Goal: Transaction & Acquisition: Purchase product/service

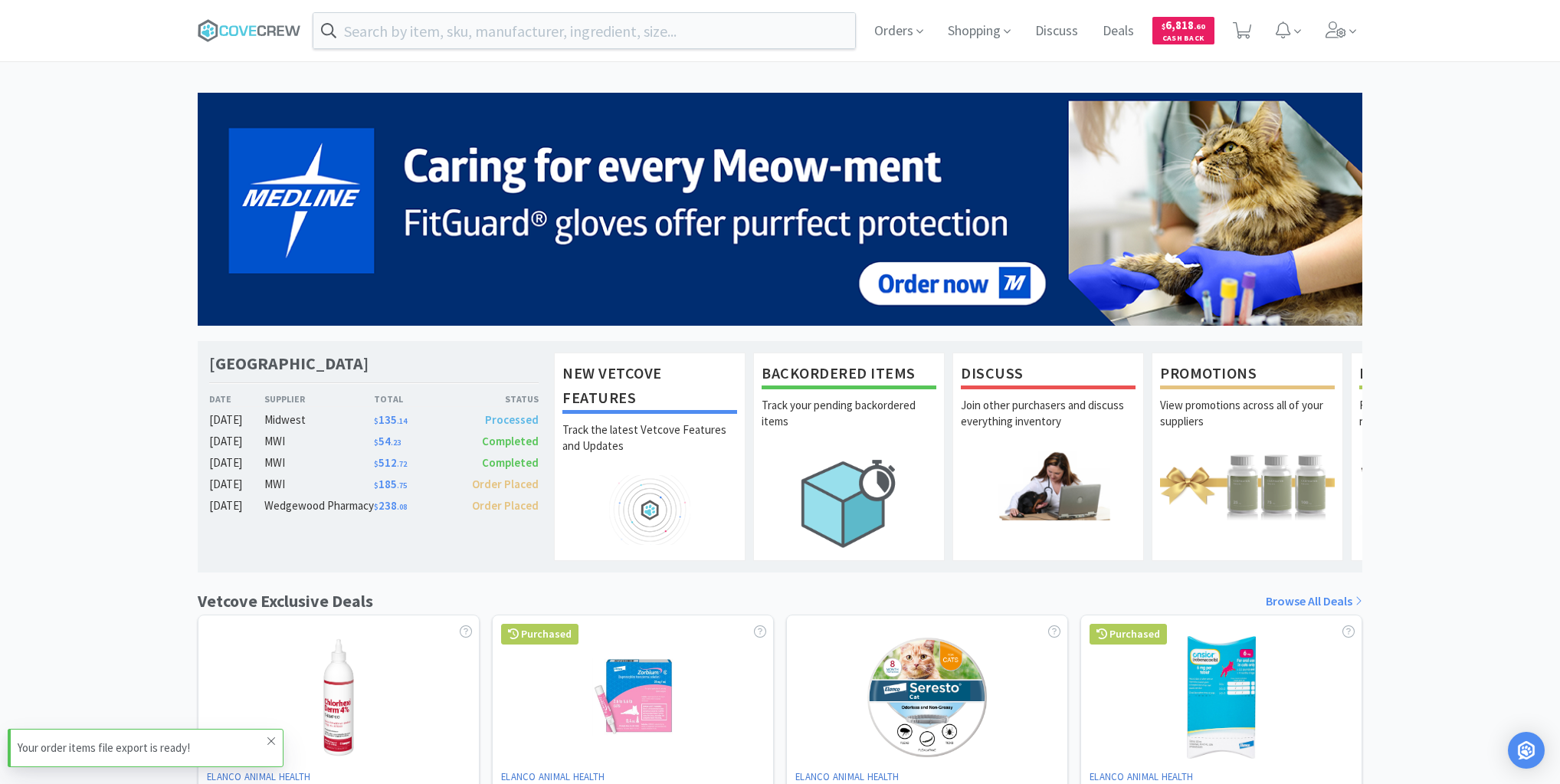
click at [270, 739] on icon at bounding box center [270, 740] width 9 height 12
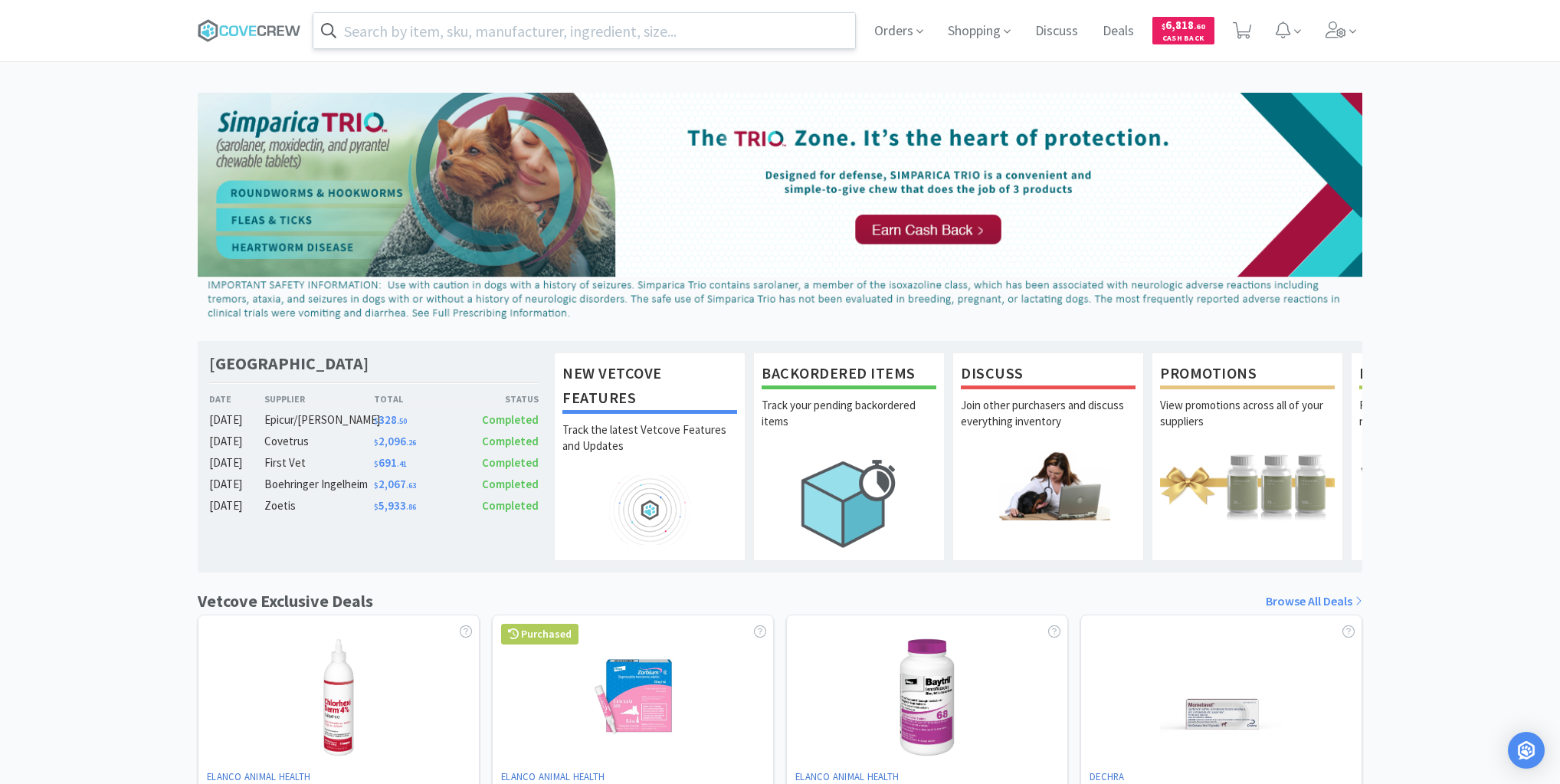
click at [586, 36] on input "text" at bounding box center [584, 31] width 542 height 36
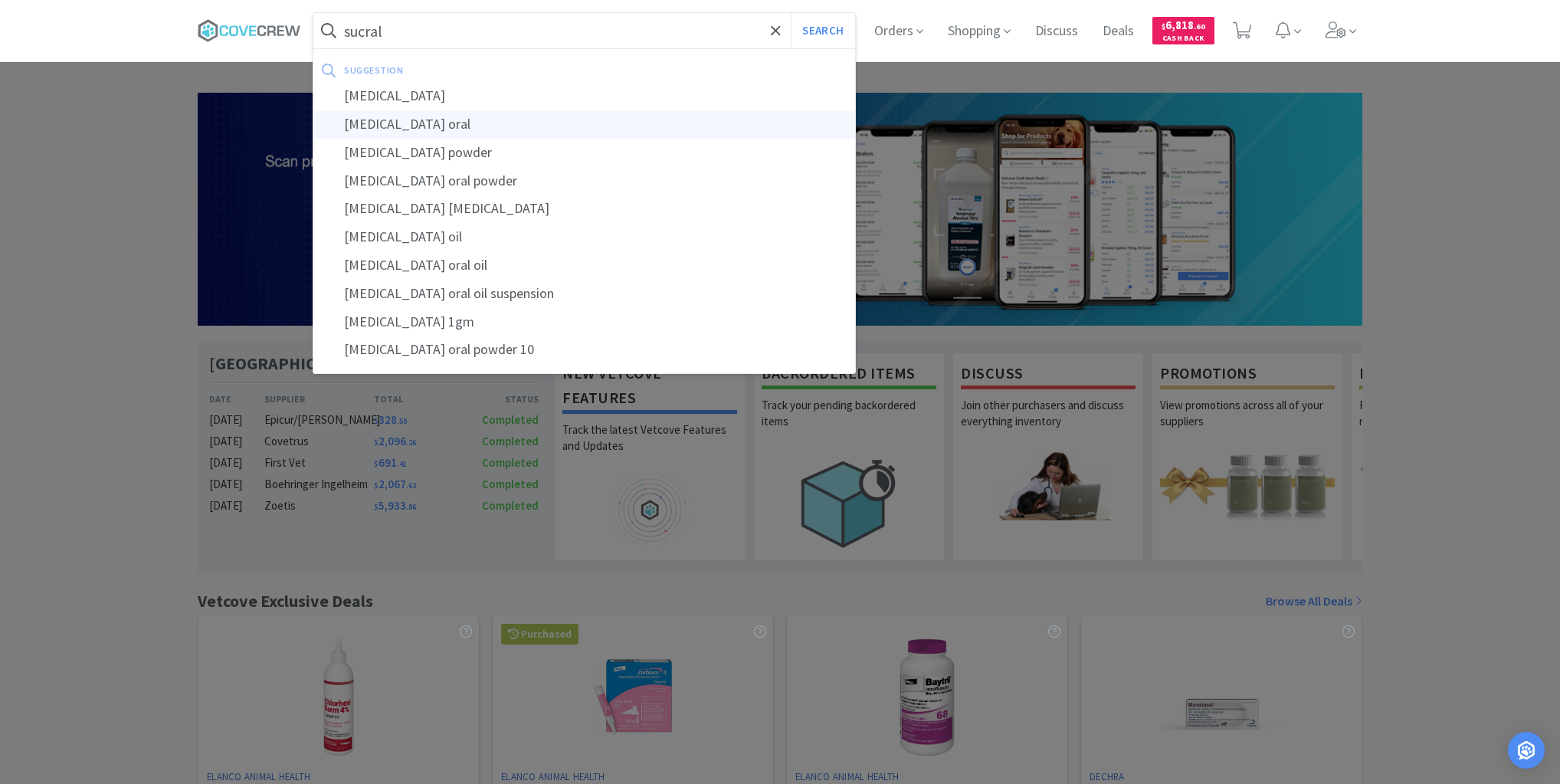
type input "[MEDICAL_DATA] oral"
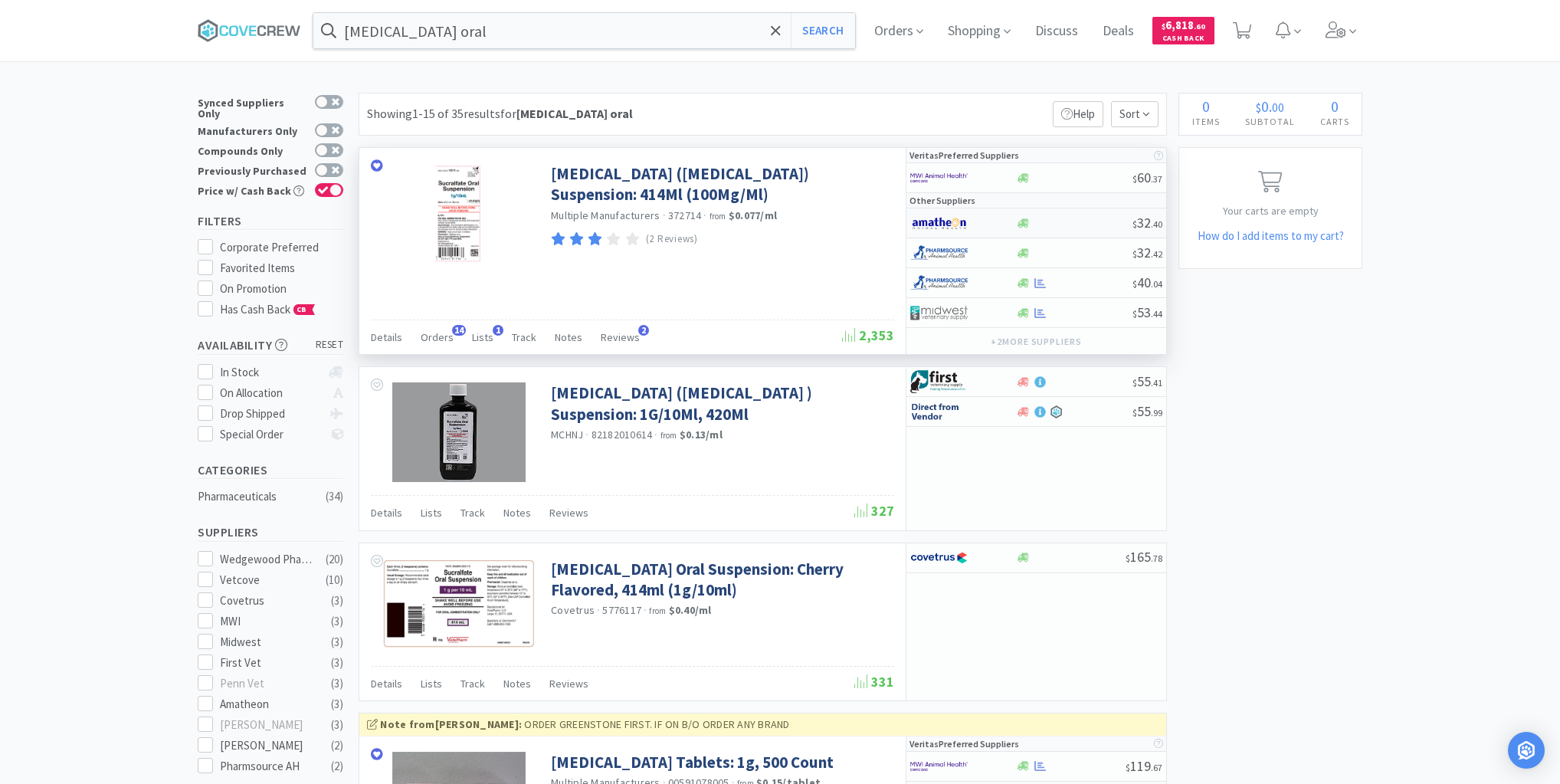
click at [1065, 222] on div at bounding box center [1074, 223] width 117 height 12
select select "1"
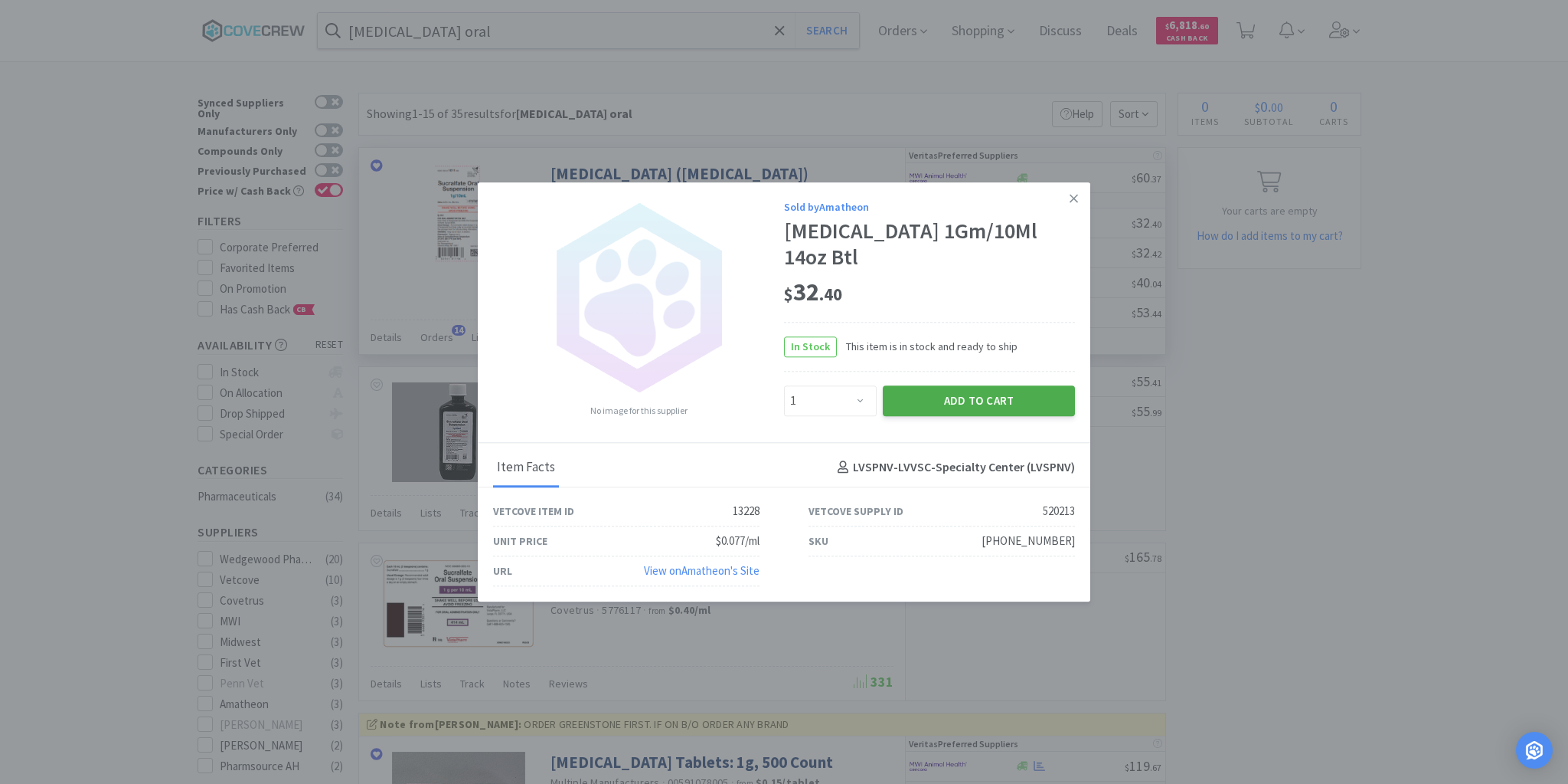
click at [989, 385] on button "Add to Cart" at bounding box center [979, 400] width 193 height 31
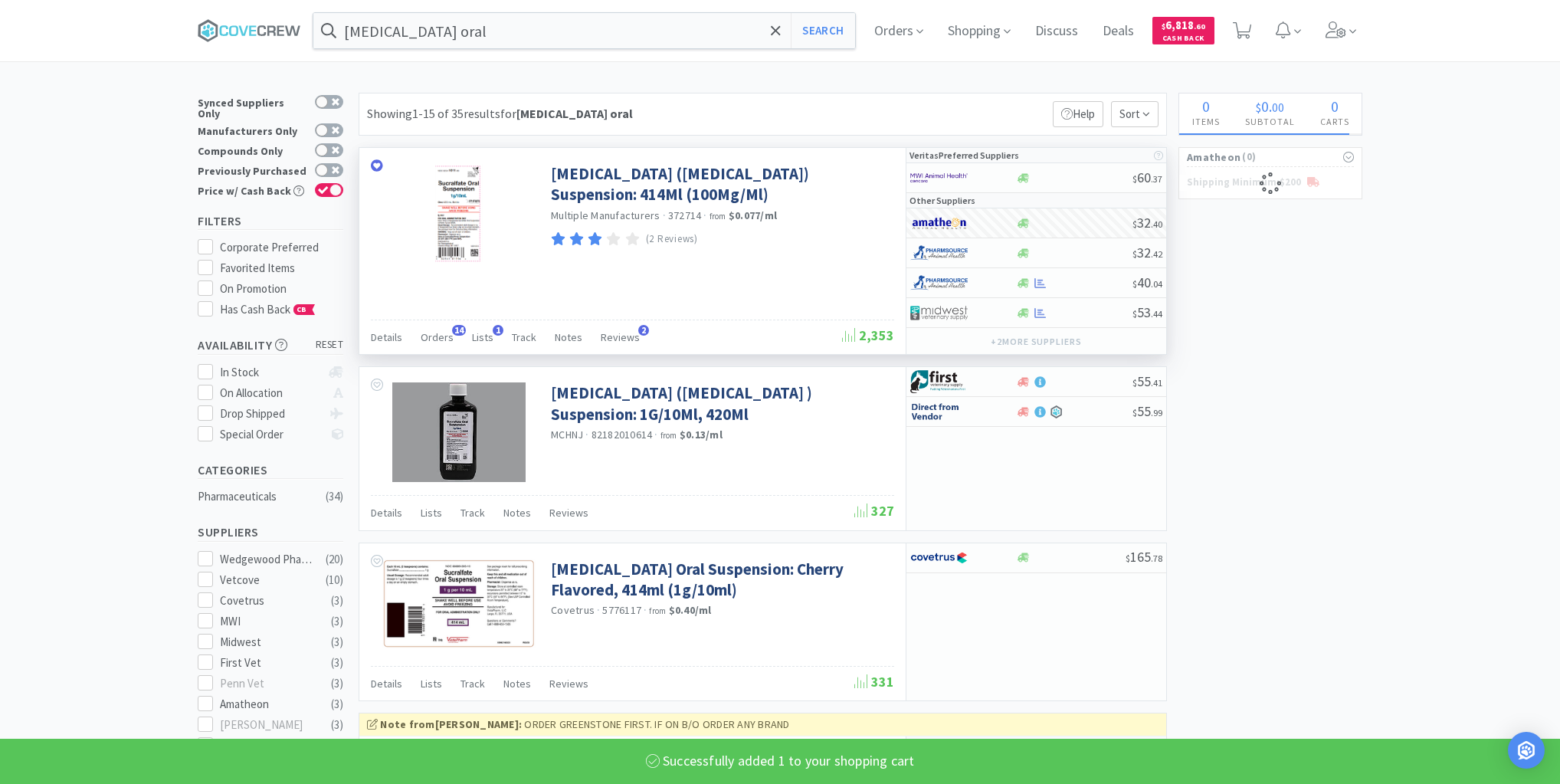
select select "1"
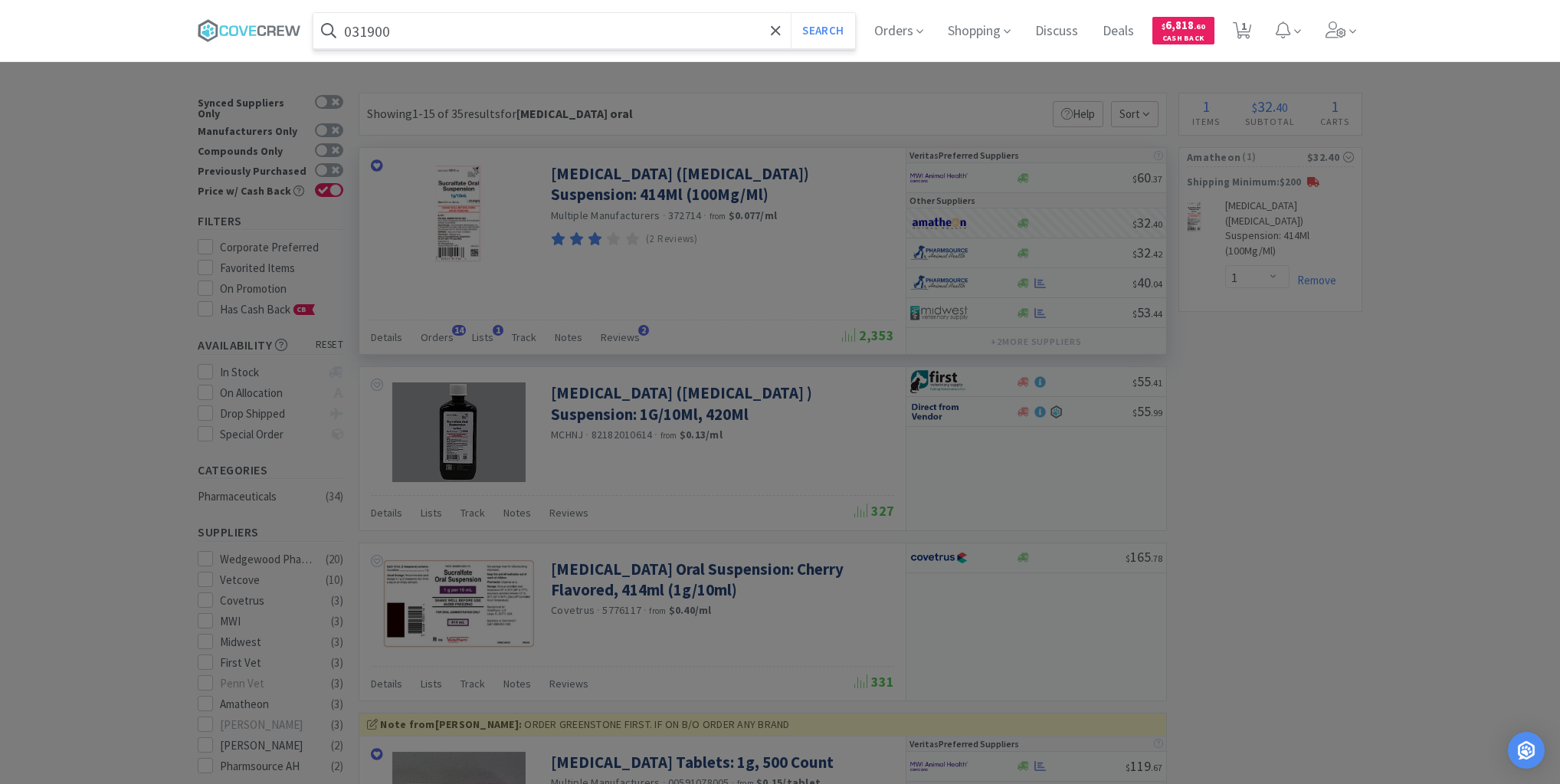
type input "031900"
click at [791, 13] on button "Search" at bounding box center [822, 31] width 64 height 36
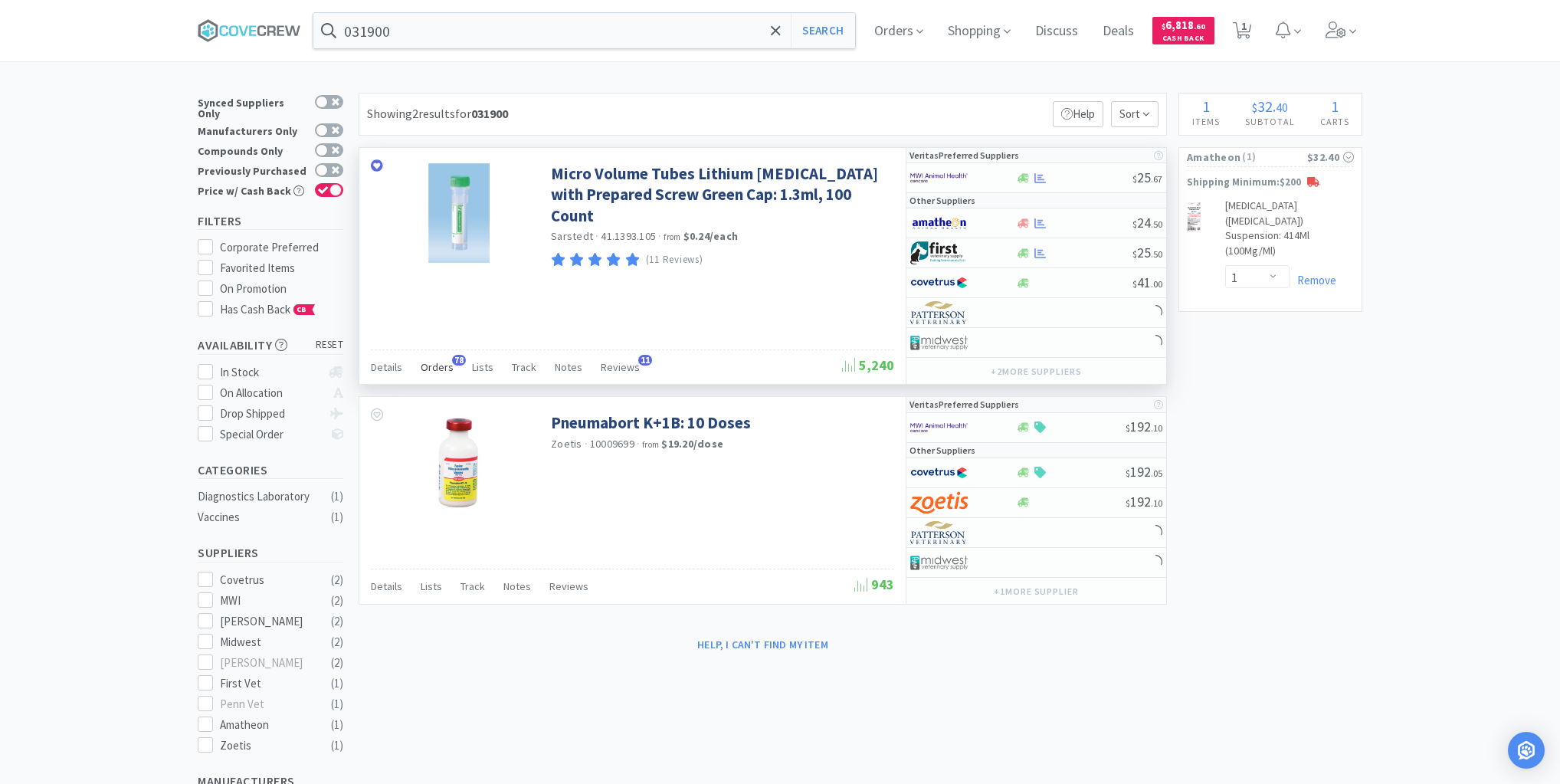
click at [432, 367] on span "Orders" at bounding box center [438, 366] width 33 height 14
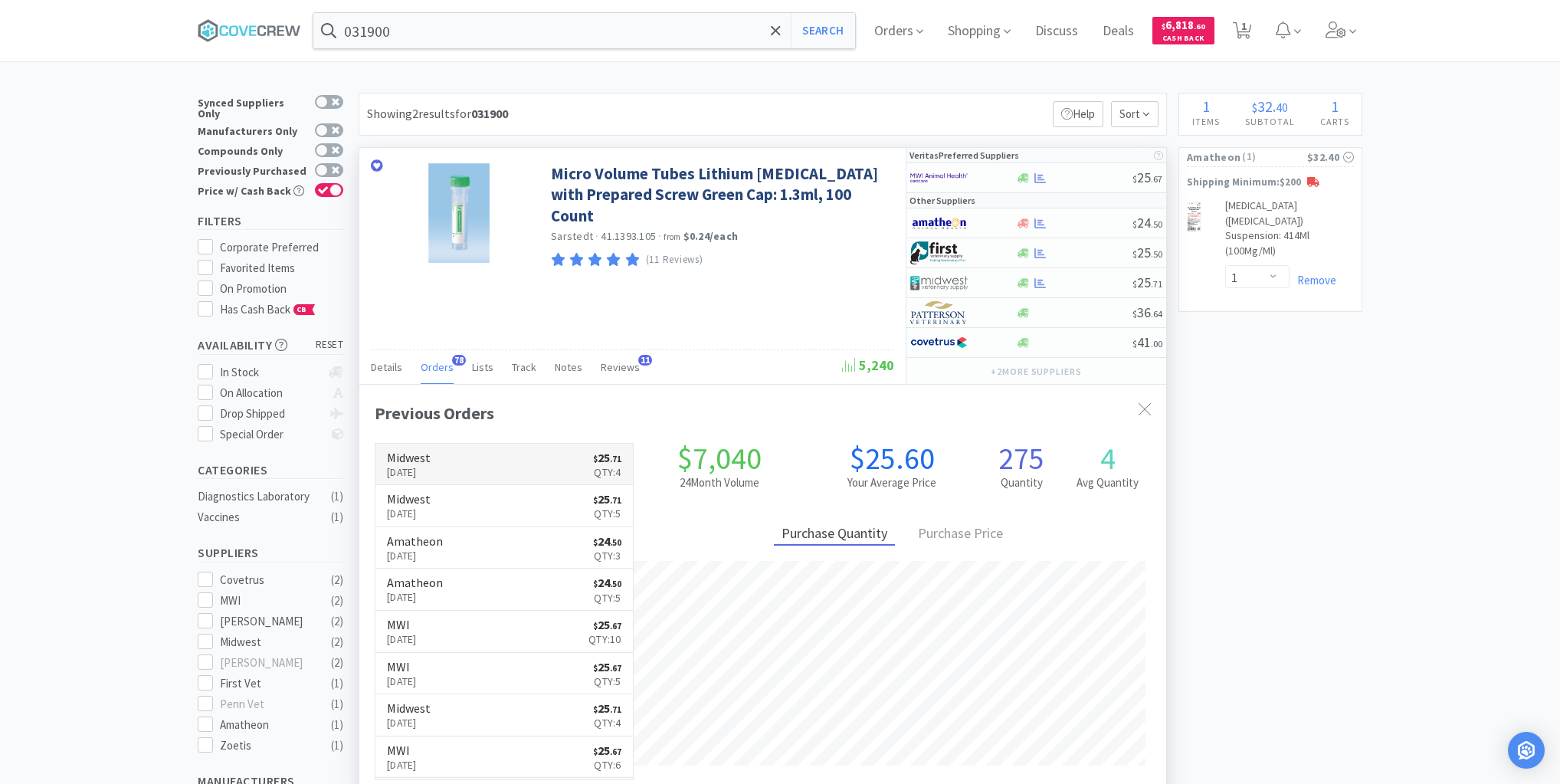
scroll to position [411, 807]
click at [1084, 250] on div at bounding box center [1074, 253] width 117 height 12
select select "1"
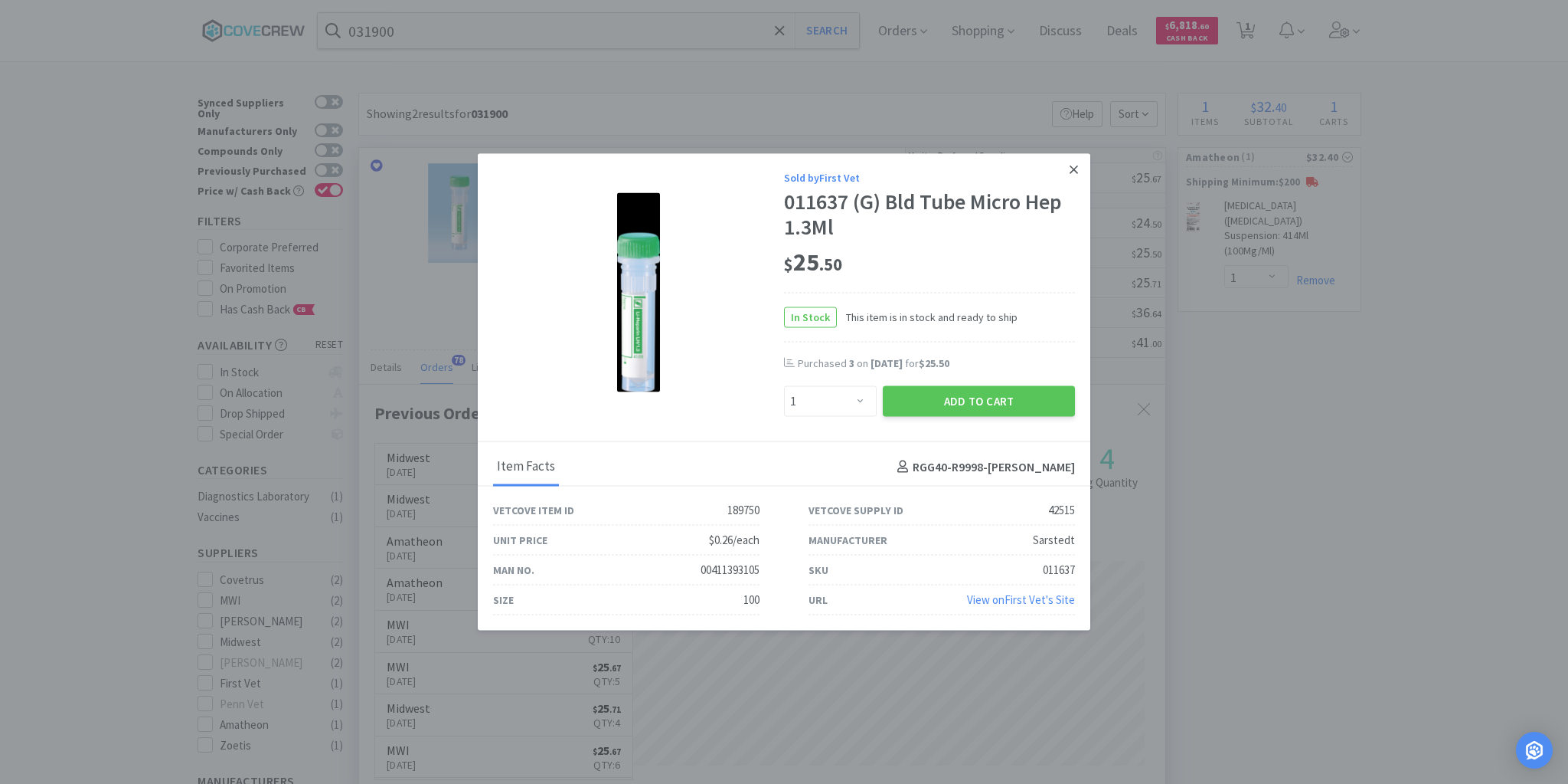
click at [1067, 170] on link at bounding box center [1074, 170] width 26 height 33
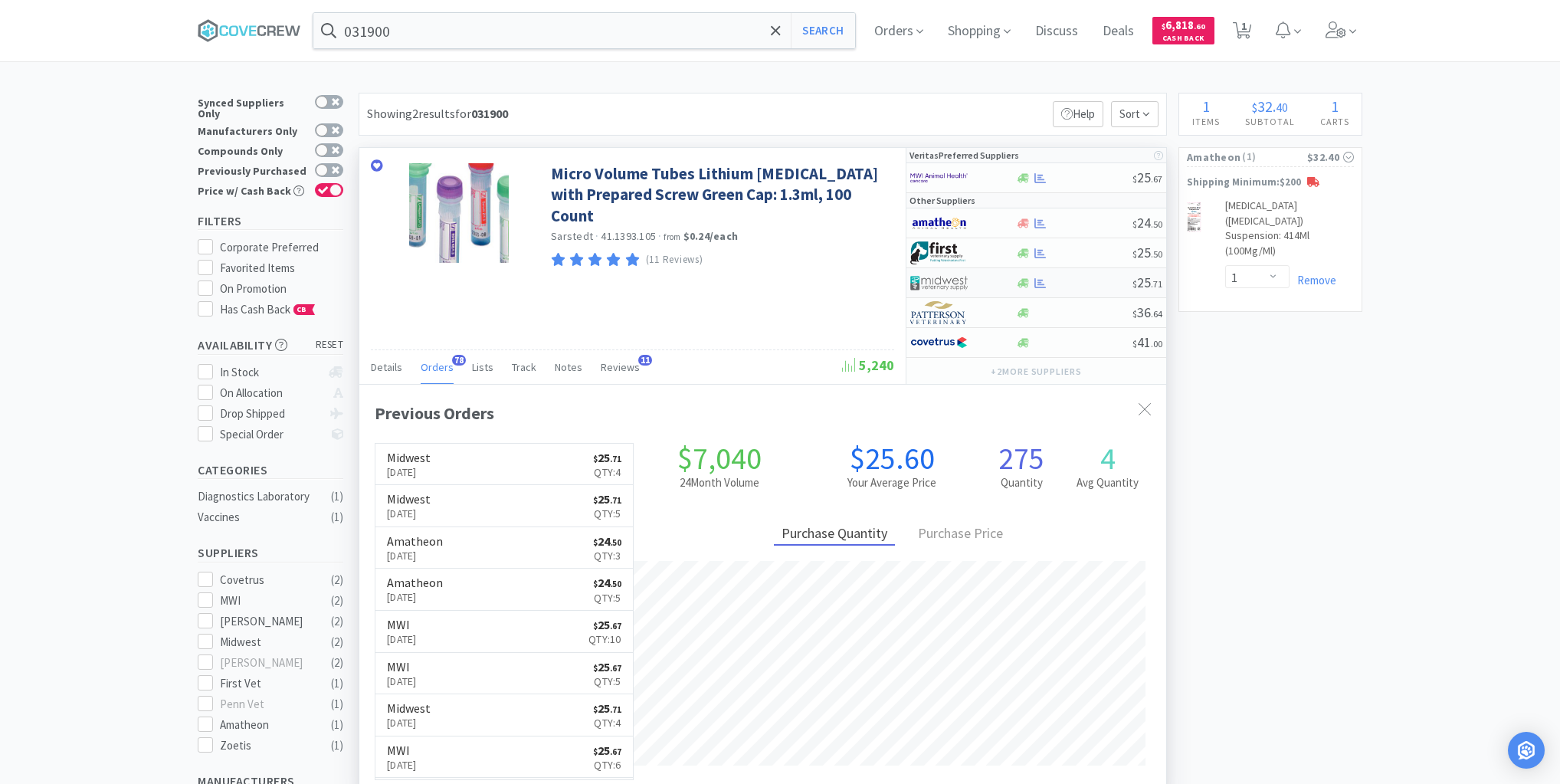
click at [1066, 283] on div at bounding box center [1074, 283] width 117 height 12
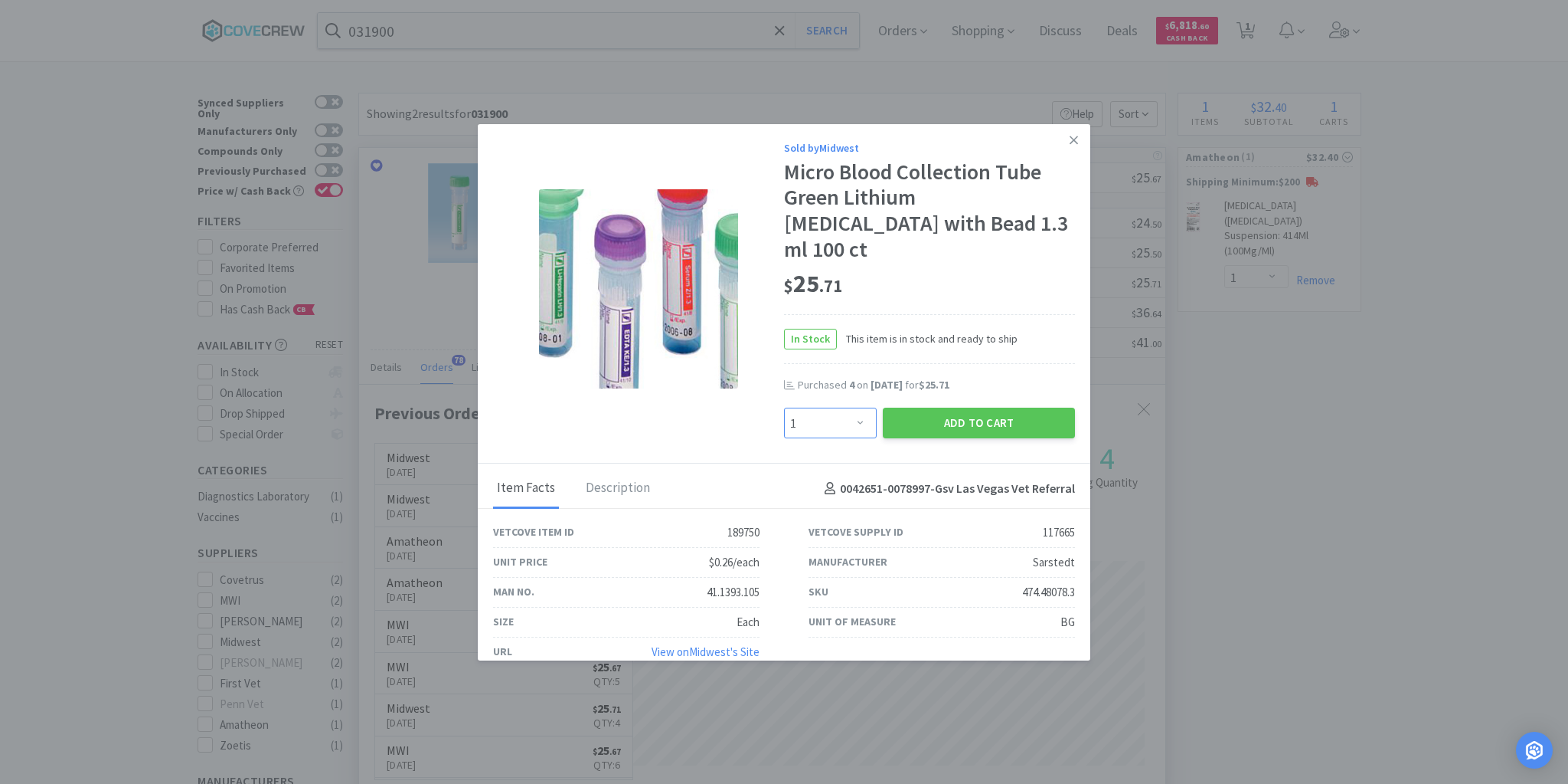
click at [862, 408] on select "Enter Quantity 1 2 3 4 5 6 7 8 9 10 11 12 13 14 15 16 17 18 19 20 Enter Quantity" at bounding box center [831, 423] width 93 height 31
select select "4"
click at [784, 408] on select "Enter Quantity 1 2 3 4 5 6 7 8 9 10 11 12 13 14 15 16 17 18 19 20 Enter Quantity" at bounding box center [831, 423] width 93 height 31
click at [902, 408] on button "Add to Cart" at bounding box center [979, 423] width 193 height 31
select select "4"
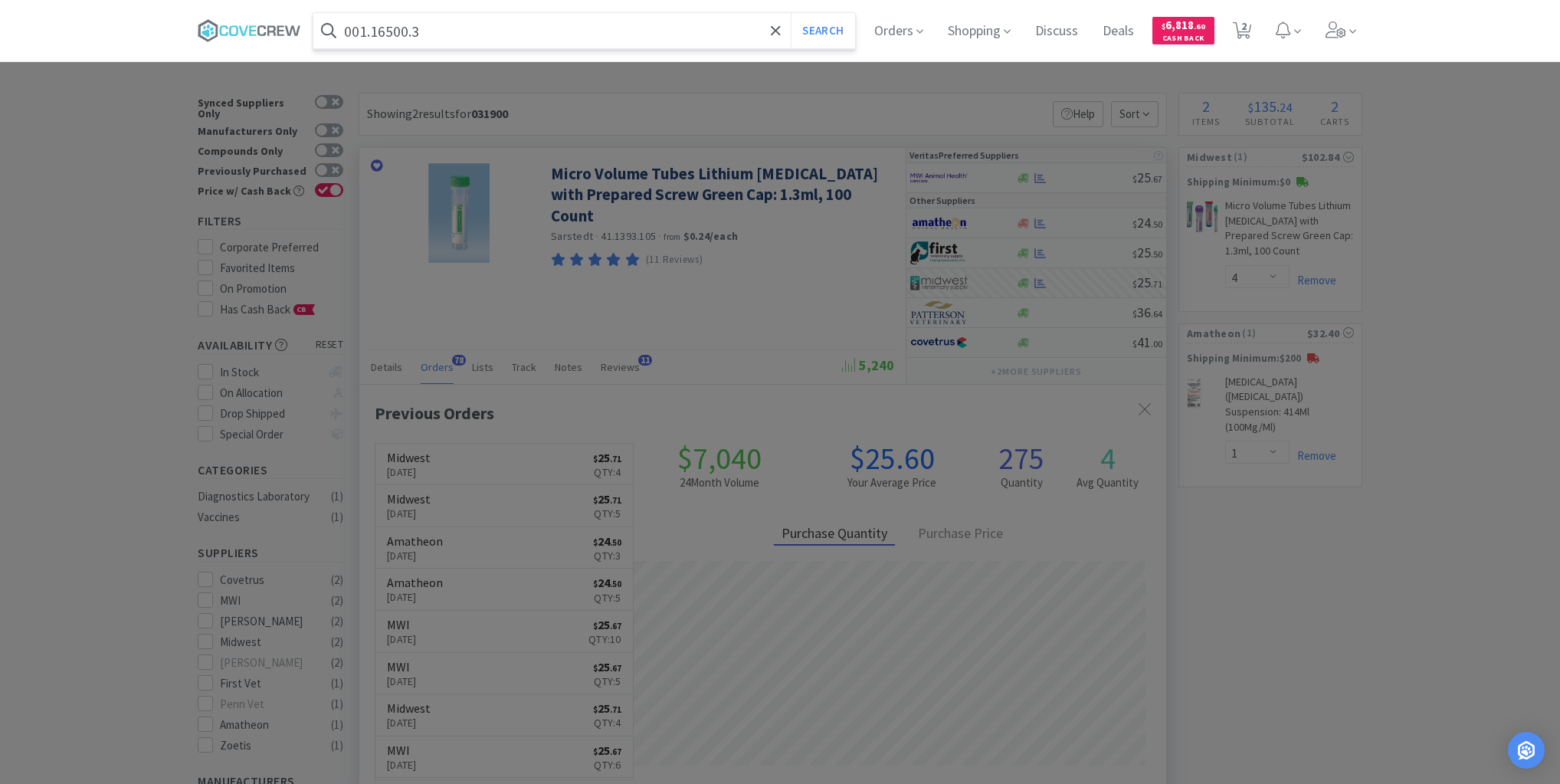
type input "001.16500.3"
click at [791, 13] on button "Search" at bounding box center [822, 31] width 64 height 36
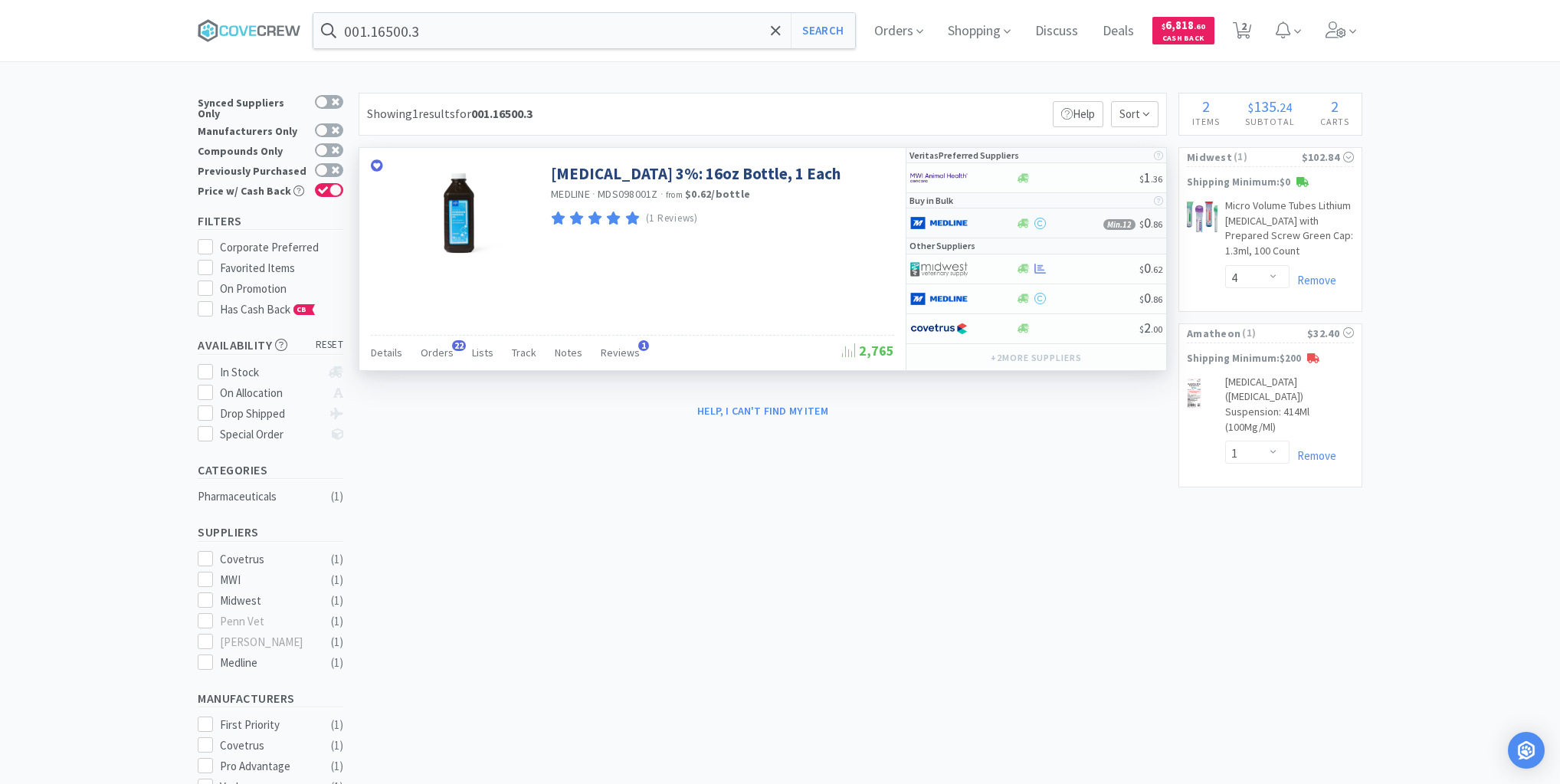
click at [1063, 222] on div at bounding box center [1060, 223] width 89 height 12
select select "1"
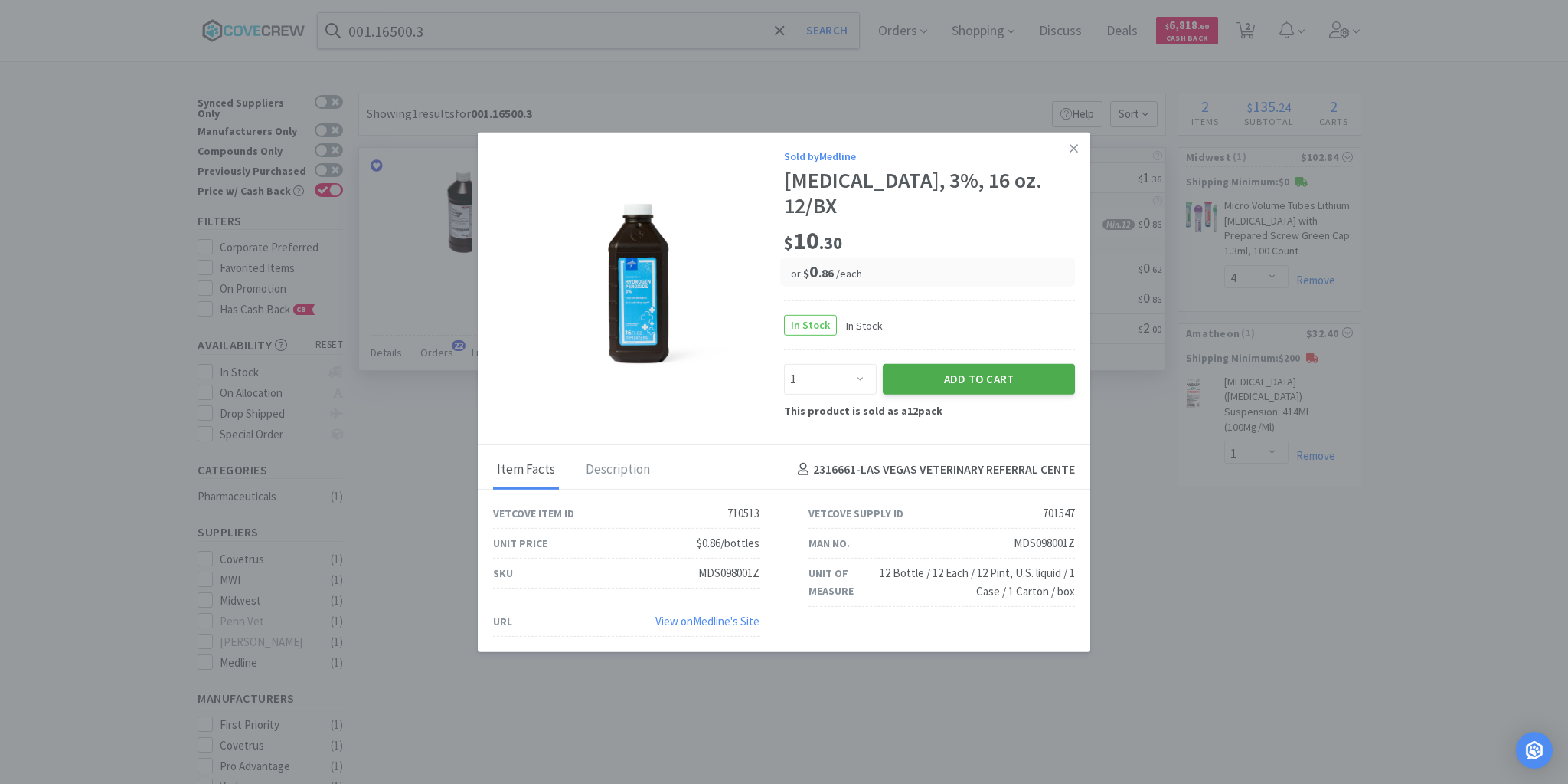
click at [974, 375] on button "Add to Cart" at bounding box center [979, 379] width 193 height 31
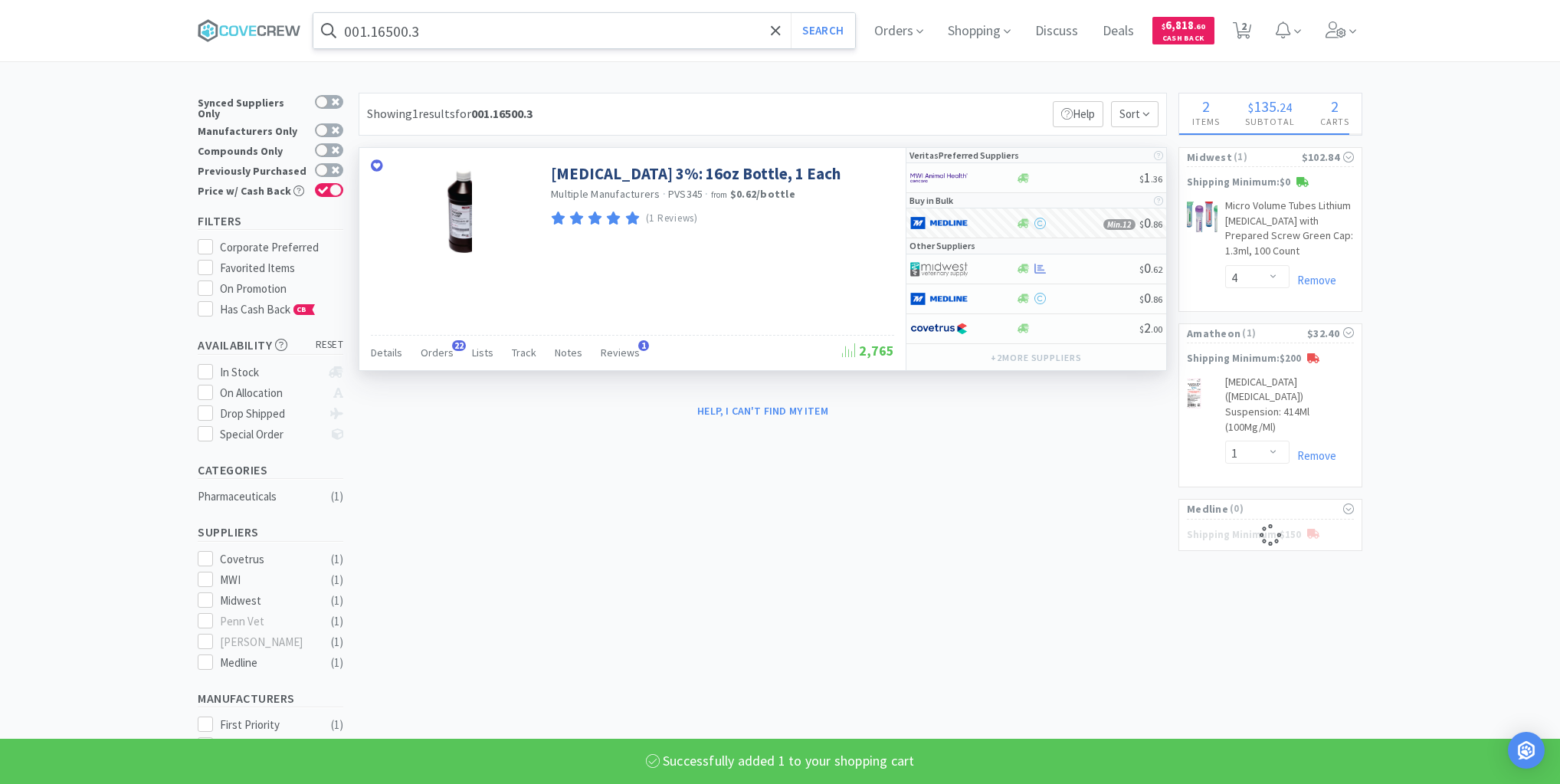
click at [570, 29] on input "001.16500.3" at bounding box center [584, 31] width 542 height 36
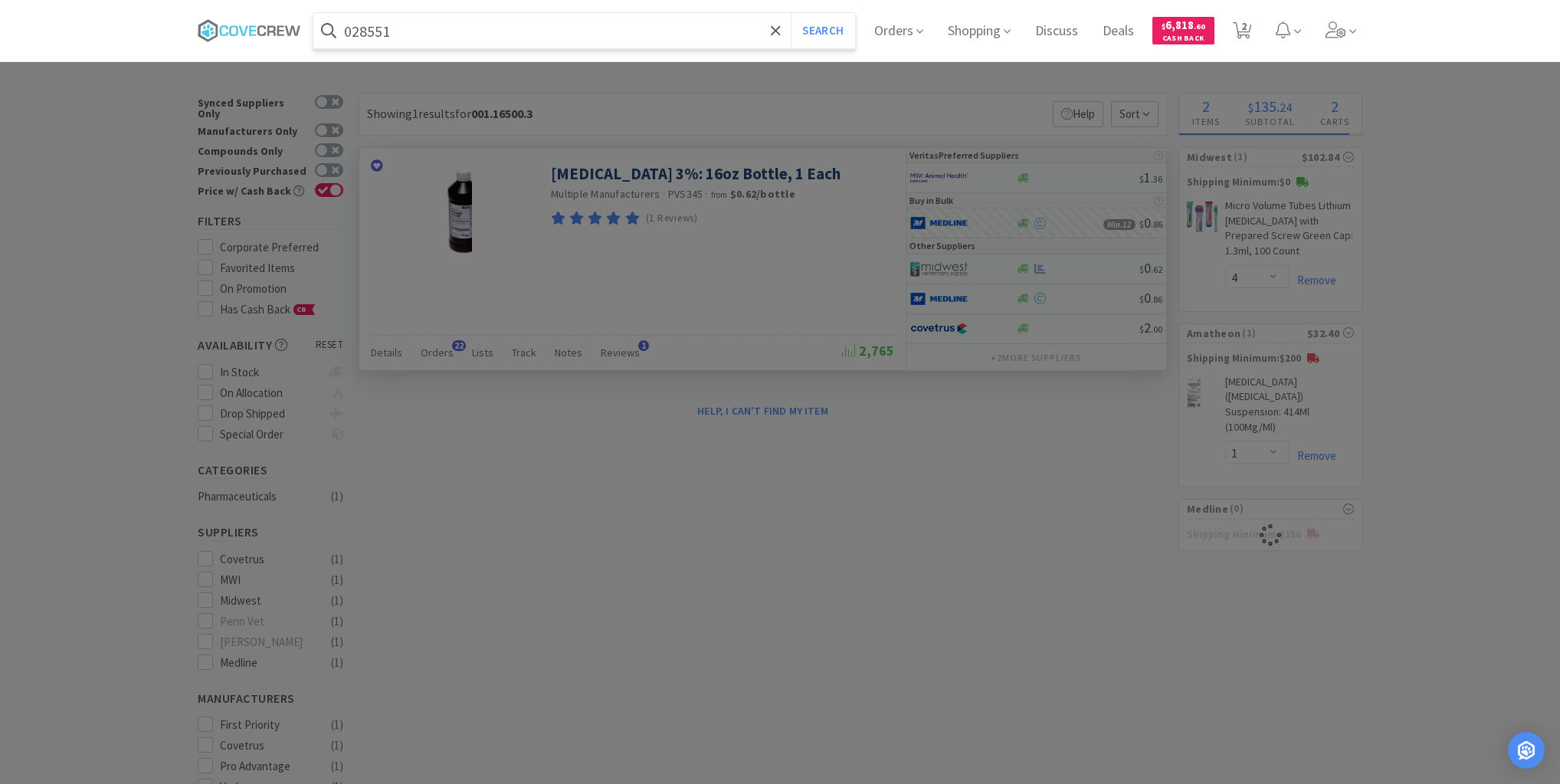
type input "028551"
click at [791, 13] on button "Search" at bounding box center [822, 31] width 64 height 36
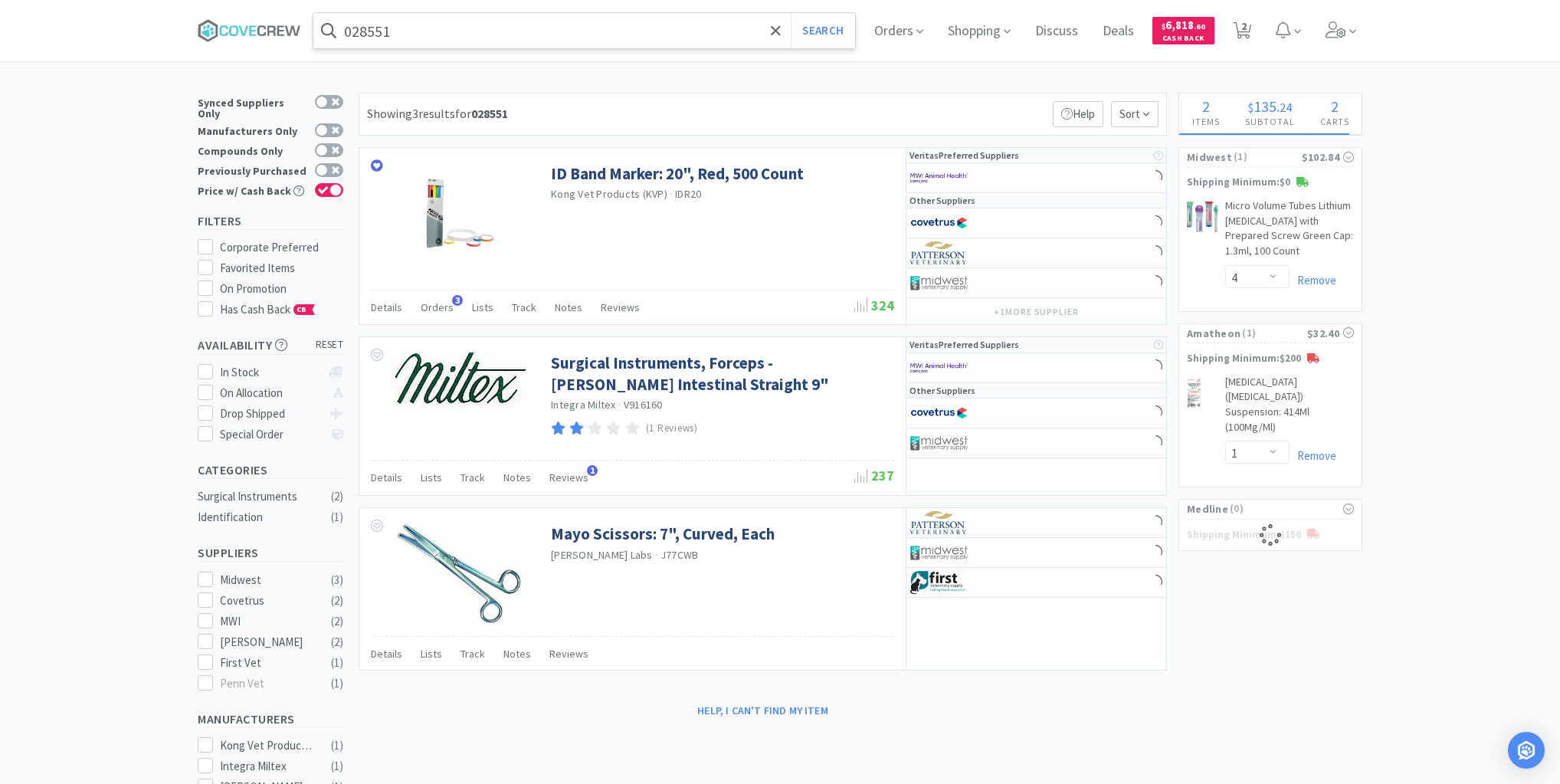
select select "1"
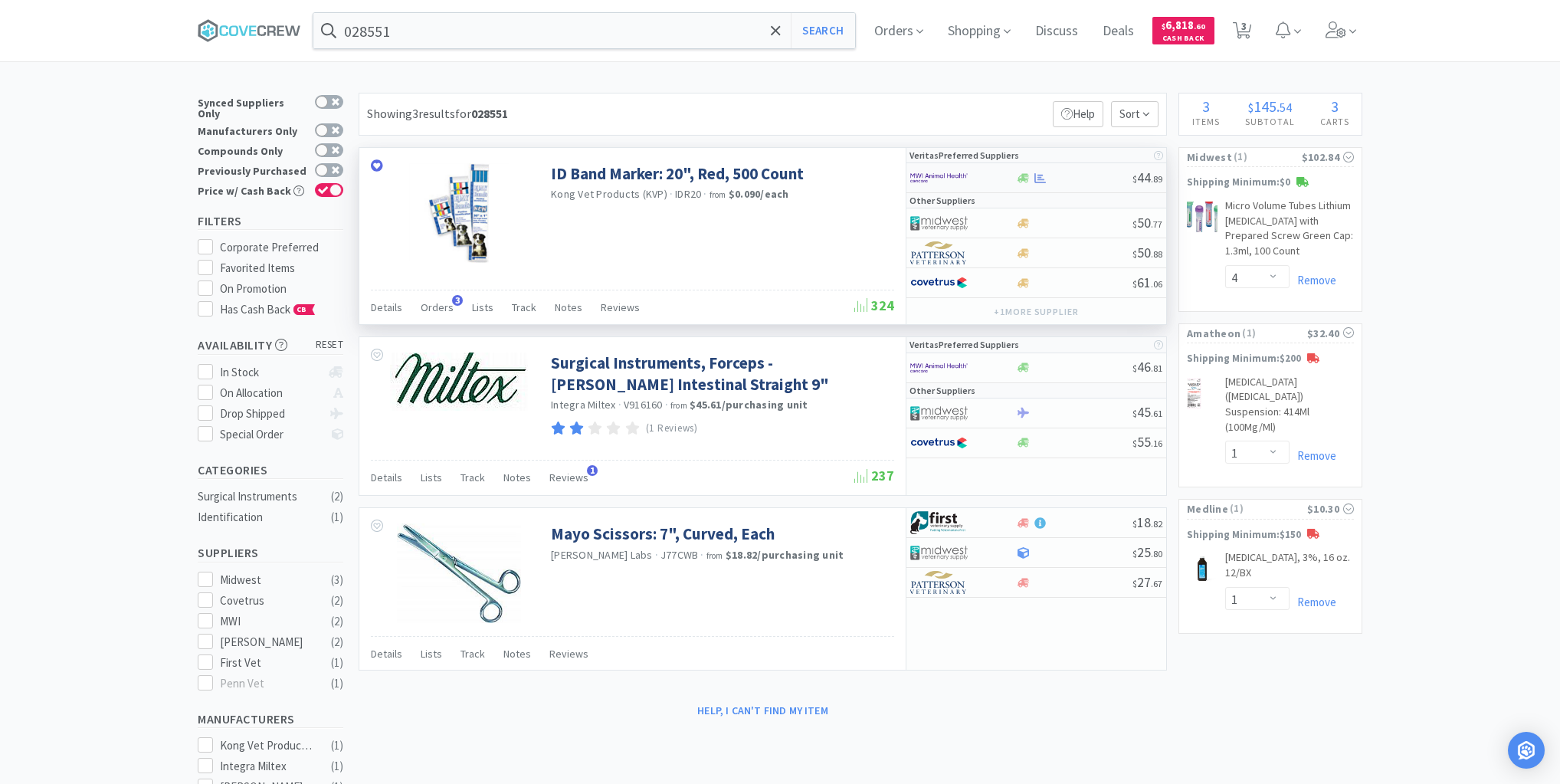
click at [1083, 181] on div at bounding box center [1074, 178] width 117 height 12
select select "1"
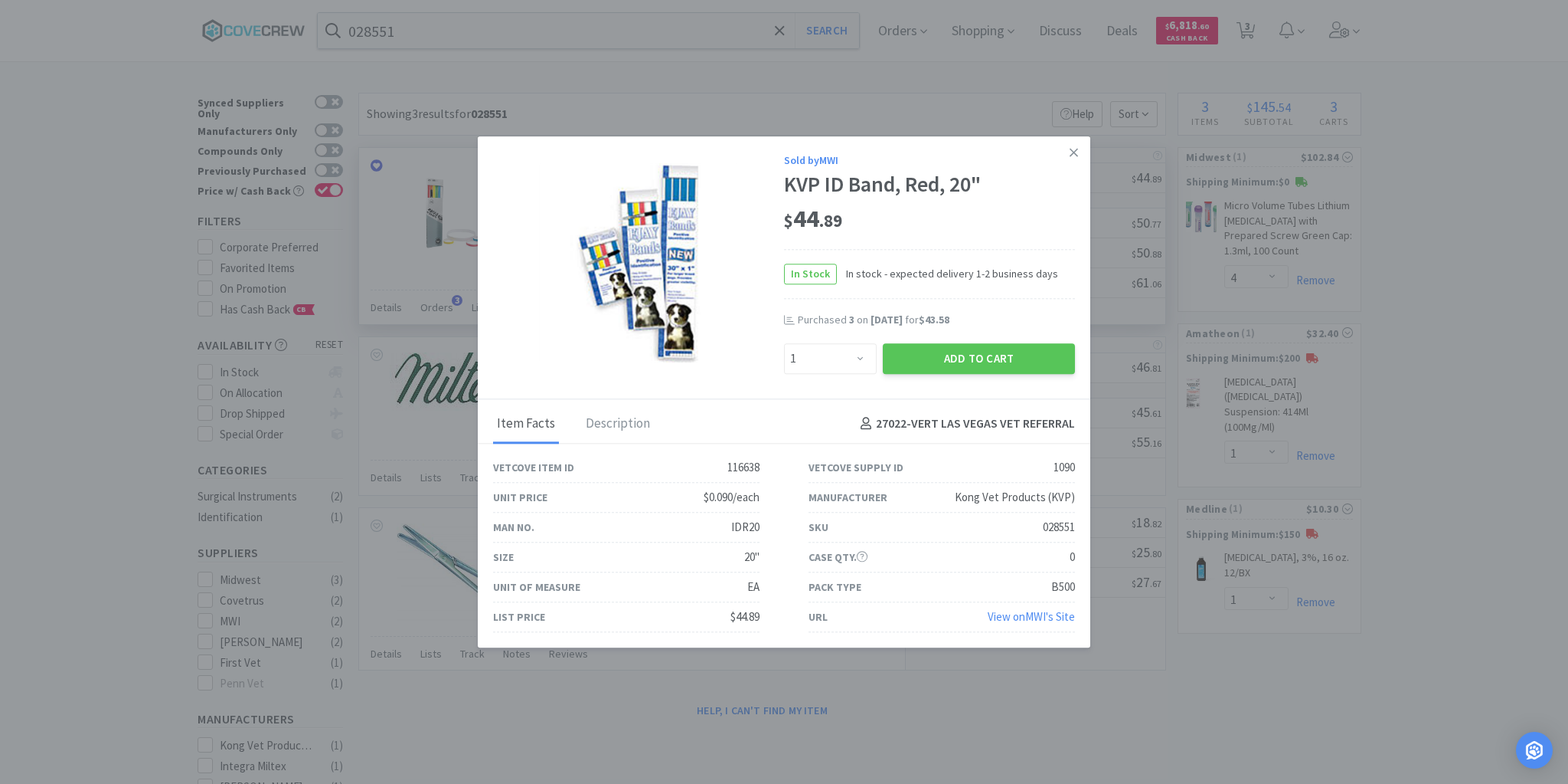
drag, startPoint x: 1070, startPoint y: 157, endPoint x: 1054, endPoint y: 162, distance: 16.8
click at [1068, 156] on link at bounding box center [1074, 153] width 26 height 33
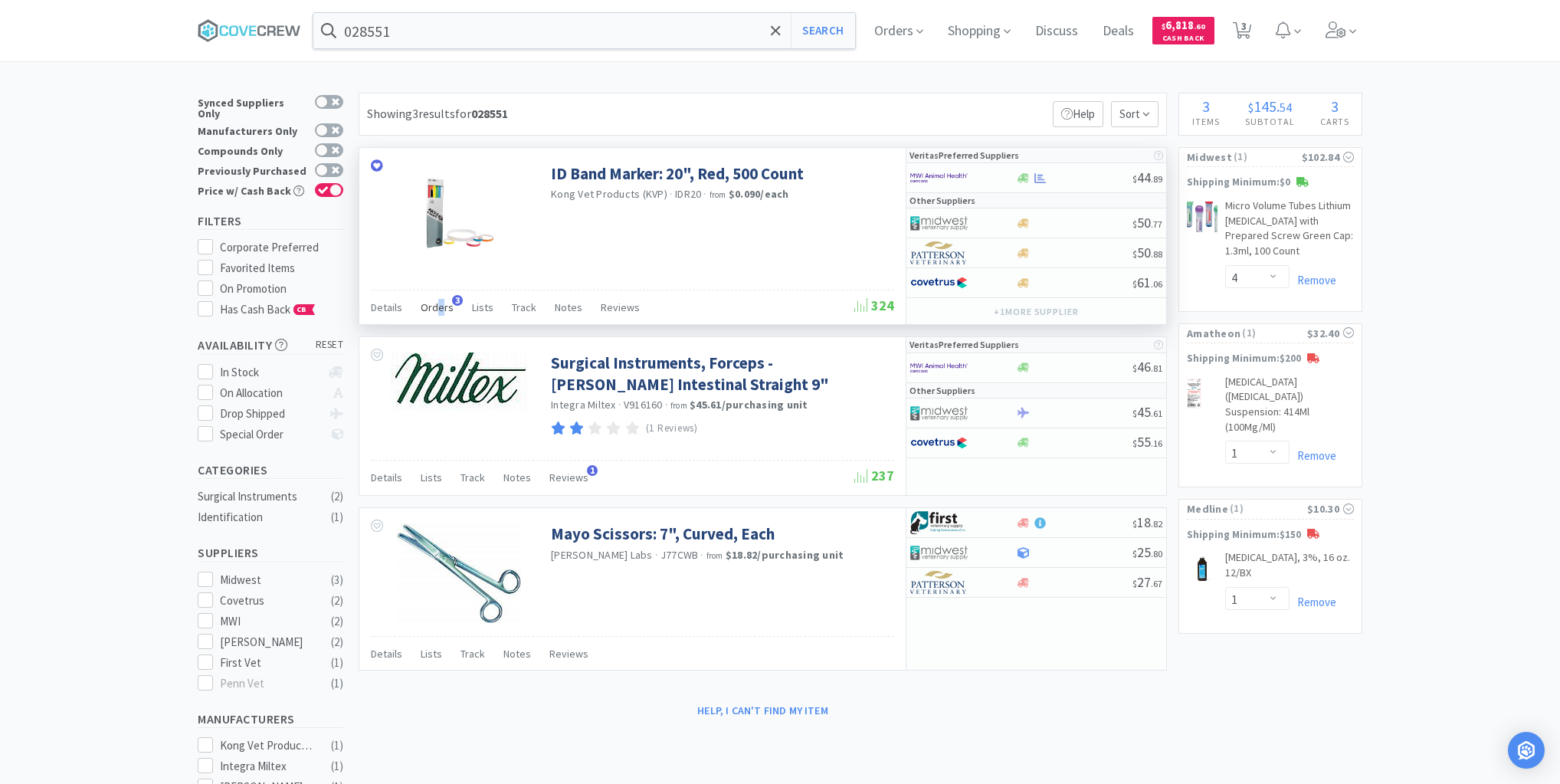
click at [438, 308] on span "Orders" at bounding box center [438, 307] width 33 height 14
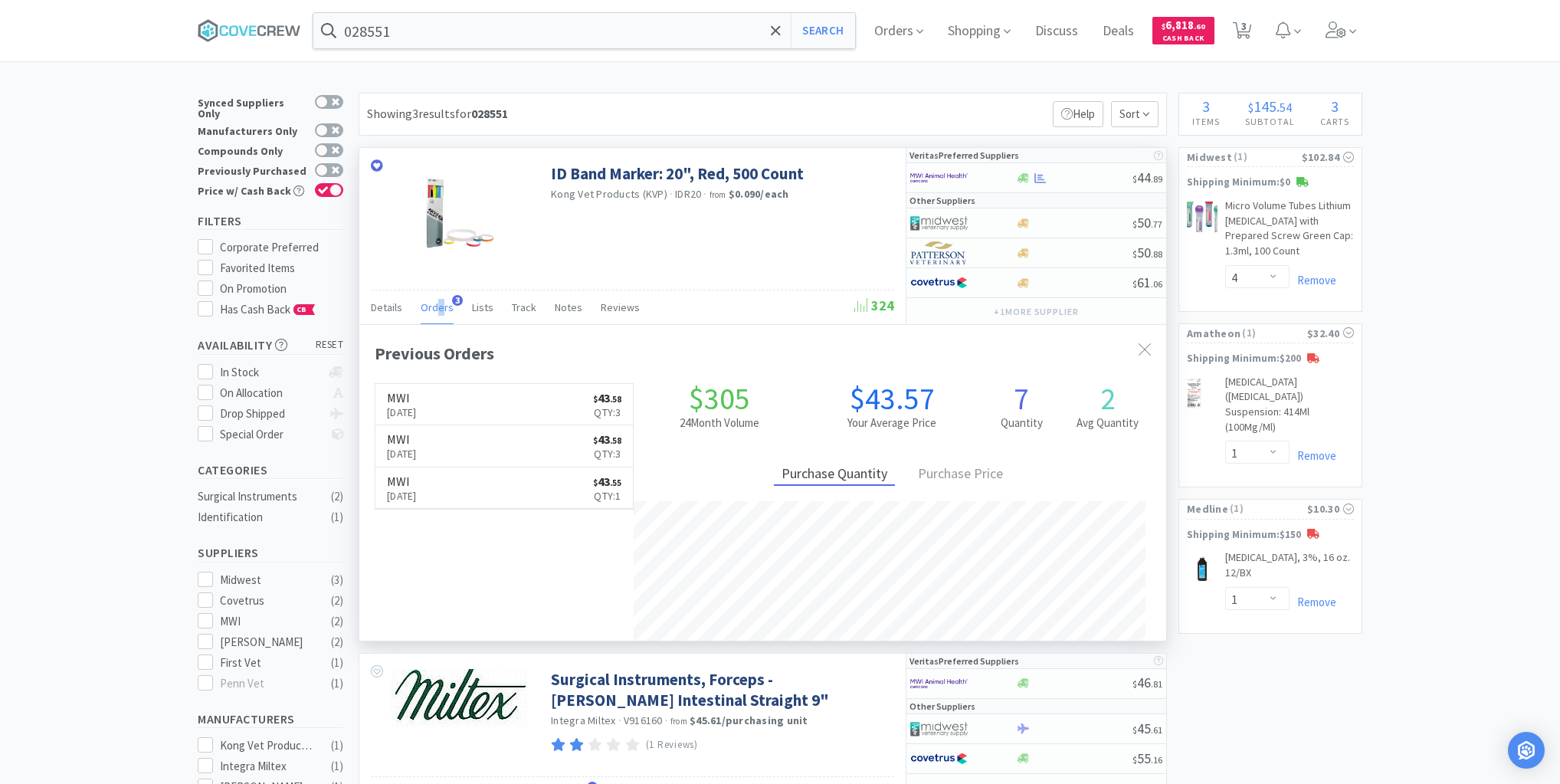
scroll to position [396, 807]
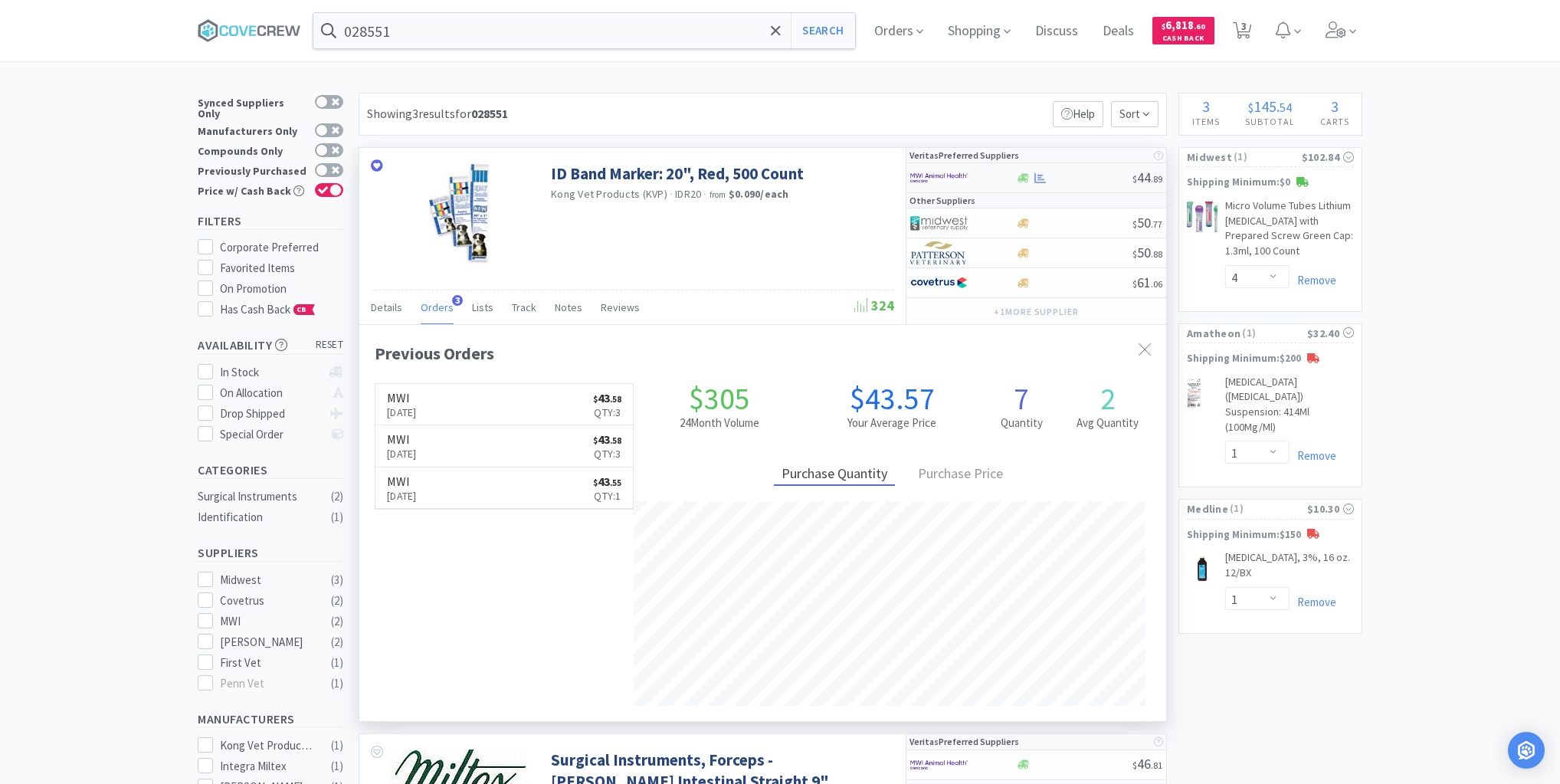
click at [1056, 183] on div "$ 44 . 89" at bounding box center [1036, 178] width 260 height 30
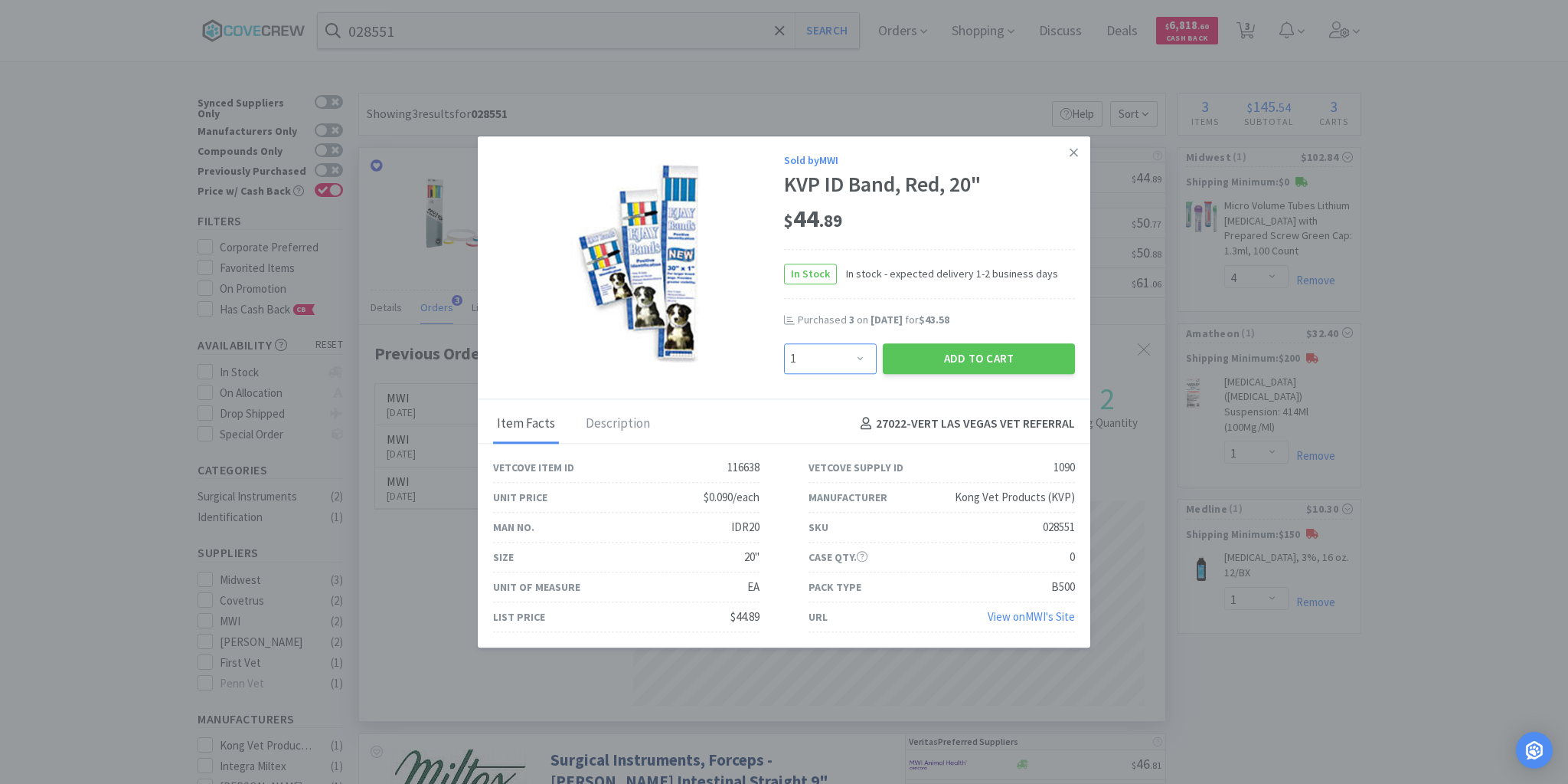
click at [860, 358] on select "Enter Quantity 1 2 3 4 5 6 7 8 9 10 11 12 13 14 15 16 17 18 19 20 Enter Quantity" at bounding box center [831, 358] width 93 height 31
select select "3"
click at [784, 343] on select "Enter Quantity 1 2 3 4 5 6 7 8 9 10 11 12 13 14 15 16 17 18 19 20 Enter Quantity" at bounding box center [831, 358] width 93 height 31
click at [947, 360] on button "Add to Cart" at bounding box center [979, 358] width 193 height 31
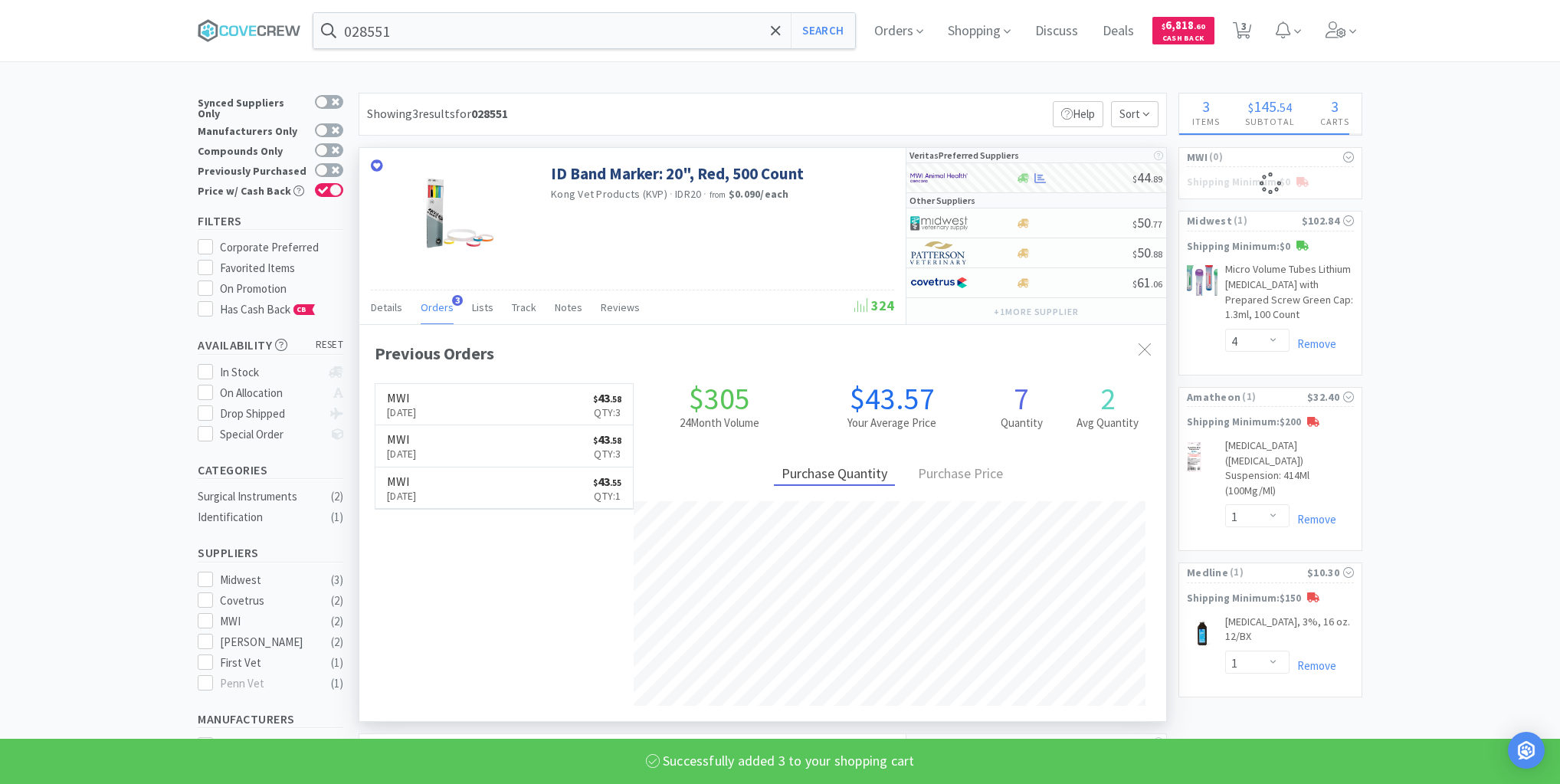
select select "3"
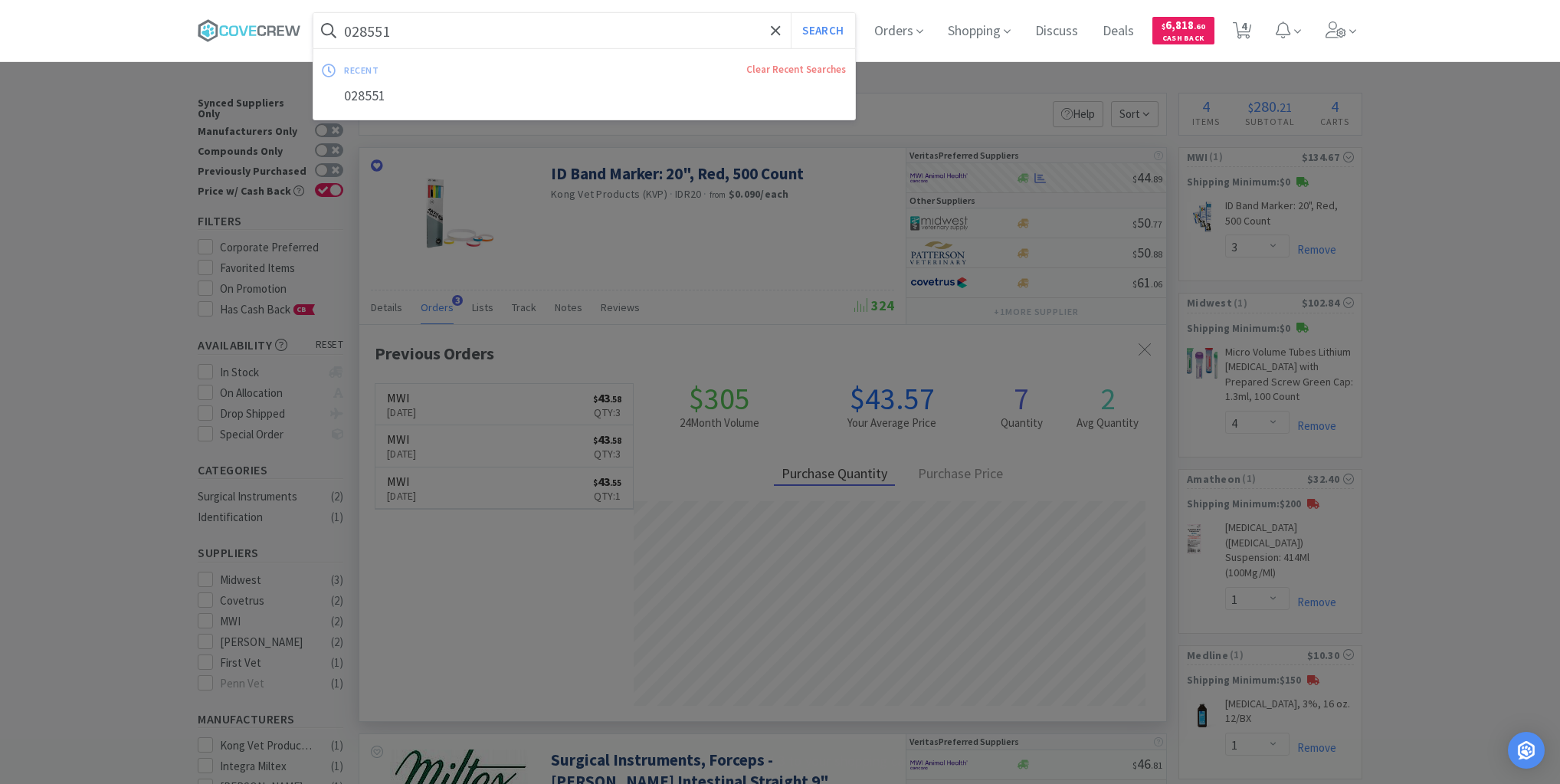
click at [656, 27] on input "028551" at bounding box center [584, 31] width 542 height 36
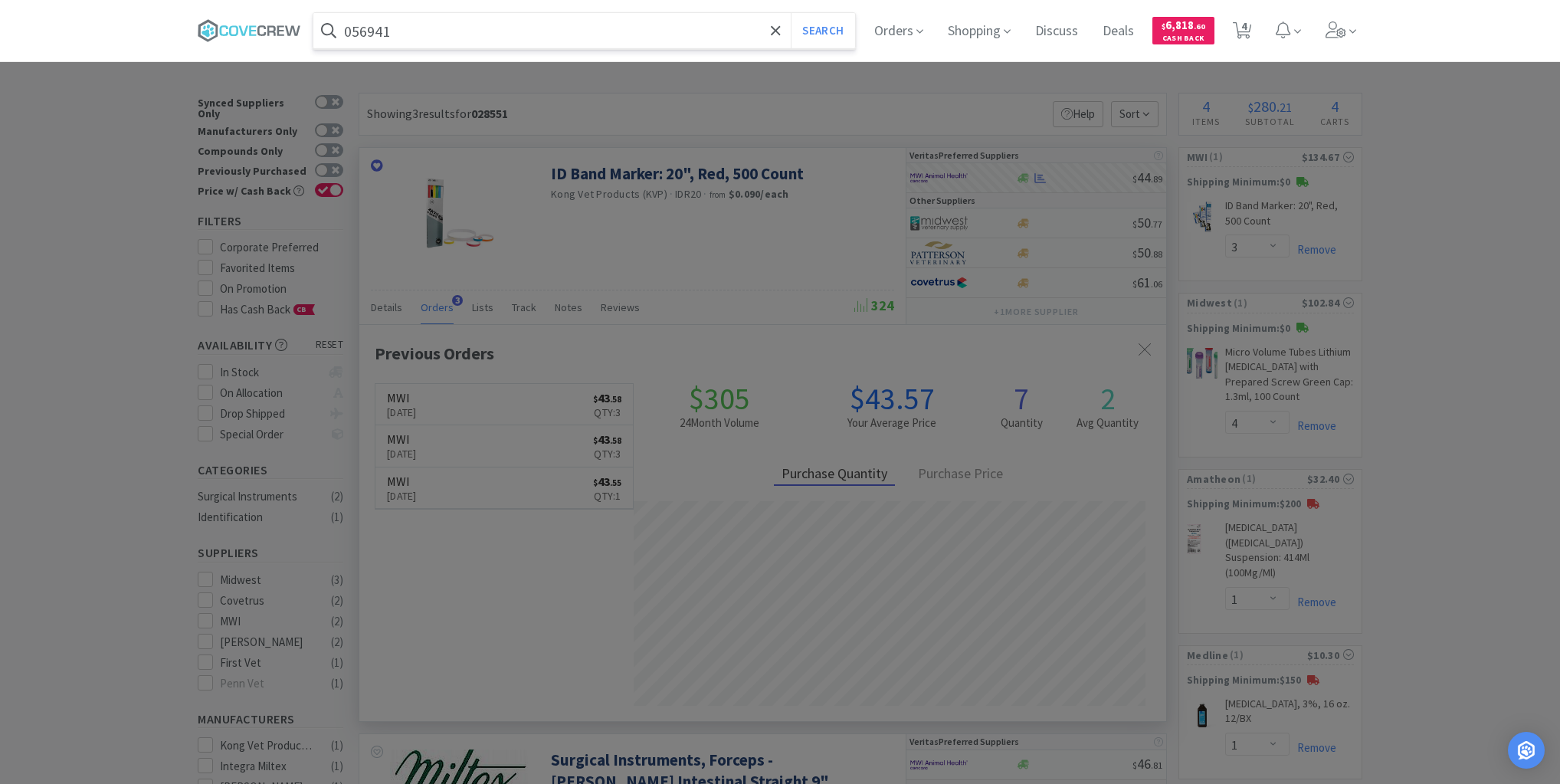
click at [791, 13] on button "Search" at bounding box center [822, 31] width 64 height 36
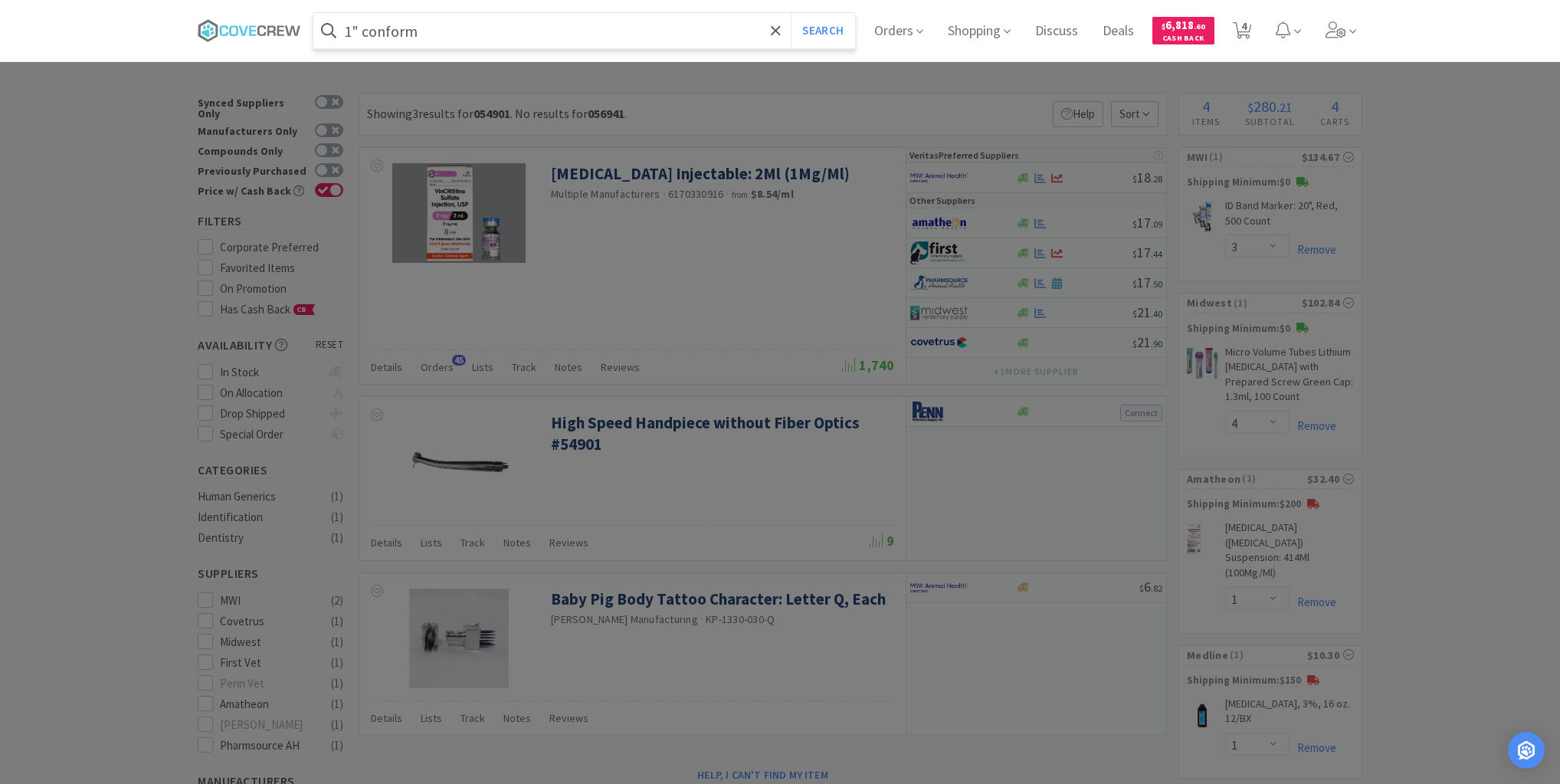
type input "1" conform"
click at [791, 13] on button "Search" at bounding box center [822, 31] width 64 height 36
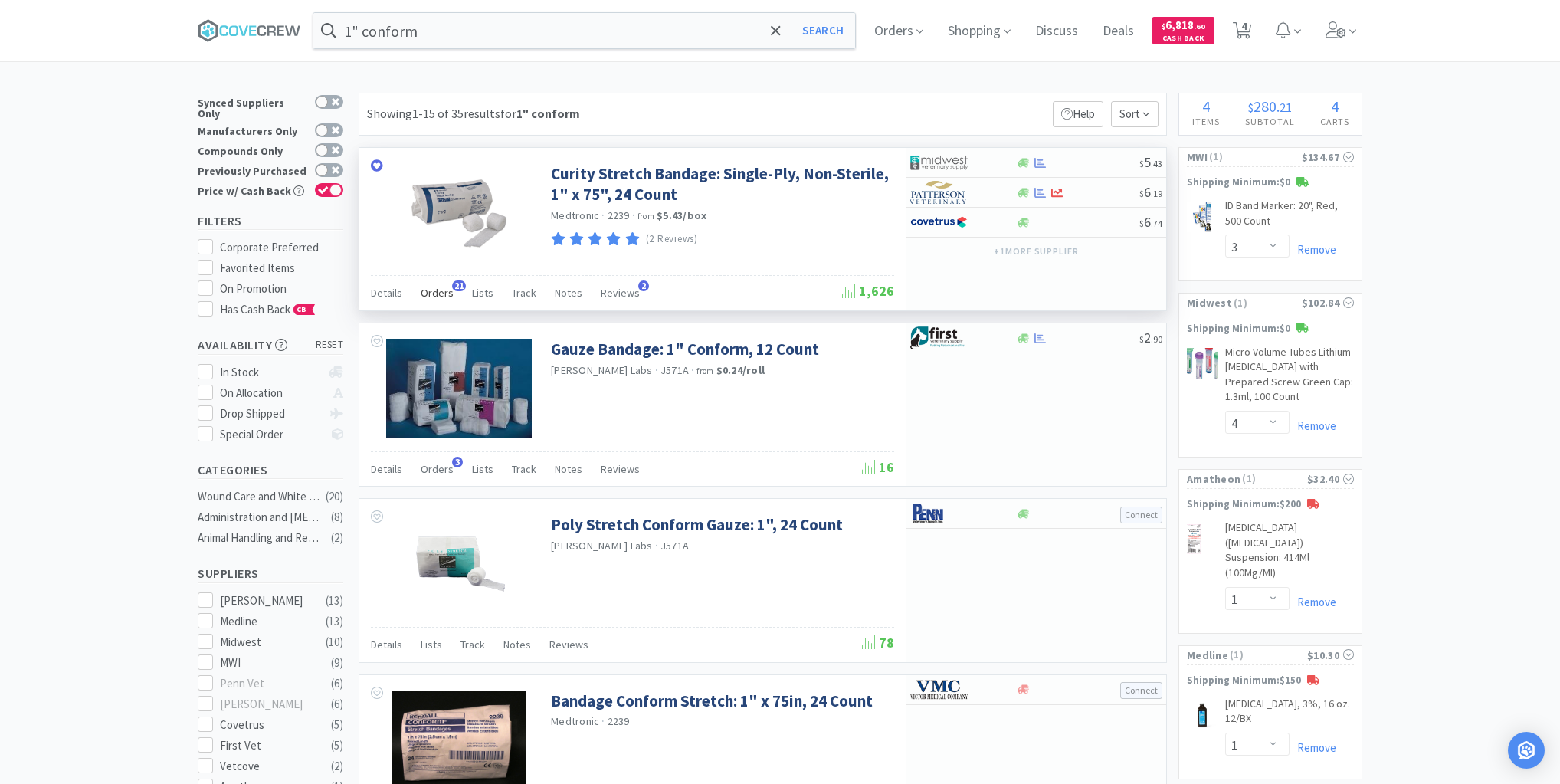
click at [430, 295] on span "Orders" at bounding box center [438, 293] width 33 height 14
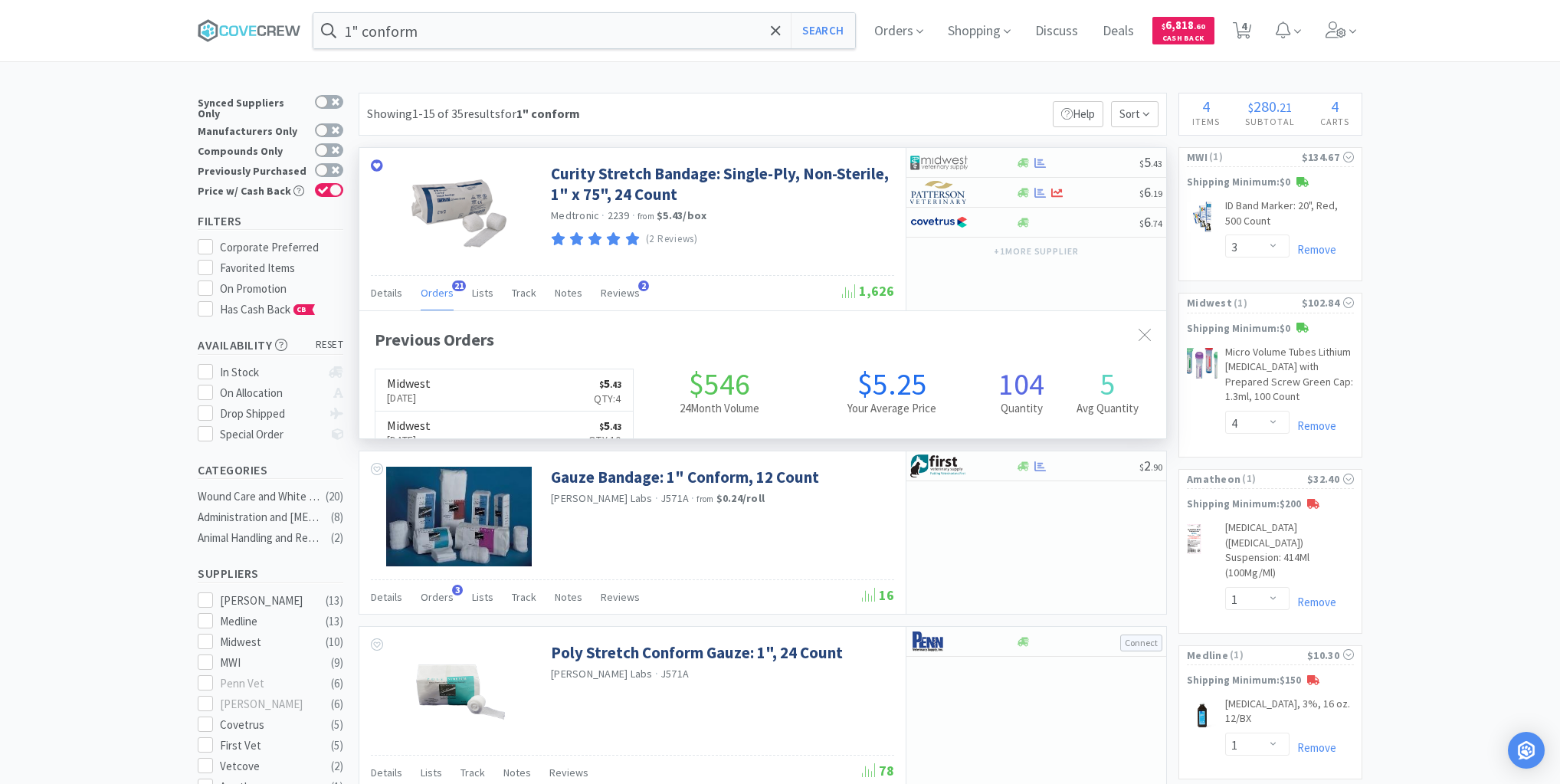
scroll to position [411, 807]
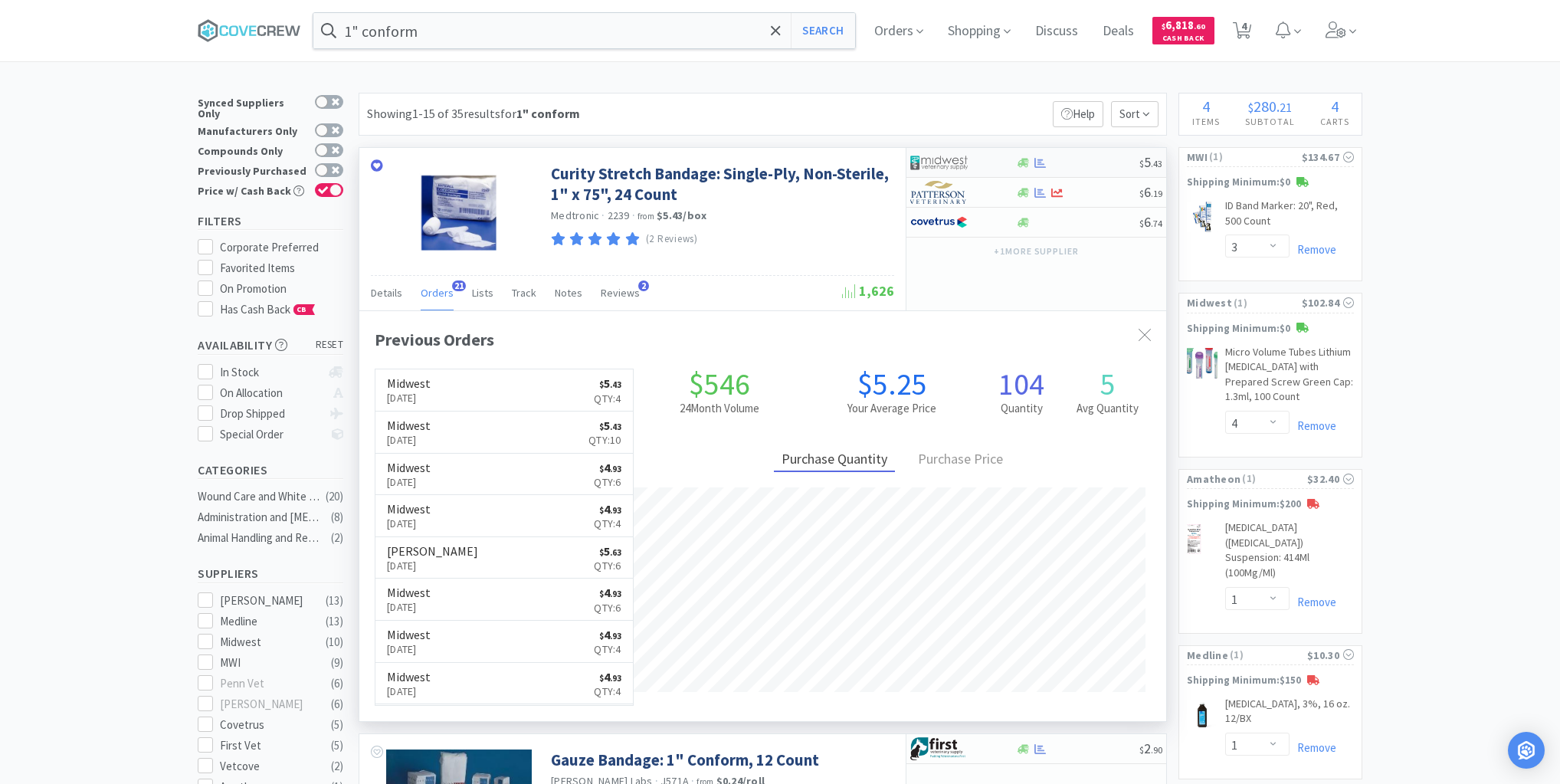
click at [1089, 164] on div at bounding box center [1078, 163] width 124 height 12
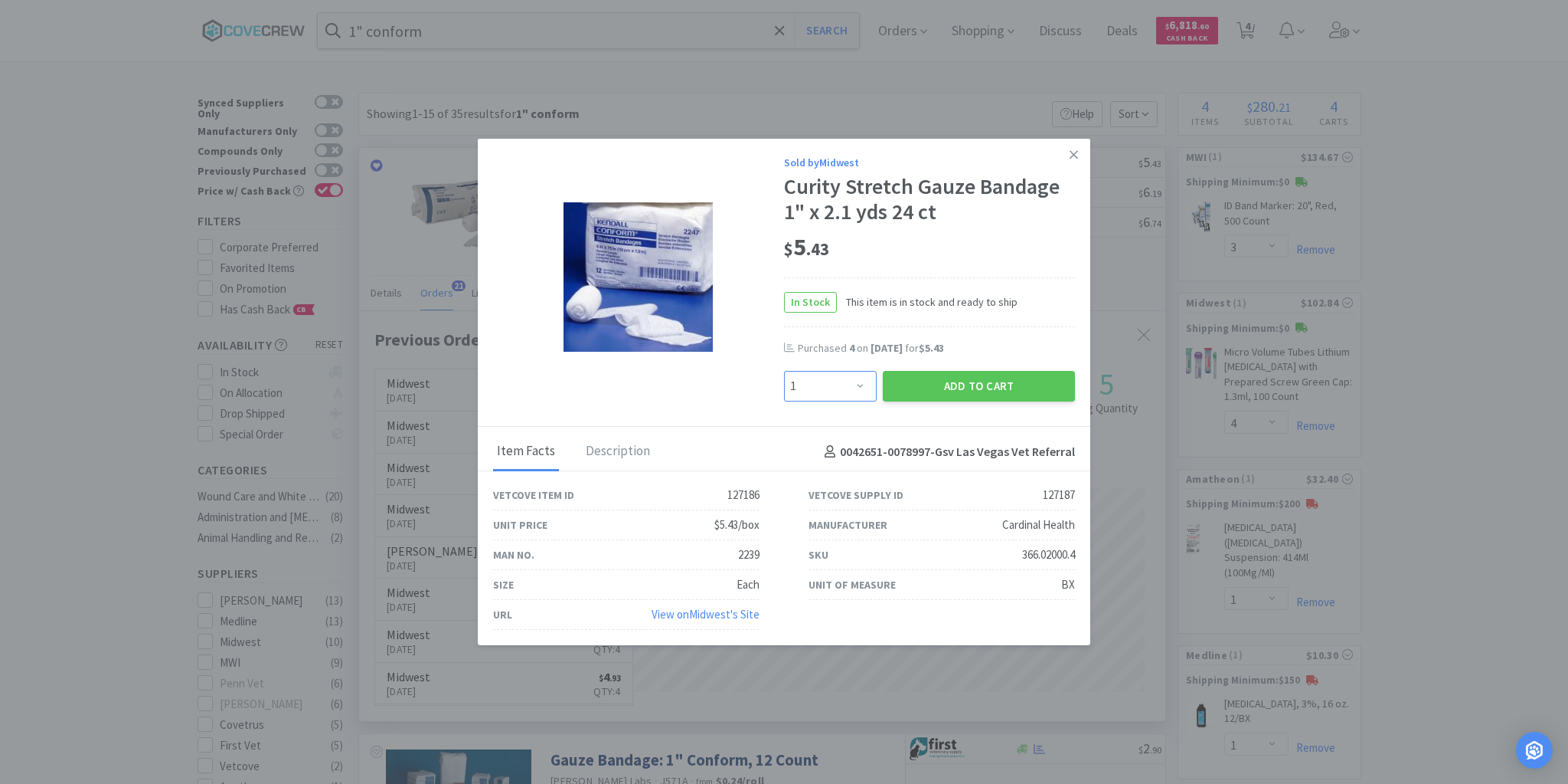
click at [860, 381] on select "Enter Quantity 1 2 3 4 5 6 7 8 9 10 11 12 13 14 15 16 17 18 19 20 Enter Quantity" at bounding box center [831, 385] width 93 height 31
select select "8"
click at [784, 371] on select "Enter Quantity 1 2 3 4 5 6 7 8 9 10 11 12 13 14 15 16 17 18 19 20 Enter Quantity" at bounding box center [831, 385] width 93 height 31
click at [972, 383] on button "Add to Cart" at bounding box center [979, 385] width 193 height 31
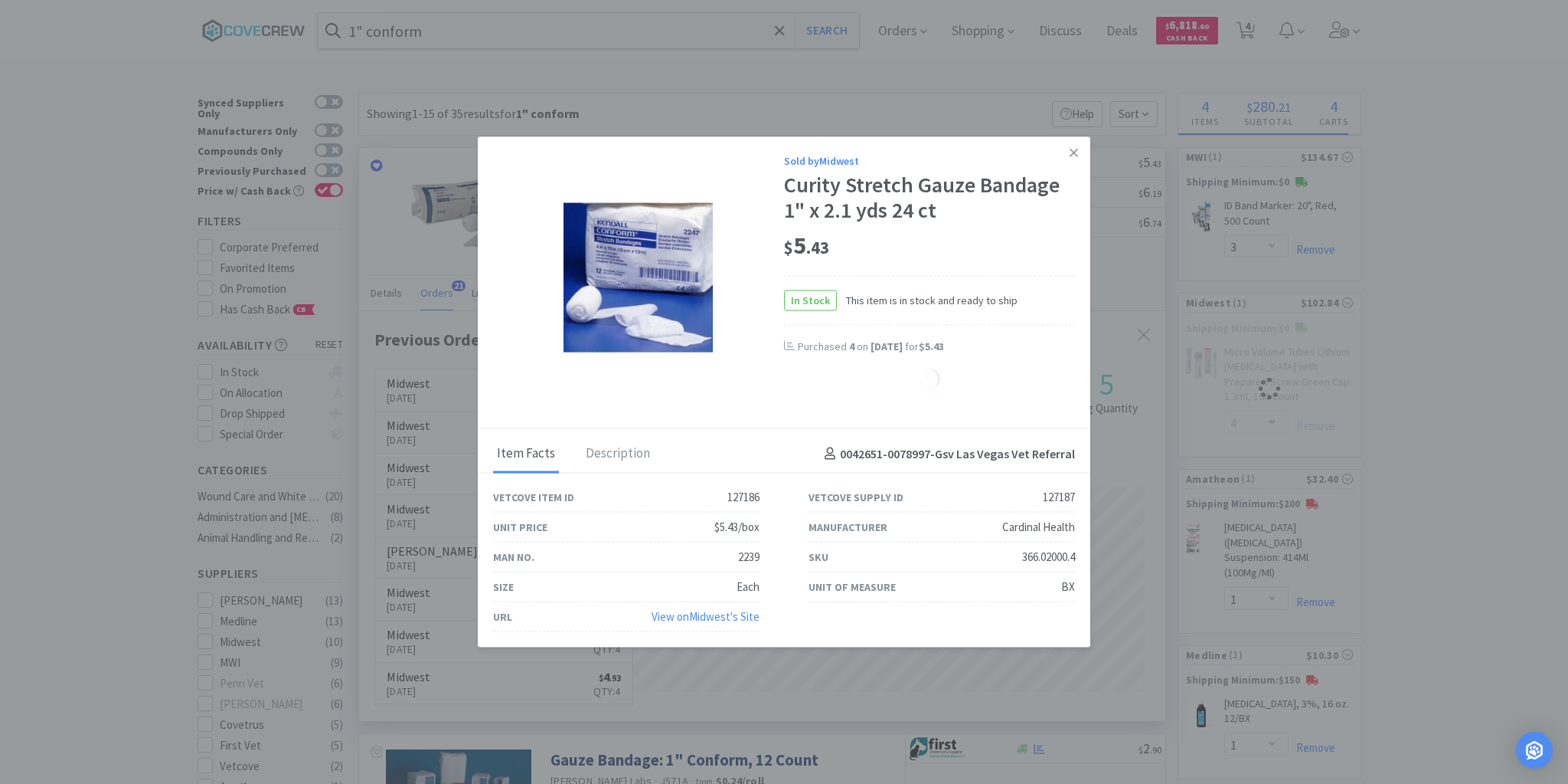
select select "8"
select select "4"
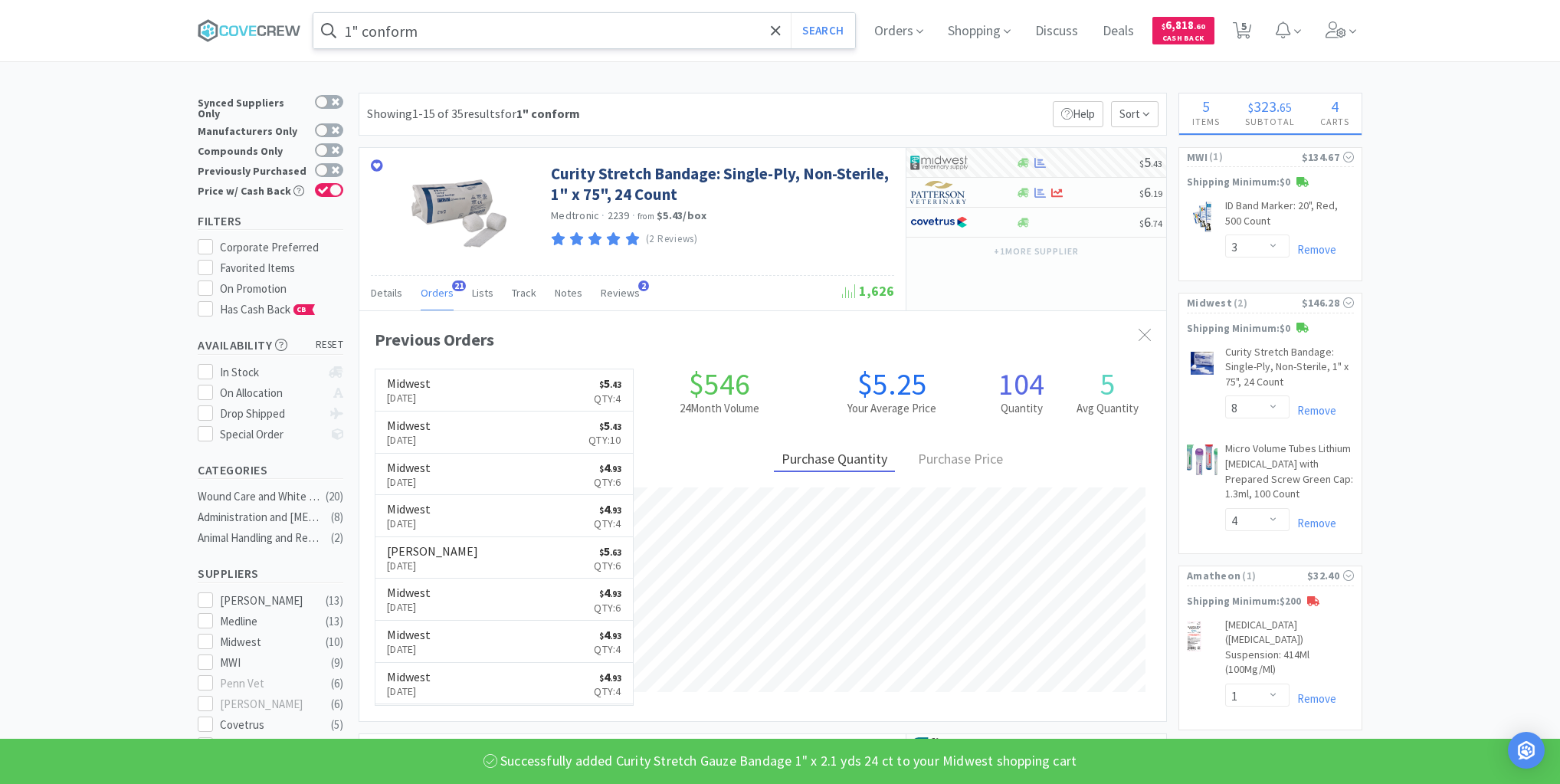
click at [519, 35] on input "1" conform" at bounding box center [584, 31] width 542 height 36
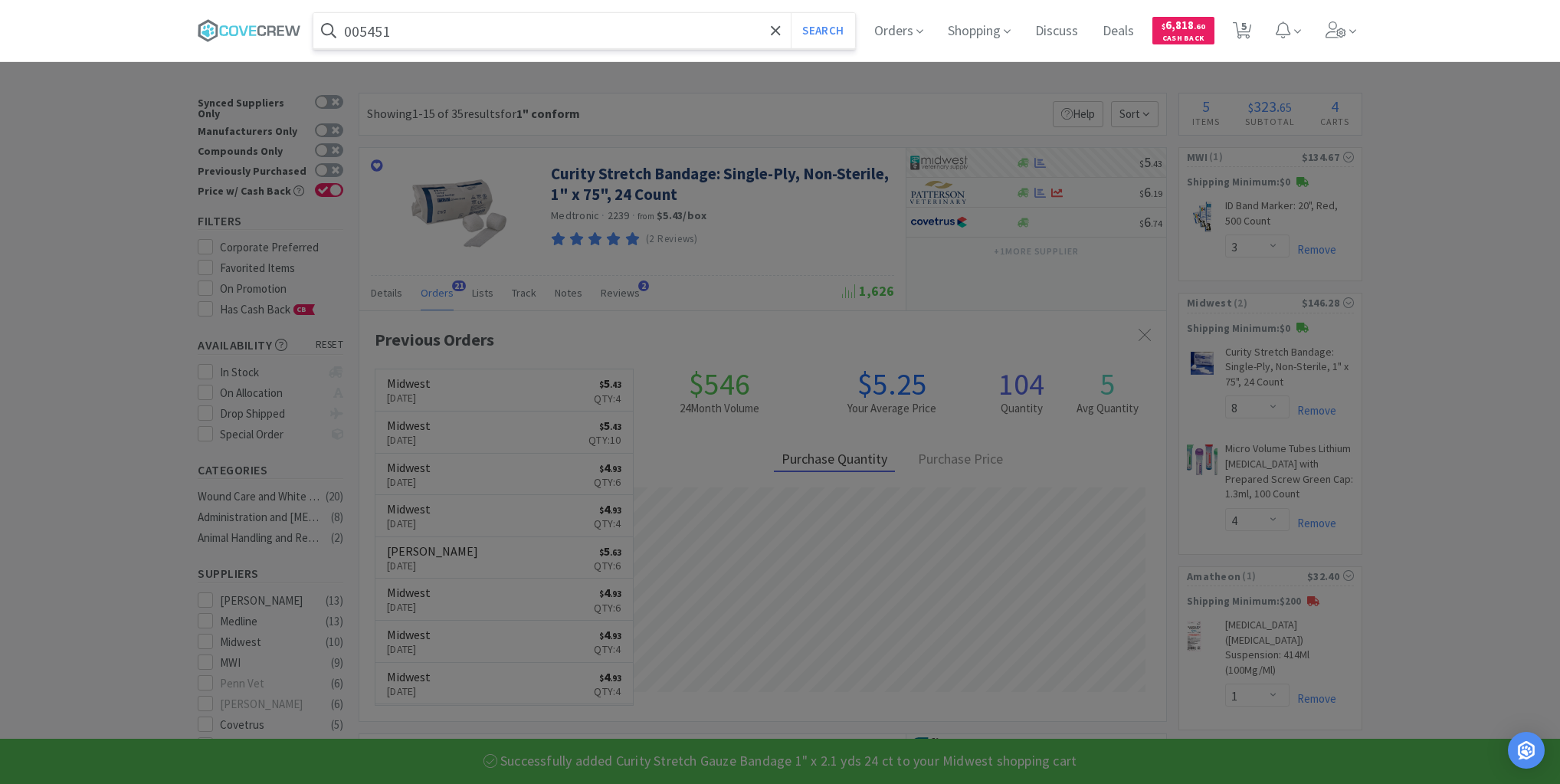
type input "005451"
click at [791, 13] on button "Search" at bounding box center [822, 31] width 64 height 36
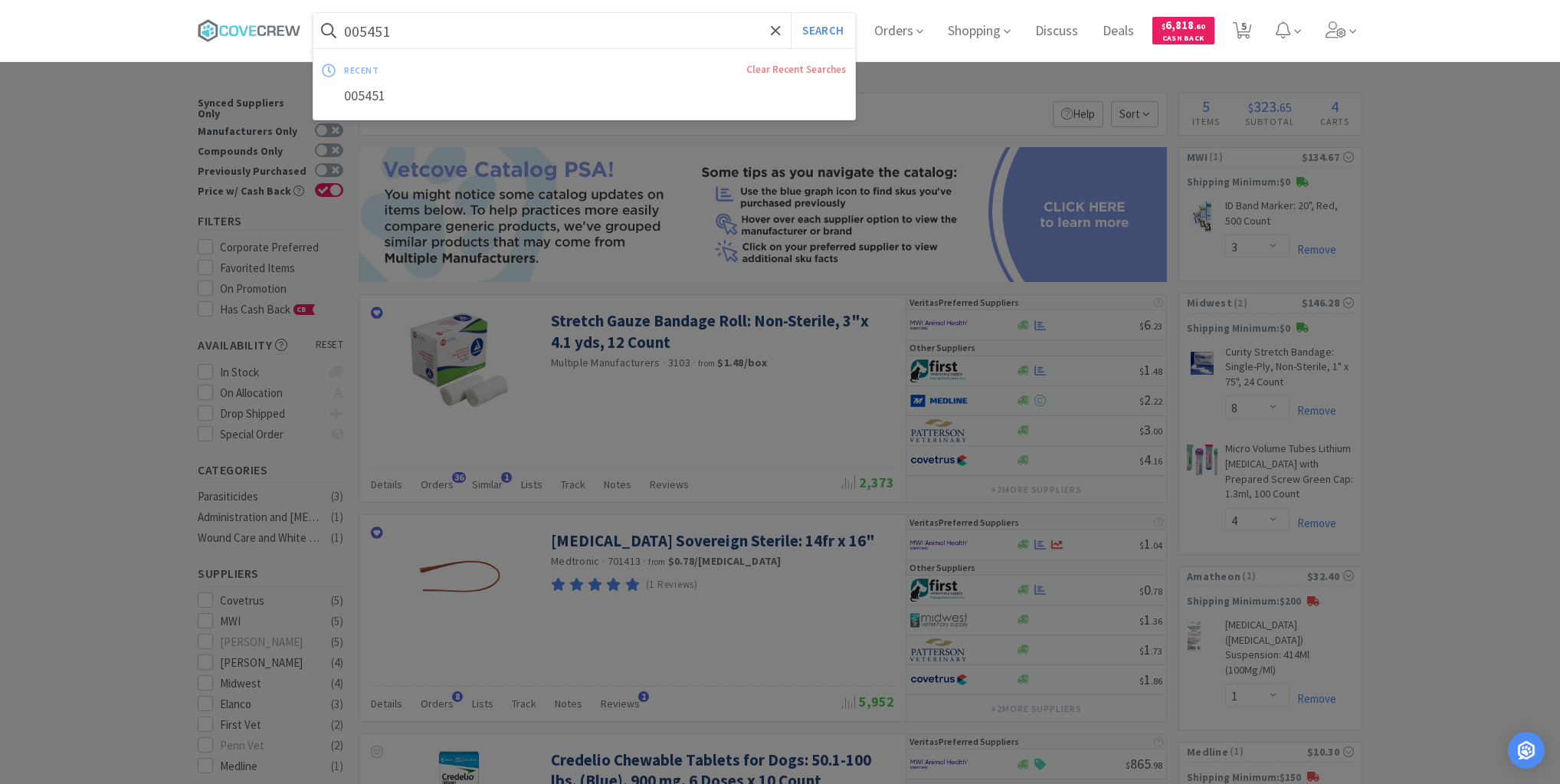
click at [454, 27] on input "005451" at bounding box center [584, 31] width 542 height 36
click at [826, 26] on button "Search" at bounding box center [822, 31] width 64 height 36
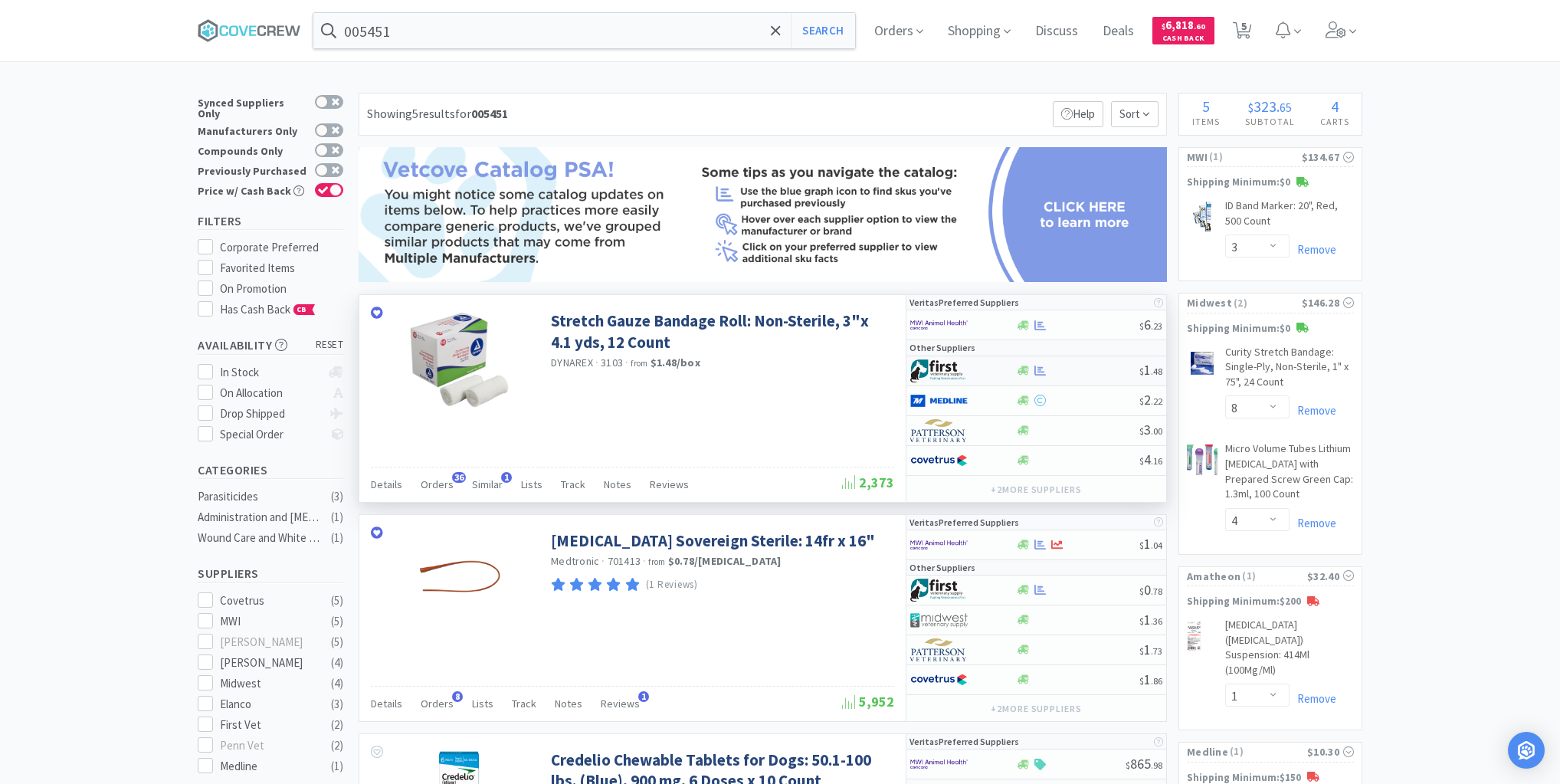
click at [1089, 369] on div at bounding box center [1078, 370] width 124 height 12
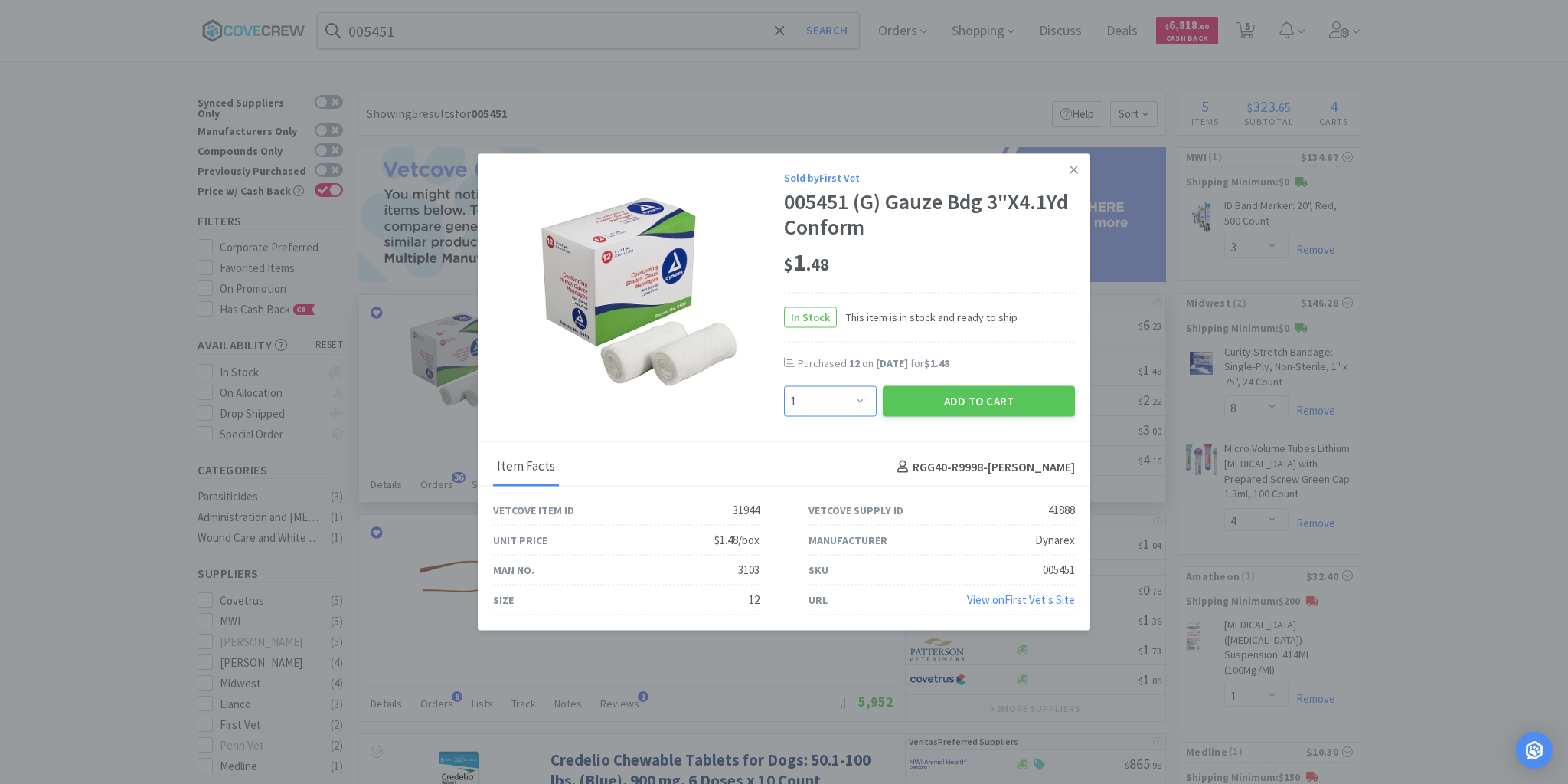
click at [860, 398] on select "Enter Quantity 1 2 3 4 5 6 7 8 9 10 11 12 13 14 15 16 17 18 19 20 Enter Quantity" at bounding box center [831, 401] width 93 height 31
select select "12"
click at [784, 386] on select "Enter Quantity 1 2 3 4 5 6 7 8 9 10 11 12 13 14 15 16 17 18 19 20 Enter Quantity" at bounding box center [831, 401] width 93 height 31
click at [942, 404] on button "Add to Cart" at bounding box center [979, 401] width 193 height 31
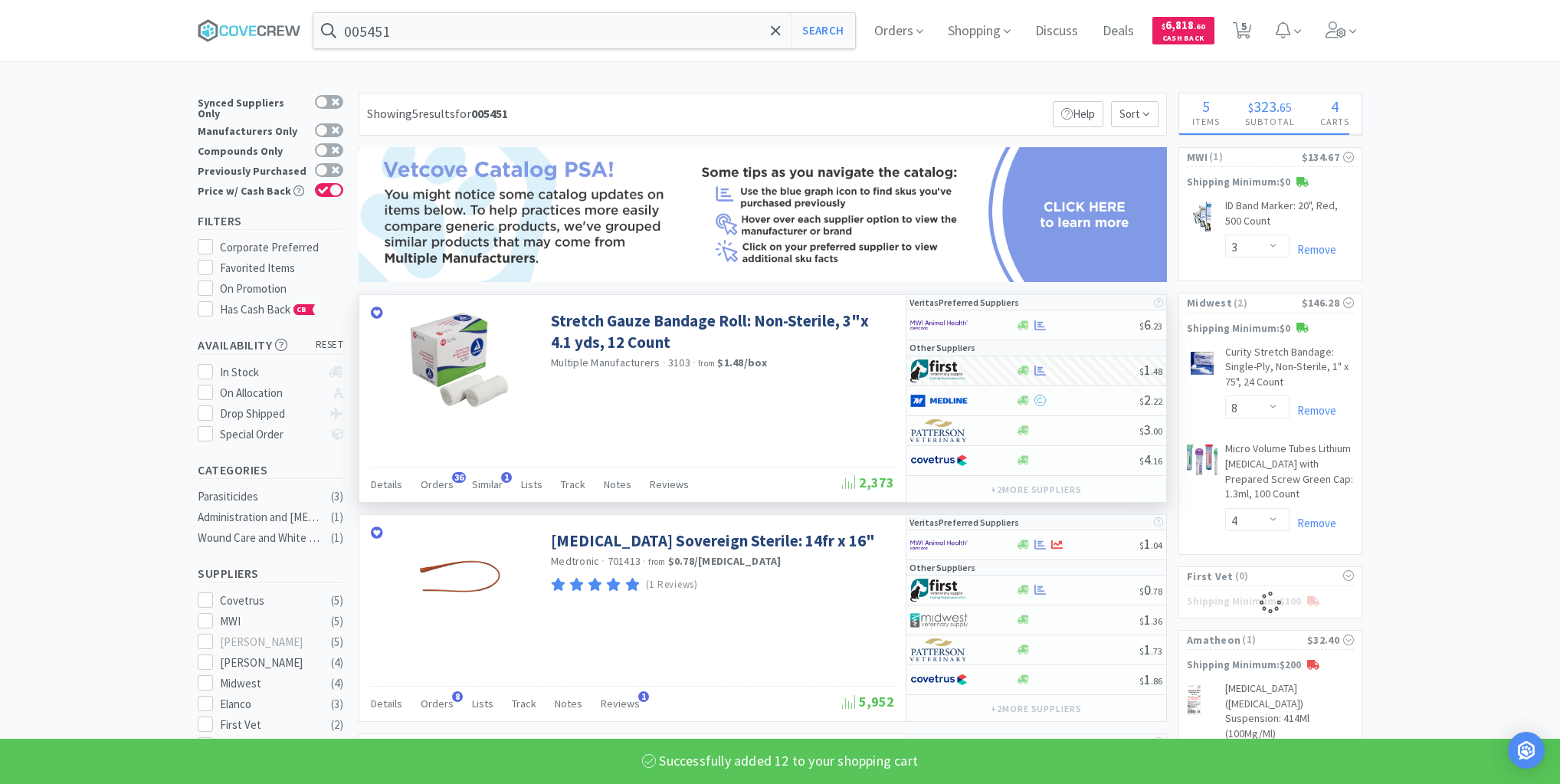
select select "12"
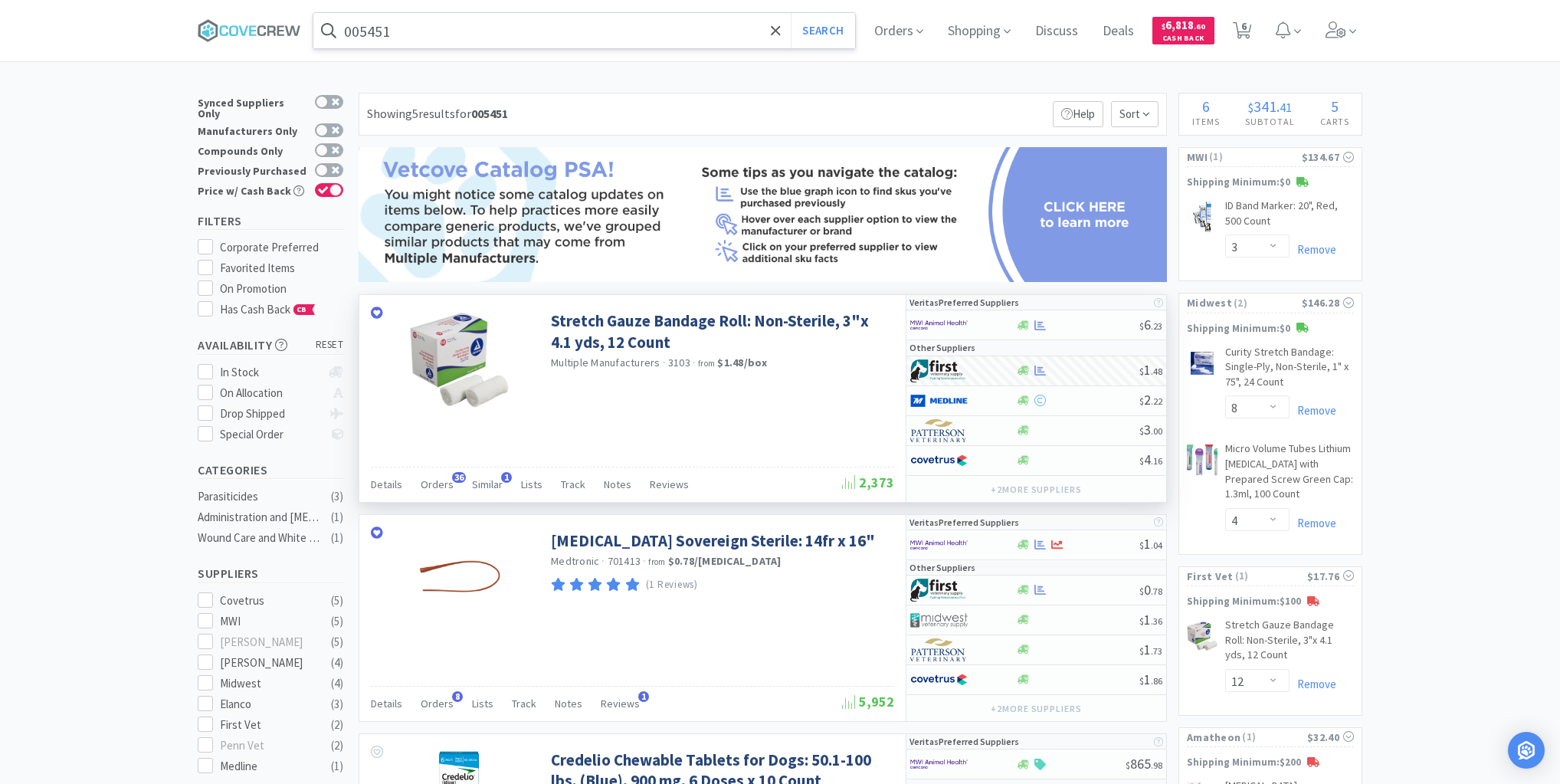
click at [629, 33] on input "005451" at bounding box center [584, 31] width 542 height 36
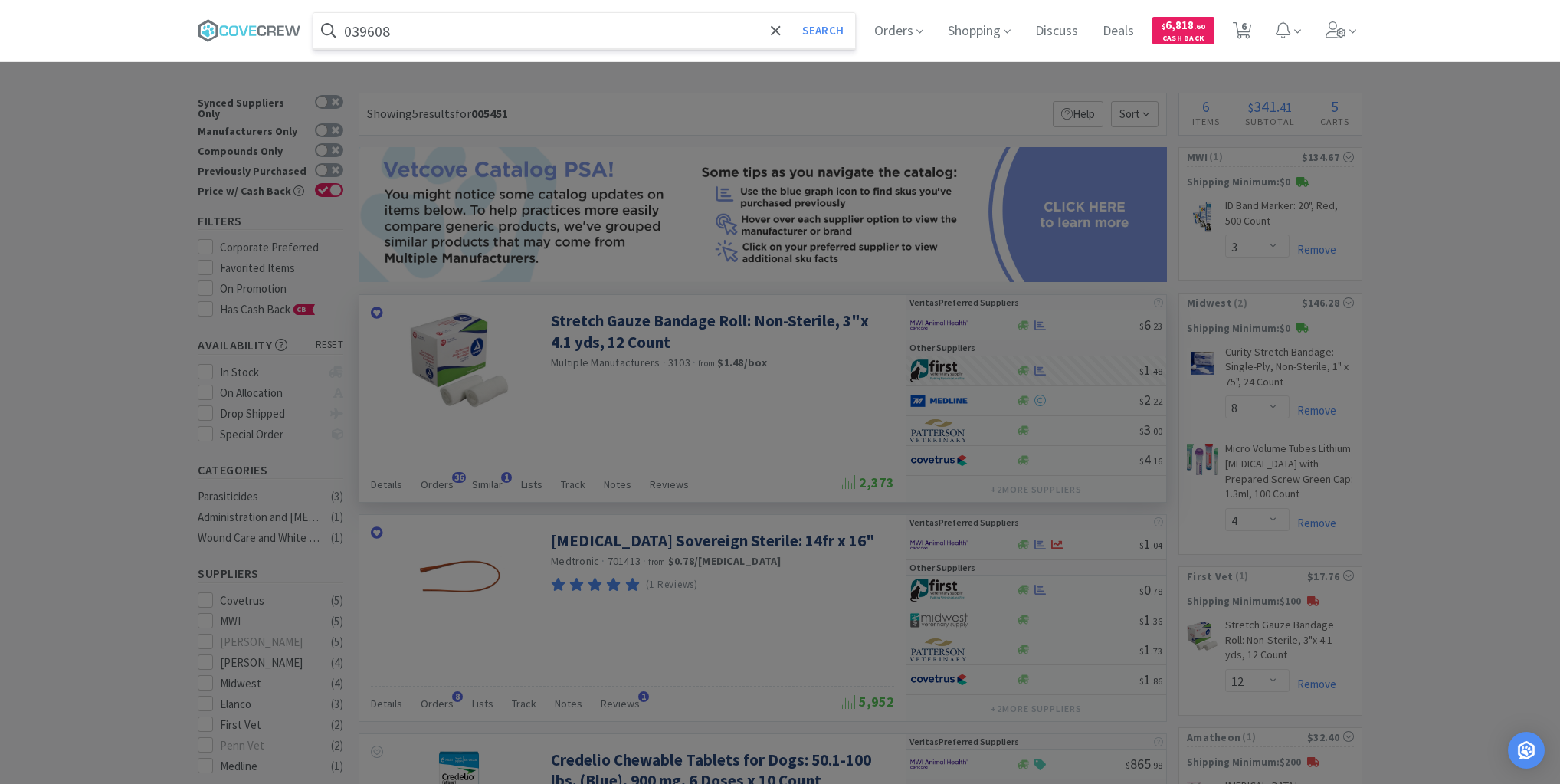
type input "039608"
click at [791, 13] on button "Search" at bounding box center [822, 31] width 64 height 36
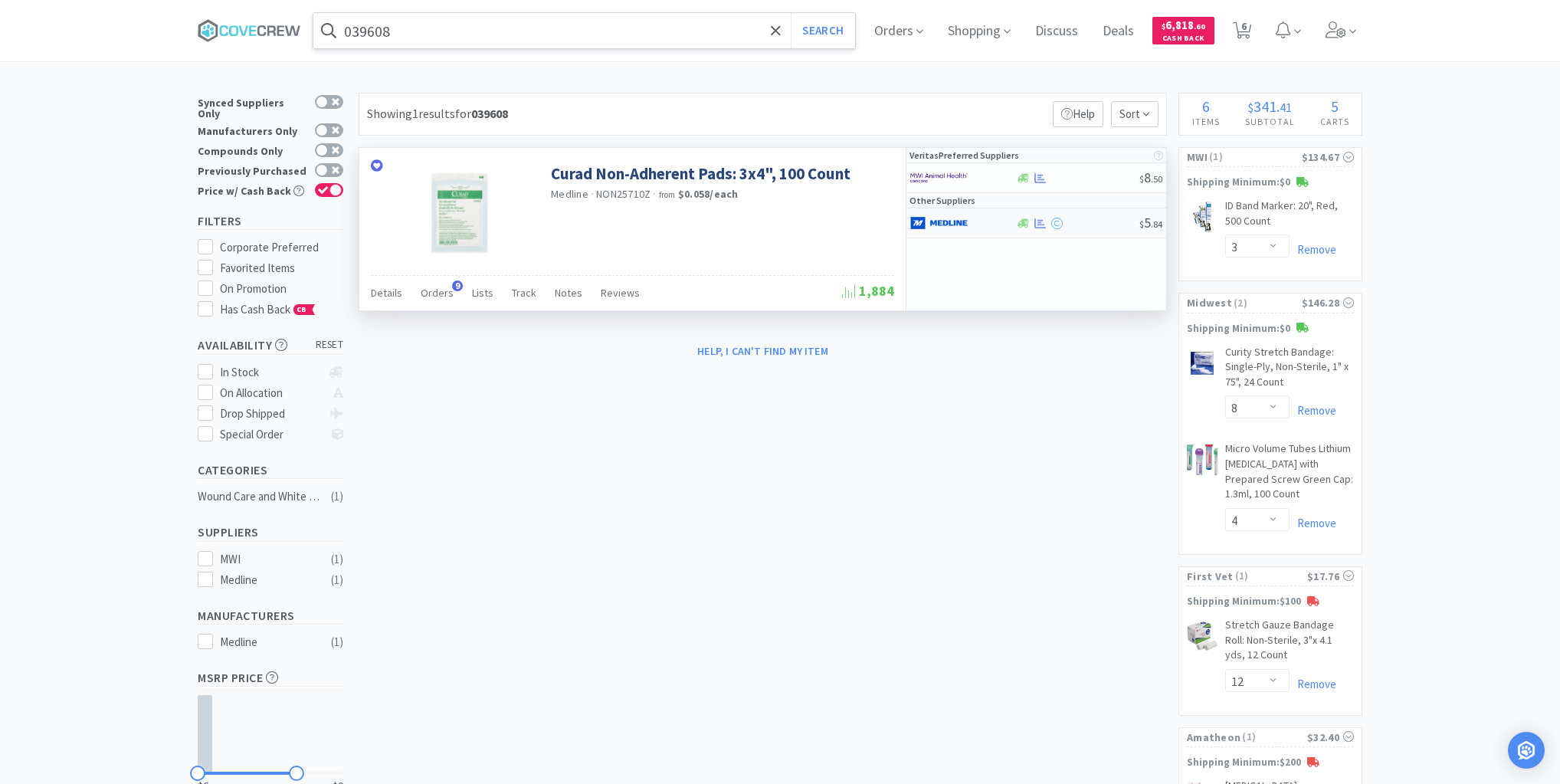
click at [1110, 222] on div at bounding box center [1078, 223] width 124 height 12
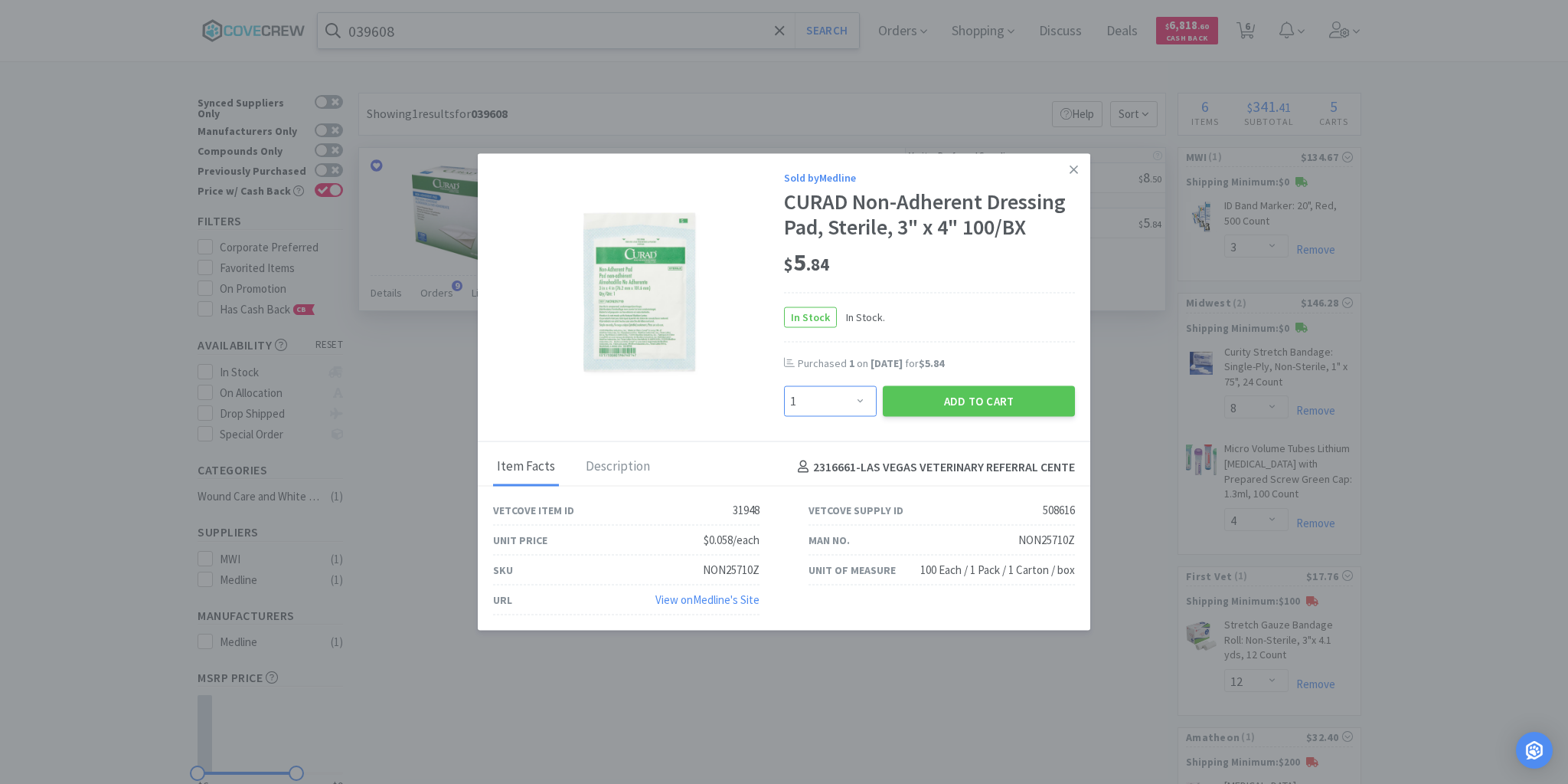
click at [864, 395] on select "Enter Quantity 1 2 3 4 5 6 7 8 9 10 11 12 13 14 15 16 17 18 19 20 Enter Quantity" at bounding box center [831, 401] width 93 height 31
select select "2"
click at [784, 386] on select "Enter Quantity 1 2 3 4 5 6 7 8 9 10 11 12 13 14 15 16 17 18 19 20 Enter Quantity" at bounding box center [831, 401] width 93 height 31
click at [962, 398] on button "Add to Cart" at bounding box center [979, 401] width 193 height 31
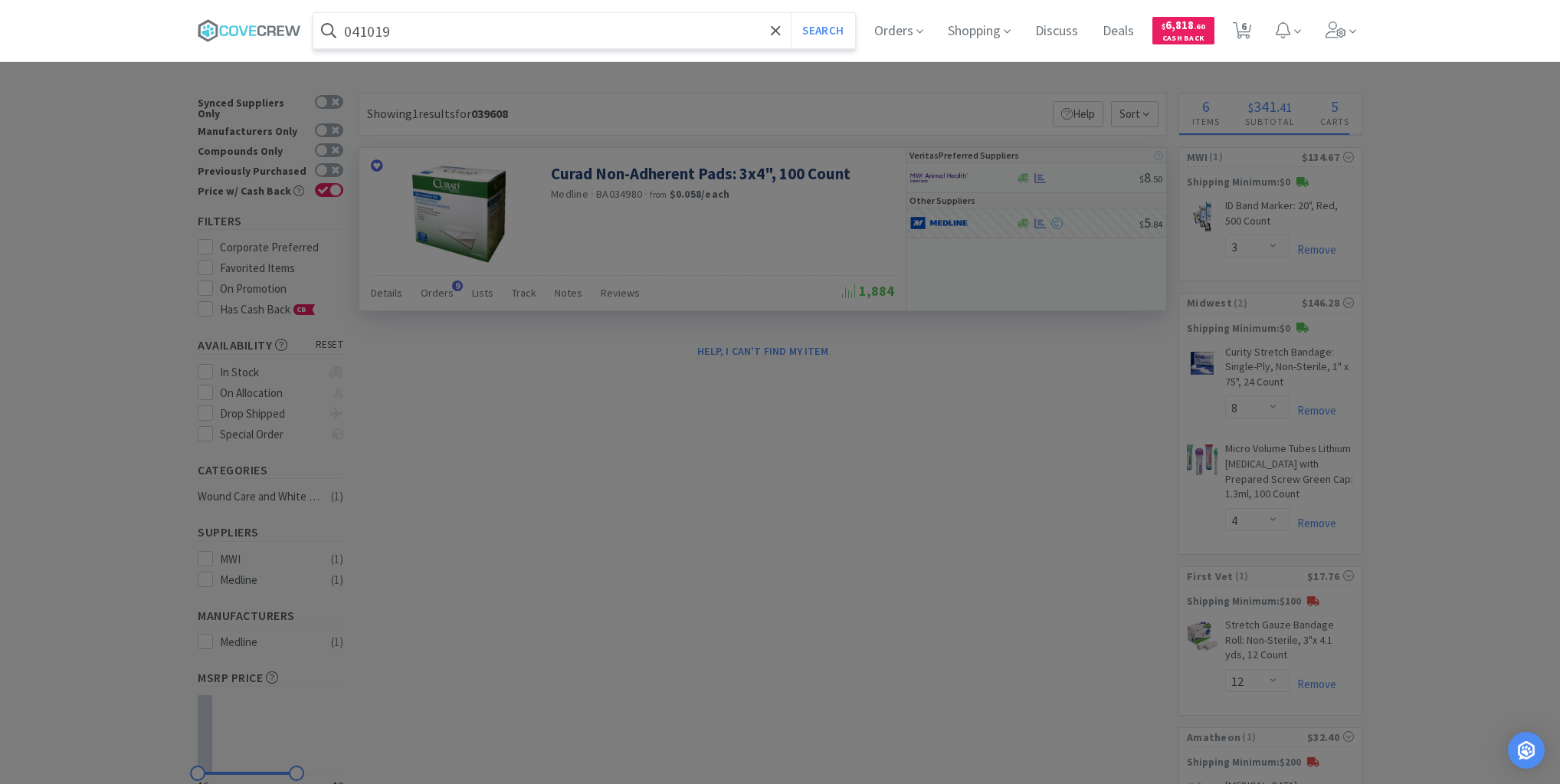
type input "041019"
click at [791, 13] on button "Search" at bounding box center [822, 31] width 64 height 36
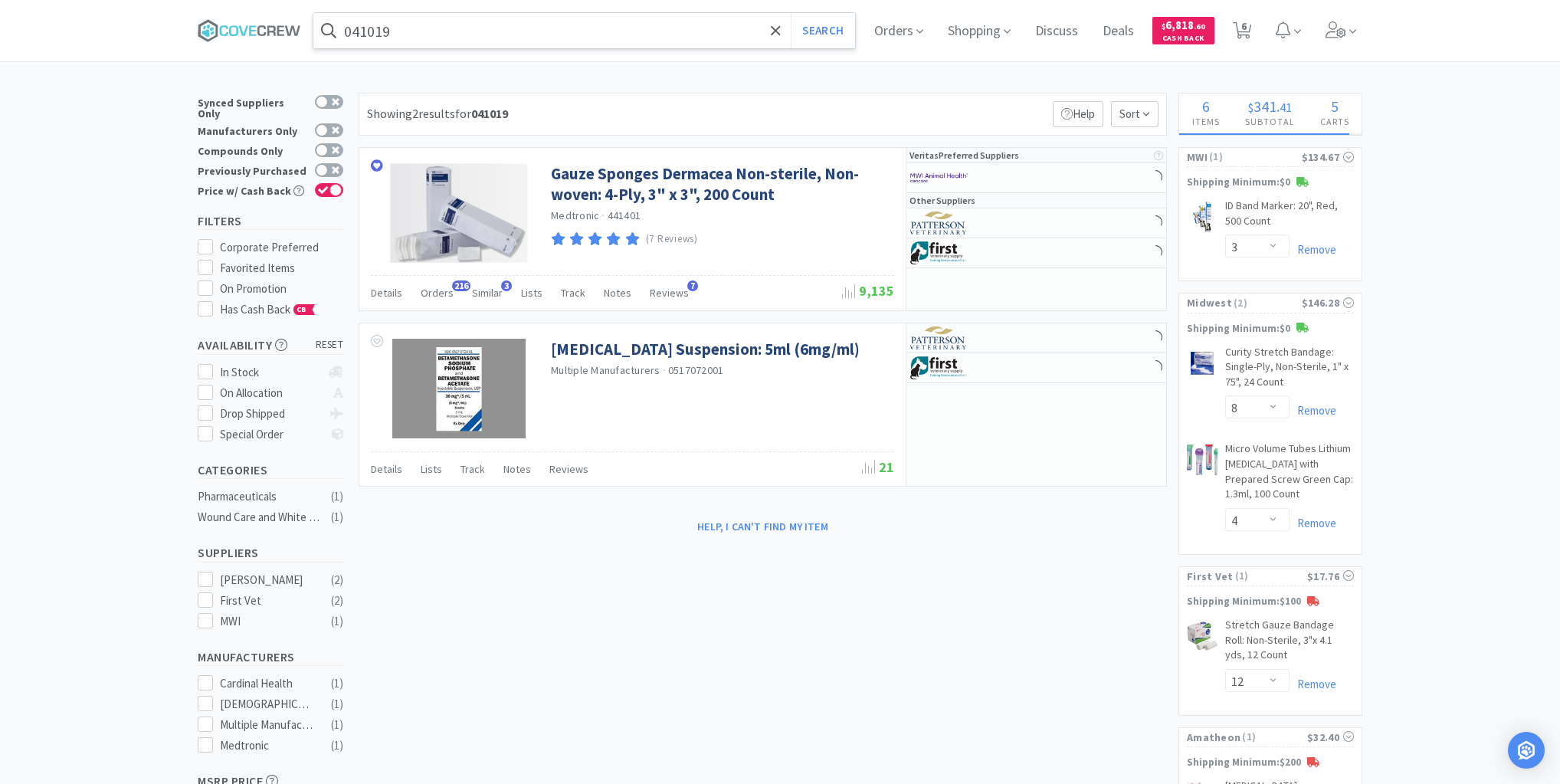
select select "2"
select select "1"
click at [726, 26] on input "041019" at bounding box center [584, 31] width 542 height 36
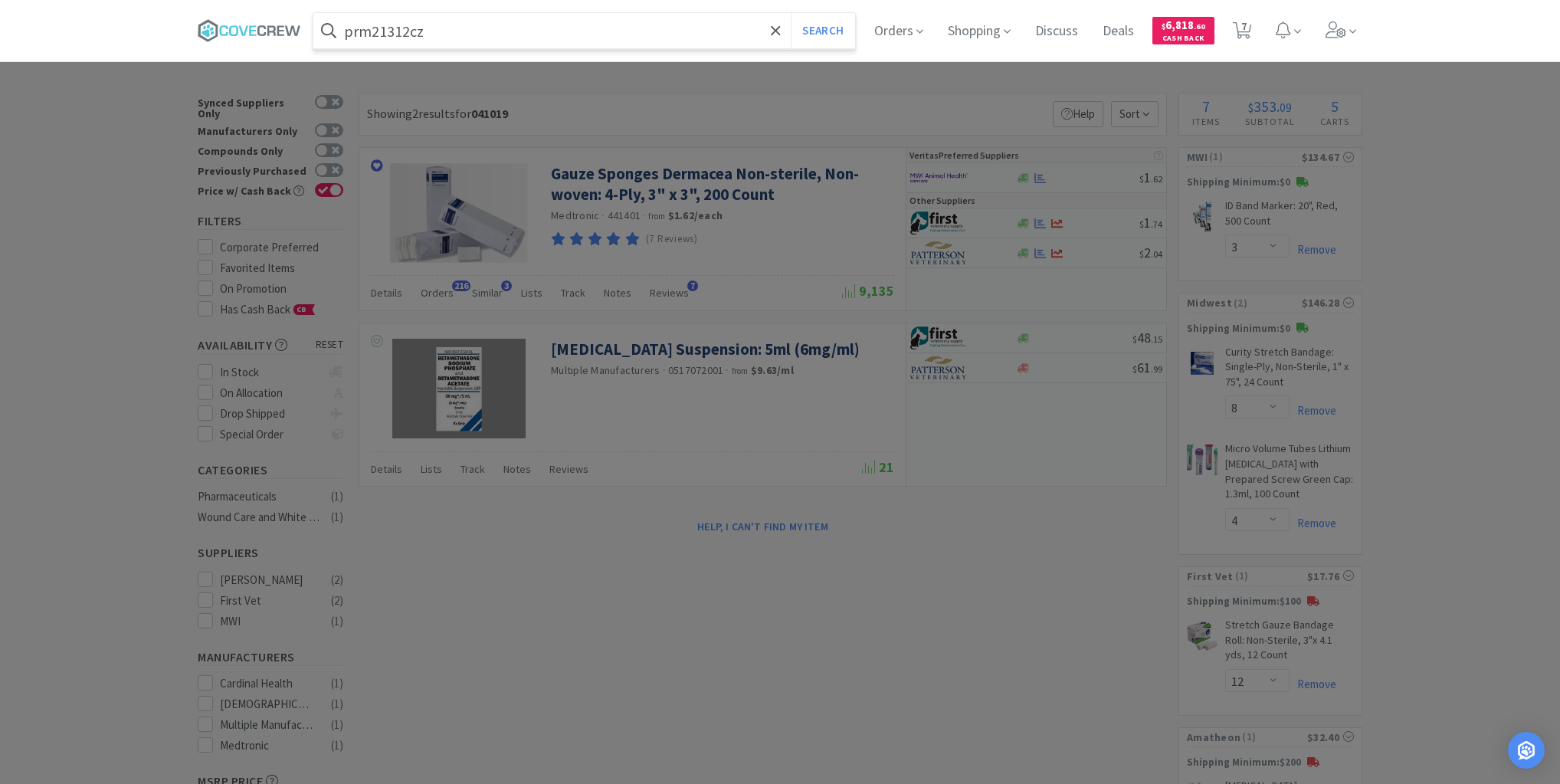
click at [791, 13] on button "Search" at bounding box center [822, 31] width 64 height 36
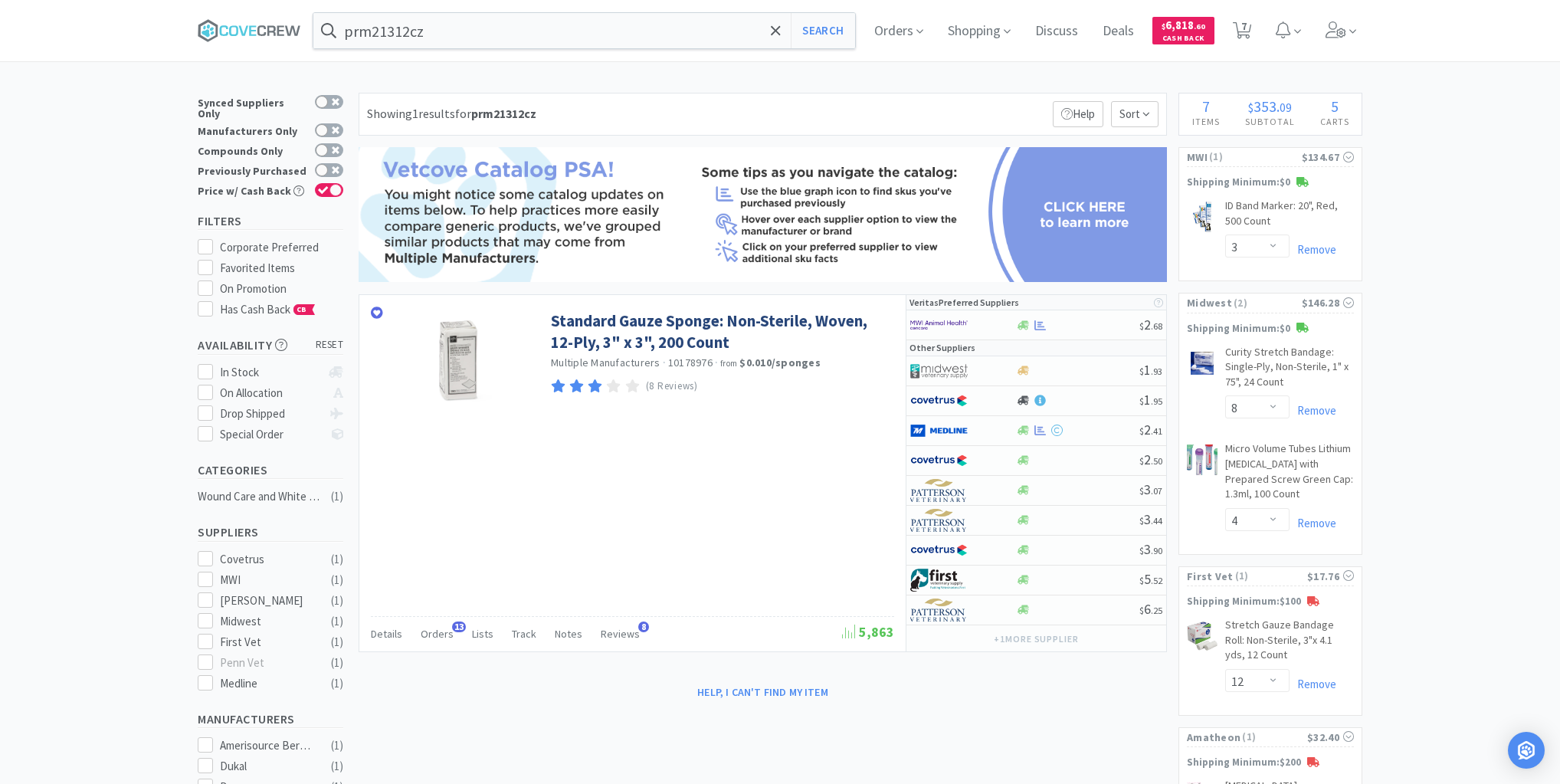
type input "041019"
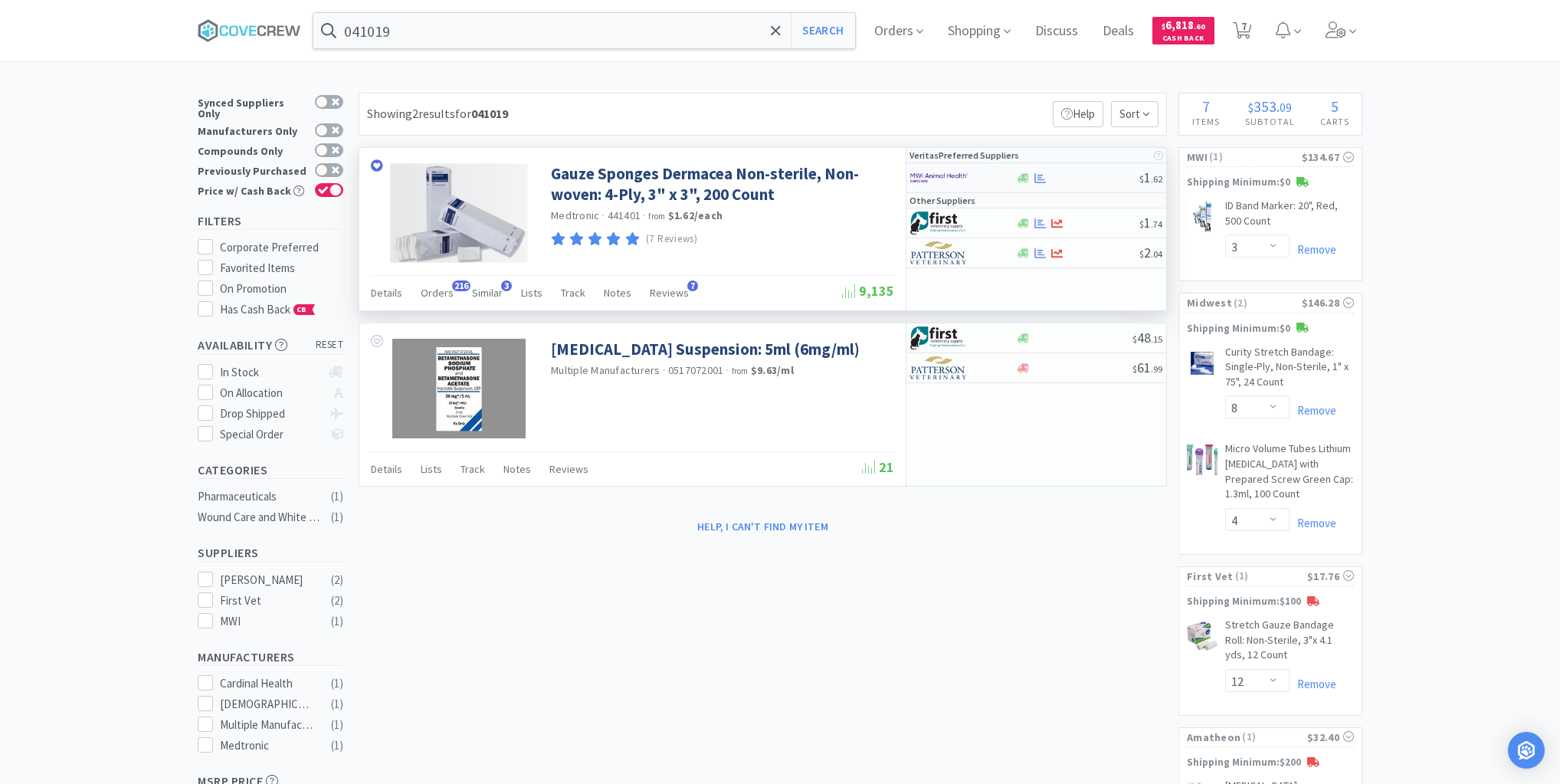
click at [1090, 178] on div at bounding box center [1078, 178] width 124 height 12
select select "1"
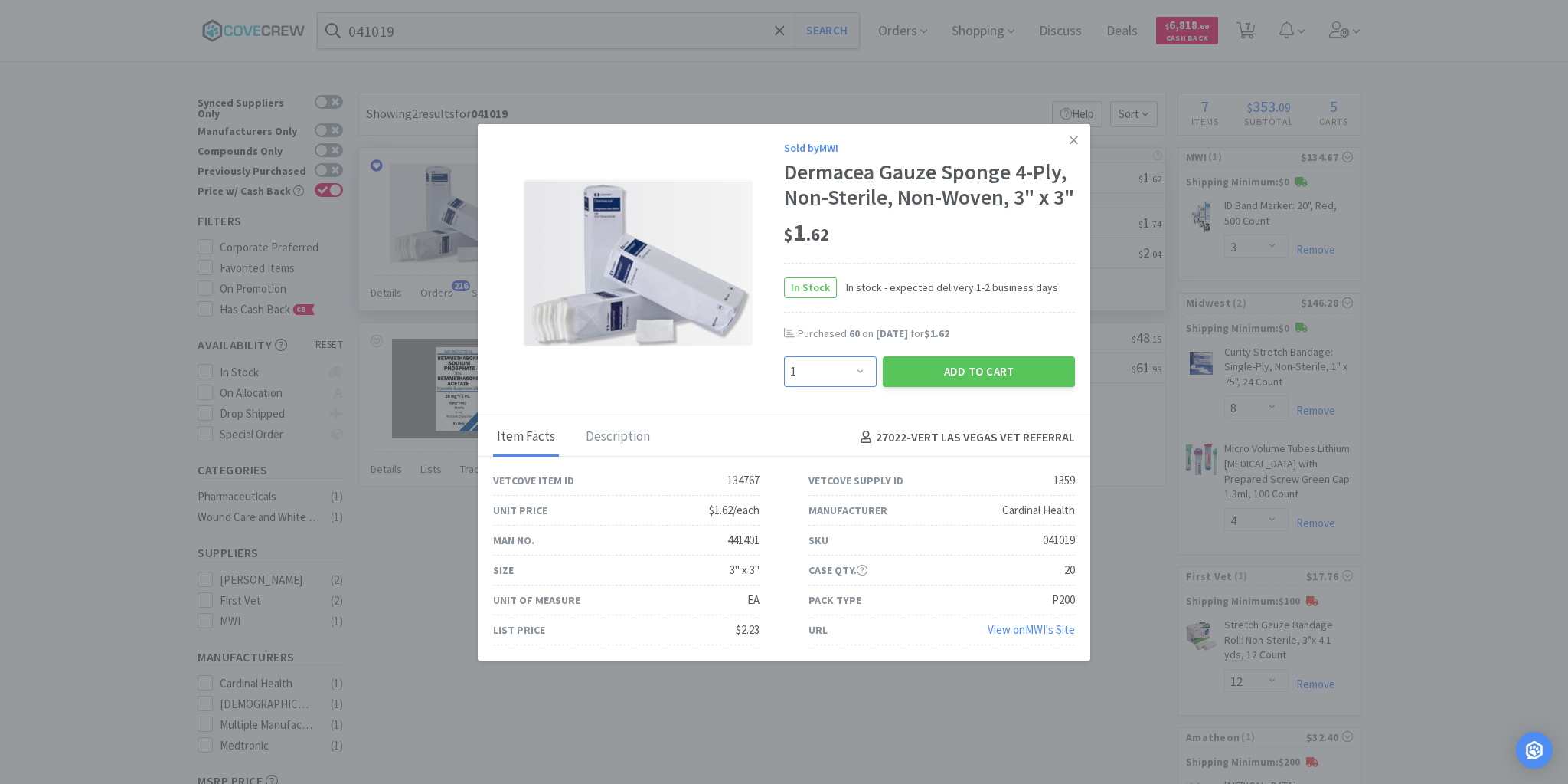
click at [853, 387] on select "Enter Quantity 1 2 3 4 5 6 7 8 9 10 11 12 13 14 15 16 17 18 19 20 Enter Quantity" at bounding box center [831, 371] width 93 height 31
type input "80"
click at [999, 387] on button "Add to Cart" at bounding box center [979, 371] width 193 height 31
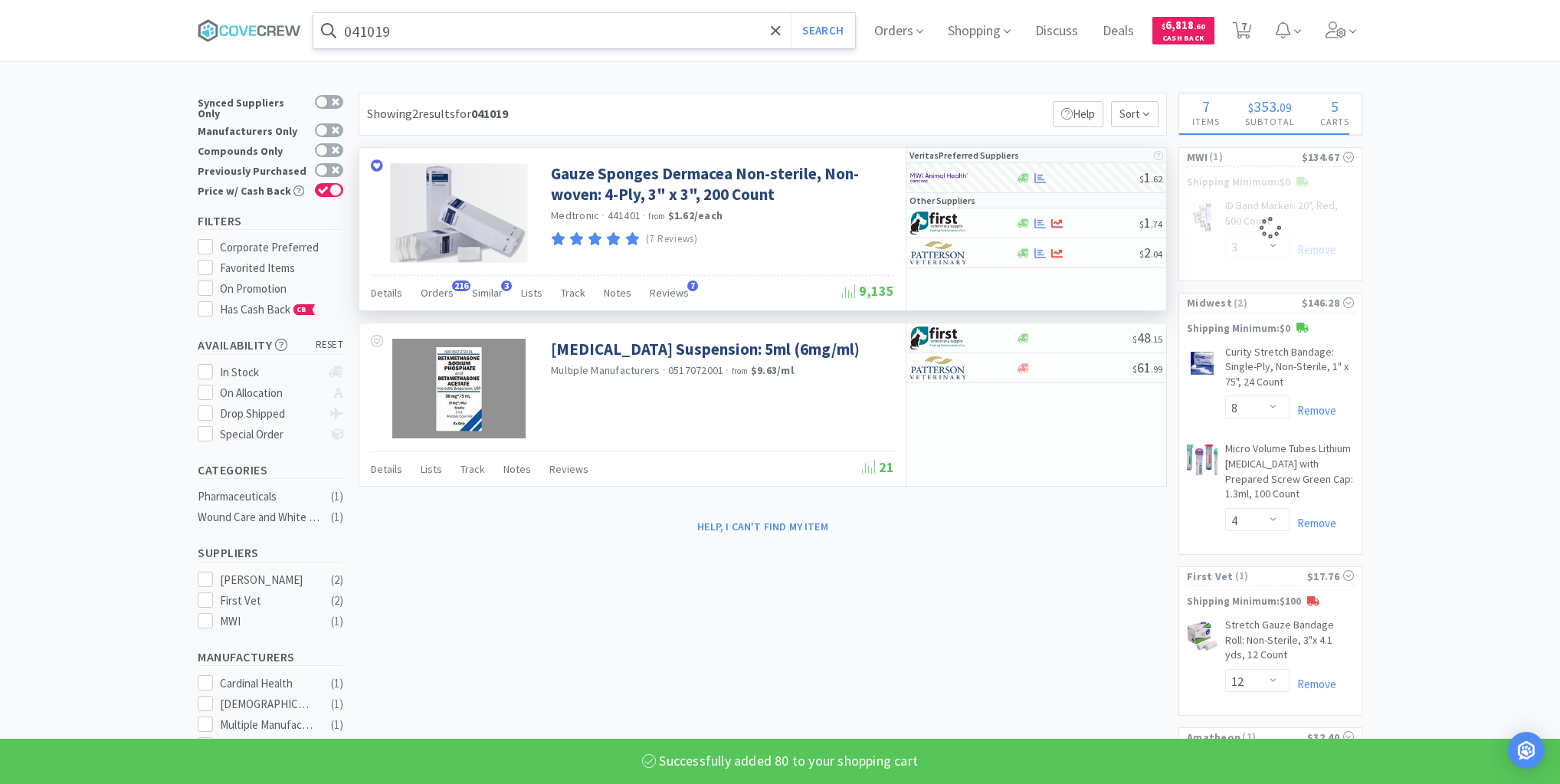
select select "80"
select select "3"
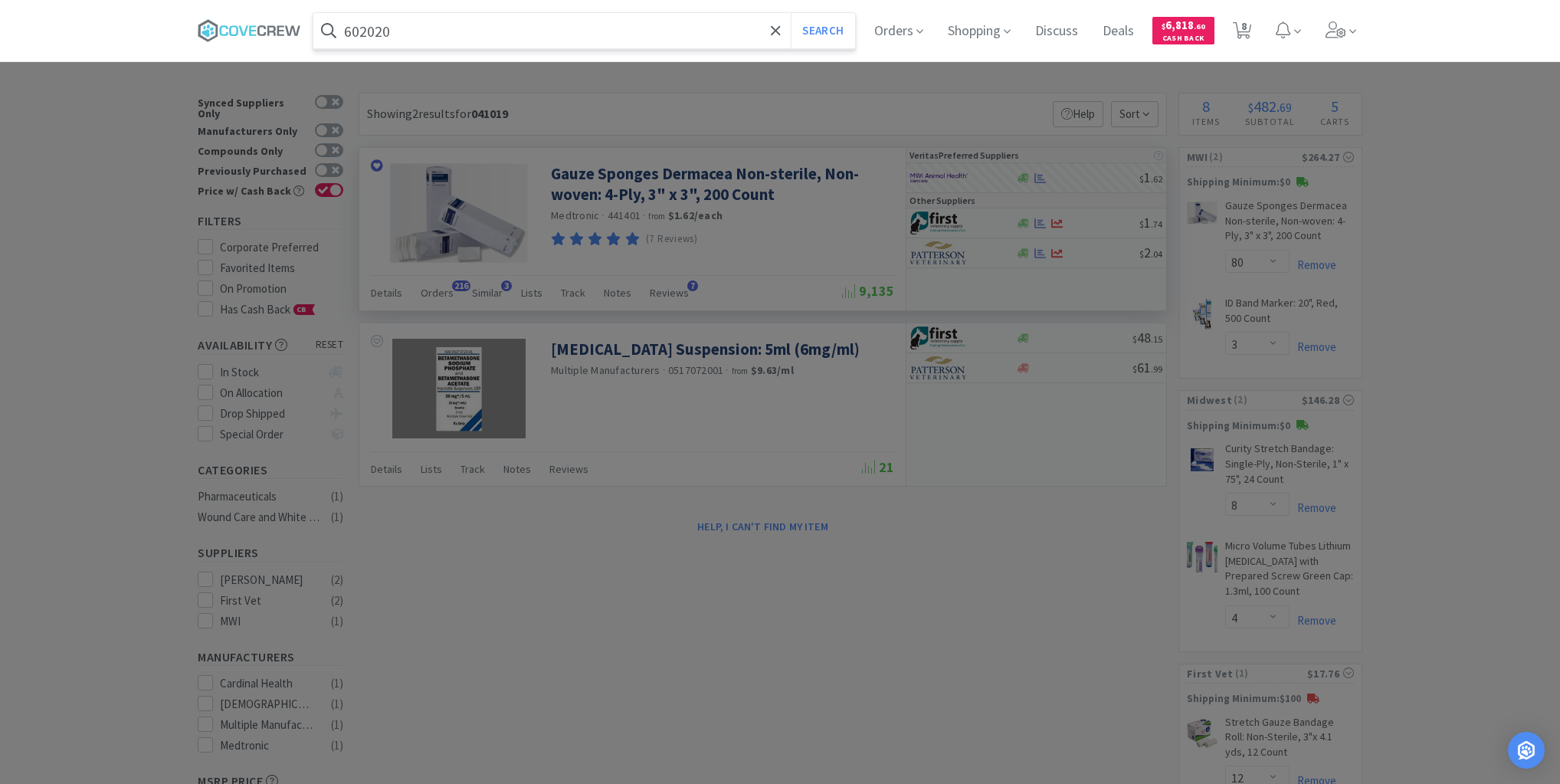
click at [791, 13] on button "Search" at bounding box center [822, 31] width 64 height 36
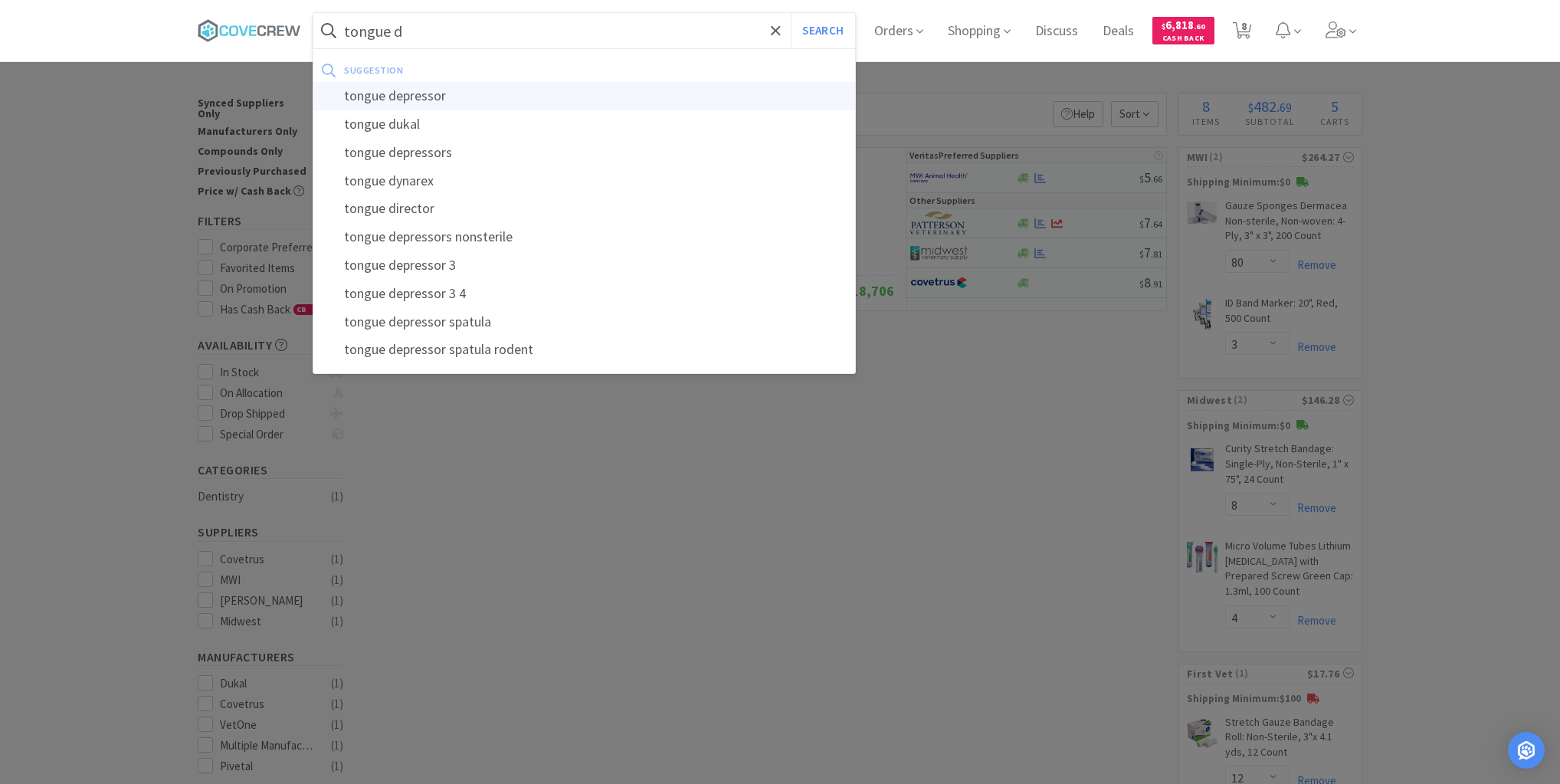
type input "tongue depressor"
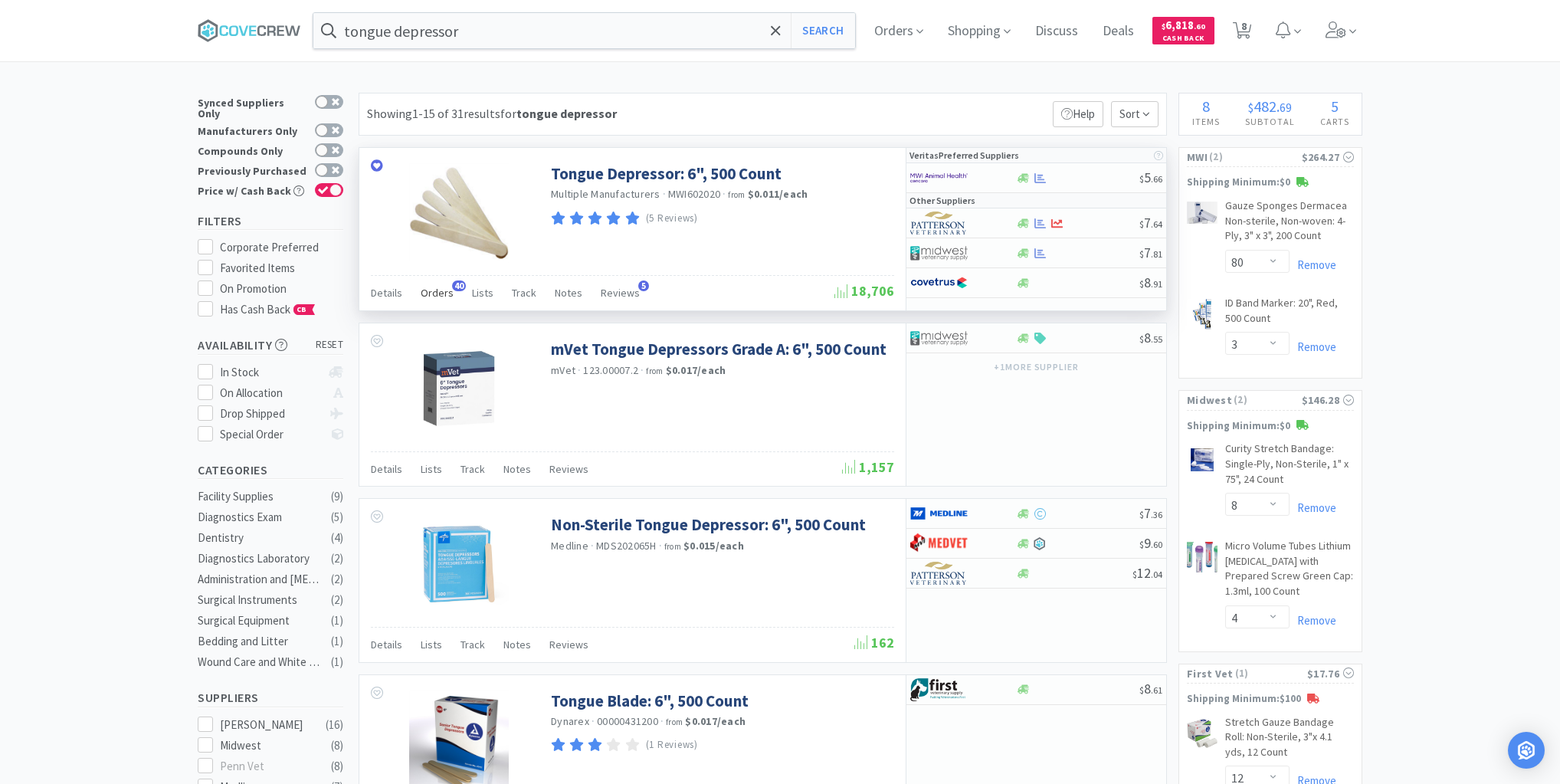
click at [436, 287] on span "Orders" at bounding box center [438, 293] width 33 height 14
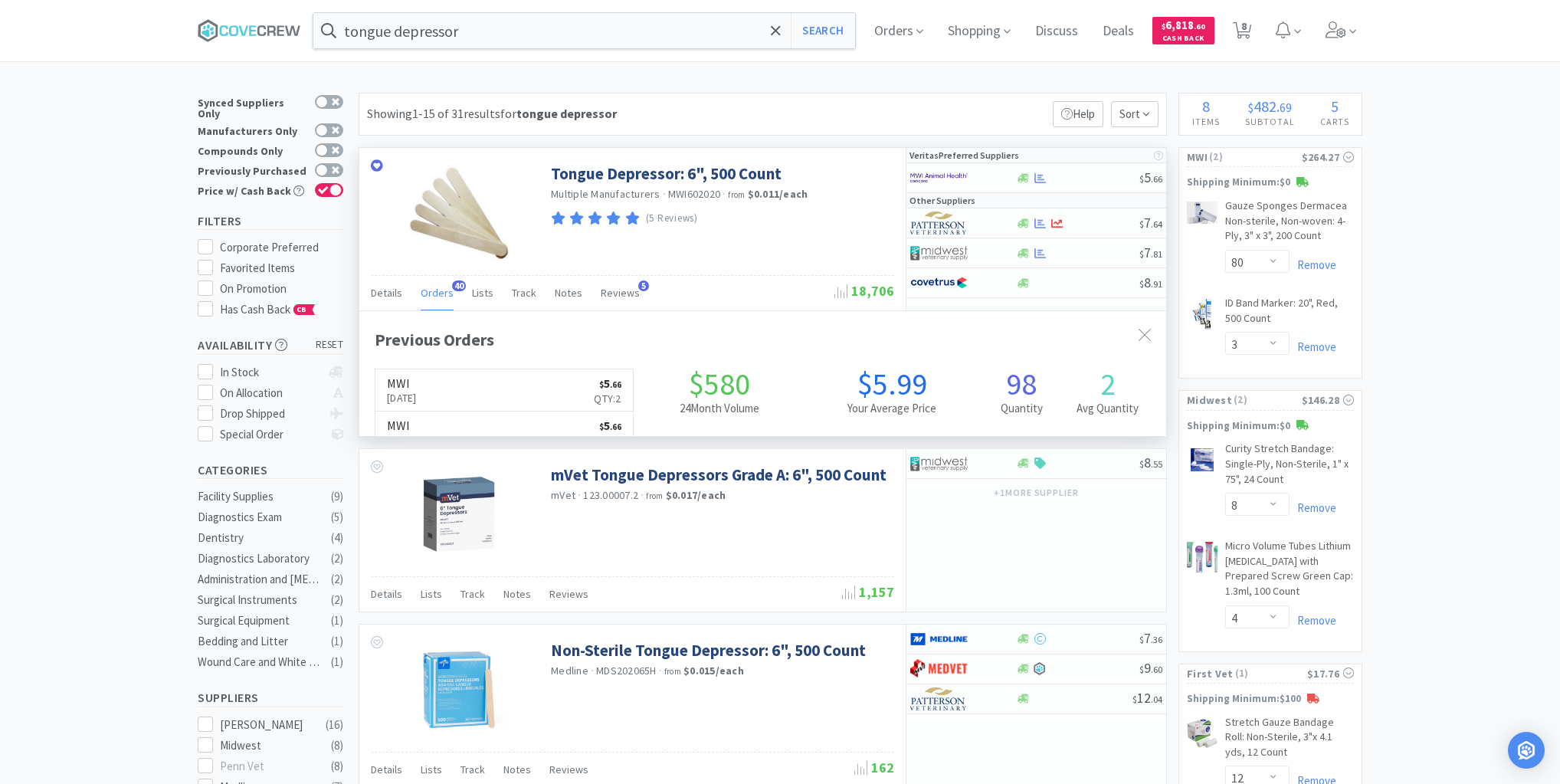
scroll to position [411, 807]
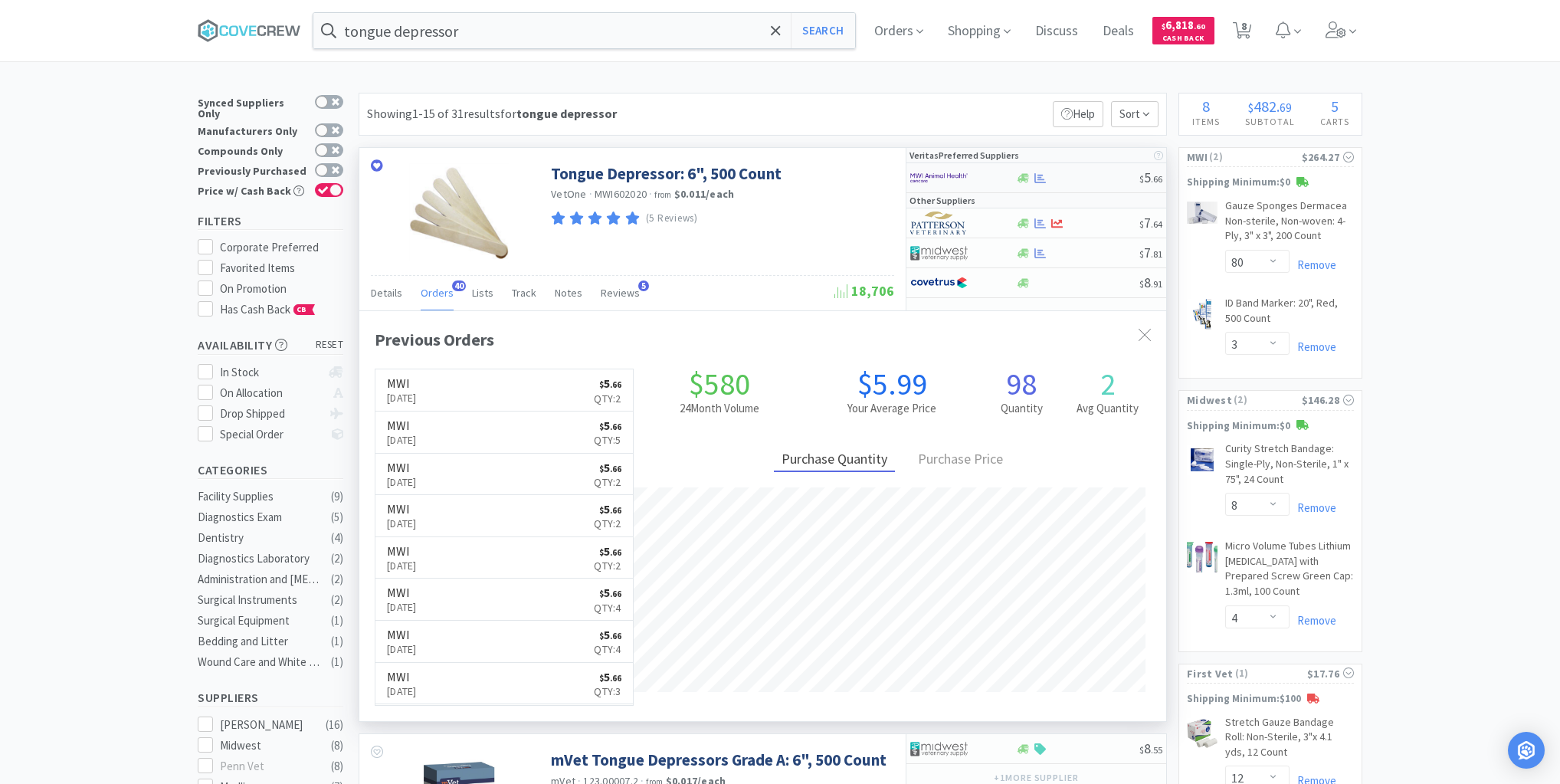
click at [1089, 174] on div at bounding box center [1078, 178] width 124 height 12
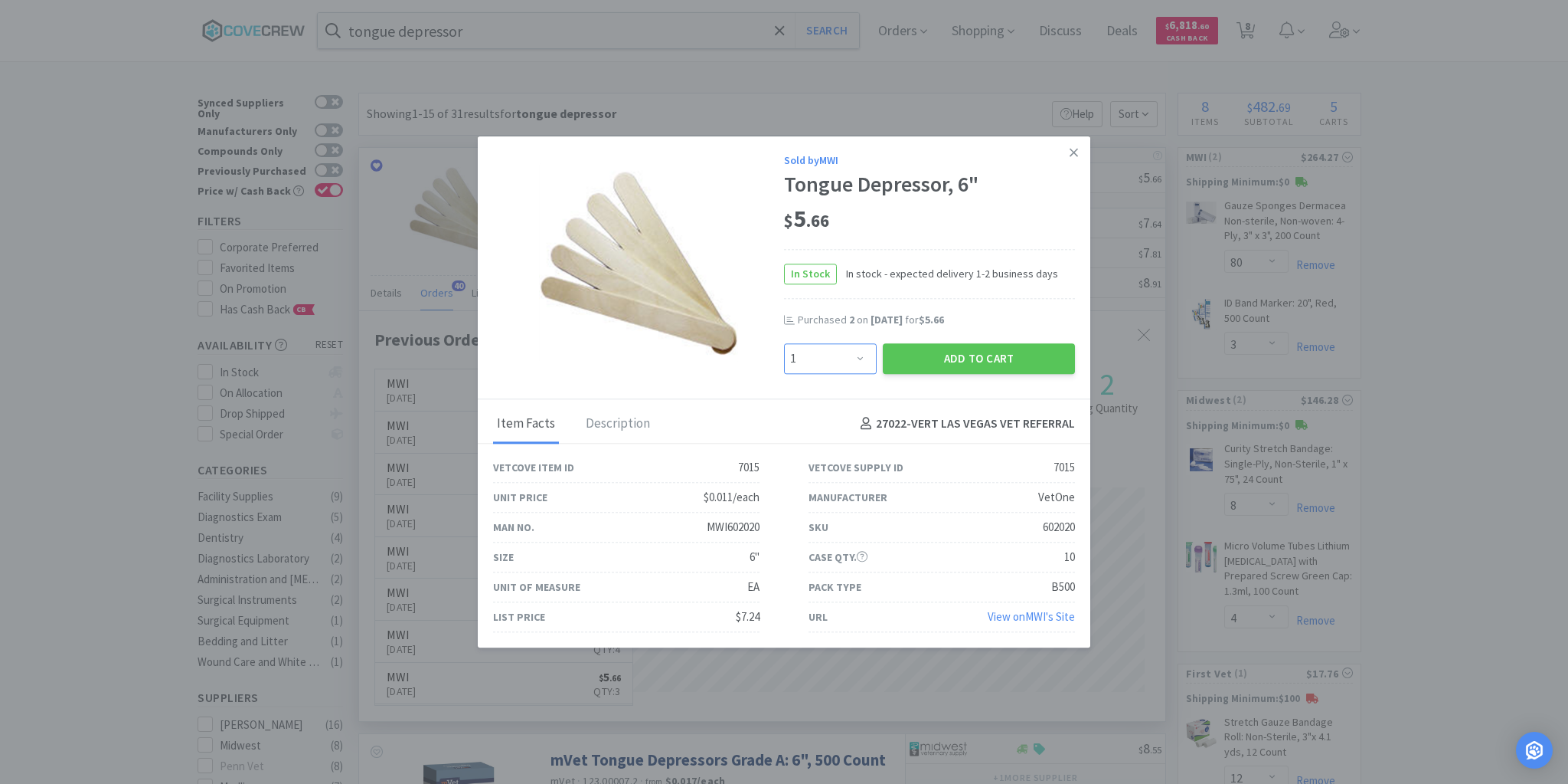
click at [860, 354] on select "Enter Quantity 1 2 3 4 5 6 7 8 9 10 11 12 13 14 15 16 17 18 19 20 Enter Quantity" at bounding box center [831, 358] width 93 height 31
select select "2"
click at [784, 343] on select "Enter Quantity 1 2 3 4 5 6 7 8 9 10 11 12 13 14 15 16 17 18 19 20 Enter Quantity" at bounding box center [831, 358] width 93 height 31
click at [956, 355] on button "Add to Cart" at bounding box center [979, 358] width 193 height 31
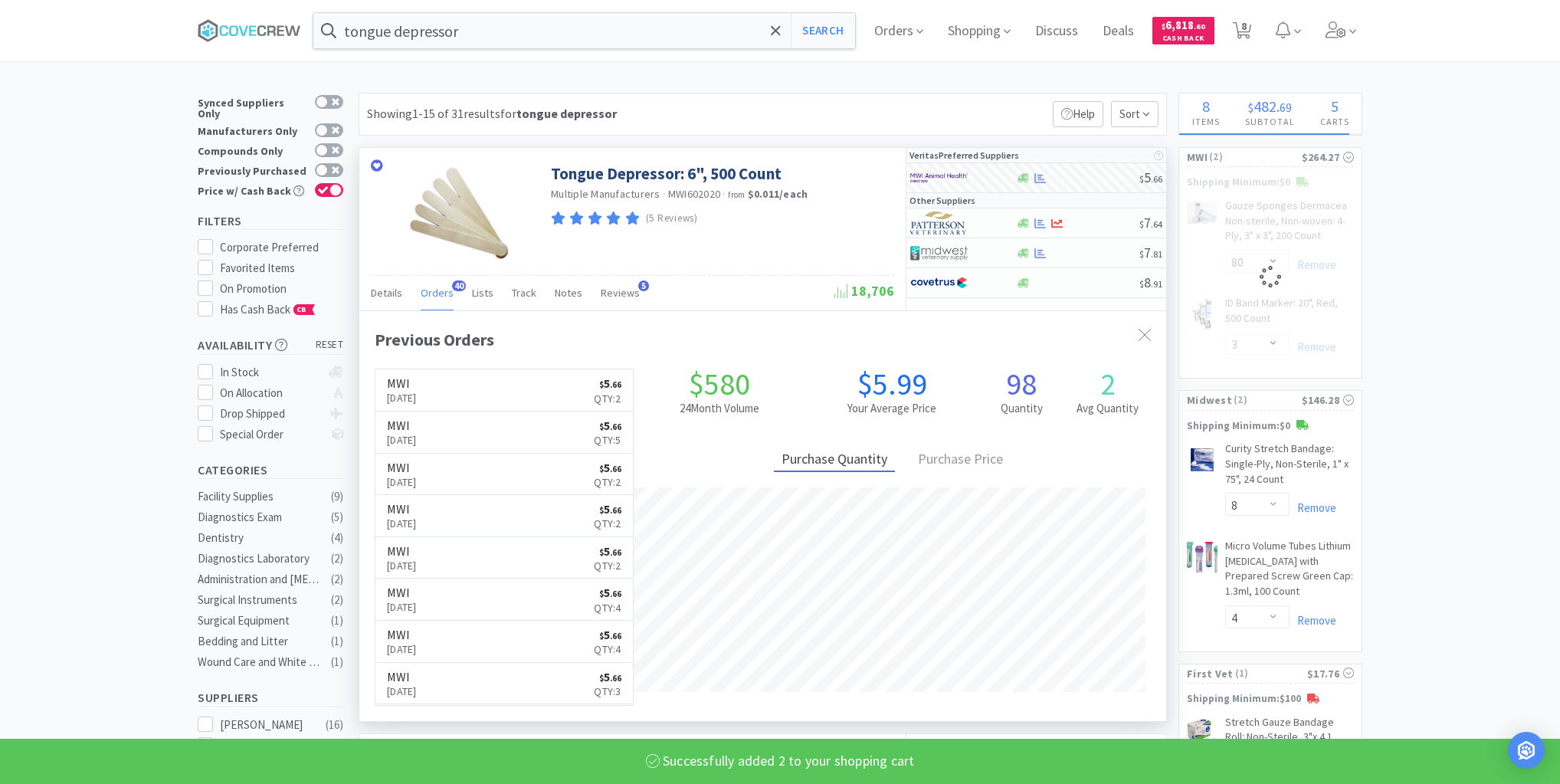
select select "2"
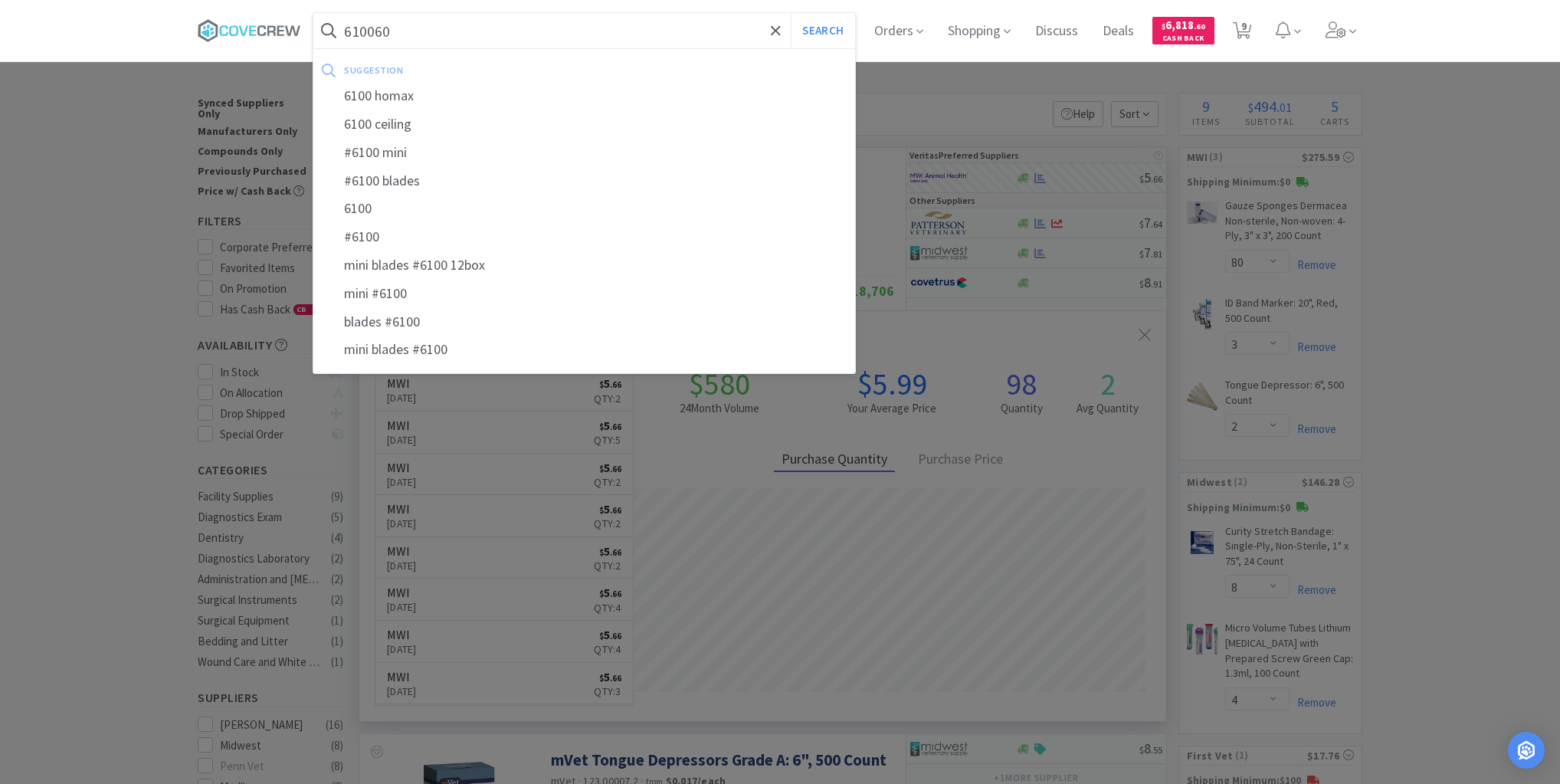
type input "610060"
click at [791, 13] on button "Search" at bounding box center [822, 31] width 64 height 36
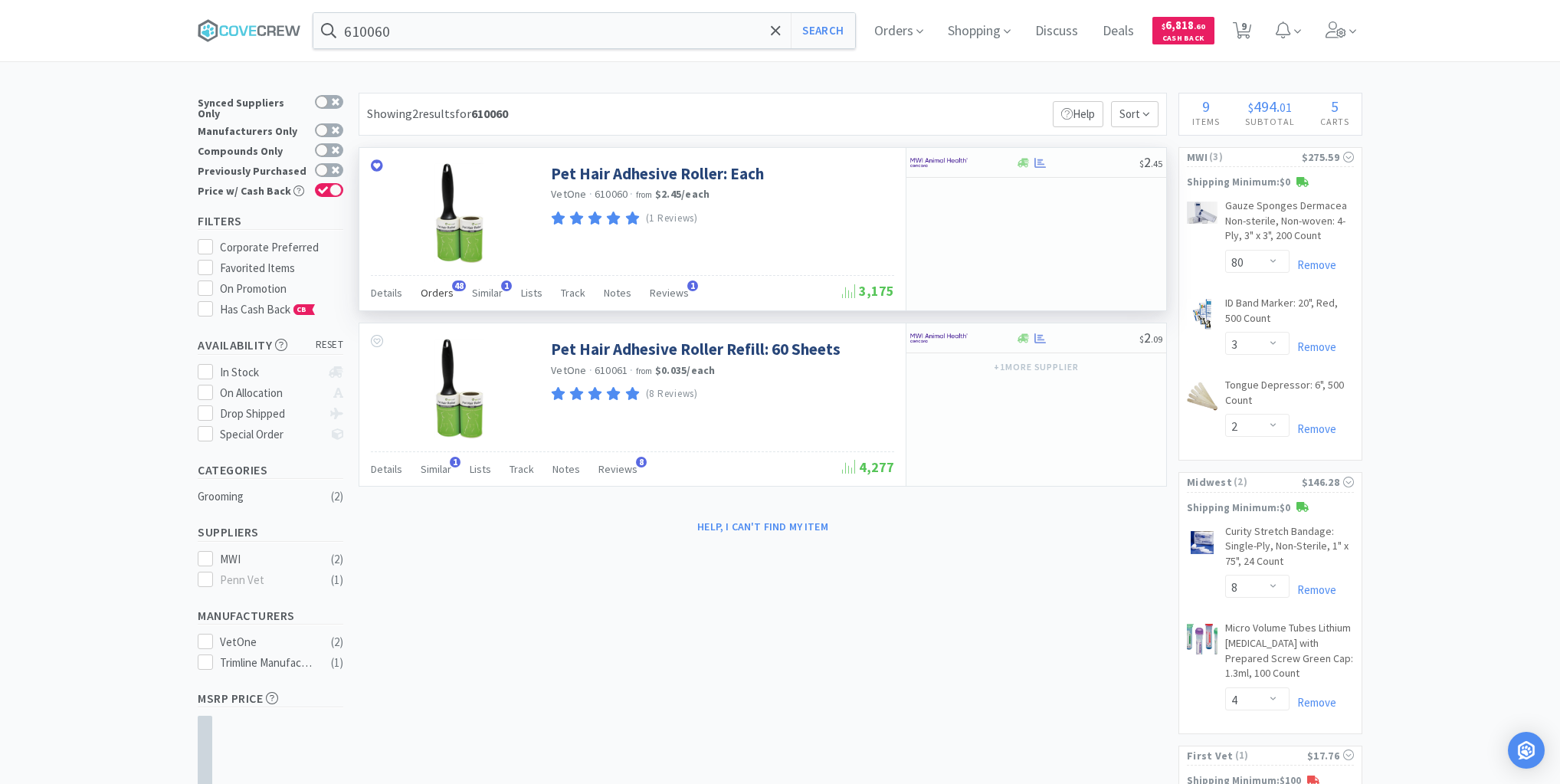
click at [428, 293] on span "Orders" at bounding box center [438, 293] width 33 height 14
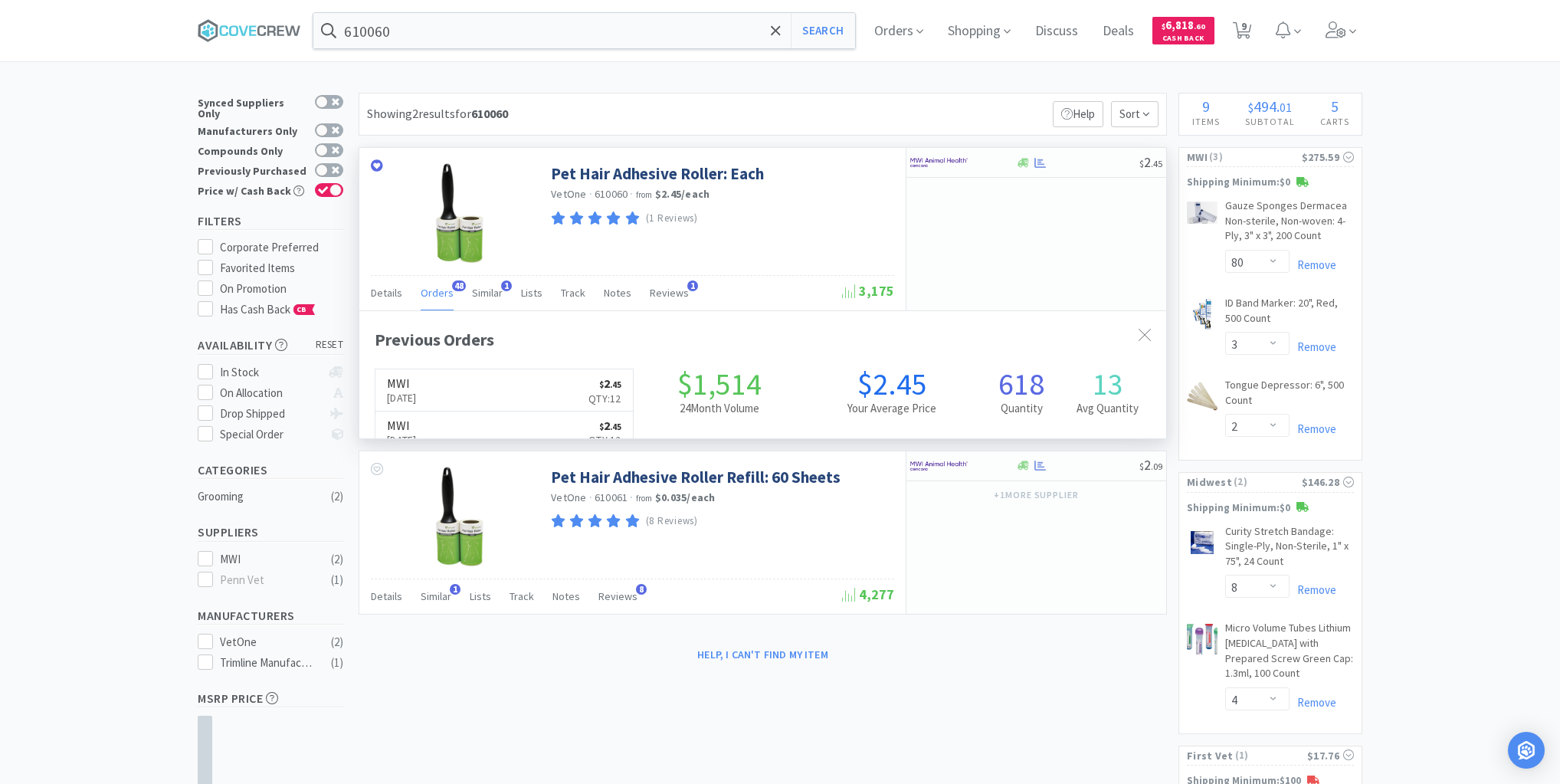
scroll to position [411, 807]
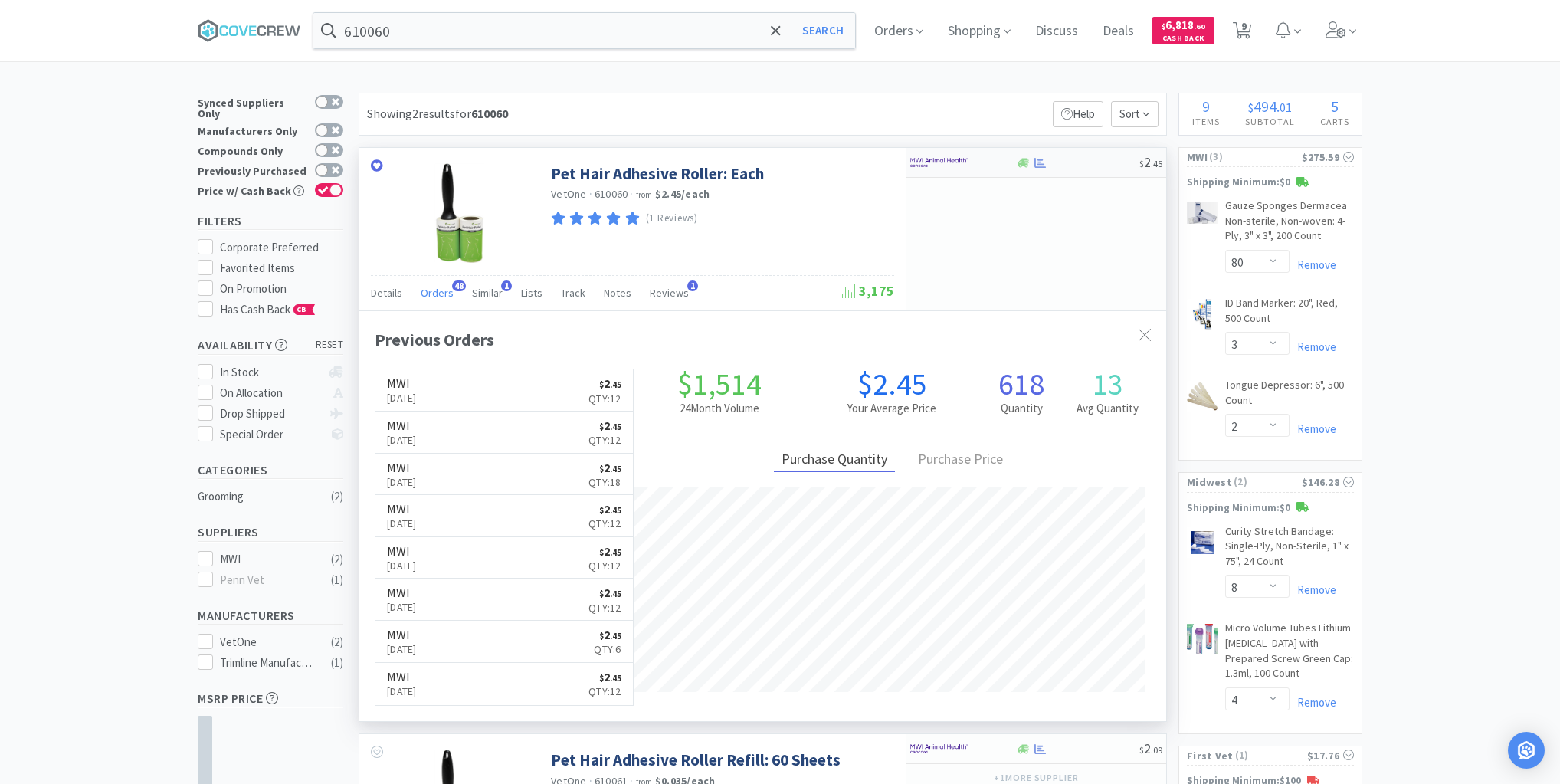
click at [1094, 167] on div at bounding box center [1078, 163] width 124 height 12
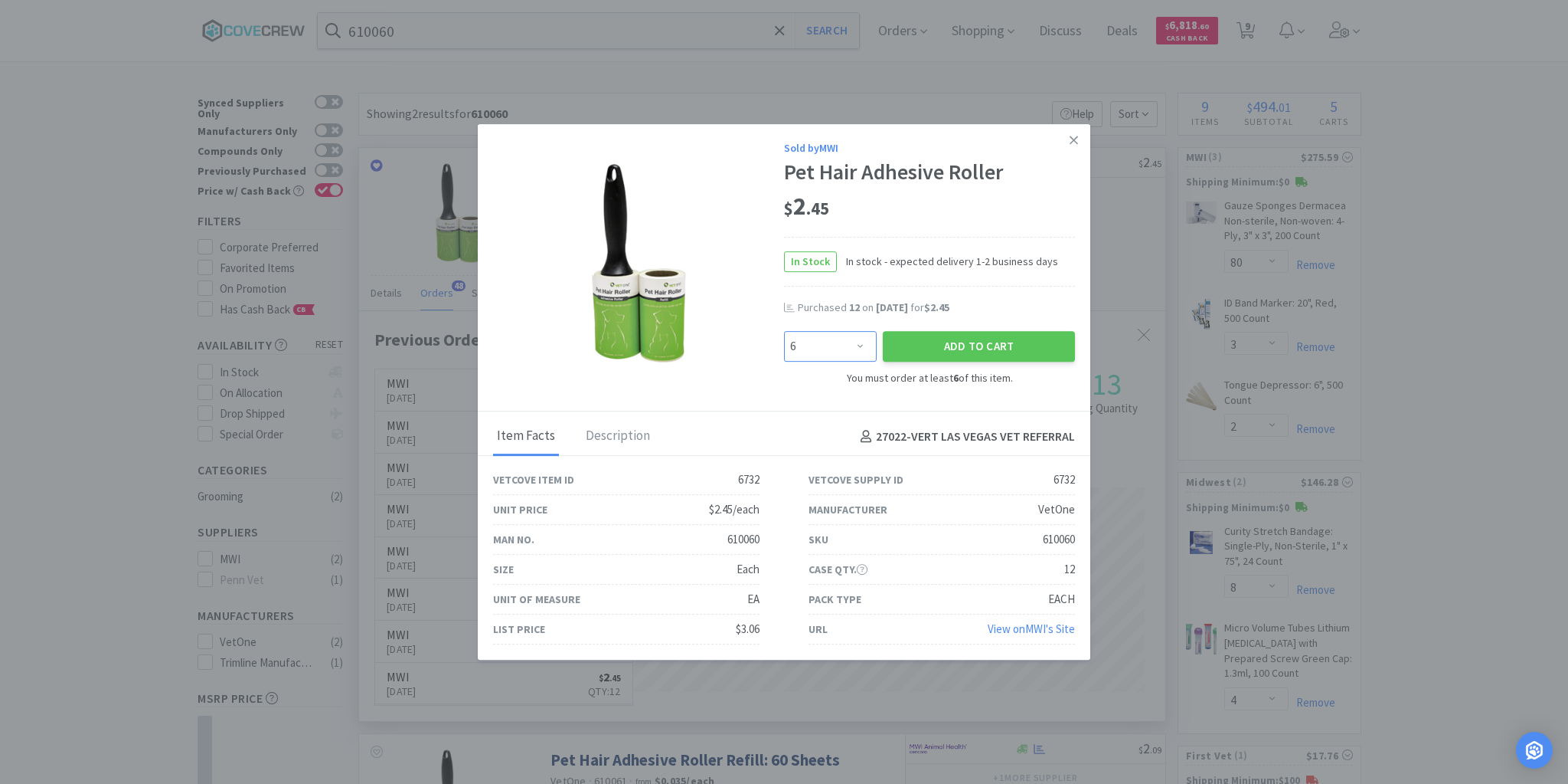
click at [864, 342] on select "Enter Quantity 6 12 18 24 30 36 42 48 54 60 66 72 78 84 90 96 102 108 114 120 E…" at bounding box center [831, 346] width 93 height 31
select select "12"
click at [784, 331] on select "Enter Quantity 6 12 18 24 30 36 42 48 54 60 66 72 78 84 90 96 102 108 114 120 E…" at bounding box center [831, 346] width 93 height 31
click at [938, 340] on button "Add to Cart" at bounding box center [979, 346] width 193 height 31
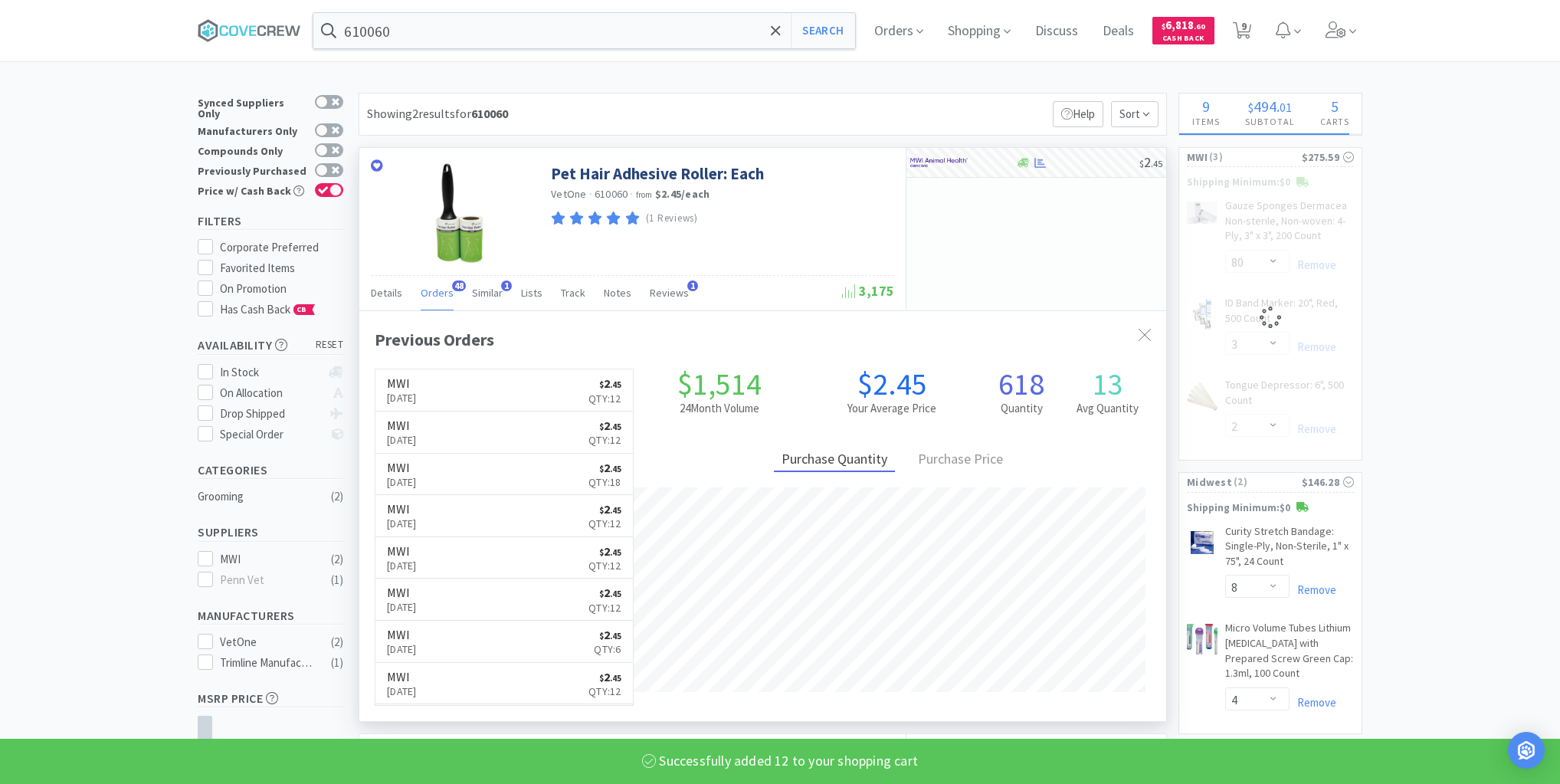
select select "12"
select select "2"
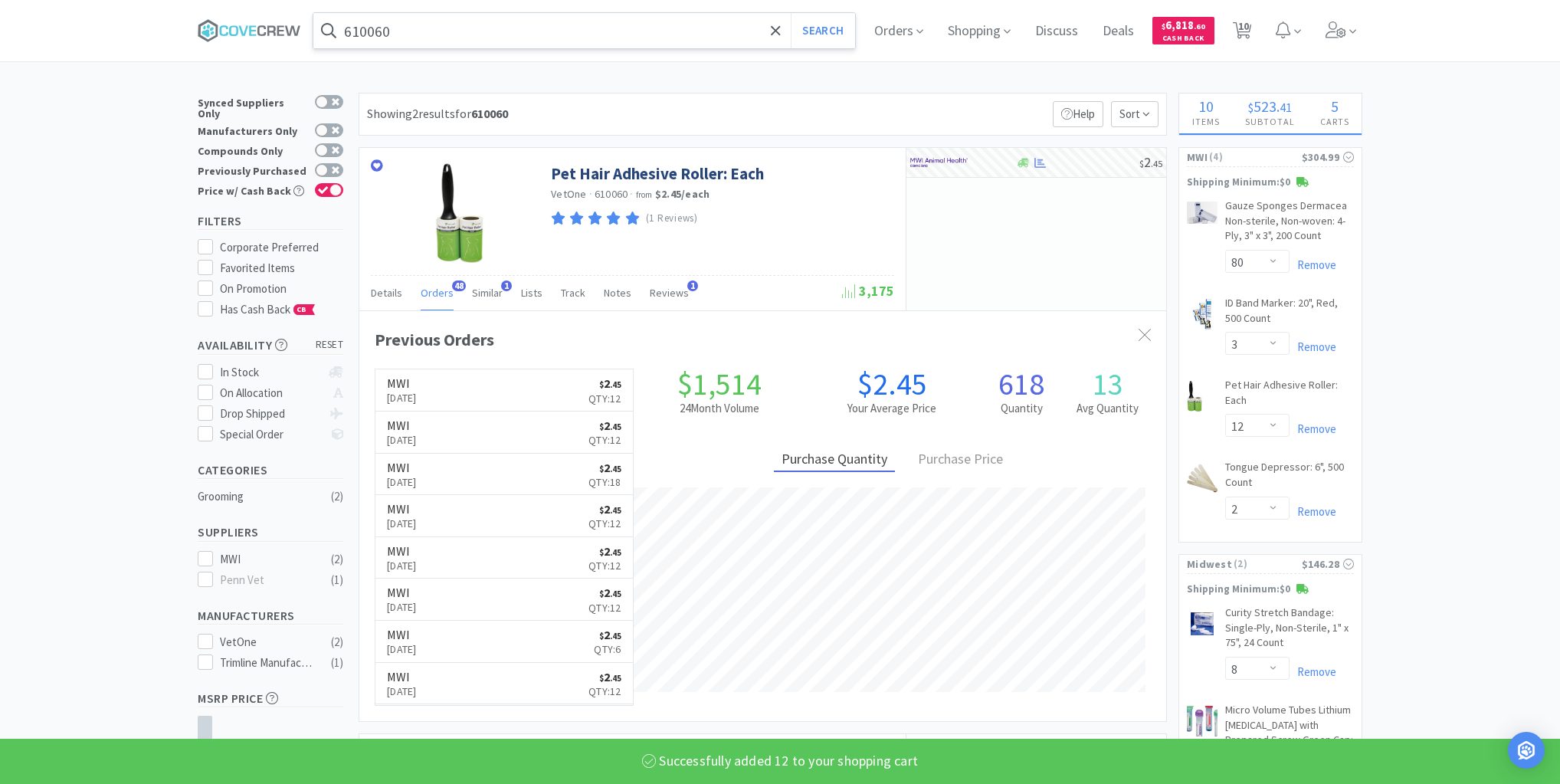
click at [439, 31] on input "610060" at bounding box center [584, 31] width 542 height 36
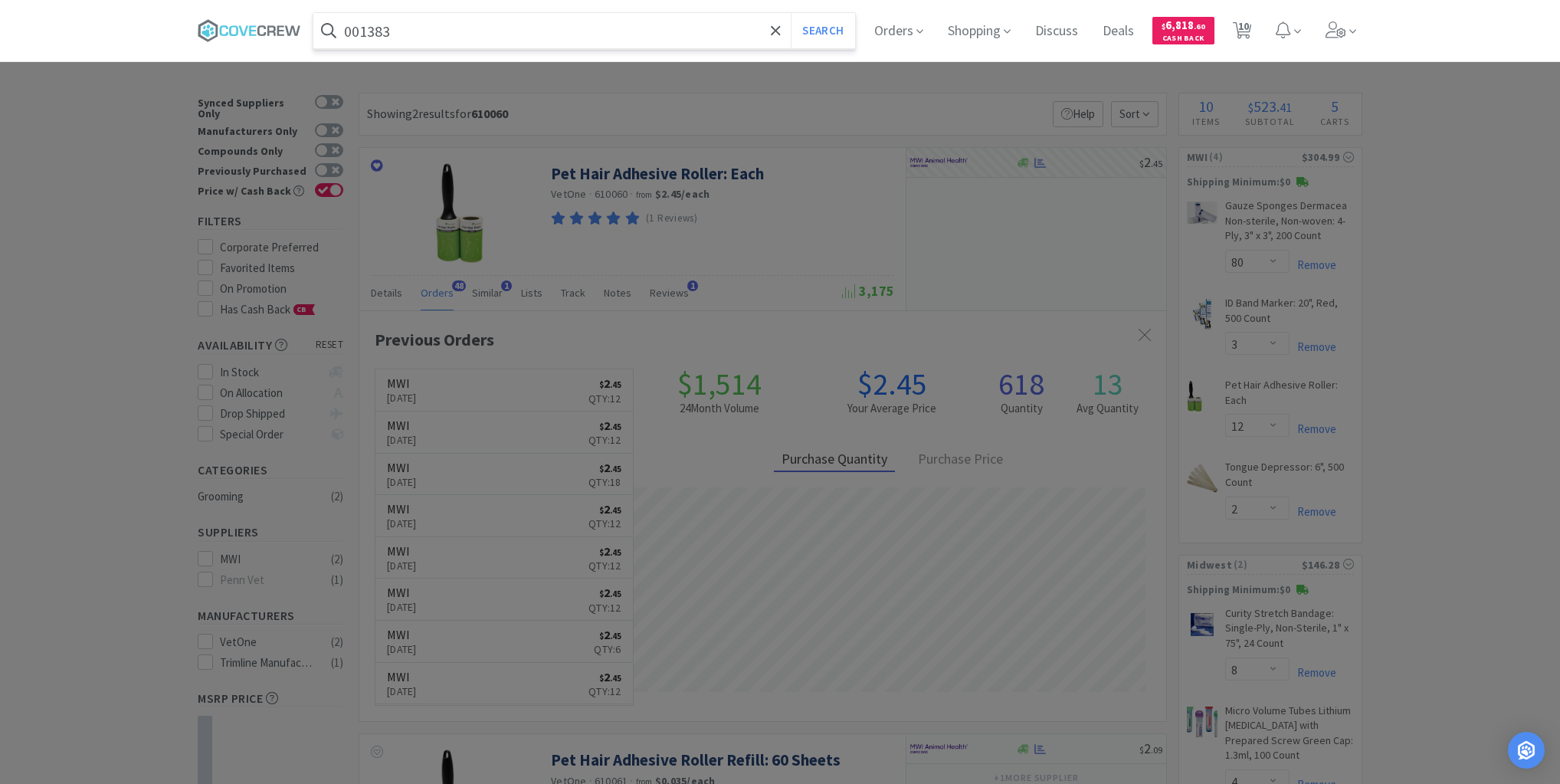
click at [791, 13] on button "Search" at bounding box center [822, 31] width 64 height 36
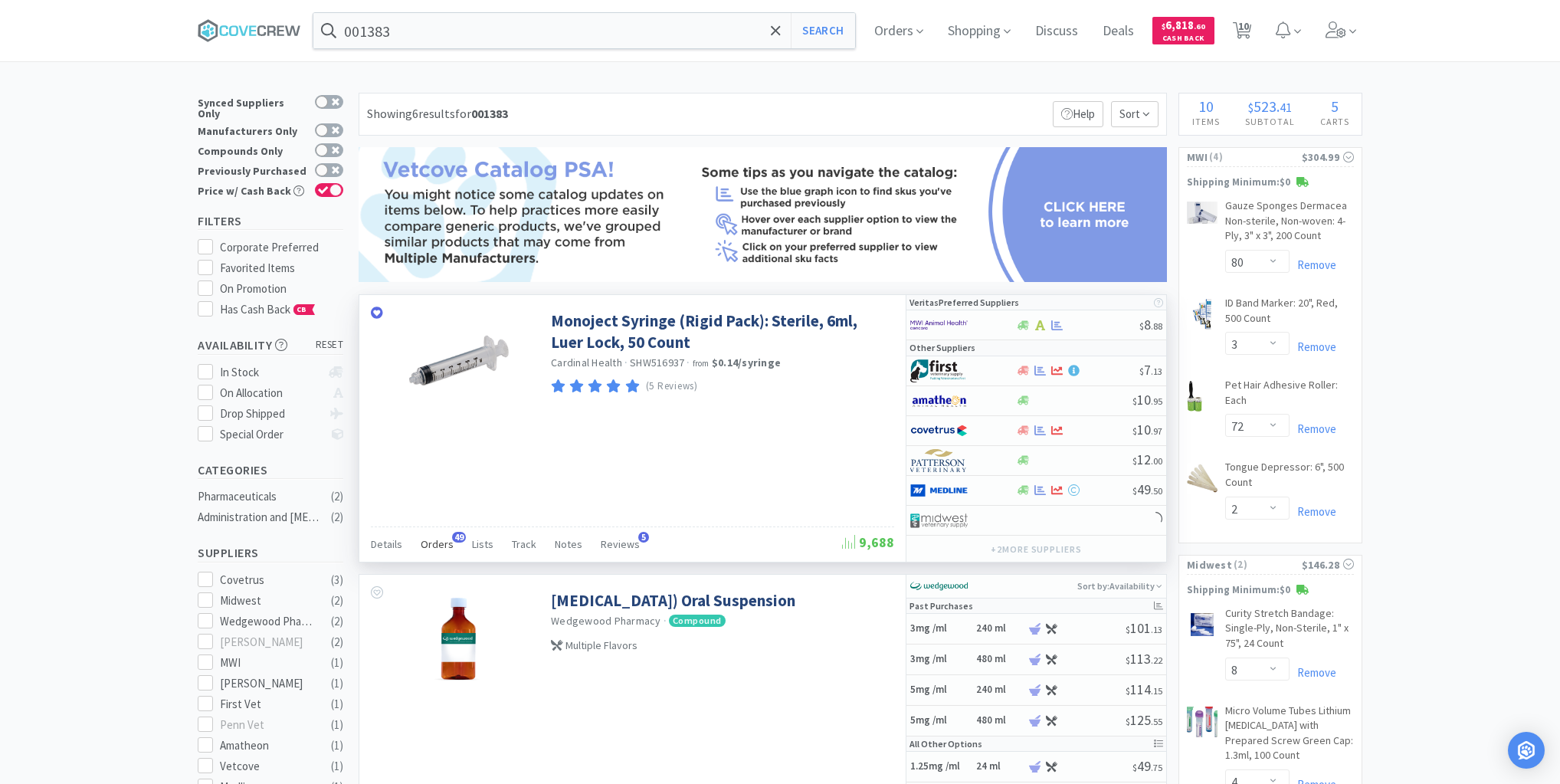
click at [431, 541] on span "Orders" at bounding box center [438, 543] width 33 height 14
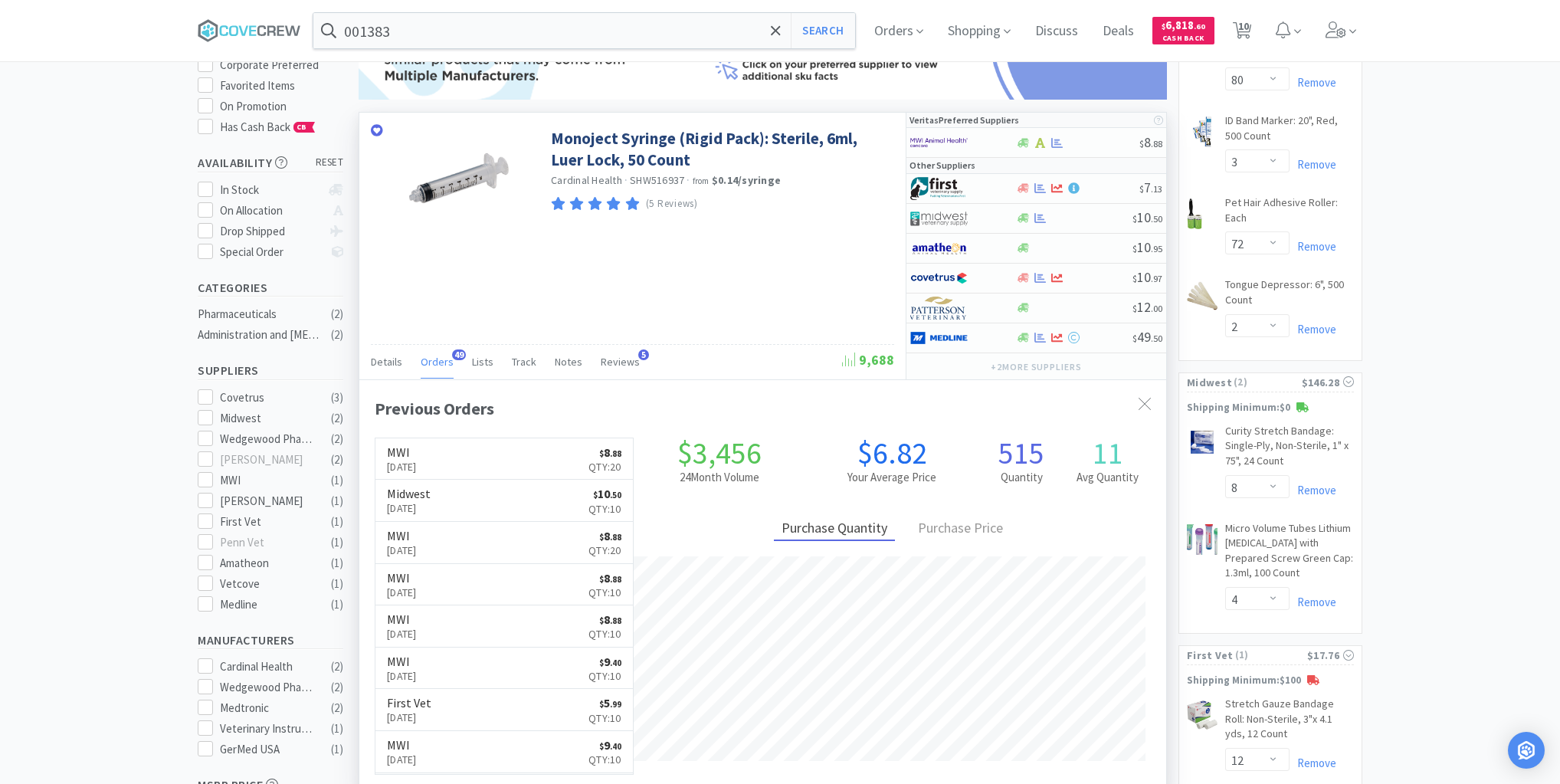
scroll to position [184, 0]
drag, startPoint x: 453, startPoint y: 25, endPoint x: 458, endPoint y: 31, distance: 7.8
click at [455, 24] on input "001383" at bounding box center [584, 31] width 542 height 36
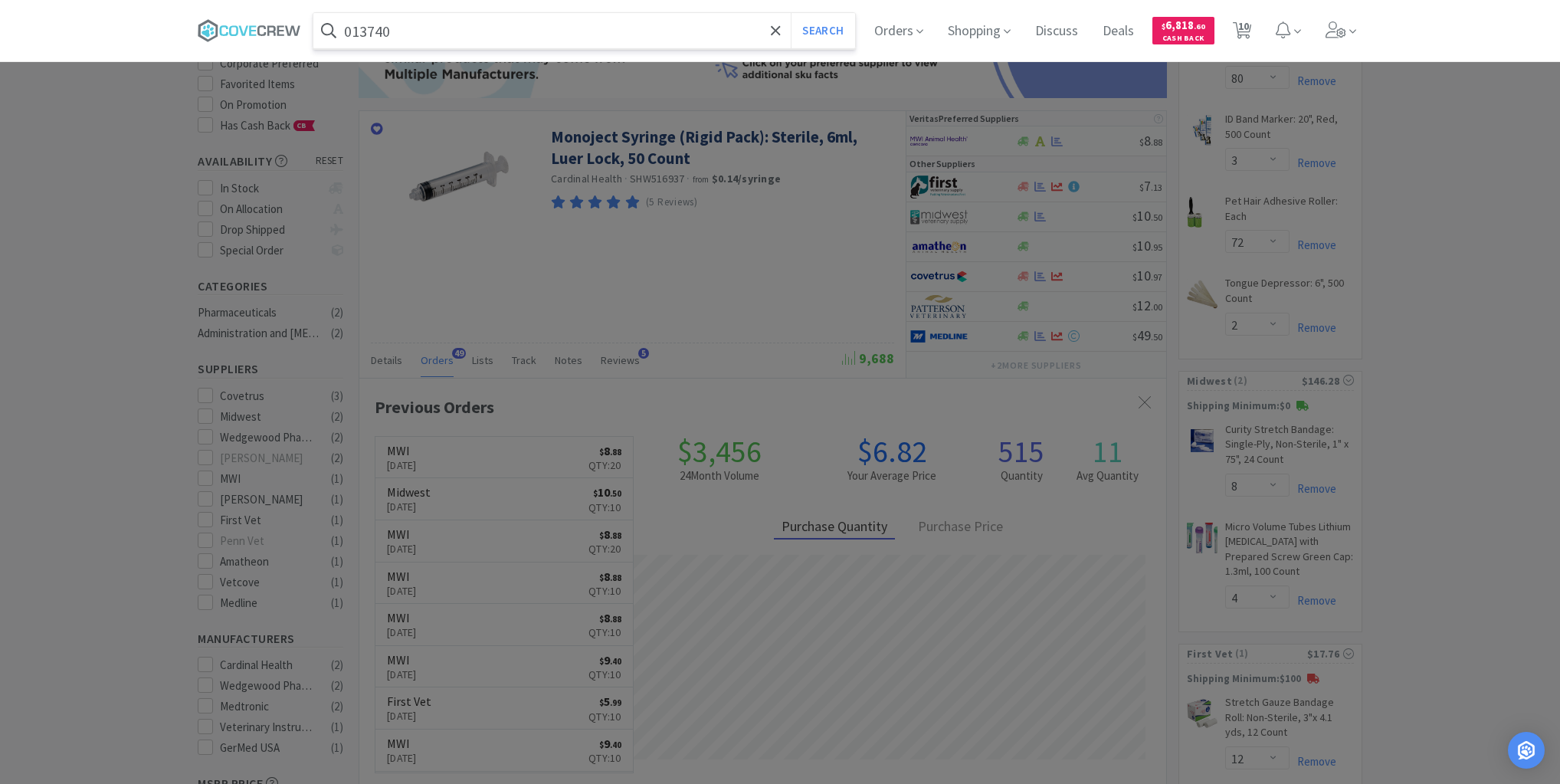
click at [791, 13] on button "Search" at bounding box center [822, 31] width 64 height 36
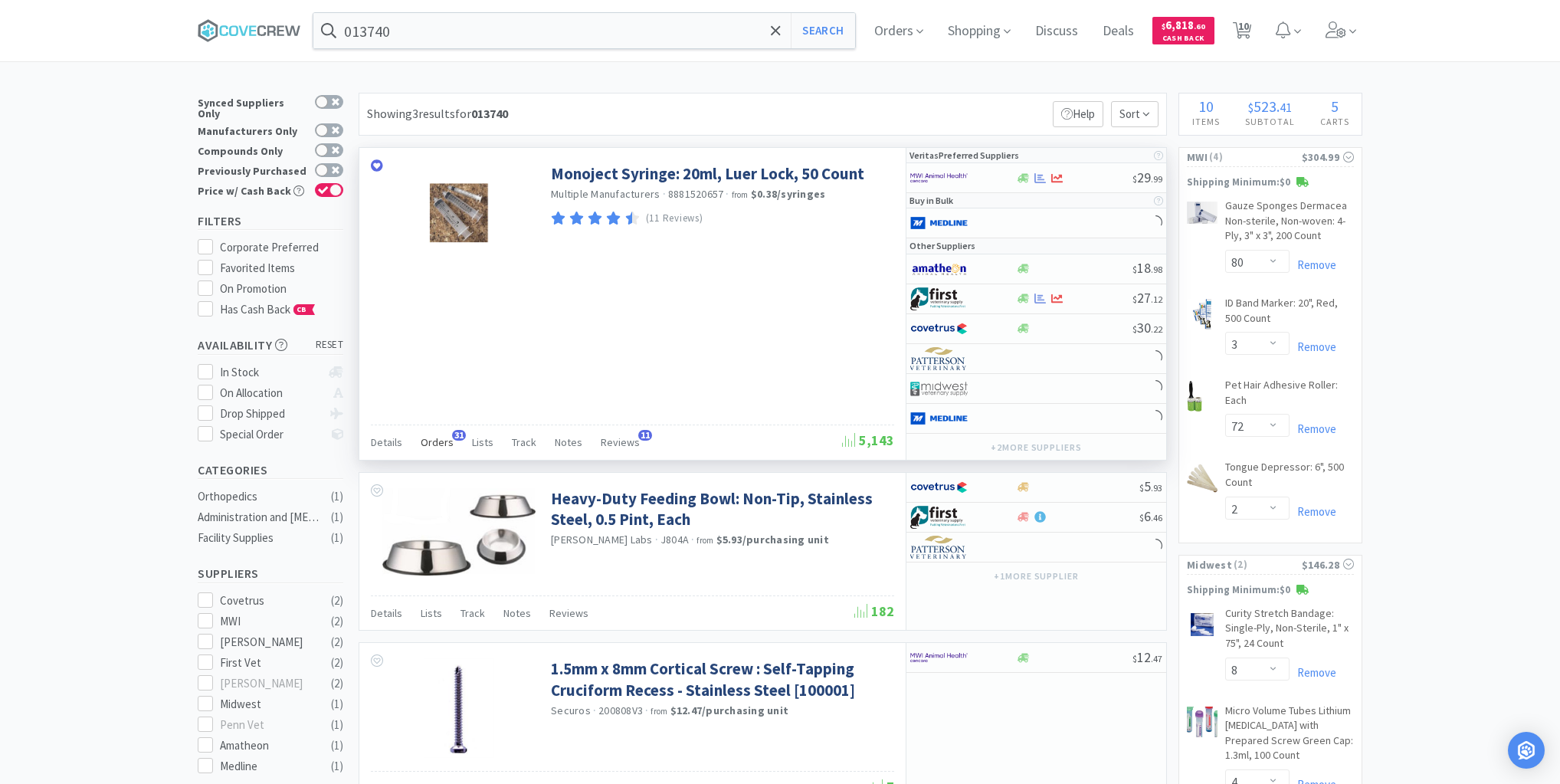
click at [440, 435] on span "Orders" at bounding box center [438, 442] width 33 height 14
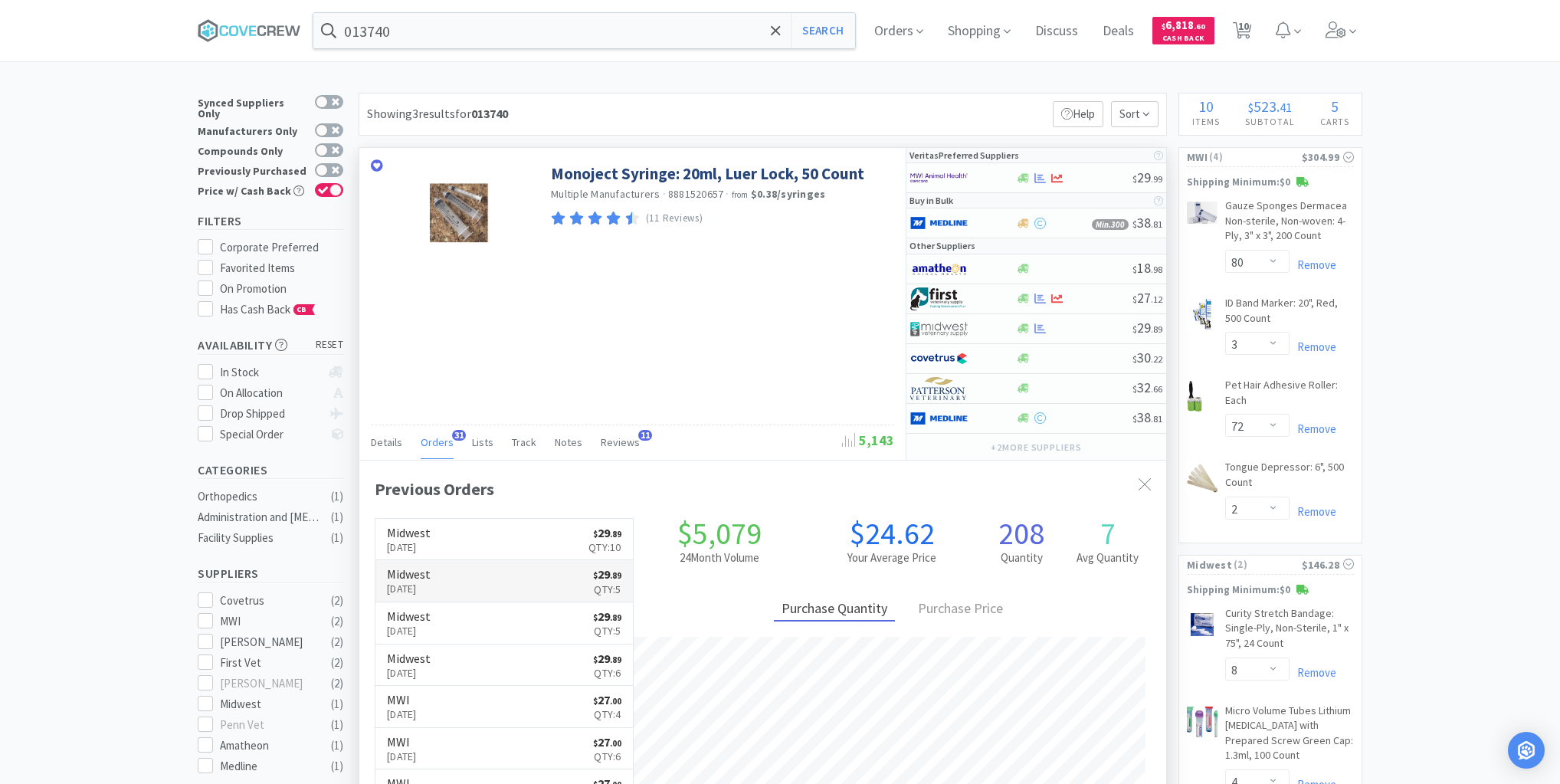
scroll to position [411, 807]
click at [438, 25] on input "013740" at bounding box center [584, 31] width 542 height 36
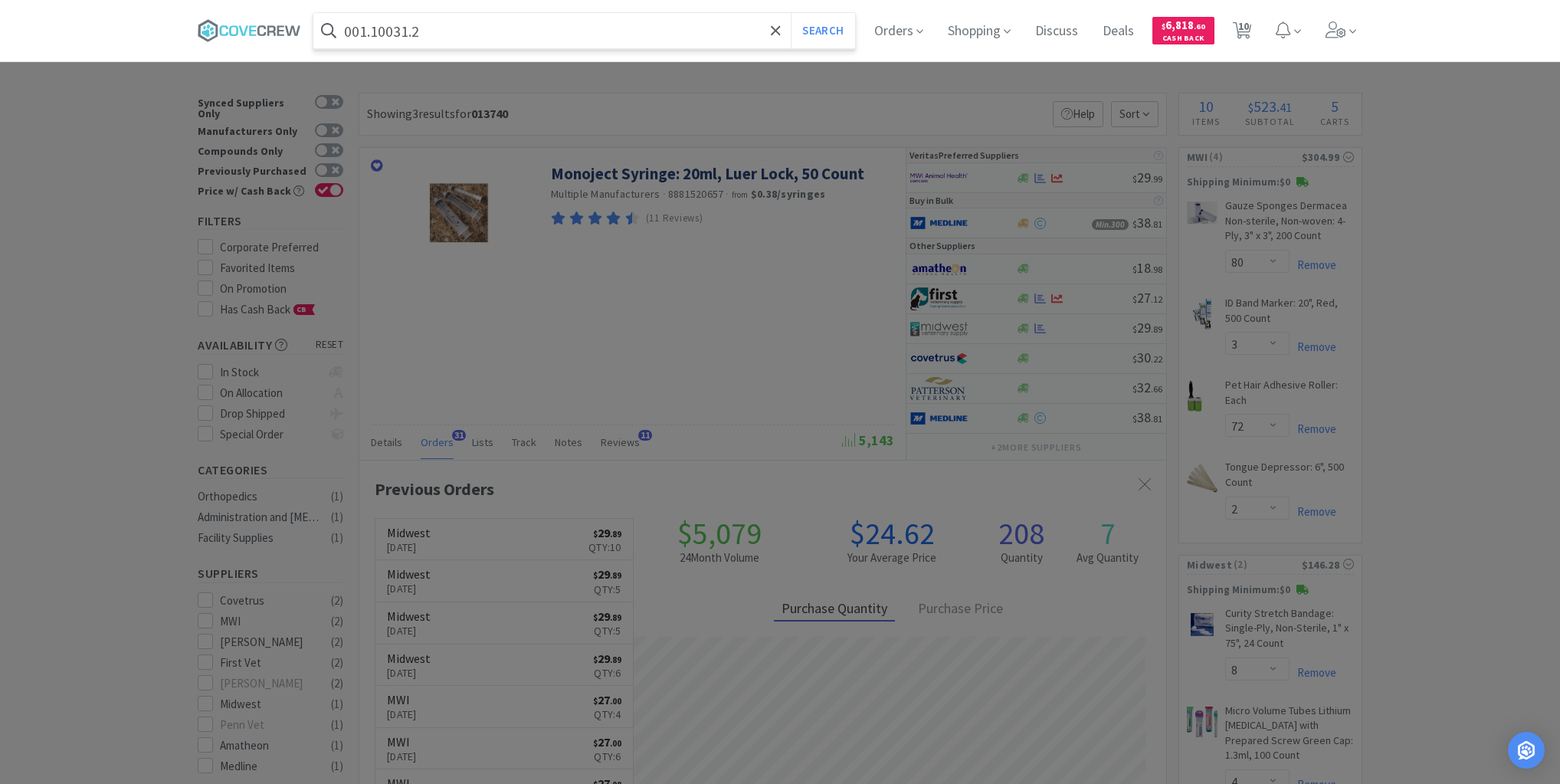
type input "001.10031.2"
click at [791, 13] on button "Search" at bounding box center [822, 31] width 64 height 36
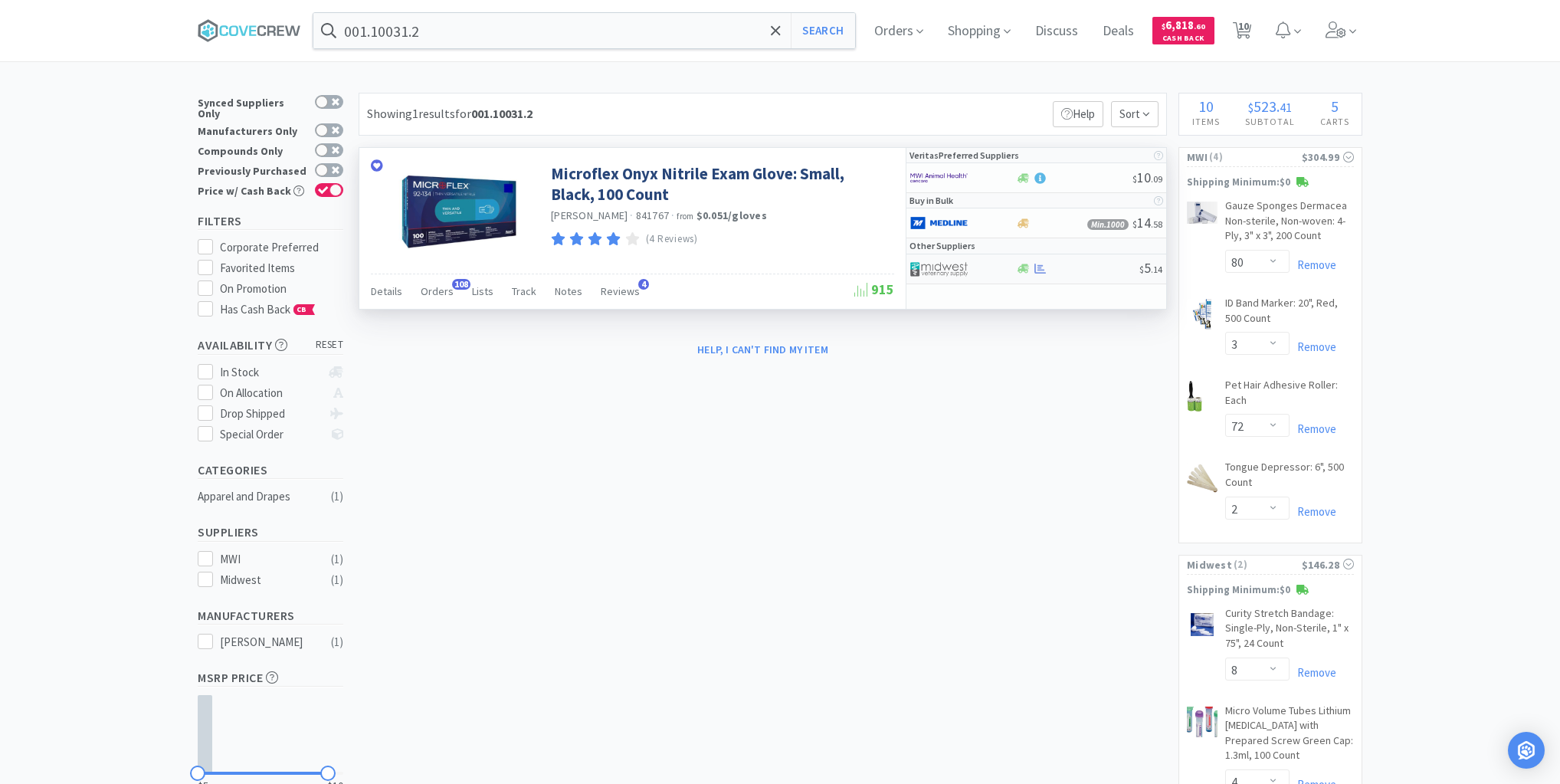
click at [1064, 265] on div at bounding box center [1078, 269] width 124 height 12
select select "1"
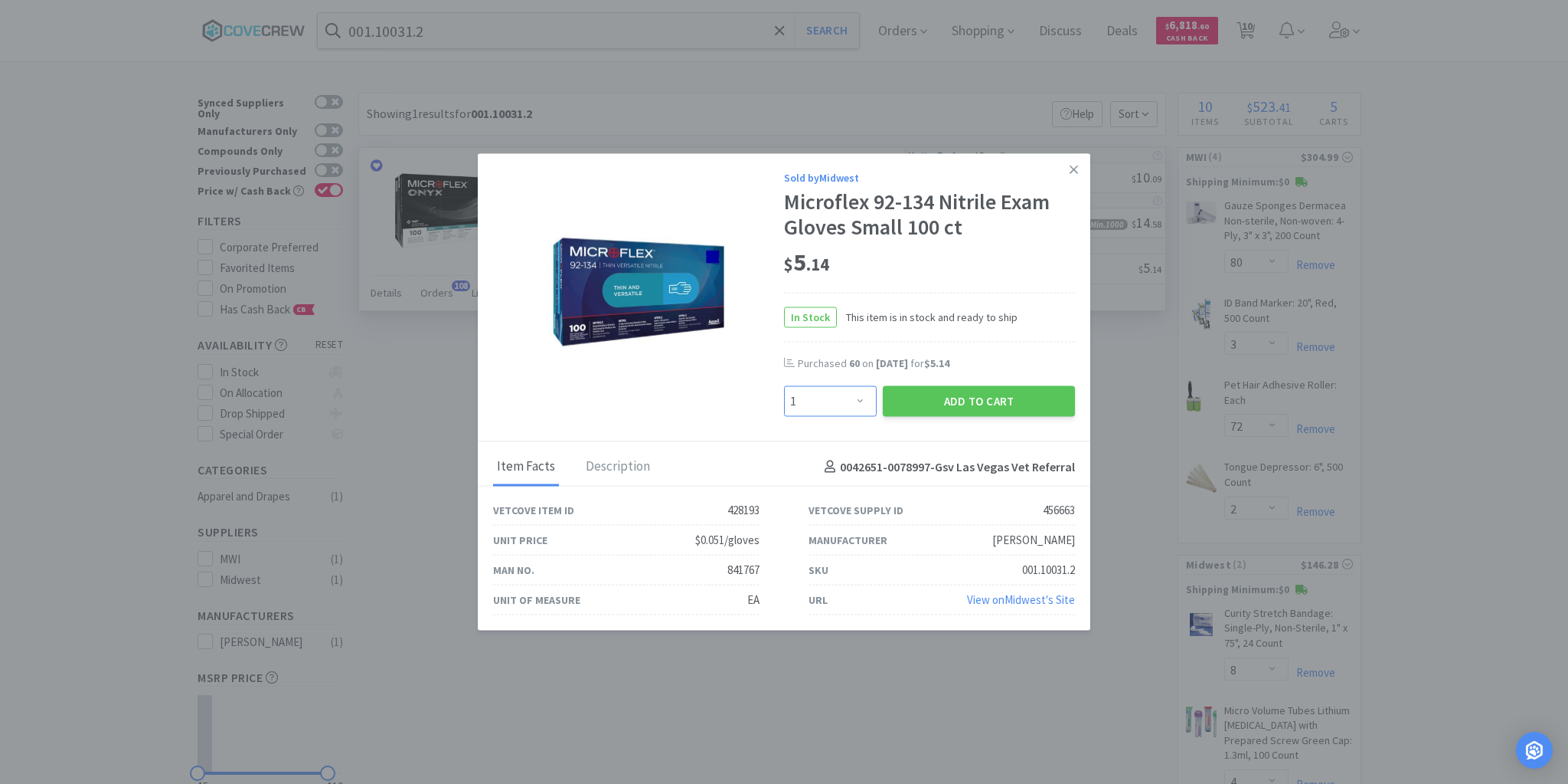
click at [856, 395] on select "Enter Quantity 1 2 3 4 5 6 7 8 9 10 11 12 13 14 15 16 17 18 19 20 Enter Quantity" at bounding box center [831, 401] width 93 height 31
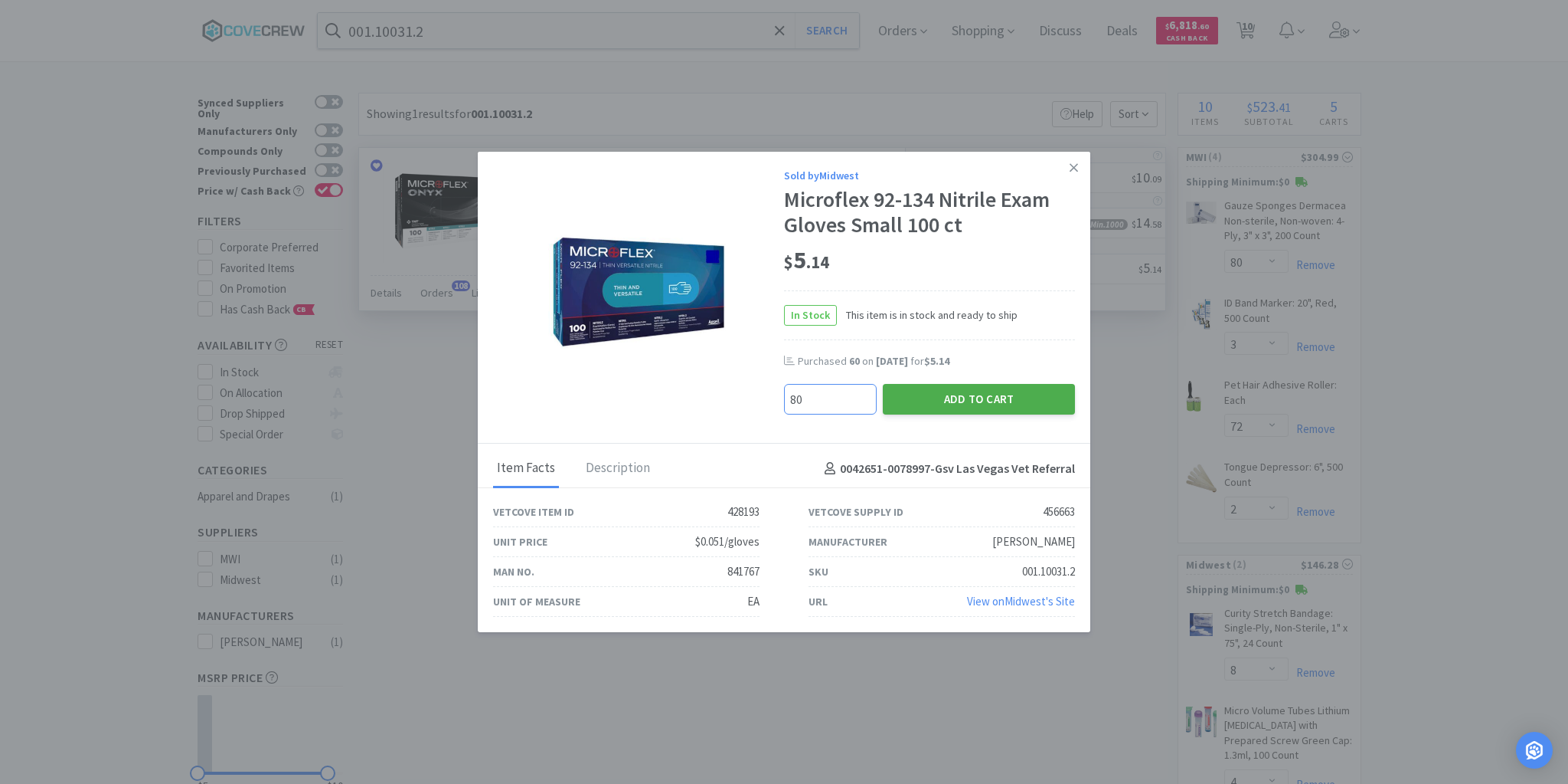
type input "80"
click at [962, 401] on button "Add to Cart" at bounding box center [979, 399] width 193 height 31
select select "80"
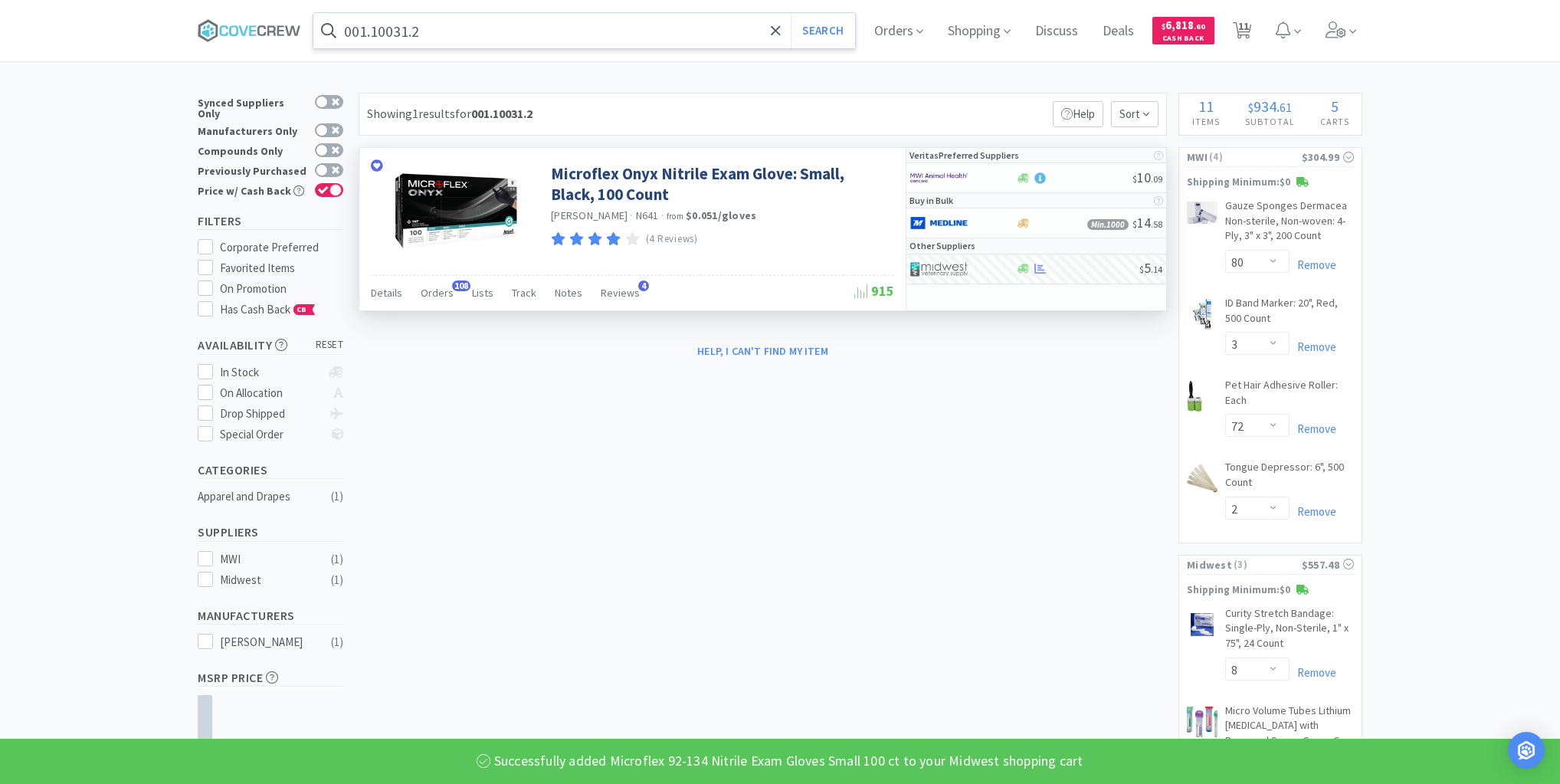
click at [703, 27] on input "001.10031.2" at bounding box center [584, 31] width 542 height 36
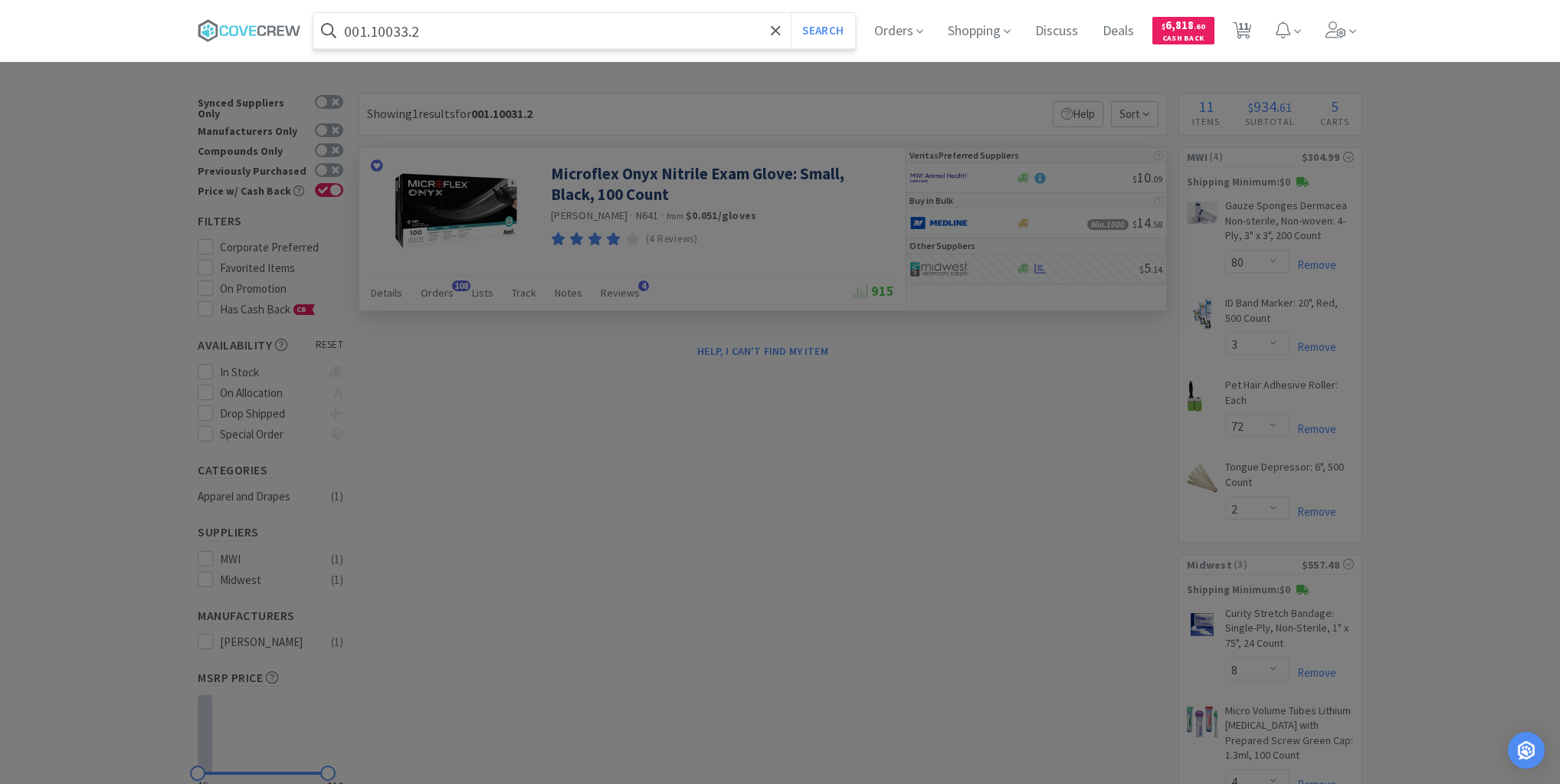
type input "001.10033.2"
click at [791, 13] on button "Search" at bounding box center [822, 31] width 64 height 36
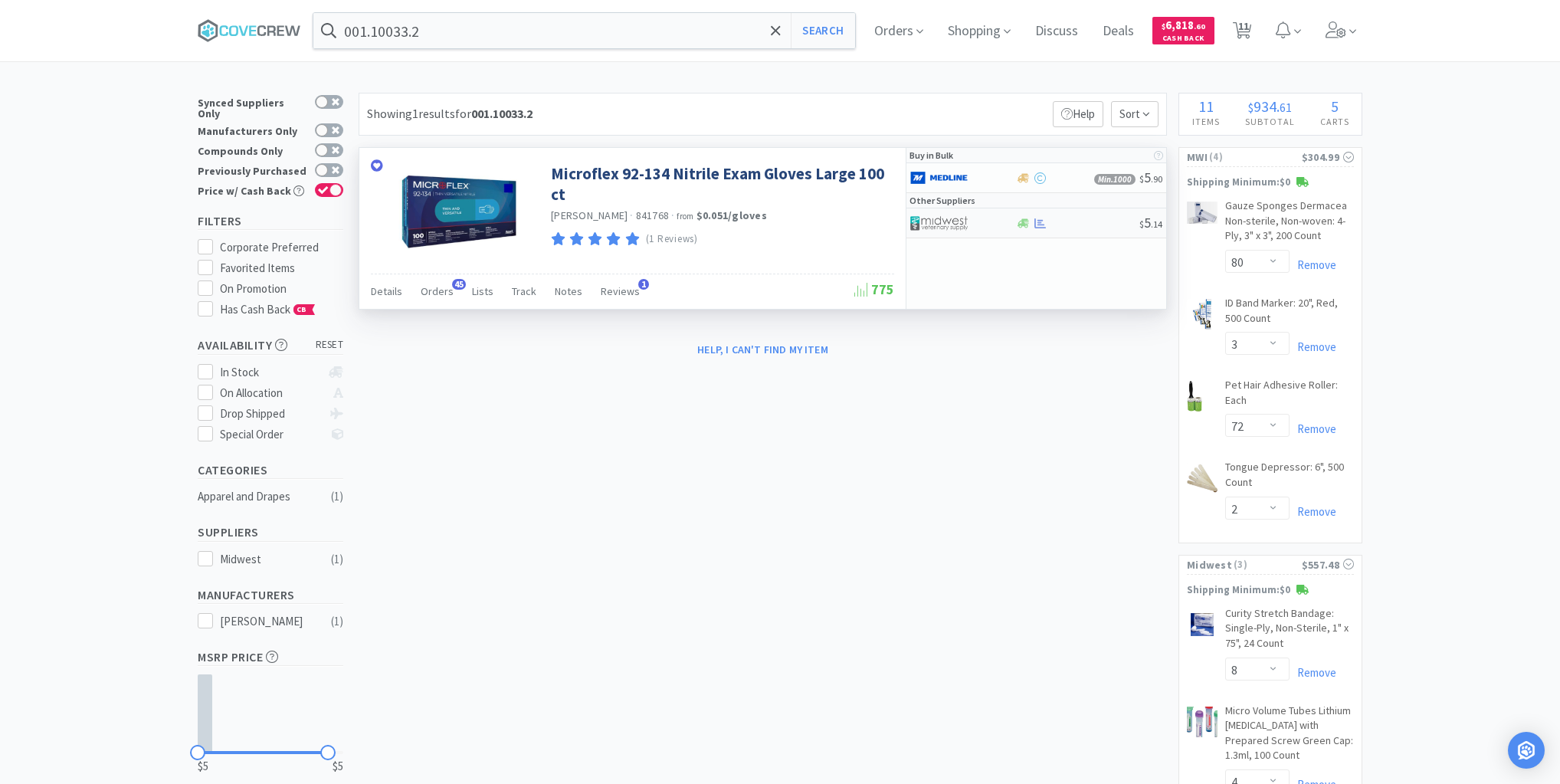
click at [1079, 224] on div at bounding box center [1078, 223] width 124 height 12
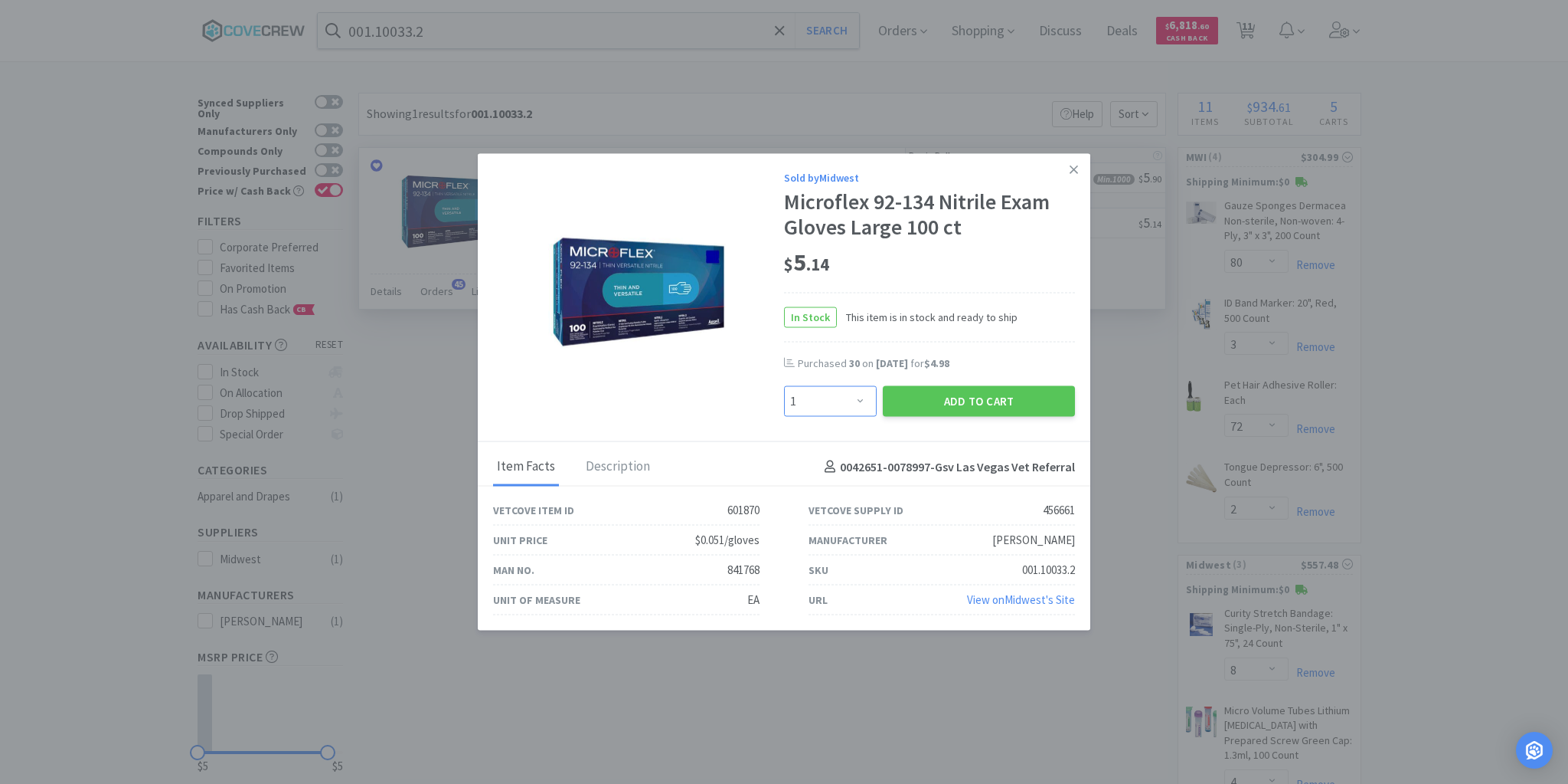
click at [863, 398] on select "Enter Quantity 1 2 3 4 5 6 7 8 9 10 11 12 13 14 15 16 17 18 19 20 Enter Quantity" at bounding box center [831, 401] width 93 height 31
select select "20"
click at [784, 386] on select "Enter Quantity 1 2 3 4 5 6 7 8 9 10 11 12 13 14 15 16 17 18 19 20 Enter Quantity" at bounding box center [831, 401] width 93 height 31
click at [932, 395] on button "Add to Cart" at bounding box center [979, 401] width 193 height 31
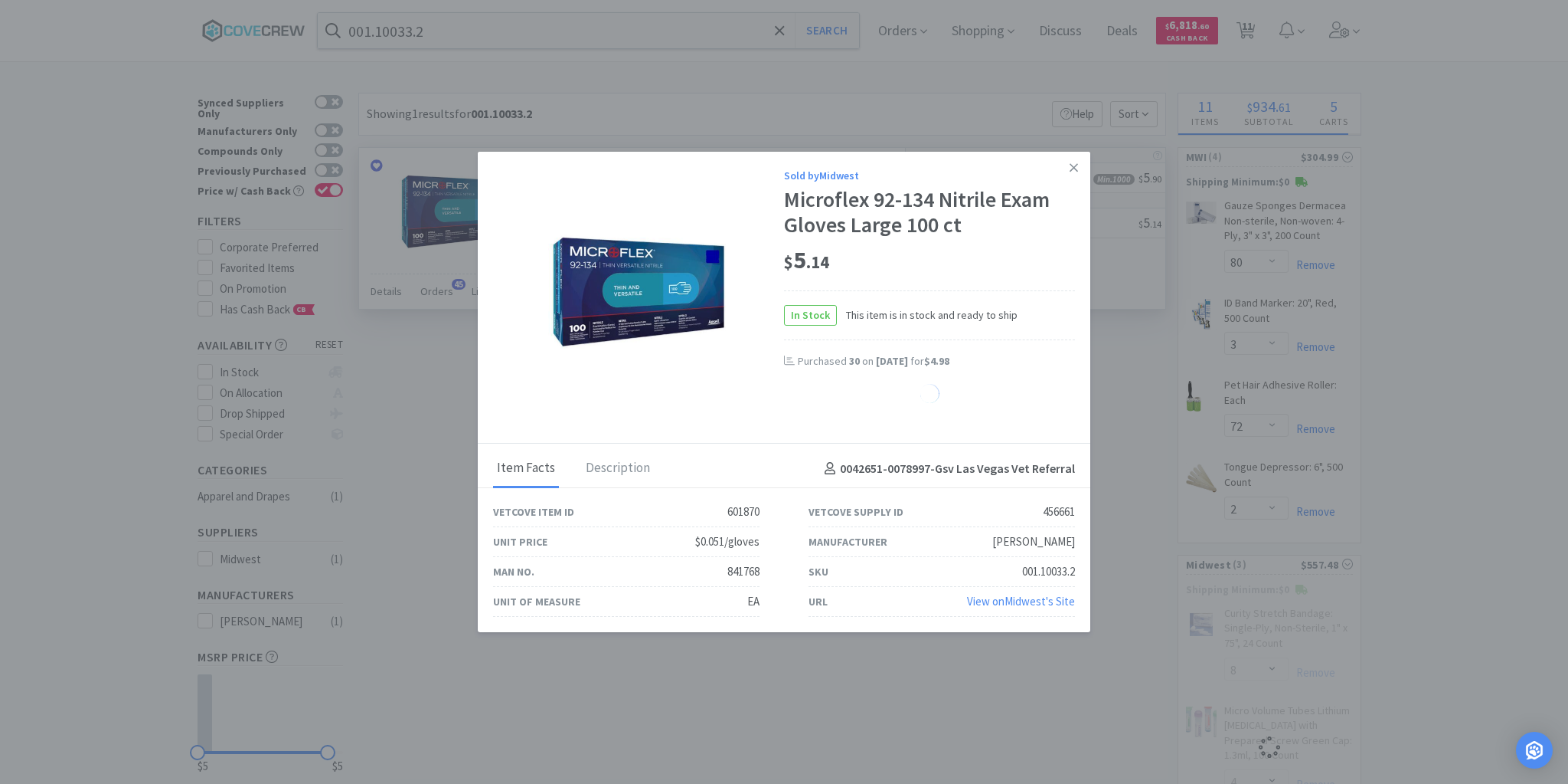
select select "20"
select select "80"
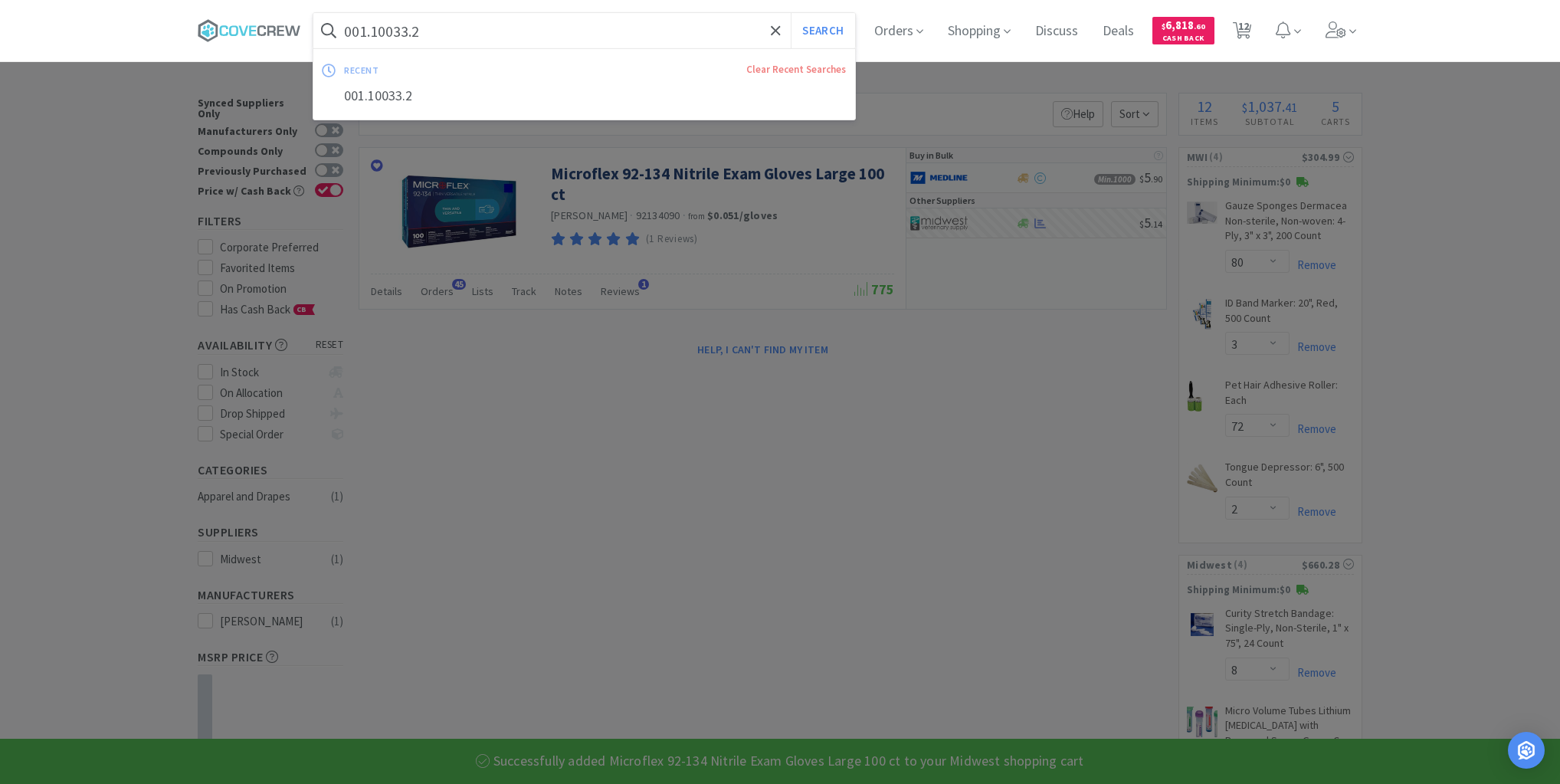
click at [599, 25] on input "001.10033.2" at bounding box center [584, 31] width 542 height 36
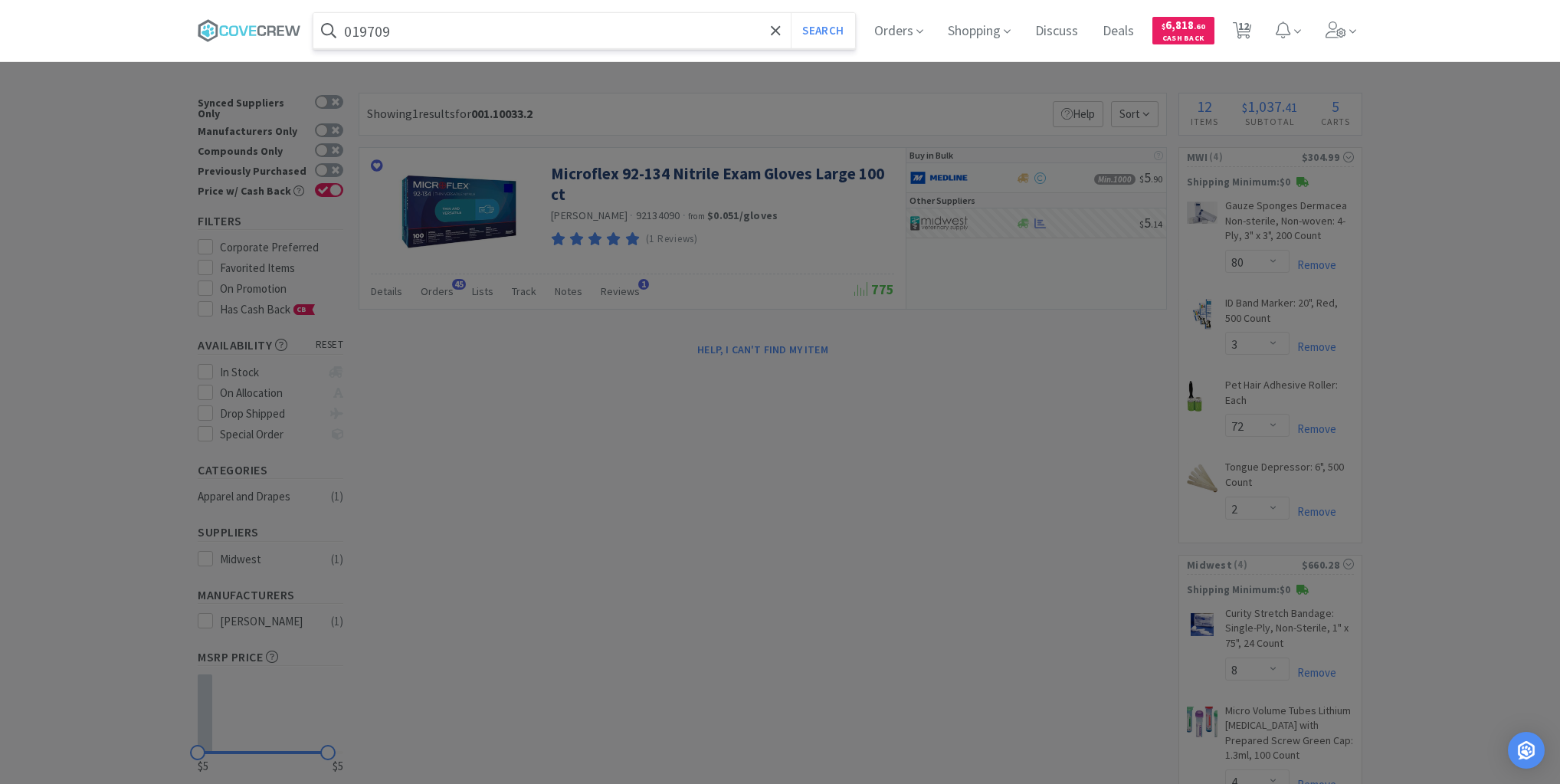
type input "019709"
click at [791, 13] on button "Search" at bounding box center [822, 31] width 64 height 36
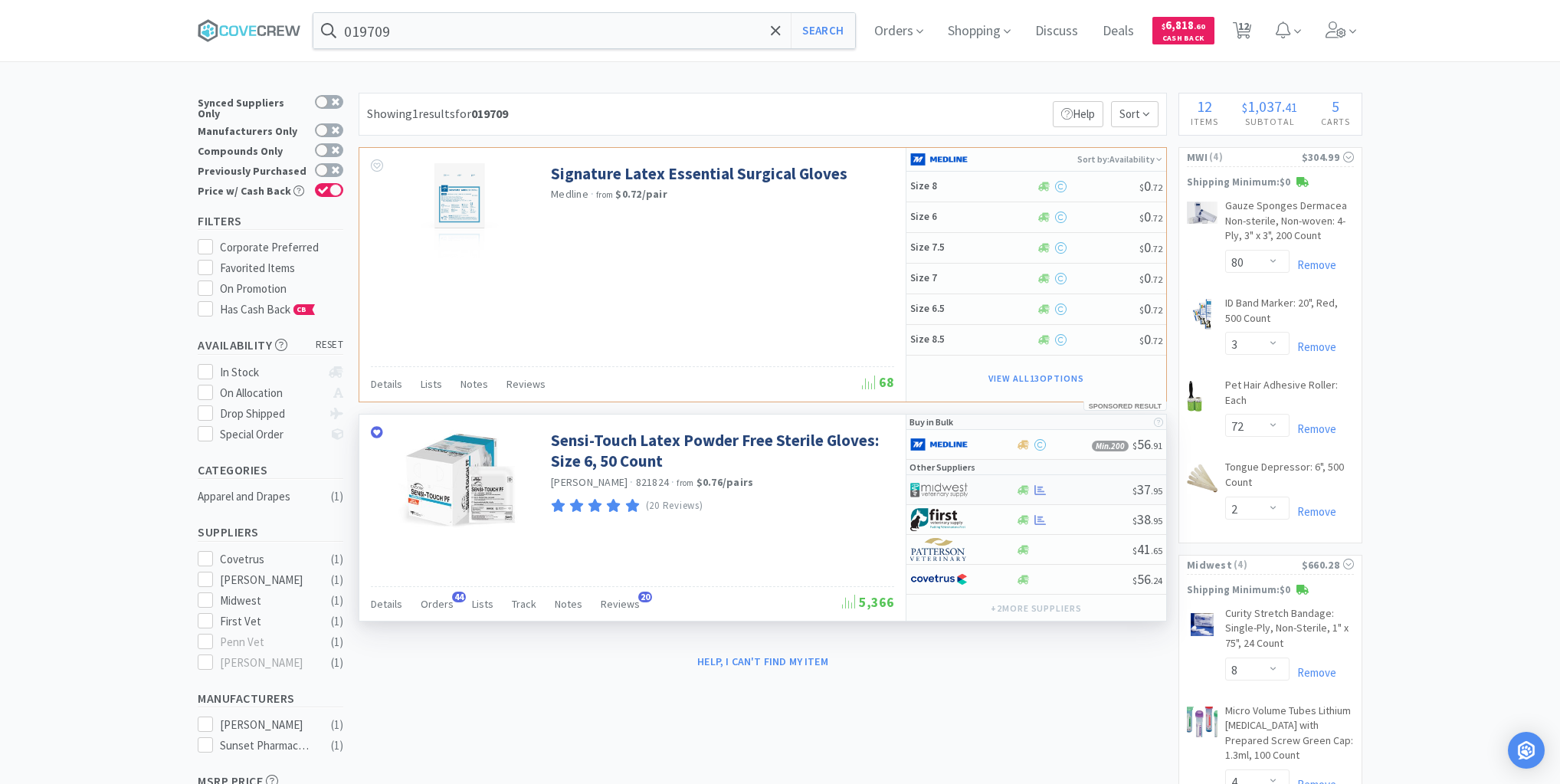
click at [1079, 490] on div at bounding box center [1074, 490] width 117 height 12
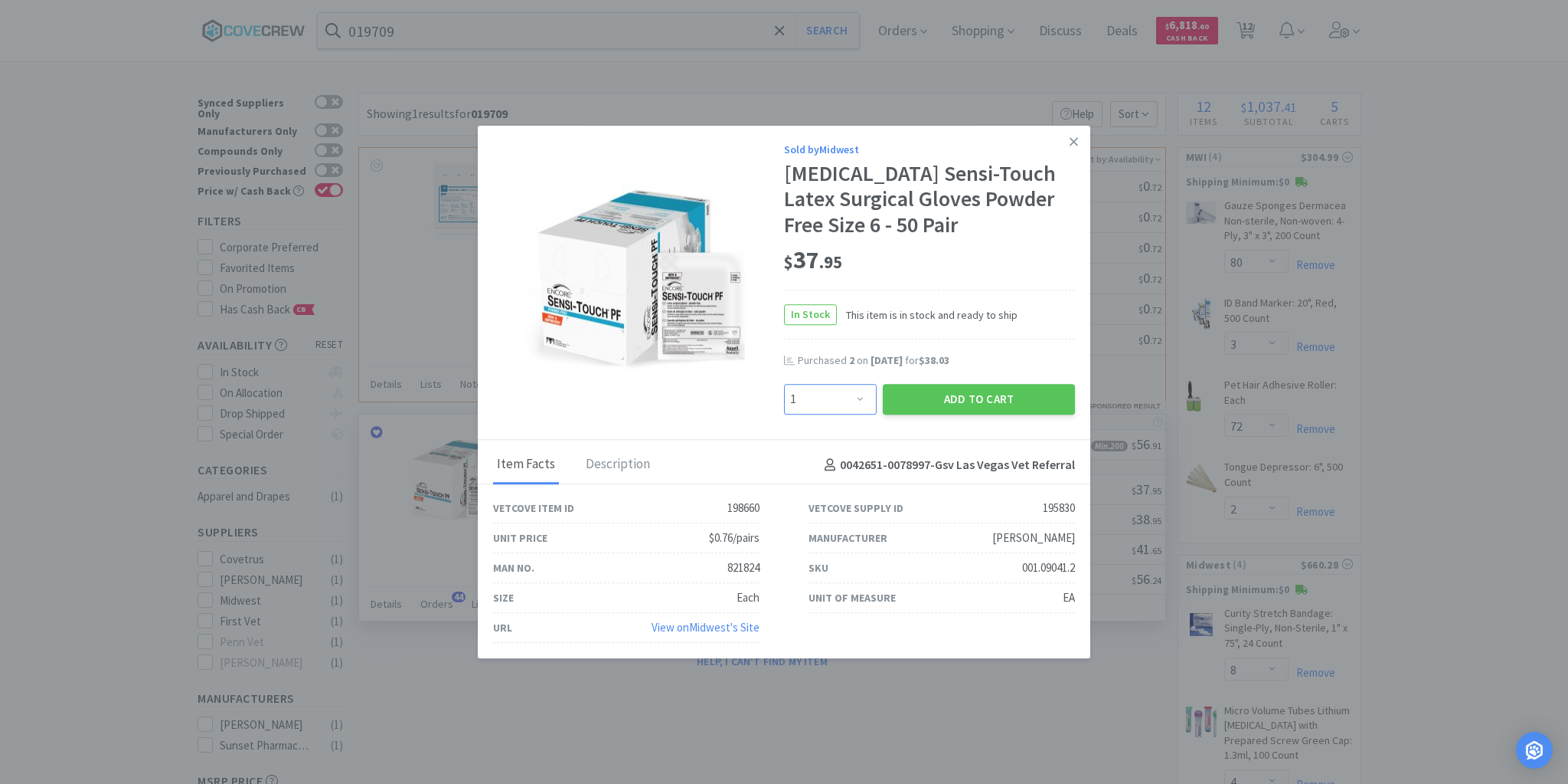
click at [859, 396] on select "Enter Quantity 1 2 3 4 5 6 7 8 9 10 11 12 13 14 15 16 17 18 19 20 Enter Quantity" at bounding box center [831, 399] width 93 height 31
select select "2"
click at [784, 384] on select "Enter Quantity 1 2 3 4 5 6 7 8 9 10 11 12 13 14 15 16 17 18 19 20 Enter Quantity" at bounding box center [831, 399] width 93 height 31
click at [946, 400] on button "Add to Cart" at bounding box center [979, 399] width 193 height 31
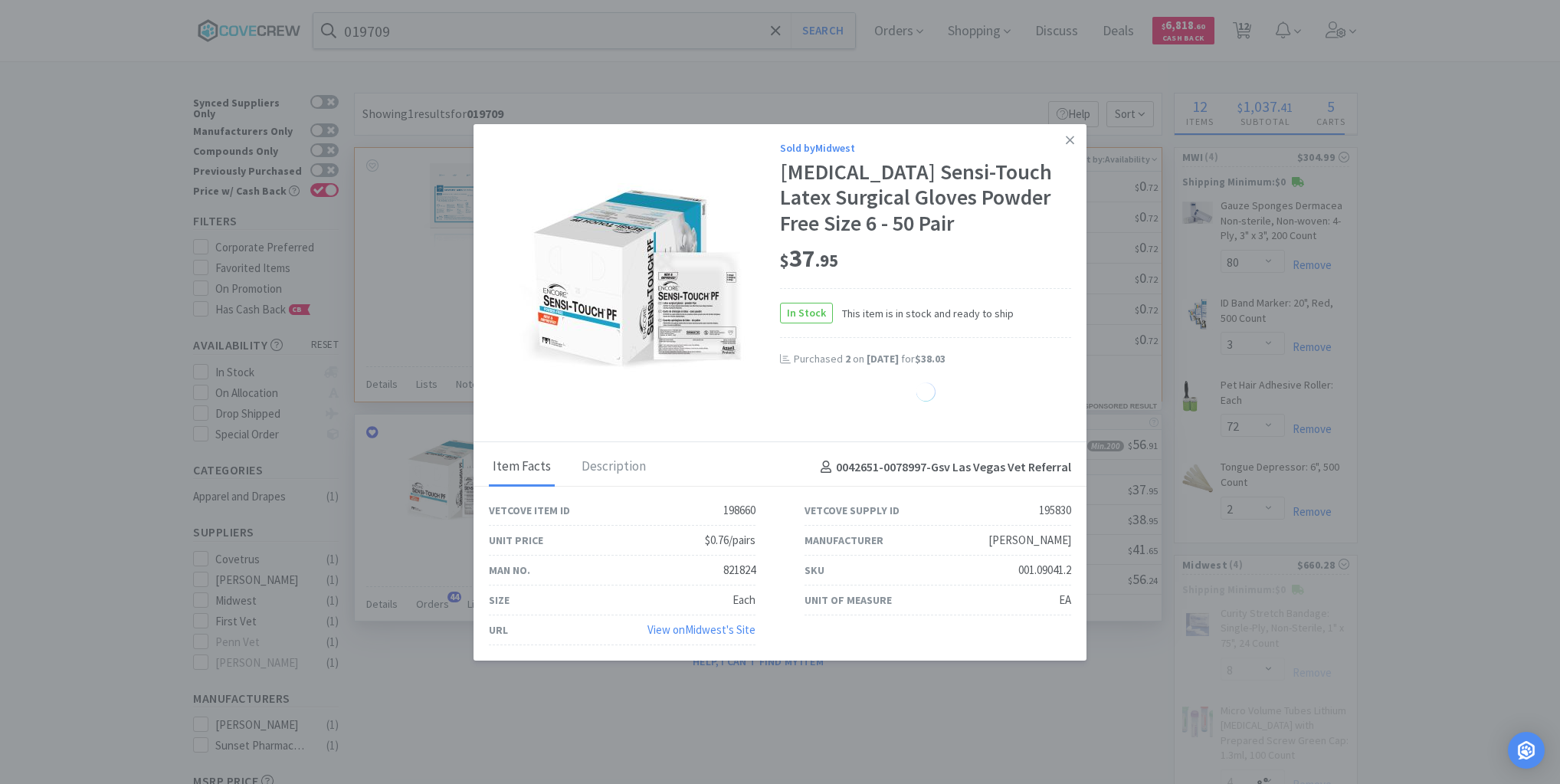
select select "2"
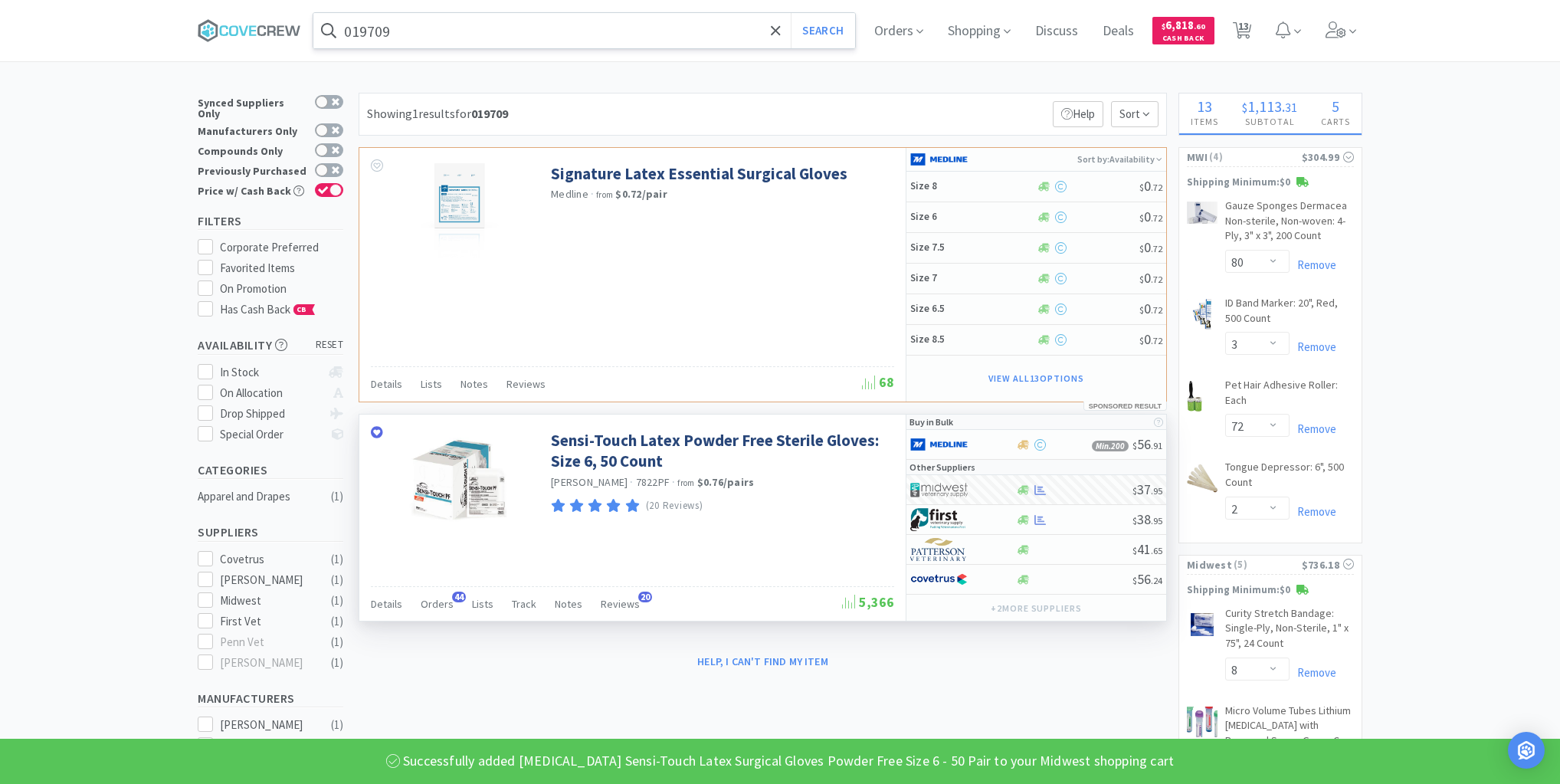
click at [663, 31] on input "019709" at bounding box center [584, 31] width 542 height 36
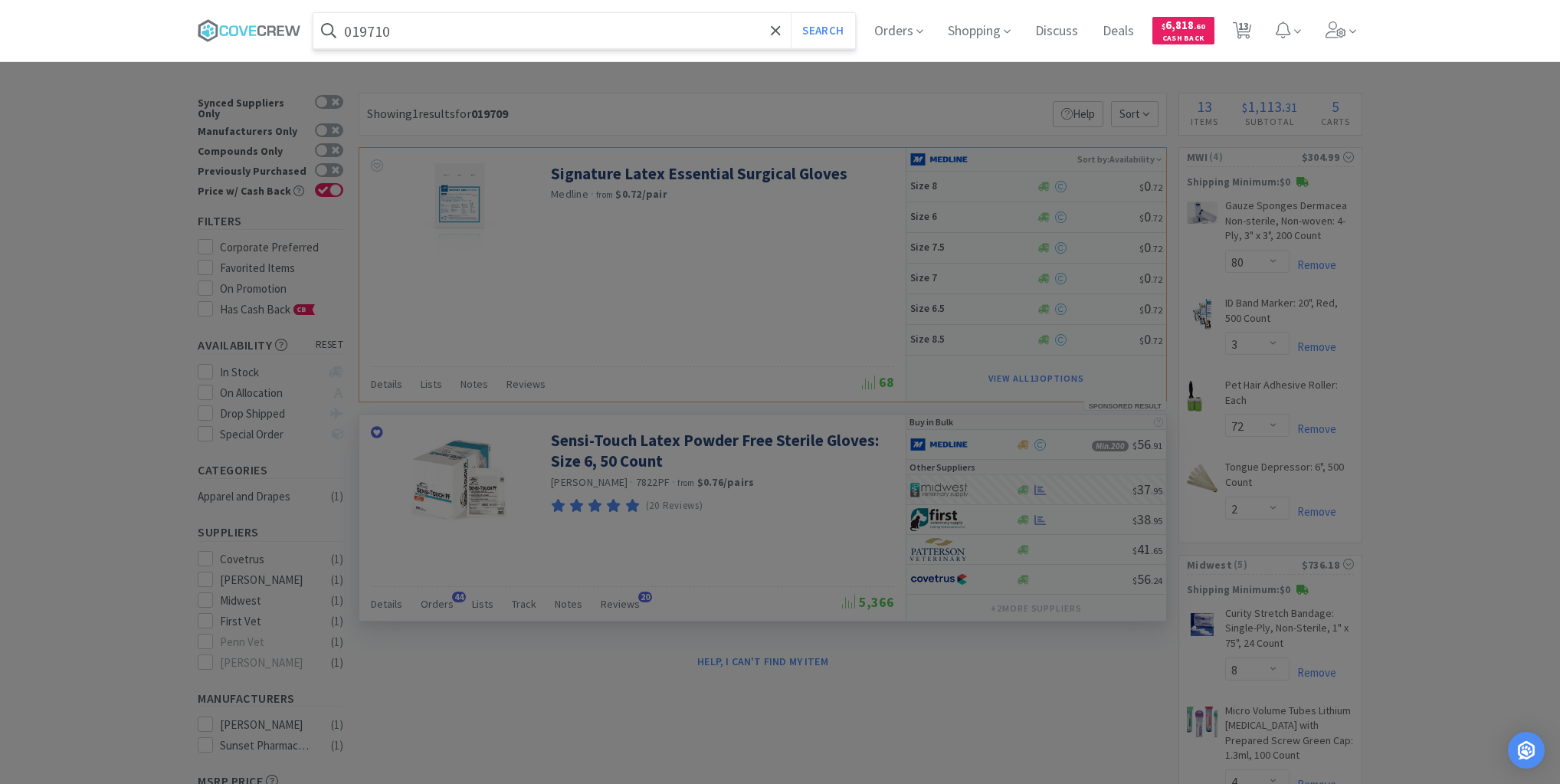
type input "019710"
click at [791, 13] on button "Search" at bounding box center [822, 31] width 64 height 36
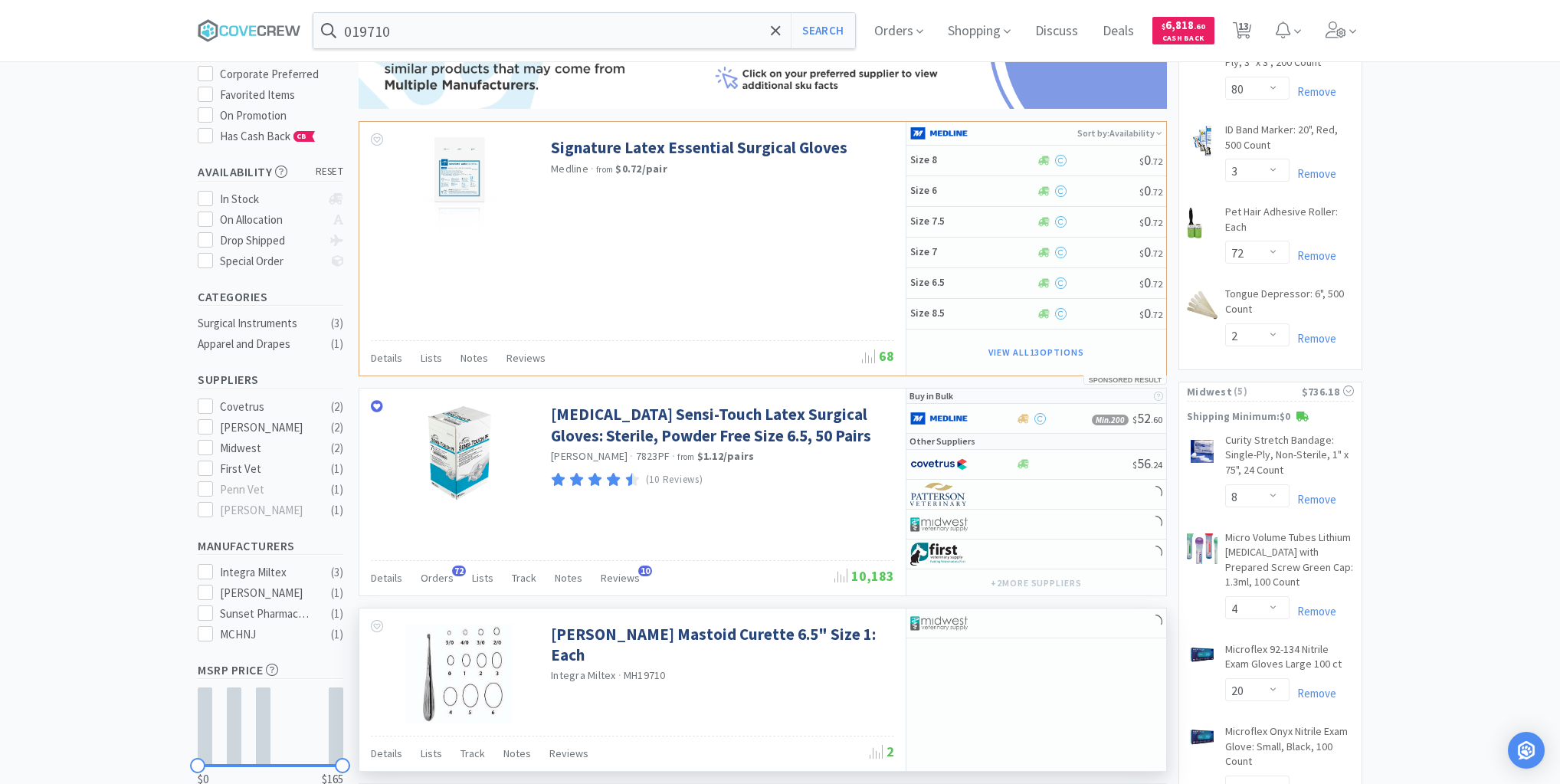
scroll to position [307, 0]
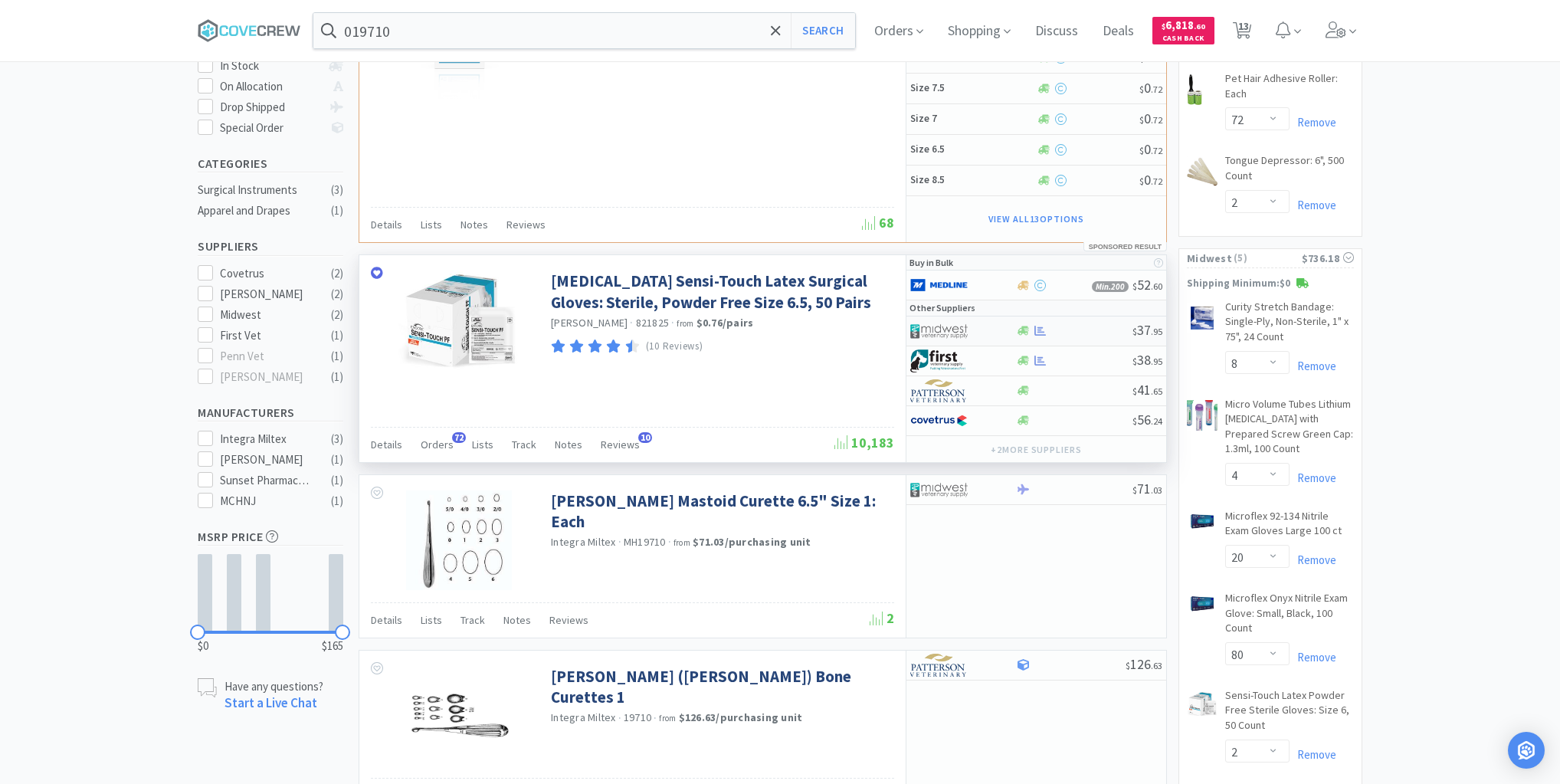
click at [1068, 329] on div at bounding box center [1074, 331] width 117 height 12
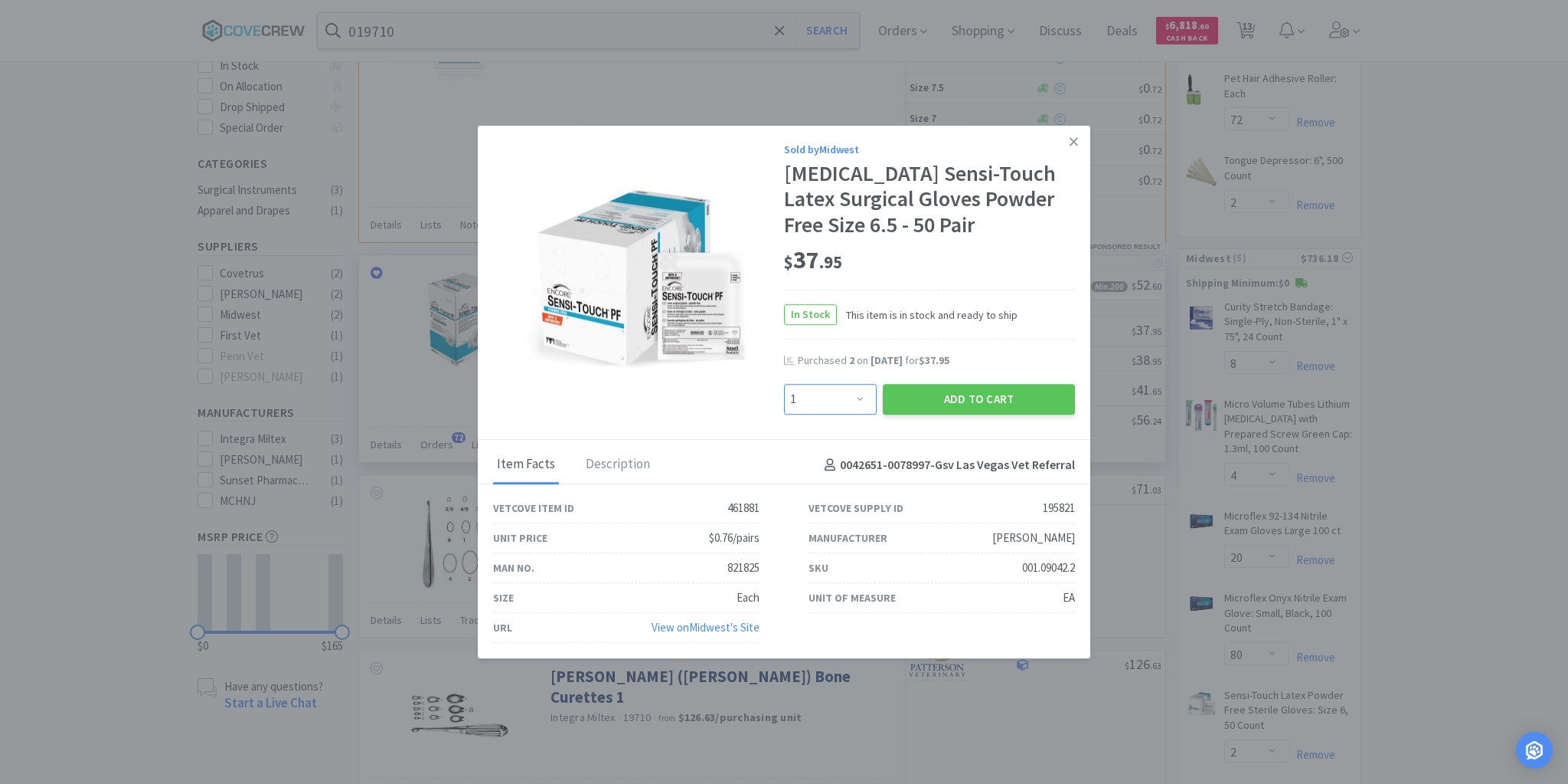
click at [858, 400] on select "Enter Quantity 1 2 3 4 5 6 7 8 9 10 11 12 13 14 15 16 17 18 19 20 Enter Quantity" at bounding box center [831, 399] width 93 height 31
select select "2"
click at [784, 384] on select "Enter Quantity 1 2 3 4 5 6 7 8 9 10 11 12 13 14 15 16 17 18 19 20 Enter Quantity" at bounding box center [831, 399] width 93 height 31
click at [948, 399] on button "Add to Cart" at bounding box center [979, 399] width 193 height 31
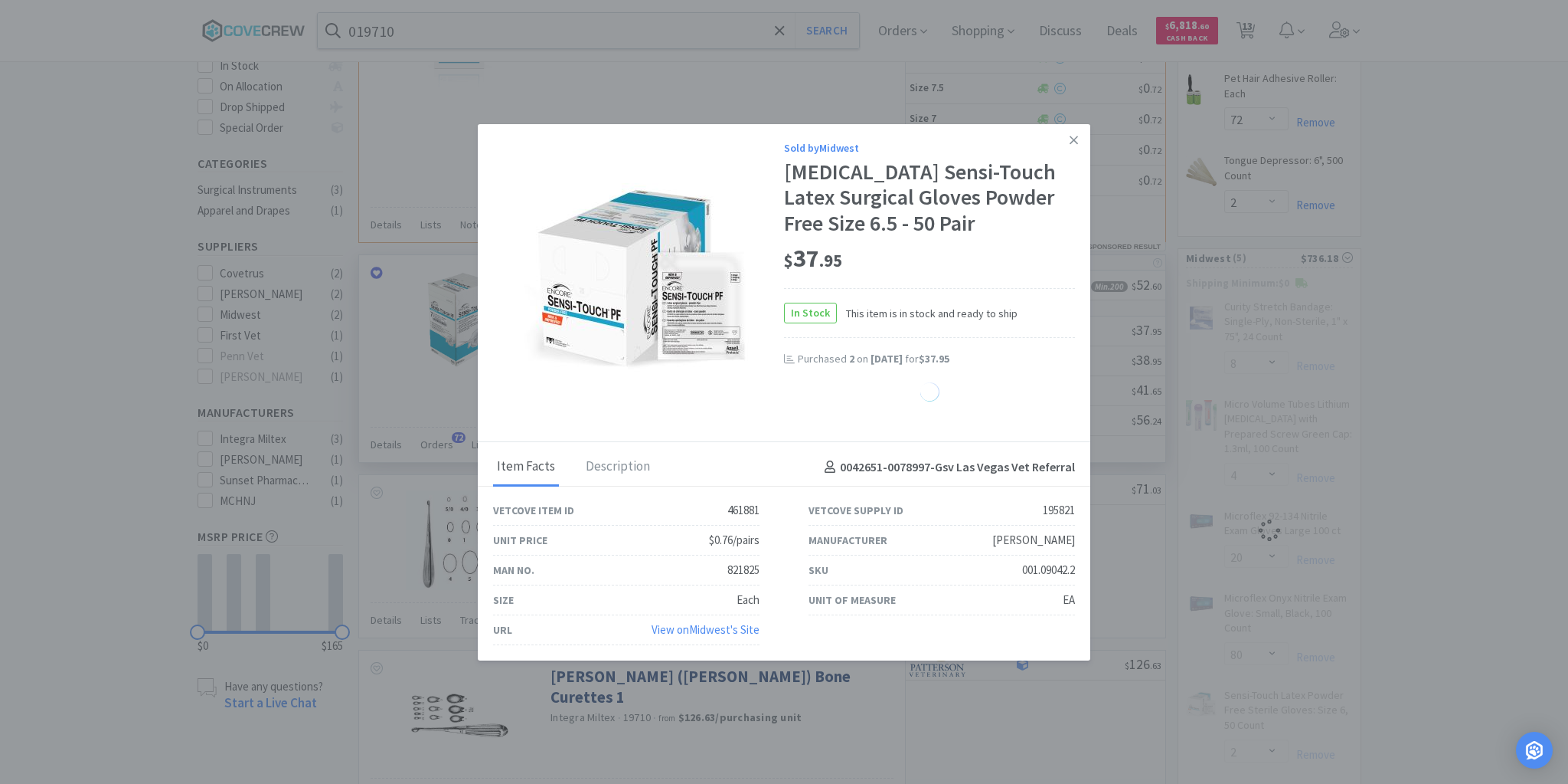
select select "2"
select select "4"
select select "20"
select select "80"
select select "2"
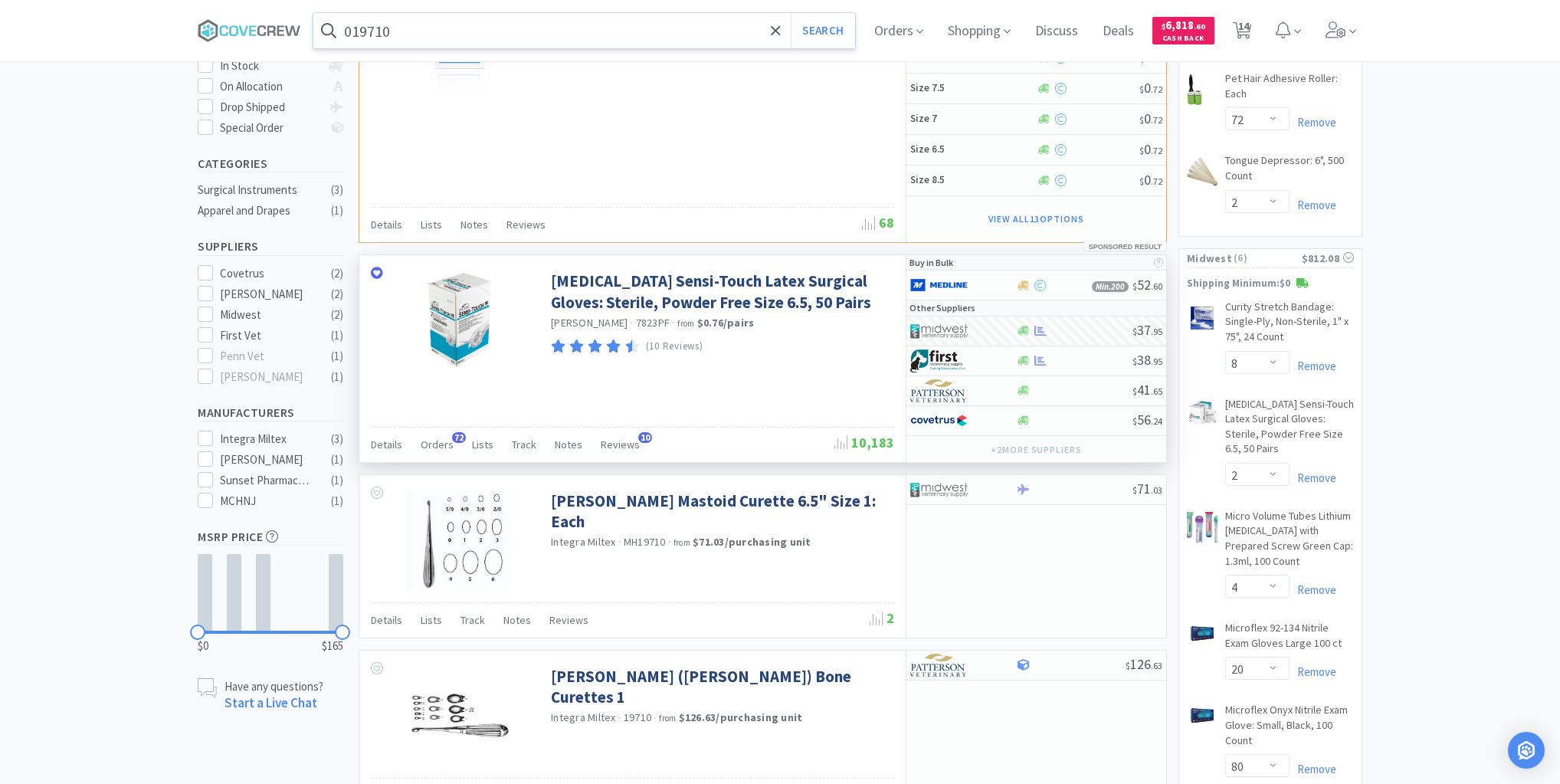
click at [697, 36] on input "019710" at bounding box center [584, 31] width 542 height 36
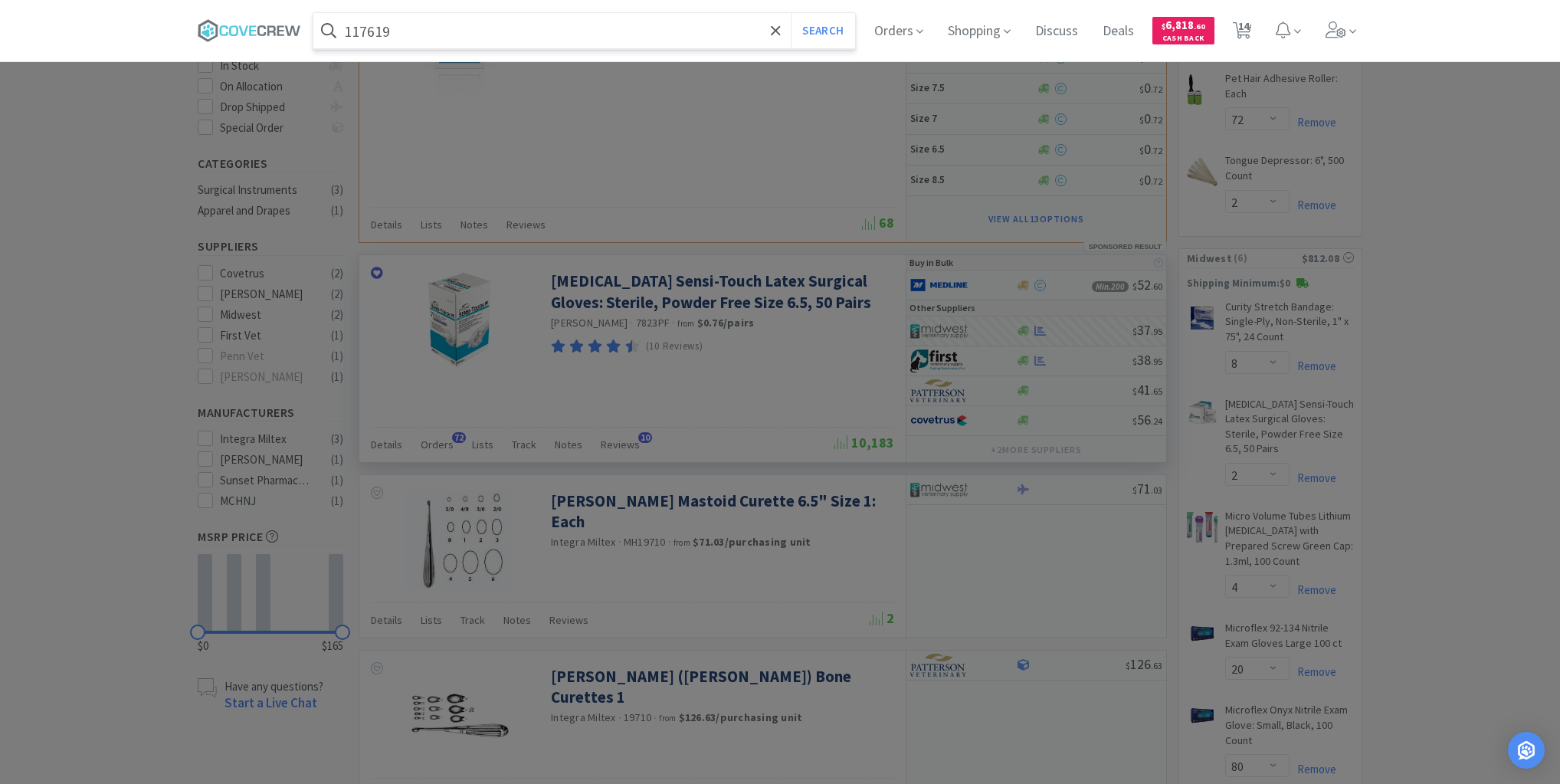
type input "117619"
click at [791, 13] on button "Search" at bounding box center [822, 31] width 64 height 36
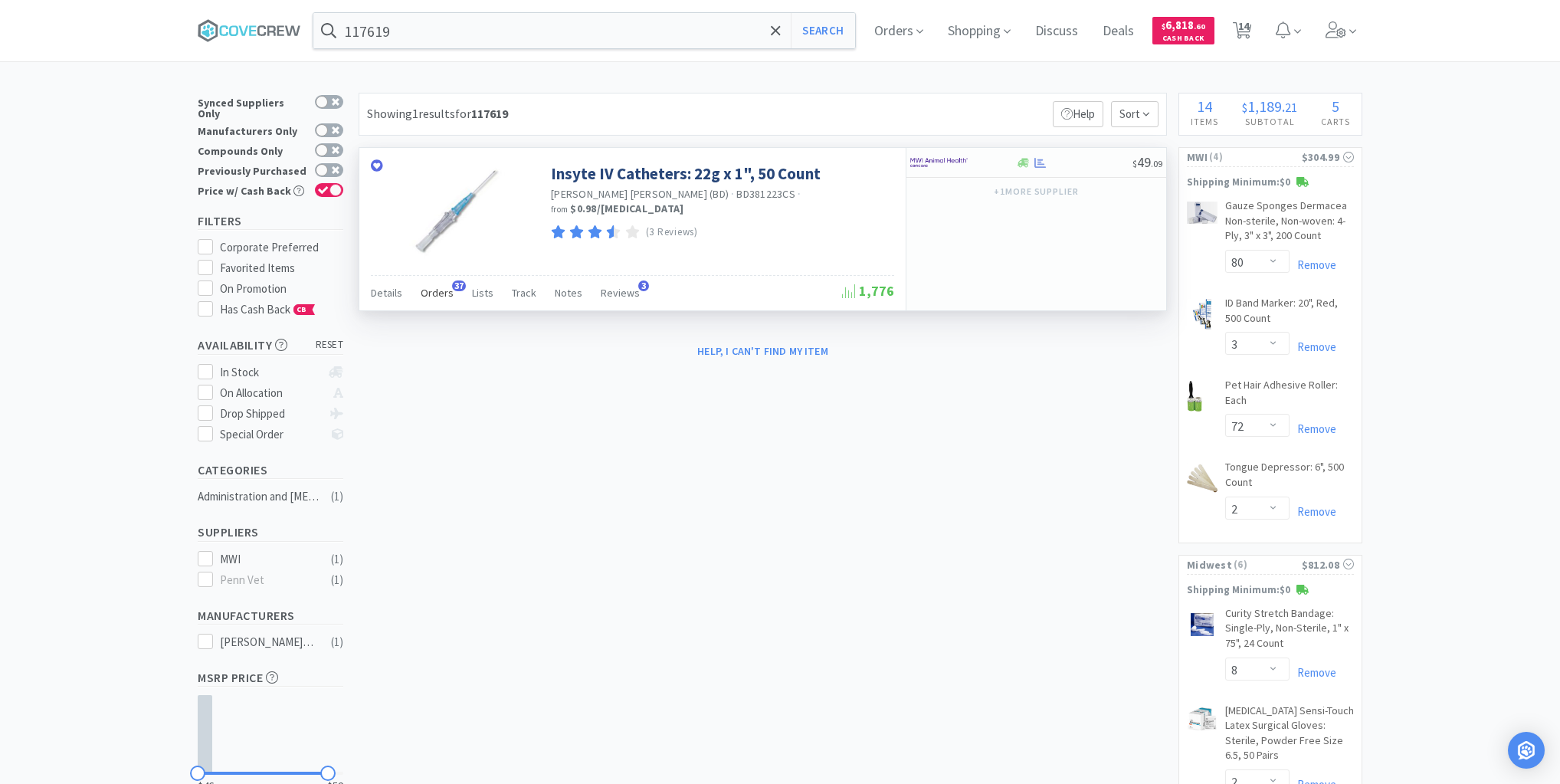
click at [430, 291] on span "Orders" at bounding box center [438, 293] width 33 height 14
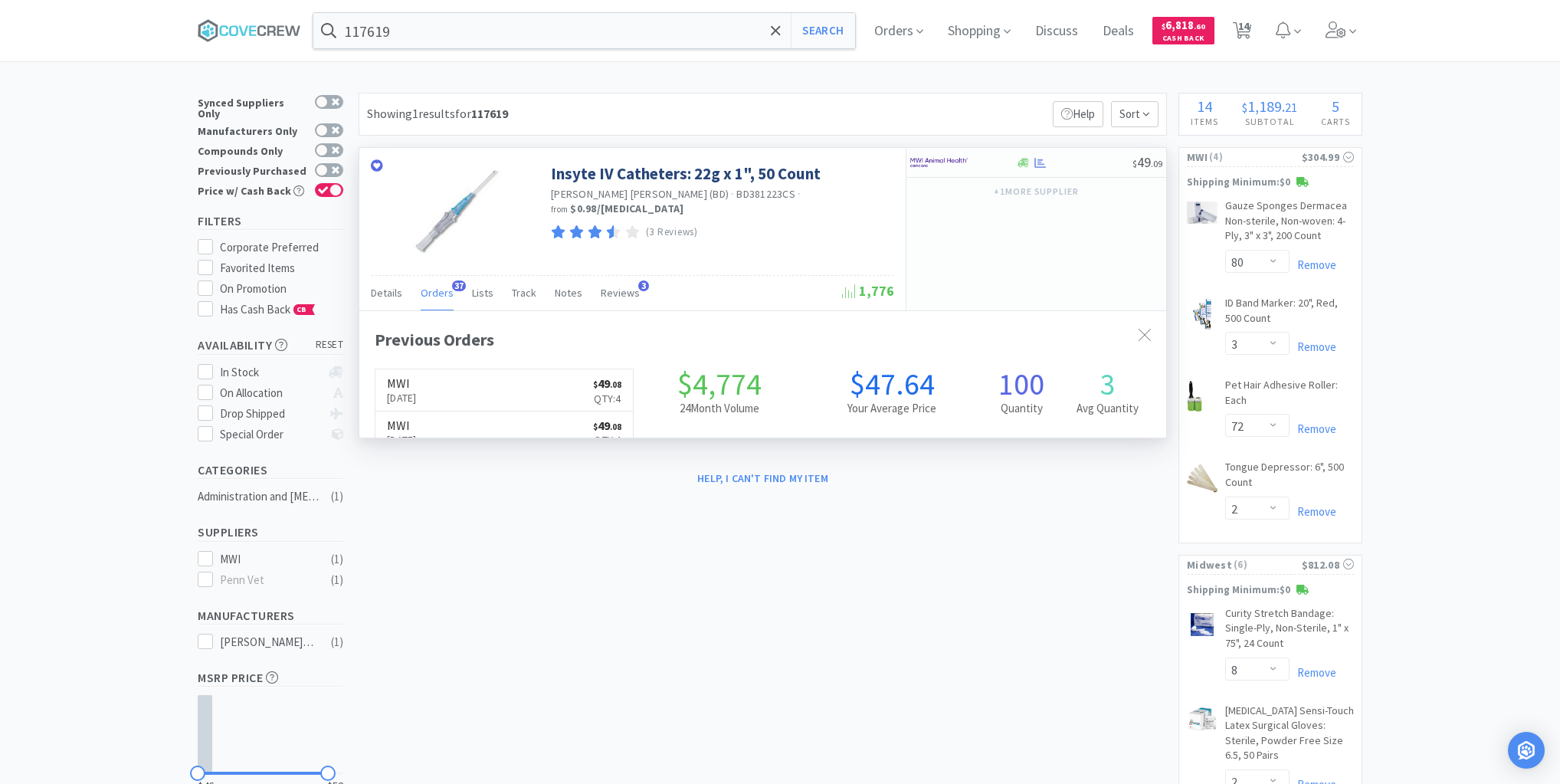
scroll to position [411, 807]
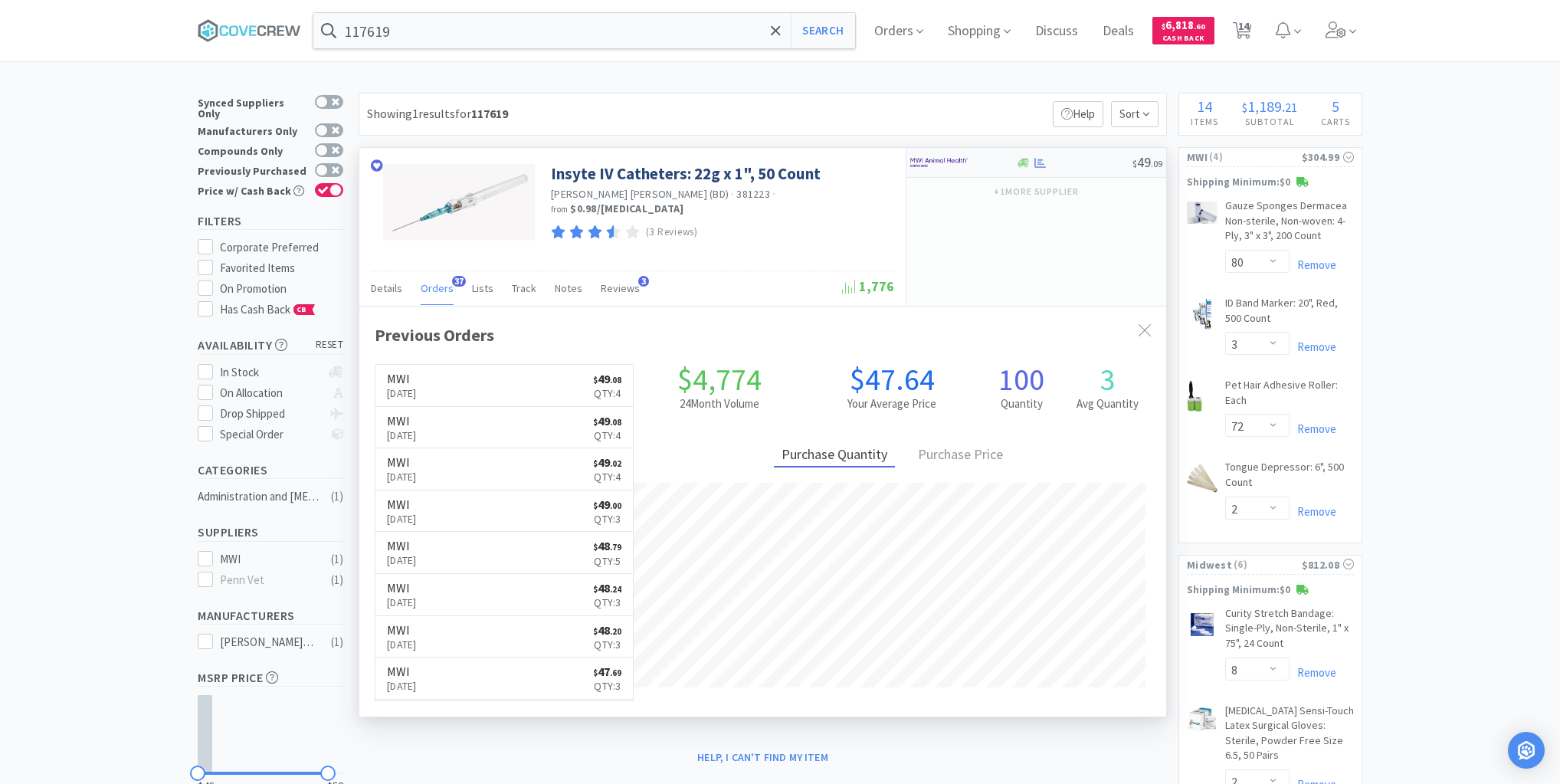
click at [1077, 162] on div at bounding box center [1074, 163] width 117 height 12
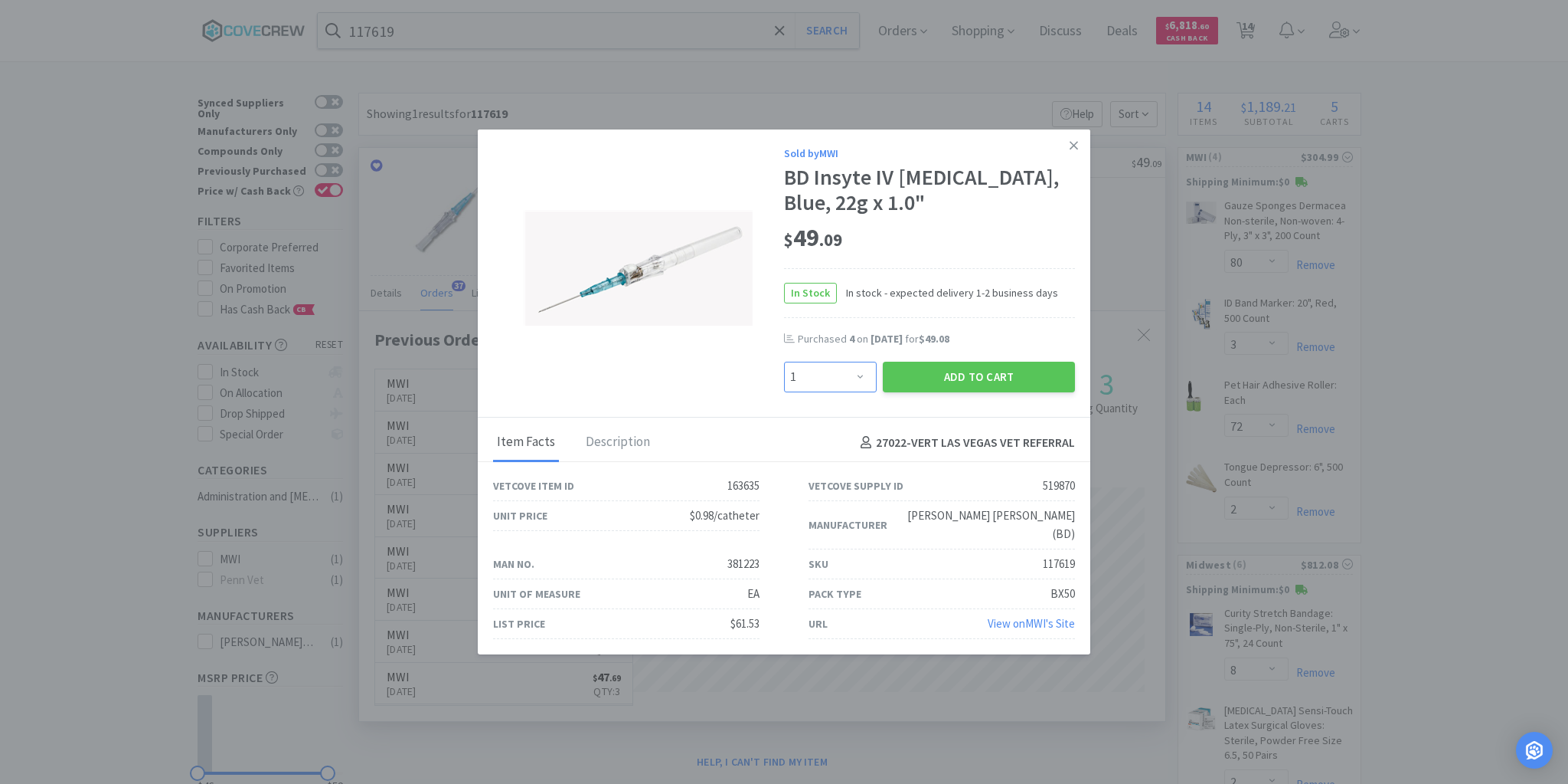
click at [860, 390] on select "Enter Quantity 1 2 3 4 5 6 7 8 9 10 11 12 13 14 15 16 17 18 19 20 Enter Quantity" at bounding box center [831, 376] width 93 height 31
select select "4"
click at [784, 371] on select "Enter Quantity 1 2 3 4 5 6 7 8 9 10 11 12 13 14 15 16 17 18 19 20 Enter Quantity" at bounding box center [831, 376] width 93 height 31
click at [1023, 385] on button "Add to Cart" at bounding box center [979, 376] width 193 height 31
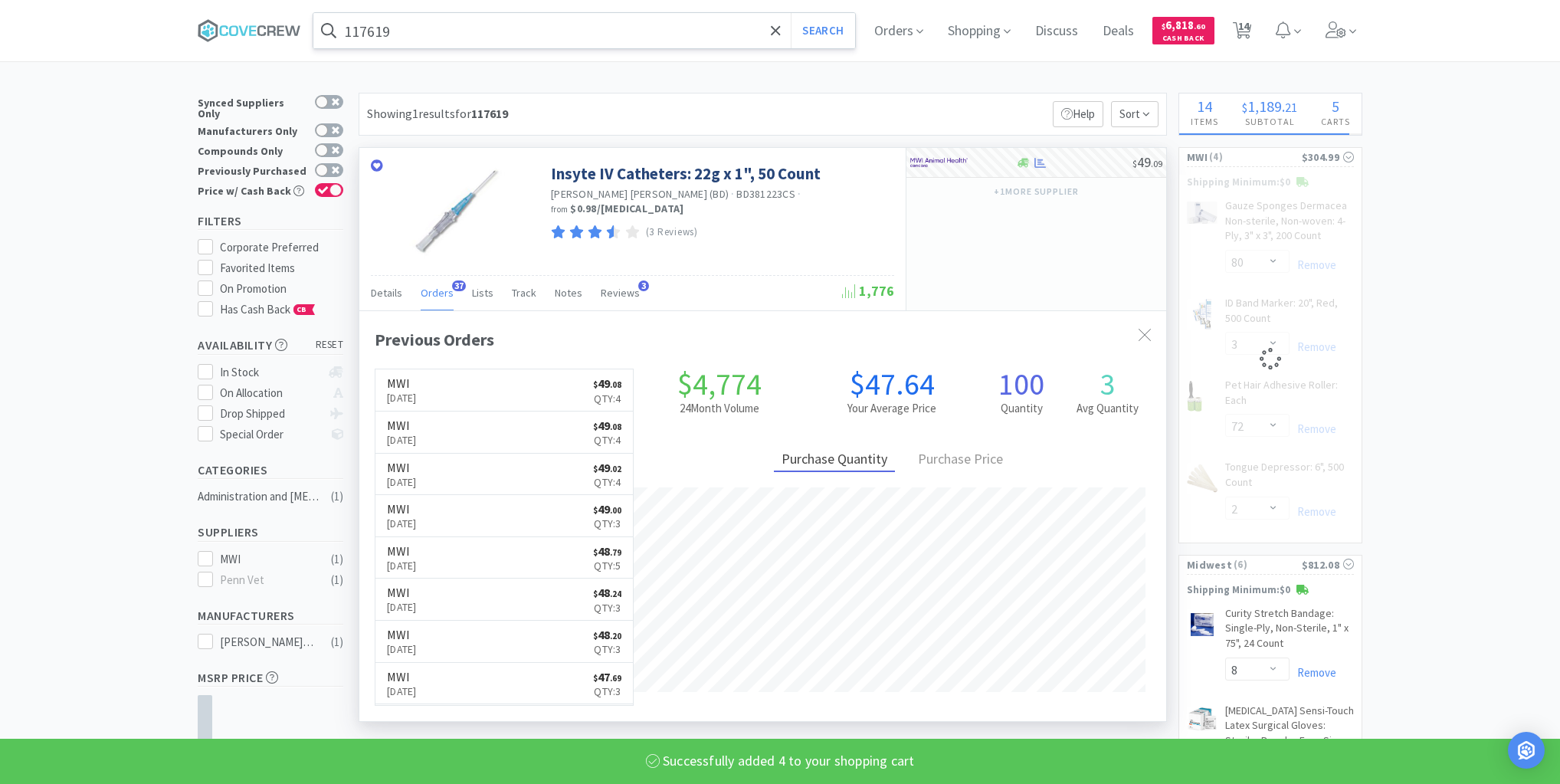
select select "12"
select select "4"
select select "2"
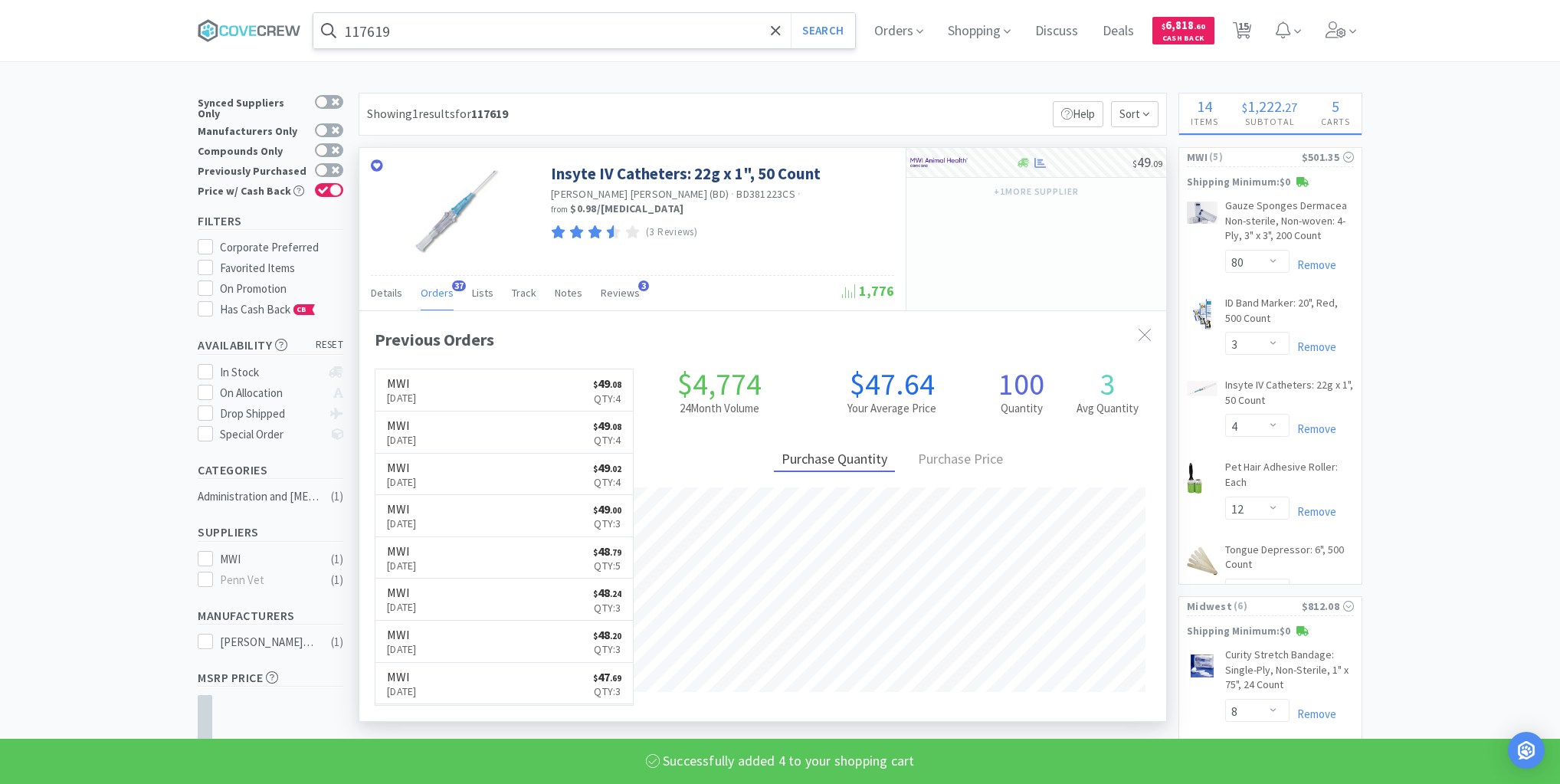
drag, startPoint x: 500, startPoint y: 26, endPoint x: 503, endPoint y: 45, distance: 19.2
click at [500, 27] on input "117619" at bounding box center [584, 31] width 542 height 36
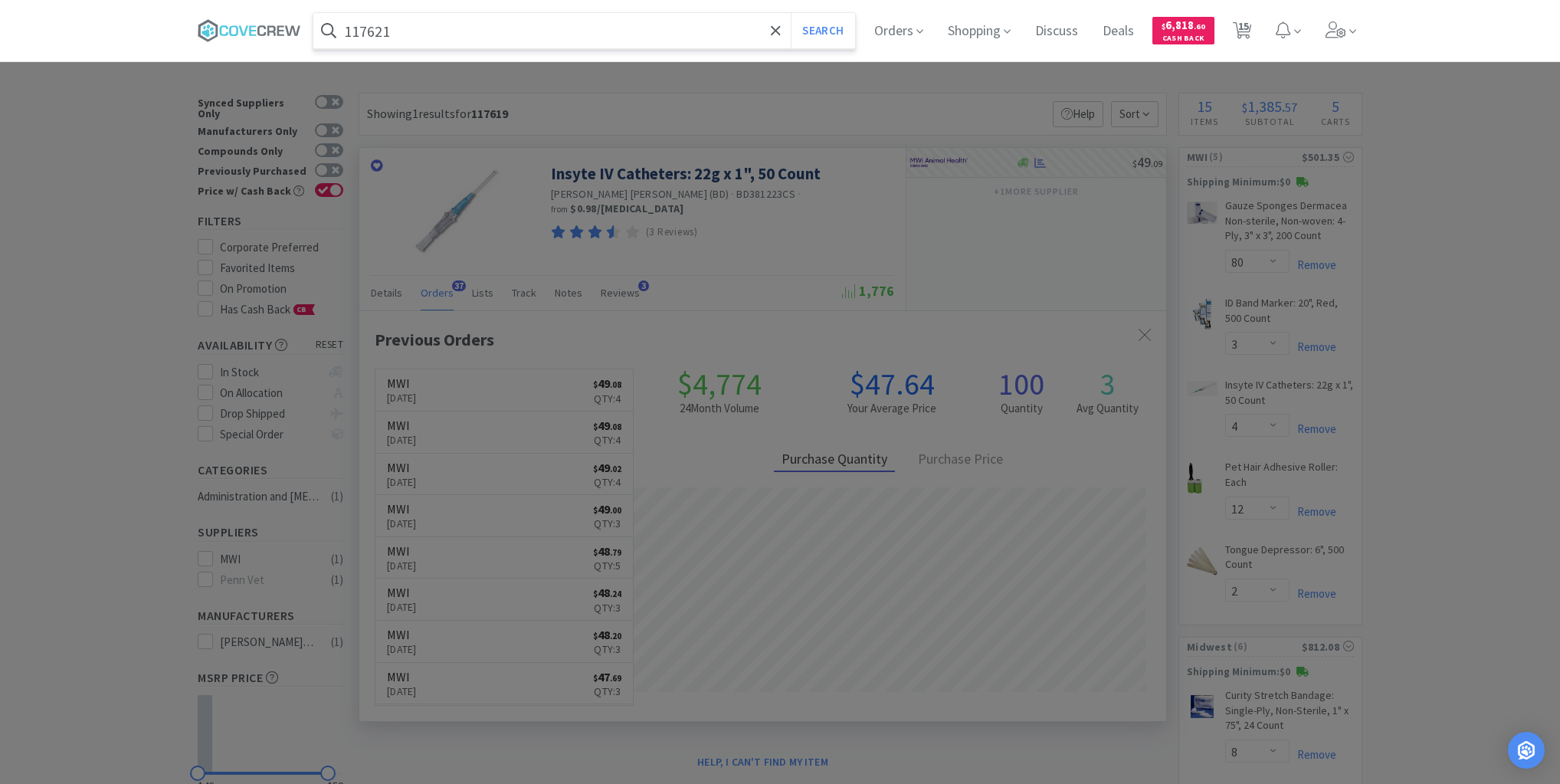
type input "117621"
click at [791, 13] on button "Search" at bounding box center [822, 31] width 64 height 36
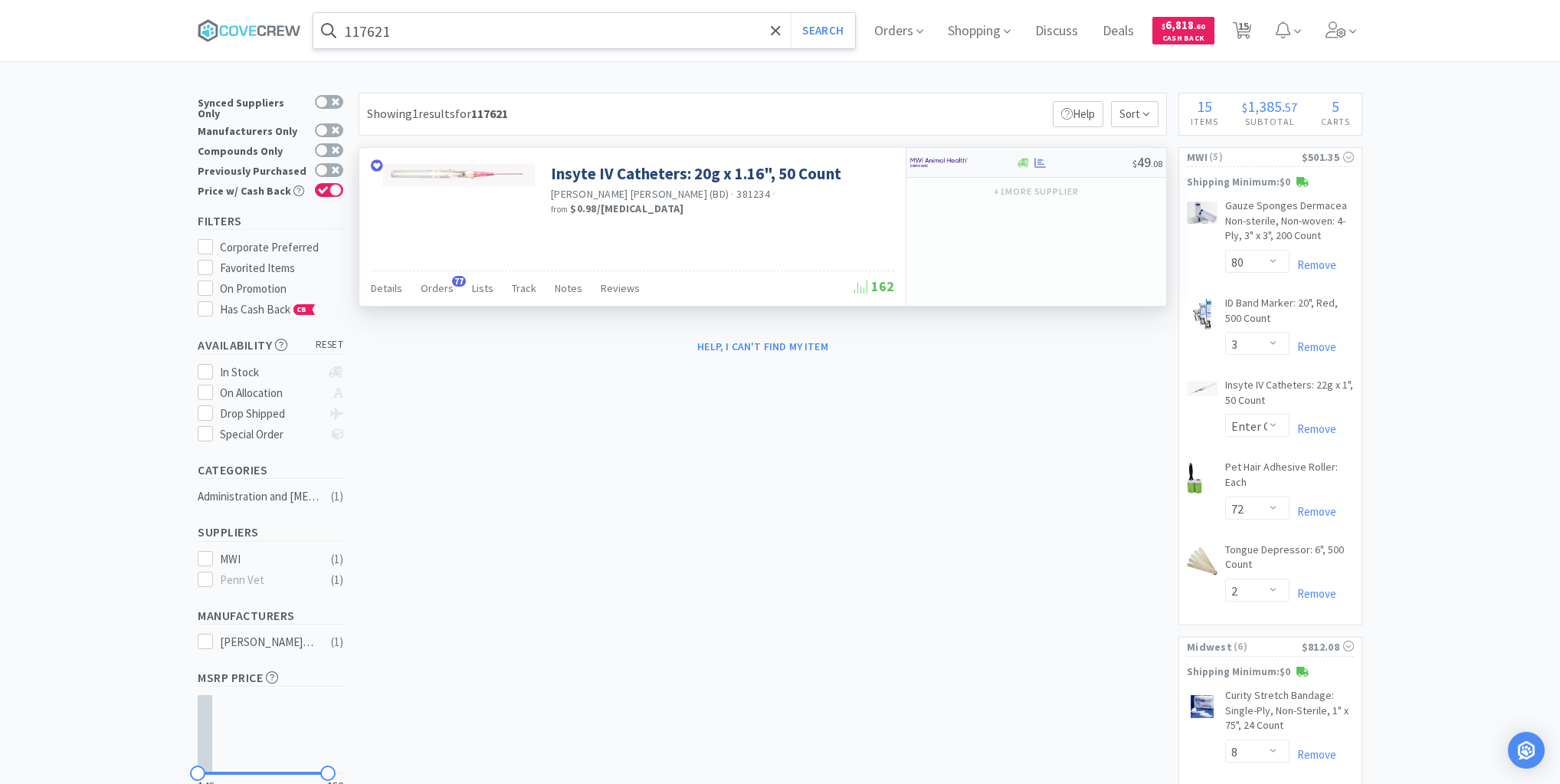
click at [1064, 164] on div at bounding box center [1074, 163] width 117 height 12
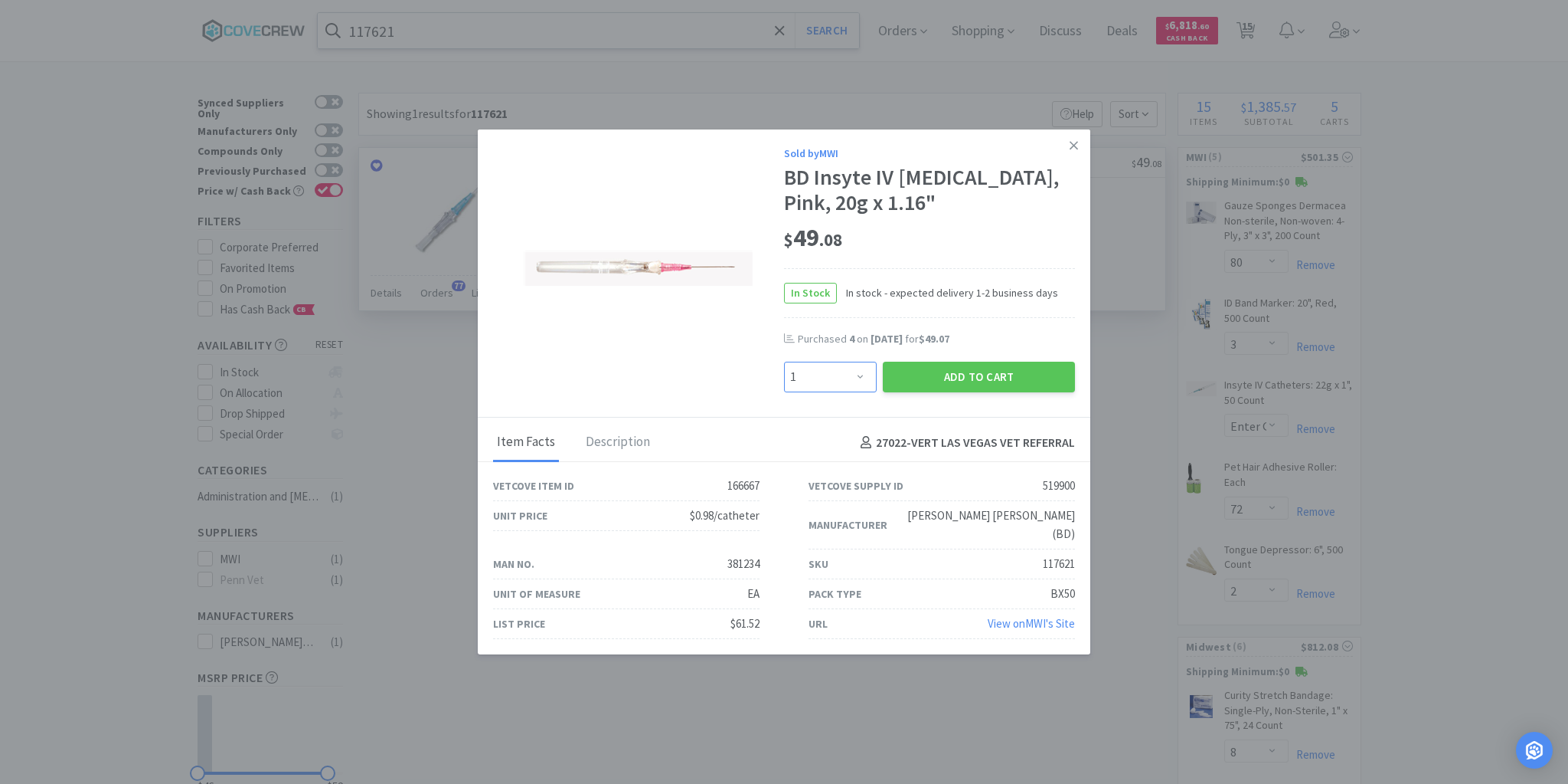
click at [853, 390] on select "Enter Quantity 1 2 3 4 5 6 7 8 9 10 11 12 13 14 15 16 17 18 19 20 Enter Quantity" at bounding box center [831, 376] width 93 height 31
select select "3"
click at [784, 371] on select "Enter Quantity 1 2 3 4 5 6 7 8 9 10 11 12 13 14 15 16 17 18 19 20 Enter Quantity" at bounding box center [831, 376] width 93 height 31
click at [946, 378] on button "Add to Cart" at bounding box center [979, 376] width 193 height 31
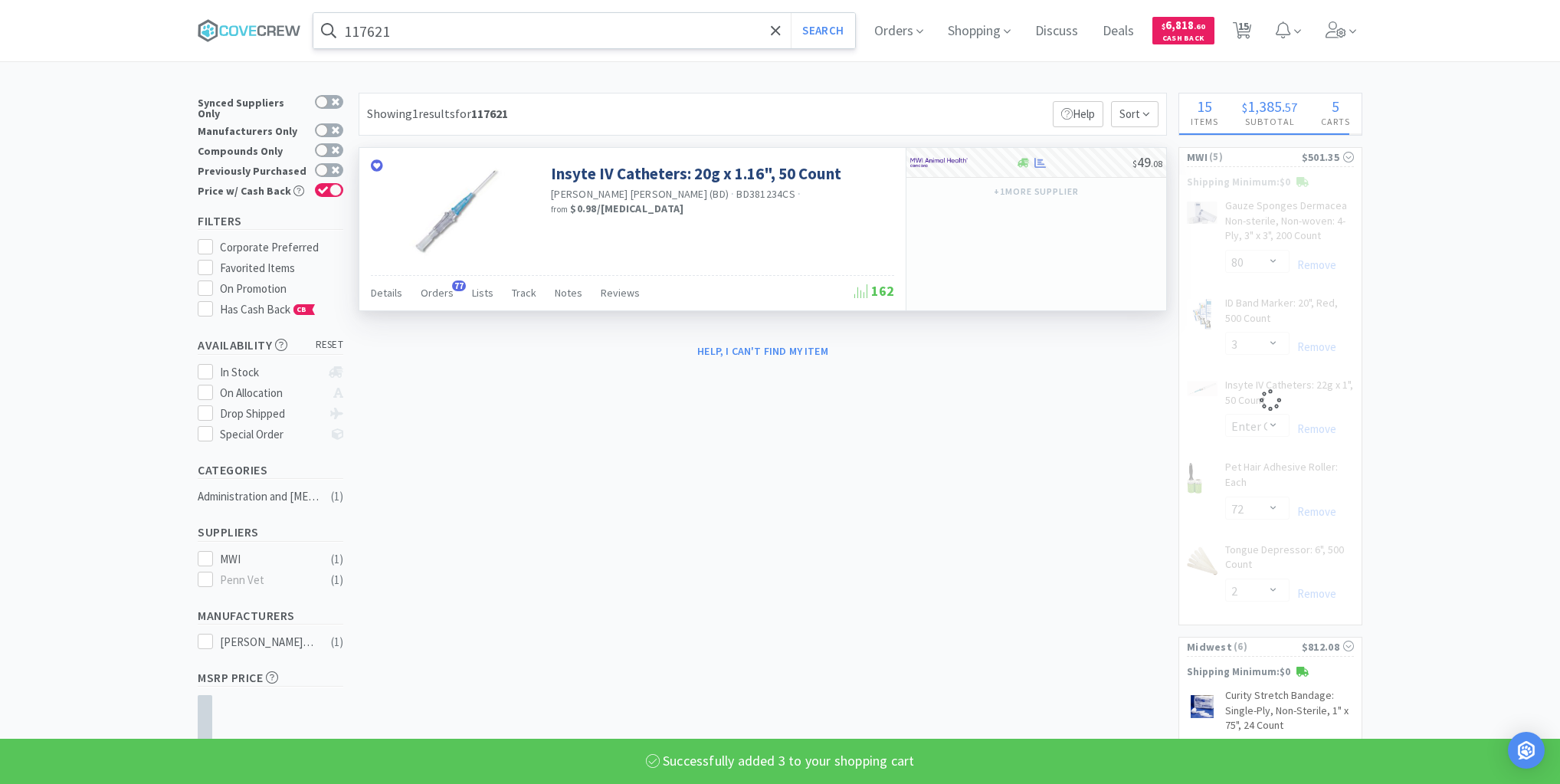
select select "3"
select select "12"
select select "4"
select select "2"
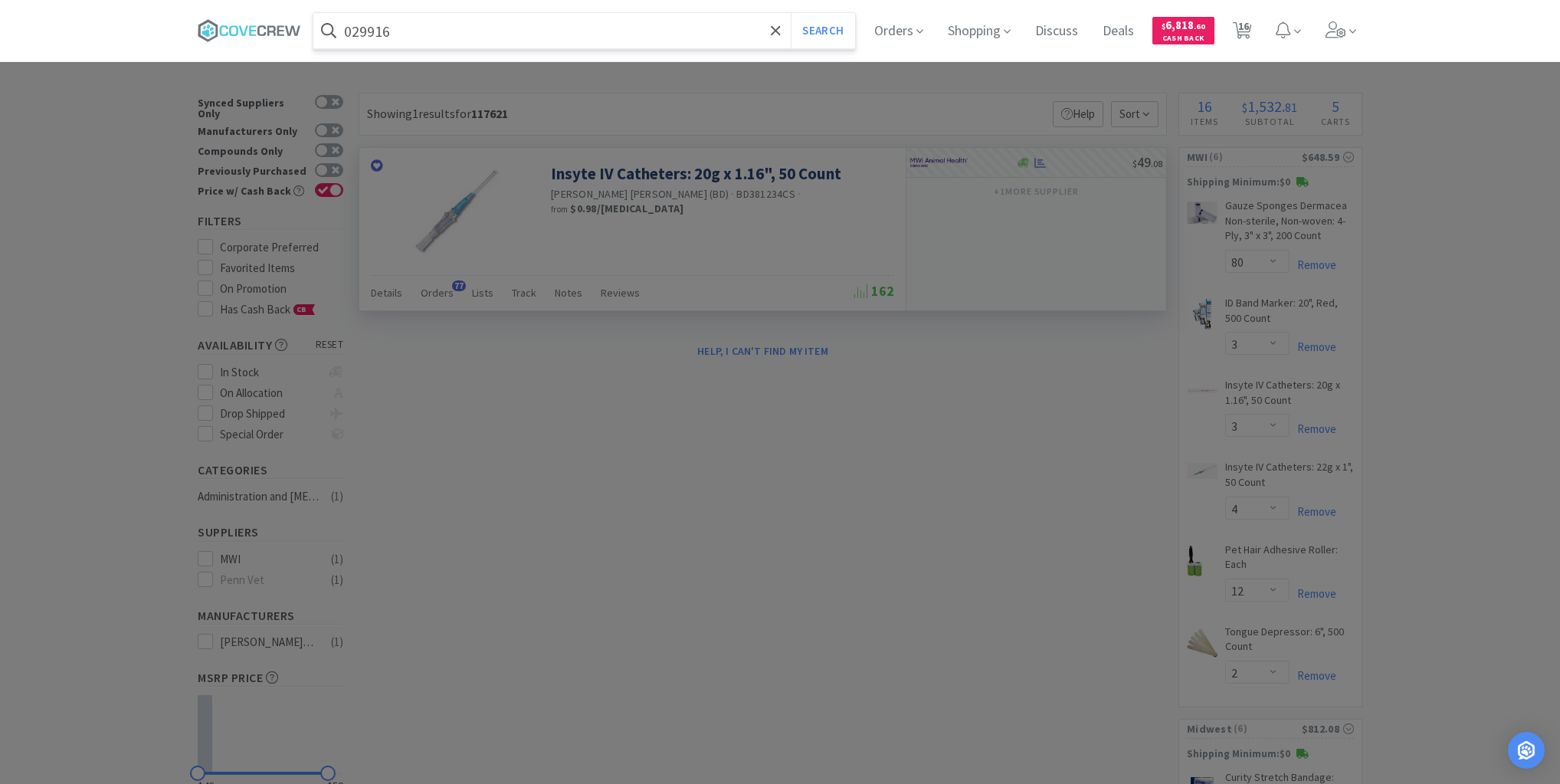
type input "029916"
click at [791, 13] on button "Search" at bounding box center [822, 31] width 64 height 36
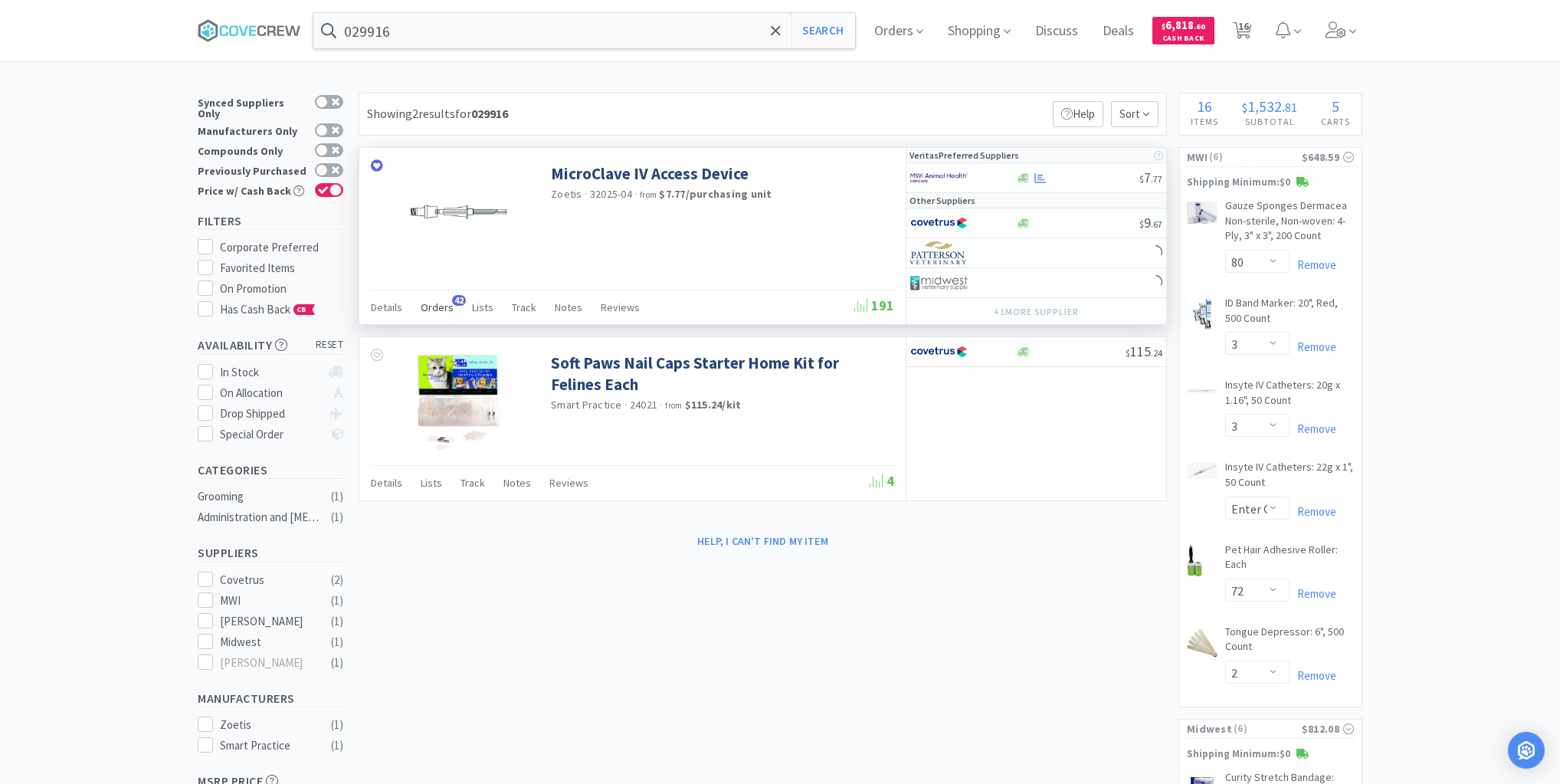
click at [433, 306] on span "Orders" at bounding box center [438, 307] width 33 height 14
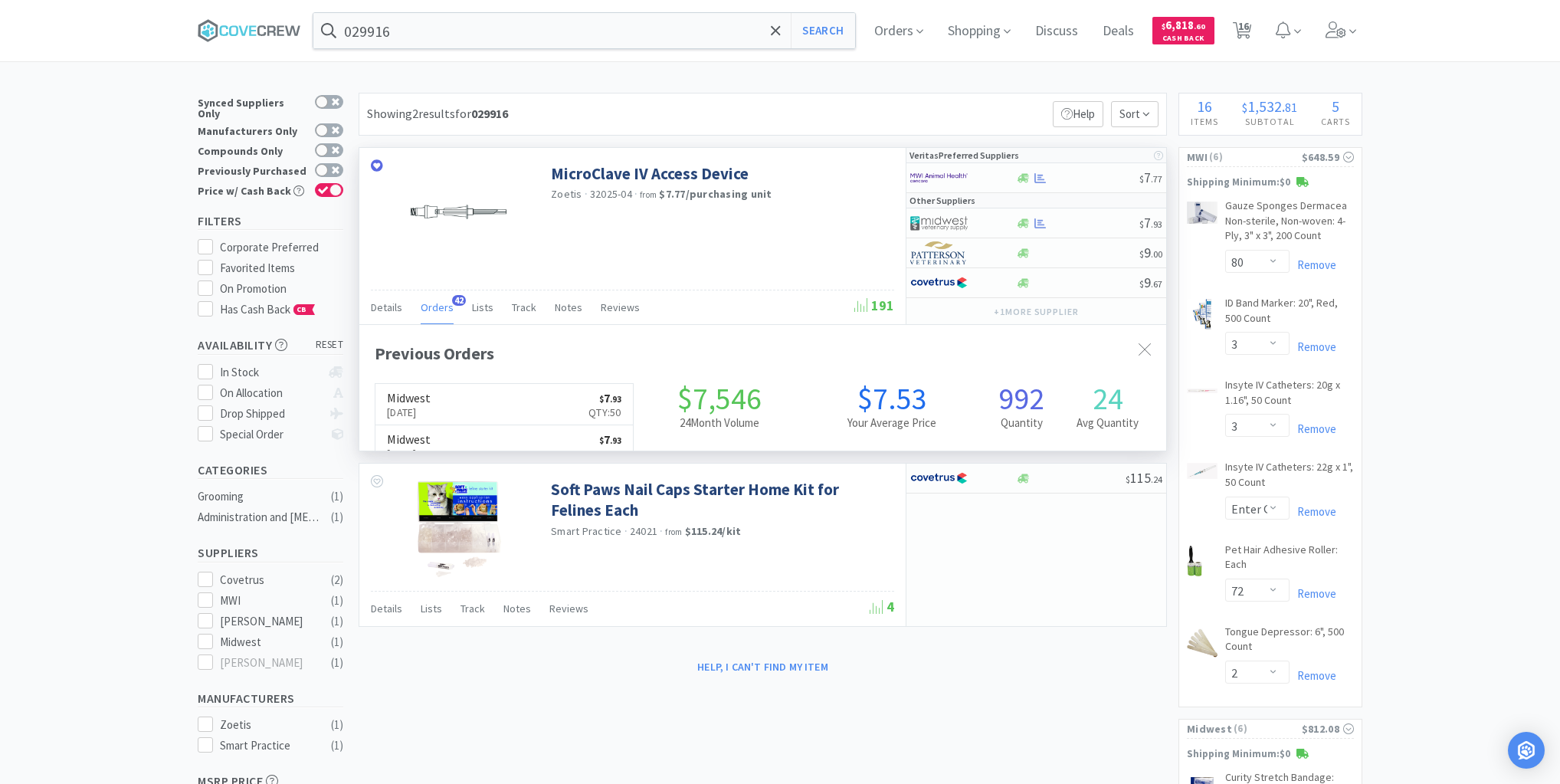
scroll to position [411, 807]
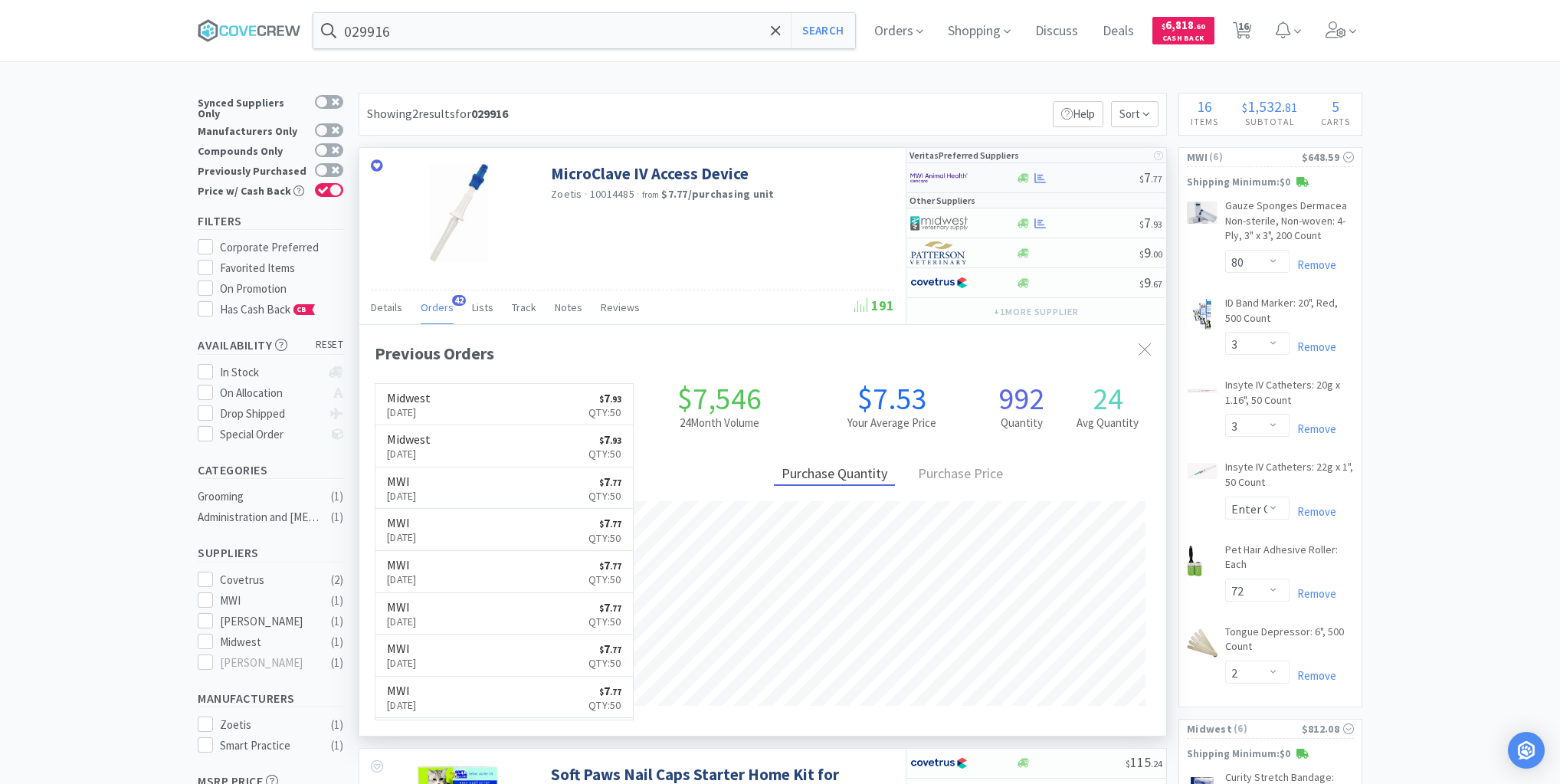
click at [1091, 178] on div at bounding box center [1078, 178] width 124 height 12
select select "1"
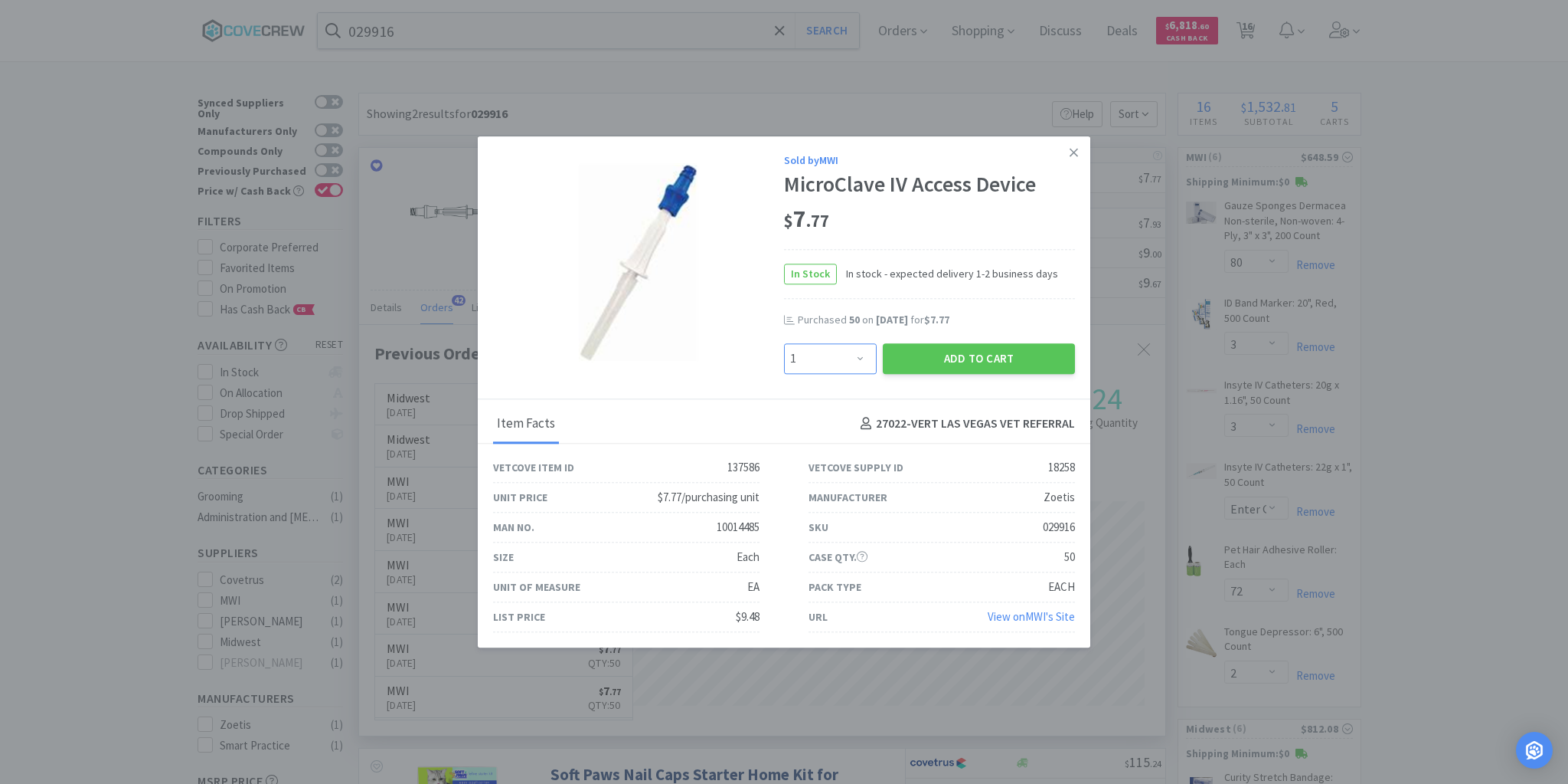
click at [859, 359] on select "Enter Quantity 1 2 3 4 5 6 7 8 9 10 11 12 13 14 15 16 17 18 19 20 Enter Quantity" at bounding box center [831, 358] width 93 height 31
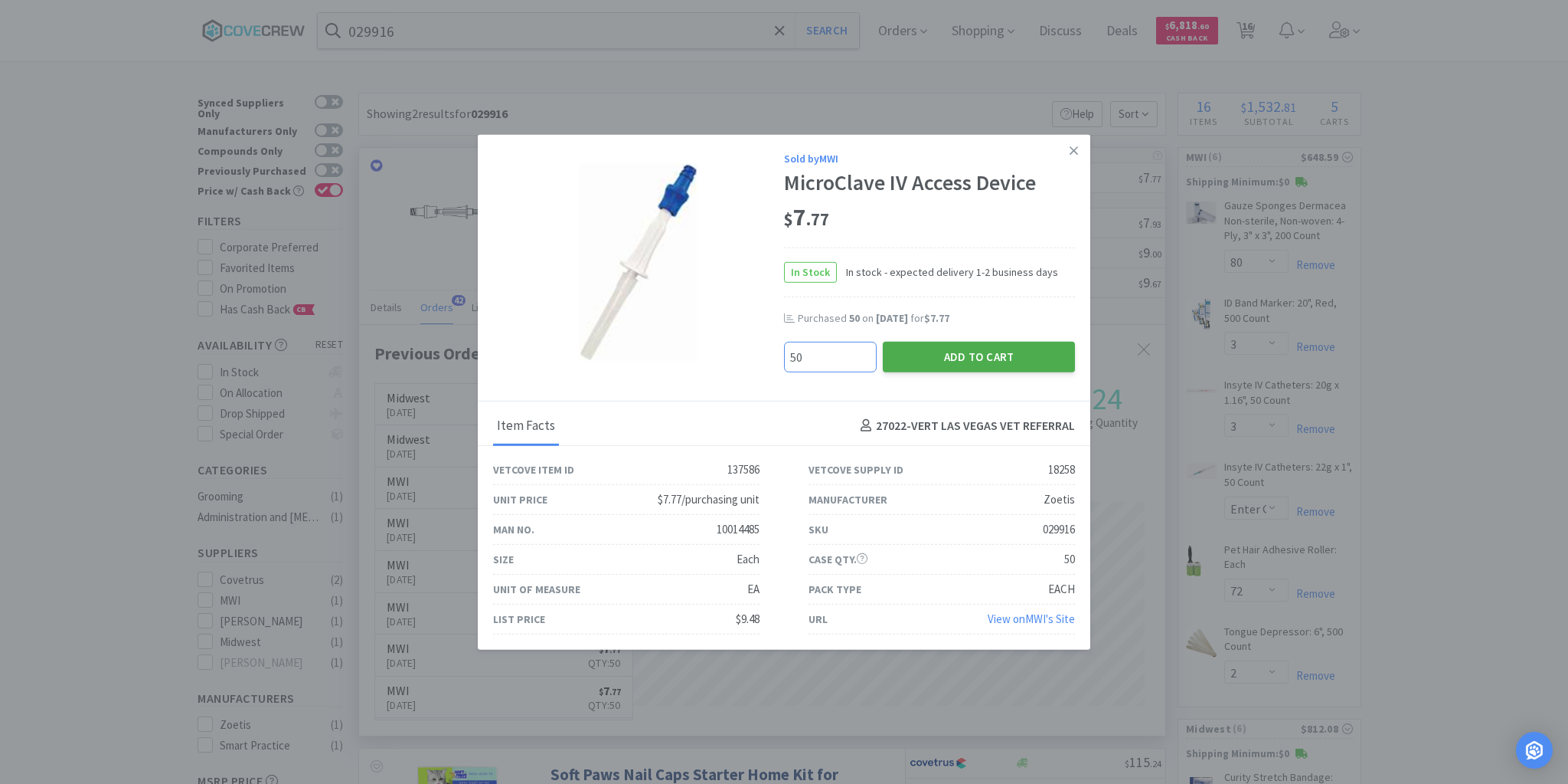
type input "50"
click at [932, 356] on button "Add to Cart" at bounding box center [979, 356] width 193 height 31
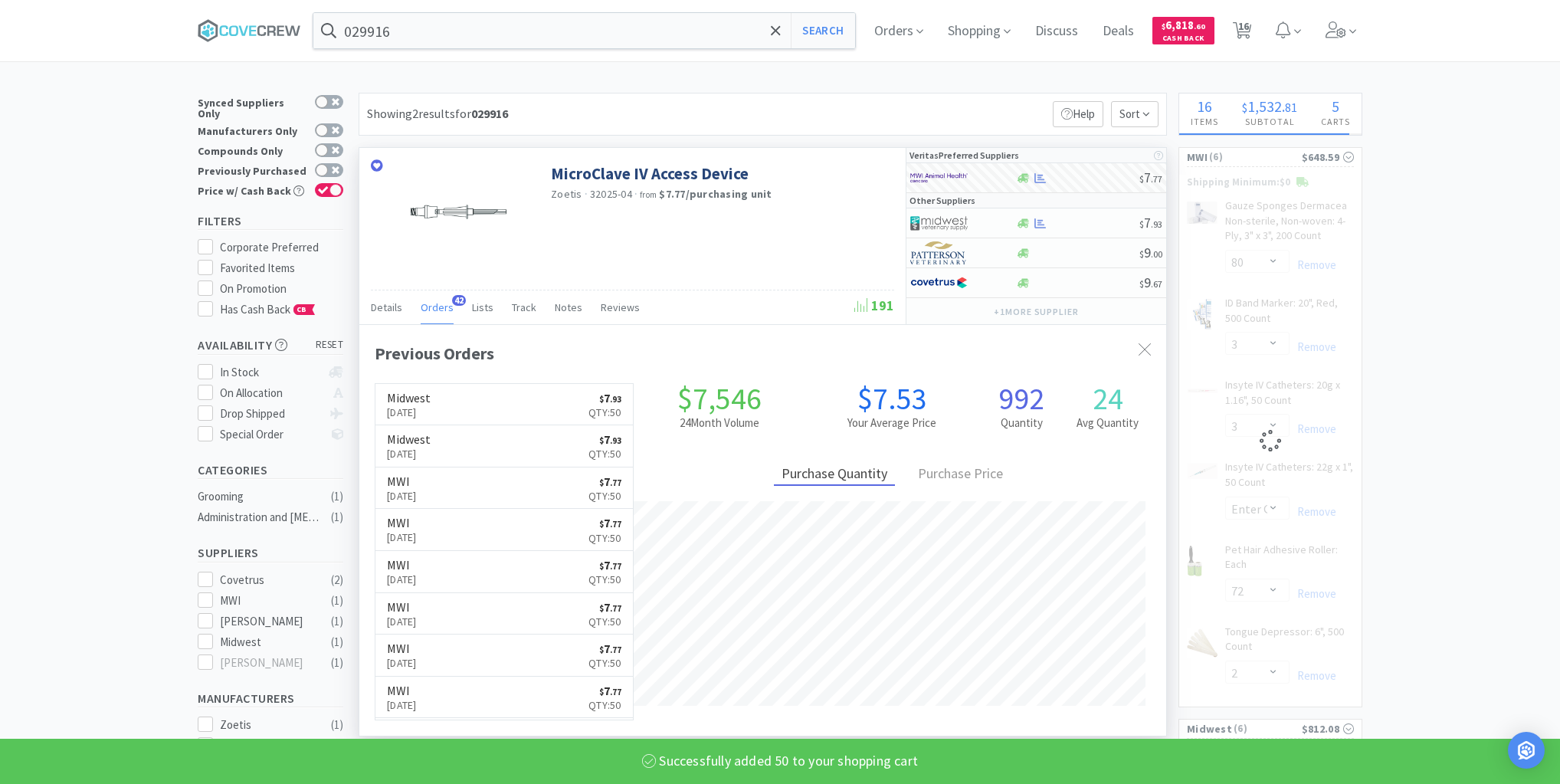
select select "12"
select select "50"
select select "2"
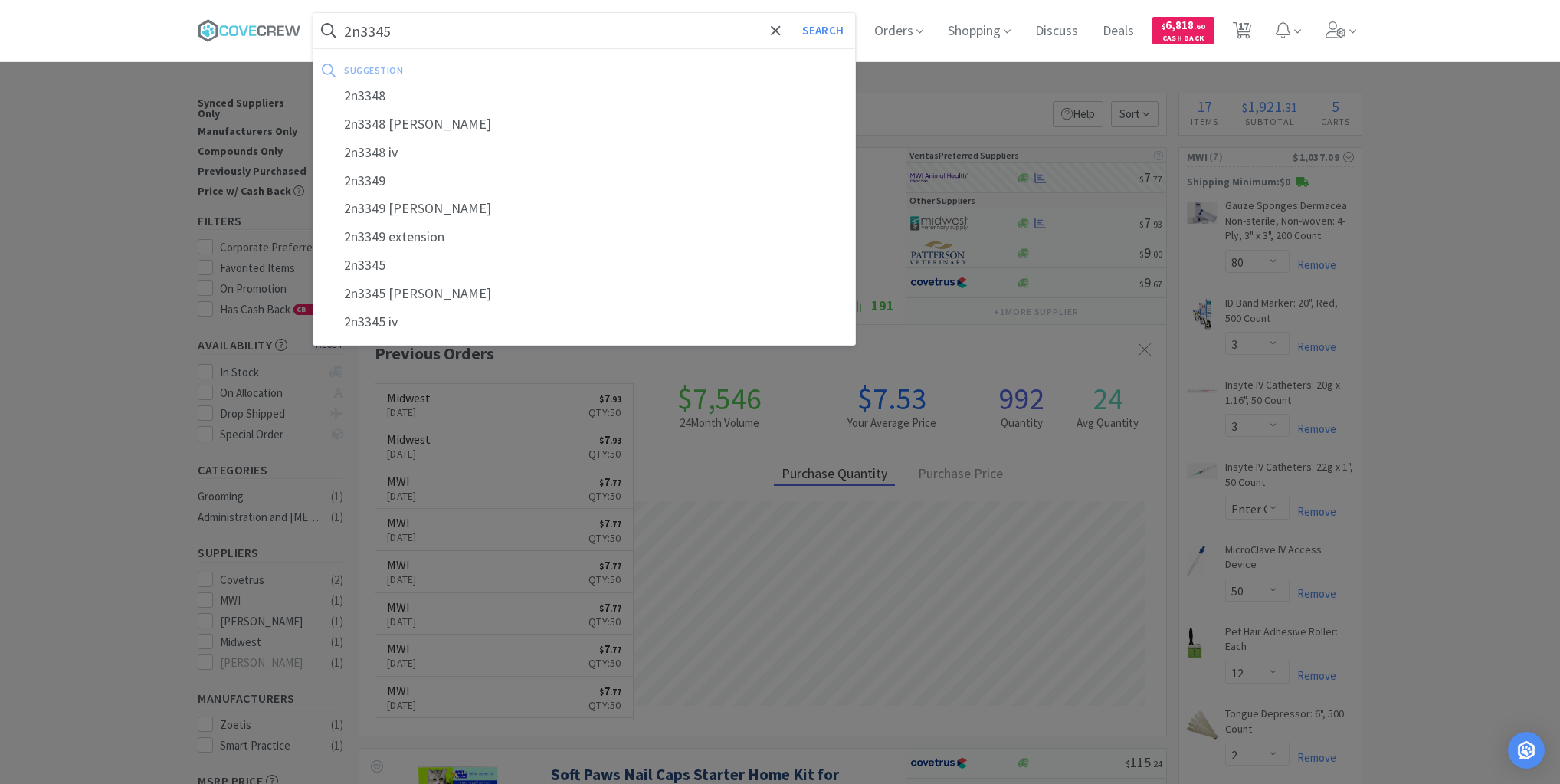
type input "2n3345"
click at [791, 13] on button "Search" at bounding box center [822, 31] width 64 height 36
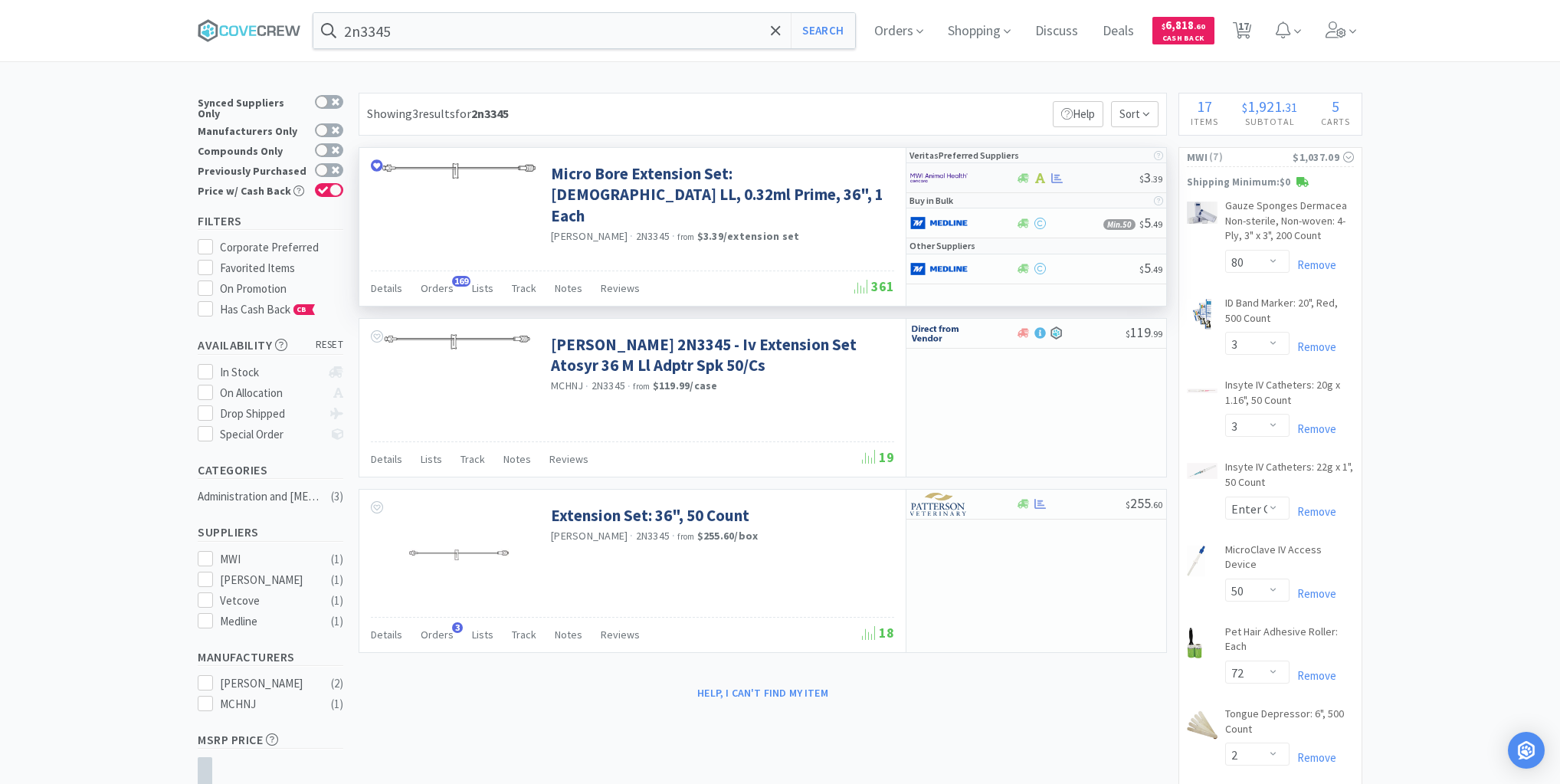
click at [1082, 174] on div at bounding box center [1078, 178] width 124 height 12
select select "10"
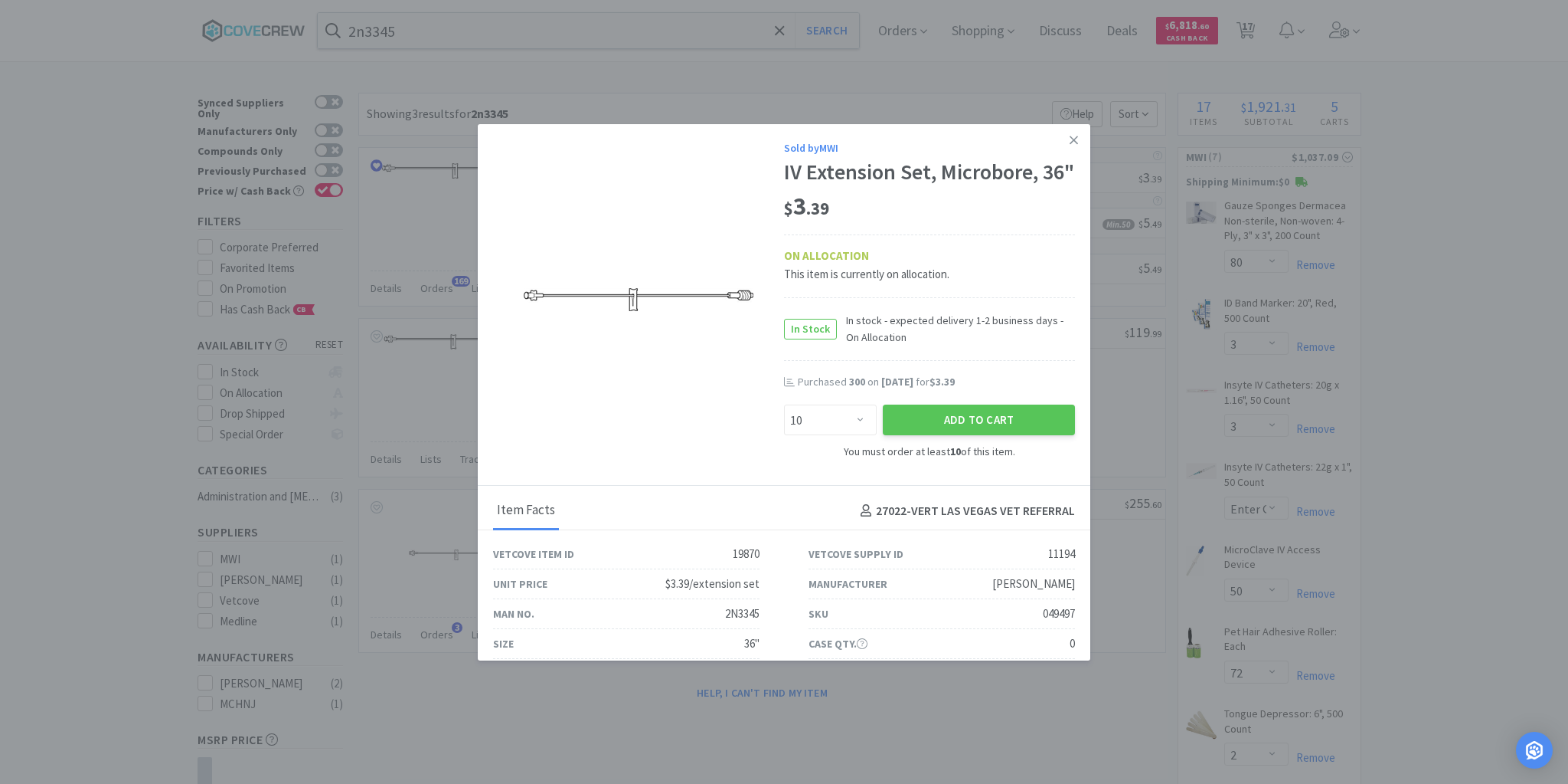
click at [1070, 137] on icon at bounding box center [1074, 140] width 8 height 14
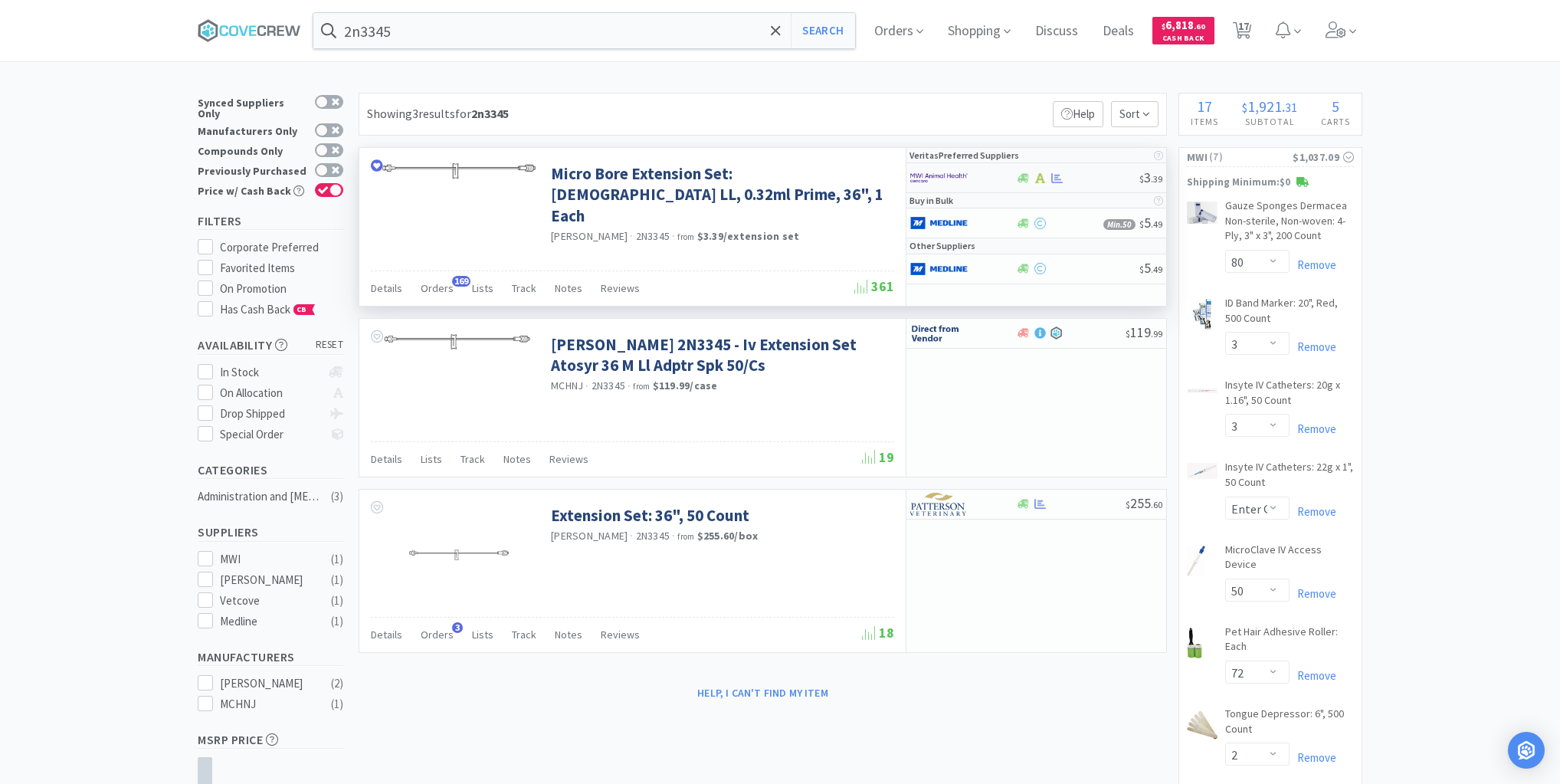
click at [1079, 182] on div at bounding box center [1078, 178] width 124 height 12
select select "10"
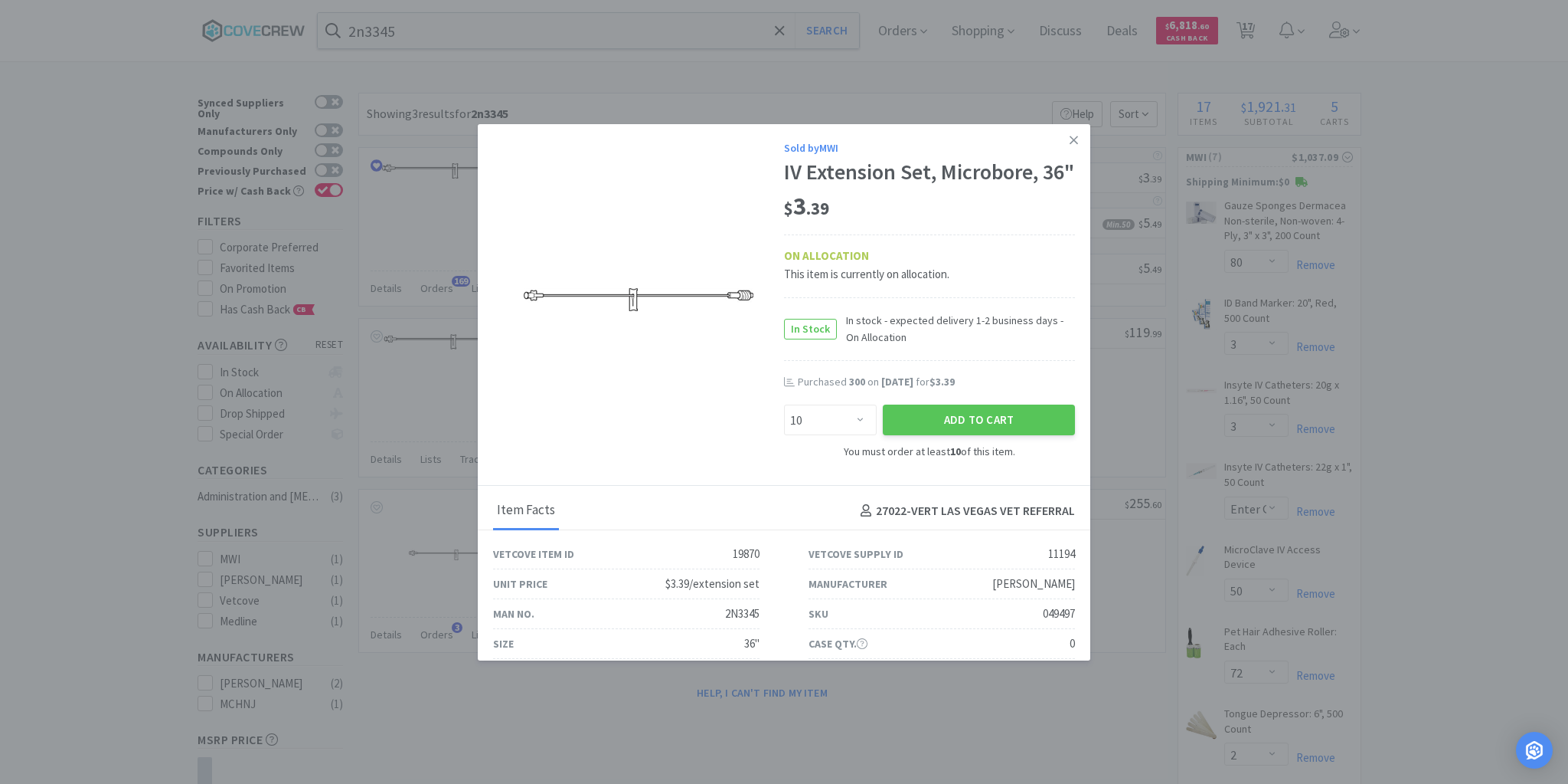
click at [1070, 138] on icon at bounding box center [1074, 140] width 8 height 8
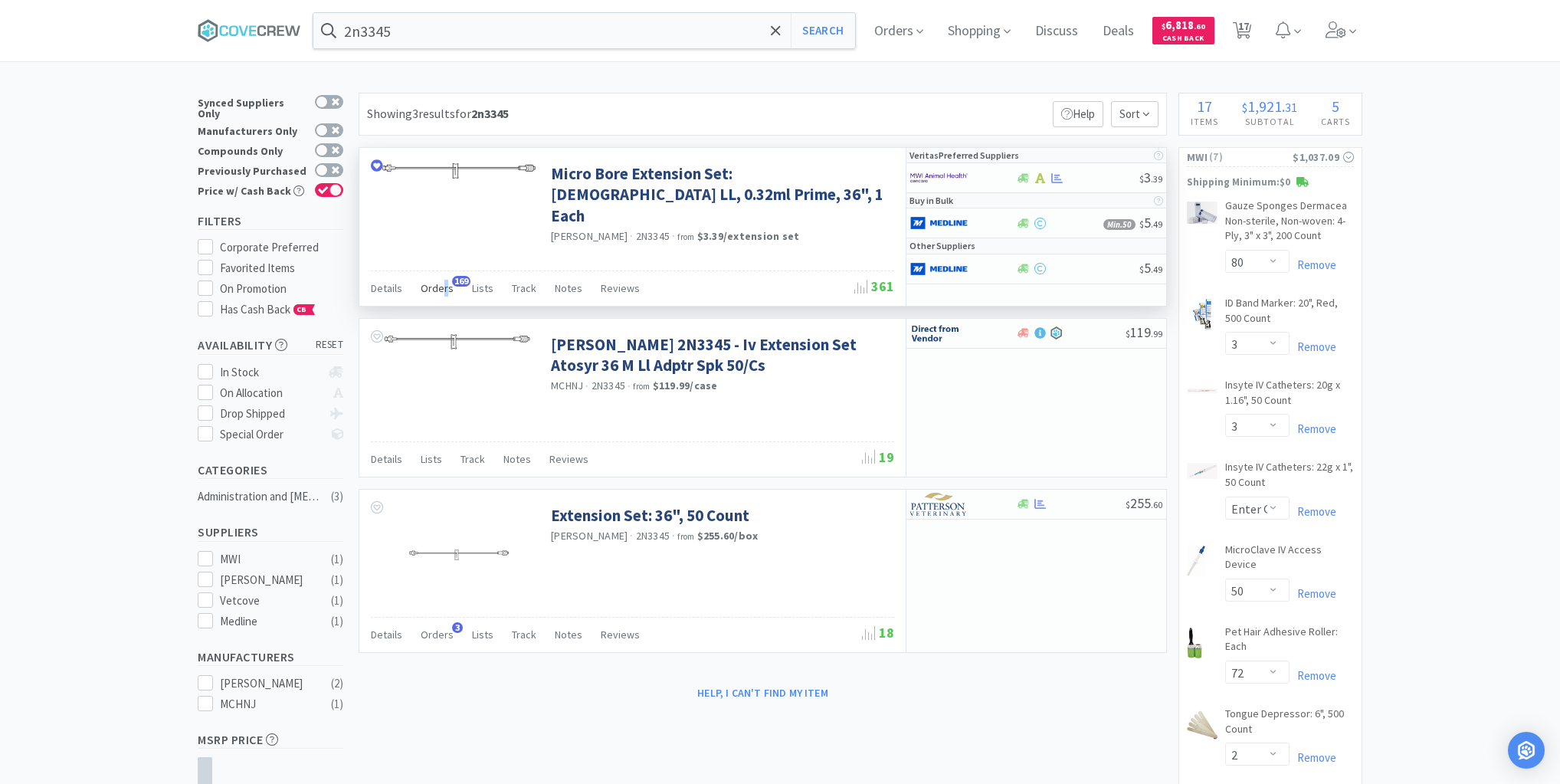
click at [443, 286] on span "Orders" at bounding box center [438, 288] width 33 height 14
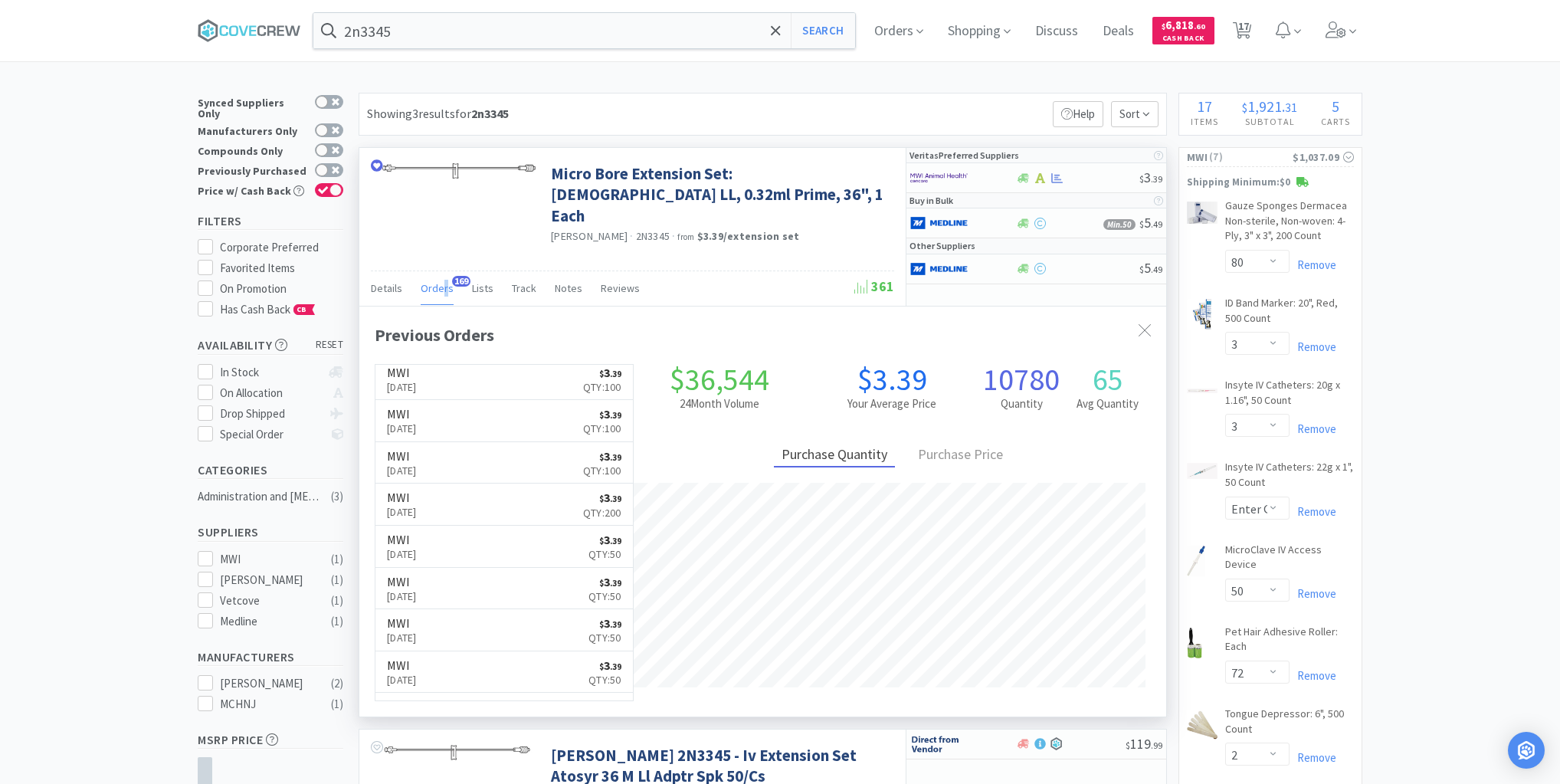
scroll to position [184, 0]
click at [1076, 180] on div at bounding box center [1078, 178] width 124 height 12
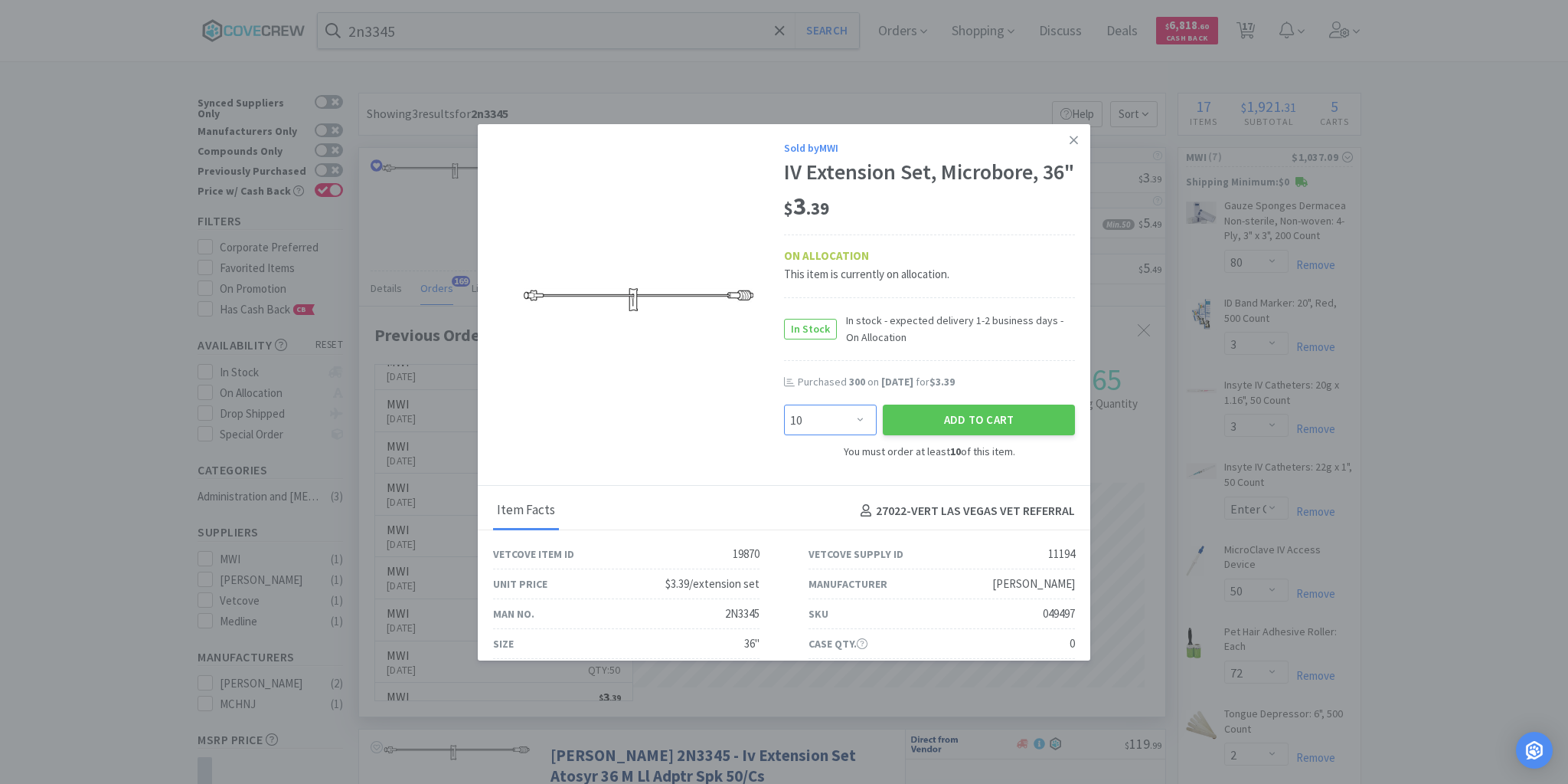
click at [855, 435] on select "Enter Quantity 10 20 30 40 50 60 70 80 90 100 110 120 130 140 150 160 170 180 1…" at bounding box center [831, 419] width 93 height 31
select select "200"
click at [784, 430] on select "Enter Quantity 10 20 30 40 50 60 70 80 90 100 110 120 130 140 150 160 170 180 1…" at bounding box center [831, 419] width 93 height 31
click at [912, 435] on button "Add to Cart" at bounding box center [979, 419] width 193 height 31
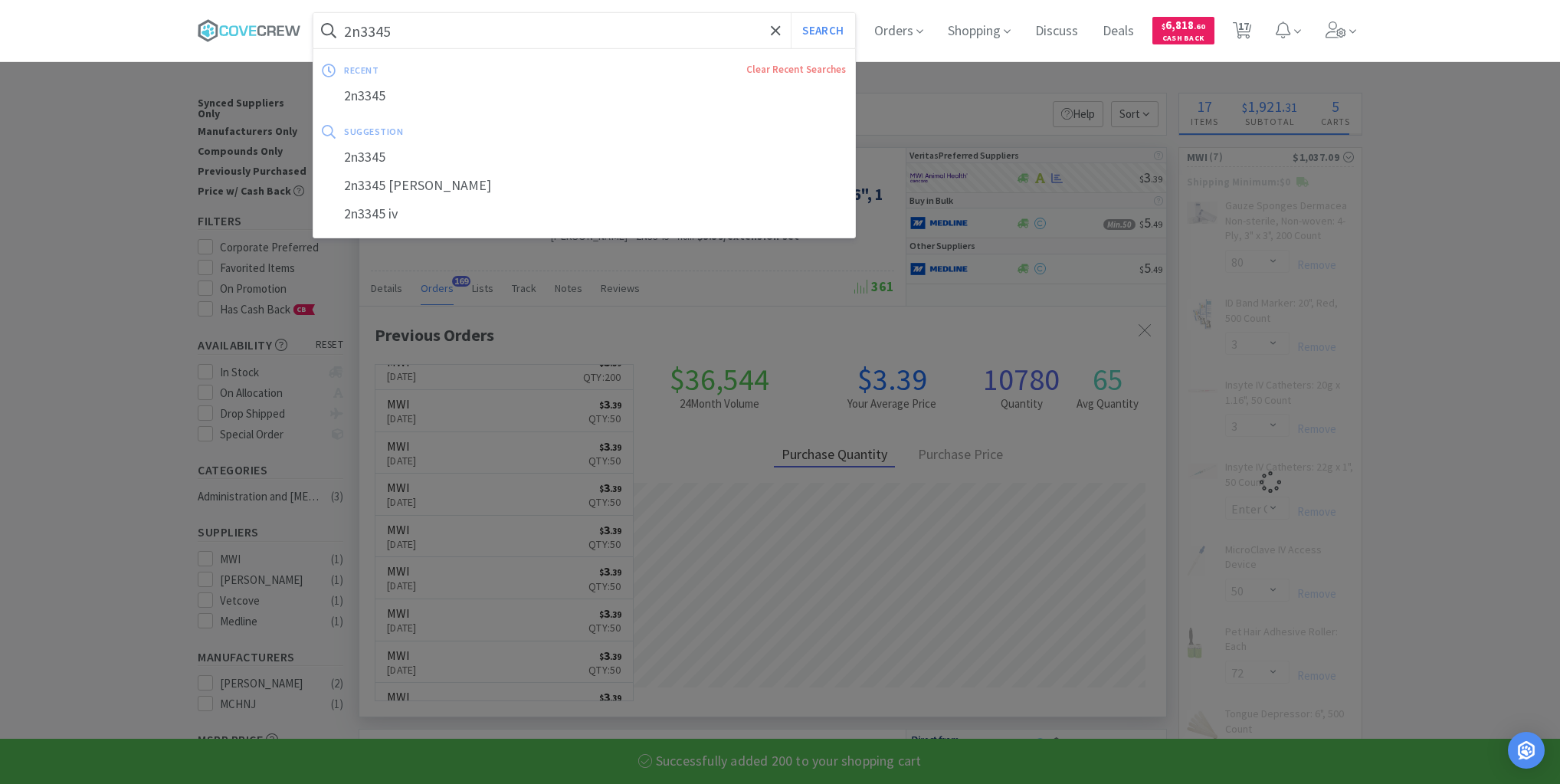
drag, startPoint x: 596, startPoint y: 26, endPoint x: 598, endPoint y: 39, distance: 13.2
click at [597, 26] on input "2n3345" at bounding box center [584, 31] width 542 height 36
select select "200"
select select "12"
select select "50"
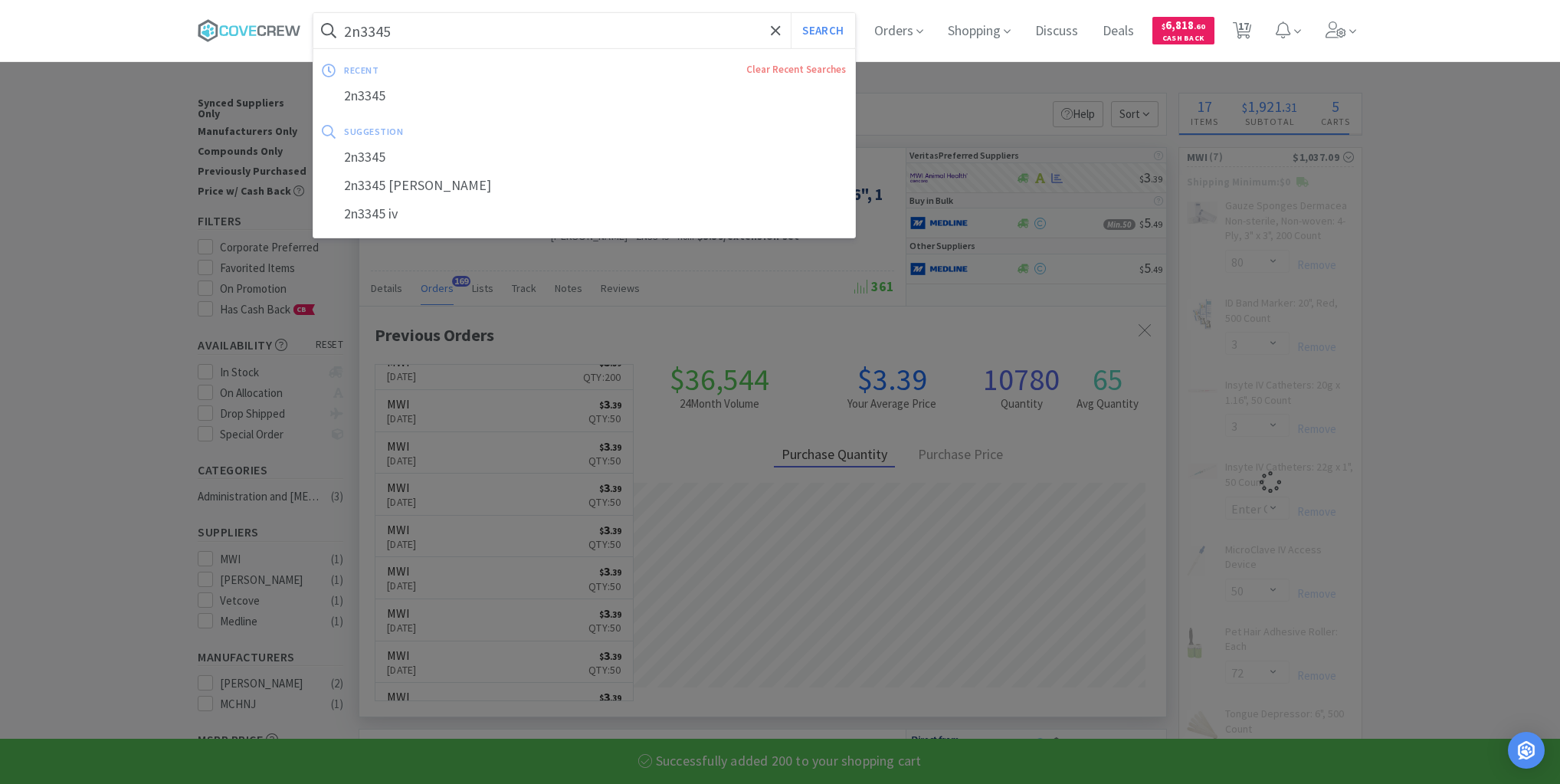
select select "2"
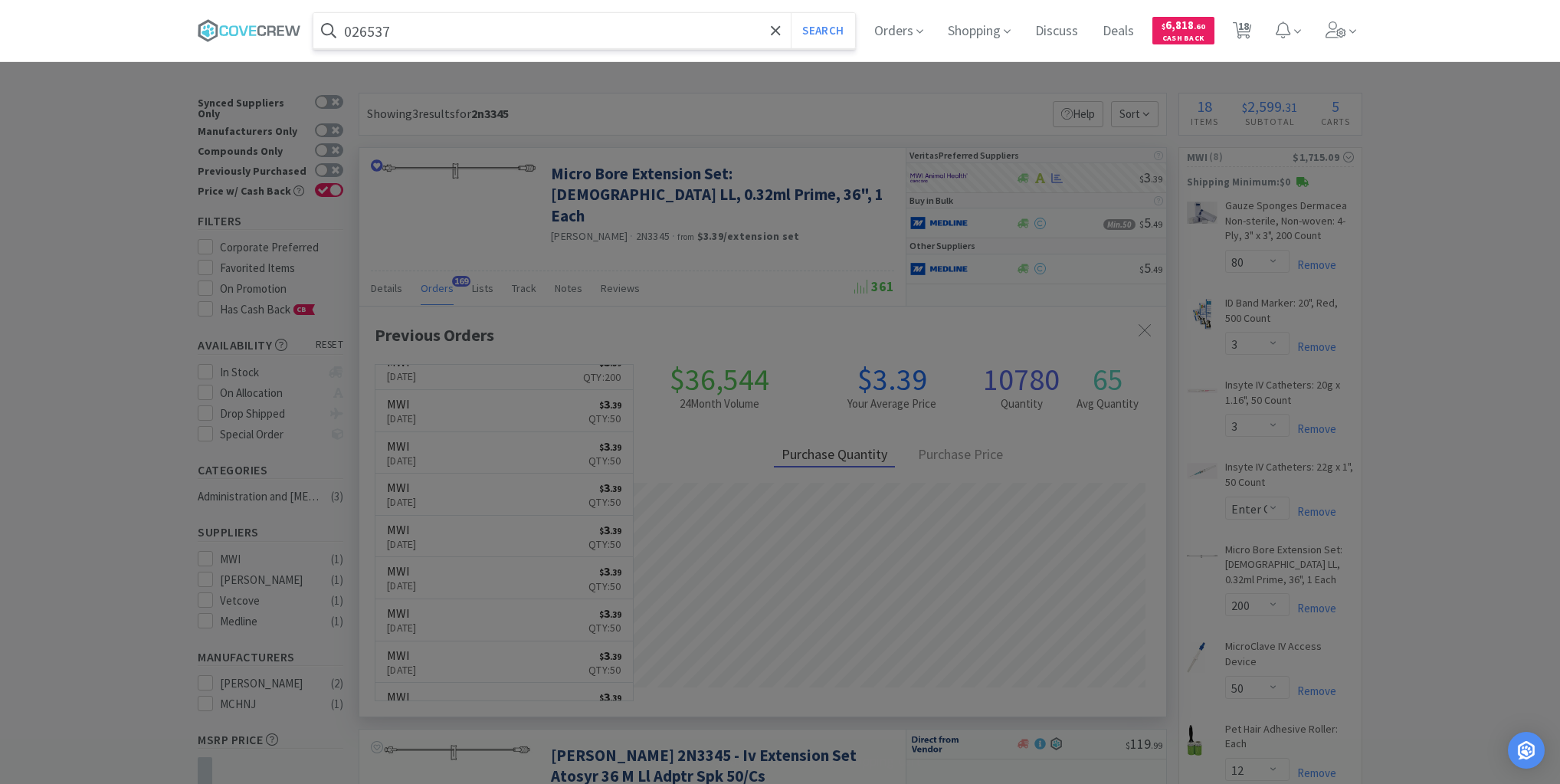
type input "026537"
click at [791, 13] on button "Search" at bounding box center [822, 31] width 64 height 36
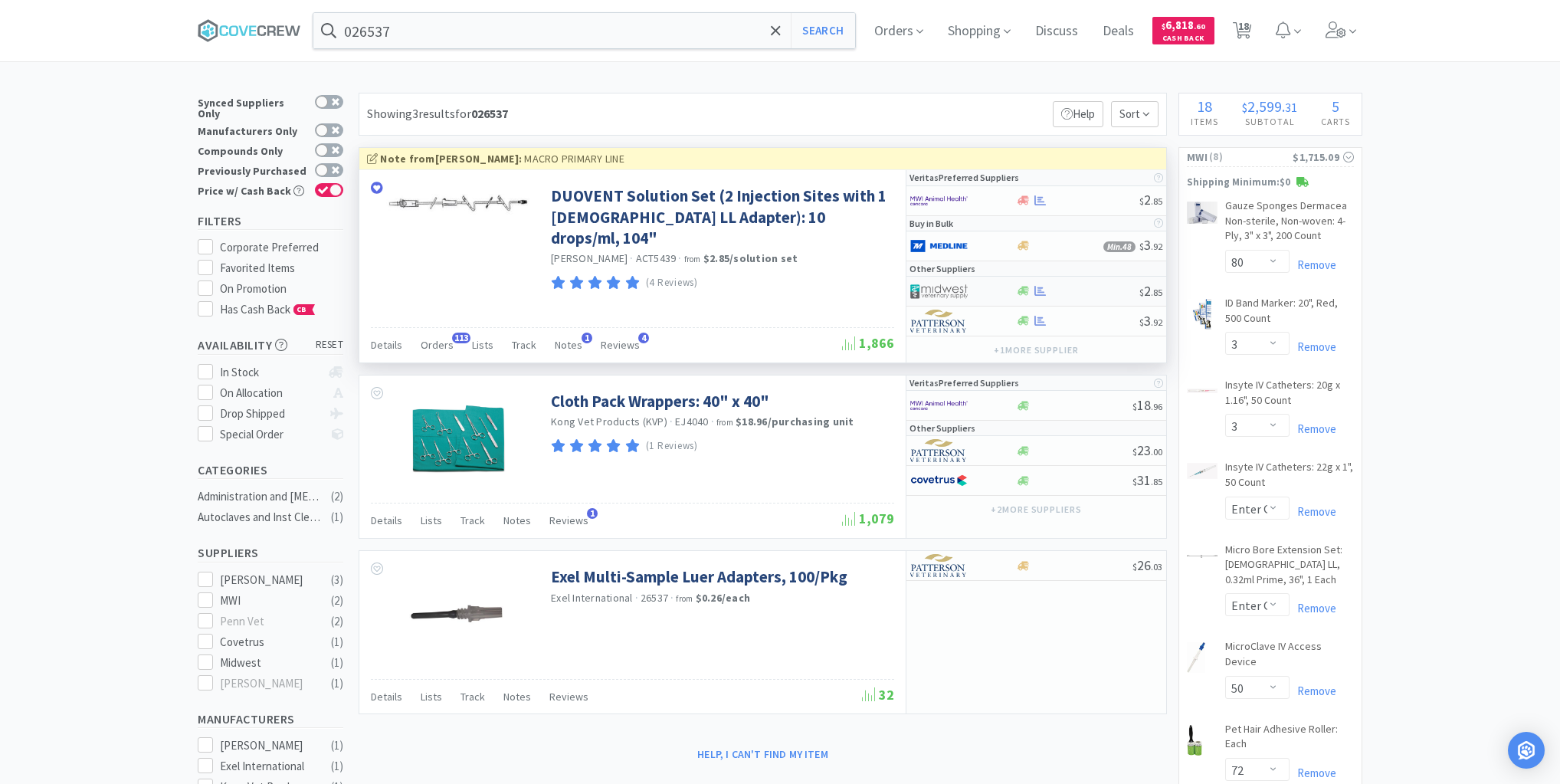
click at [1085, 288] on div at bounding box center [1078, 291] width 124 height 12
select select "1"
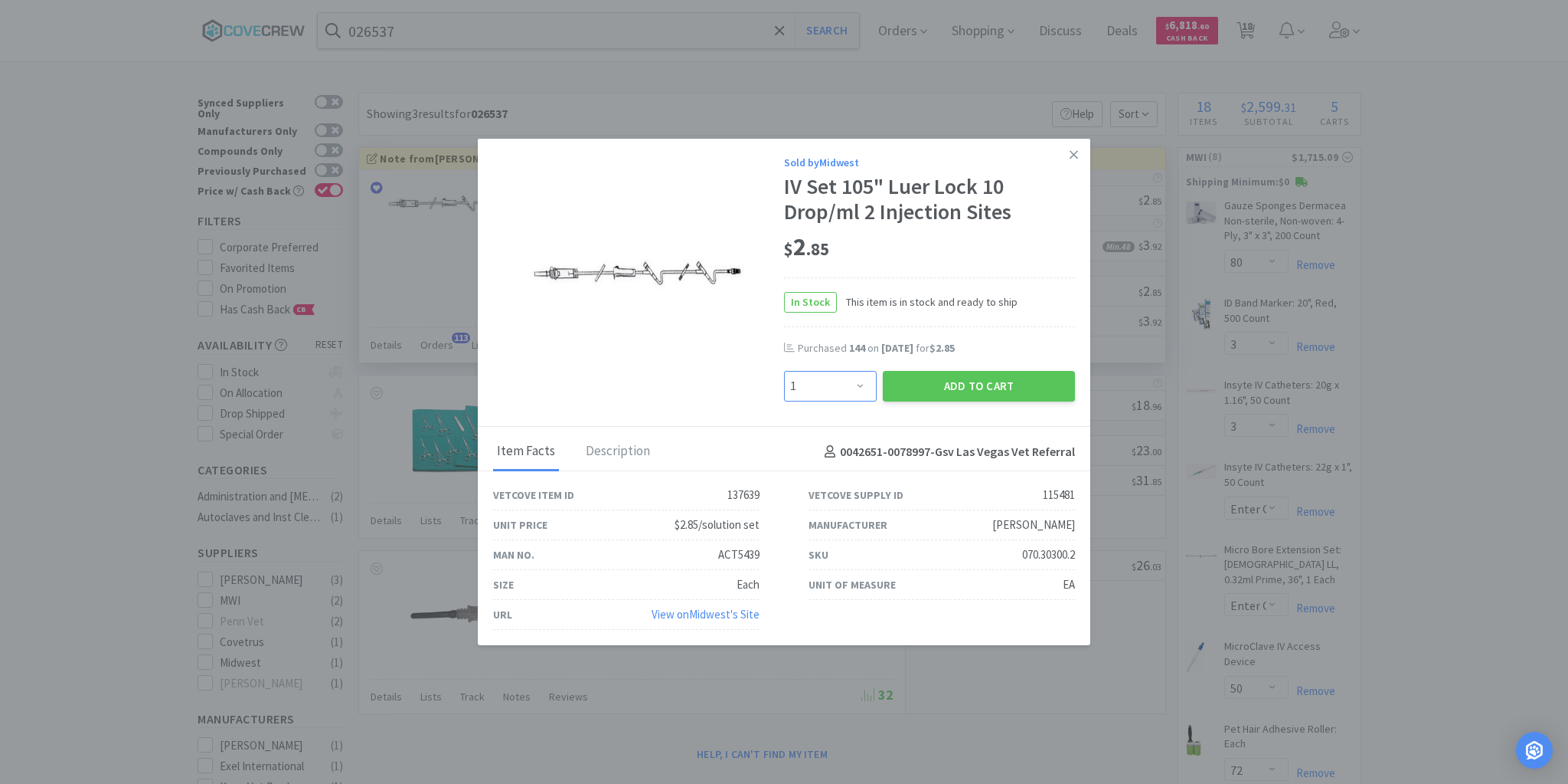
click at [861, 385] on select "Enter Quantity 1 2 3 4 5 6 7 8 9 10 11 12 13 14 15 16 17 18 19 20 Enter Quantity" at bounding box center [831, 385] width 93 height 31
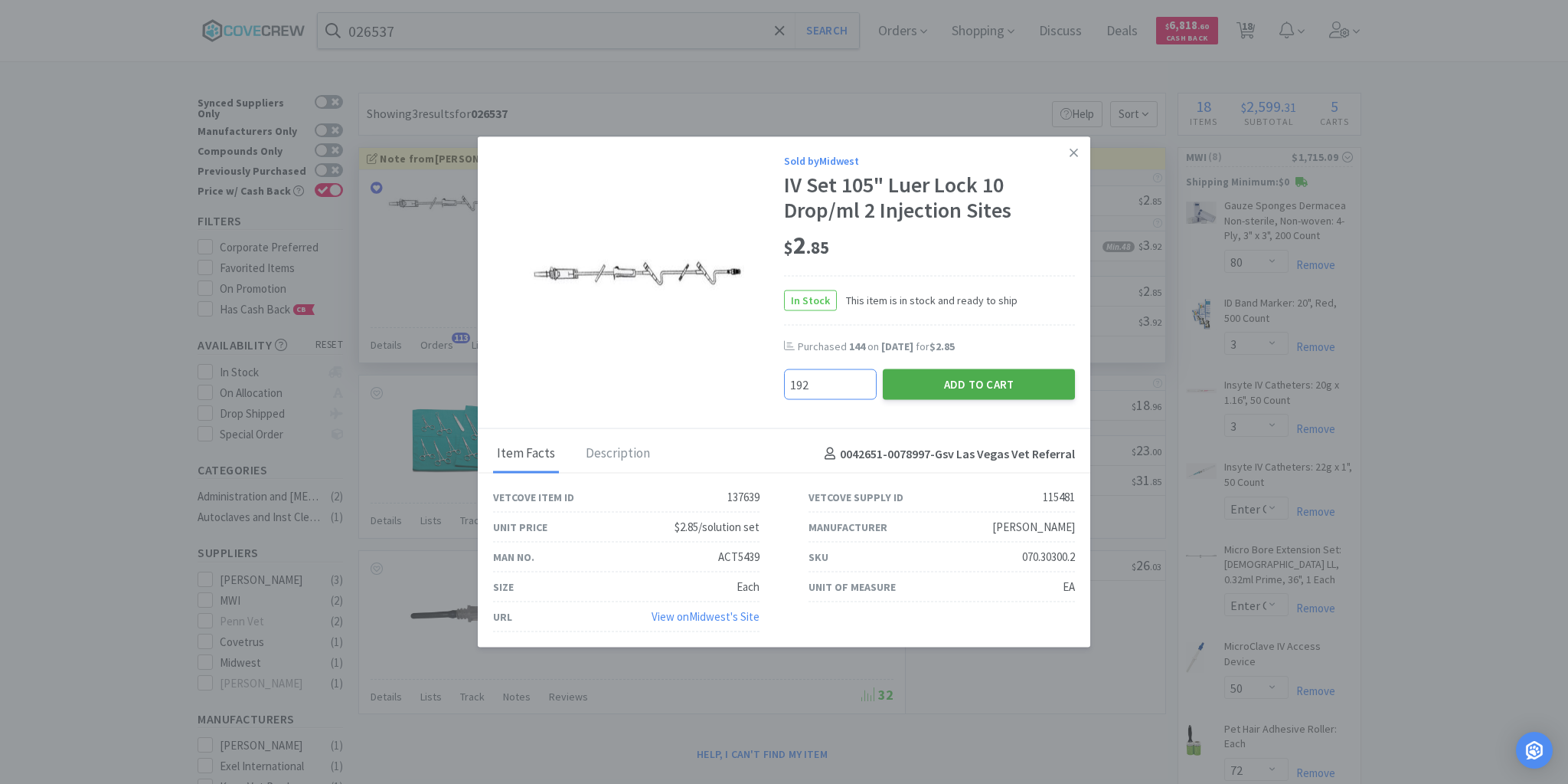
type input "192"
click at [979, 381] on button "Add to Cart" at bounding box center [979, 385] width 193 height 31
select select "2"
select select "4"
select select "20"
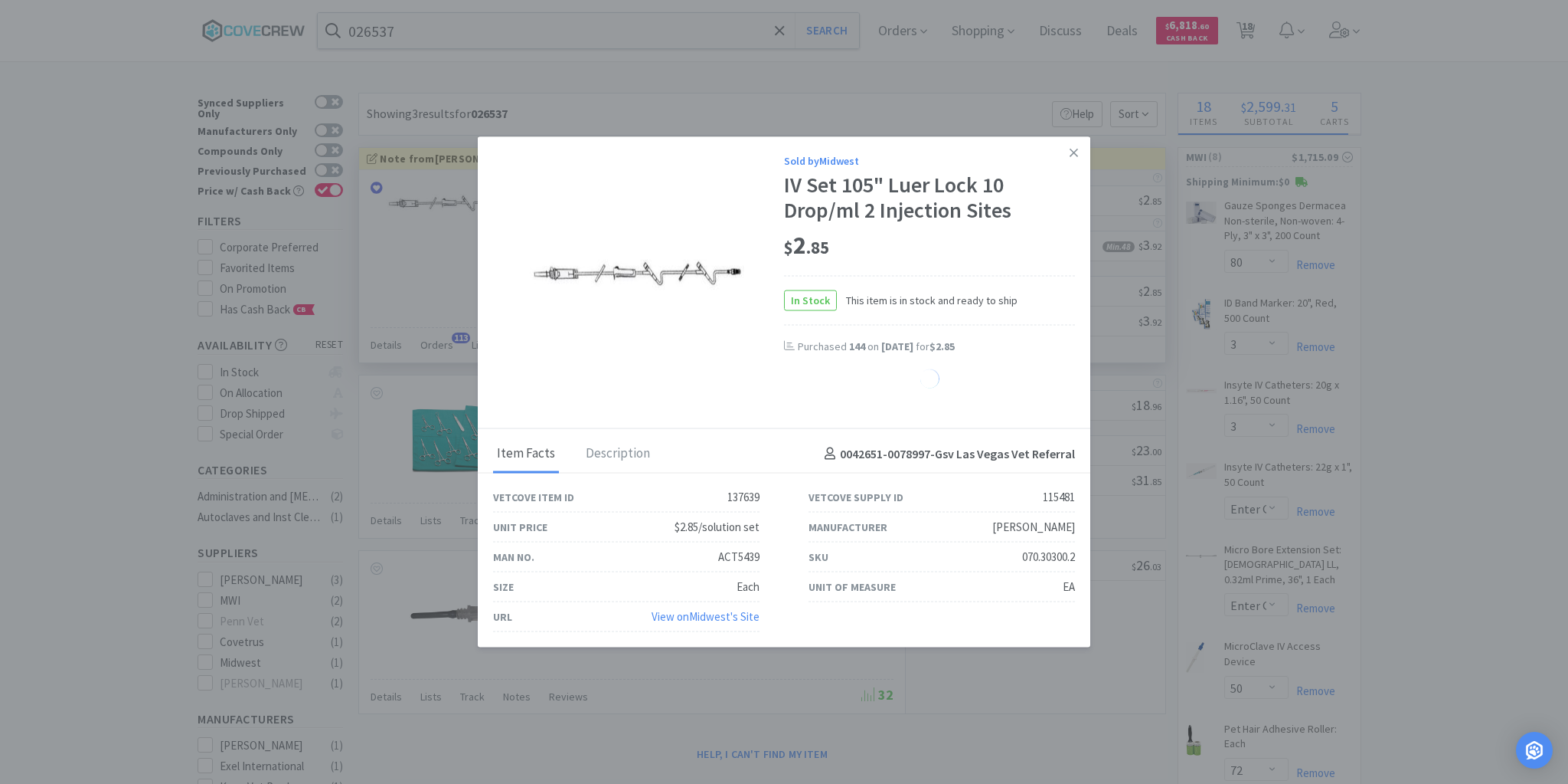
select select "192"
select select "80"
select select "2"
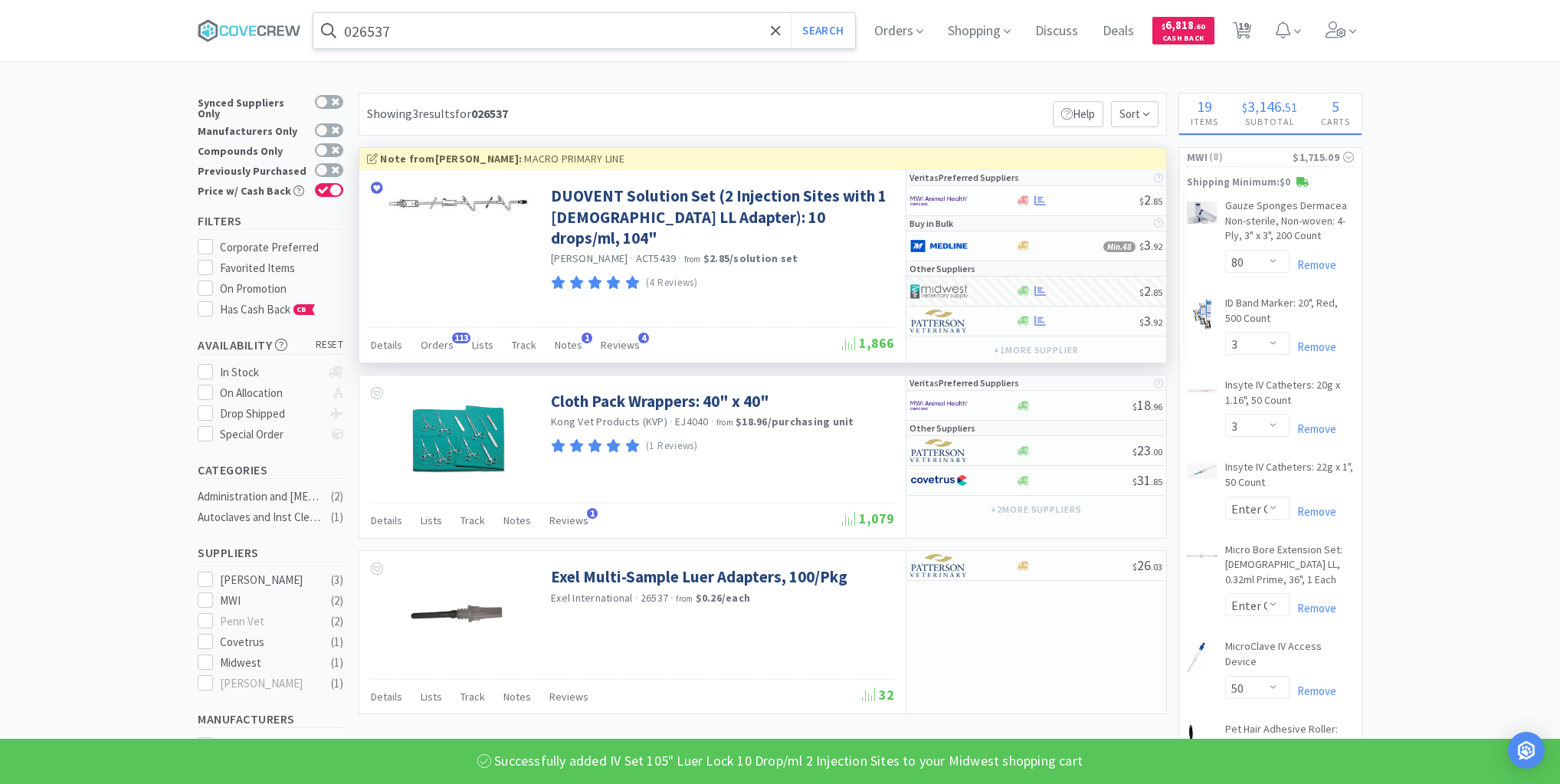
click at [603, 26] on input "026537" at bounding box center [584, 31] width 542 height 36
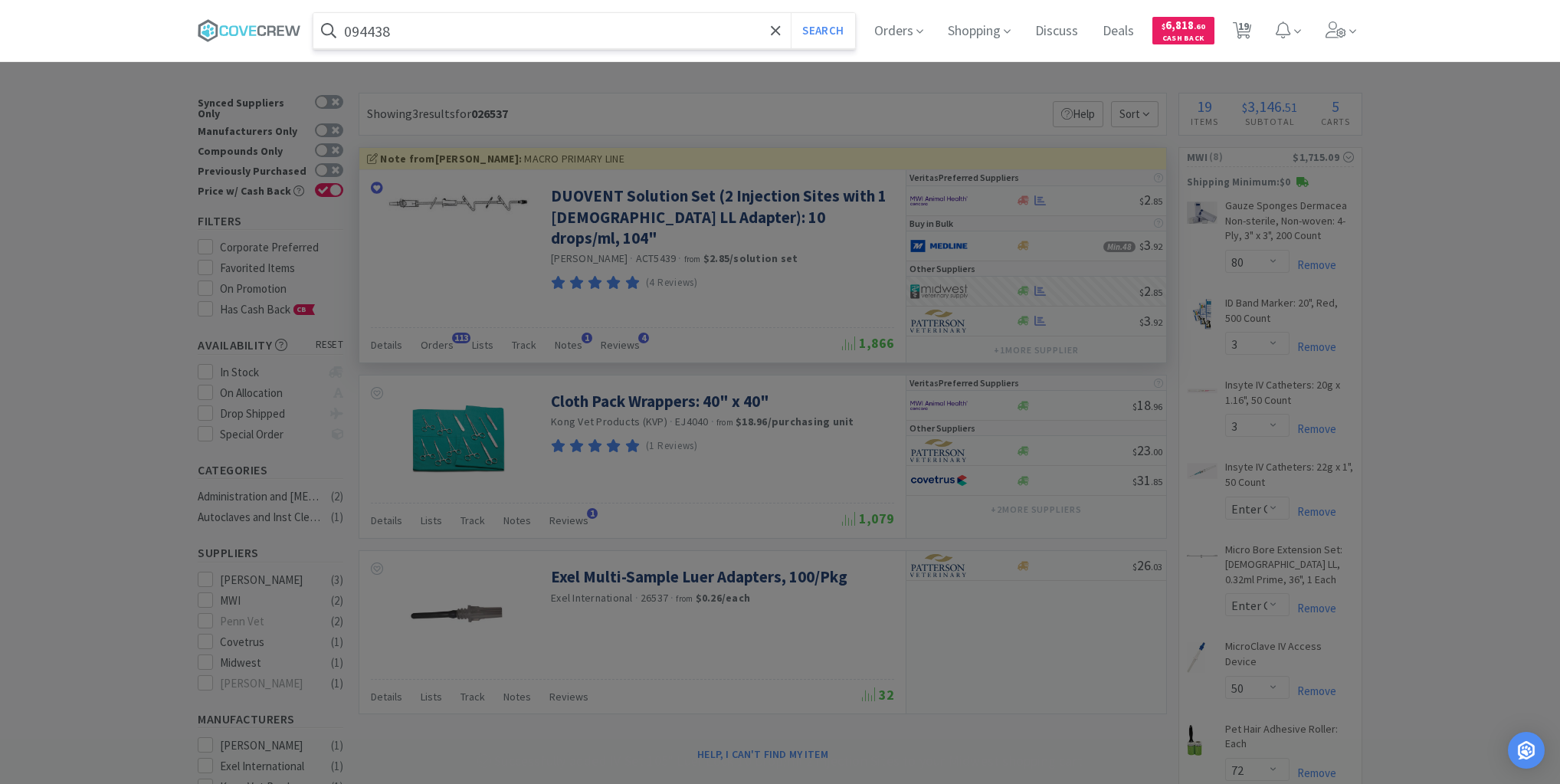
type input "094438"
click at [791, 13] on button "Search" at bounding box center [822, 31] width 64 height 36
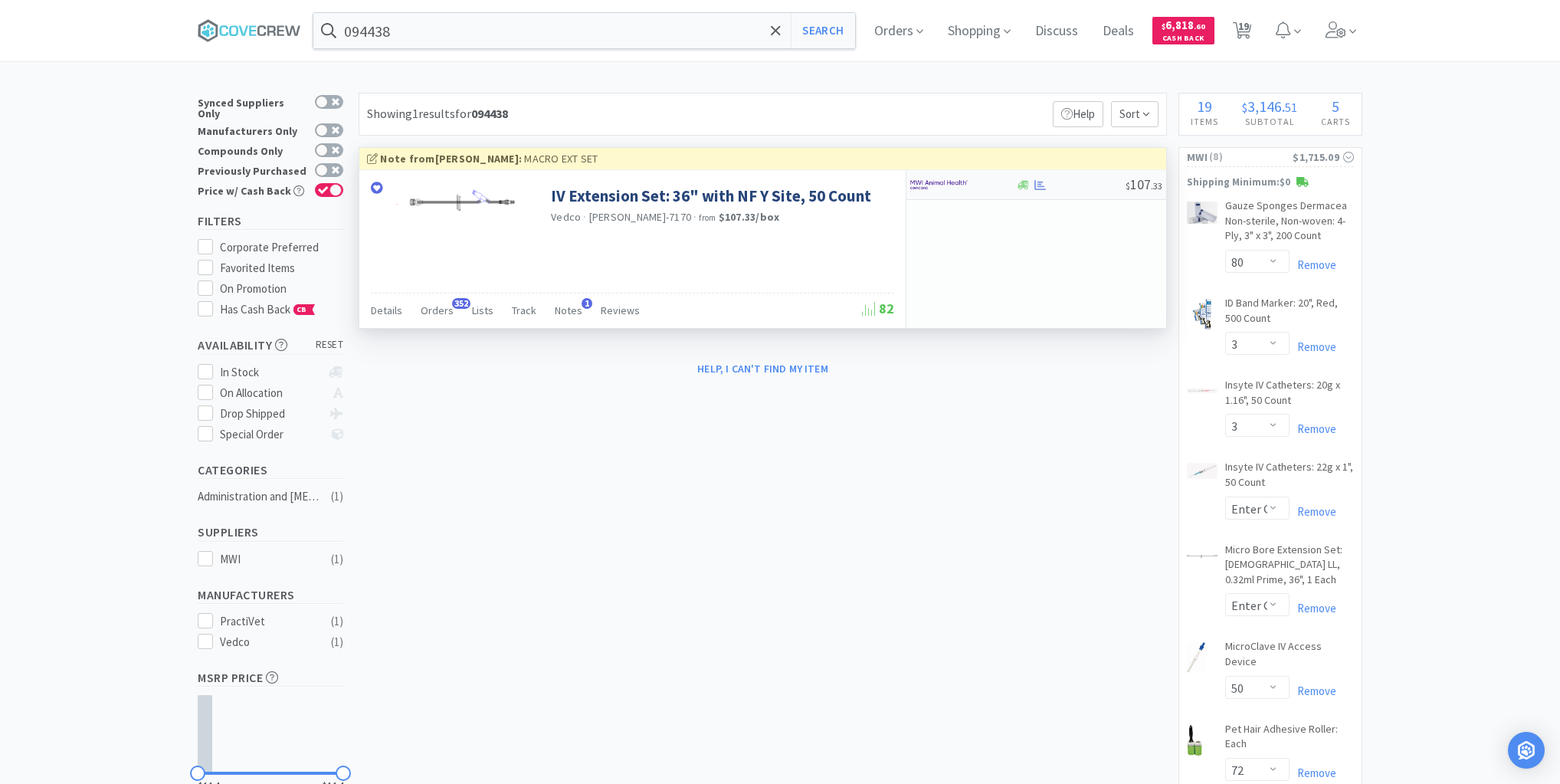
click at [1060, 188] on div at bounding box center [1070, 185] width 110 height 12
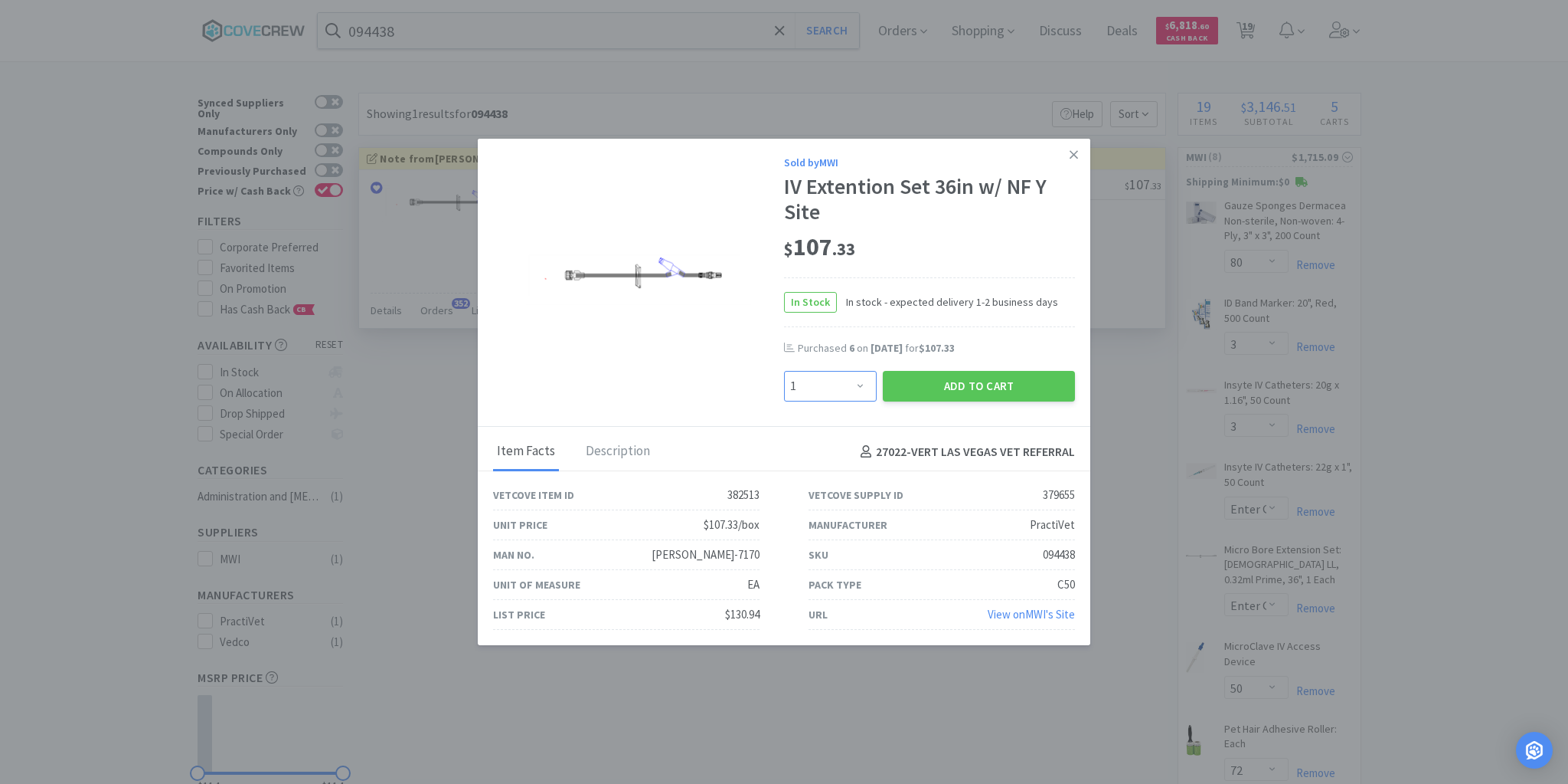
click at [863, 387] on select "Enter Quantity 1 2 3 4 5 6 7 8 9 10 11 12 13 14 15 16 17 18 19 20 Enter Quantity" at bounding box center [831, 385] width 93 height 31
select select "6"
click at [784, 371] on select "Enter Quantity 1 2 3 4 5 6 7 8 9 10 11 12 13 14 15 16 17 18 19 20 Enter Quantity" at bounding box center [831, 385] width 93 height 31
click at [956, 380] on button "Add to Cart" at bounding box center [979, 385] width 193 height 31
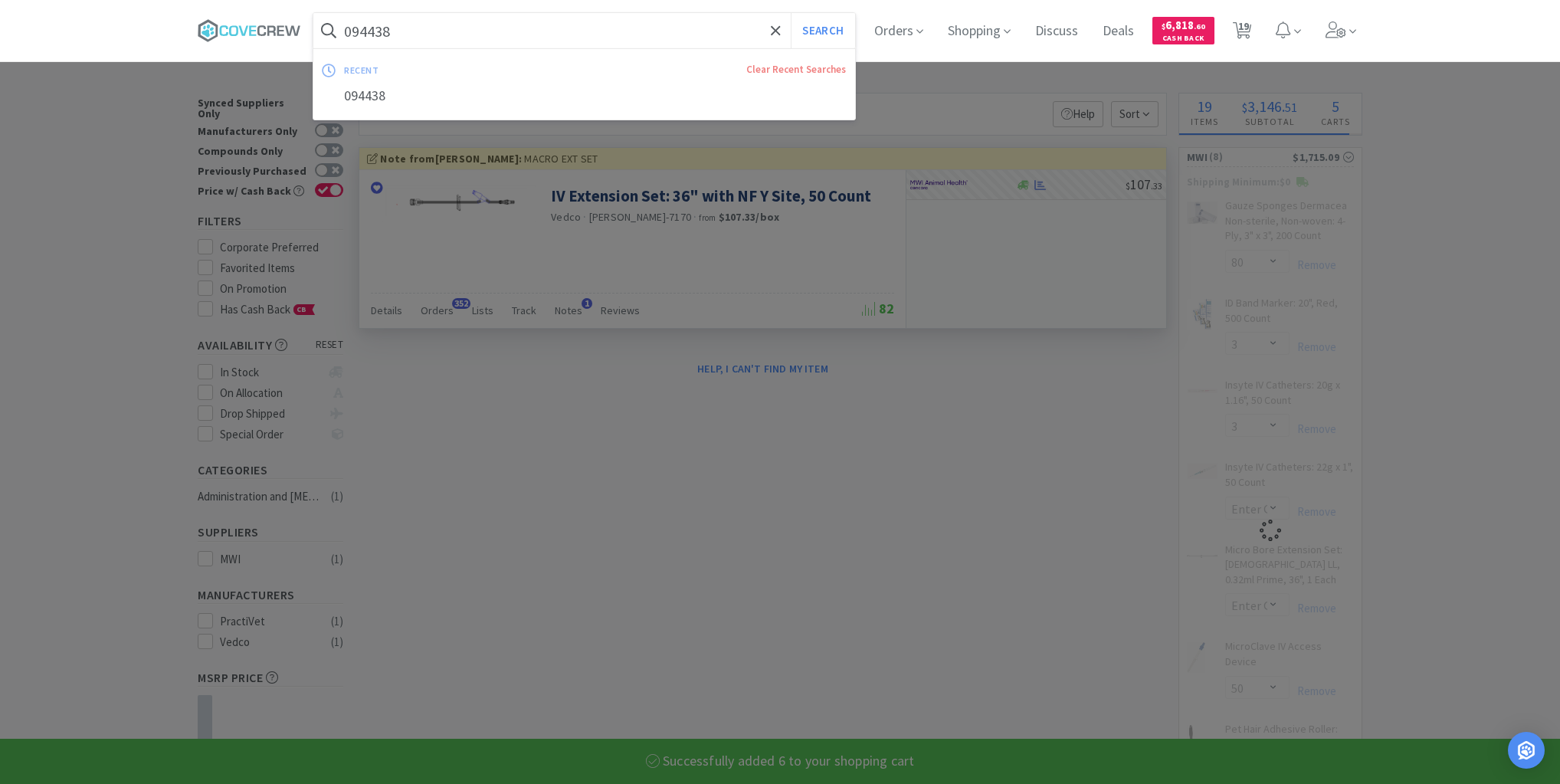
select select "6"
select select "3"
select select "200"
select select "12"
click at [677, 25] on input "094438" at bounding box center [584, 31] width 542 height 36
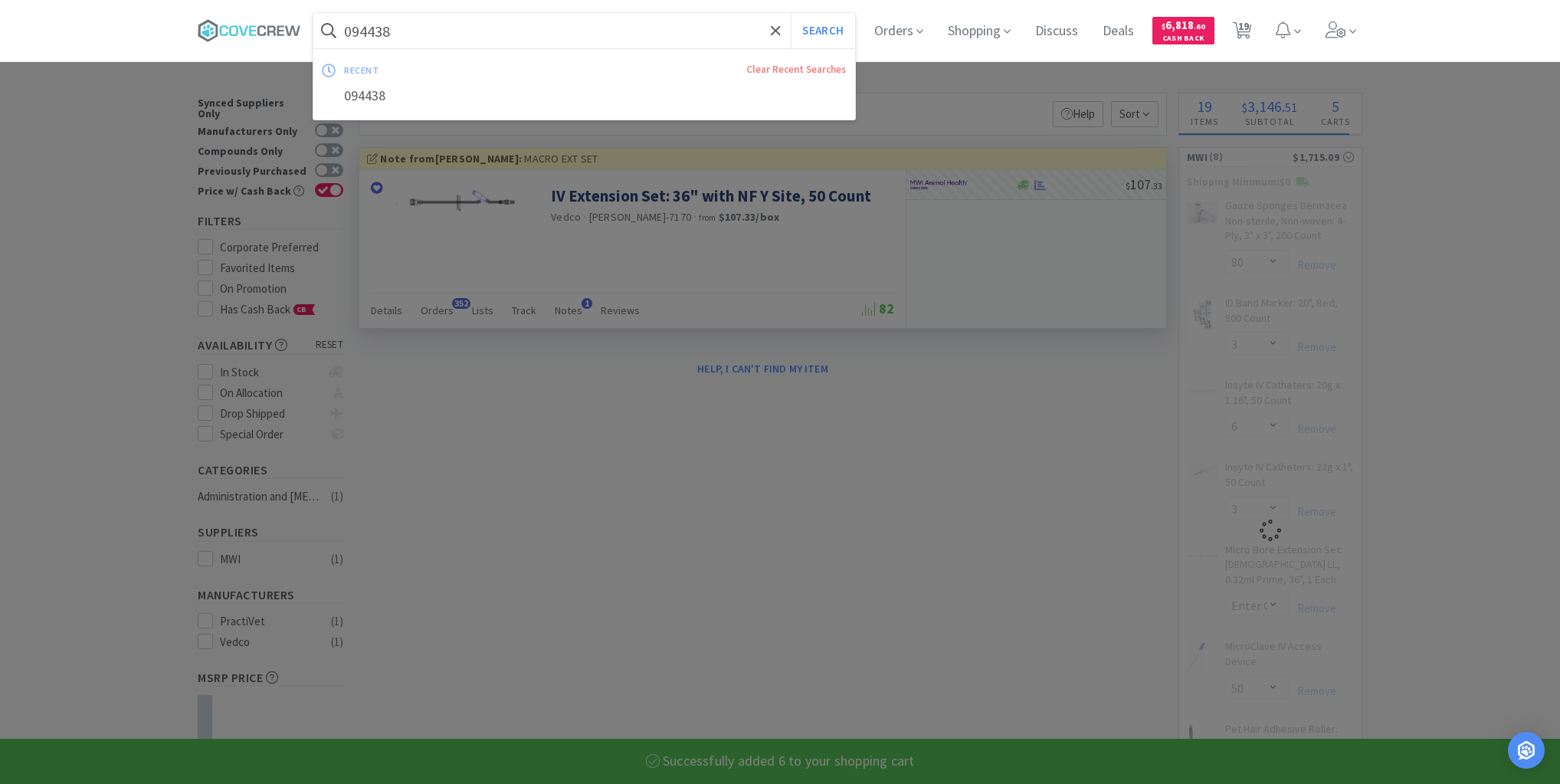
select select "4"
select select "50"
select select "2"
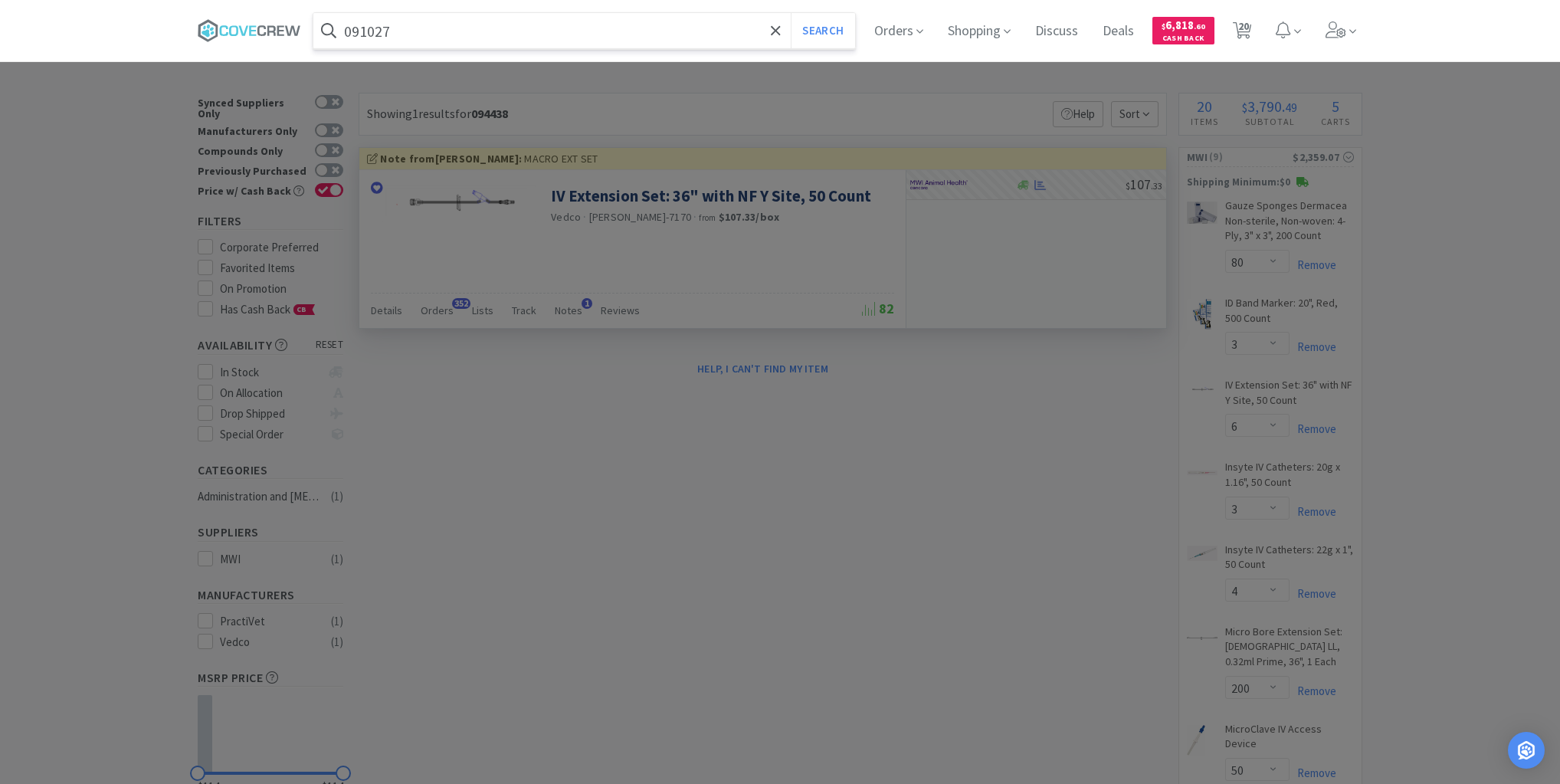
type input "091027"
click at [791, 13] on button "Search" at bounding box center [822, 31] width 64 height 36
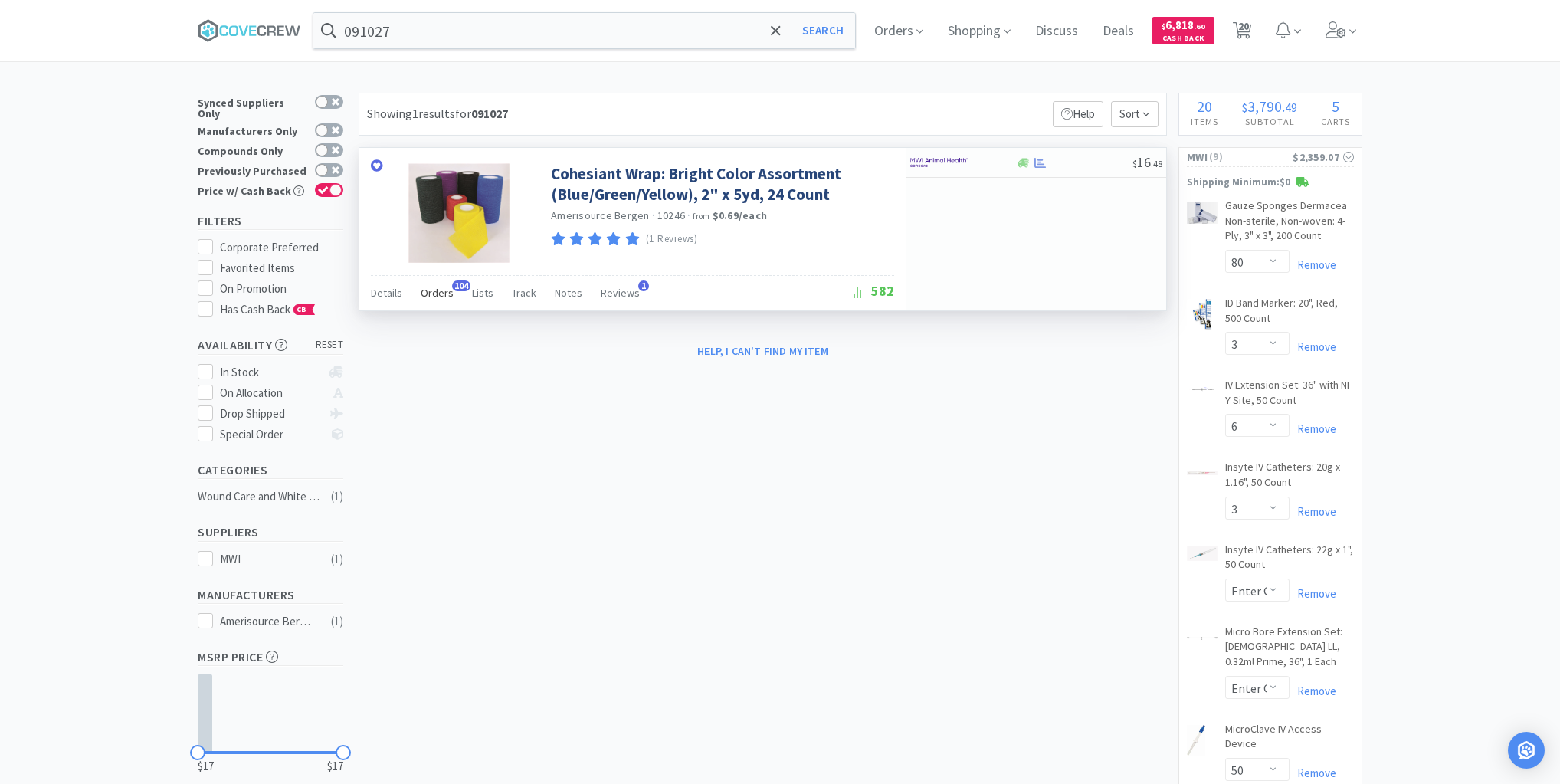
click at [437, 289] on span "Orders" at bounding box center [438, 293] width 33 height 14
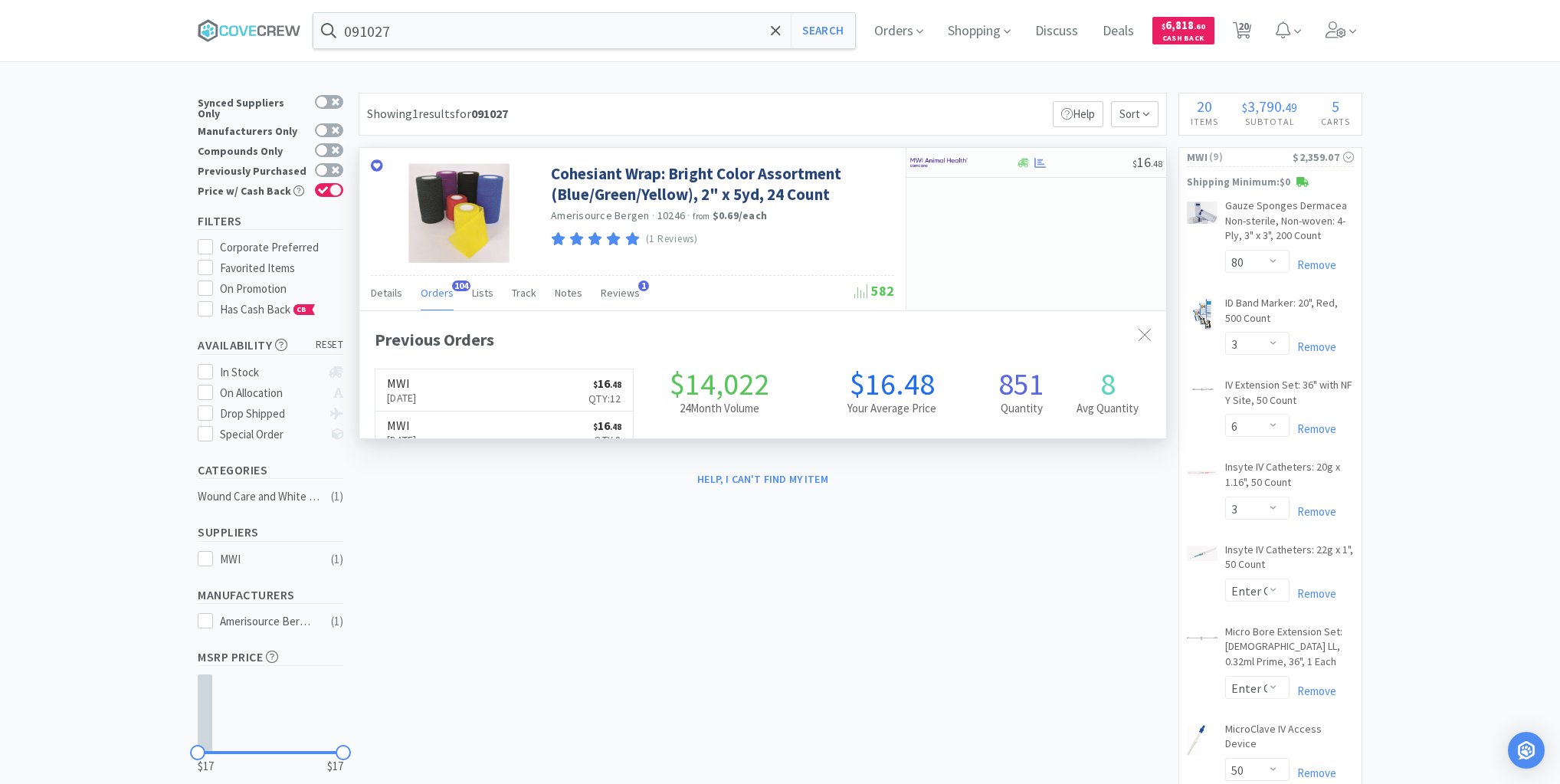
scroll to position [411, 807]
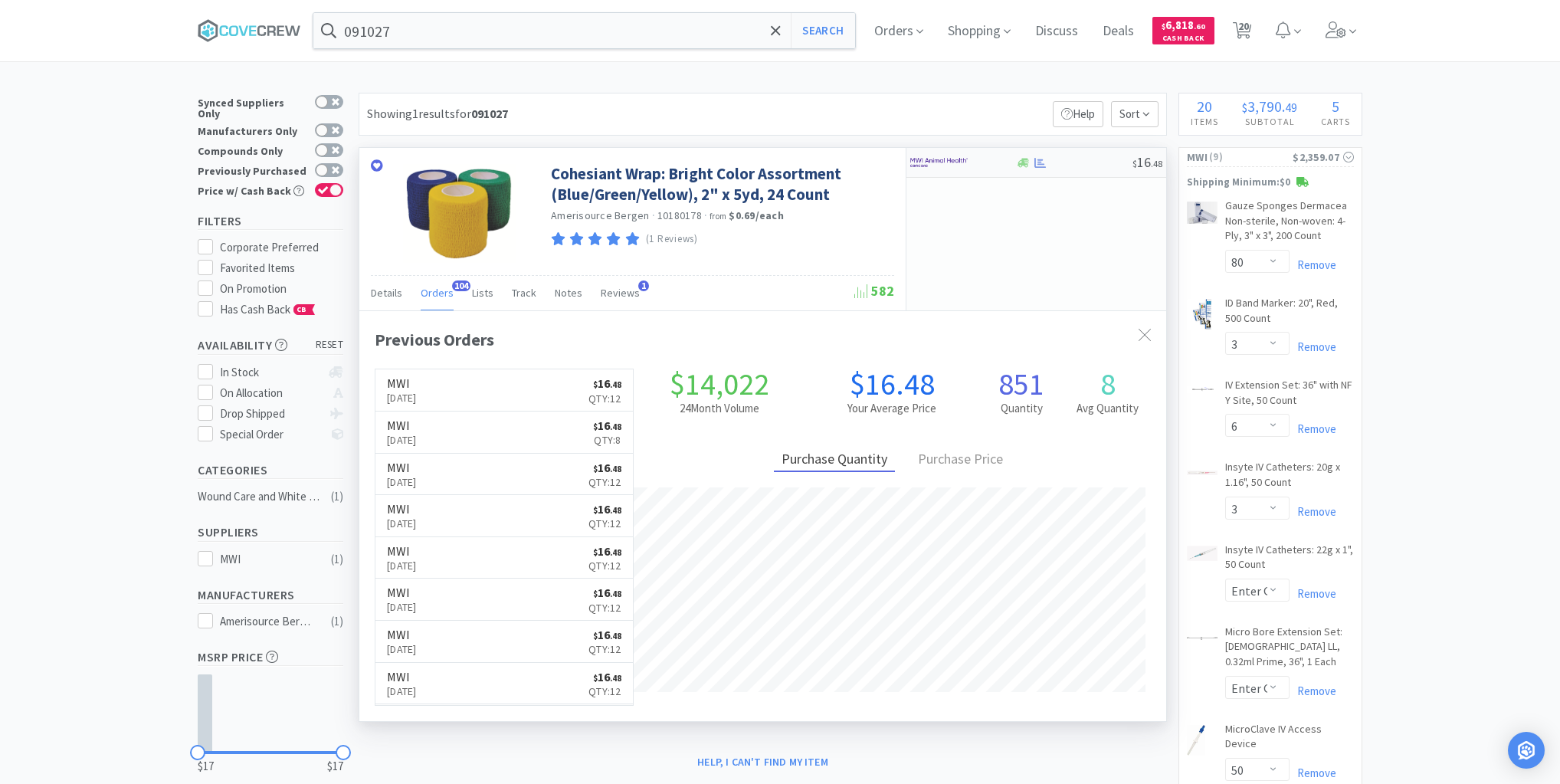
click at [1079, 165] on div at bounding box center [1074, 163] width 117 height 12
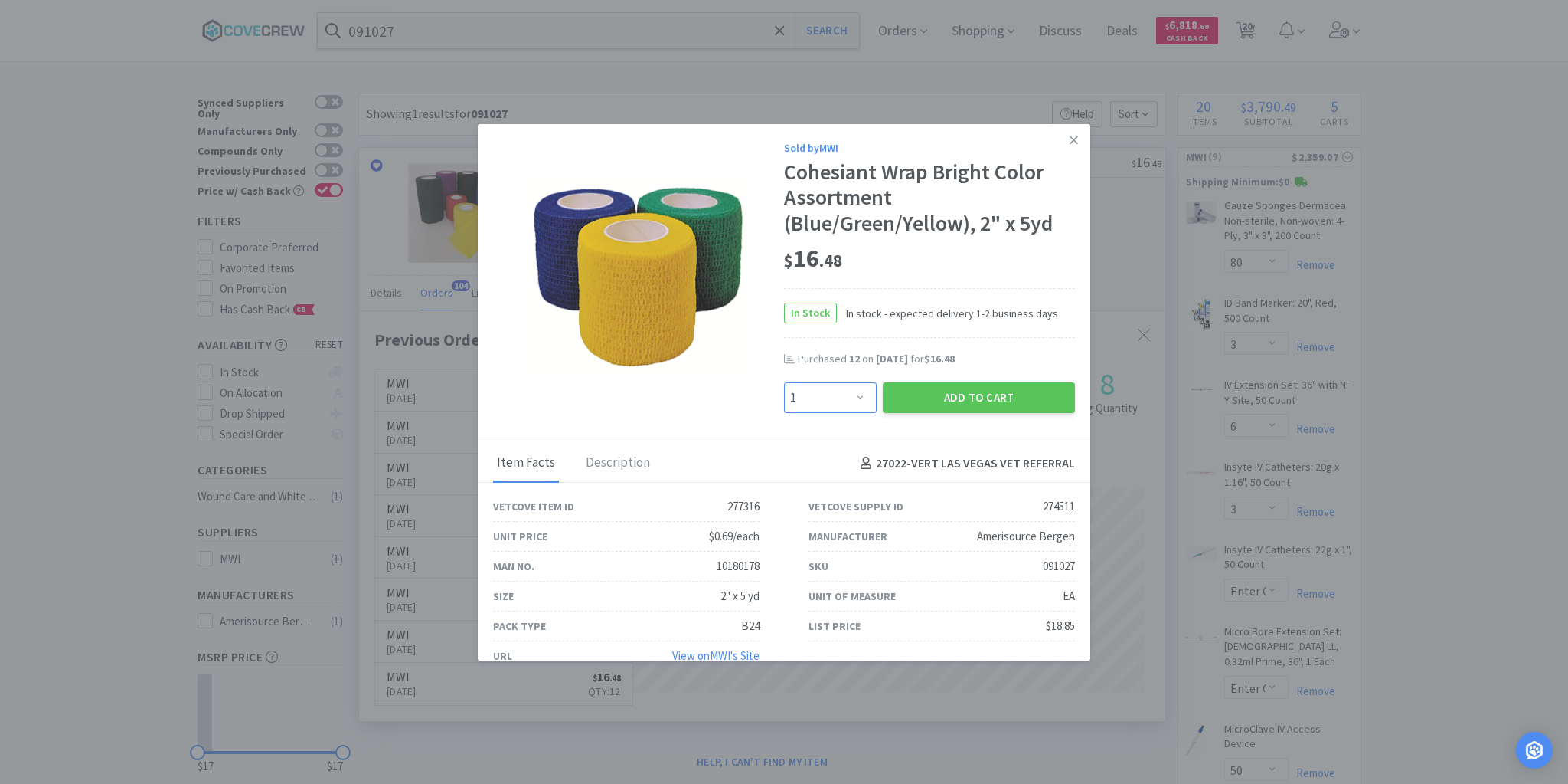
click at [856, 392] on select "Enter Quantity 1 2 3 4 5 6 7 8 9 10 11 12 13 14 15 16 17 18 19 20 Enter Quantity" at bounding box center [831, 397] width 93 height 31
select select "12"
click at [784, 382] on select "Enter Quantity 1 2 3 4 5 6 7 8 9 10 11 12 13 14 15 16 17 18 19 20 Enter Quantity" at bounding box center [831, 397] width 93 height 31
click at [940, 401] on button "Add to Cart" at bounding box center [979, 397] width 193 height 31
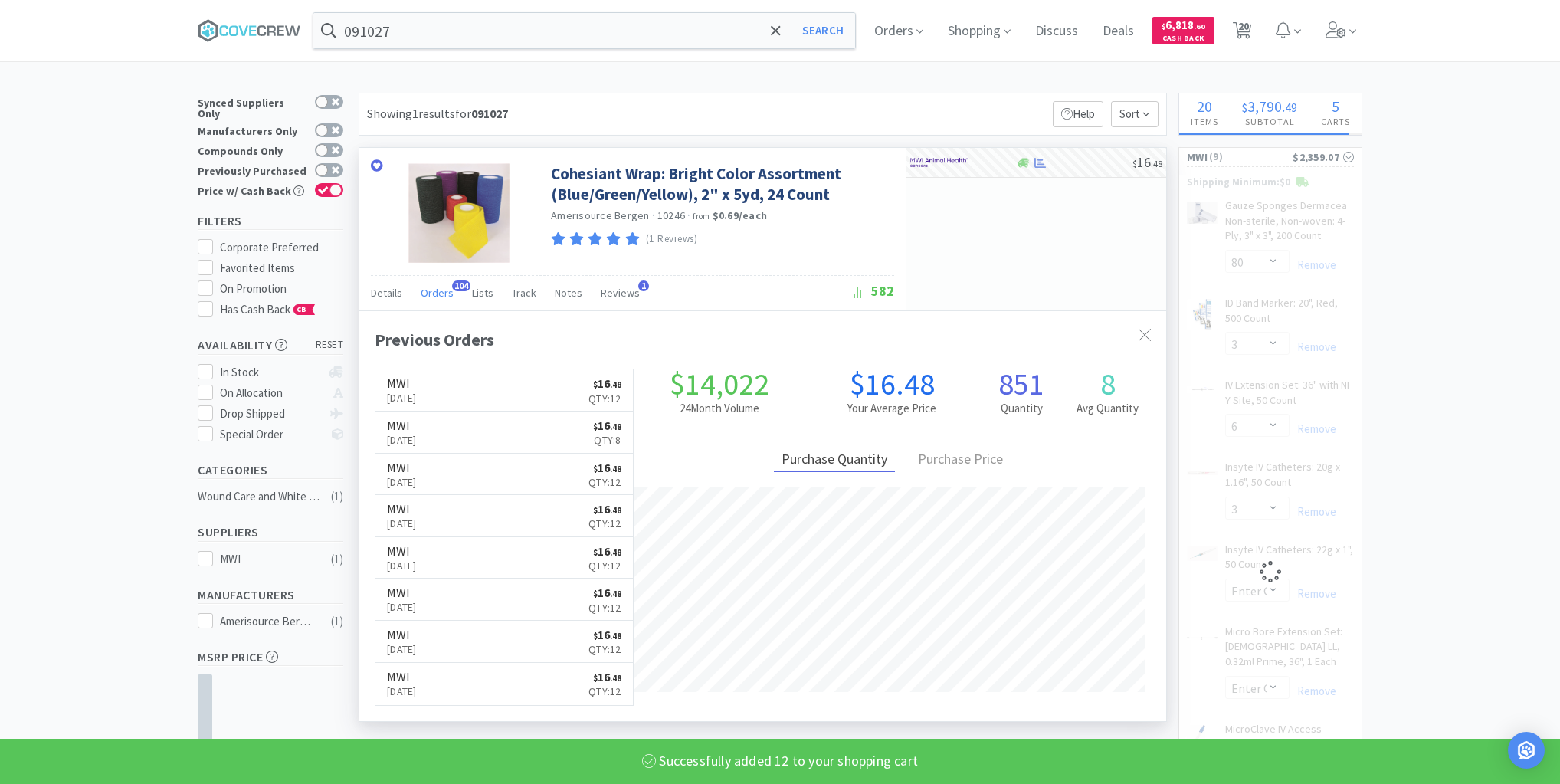
select select "12"
select select "3"
select select "6"
select select "3"
select select "200"
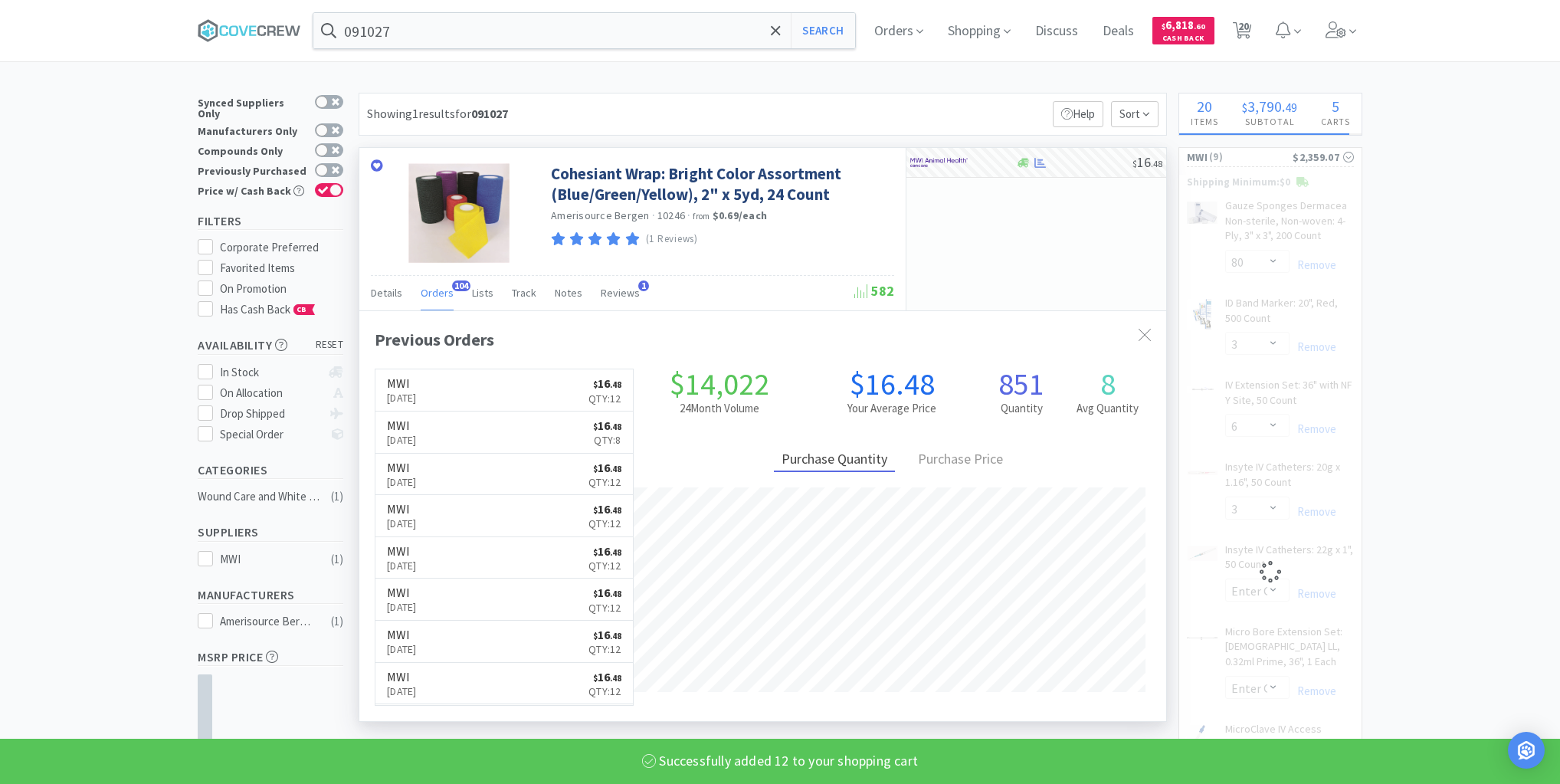
select select "12"
select select "80"
select select "4"
select select "50"
select select "2"
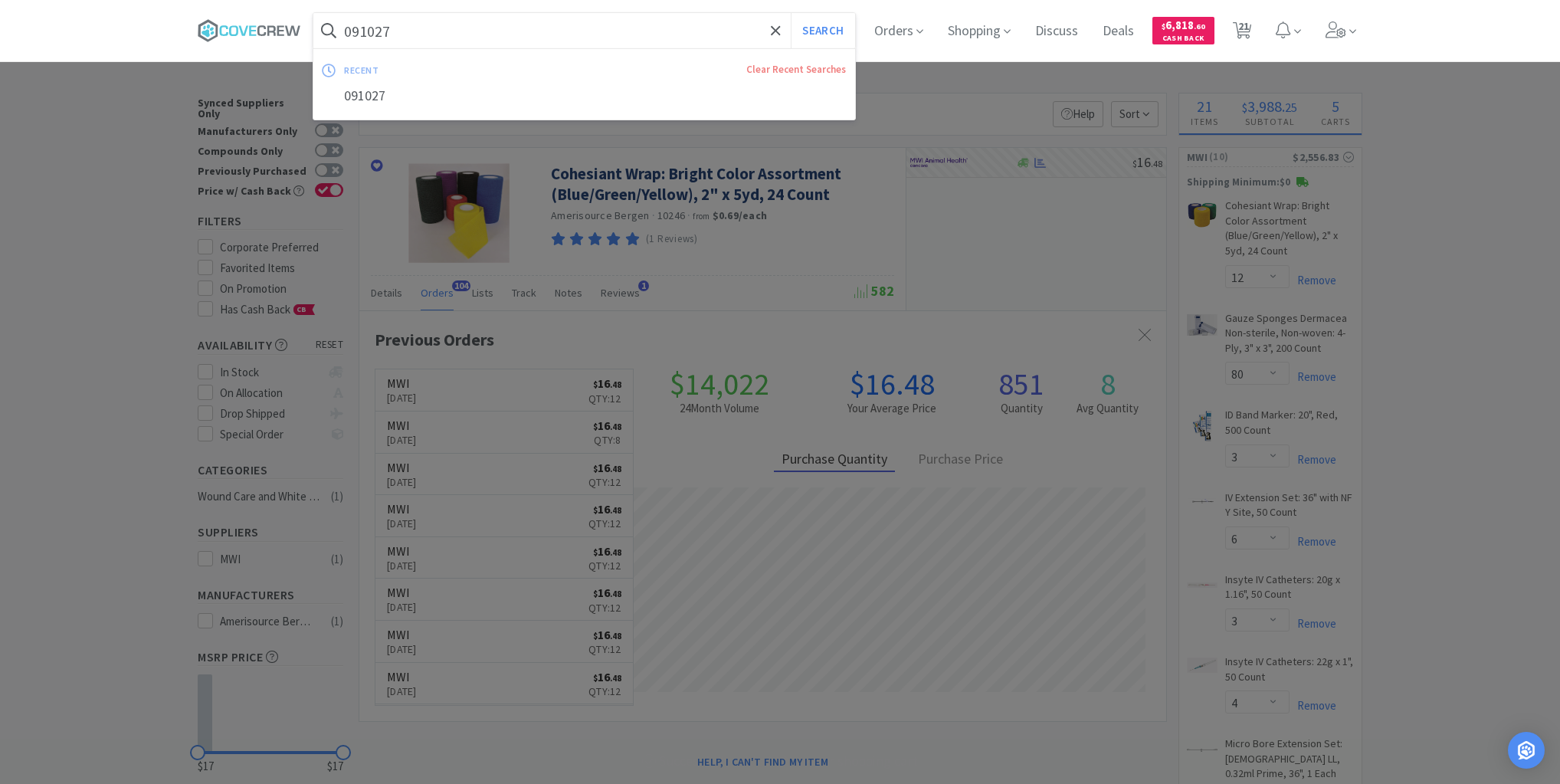
click at [647, 31] on input "091027" at bounding box center [584, 31] width 542 height 36
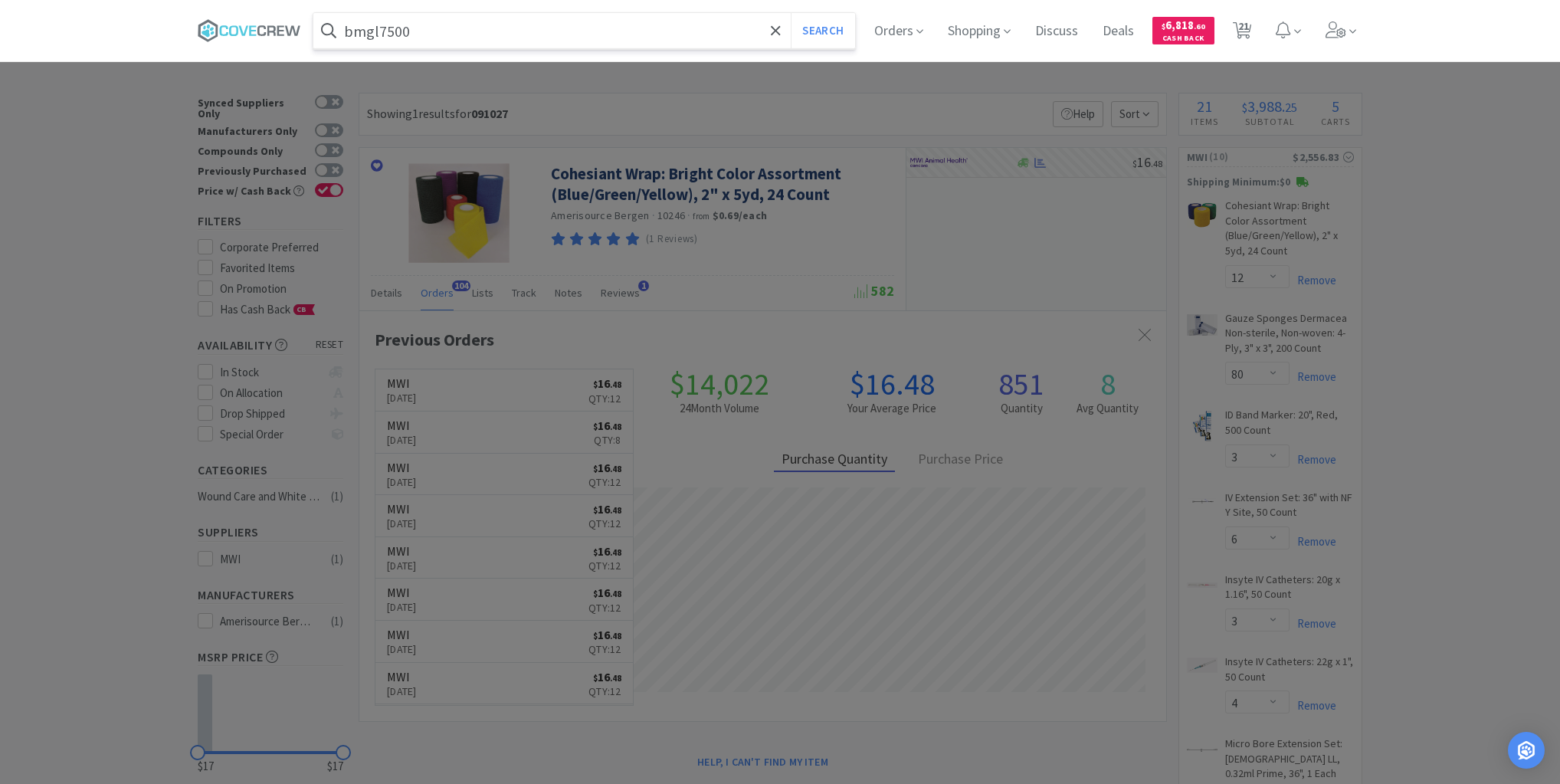
type input "bmgl7500"
click at [791, 13] on button "Search" at bounding box center [822, 31] width 64 height 36
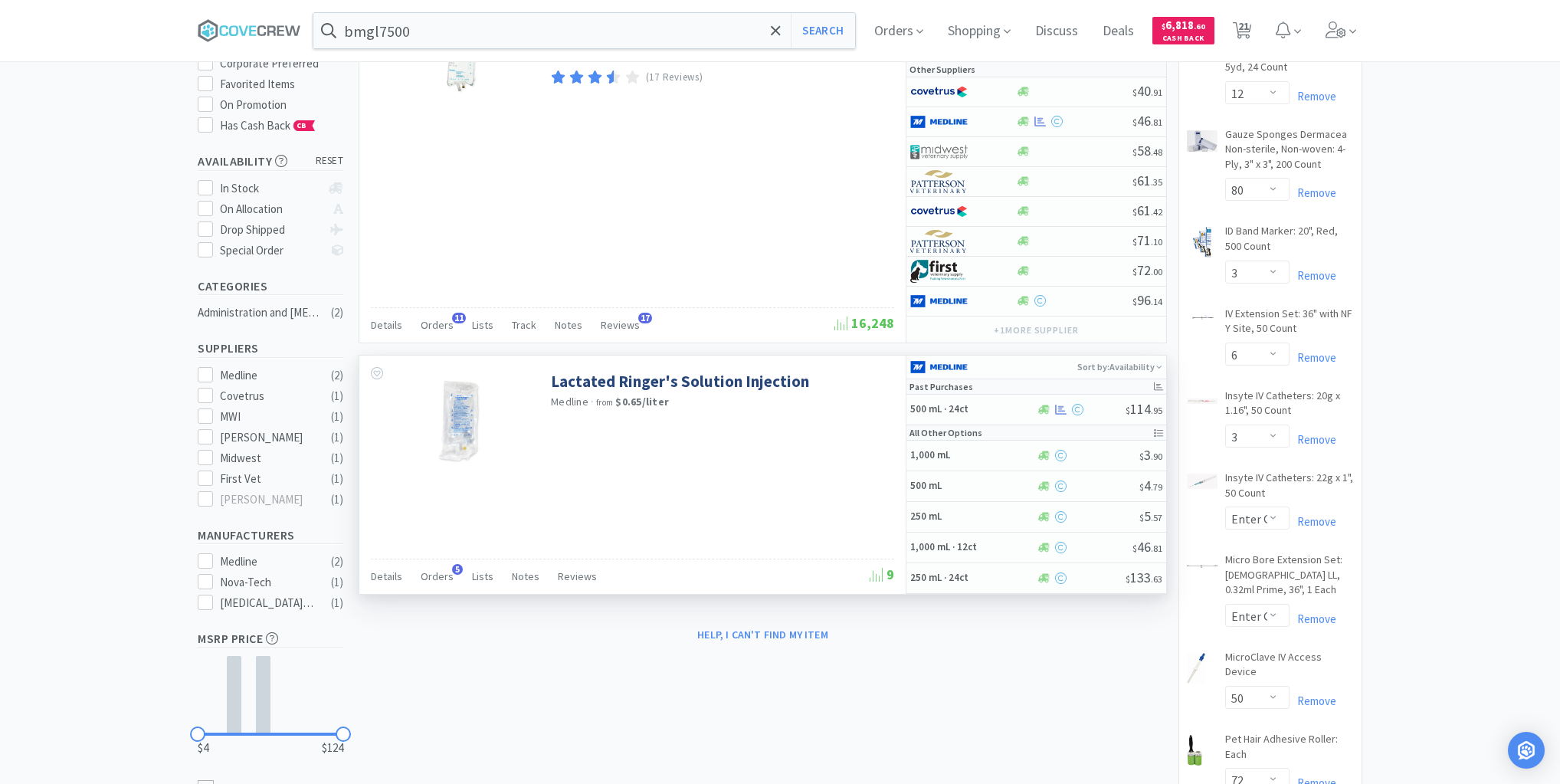
scroll to position [61, 0]
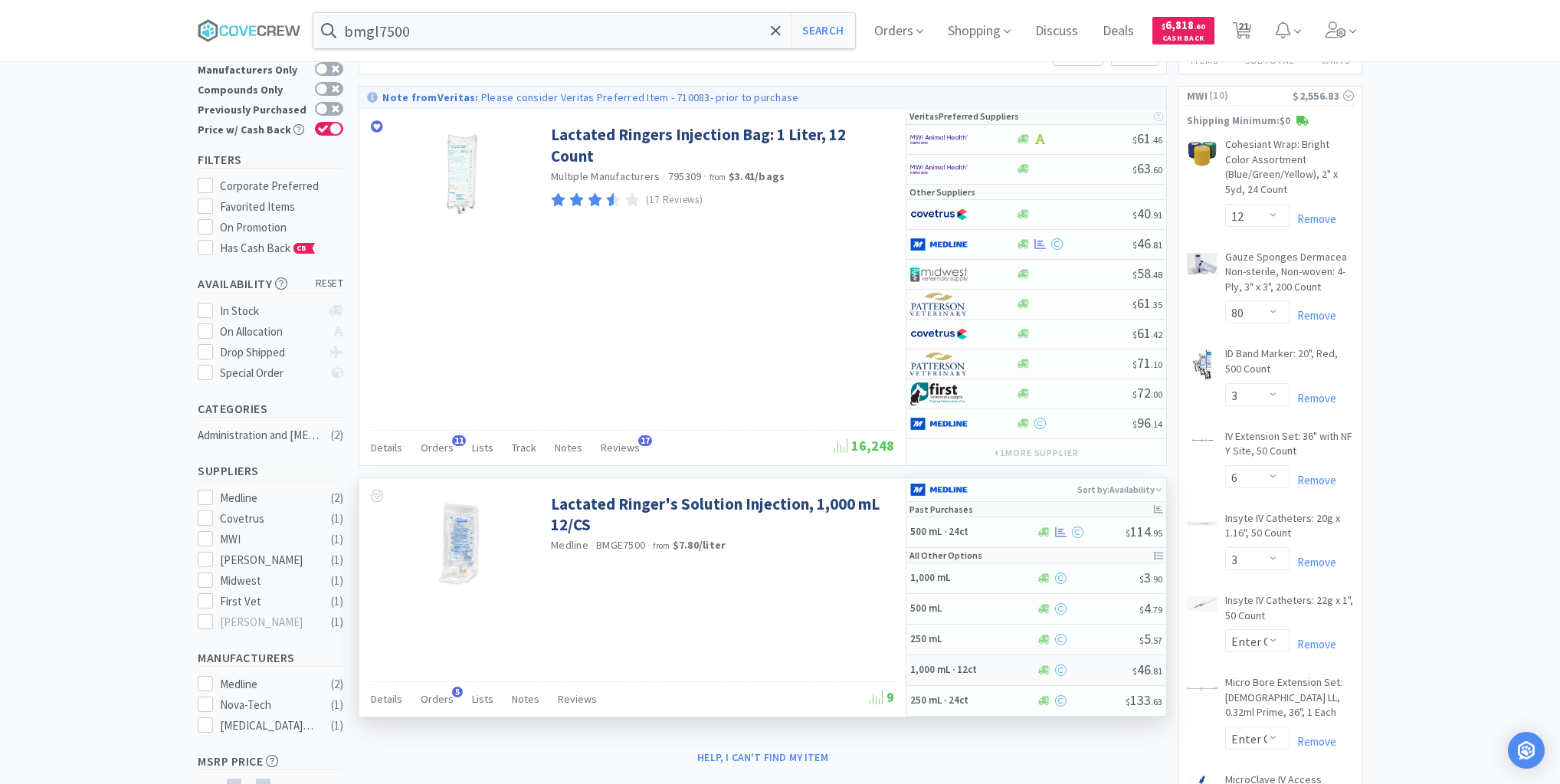
click at [998, 663] on h5 "1,000 mL · 12ct" at bounding box center [972, 670] width 122 height 13
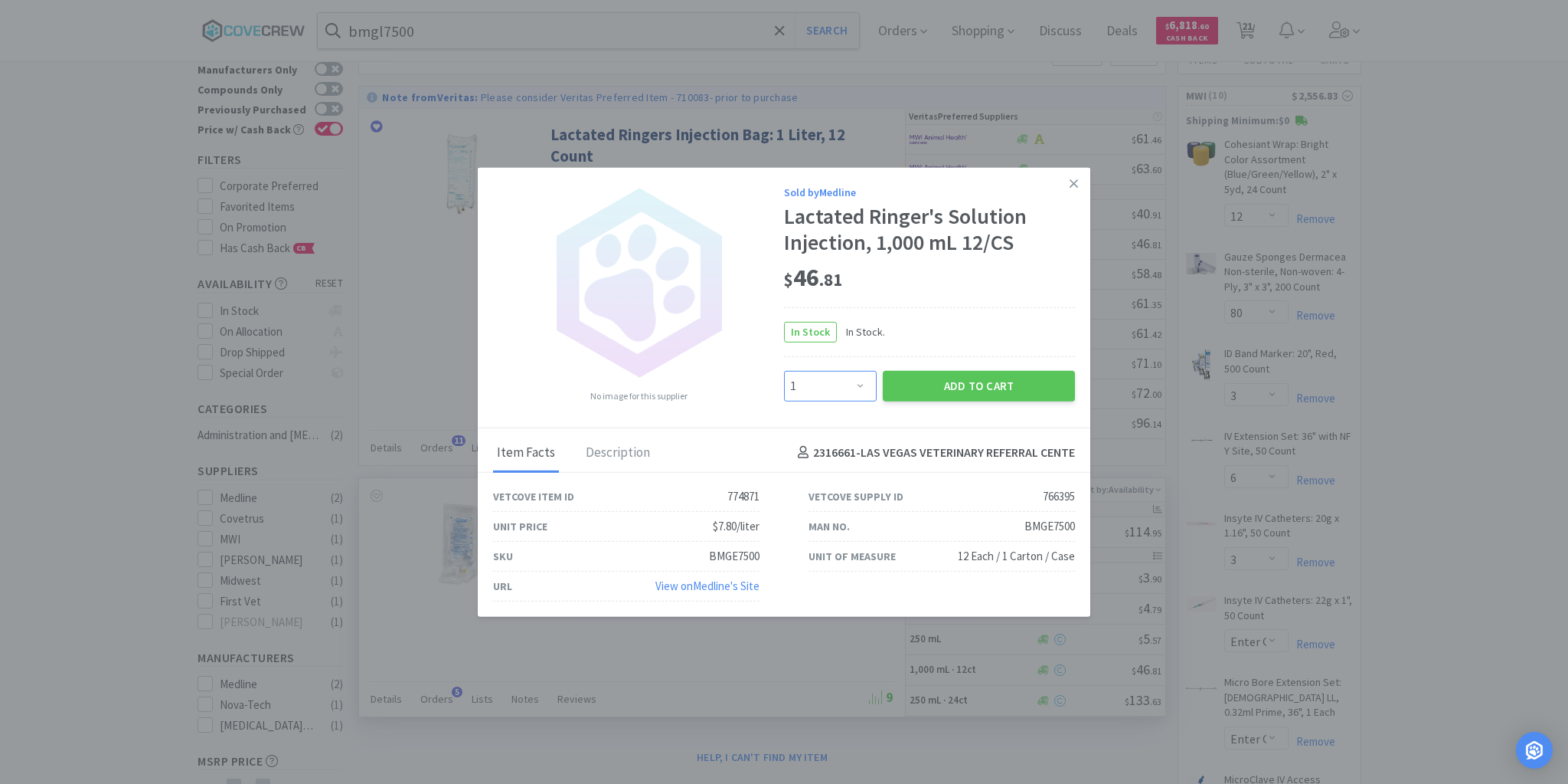
click at [859, 383] on select "Enter Quantity 1 2 3 4 5 6 7 8 9 10 11 12 13 14 15 16 17 18 19 20 Enter Quantity" at bounding box center [831, 385] width 93 height 31
select select "10"
click at [784, 370] on select "Enter Quantity 1 2 3 4 5 6 7 8 9 10 11 12 13 14 15 16 17 18 19 20 Enter Quantity" at bounding box center [831, 385] width 93 height 31
click at [950, 382] on button "Add to Cart" at bounding box center [979, 385] width 193 height 31
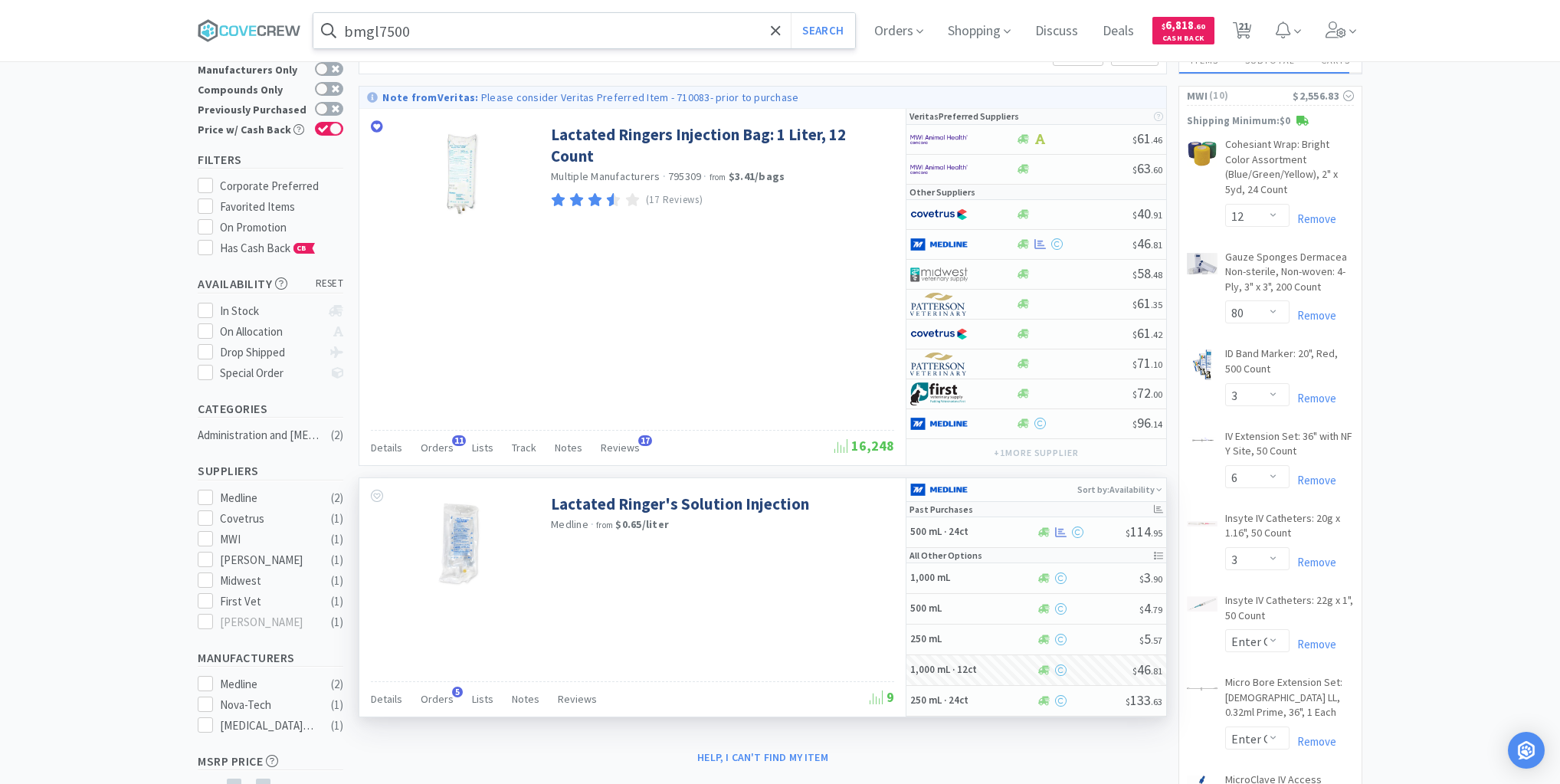
click at [718, 26] on input "bmgl7500" at bounding box center [584, 31] width 542 height 36
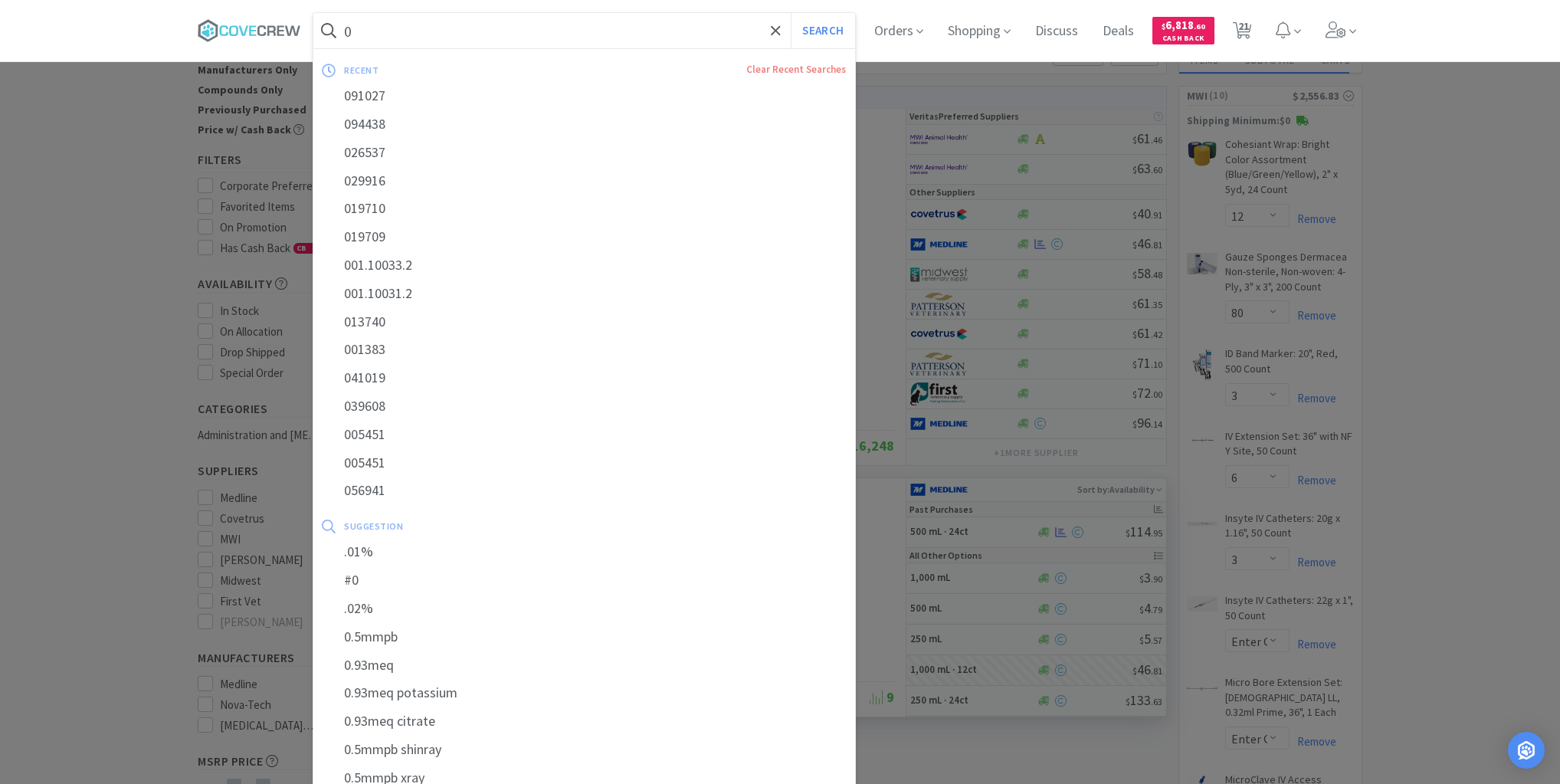
type input "00"
select select "10"
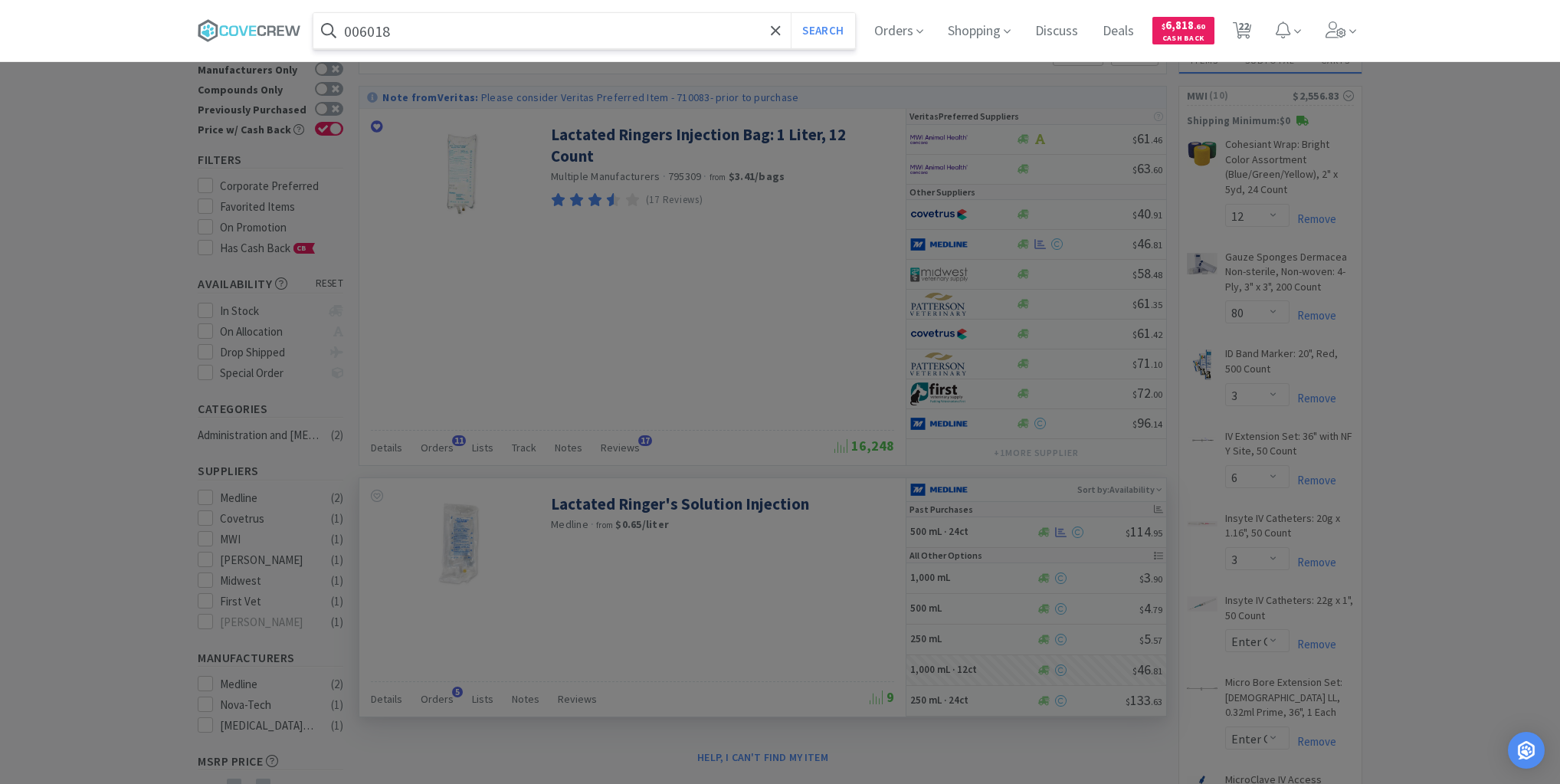
type input "006018"
click at [791, 13] on button "Search" at bounding box center [822, 31] width 64 height 36
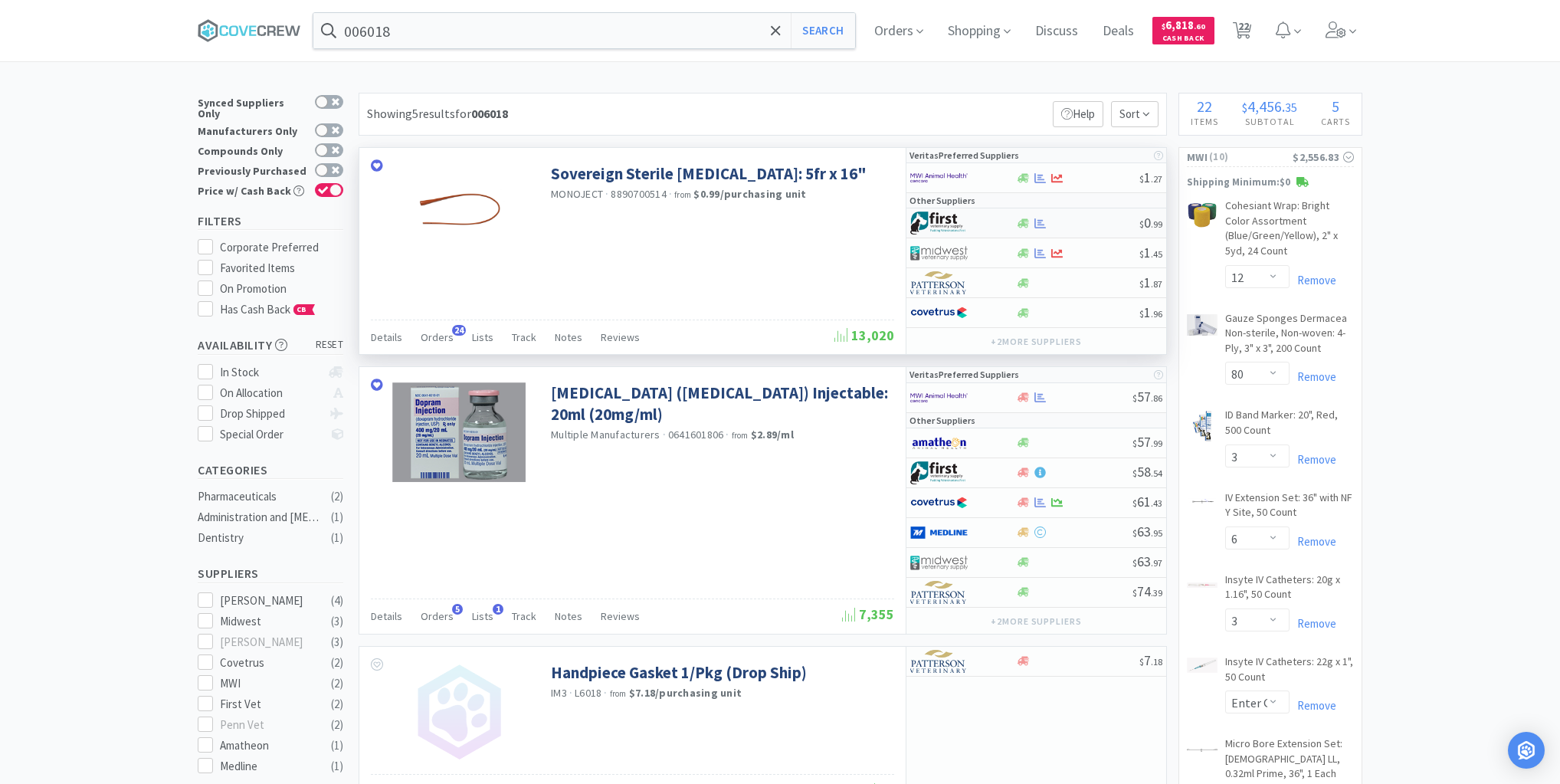
click at [1083, 224] on div at bounding box center [1078, 223] width 124 height 12
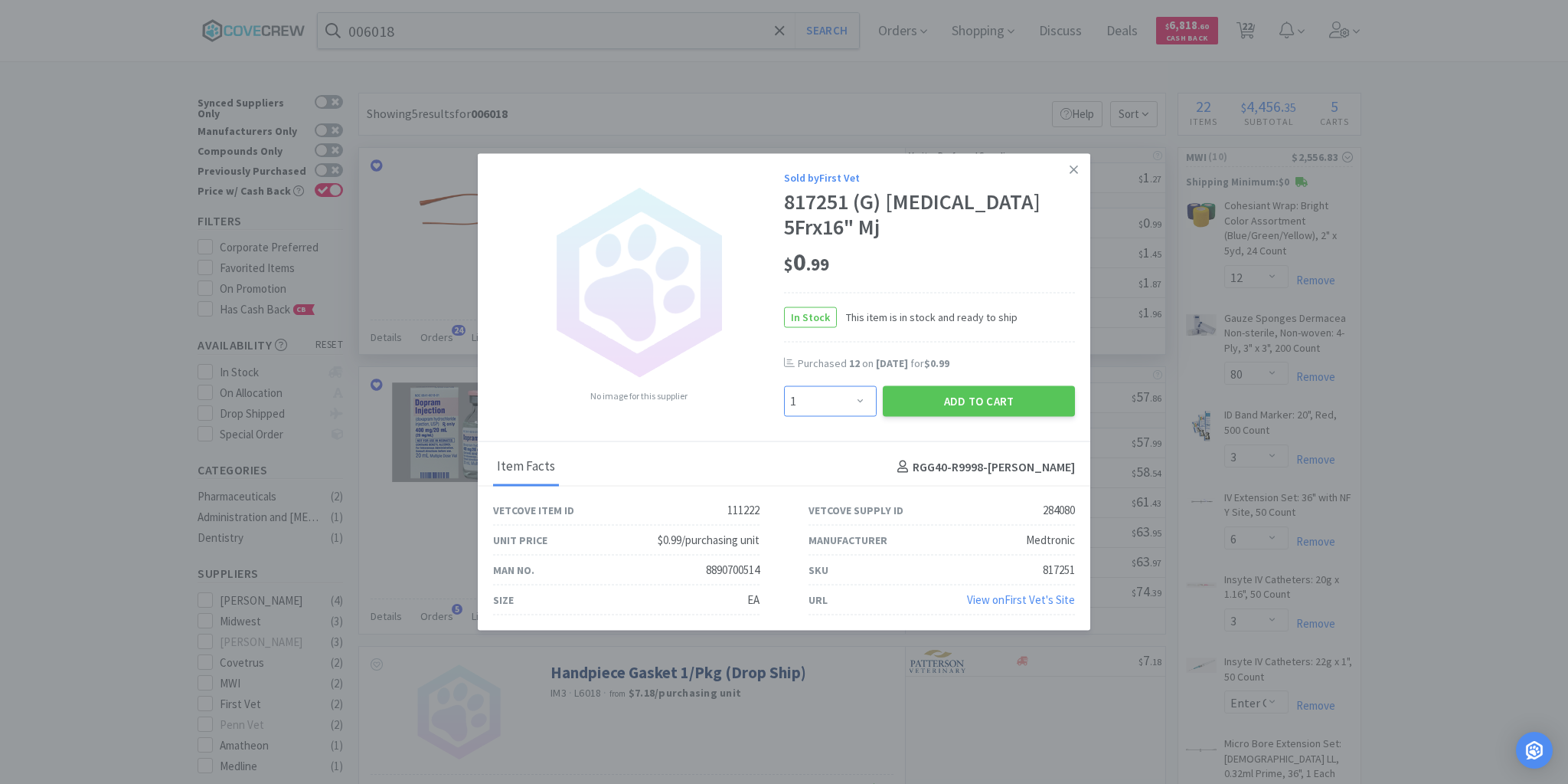
click at [863, 403] on select "Enter Quantity 1 2 3 4 5 6 7 8 9 10 11 12 13 14 15 16 17 18 19 20 Enter Quantity" at bounding box center [831, 401] width 93 height 31
select select "10"
click at [784, 386] on select "Enter Quantity 1 2 3 4 5 6 7 8 9 10 11 12 13 14 15 16 17 18 19 20 Enter Quantity" at bounding box center [831, 401] width 93 height 31
click at [926, 403] on button "Add to Cart" at bounding box center [979, 401] width 193 height 31
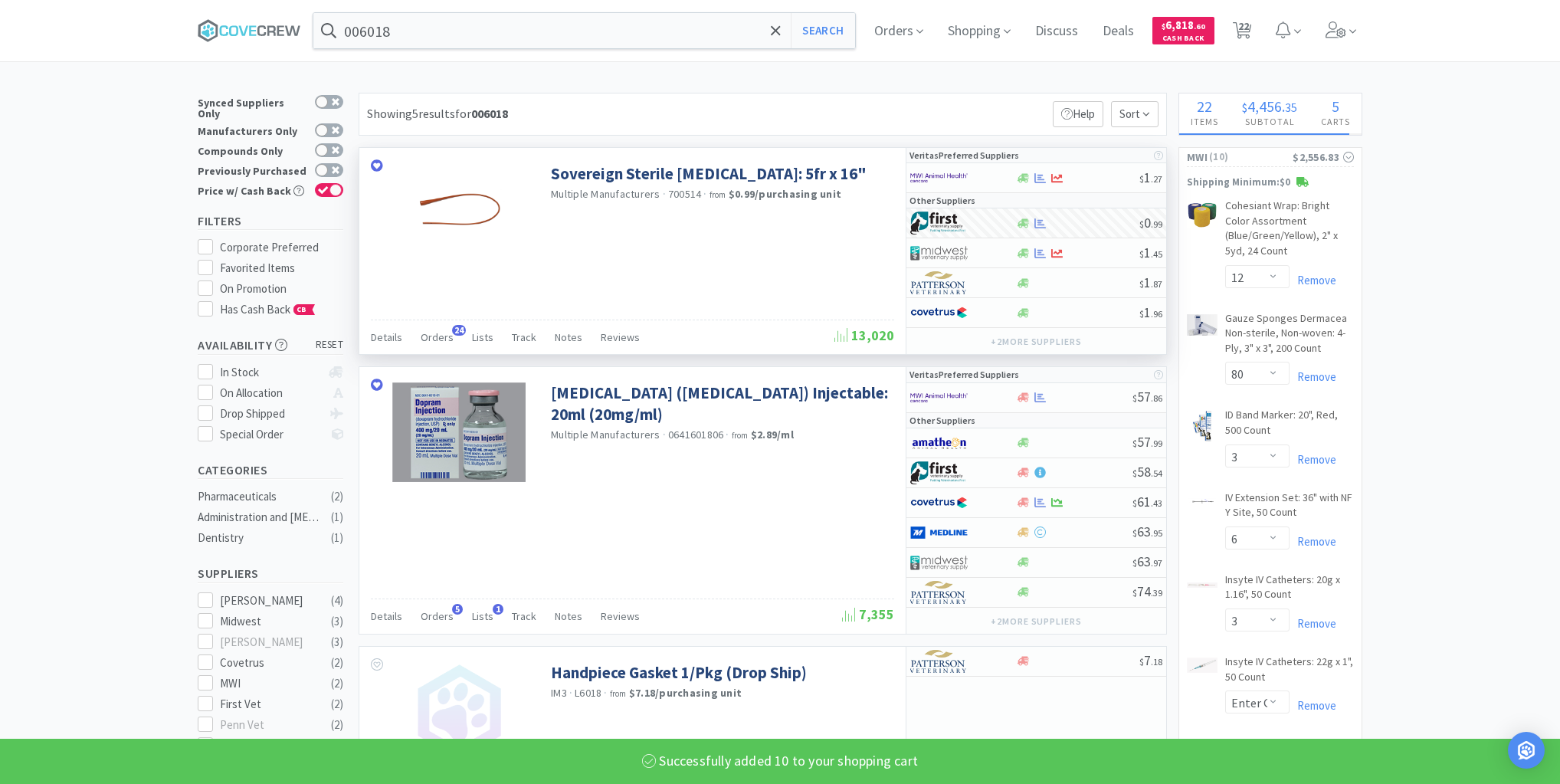
select select "10"
select select "12"
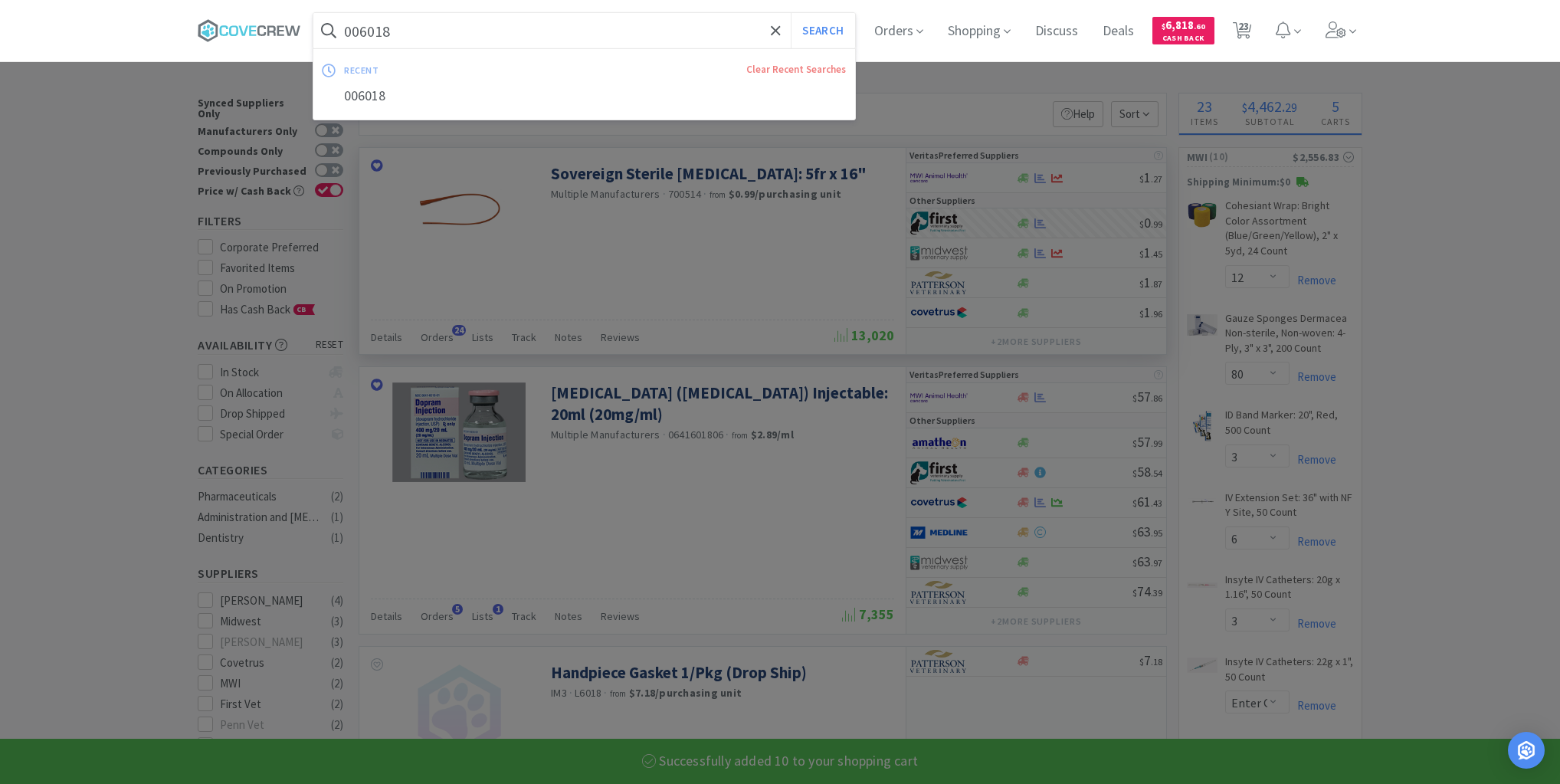
click at [657, 29] on input "006018" at bounding box center [584, 31] width 542 height 36
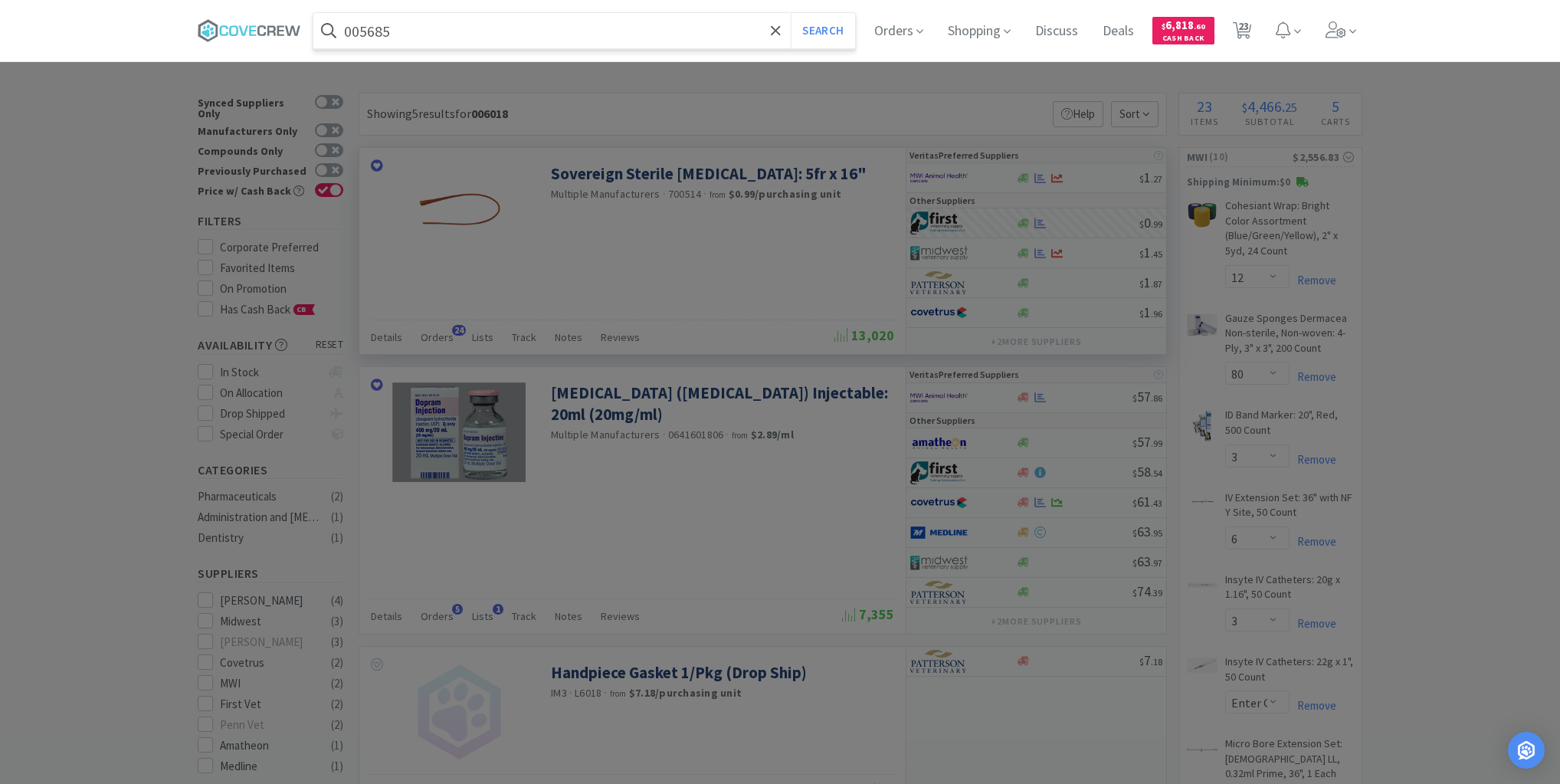
type input "005685"
click at [791, 13] on button "Search" at bounding box center [822, 31] width 64 height 36
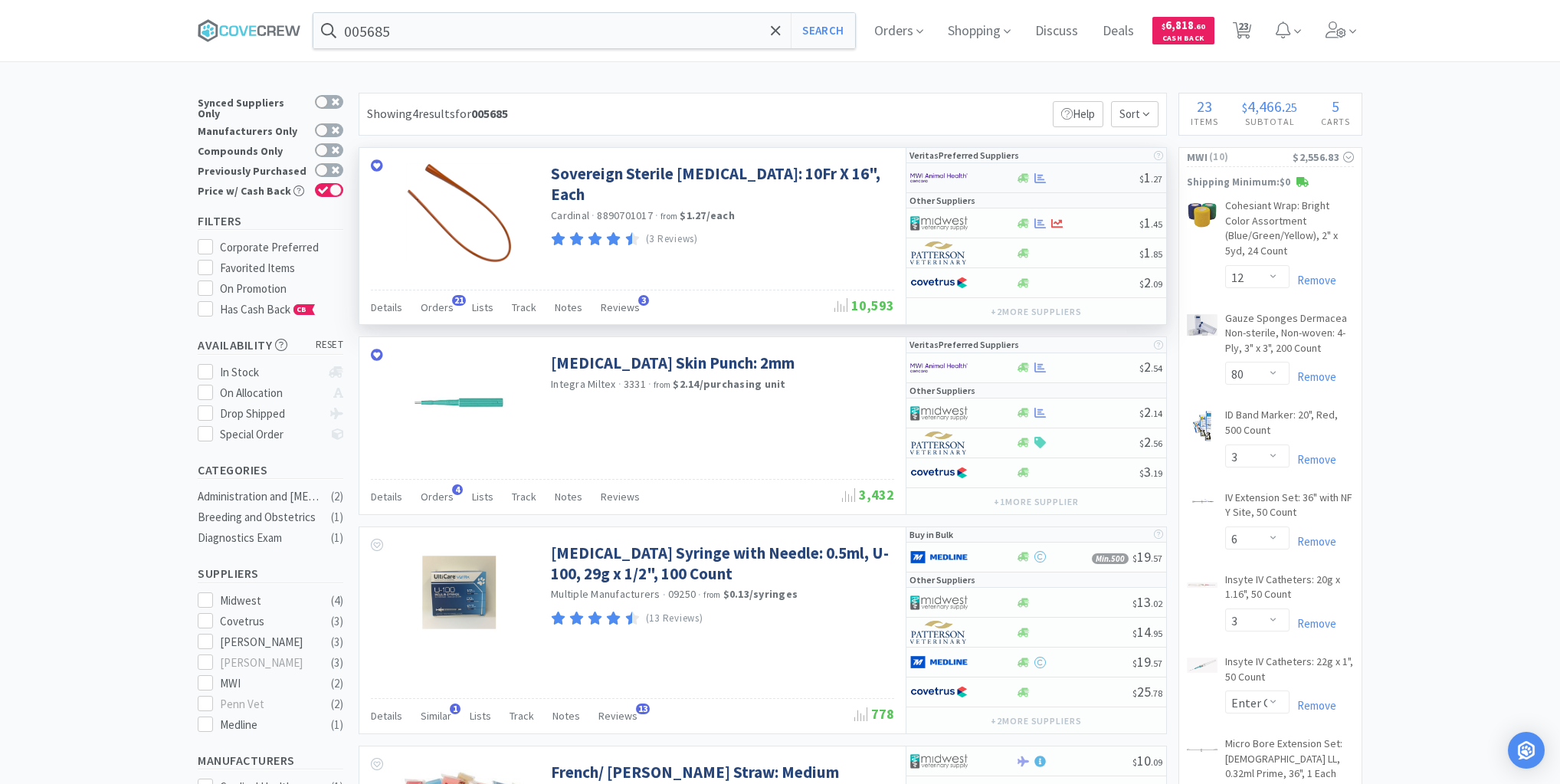
click at [1073, 179] on div at bounding box center [1078, 178] width 124 height 12
select select "10"
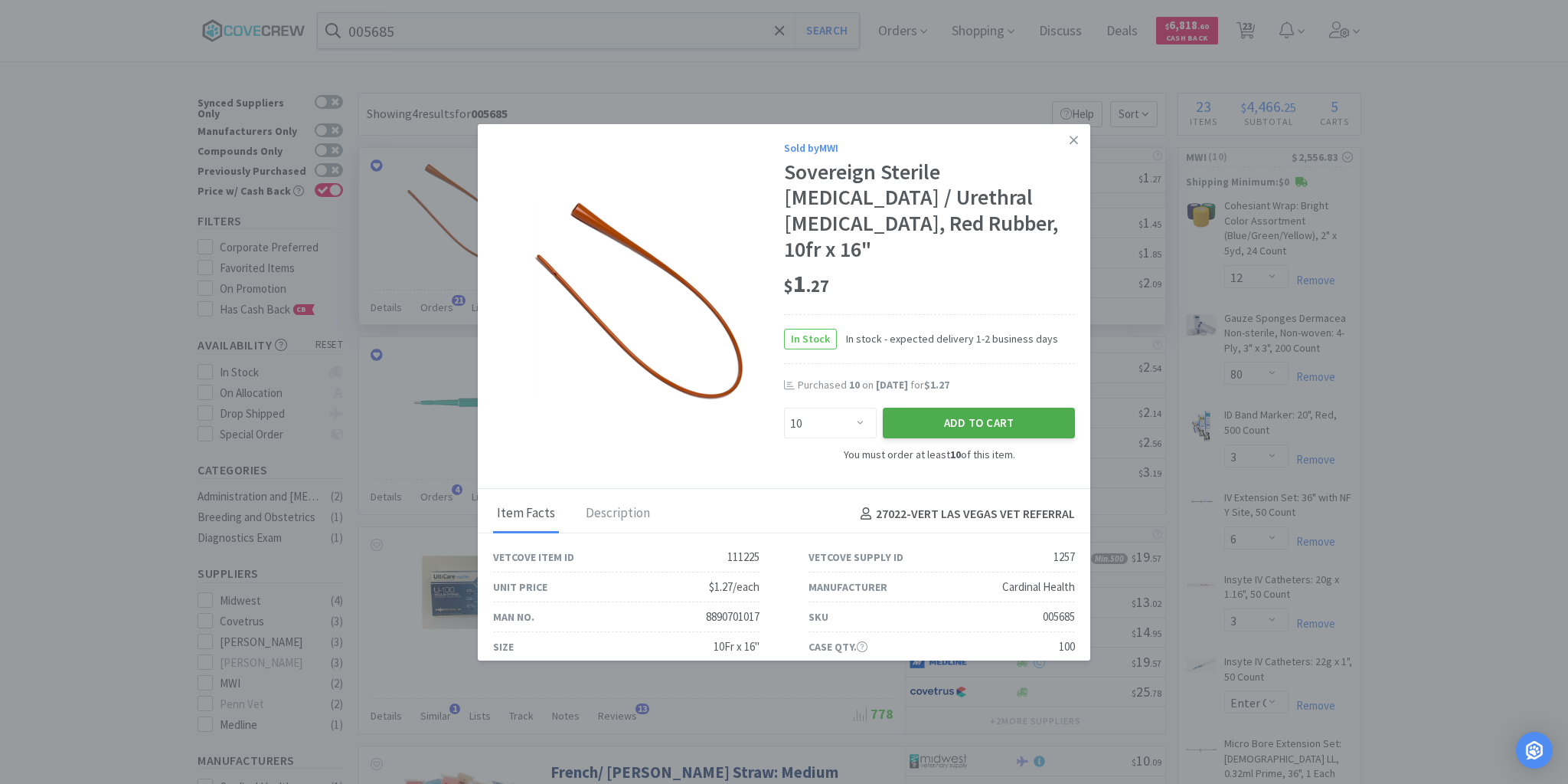
click at [942, 408] on button "Add to Cart" at bounding box center [979, 423] width 193 height 31
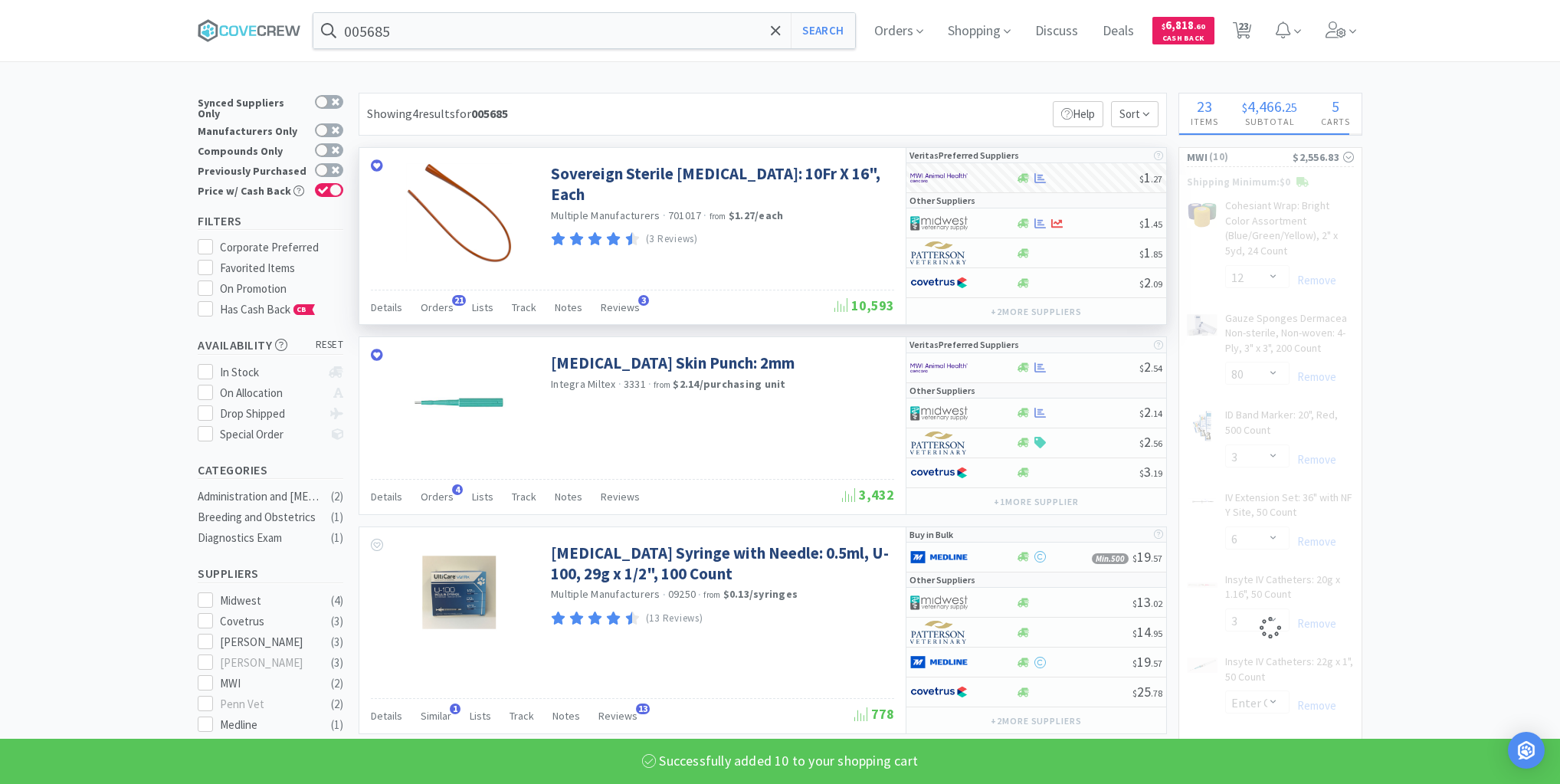
select select "10"
select select "2"
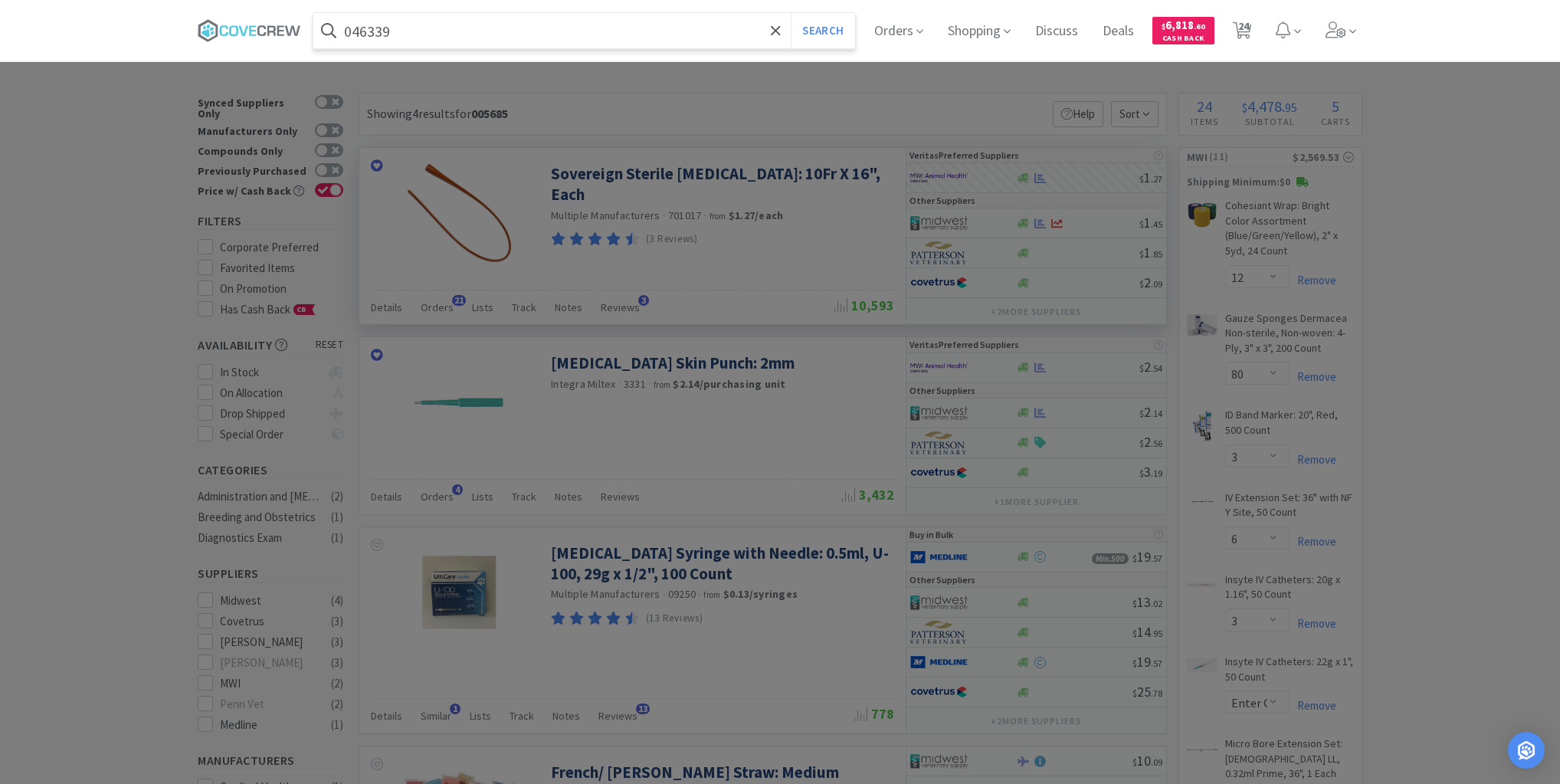
type input "046339"
click at [791, 13] on button "Search" at bounding box center [822, 31] width 64 height 36
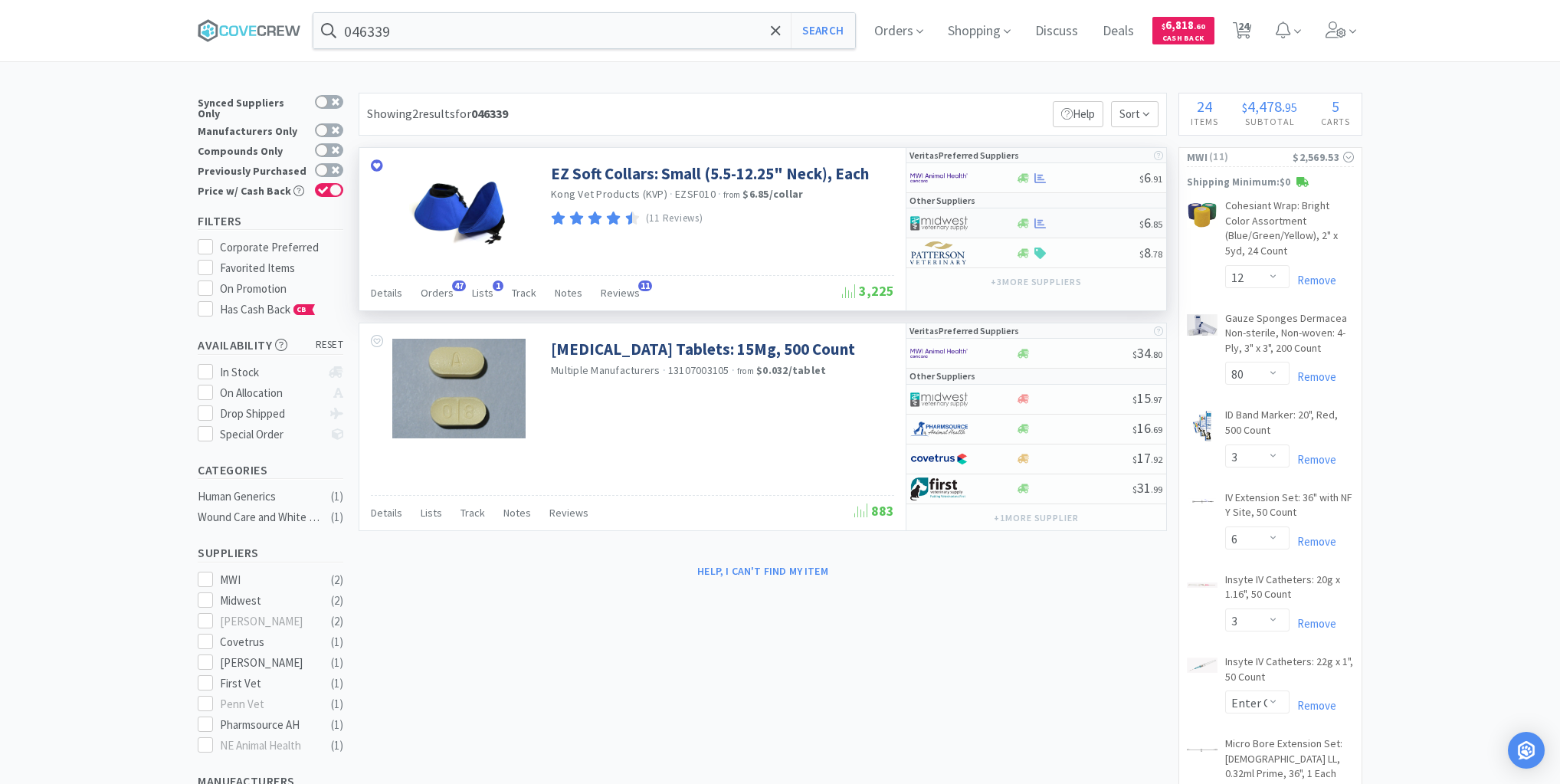
click at [1078, 224] on div at bounding box center [1078, 223] width 124 height 12
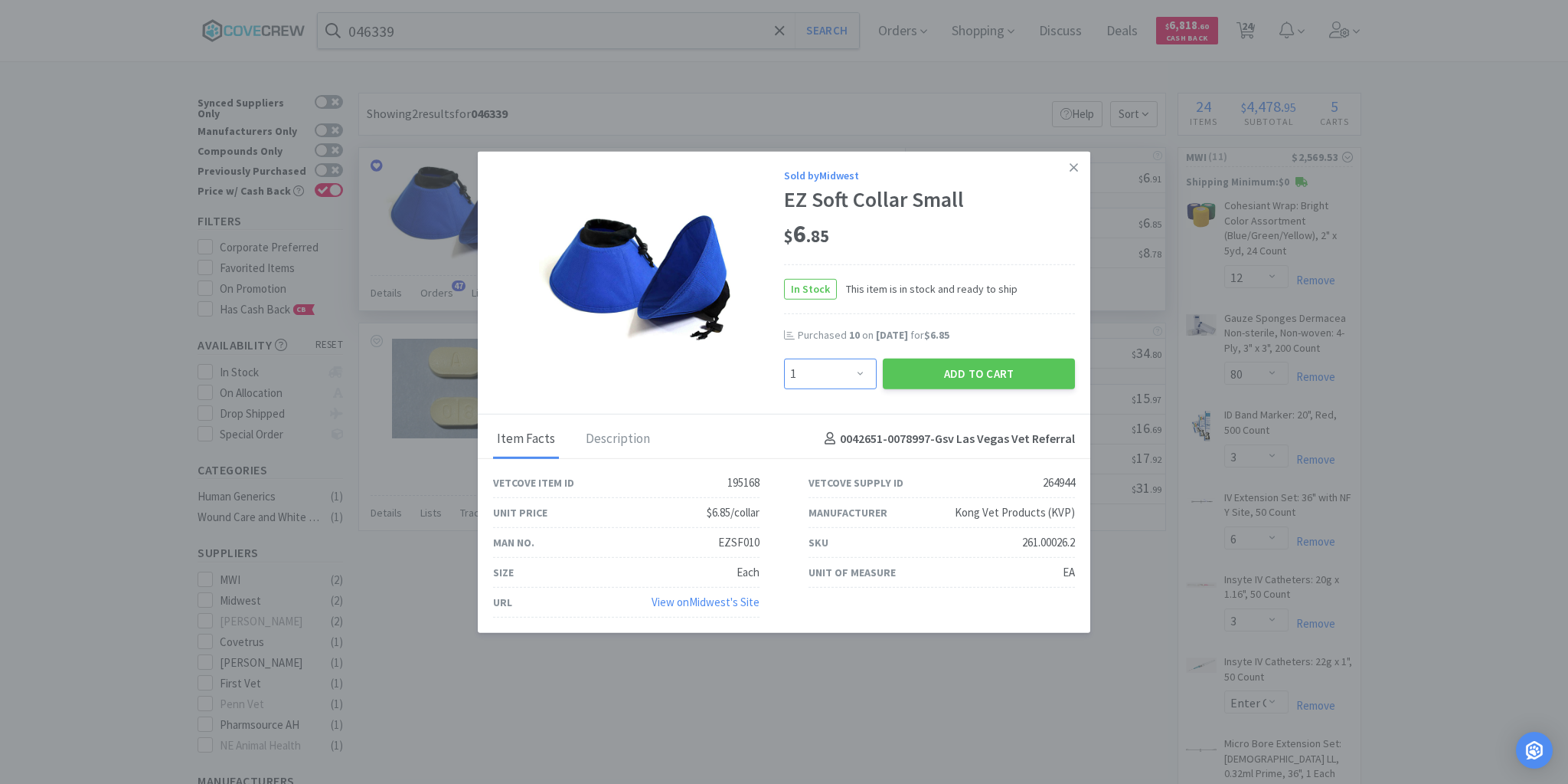
click at [864, 367] on select "Enter Quantity 1 2 3 4 5 6 7 8 9 10 11 12 13 14 15 16 17 18 19 20 Enter Quantity" at bounding box center [831, 373] width 93 height 31
select select "20"
click at [784, 359] on select "Enter Quantity 1 2 3 4 5 6 7 8 9 10 11 12 13 14 15 16 17 18 19 20 Enter Quantity" at bounding box center [831, 373] width 93 height 31
click at [933, 367] on button "Add to Cart" at bounding box center [979, 373] width 193 height 31
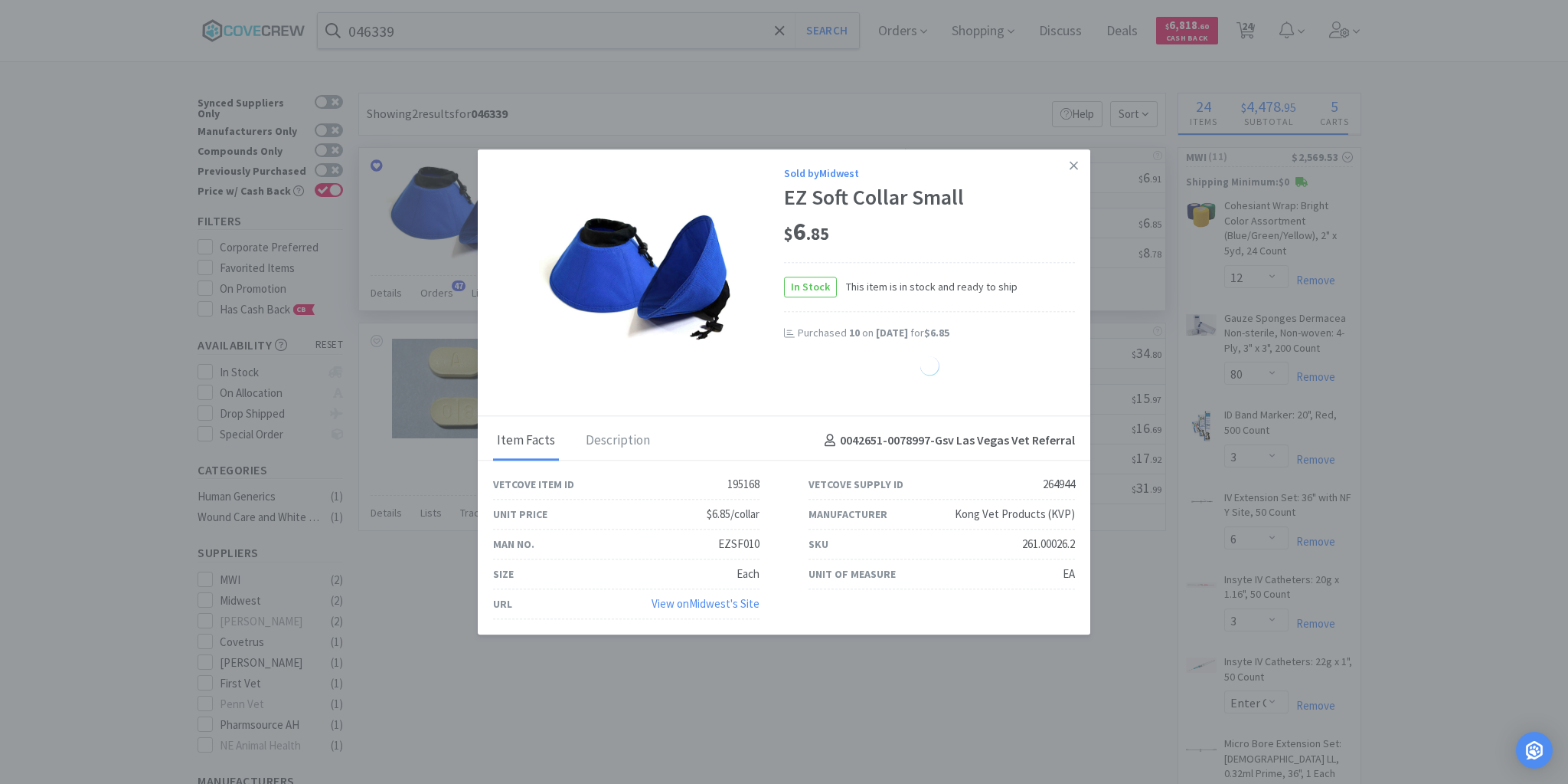
select select "20"
select select "2"
select select "4"
select select "20"
select select "80"
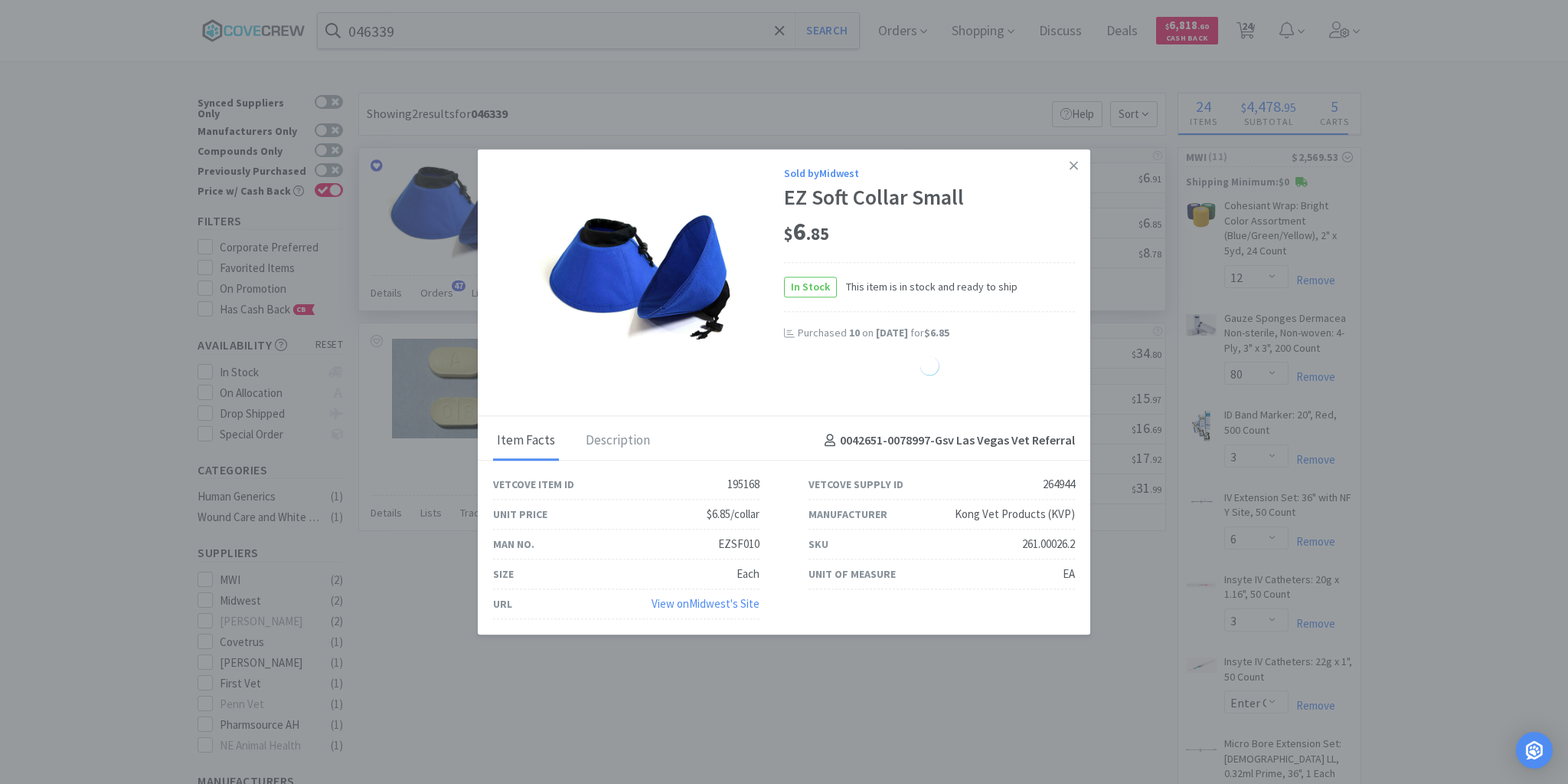
select select "2"
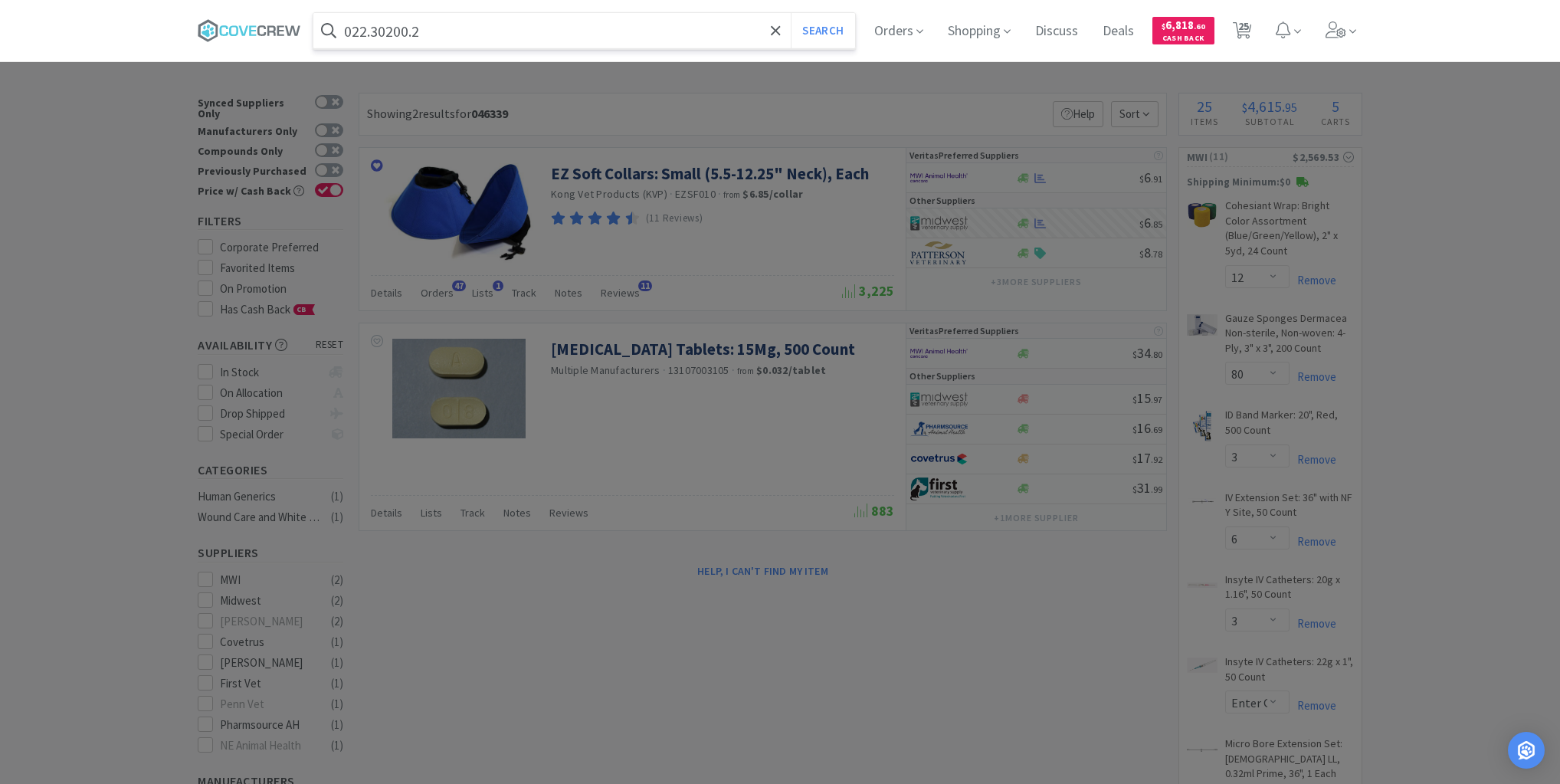
type input "022.30200.2"
click at [791, 13] on button "Search" at bounding box center [822, 31] width 64 height 36
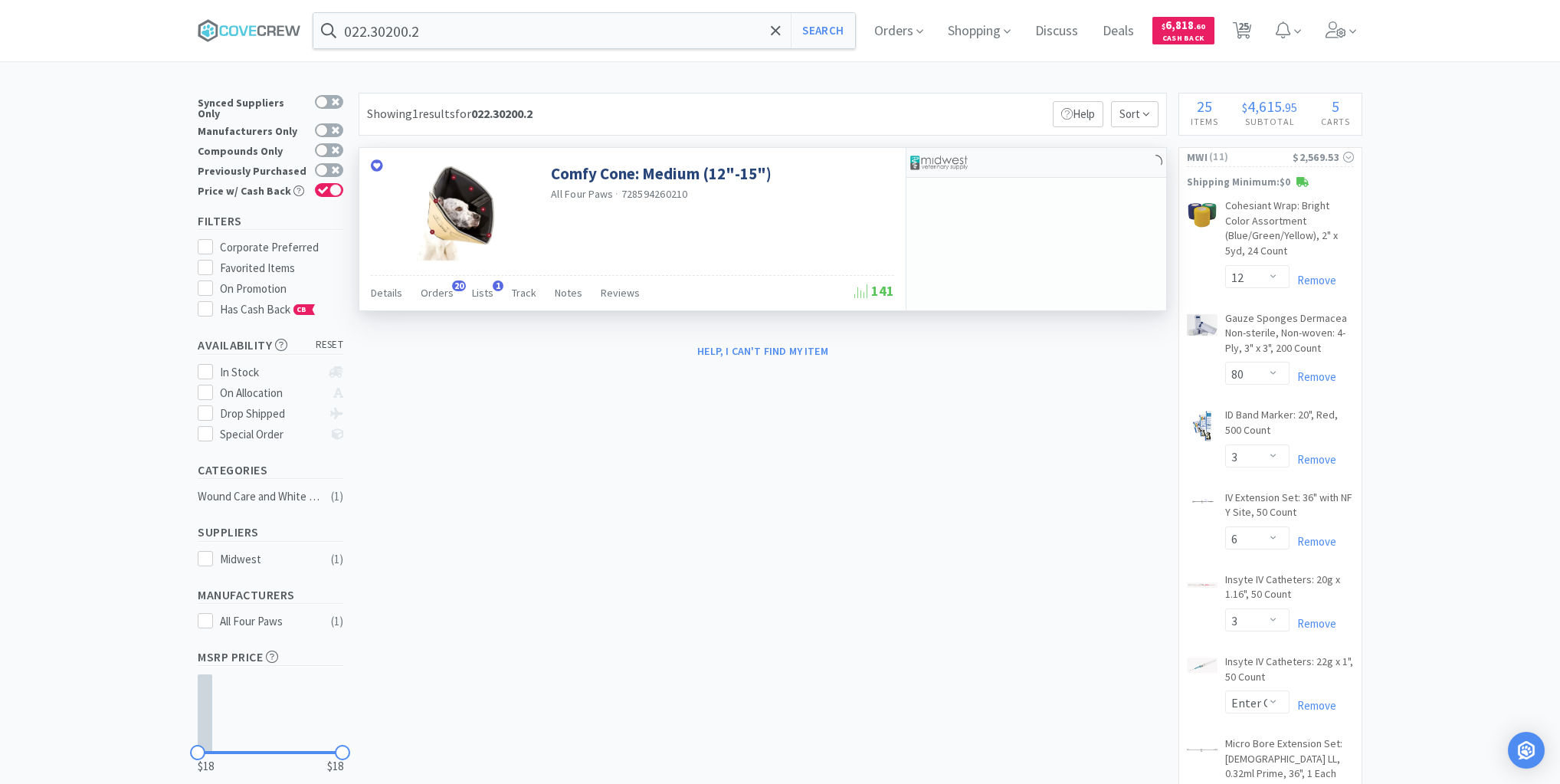
click at [1065, 170] on div at bounding box center [1036, 163] width 260 height 30
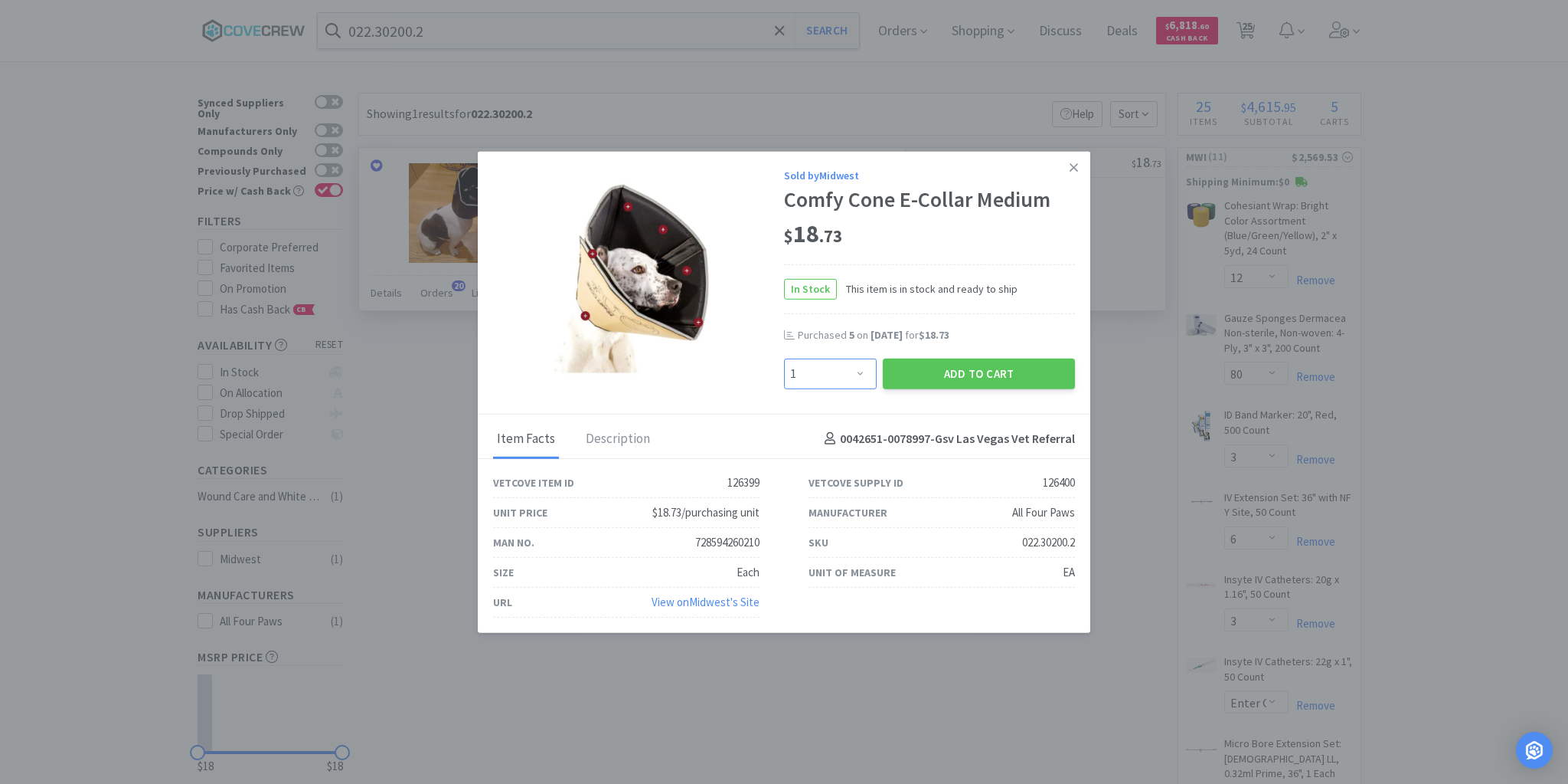
drag, startPoint x: 864, startPoint y: 373, endPoint x: 854, endPoint y: 361, distance: 15.6
click at [864, 373] on select "Enter Quantity 1 2 3 4 5 6 7 8 9 10 11 12 13 14 15 16 17 18 19 20 Enter Quantity" at bounding box center [831, 373] width 93 height 31
select select "5"
click at [784, 359] on select "Enter Quantity 1 2 3 4 5 6 7 8 9 10 11 12 13 14 15 16 17 18 19 20 Enter Quantity" at bounding box center [831, 373] width 93 height 31
click at [916, 371] on button "Add to Cart" at bounding box center [979, 373] width 193 height 31
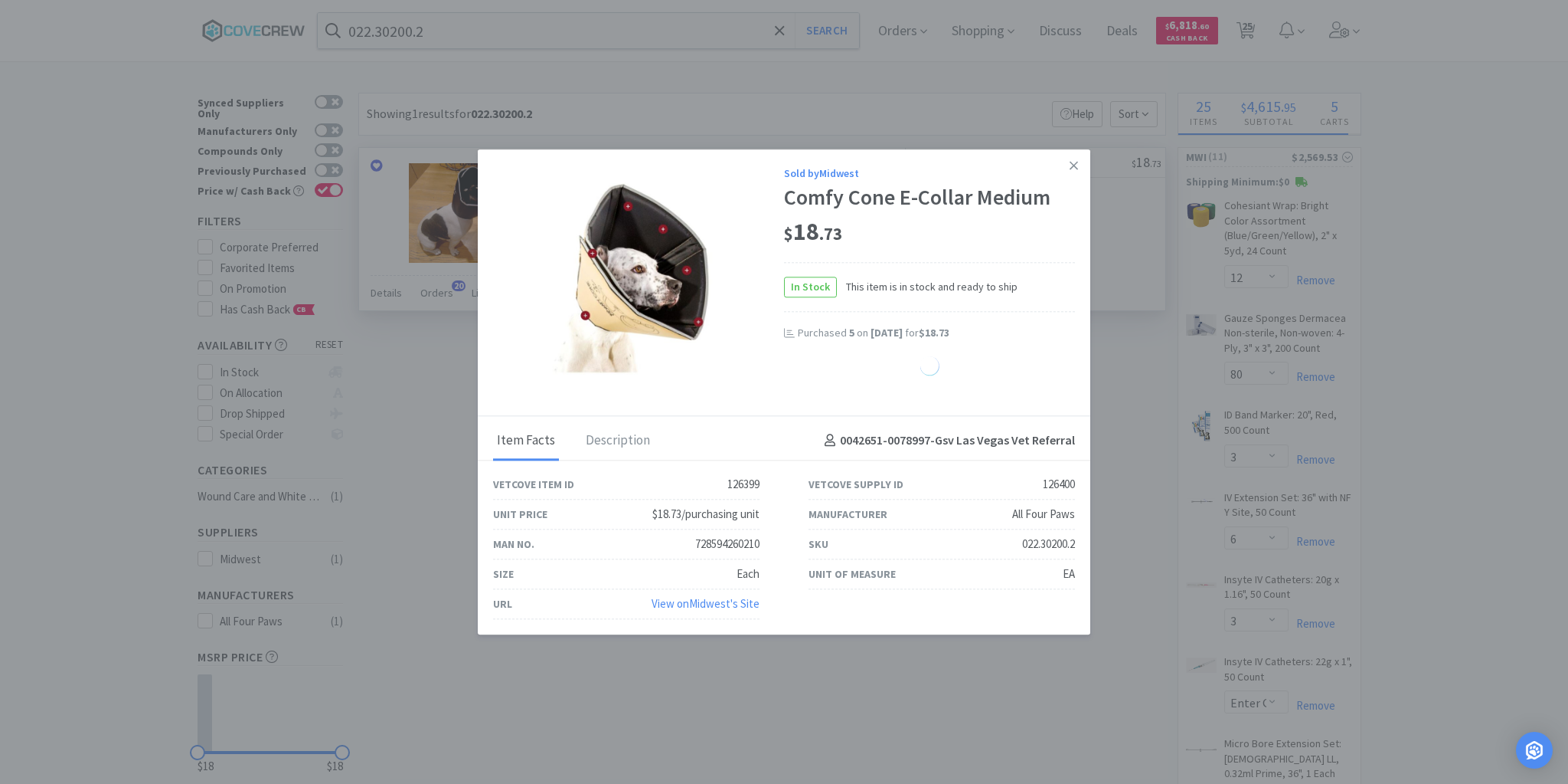
select select "5"
select select "8"
select select "20"
select select "2"
select select "4"
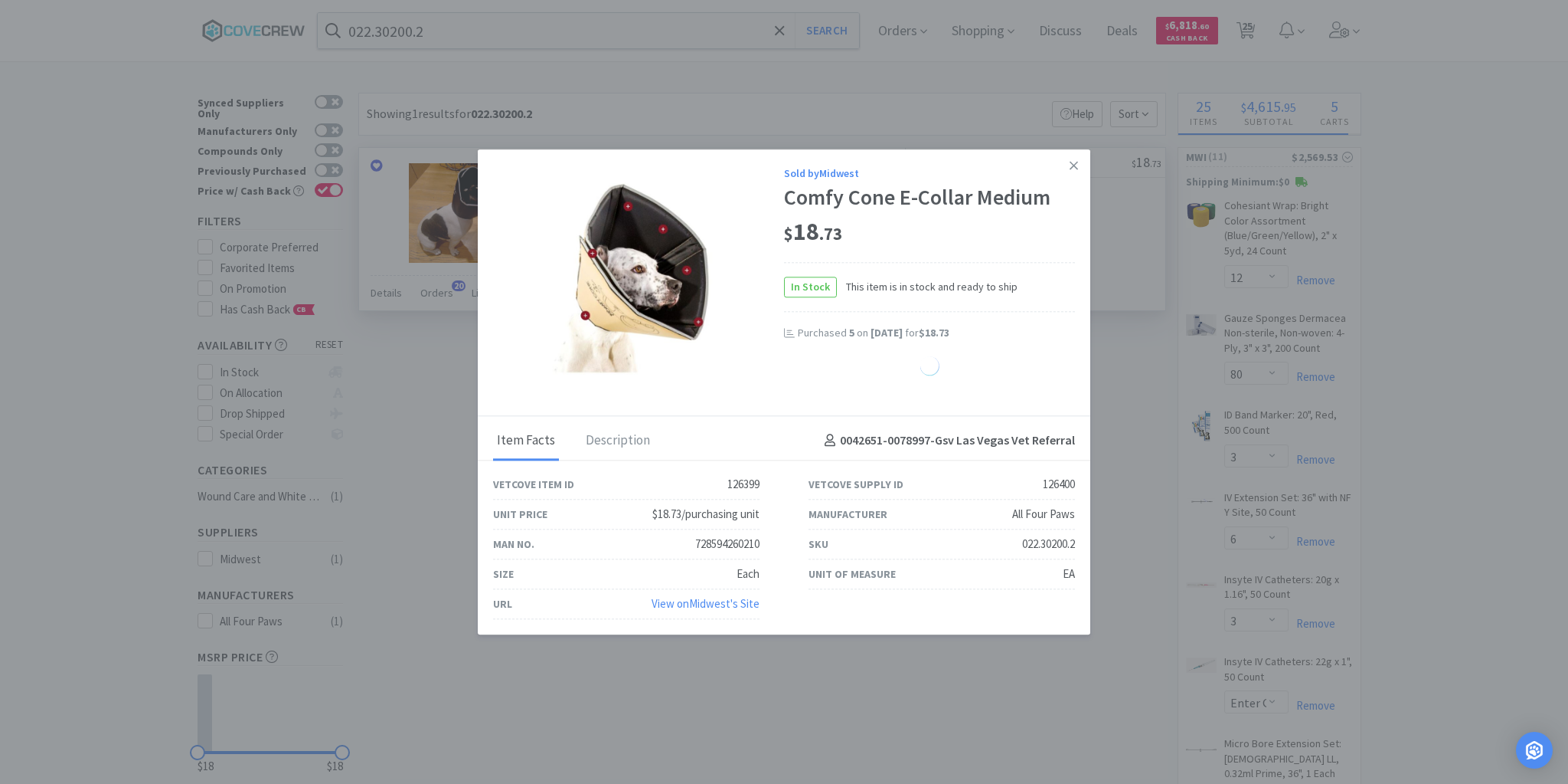
select select "20"
select select "192"
select select "80"
select select "2"
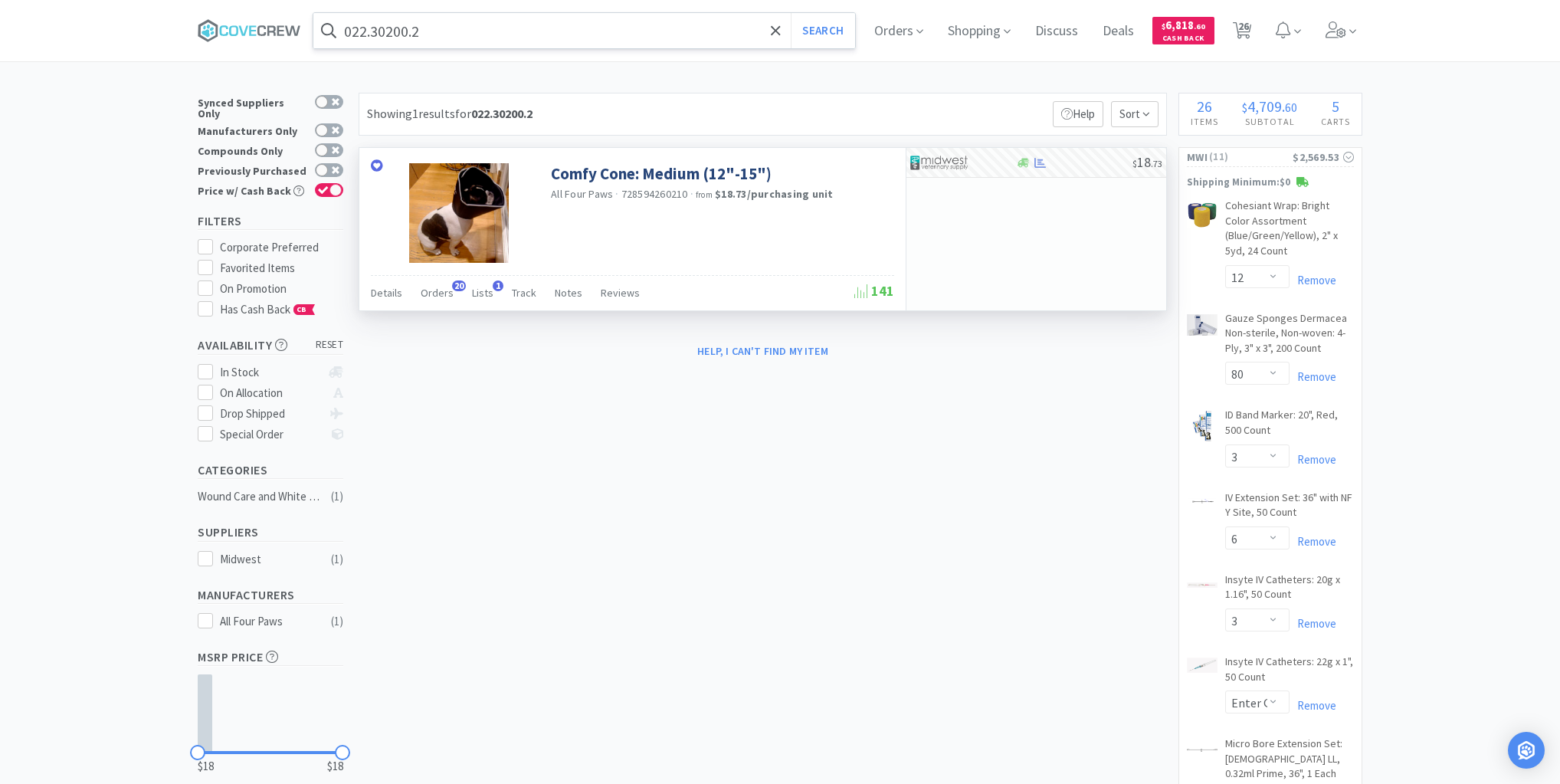
click at [650, 31] on input "022.30200.2" at bounding box center [584, 31] width 542 height 36
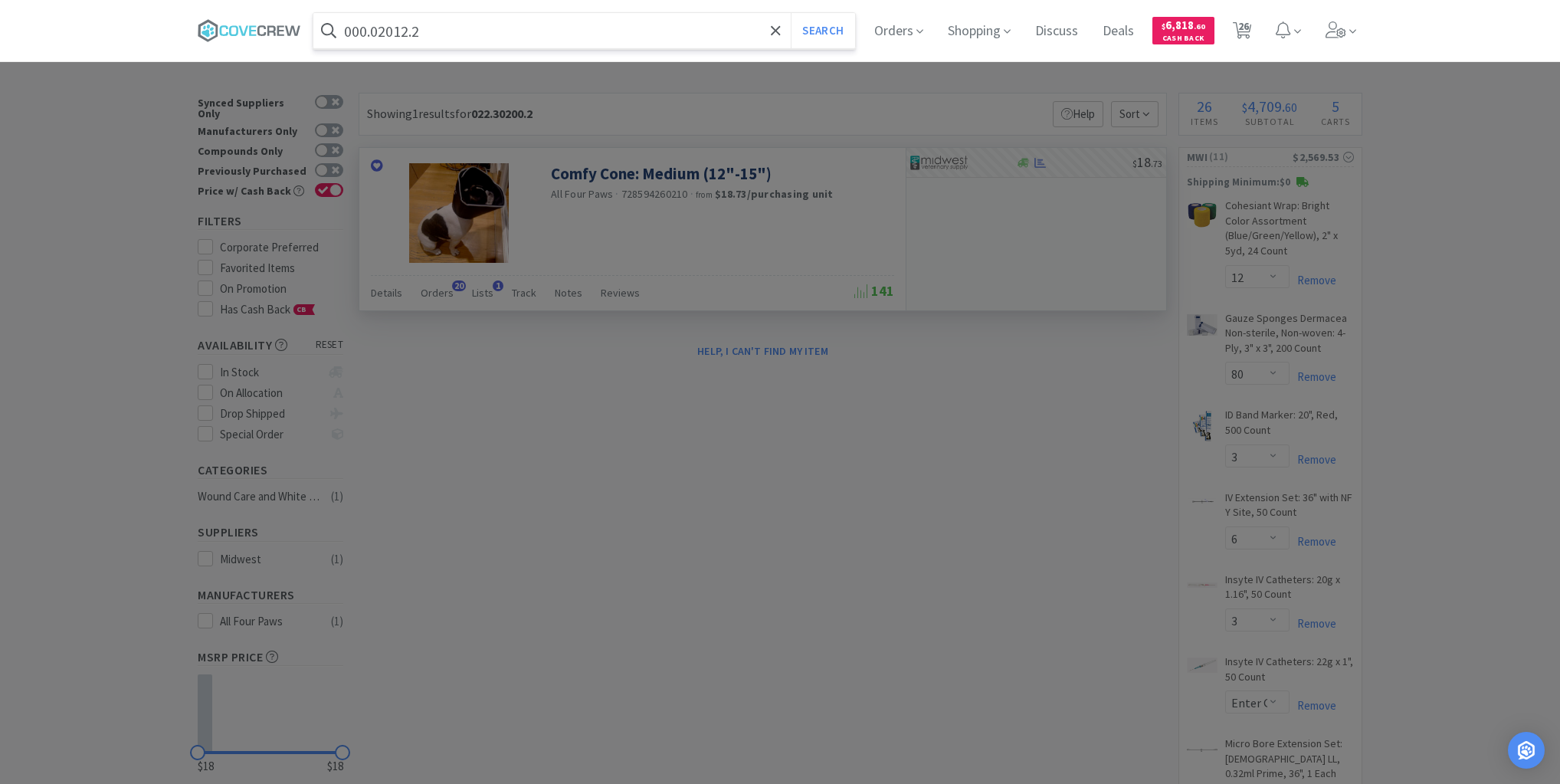
type input "000.02012.2"
click at [791, 13] on button "Search" at bounding box center [822, 31] width 64 height 36
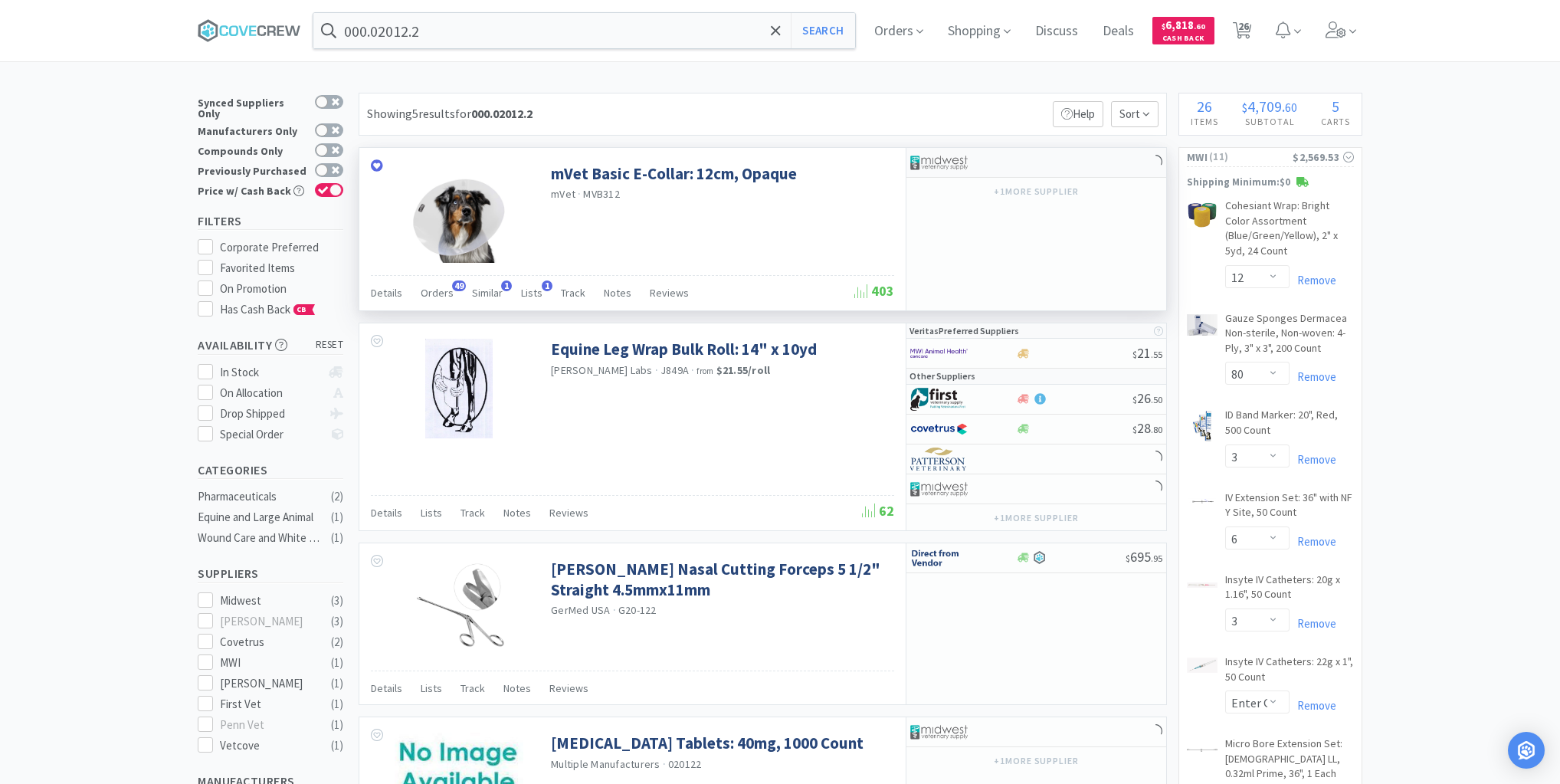
click at [1036, 166] on div at bounding box center [1036, 163] width 260 height 30
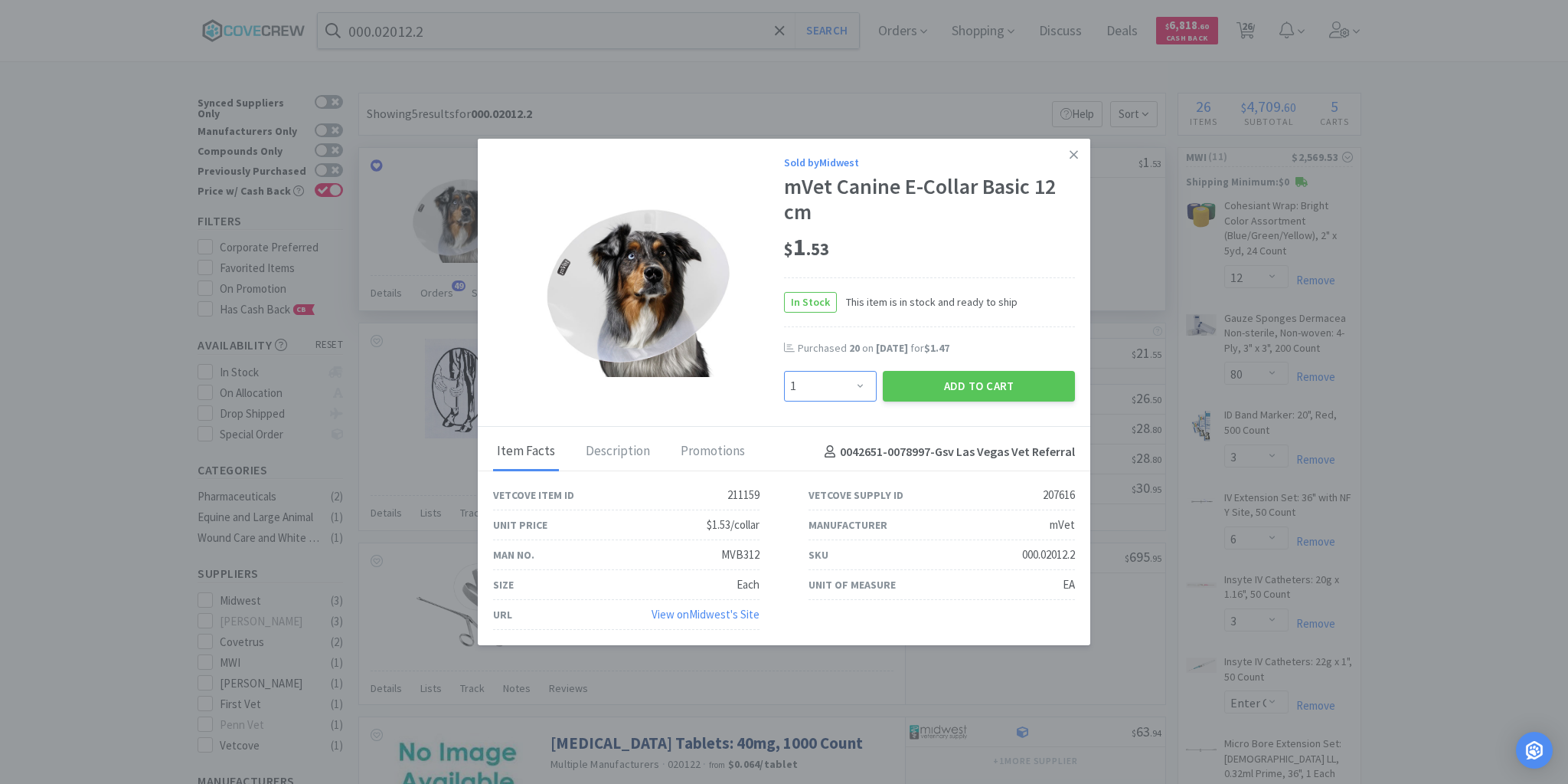
click at [860, 380] on select "Enter Quantity 1 2 3 4 5 6 7 8 9 10 11 12 13 14 15 16 17 18 19 20 Enter Quantity" at bounding box center [831, 385] width 93 height 31
select select "20"
click at [784, 371] on select "Enter Quantity 1 2 3 4 5 6 7 8 9 10 11 12 13 14 15 16 17 18 19 20 Enter Quantity" at bounding box center [831, 385] width 93 height 31
click at [907, 383] on button "Add to Cart" at bounding box center [979, 385] width 193 height 31
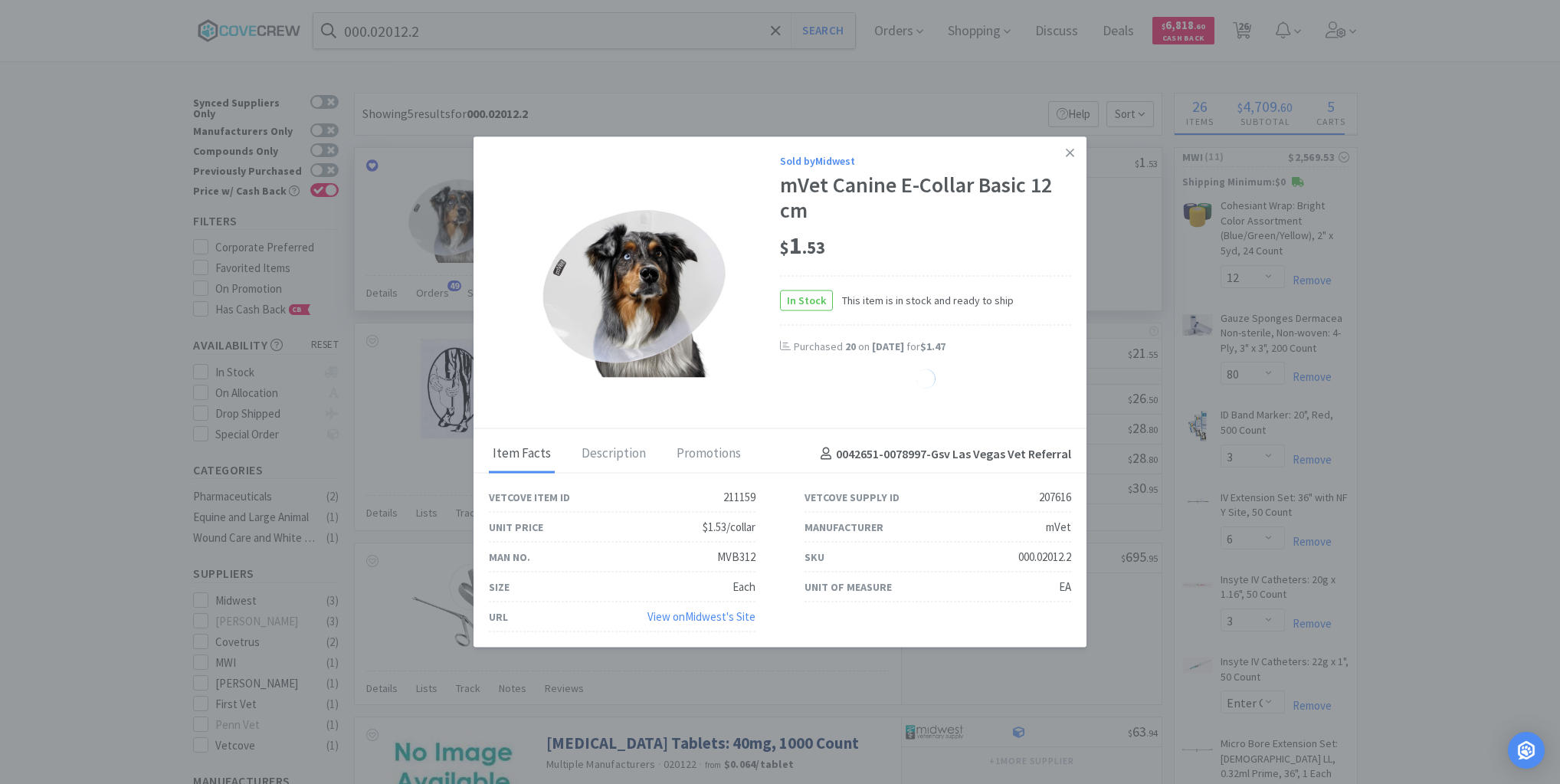
select select "20"
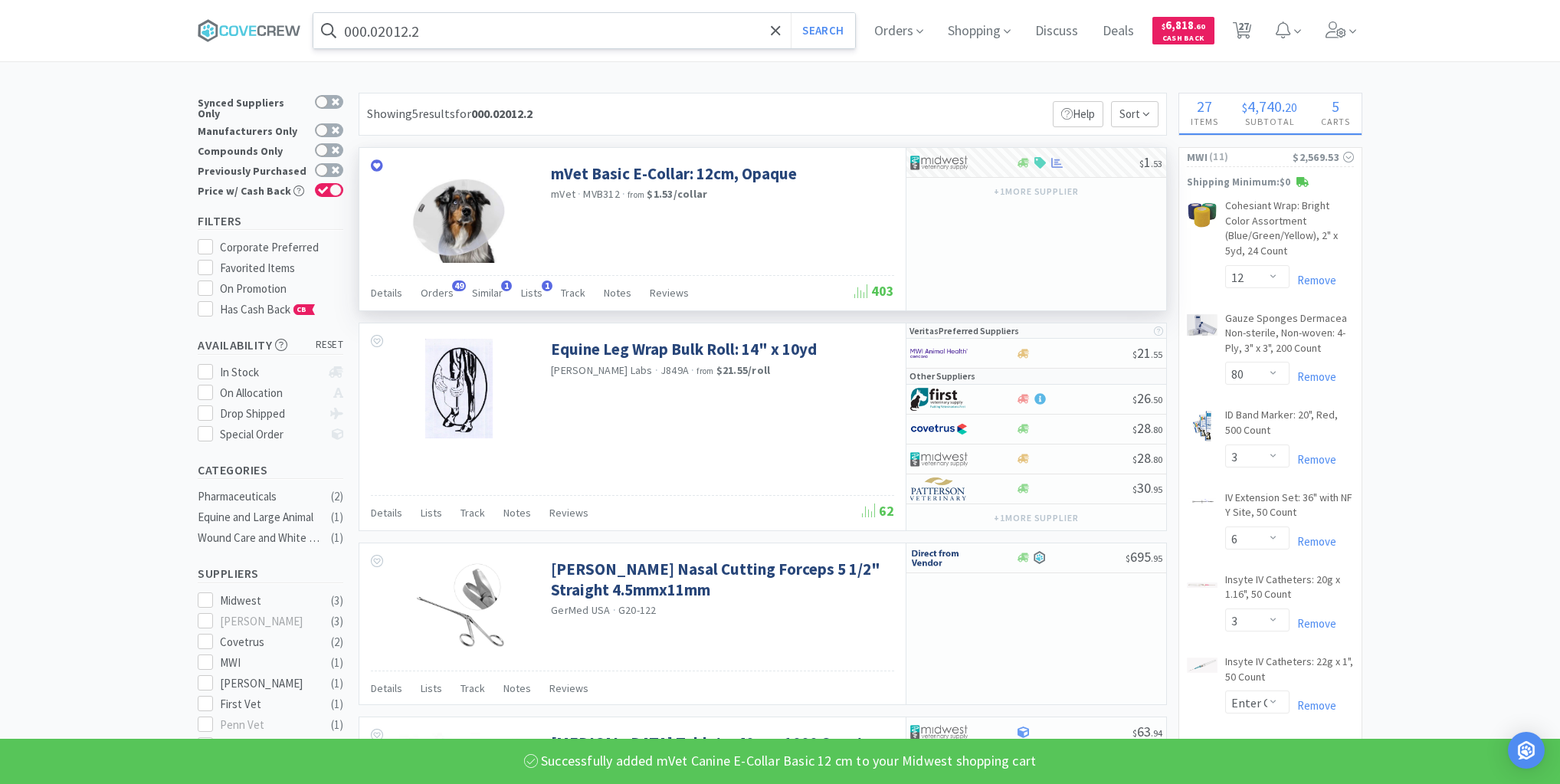
click at [487, 31] on input "000.02012.2" at bounding box center [584, 31] width 542 height 36
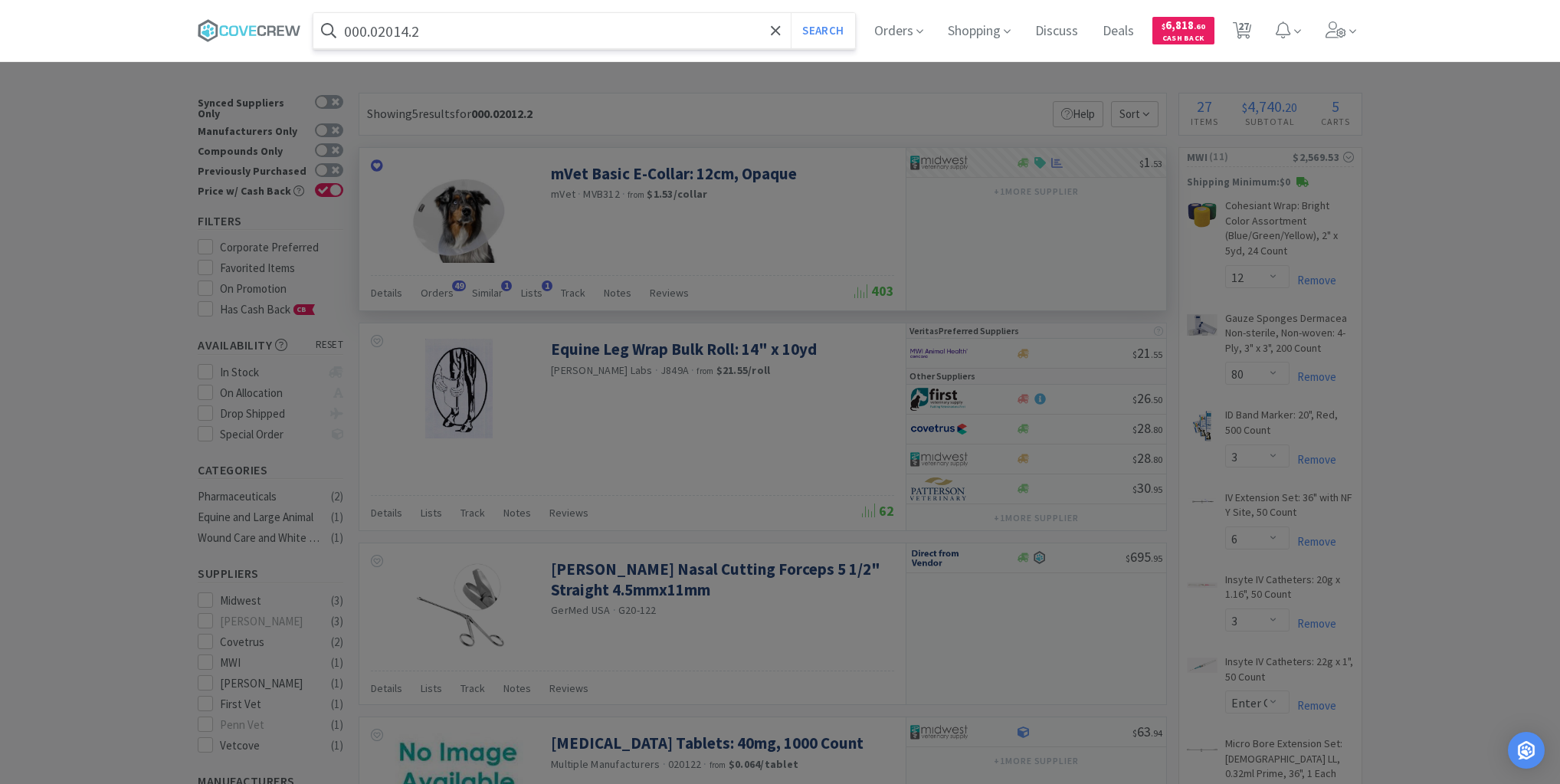
type input "000.02014.2"
click at [791, 13] on button "Search" at bounding box center [822, 31] width 64 height 36
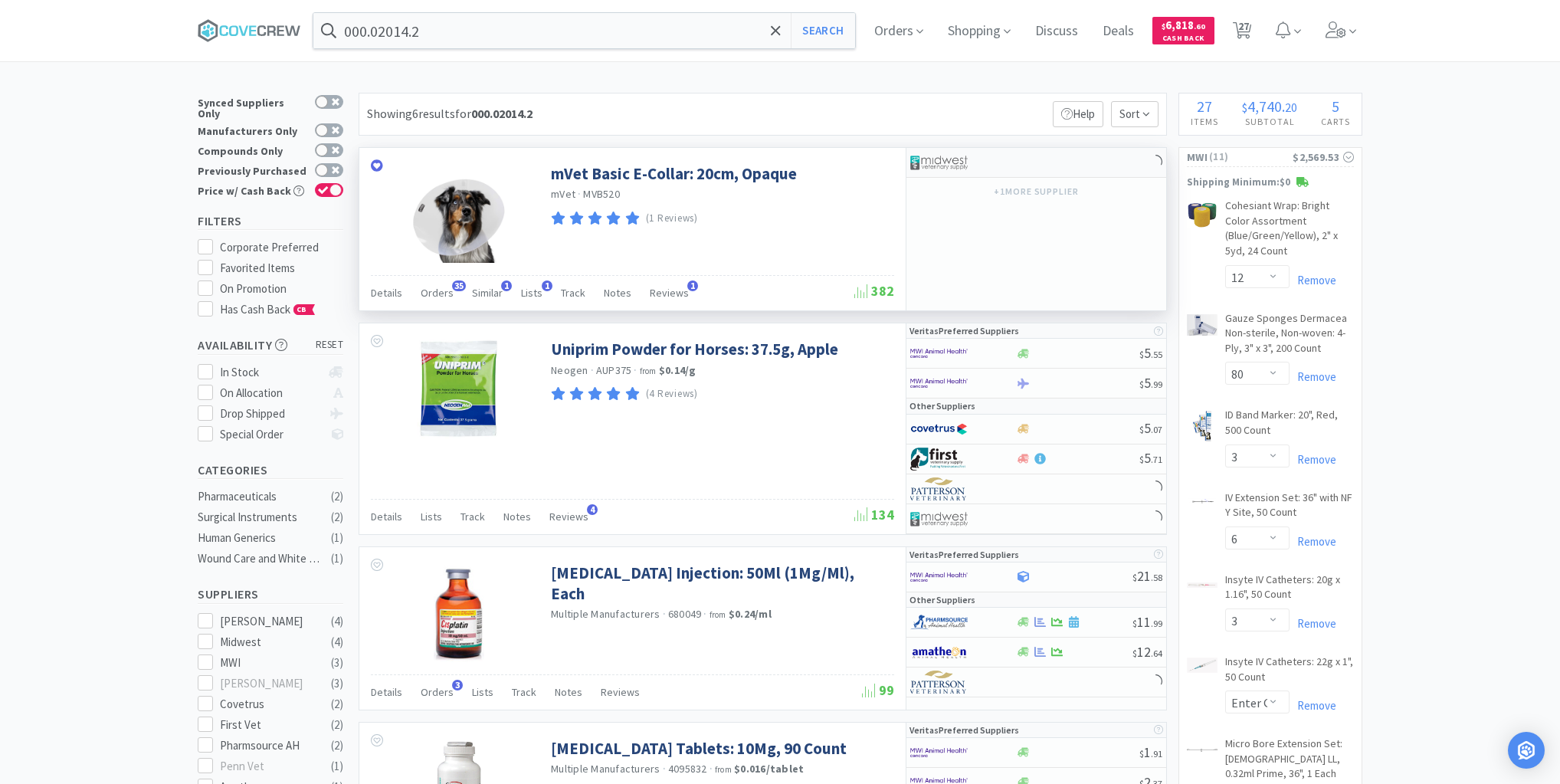
click at [1048, 165] on div at bounding box center [1036, 163] width 260 height 30
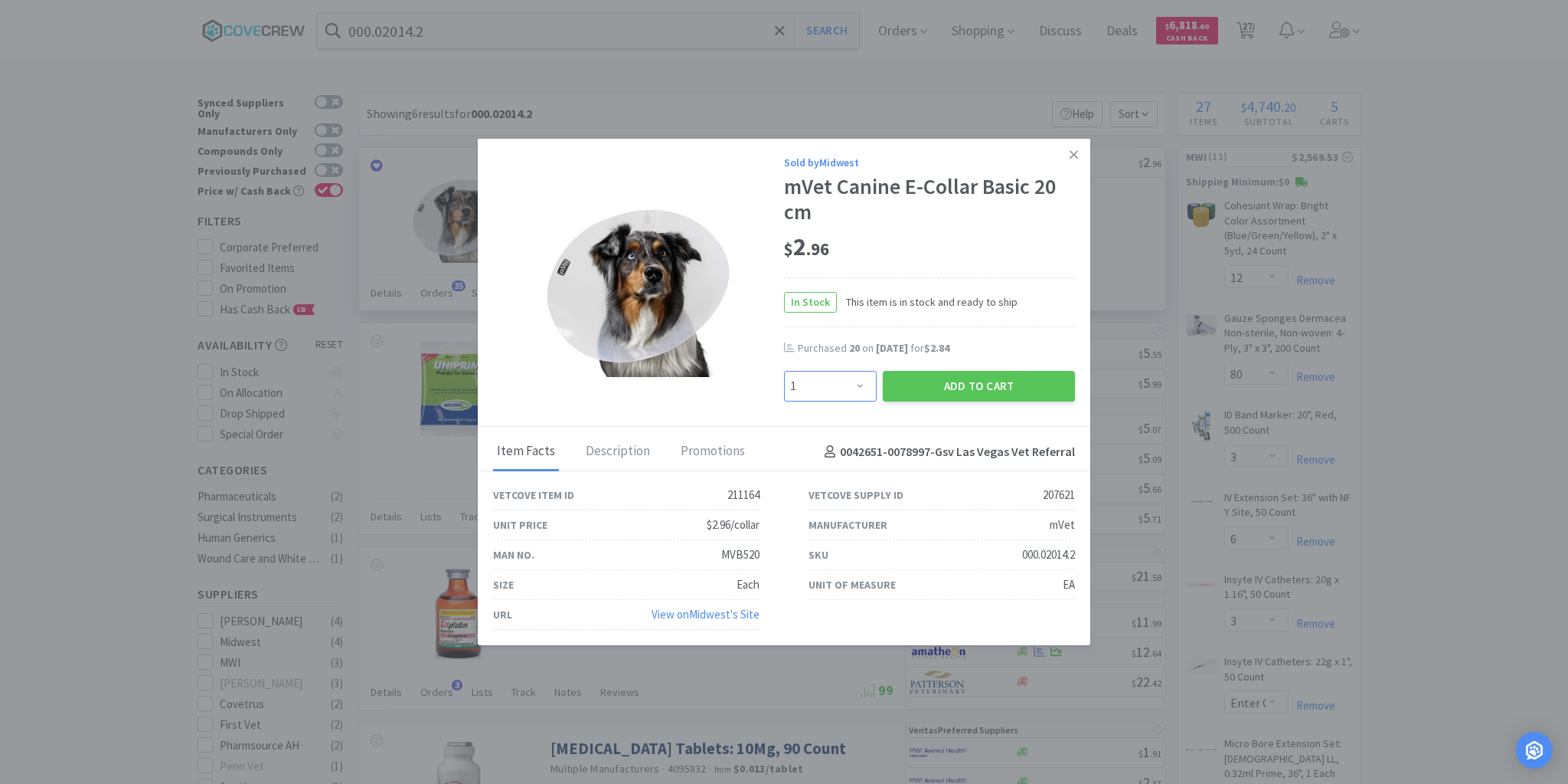
click at [862, 387] on select "Enter Quantity 1 2 3 4 5 6 7 8 9 10 11 12 13 14 15 16 17 18 19 20 Enter Quantity" at bounding box center [831, 385] width 93 height 31
select select "20"
click at [784, 371] on select "Enter Quantity 1 2 3 4 5 6 7 8 9 10 11 12 13 14 15 16 17 18 19 20 Enter Quantity" at bounding box center [831, 385] width 93 height 31
click at [928, 380] on button "Add to Cart" at bounding box center [979, 385] width 193 height 31
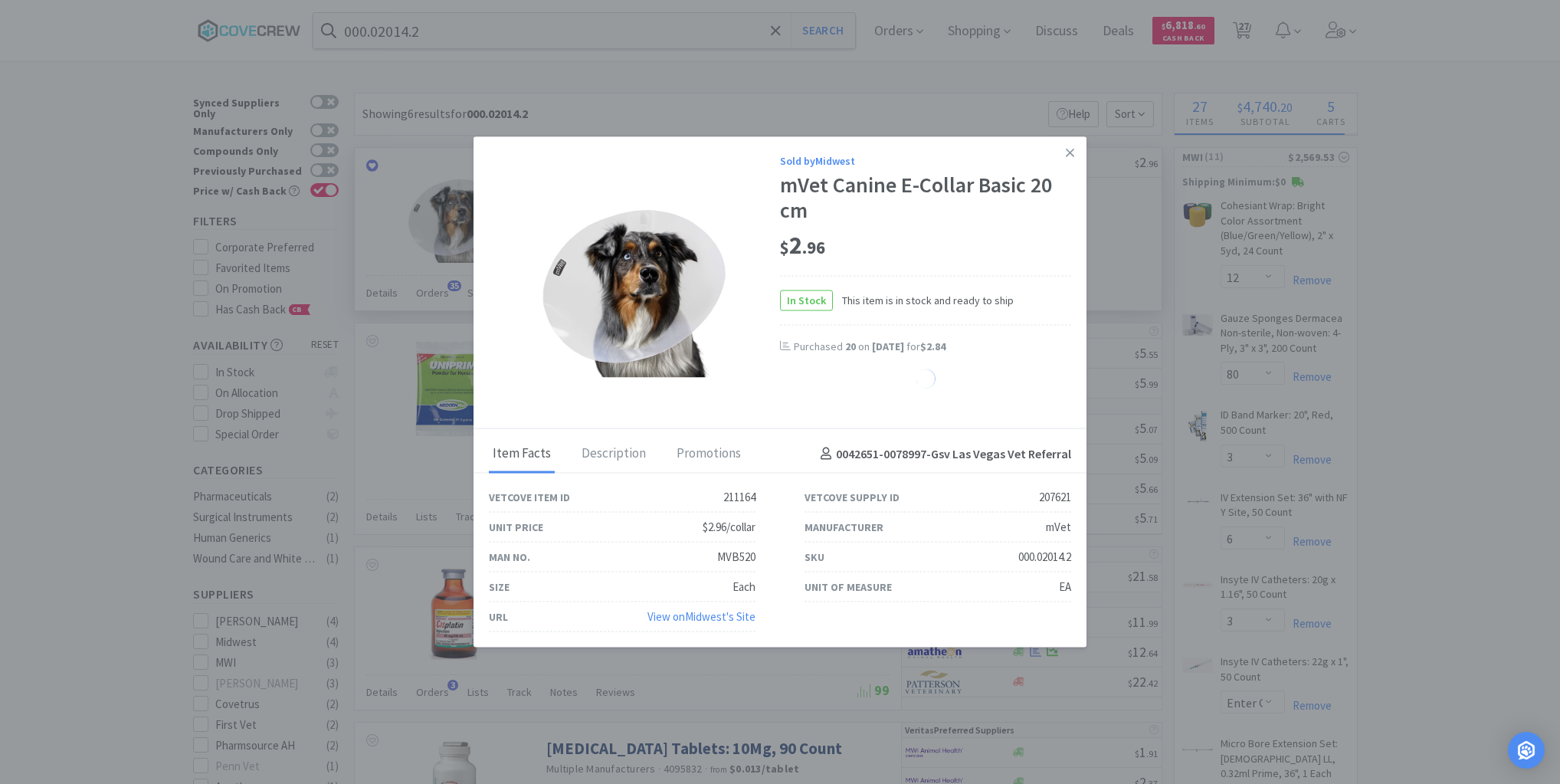
select select "20"
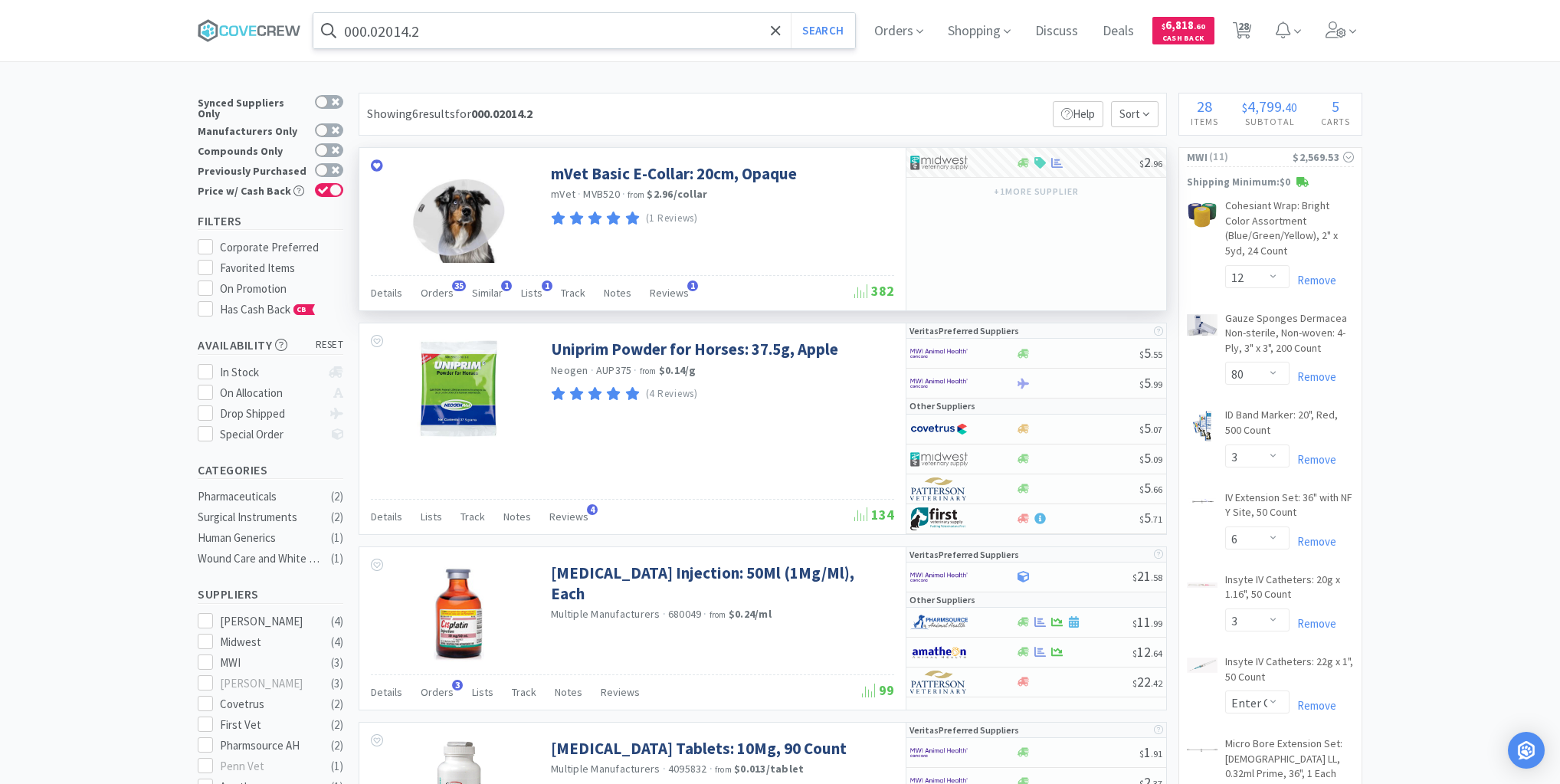
drag, startPoint x: 651, startPoint y: 22, endPoint x: 656, endPoint y: 46, distance: 24.5
click at [653, 24] on input "000.02014.2" at bounding box center [584, 31] width 542 height 36
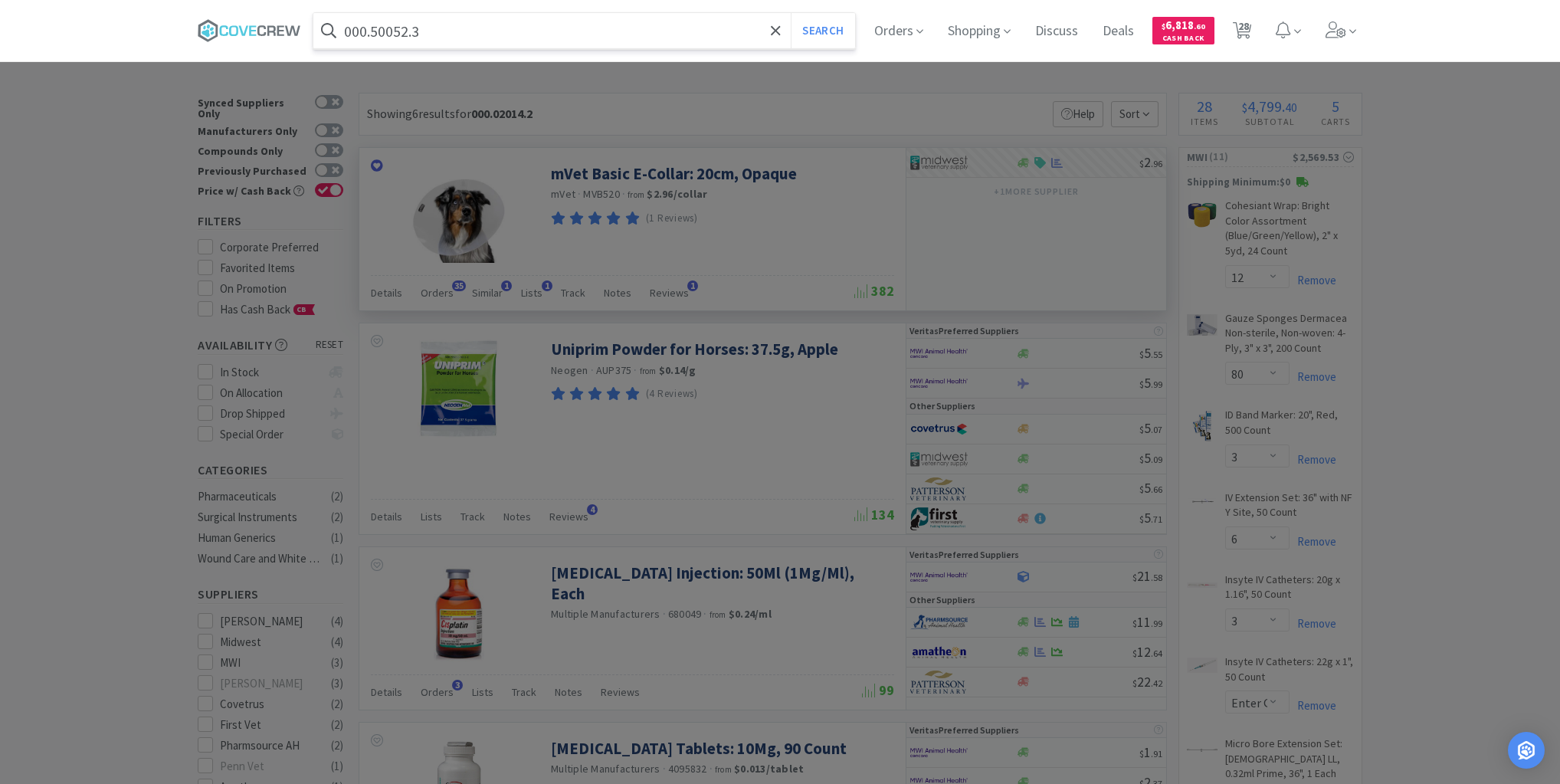
type input "000.50052.3"
click at [791, 13] on button "Search" at bounding box center [822, 31] width 64 height 36
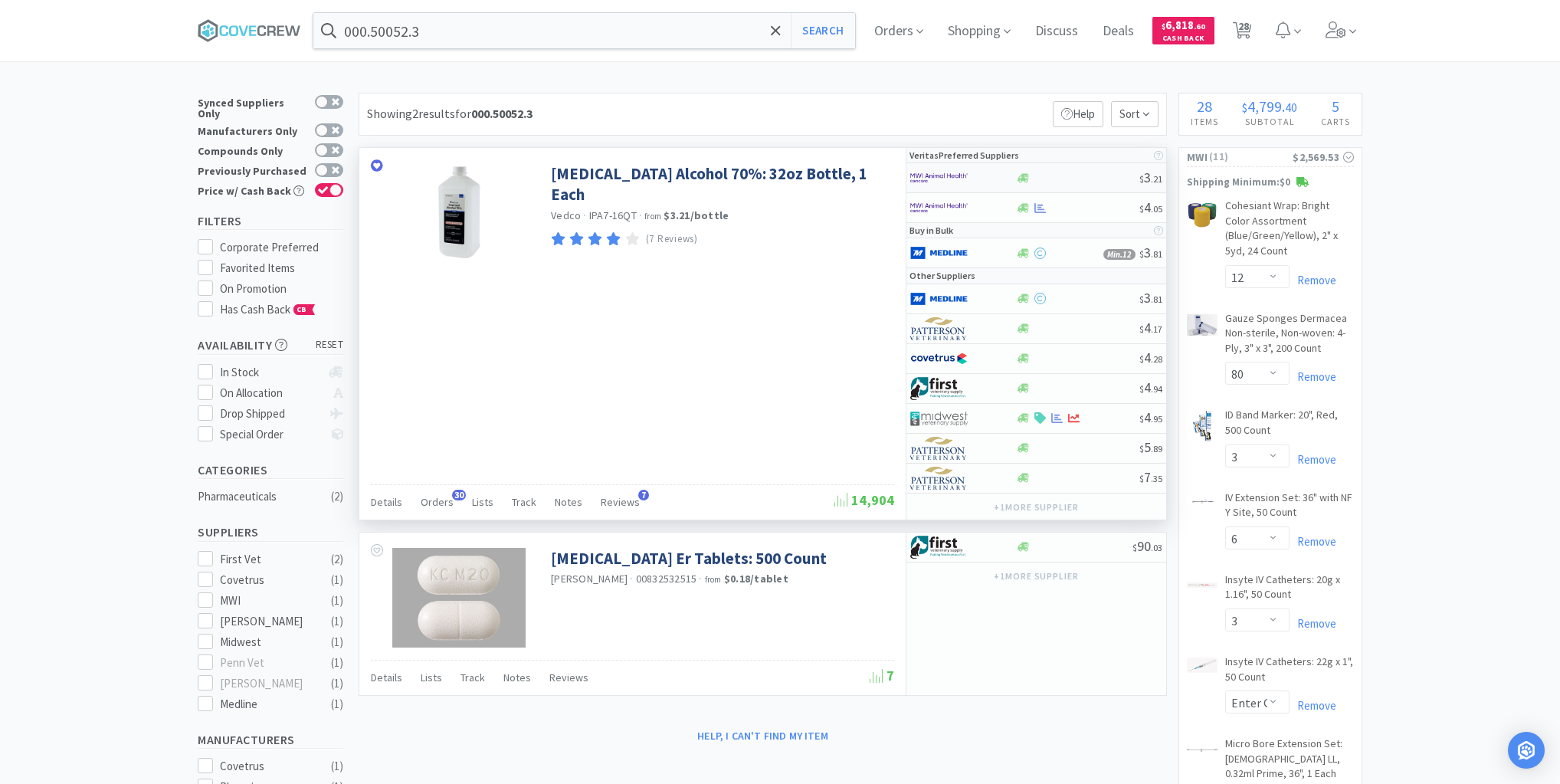
click at [1077, 178] on div at bounding box center [1078, 178] width 124 height 12
select select "1"
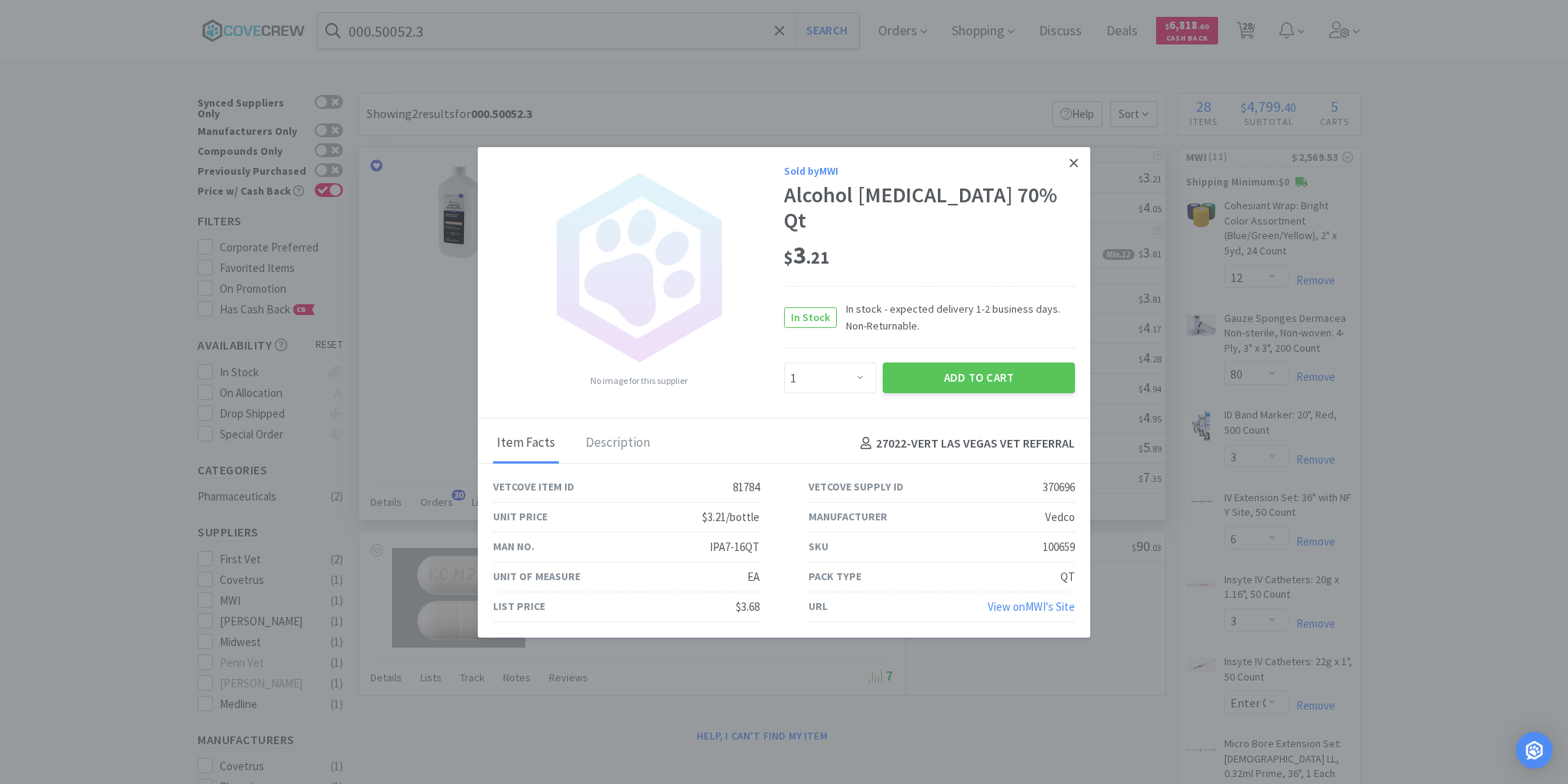
click at [1072, 166] on icon at bounding box center [1074, 163] width 8 height 8
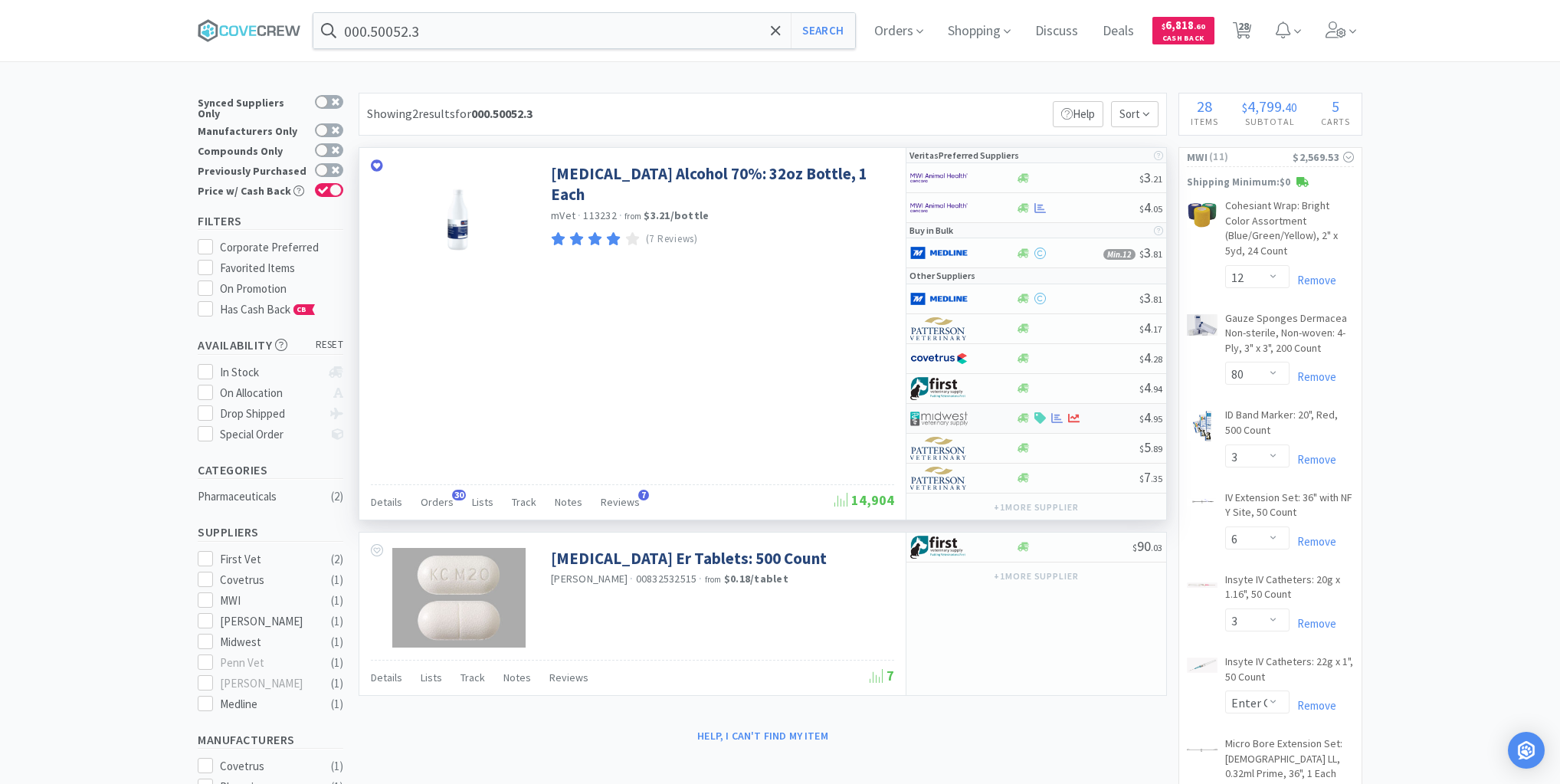
click at [1098, 416] on div at bounding box center [1078, 418] width 124 height 12
select select "1"
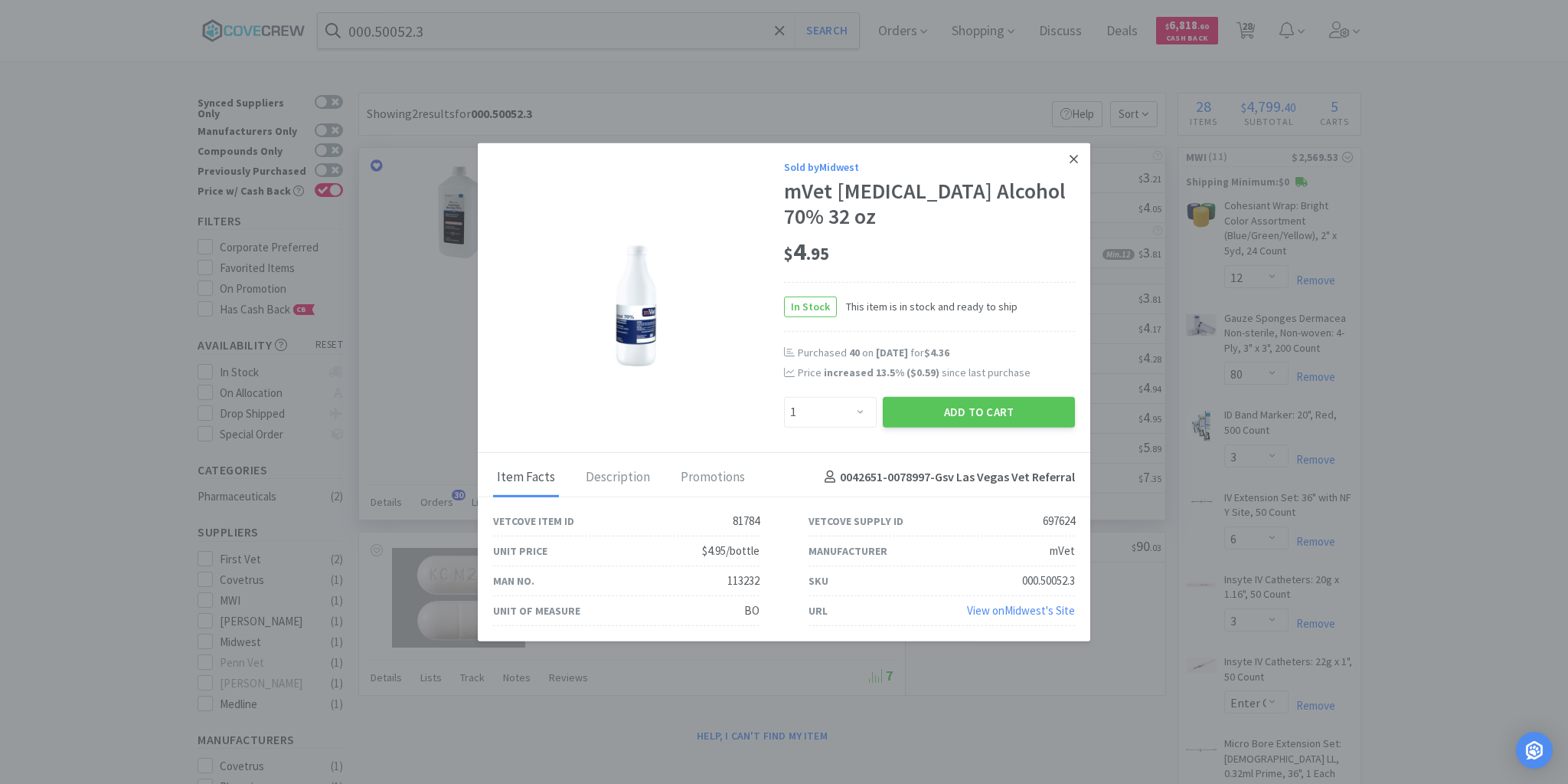
click at [1070, 160] on icon at bounding box center [1074, 158] width 8 height 14
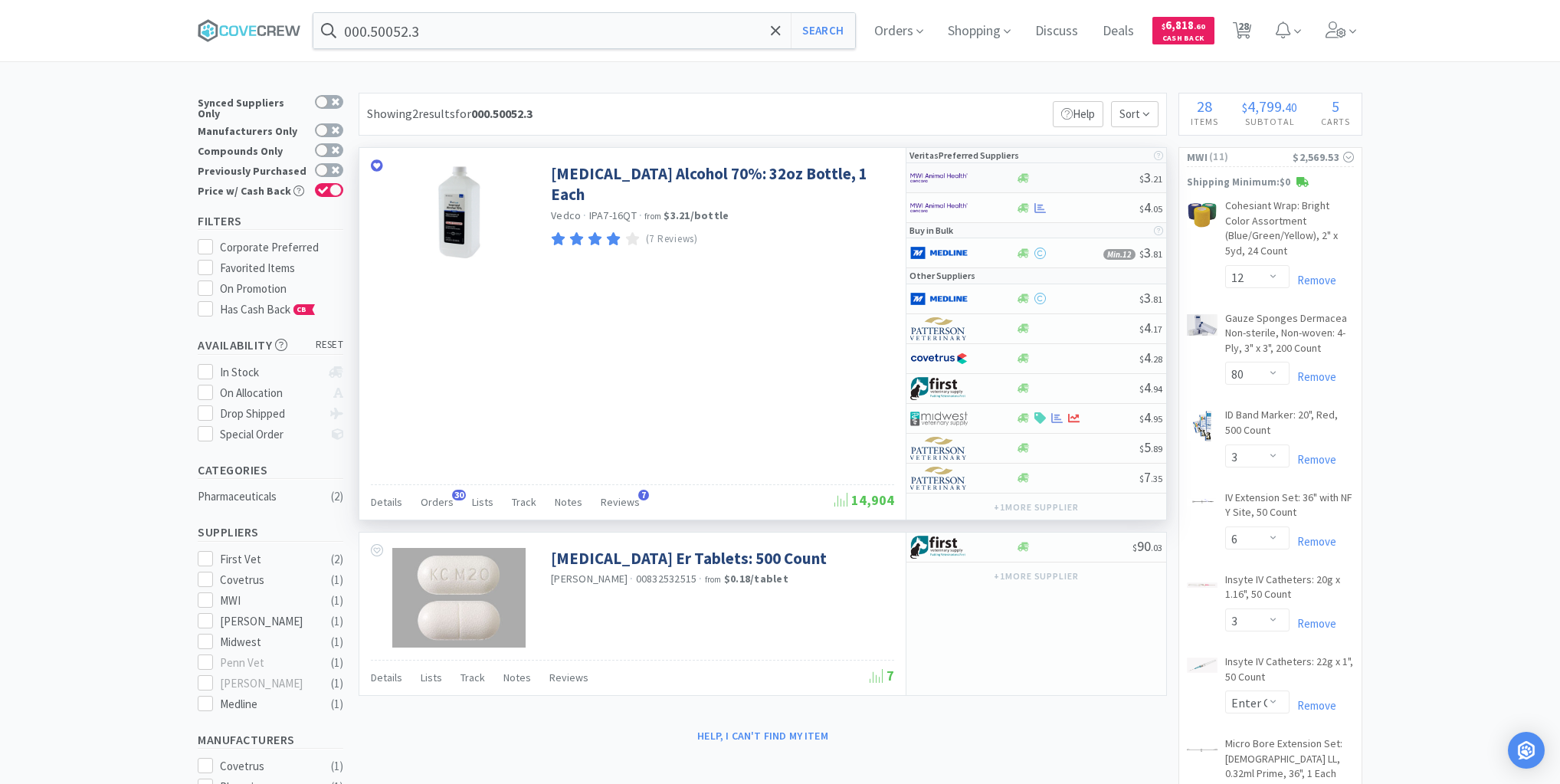
click at [1079, 183] on div "$ 3 . 21" at bounding box center [1036, 178] width 260 height 30
select select "1"
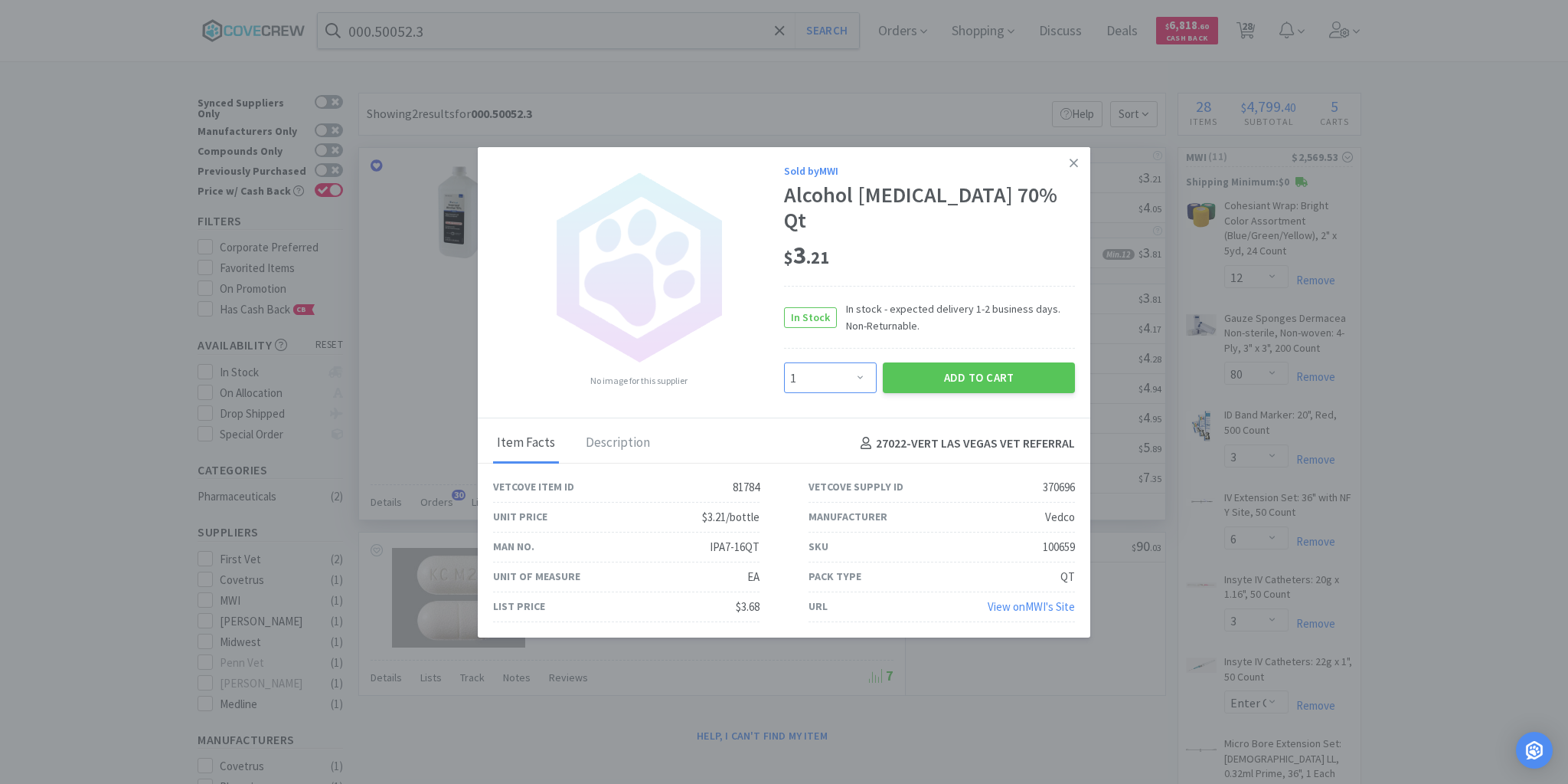
click at [862, 362] on select "Enter Quantity 1 2 3 4 5 6 7 8 9 10 11 12 13 14 15 16 17 18 19 20 Enter Quantity" at bounding box center [831, 377] width 93 height 31
type input "36"
click at [910, 368] on button "Add to Cart" at bounding box center [979, 375] width 193 height 31
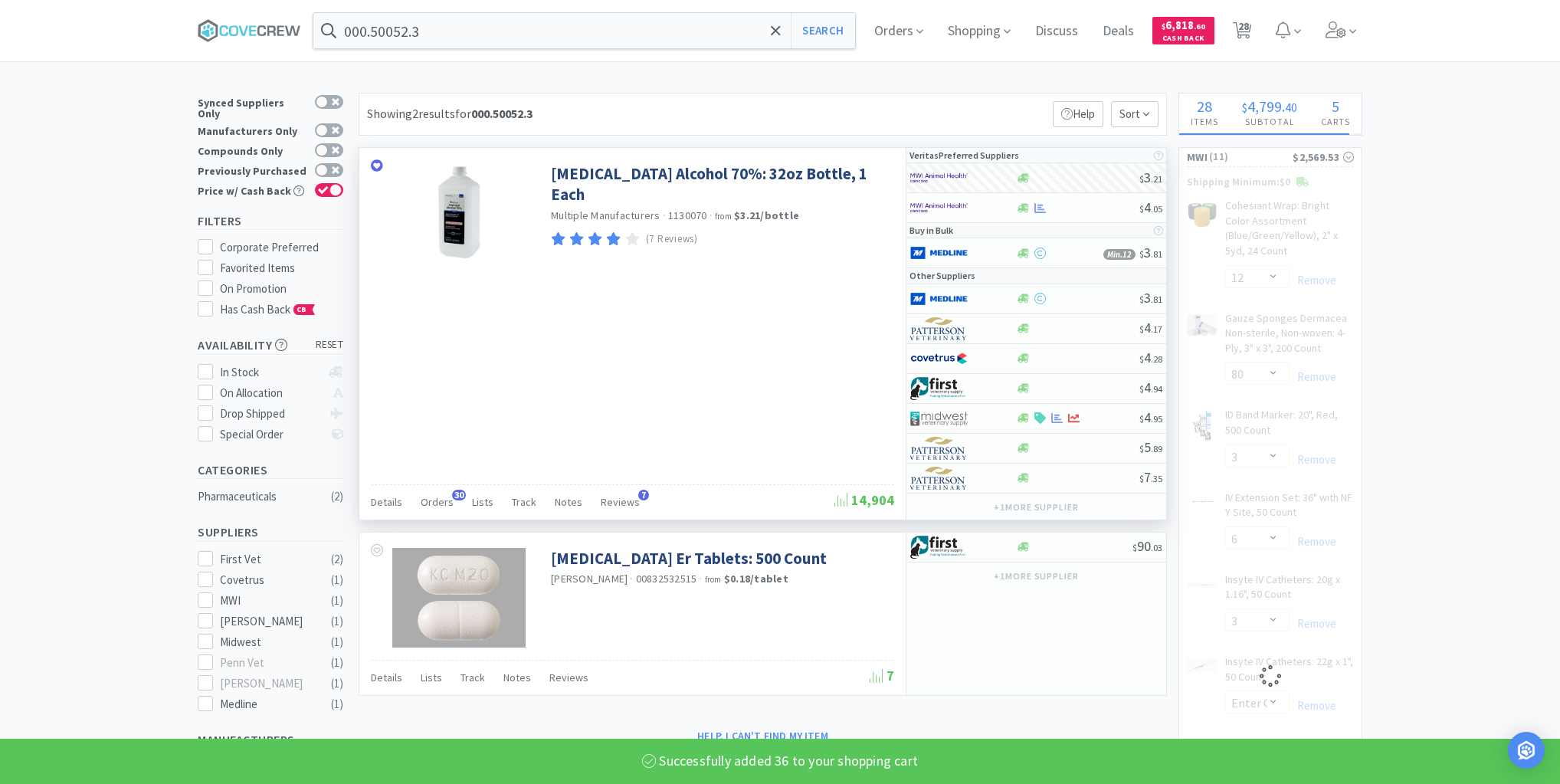
select select "200"
select select "10"
select select "36"
select select "50"
select select "12"
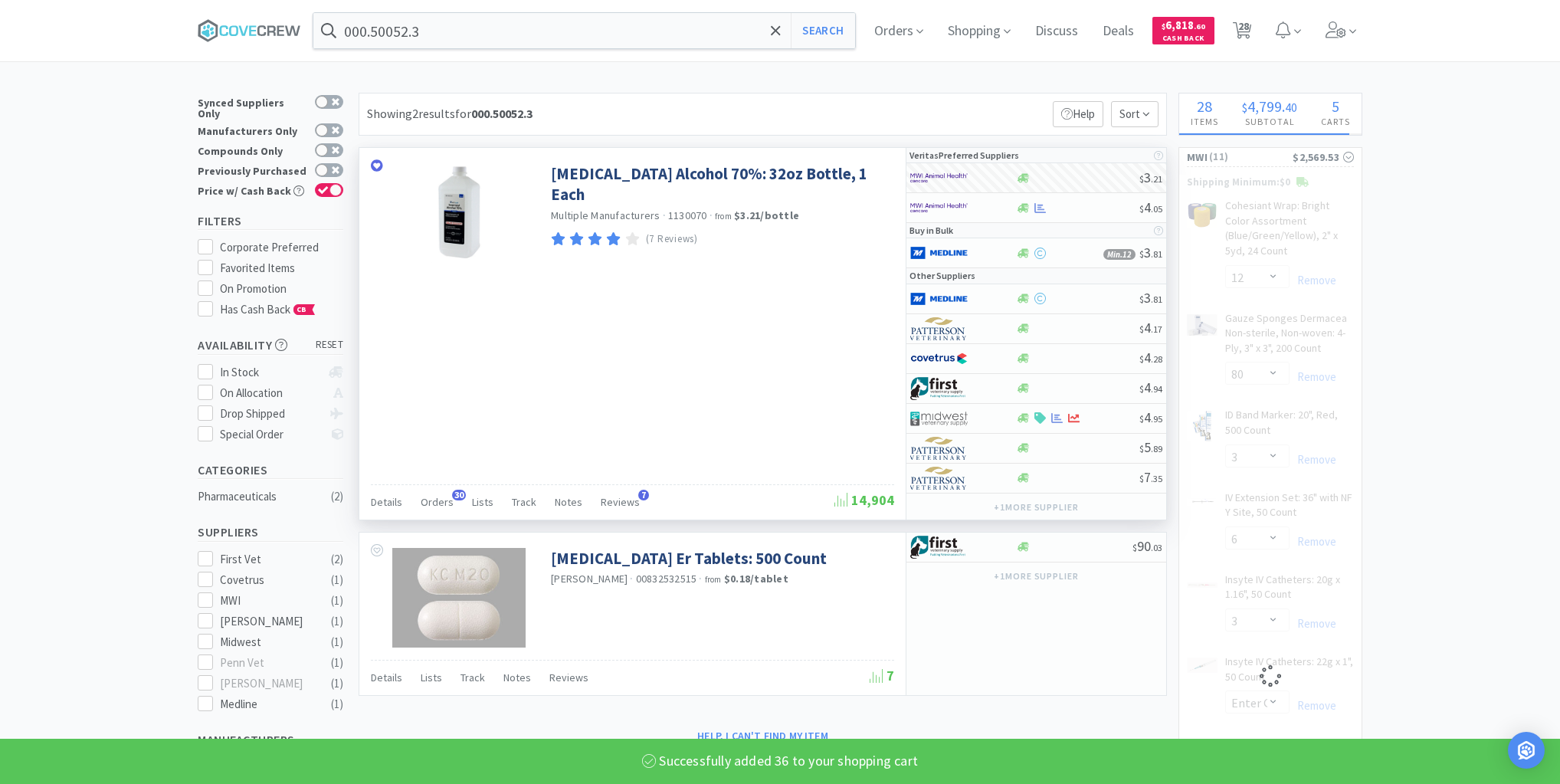
select select "2"
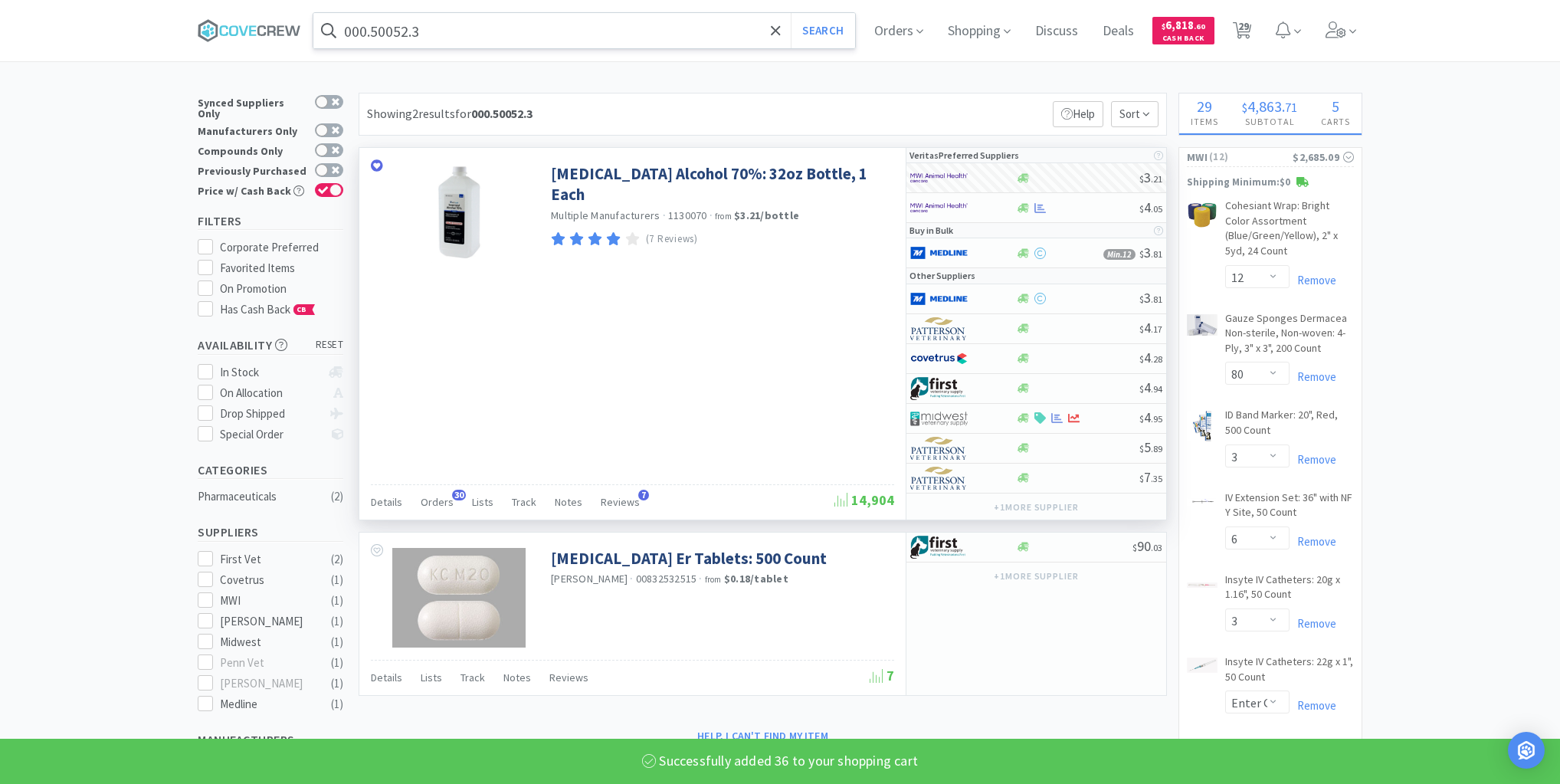
click at [668, 31] on input "000.50052.3" at bounding box center [584, 31] width 542 height 36
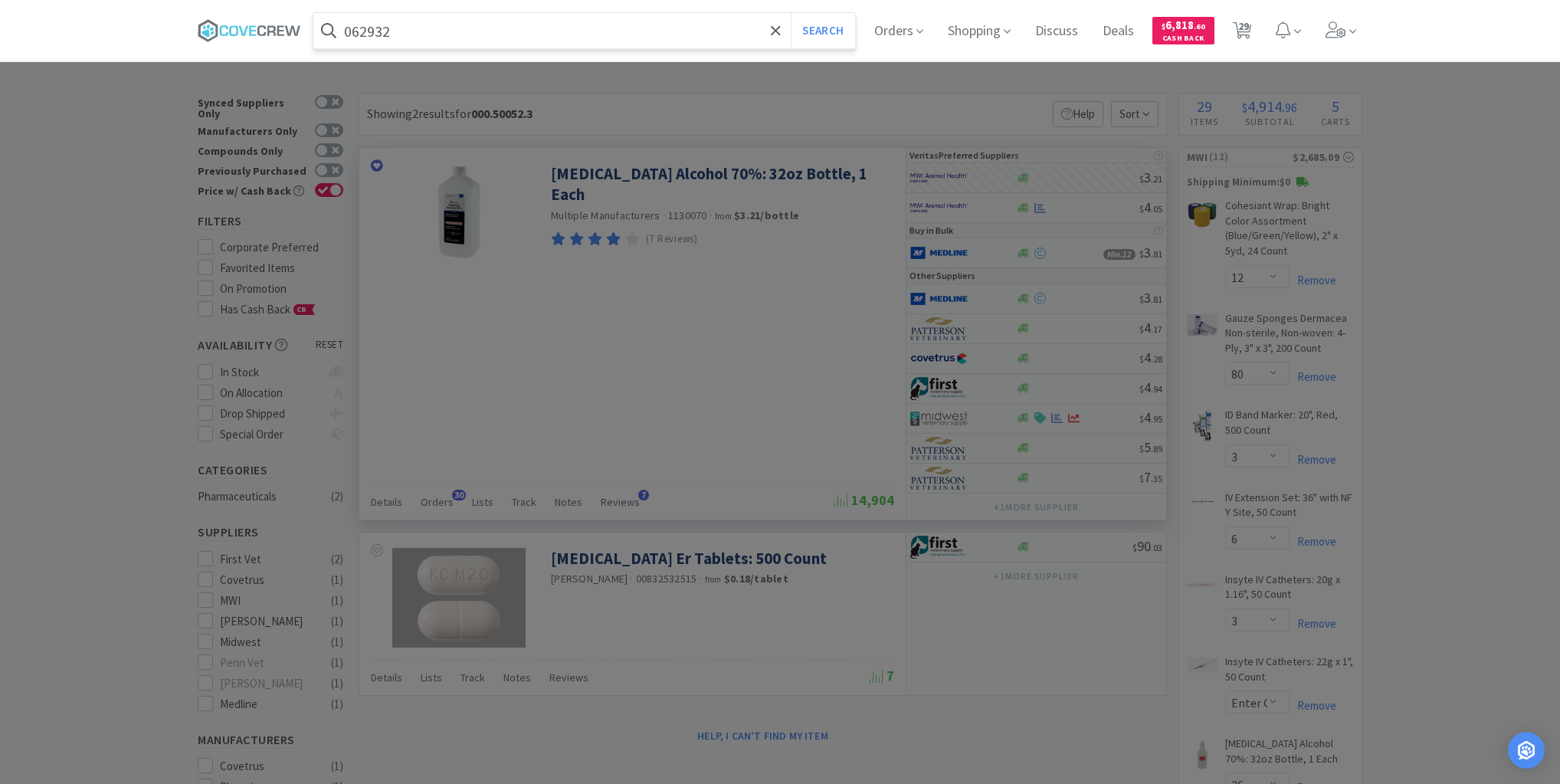
type input "062932"
click at [791, 13] on button "Search" at bounding box center [822, 31] width 64 height 36
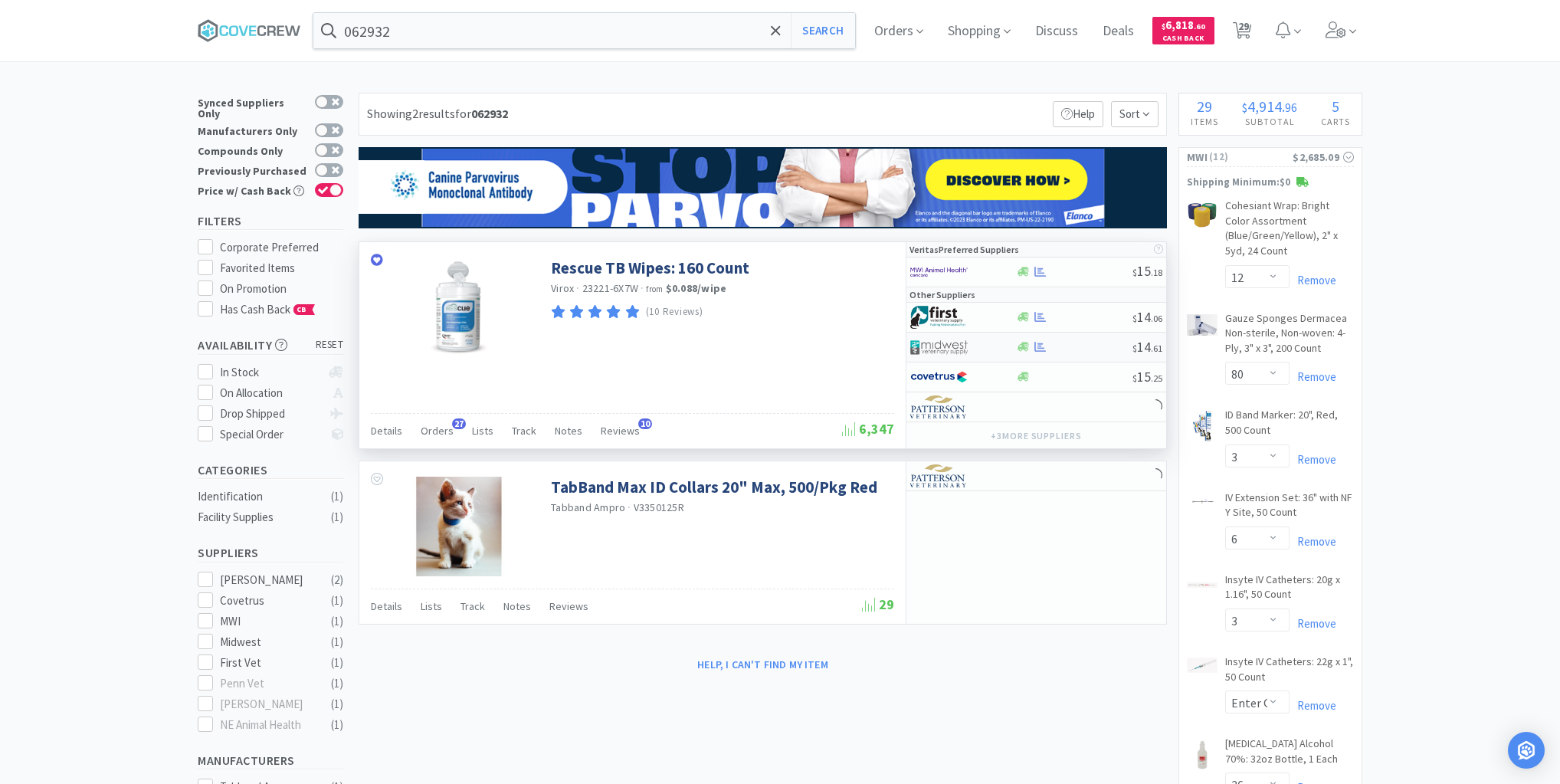
click at [1089, 347] on div at bounding box center [1074, 347] width 117 height 12
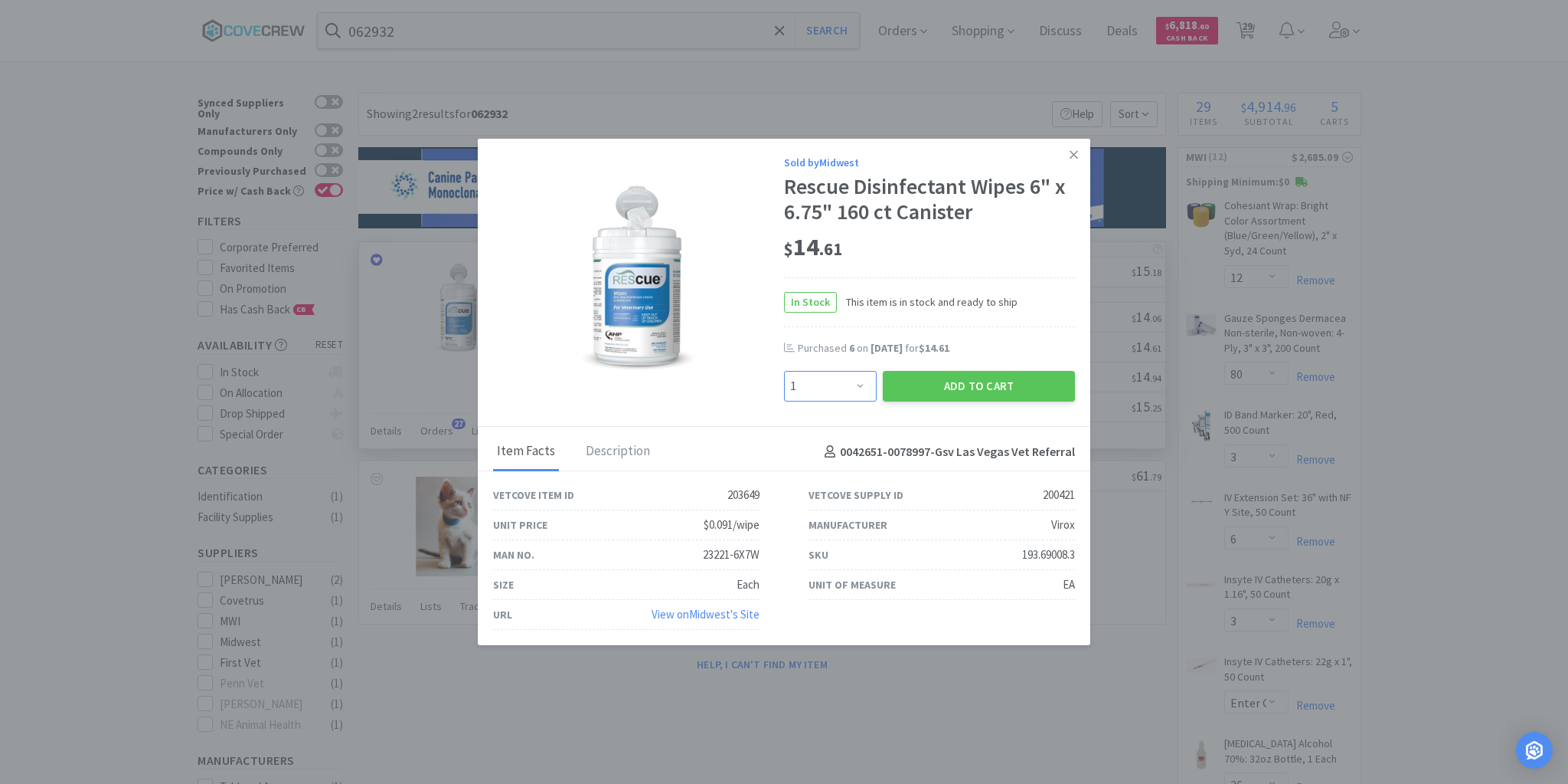
click at [860, 384] on select "Enter Quantity 1 2 3 4 5 6 7 8 9 10 11 12 13 14 15 16 17 18 19 20 Enter Quantity" at bounding box center [831, 385] width 93 height 31
select select "10"
click at [784, 371] on select "Enter Quantity 1 2 3 4 5 6 7 8 9 10 11 12 13 14 15 16 17 18 19 20 Enter Quantity" at bounding box center [831, 385] width 93 height 31
click at [955, 380] on button "Add to Cart" at bounding box center [979, 385] width 193 height 31
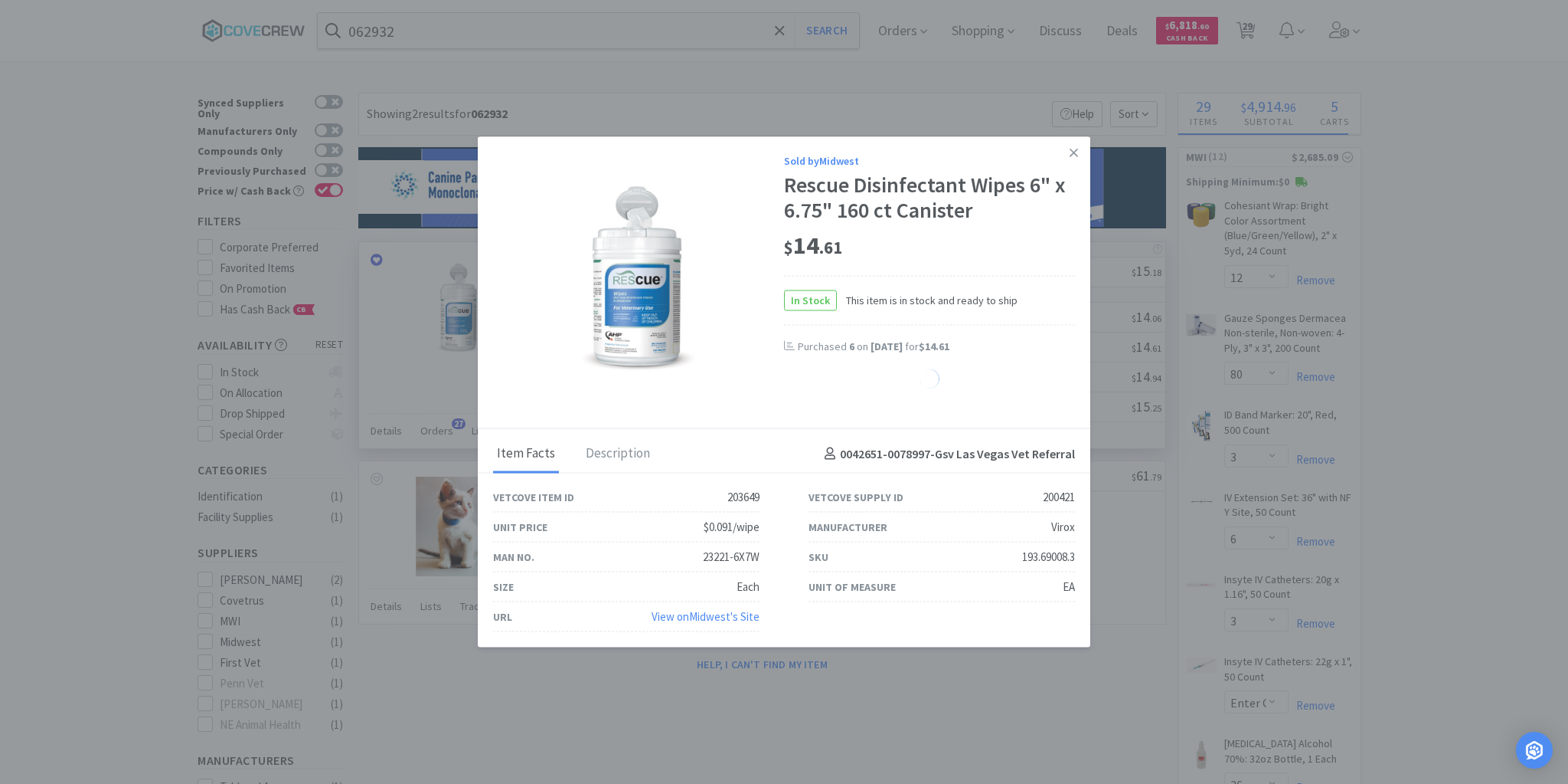
select select "10"
select select "2"
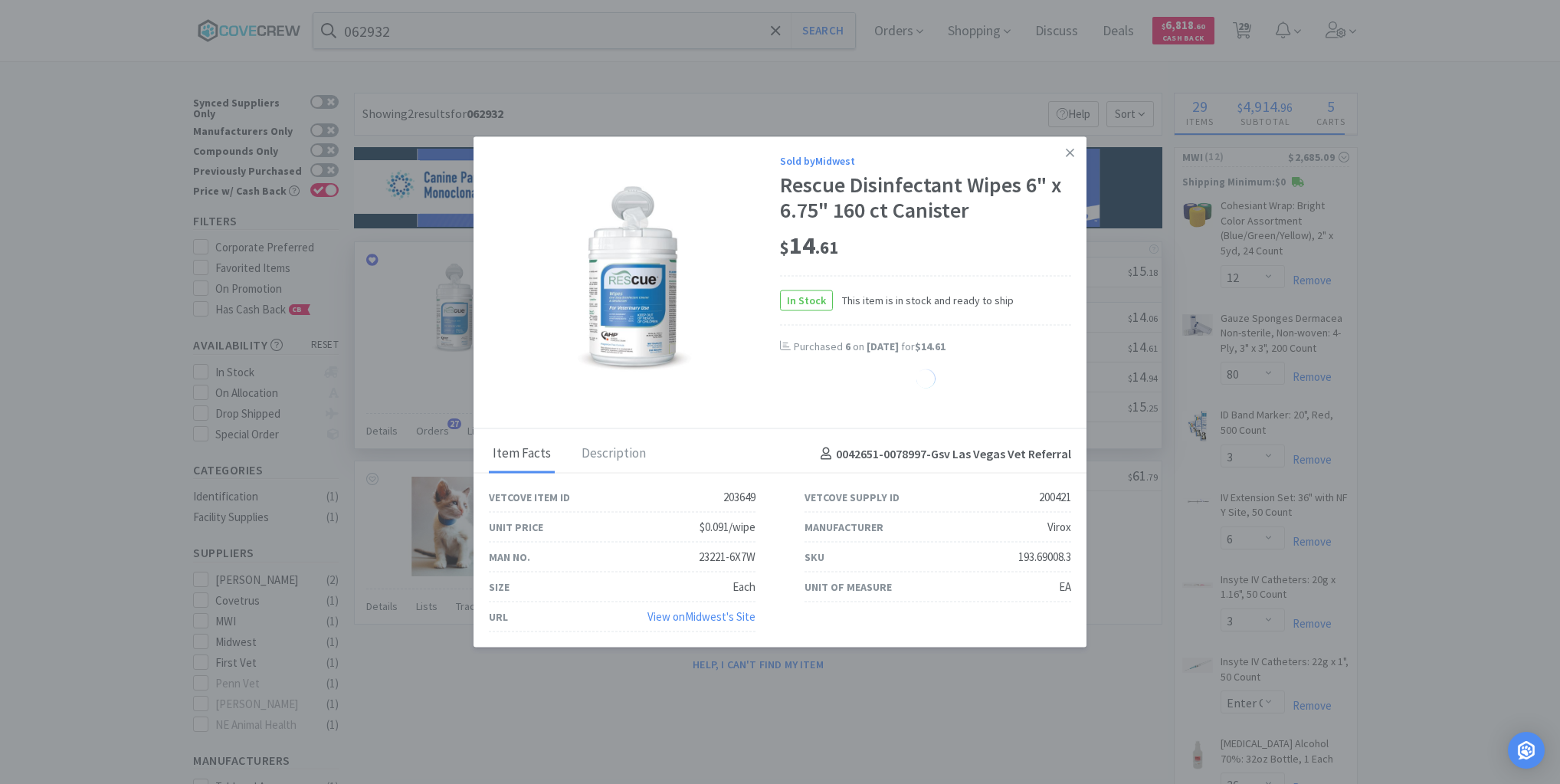
select select "20"
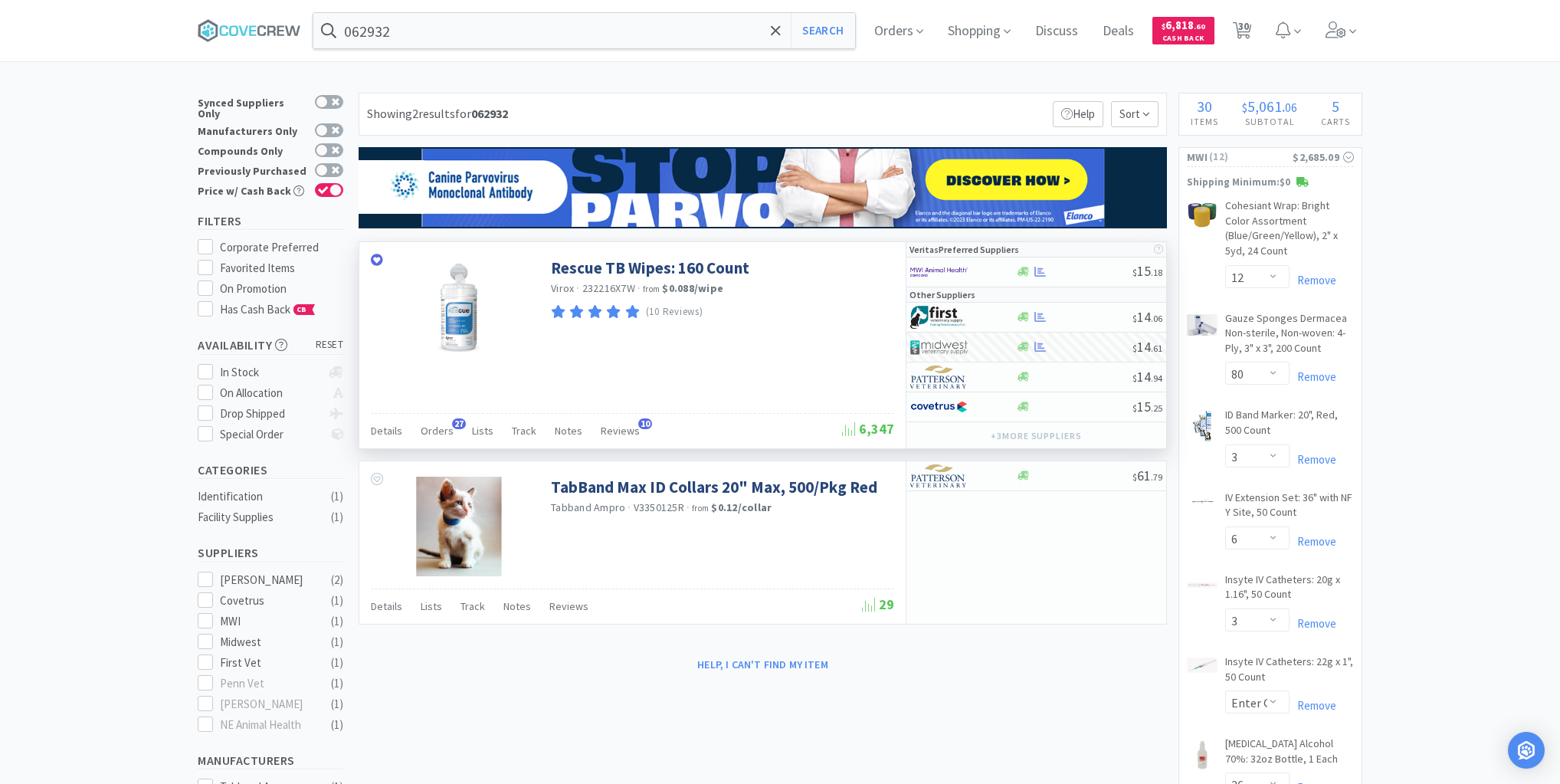
click at [261, 31] on icon at bounding box center [249, 31] width 103 height 23
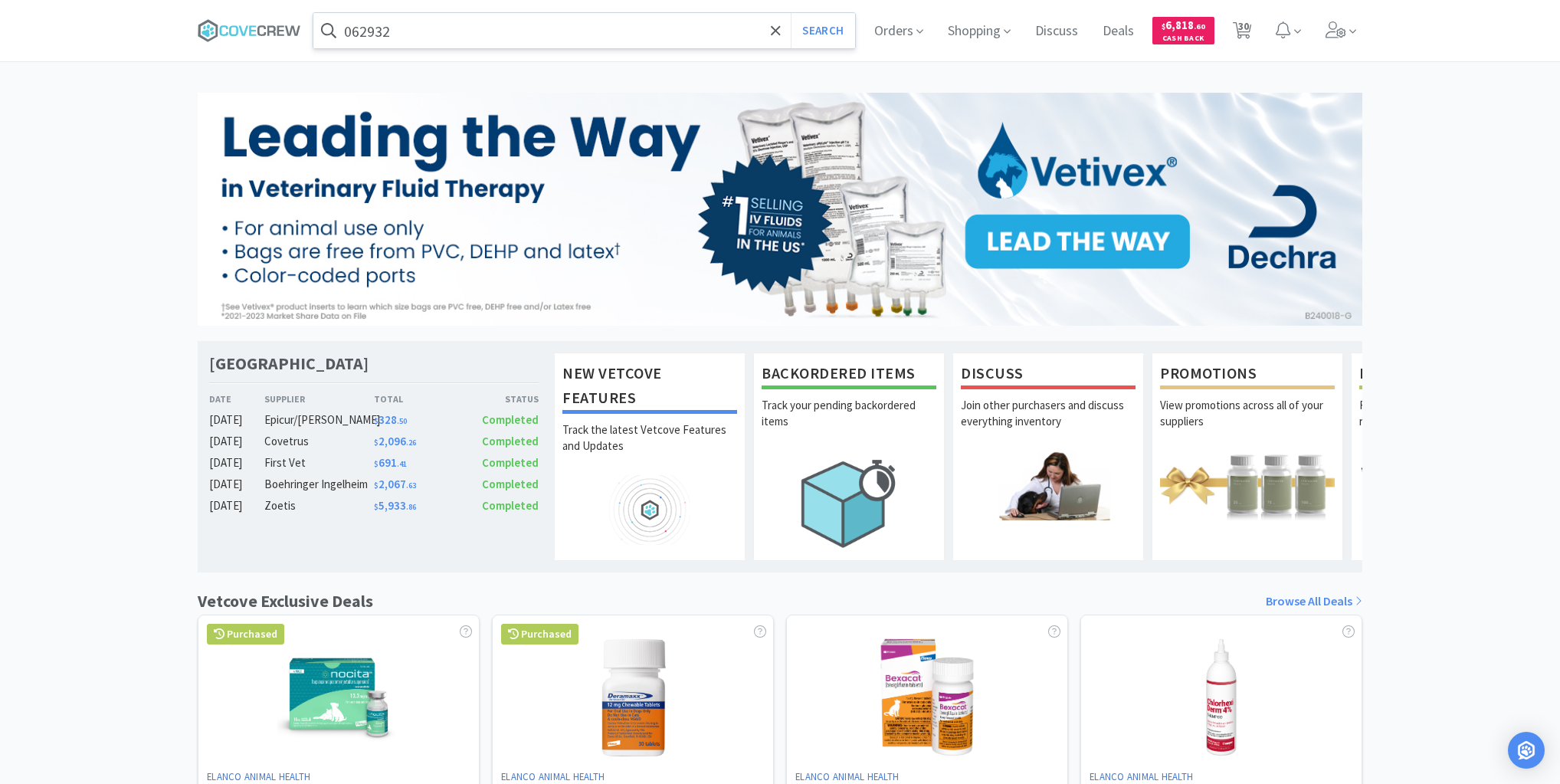
click at [704, 33] on input "062932" at bounding box center [584, 31] width 542 height 36
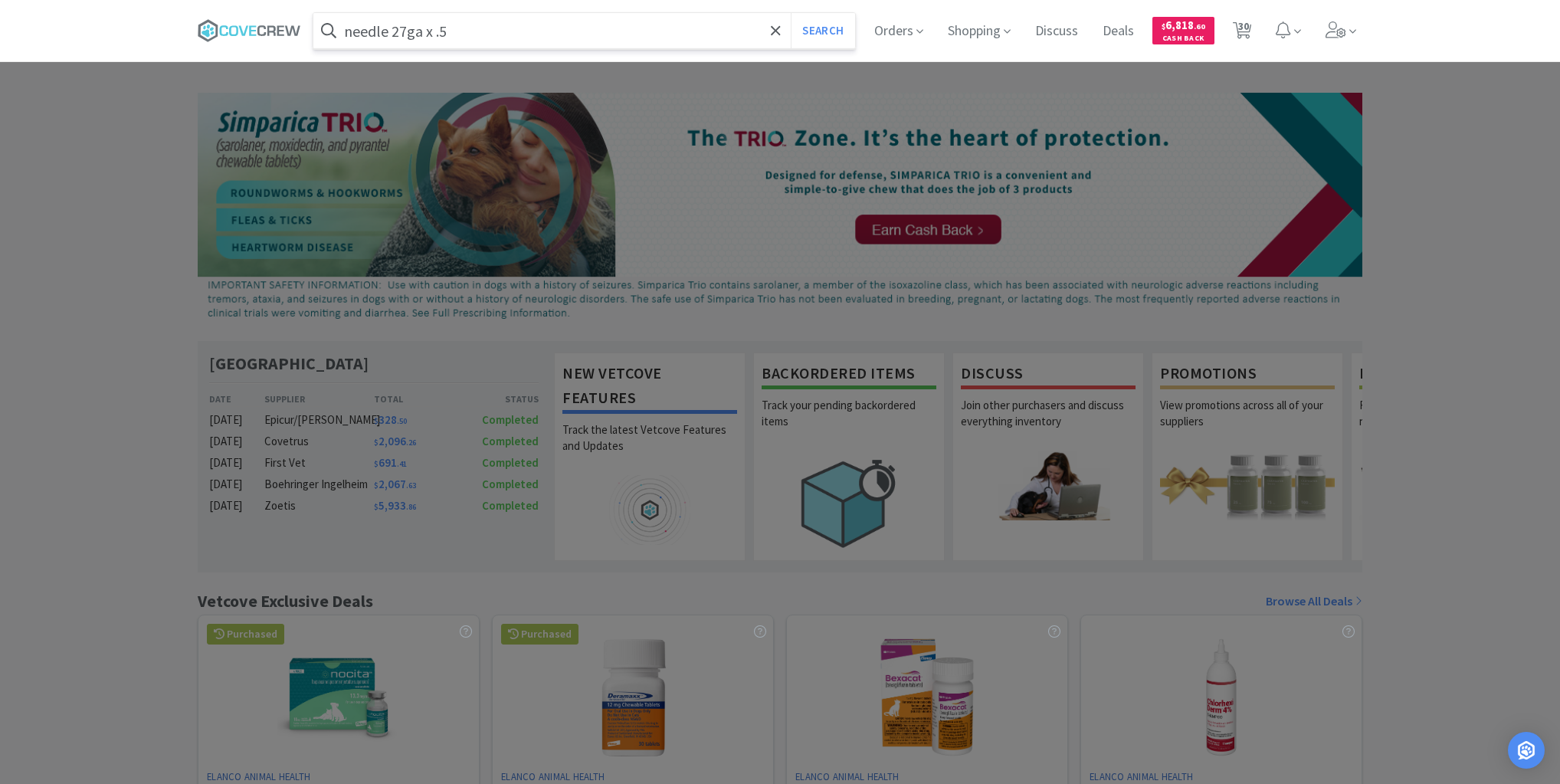
type input "needle 27ga x .5"
click at [791, 13] on button "Search" at bounding box center [822, 31] width 64 height 36
select select "12"
select select "80"
select select "3"
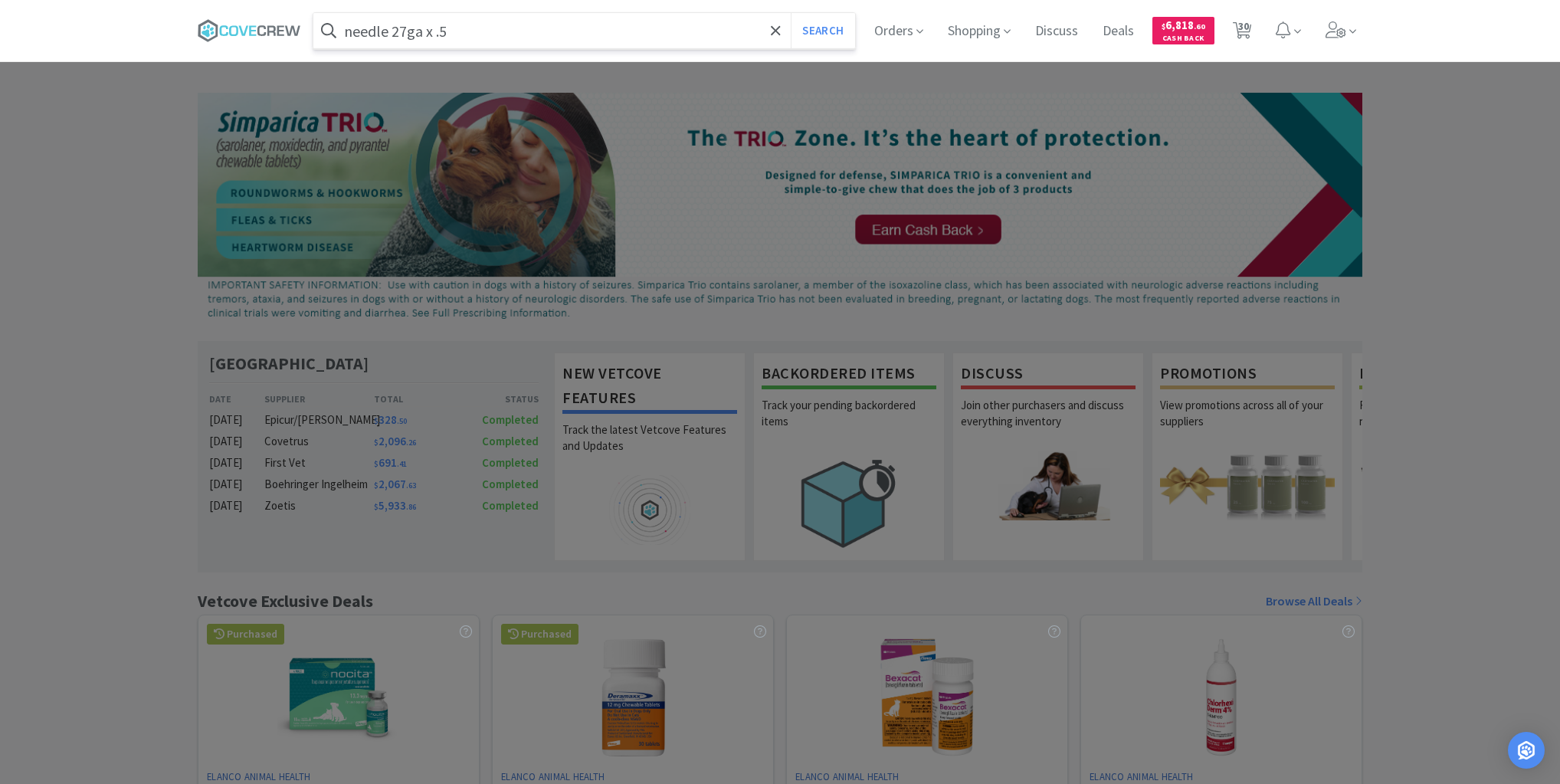
select select "6"
select select "3"
select select "4"
select select "36"
select select "200"
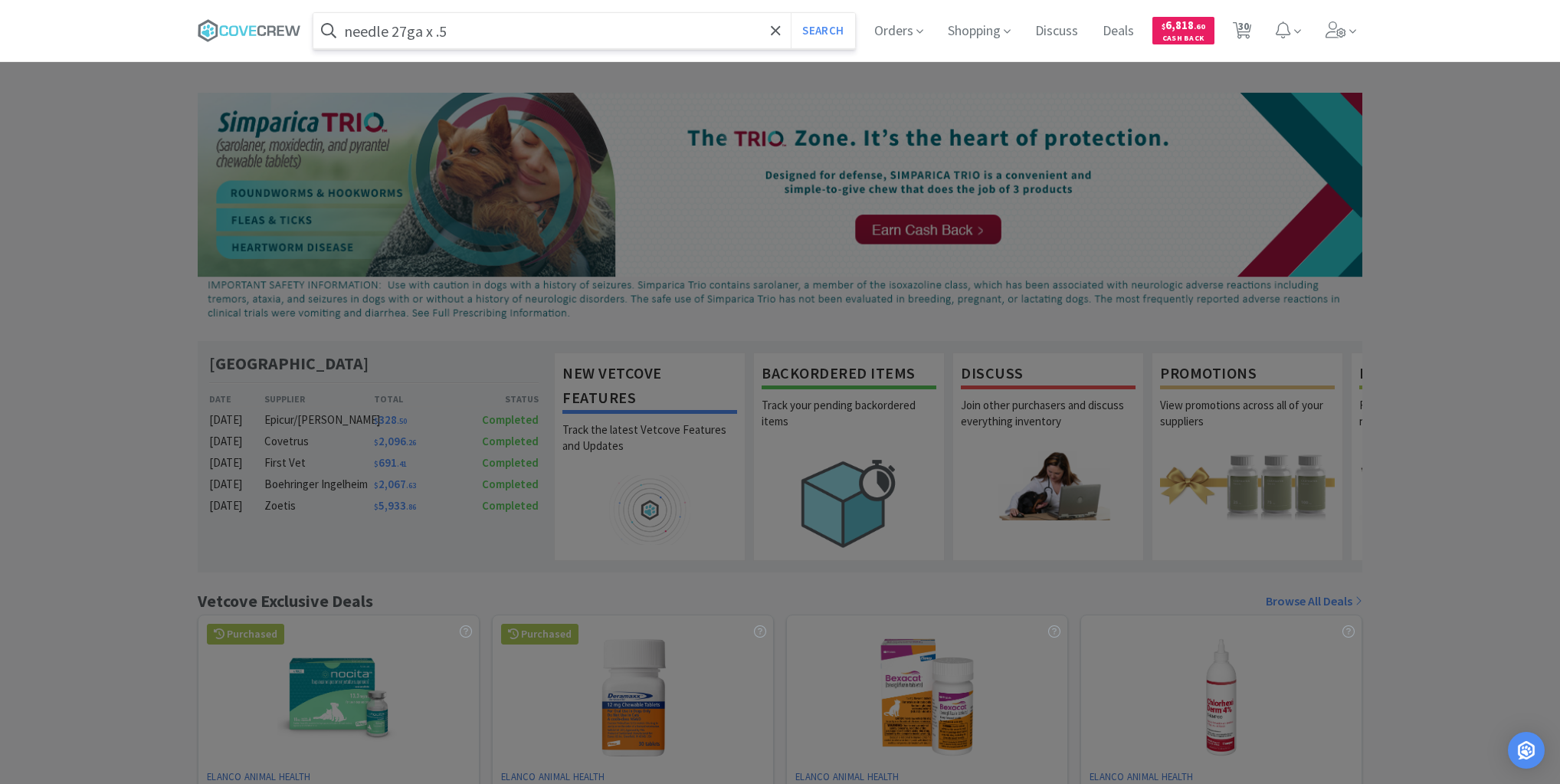
select select "50"
select select "12"
select select "10"
select select "2"
select select "5"
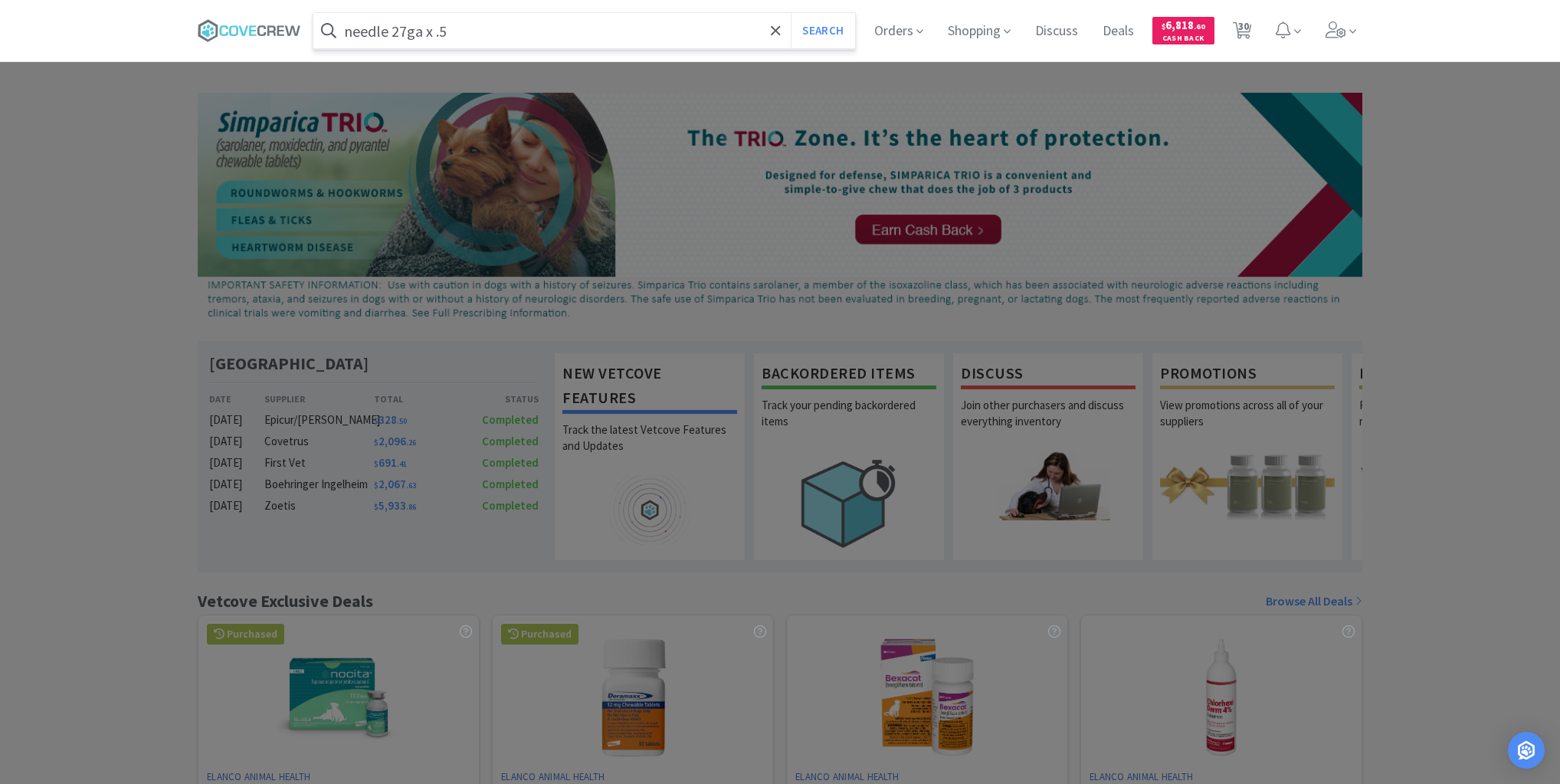
select select "8"
select select "192"
select select "20"
select select "2"
select select "4"
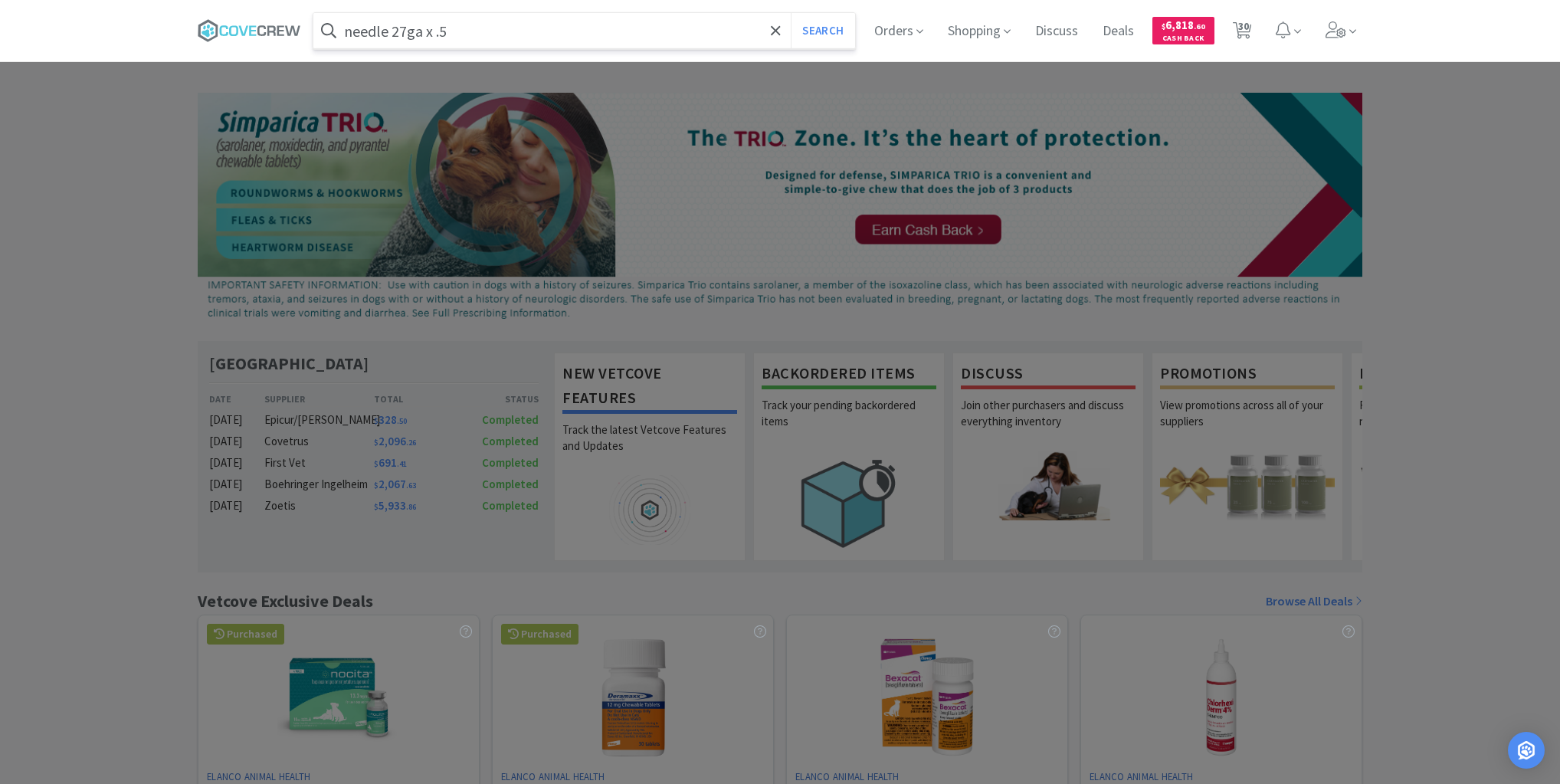
select select "20"
select select "80"
select select "10"
select select "2"
select select "20"
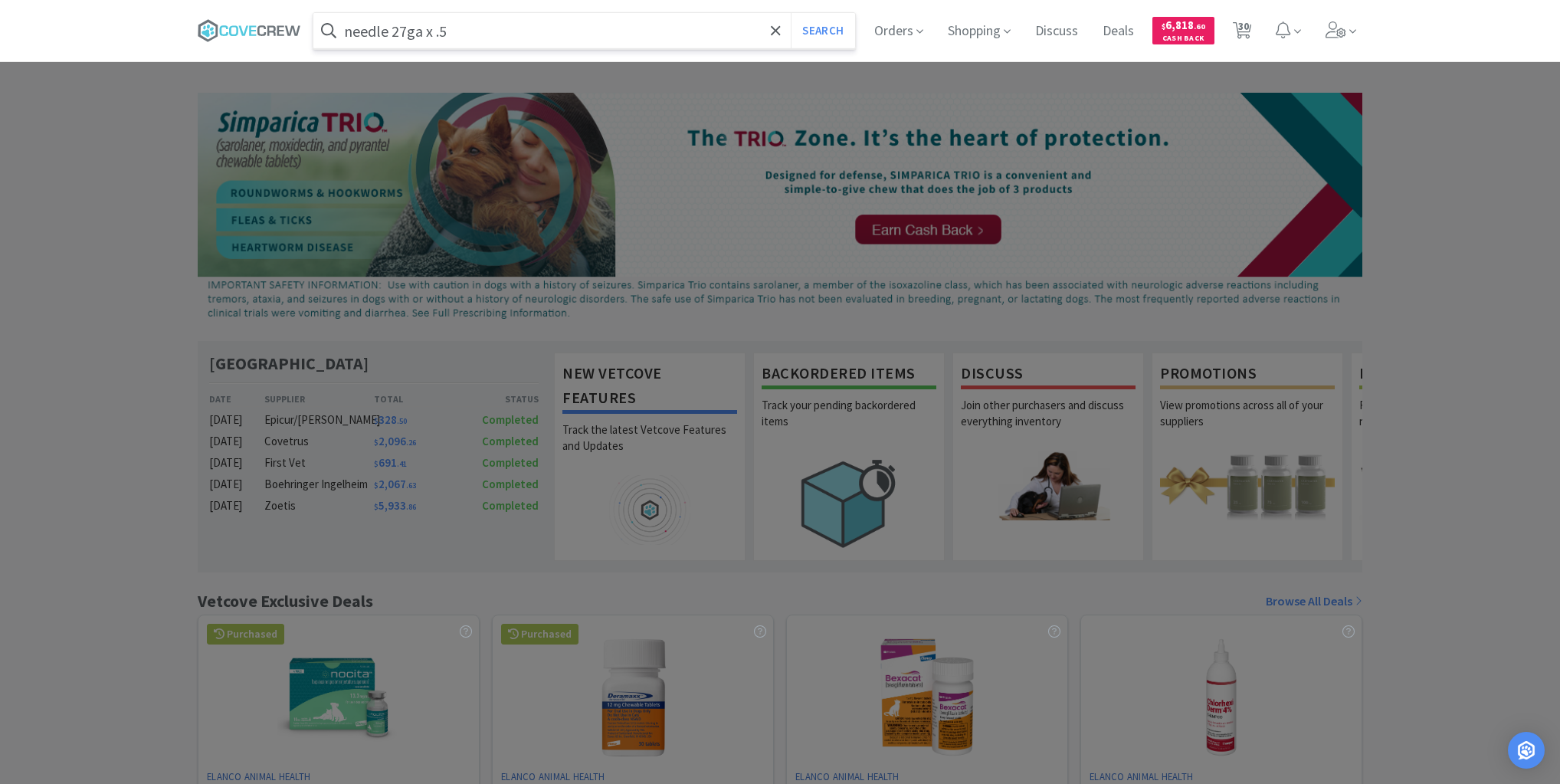
select select "20"
select select "10"
select select "12"
select select "1"
select select "2"
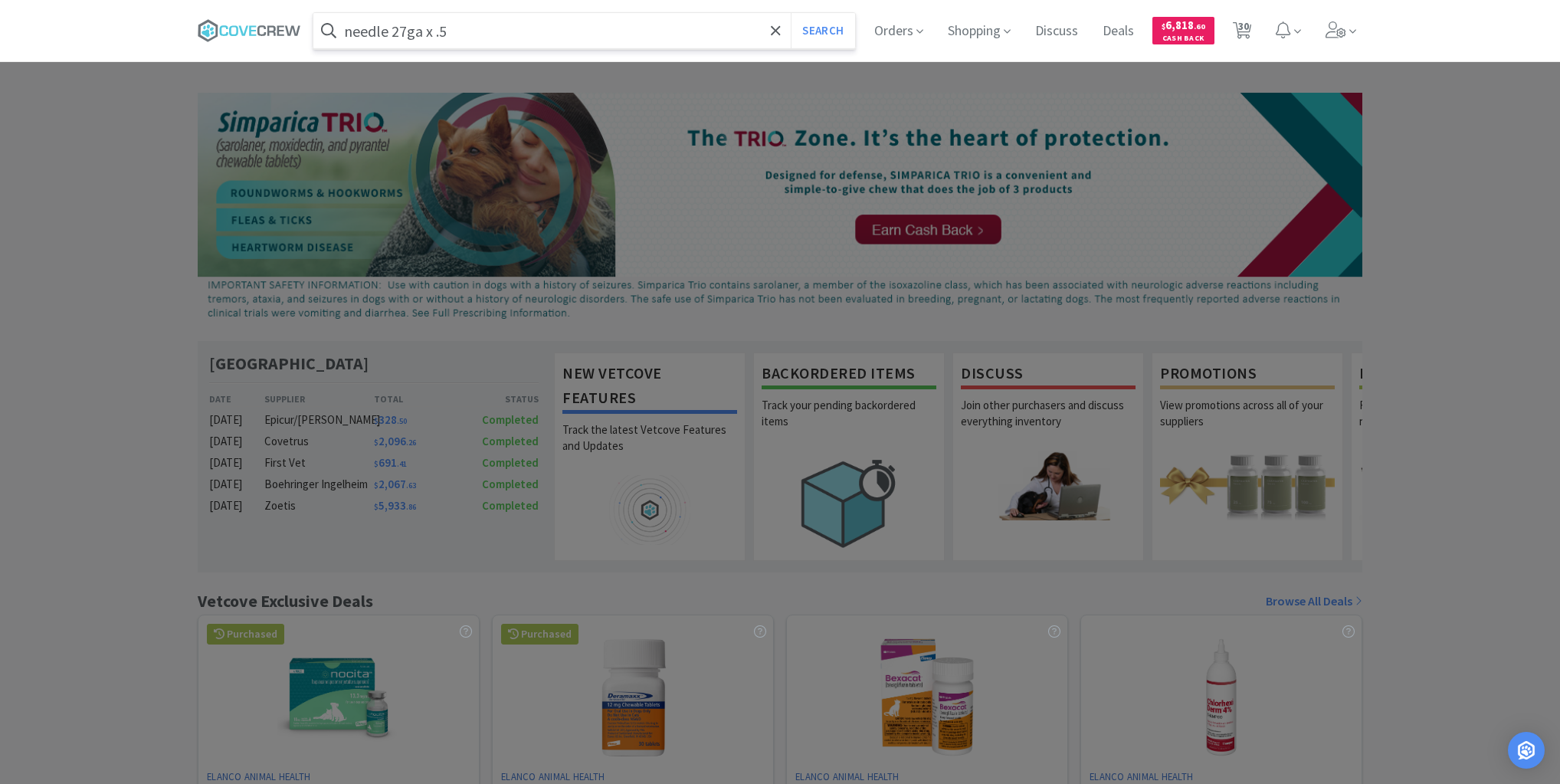
select select "1"
select select "10"
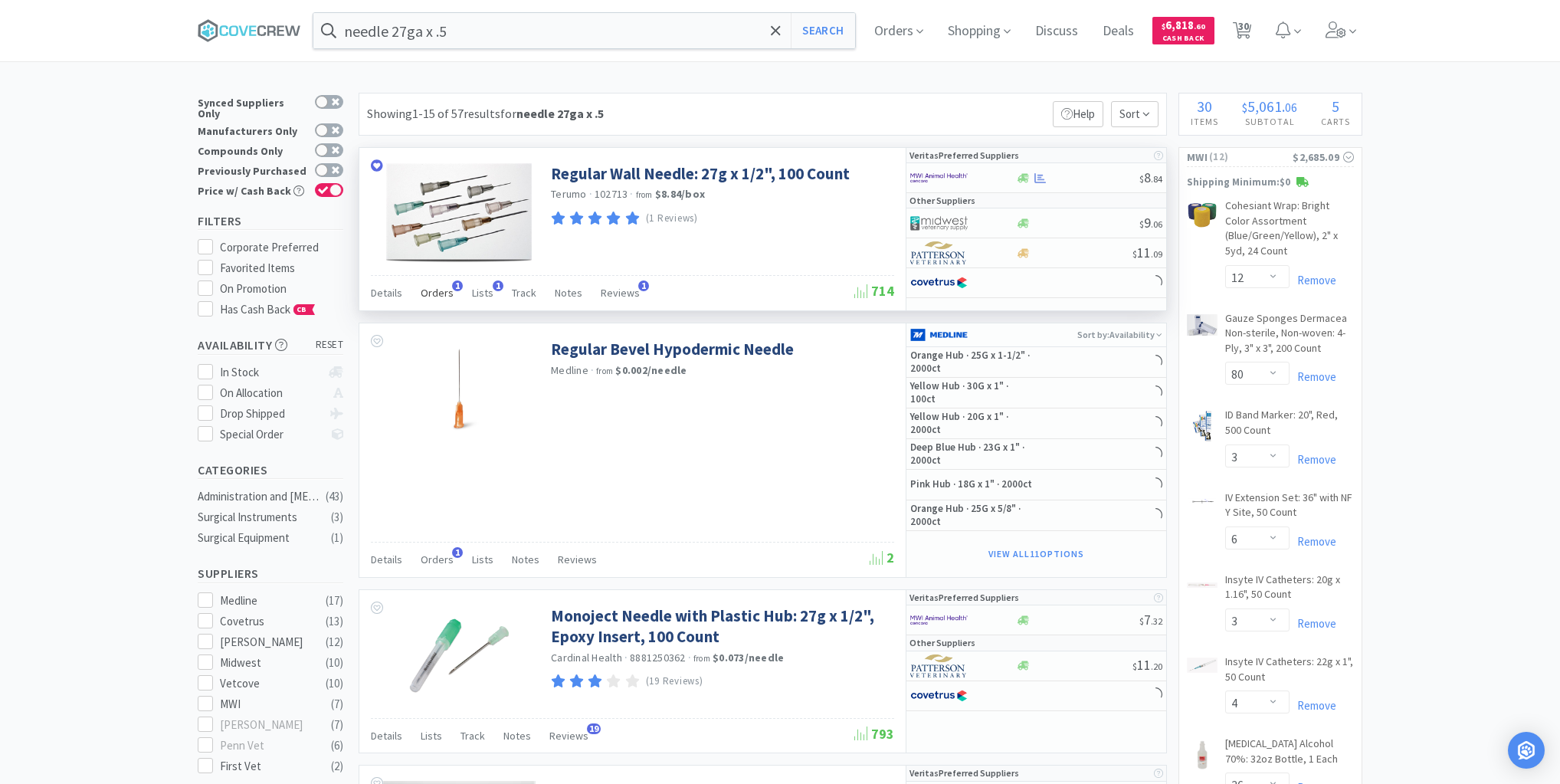
click at [440, 296] on span "Orders" at bounding box center [438, 293] width 33 height 14
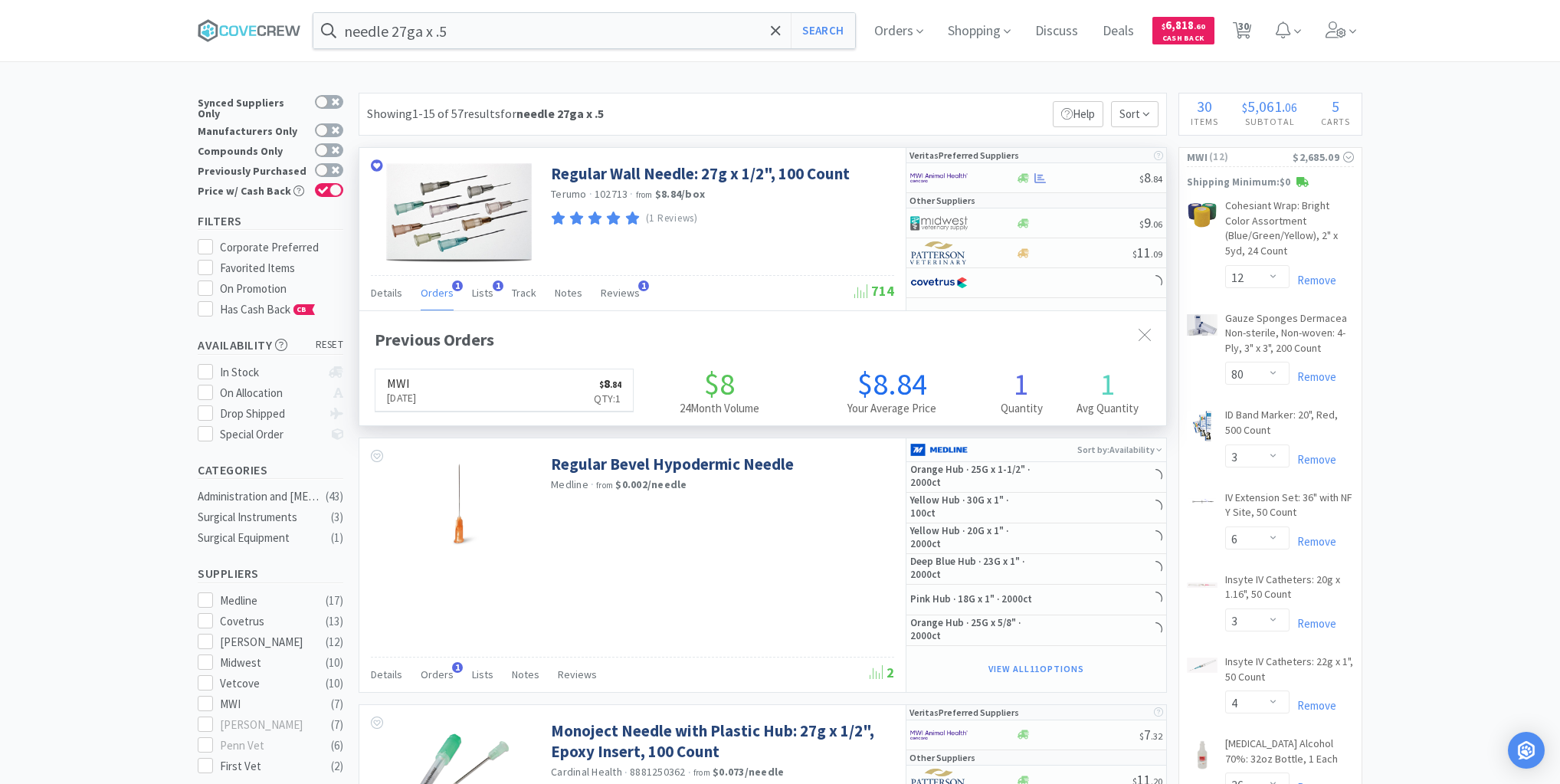
scroll to position [396, 807]
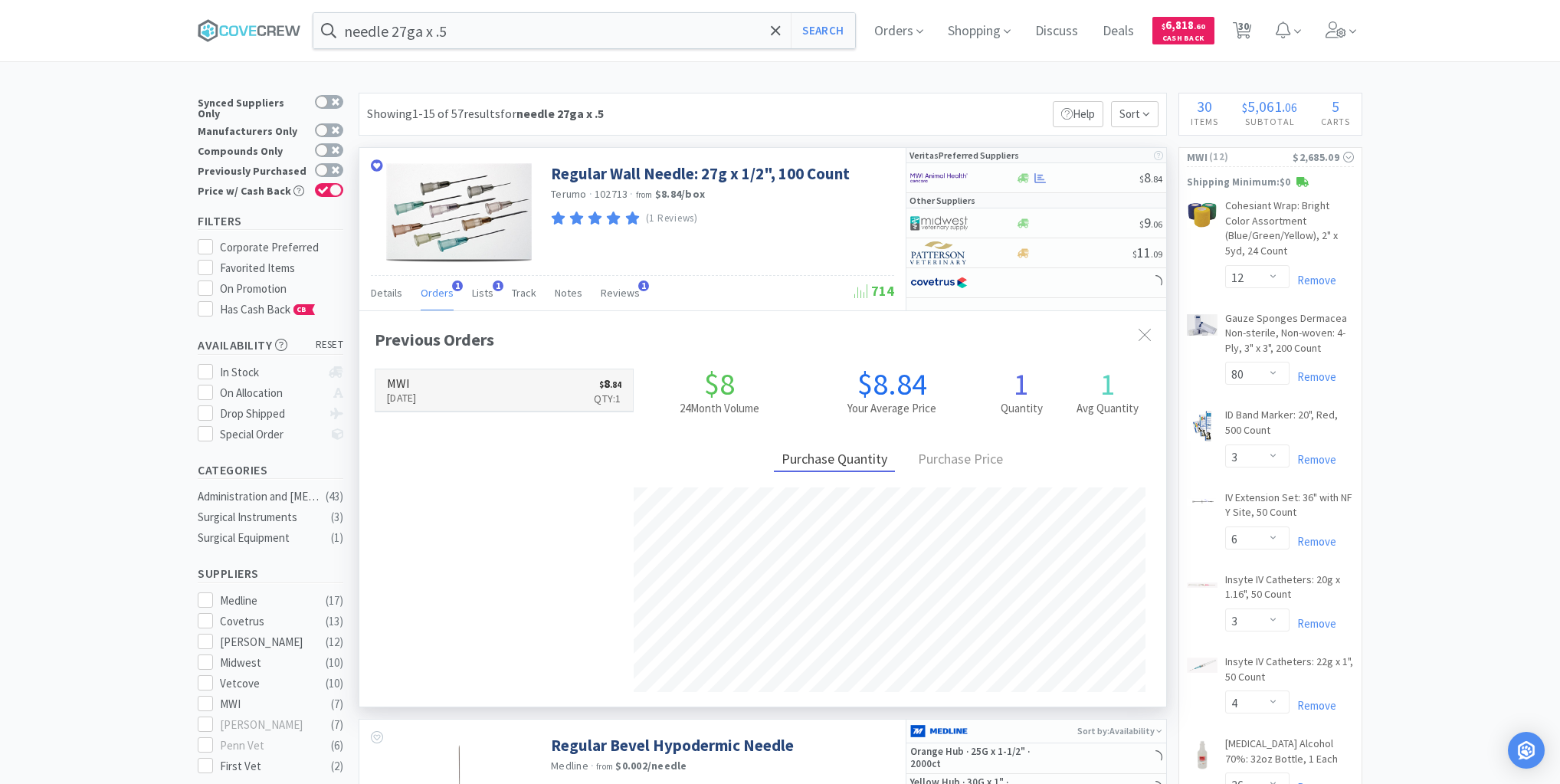
click at [502, 392] on link "MWI [DATE] $ 8 . 84 Qty: 1" at bounding box center [504, 390] width 257 height 42
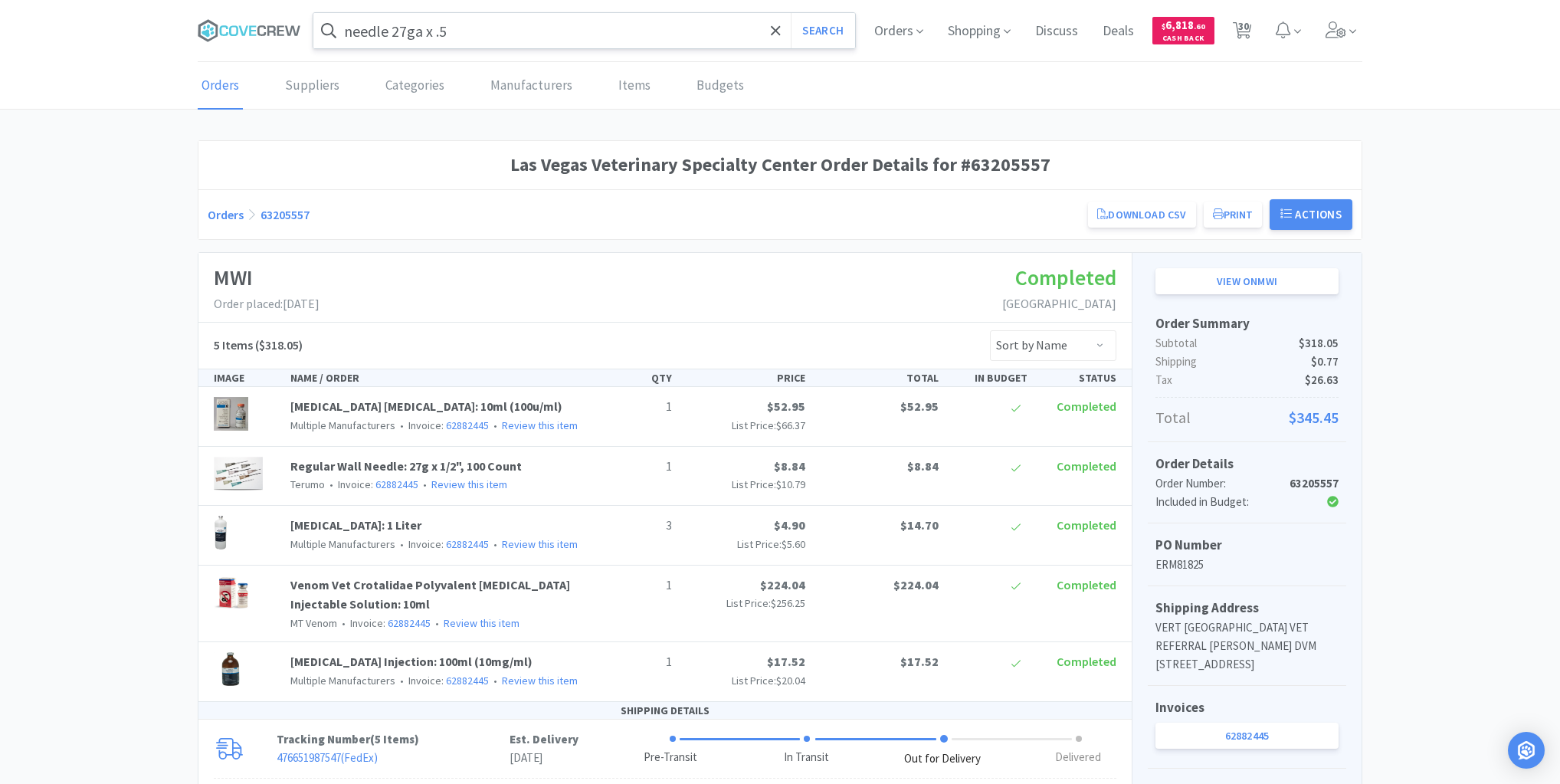
drag, startPoint x: 245, startPoint y: 25, endPoint x: 370, endPoint y: 33, distance: 125.3
click at [247, 25] on icon at bounding box center [249, 31] width 103 height 23
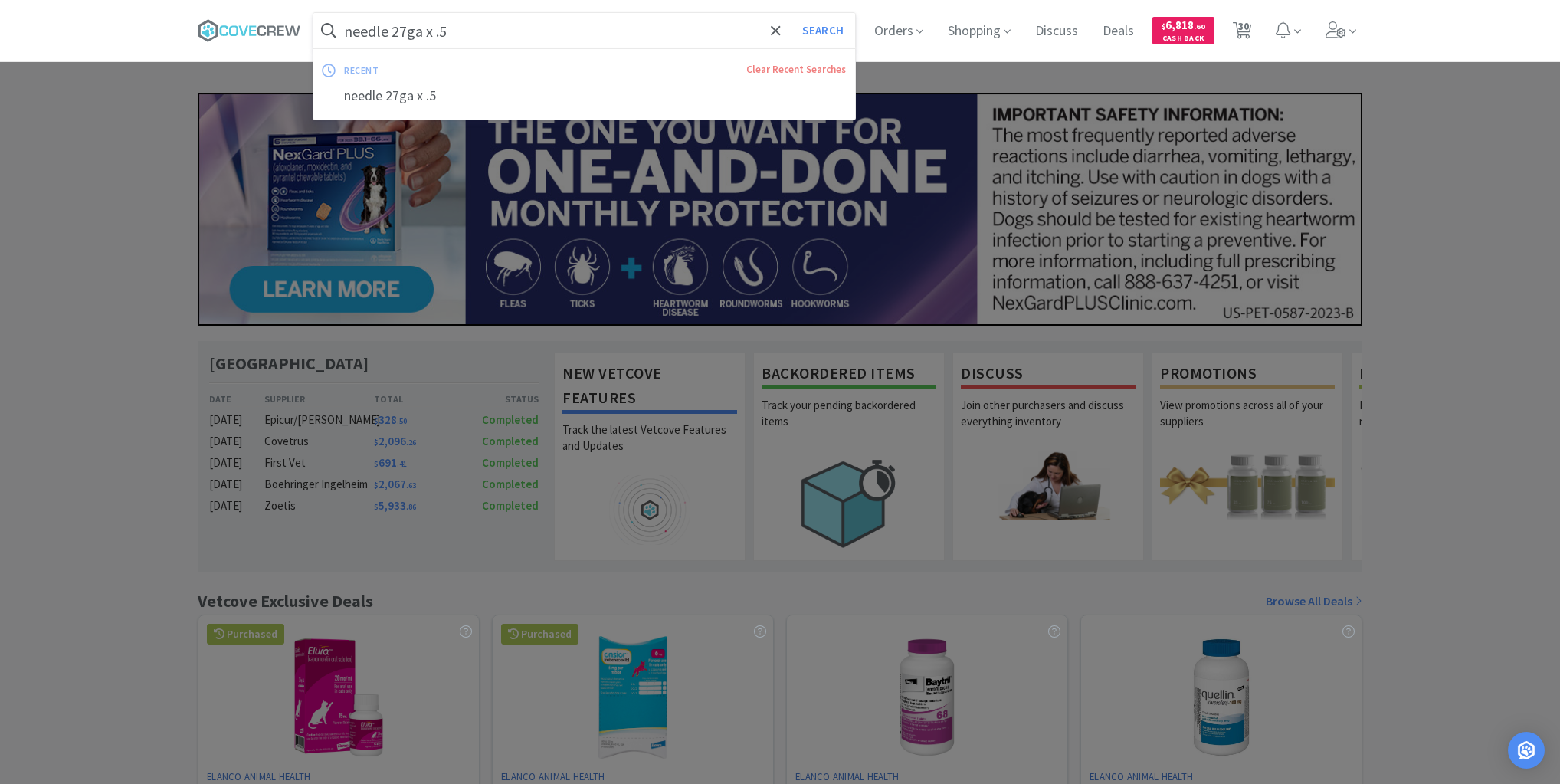
click at [464, 26] on input "needle 27ga x .5" at bounding box center [584, 31] width 542 height 36
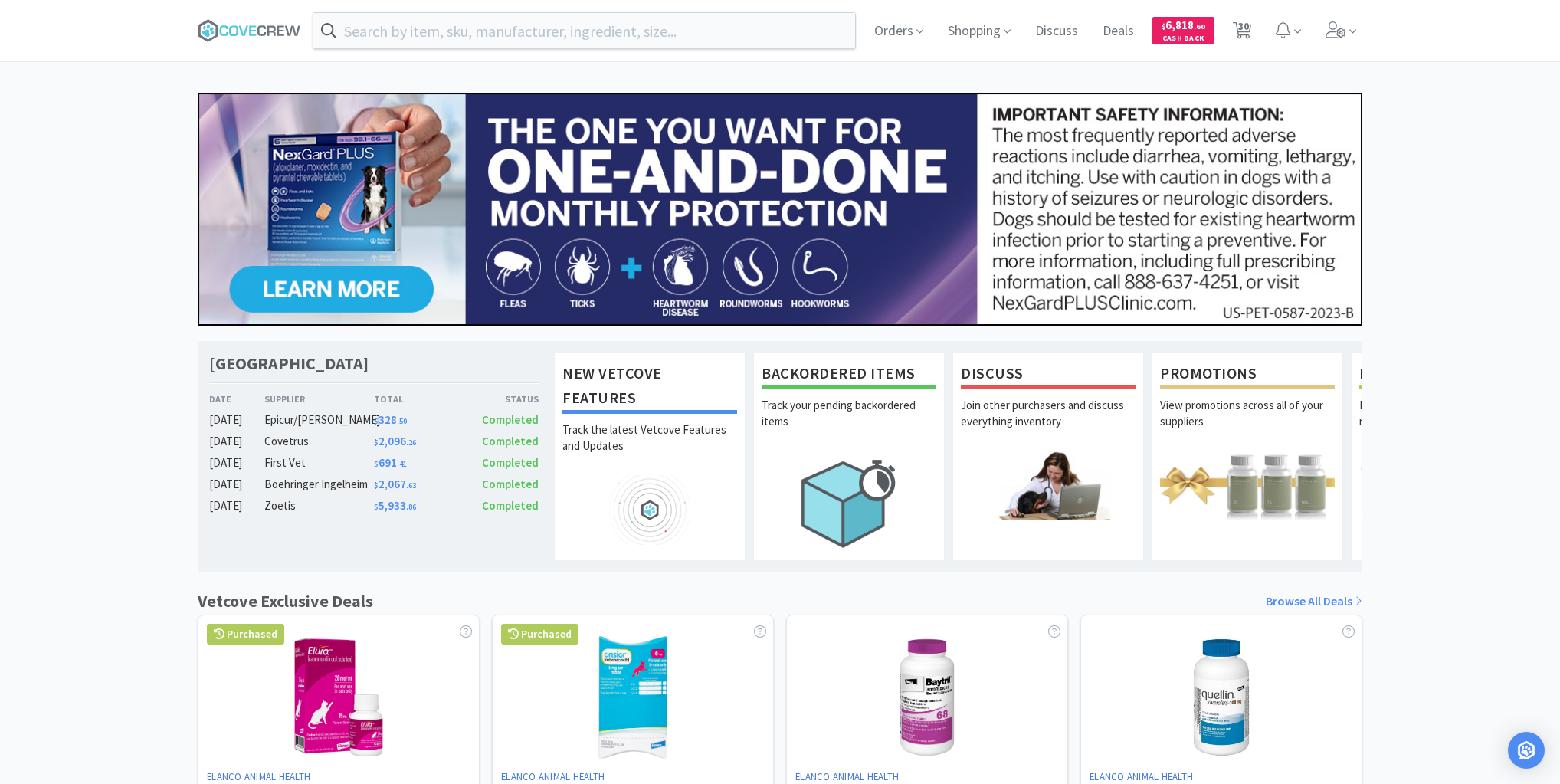
click at [269, 18] on span at bounding box center [255, 31] width 115 height 61
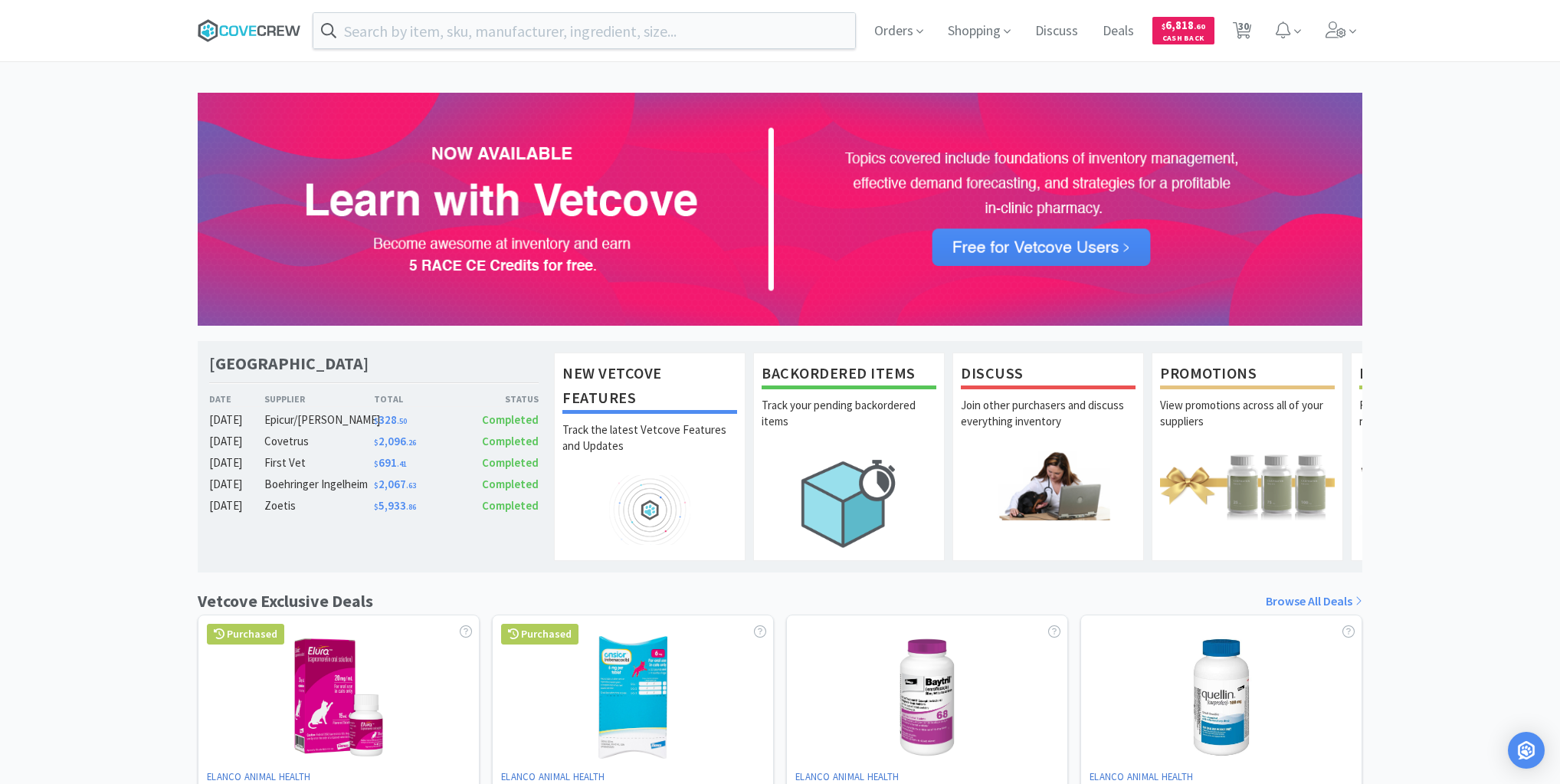
click at [238, 36] on icon at bounding box center [249, 31] width 103 height 23
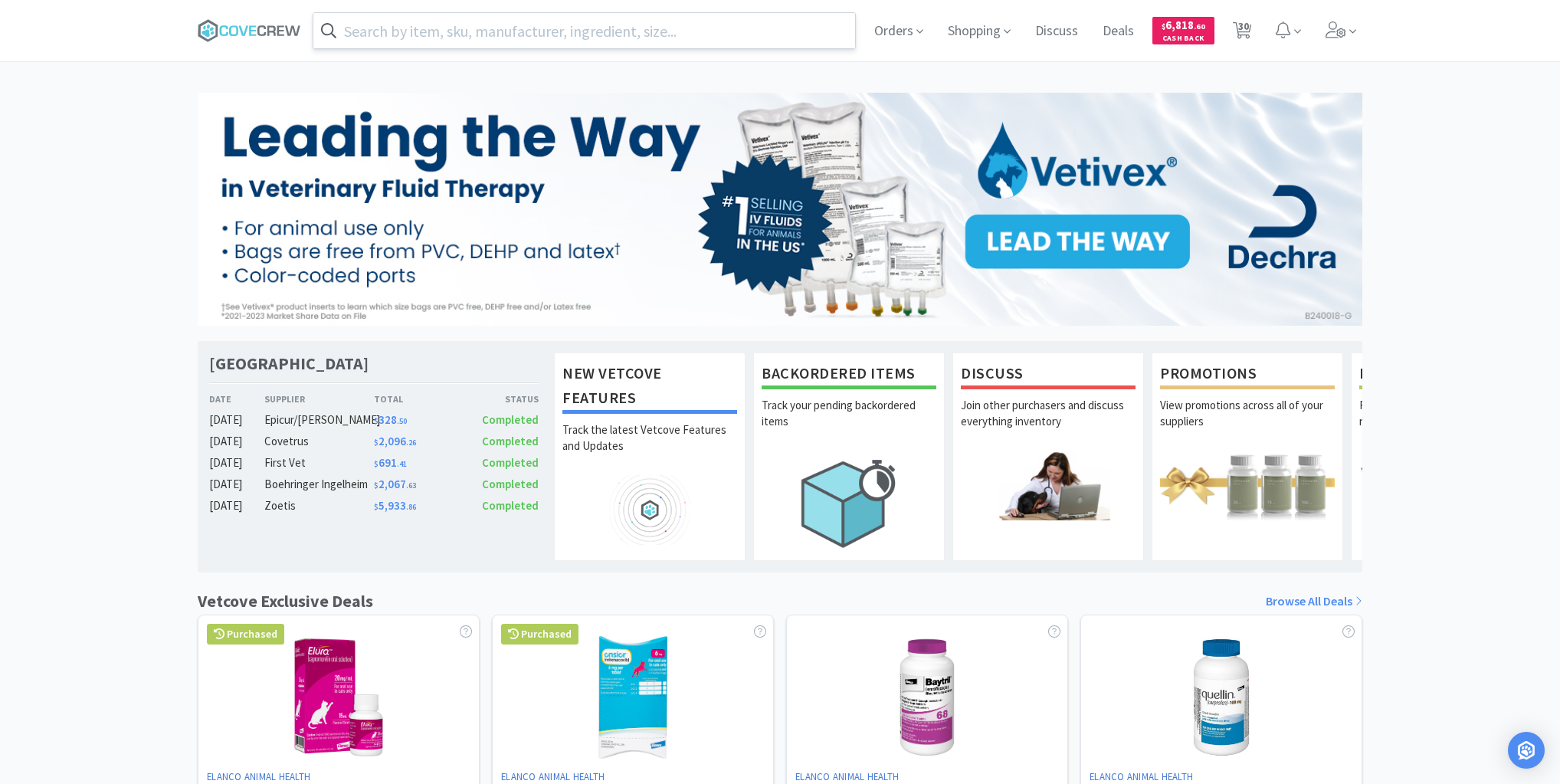
click at [401, 24] on input "text" at bounding box center [584, 31] width 542 height 36
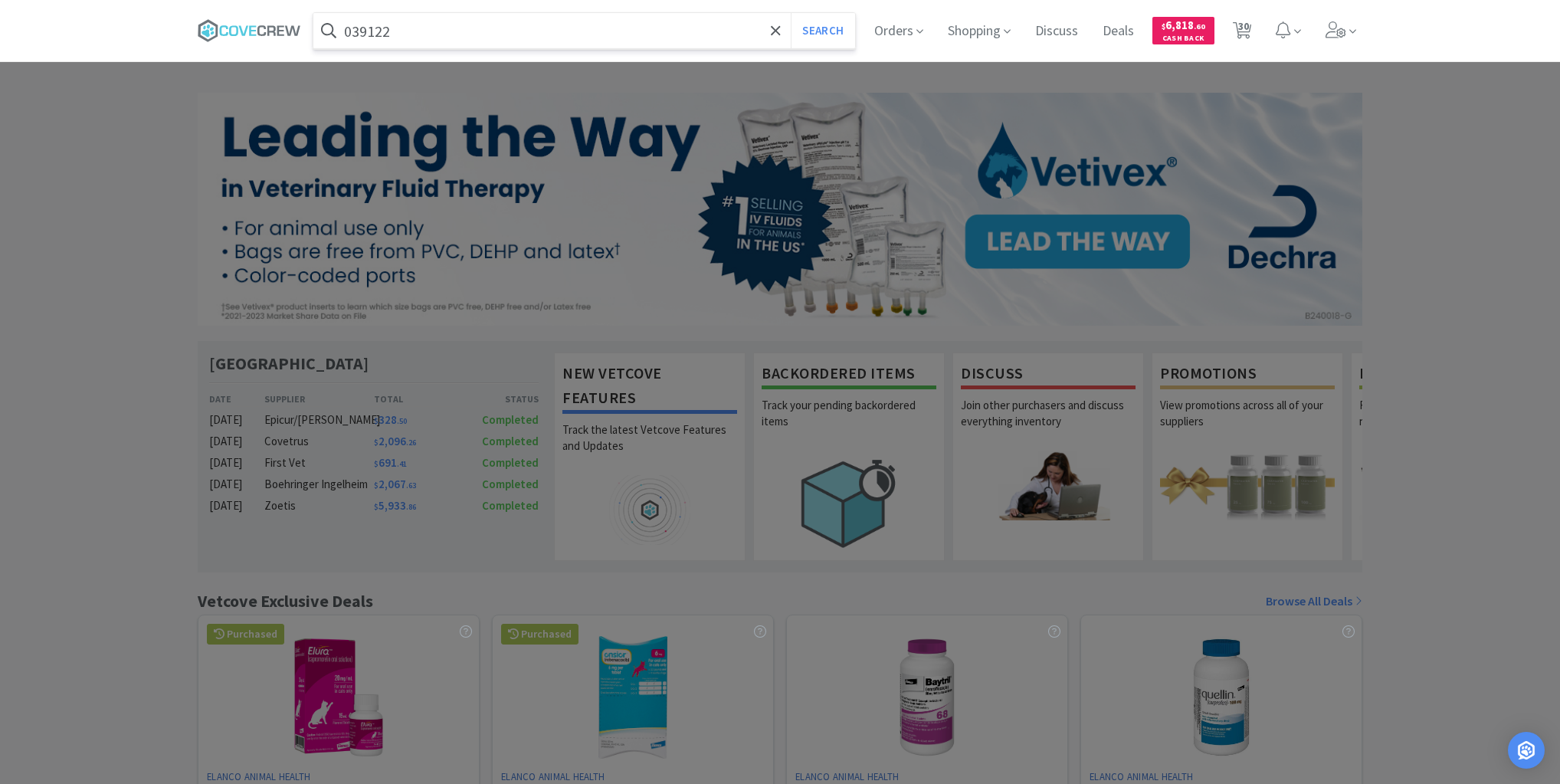
type input "039122"
click at [791, 13] on button "Search" at bounding box center [822, 31] width 64 height 36
select select "12"
select select "80"
select select "3"
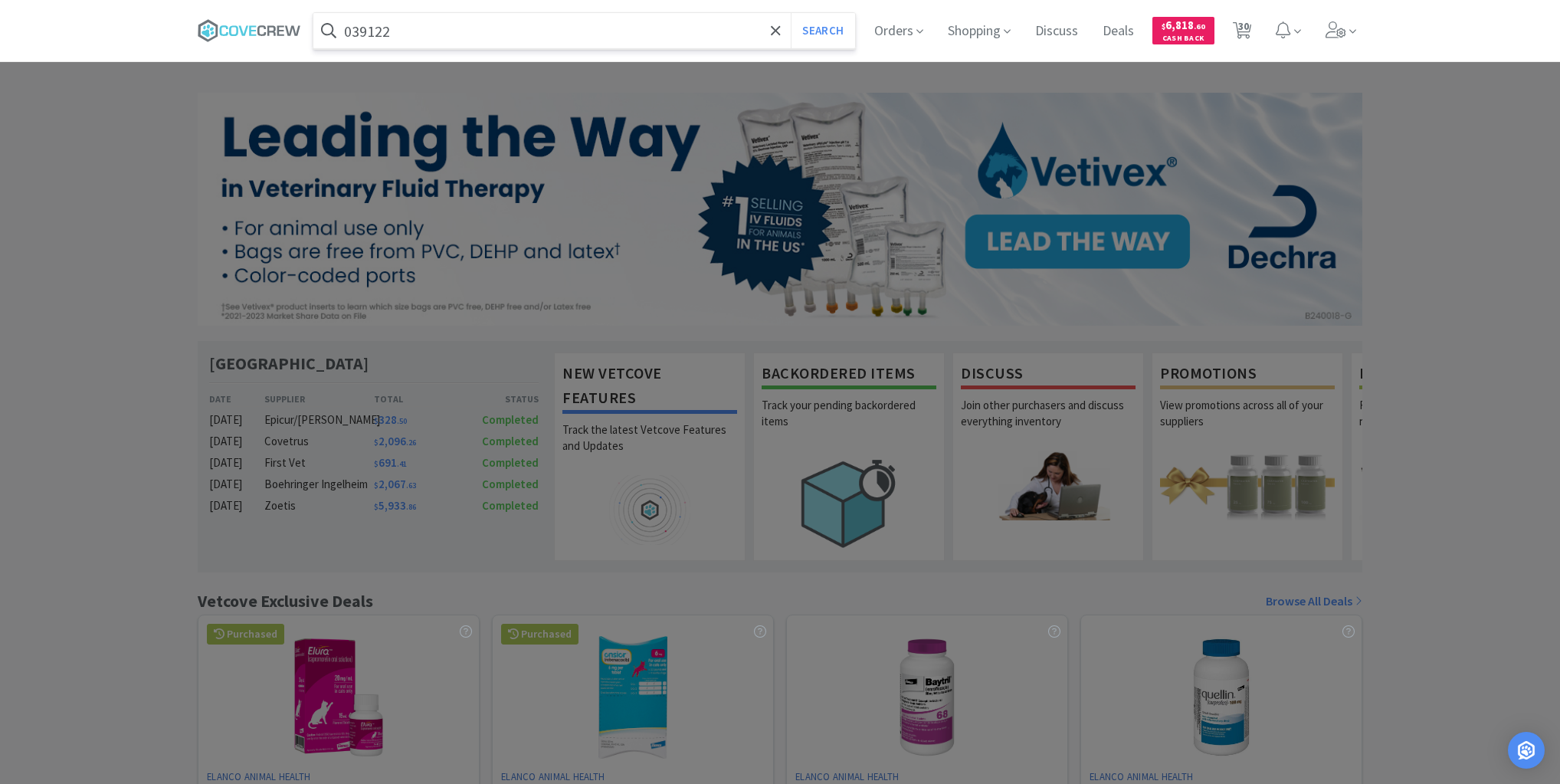
select select "6"
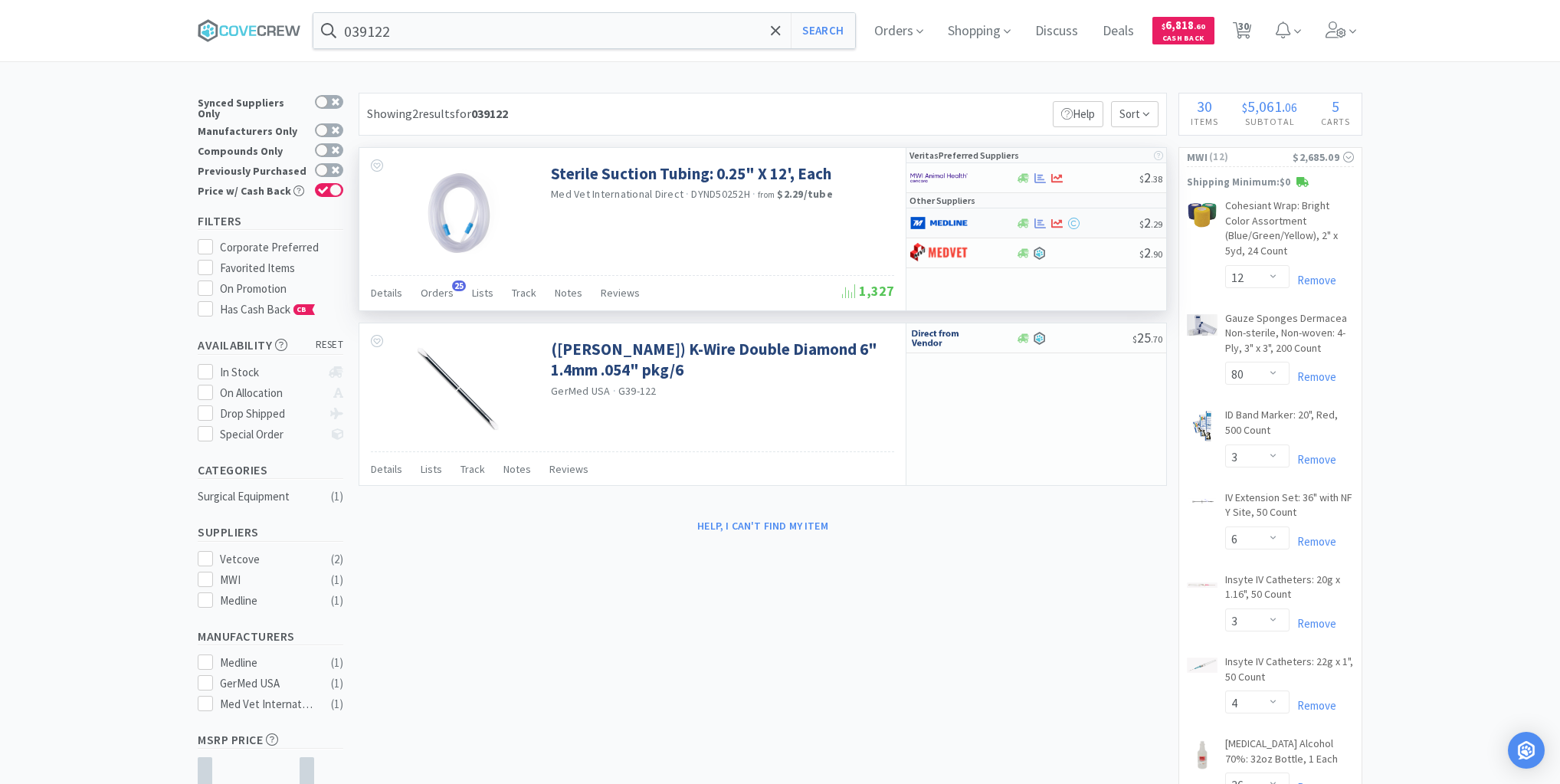
click at [1101, 222] on div at bounding box center [1078, 223] width 124 height 12
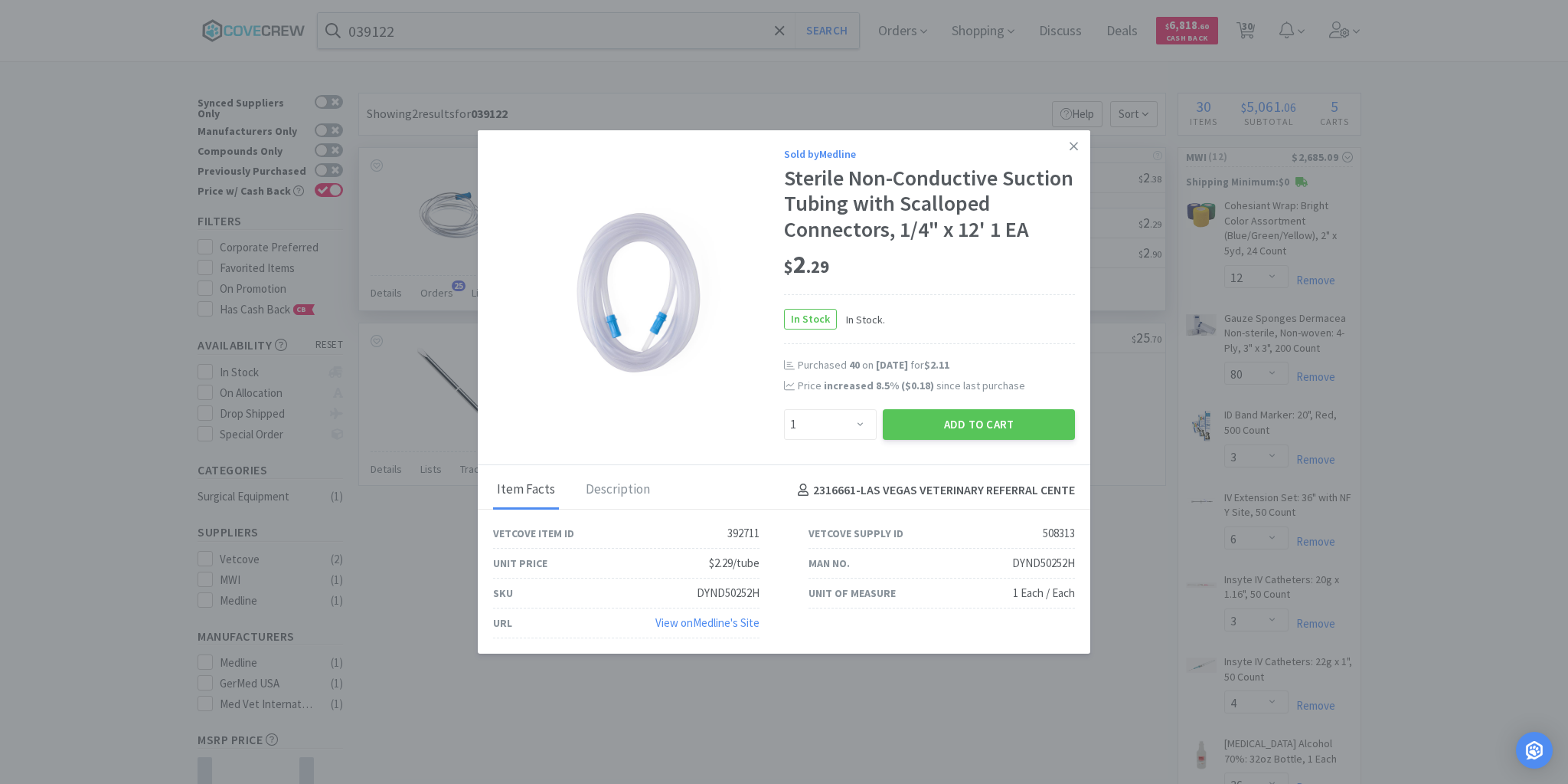
drag, startPoint x: 1077, startPoint y: 146, endPoint x: 1013, endPoint y: 169, distance: 68.0
click at [1075, 146] on icon at bounding box center [1074, 146] width 8 height 14
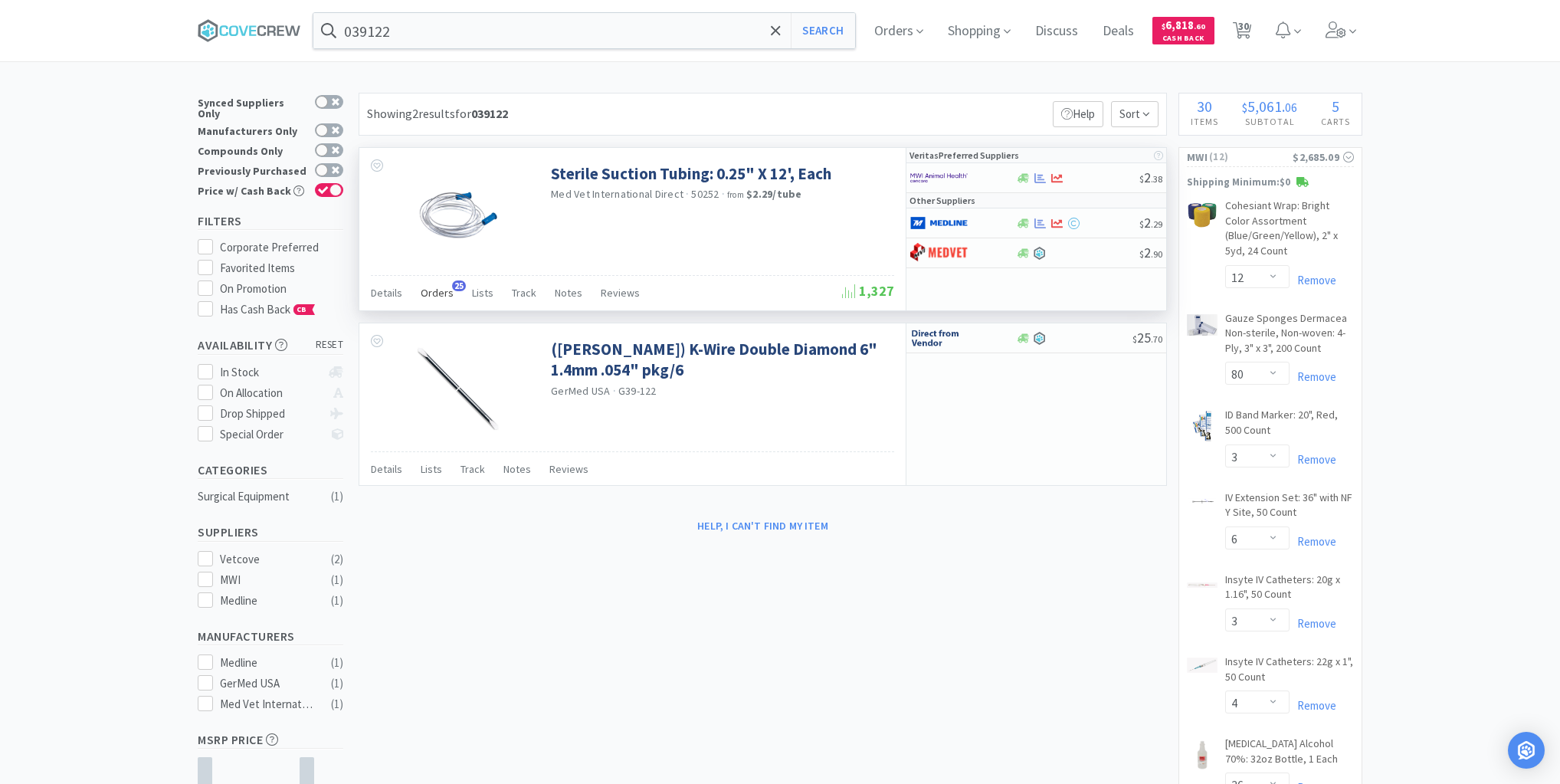
click at [435, 294] on span "Orders" at bounding box center [438, 293] width 33 height 14
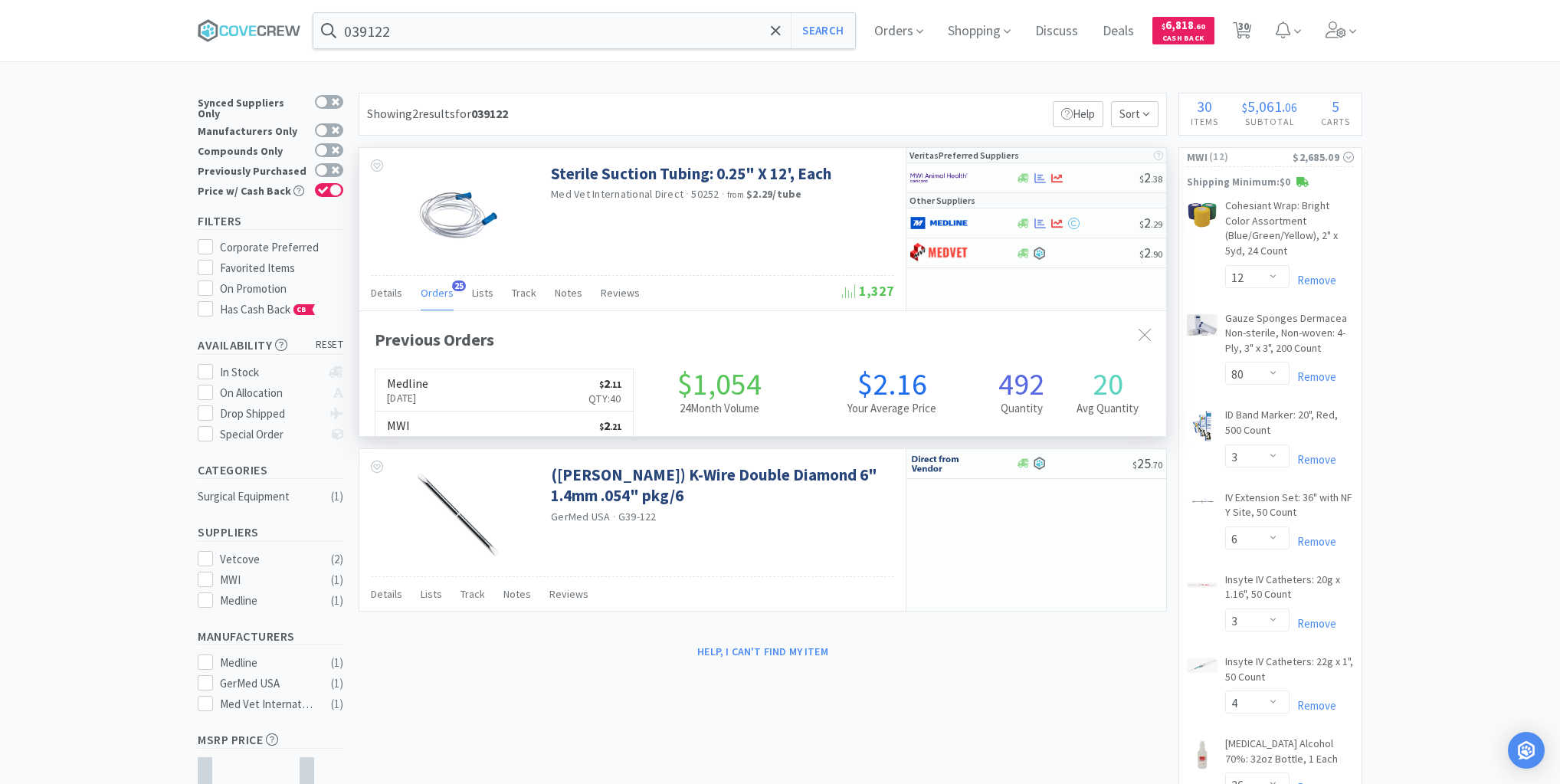
scroll to position [411, 807]
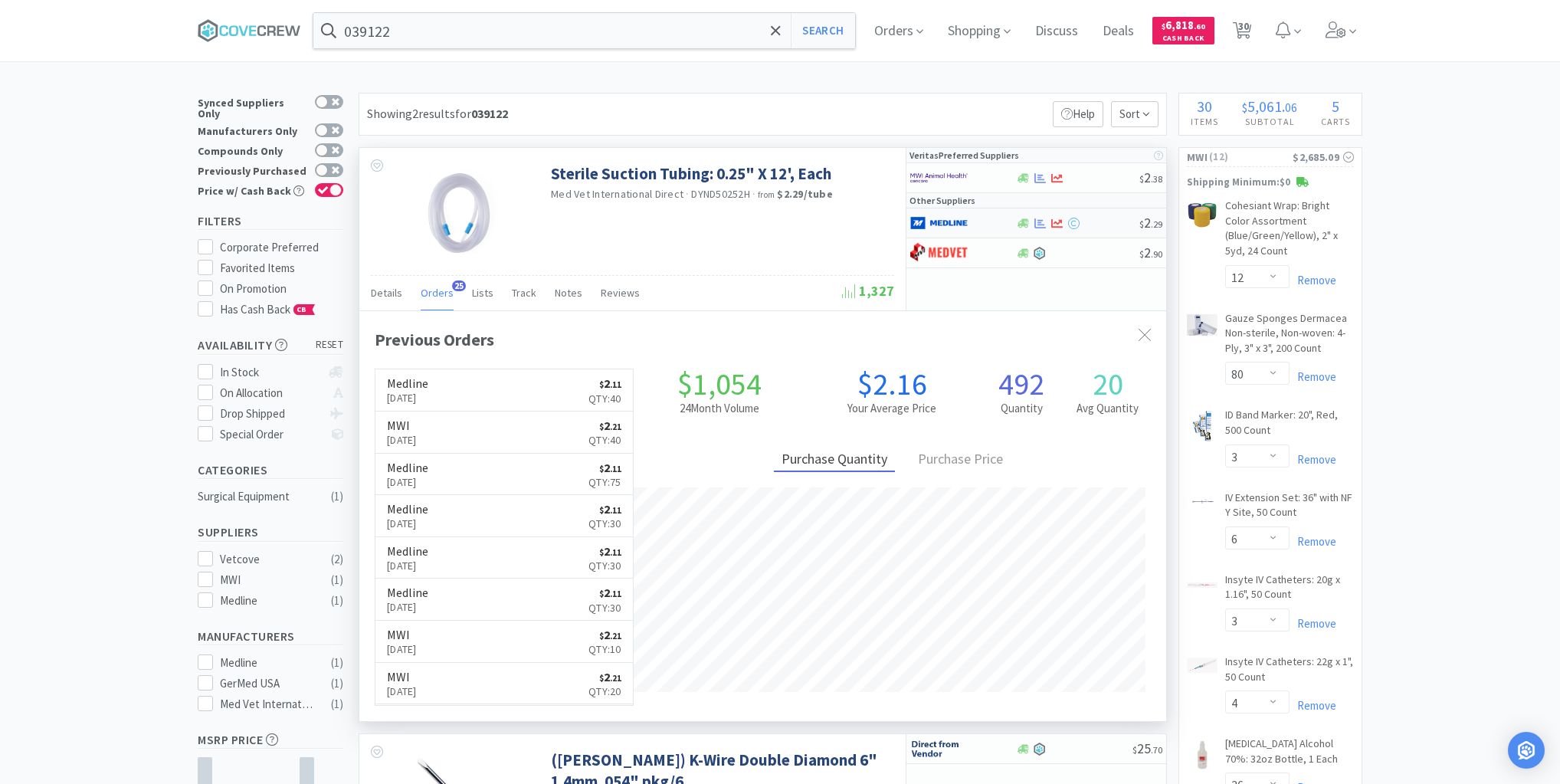
click at [1098, 225] on div at bounding box center [1078, 223] width 124 height 12
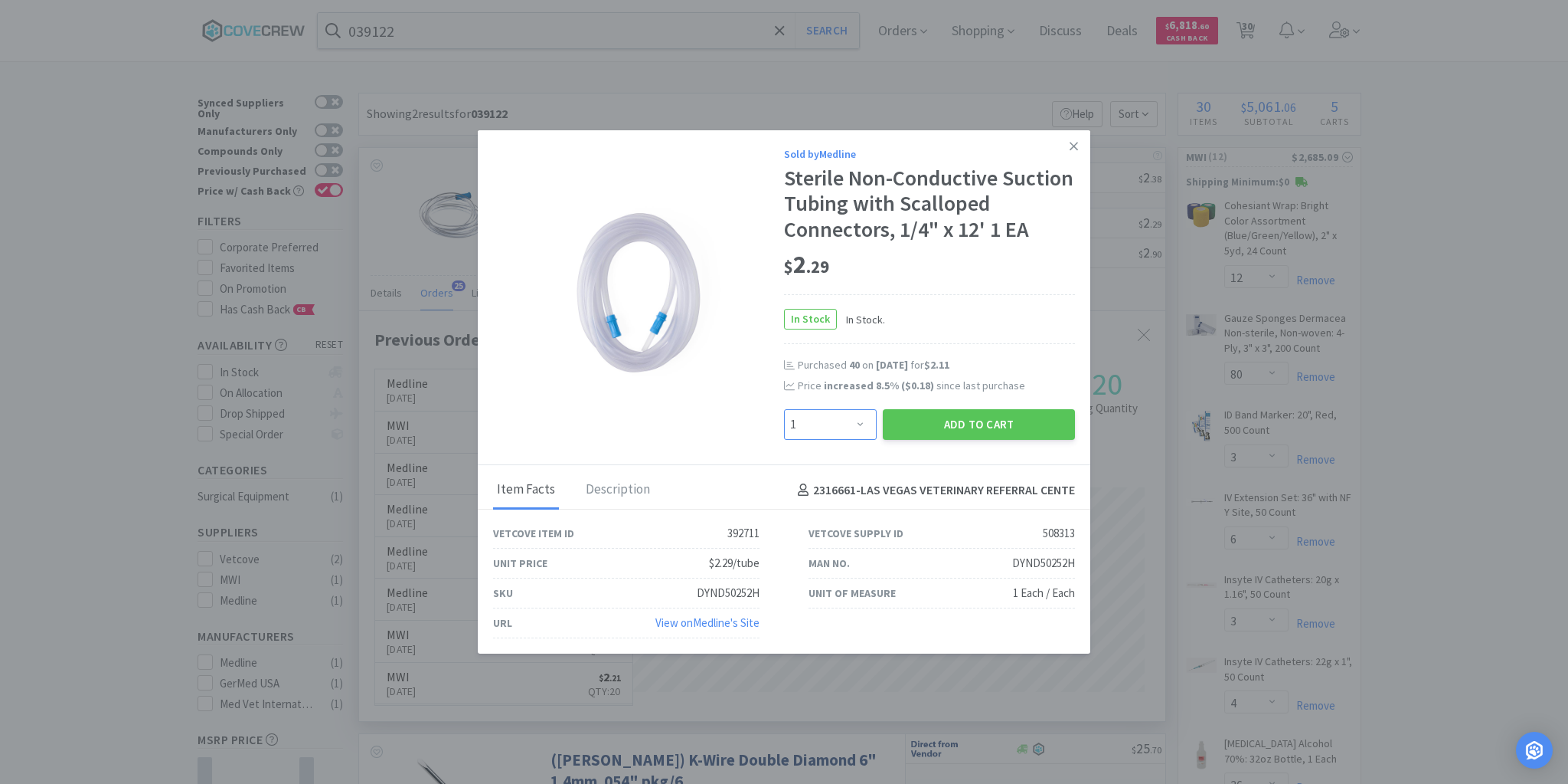
click at [859, 426] on select "Enter Quantity 1 2 3 4 5 6 7 8 9 10 11 12 13 14 15 16 17 18 19 20 Enter Quantity" at bounding box center [831, 424] width 93 height 31
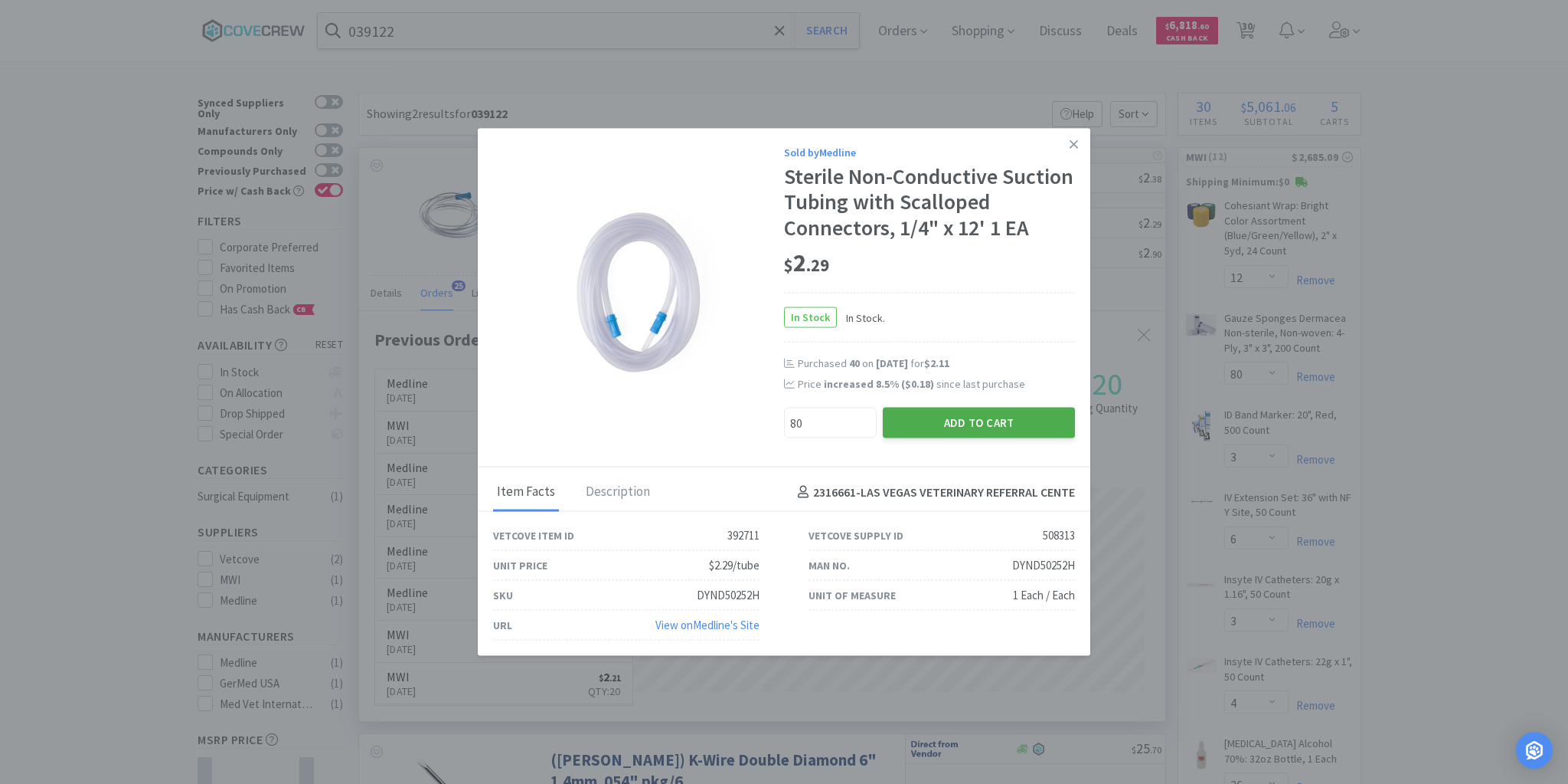
click at [943, 420] on button "Add to Cart" at bounding box center [979, 423] width 193 height 31
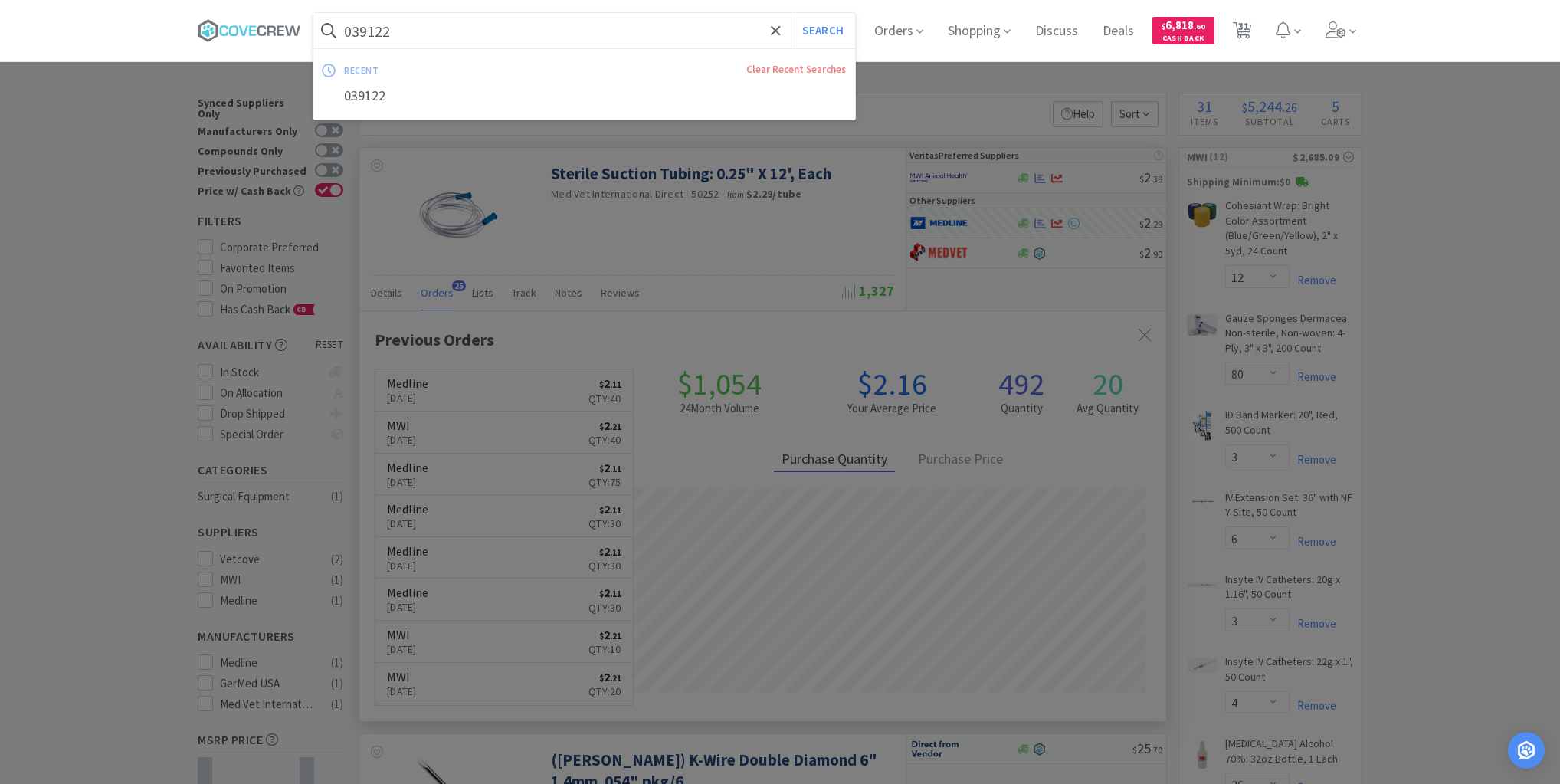
click at [553, 32] on input "039122" at bounding box center [584, 31] width 542 height 36
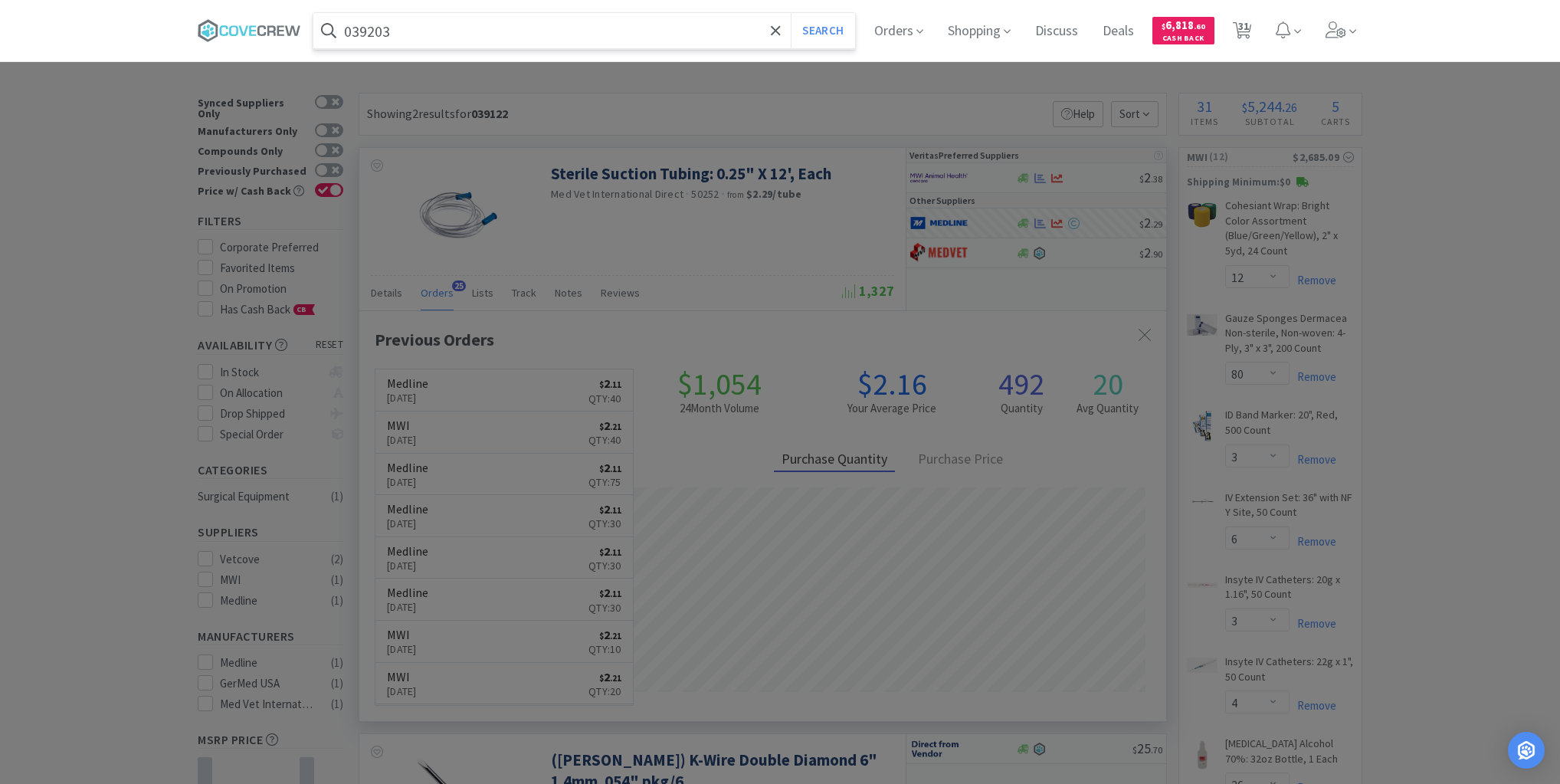
click at [791, 13] on button "Search" at bounding box center [822, 31] width 64 height 36
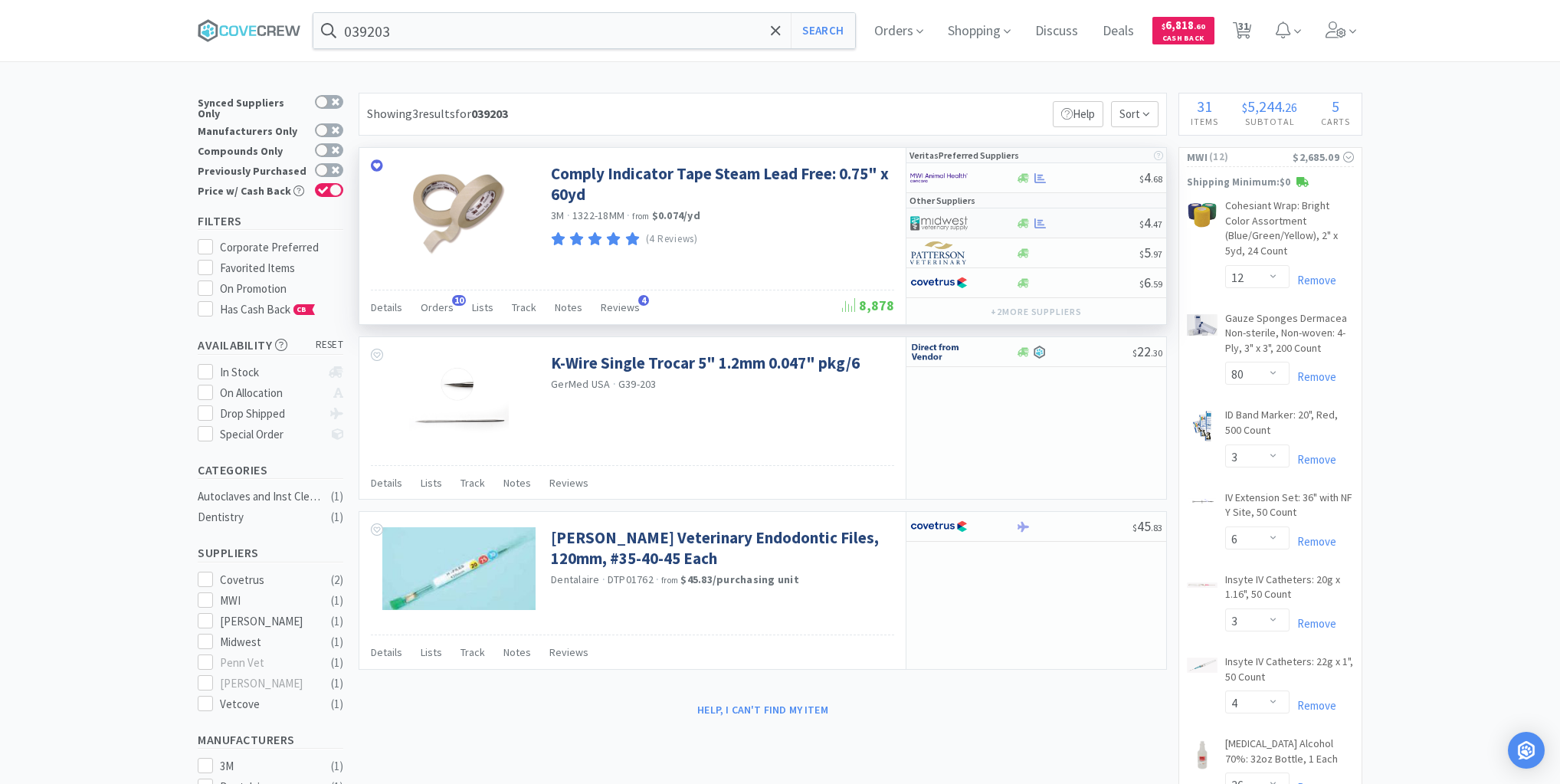
click at [1067, 221] on div at bounding box center [1078, 223] width 124 height 12
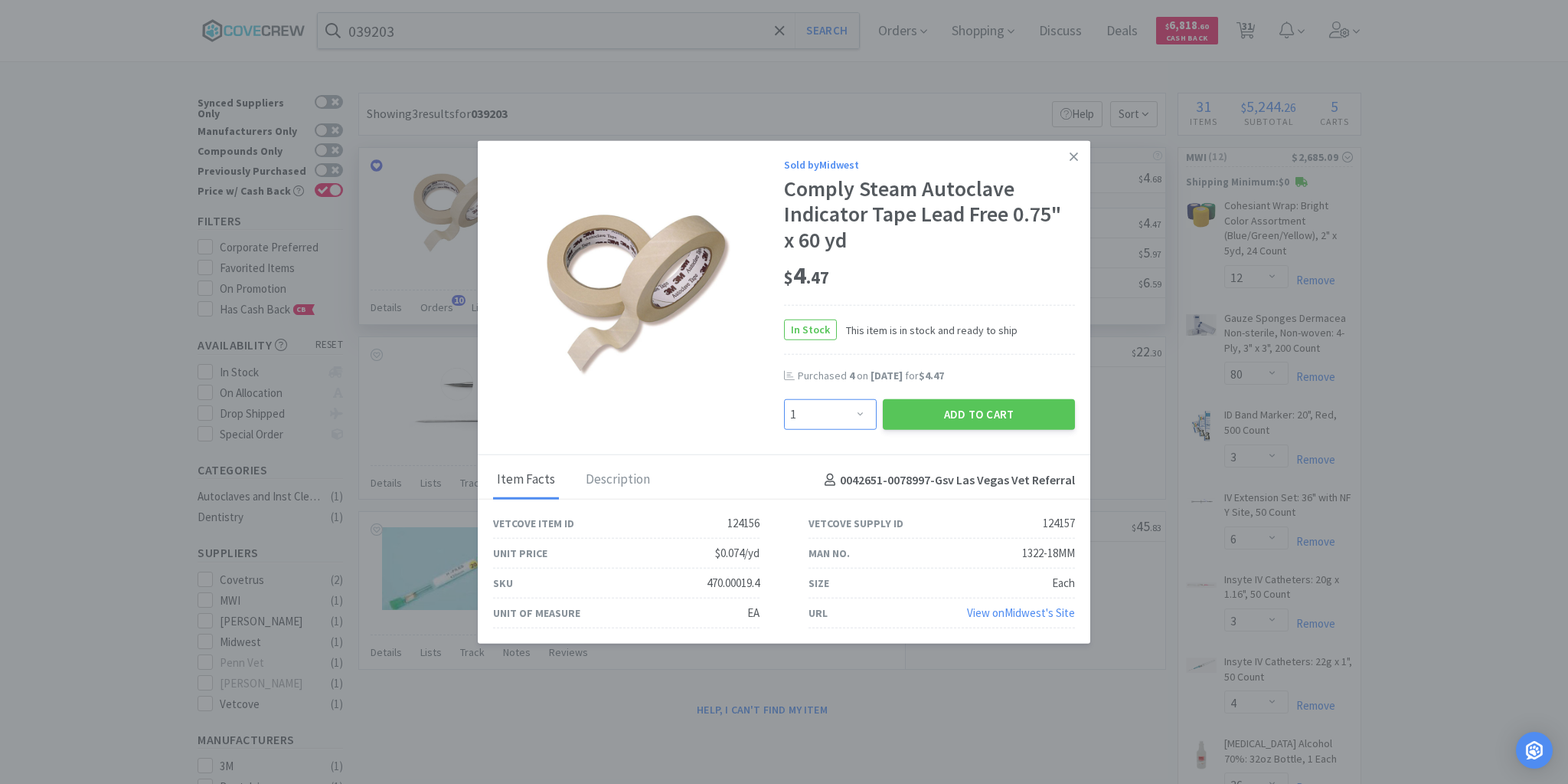
drag, startPoint x: 864, startPoint y: 412, endPoint x: 855, endPoint y: 417, distance: 10.3
click at [863, 412] on select "Enter Quantity 1 2 3 4 5 6 7 8 9 10 11 12 13 14 15 16 17 18 19 20 Enter Quantity" at bounding box center [831, 414] width 93 height 31
click at [784, 399] on select "Enter Quantity 1 2 3 4 5 6 7 8 9 10 11 12 13 14 15 16 17 18 19 20 Enter Quantity" at bounding box center [831, 414] width 93 height 31
click at [950, 413] on button "Add to Cart" at bounding box center [979, 414] width 193 height 31
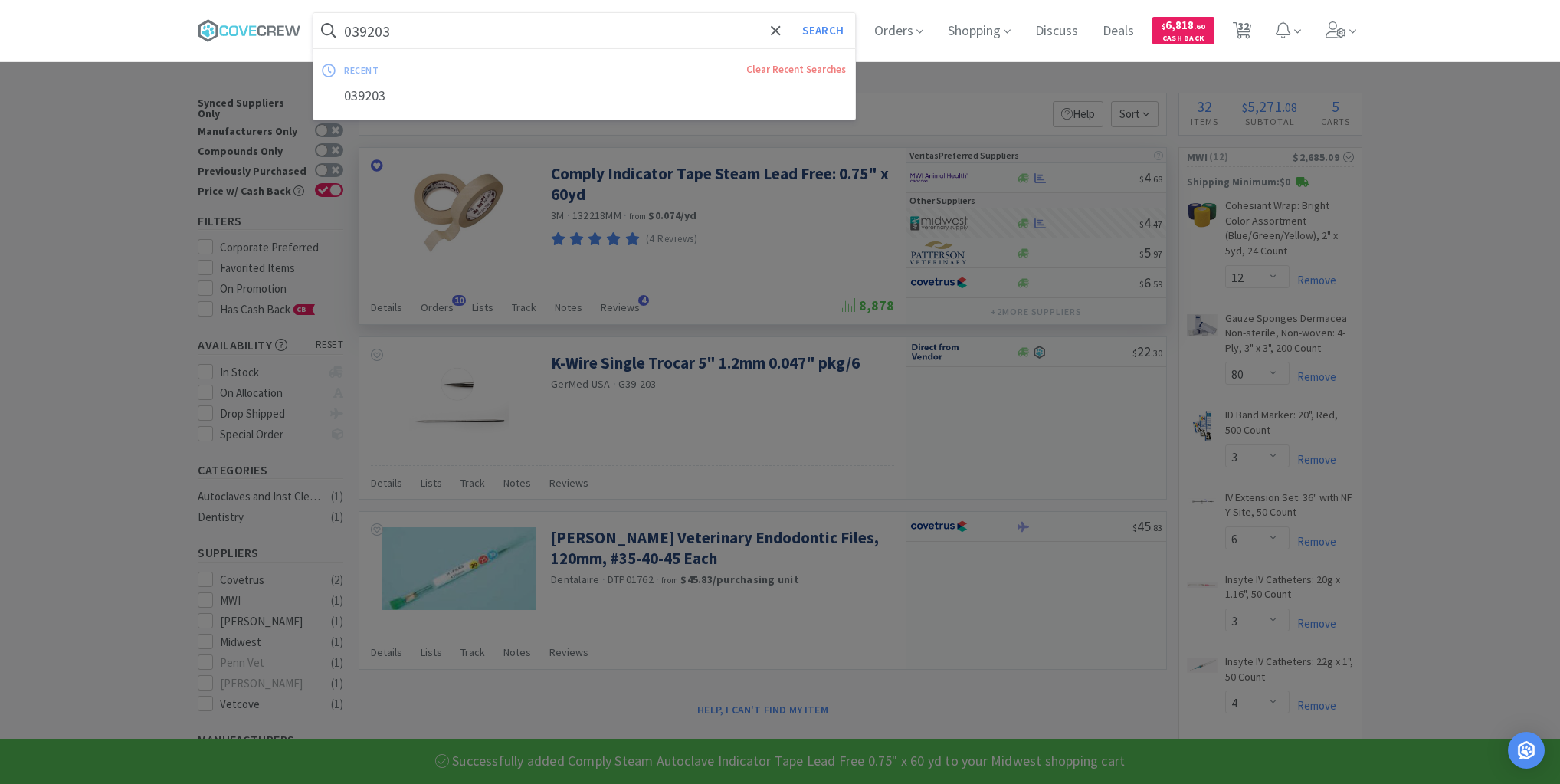
click at [698, 31] on input "039203" at bounding box center [584, 31] width 542 height 36
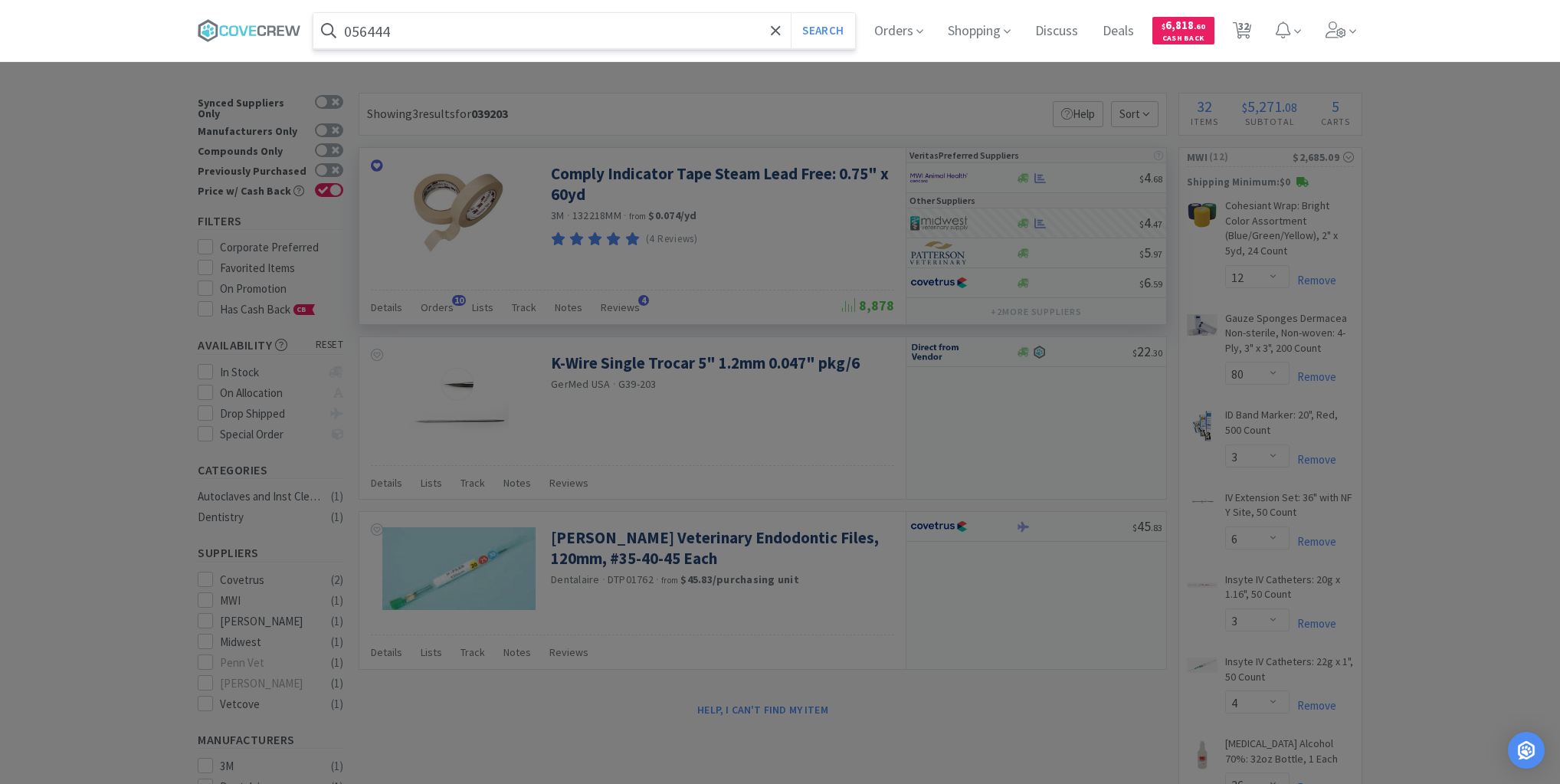
click at [791, 13] on button "Search" at bounding box center [822, 31] width 64 height 36
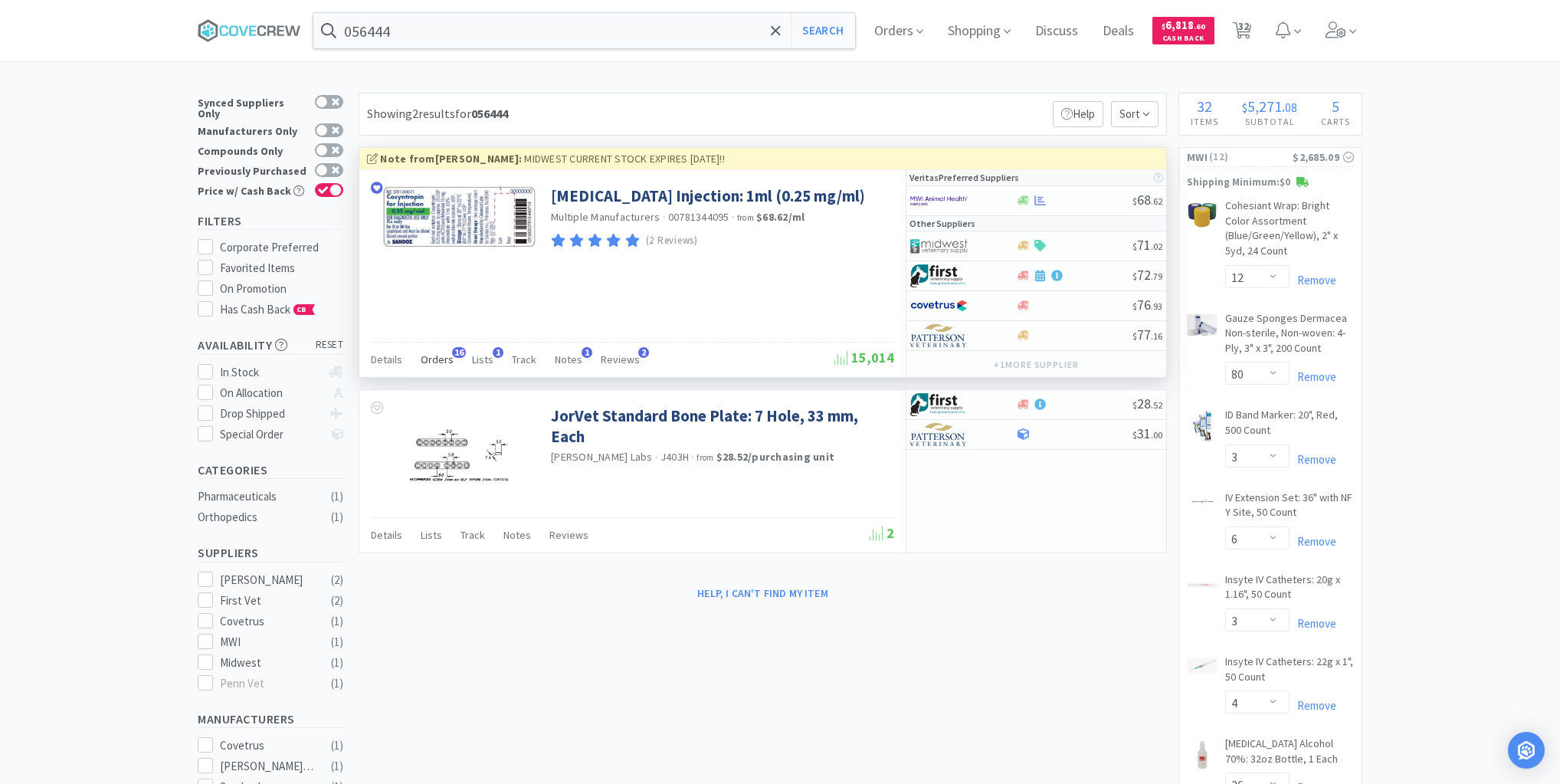
click at [438, 359] on span "Orders" at bounding box center [438, 359] width 33 height 14
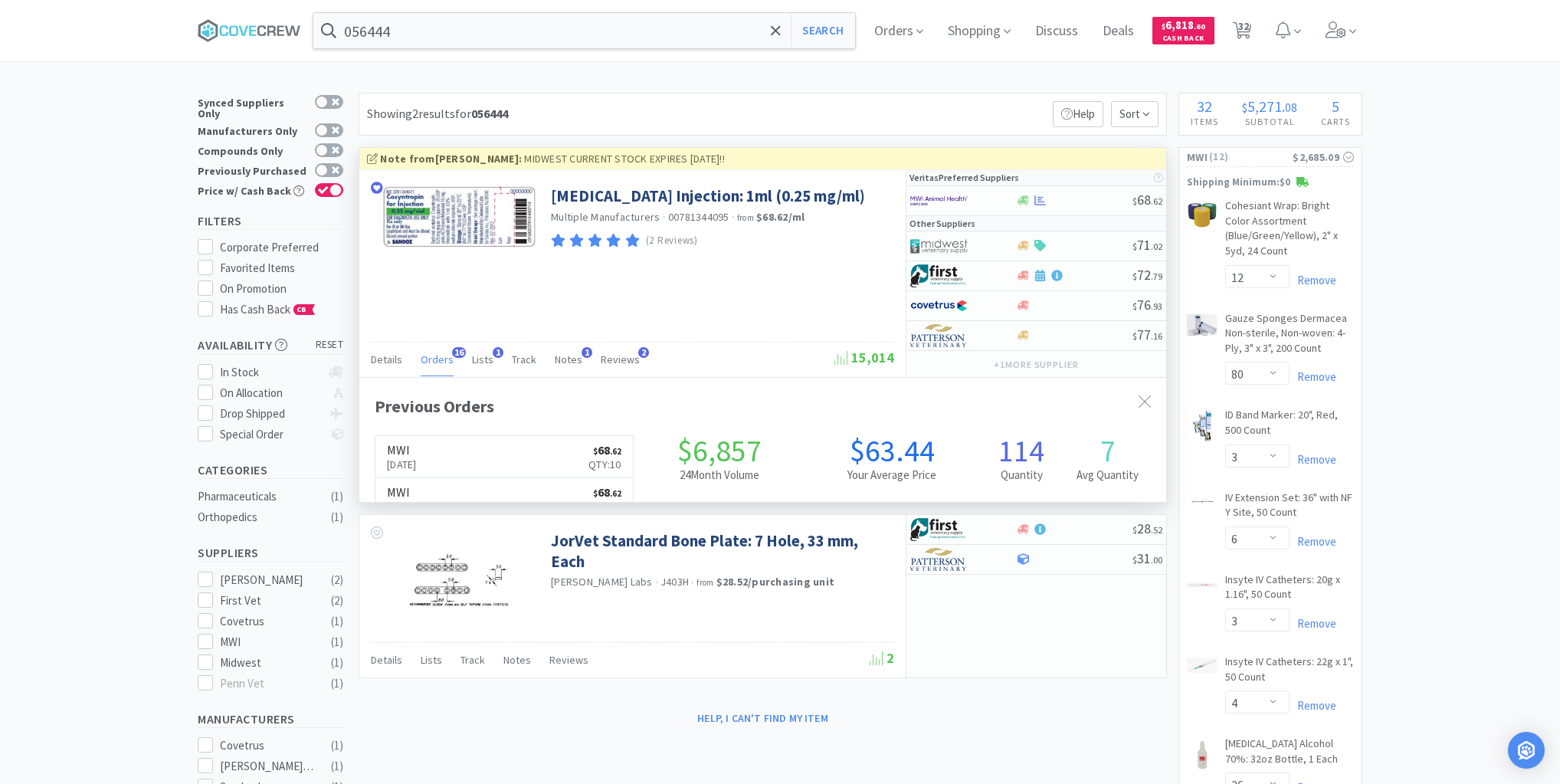
scroll to position [411, 807]
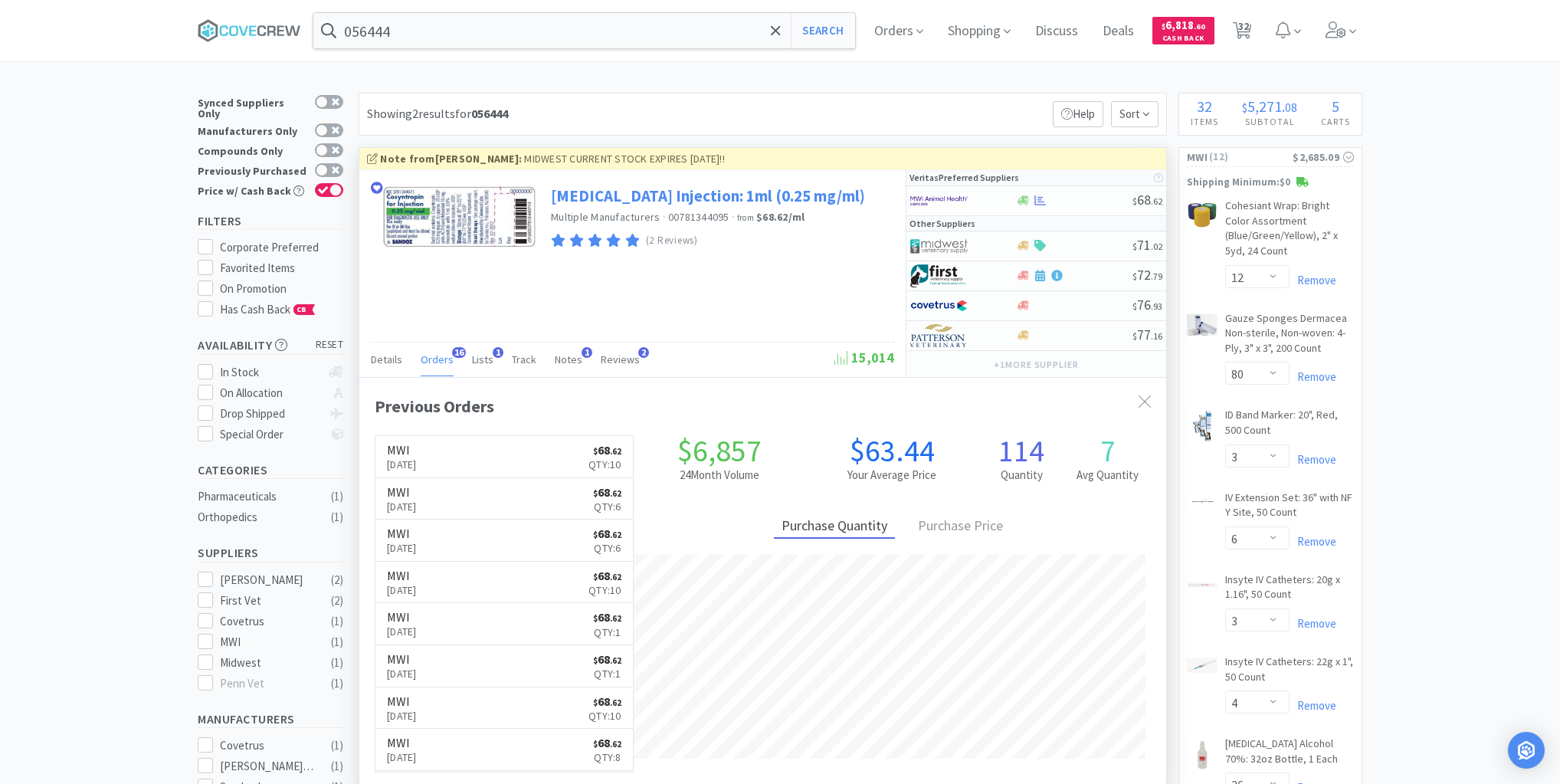
click at [697, 203] on link "[MEDICAL_DATA] Injection: 1ml (0.25 mg/ml)" at bounding box center [708, 195] width 314 height 21
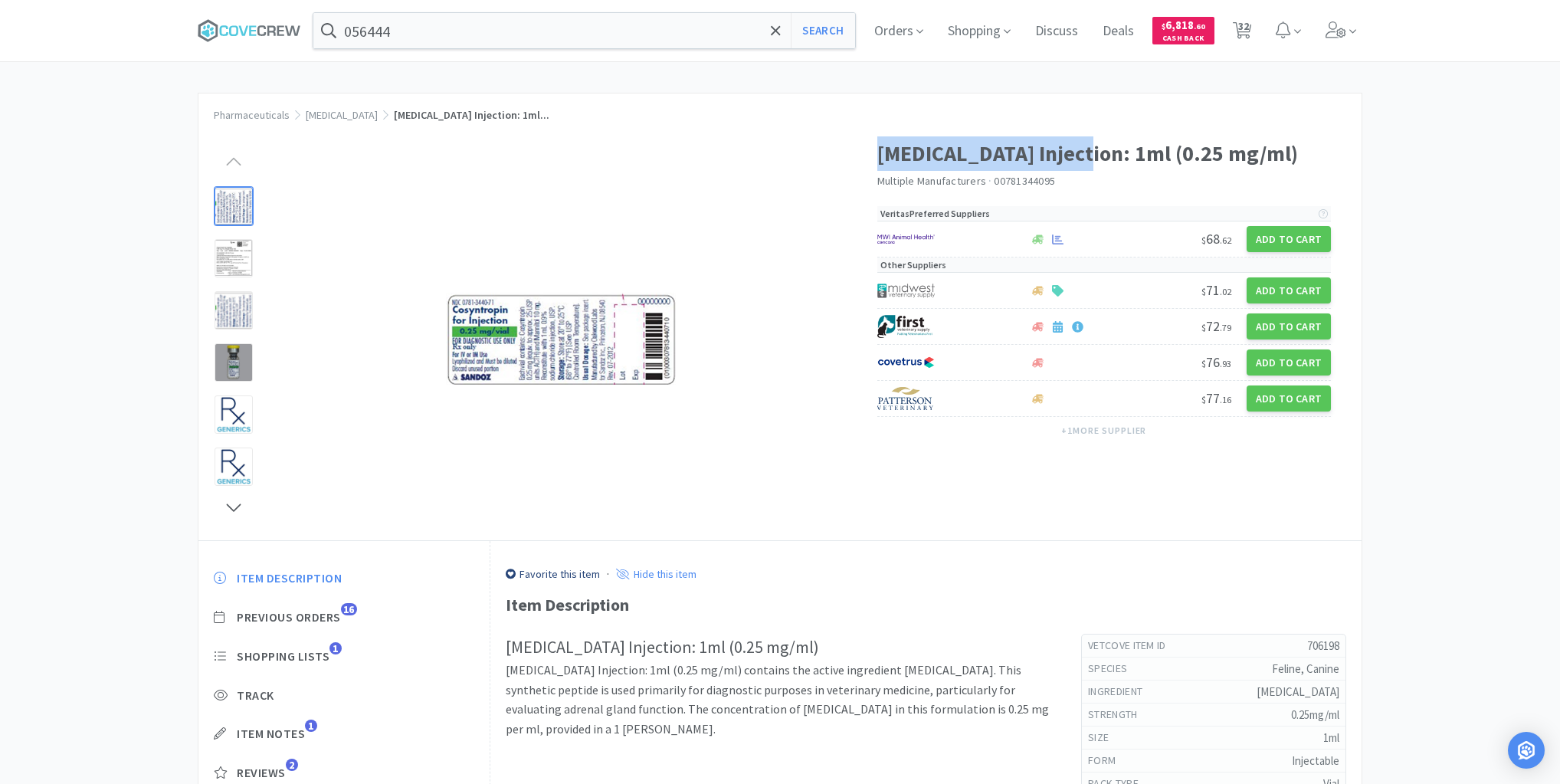
drag, startPoint x: 879, startPoint y: 152, endPoint x: 1076, endPoint y: 159, distance: 197.1
click at [1076, 159] on h1 "[MEDICAL_DATA] Injection: 1ml (0.25 mg/ml)" at bounding box center [1104, 154] width 454 height 35
copy h1 "[MEDICAL_DATA] Injection"
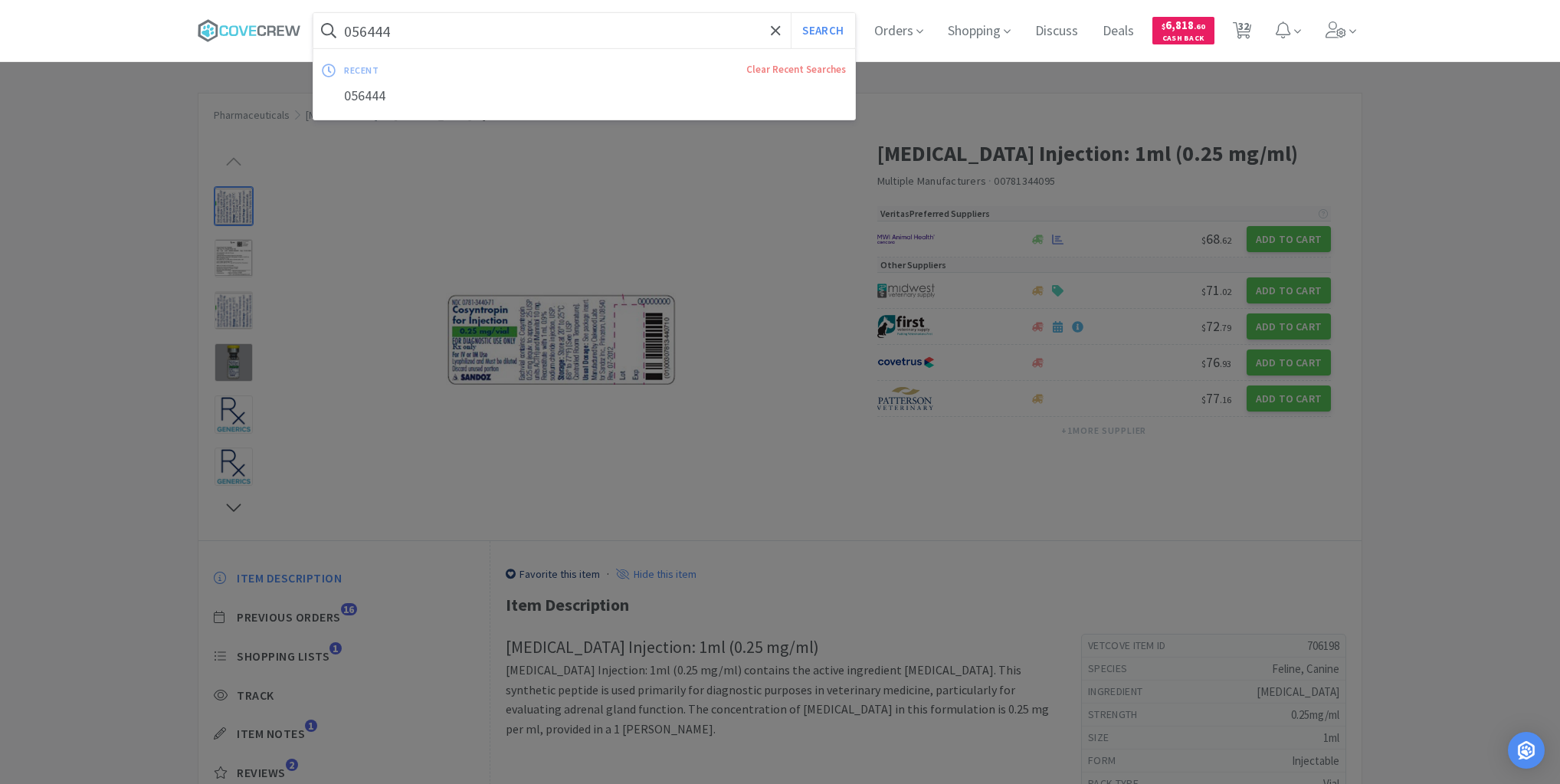
click at [579, 26] on input "056444" at bounding box center [584, 31] width 542 height 36
paste input "[MEDICAL_DATA] Injection"
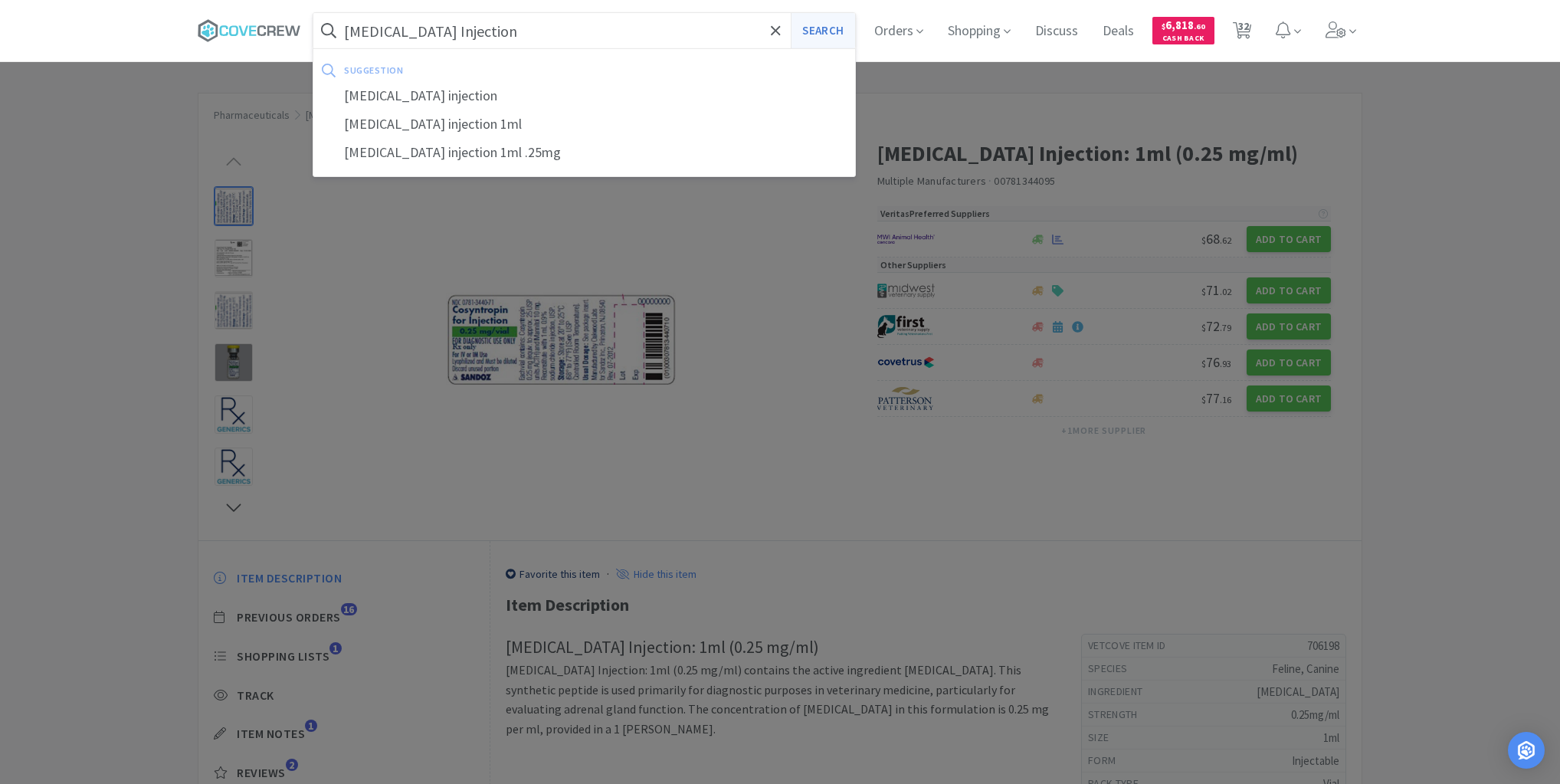
click at [826, 34] on button "Search" at bounding box center [822, 31] width 64 height 36
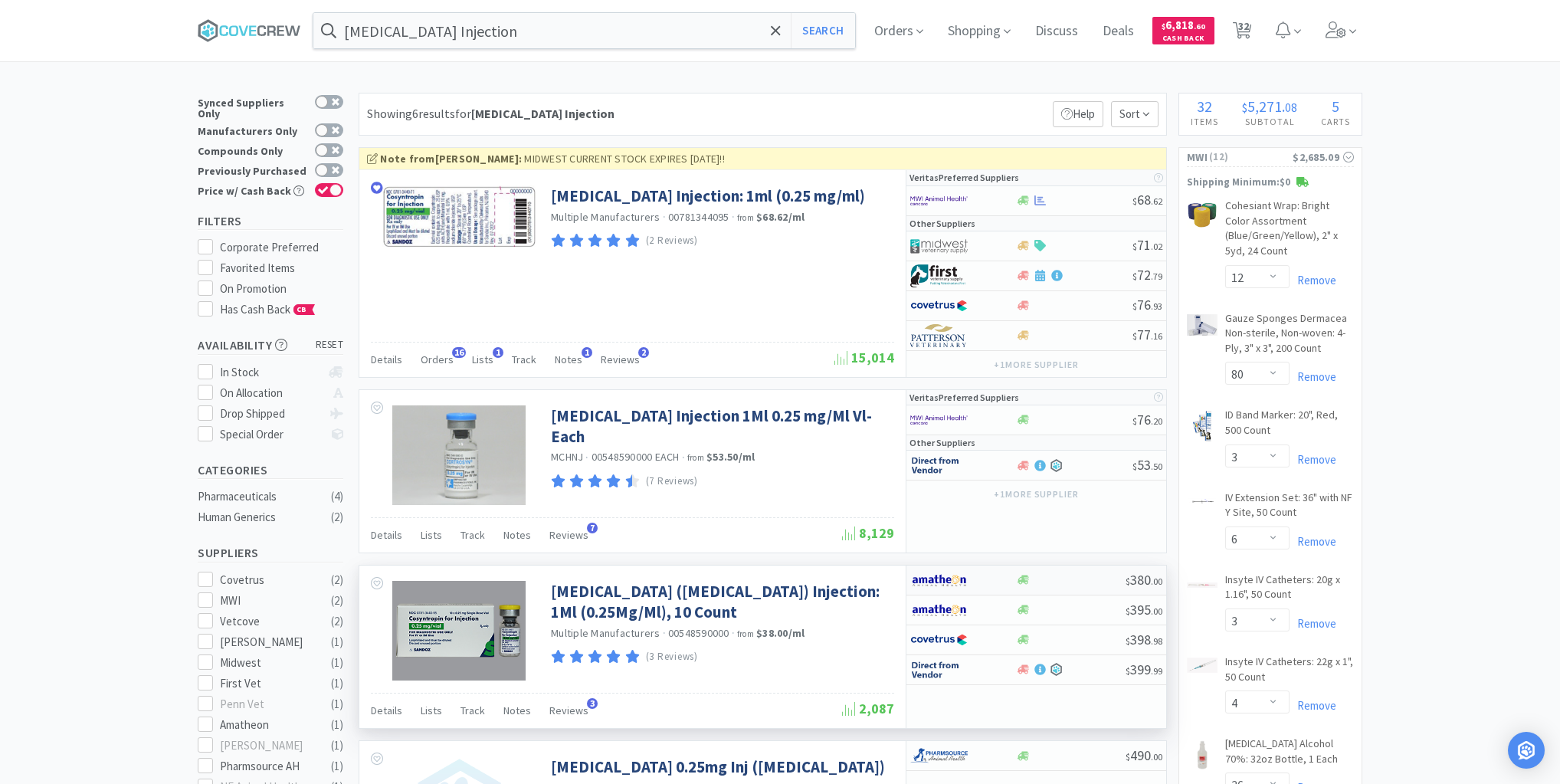
click at [1070, 582] on div at bounding box center [1070, 580] width 110 height 12
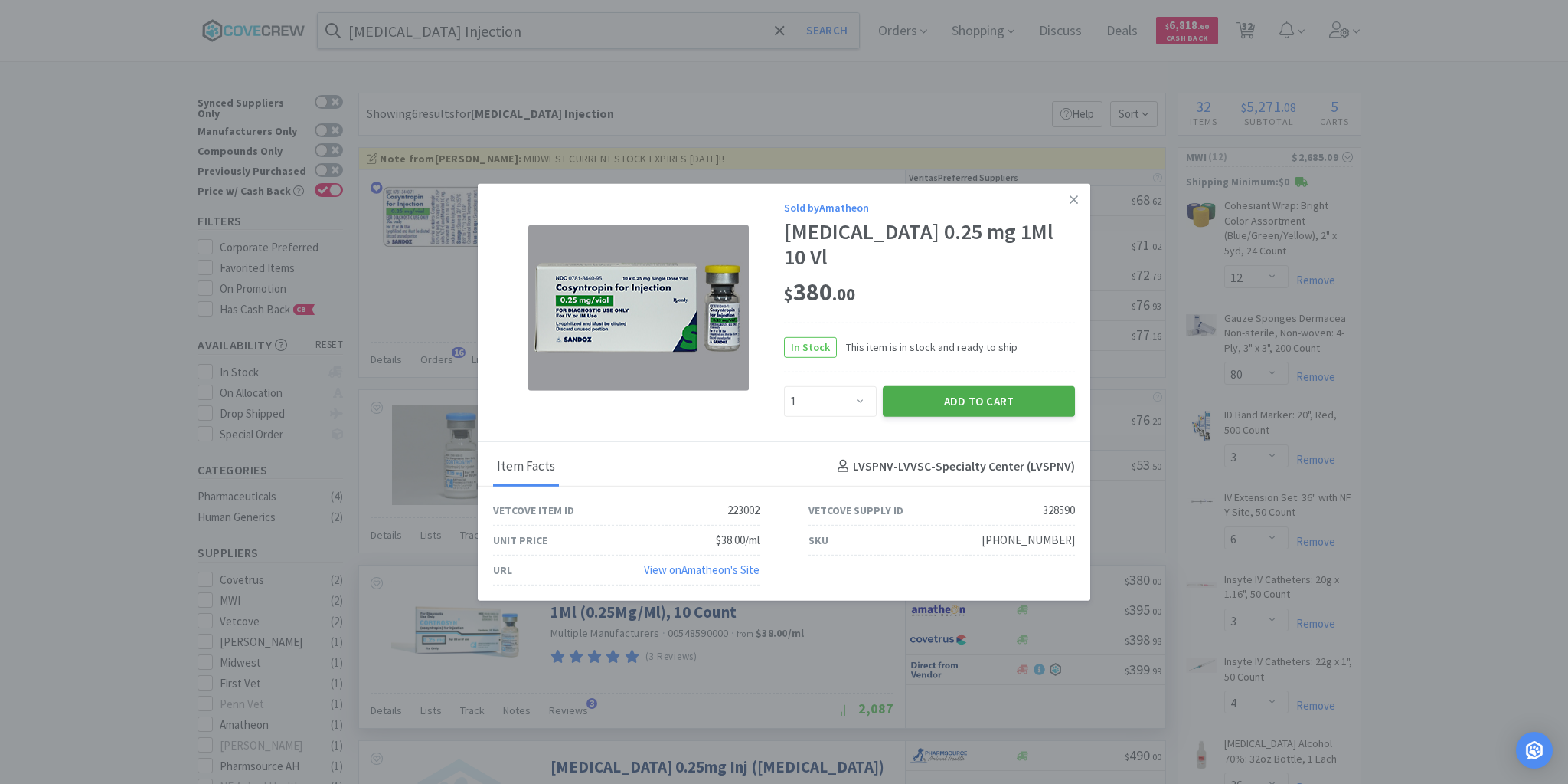
click at [974, 385] on button "Add to Cart" at bounding box center [979, 400] width 193 height 31
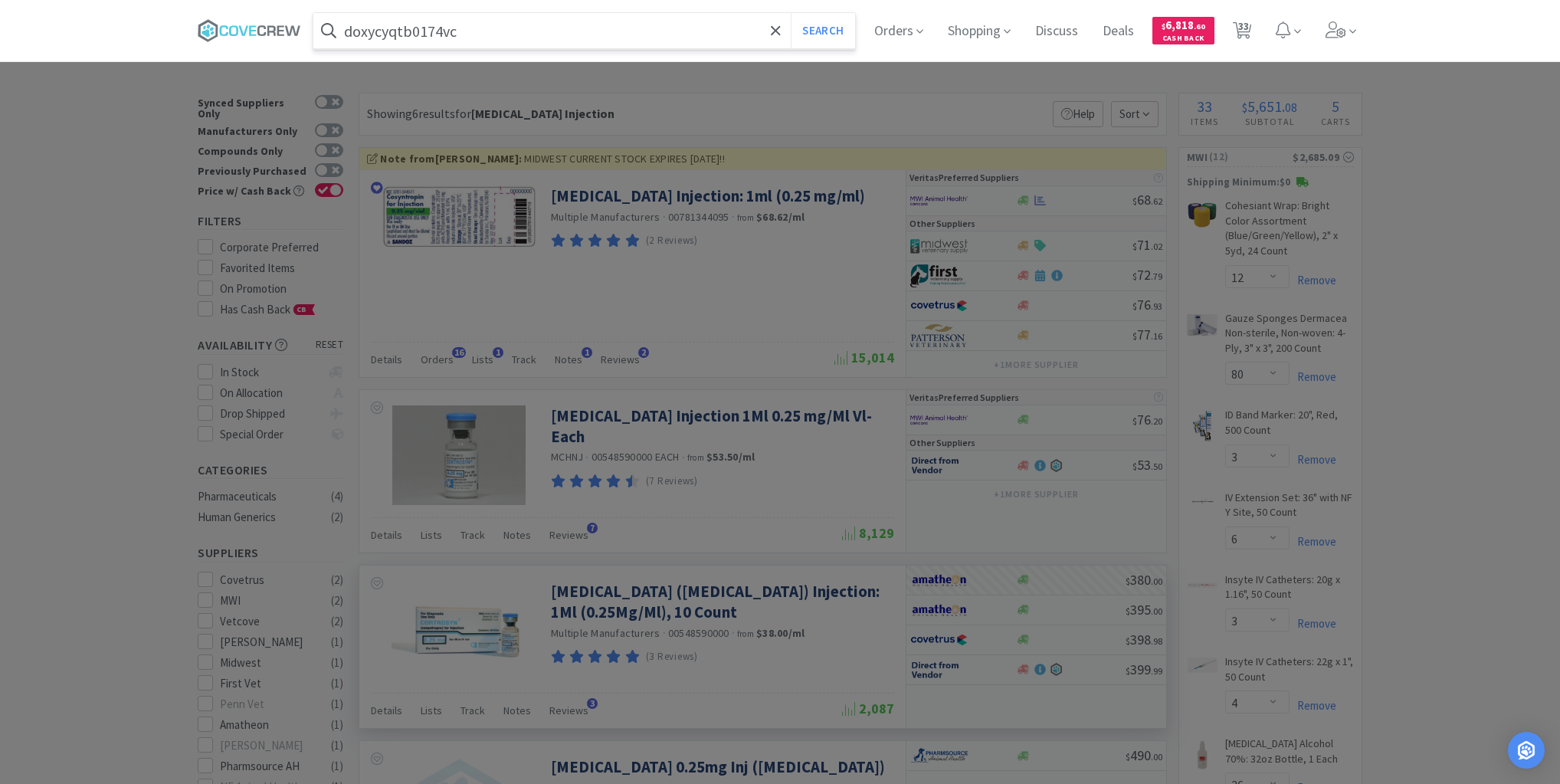
click at [791, 13] on button "Search" at bounding box center [822, 31] width 64 height 36
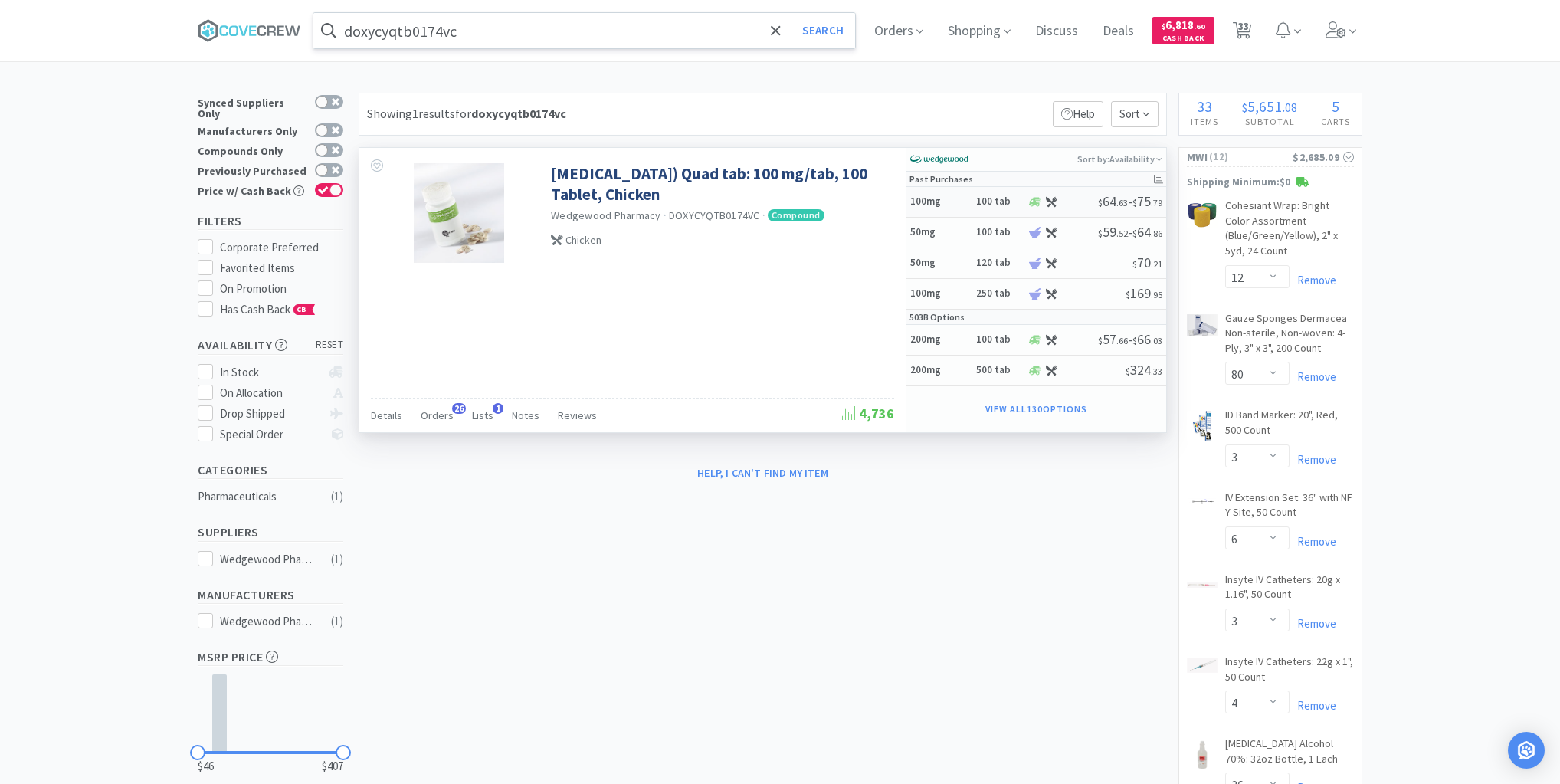
click at [963, 204] on h5 "100mg" at bounding box center [941, 202] width 61 height 13
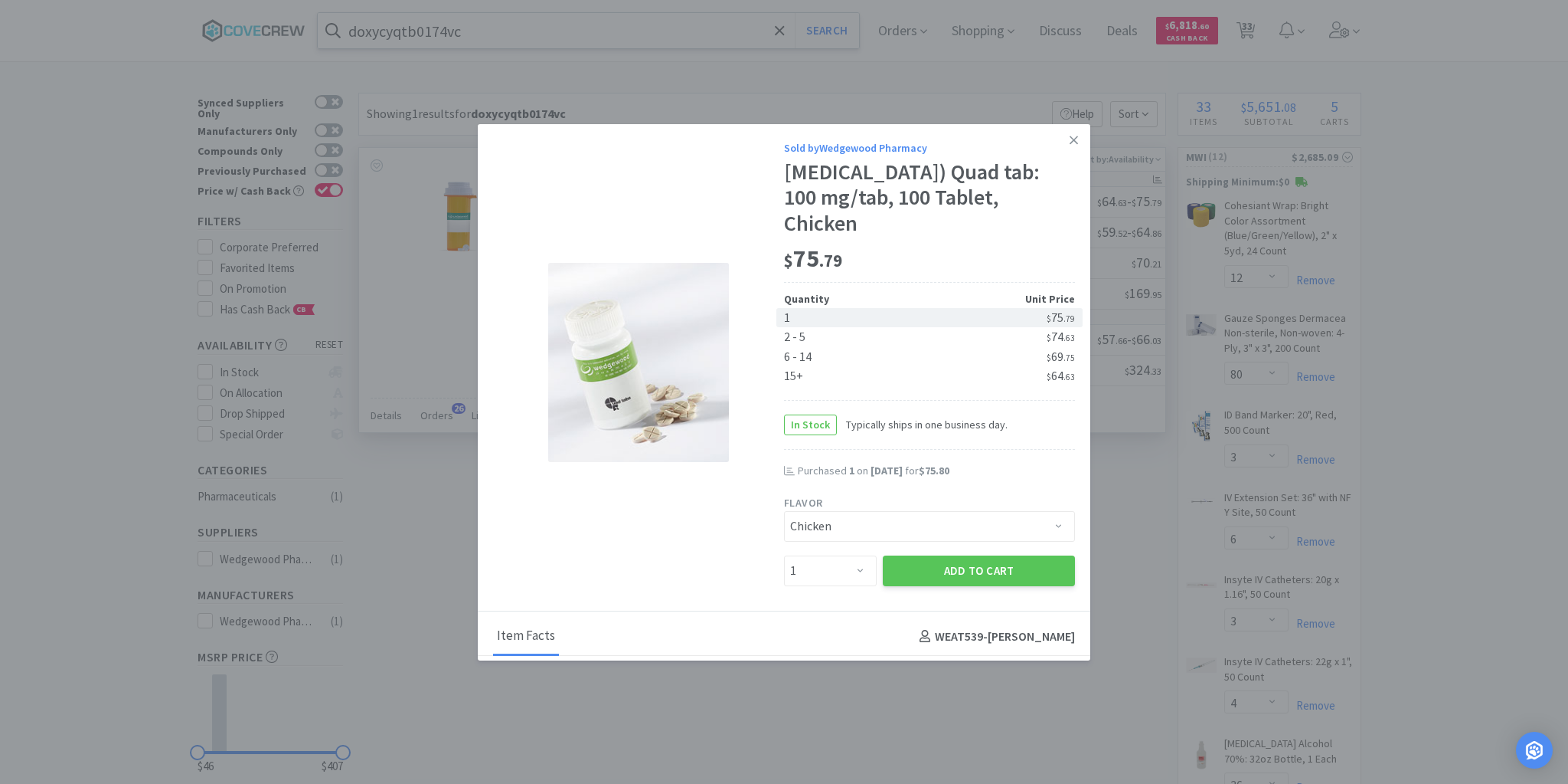
click at [986, 568] on button "Add to Cart" at bounding box center [979, 571] width 193 height 31
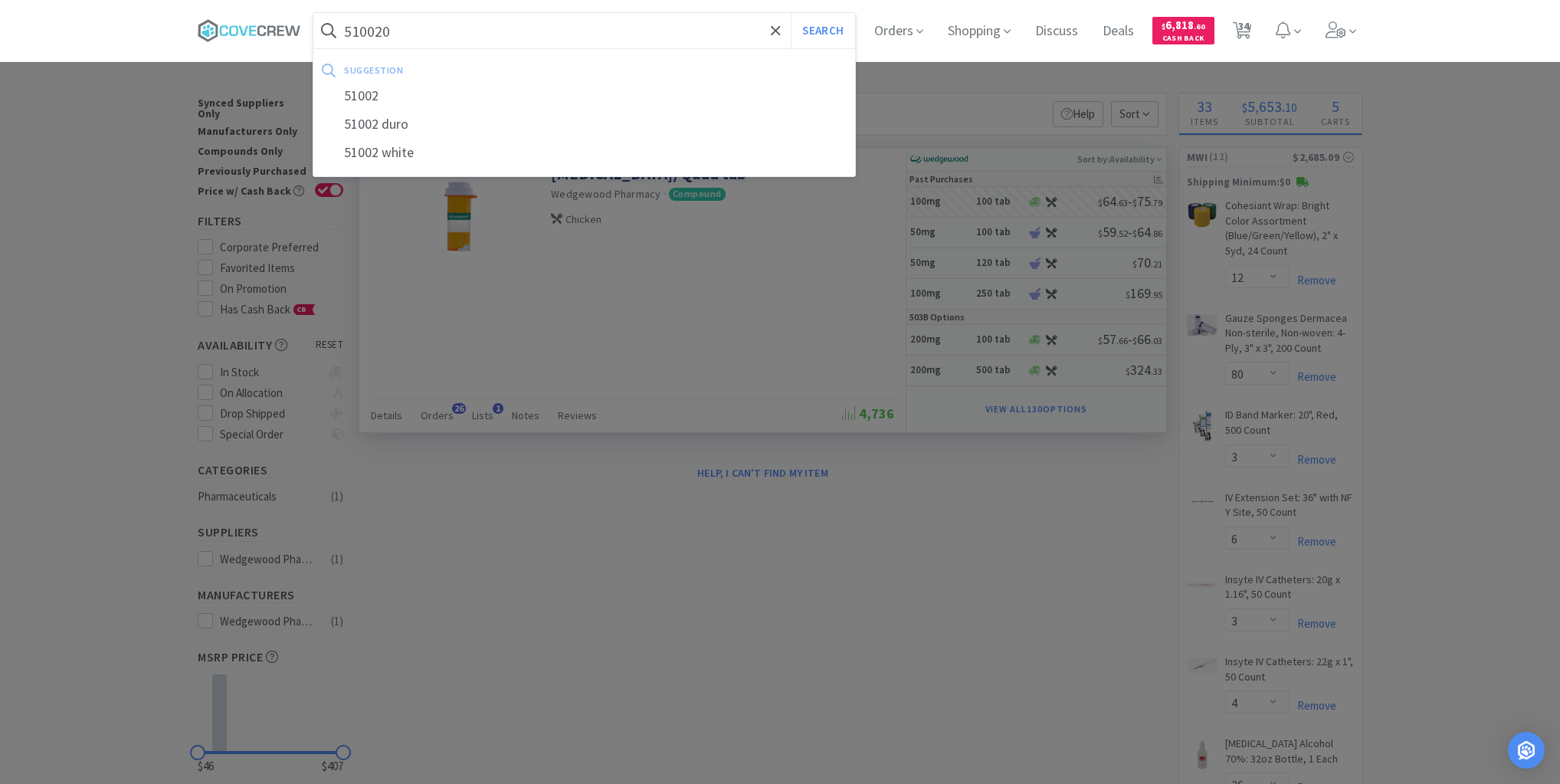
click at [791, 13] on button "Search" at bounding box center [822, 31] width 64 height 36
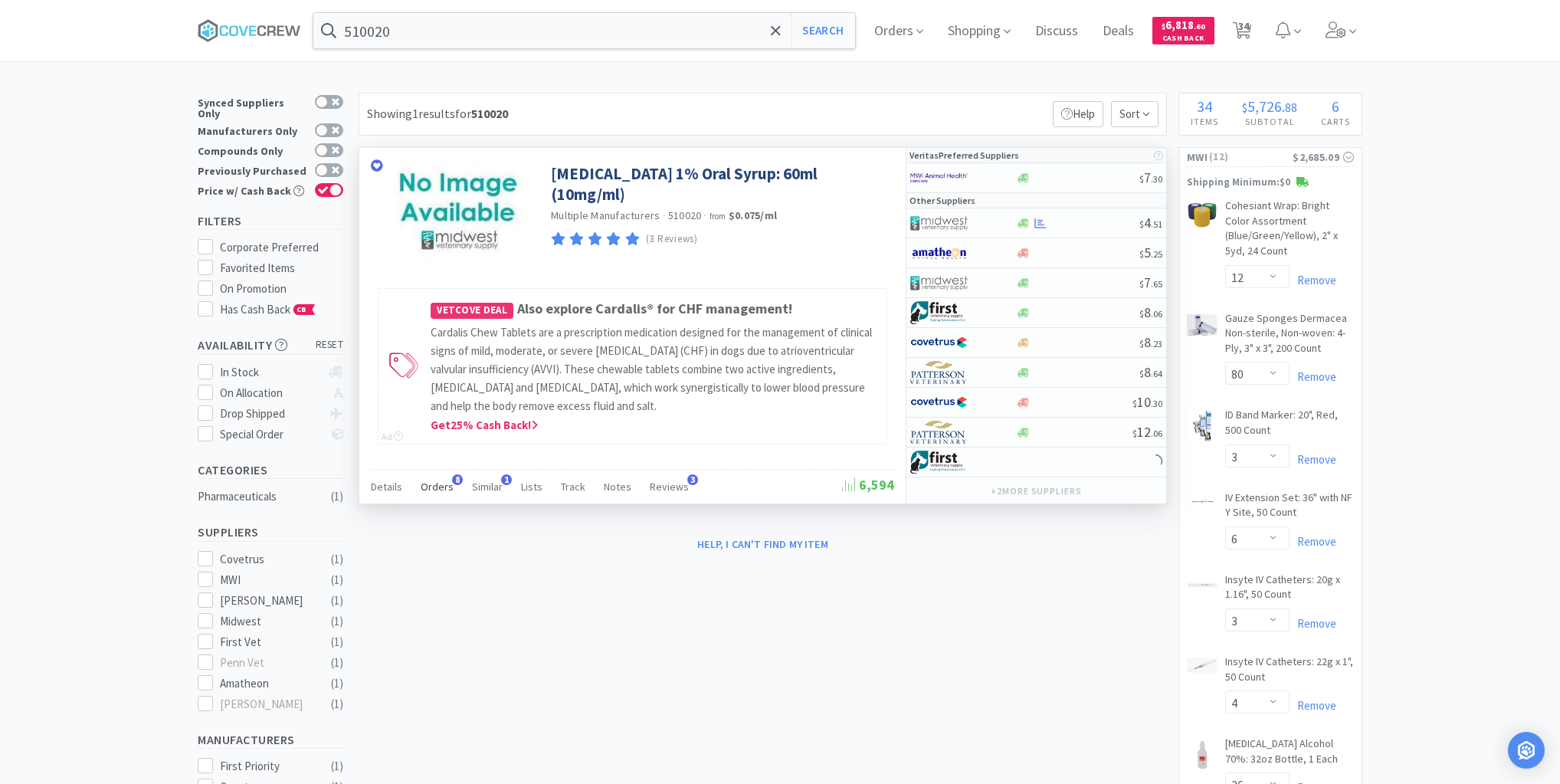
click at [438, 485] on span "Orders" at bounding box center [438, 486] width 33 height 14
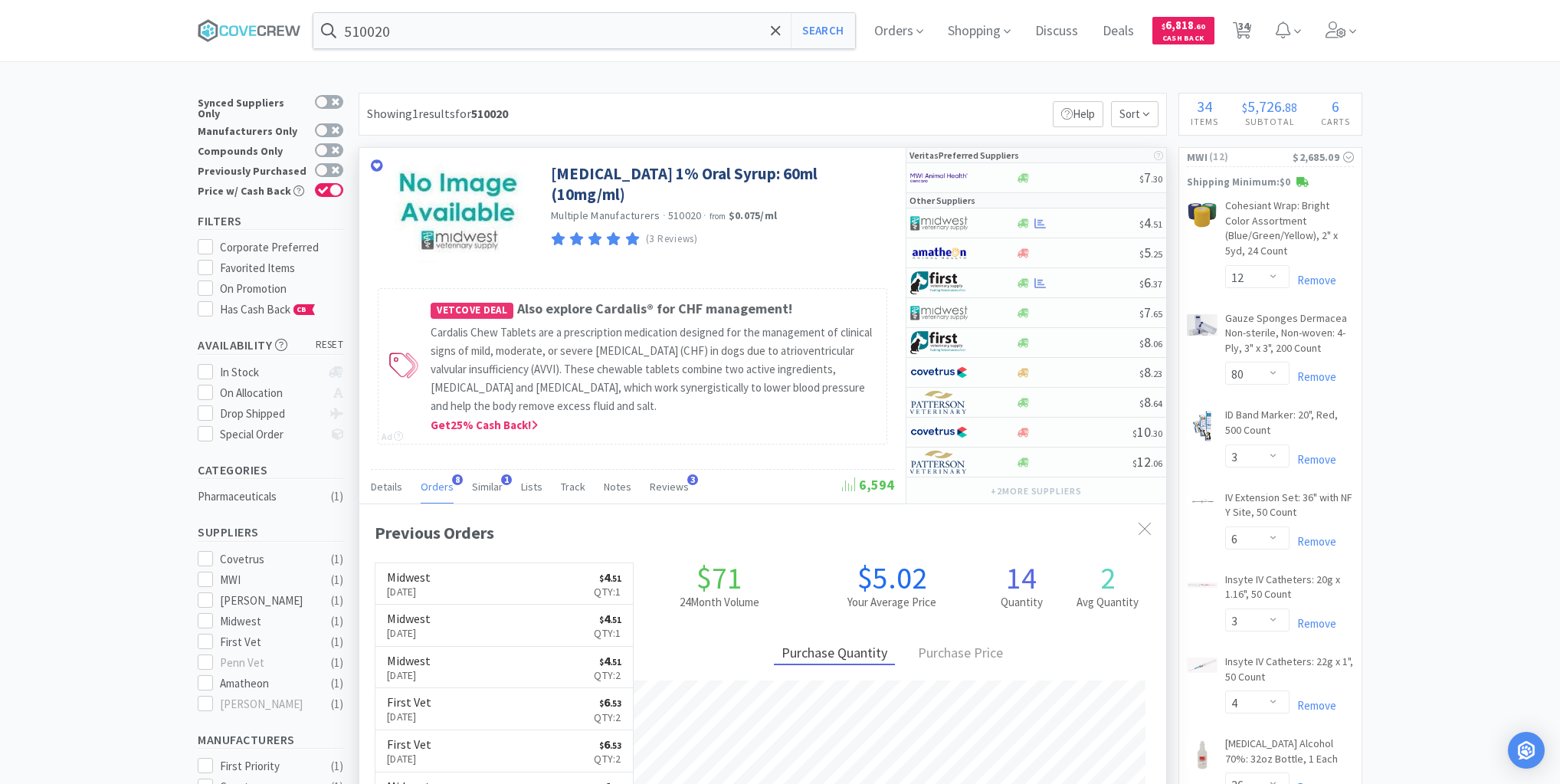
scroll to position [407, 807]
click at [1084, 220] on div at bounding box center [1078, 223] width 124 height 12
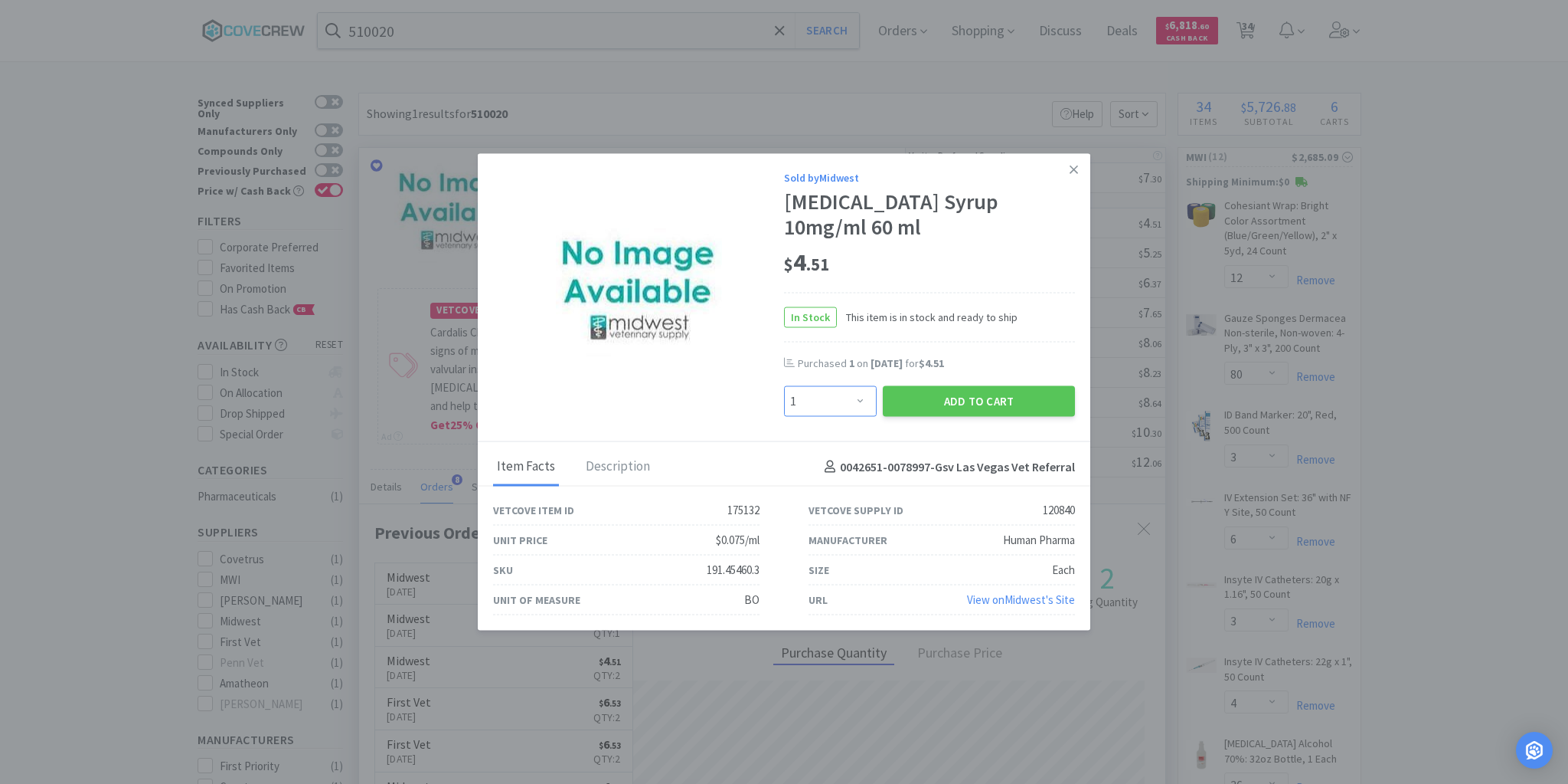
click at [858, 397] on select "Enter Quantity 1 2 3 4 5 6 7 8 9 10 11 12 13 14 15 16 17 18 19 20 Enter Quantity" at bounding box center [831, 401] width 93 height 31
click at [784, 386] on select "Enter Quantity 1 2 3 4 5 6 7 8 9 10 11 12 13 14 15 16 17 18 19 20 Enter Quantity" at bounding box center [831, 401] width 93 height 31
click at [921, 409] on button "Add to Cart" at bounding box center [979, 401] width 193 height 31
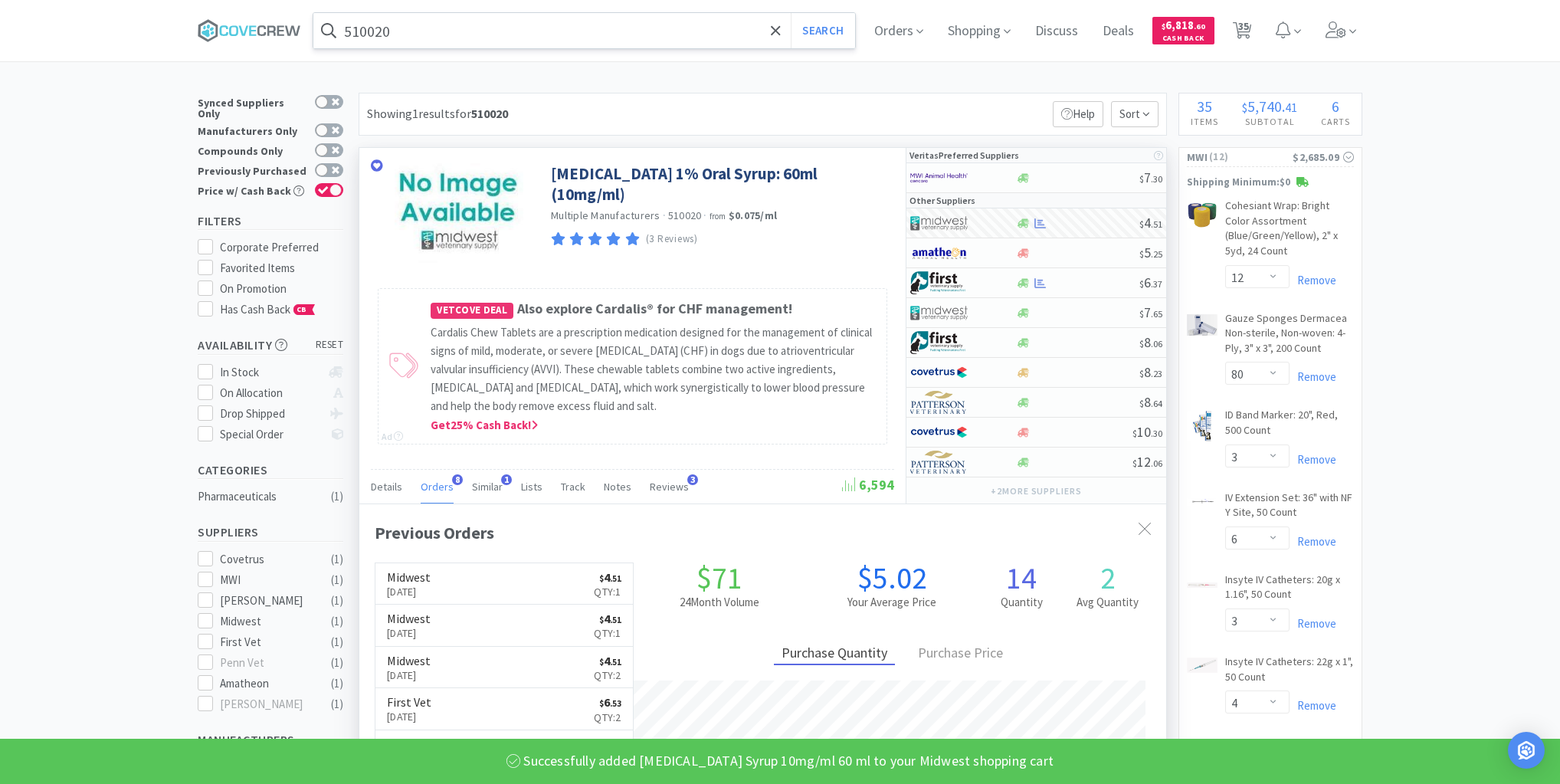
drag, startPoint x: 613, startPoint y: 28, endPoint x: 613, endPoint y: 44, distance: 16.0
click at [614, 28] on input "510020" at bounding box center [584, 31] width 542 height 36
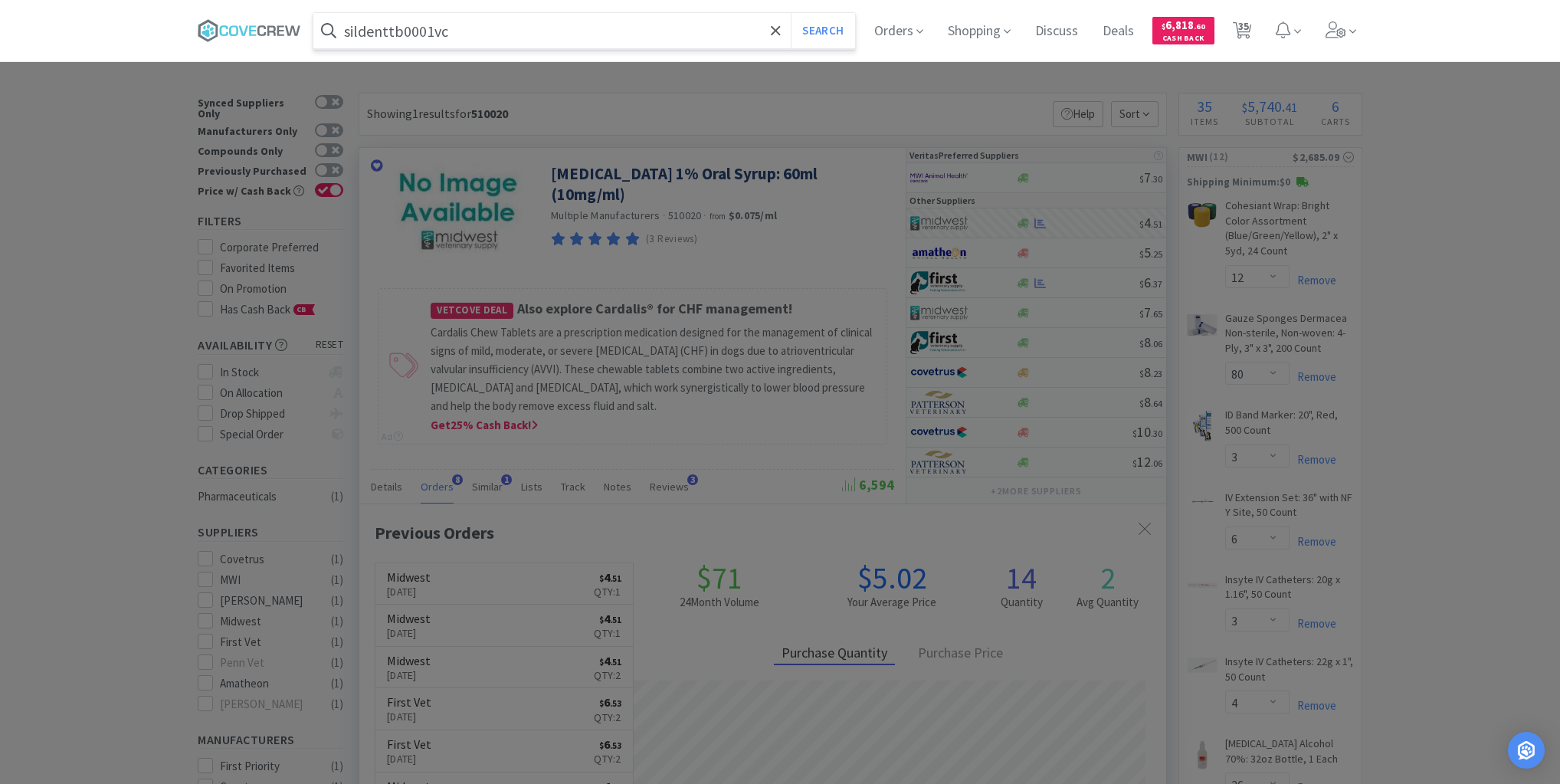
click at [791, 13] on button "Search" at bounding box center [822, 31] width 64 height 36
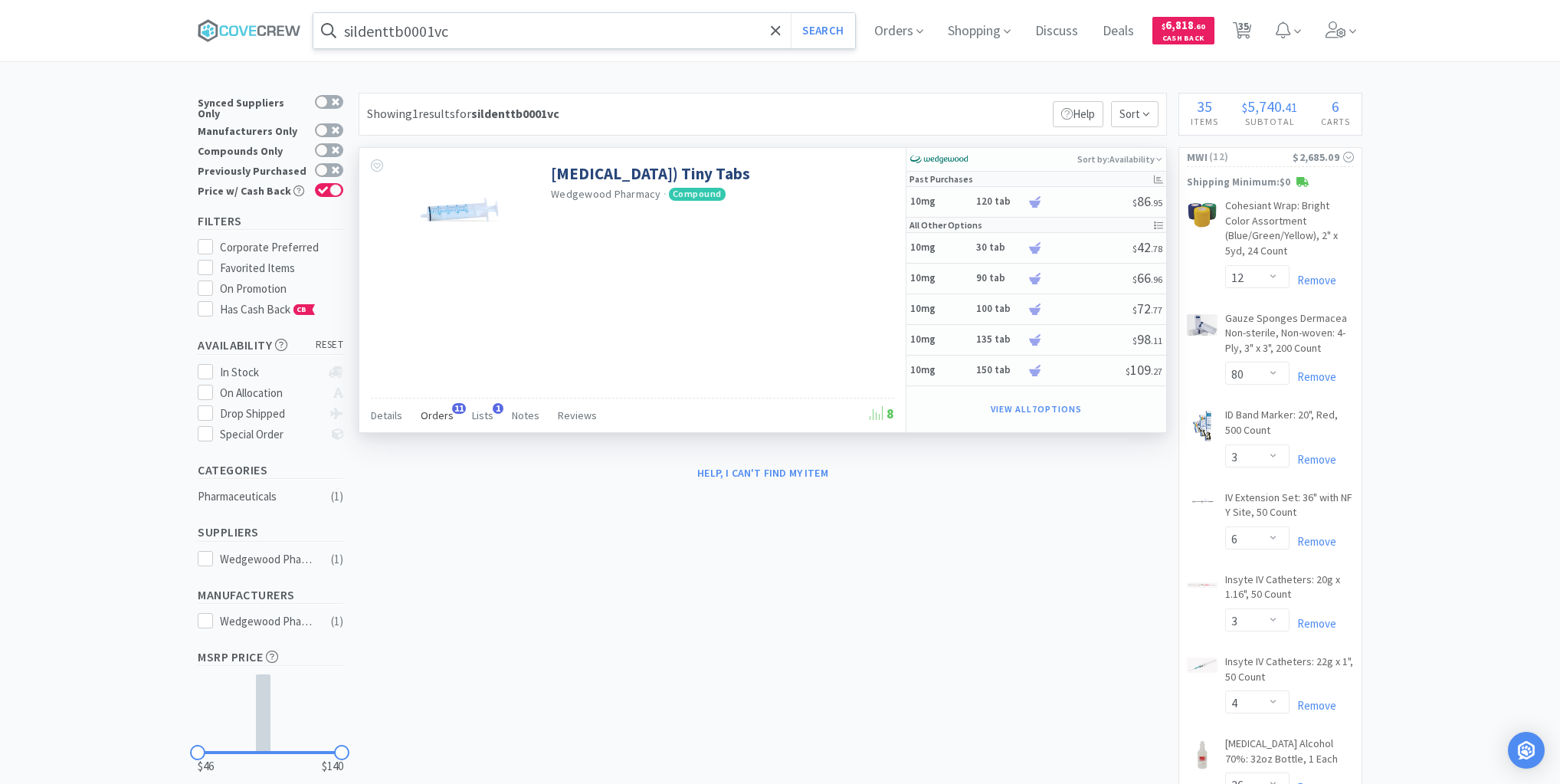
click at [433, 413] on span "Orders" at bounding box center [438, 415] width 33 height 14
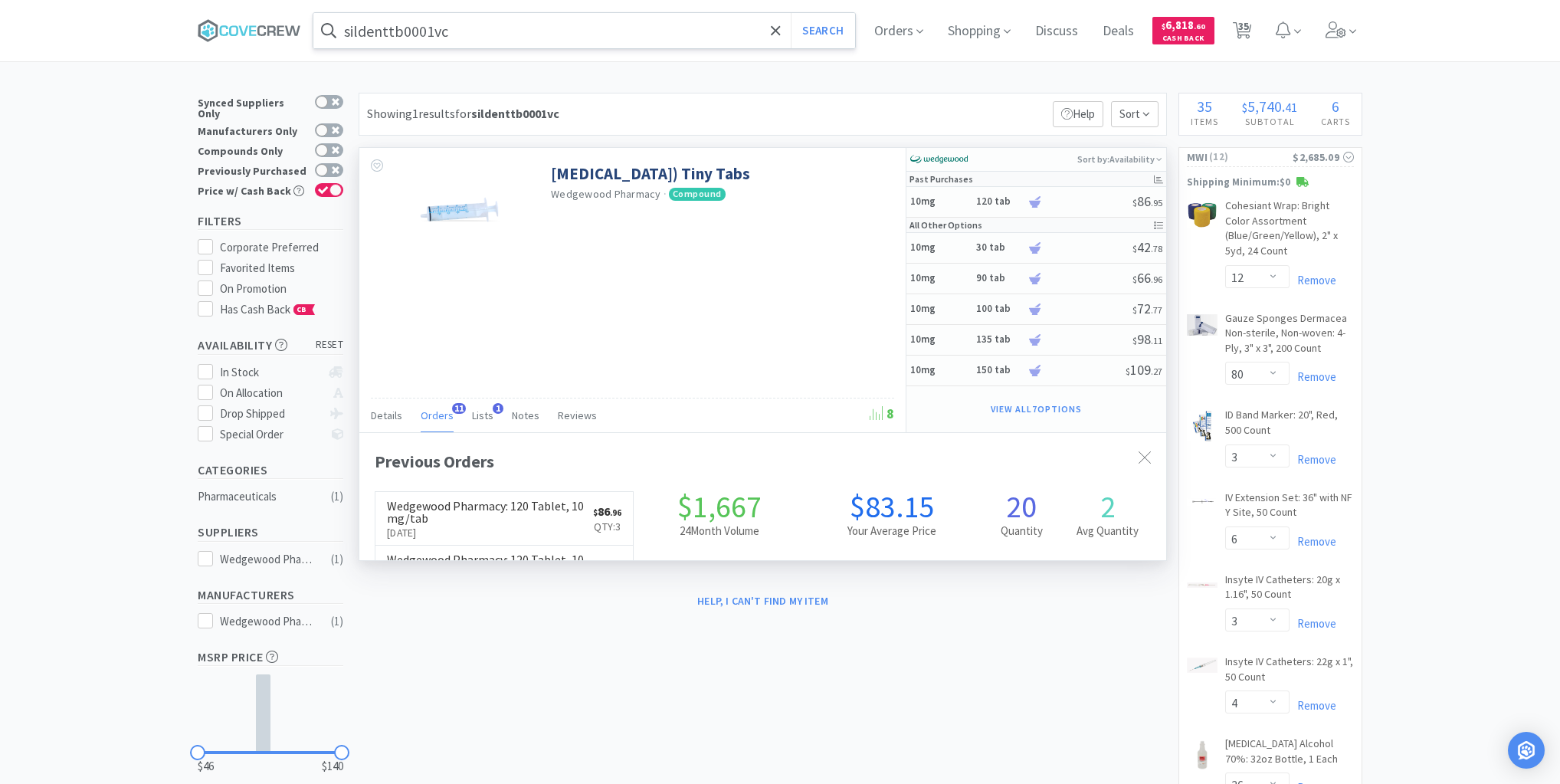
scroll to position [411, 807]
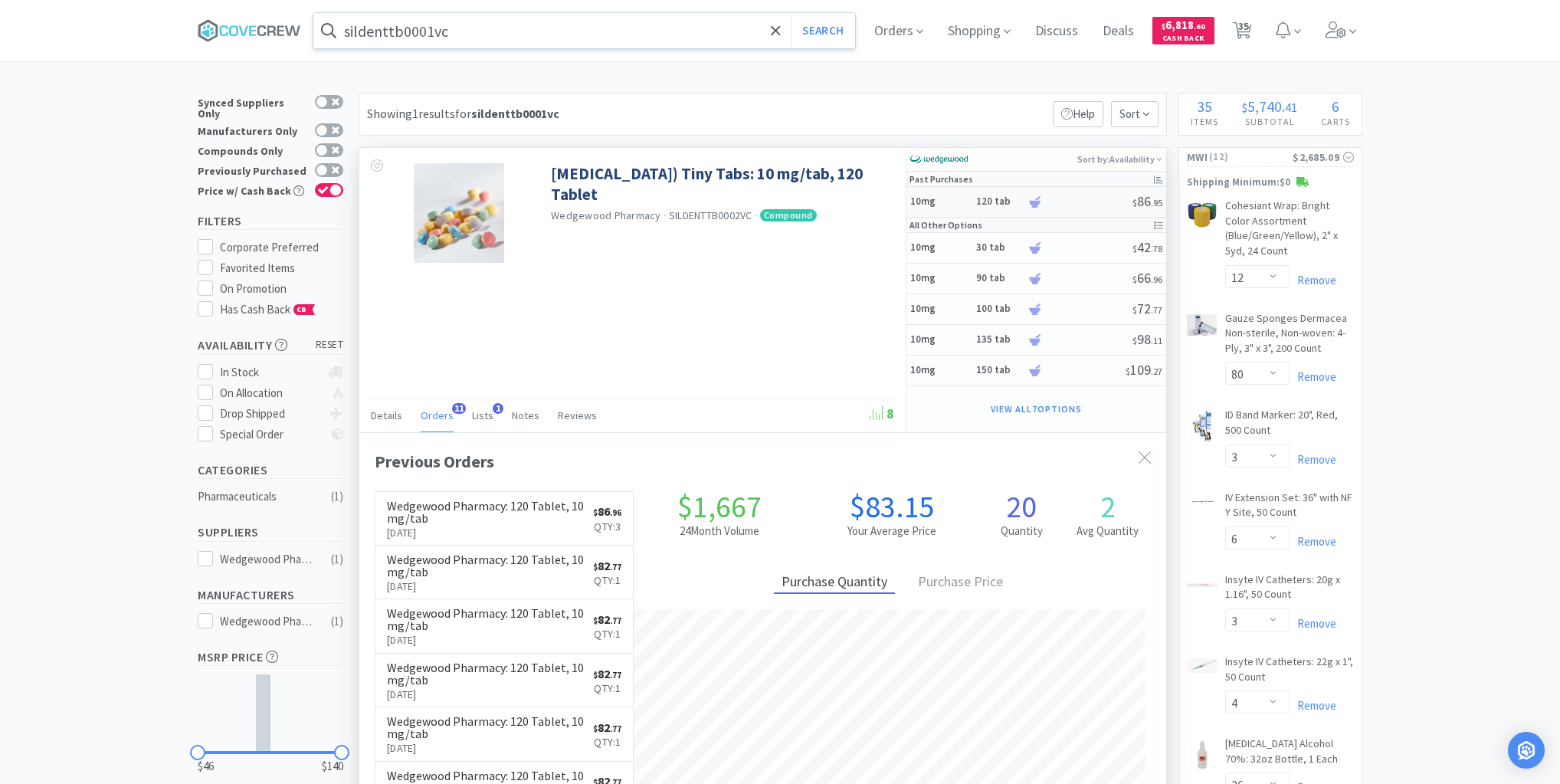
click at [964, 200] on h5 "10mg" at bounding box center [941, 202] width 61 height 13
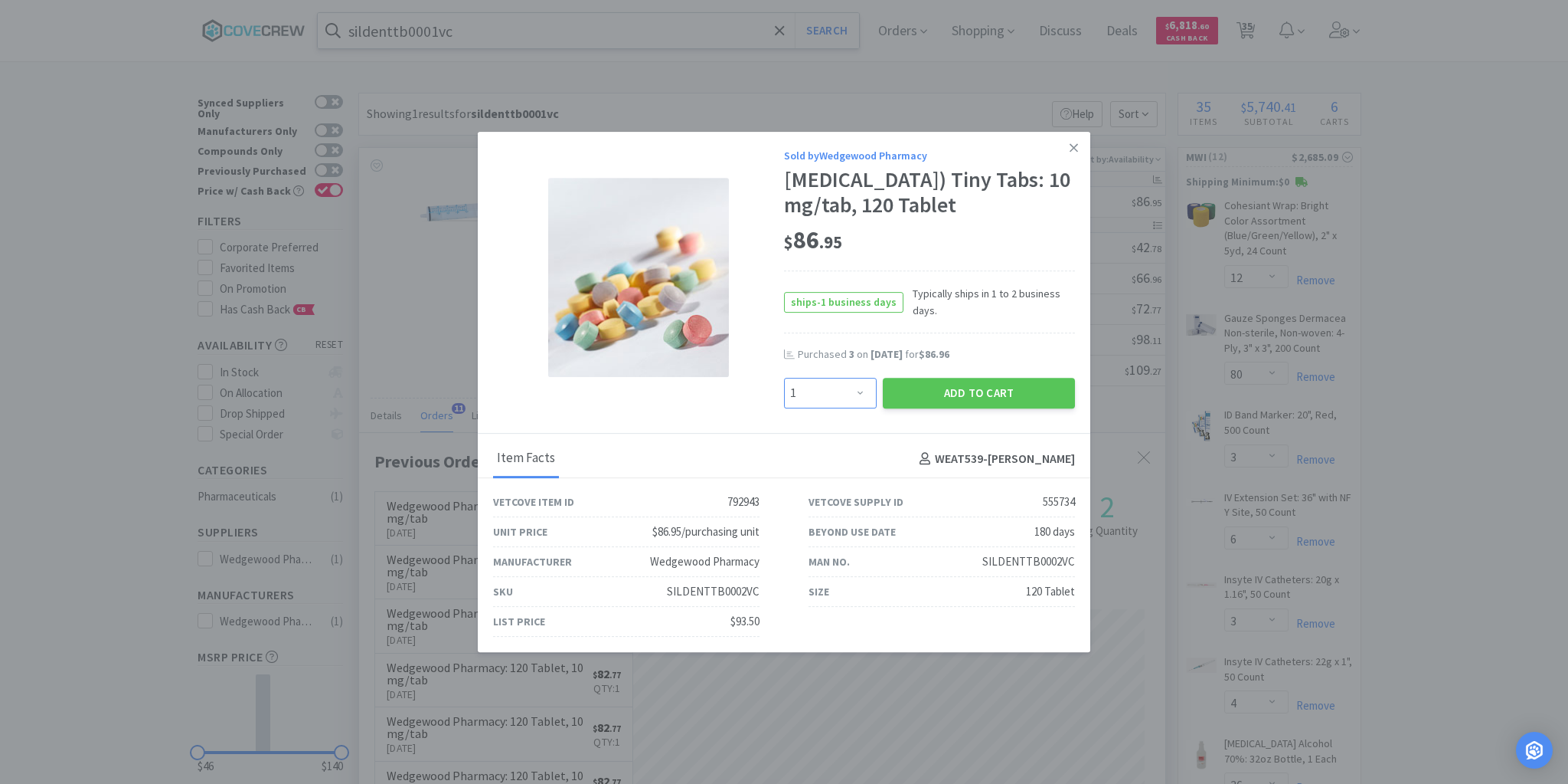
click at [863, 385] on select "Enter Quantity 1 2 3 4 5 6 7 8 9 10 11 12 13 14 15 16 17 18 19 20 Enter Quantity" at bounding box center [831, 393] width 93 height 31
click at [784, 378] on select "Enter Quantity 1 2 3 4 5 6 7 8 9 10 11 12 13 14 15 16 17 18 19 20 Enter Quantity" at bounding box center [831, 393] width 93 height 31
click at [946, 390] on button "Add to Cart" at bounding box center [979, 393] width 193 height 31
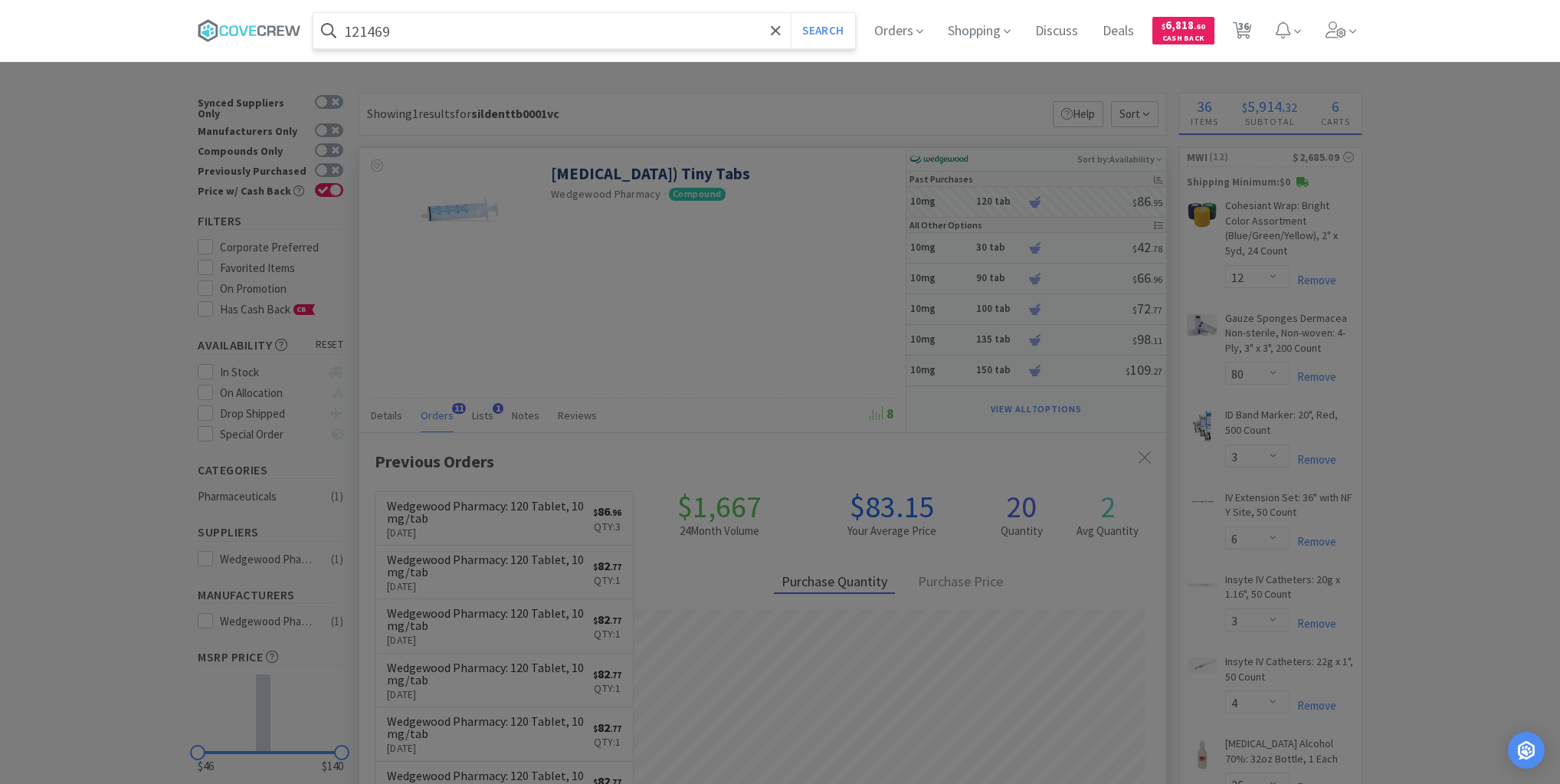
click at [791, 13] on button "Search" at bounding box center [822, 31] width 64 height 36
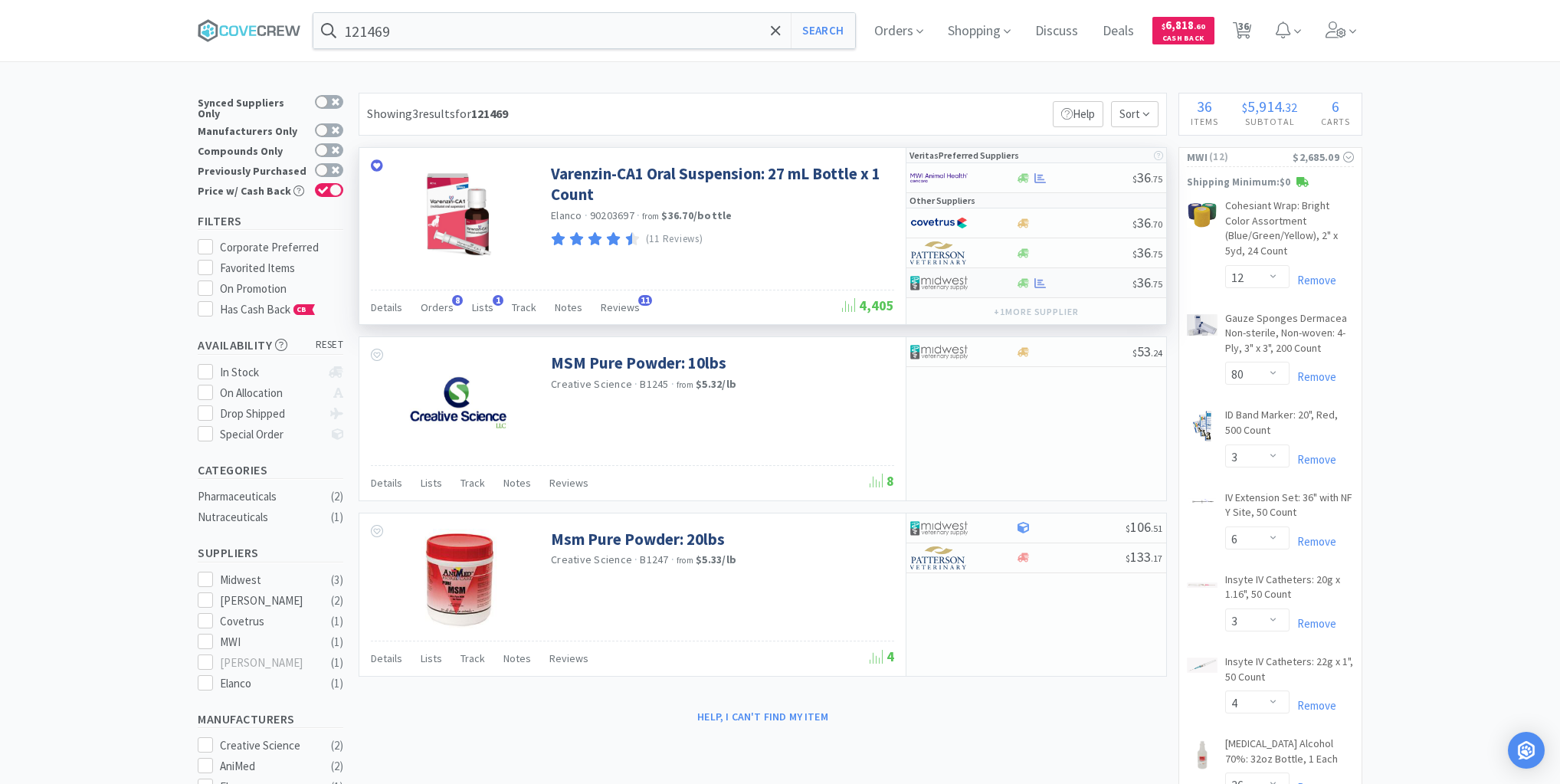
click at [1089, 285] on div at bounding box center [1074, 283] width 117 height 12
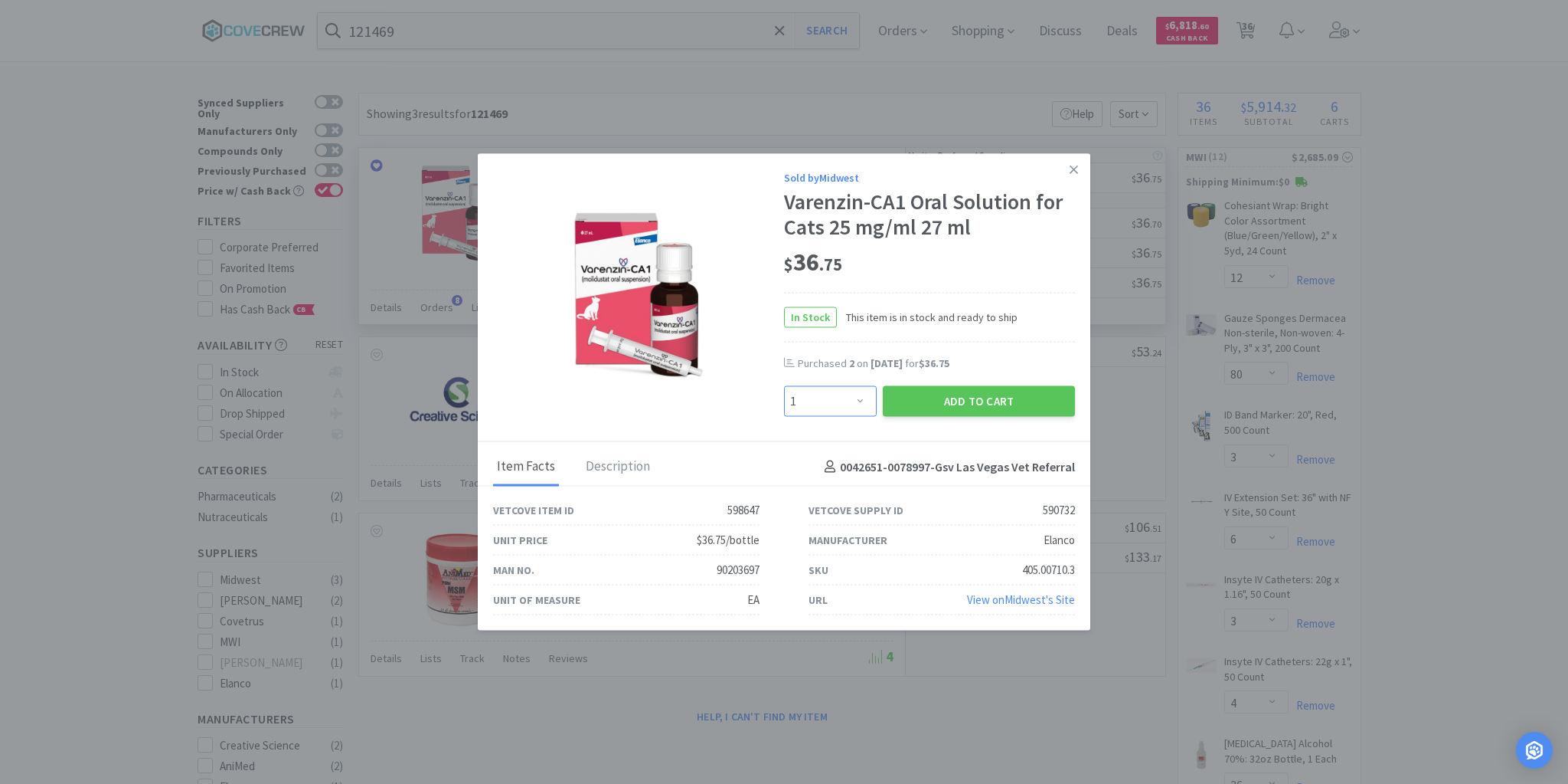
click at [864, 401] on select "Enter Quantity 1 2 3 4 5 6 7 8 9 10 11 12 13 14 15 16 17 18 19 20 Enter Quantity" at bounding box center [831, 401] width 93 height 31
click at [784, 386] on select "Enter Quantity 1 2 3 4 5 6 7 8 9 10 11 12 13 14 15 16 17 18 19 20 Enter Quantity" at bounding box center [831, 401] width 93 height 31
click at [906, 399] on button "Add to Cart" at bounding box center [979, 401] width 193 height 31
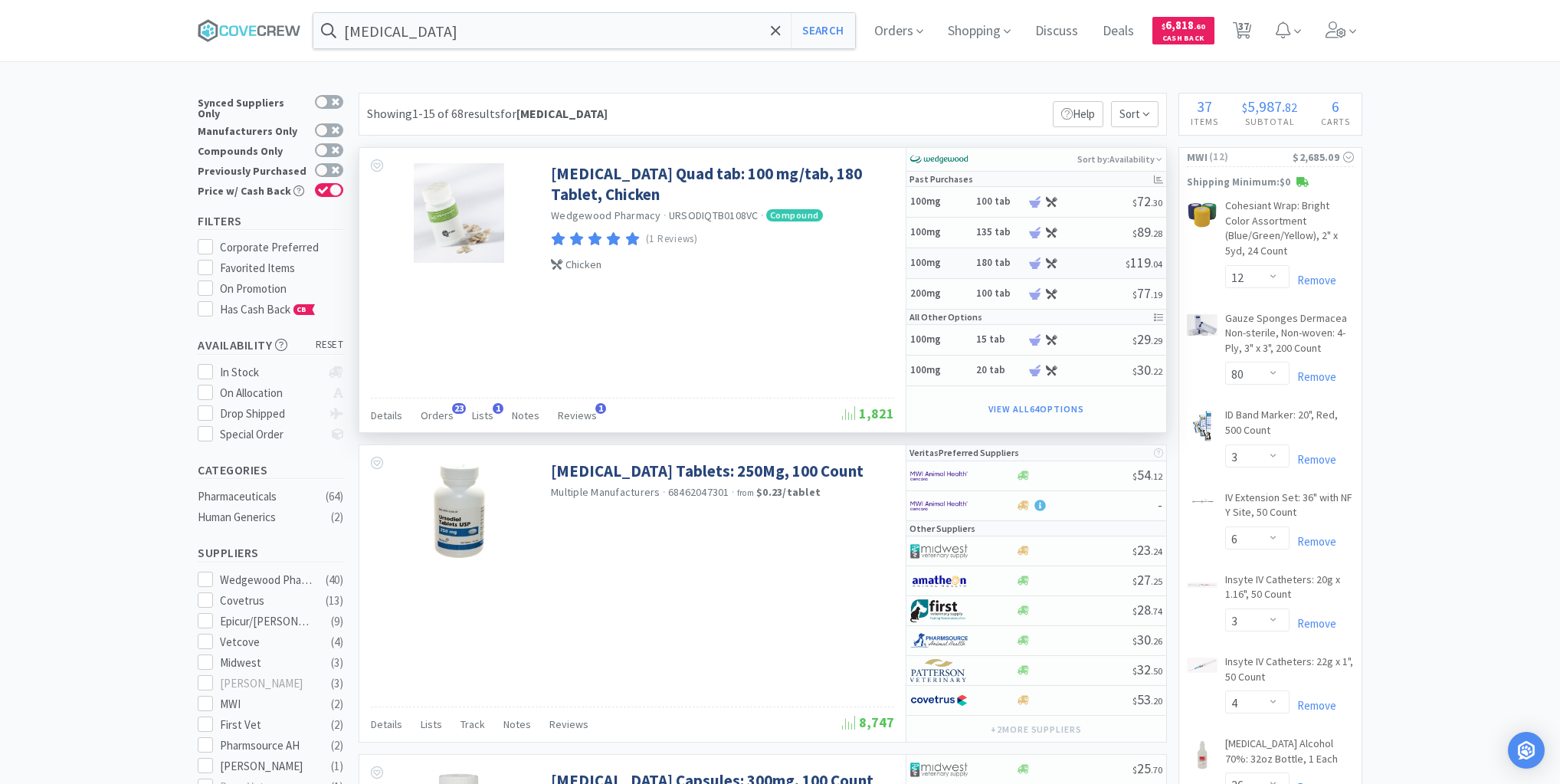
click at [956, 261] on h5 "100mg" at bounding box center [941, 263] width 61 height 13
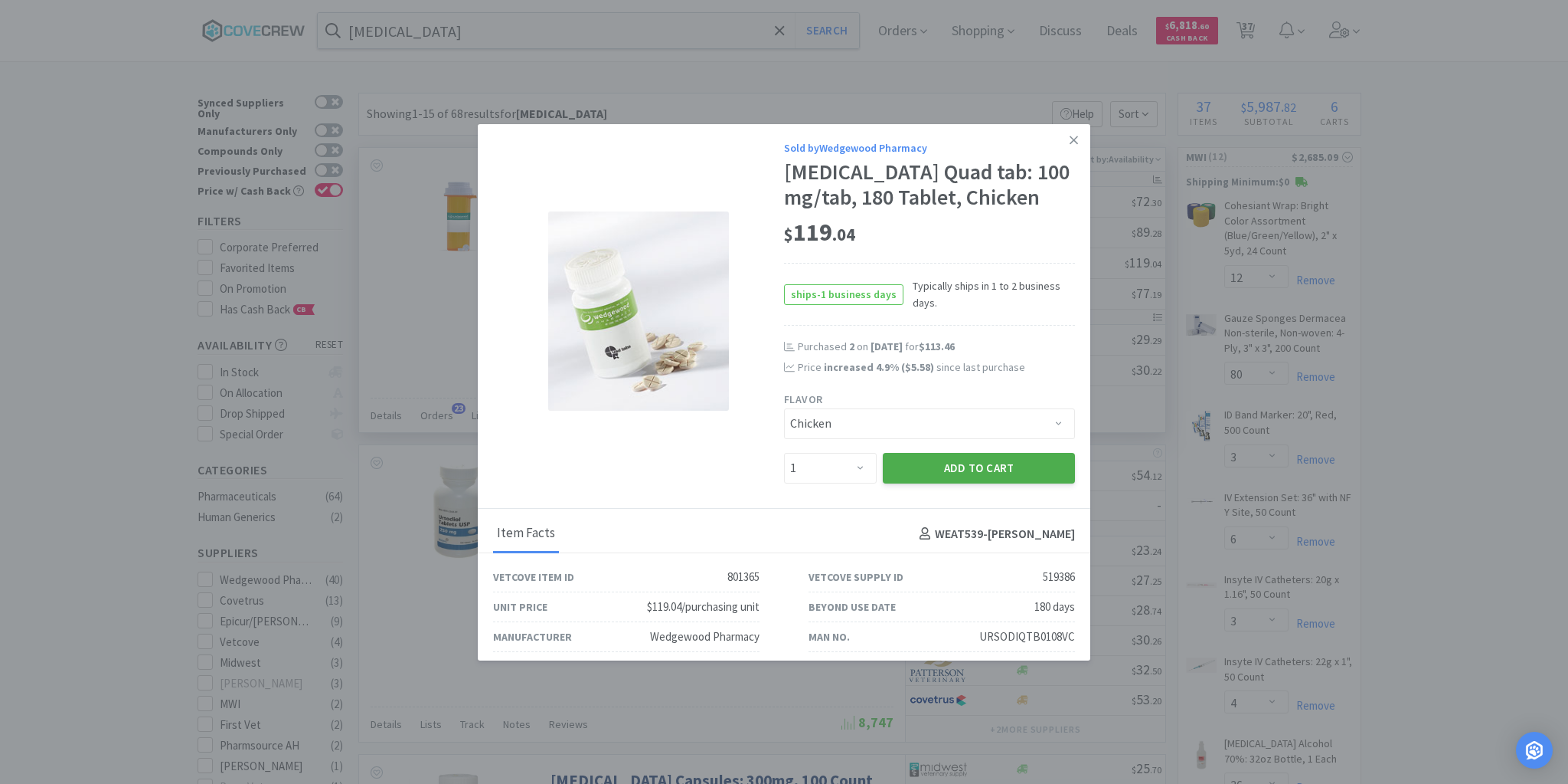
click at [920, 473] on button "Add to Cart" at bounding box center [979, 468] width 193 height 31
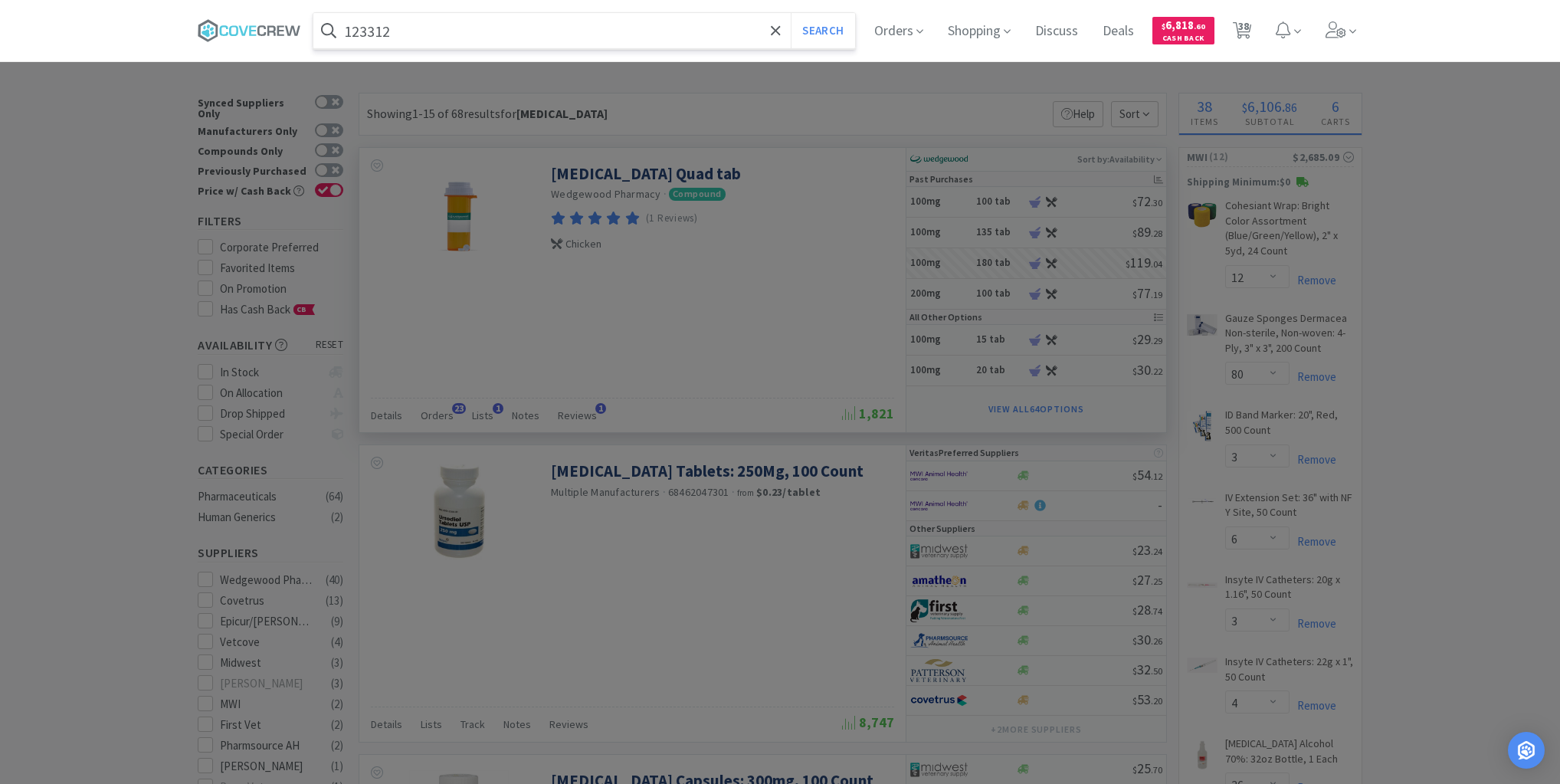
click at [791, 13] on button "Search" at bounding box center [822, 31] width 64 height 36
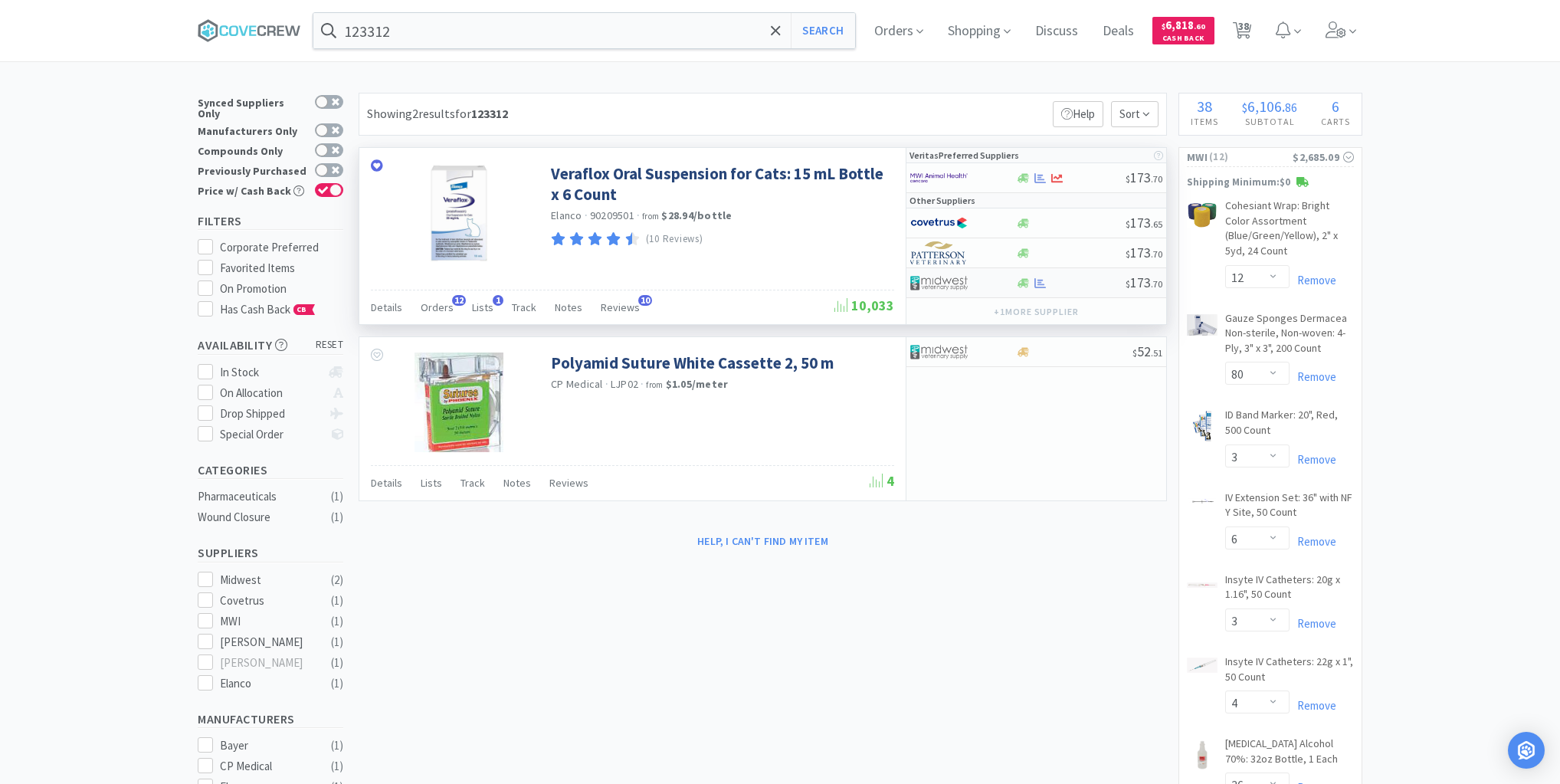
click at [1082, 284] on div at bounding box center [1070, 283] width 110 height 12
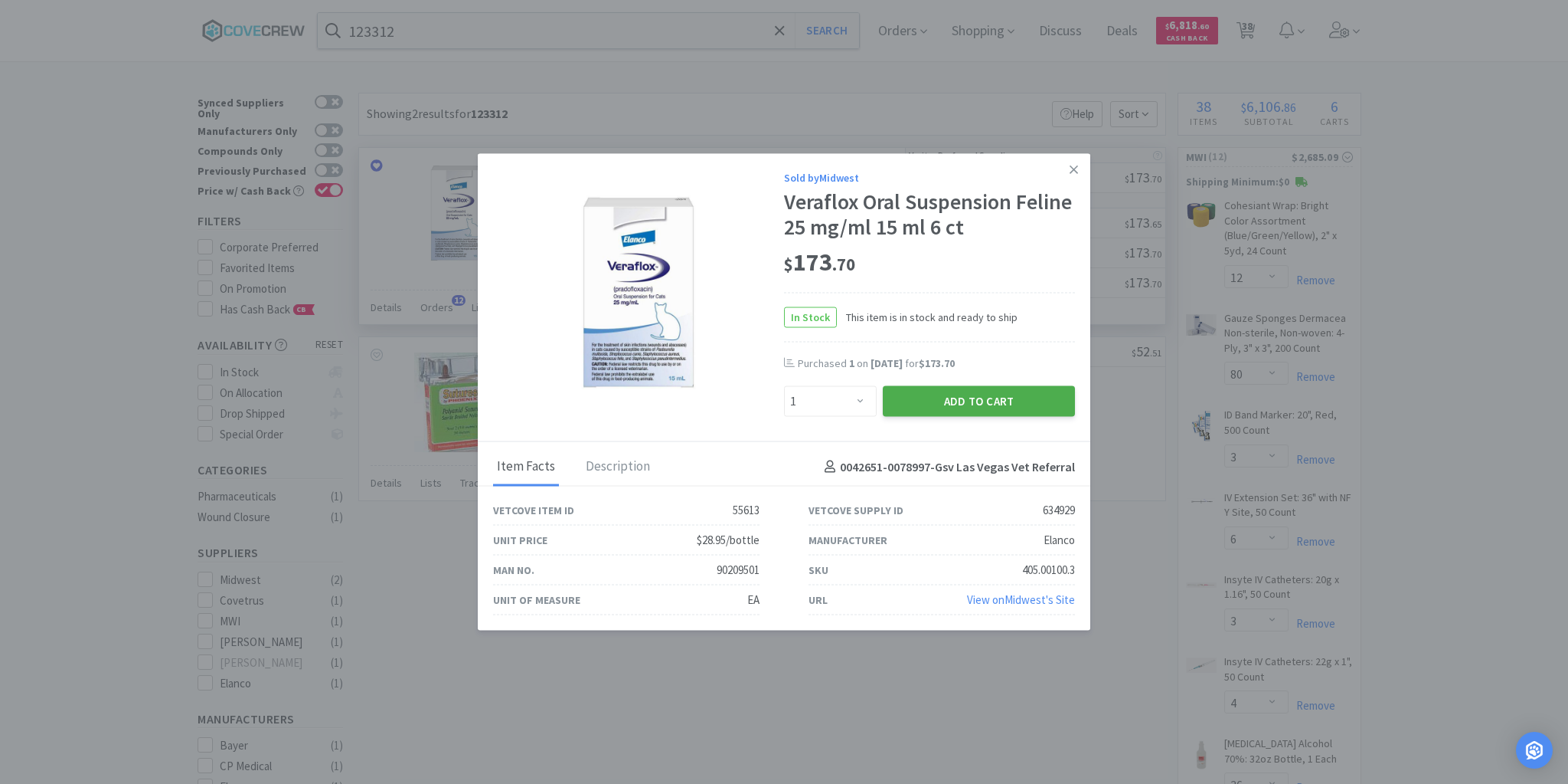
click at [977, 400] on button "Add to Cart" at bounding box center [979, 401] width 193 height 31
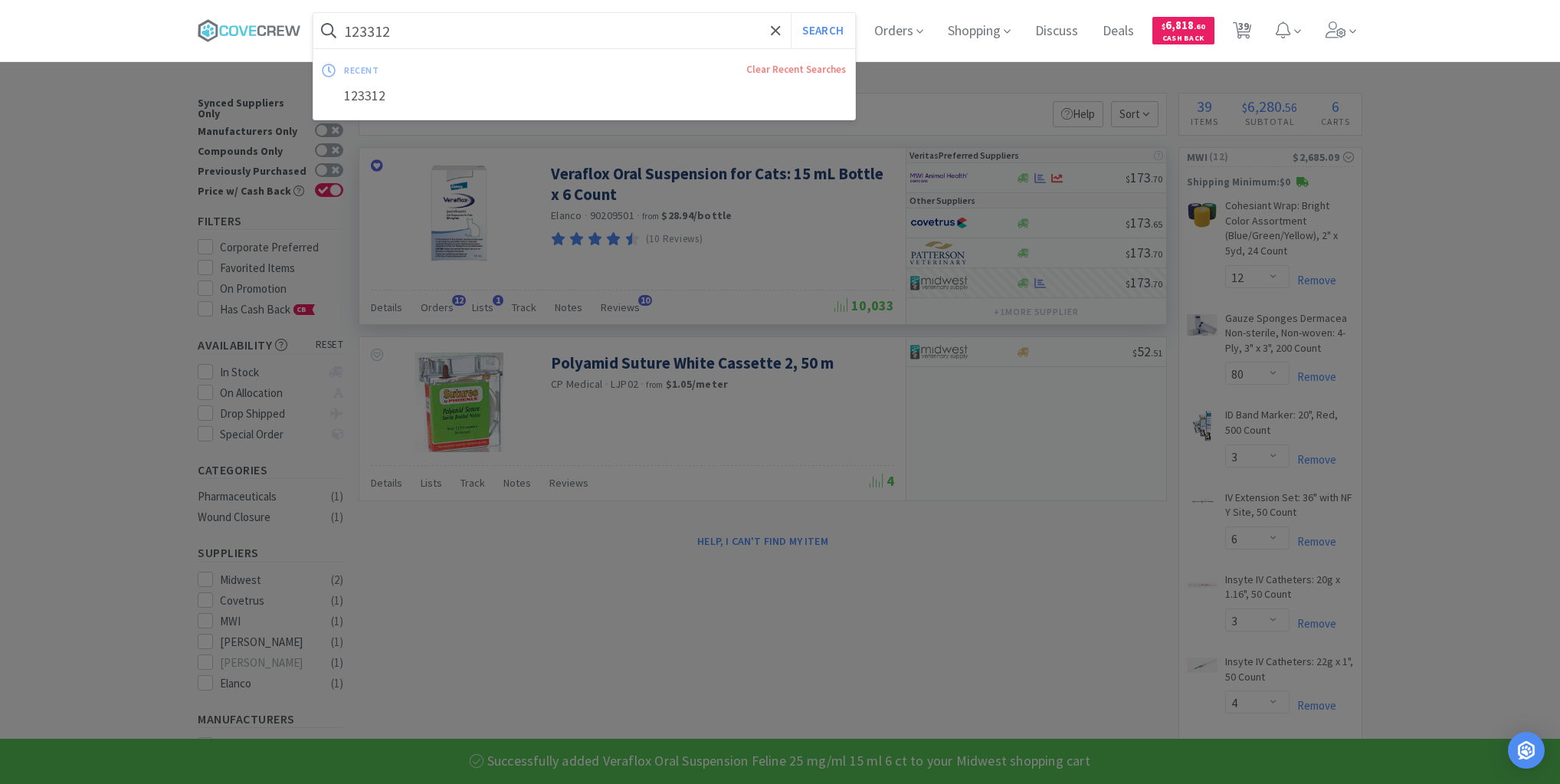
drag, startPoint x: 557, startPoint y: 40, endPoint x: 558, endPoint y: 50, distance: 10.0
click at [557, 41] on input "123312" at bounding box center [584, 31] width 542 height 36
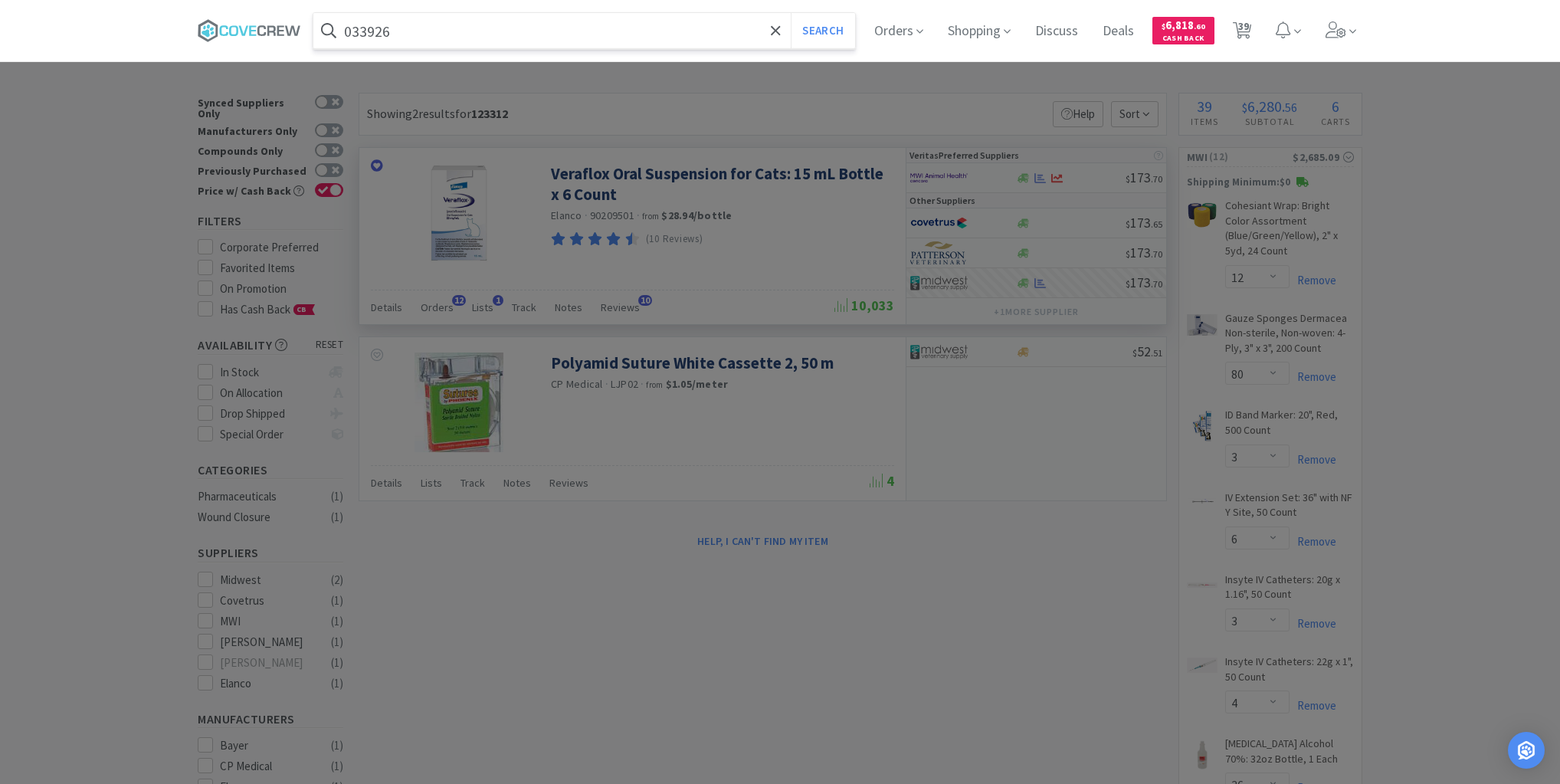
click at [791, 13] on button "Search" at bounding box center [822, 31] width 64 height 36
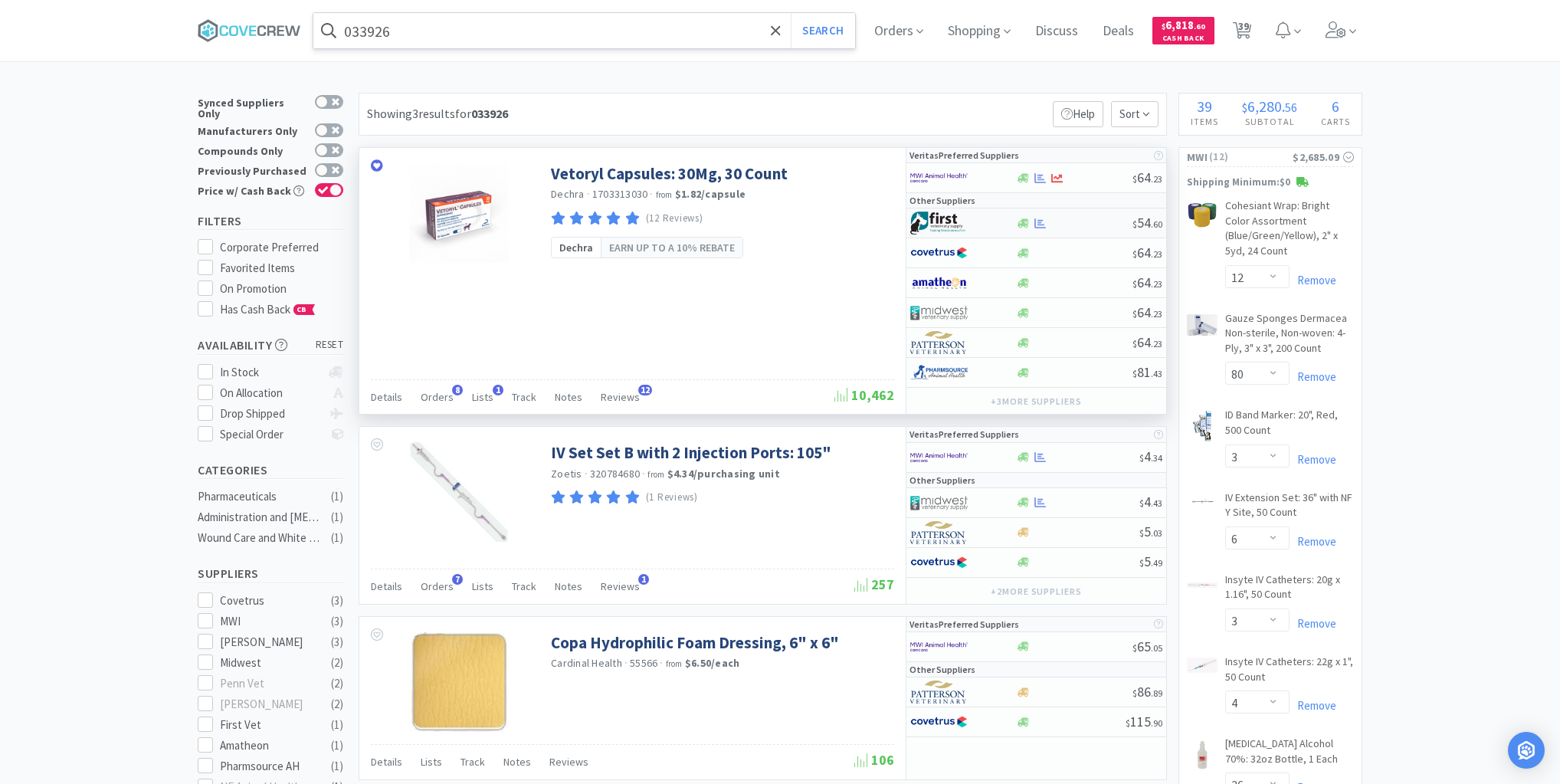
click at [1084, 218] on div at bounding box center [1074, 223] width 117 height 12
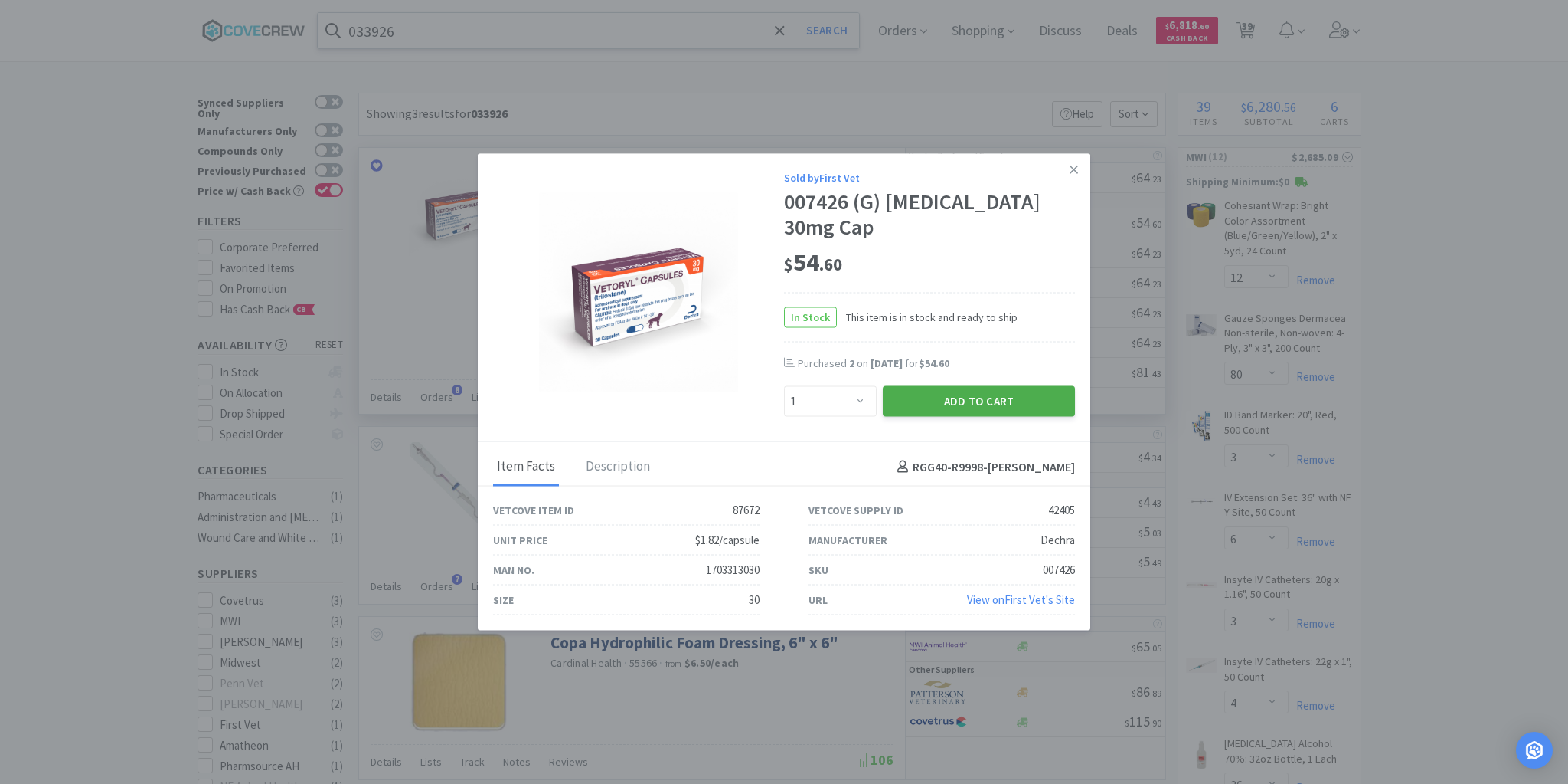
click at [993, 387] on button "Add to Cart" at bounding box center [979, 401] width 193 height 31
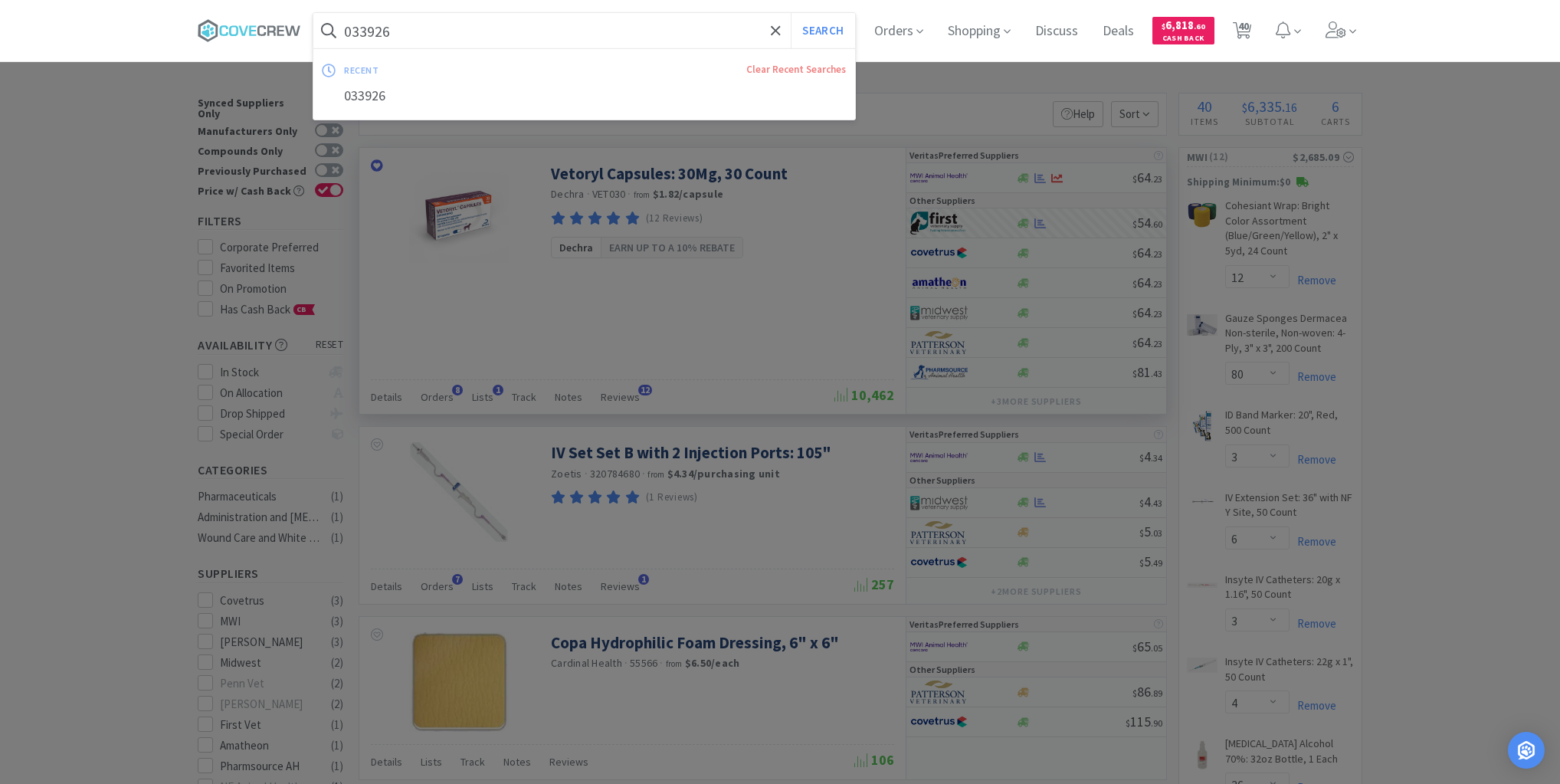
click at [629, 31] on input "033926" at bounding box center [584, 31] width 542 height 36
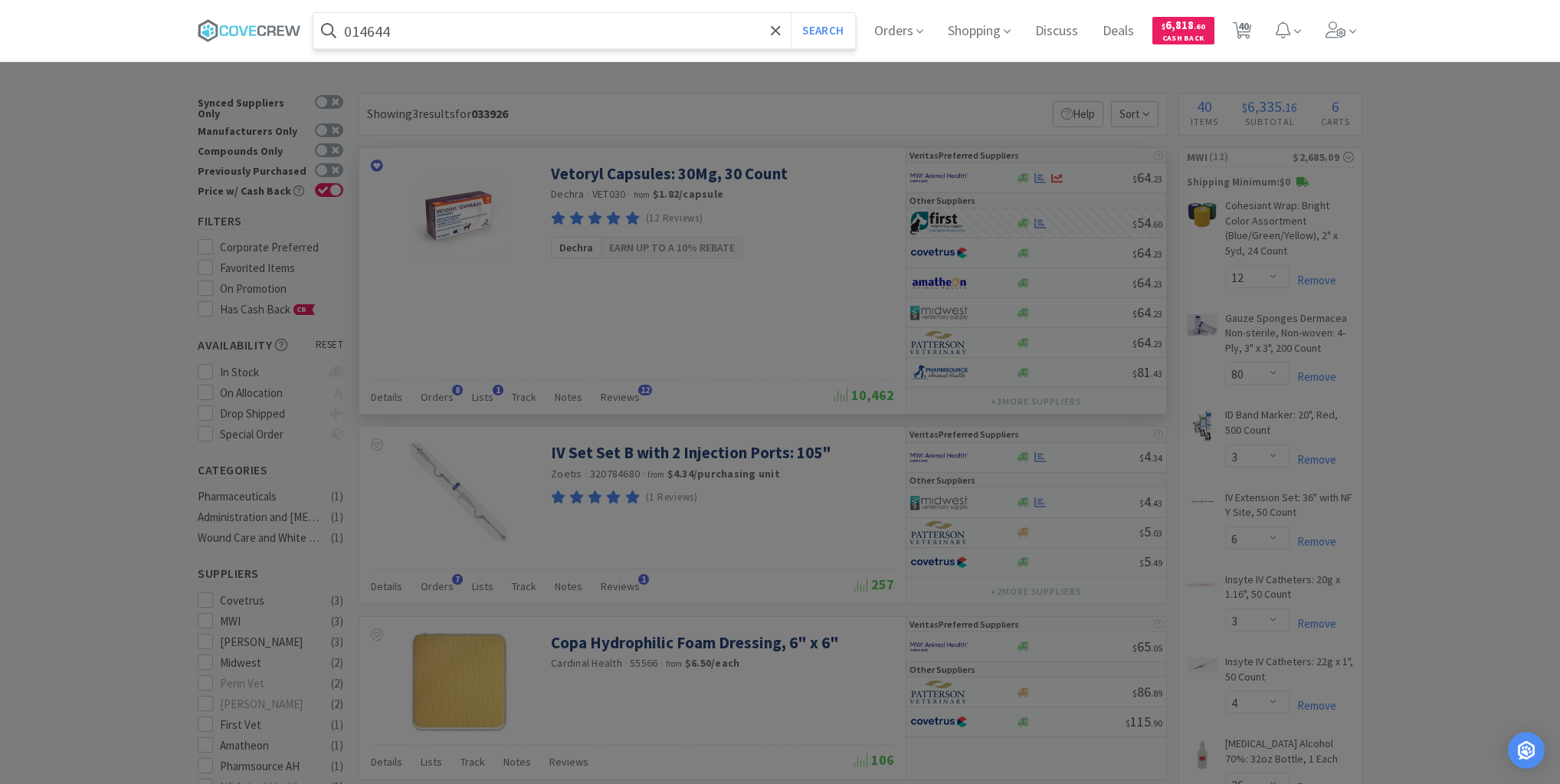
click at [791, 13] on button "Search" at bounding box center [822, 31] width 64 height 36
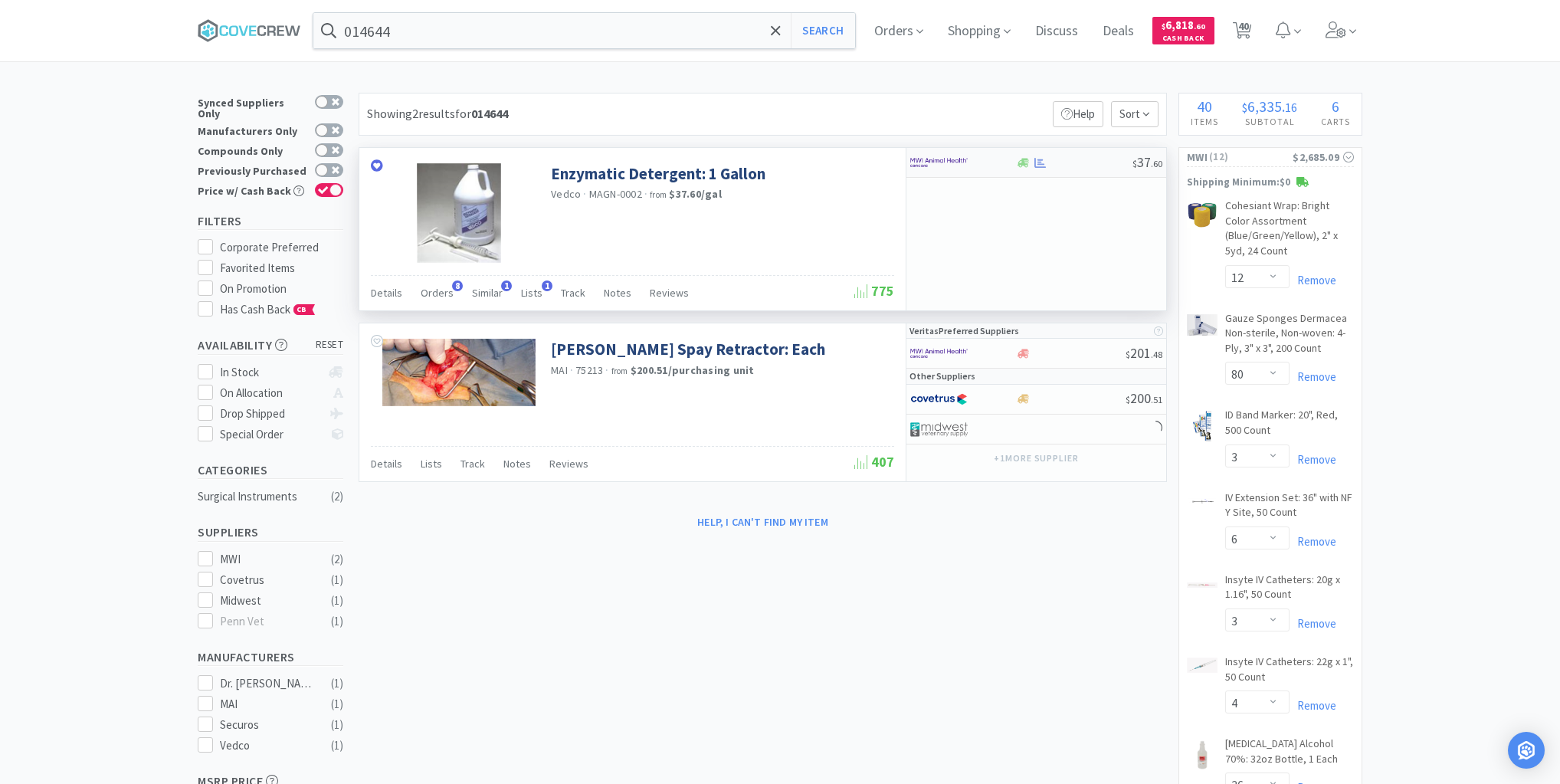
click at [1070, 165] on div at bounding box center [1074, 163] width 117 height 12
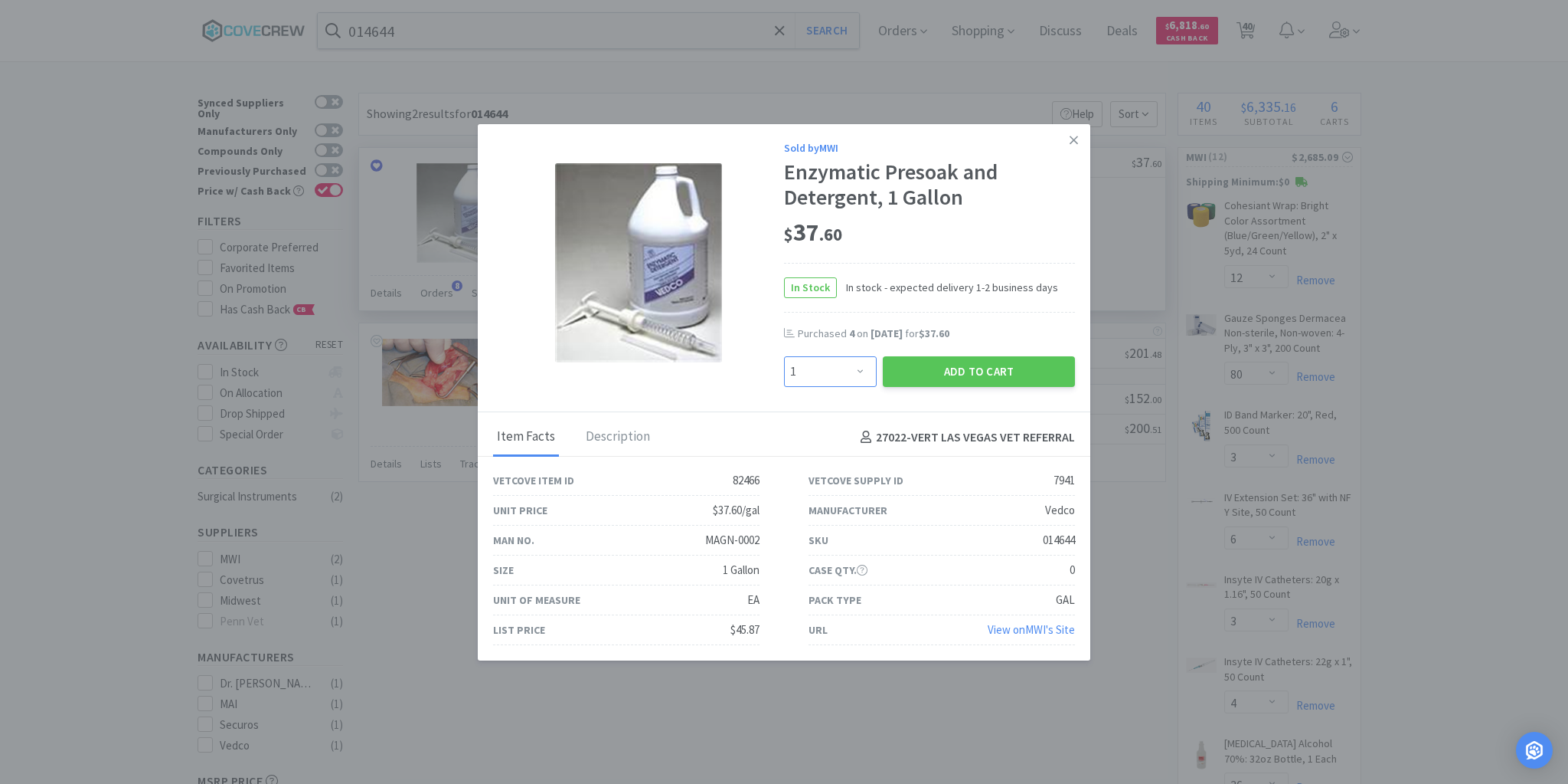
click at [857, 370] on select "Enter Quantity 1 2 3 4 5 6 7 8 9 10 11 12 13 14 15 16 17 18 19 20 Enter Quantity" at bounding box center [831, 371] width 93 height 31
click at [784, 356] on select "Enter Quantity 1 2 3 4 5 6 7 8 9 10 11 12 13 14 15 16 17 18 19 20 Enter Quantity" at bounding box center [831, 371] width 93 height 31
click at [956, 372] on button "Add to Cart" at bounding box center [979, 371] width 193 height 31
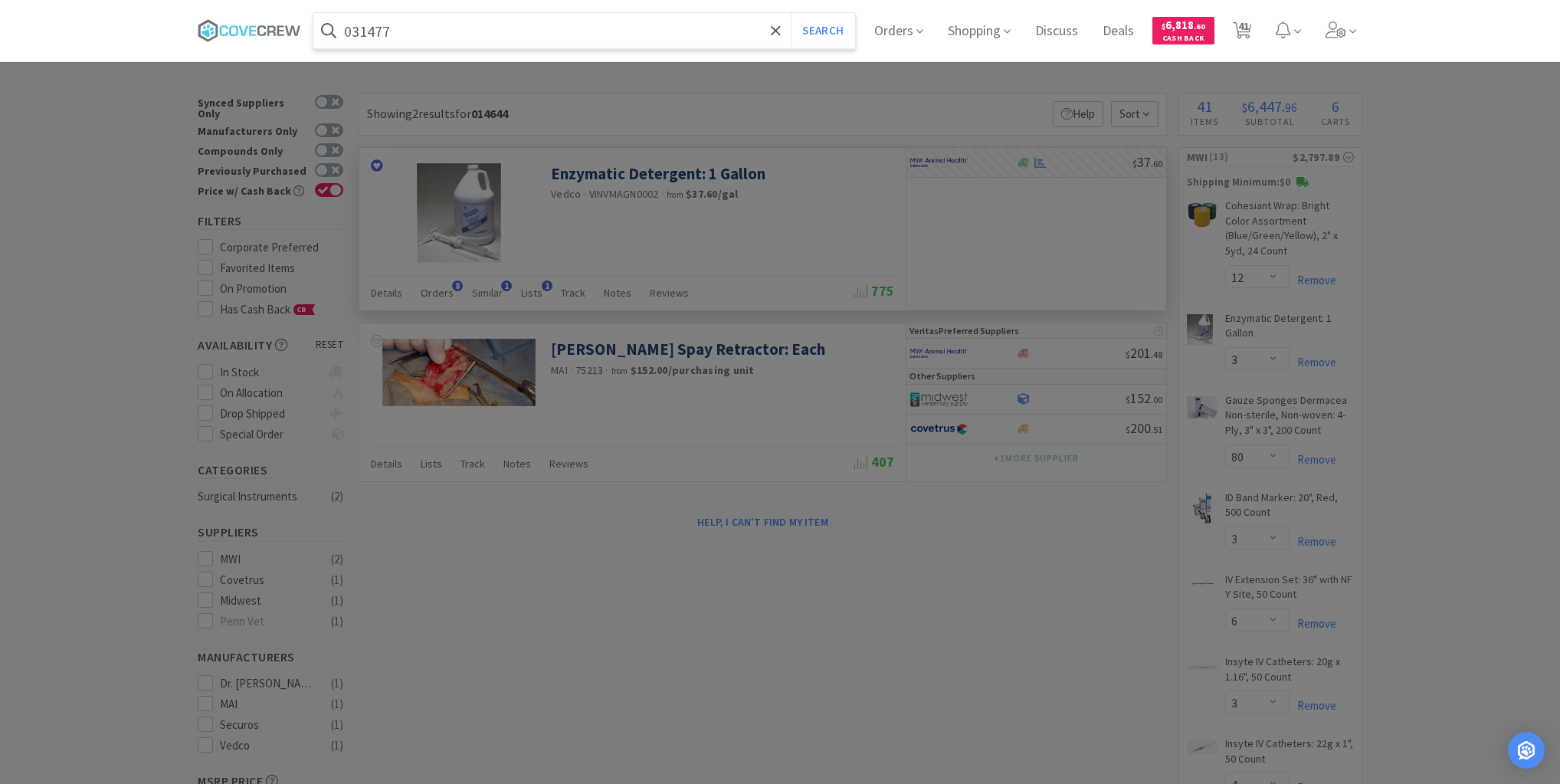
click at [791, 13] on button "Search" at bounding box center [822, 31] width 64 height 36
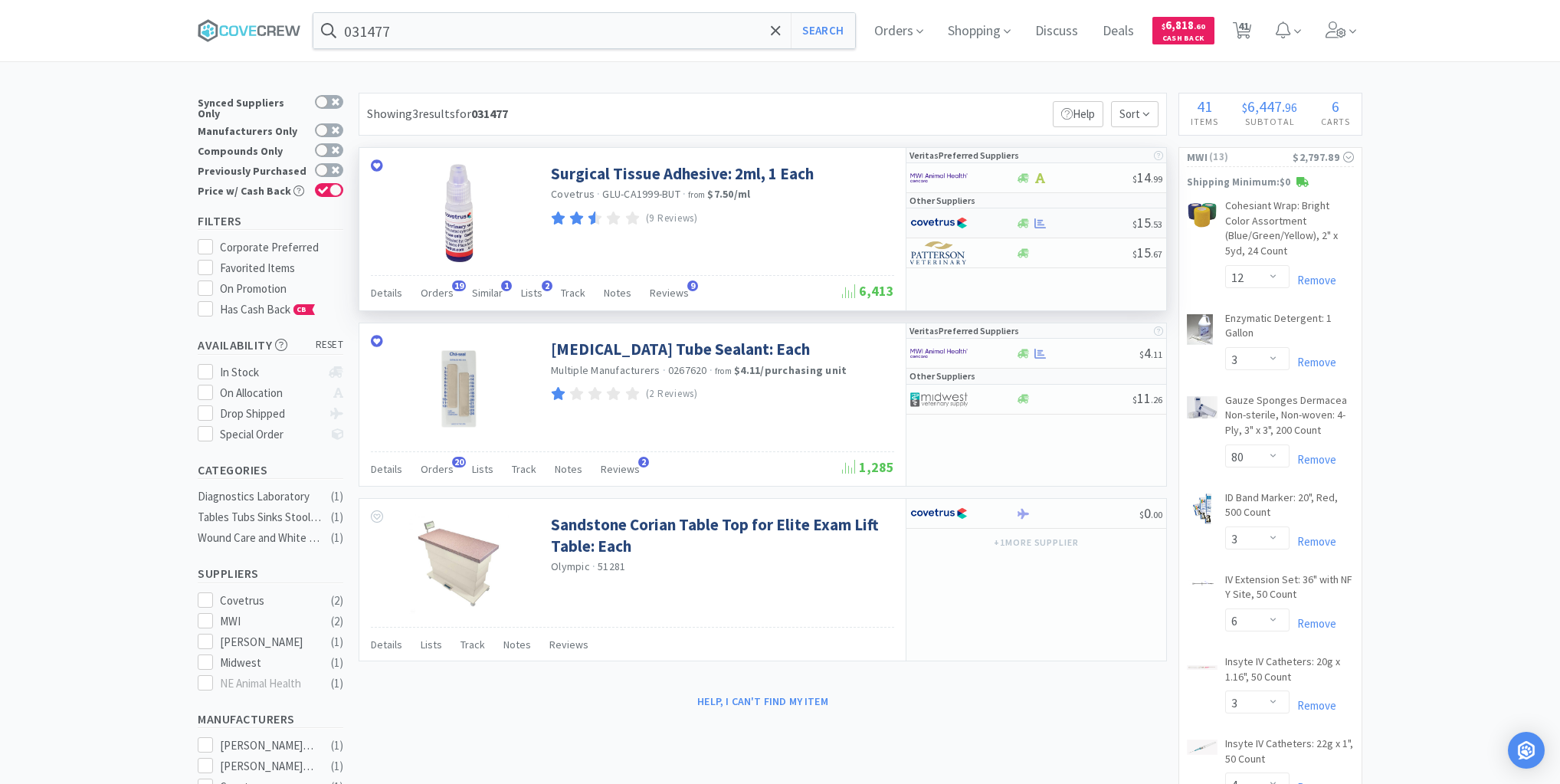
click at [1070, 223] on div at bounding box center [1074, 223] width 117 height 12
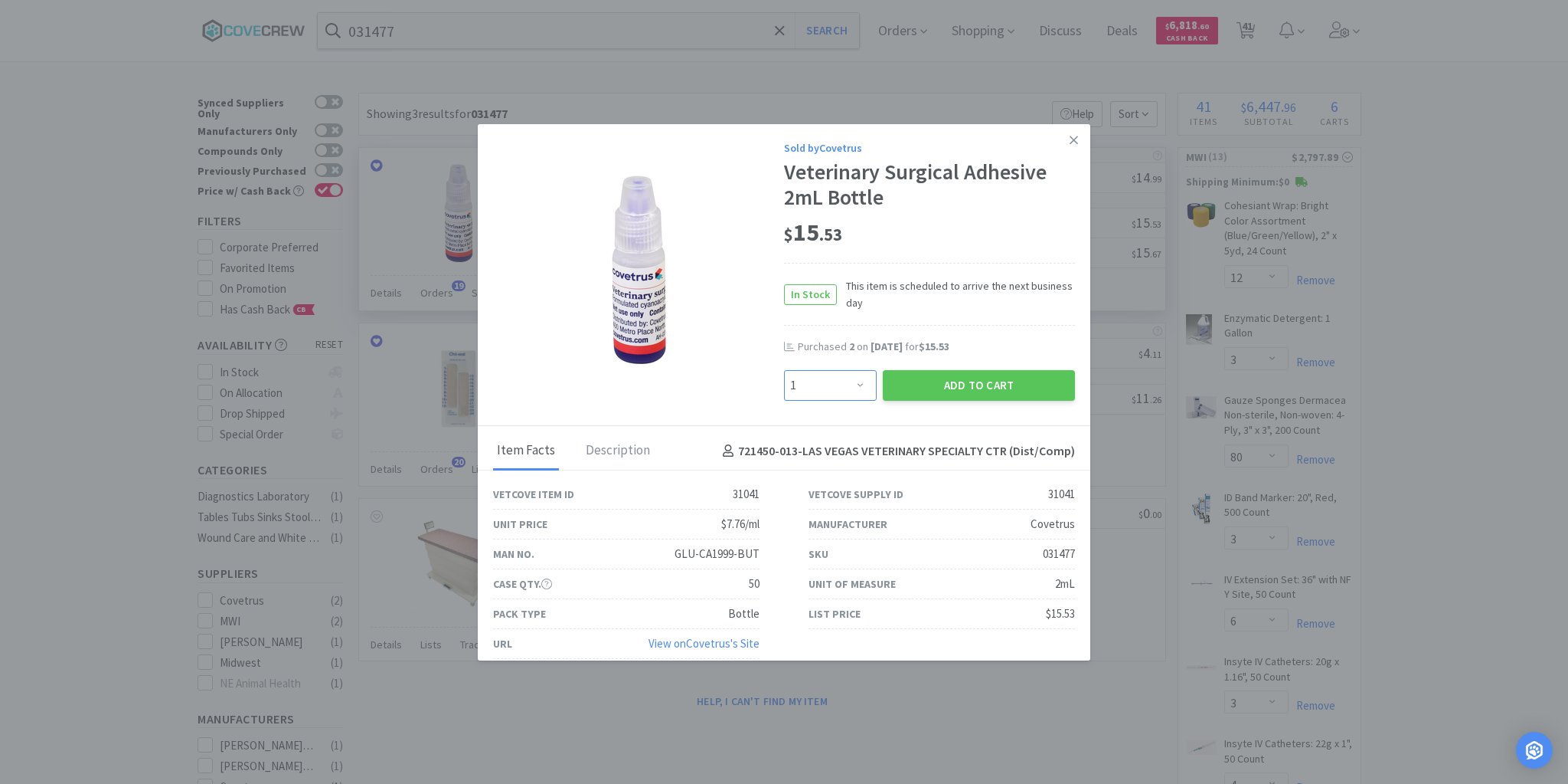
click at [857, 380] on select "Enter Quantity 1 2 3 4 5 6 7 8 9 10 11 12 13 14 15 16 17 18 19 20 Enter Quantity" at bounding box center [831, 385] width 93 height 31
click at [784, 370] on select "Enter Quantity 1 2 3 4 5 6 7 8 9 10 11 12 13 14 15 16 17 18 19 20 Enter Quantity" at bounding box center [831, 385] width 93 height 31
click at [944, 381] on button "Add to Cart" at bounding box center [979, 385] width 193 height 31
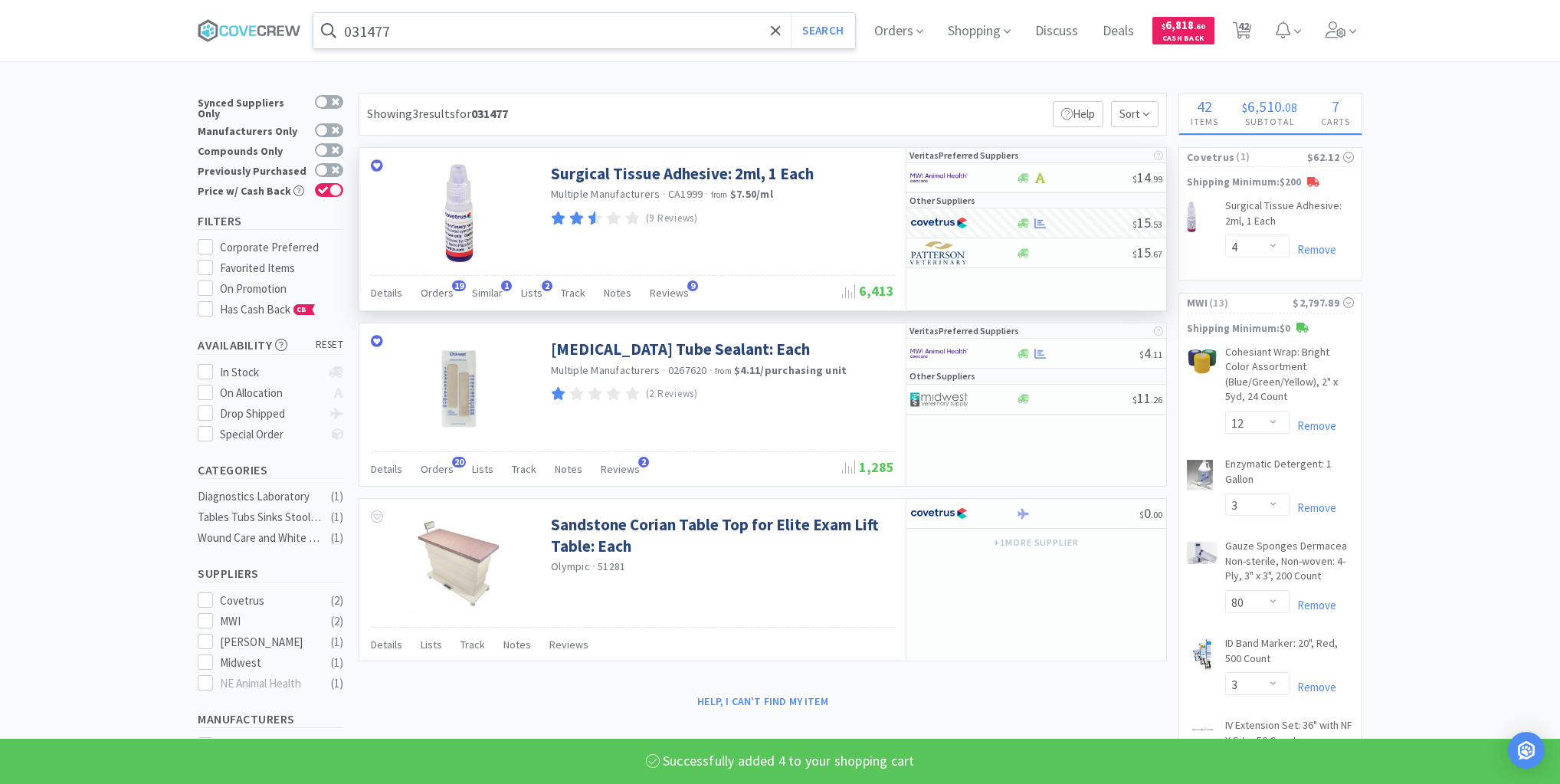
drag, startPoint x: 665, startPoint y: 29, endPoint x: 665, endPoint y: 41, distance: 12.0
click at [665, 31] on input "031477" at bounding box center [584, 31] width 542 height 36
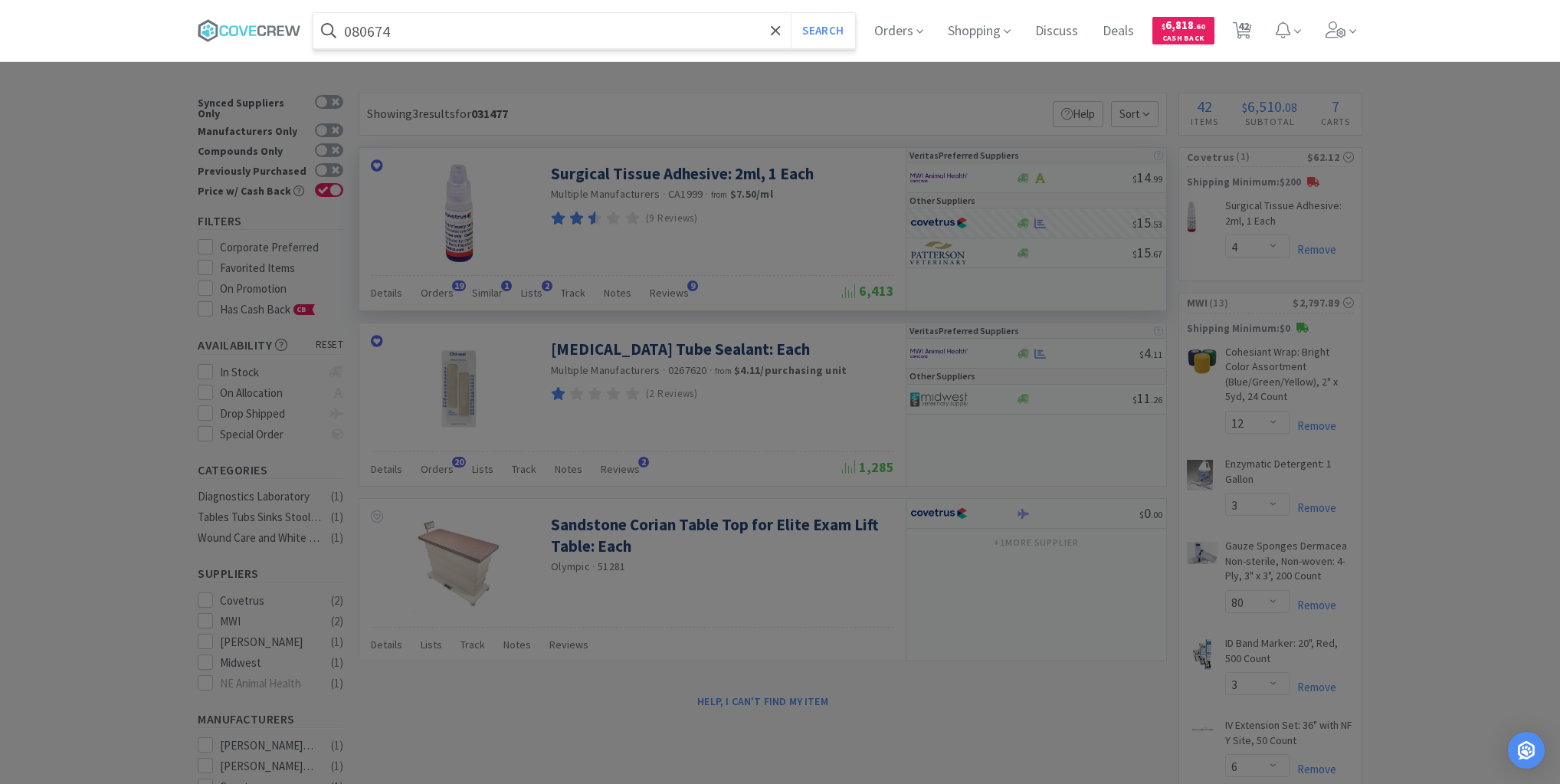
click at [791, 13] on button "Search" at bounding box center [822, 31] width 64 height 36
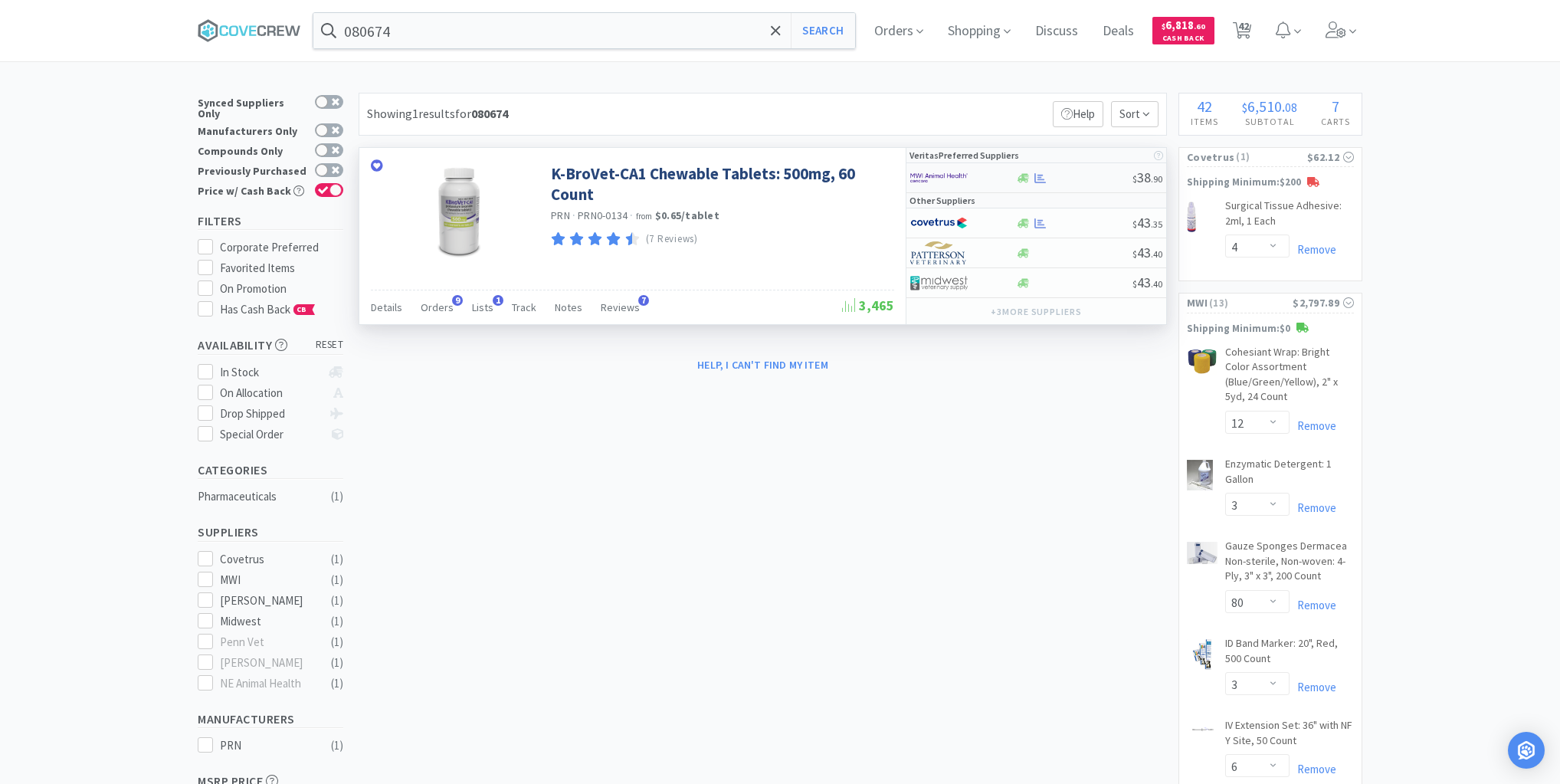
click at [1084, 174] on div at bounding box center [1074, 178] width 117 height 12
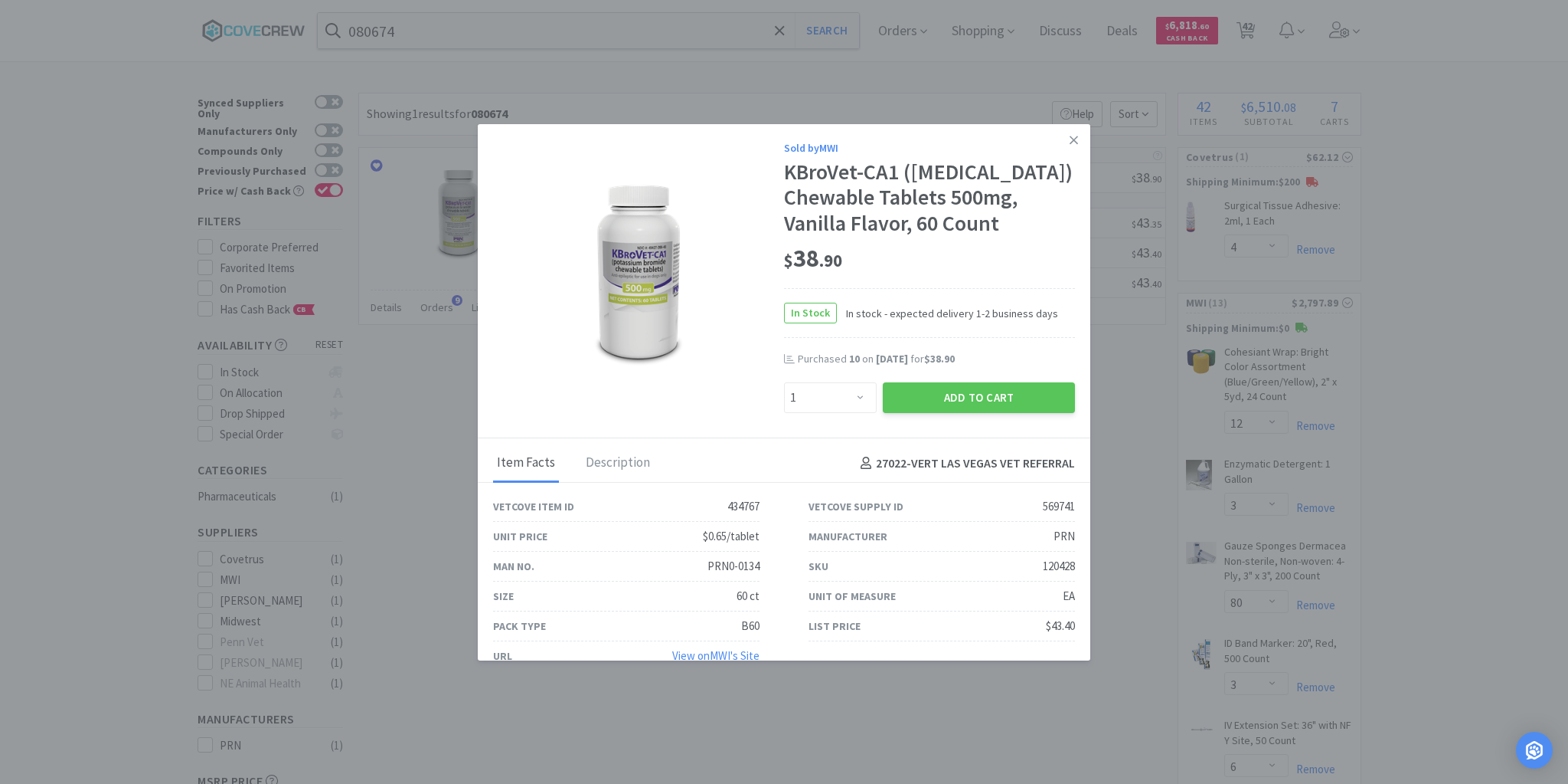
click at [1070, 135] on icon at bounding box center [1074, 140] width 8 height 14
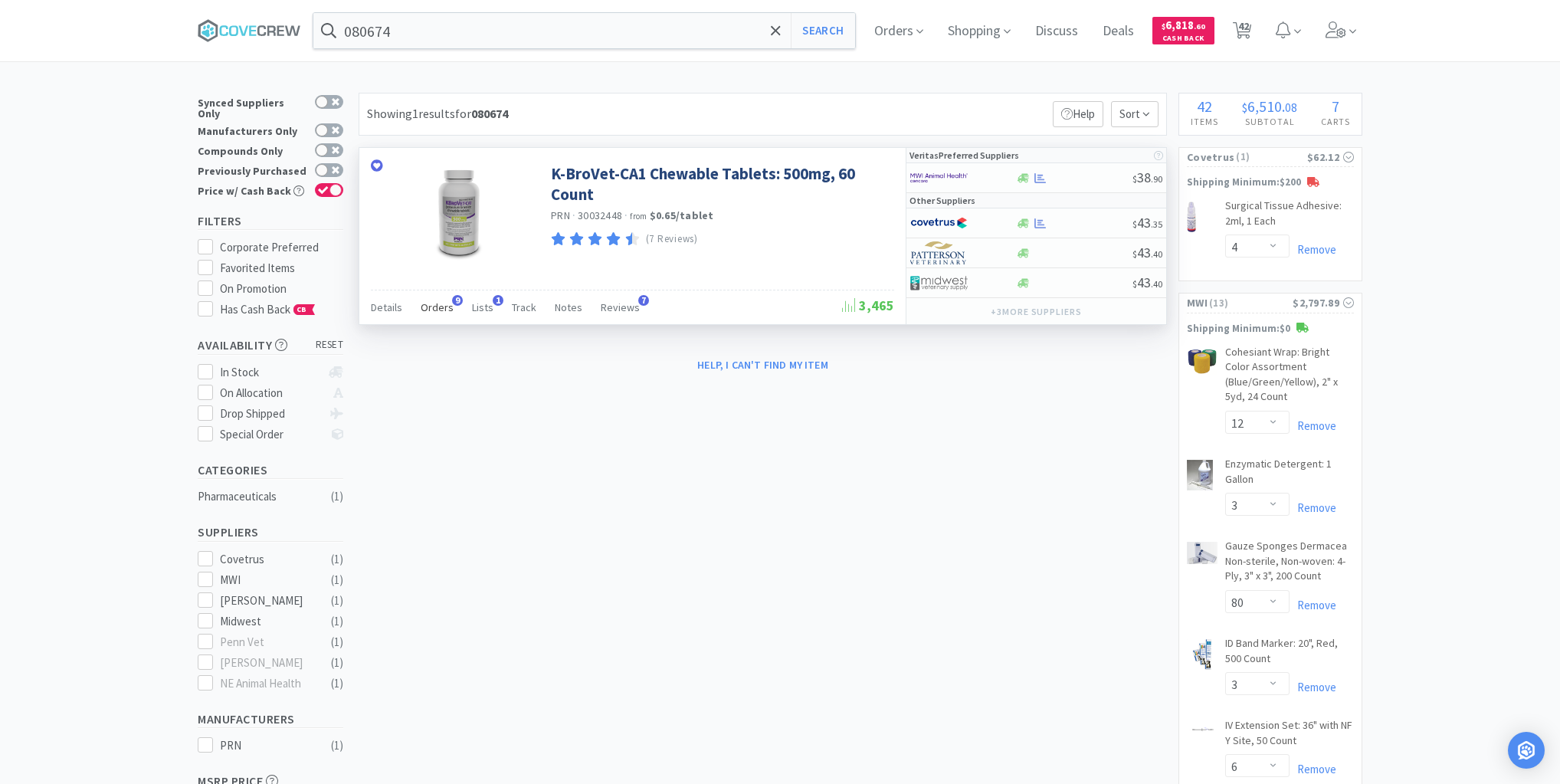
click at [443, 308] on span "Orders" at bounding box center [438, 307] width 33 height 14
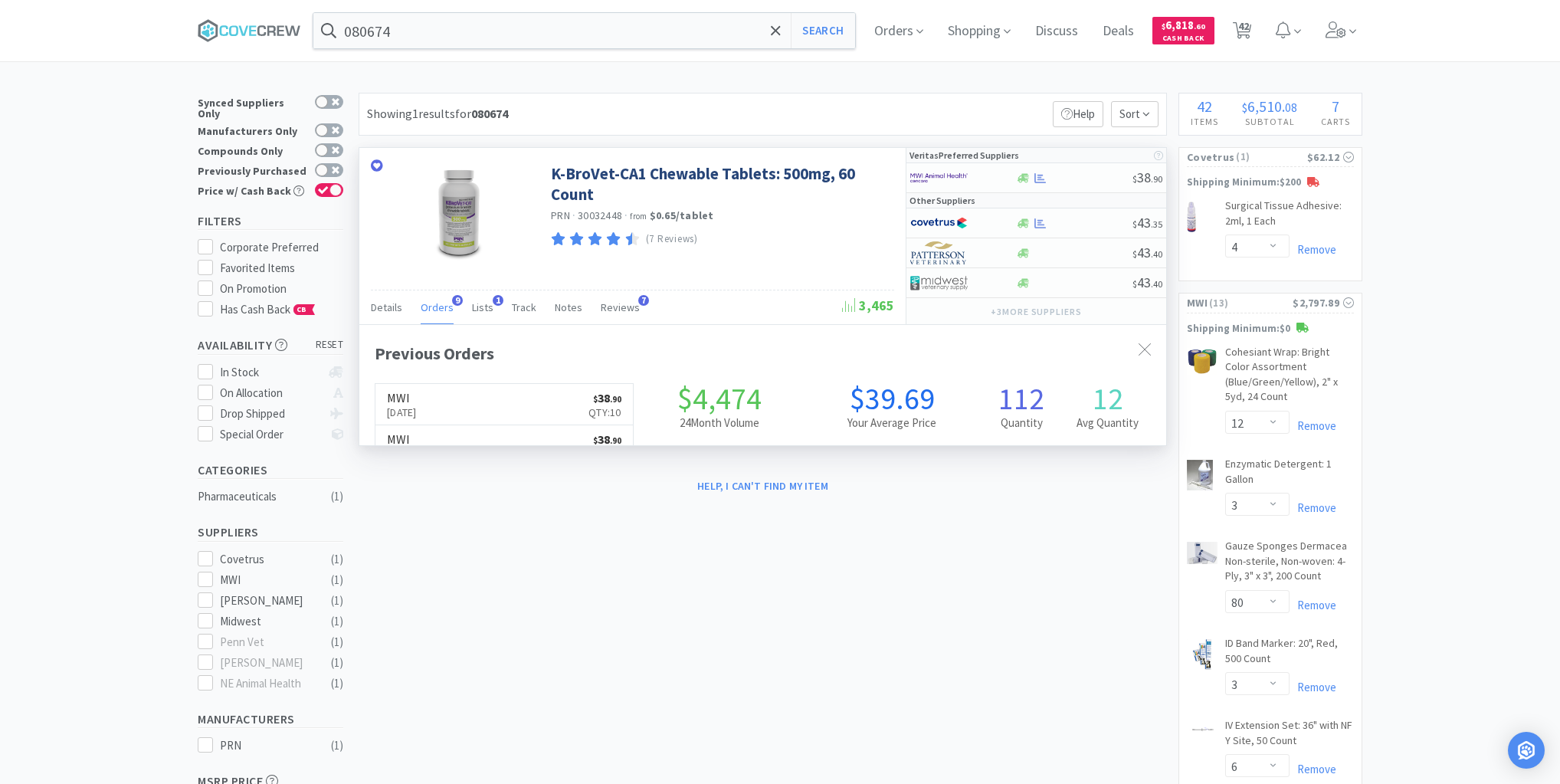
scroll to position [411, 807]
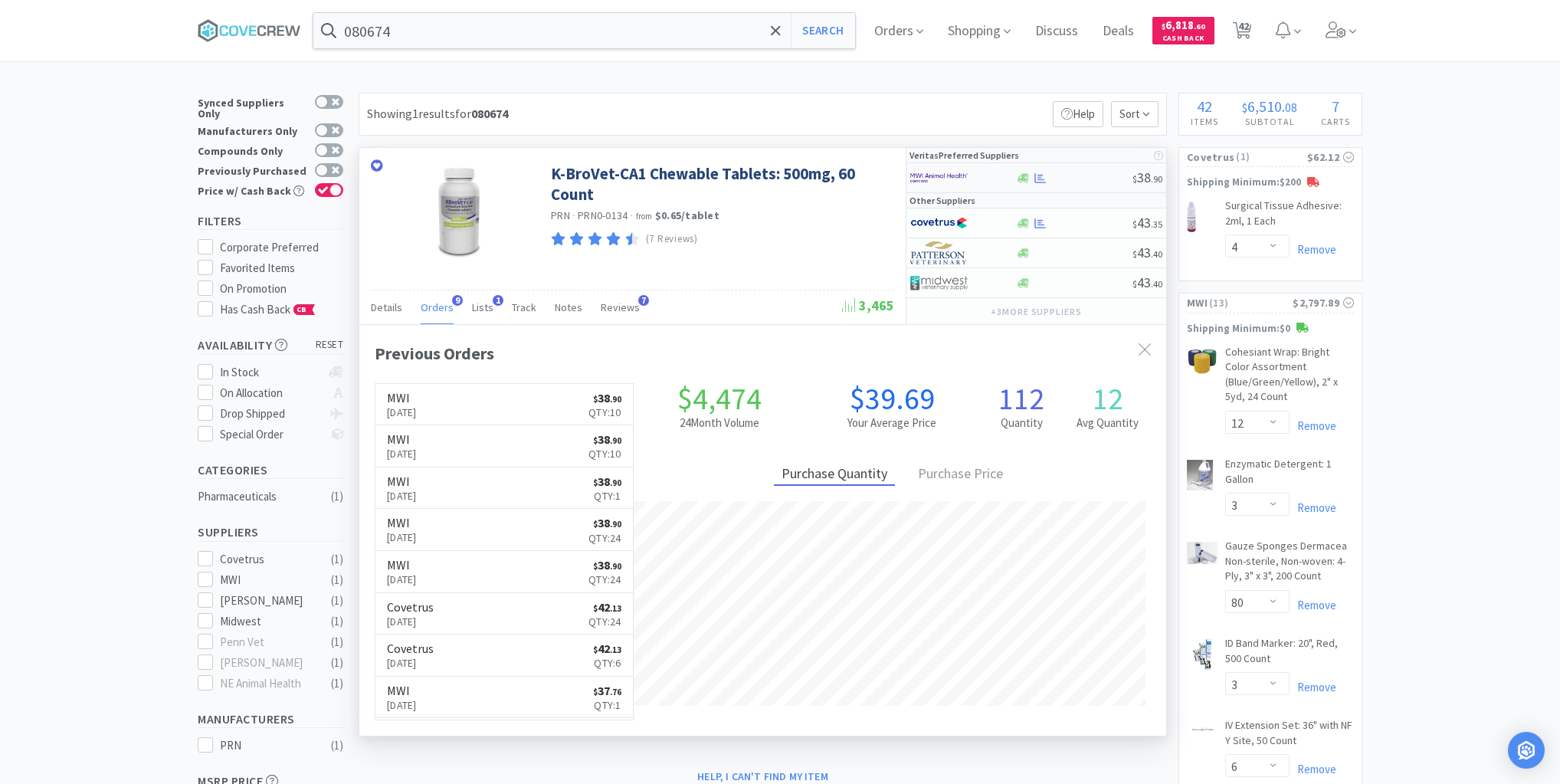
click at [1087, 178] on div at bounding box center [1074, 178] width 117 height 12
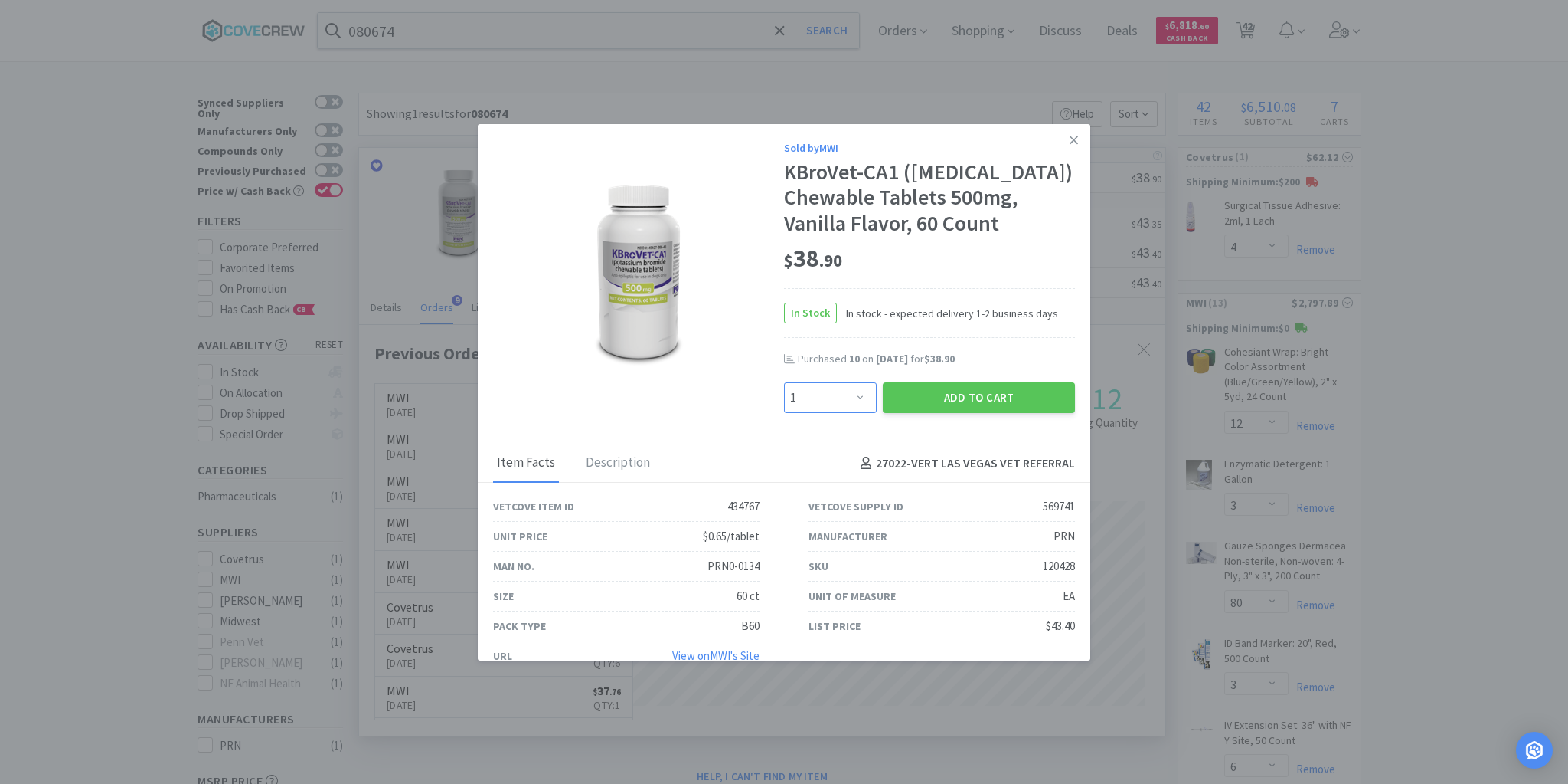
click at [855, 413] on select "Enter Quantity 1 2 3 4 5 6 7 8 9 10 11 12 13 14 15 16 17 18 19 20 Enter Quantity" at bounding box center [831, 397] width 93 height 31
click at [784, 407] on select "Enter Quantity 1 2 3 4 5 6 7 8 9 10 11 12 13 14 15 16 17 18 19 20 Enter Quantity" at bounding box center [831, 397] width 93 height 31
click at [962, 413] on button "Add to Cart" at bounding box center [979, 397] width 193 height 31
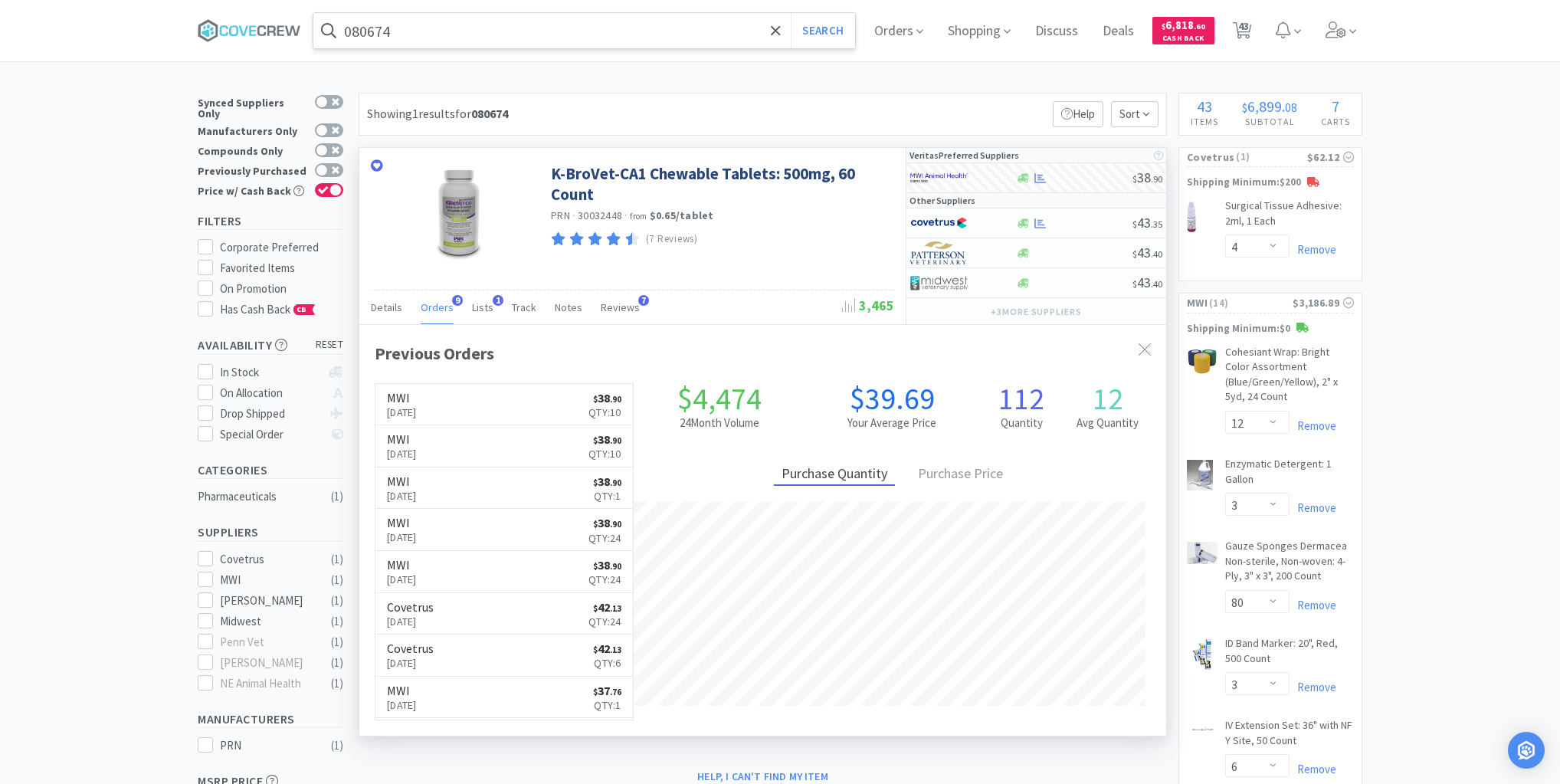
click at [653, 33] on input "080674" at bounding box center [584, 31] width 542 height 36
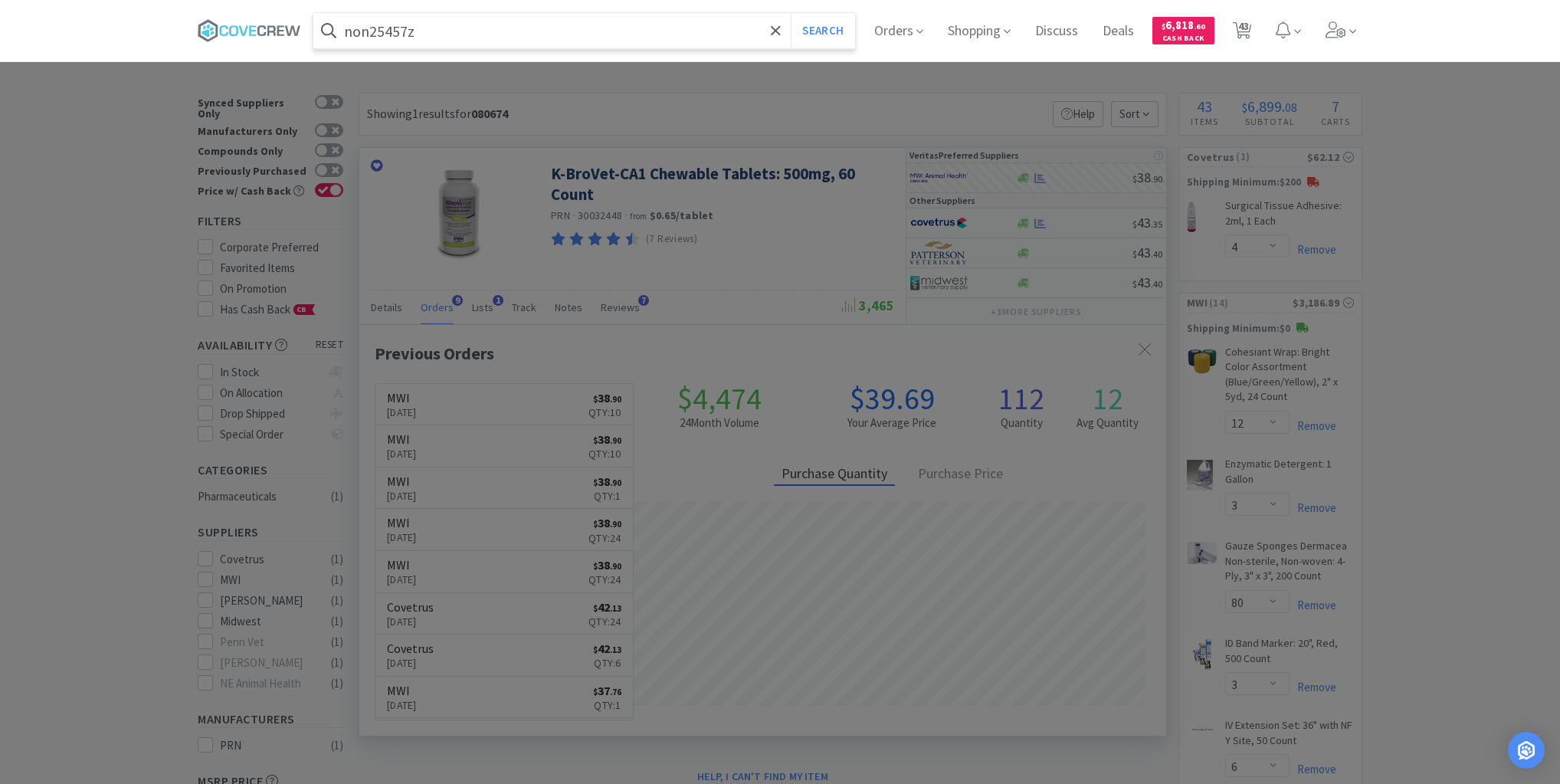
click at [791, 13] on button "Search" at bounding box center [822, 31] width 64 height 36
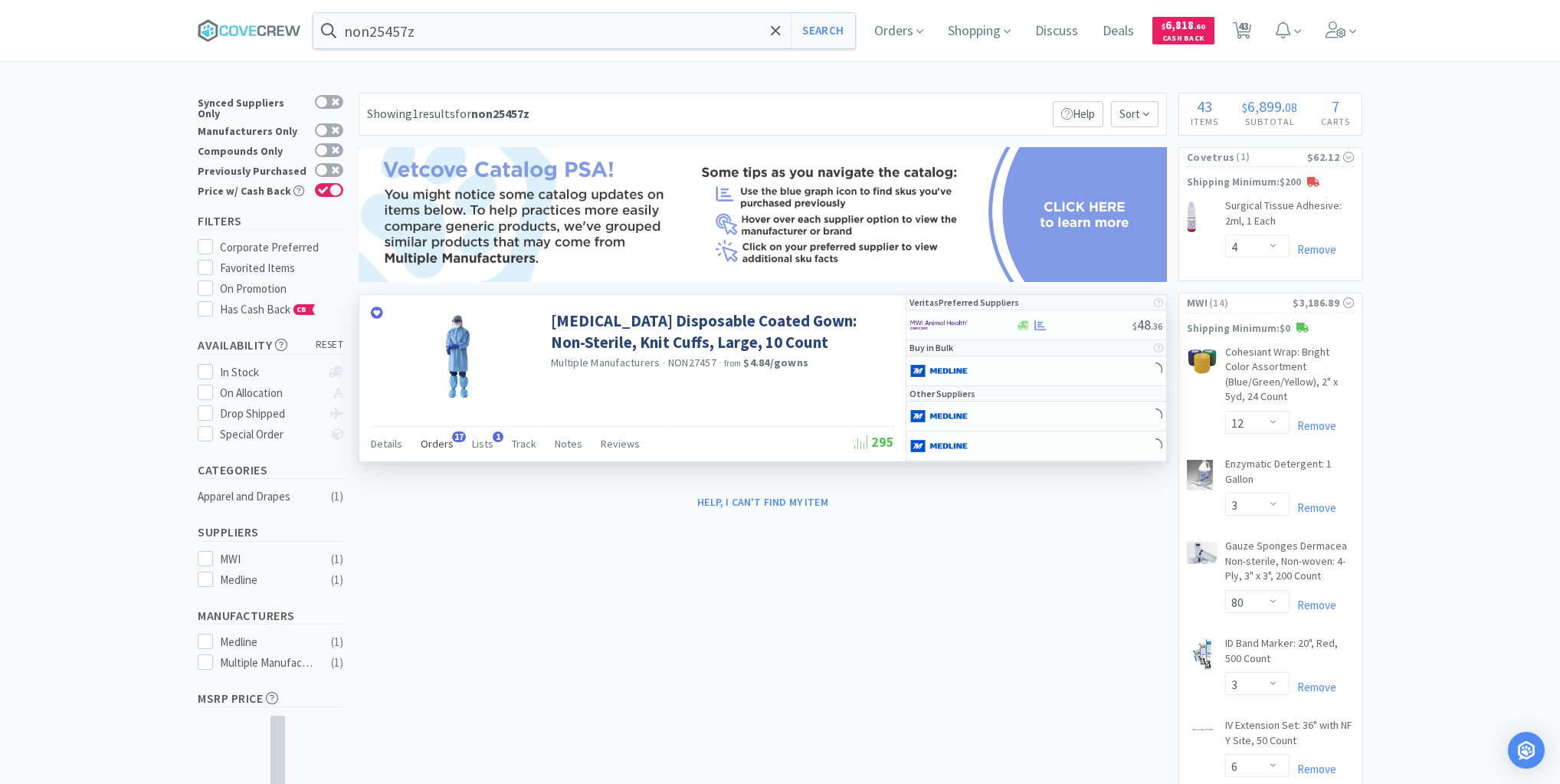
click at [442, 442] on span "Orders" at bounding box center [438, 443] width 33 height 14
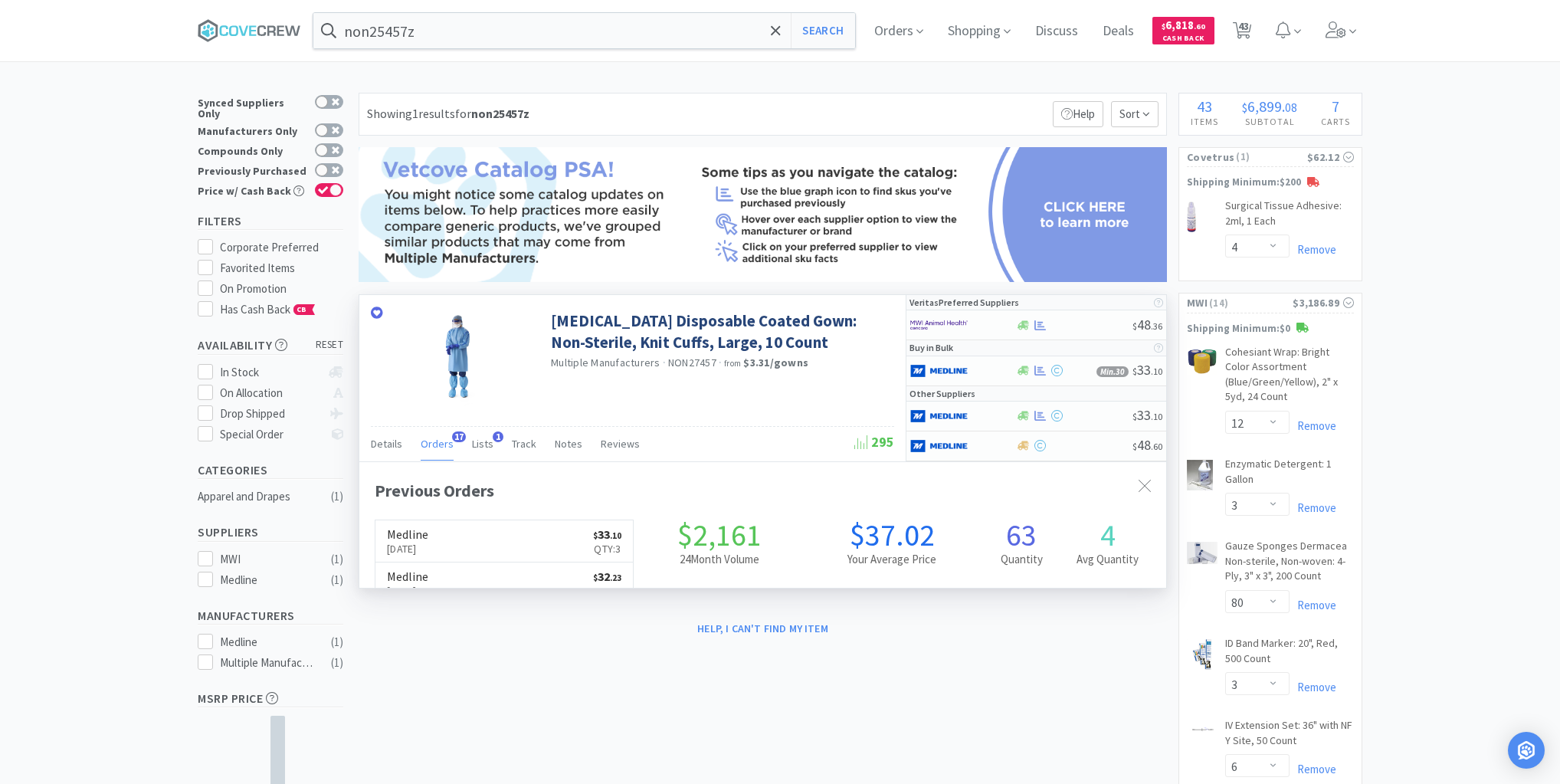
scroll to position [411, 807]
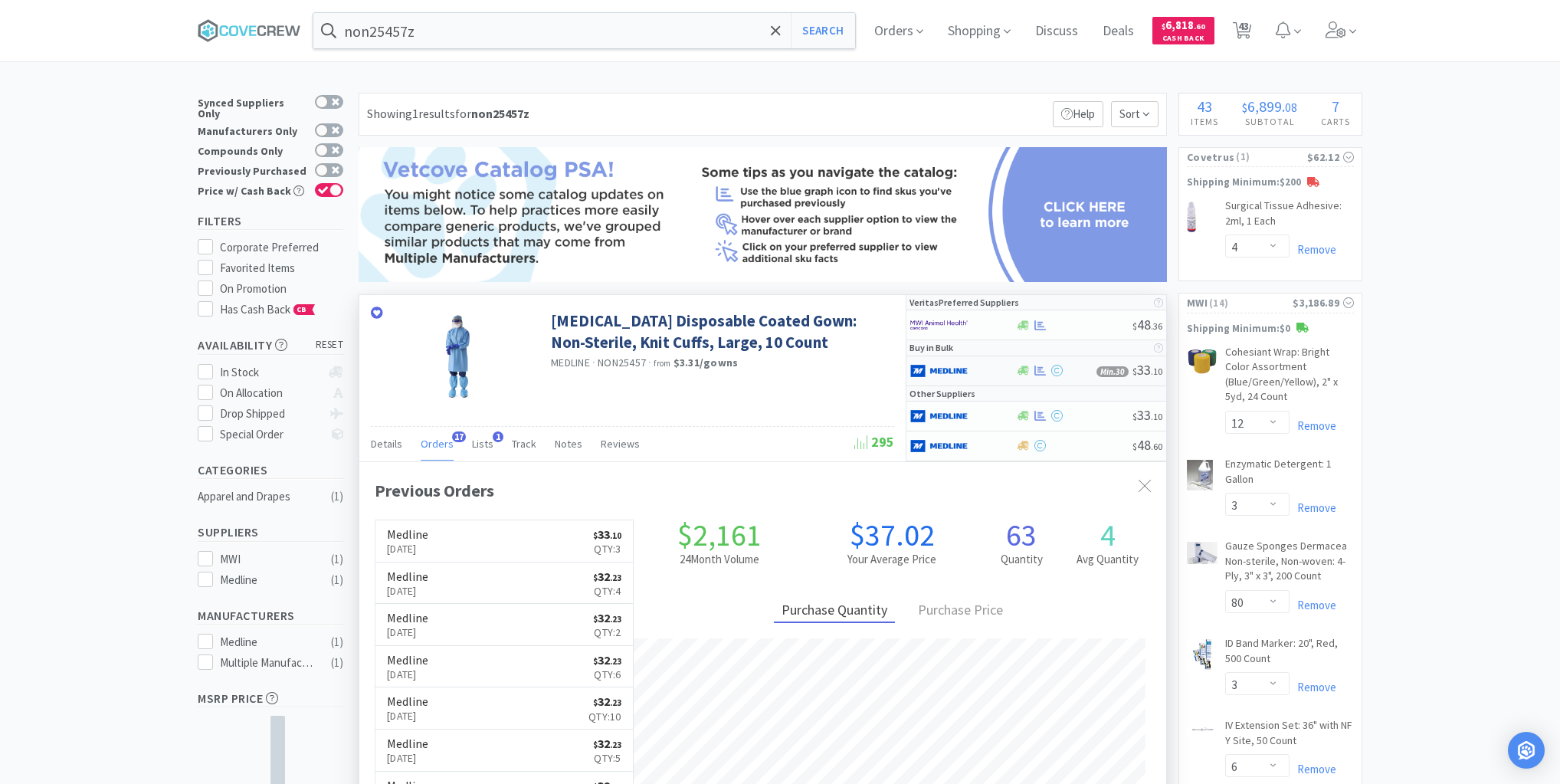
click at [985, 364] on div at bounding box center [953, 370] width 84 height 26
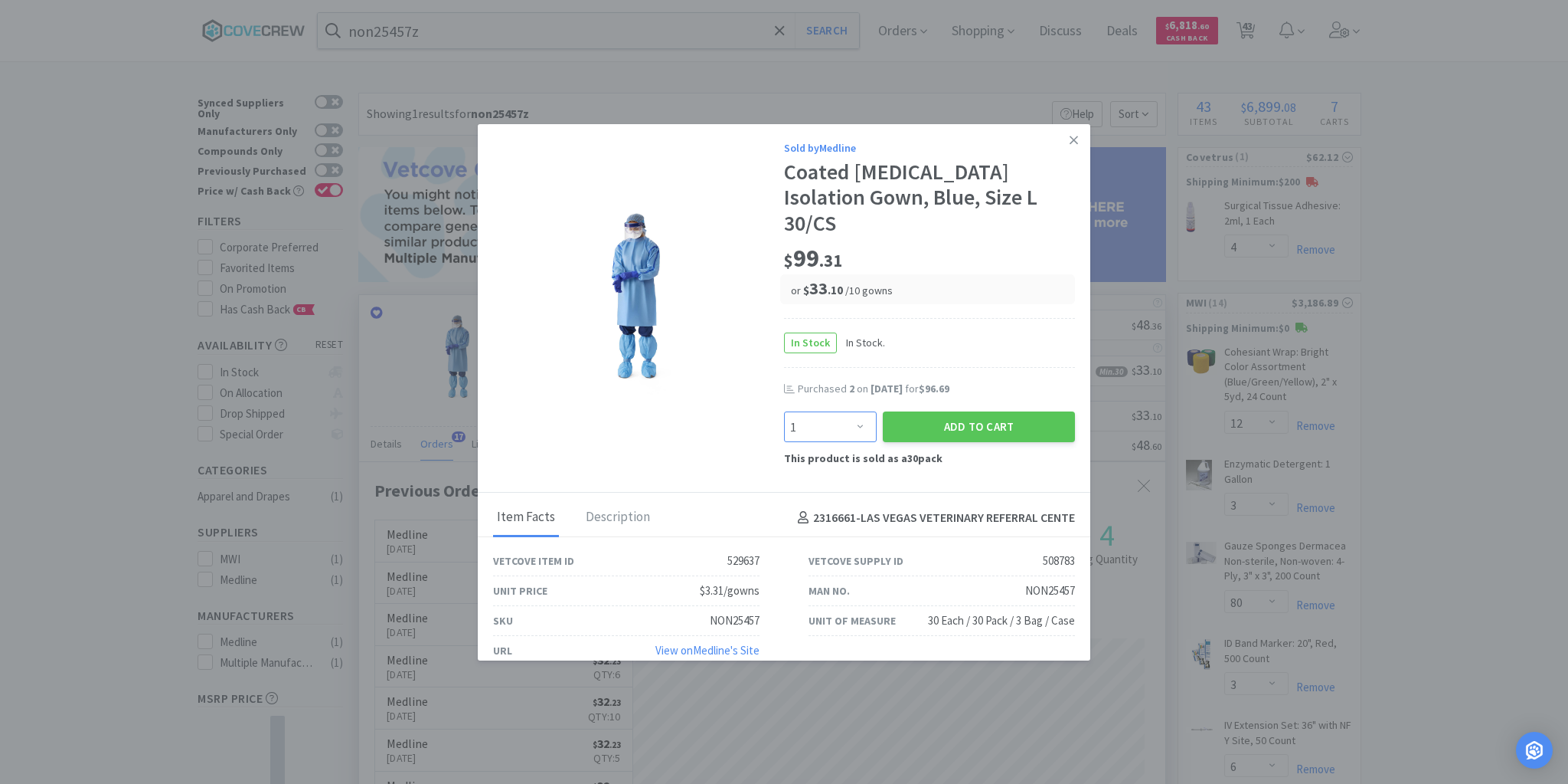
click at [851, 423] on select "Enter Quantity 1 2 3 4 5 6 7 8 9 10 11 12 13 14 15 16 17 18 19 20 Enter Quantity" at bounding box center [831, 427] width 93 height 31
click at [784, 412] on select "Enter Quantity 1 2 3 4 5 6 7 8 9 10 11 12 13 14 15 16 17 18 19 20 Enter Quantity" at bounding box center [831, 427] width 93 height 31
click at [956, 423] on button "Add to Cart" at bounding box center [979, 427] width 193 height 31
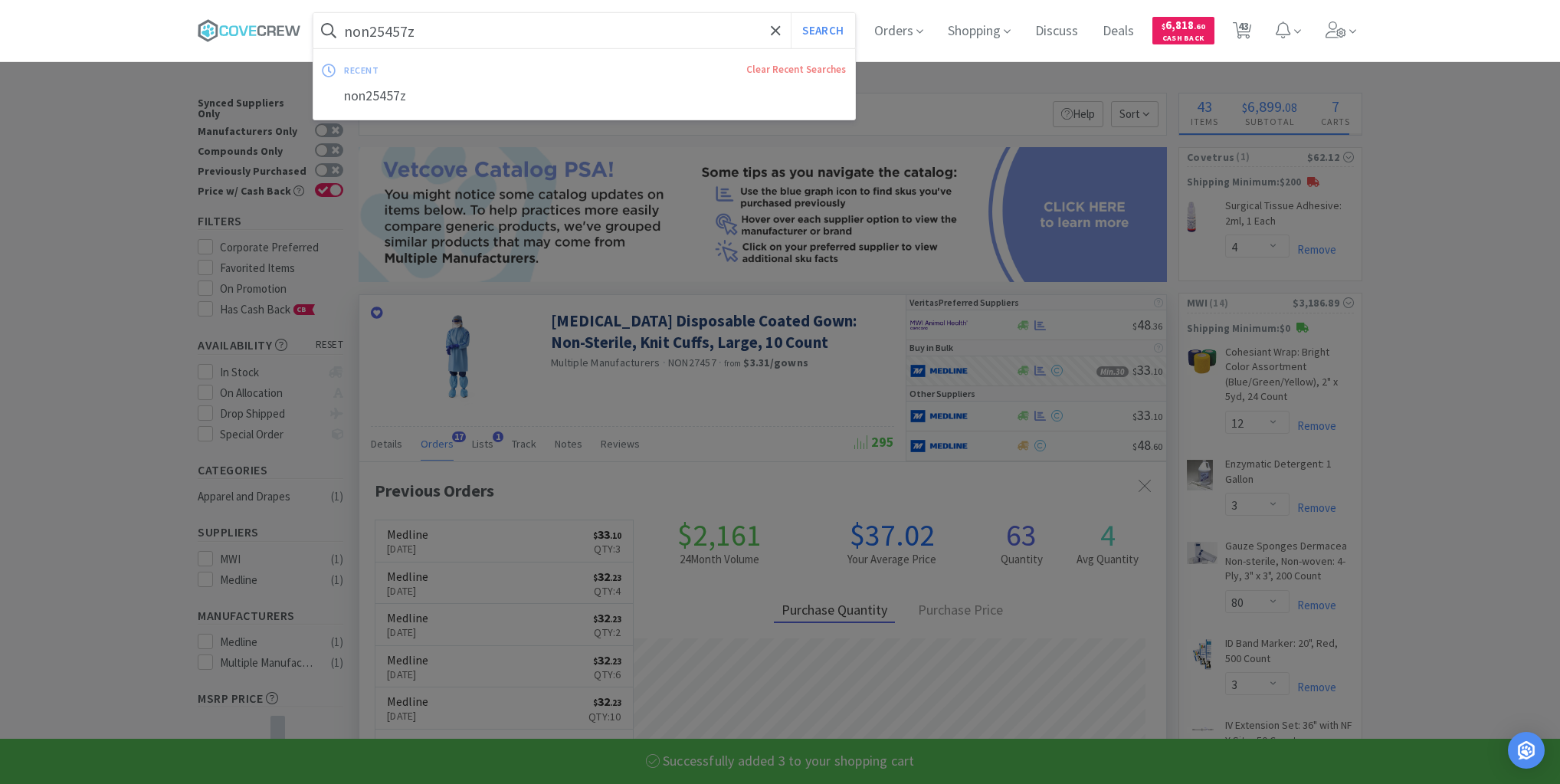
click at [551, 28] on input "non25457z" at bounding box center [584, 31] width 542 height 36
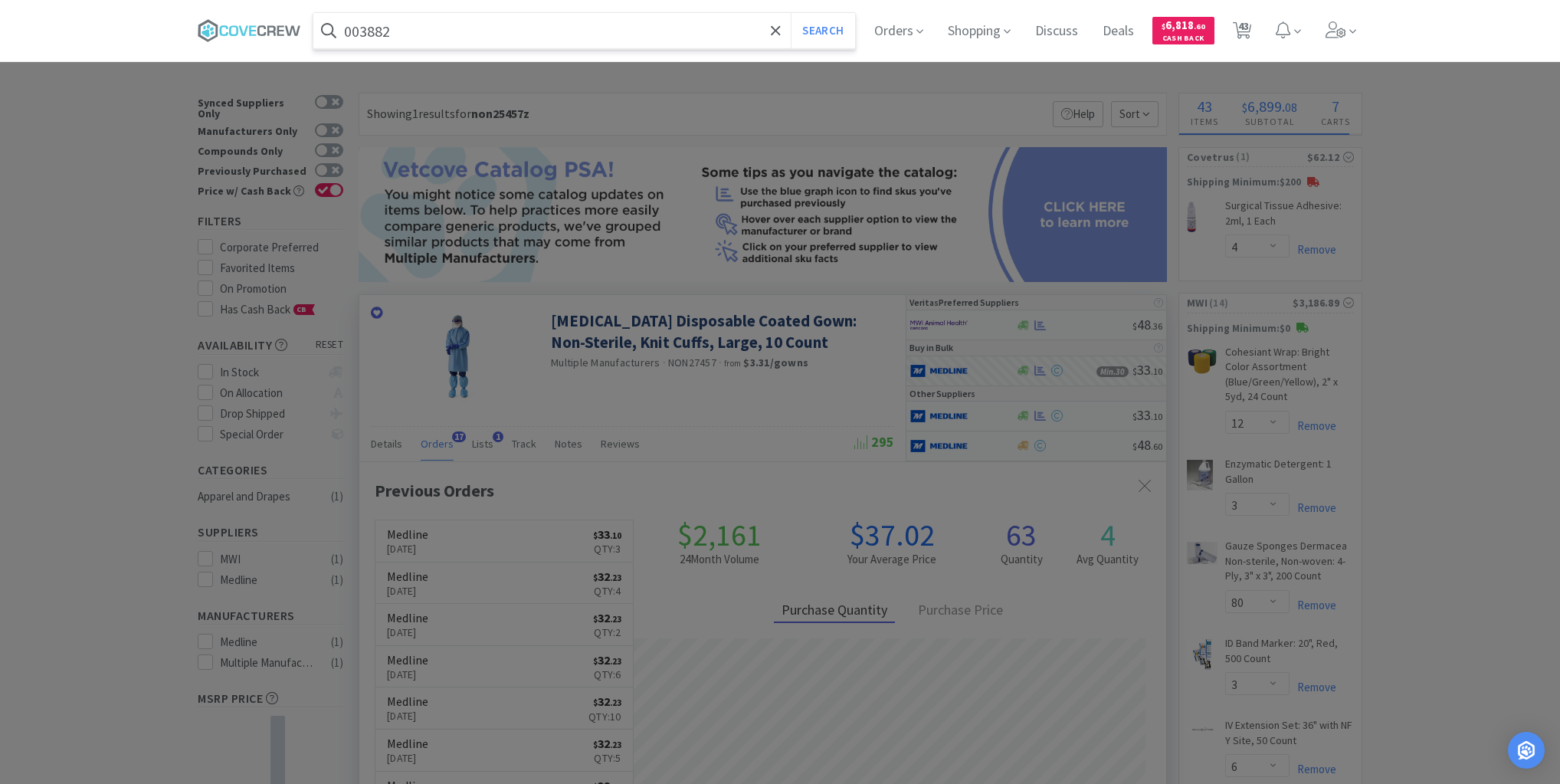
click at [791, 13] on button "Search" at bounding box center [822, 31] width 64 height 36
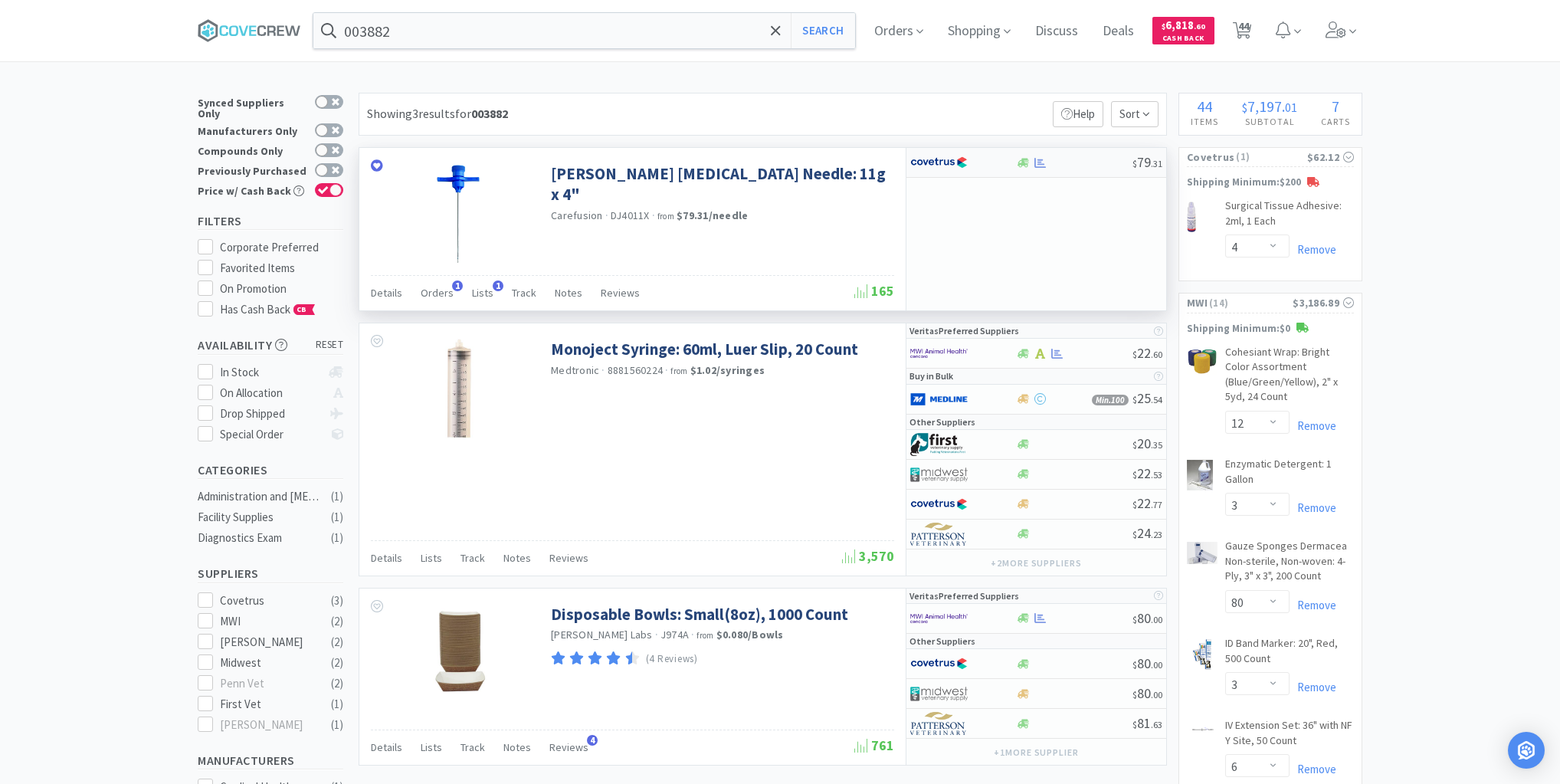
click at [1070, 165] on div at bounding box center [1074, 163] width 117 height 12
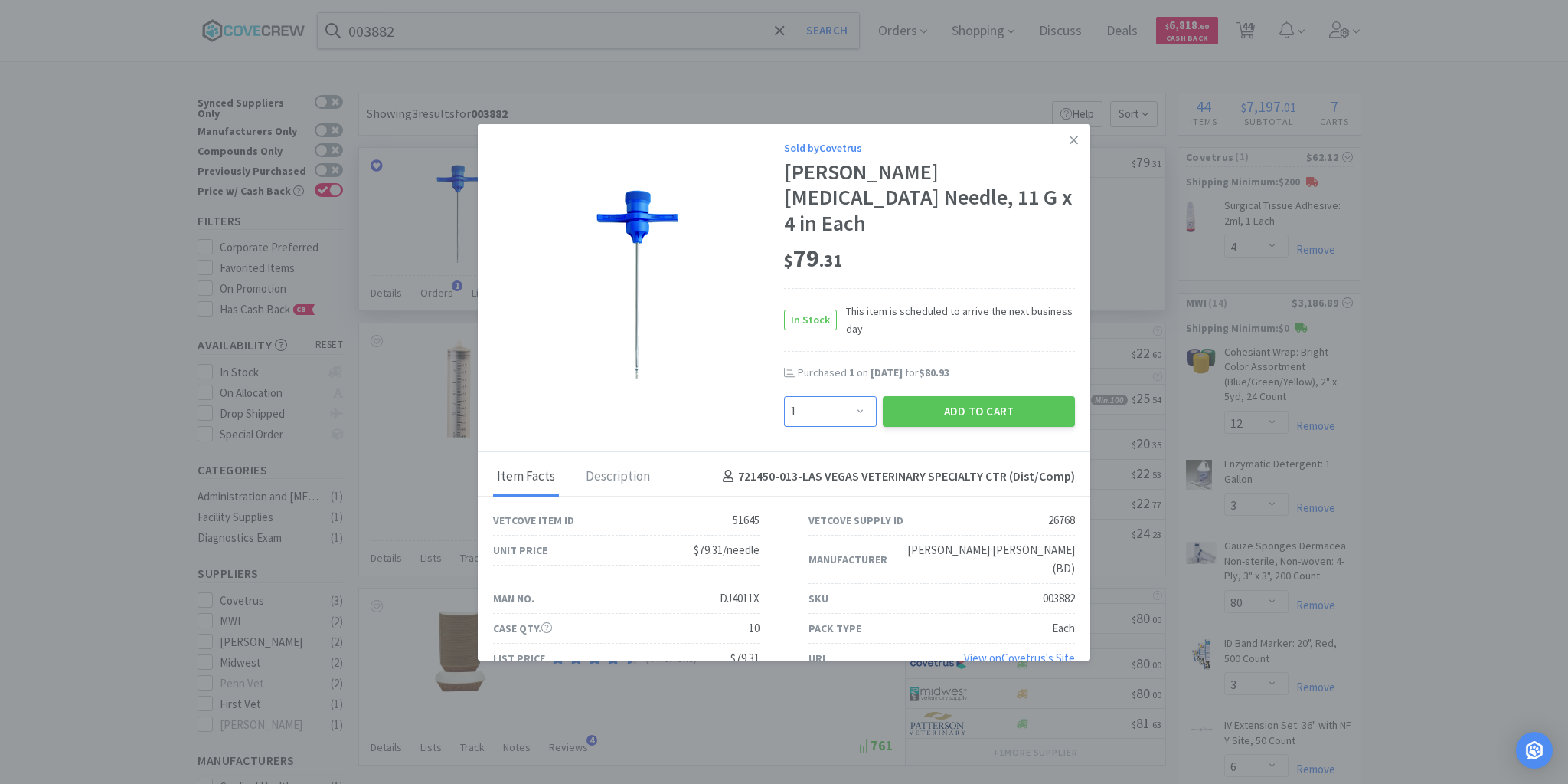
drag, startPoint x: 859, startPoint y: 400, endPoint x: 858, endPoint y: 383, distance: 17.0
click at [859, 400] on select "Enter Quantity 1 2 3 4 5 6 7 8 9 10 11 12 13 14 15 16 17 18 19 20 Enter Quantity" at bounding box center [831, 411] width 93 height 31
click at [784, 396] on select "Enter Quantity 1 2 3 4 5 6 7 8 9 10 11 12 13 14 15 16 17 18 19 20 Enter Quantity" at bounding box center [831, 411] width 93 height 31
click at [988, 396] on button "Add to Cart" at bounding box center [979, 411] width 193 height 31
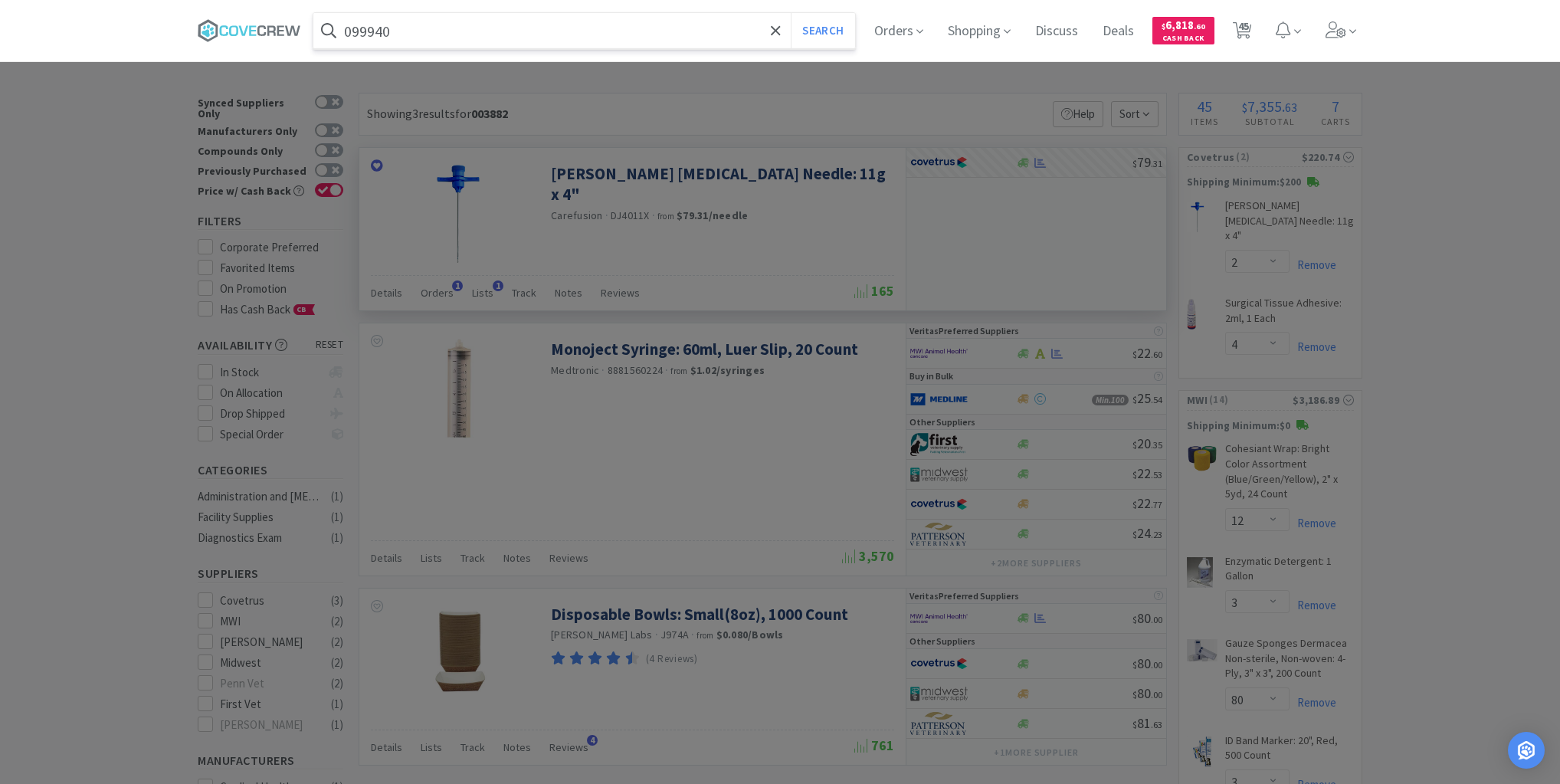
click at [791, 13] on button "Search" at bounding box center [822, 31] width 64 height 36
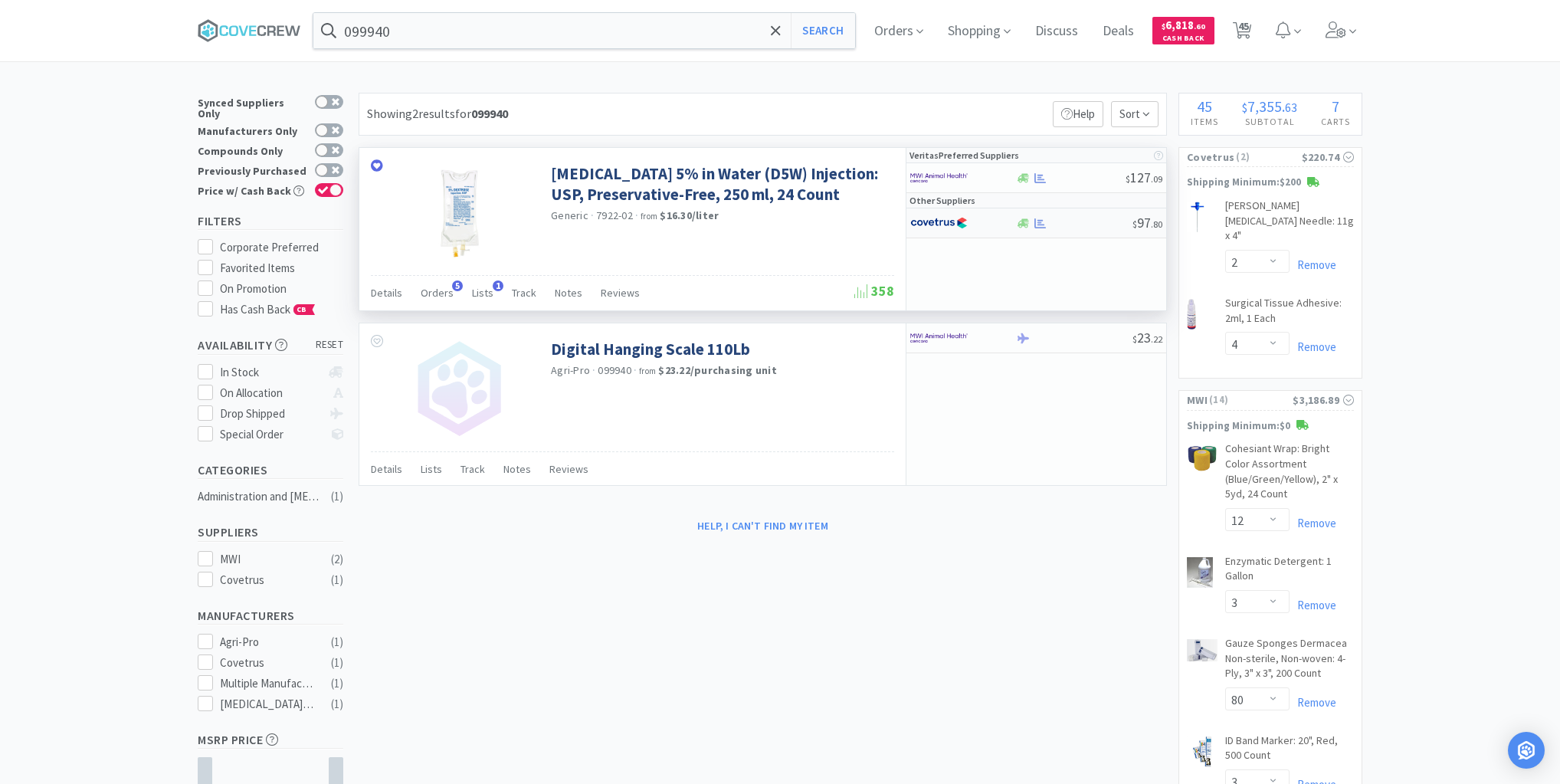
click at [1076, 224] on div at bounding box center [1074, 223] width 117 height 12
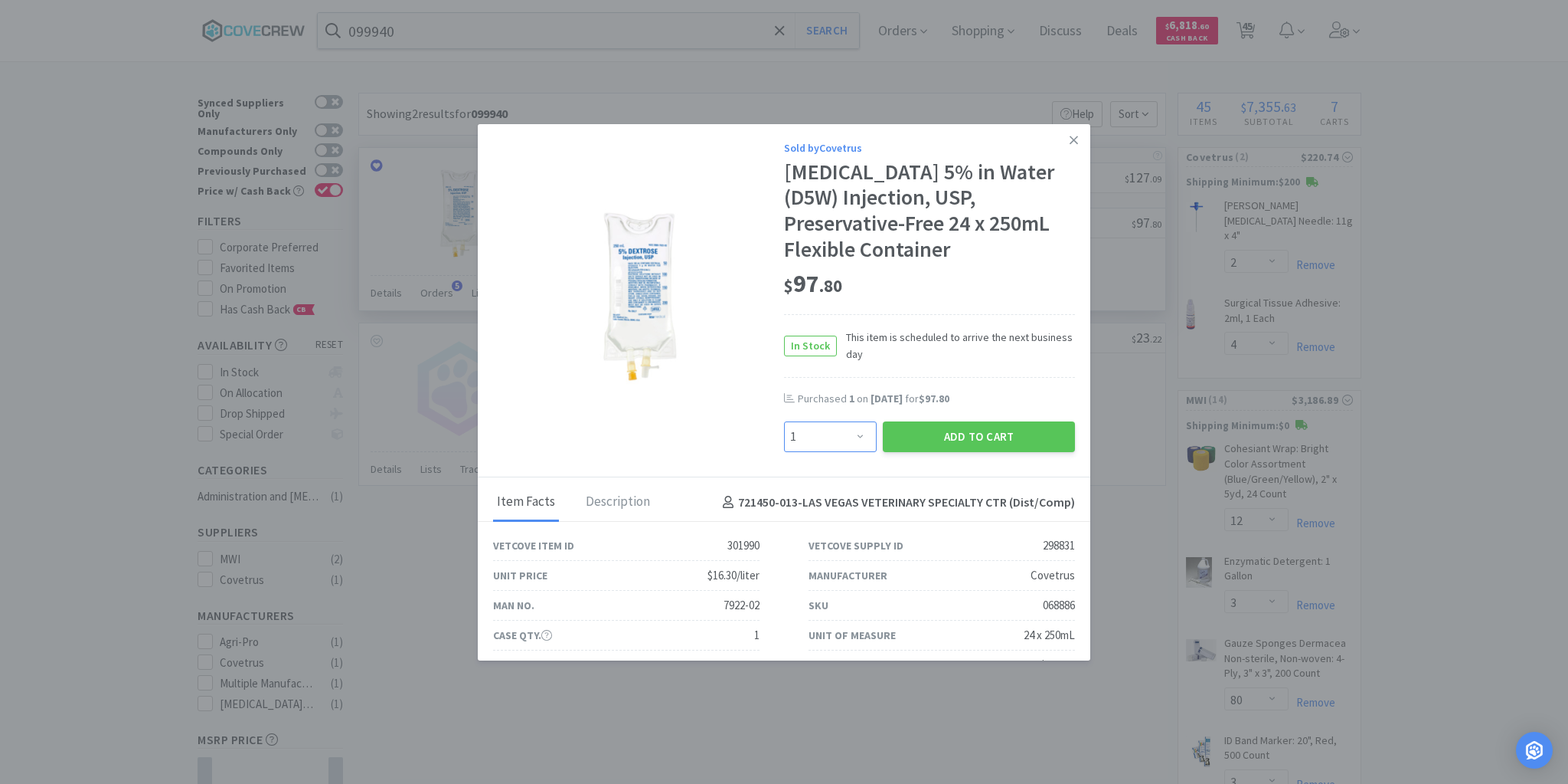
click at [856, 433] on select "Enter Quantity 1 2 3 4 5 6 7 8 9 10 11 12 13 14 15 16 17 18 19 20 Enter Quantity" at bounding box center [831, 437] width 93 height 31
click at [784, 422] on select "Enter Quantity 1 2 3 4 5 6 7 8 9 10 11 12 13 14 15 16 17 18 19 20 Enter Quantity" at bounding box center [831, 437] width 93 height 31
click at [915, 438] on button "Add to Cart" at bounding box center [979, 437] width 193 height 31
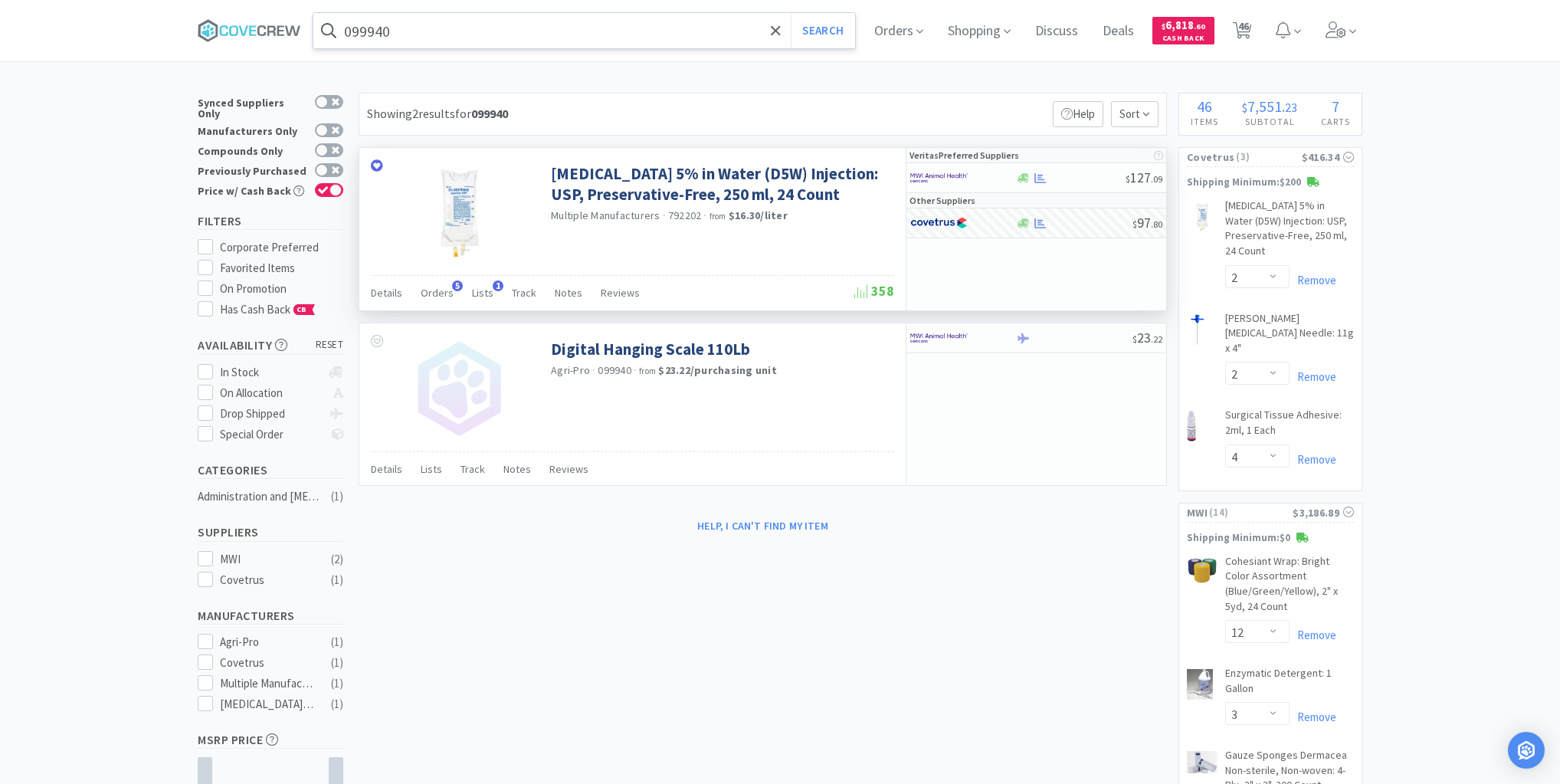
click at [679, 26] on input "099940" at bounding box center [584, 31] width 542 height 36
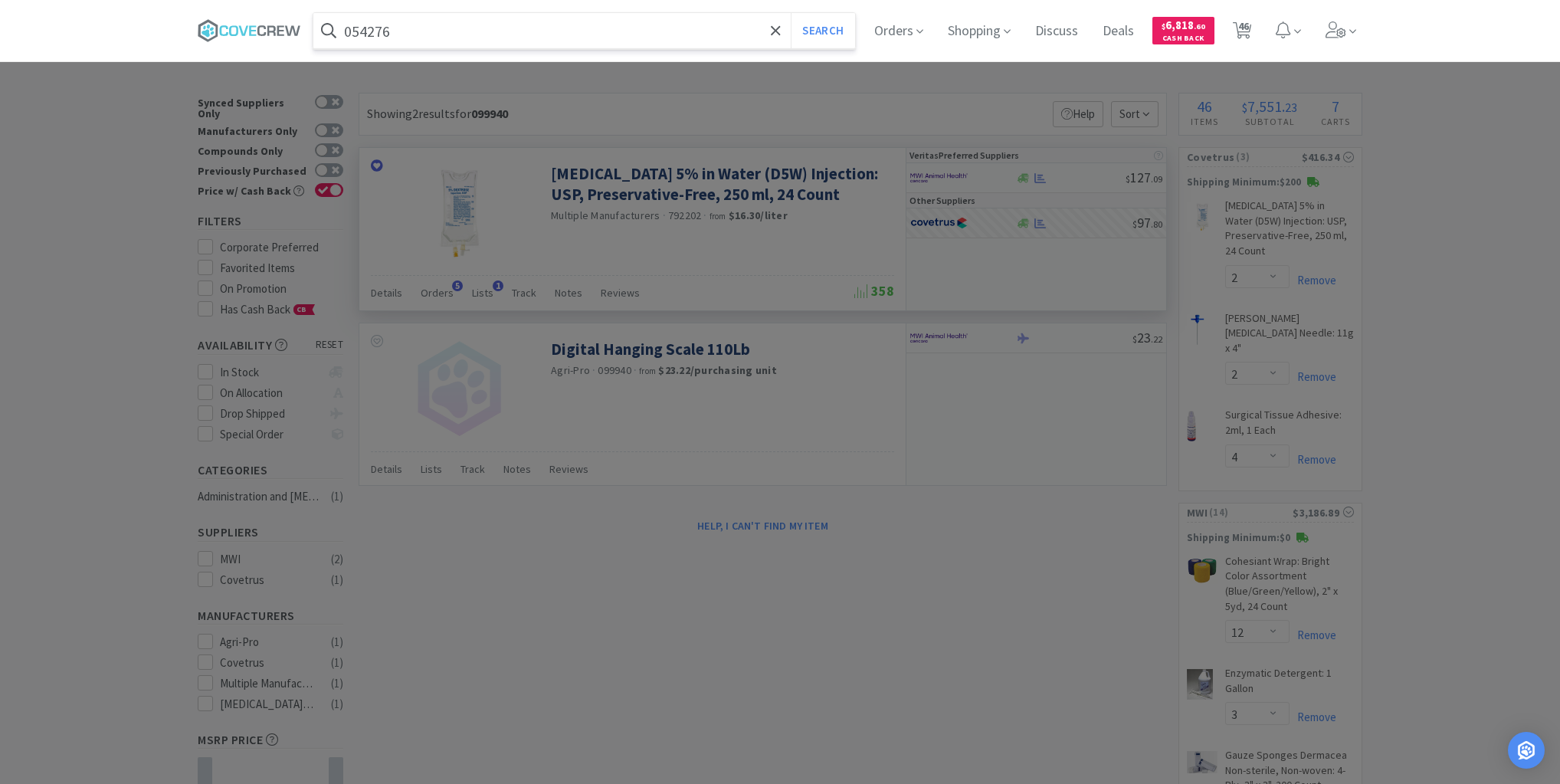
click at [791, 13] on button "Search" at bounding box center [822, 31] width 64 height 36
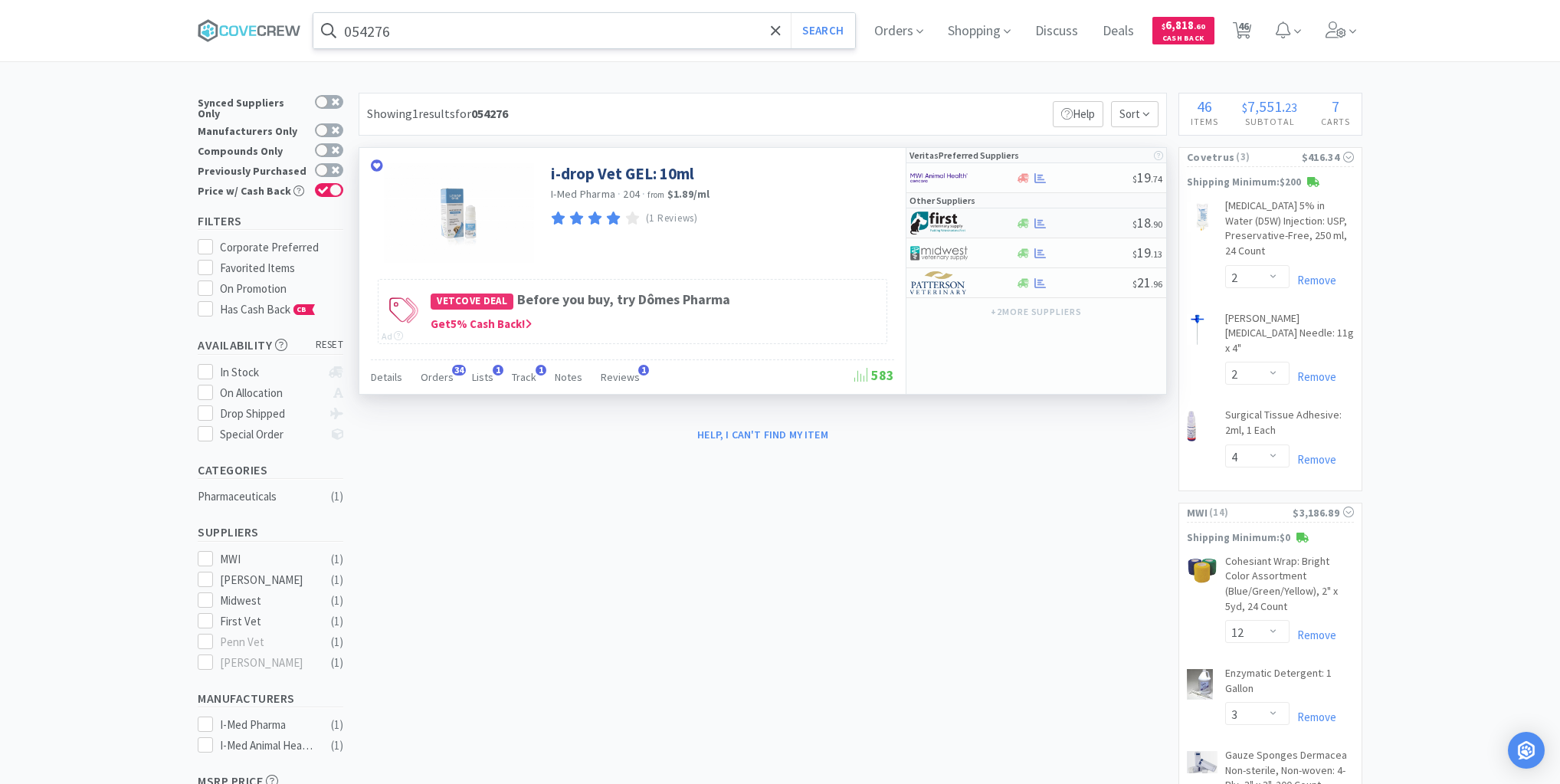
click at [1076, 227] on div at bounding box center [1074, 223] width 117 height 12
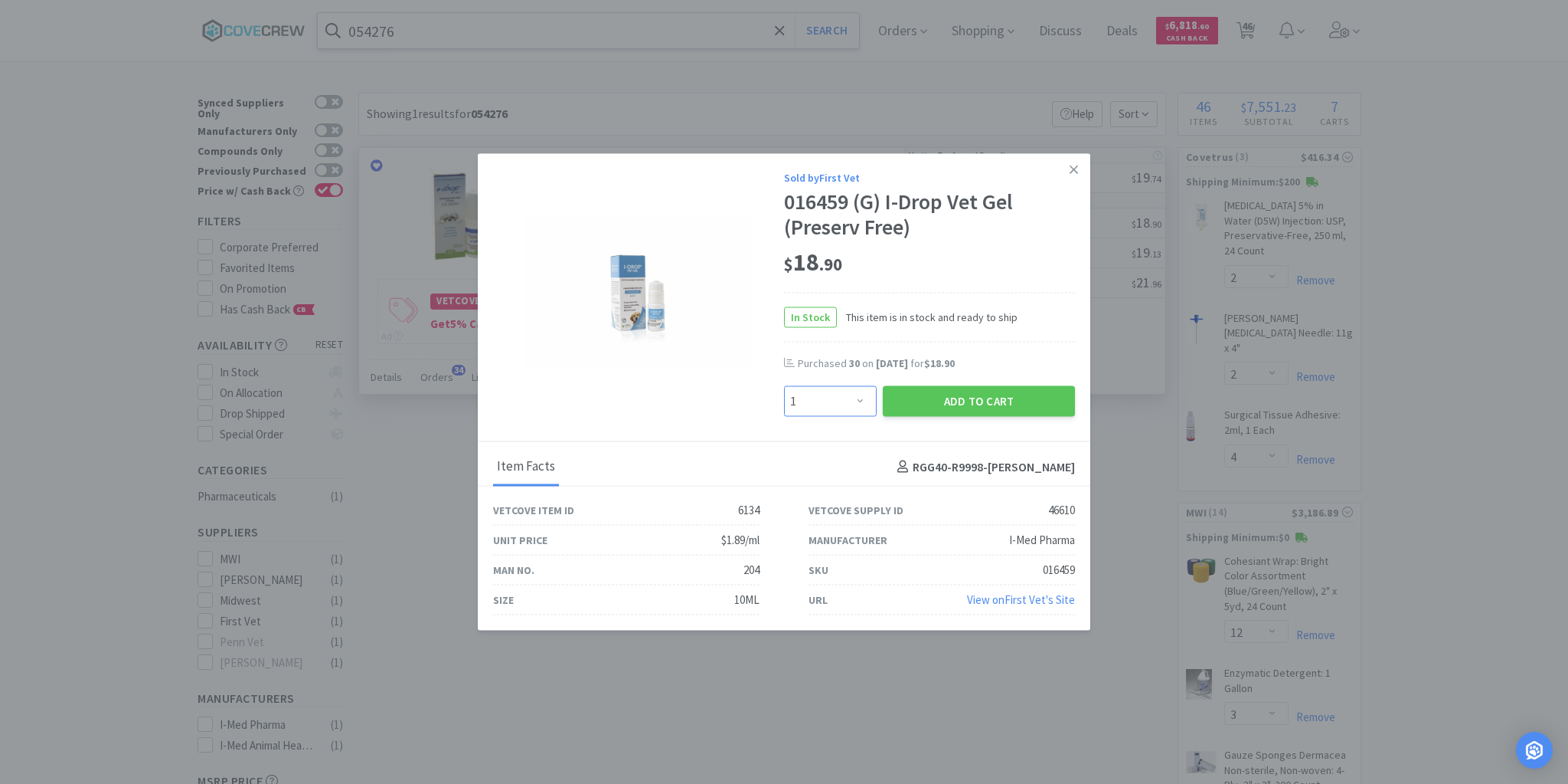
click at [858, 399] on select "Enter Quantity 1 2 3 4 5 6 7 8 9 10 11 12 13 14 15 16 17 18 19 20 Enter Quantity" at bounding box center [831, 401] width 93 height 31
drag, startPoint x: 924, startPoint y: 408, endPoint x: 906, endPoint y: 449, distance: 44.8
click at [924, 407] on button "Add to Cart" at bounding box center [979, 399] width 193 height 31
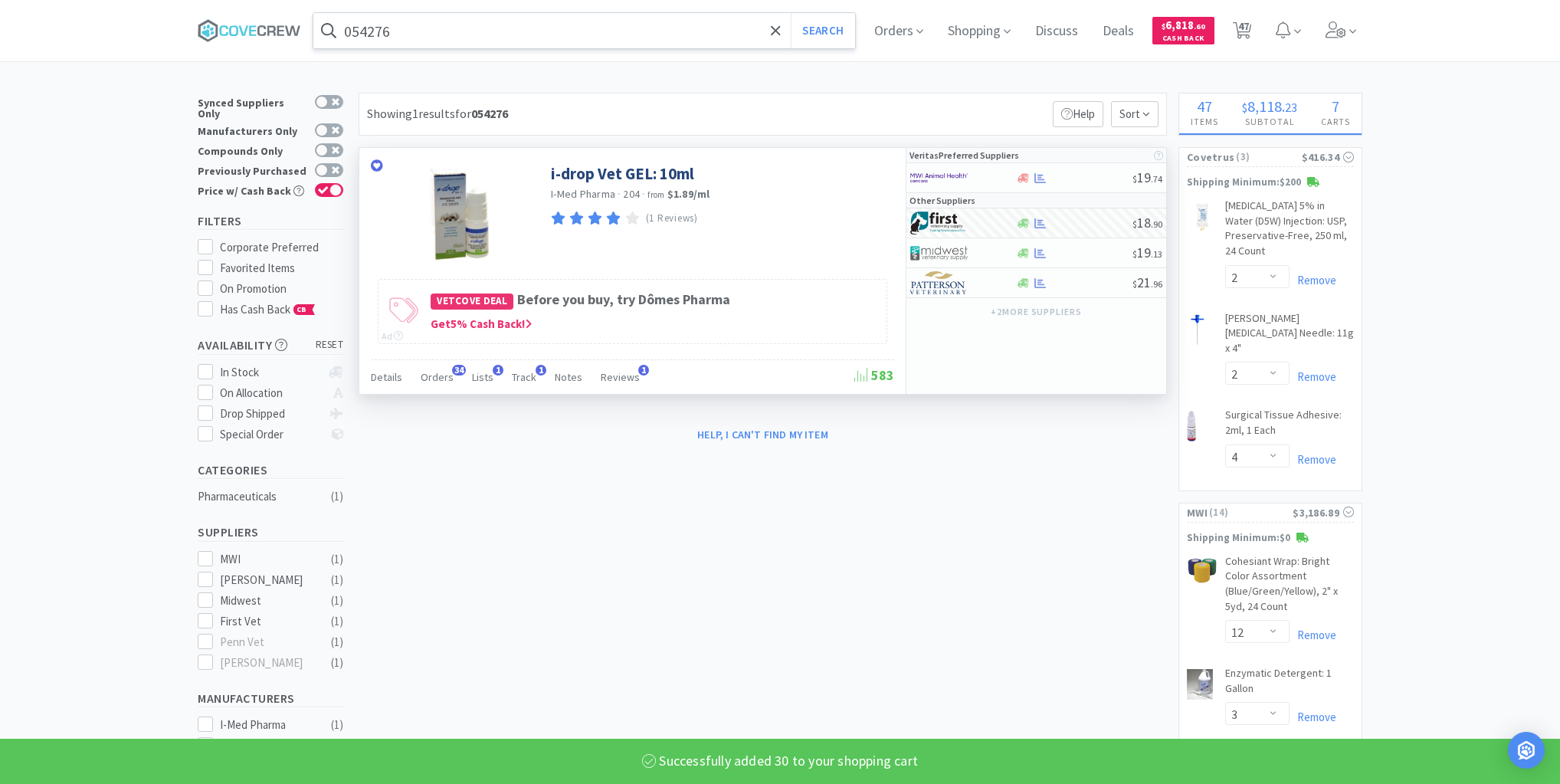
click at [690, 33] on input "054276" at bounding box center [584, 31] width 542 height 36
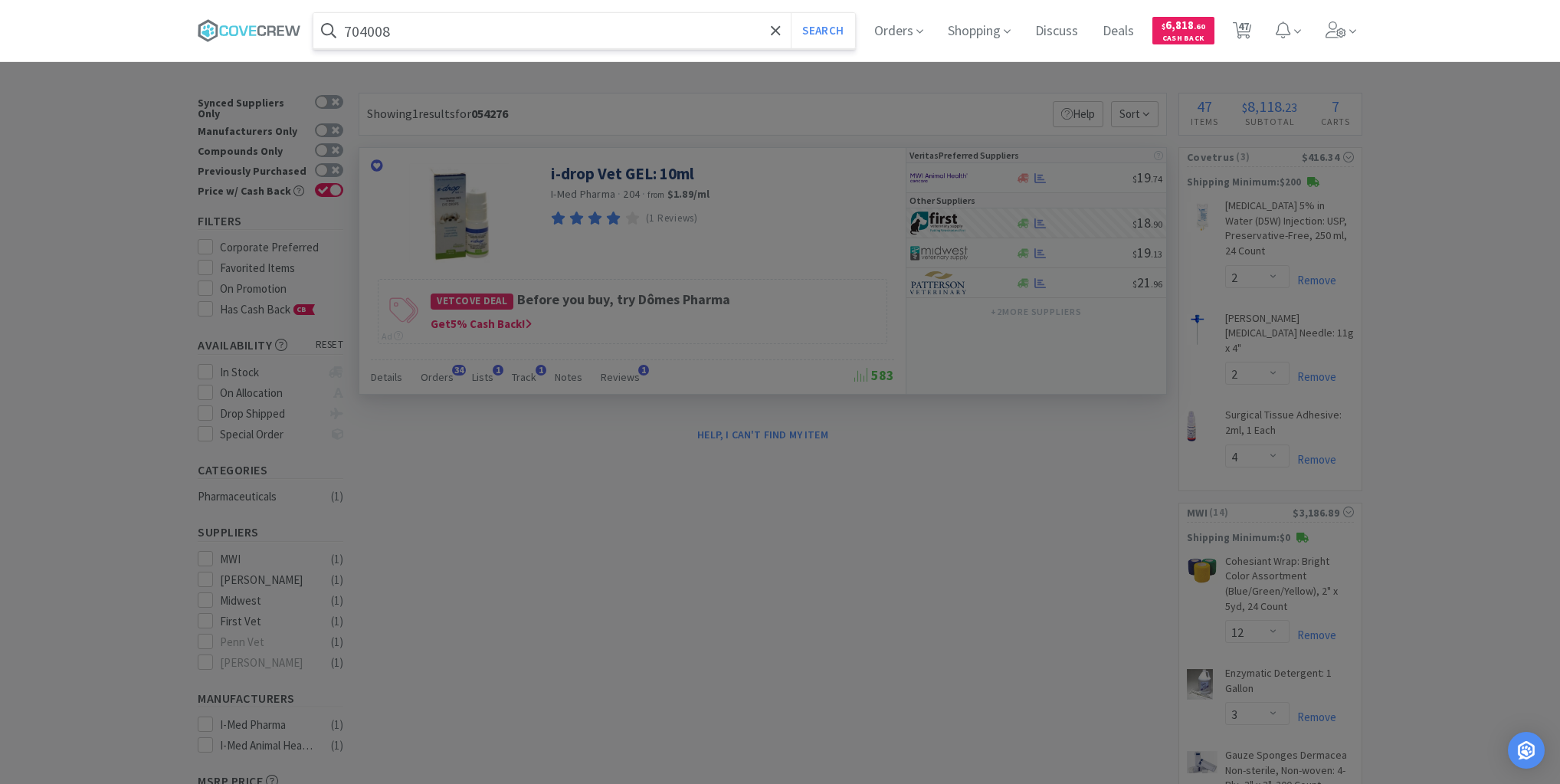
click at [791, 13] on button "Search" at bounding box center [822, 31] width 64 height 36
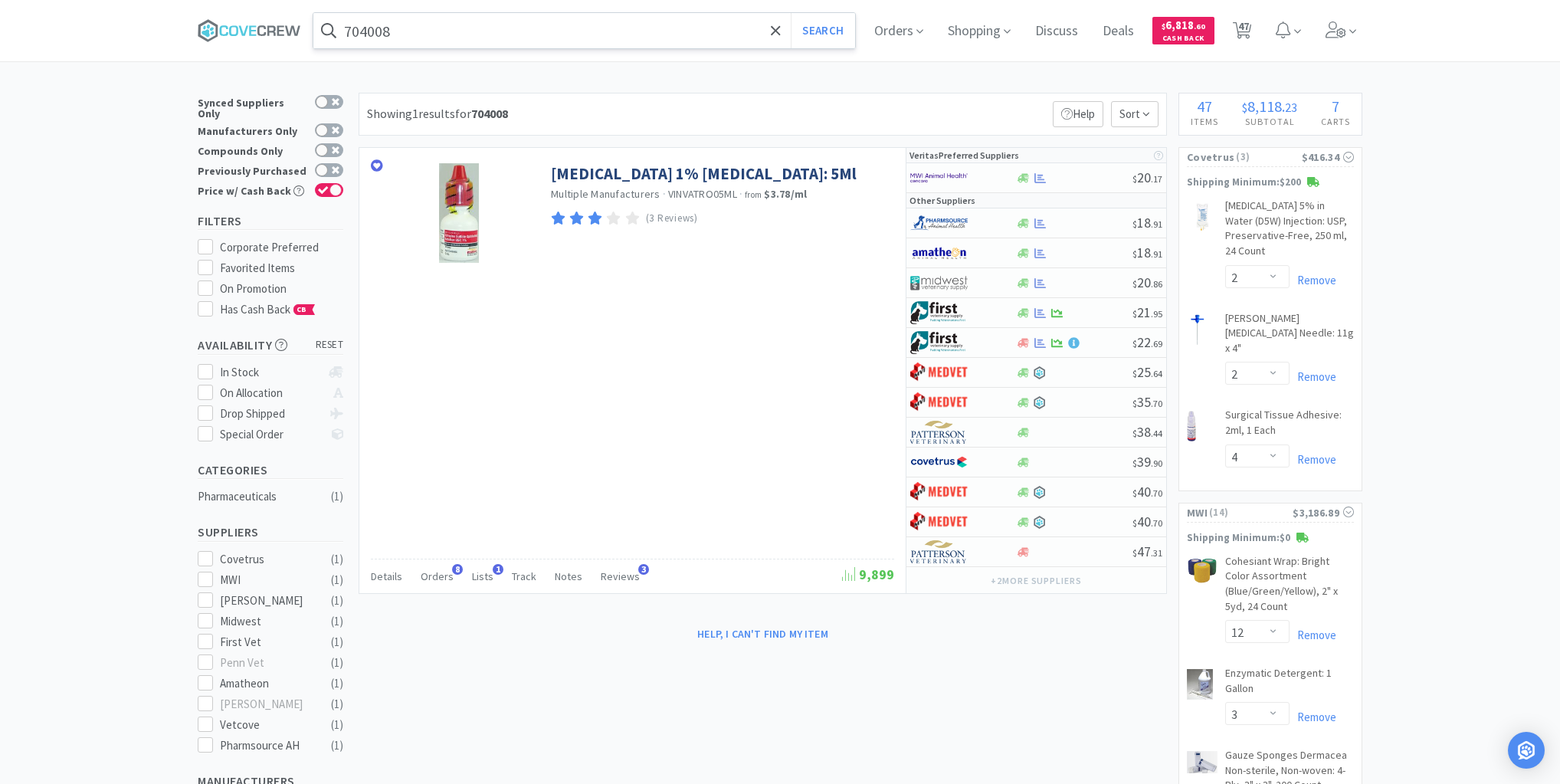
click at [667, 38] on input "704008" at bounding box center [584, 31] width 542 height 36
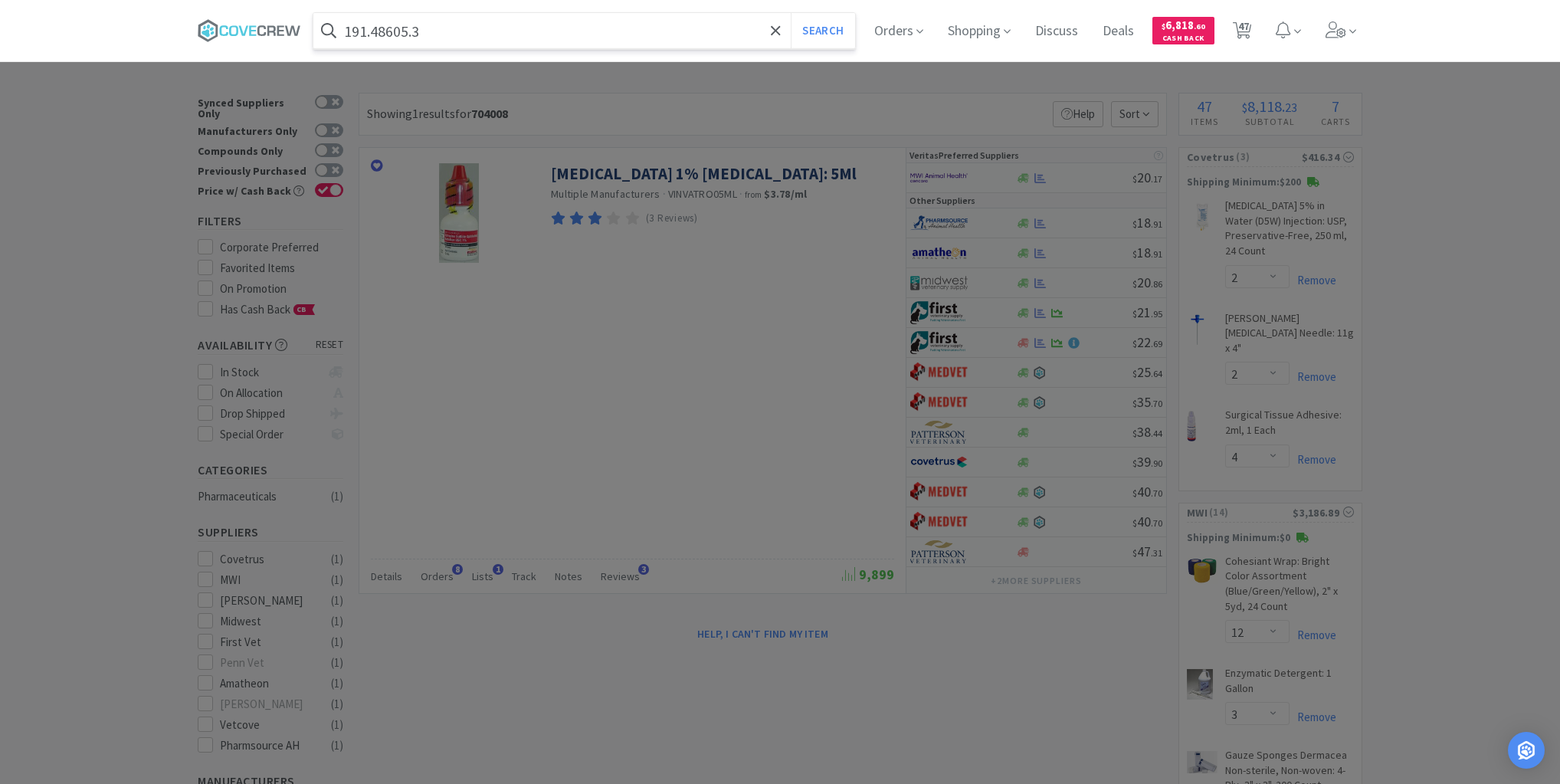
click at [791, 13] on button "Search" at bounding box center [822, 31] width 64 height 36
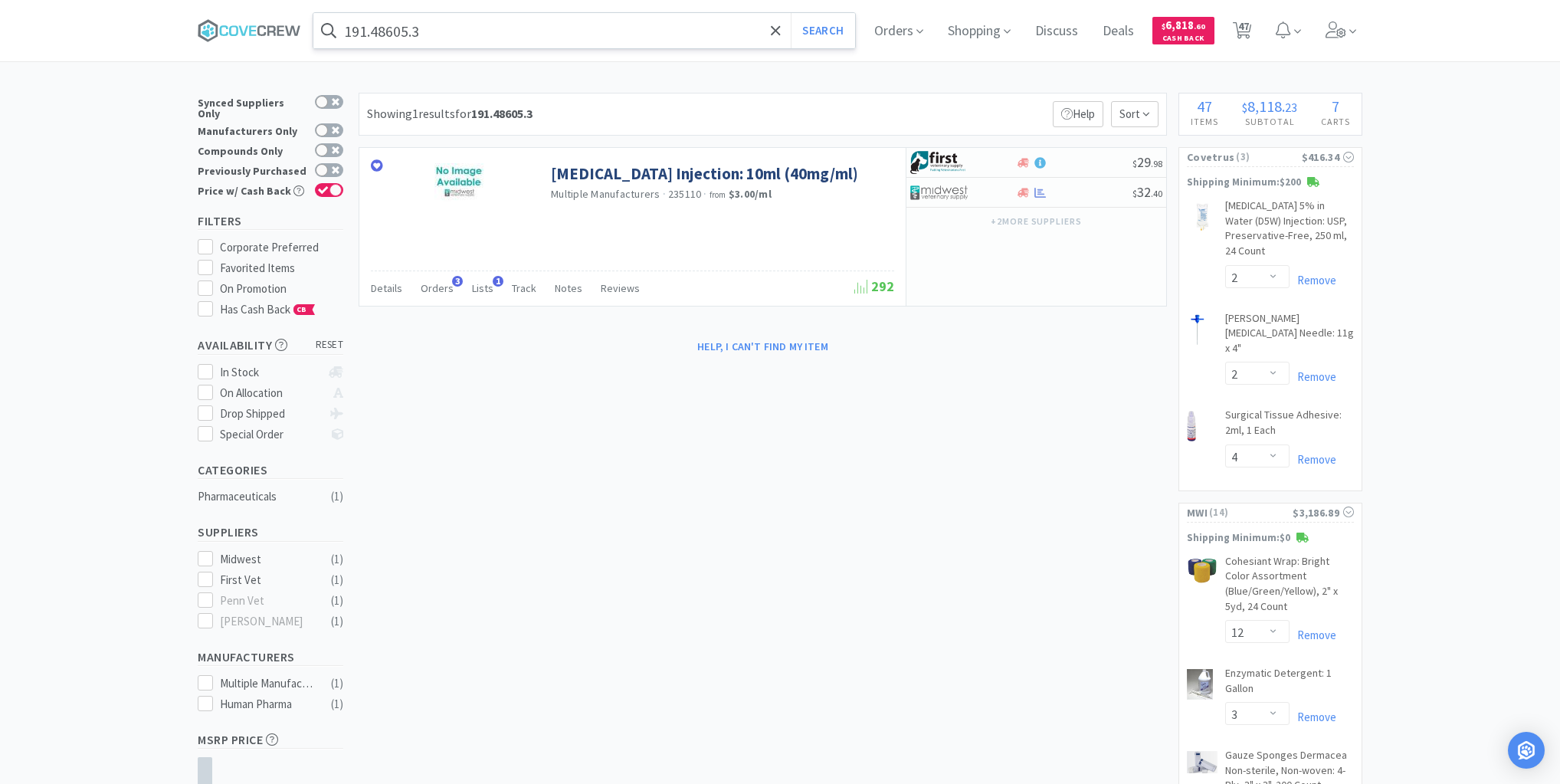
drag, startPoint x: 592, startPoint y: 35, endPoint x: 594, endPoint y: 45, distance: 10.2
click at [592, 35] on input "191.48605.3" at bounding box center [584, 31] width 542 height 36
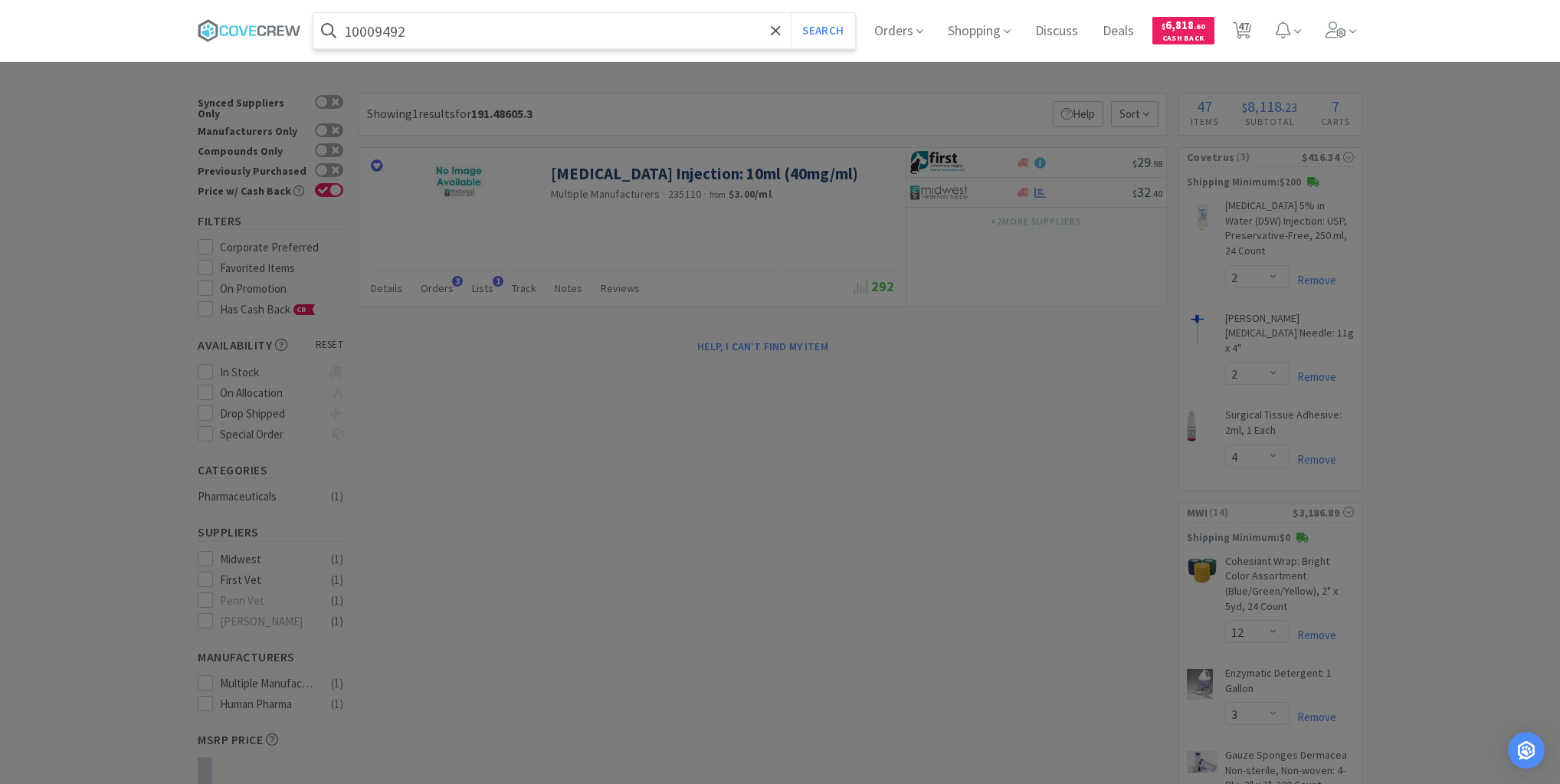
click at [791, 13] on button "Search" at bounding box center [822, 31] width 64 height 36
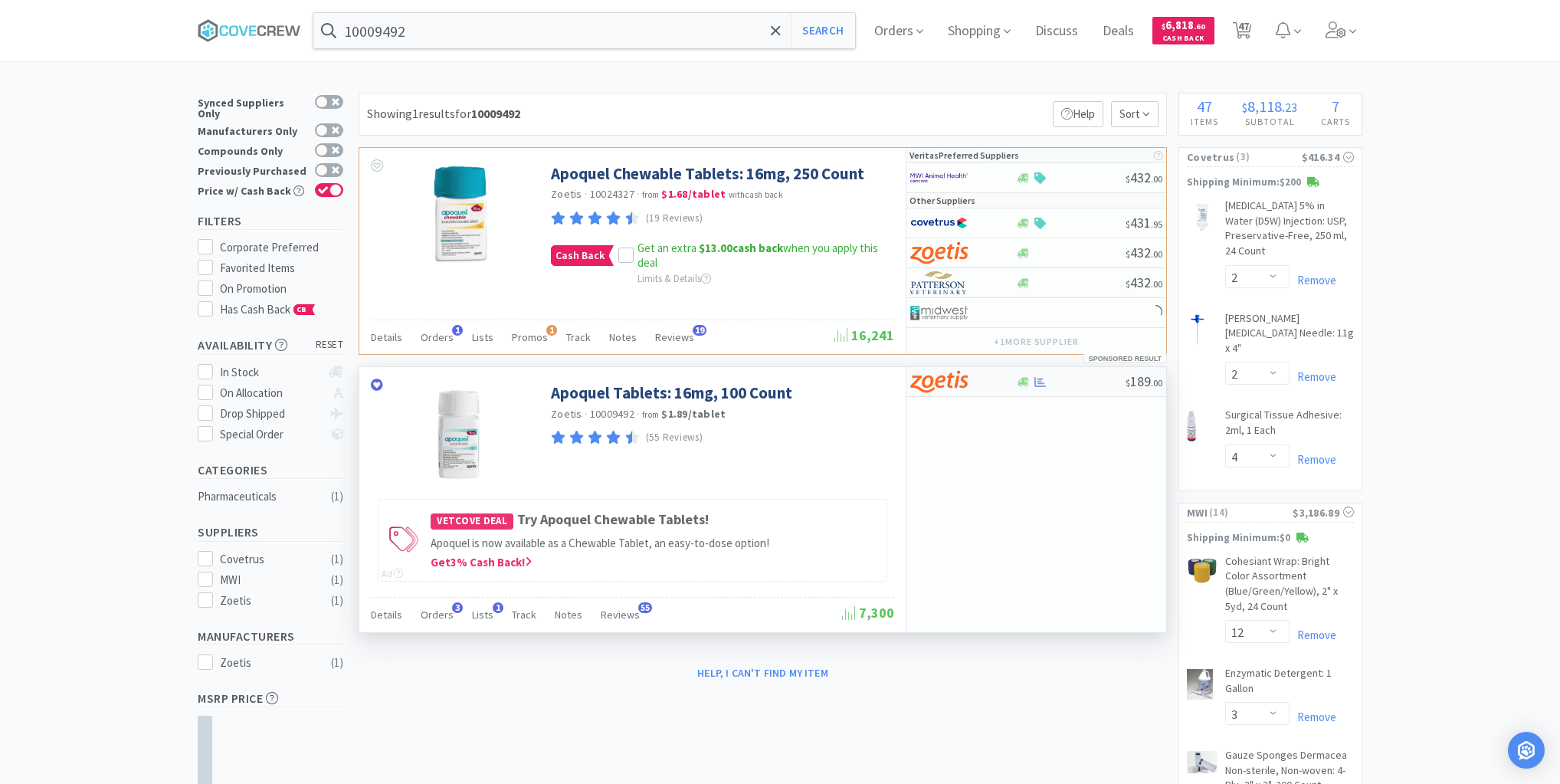
click at [1092, 377] on div at bounding box center [1070, 382] width 110 height 12
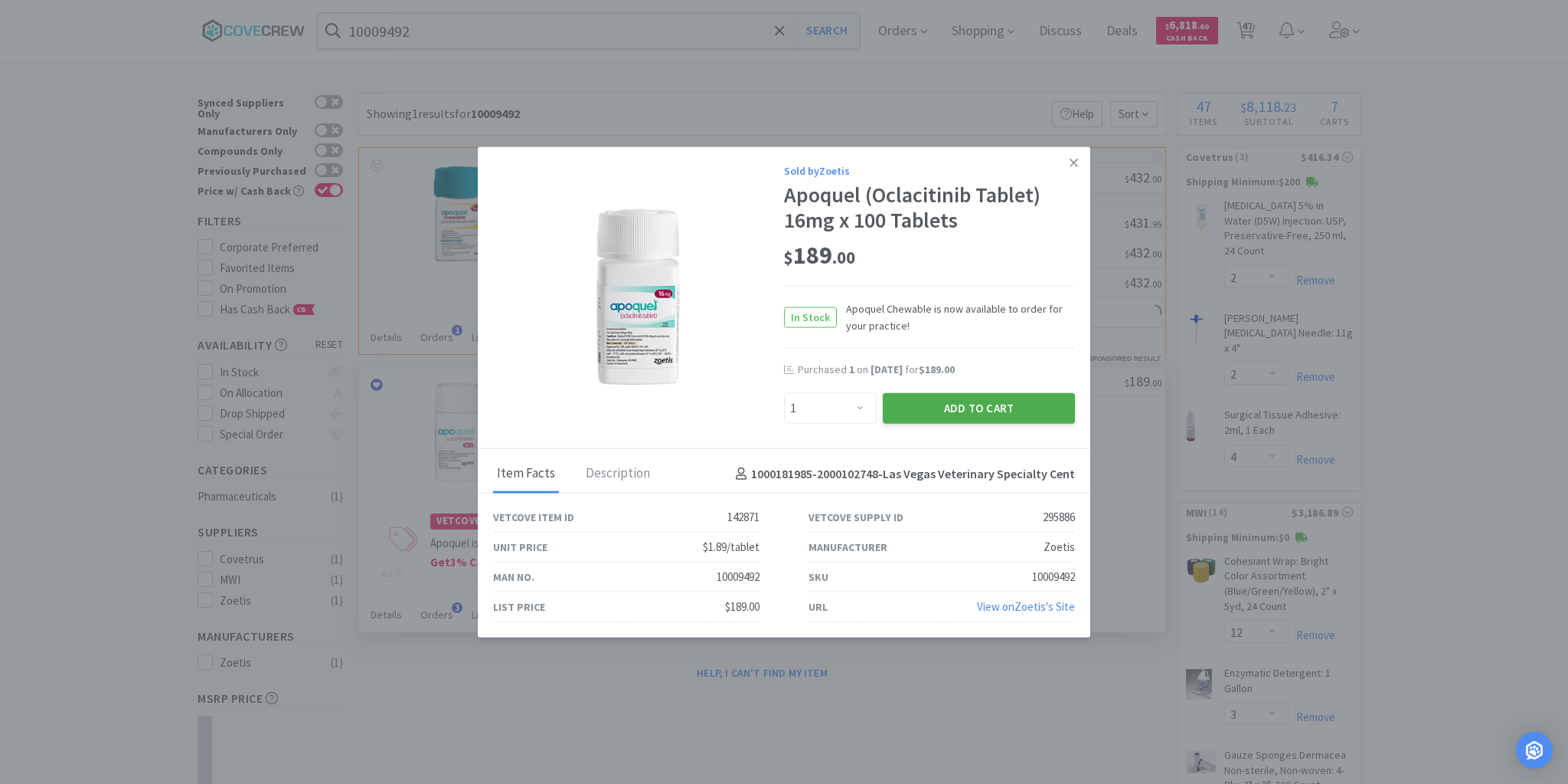
click at [1013, 406] on button "Add to Cart" at bounding box center [979, 408] width 193 height 31
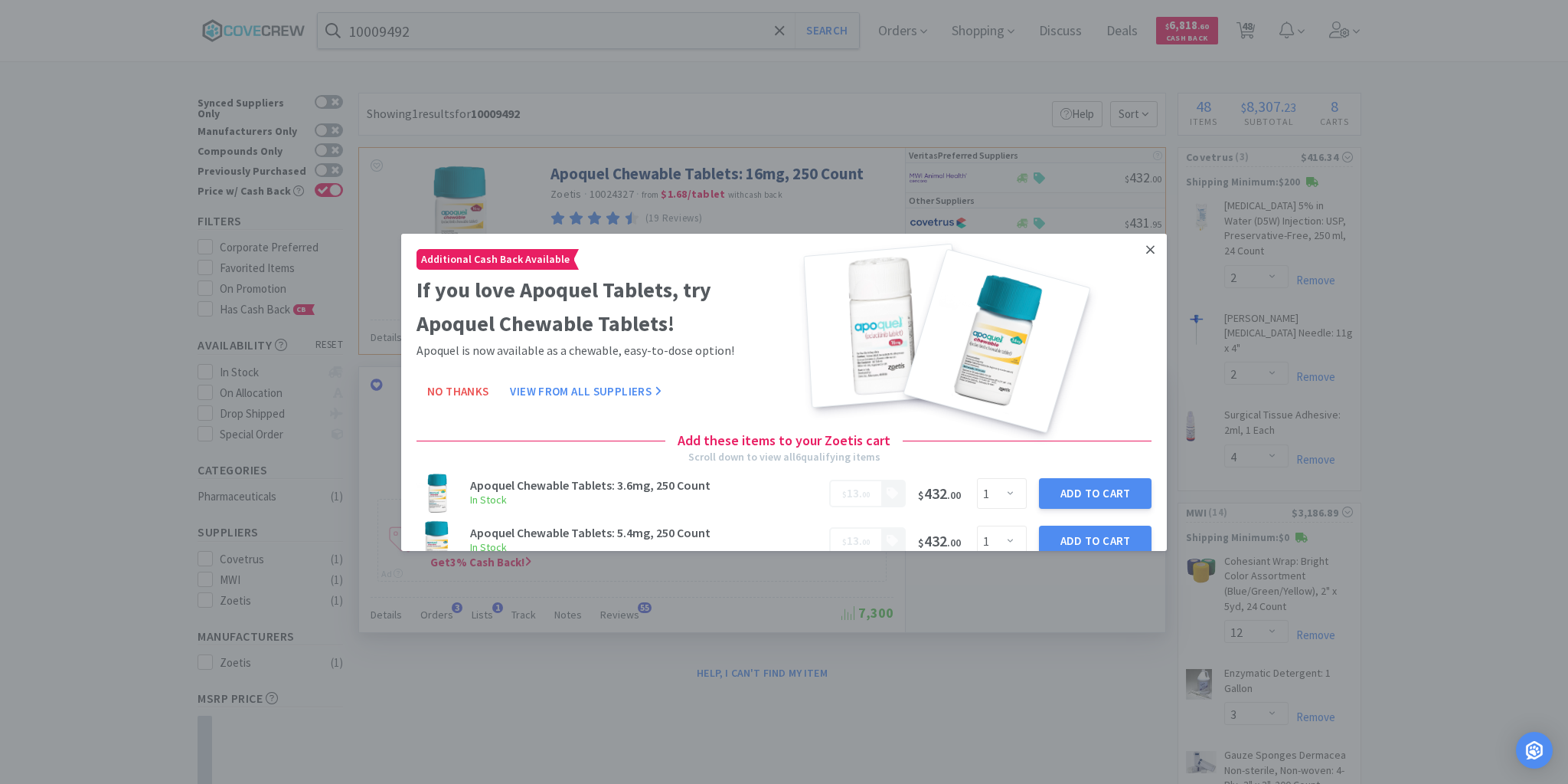
click at [1146, 245] on icon at bounding box center [1151, 249] width 8 height 14
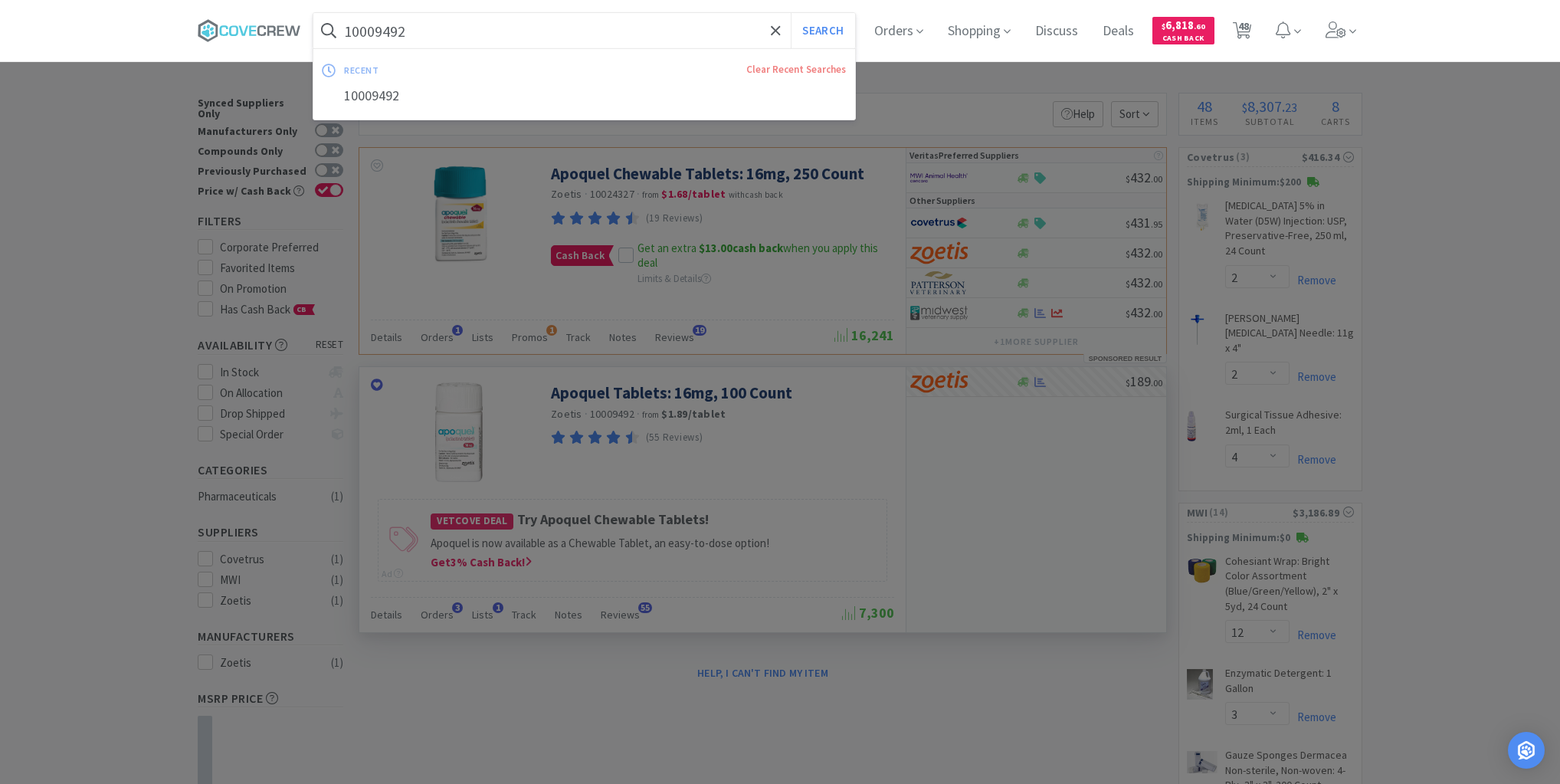
drag, startPoint x: 600, startPoint y: 25, endPoint x: 578, endPoint y: 131, distance: 108.3
click at [600, 24] on input "10009492" at bounding box center [584, 31] width 542 height 36
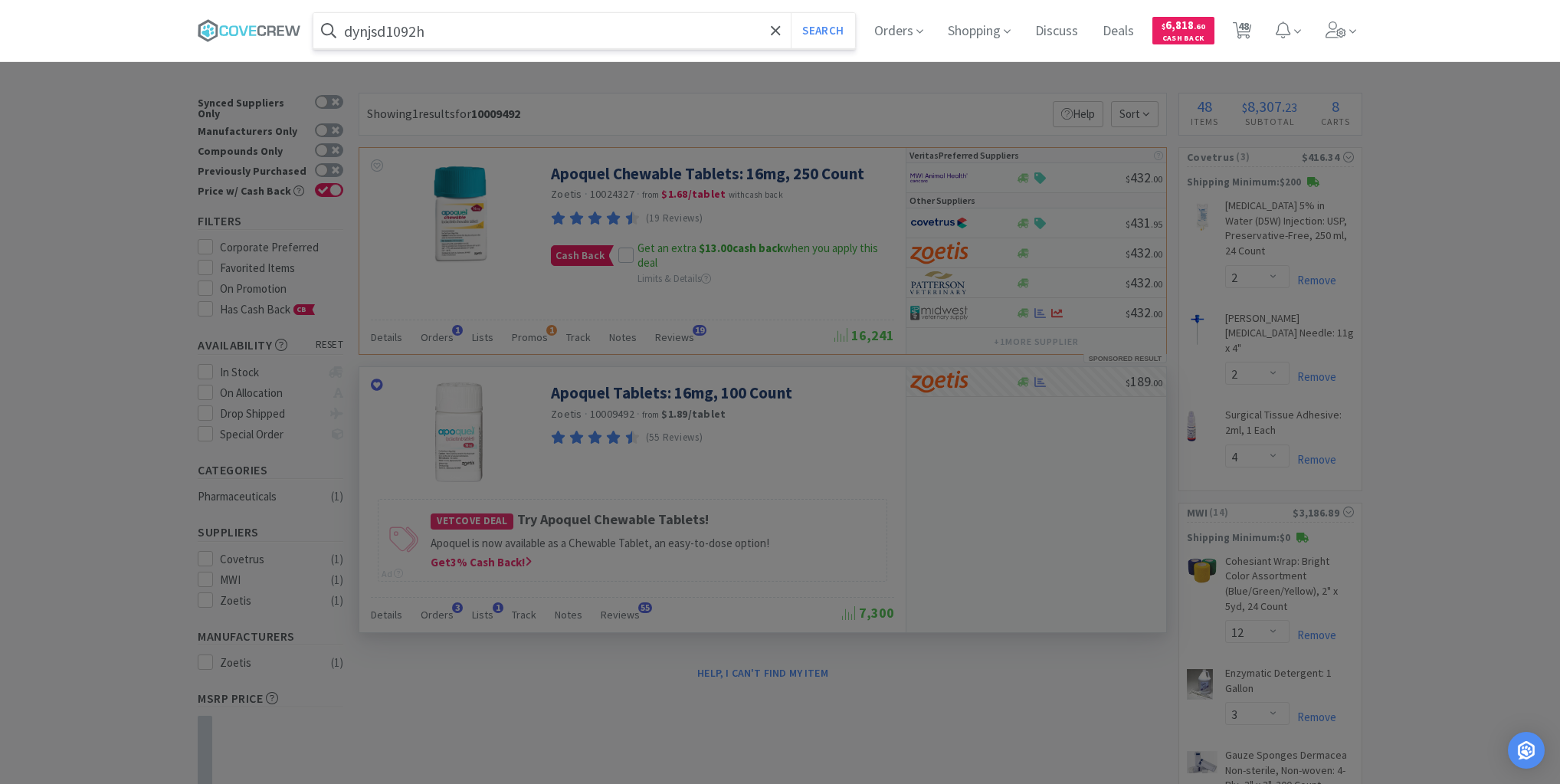
click at [791, 13] on button "Search" at bounding box center [822, 31] width 64 height 36
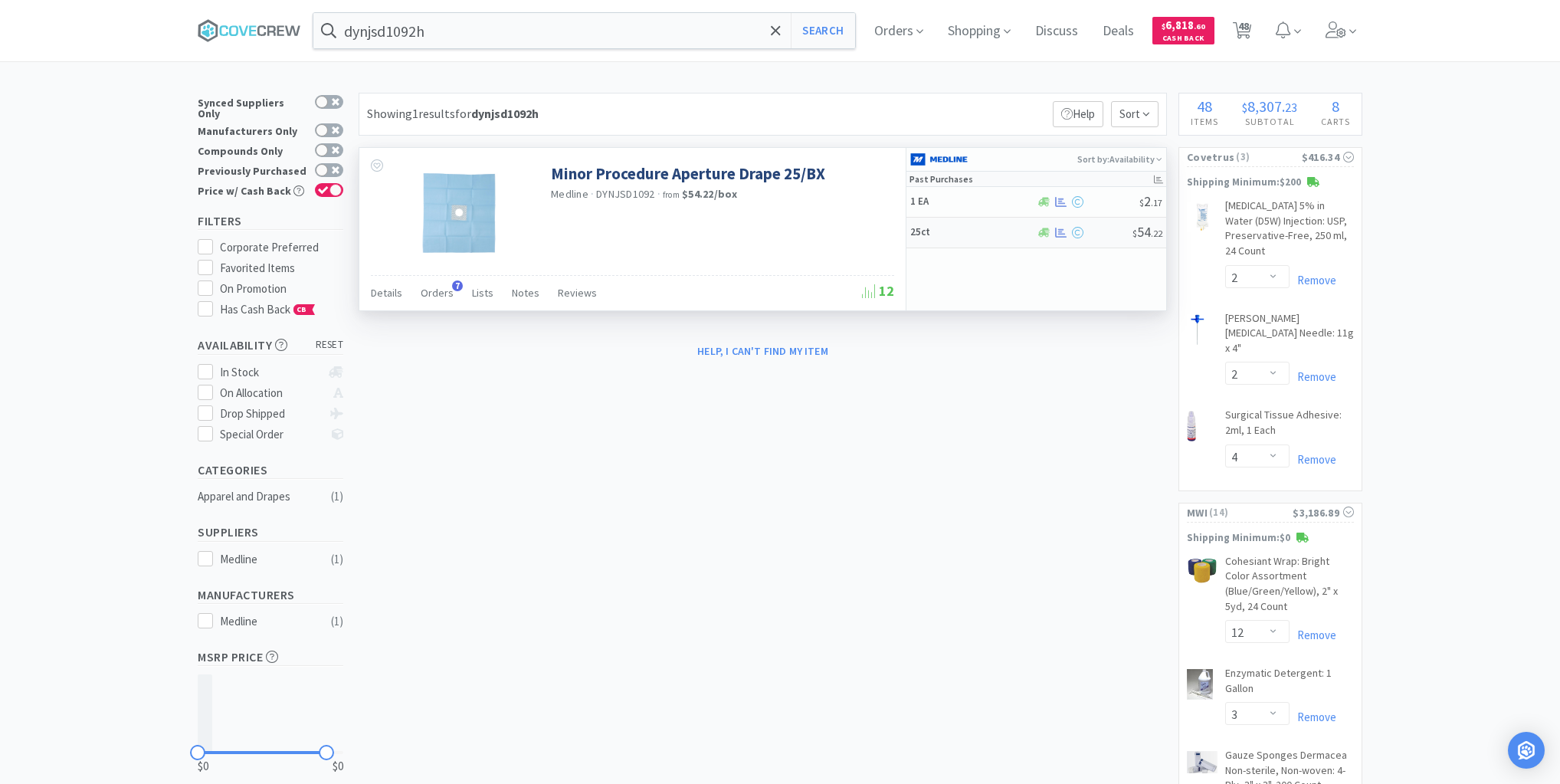
click at [976, 233] on h5 "25ct" at bounding box center [972, 232] width 122 height 13
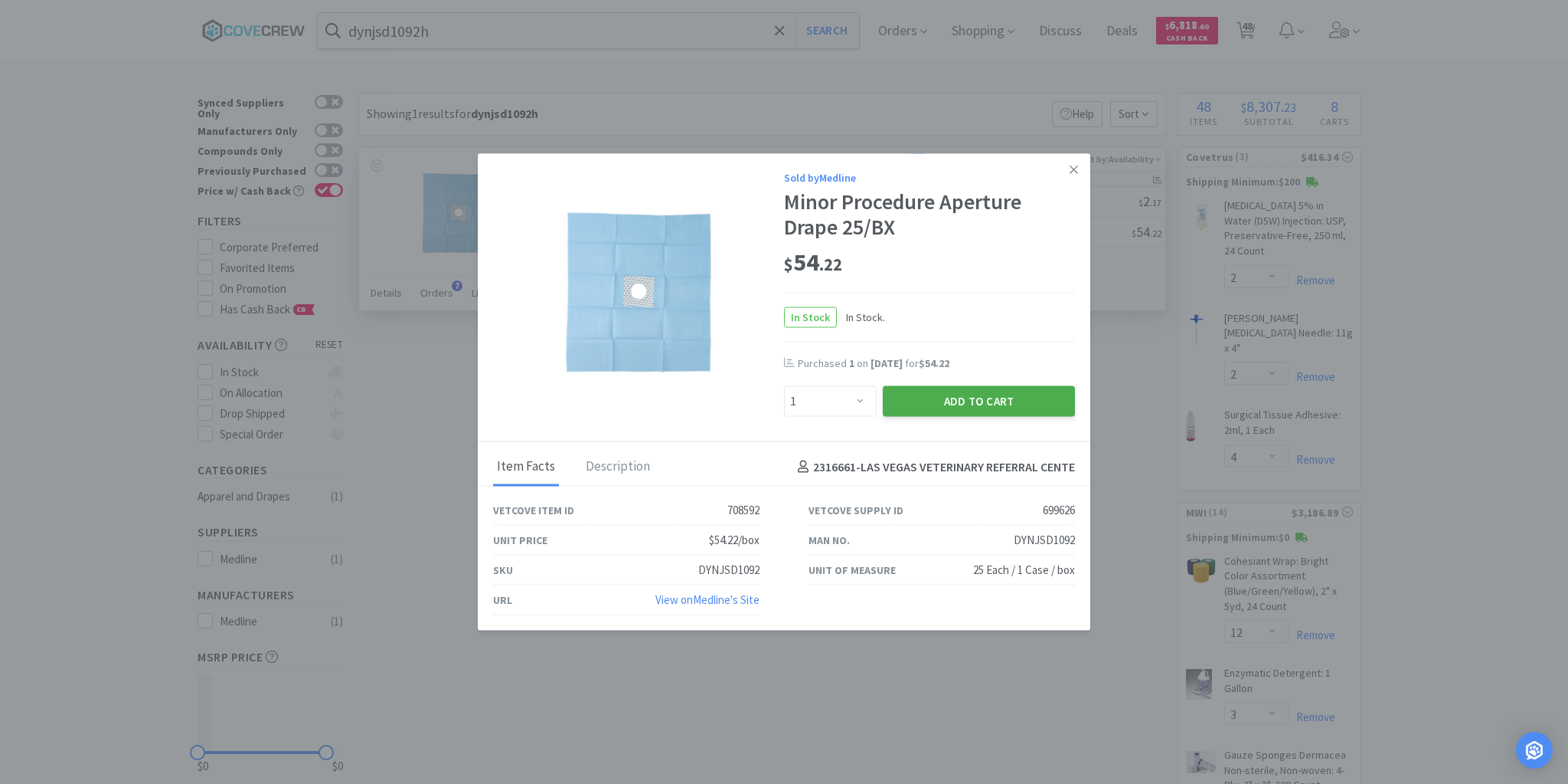
click at [948, 404] on button "Add to Cart" at bounding box center [979, 401] width 193 height 31
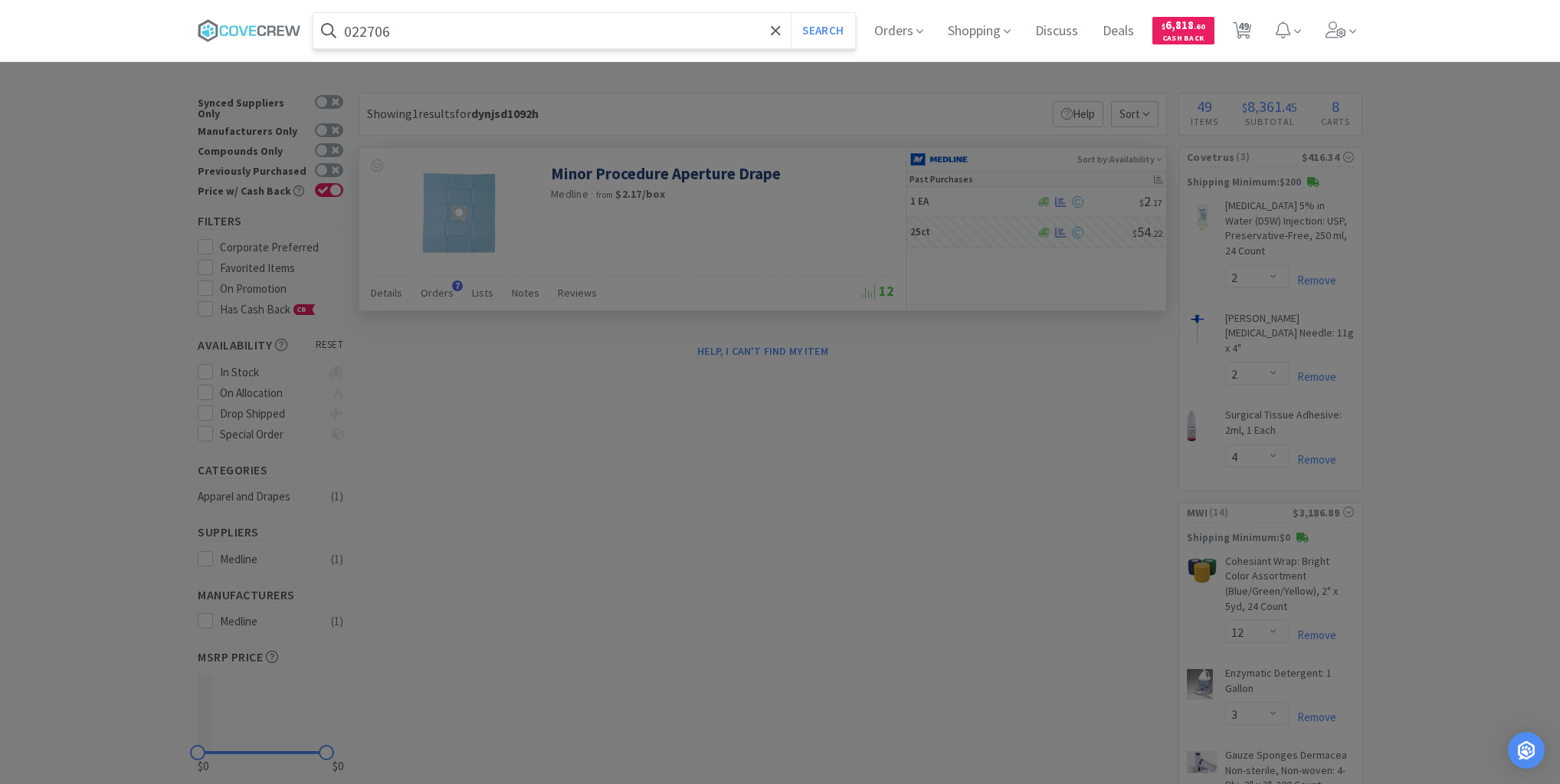
click at [791, 13] on button "Search" at bounding box center [822, 31] width 64 height 36
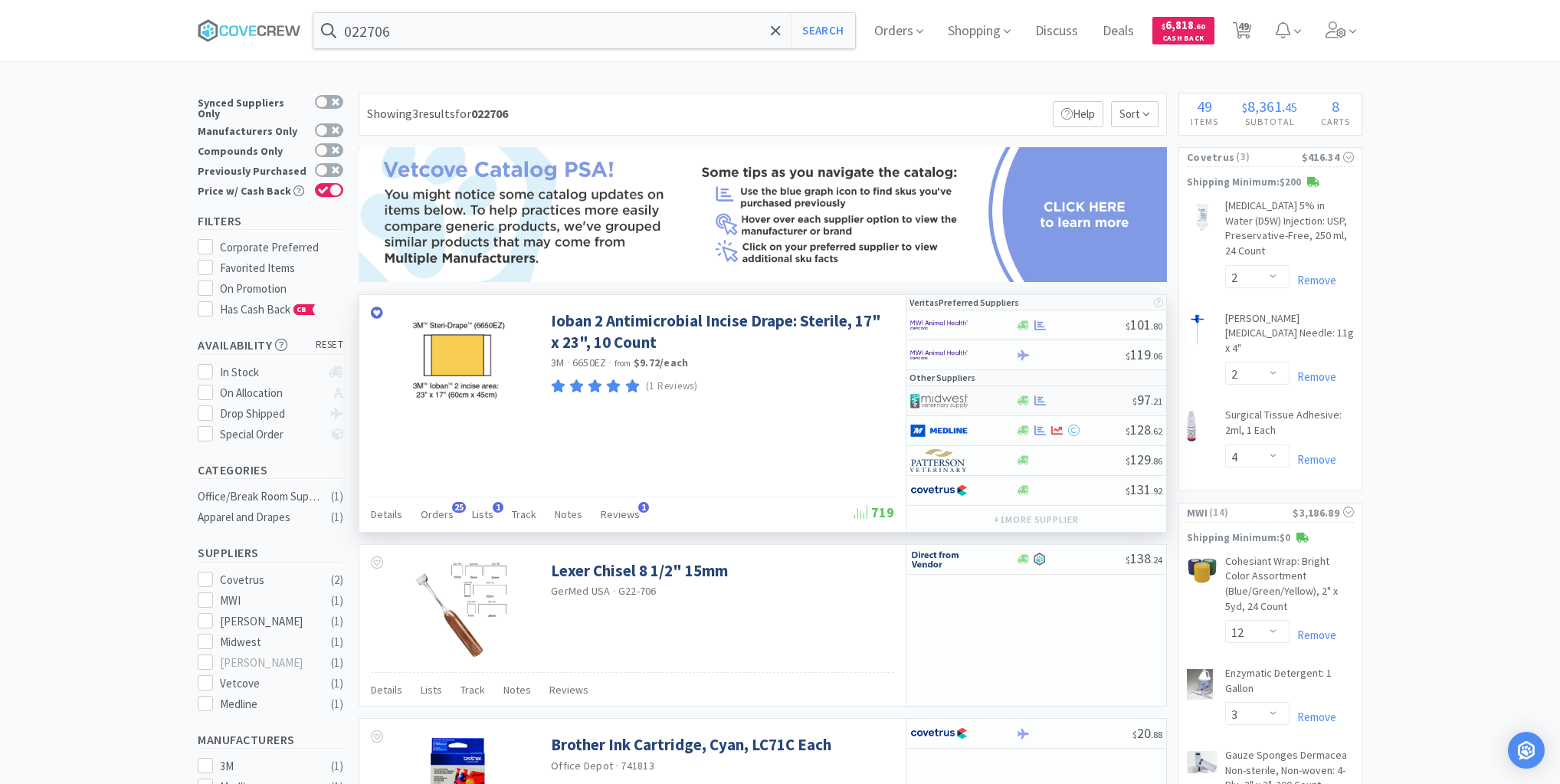
click at [1078, 394] on div at bounding box center [1074, 400] width 117 height 12
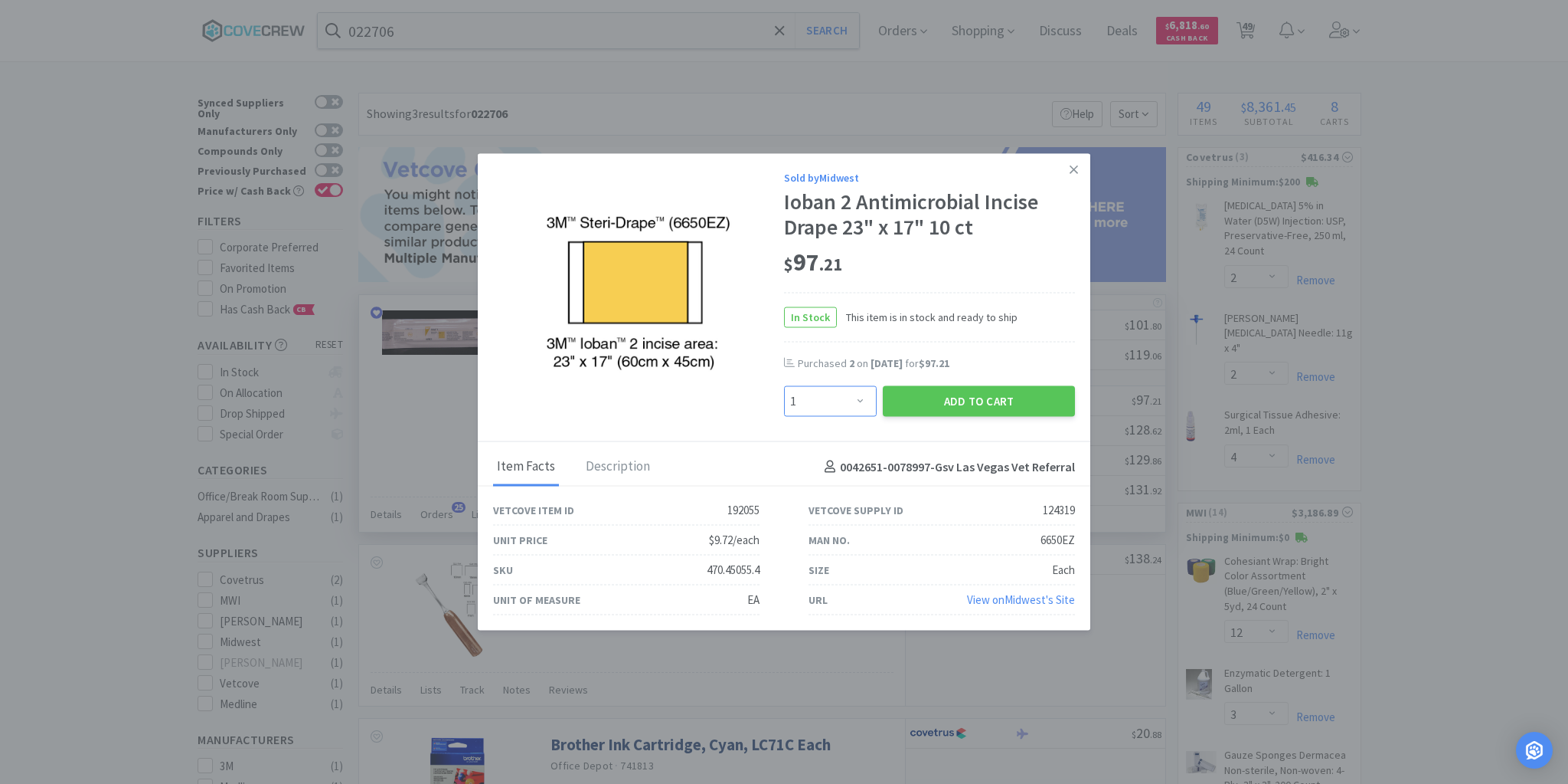
click at [863, 401] on select "Enter Quantity 1 2 3 4 5 6 7 8 9 10 11 12 13 14 15 16 17 18 19 20 Enter Quantity" at bounding box center [831, 401] width 93 height 31
click at [784, 386] on select "Enter Quantity 1 2 3 4 5 6 7 8 9 10 11 12 13 14 15 16 17 18 19 20 Enter Quantity" at bounding box center [831, 401] width 93 height 31
drag, startPoint x: 939, startPoint y: 399, endPoint x: 928, endPoint y: 398, distance: 11.0
click at [928, 398] on button "Add to Cart" at bounding box center [979, 401] width 193 height 31
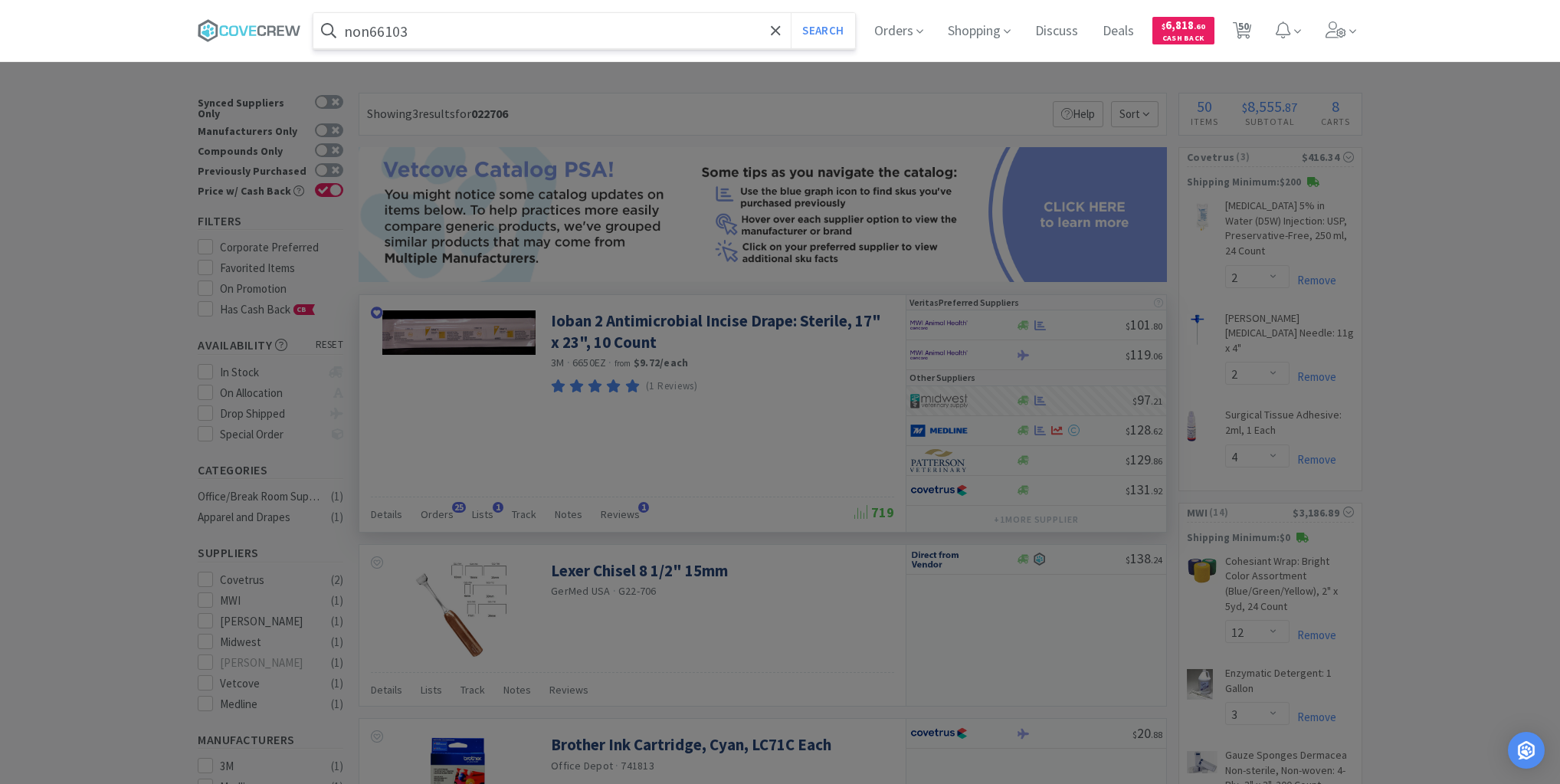
click at [791, 13] on button "Search" at bounding box center [822, 31] width 64 height 36
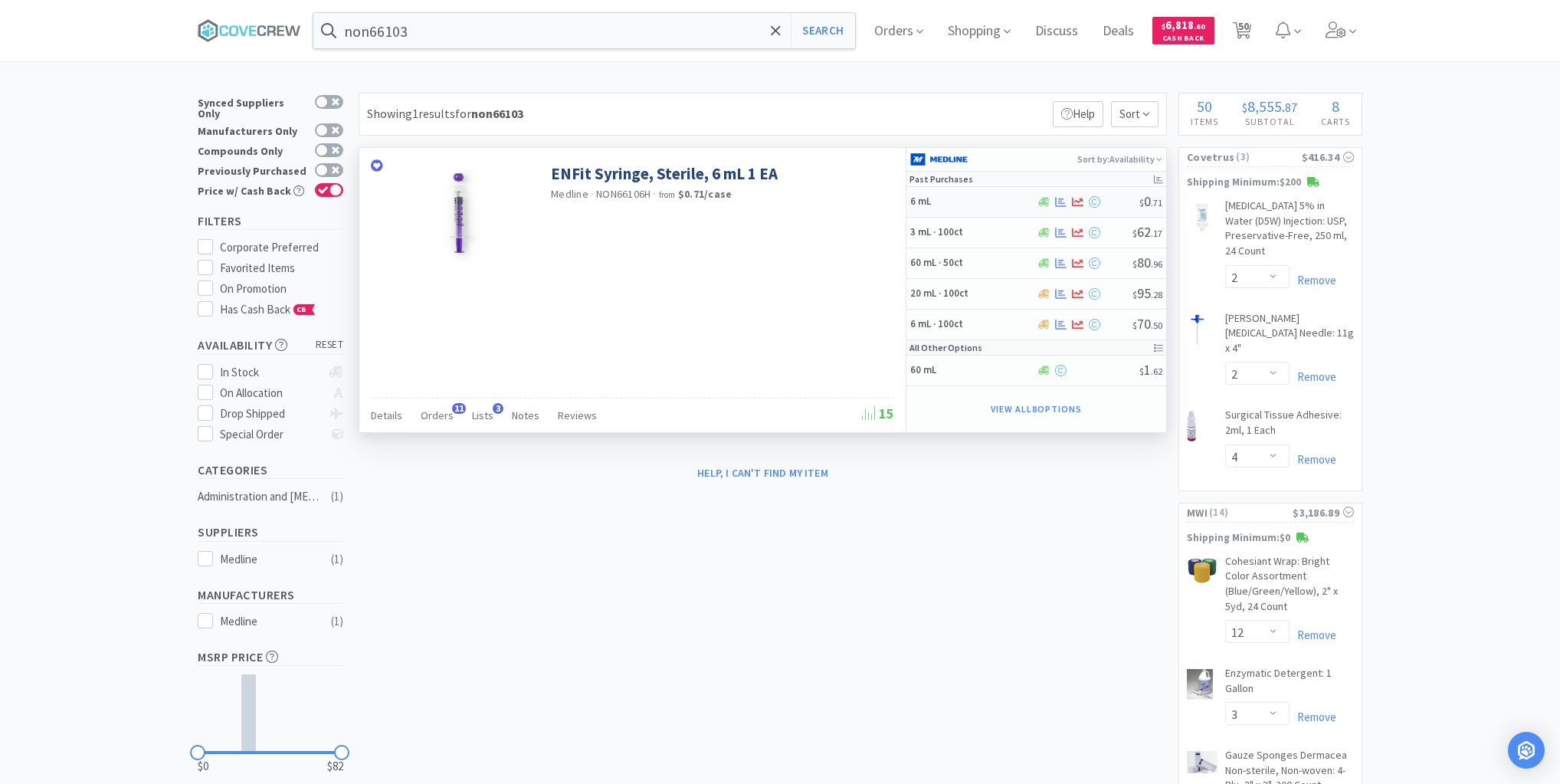
click at [985, 203] on h5 "6 mL" at bounding box center [972, 202] width 122 height 13
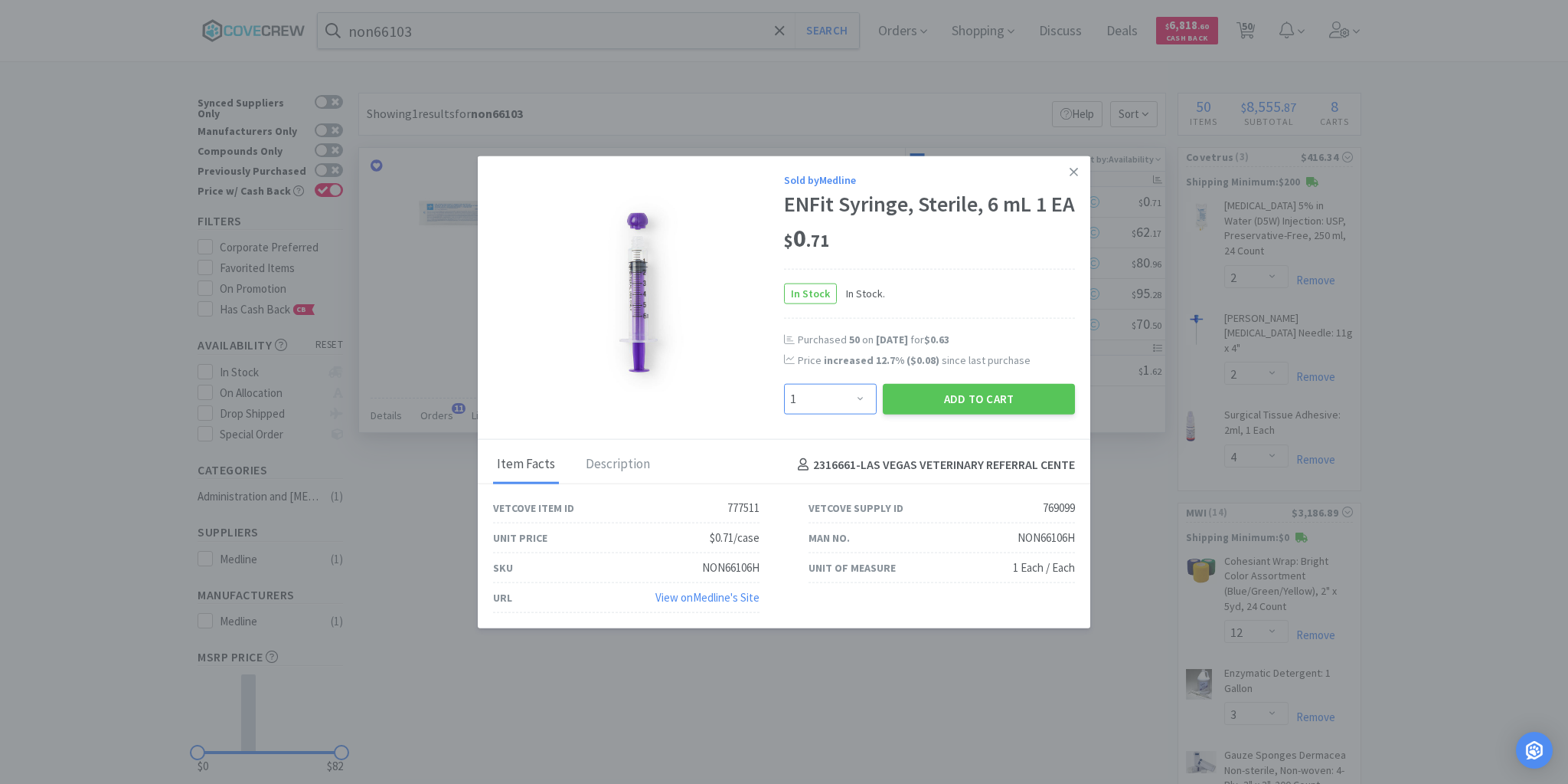
click at [864, 412] on select "Enter Quantity 1 2 3 4 5 6 7 8 9 10 11 12 13 14 15 16 17 18 19 20 Enter Quantity" at bounding box center [831, 399] width 93 height 31
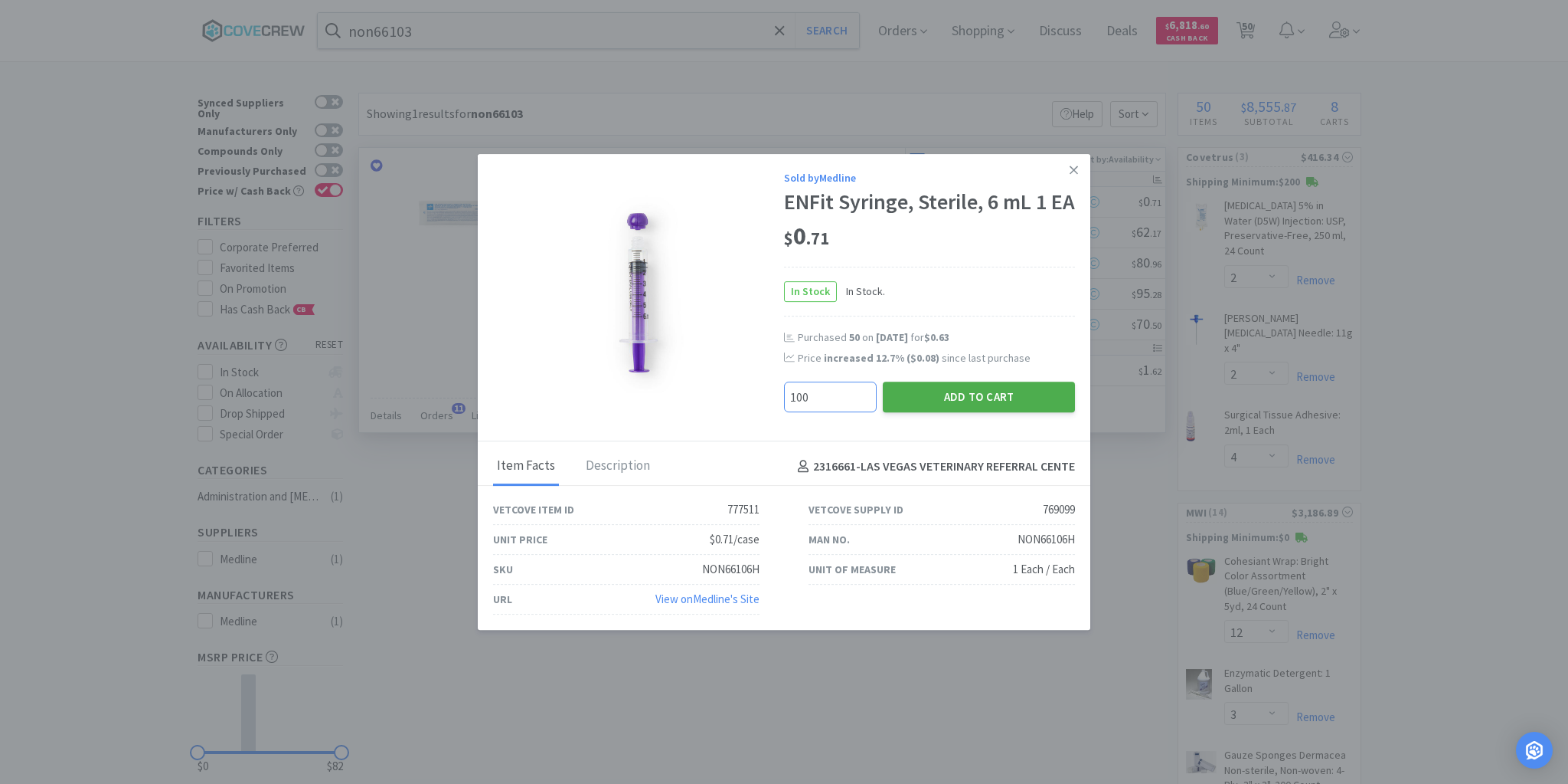
click at [907, 408] on button "Add to Cart" at bounding box center [979, 396] width 193 height 31
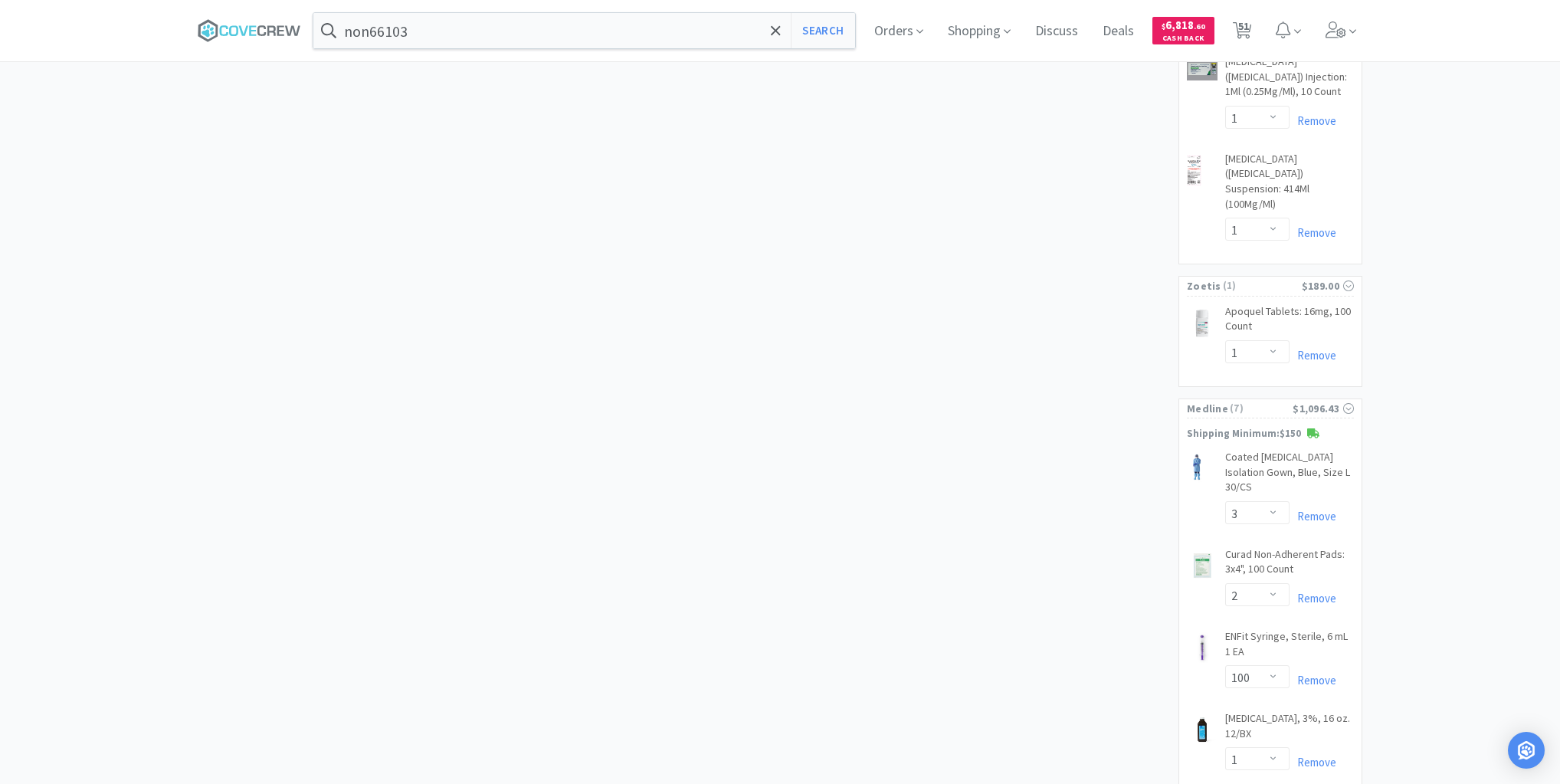
scroll to position [4290, 0]
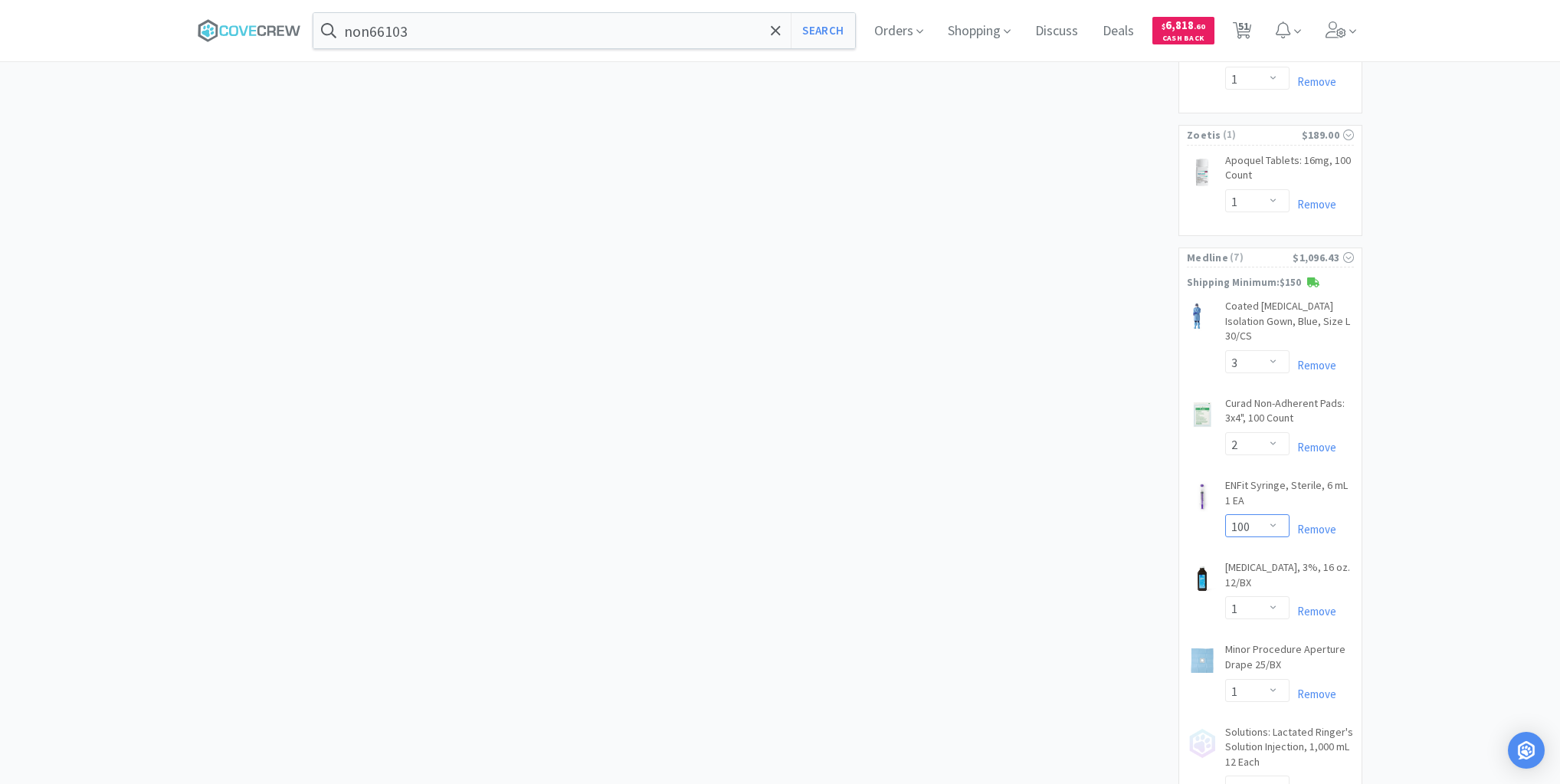
click at [1273, 514] on select "Enter Quantity 1 2 3 4 5 6 7 8 9 10 11 12 13 14 15 16 17 18 19 20 100 Enter Qua…" at bounding box center [1257, 526] width 65 height 23
click at [1314, 514] on button "Update" at bounding box center [1314, 526] width 51 height 23
click at [524, 28] on input "non66103" at bounding box center [584, 31] width 542 height 36
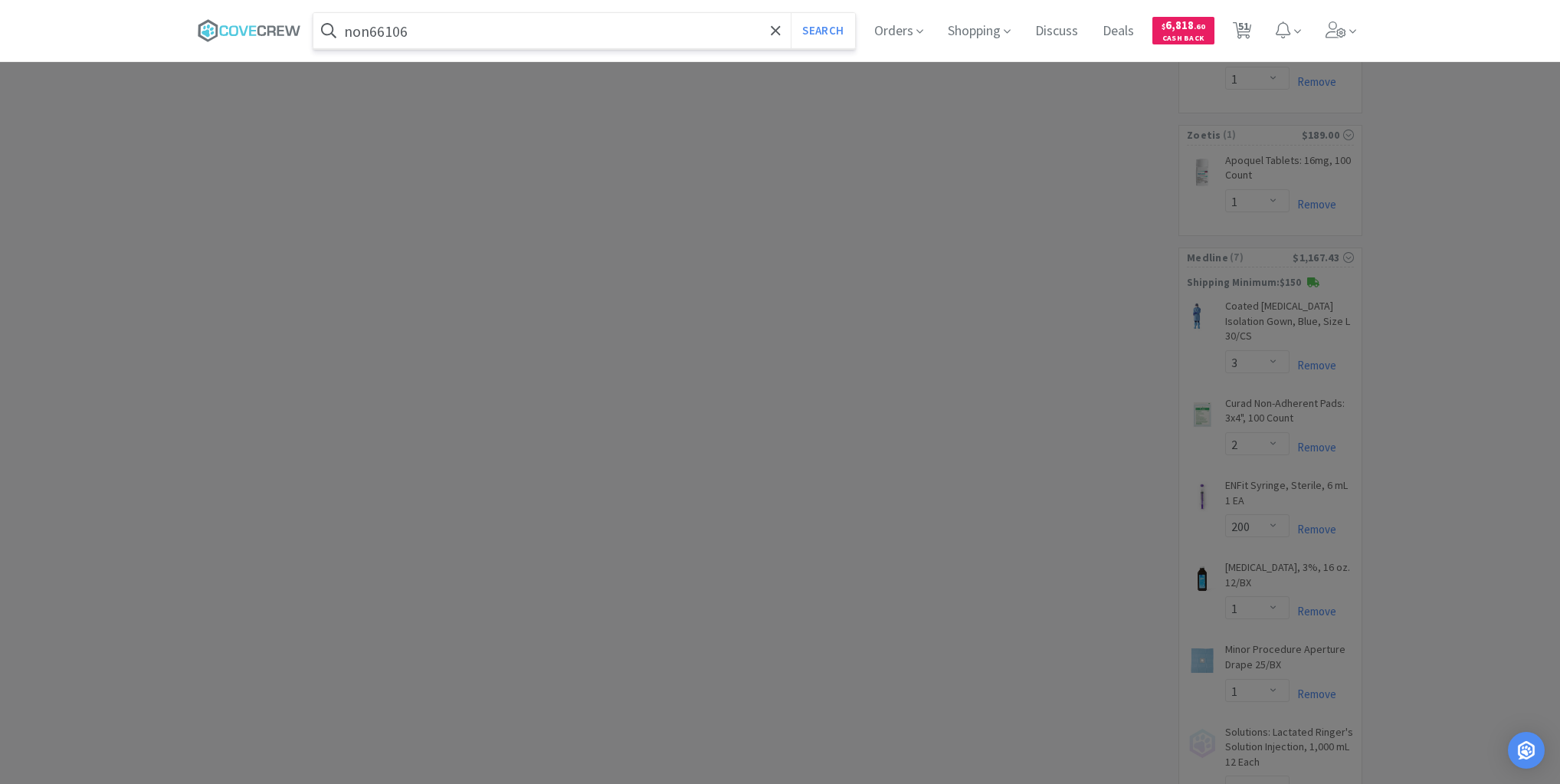
click at [791, 13] on button "Search" at bounding box center [822, 31] width 64 height 36
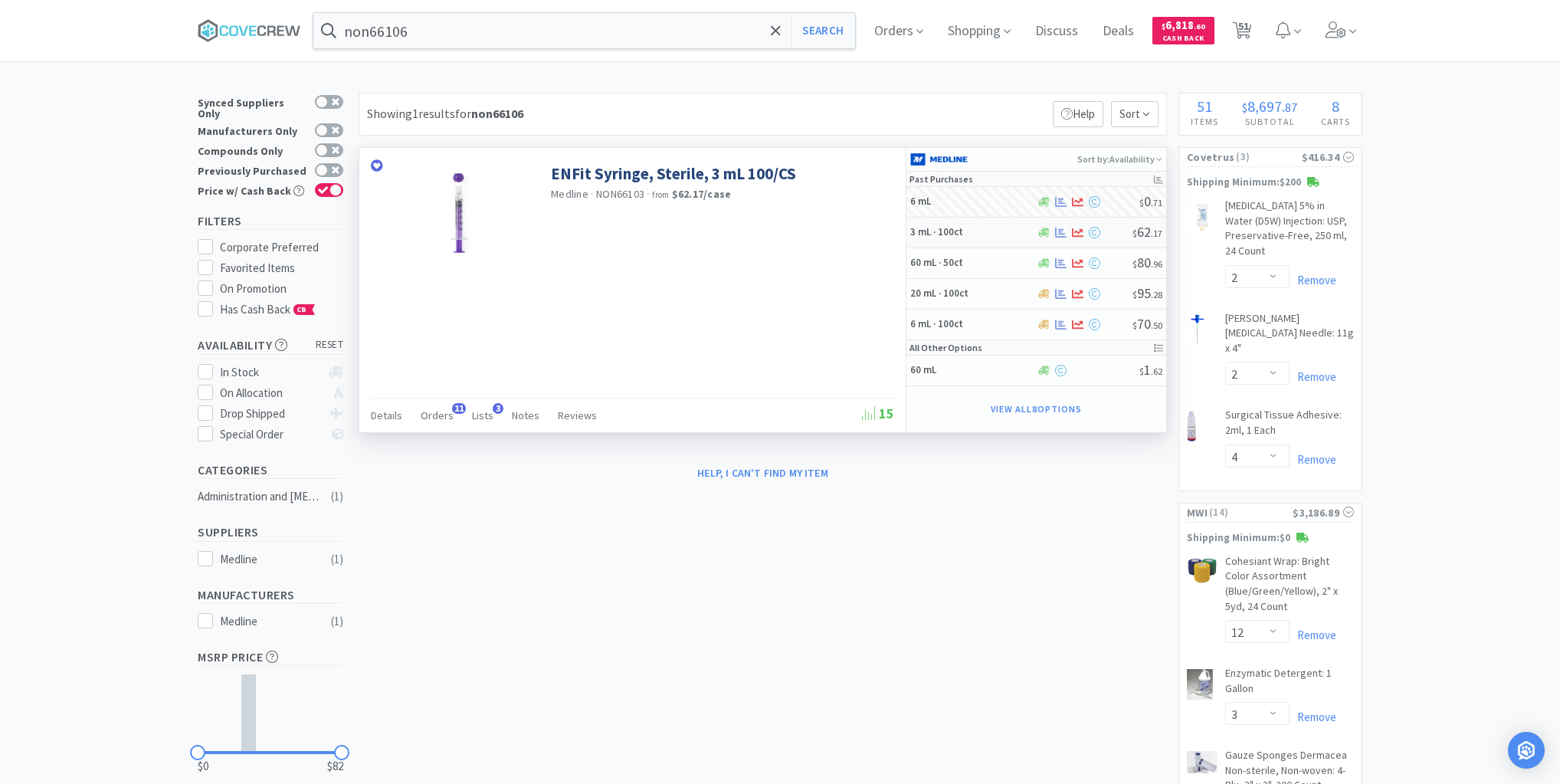
click at [1001, 232] on h5 "3 mL · 100ct" at bounding box center [972, 232] width 122 height 13
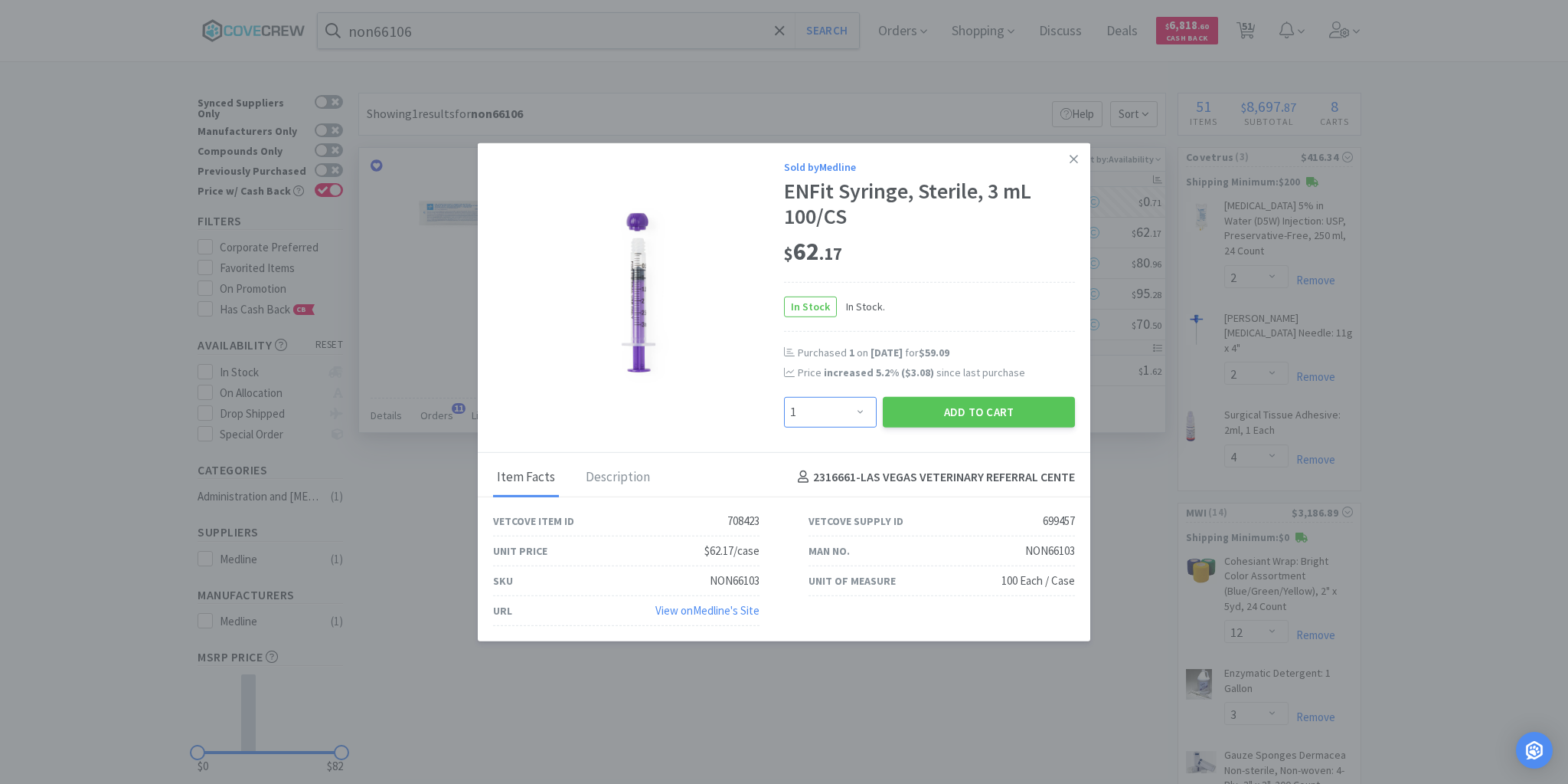
click at [860, 414] on select "Enter Quantity 1 2 3 4 5 6 7 8 9 10 11 12 13 14 15 16 17 18 19 20 Enter Quantity" at bounding box center [831, 411] width 93 height 31
click at [784, 397] on select "Enter Quantity 1 2 3 4 5 6 7 8 9 10 11 12 13 14 15 16 17 18 19 20 Enter Quantity" at bounding box center [831, 411] width 93 height 31
click at [937, 414] on button "Add to Cart" at bounding box center [979, 411] width 193 height 31
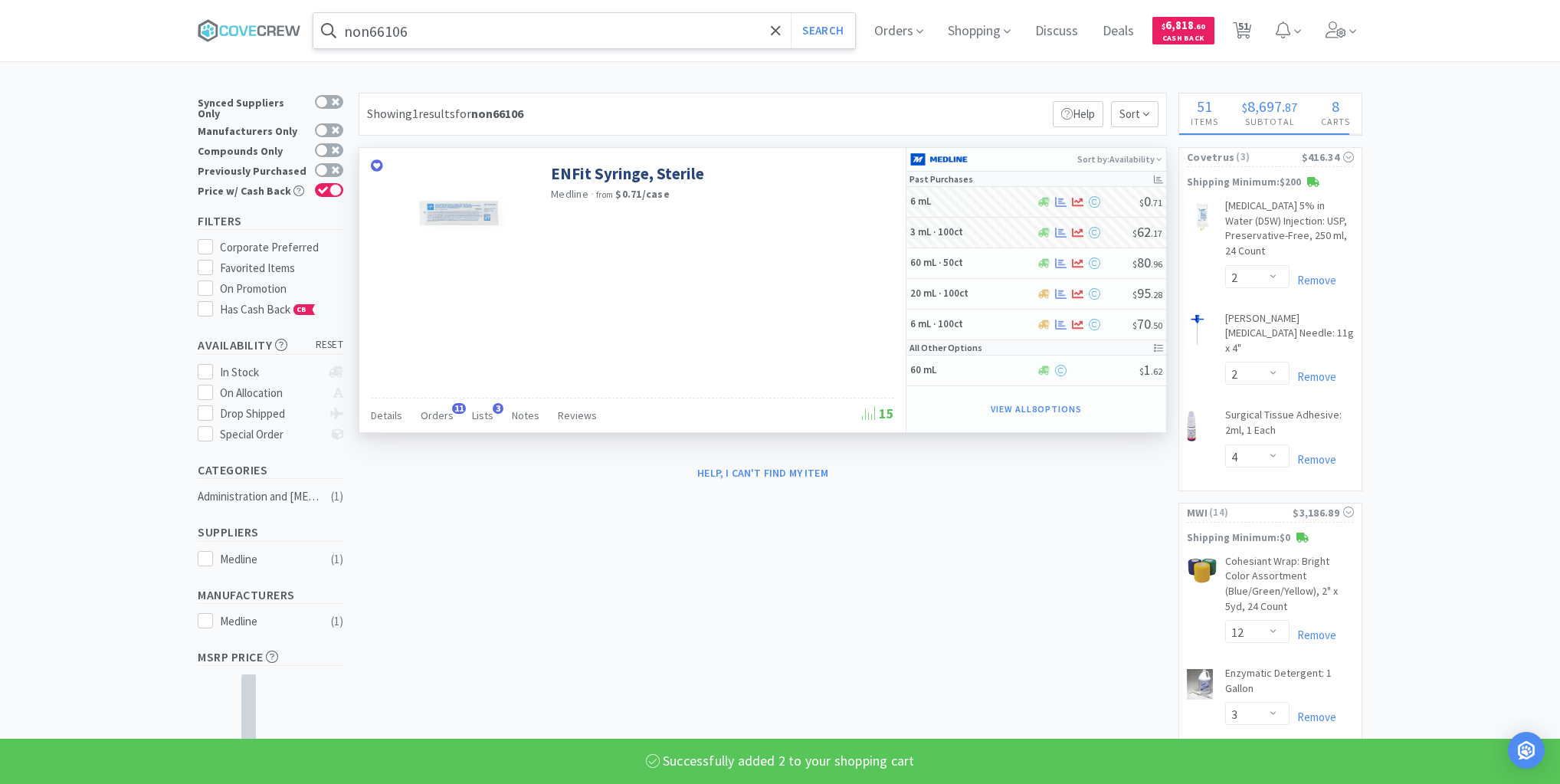
click at [653, 31] on input "non66106" at bounding box center [584, 31] width 542 height 36
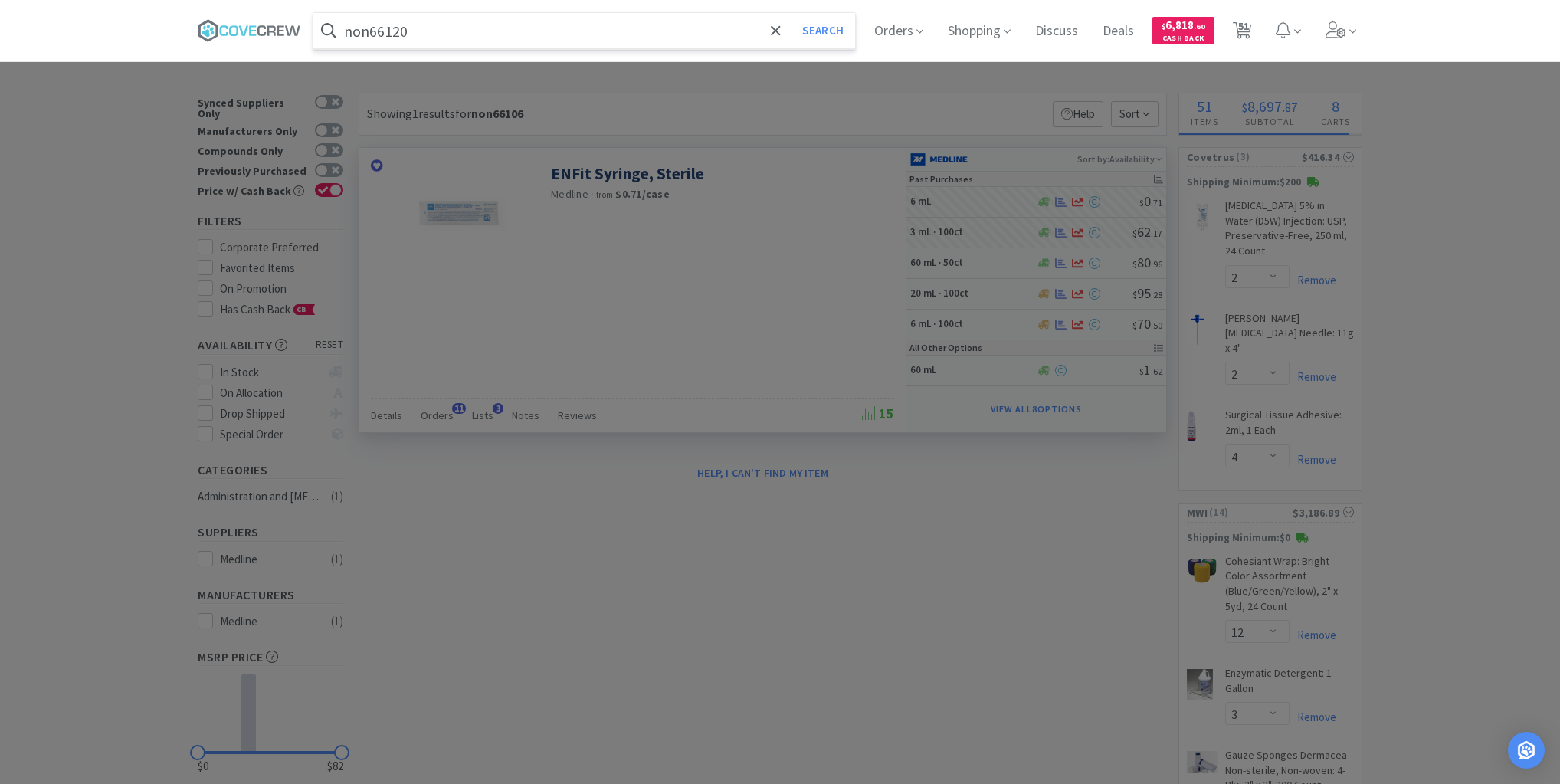
click at [791, 13] on button "Search" at bounding box center [822, 31] width 64 height 36
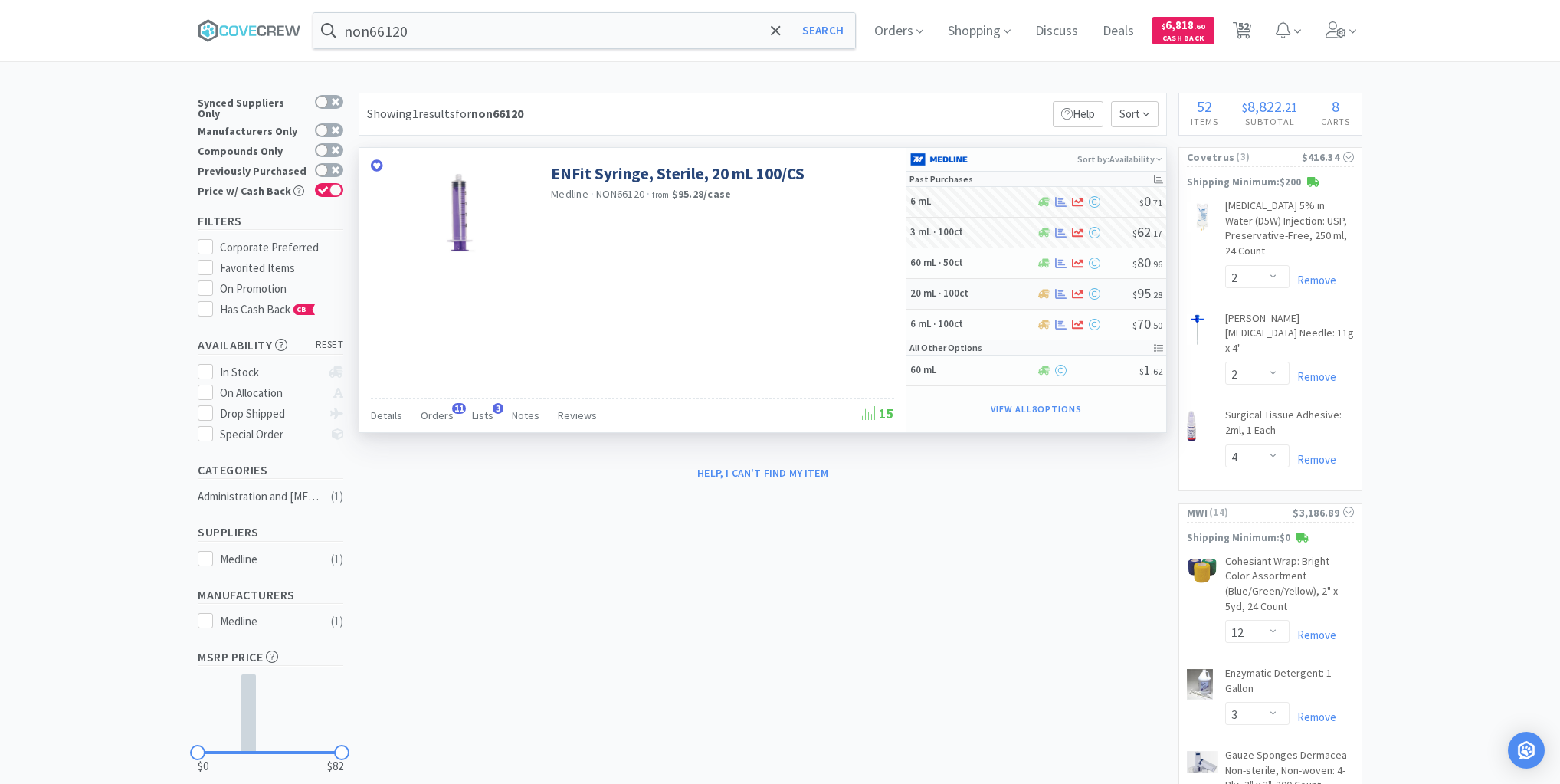
click at [989, 294] on h5 "20 mL · 100ct" at bounding box center [972, 294] width 122 height 13
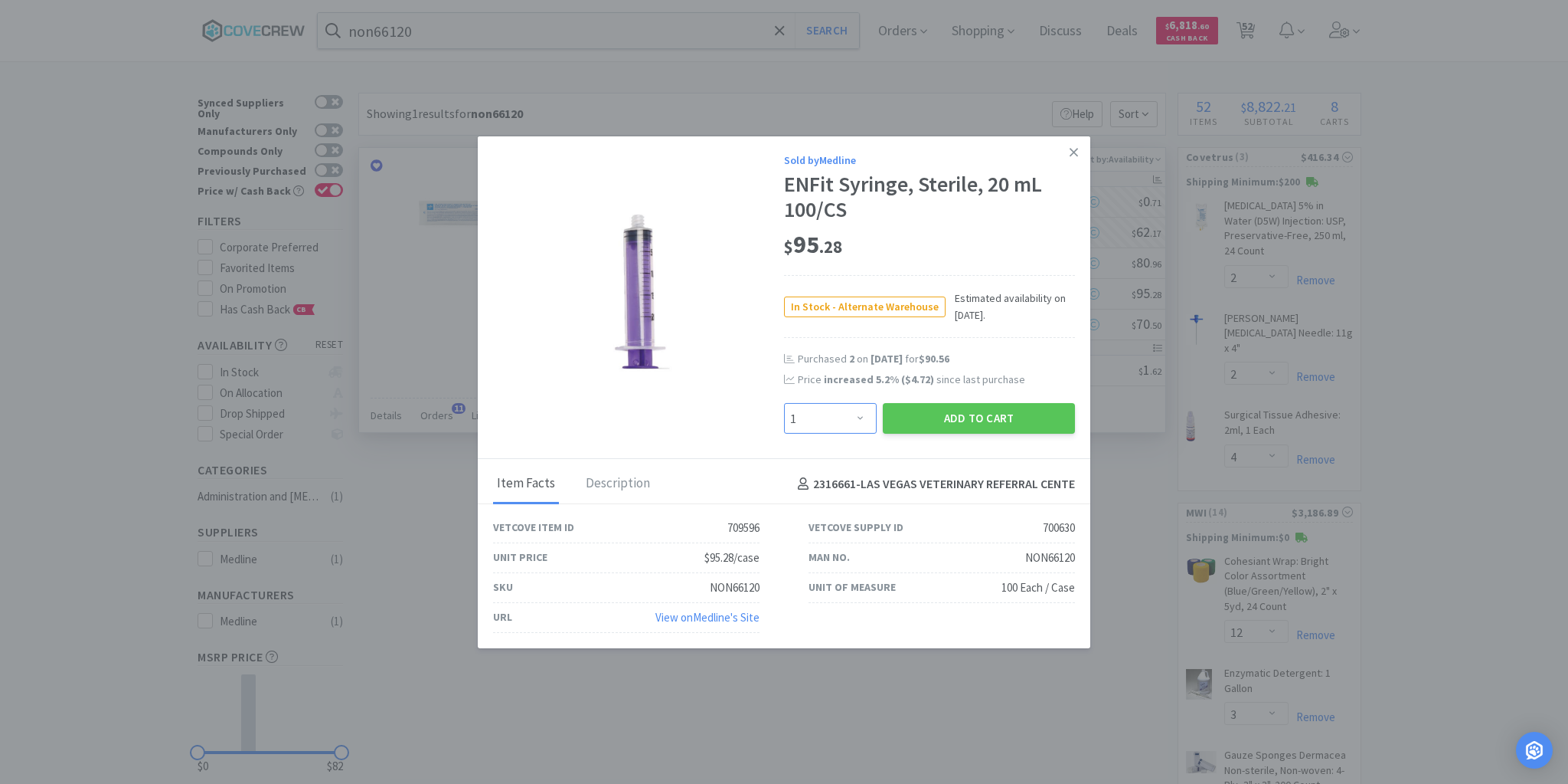
click at [863, 419] on select "Enter Quantity 1 2 3 4 5 6 7 8 9 10 11 12 13 14 15 16 17 18 19 20 Enter Quantity" at bounding box center [831, 418] width 93 height 31
click at [784, 404] on select "Enter Quantity 1 2 3 4 5 6 7 8 9 10 11 12 13 14 15 16 17 18 19 20 Enter Quantity" at bounding box center [831, 418] width 93 height 31
click at [922, 421] on button "Add to Cart" at bounding box center [979, 418] width 193 height 31
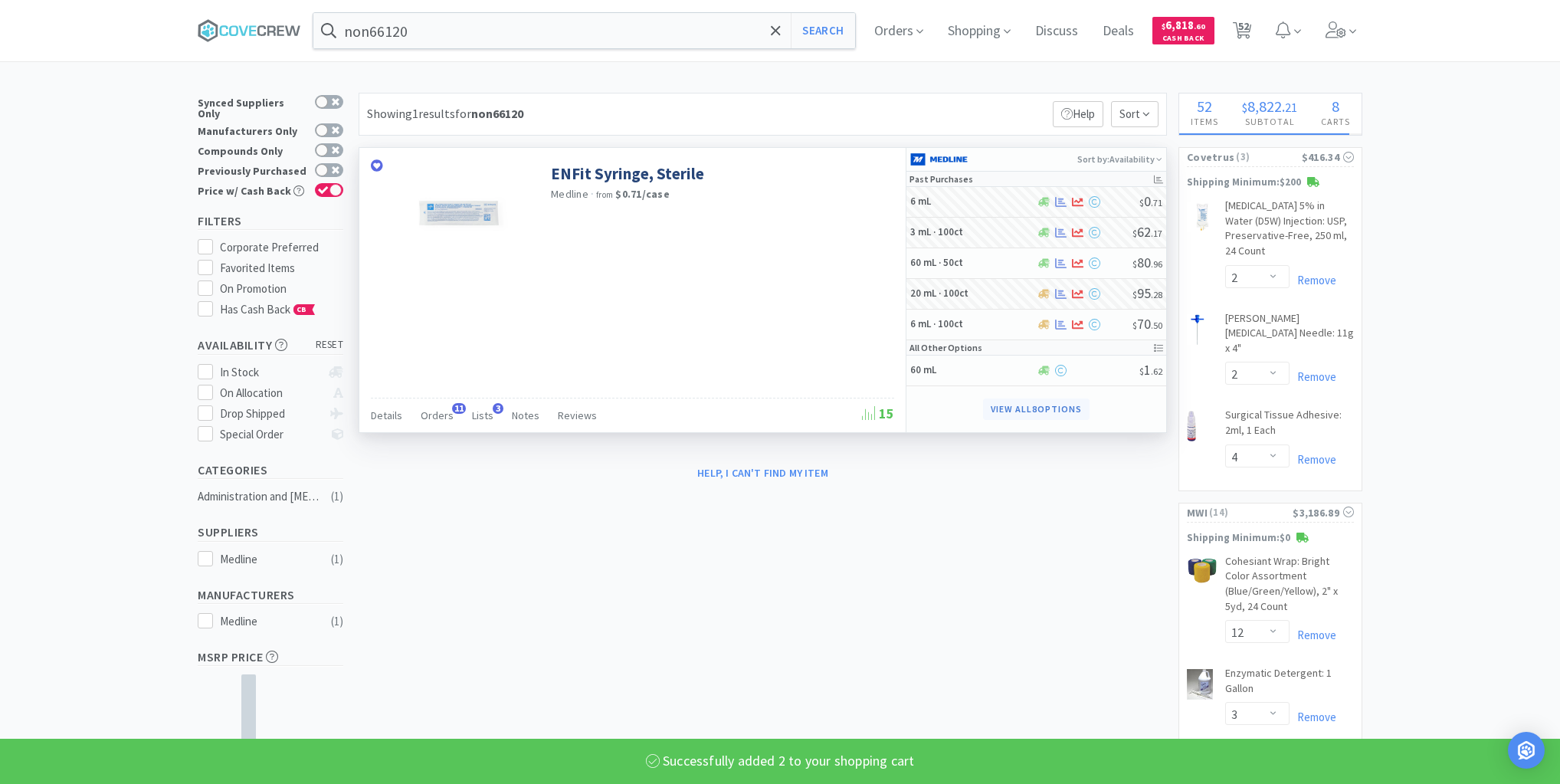
click at [1013, 408] on button "View all 8 Options" at bounding box center [1036, 409] width 106 height 22
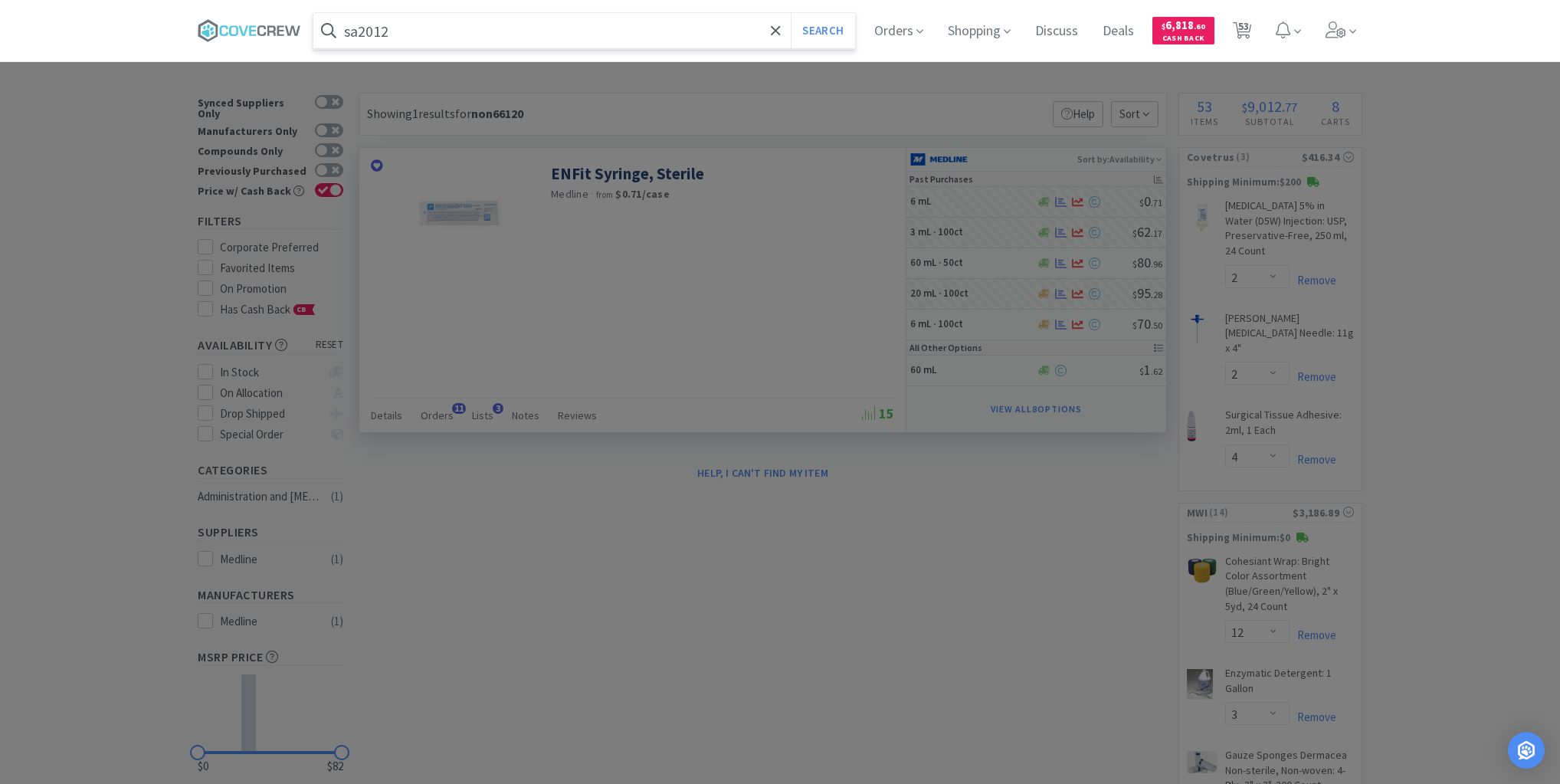
click at [791, 13] on button "Search" at bounding box center [822, 31] width 64 height 36
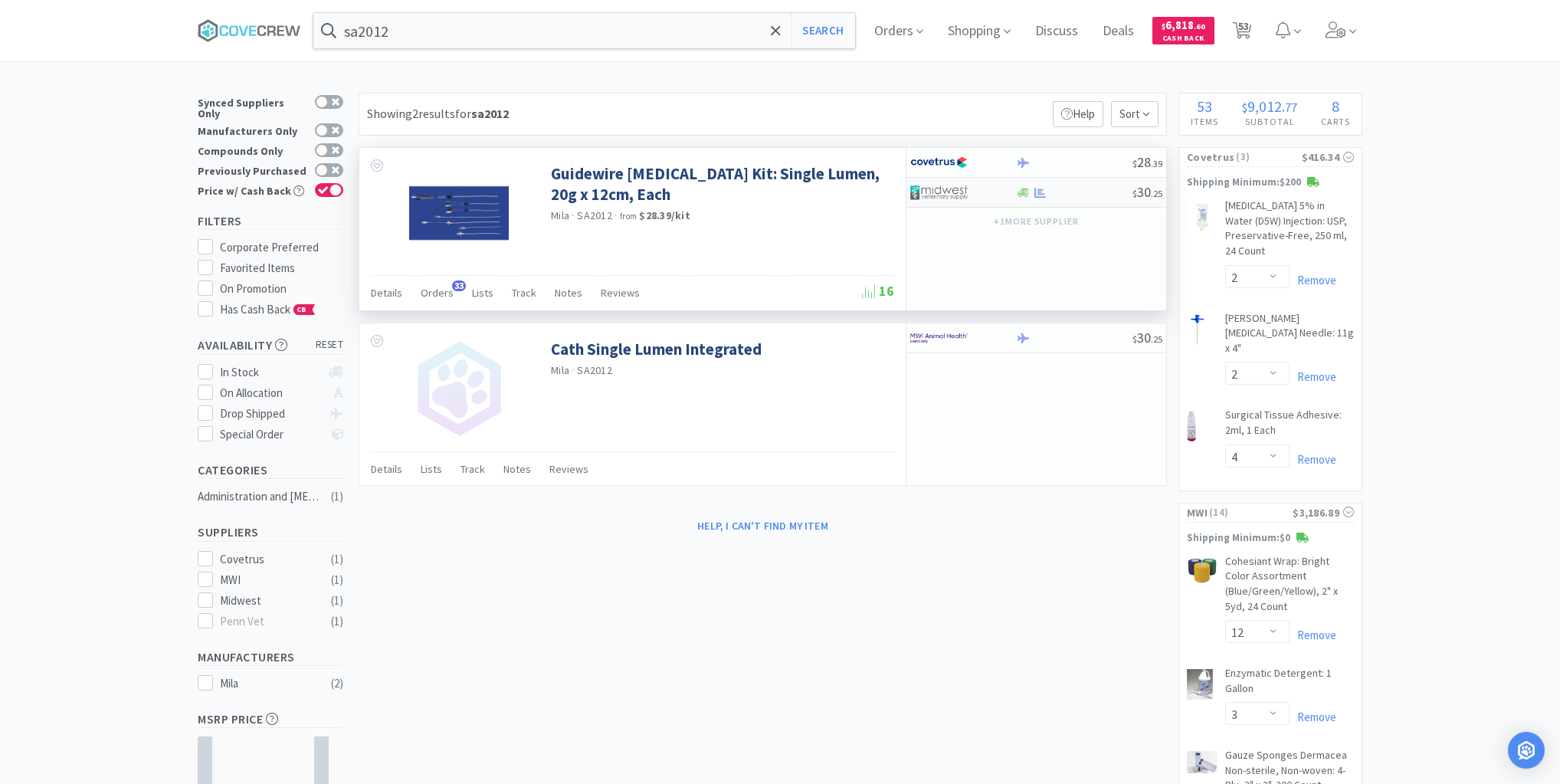
click at [1058, 193] on div at bounding box center [1074, 193] width 117 height 12
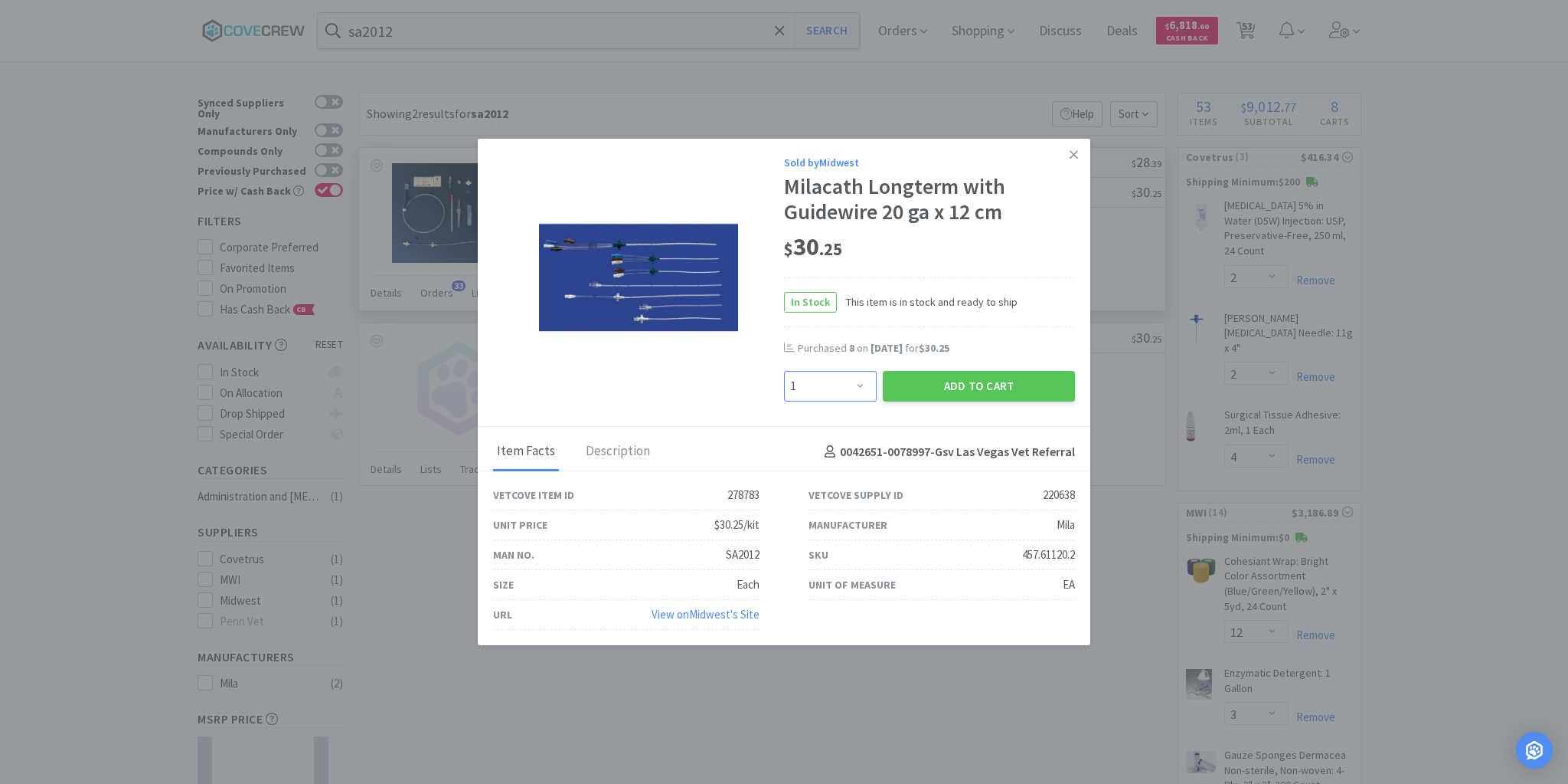
click at [865, 385] on select "Enter Quantity 1 2 3 4 5 6 7 8 9 10 11 12 13 14 15 16 17 18 19 20 Enter Quantity" at bounding box center [831, 385] width 93 height 31
click at [784, 371] on select "Enter Quantity 1 2 3 4 5 6 7 8 9 10 11 12 13 14 15 16 17 18 19 20 Enter Quantity" at bounding box center [831, 385] width 93 height 31
click at [862, 385] on select "Enter Quantity 1 2 3 4 5 6 7 8 9 10 11 12 13 14 15 16 17 18 19 20 Enter Quantity" at bounding box center [831, 385] width 93 height 31
click at [784, 371] on select "Enter Quantity 1 2 3 4 5 6 7 8 9 10 11 12 13 14 15 16 17 18 19 20 Enter Quantity" at bounding box center [831, 385] width 93 height 31
click at [961, 386] on button "Add to Cart" at bounding box center [979, 385] width 193 height 31
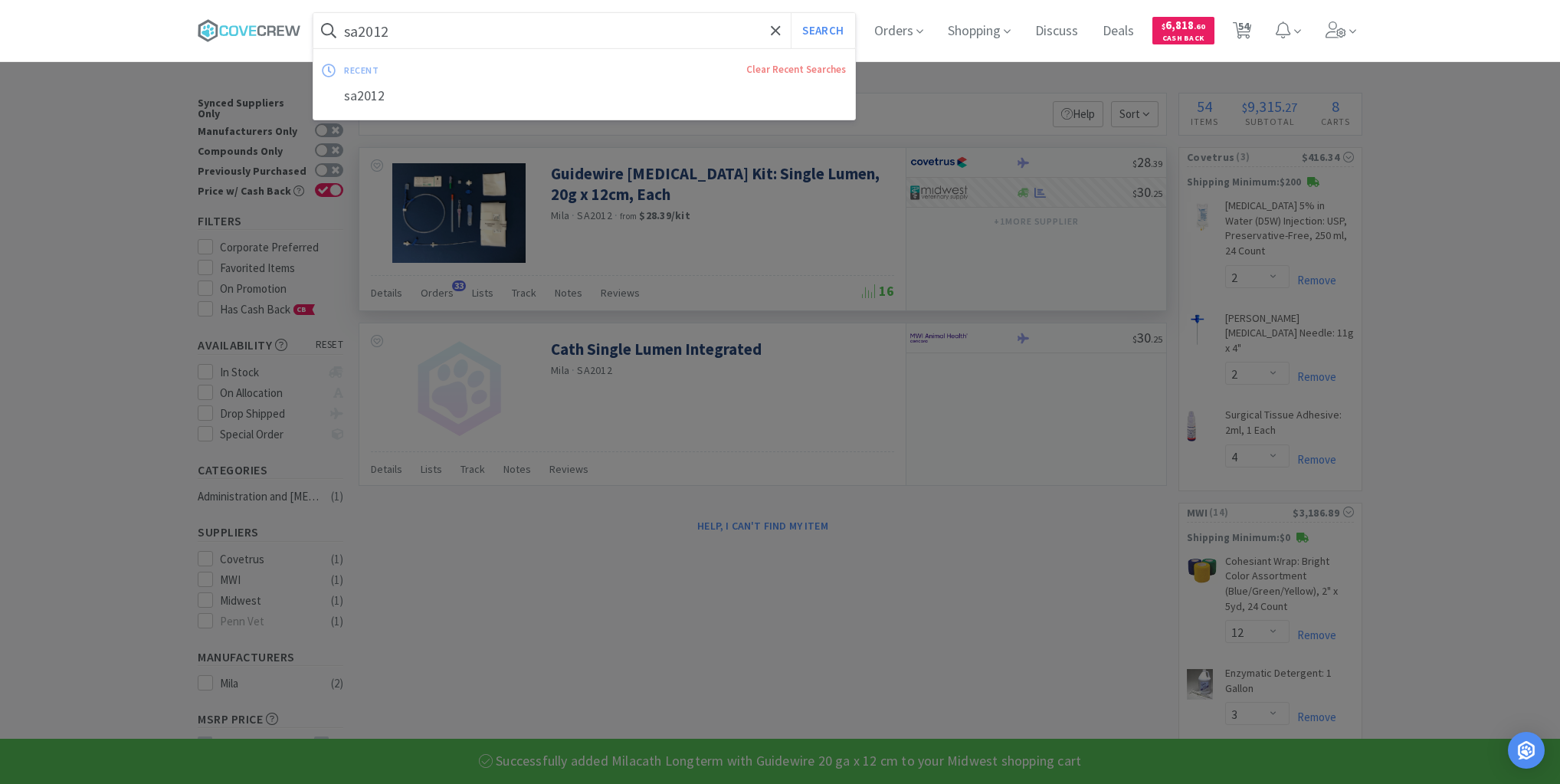
drag, startPoint x: 585, startPoint y: 31, endPoint x: 586, endPoint y: 58, distance: 27.0
click at [585, 33] on input "sa2012" at bounding box center [584, 31] width 542 height 36
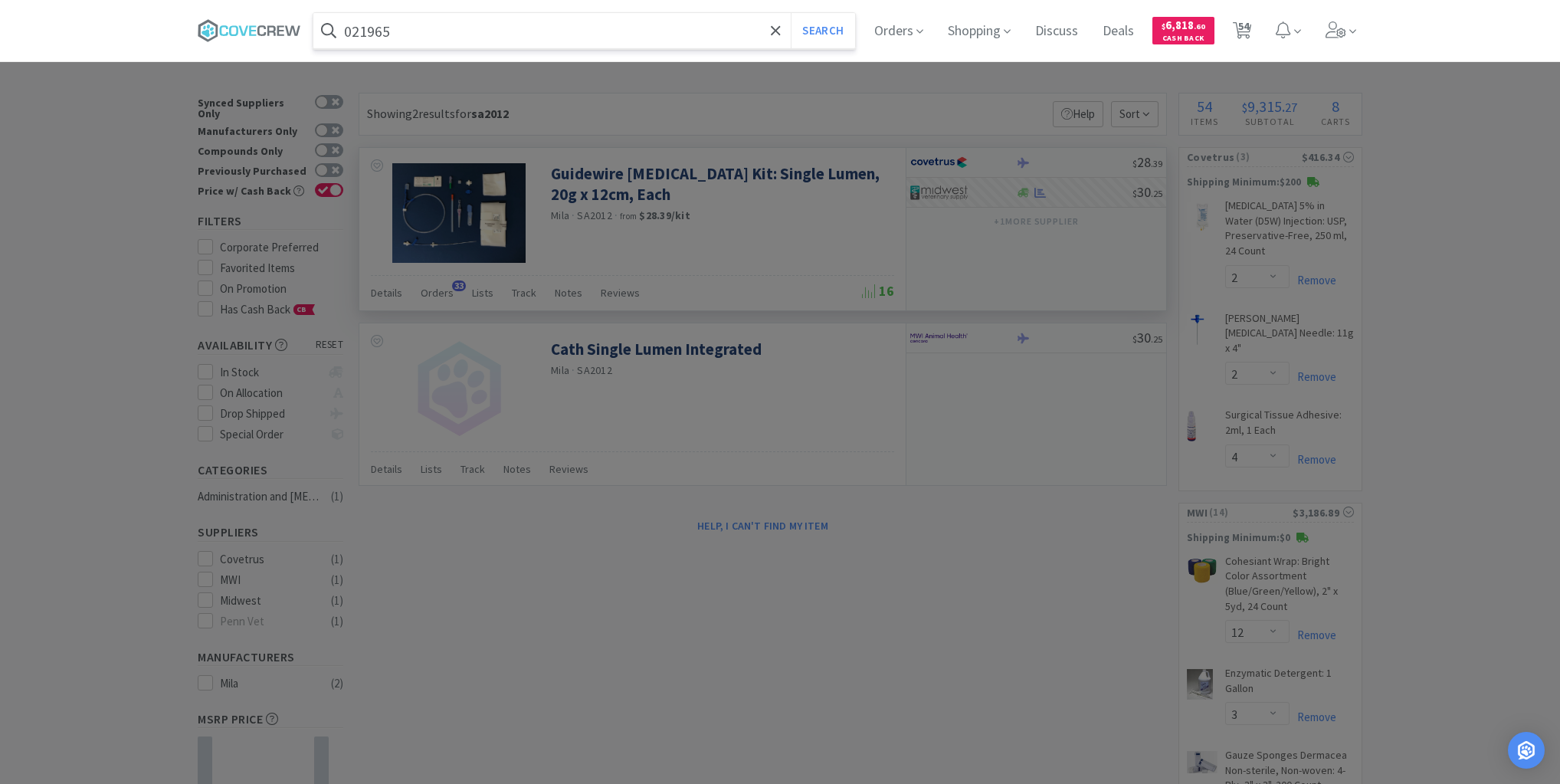
click at [791, 13] on button "Search" at bounding box center [822, 31] width 64 height 36
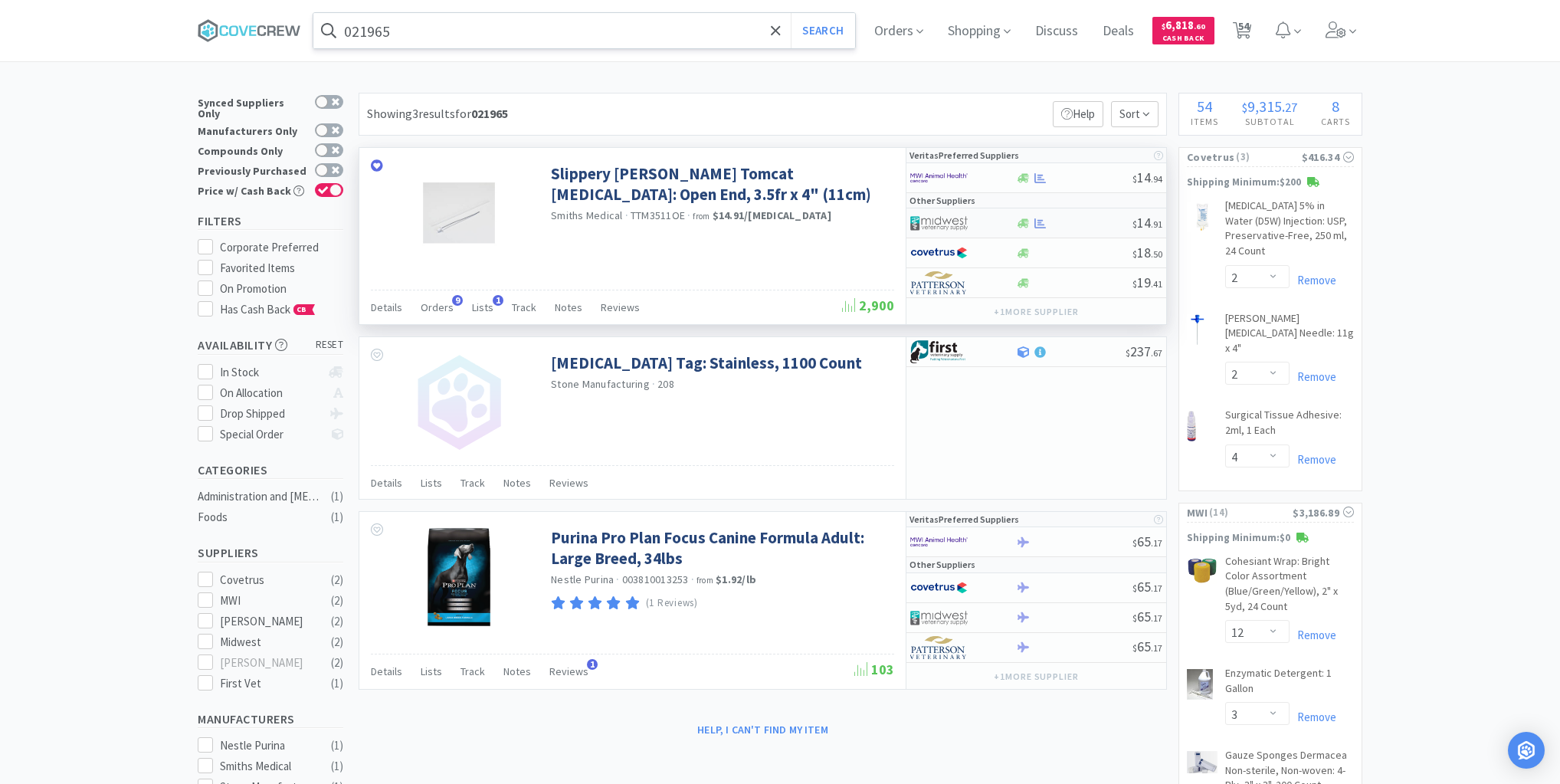
click at [1072, 222] on div at bounding box center [1074, 223] width 117 height 12
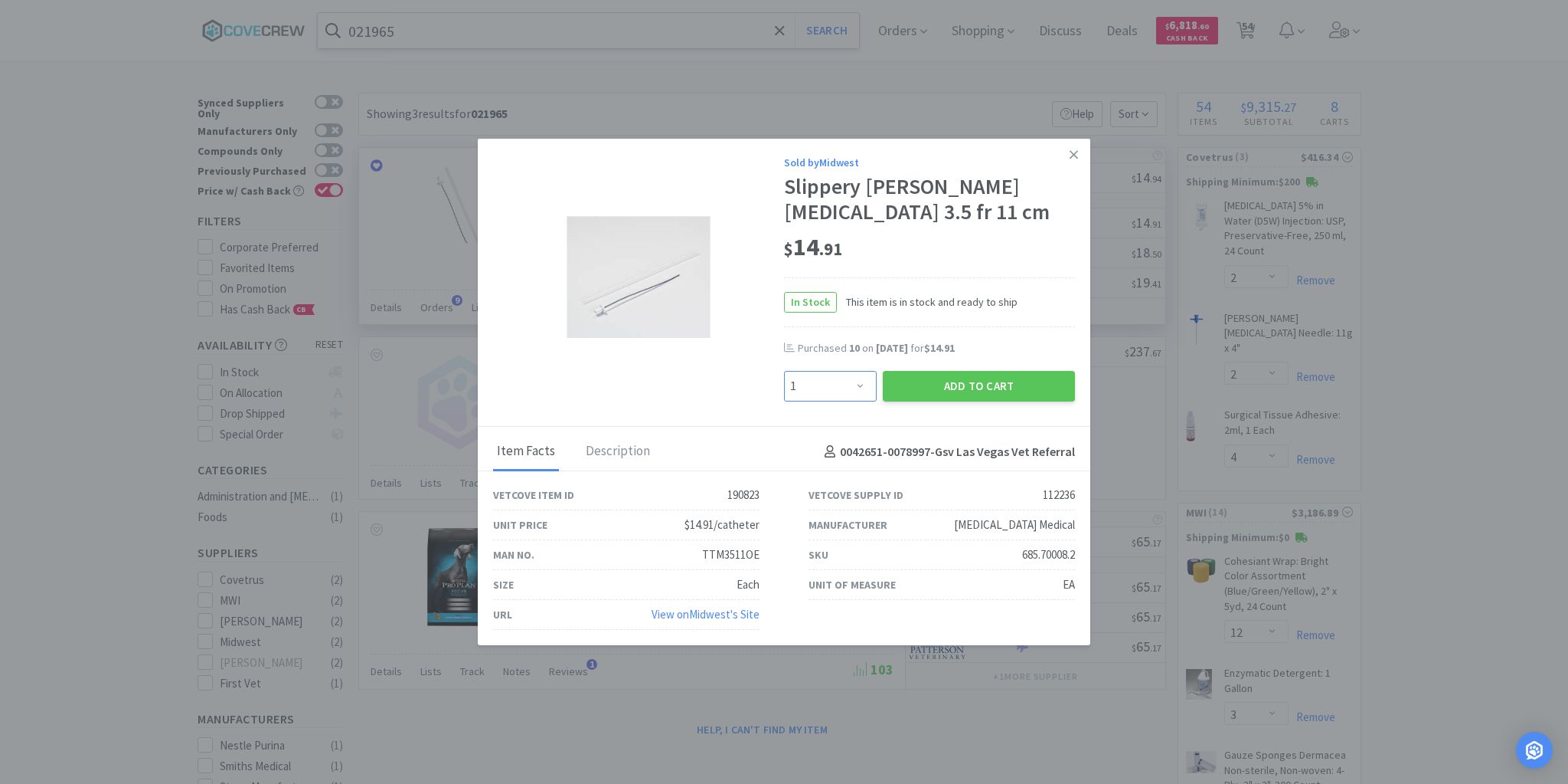
click at [861, 382] on select "Enter Quantity 1 2 3 4 5 6 7 8 9 10 11 12 13 14 15 16 17 18 19 20 Enter Quantity" at bounding box center [831, 385] width 93 height 31
click at [784, 371] on select "Enter Quantity 1 2 3 4 5 6 7 8 9 10 11 12 13 14 15 16 17 18 19 20 Enter Quantity" at bounding box center [831, 385] width 93 height 31
click at [944, 389] on button "Add to Cart" at bounding box center [979, 385] width 193 height 31
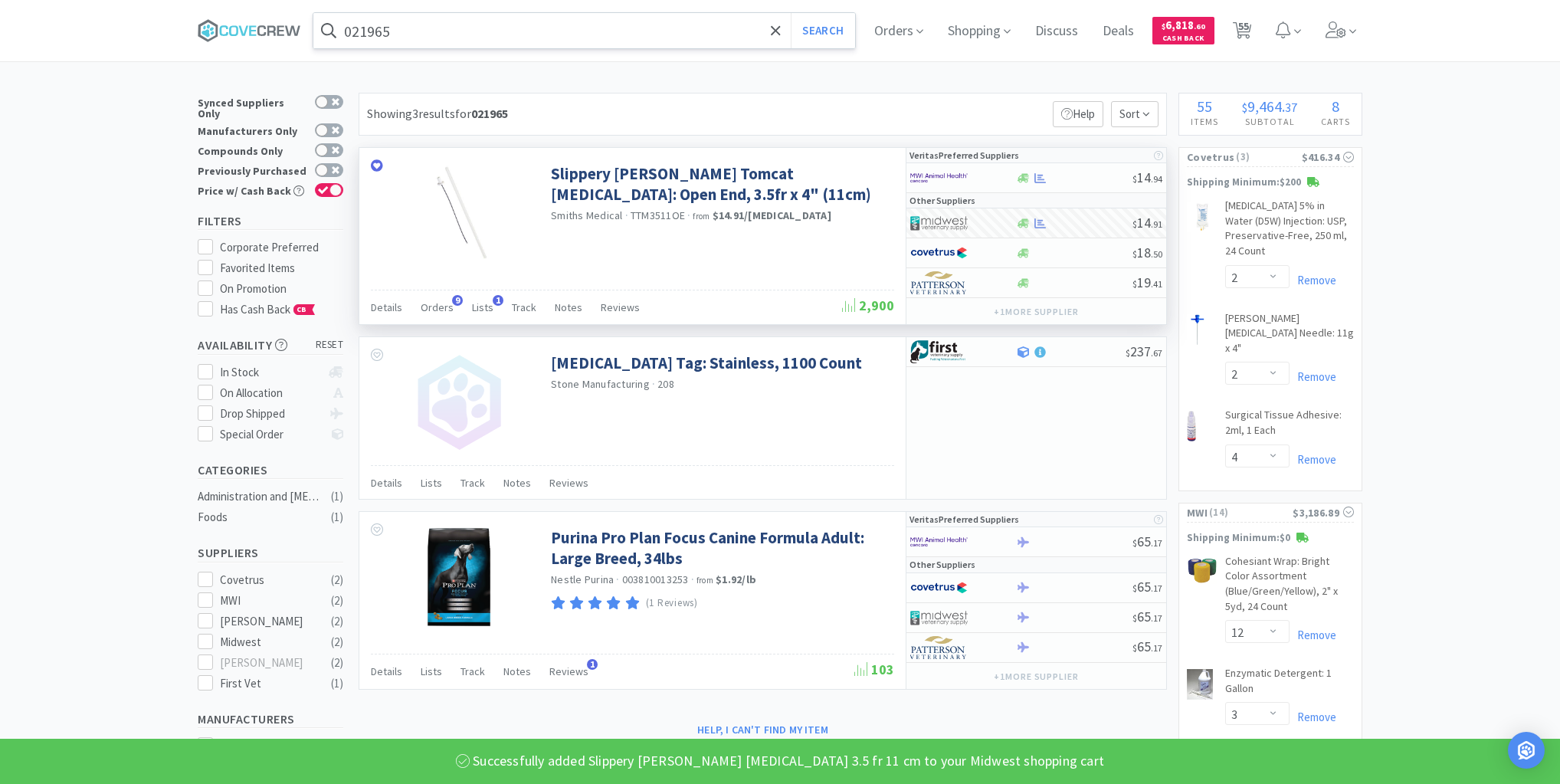
click at [711, 34] on input "021965" at bounding box center [584, 31] width 542 height 36
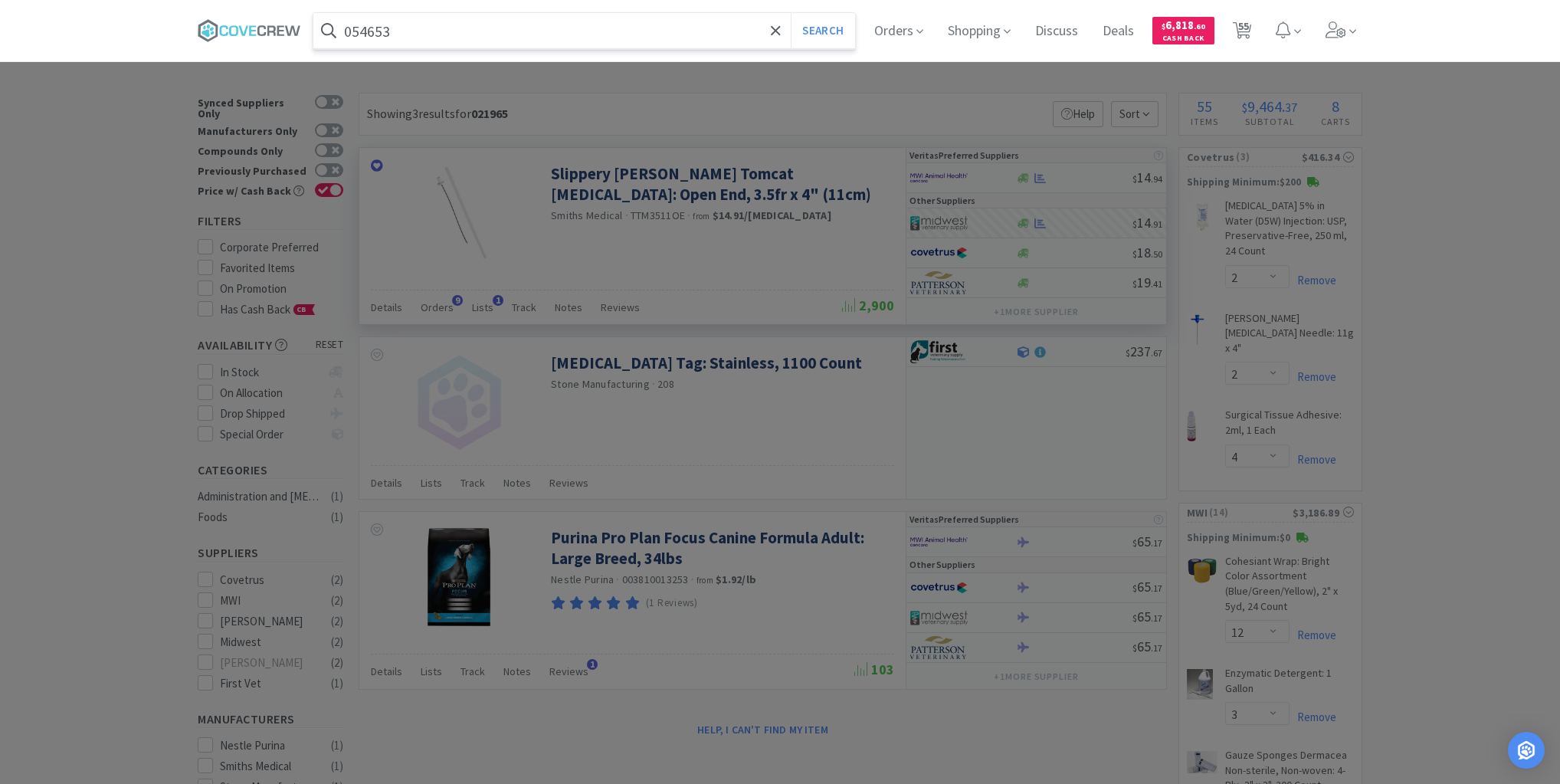
click at [791, 13] on button "Search" at bounding box center [822, 31] width 64 height 36
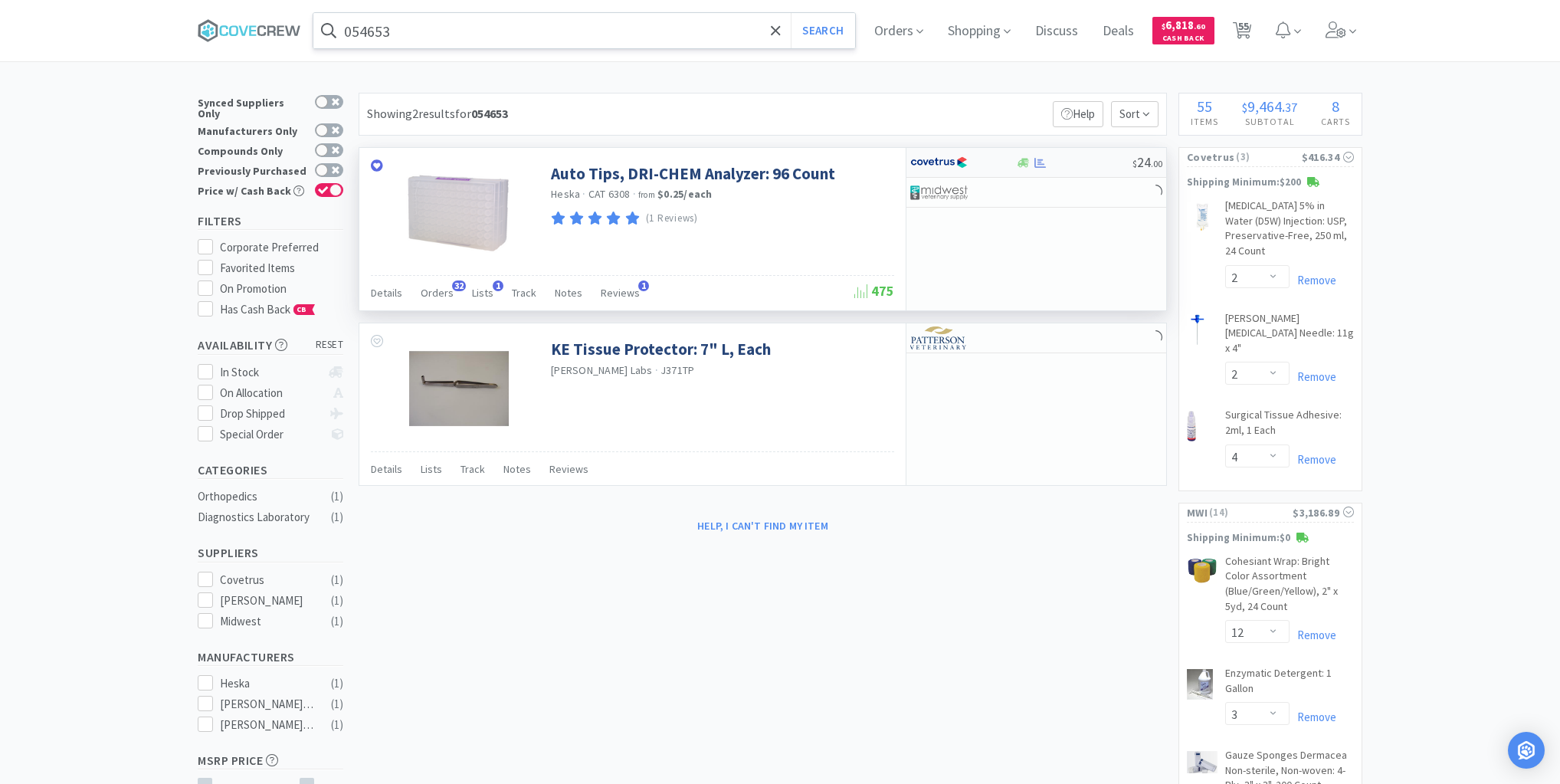
click at [1089, 169] on div "$ 24 . 00" at bounding box center [1036, 163] width 260 height 30
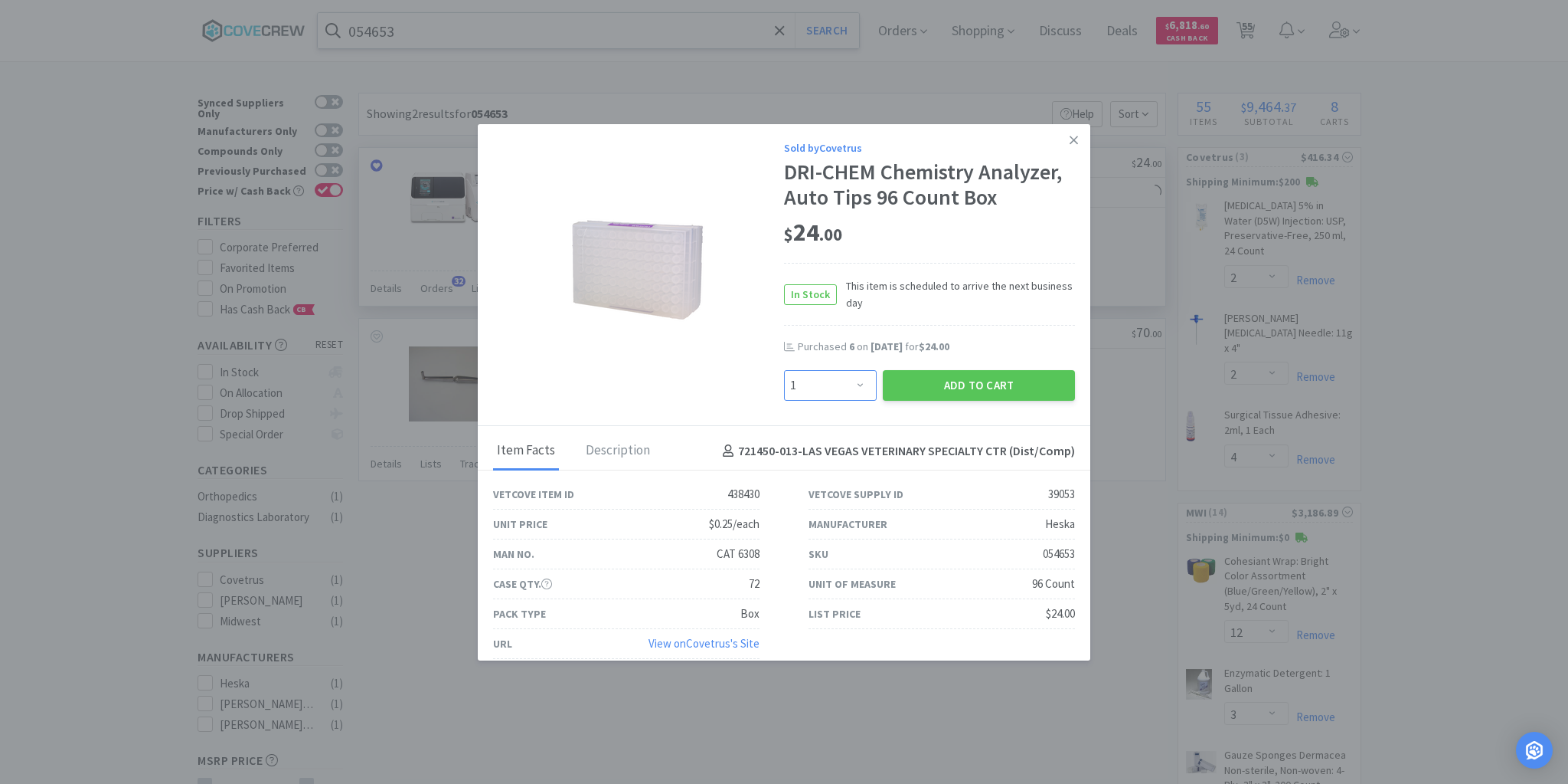
click at [855, 386] on select "Enter Quantity 1 2 3 4 5 6 7 8 9 10 11 12 13 14 15 16 17 18 19 20 Enter Quantity" at bounding box center [831, 385] width 93 height 31
click at [784, 370] on select "Enter Quantity 1 2 3 4 5 6 7 8 9 10 11 12 13 14 15 16 17 18 19 20 Enter Quantity" at bounding box center [831, 385] width 93 height 31
click at [956, 381] on button "Add to Cart" at bounding box center [979, 385] width 193 height 31
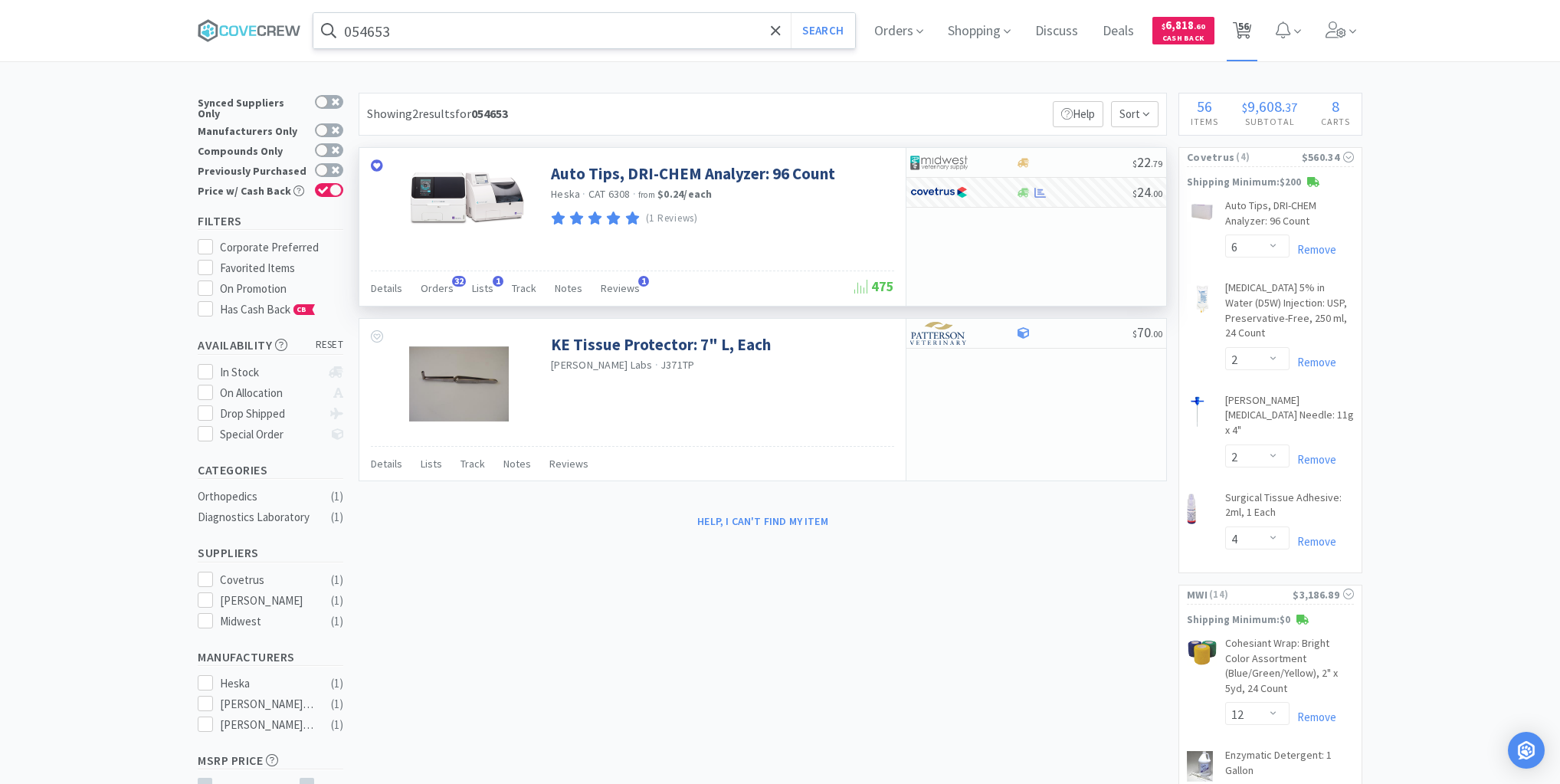
click at [1249, 27] on span "56" at bounding box center [1243, 26] width 11 height 61
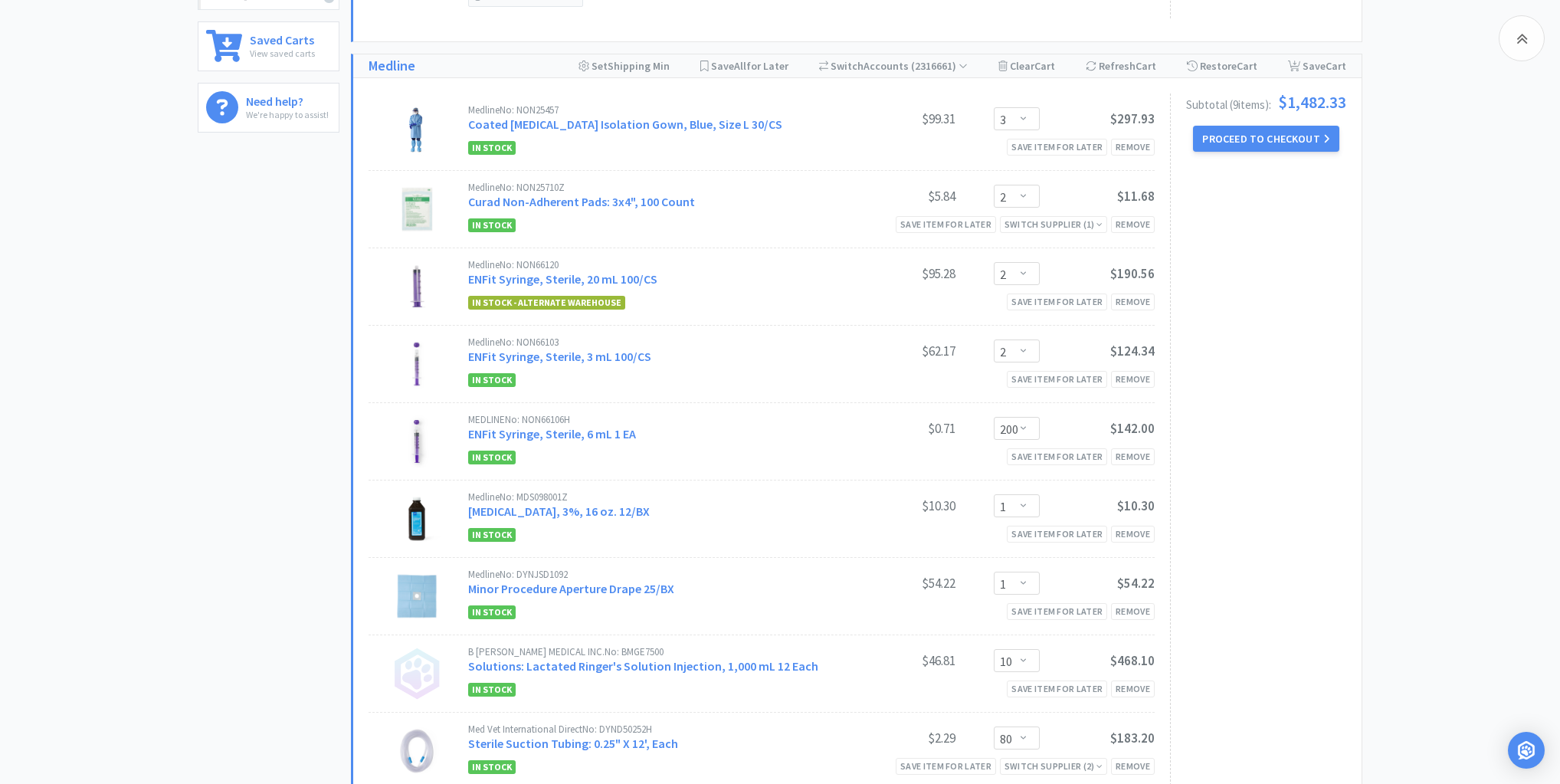
scroll to position [613, 0]
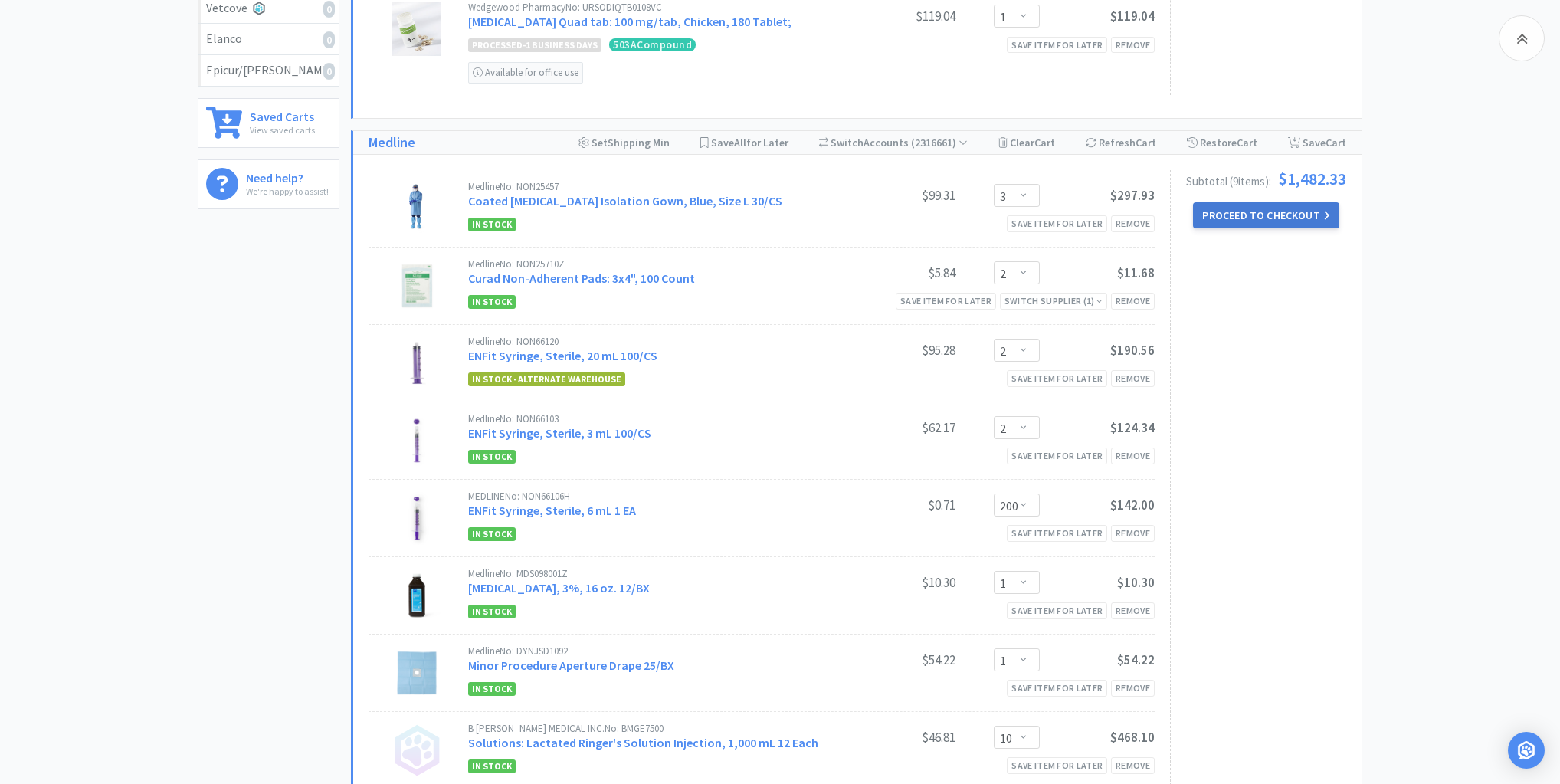
click at [1256, 218] on button "Proceed to Checkout" at bounding box center [1266, 215] width 146 height 26
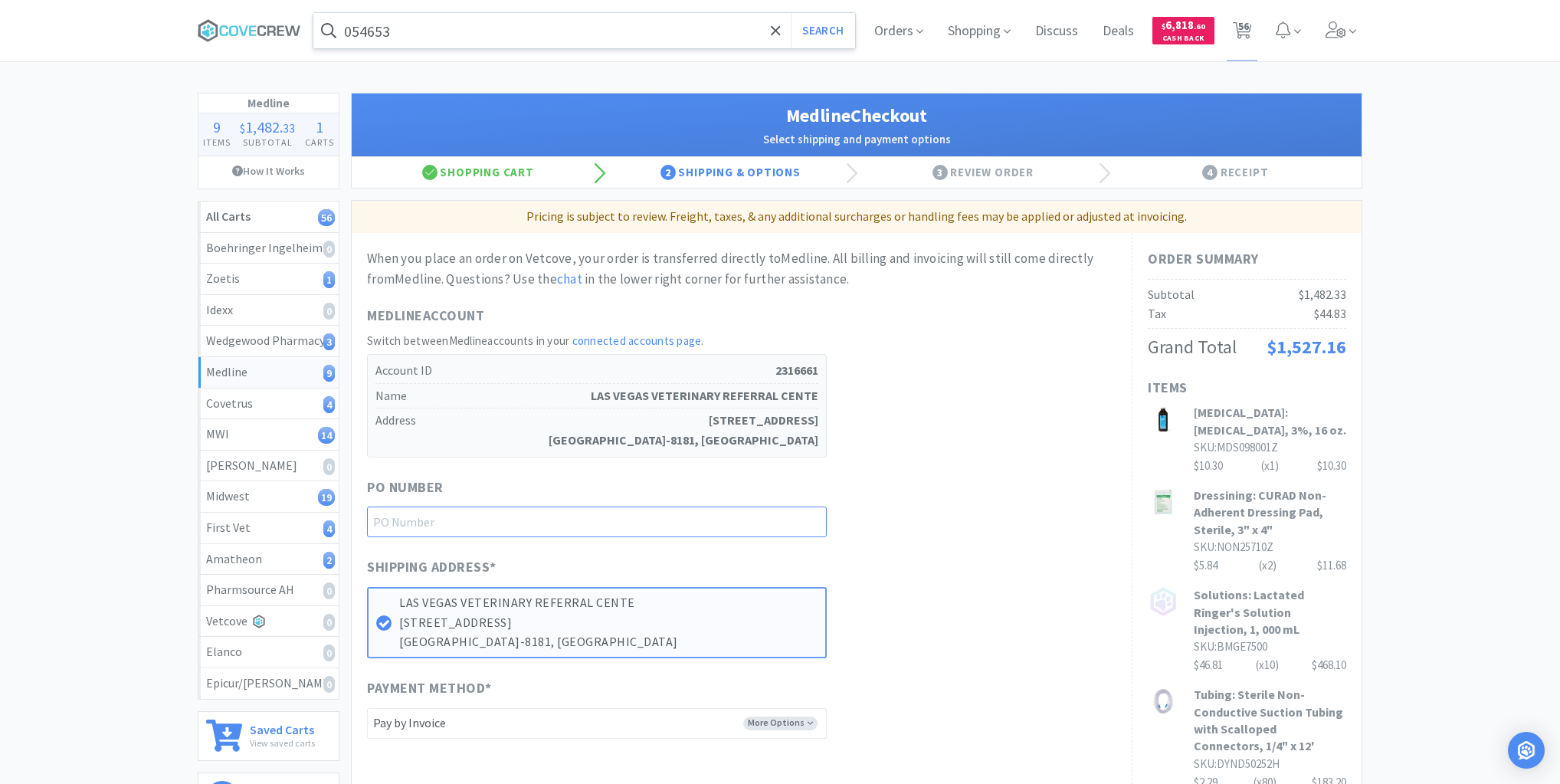
drag, startPoint x: 782, startPoint y: 523, endPoint x: 797, endPoint y: 539, distance: 21.9
click at [782, 523] on input "text" at bounding box center [597, 521] width 460 height 31
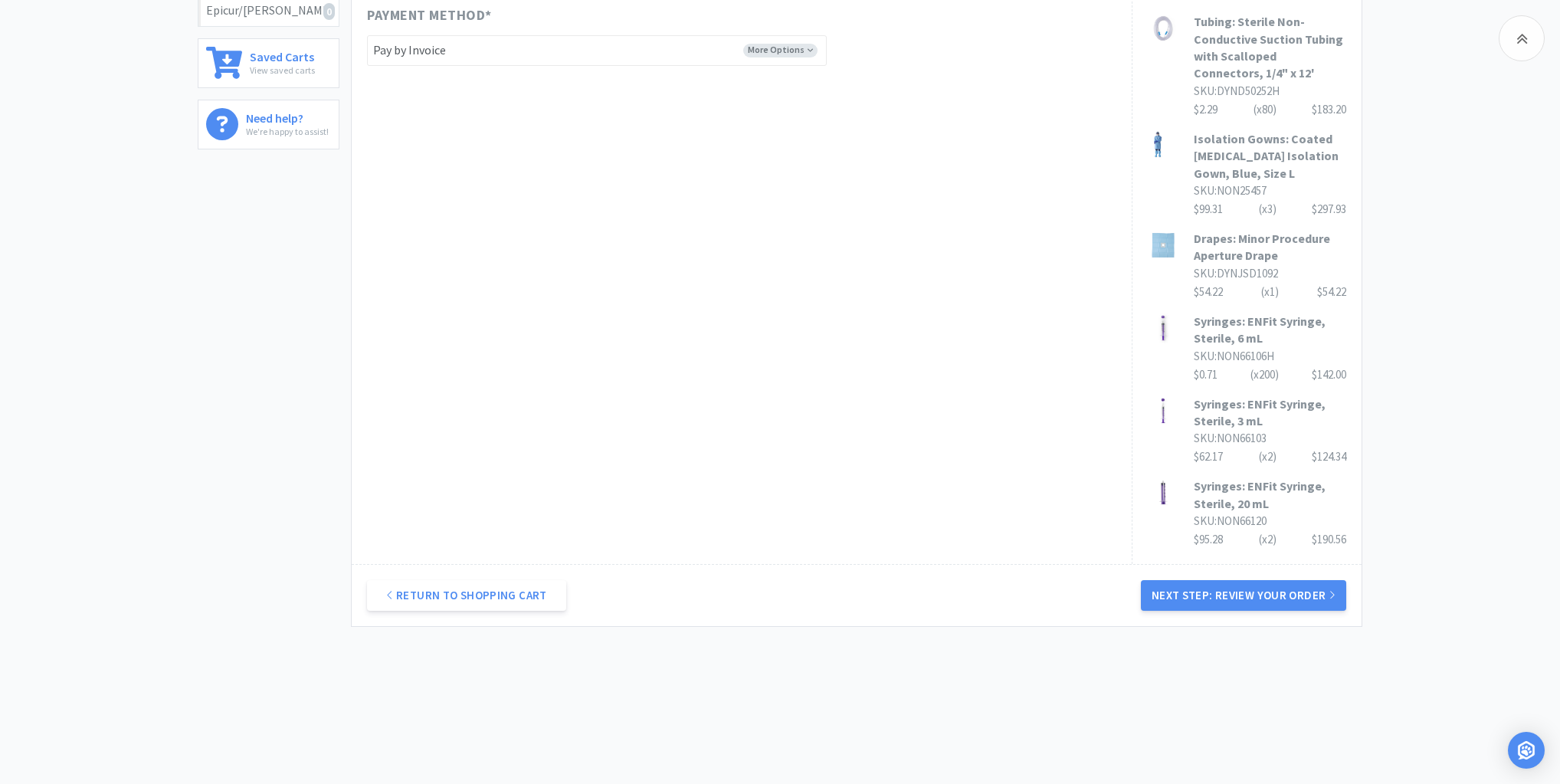
click at [1226, 598] on button "Next Step: Review Your Order" at bounding box center [1244, 595] width 205 height 31
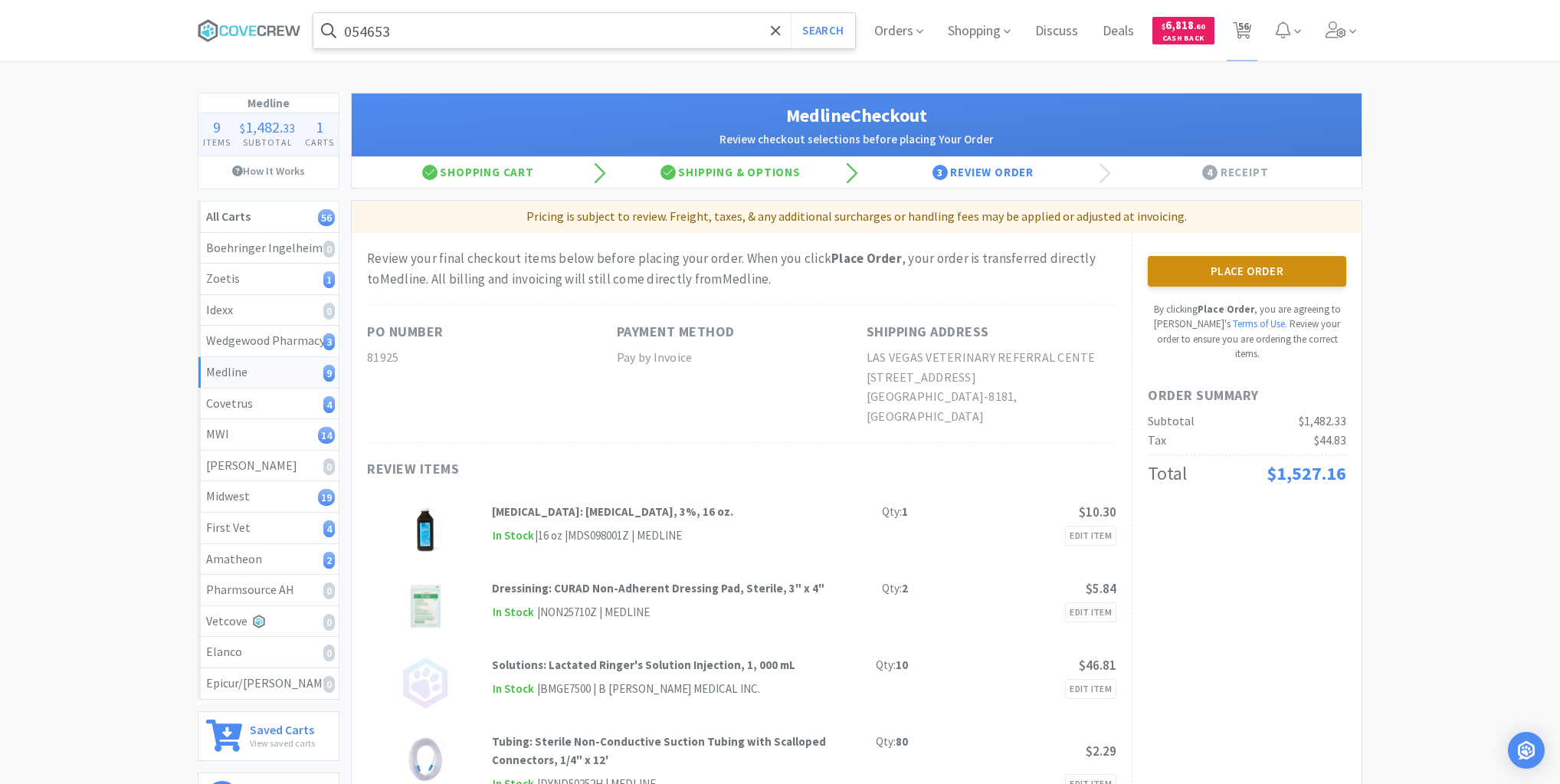
click at [1275, 273] on button "Place Order" at bounding box center [1247, 270] width 199 height 31
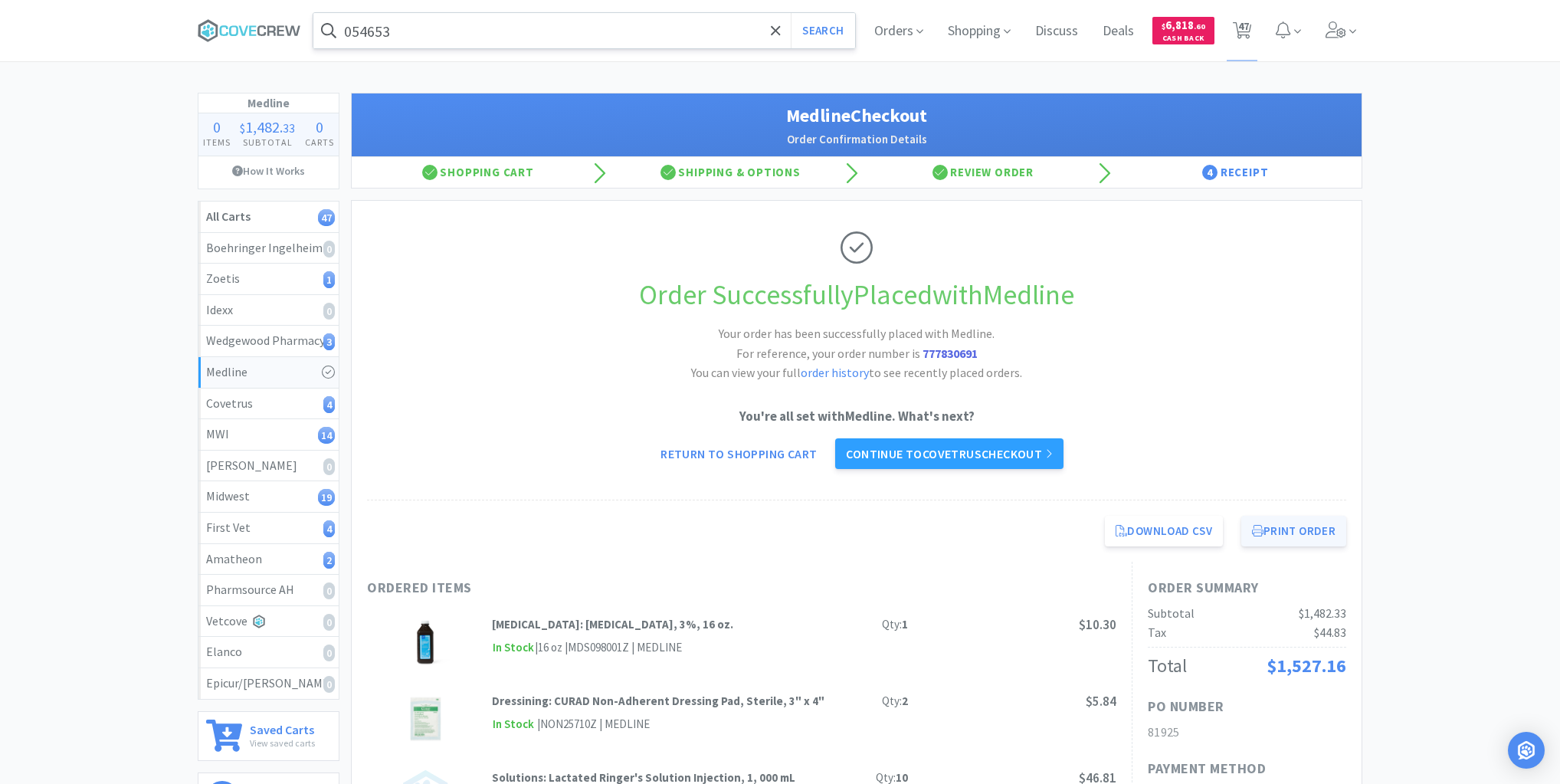
click at [1285, 533] on button "Print Order" at bounding box center [1294, 531] width 105 height 31
click at [291, 553] on div "Amatheon 2" at bounding box center [268, 559] width 125 height 20
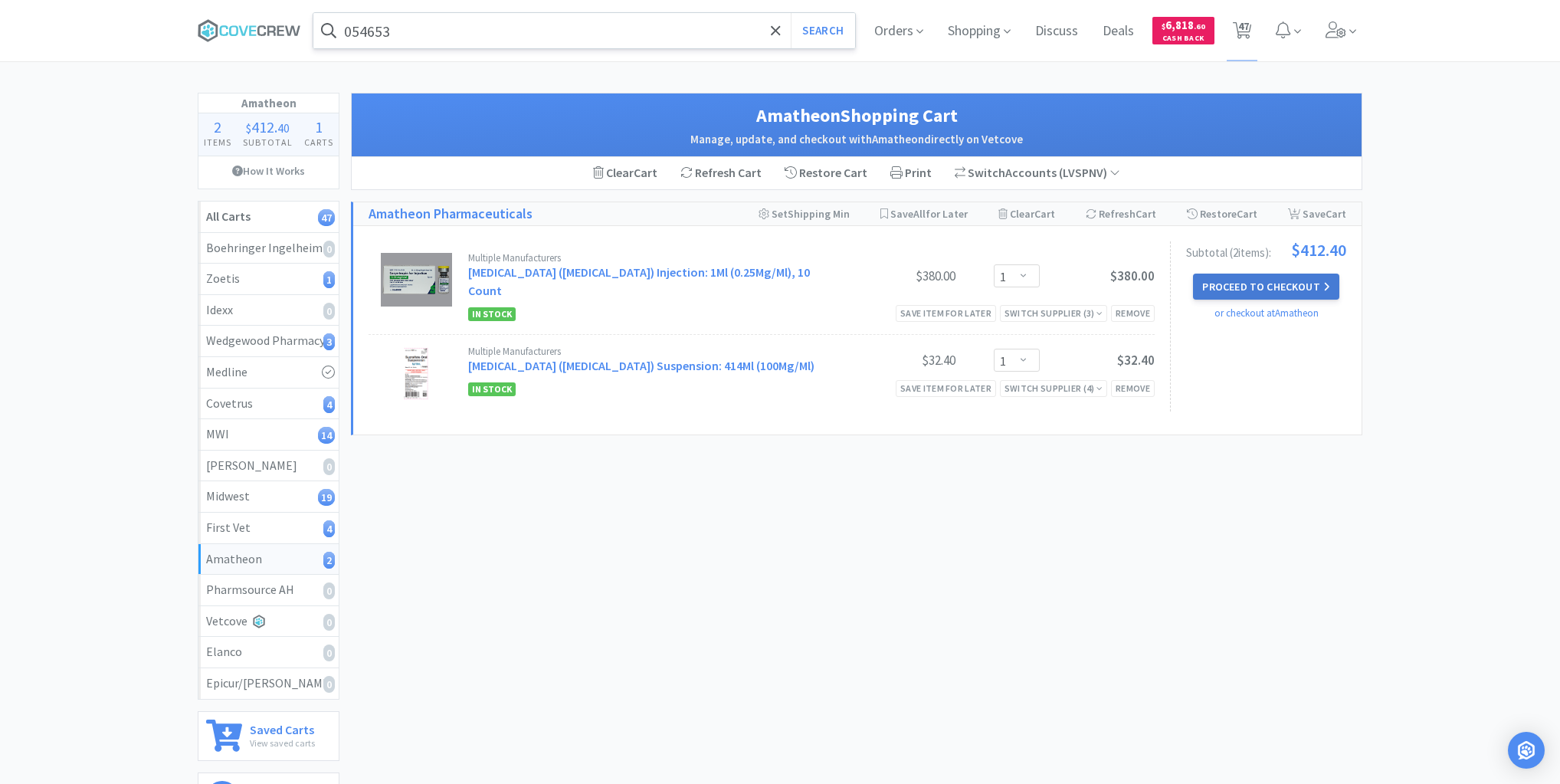
click at [1275, 288] on button "Proceed to Checkout" at bounding box center [1266, 286] width 146 height 26
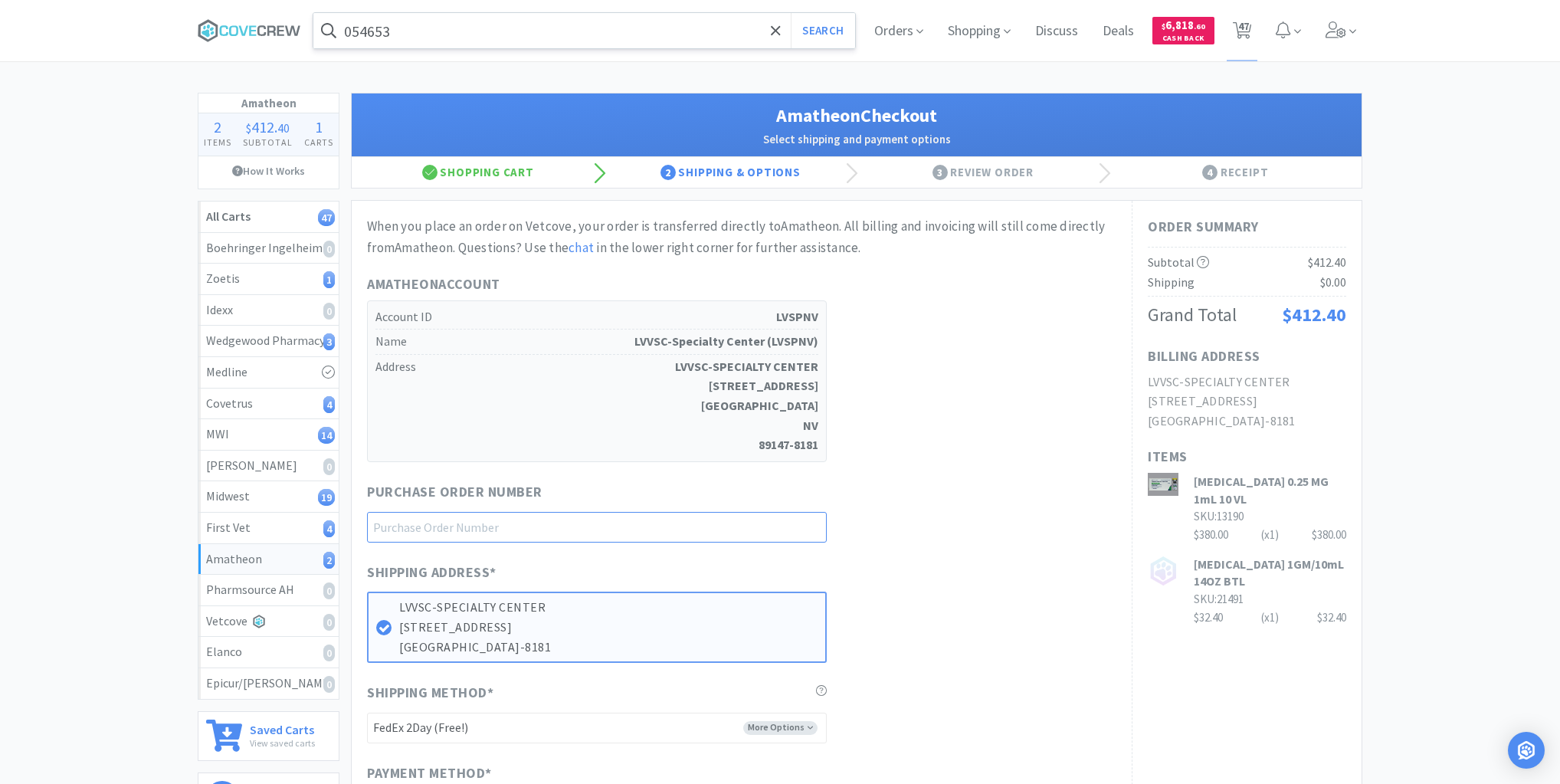
drag, startPoint x: 787, startPoint y: 524, endPoint x: 807, endPoint y: 536, distance: 23.3
click at [787, 523] on input "text" at bounding box center [597, 527] width 460 height 31
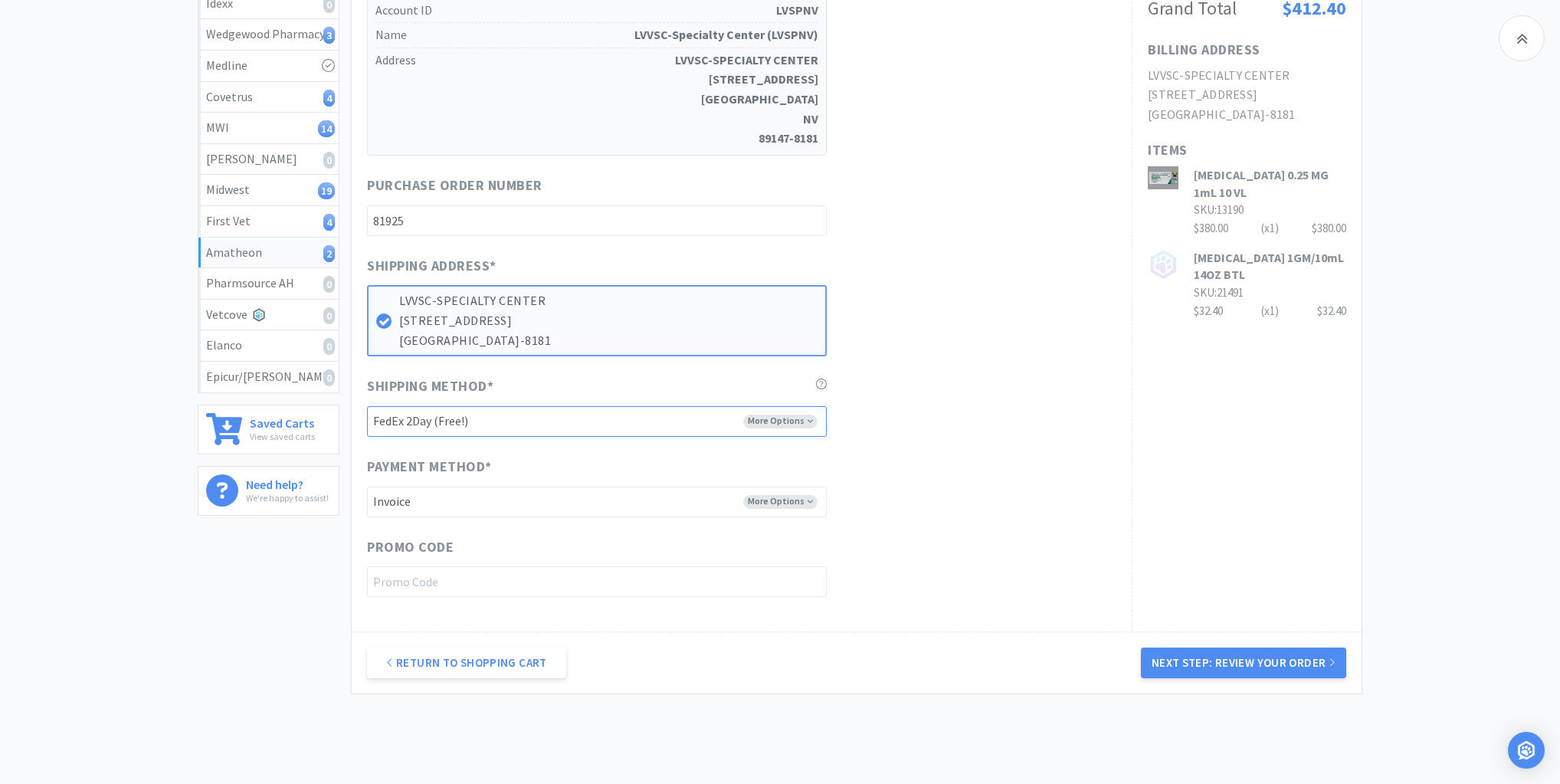
click at [806, 419] on select "-------- FedEx 2Day (Free!) Ground (Free!) Ground (Signature Required) ($17.60)…" at bounding box center [597, 421] width 460 height 31
click at [367, 406] on select "-------- FedEx 2Day (Free!) Ground (Free!) Ground (Signature Required) ($17.60)…" at bounding box center [597, 421] width 460 height 31
click at [1229, 662] on button "Next Step: Review Your Order" at bounding box center [1244, 662] width 205 height 31
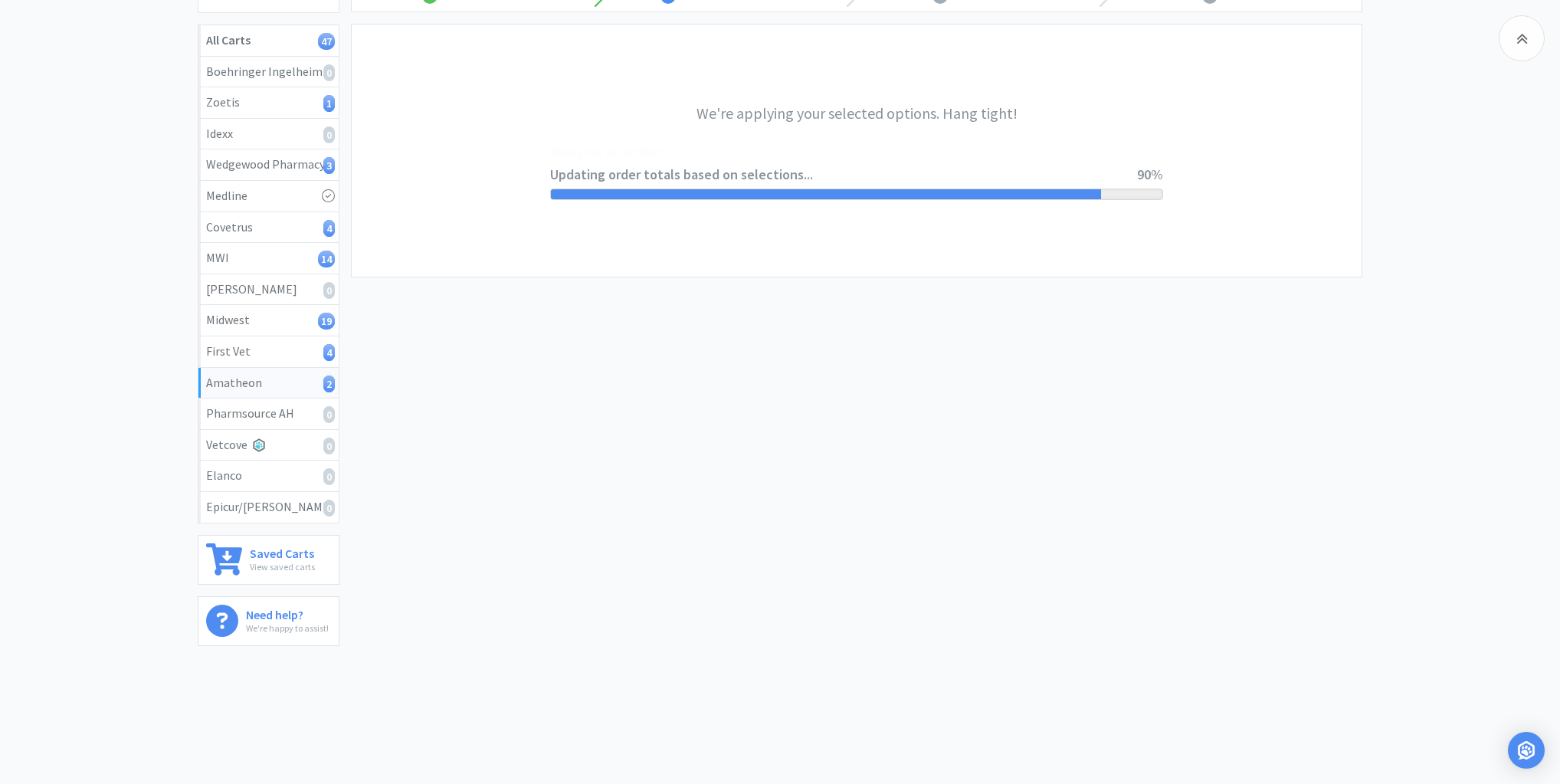
scroll to position [0, 0]
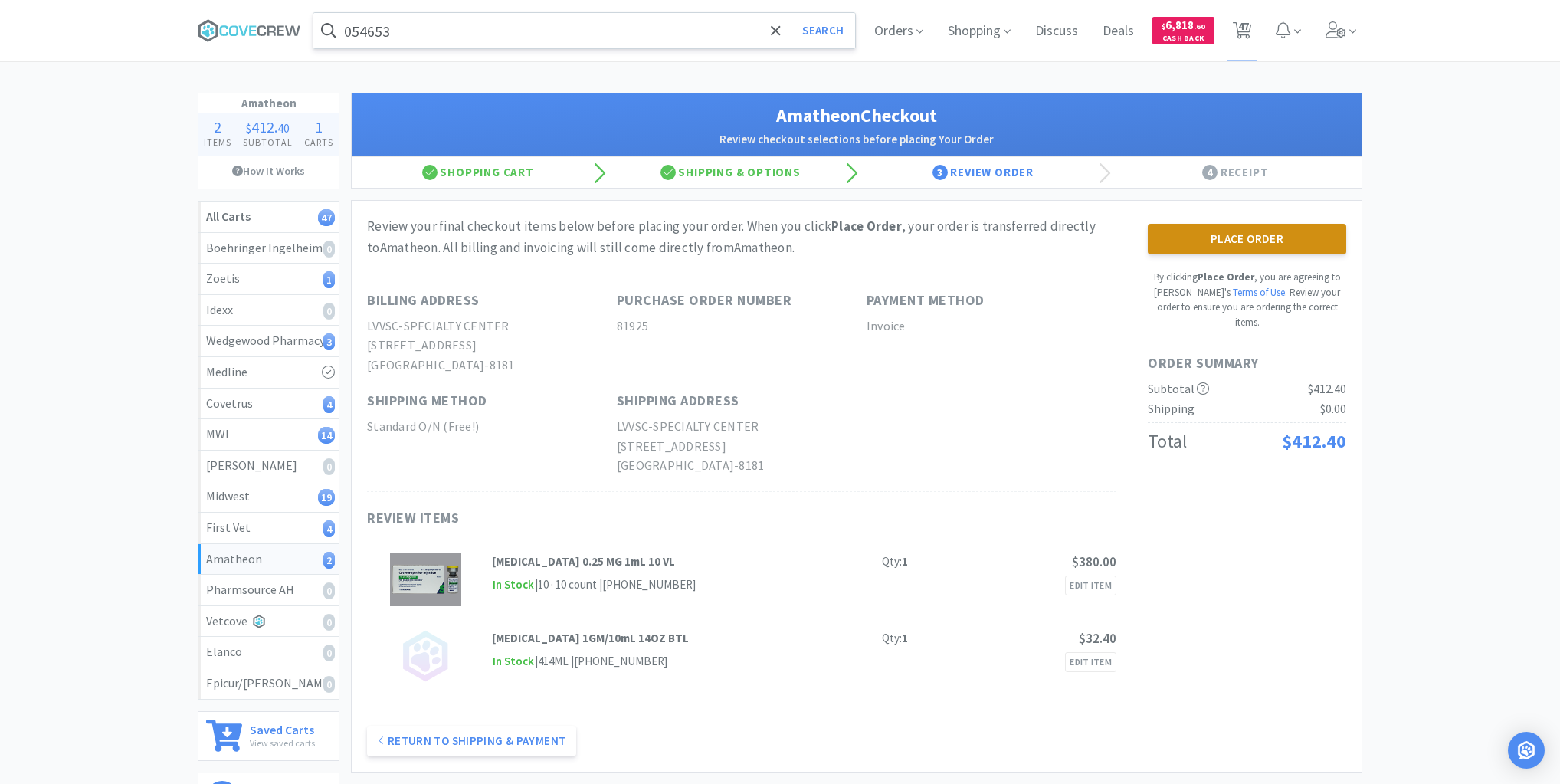
click at [1274, 236] on button "Place Order" at bounding box center [1247, 239] width 199 height 31
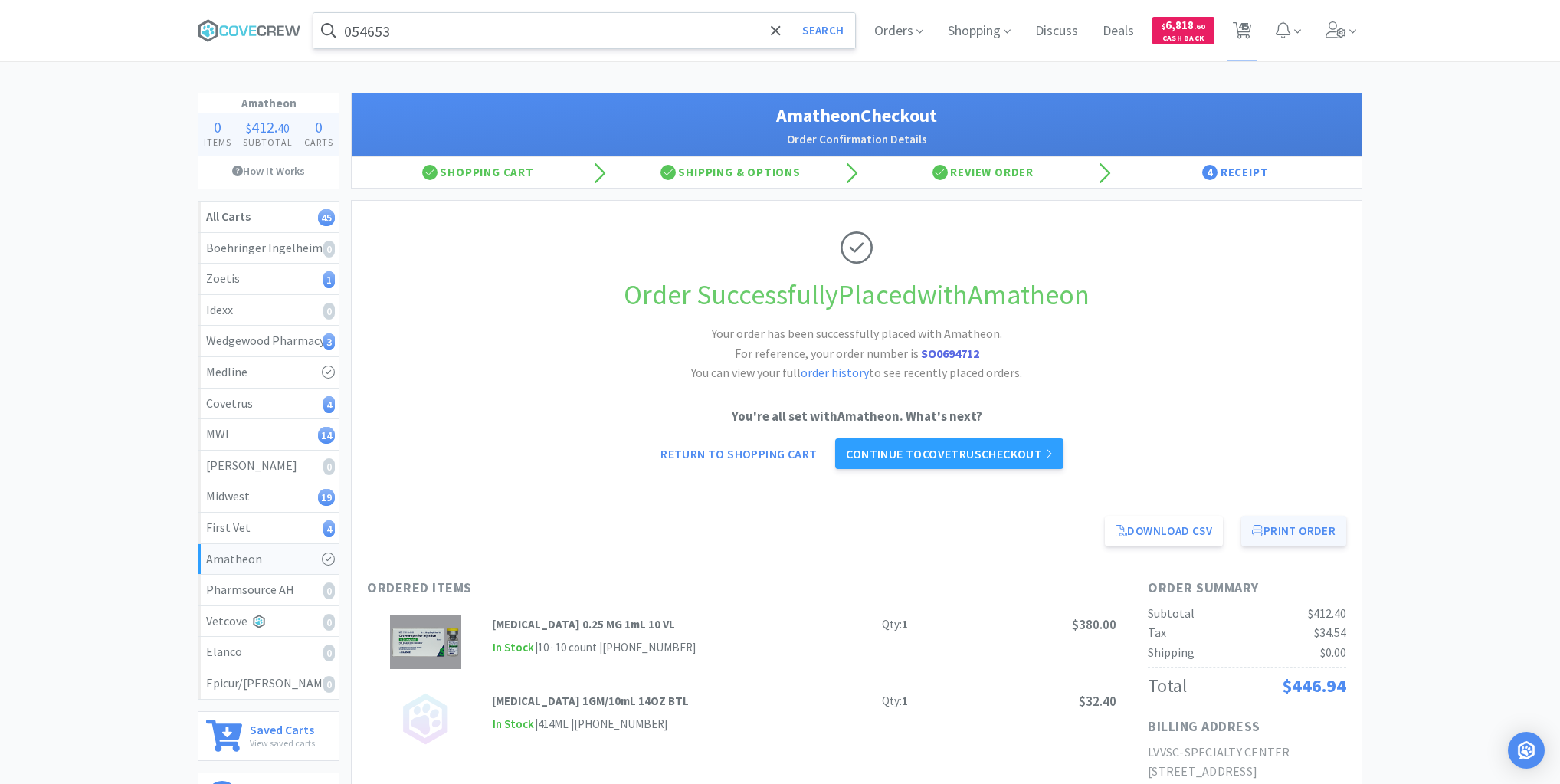
click at [1281, 522] on button "Print Order" at bounding box center [1294, 531] width 105 height 31
click at [297, 519] on div "First Vet 4" at bounding box center [268, 528] width 125 height 20
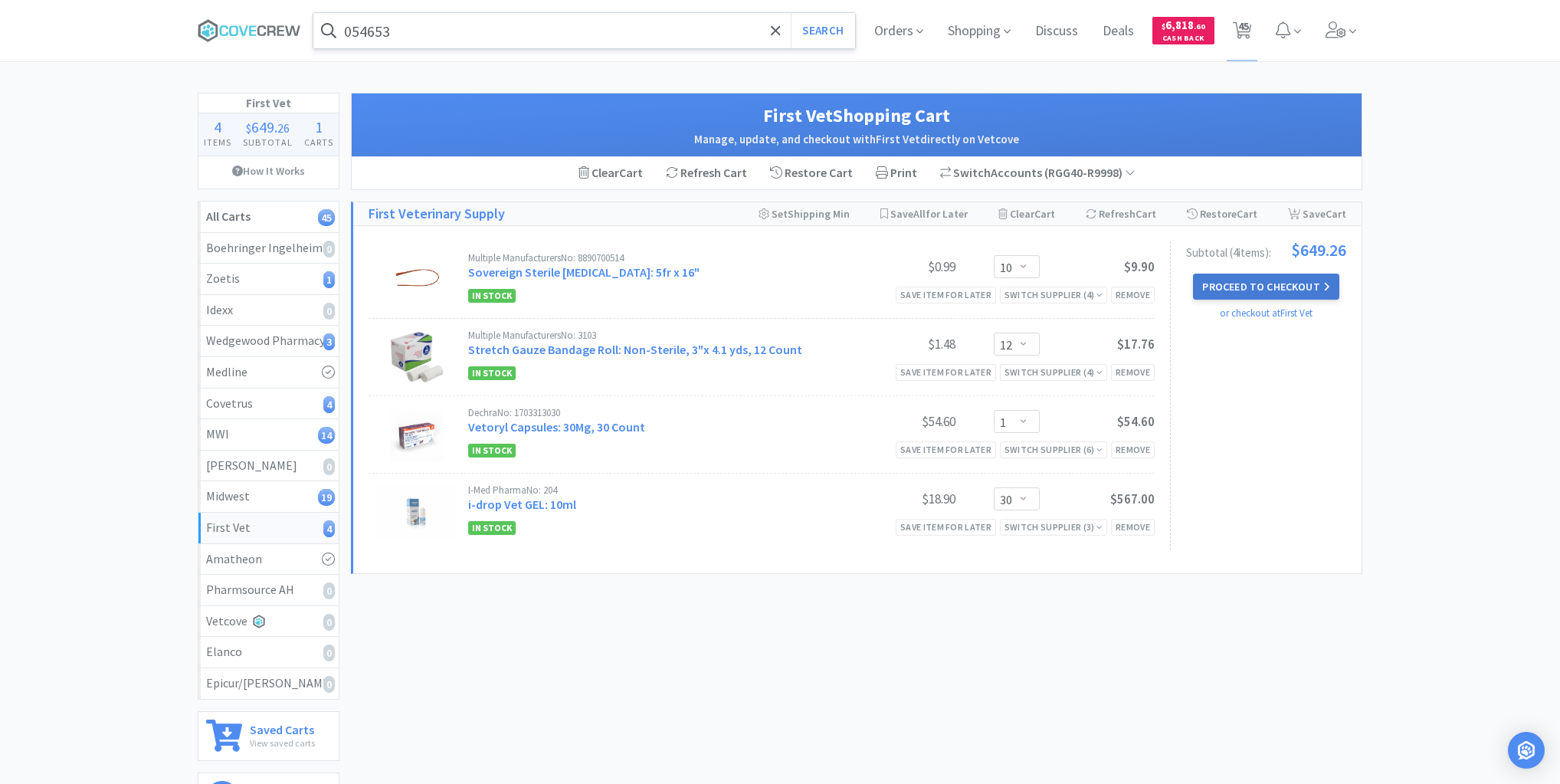
click at [1263, 279] on button "Proceed to Checkout" at bounding box center [1266, 286] width 146 height 26
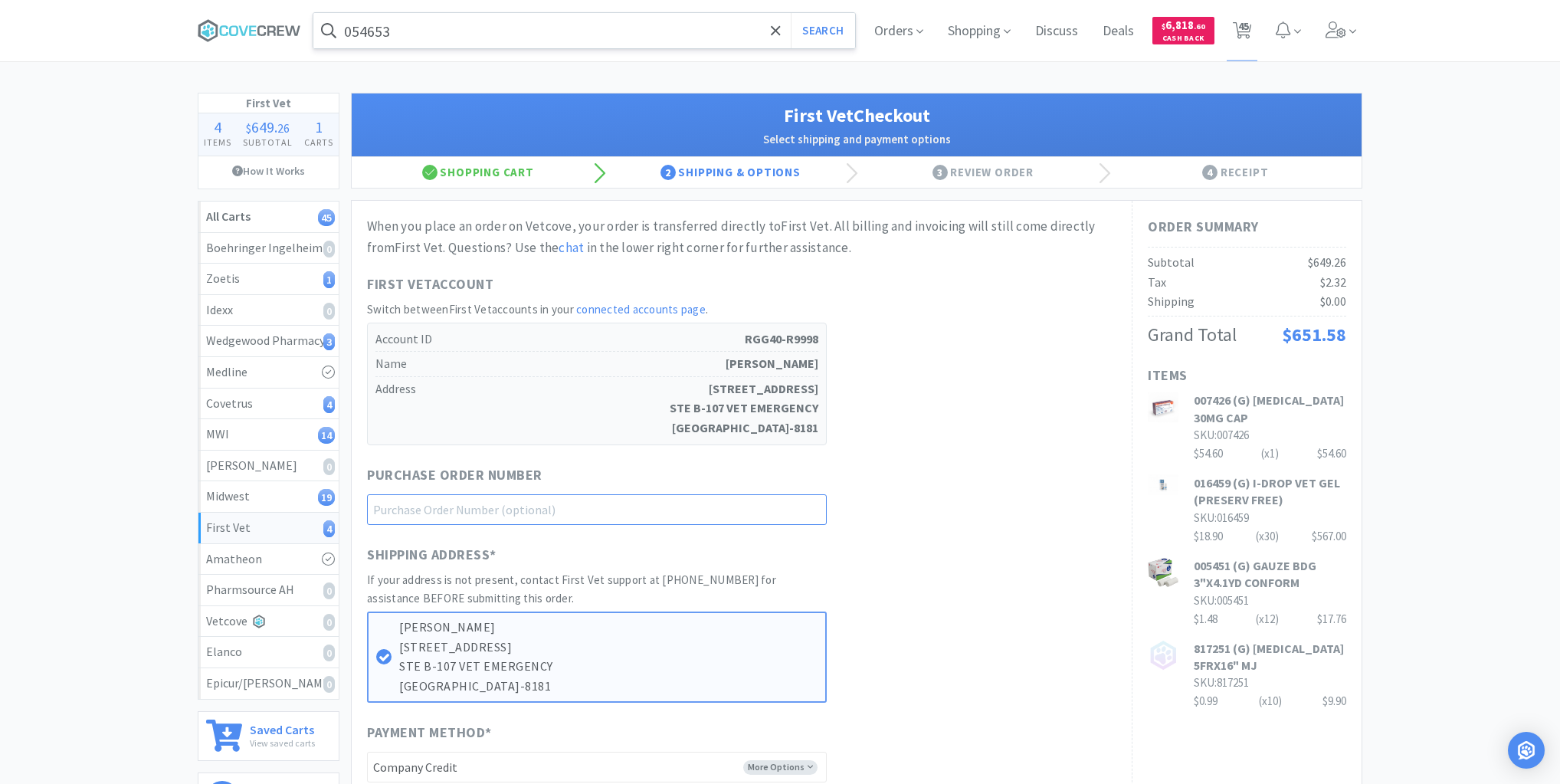
click at [802, 514] on input "text" at bounding box center [597, 509] width 460 height 31
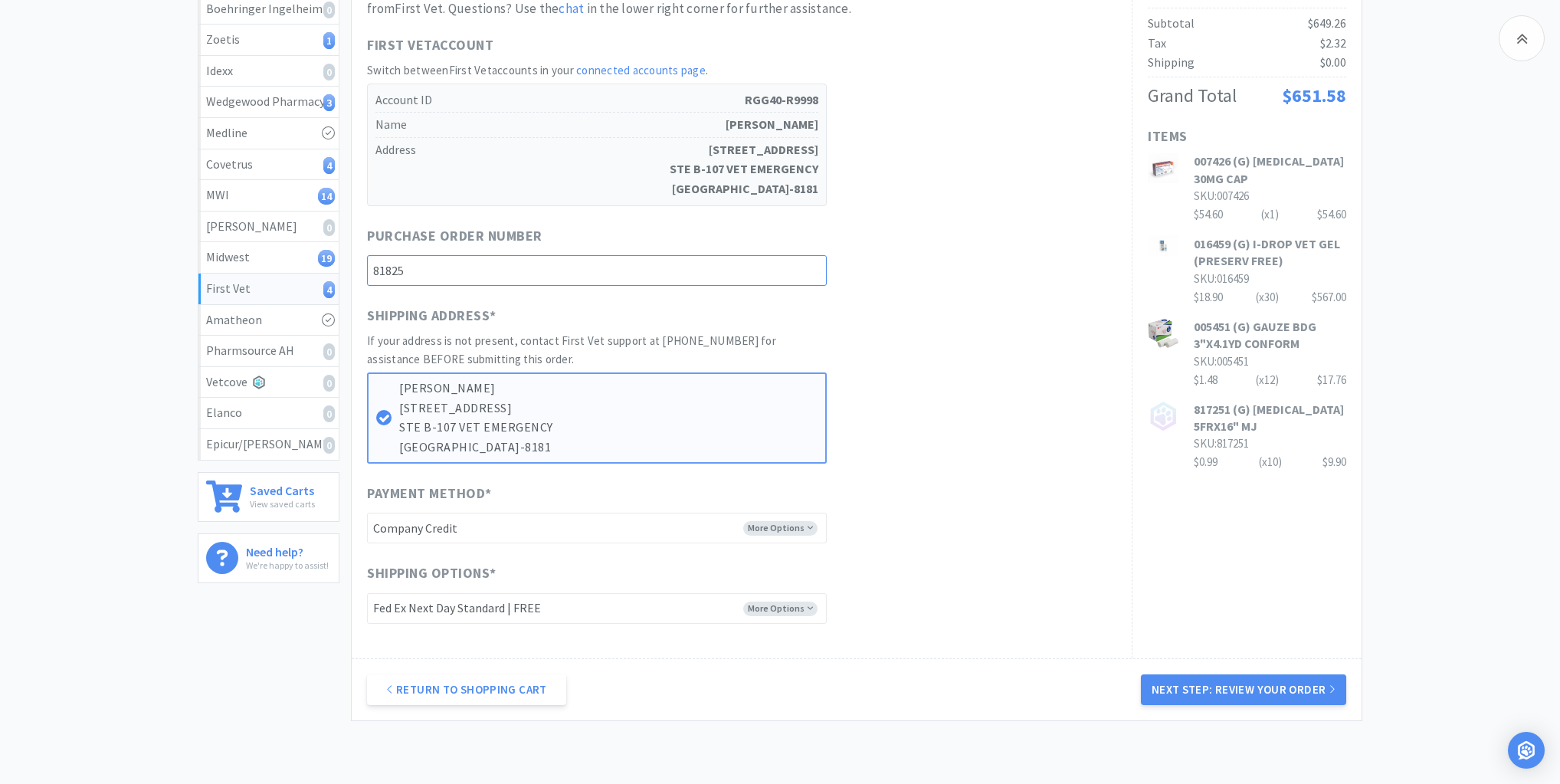
scroll to position [331, 0]
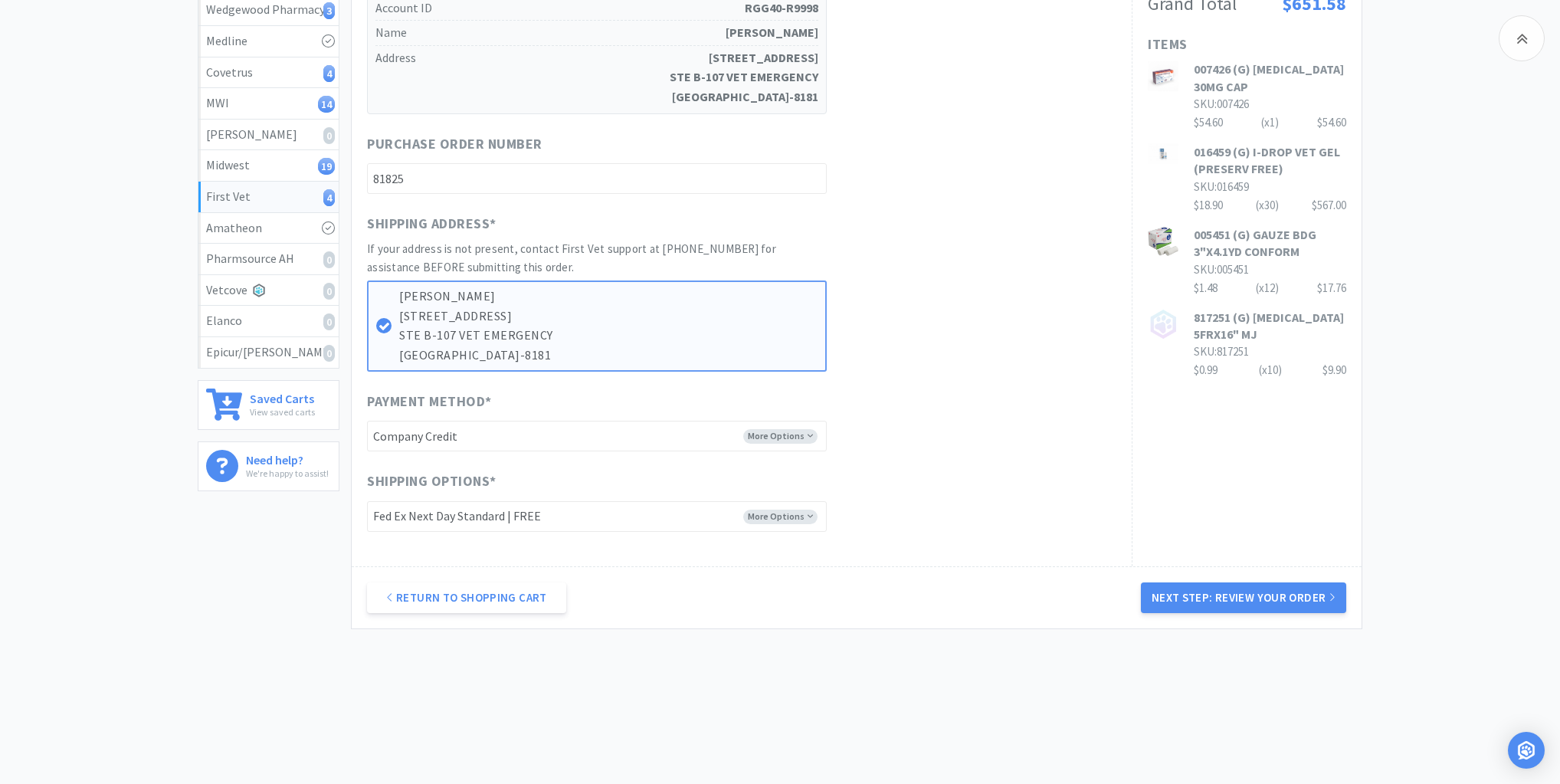
click at [1260, 595] on button "Next Step: Review Your Order" at bounding box center [1244, 597] width 205 height 31
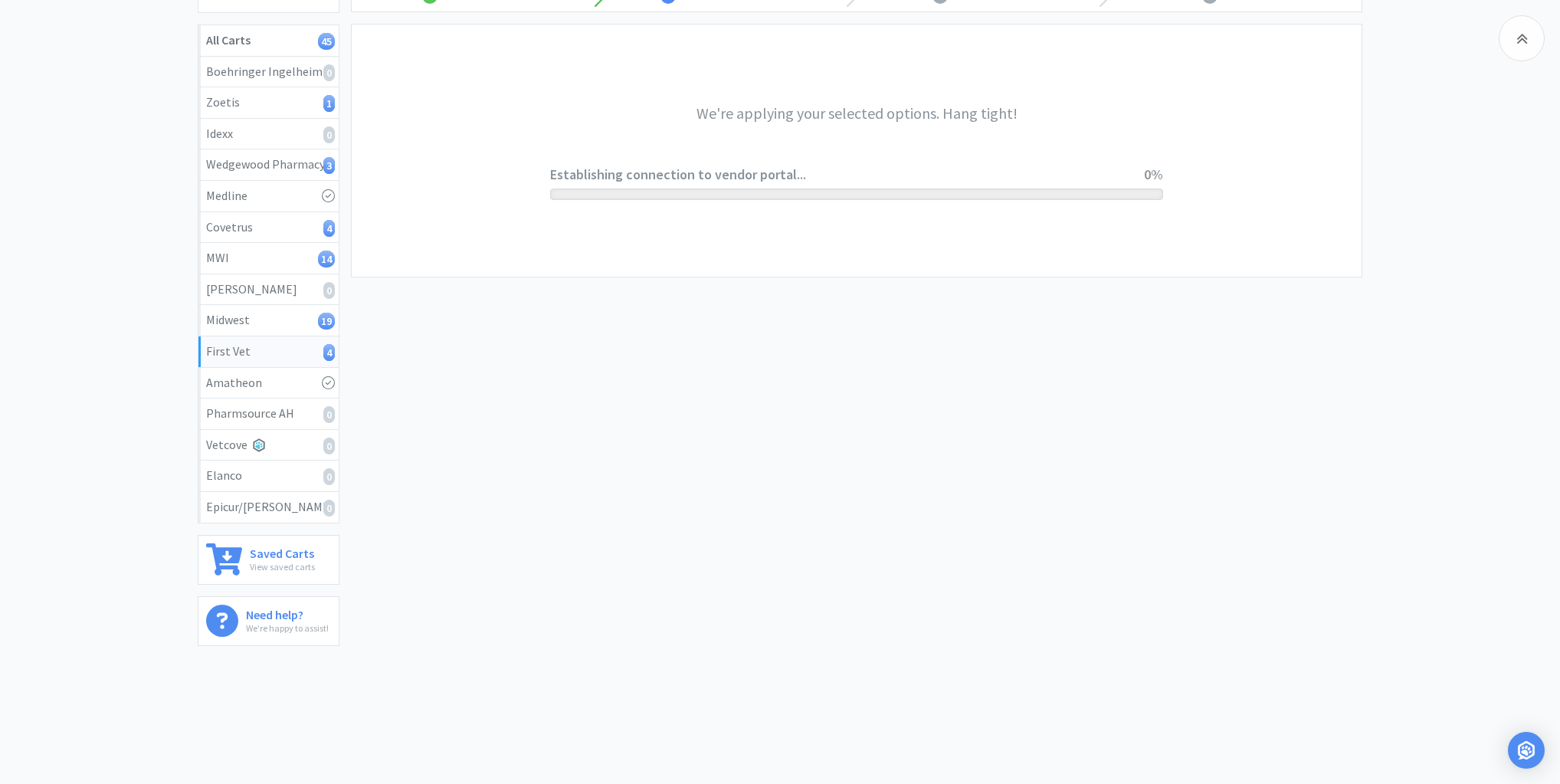
scroll to position [0, 0]
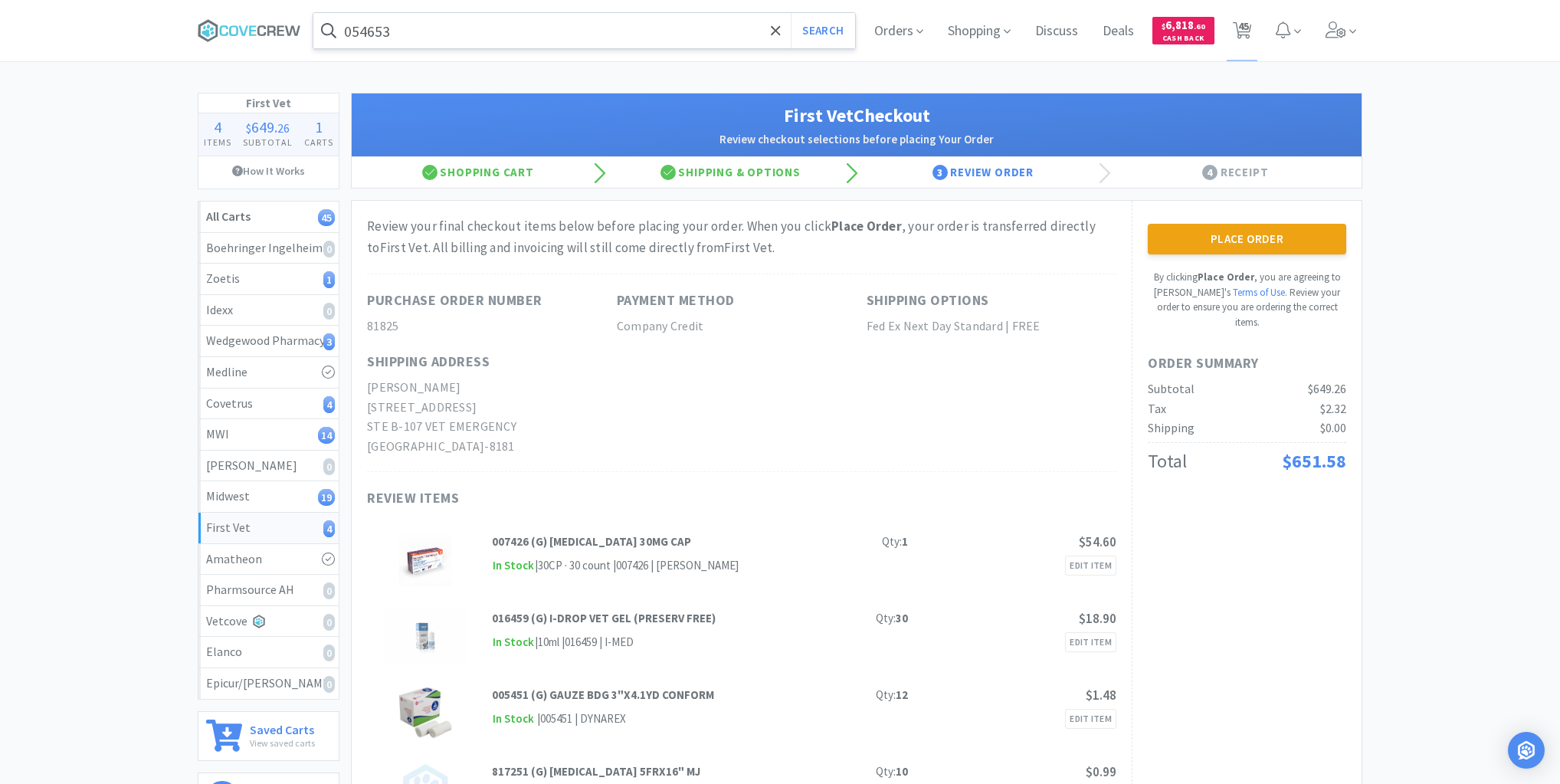
click at [1265, 236] on button "Place Order" at bounding box center [1247, 239] width 199 height 31
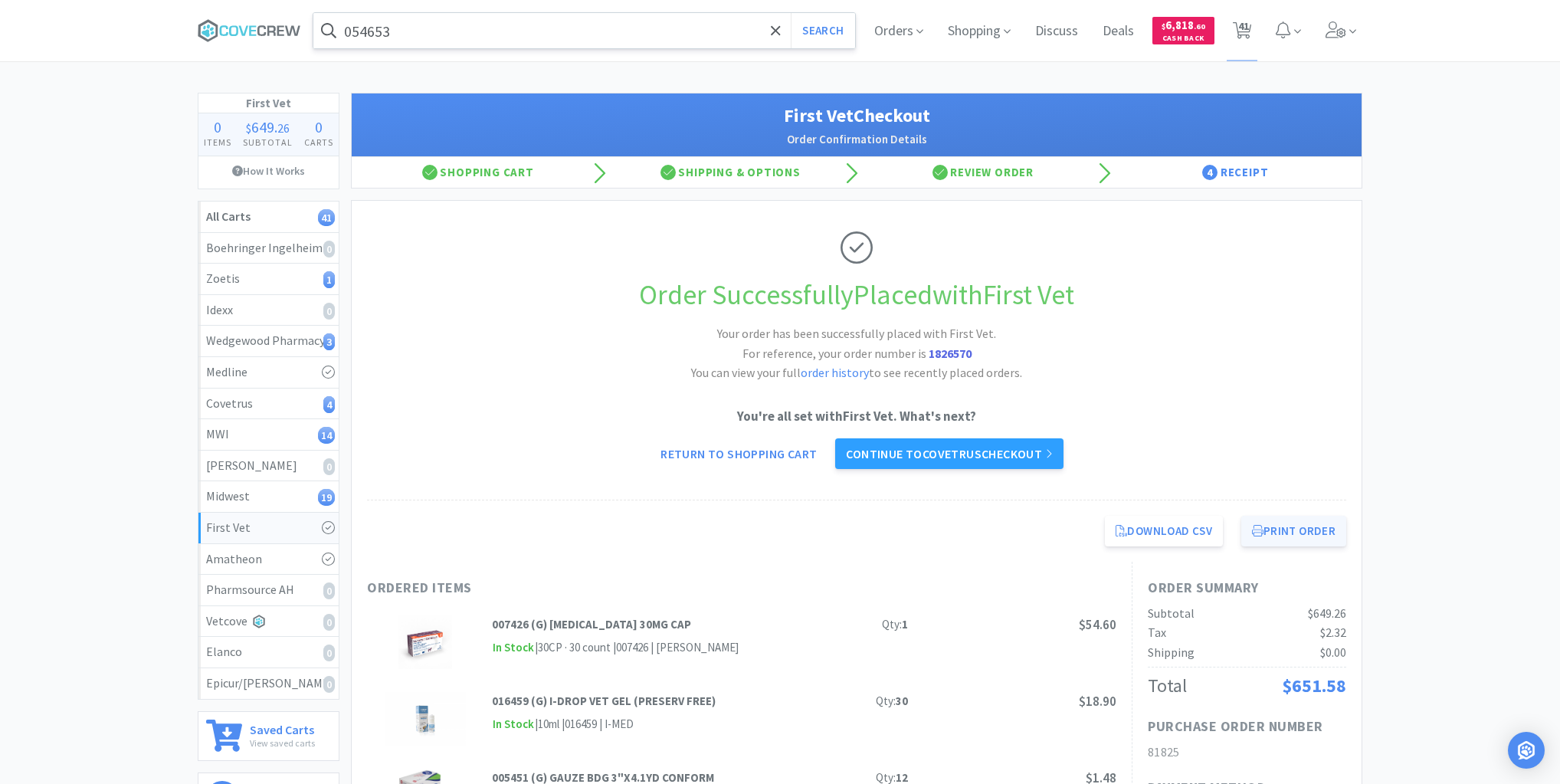
click at [1309, 527] on button "Print Order" at bounding box center [1294, 531] width 105 height 31
click at [275, 493] on div "Midwest 19" at bounding box center [268, 496] width 125 height 20
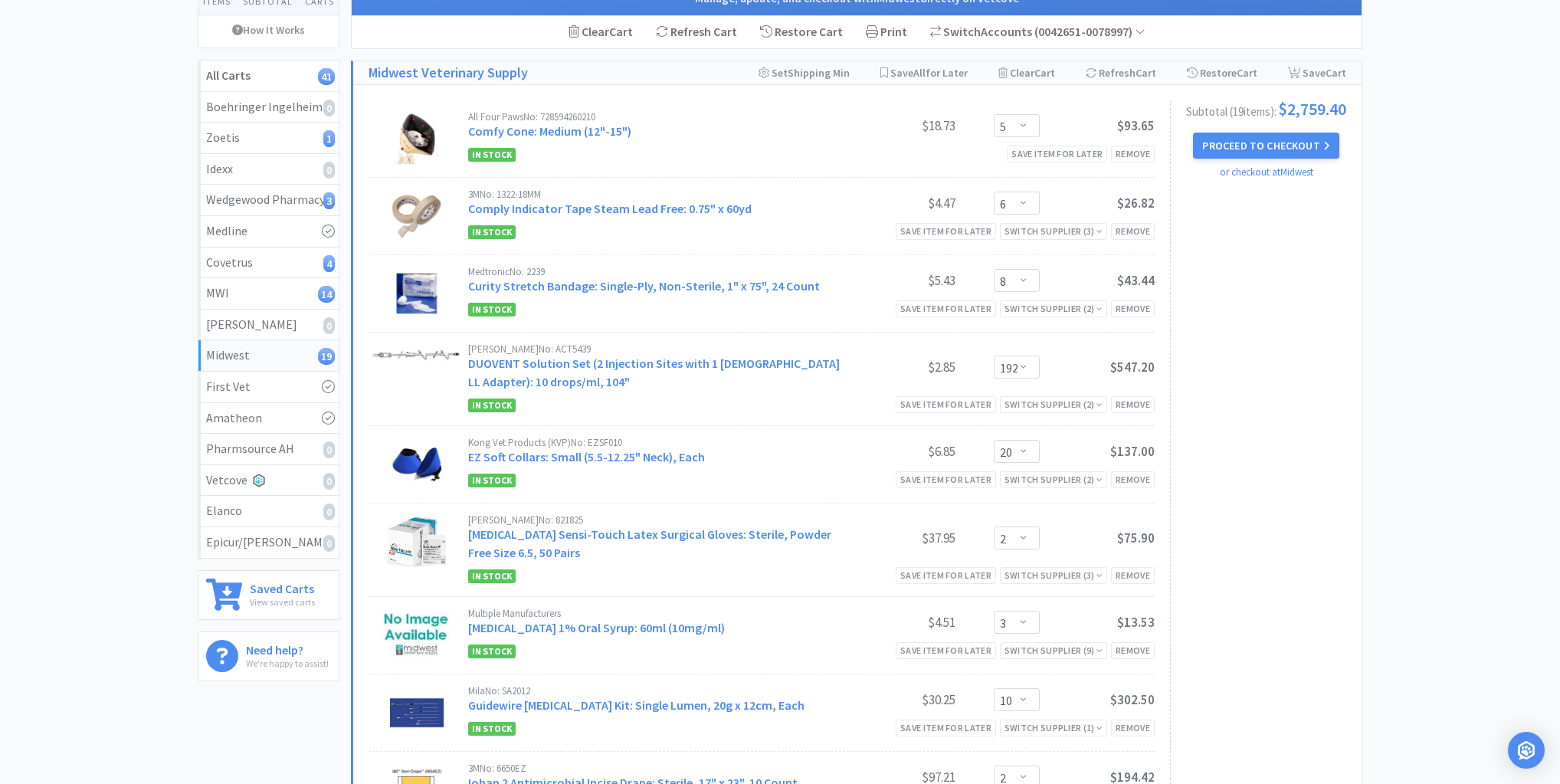
scroll to position [122, 0]
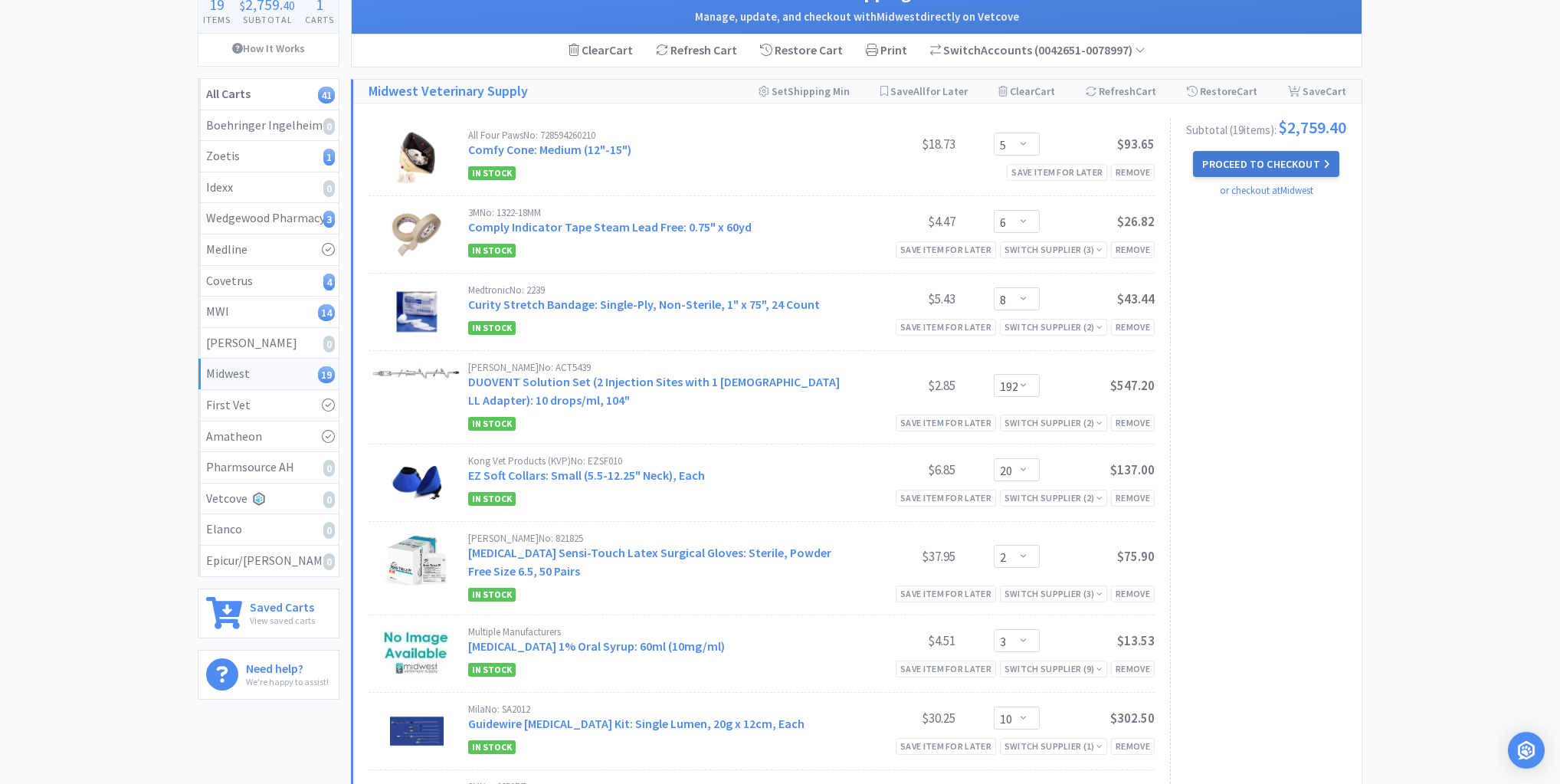
click at [1247, 169] on button "Proceed to Checkout" at bounding box center [1266, 164] width 146 height 26
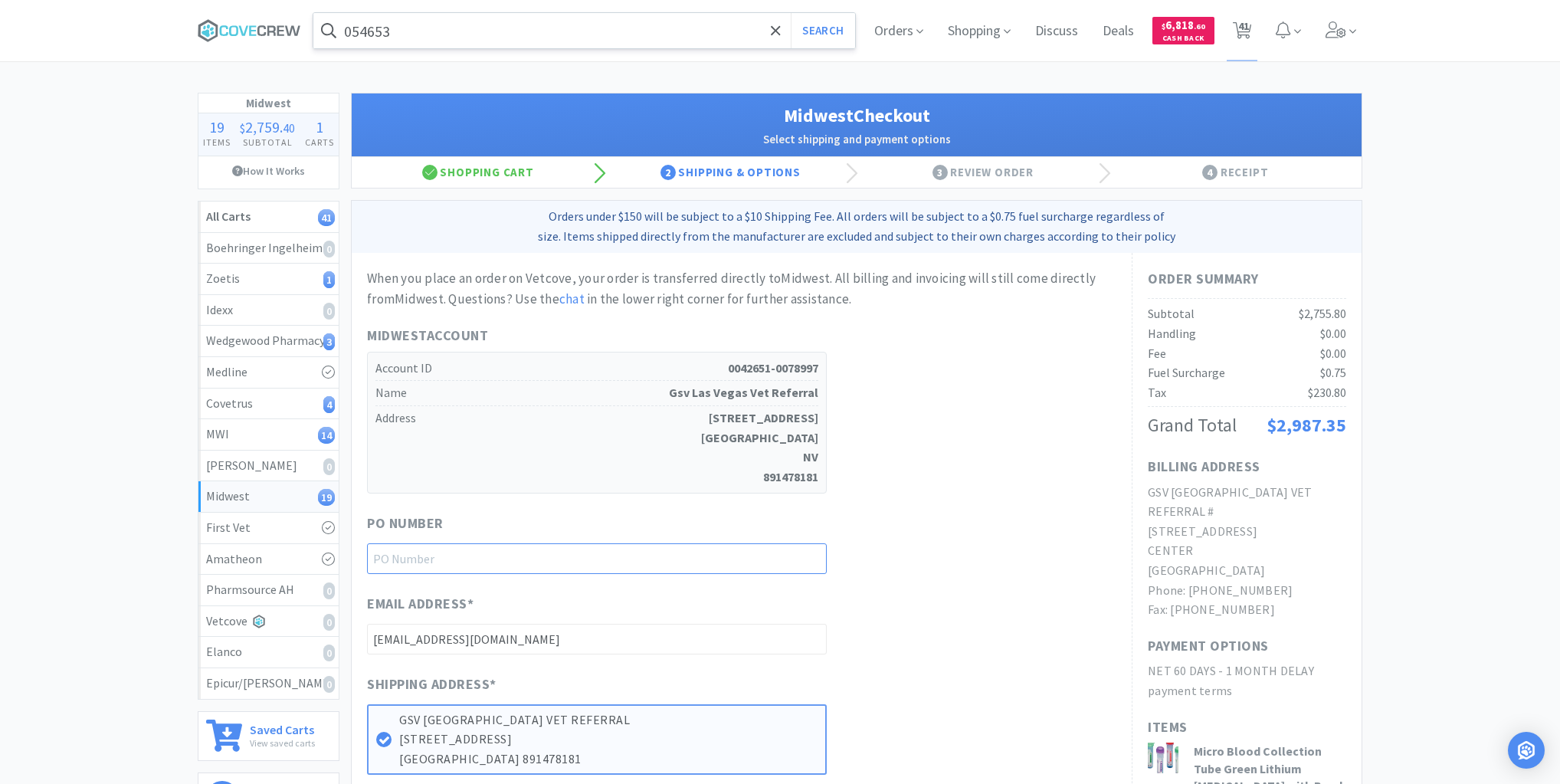
click at [695, 559] on input "text" at bounding box center [597, 558] width 460 height 31
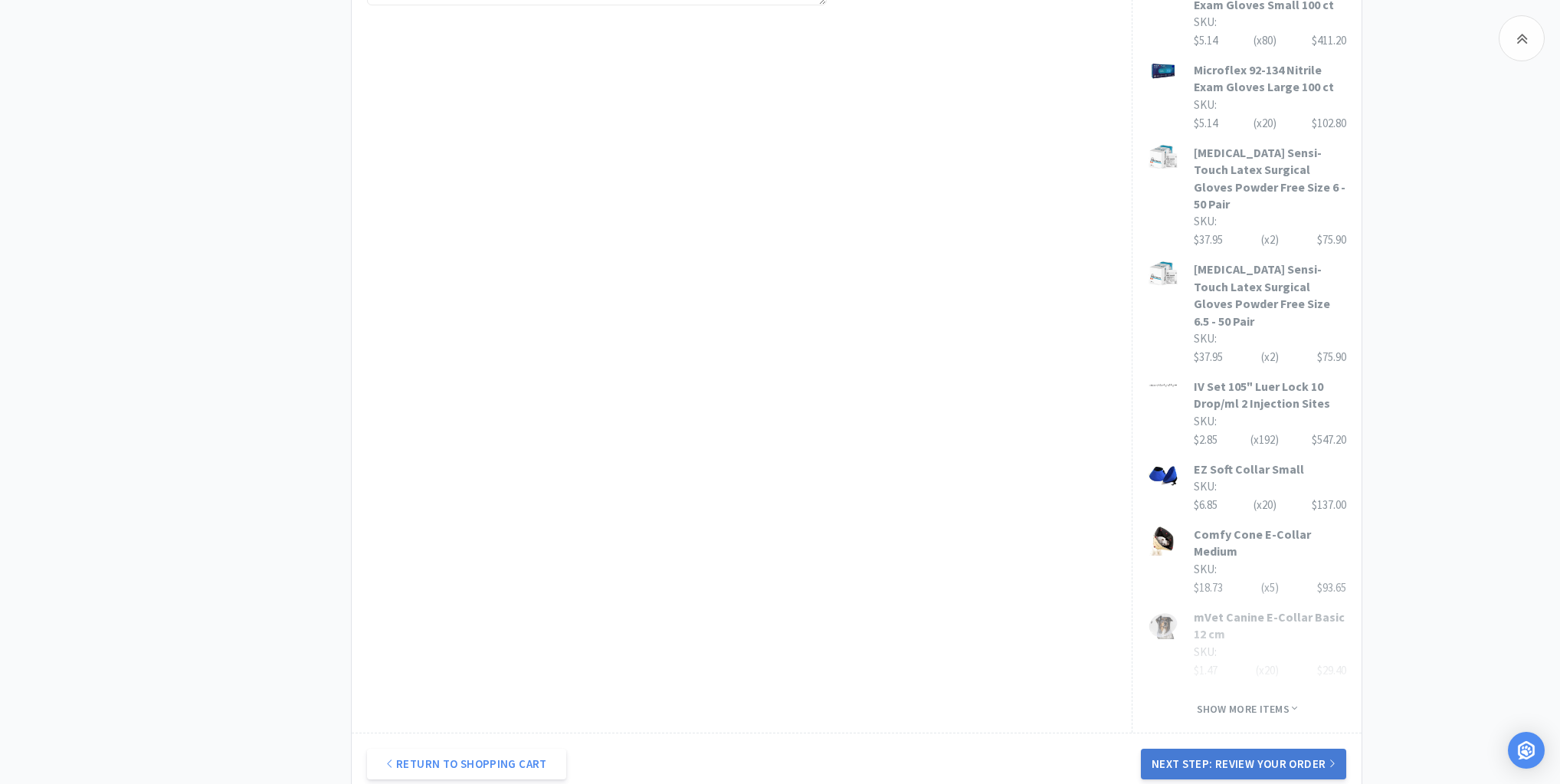
click at [1227, 748] on button "Next Step: Review Your Order" at bounding box center [1244, 763] width 205 height 31
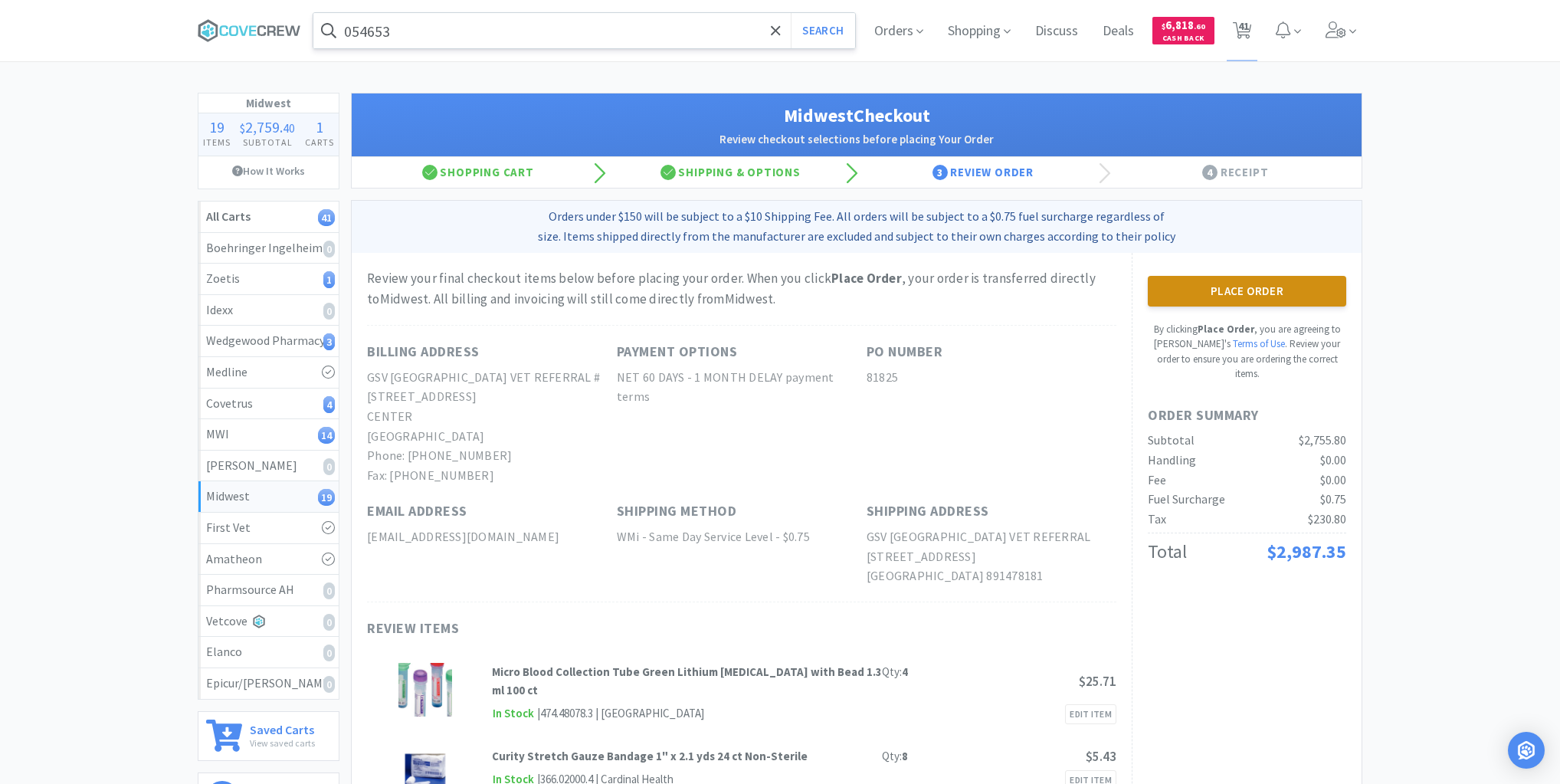
click at [1243, 289] on button "Place Order" at bounding box center [1247, 291] width 199 height 31
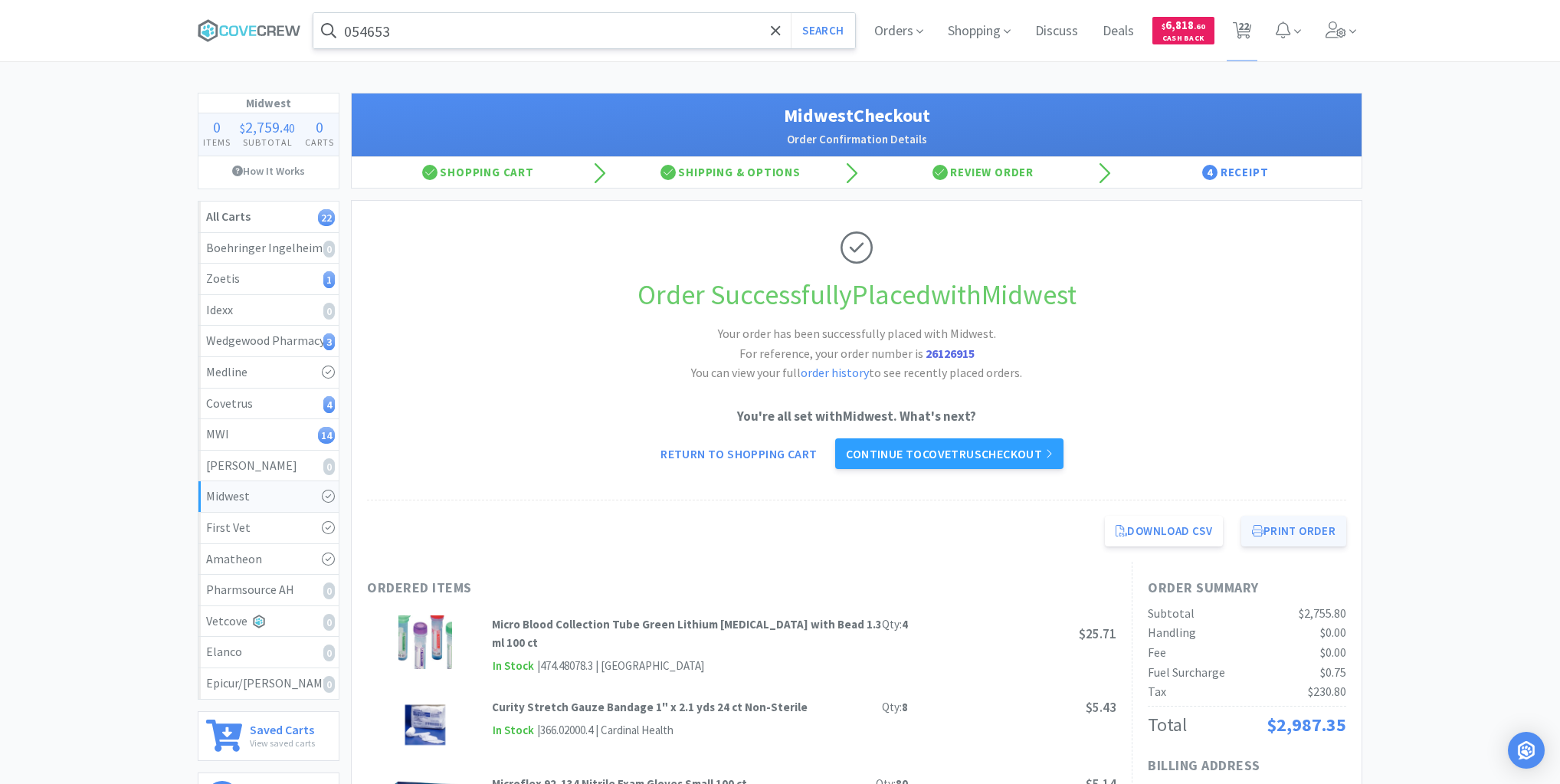
click at [1285, 528] on button "Print Order" at bounding box center [1294, 531] width 105 height 31
click at [256, 401] on div "Covetrus 4" at bounding box center [268, 404] width 125 height 20
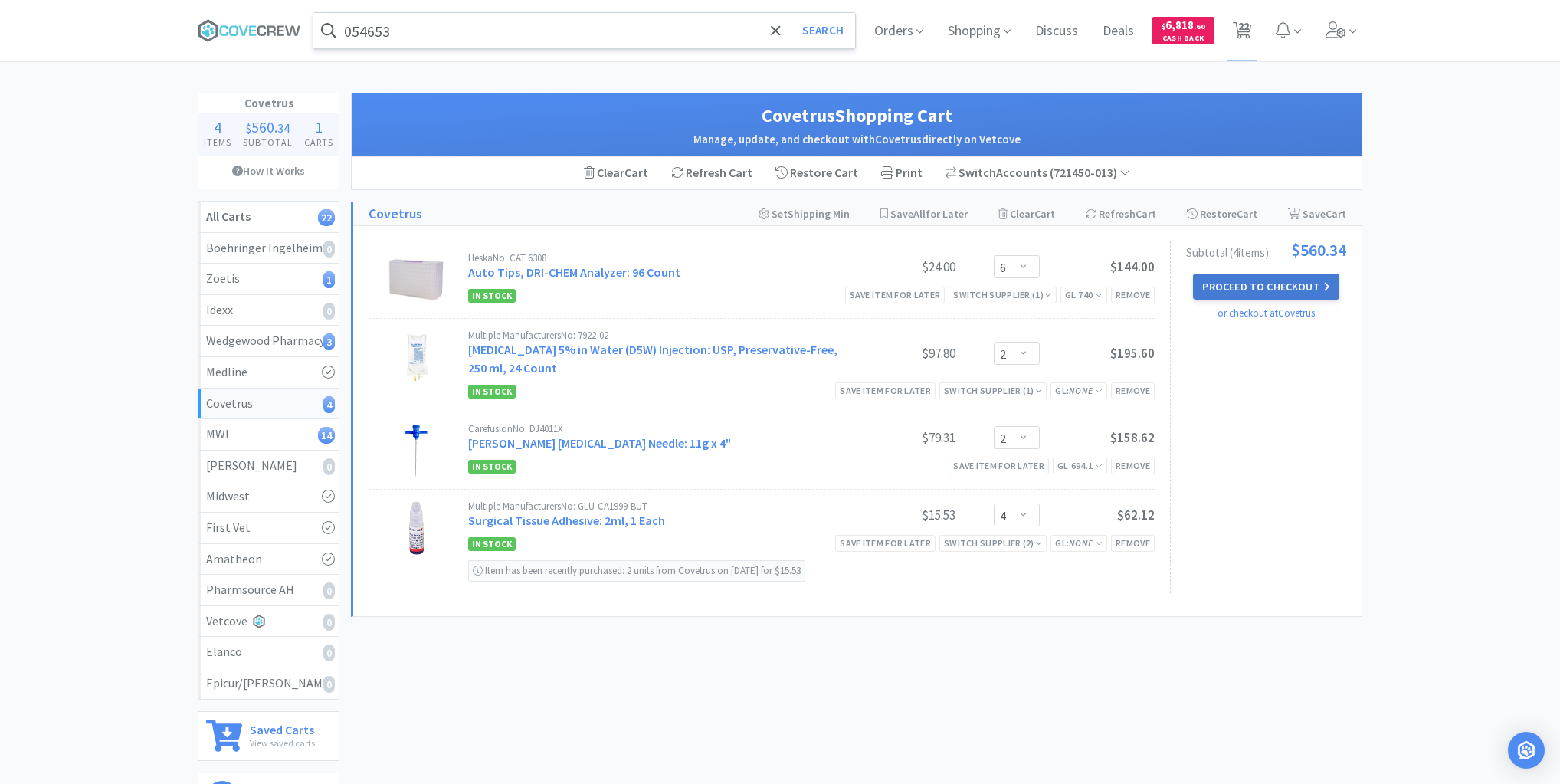
click at [1245, 284] on button "Proceed to Checkout" at bounding box center [1266, 286] width 146 height 26
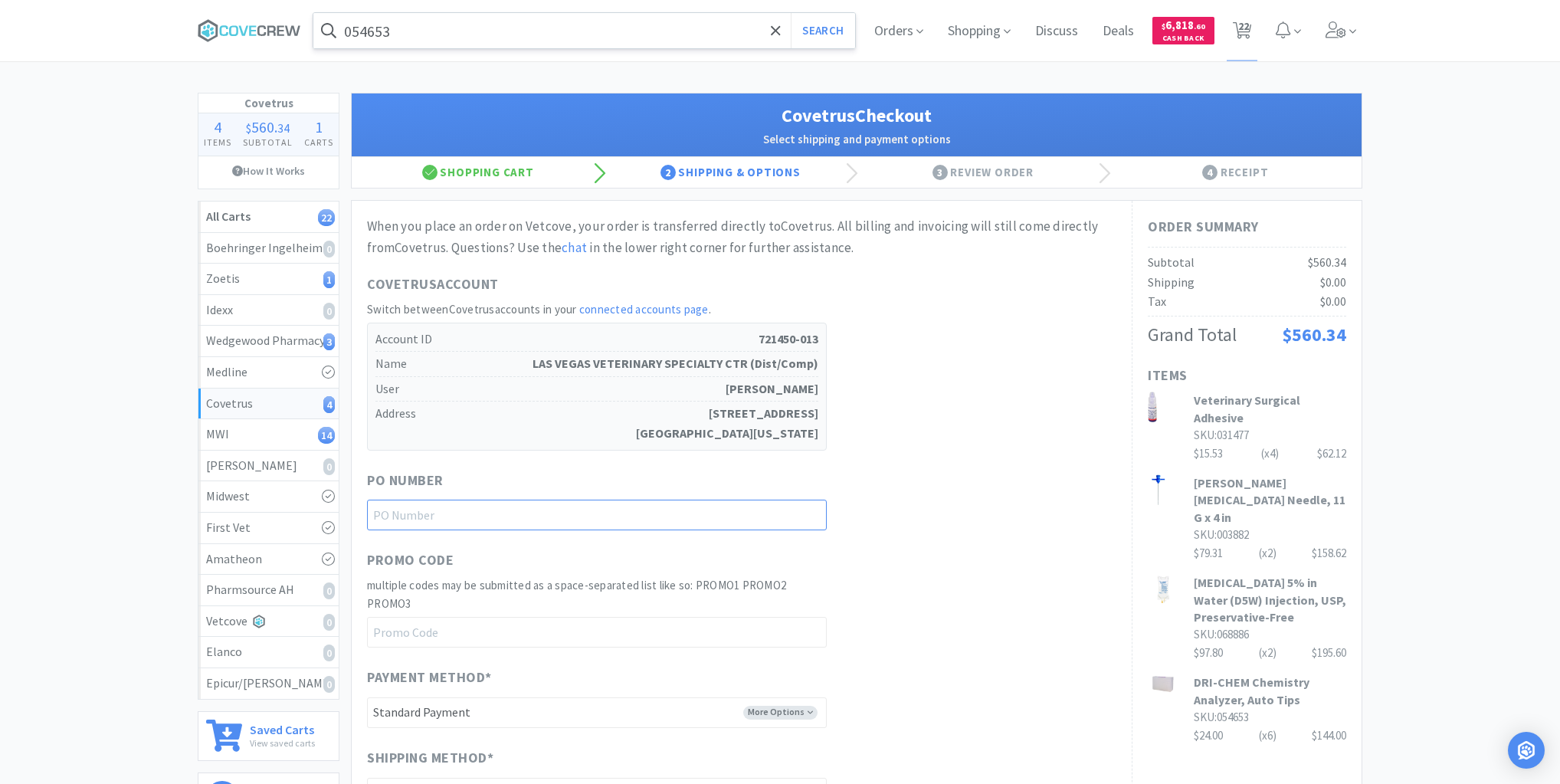
drag, startPoint x: 779, startPoint y: 518, endPoint x: 793, endPoint y: 533, distance: 20.5
click at [787, 526] on input "text" at bounding box center [597, 514] width 460 height 31
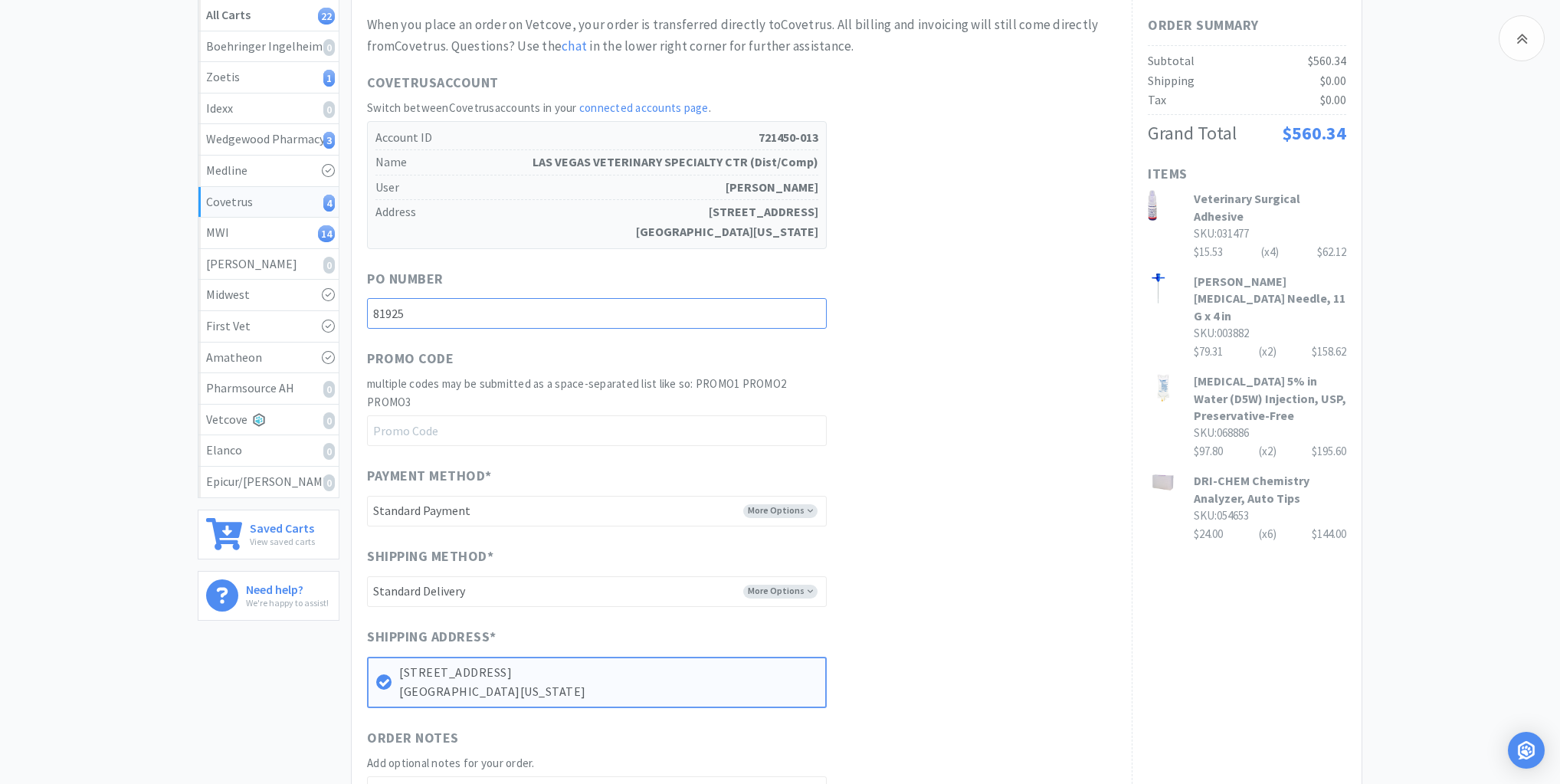
scroll to position [368, 0]
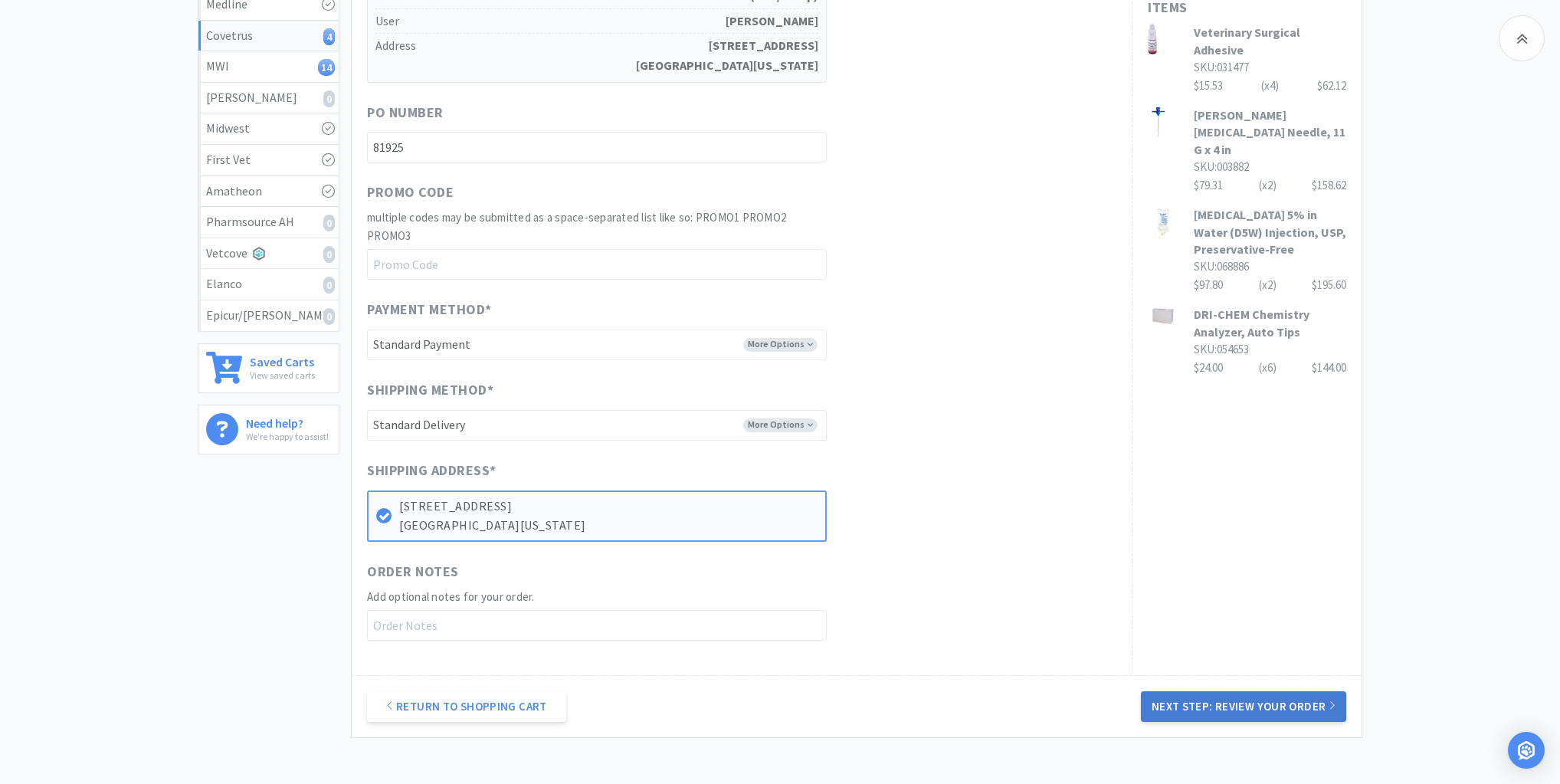
click at [1250, 696] on button "Next Step: Review Your Order" at bounding box center [1244, 706] width 205 height 31
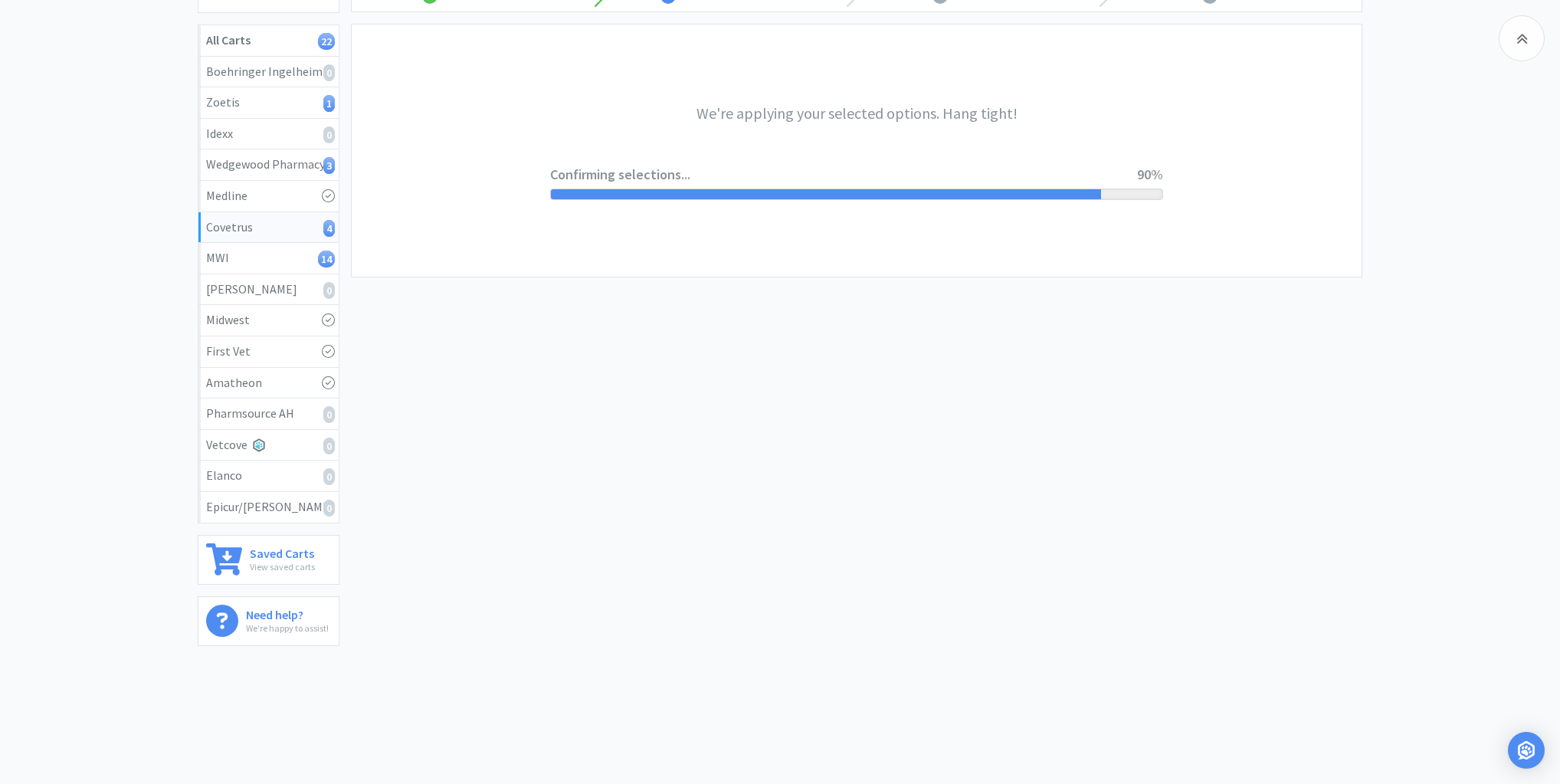
scroll to position [0, 0]
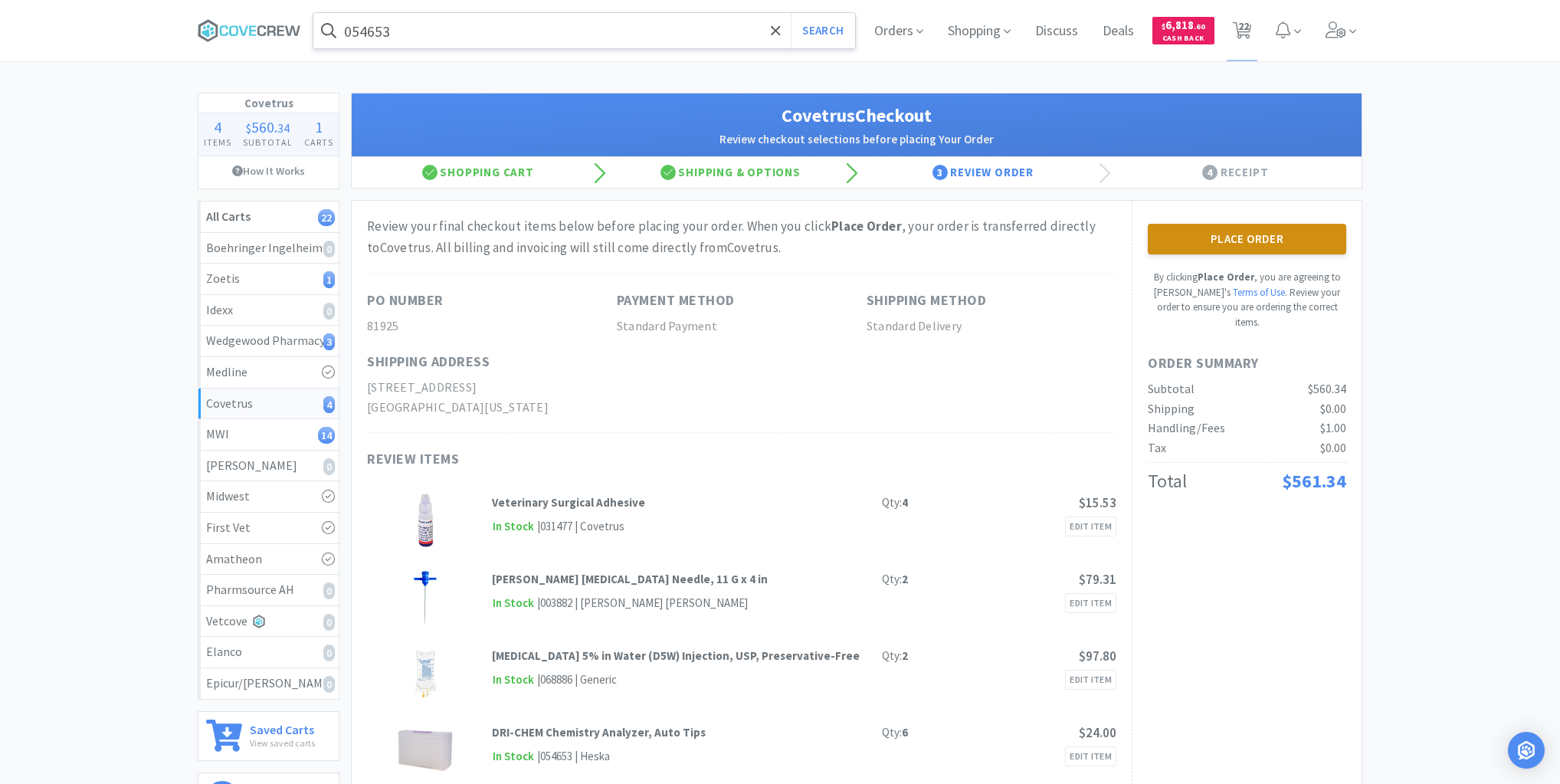
click at [1235, 231] on button "Place Order" at bounding box center [1247, 239] width 199 height 31
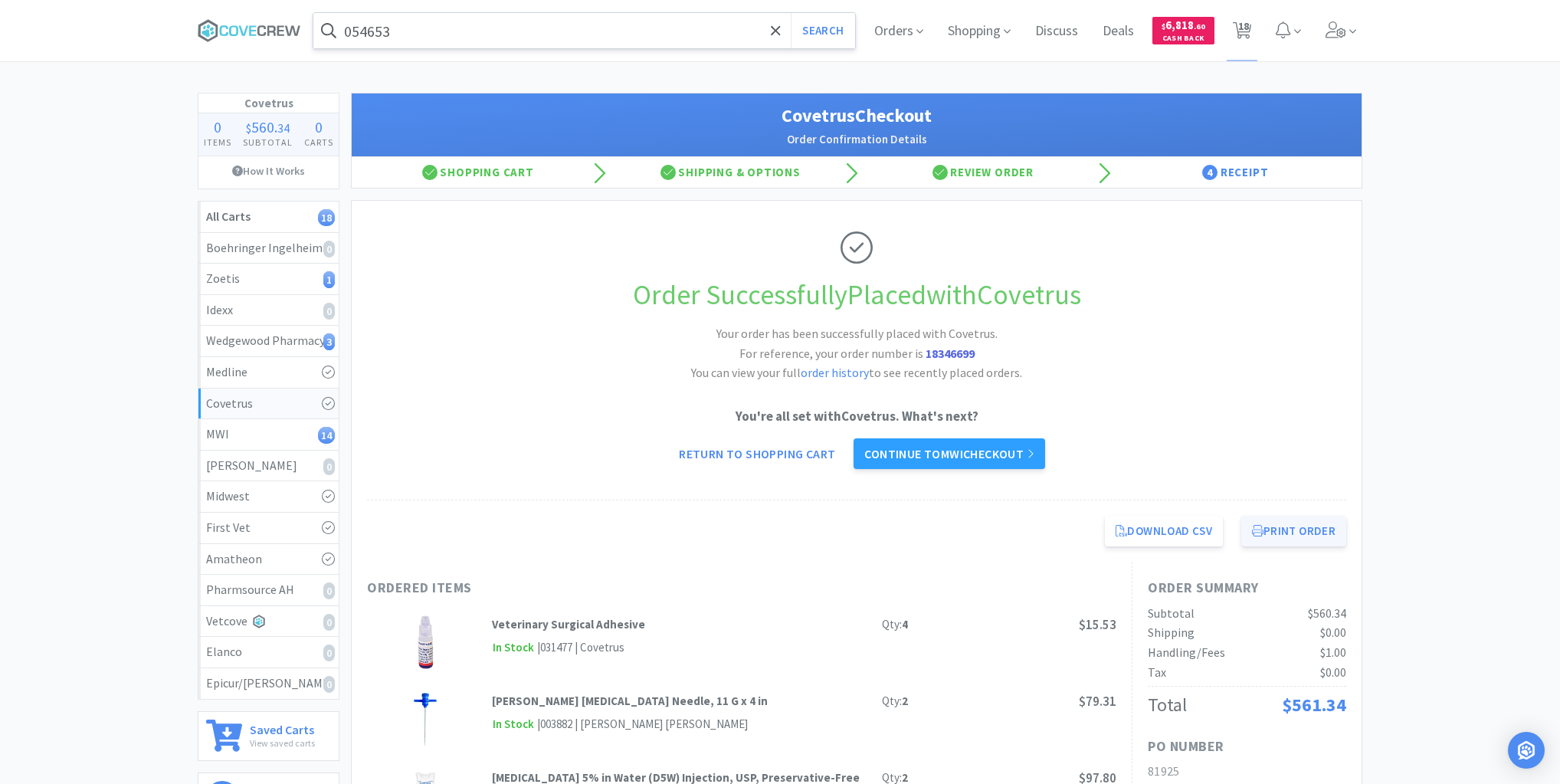
click at [1298, 538] on button "Print Order" at bounding box center [1294, 531] width 105 height 31
click at [244, 430] on div "MWI 14" at bounding box center [268, 434] width 125 height 20
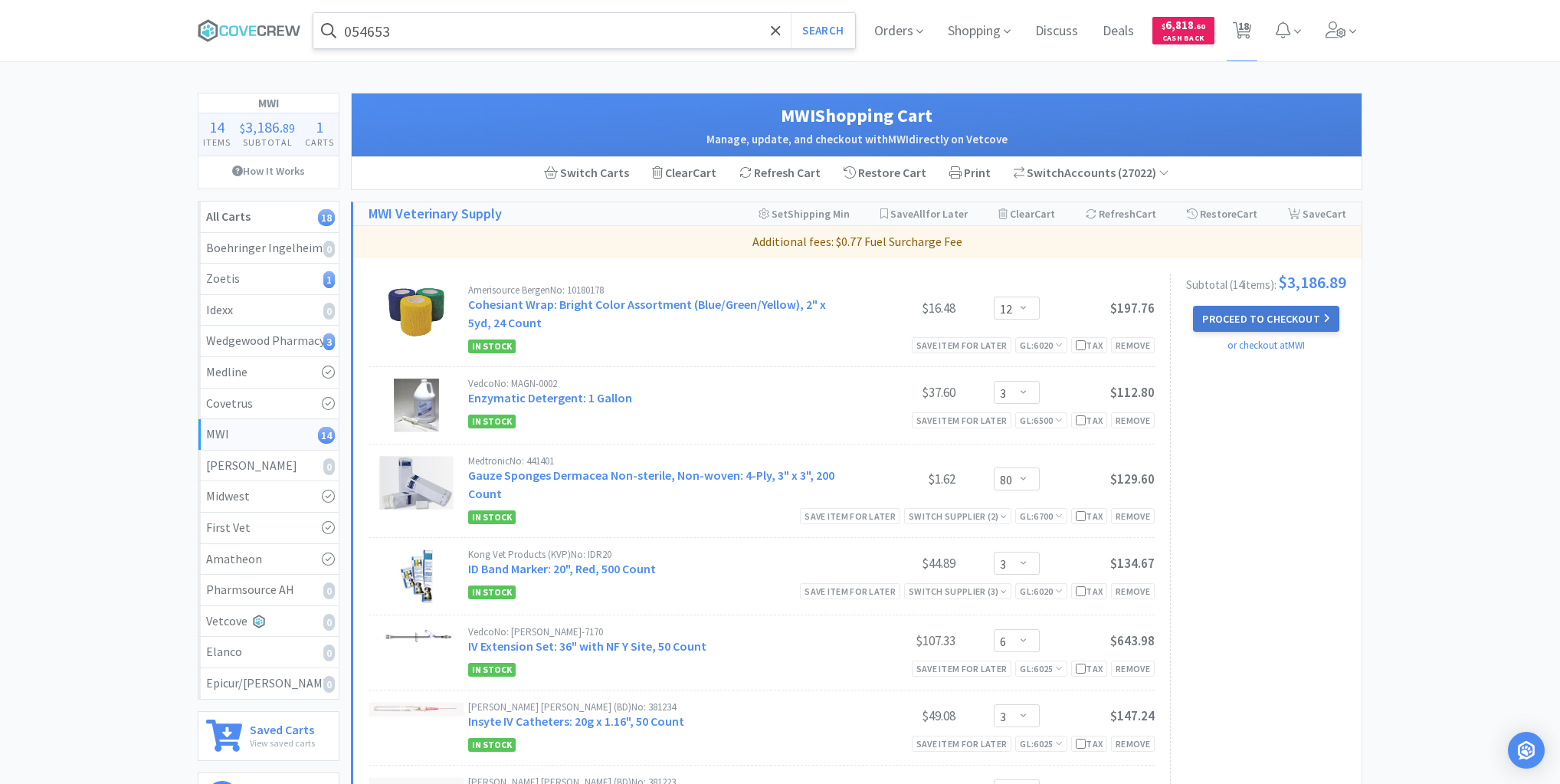
click at [1275, 323] on button "Proceed to Checkout" at bounding box center [1266, 318] width 146 height 26
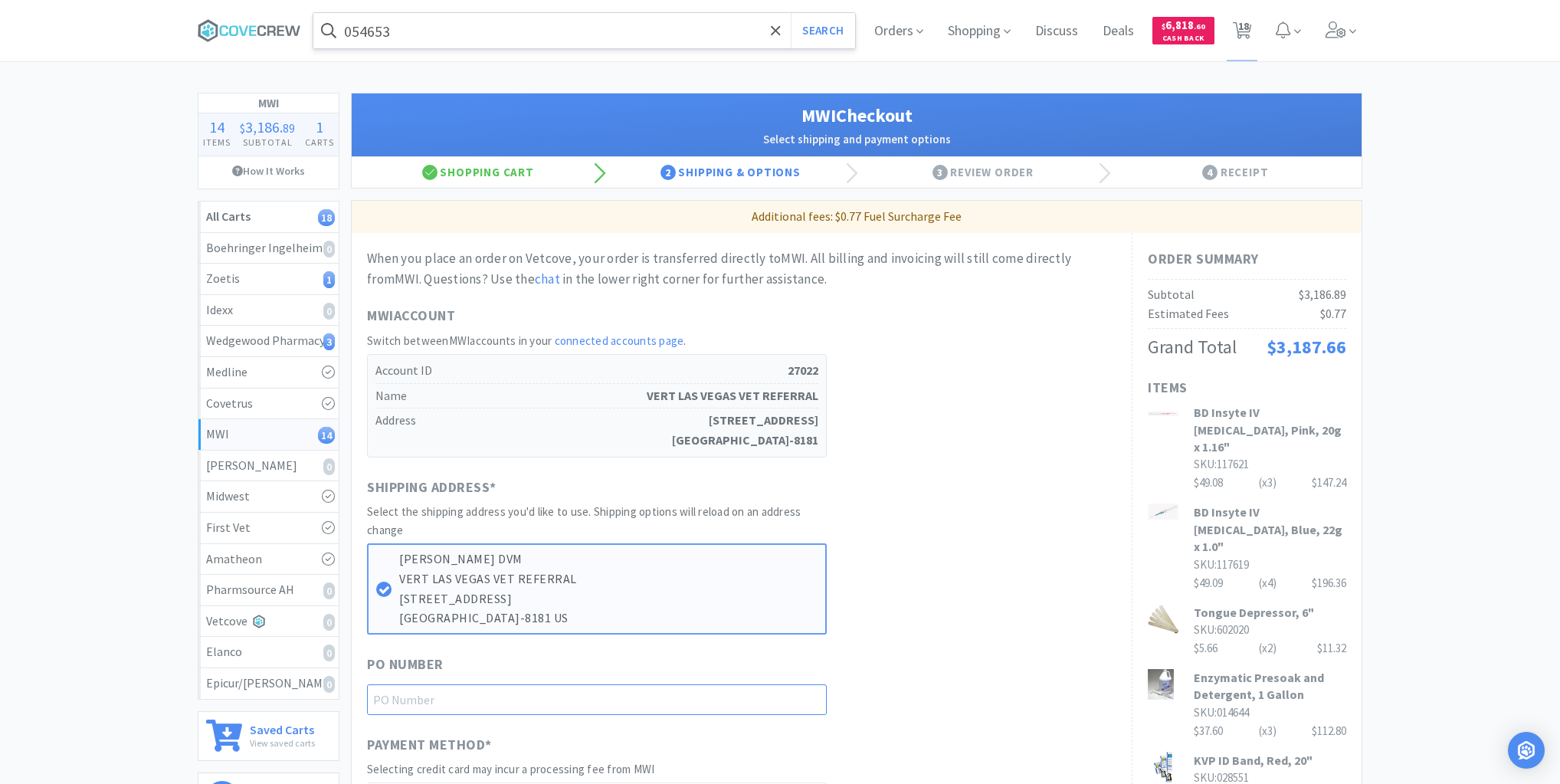
drag, startPoint x: 748, startPoint y: 703, endPoint x: 764, endPoint y: 717, distance: 21.3
click at [749, 703] on input "text" at bounding box center [597, 699] width 460 height 31
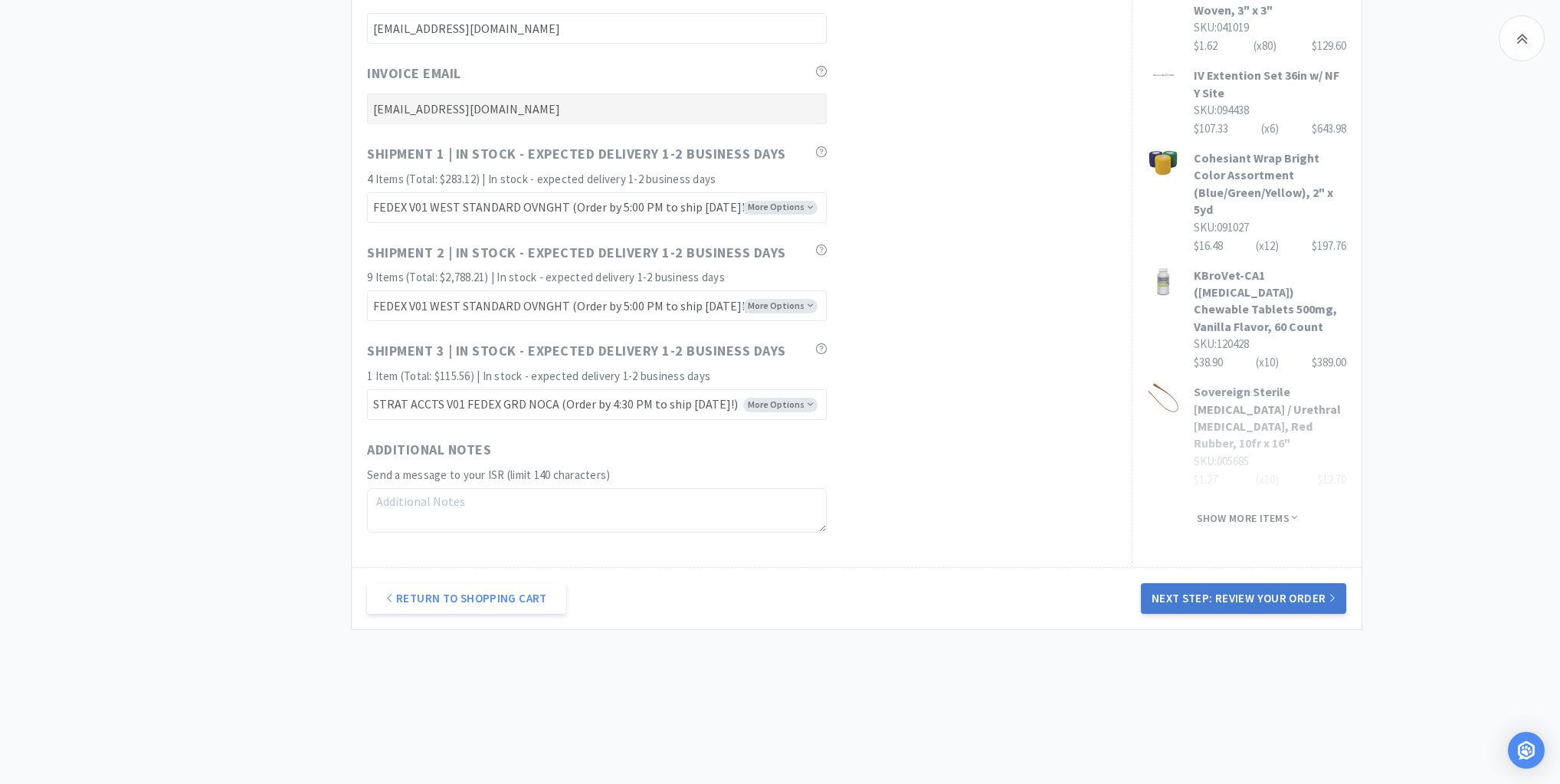
click at [1240, 600] on button "Next Step: Review Your Order" at bounding box center [1244, 598] width 205 height 31
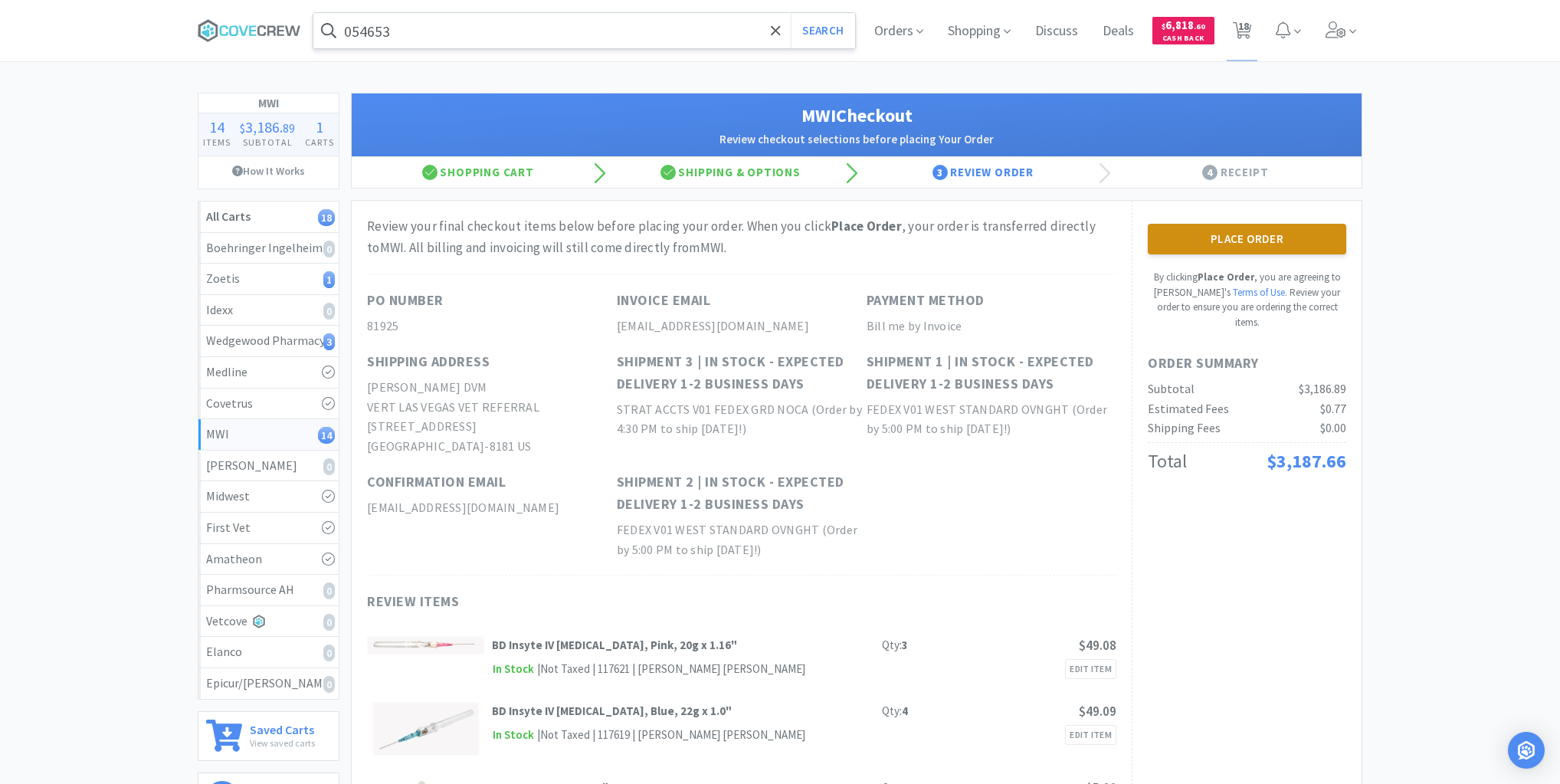
click at [1215, 230] on button "Place Order" at bounding box center [1247, 239] width 199 height 31
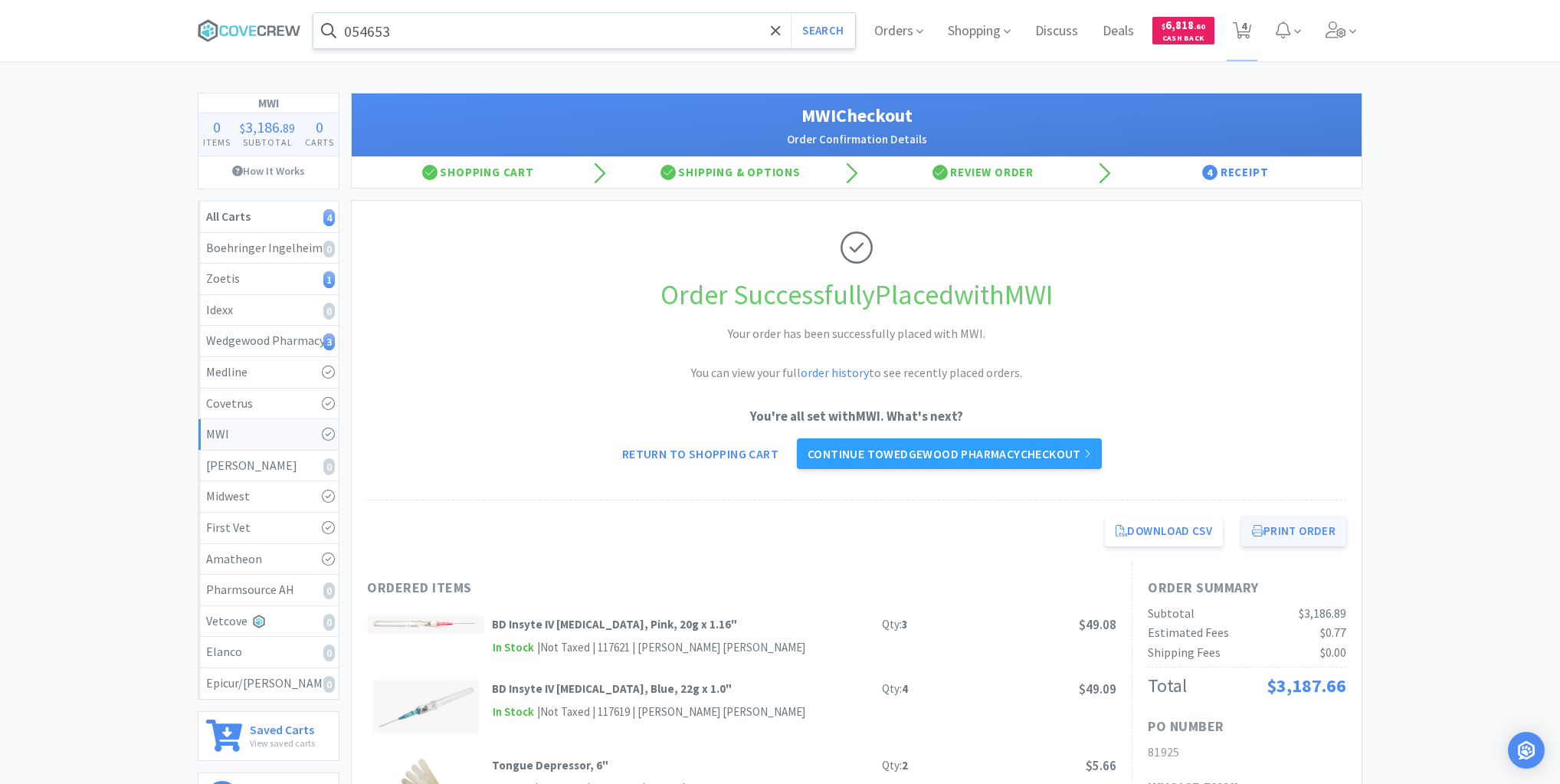
click at [1272, 531] on button "Print Order" at bounding box center [1294, 531] width 105 height 31
click at [316, 344] on div "Wedgewood Pharmacy 3" at bounding box center [268, 341] width 125 height 20
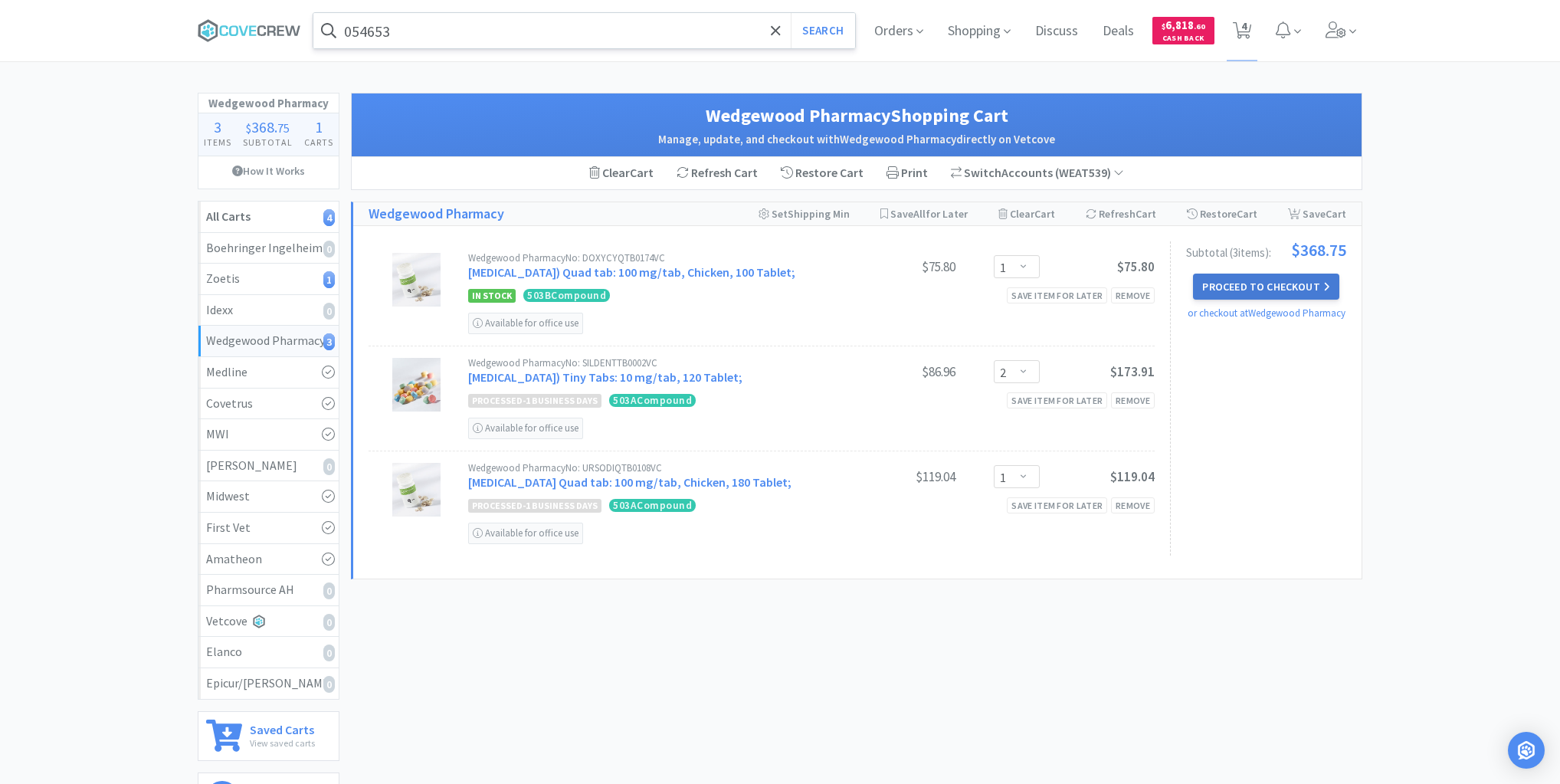
click at [1294, 280] on button "Proceed to Checkout" at bounding box center [1266, 286] width 146 height 26
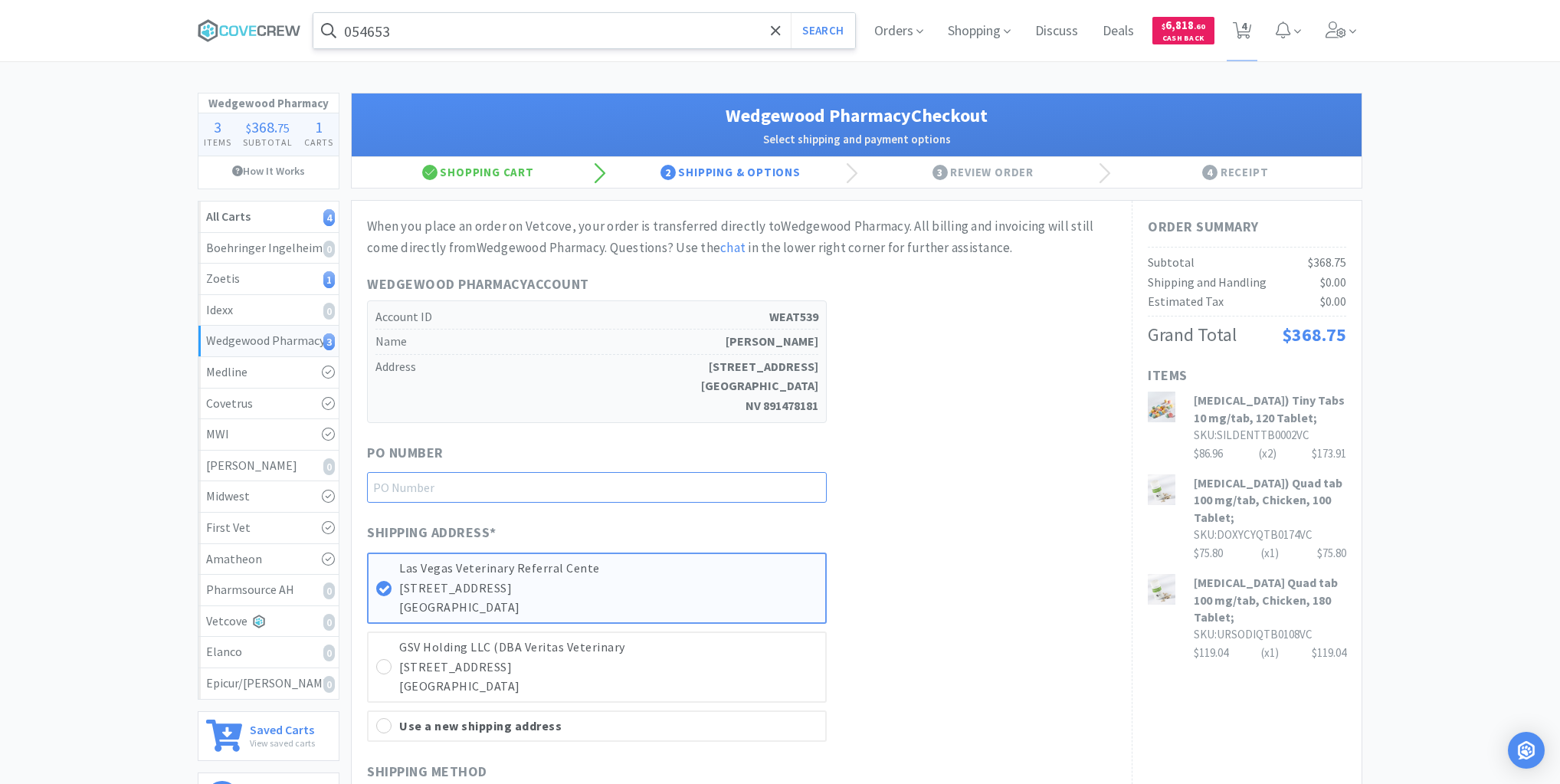
click at [699, 492] on input "text" at bounding box center [597, 487] width 460 height 31
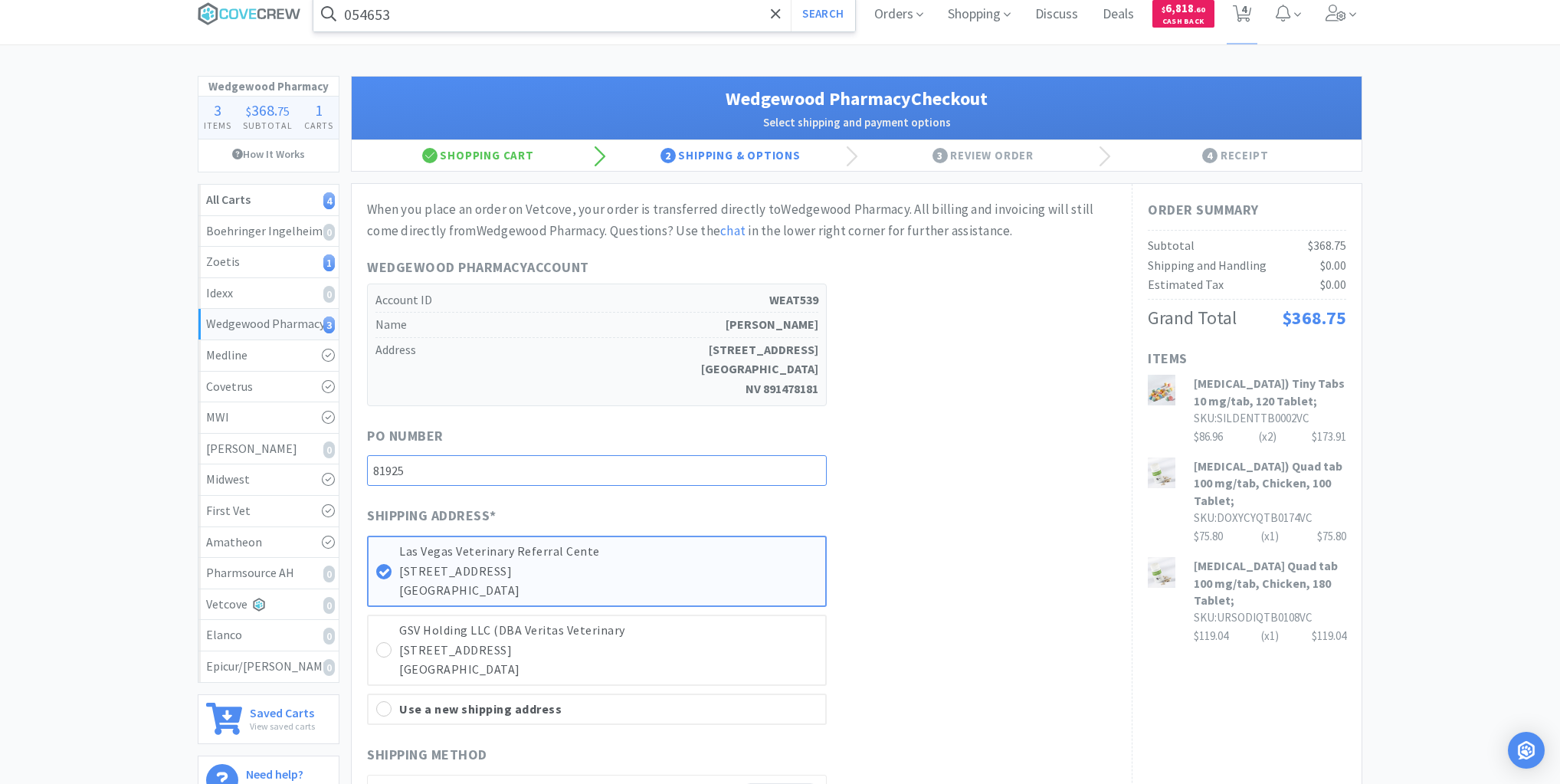
scroll to position [429, 0]
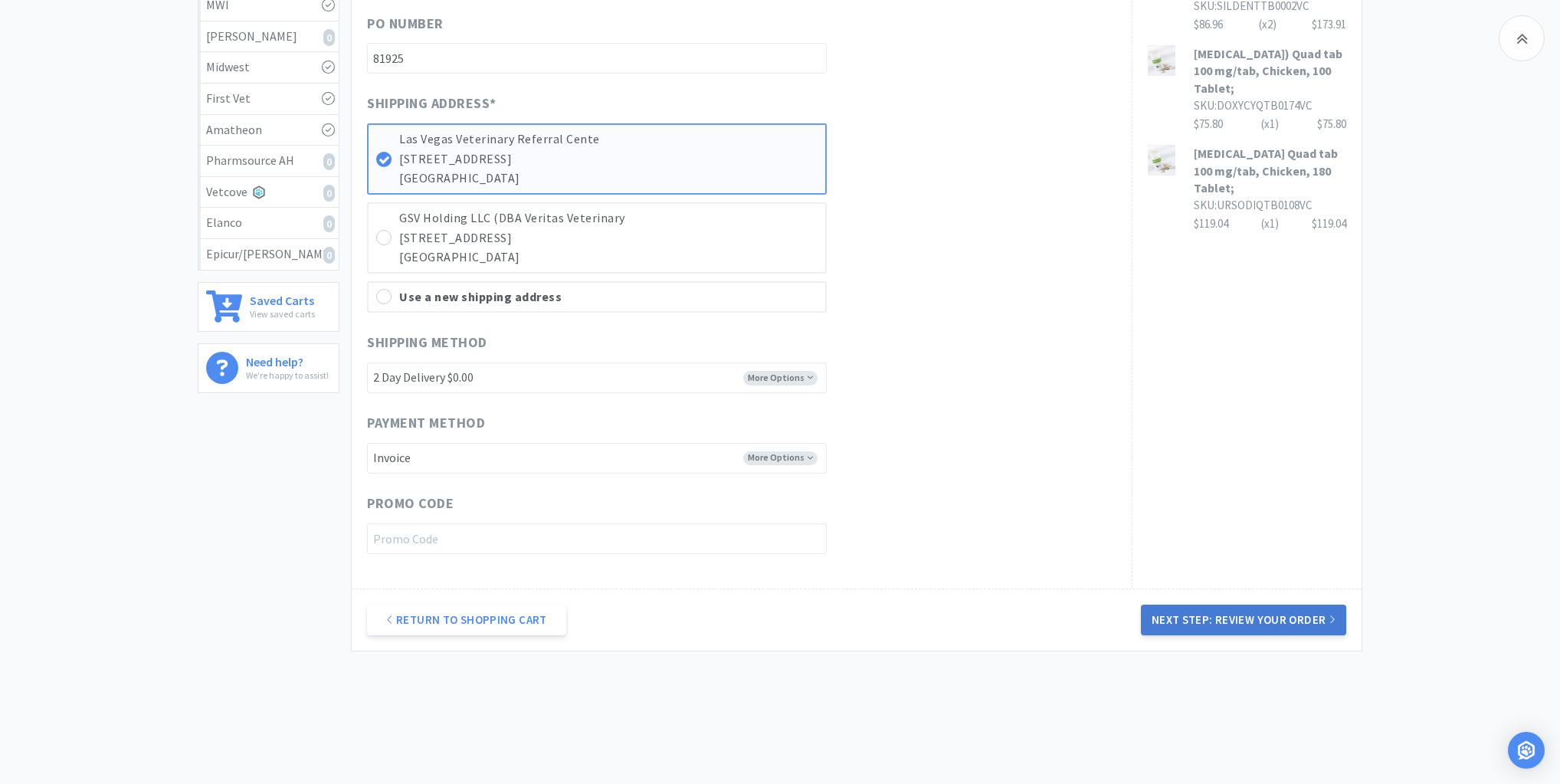
click at [1220, 609] on button "Next Step: Review Your Order" at bounding box center [1244, 619] width 205 height 31
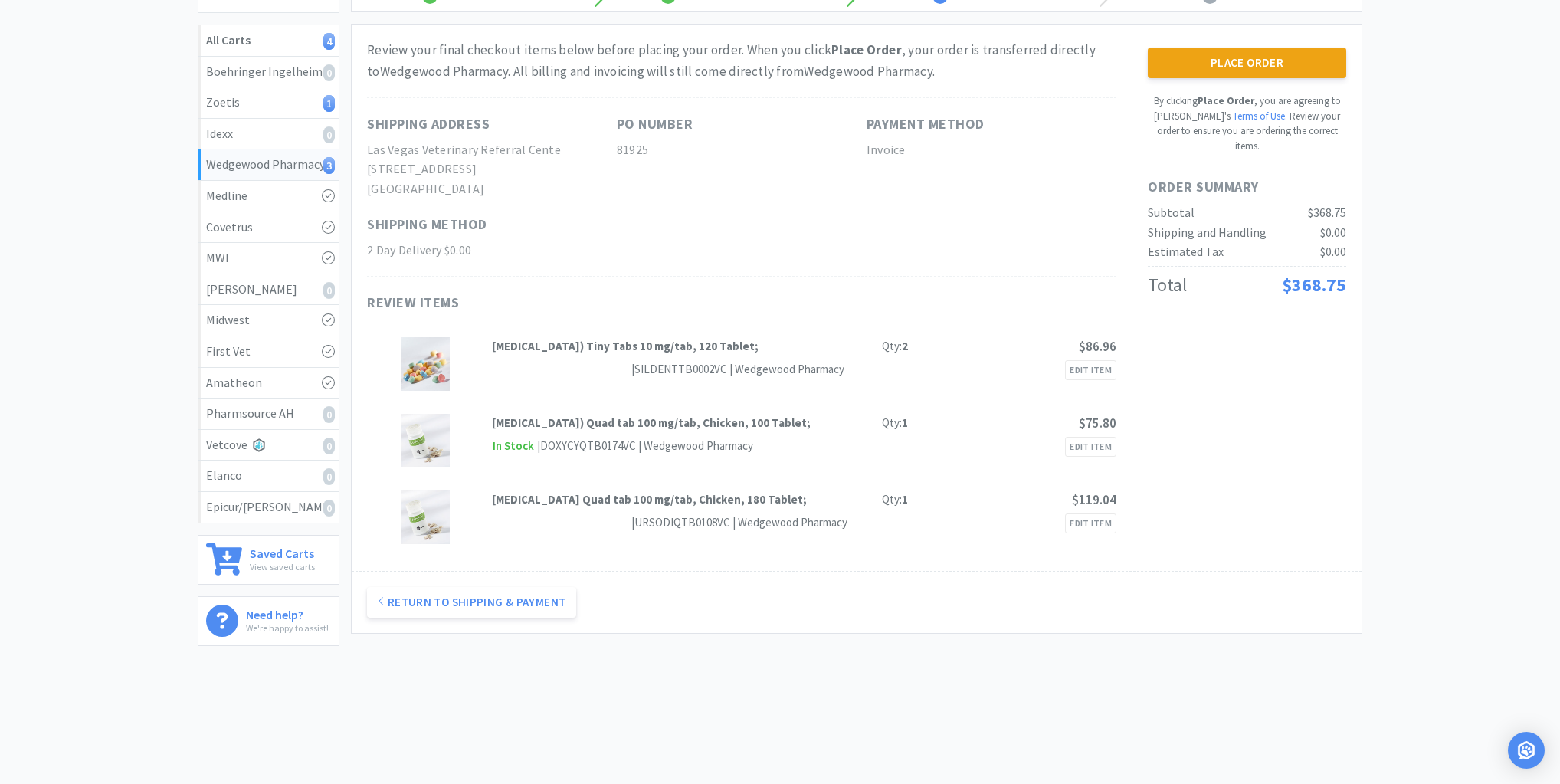
scroll to position [0, 0]
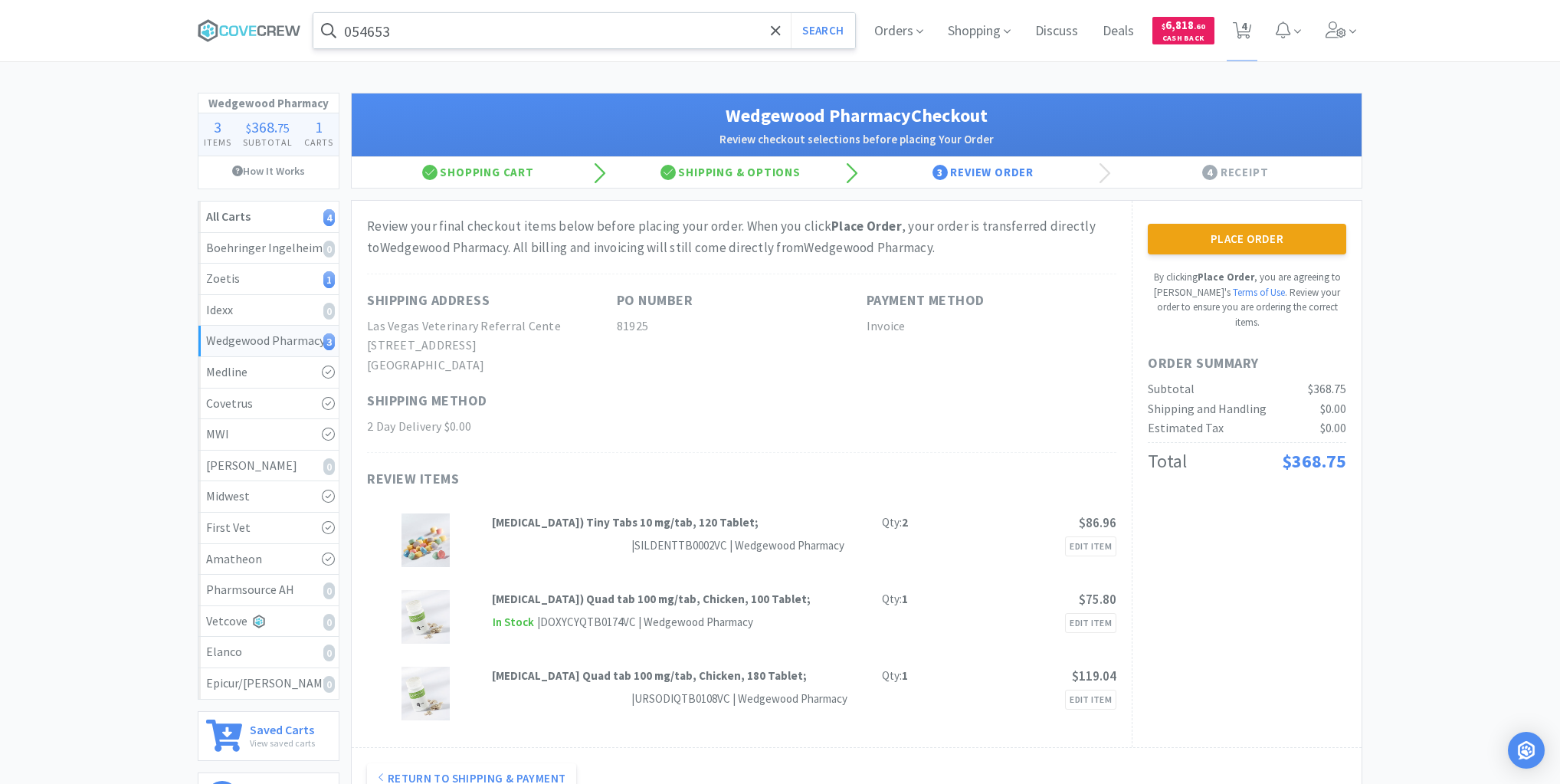
click at [1218, 245] on button "Place Order" at bounding box center [1247, 239] width 199 height 31
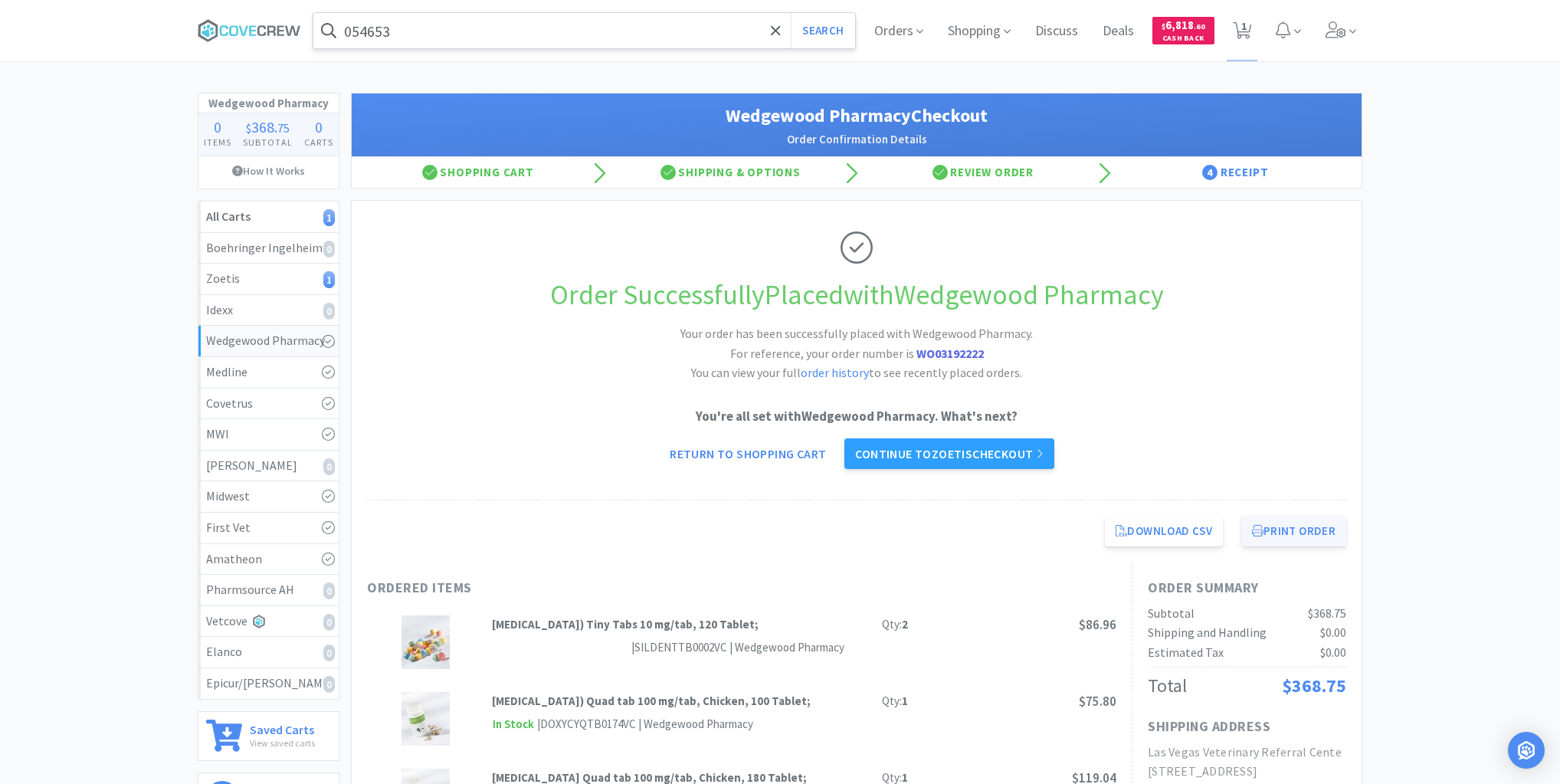
click at [1294, 533] on button "Print Order" at bounding box center [1294, 531] width 105 height 31
click at [291, 274] on div "Zoetis 1" at bounding box center [268, 279] width 125 height 20
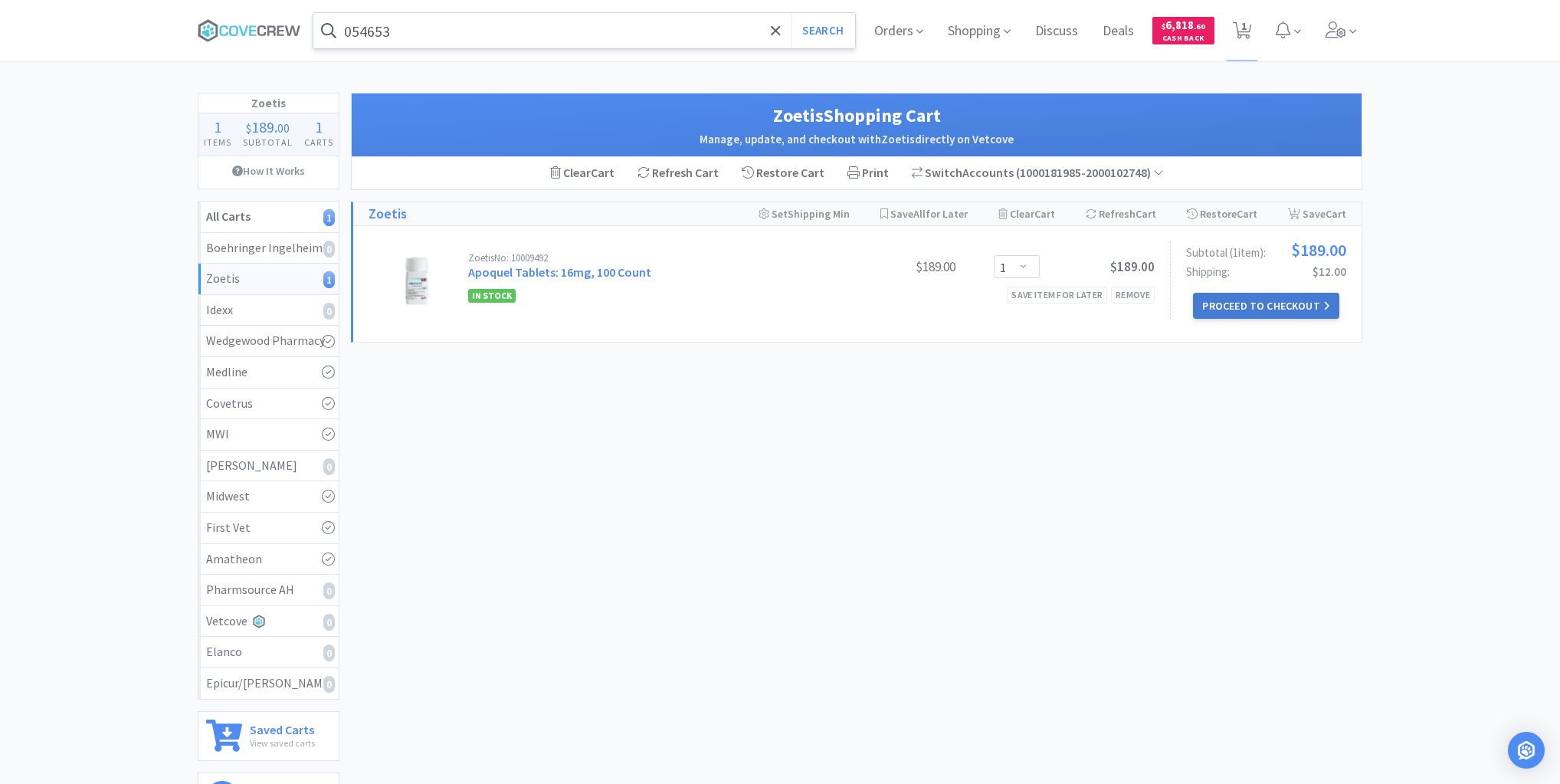
click at [1255, 304] on button "Proceed to Checkout" at bounding box center [1266, 305] width 146 height 26
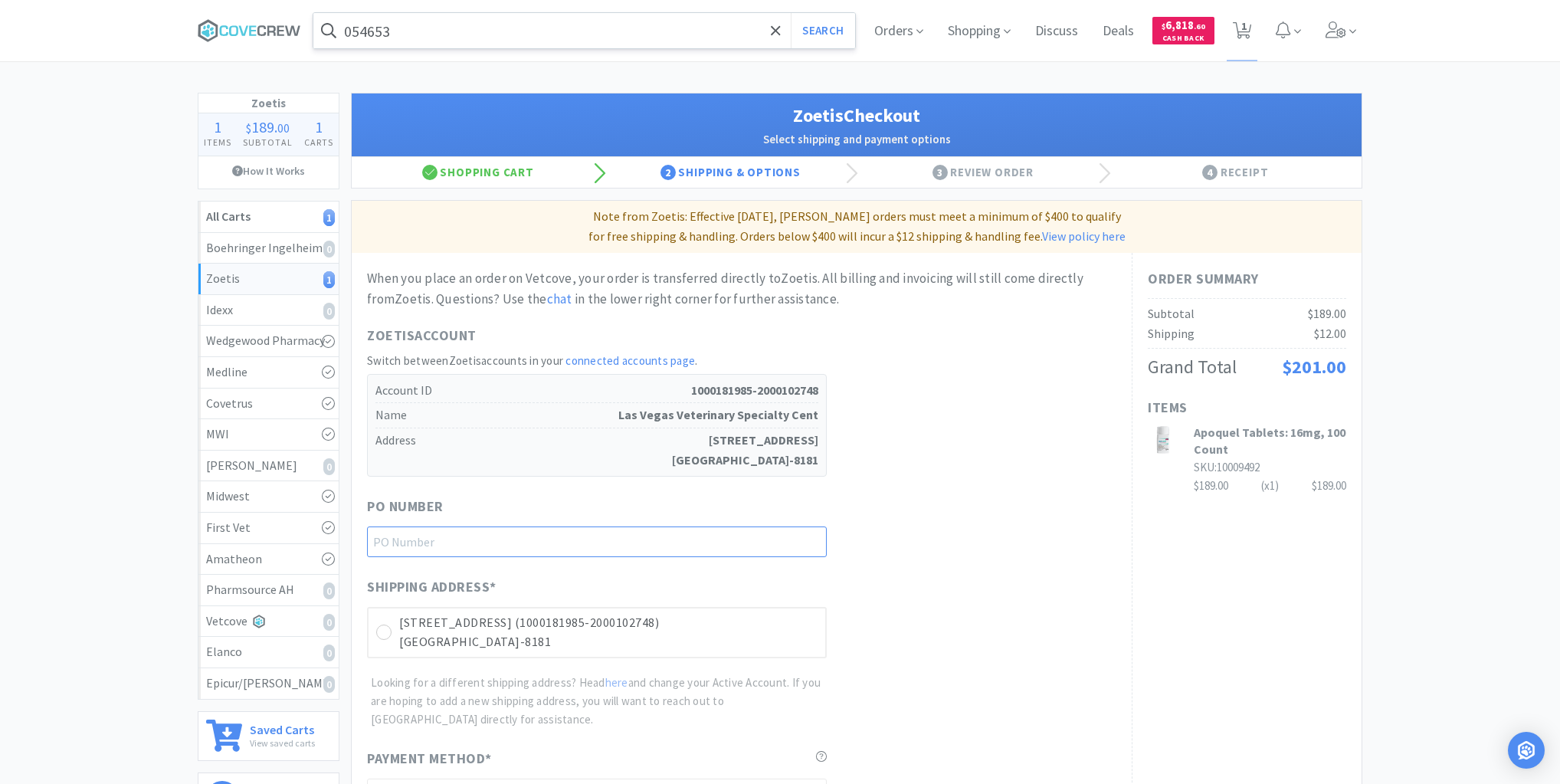
drag, startPoint x: 797, startPoint y: 541, endPoint x: 824, endPoint y: 566, distance: 36.8
click at [797, 540] on input "text" at bounding box center [597, 541] width 460 height 31
click at [380, 630] on icon at bounding box center [385, 633] width 12 height 12
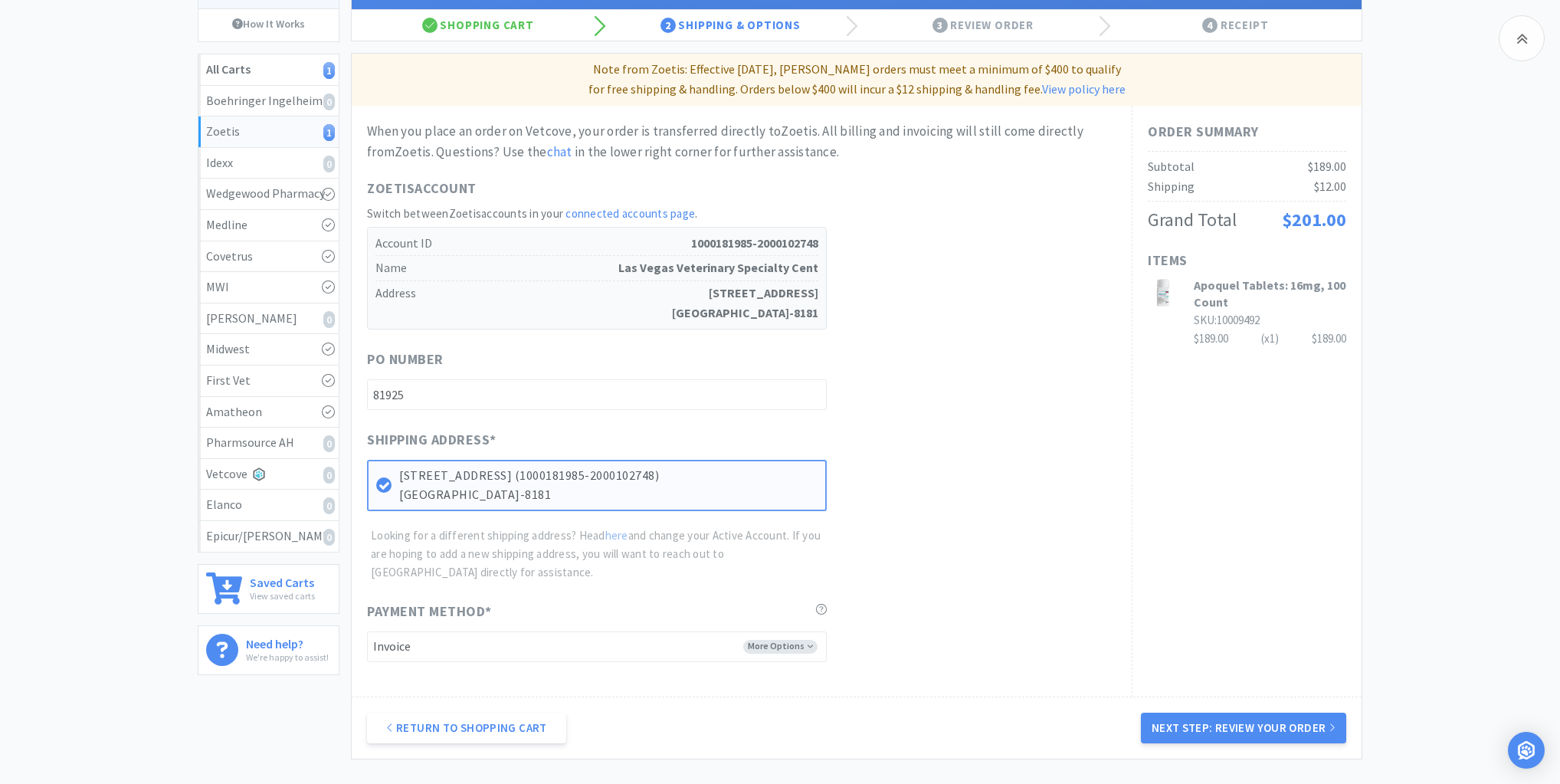
scroll to position [184, 0]
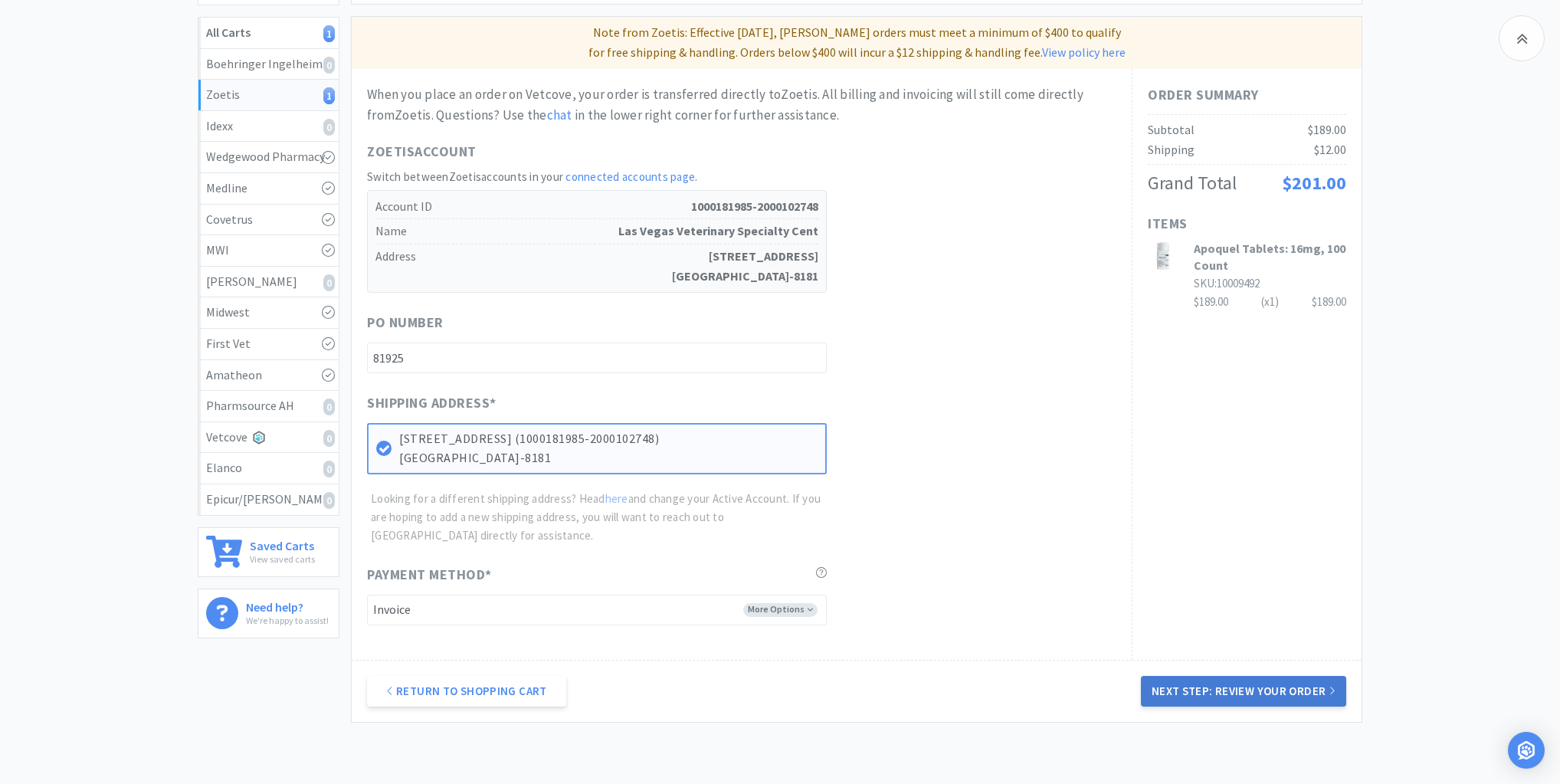
click at [1226, 689] on button "Next Step: Review Your Order" at bounding box center [1244, 691] width 205 height 31
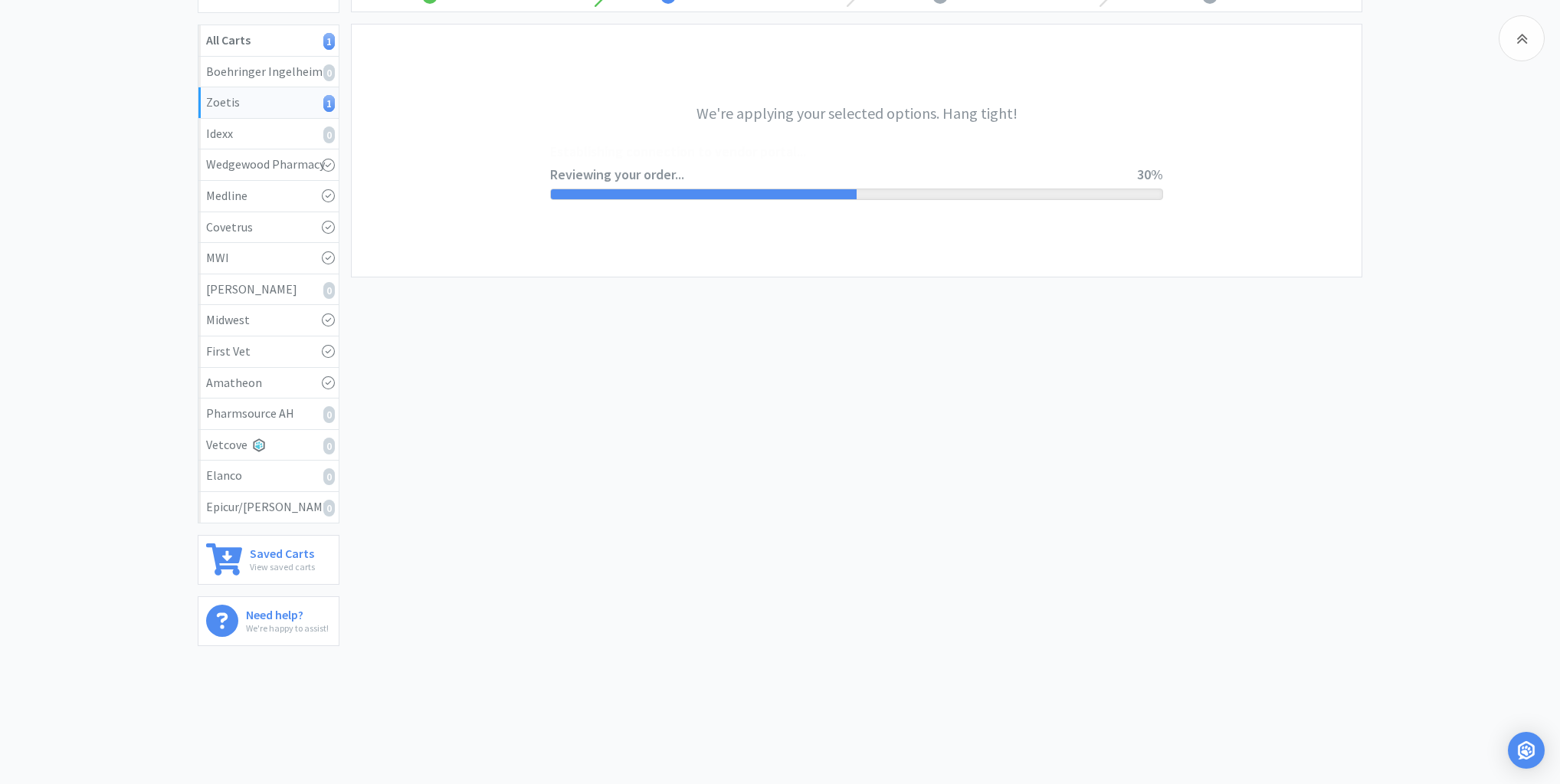
scroll to position [0, 0]
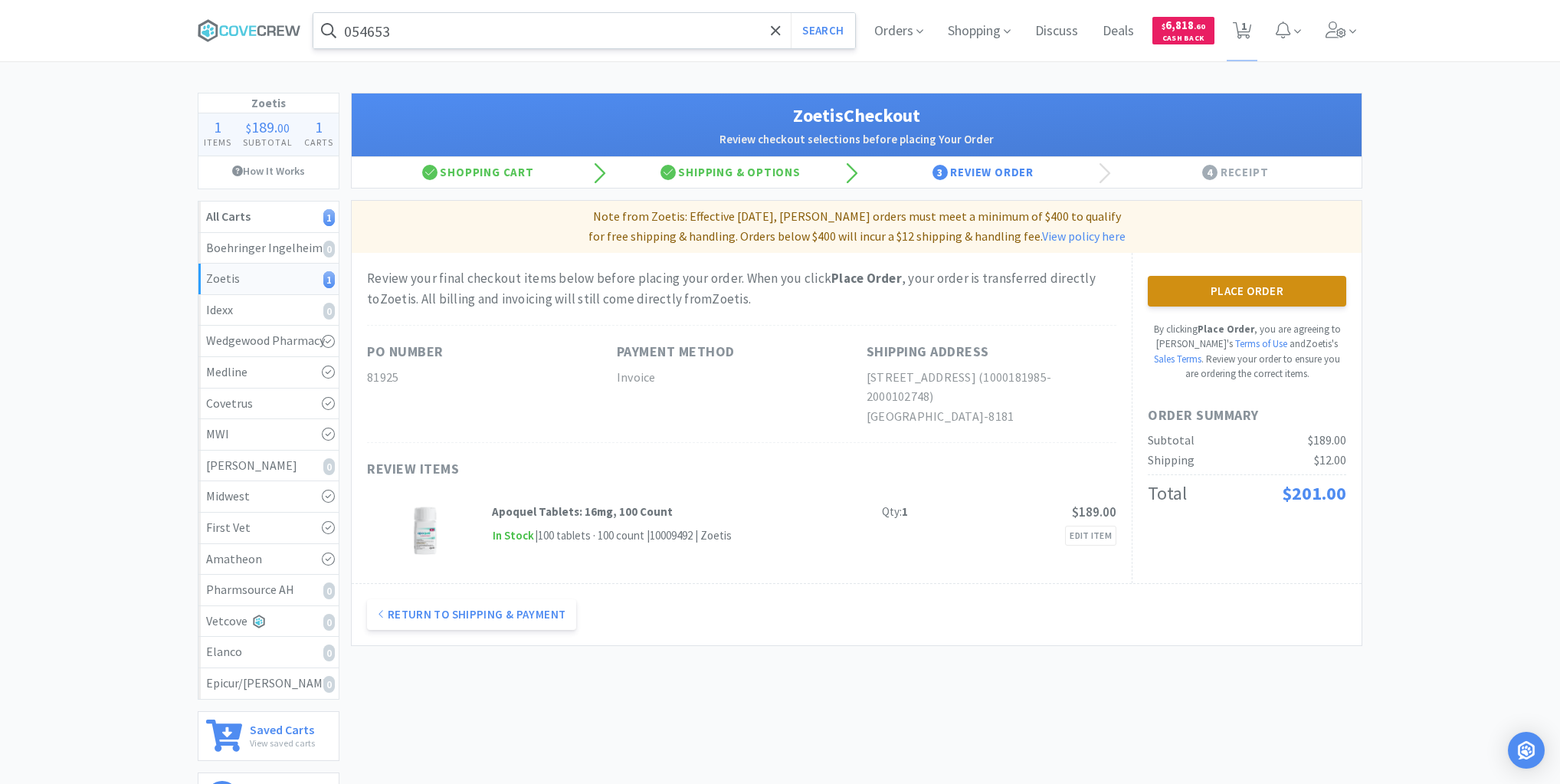
click at [1245, 286] on button "Place Order" at bounding box center [1247, 291] width 199 height 31
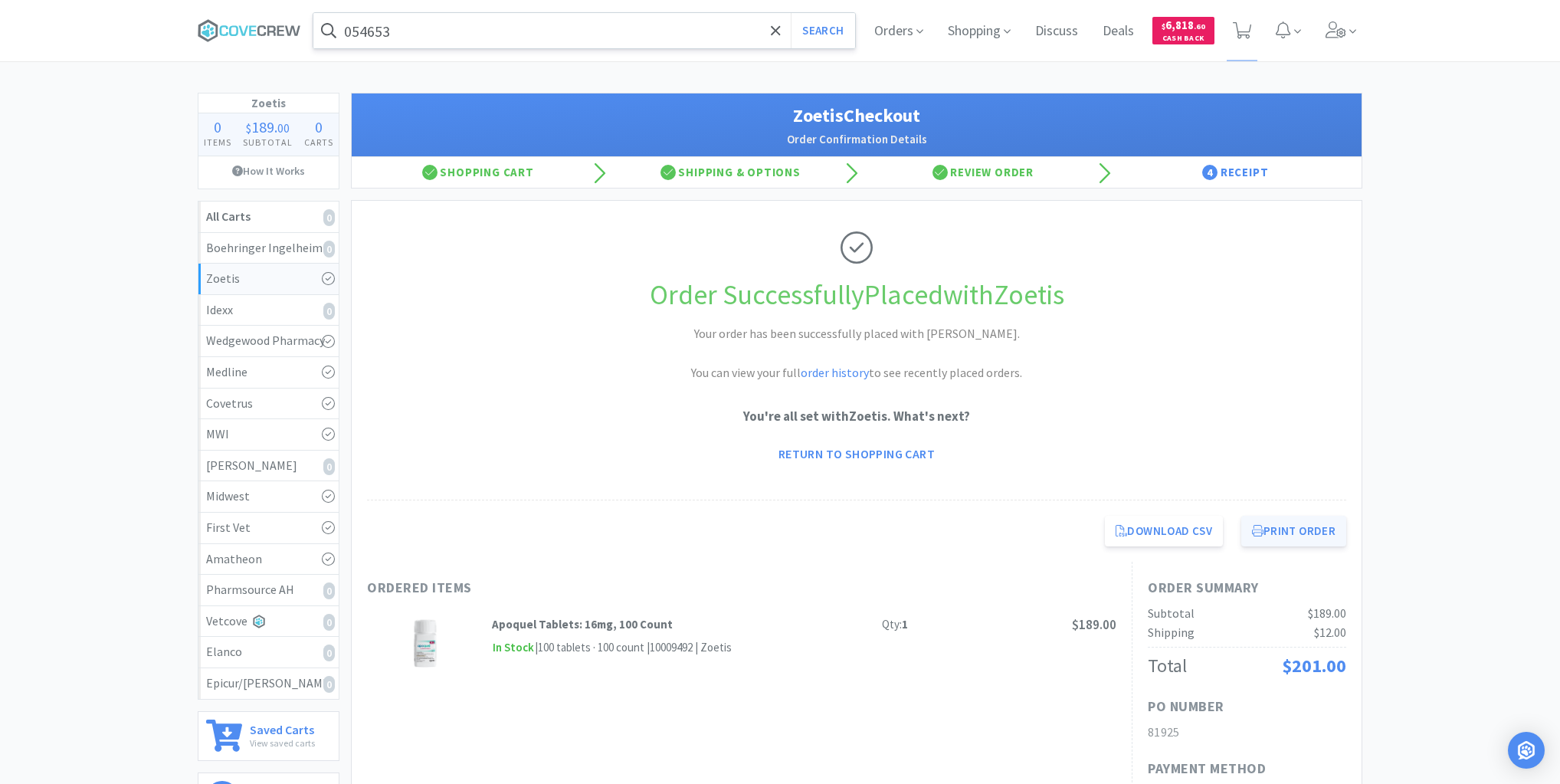
click at [1297, 528] on button "Print Order" at bounding box center [1294, 531] width 105 height 31
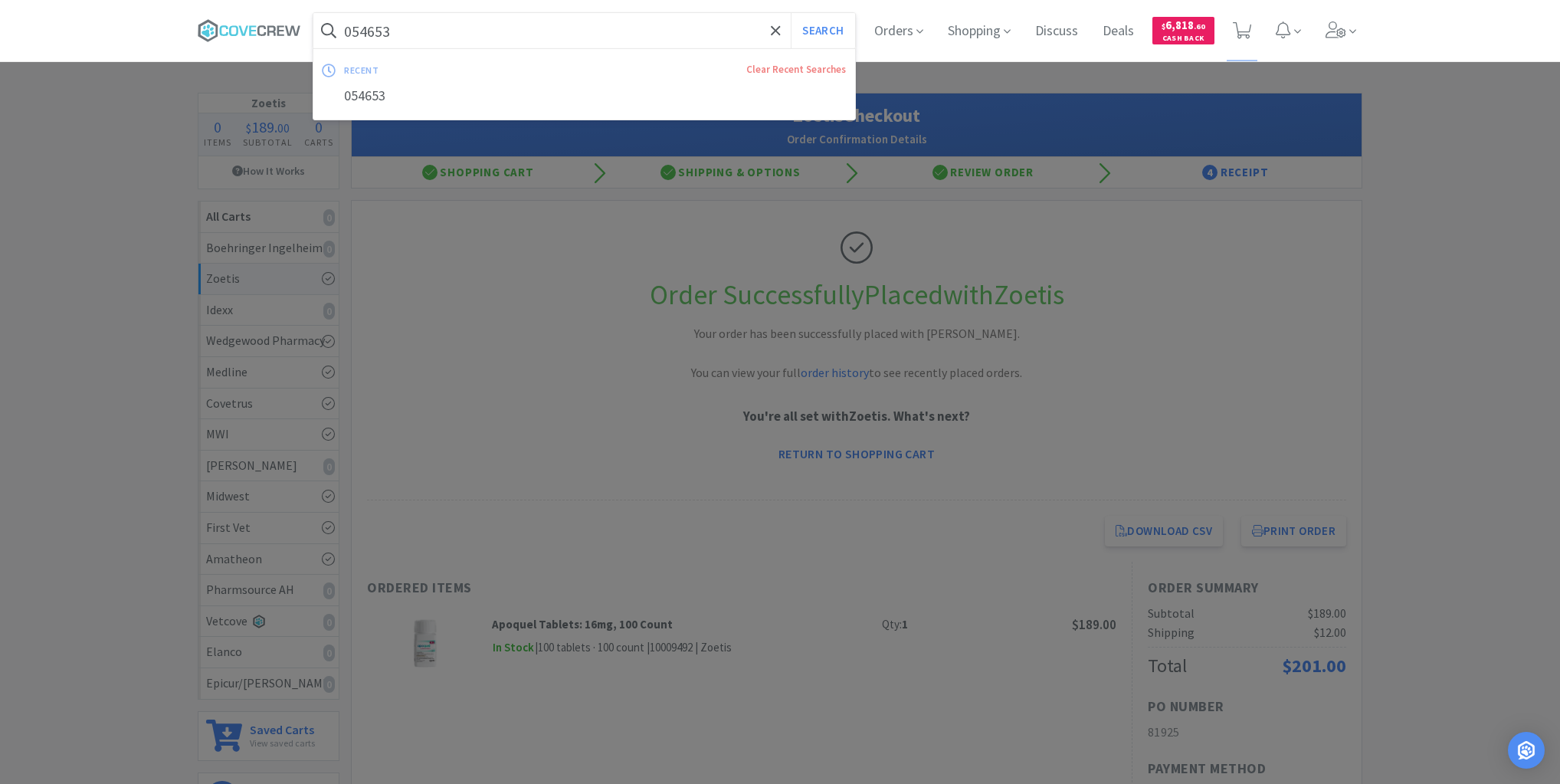
click at [634, 26] on input "054653" at bounding box center [584, 31] width 542 height 36
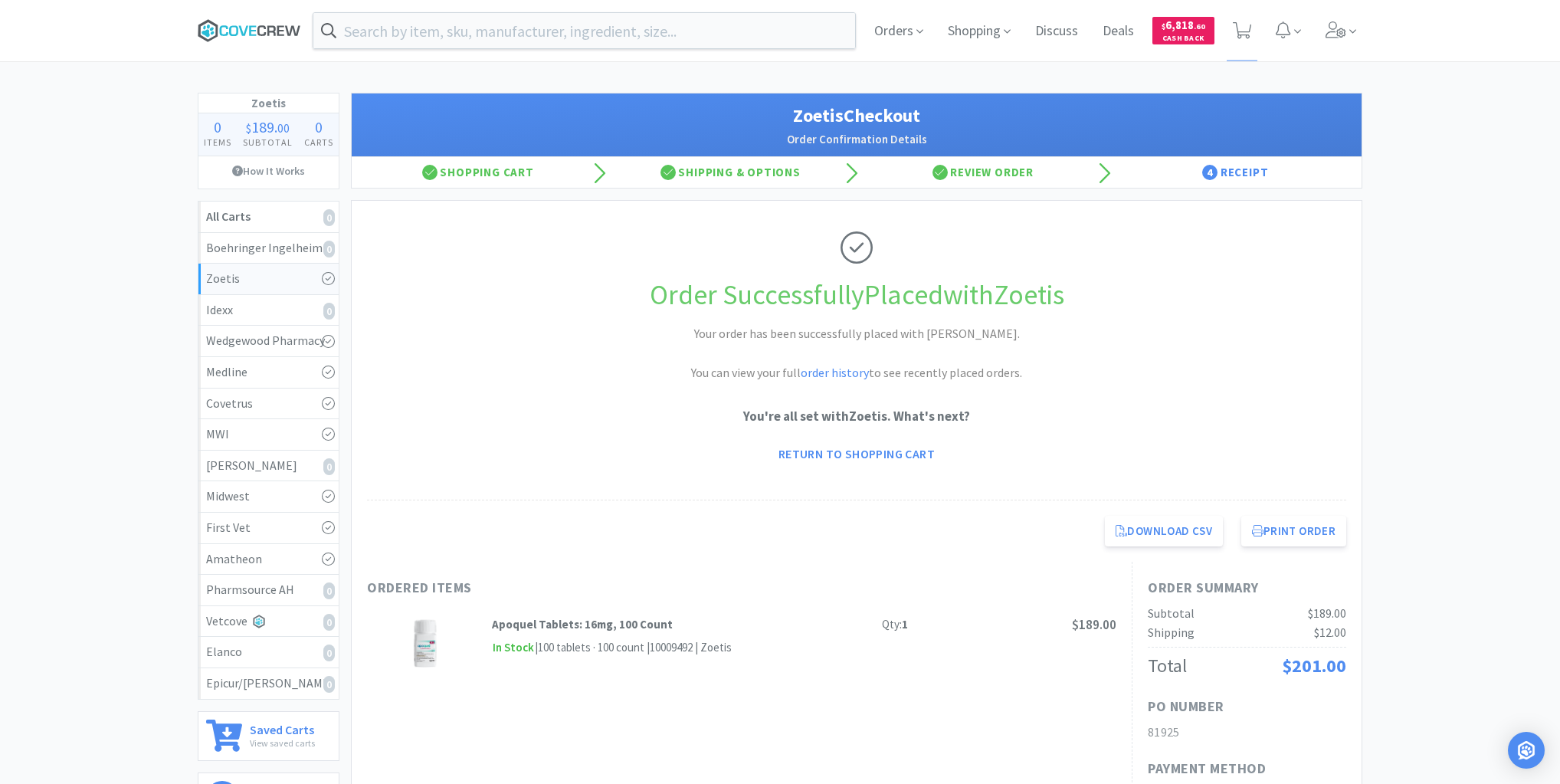
click at [242, 30] on icon at bounding box center [242, 31] width 9 height 10
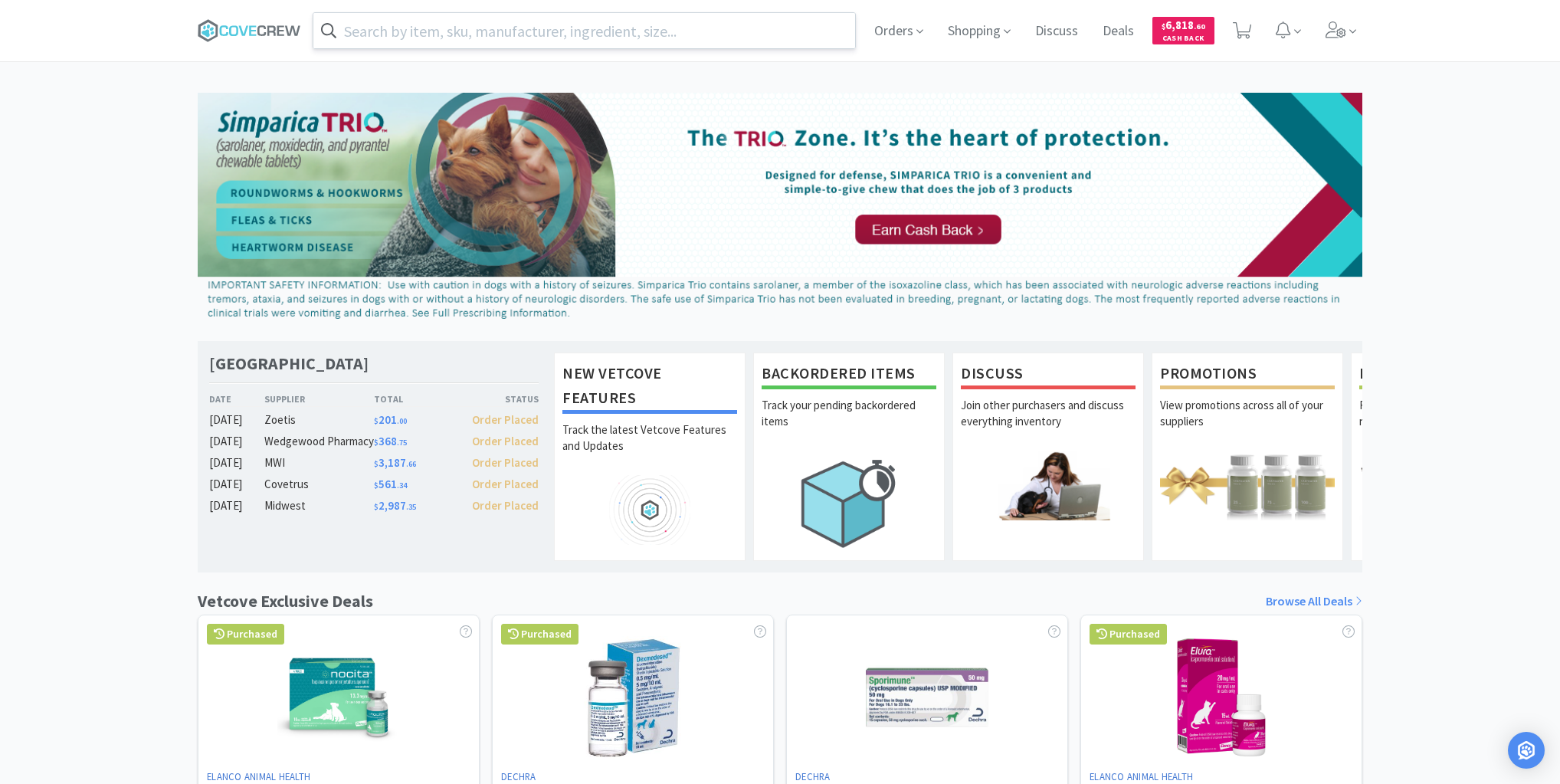
click at [388, 23] on input "text" at bounding box center [584, 31] width 542 height 36
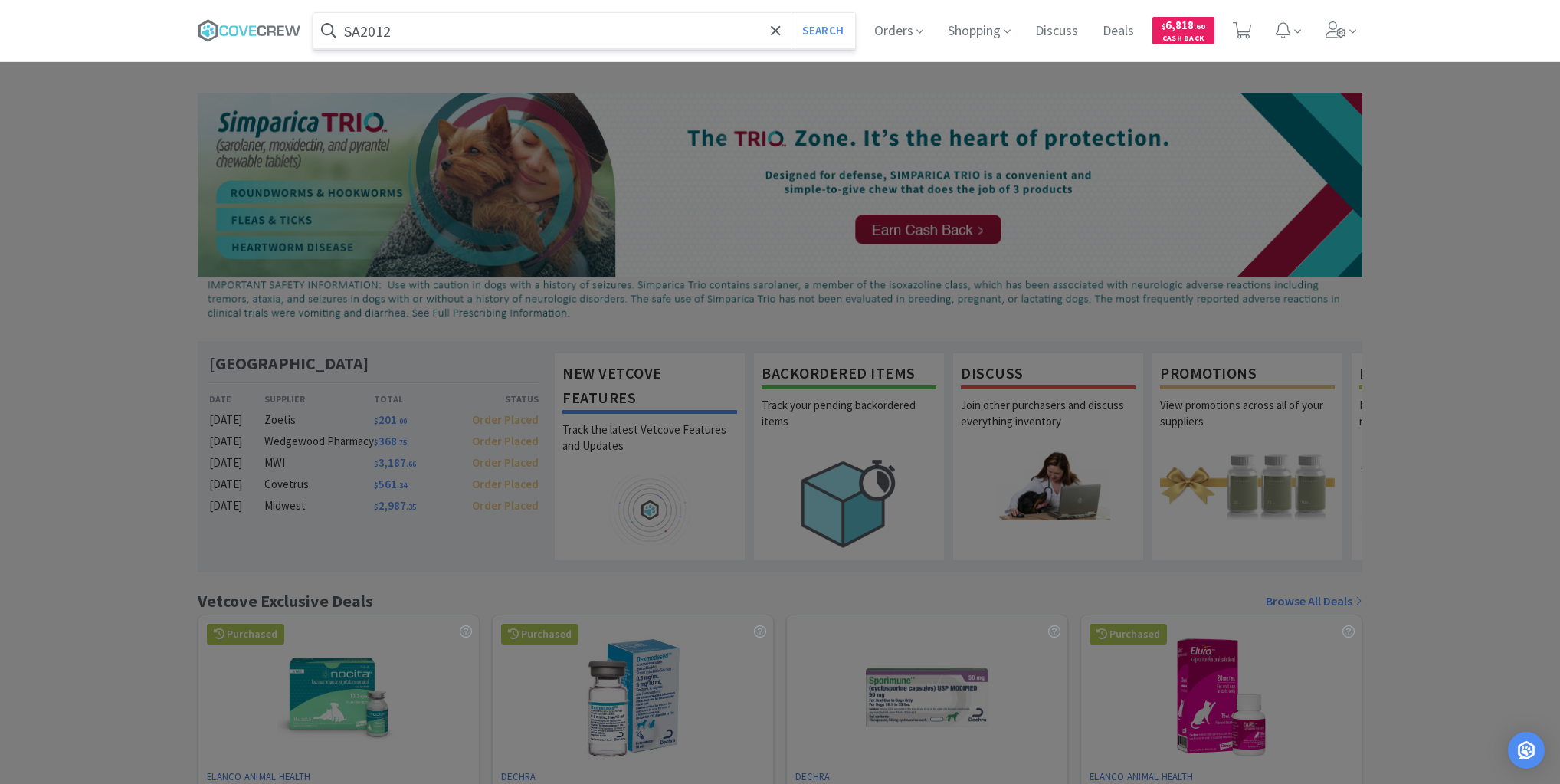
click at [791, 13] on button "Search" at bounding box center [822, 31] width 64 height 36
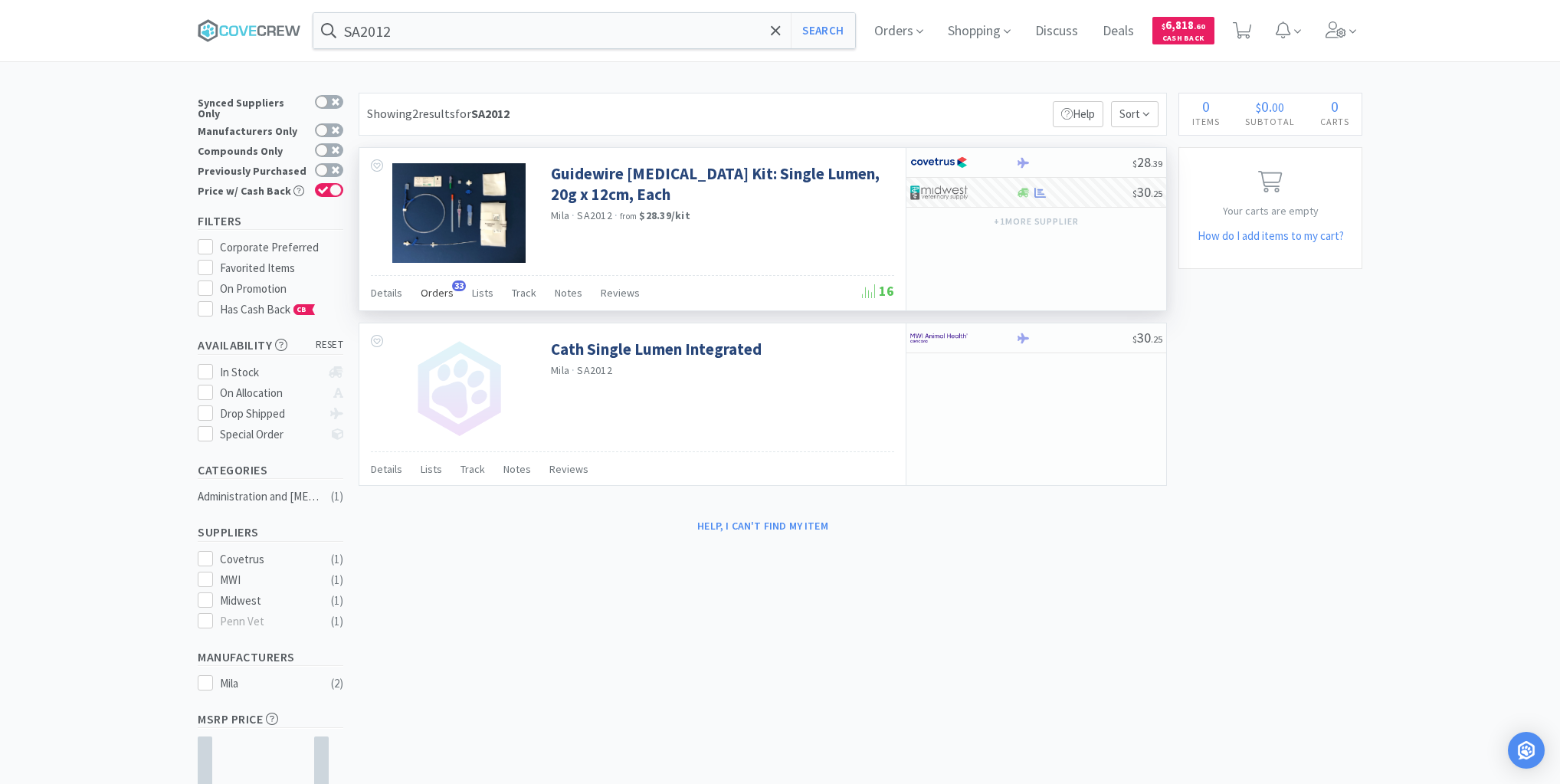
click at [439, 294] on span "Orders" at bounding box center [438, 293] width 33 height 14
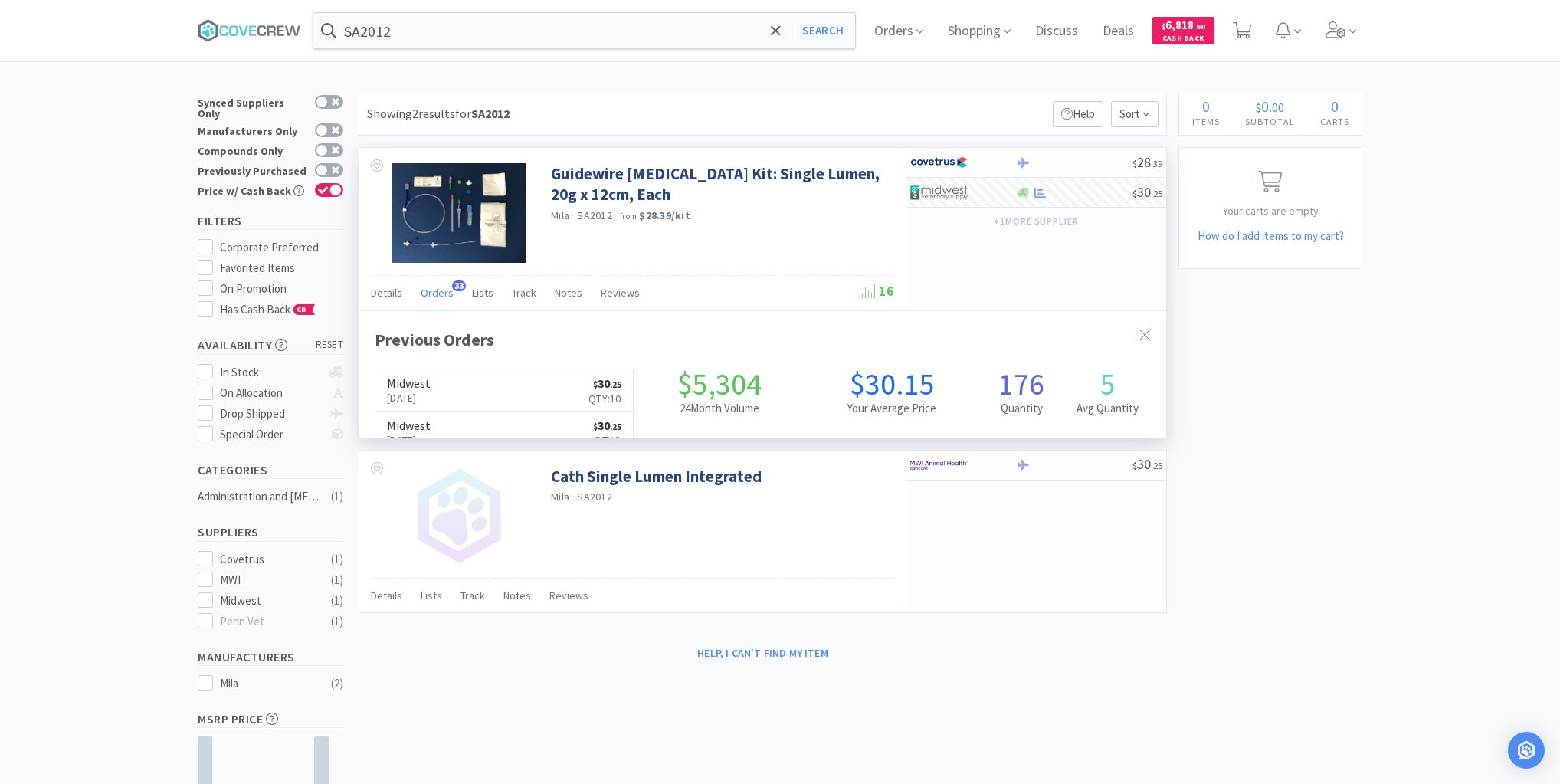
scroll to position [411, 807]
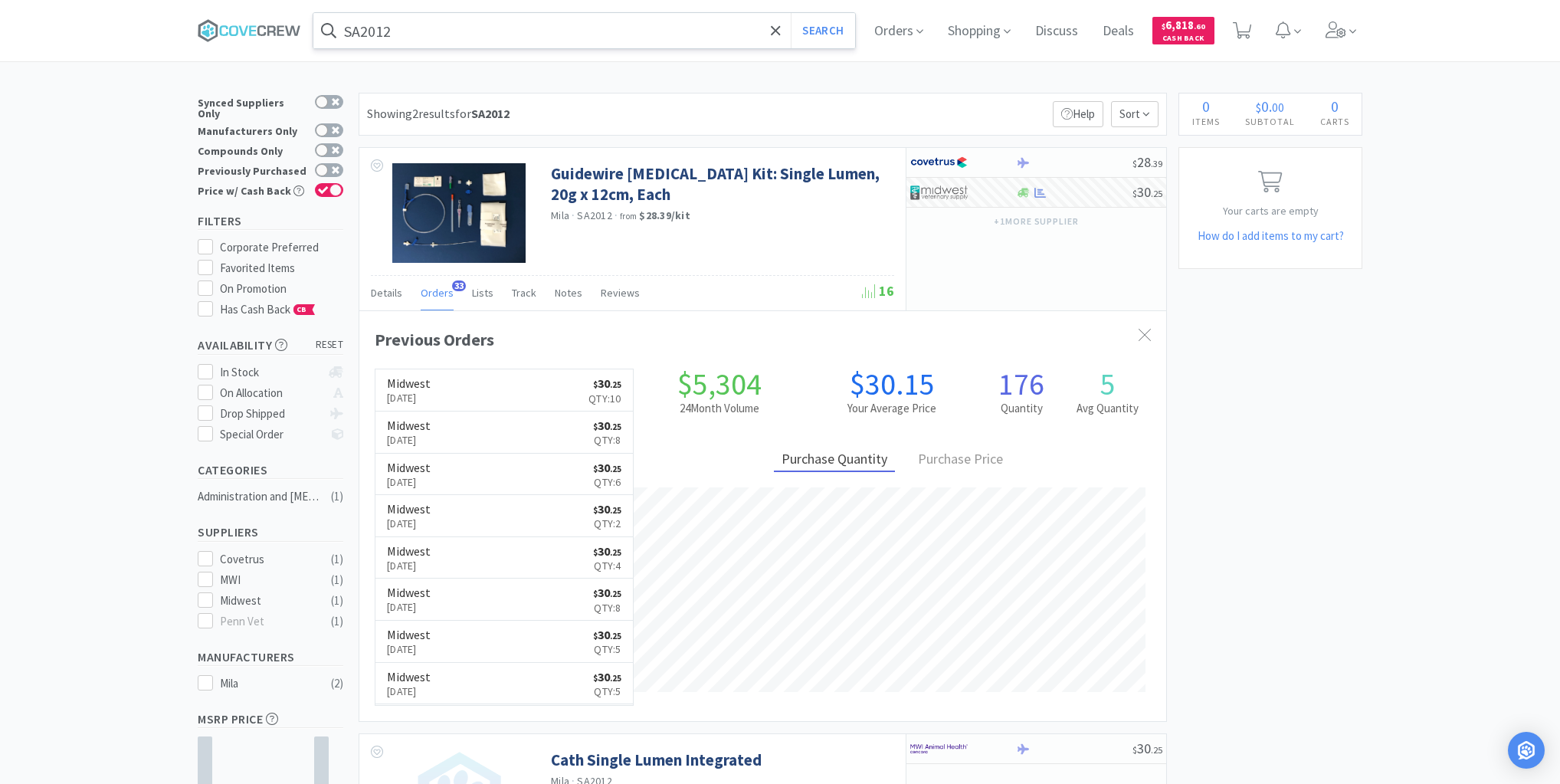
click at [408, 31] on input "SA2012" at bounding box center [584, 31] width 542 height 36
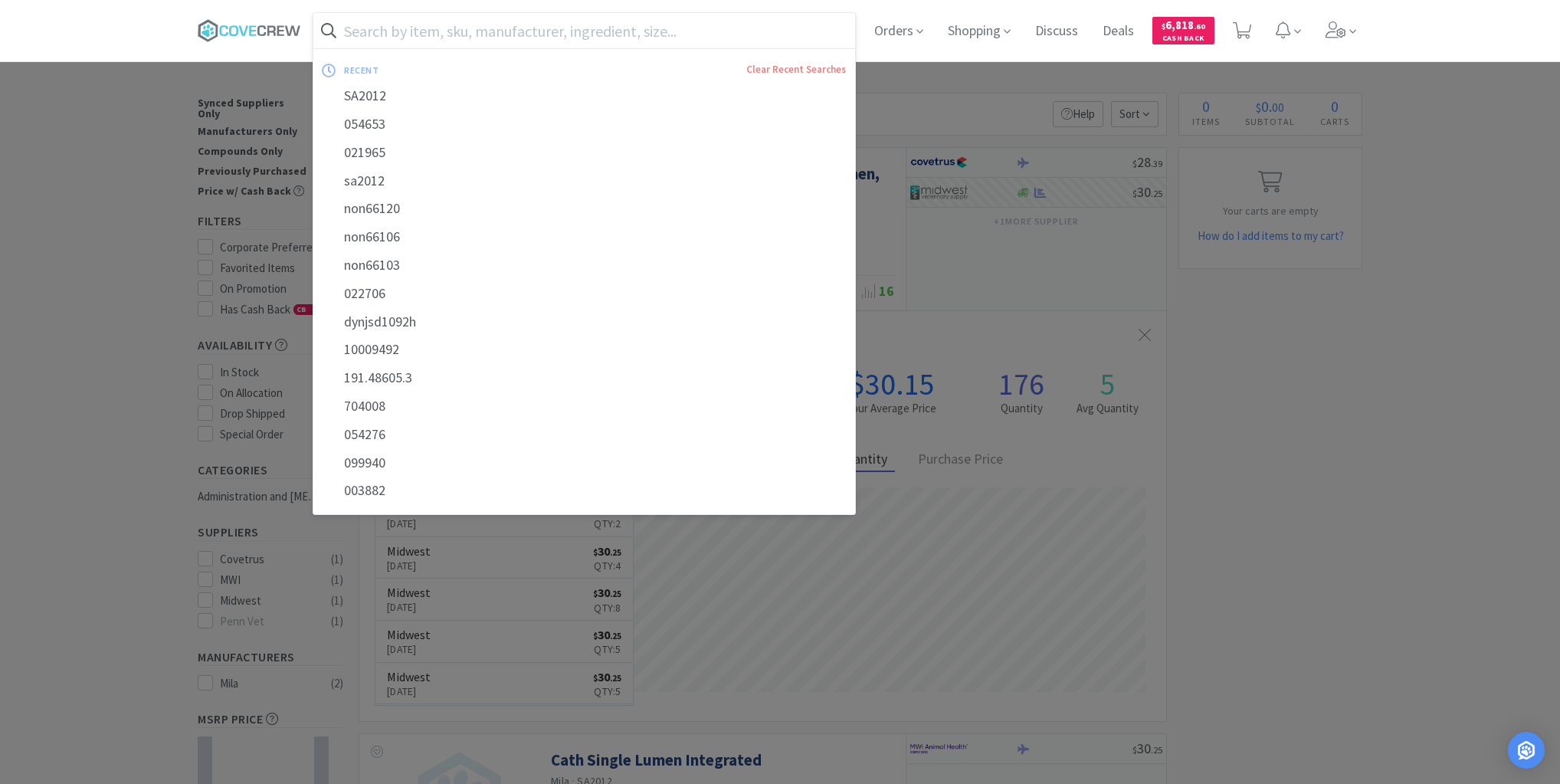
drag, startPoint x: 266, startPoint y: 28, endPoint x: 278, endPoint y: 65, distance: 38.9
click at [267, 29] on icon at bounding box center [249, 31] width 103 height 23
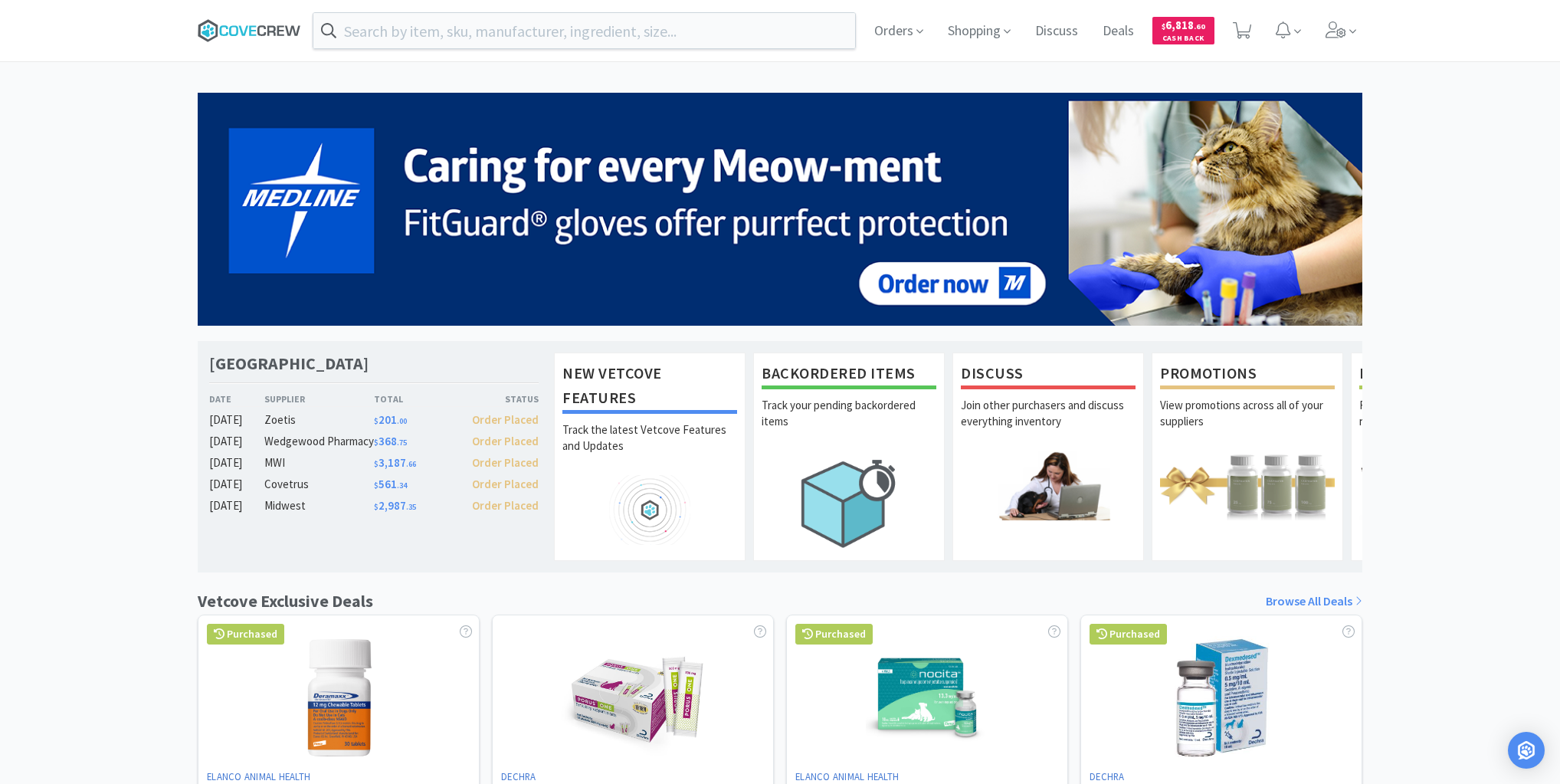
click at [273, 27] on icon at bounding box center [271, 31] width 8 height 10
drag, startPoint x: 271, startPoint y: 29, endPoint x: 276, endPoint y: 39, distance: 11.2
click at [271, 31] on icon at bounding box center [249, 31] width 103 height 23
click at [270, 31] on icon at bounding box center [271, 31] width 8 height 10
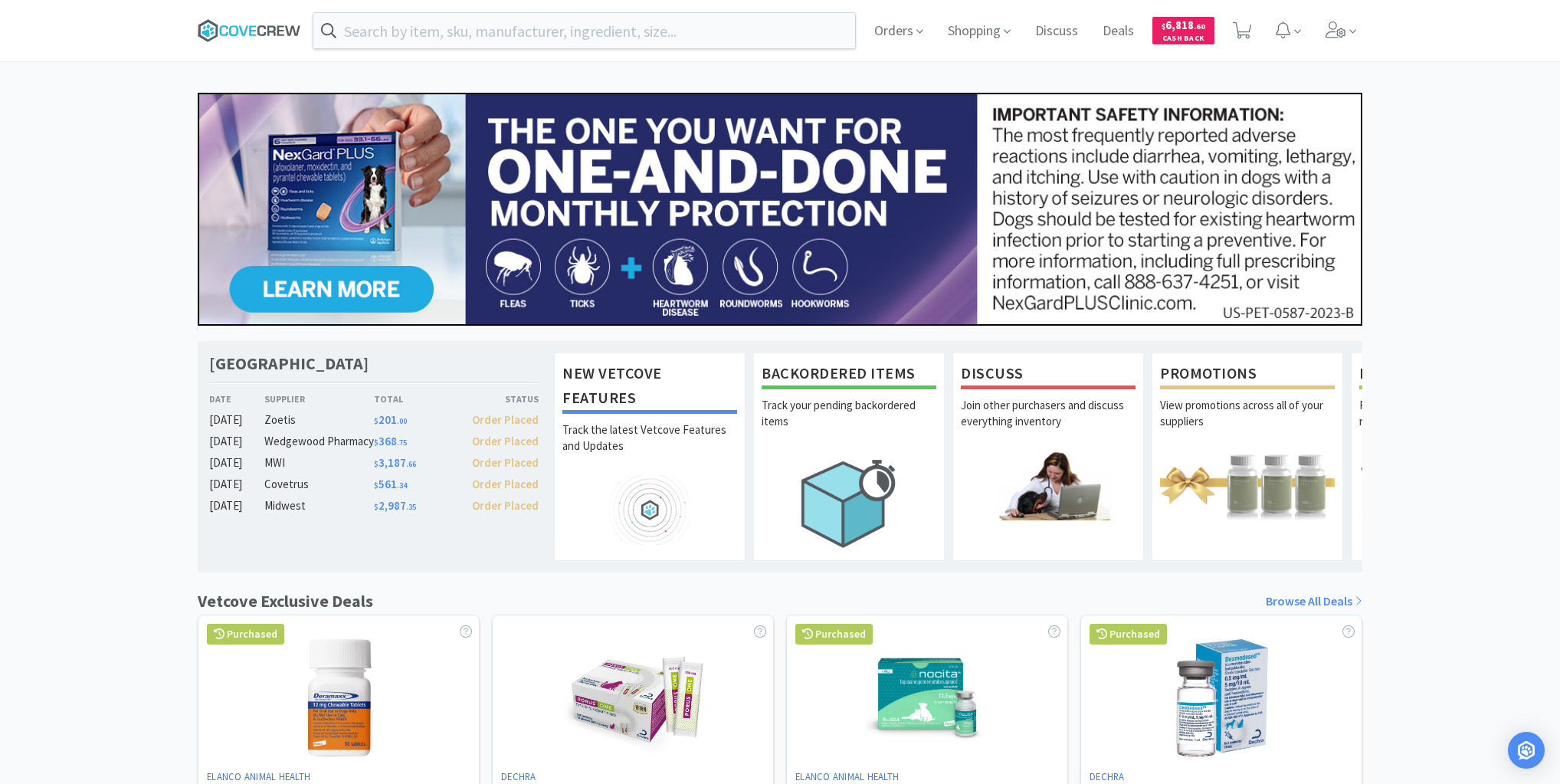
click at [249, 25] on icon at bounding box center [249, 31] width 103 height 23
click at [916, 36] on icon at bounding box center [920, 31] width 7 height 14
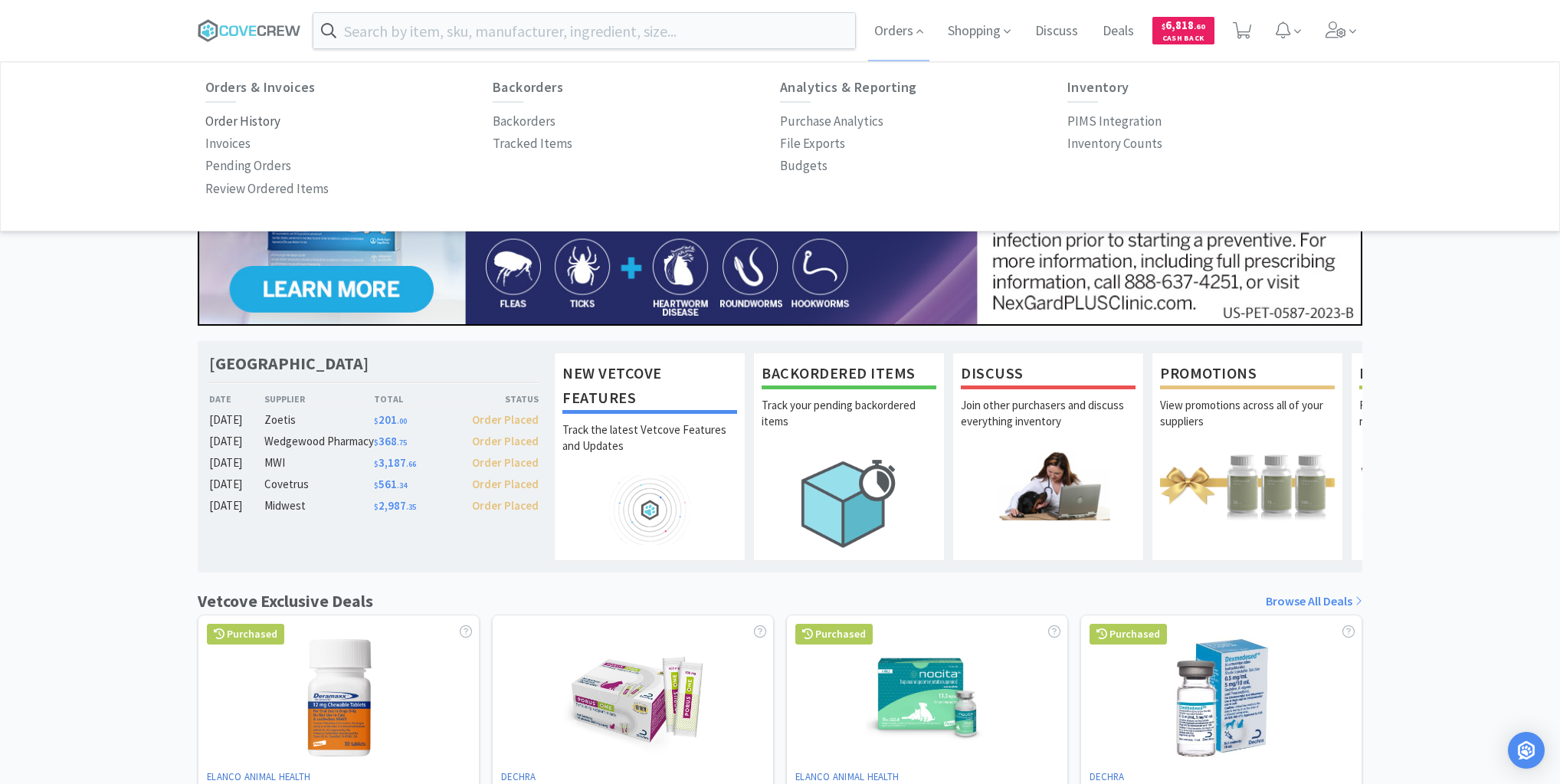
click at [268, 122] on p "Order History" at bounding box center [242, 121] width 75 height 21
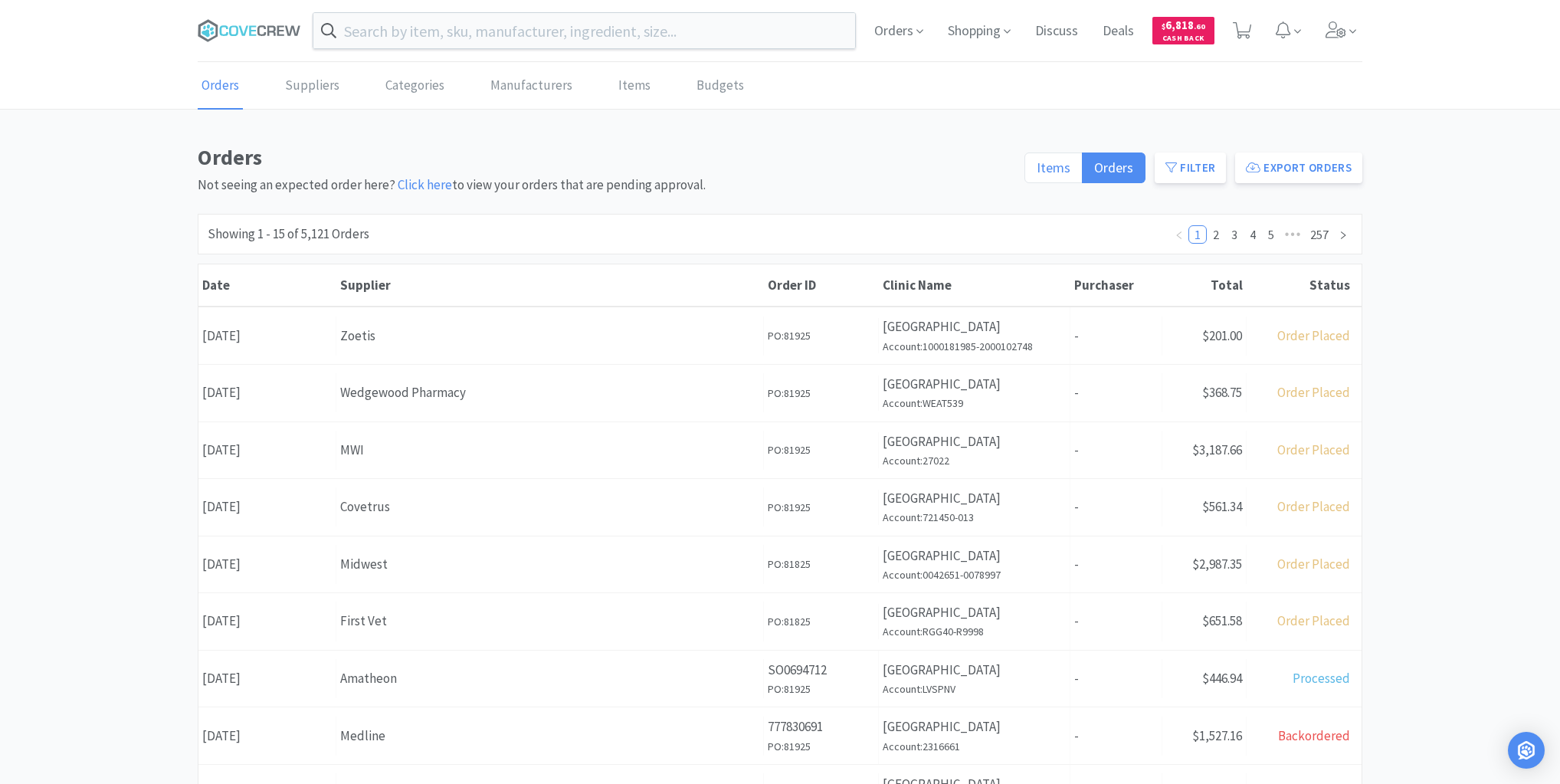
click at [1060, 165] on span "Items" at bounding box center [1054, 167] width 34 height 17
click at [1037, 172] on input "Items" at bounding box center [1037, 172] width 0 height 0
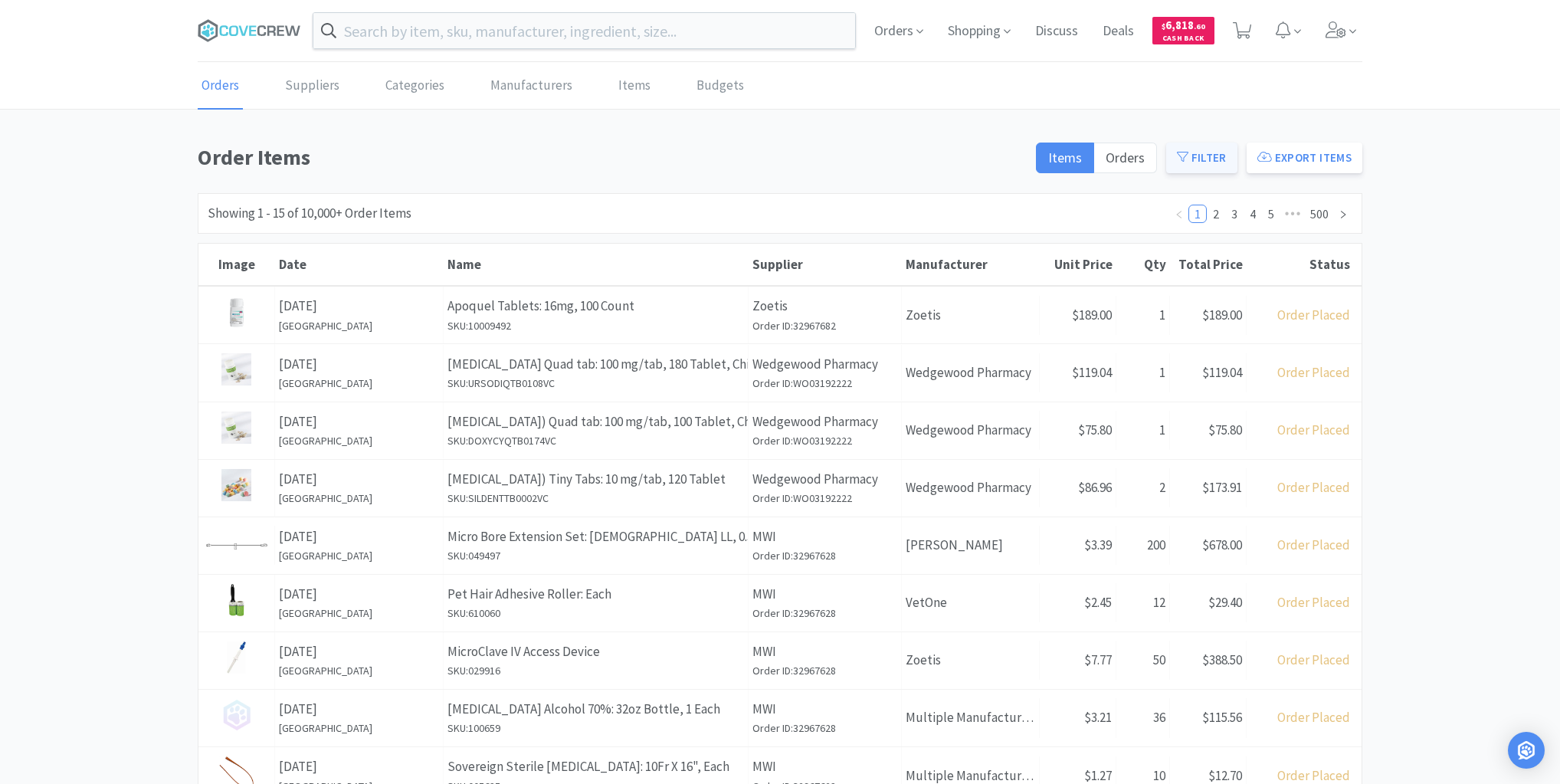
click at [1199, 161] on button "Filter" at bounding box center [1202, 157] width 71 height 31
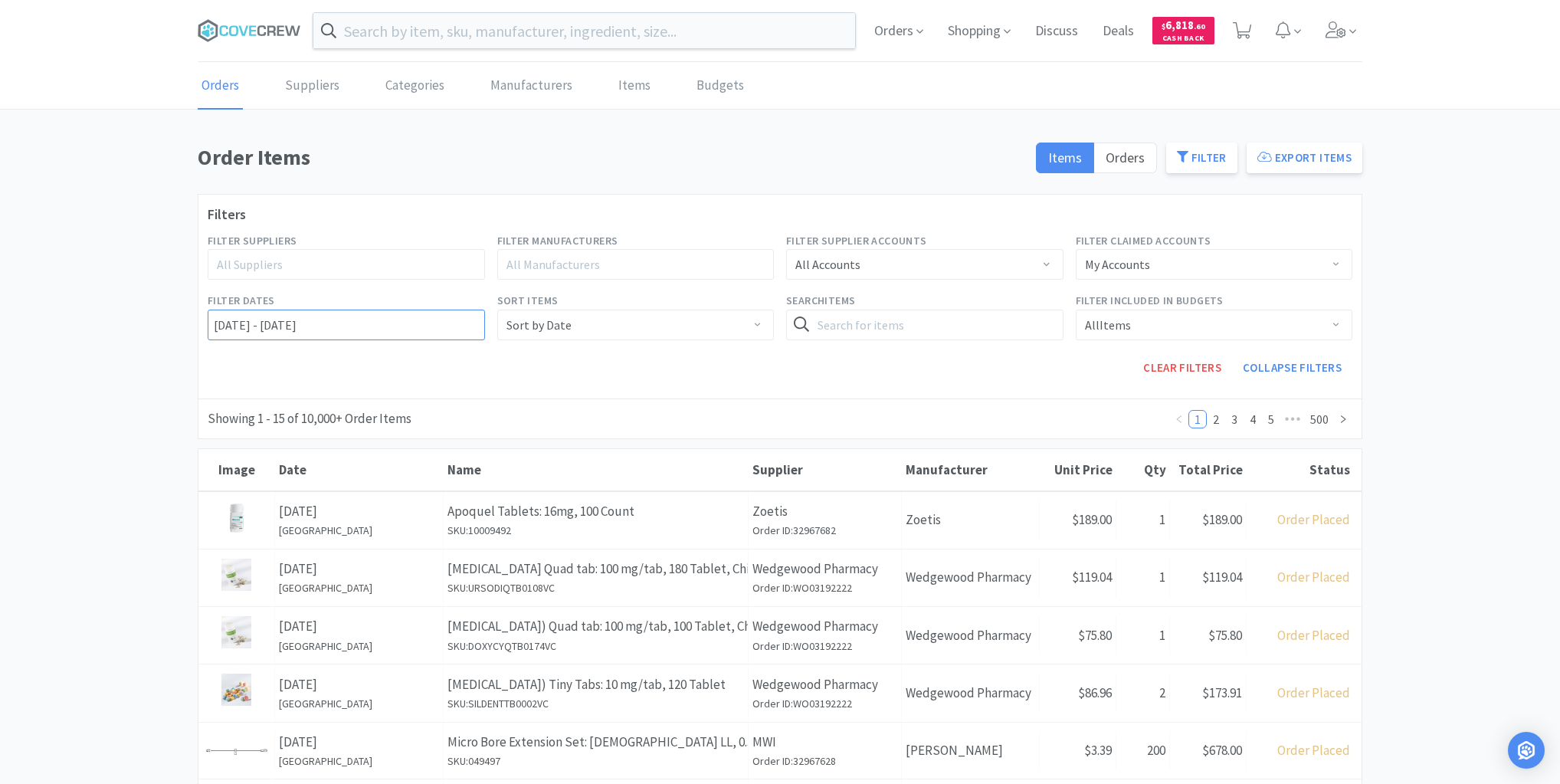
click at [208, 325] on input "[DATE] - [DATE]" at bounding box center [346, 324] width 277 height 31
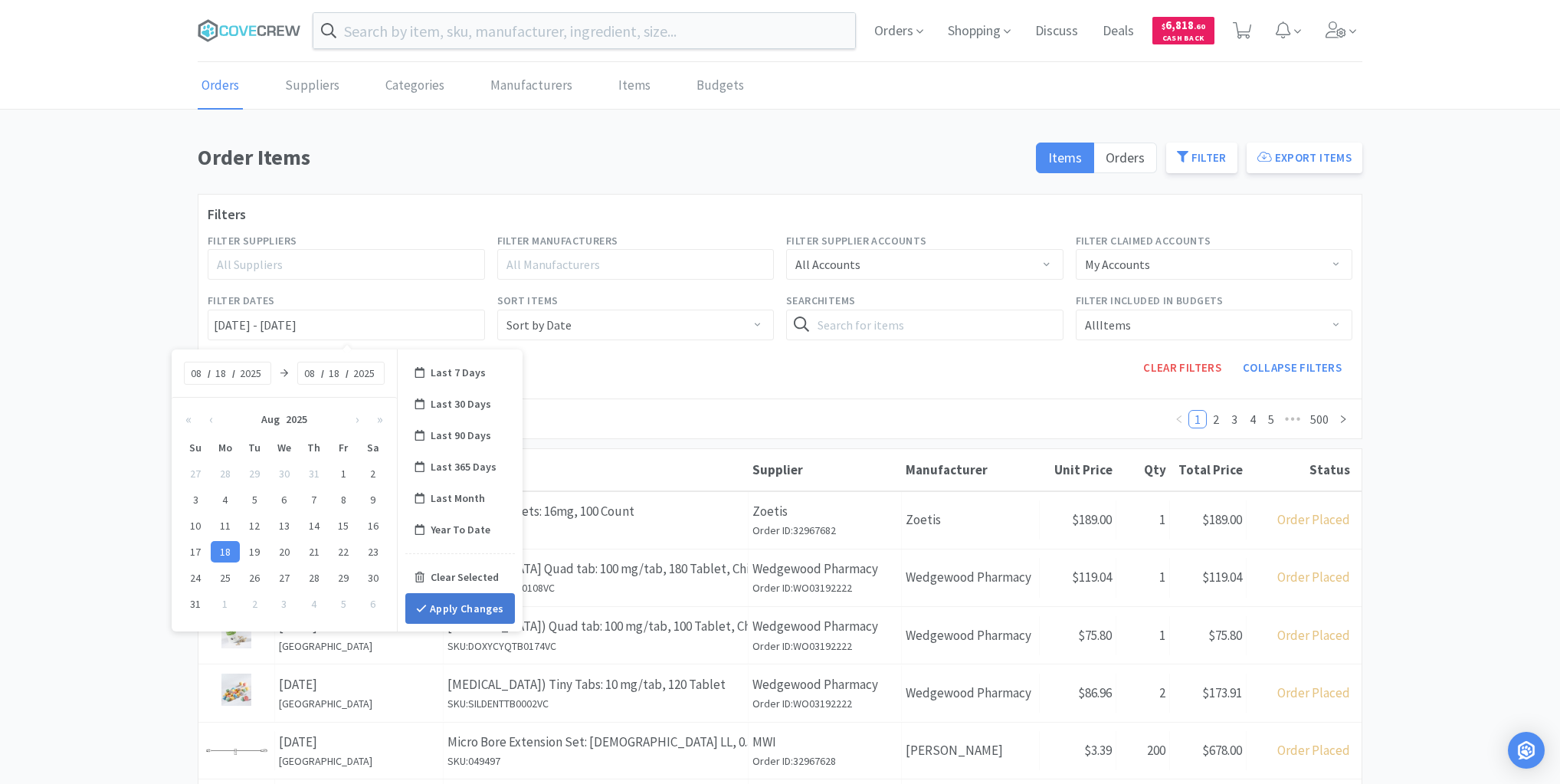
click at [481, 599] on button "Apply Changes" at bounding box center [460, 608] width 109 height 31
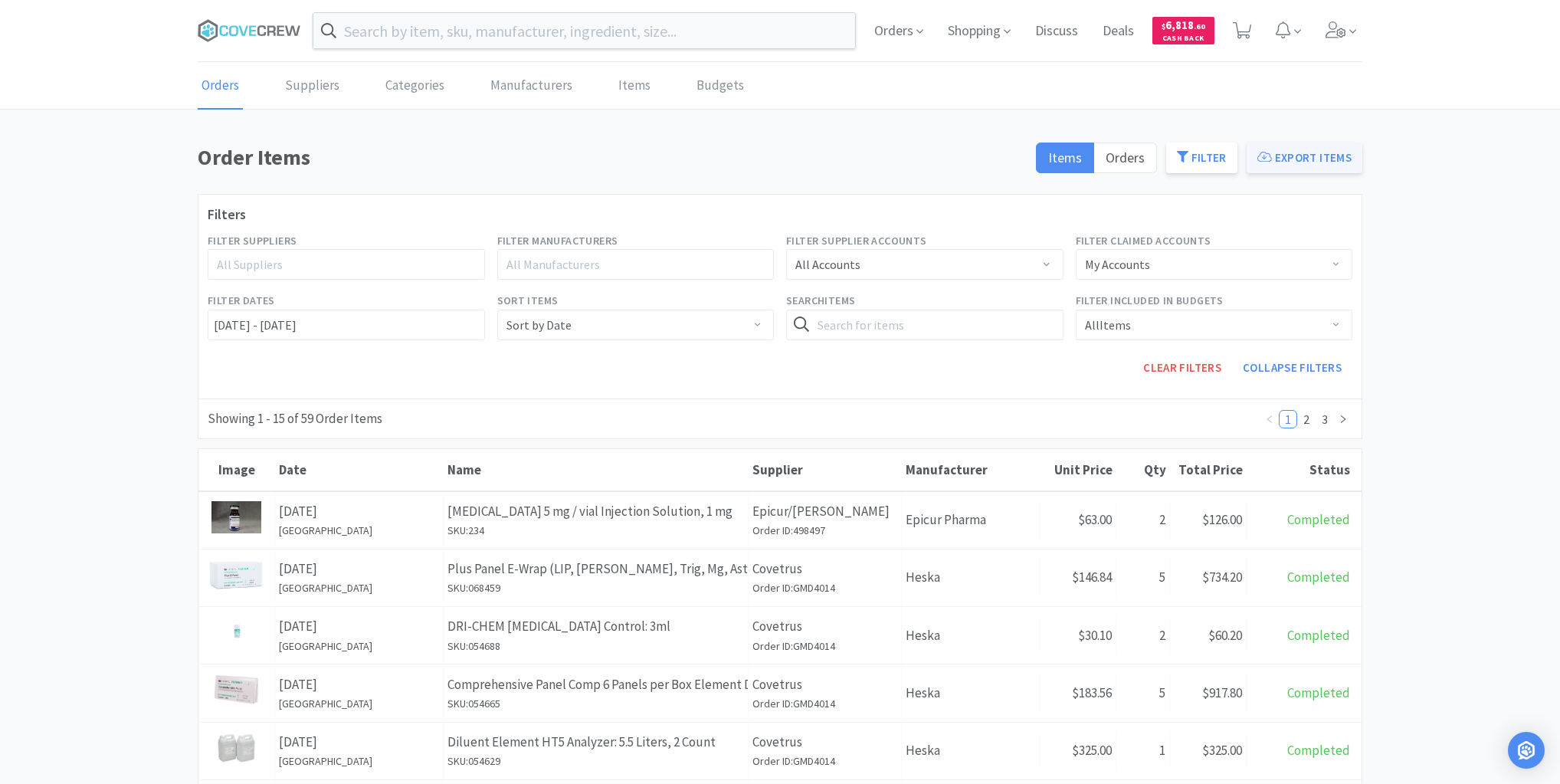
click at [1305, 157] on button "Export Items" at bounding box center [1304, 157] width 116 height 31
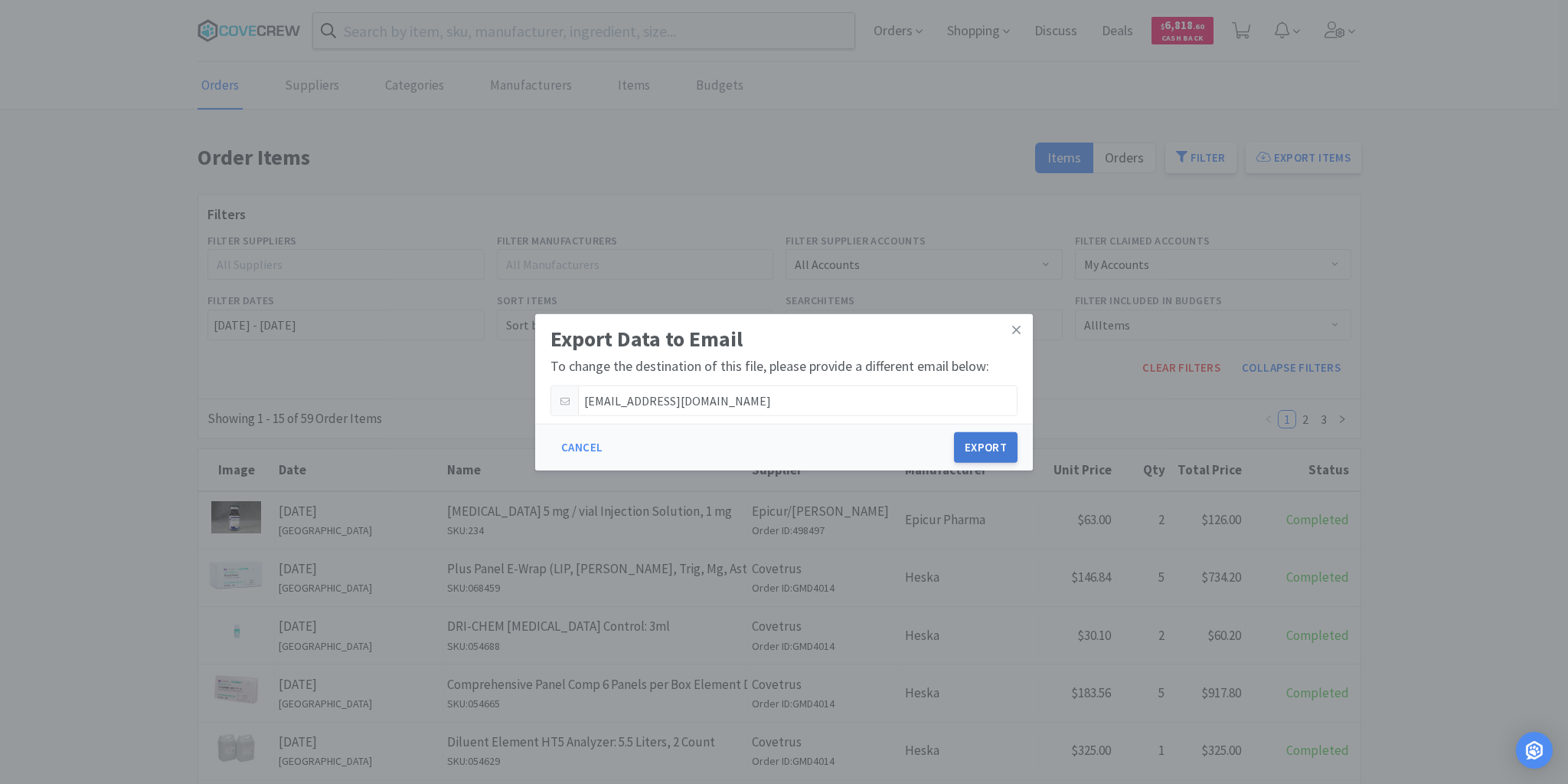
click at [984, 441] on button "Export" at bounding box center [985, 447] width 64 height 31
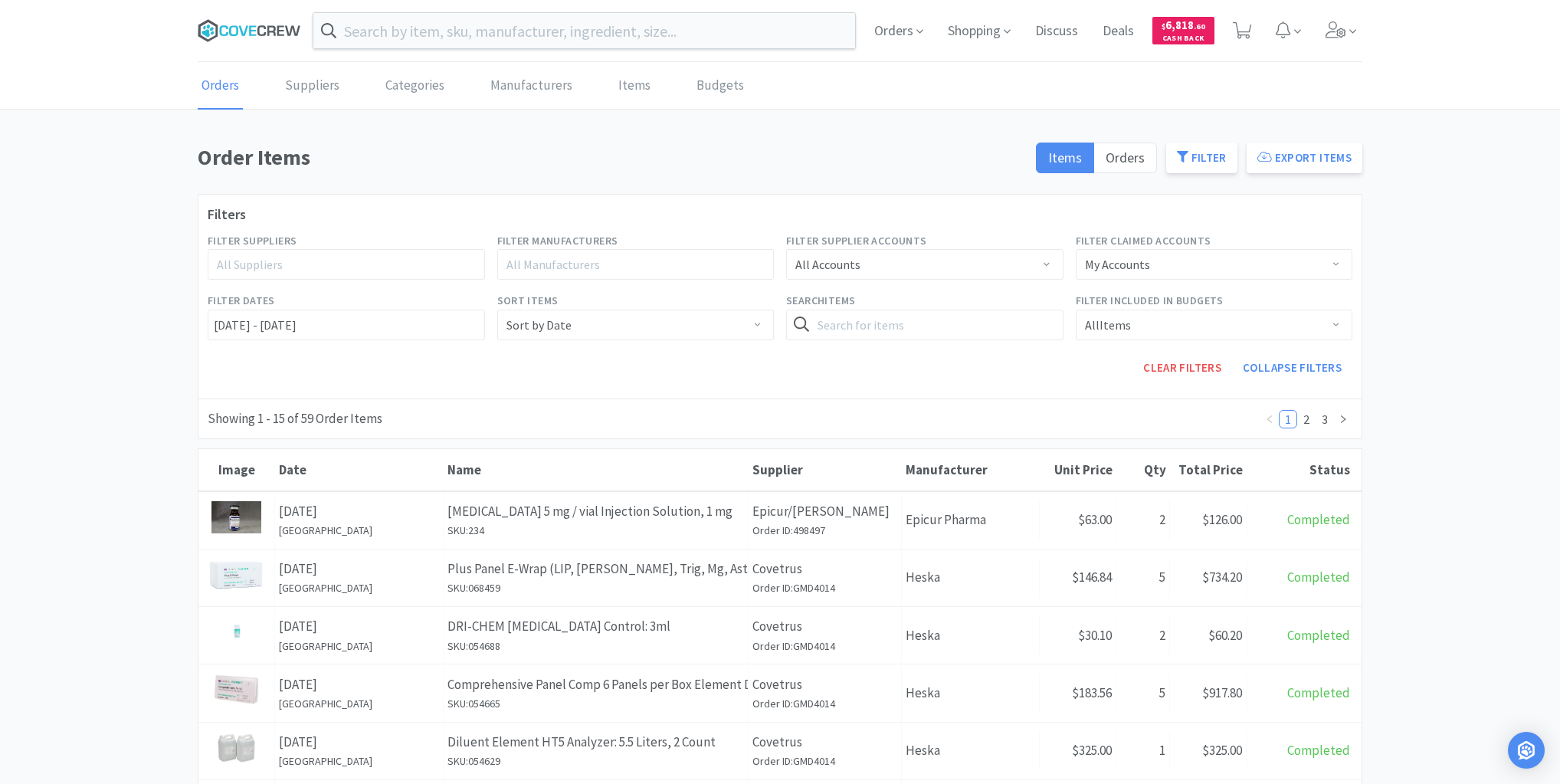
click at [236, 31] on icon at bounding box center [233, 31] width 9 height 11
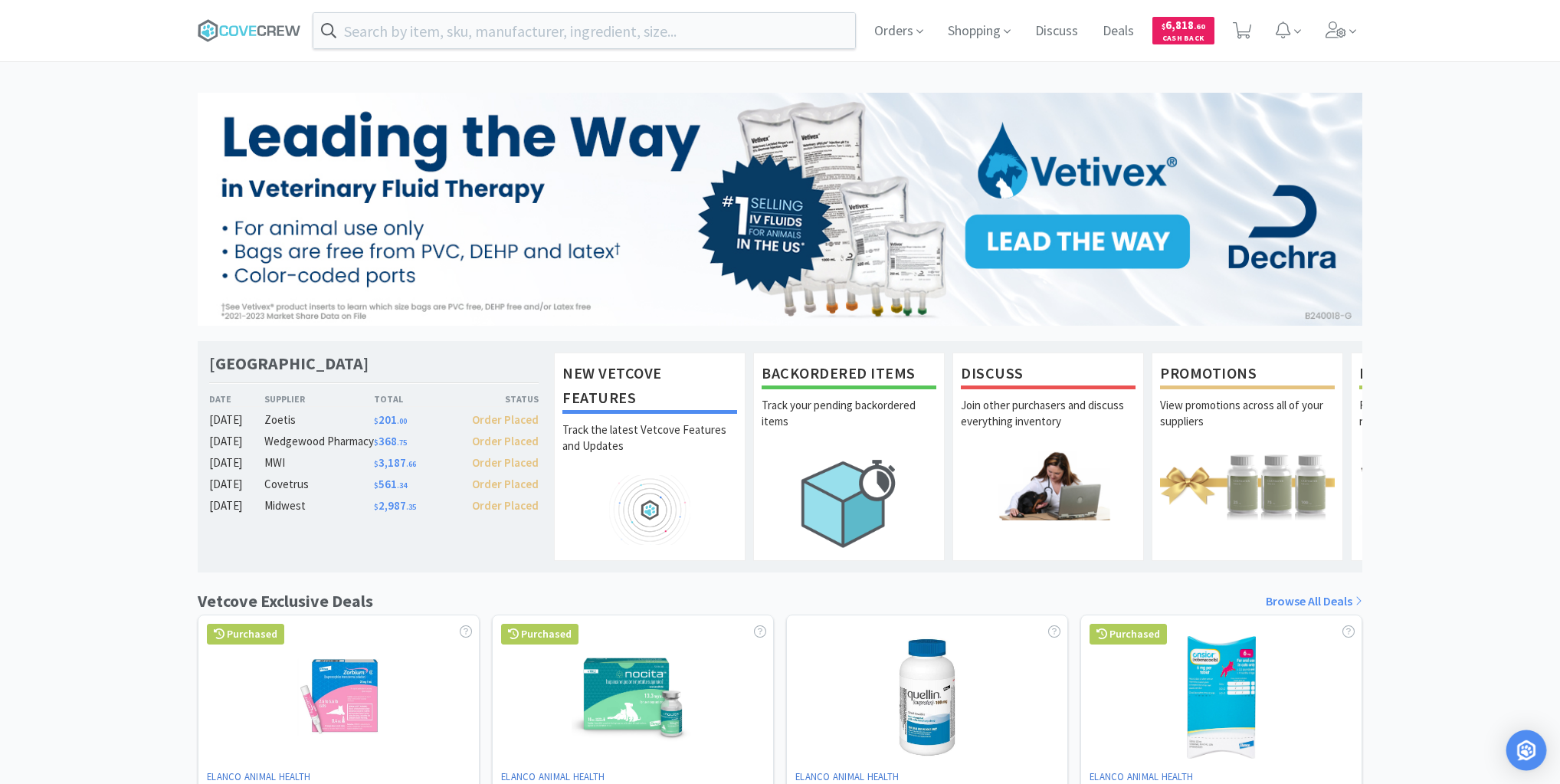
click at [1520, 748] on img "Open Intercom Messenger" at bounding box center [1526, 750] width 20 height 20
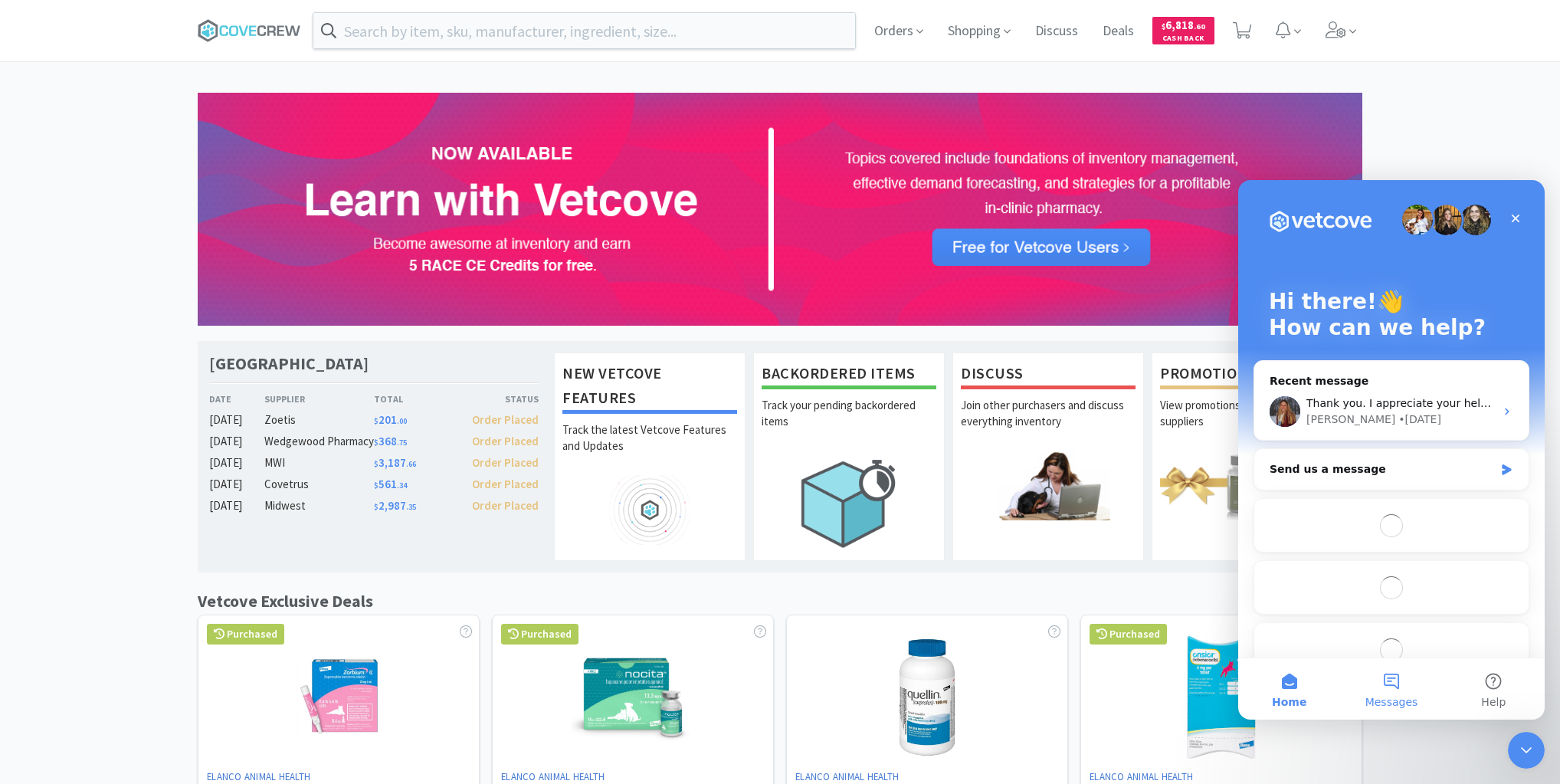
click at [1391, 685] on button "Messages" at bounding box center [1390, 689] width 102 height 61
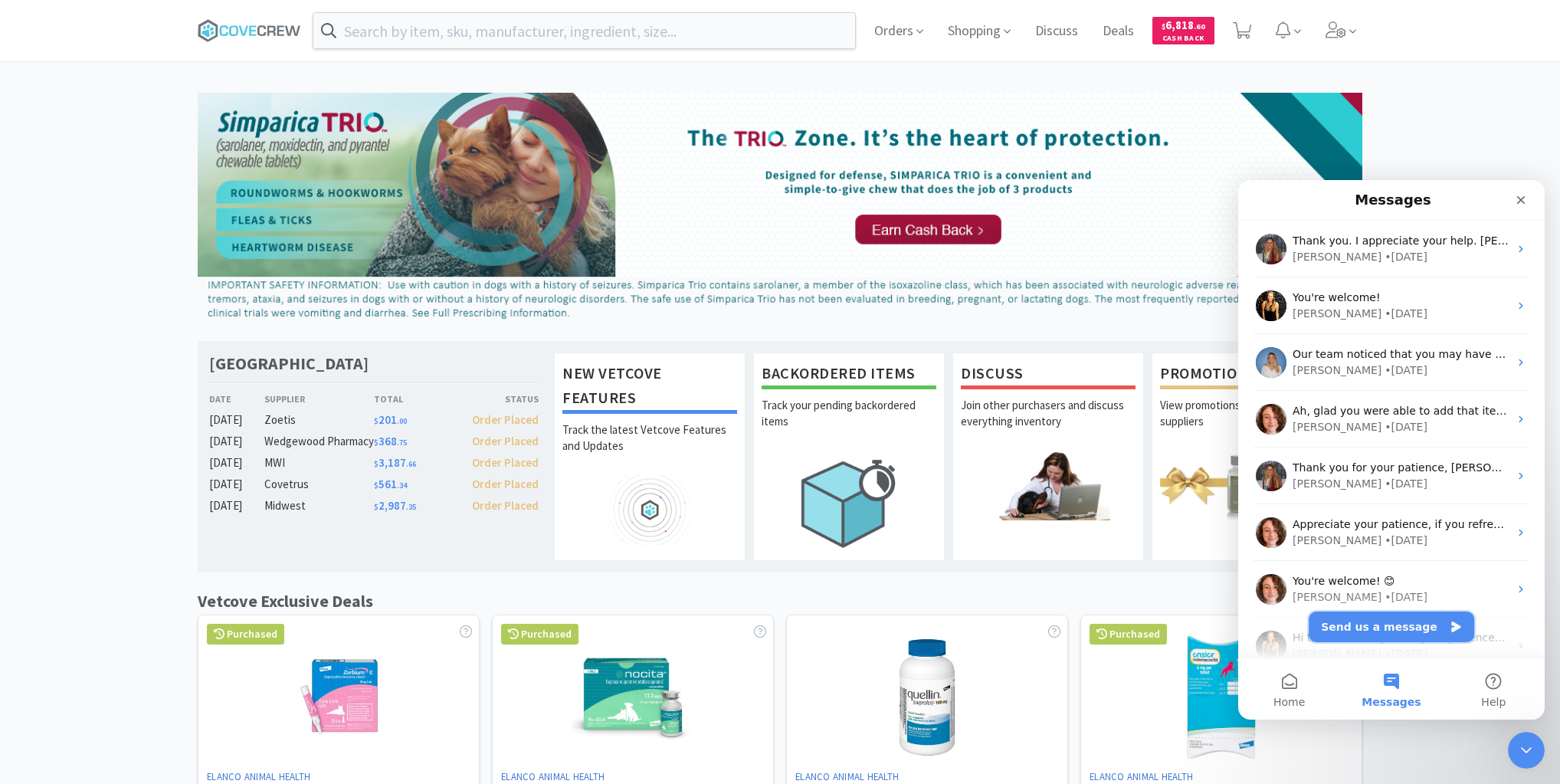
click at [1394, 626] on button "Send us a message" at bounding box center [1391, 626] width 165 height 31
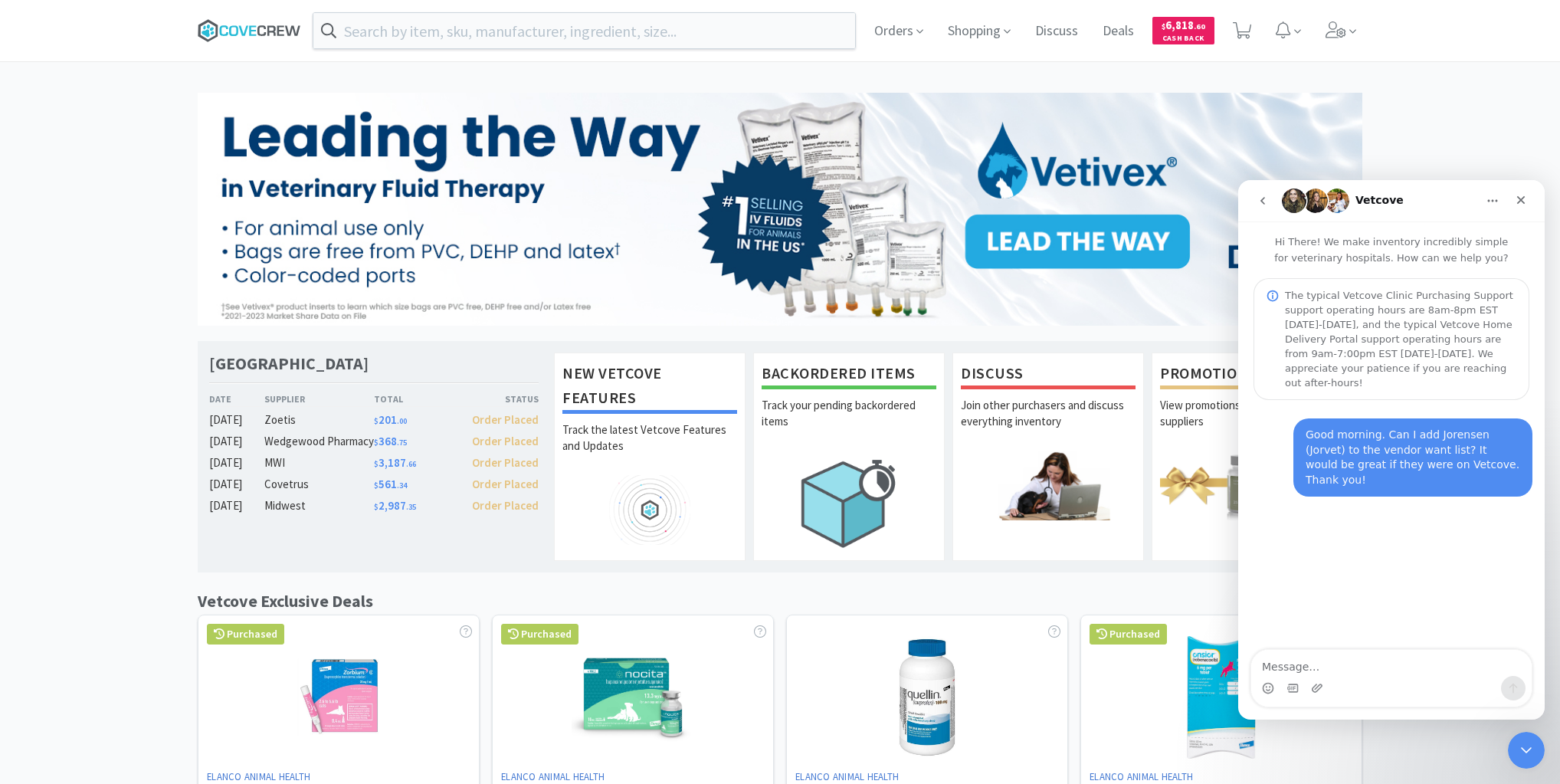
click at [242, 25] on icon at bounding box center [249, 31] width 103 height 23
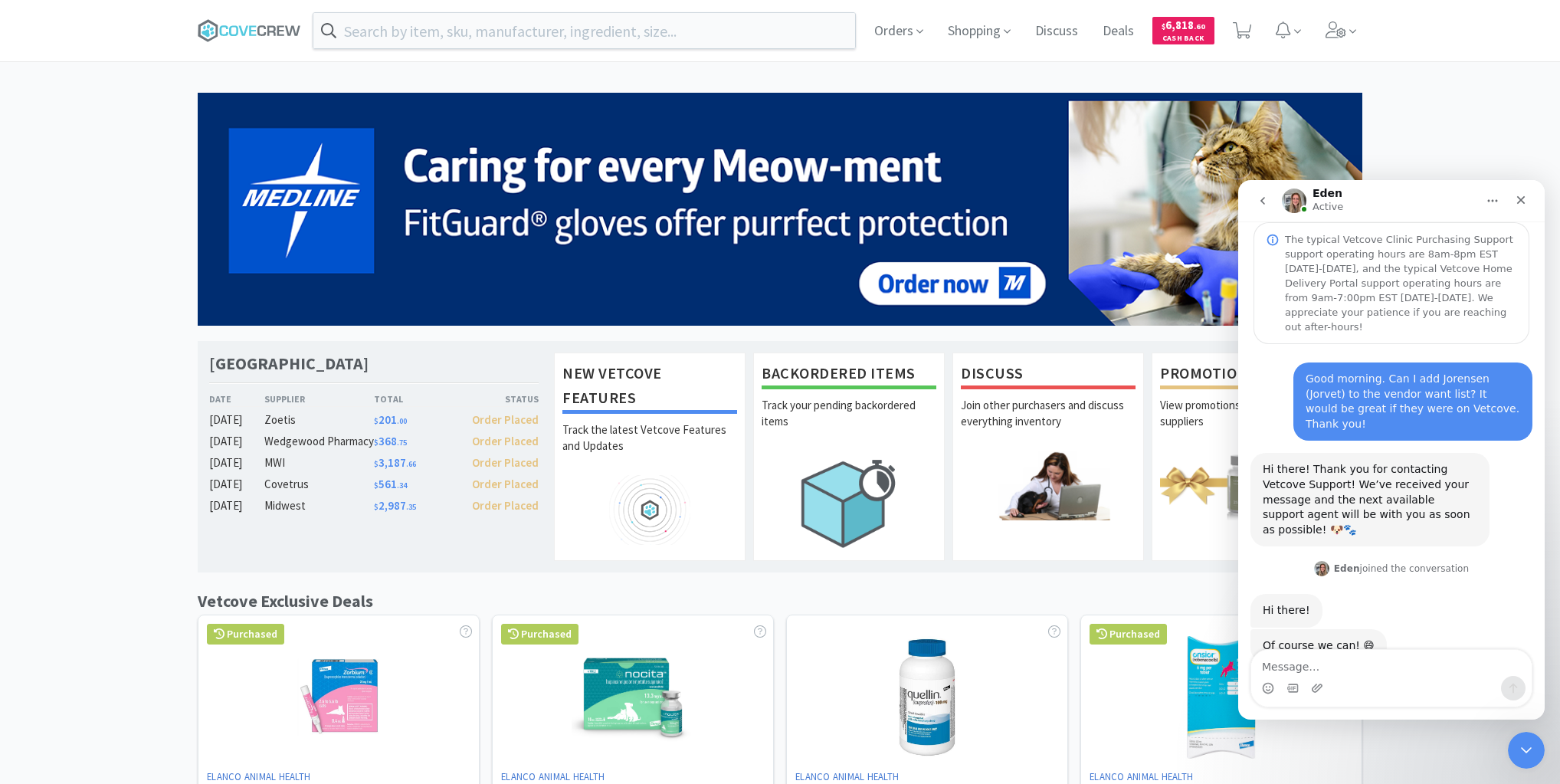
scroll to position [55, 0]
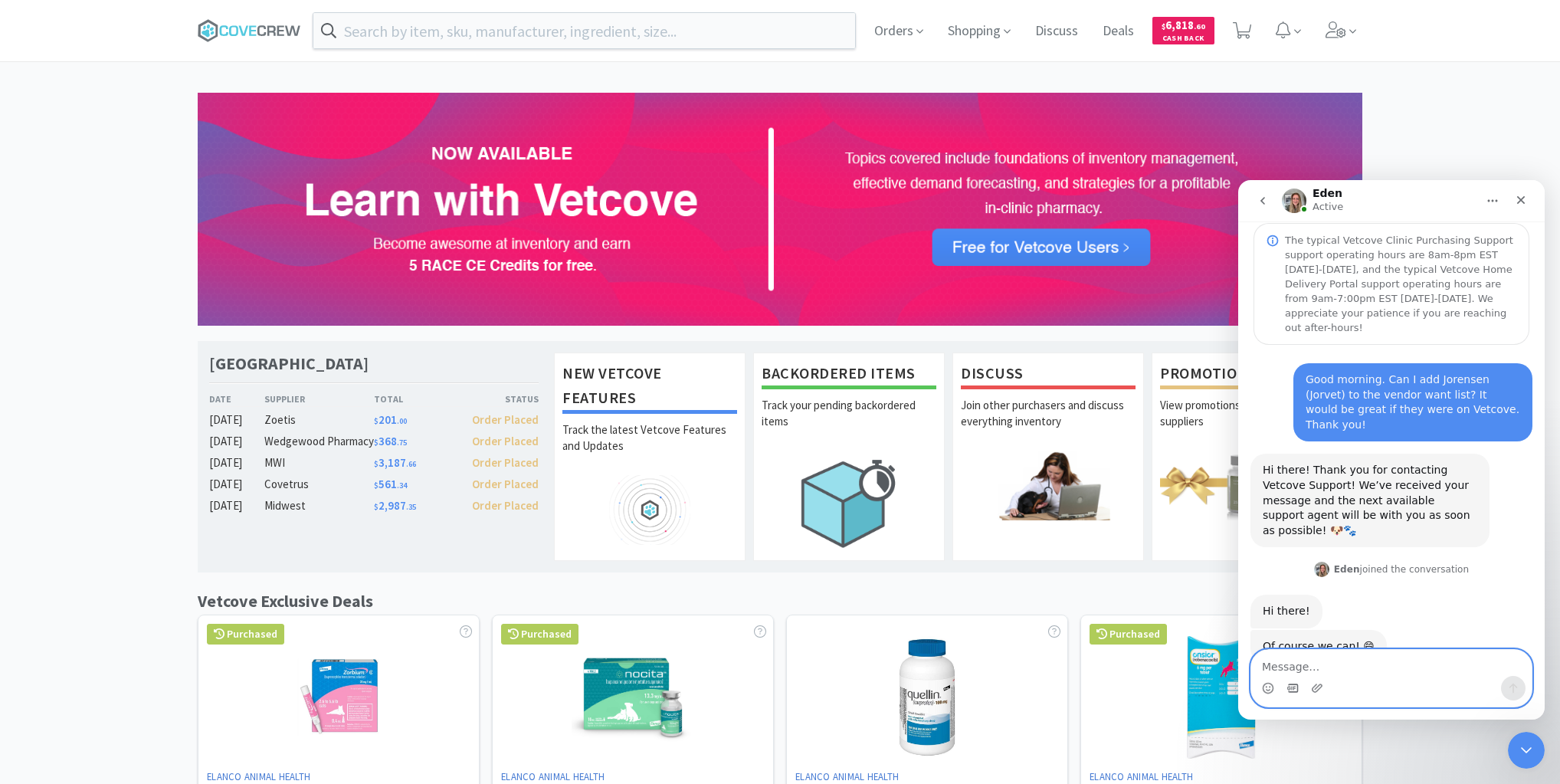
click at [1290, 686] on icon "Gif picker" at bounding box center [1293, 688] width 12 height 12
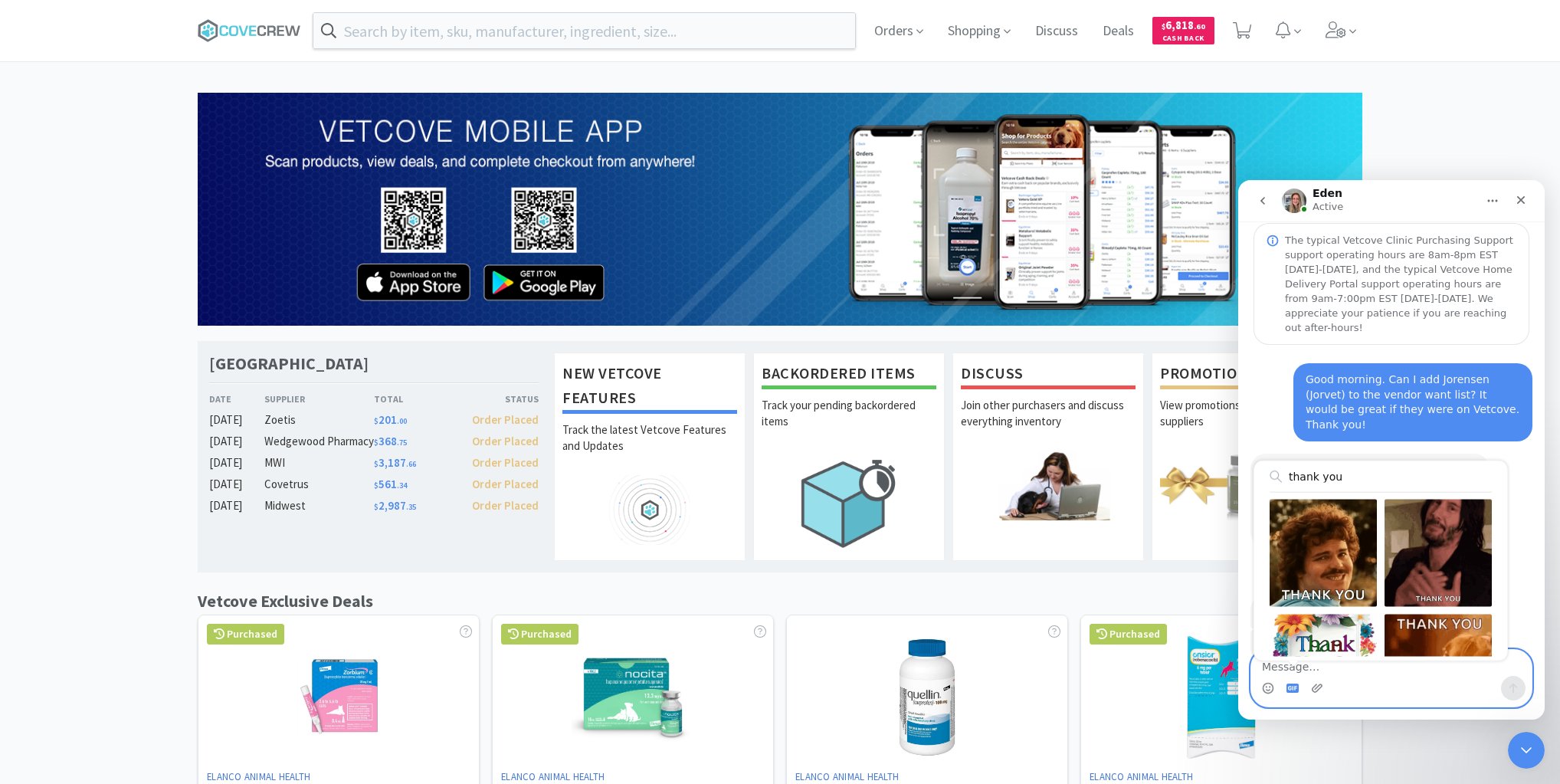
drag, startPoint x: 1339, startPoint y: 557, endPoint x: 1352, endPoint y: 573, distance: 20.6
click at [1341, 557] on div "Send gif" at bounding box center [1323, 553] width 108 height 108
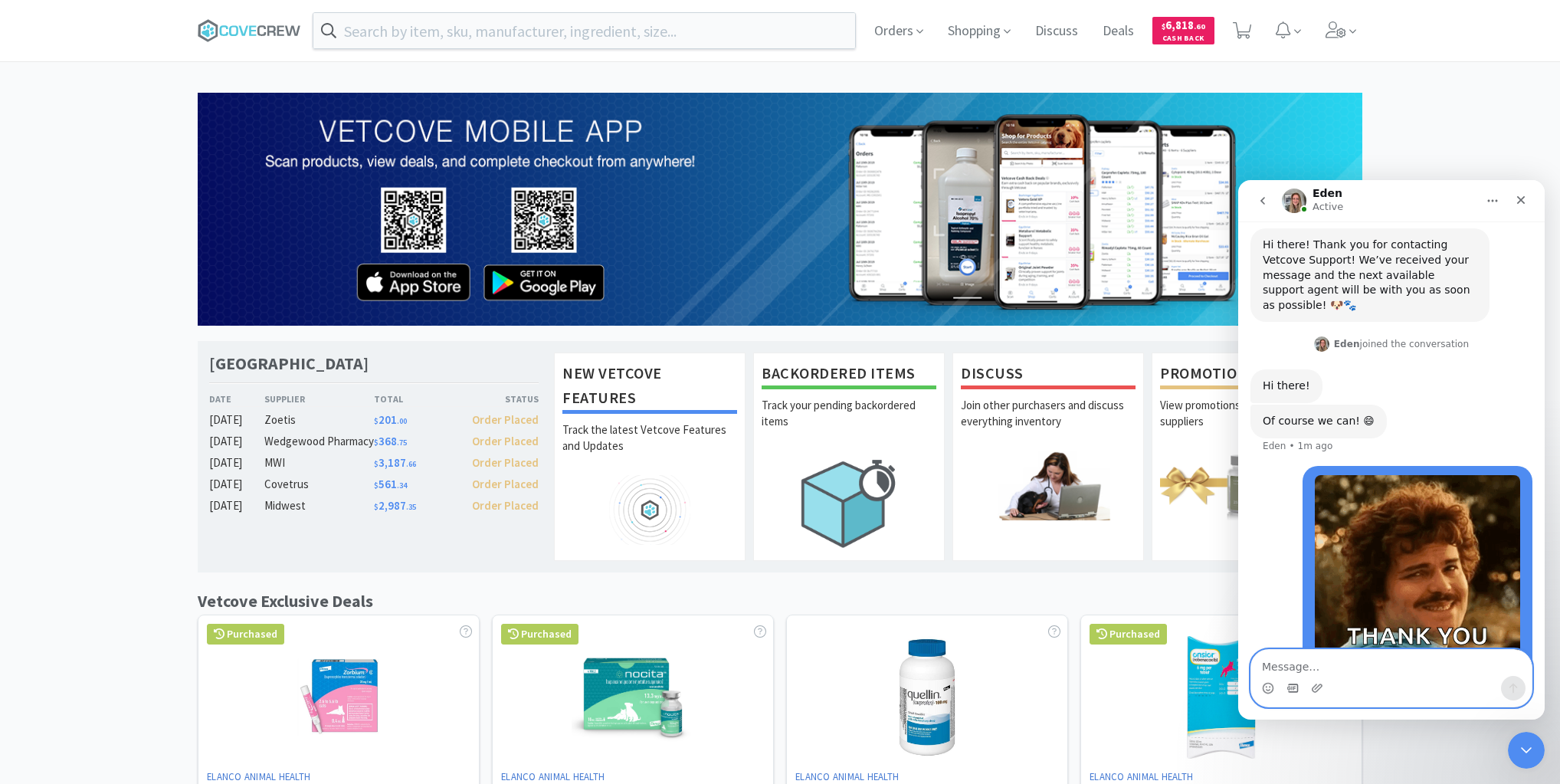
scroll to position [283, 0]
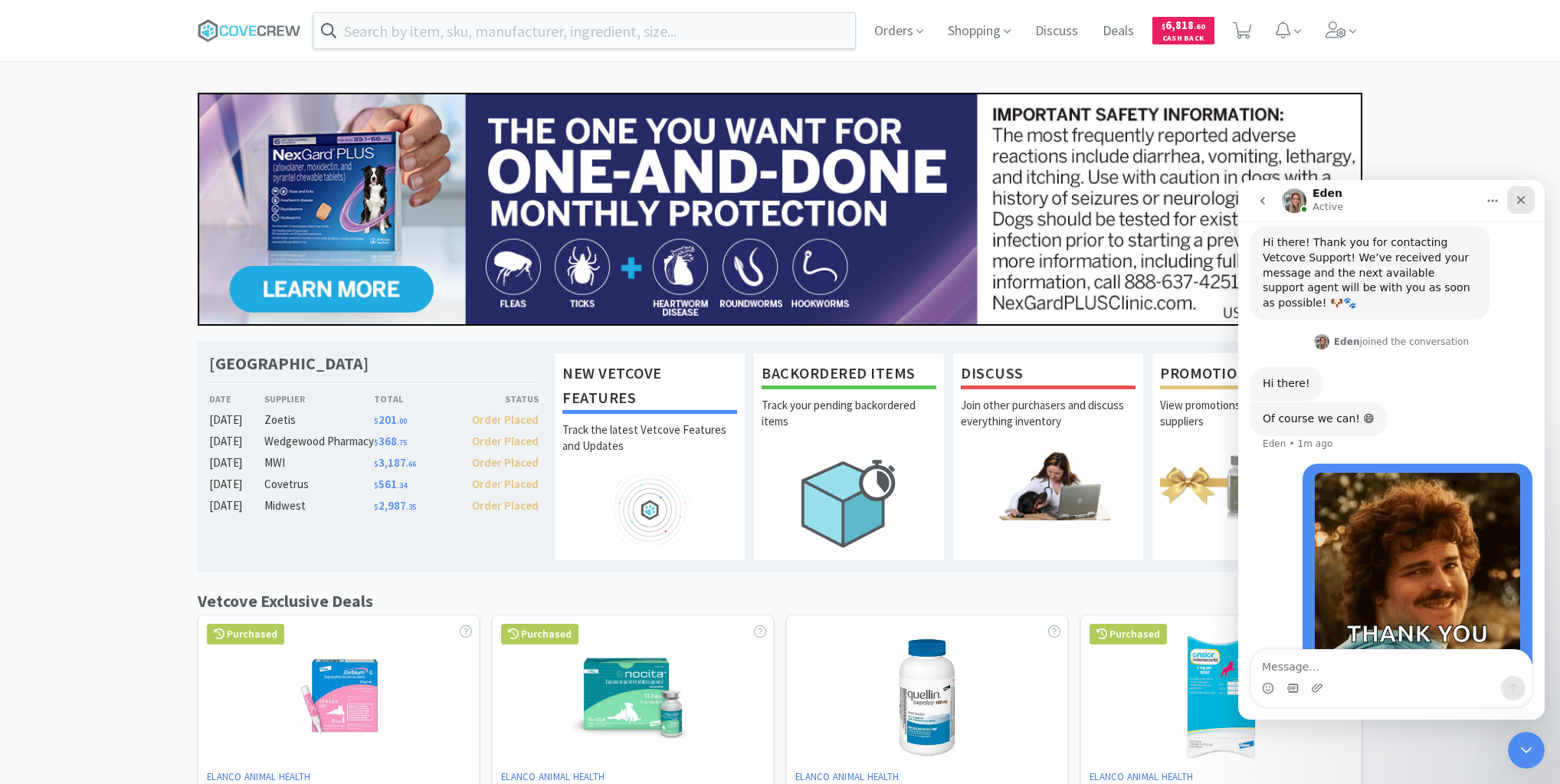
click at [1521, 197] on icon "Close" at bounding box center [1521, 199] width 12 height 12
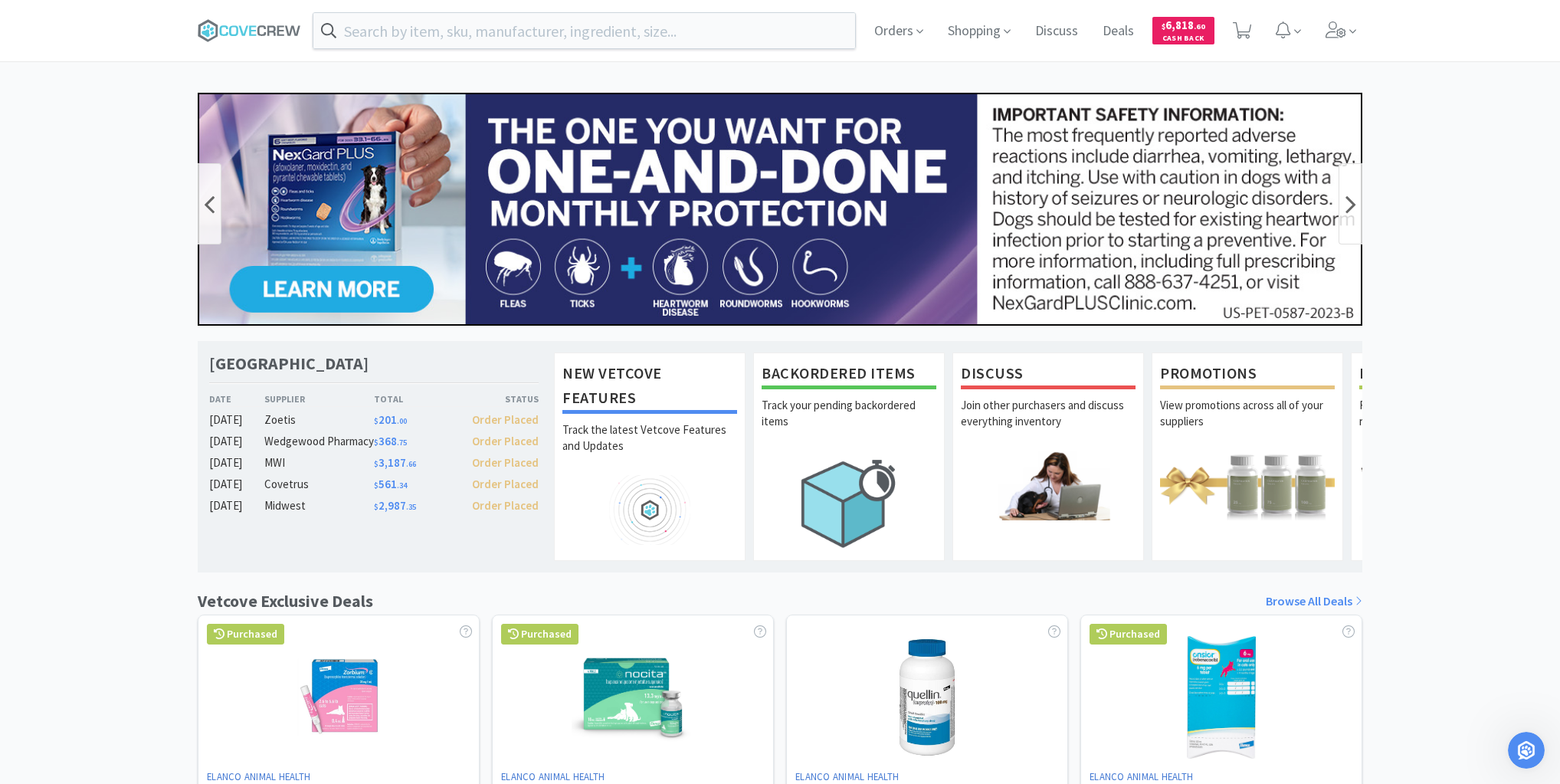
scroll to position [282, 0]
click at [236, 36] on icon at bounding box center [249, 31] width 103 height 23
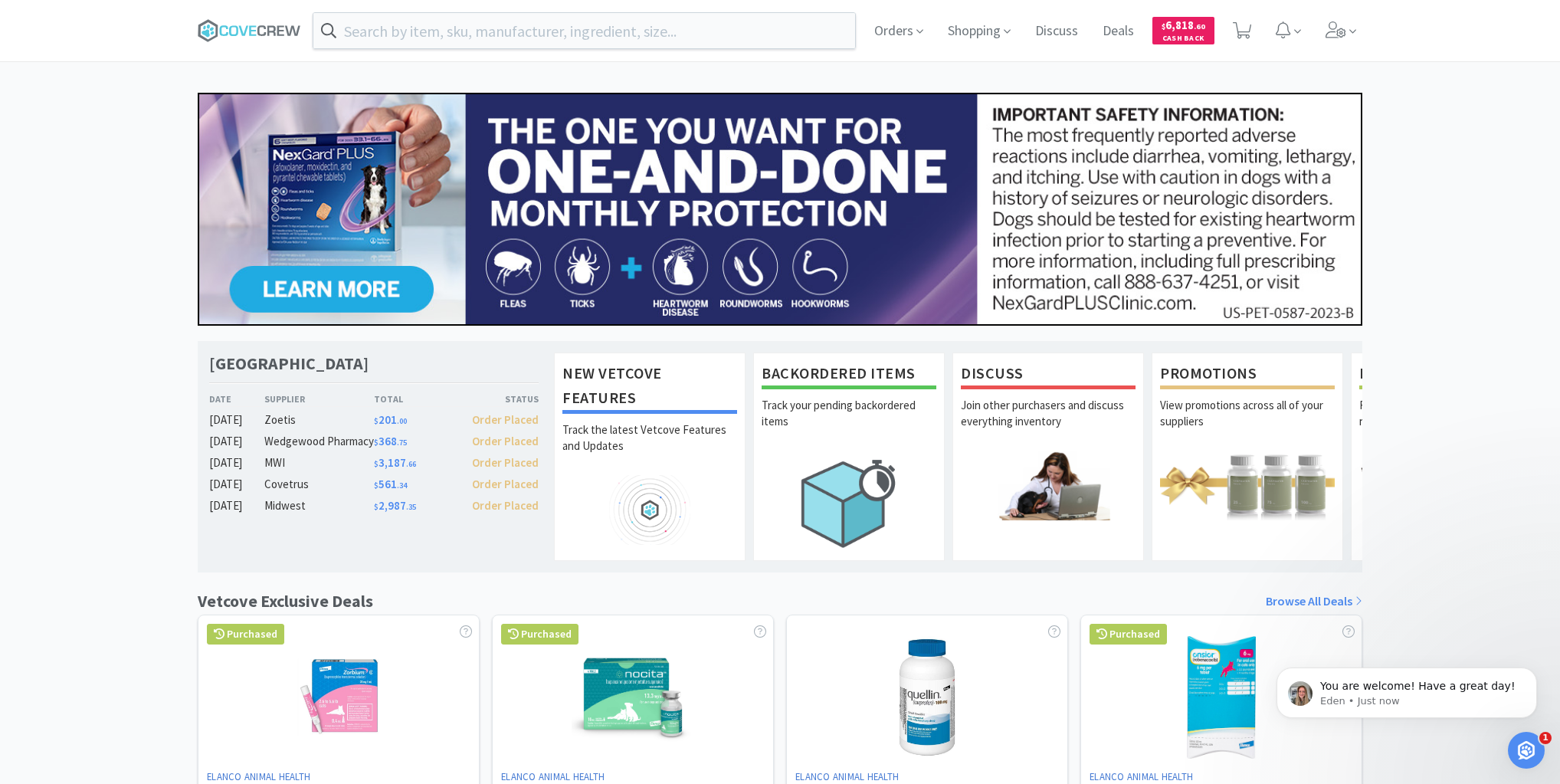
scroll to position [328, 0]
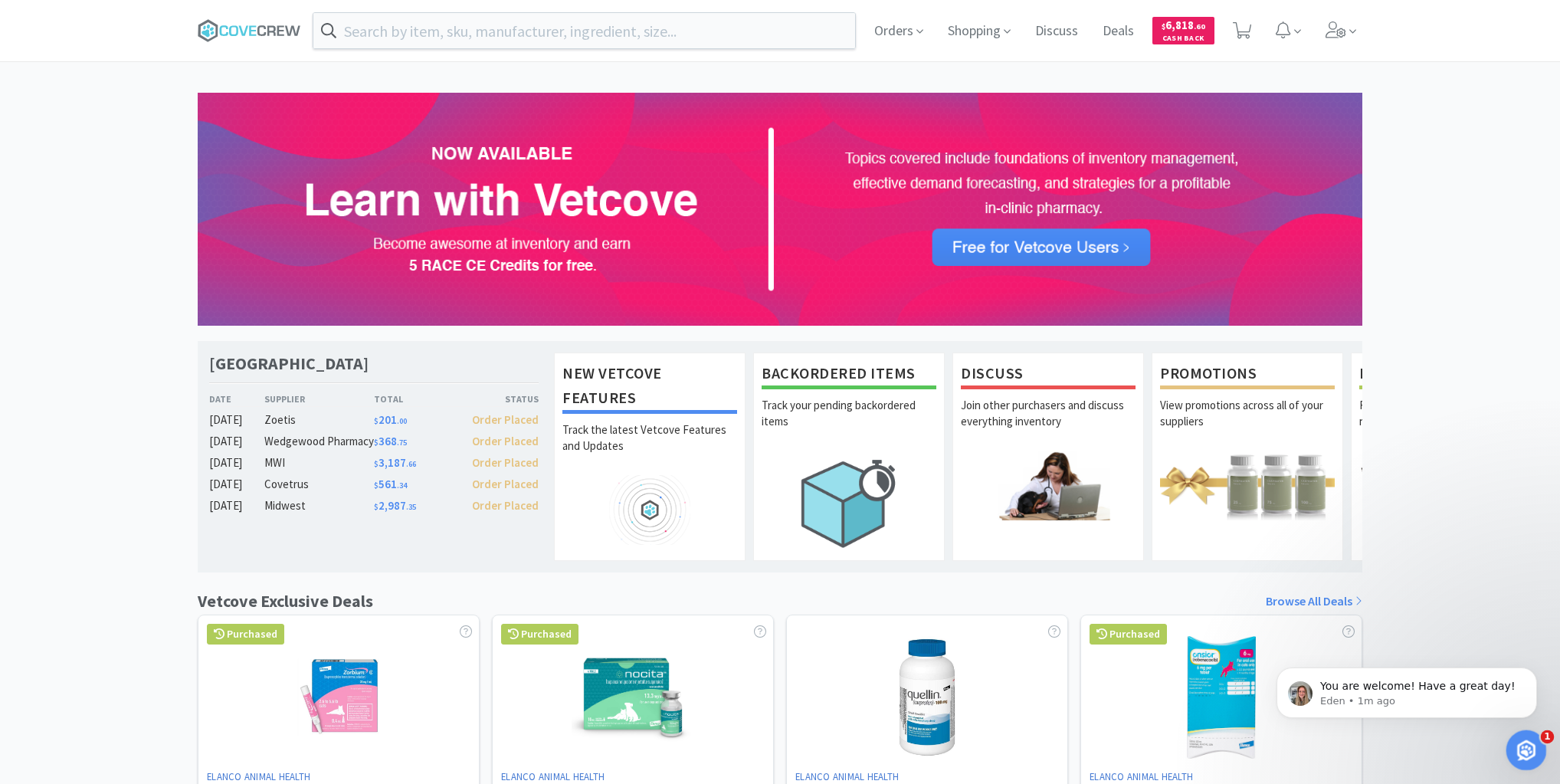
drag, startPoint x: 1528, startPoint y: 745, endPoint x: 1530, endPoint y: 730, distance: 15.1
click at [1529, 739] on div "Open Intercom Messenger" at bounding box center [1524, 748] width 50 height 50
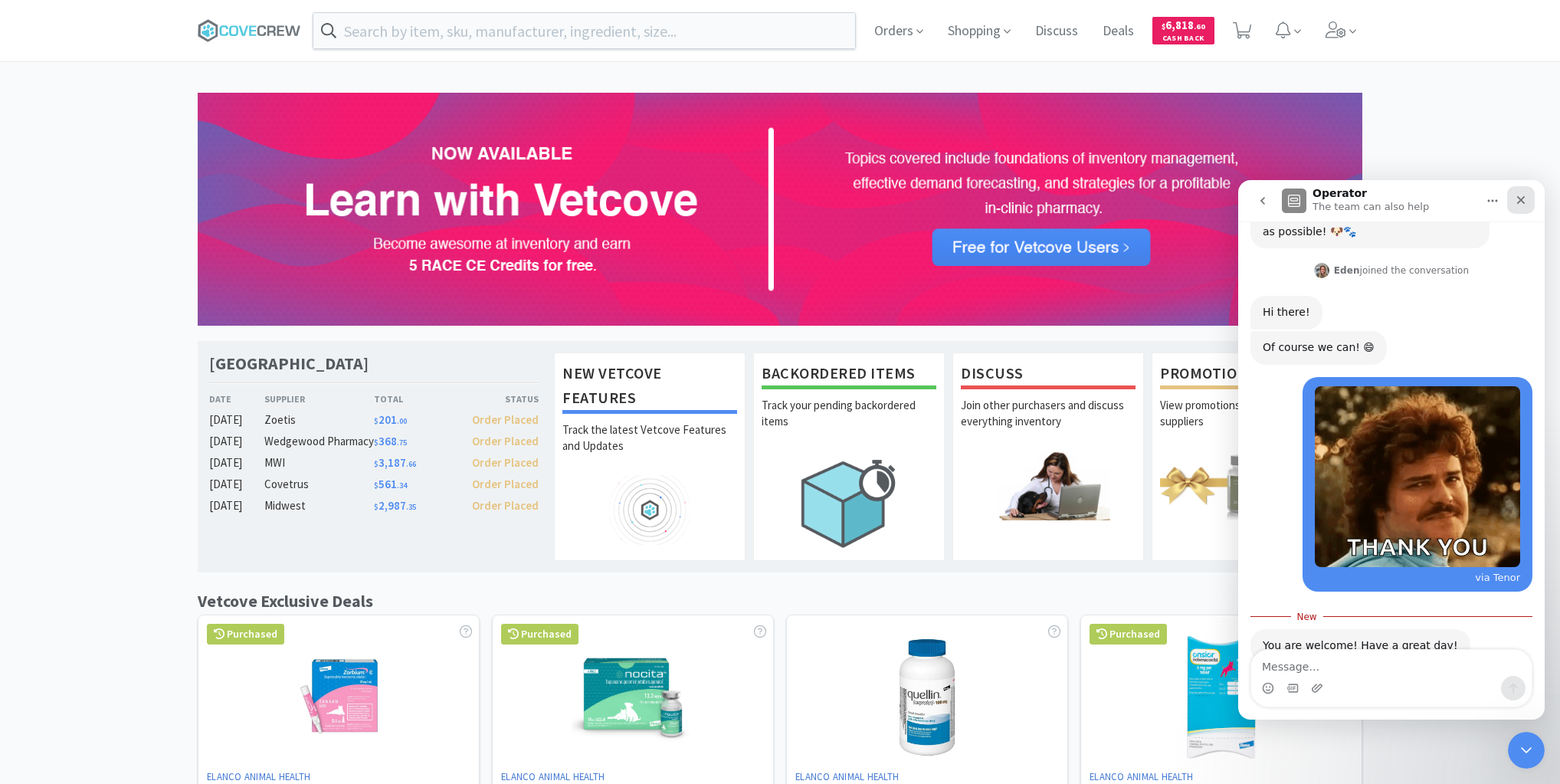
scroll to position [353, 0]
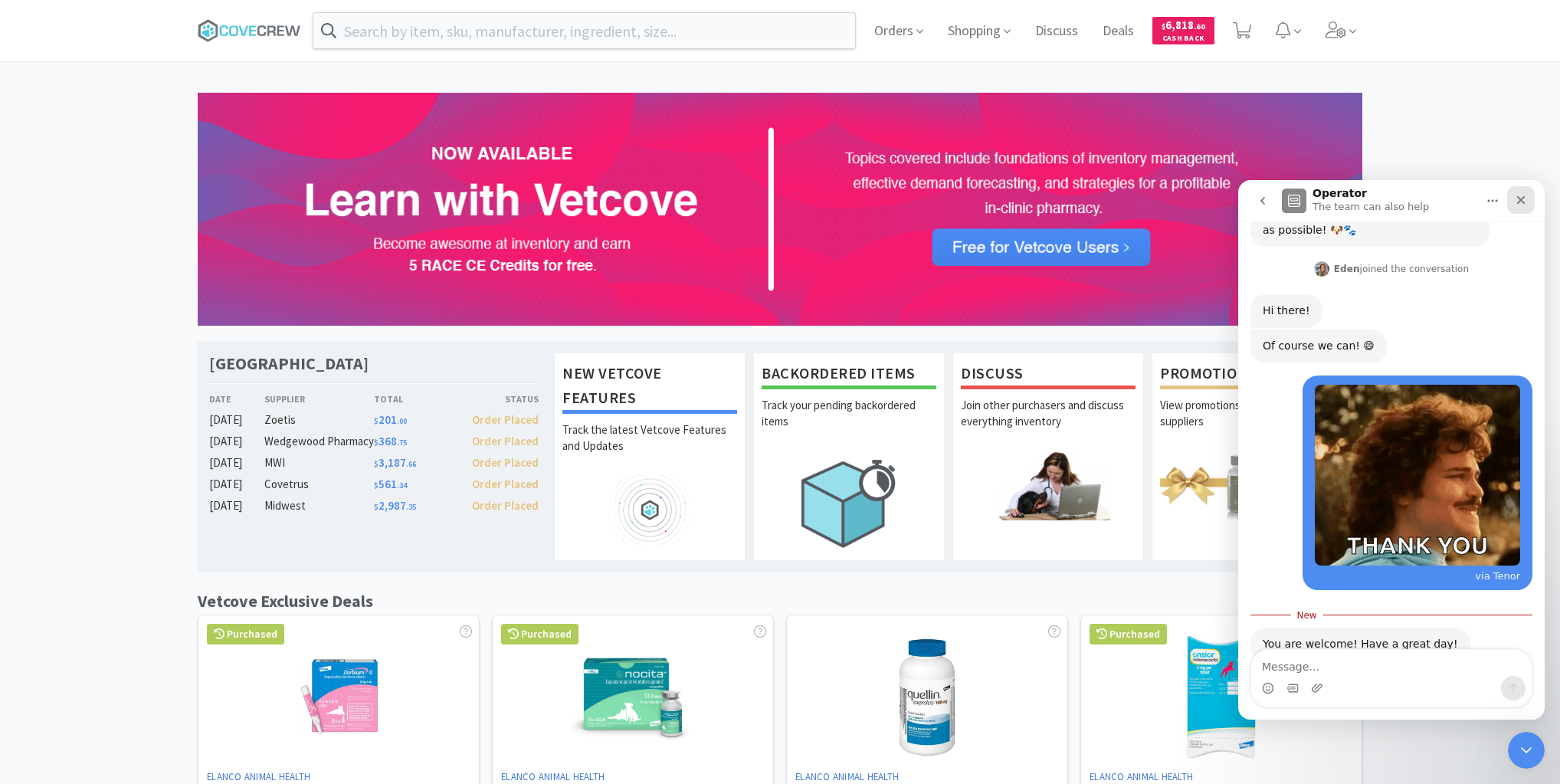
click at [1512, 192] on div "Close" at bounding box center [1520, 199] width 27 height 27
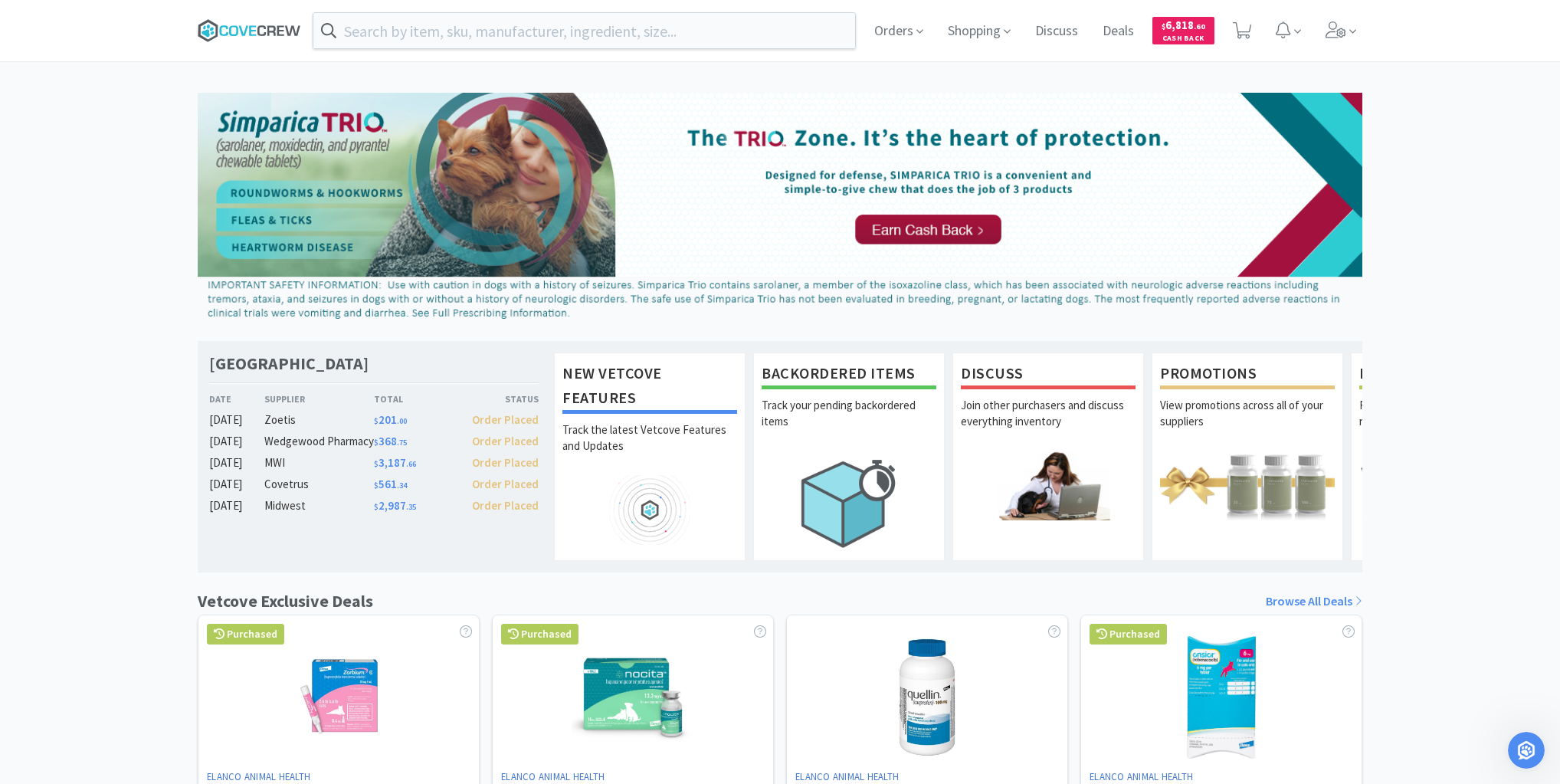
click at [242, 31] on icon at bounding box center [249, 31] width 103 height 23
click at [247, 34] on icon at bounding box center [249, 31] width 103 height 23
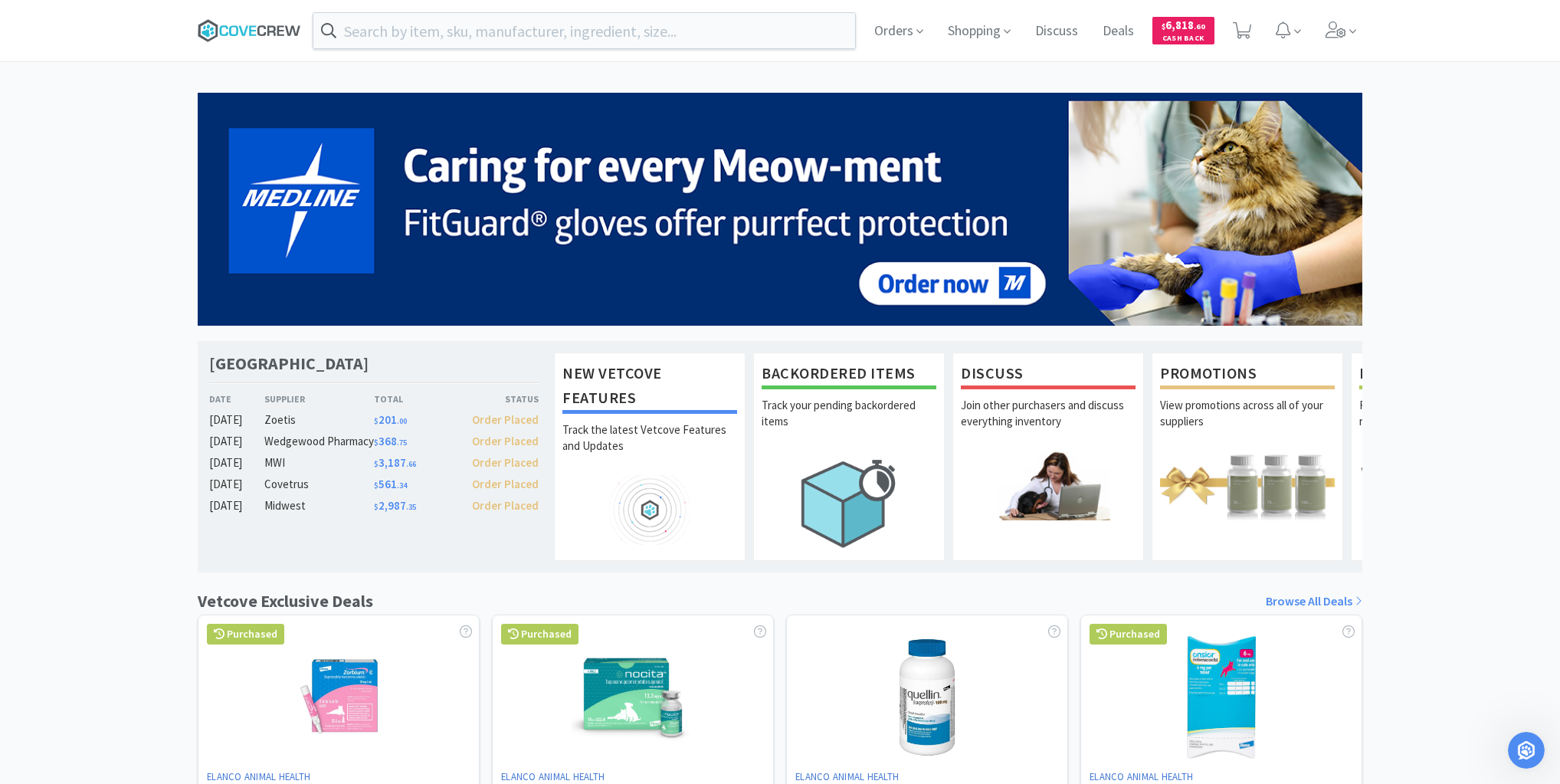
click at [261, 29] on icon at bounding box center [249, 31] width 103 height 23
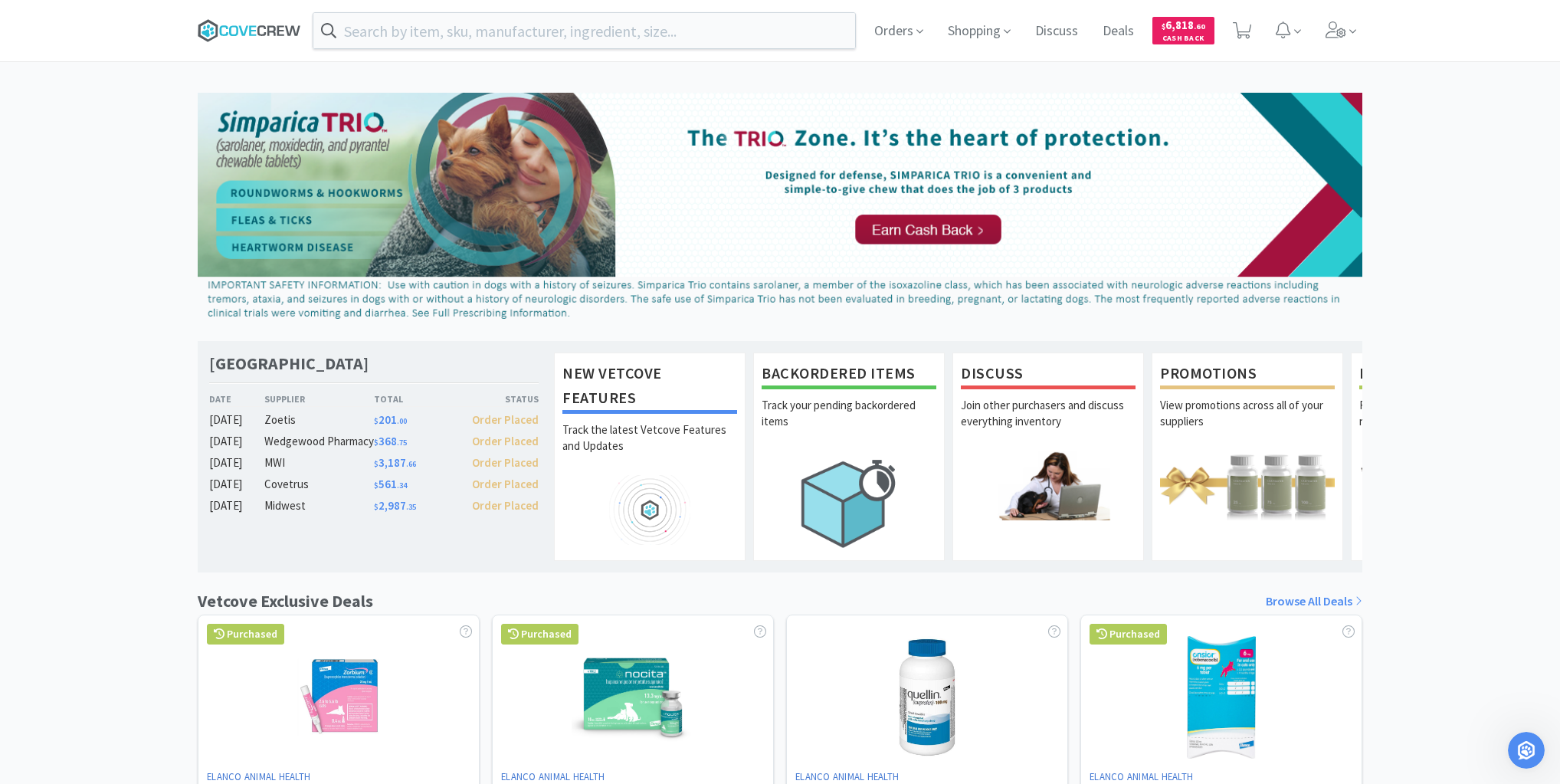
click at [248, 32] on icon at bounding box center [249, 31] width 103 height 23
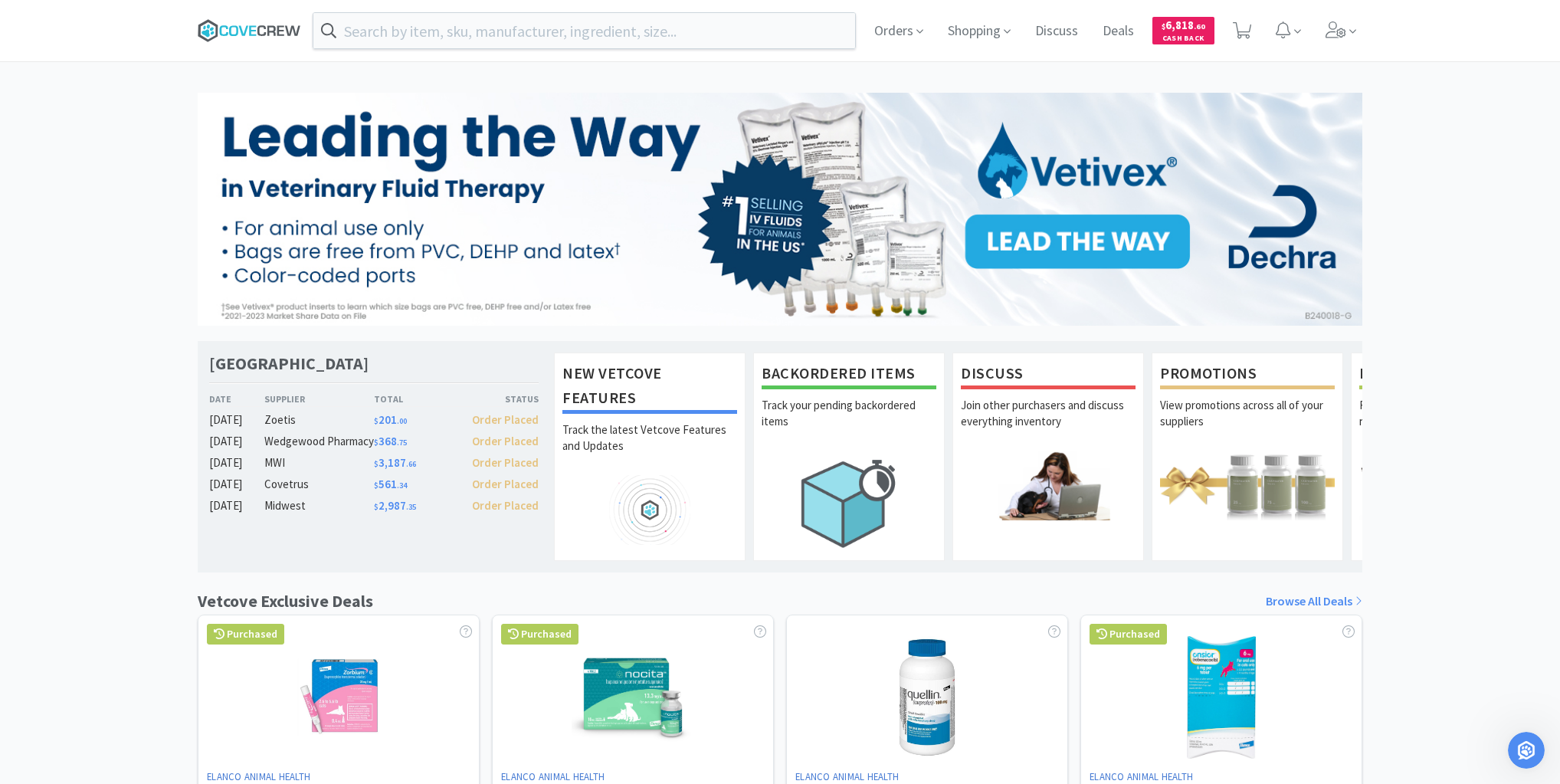
click at [262, 24] on icon at bounding box center [249, 31] width 103 height 23
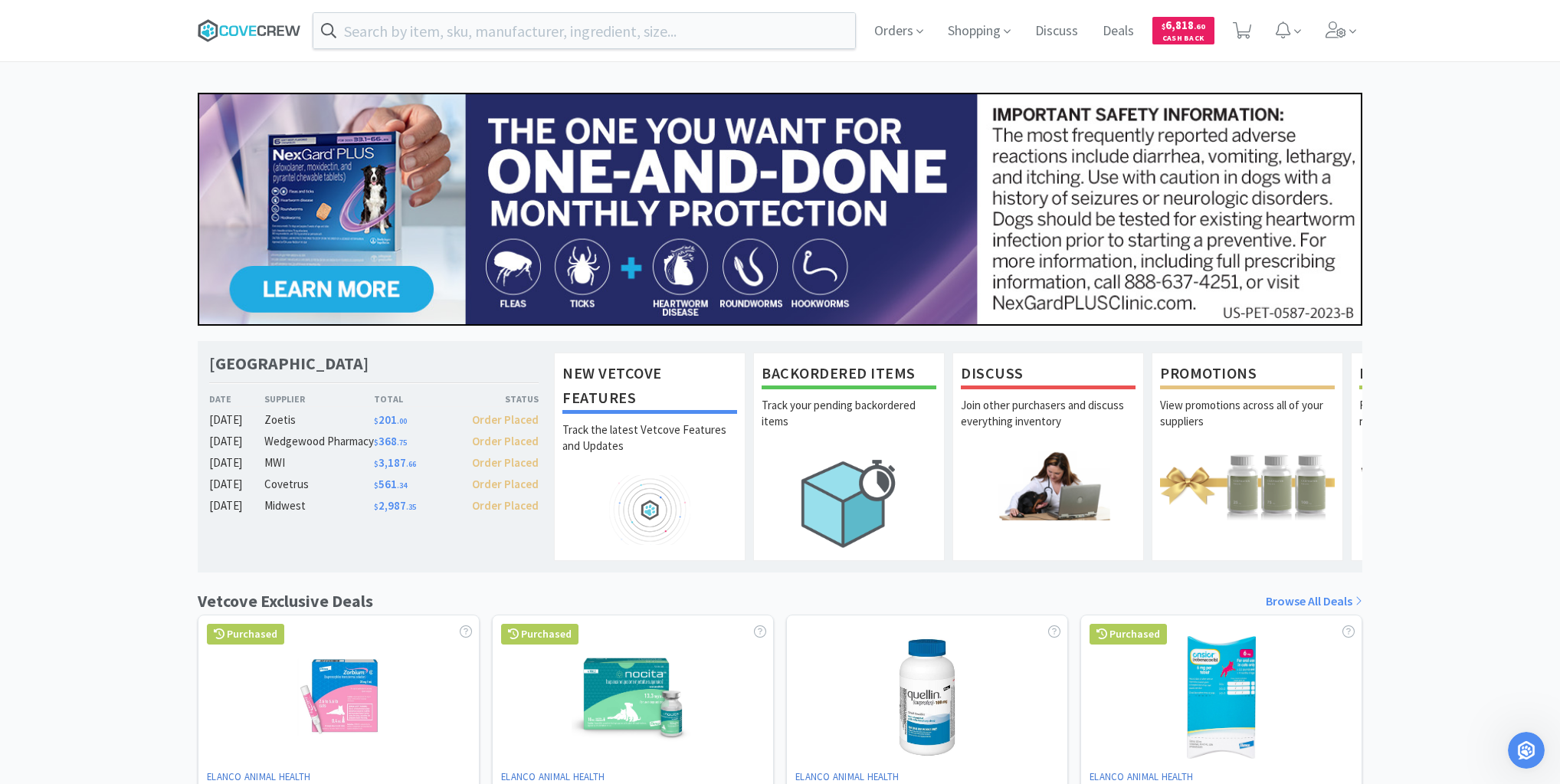
click at [240, 26] on icon at bounding box center [242, 31] width 9 height 10
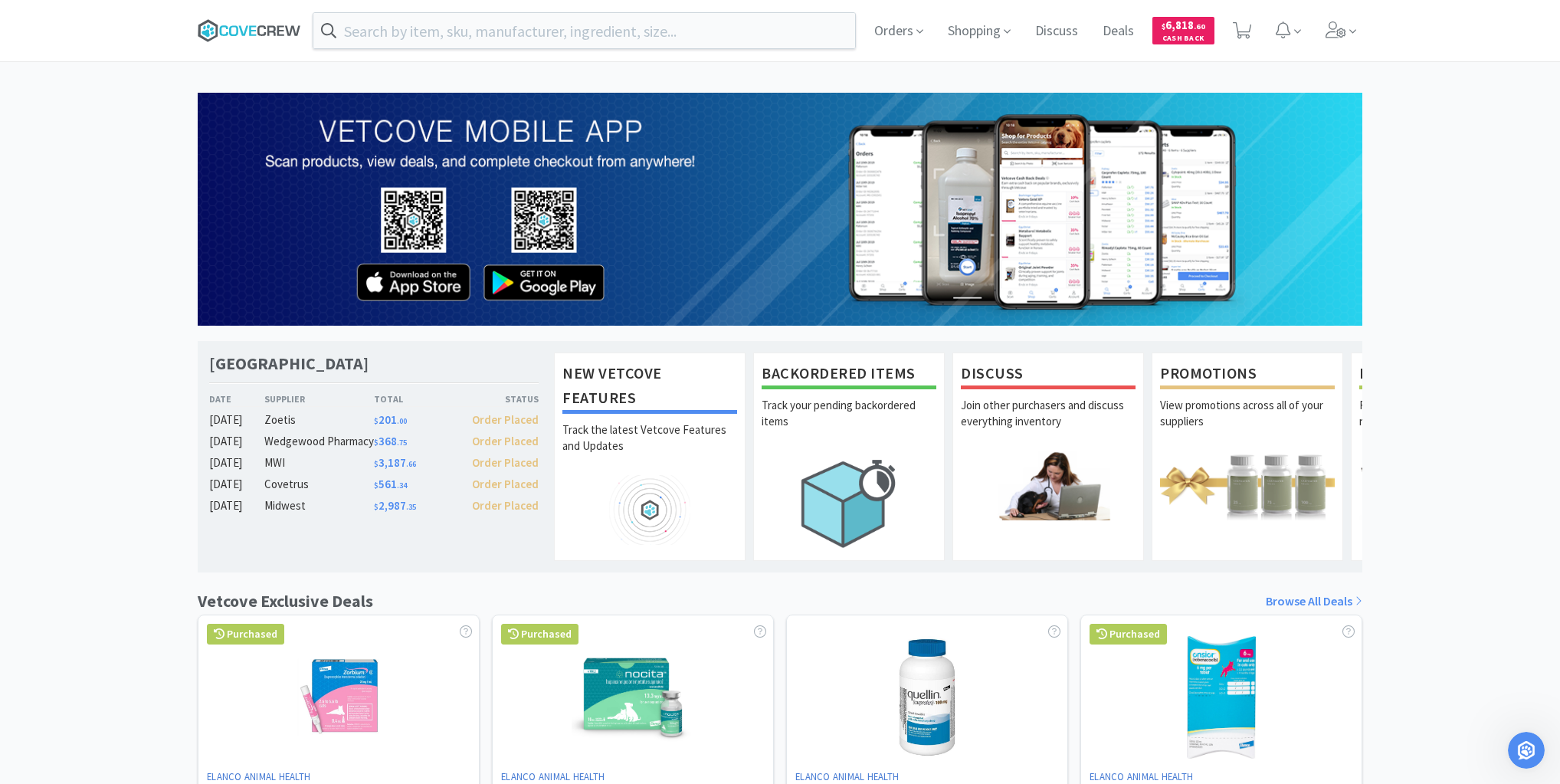
click at [270, 31] on icon at bounding box center [271, 31] width 8 height 10
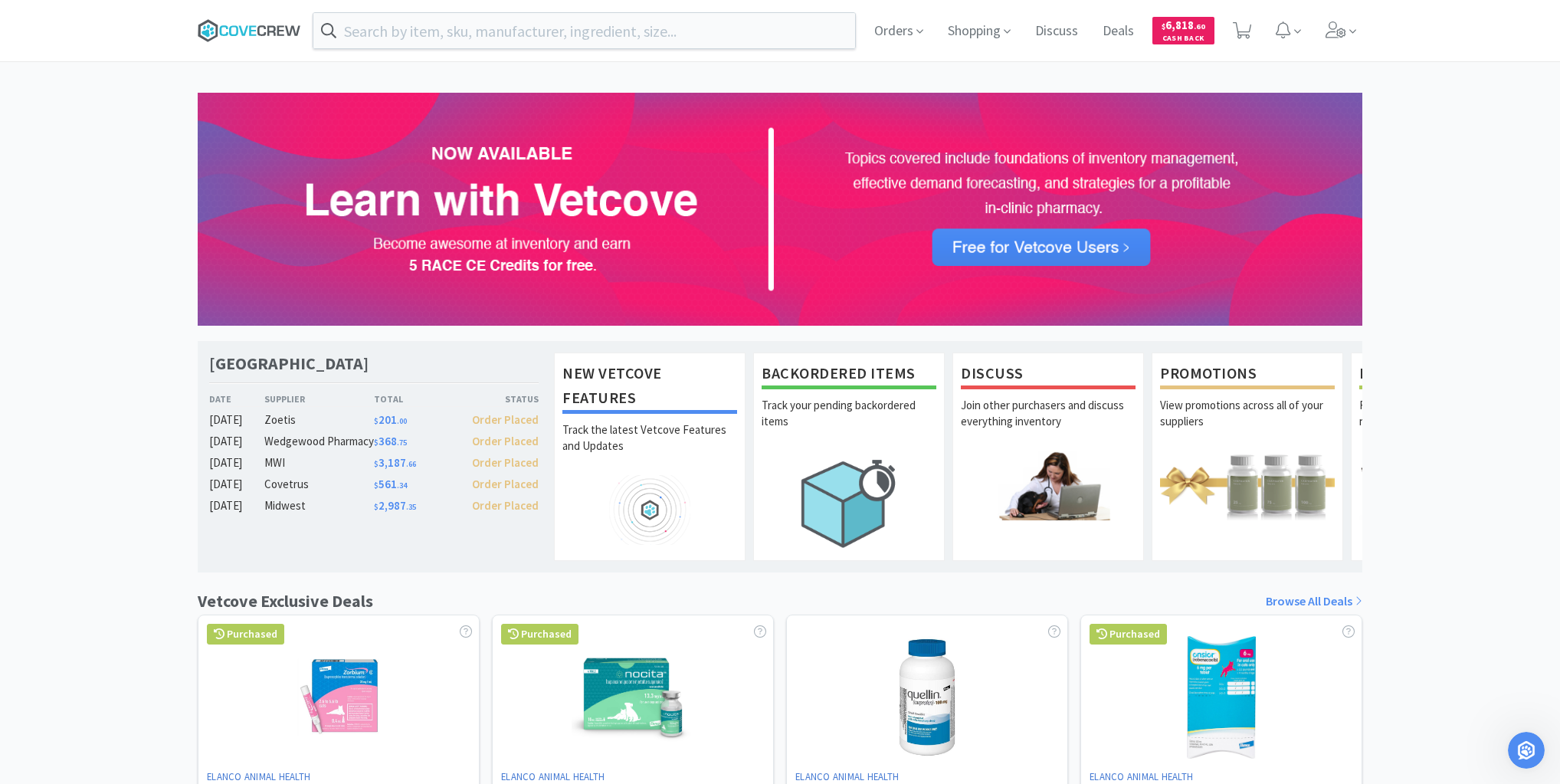
click at [264, 29] on icon at bounding box center [249, 31] width 103 height 23
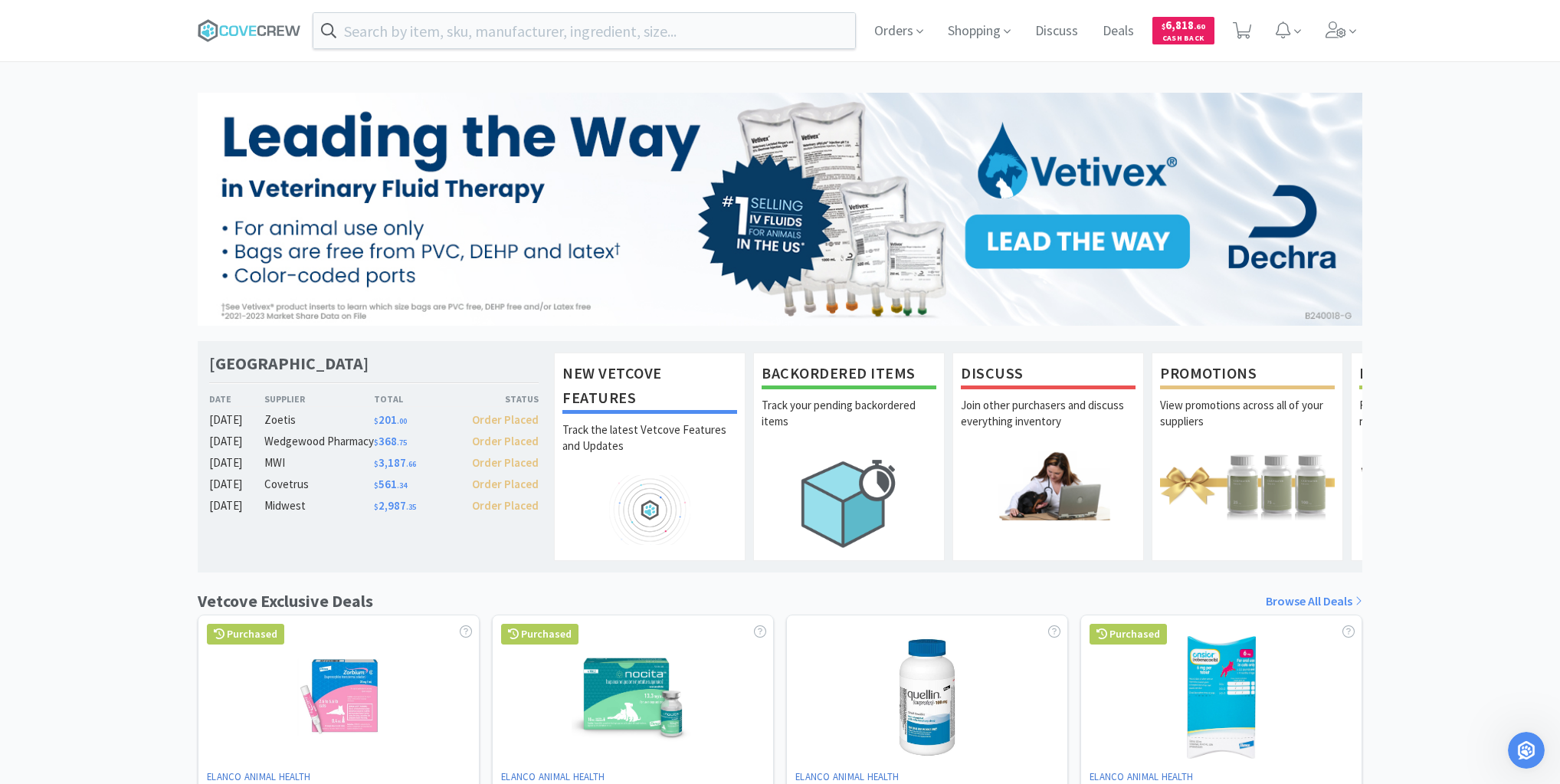
drag, startPoint x: 138, startPoint y: 186, endPoint x: 146, endPoint y: 207, distance: 22.5
click at [140, 186] on div "Las Vegas Veterinary Specialty Center Date Supplier Total Status [DATE] Zoetis …" at bounding box center [780, 676] width 1560 height 1166
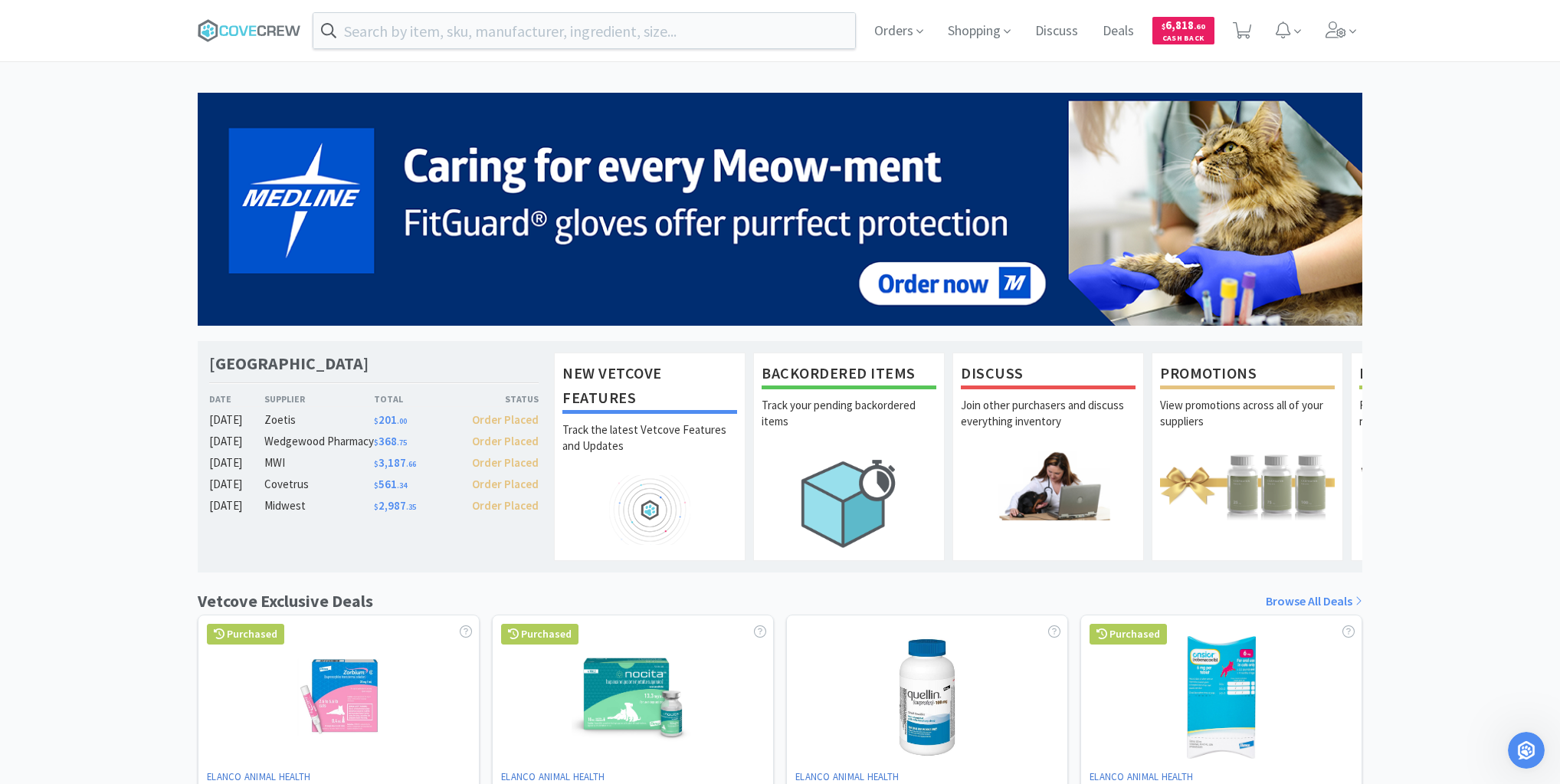
click at [60, 292] on div "Las Vegas Veterinary Specialty Center Date Supplier Total Status [DATE] Zoetis …" at bounding box center [780, 676] width 1560 height 1166
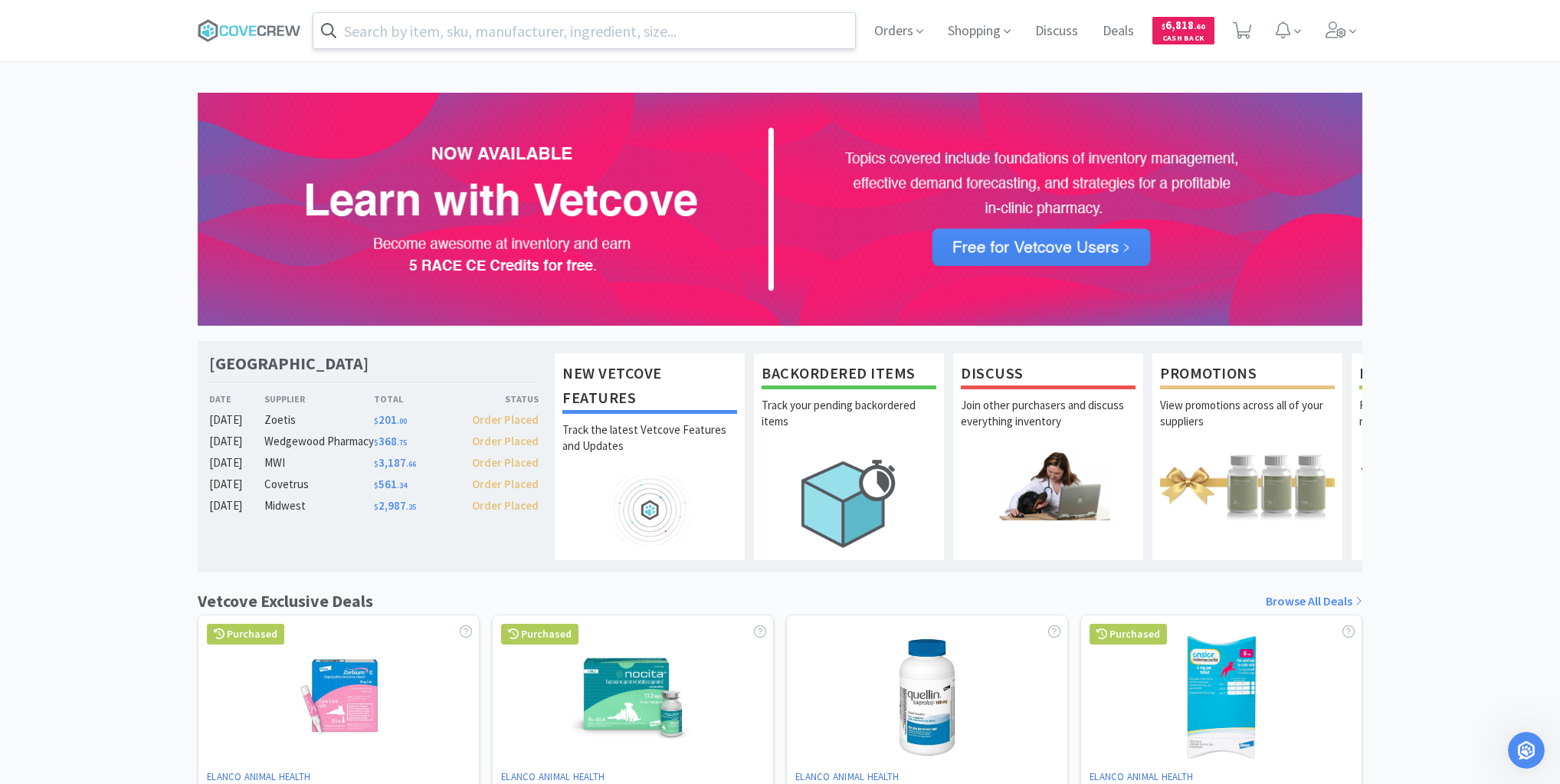
click at [451, 31] on input "text" at bounding box center [584, 31] width 542 height 36
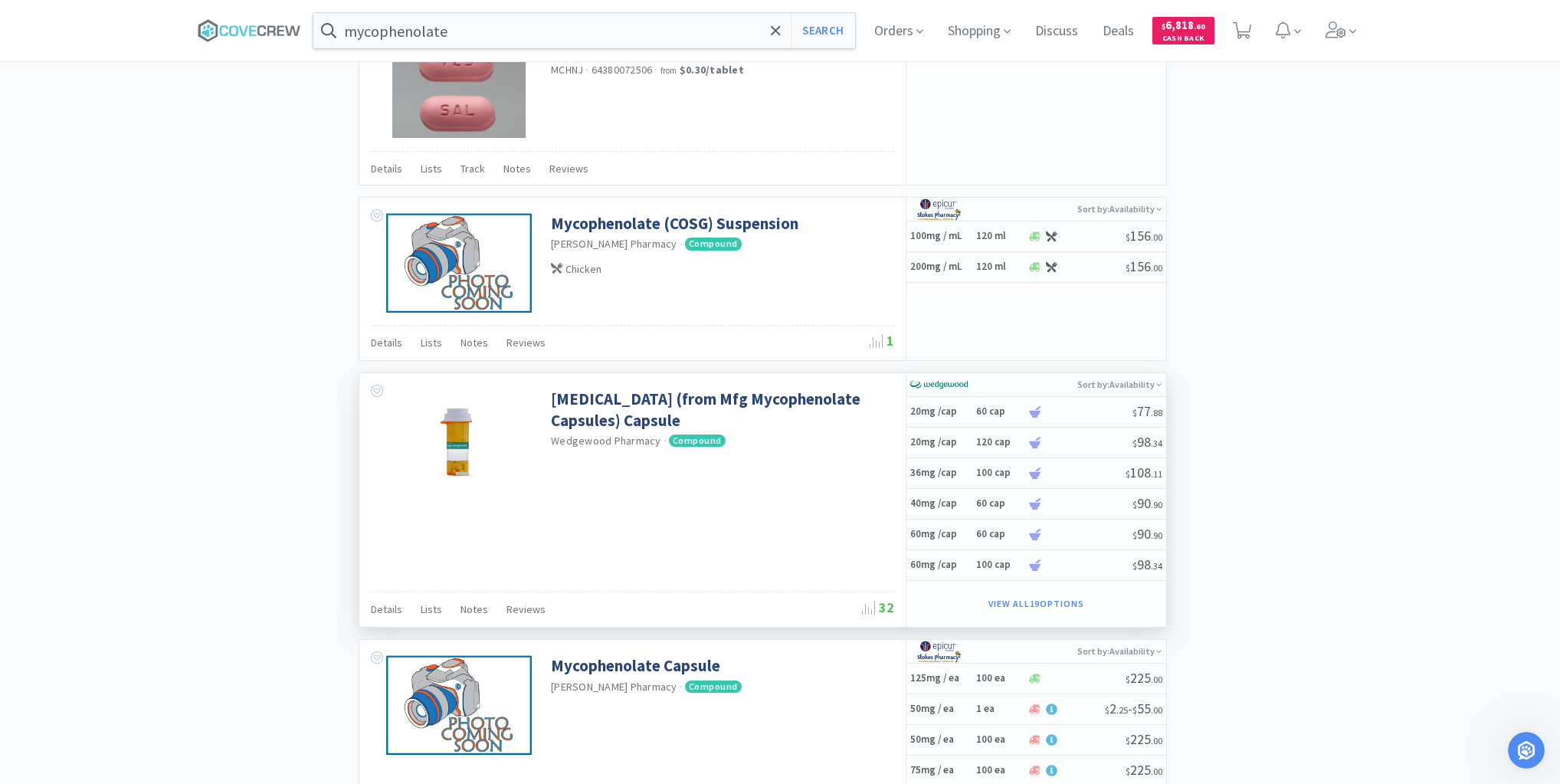
scroll to position [1962, 0]
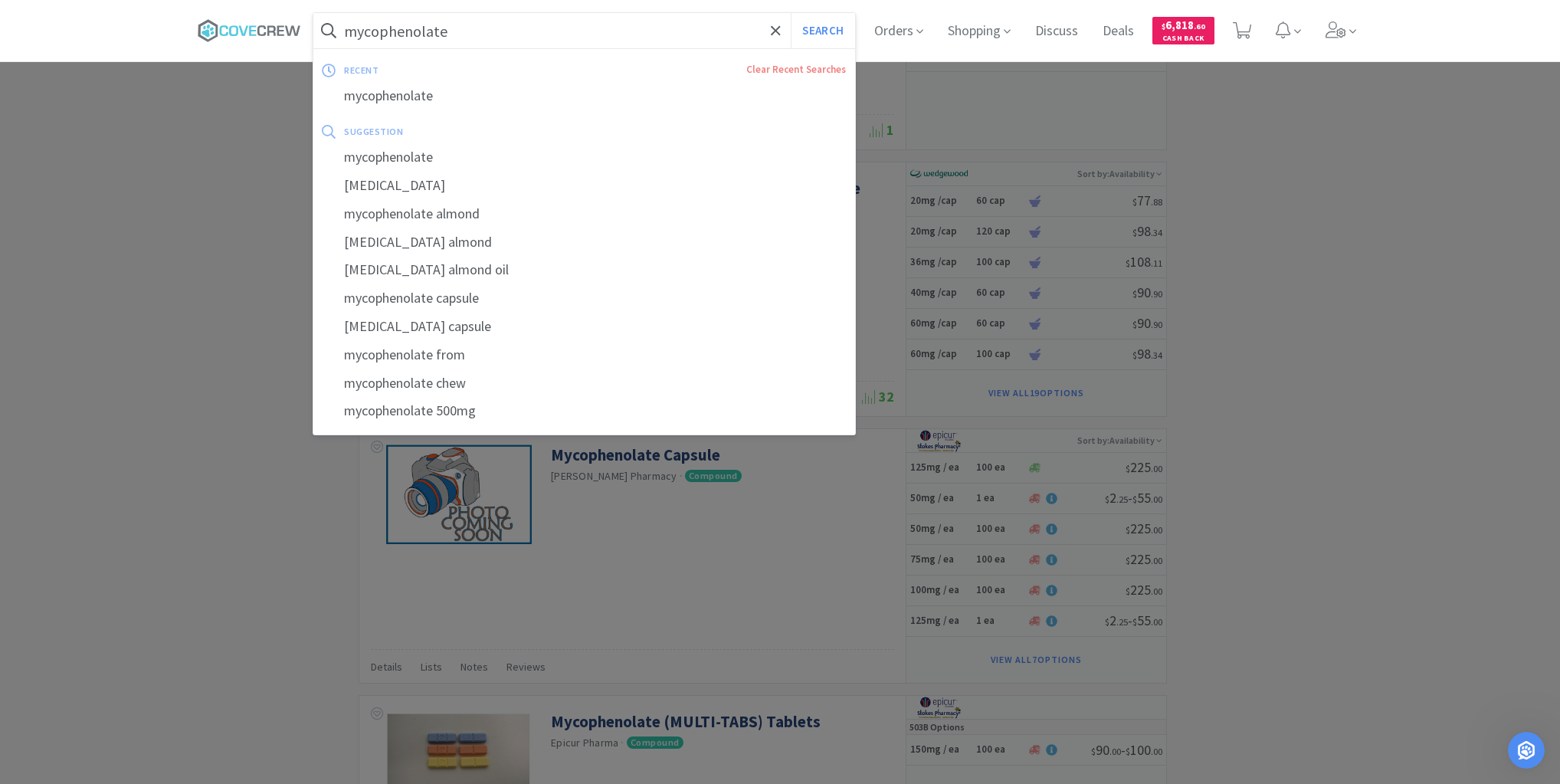
click at [476, 37] on input "mycophenolate" at bounding box center [584, 31] width 542 height 36
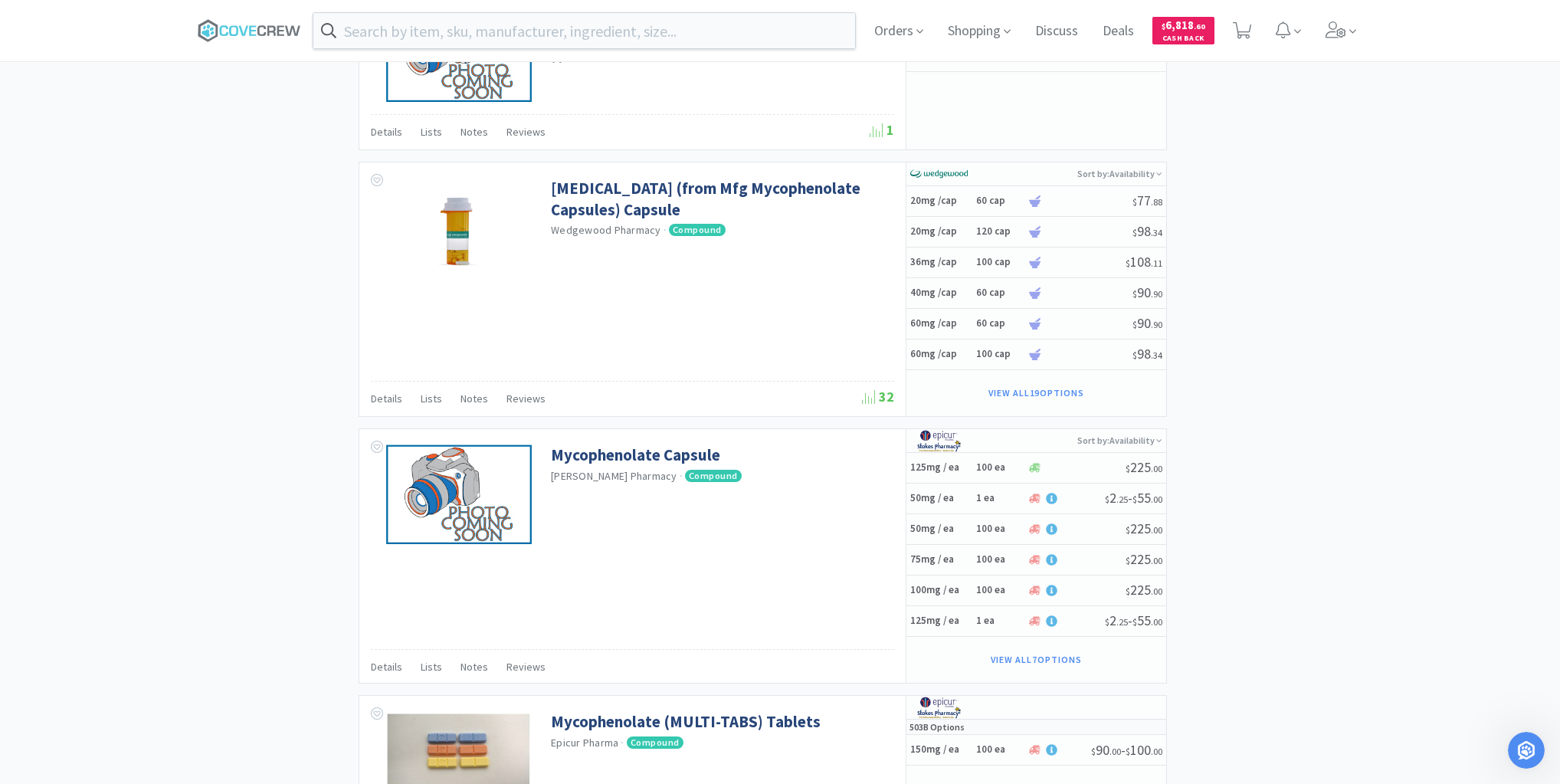
click at [261, 11] on span at bounding box center [255, 31] width 115 height 61
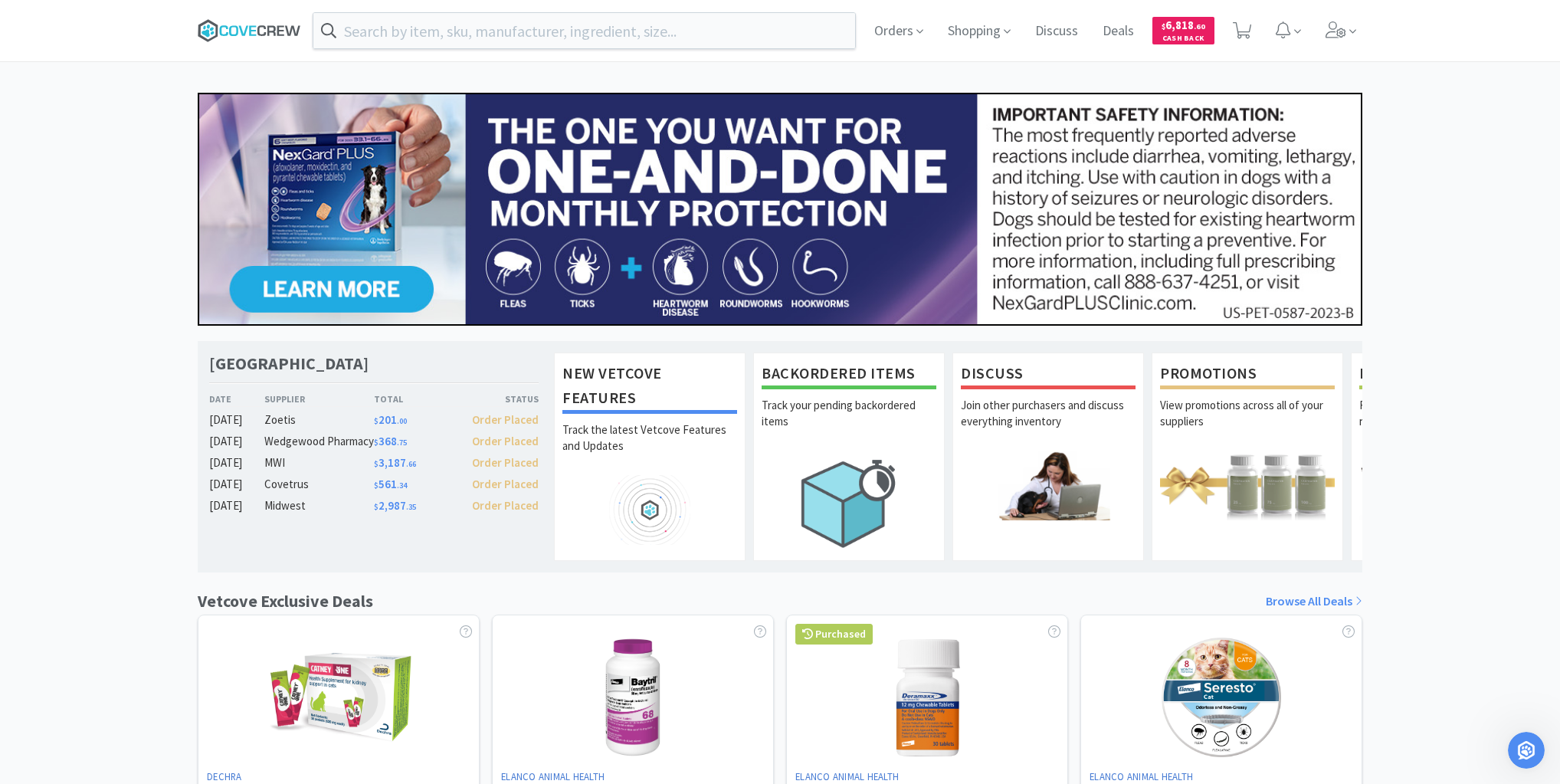
click at [280, 31] on icon at bounding box center [280, 31] width 7 height 10
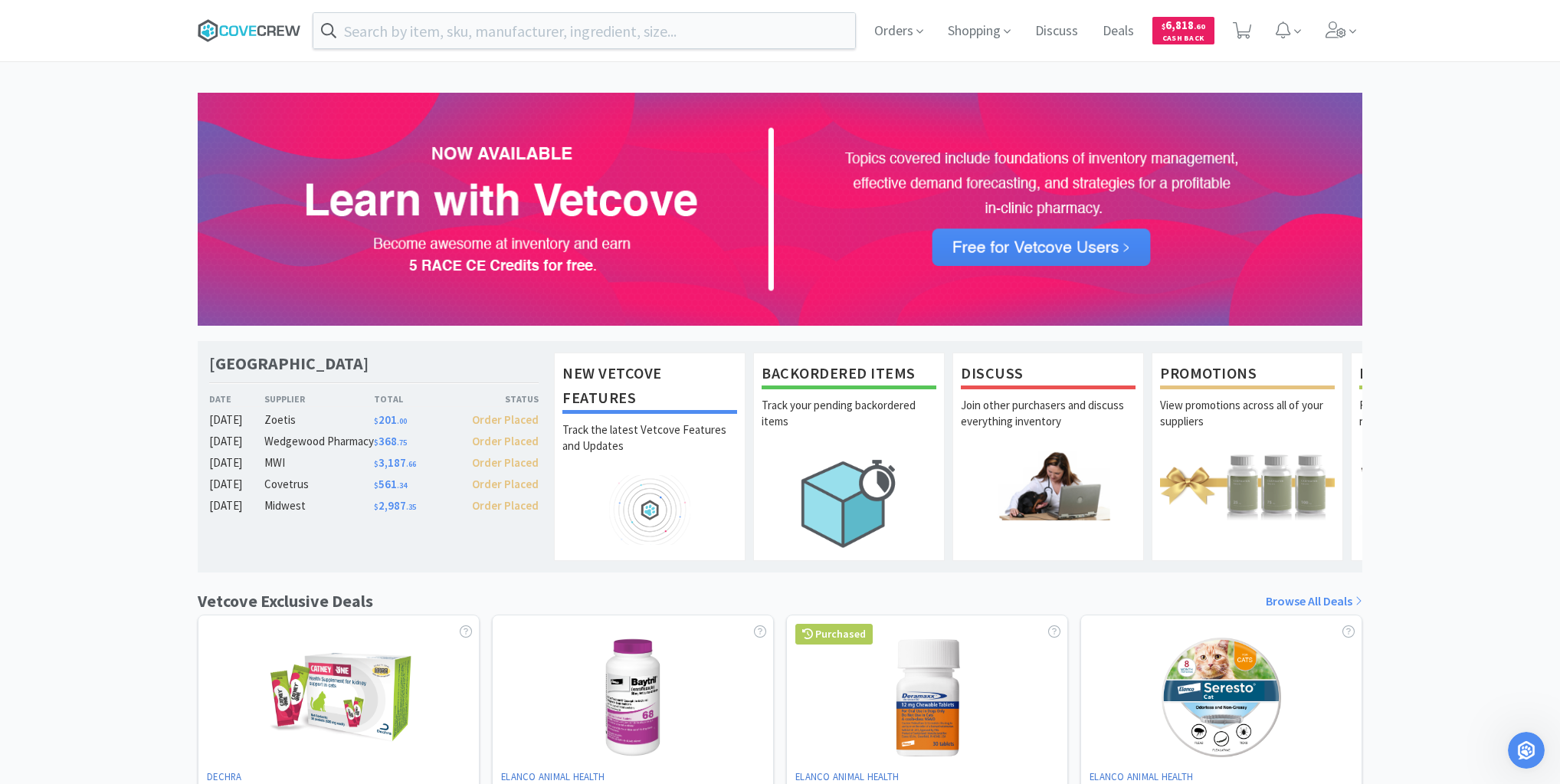
click at [256, 26] on icon at bounding box center [249, 31] width 103 height 23
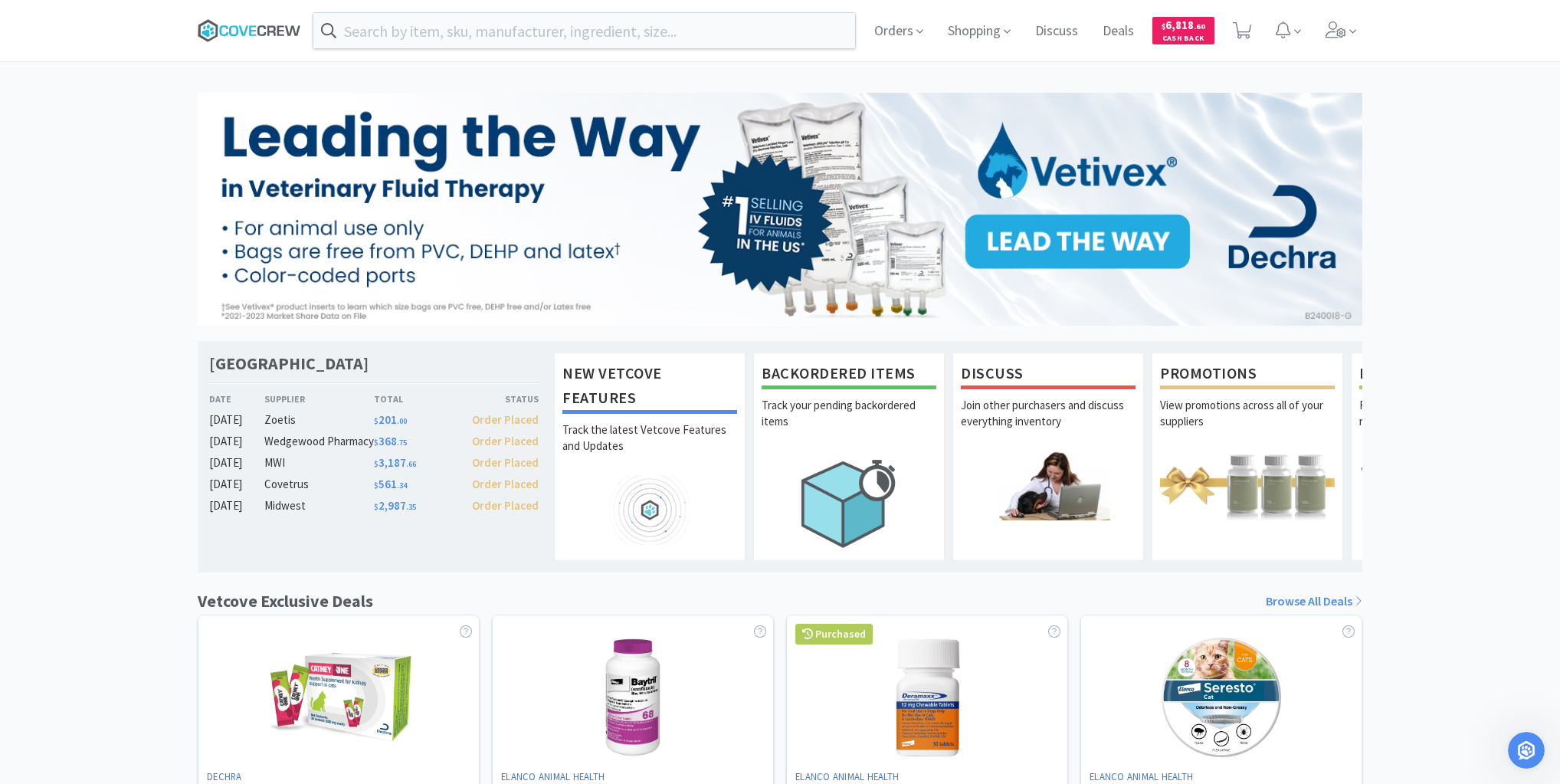
click at [228, 27] on icon at bounding box center [249, 31] width 103 height 23
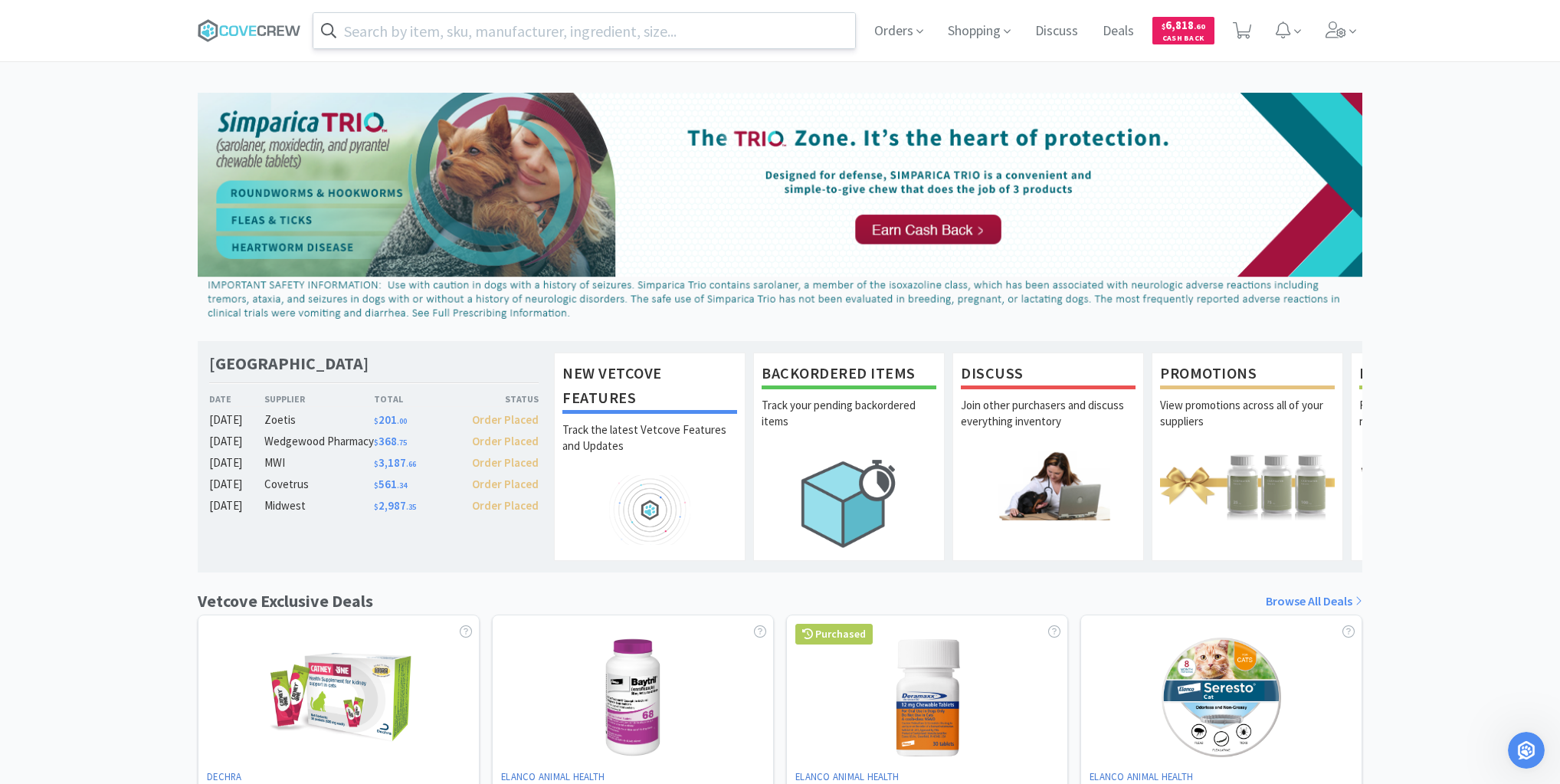
click at [433, 37] on input "text" at bounding box center [584, 31] width 542 height 36
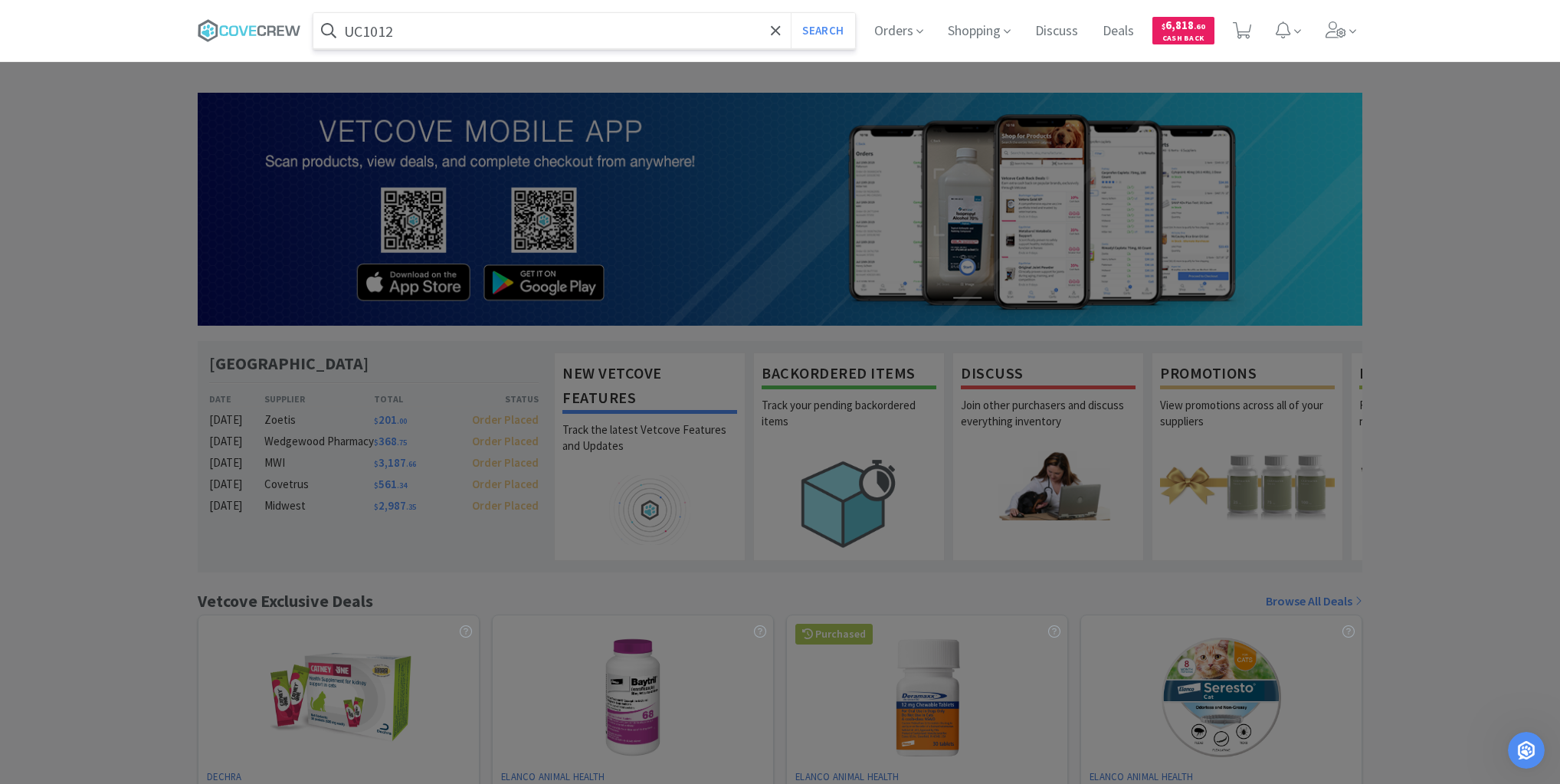
click at [791, 13] on button "Search" at bounding box center [822, 31] width 64 height 36
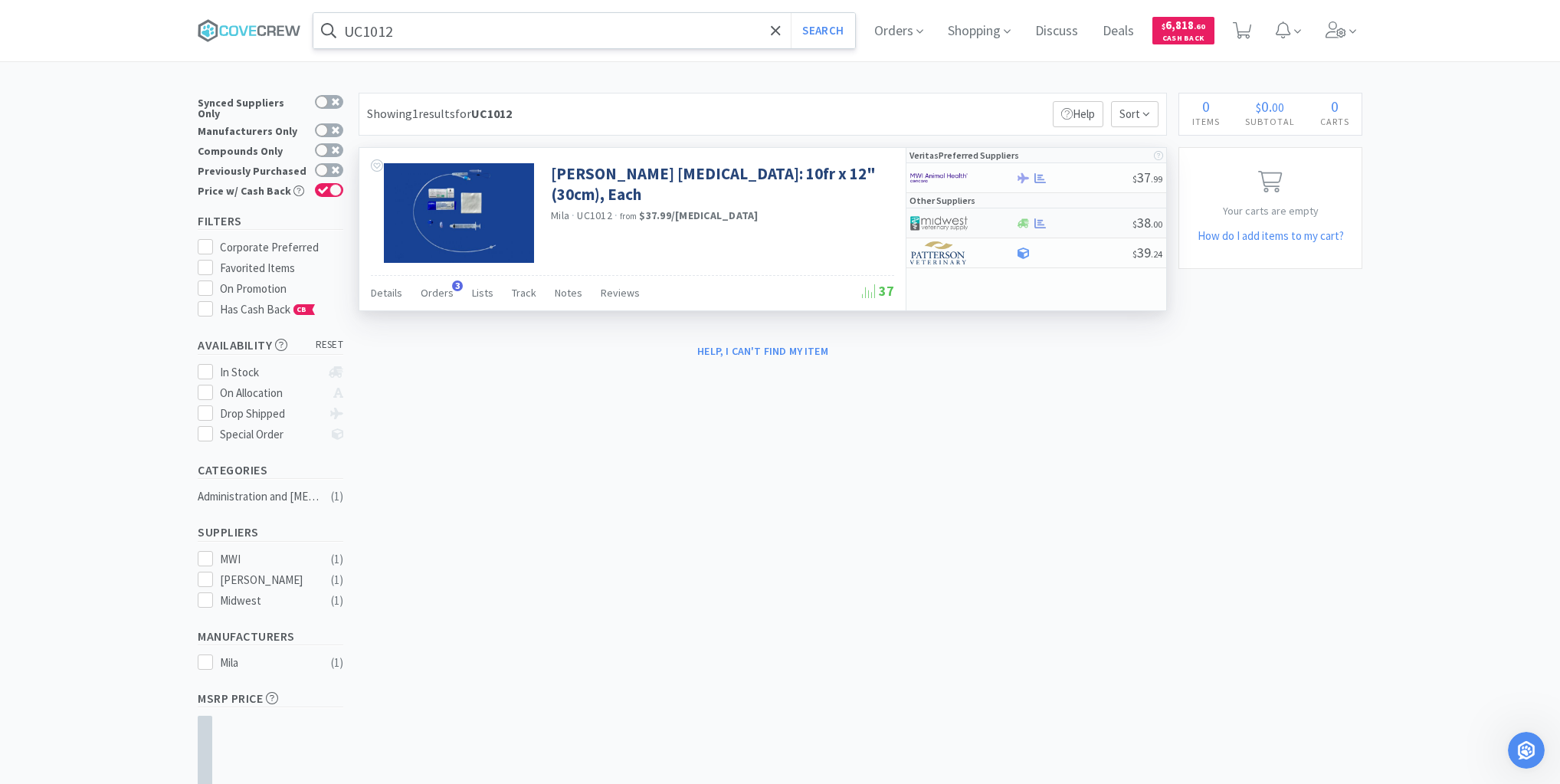
click at [1076, 224] on div at bounding box center [1074, 223] width 117 height 12
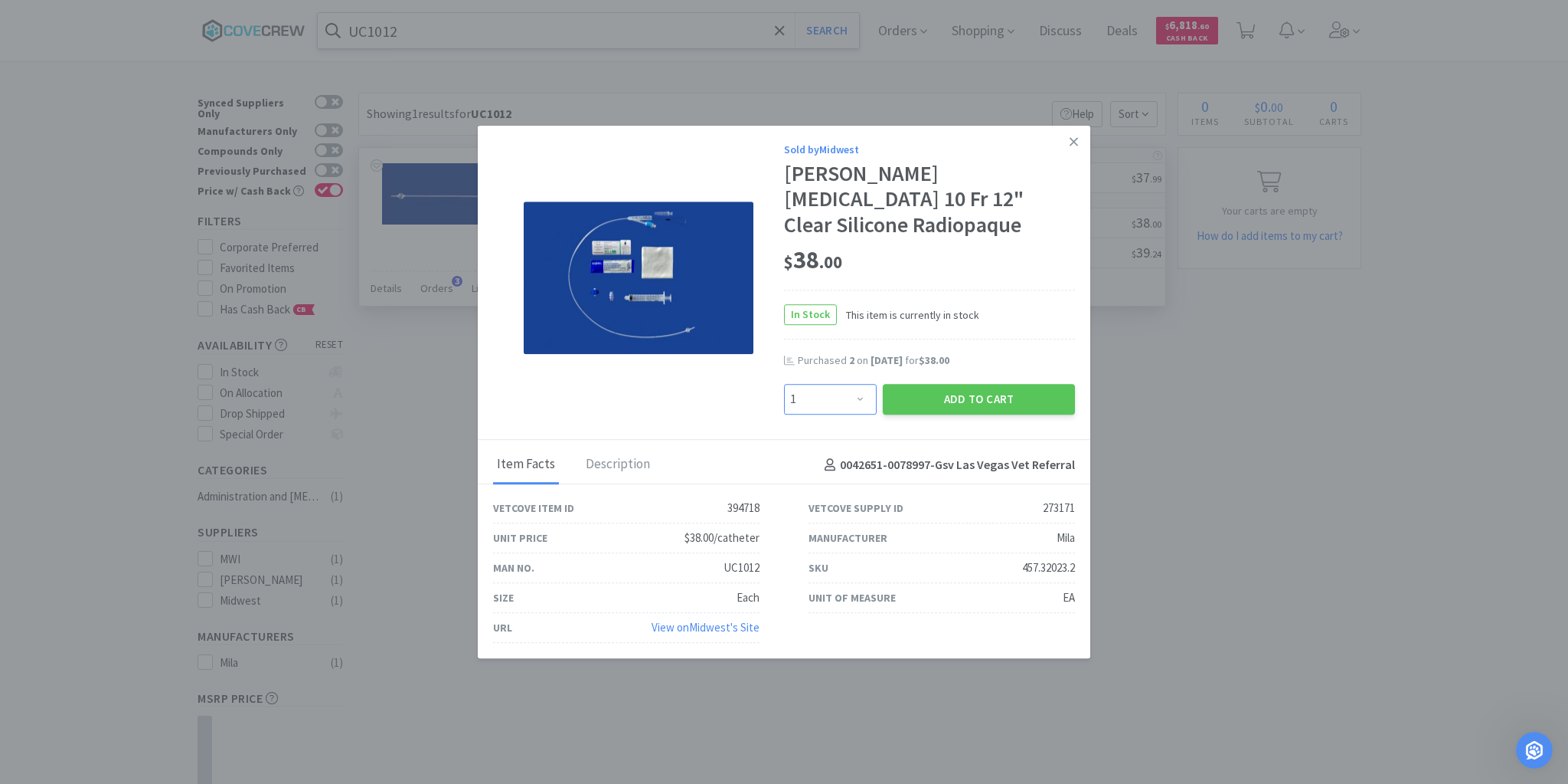
click at [859, 386] on select "Enter Quantity 1 2 3 4 5 6 7 8 9 10 11 12 13 14 15 16 17 18 19 20 Enter Quantity" at bounding box center [831, 399] width 93 height 31
click at [784, 384] on select "Enter Quantity 1 2 3 4 5 6 7 8 9 10 11 12 13 14 15 16 17 18 19 20 Enter Quantity" at bounding box center [831, 399] width 93 height 31
click at [980, 388] on button "Add to Cart" at bounding box center [979, 399] width 193 height 31
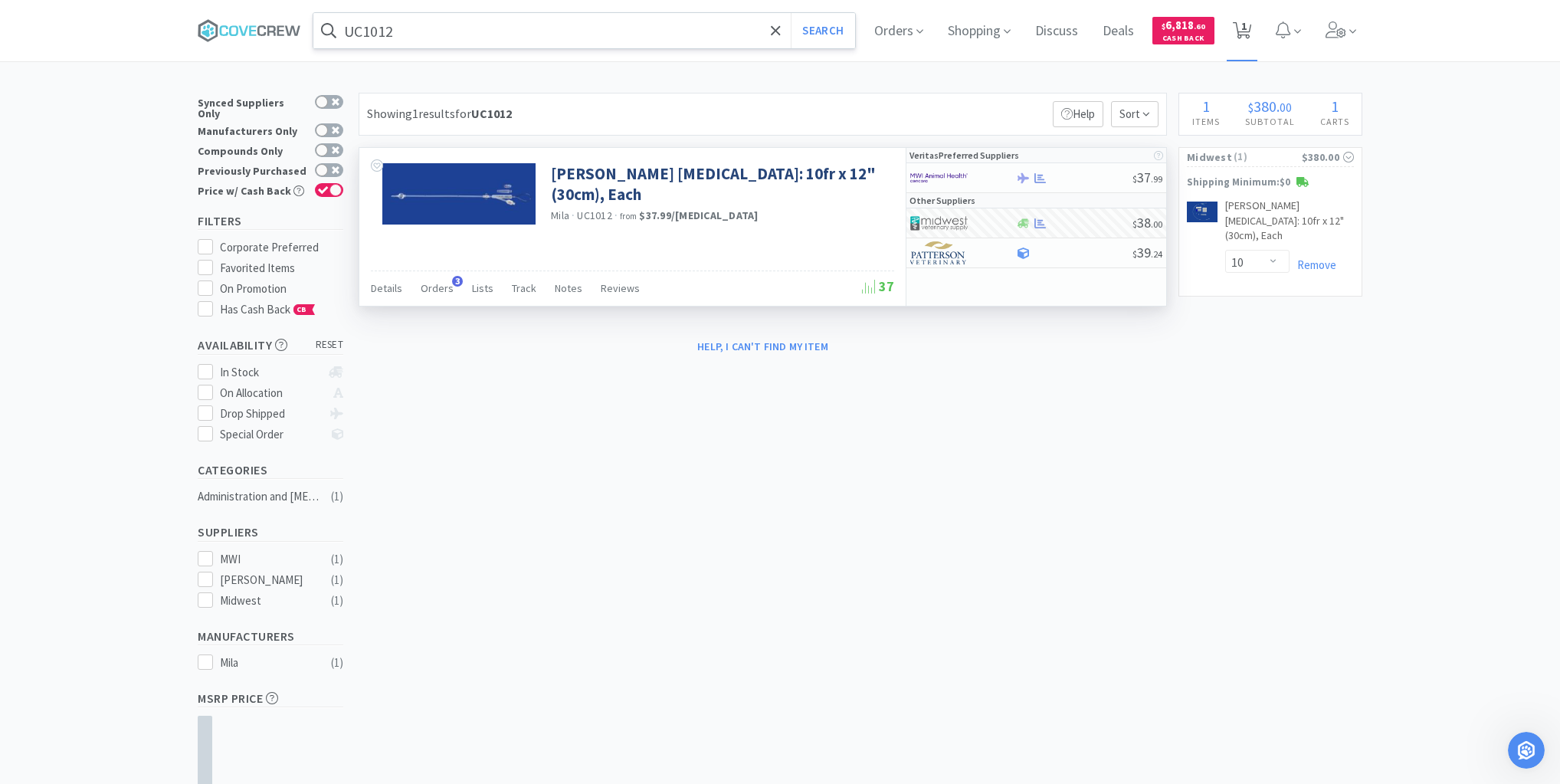
click at [1251, 28] on icon at bounding box center [1242, 31] width 19 height 17
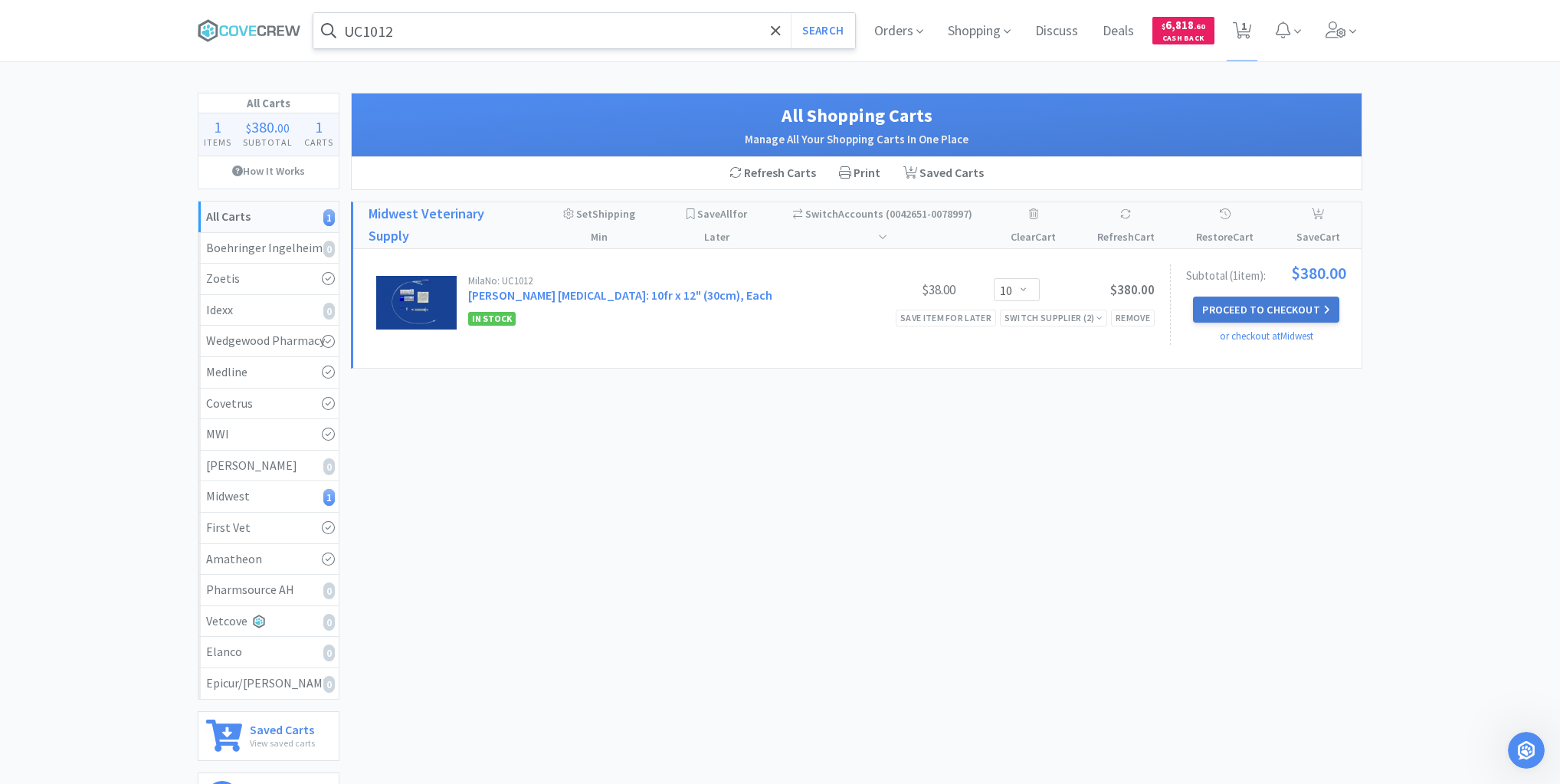
click at [1275, 310] on button "Proceed to Checkout" at bounding box center [1266, 309] width 146 height 26
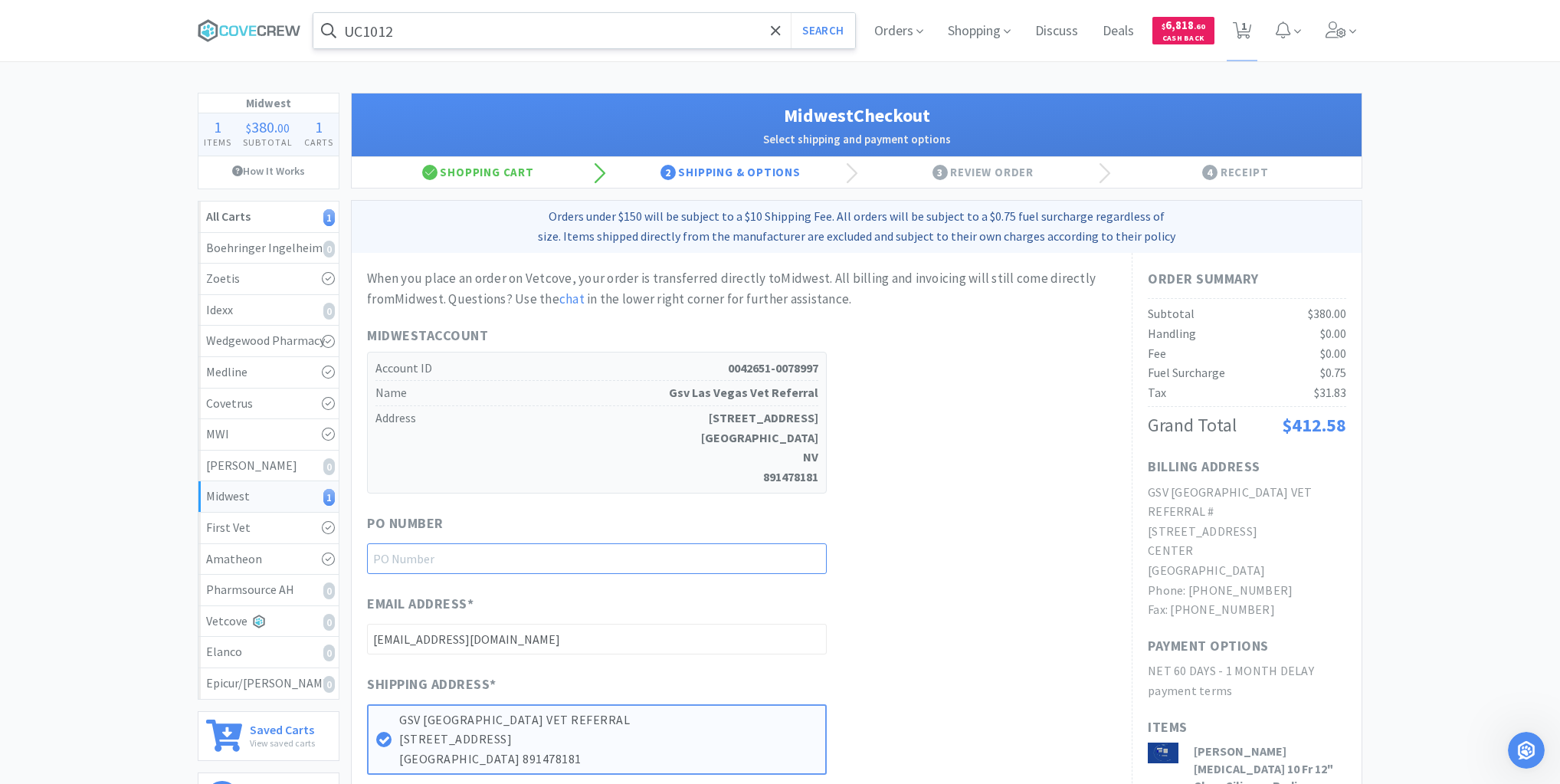
drag, startPoint x: 807, startPoint y: 561, endPoint x: 836, endPoint y: 556, distance: 29.4
click at [807, 561] on input "text" at bounding box center [597, 558] width 460 height 31
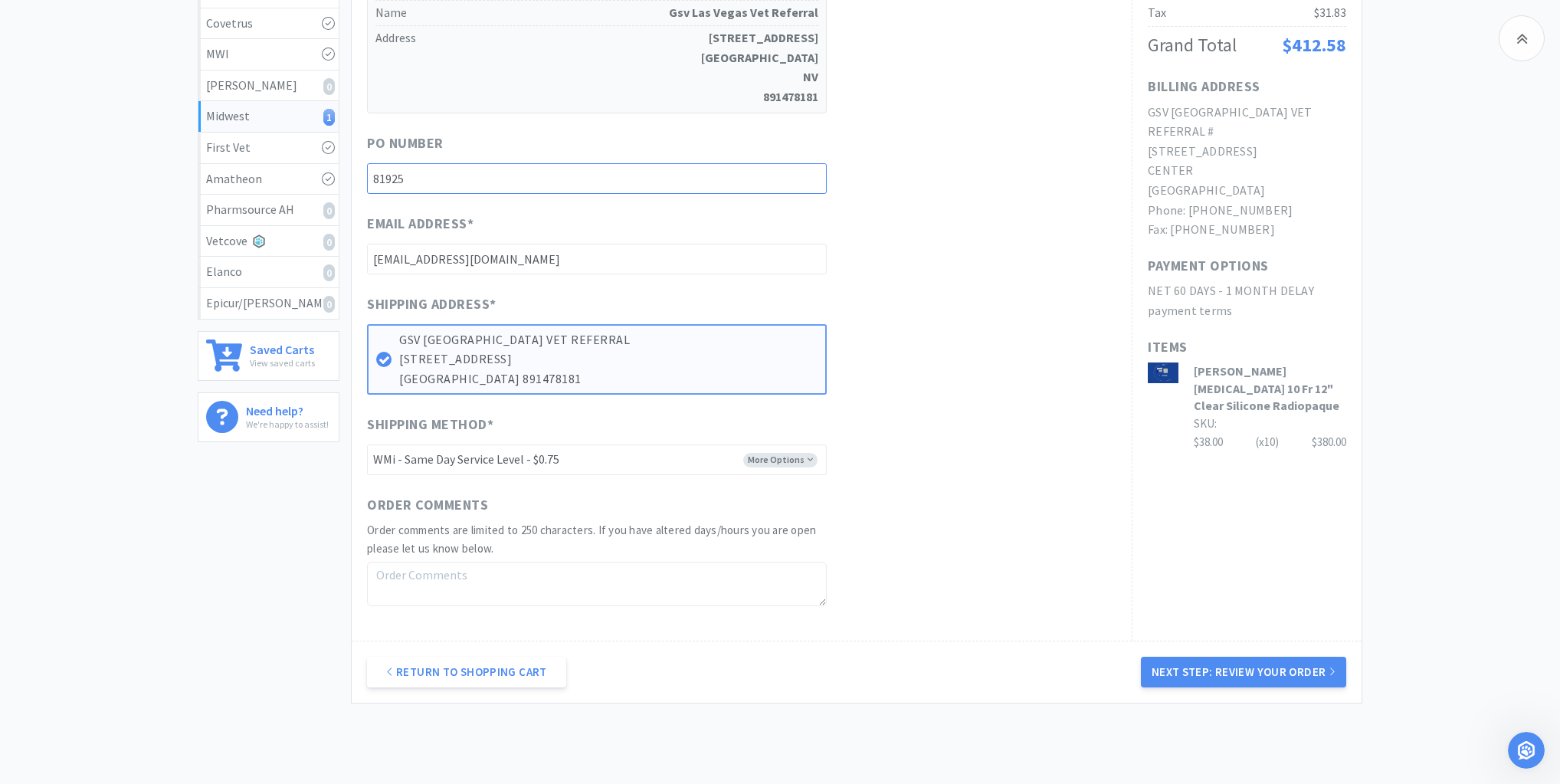
scroll to position [453, 0]
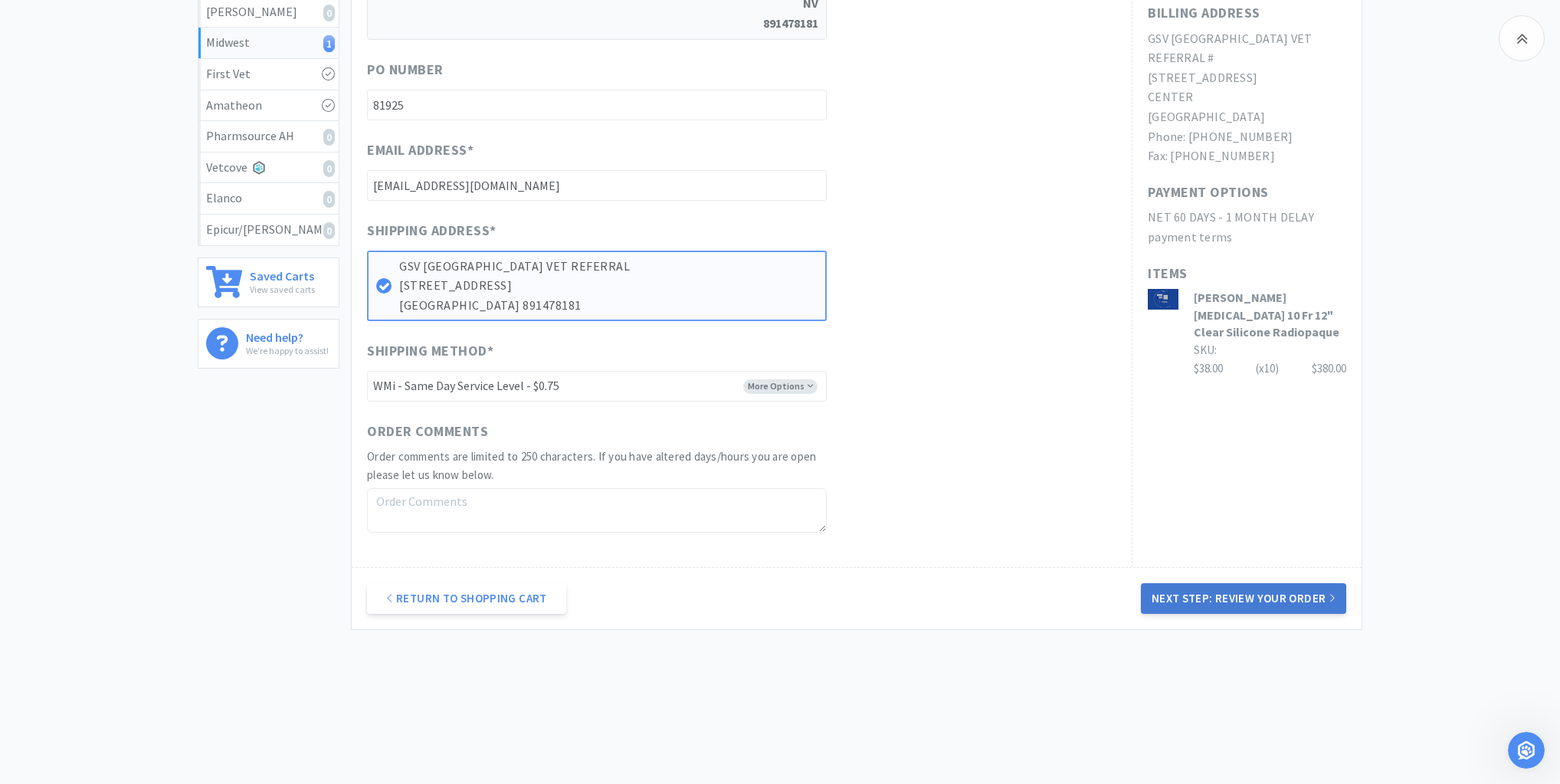
click at [1230, 586] on button "Next Step: Review Your Order" at bounding box center [1244, 598] width 205 height 31
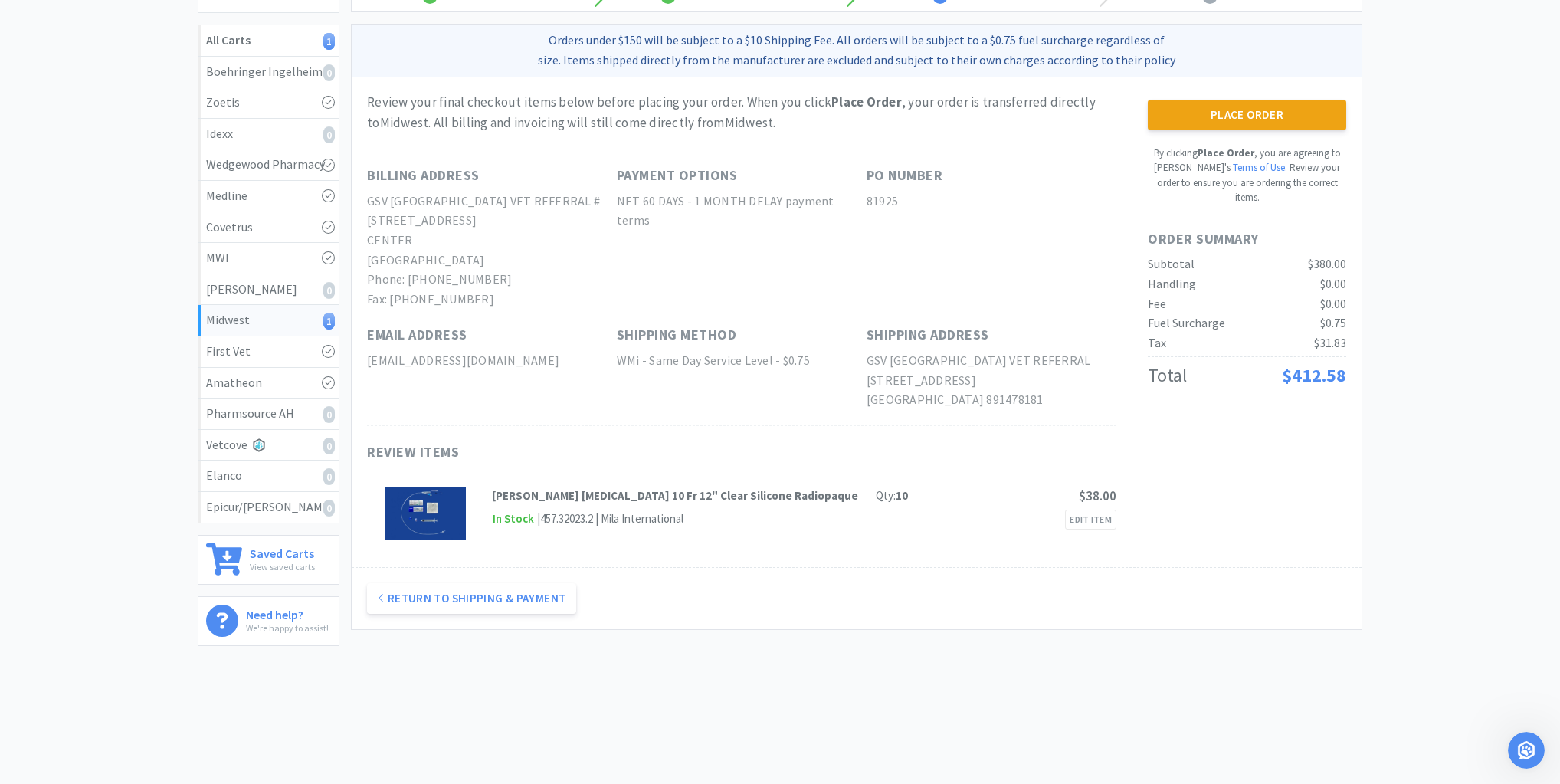
scroll to position [0, 0]
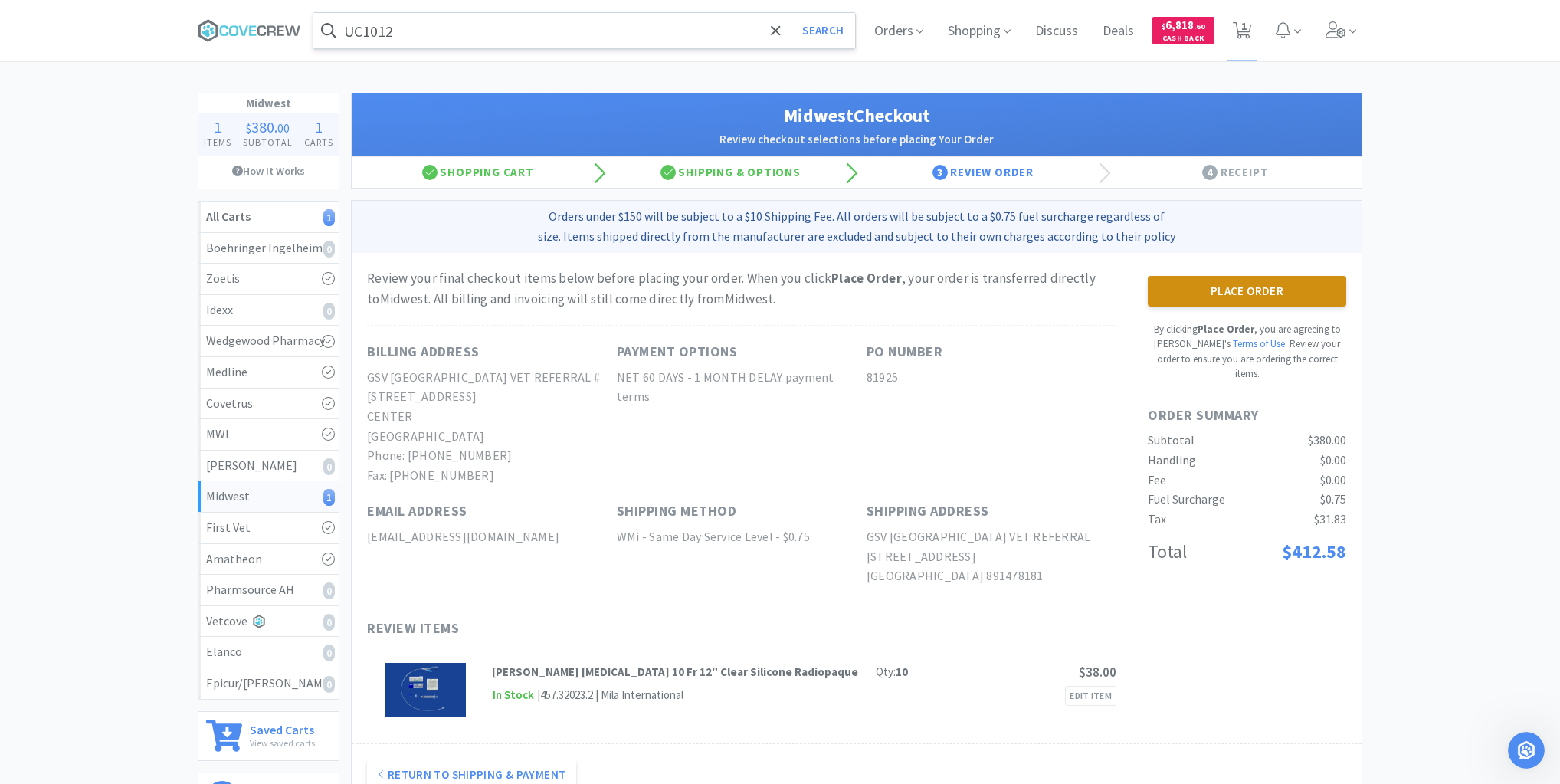
click at [1244, 297] on button "Place Order" at bounding box center [1247, 291] width 199 height 31
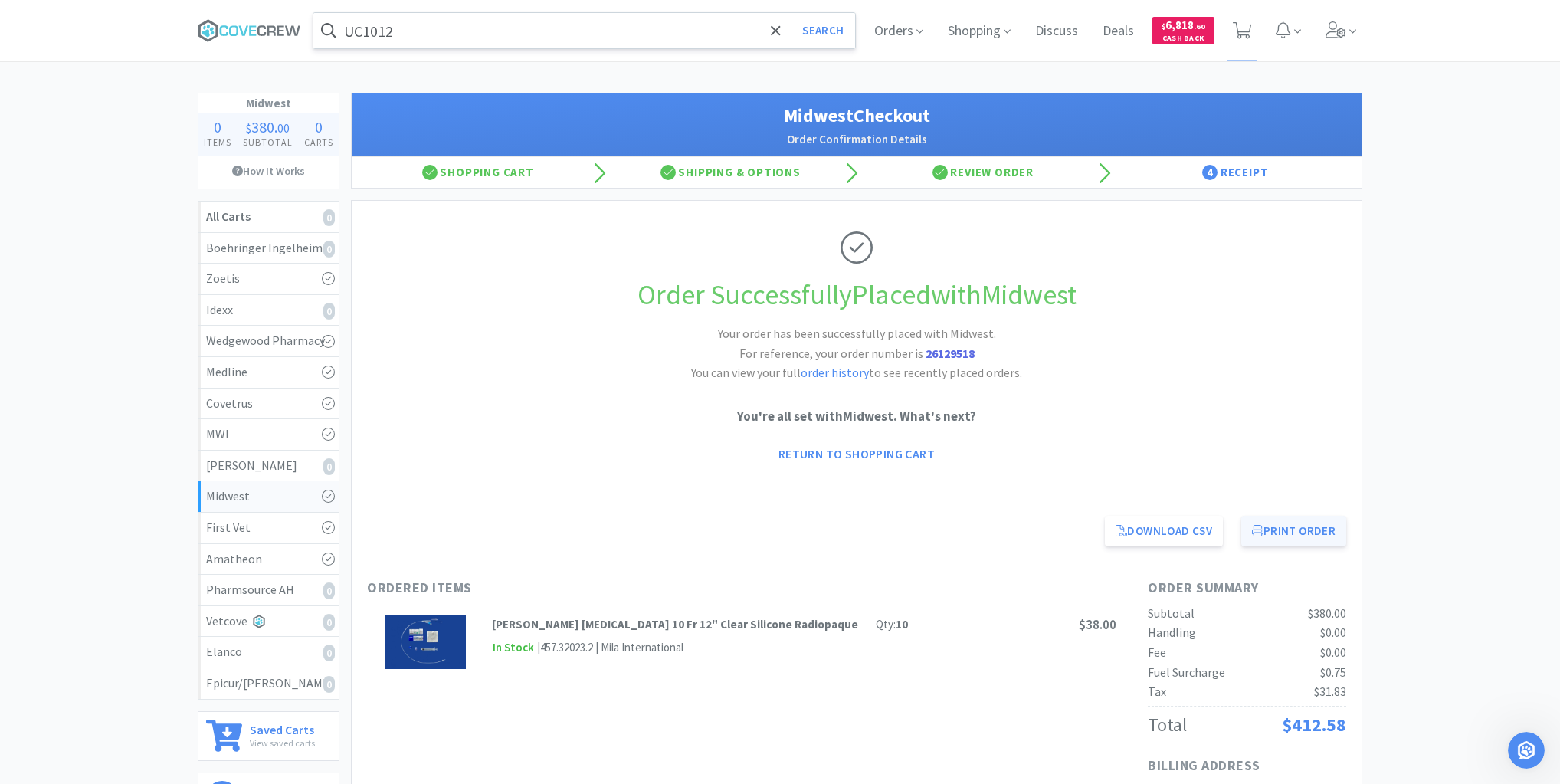
click at [1293, 532] on button "Print Order" at bounding box center [1294, 531] width 105 height 31
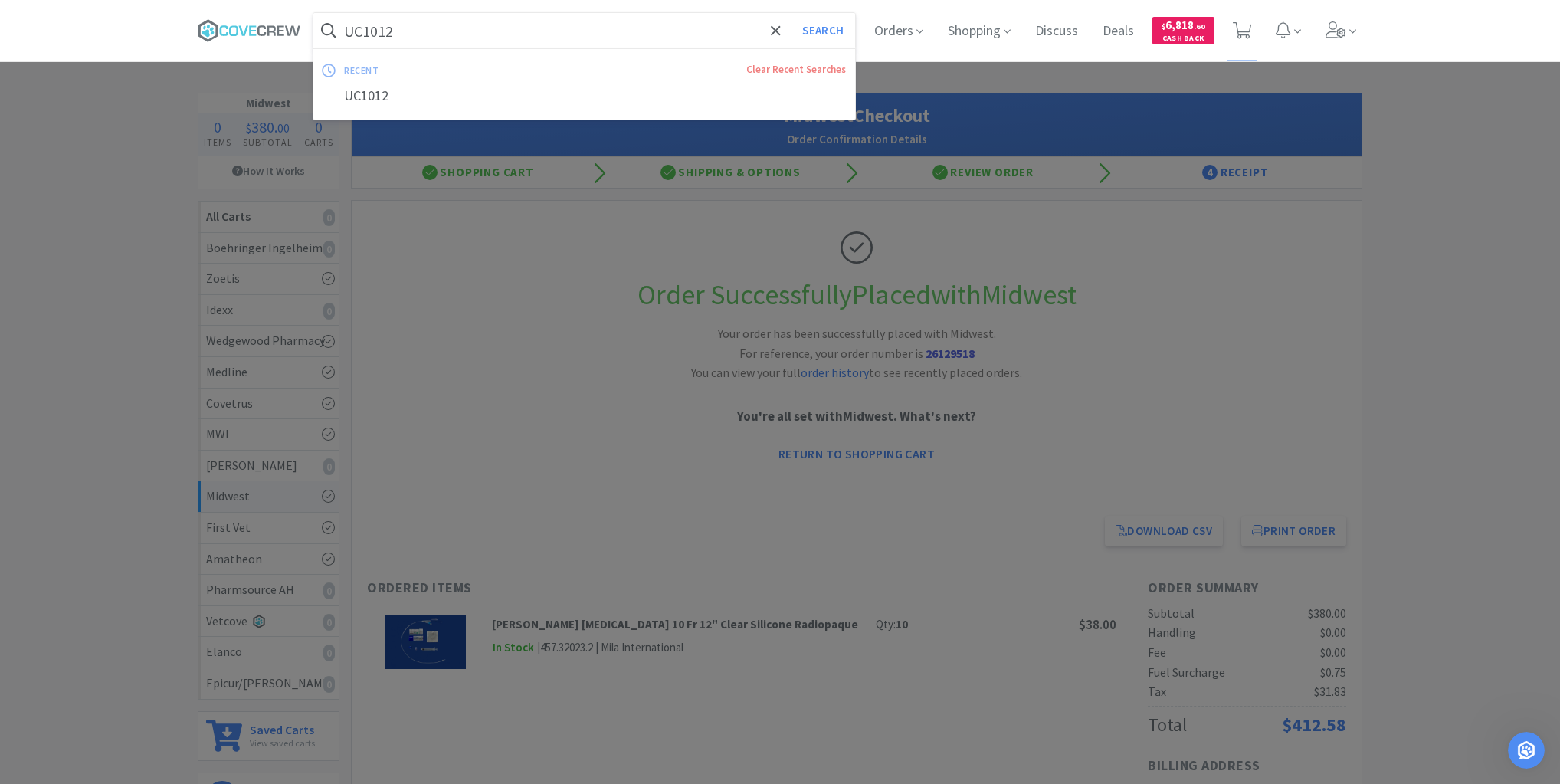
click at [724, 32] on input "UC1012" at bounding box center [584, 31] width 542 height 36
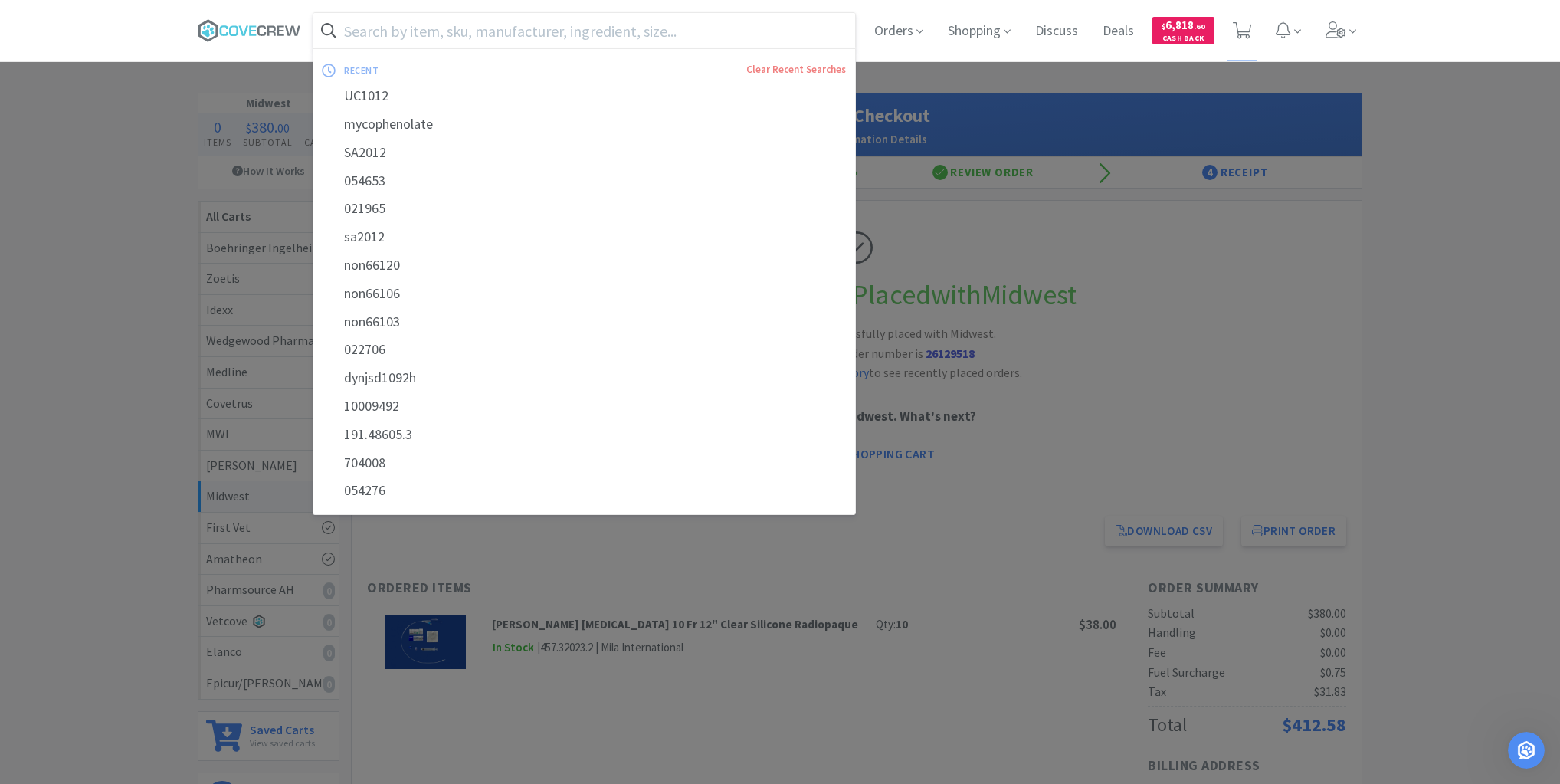
drag, startPoint x: 230, startPoint y: 31, endPoint x: 227, endPoint y: 57, distance: 26.2
click at [228, 34] on icon at bounding box center [249, 31] width 103 height 23
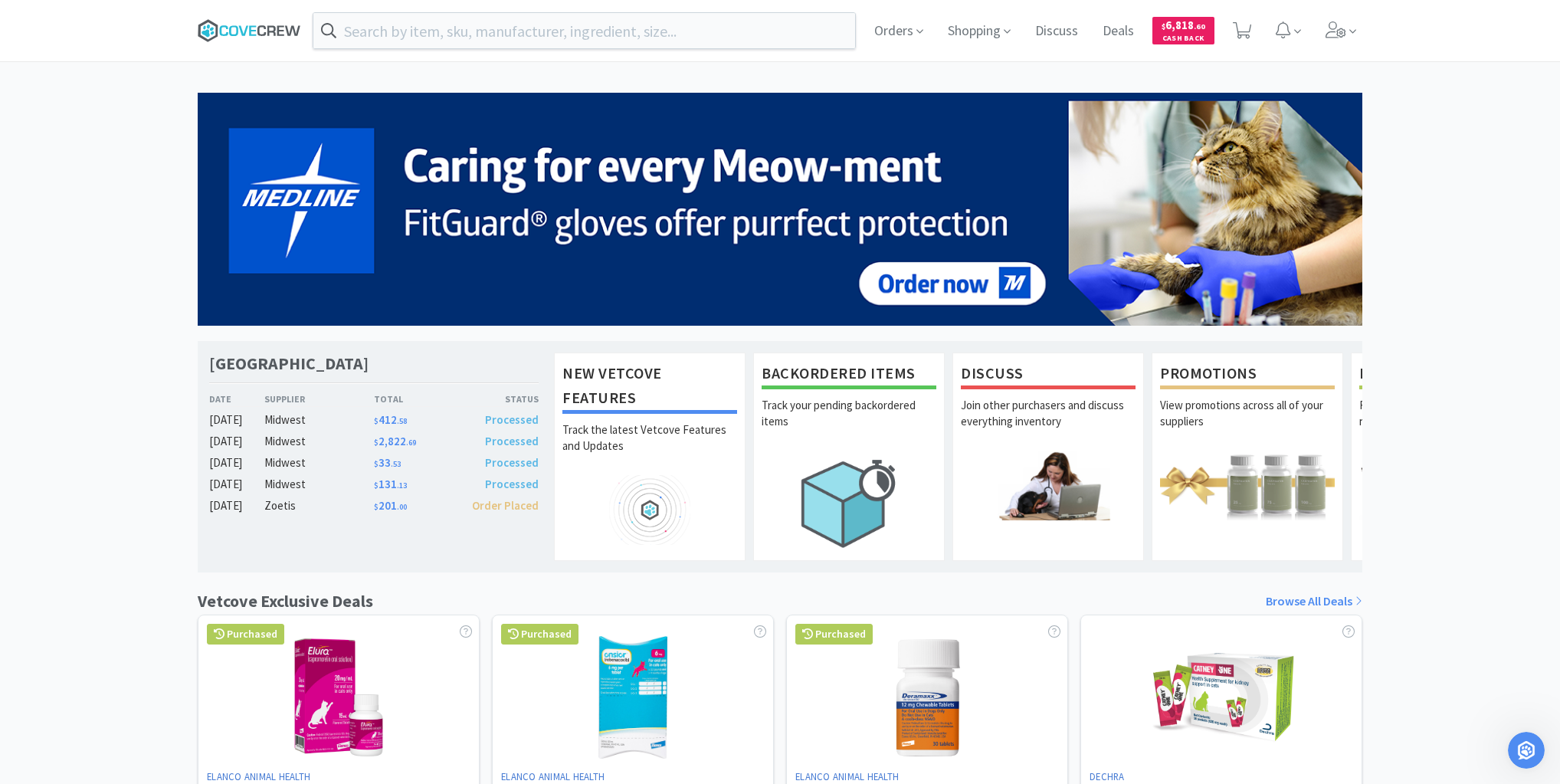
click at [264, 32] on icon at bounding box center [249, 31] width 103 height 23
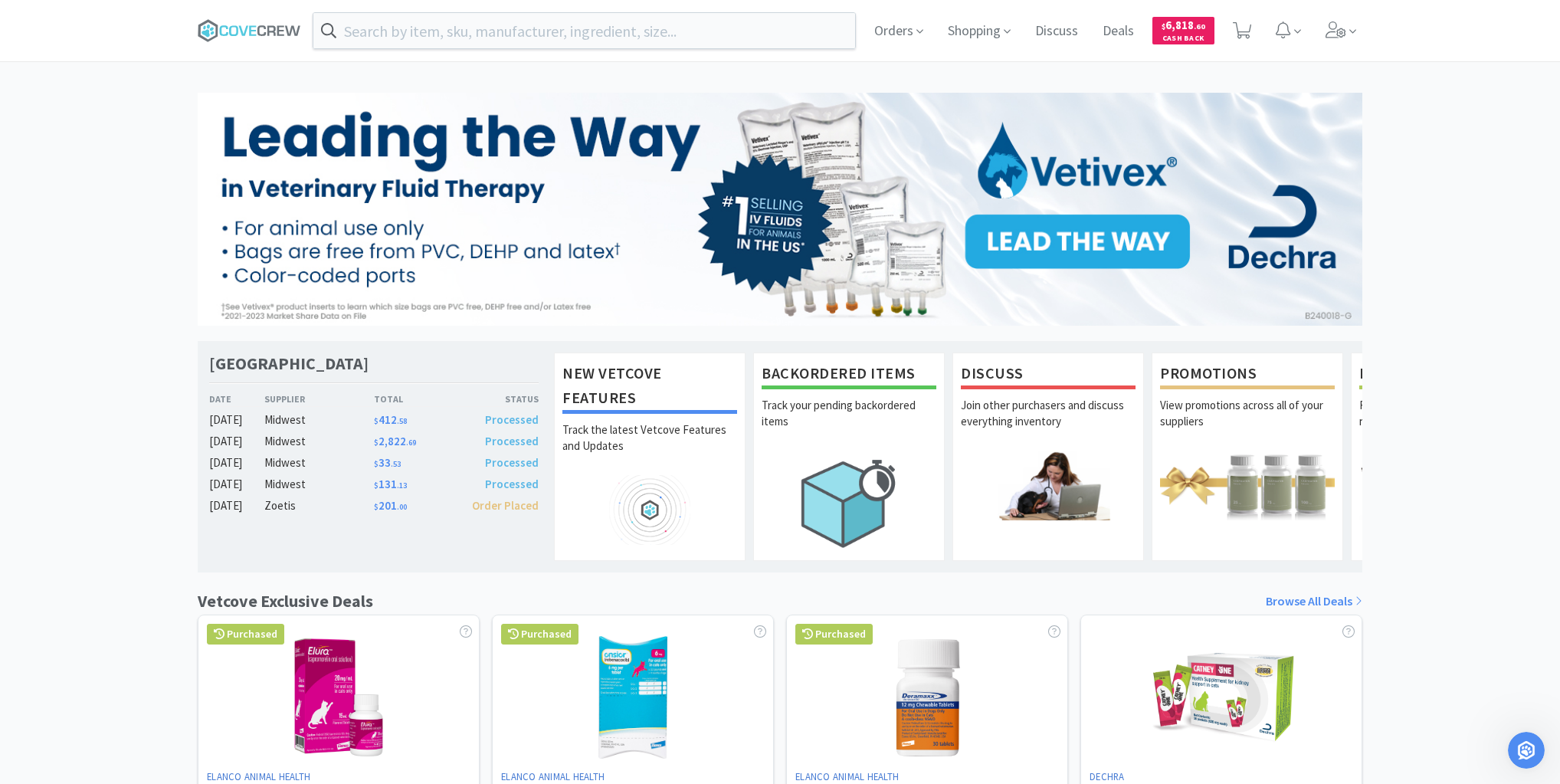
drag, startPoint x: 252, startPoint y: 29, endPoint x: 287, endPoint y: 65, distance: 50.2
click at [255, 31] on icon at bounding box center [249, 31] width 103 height 23
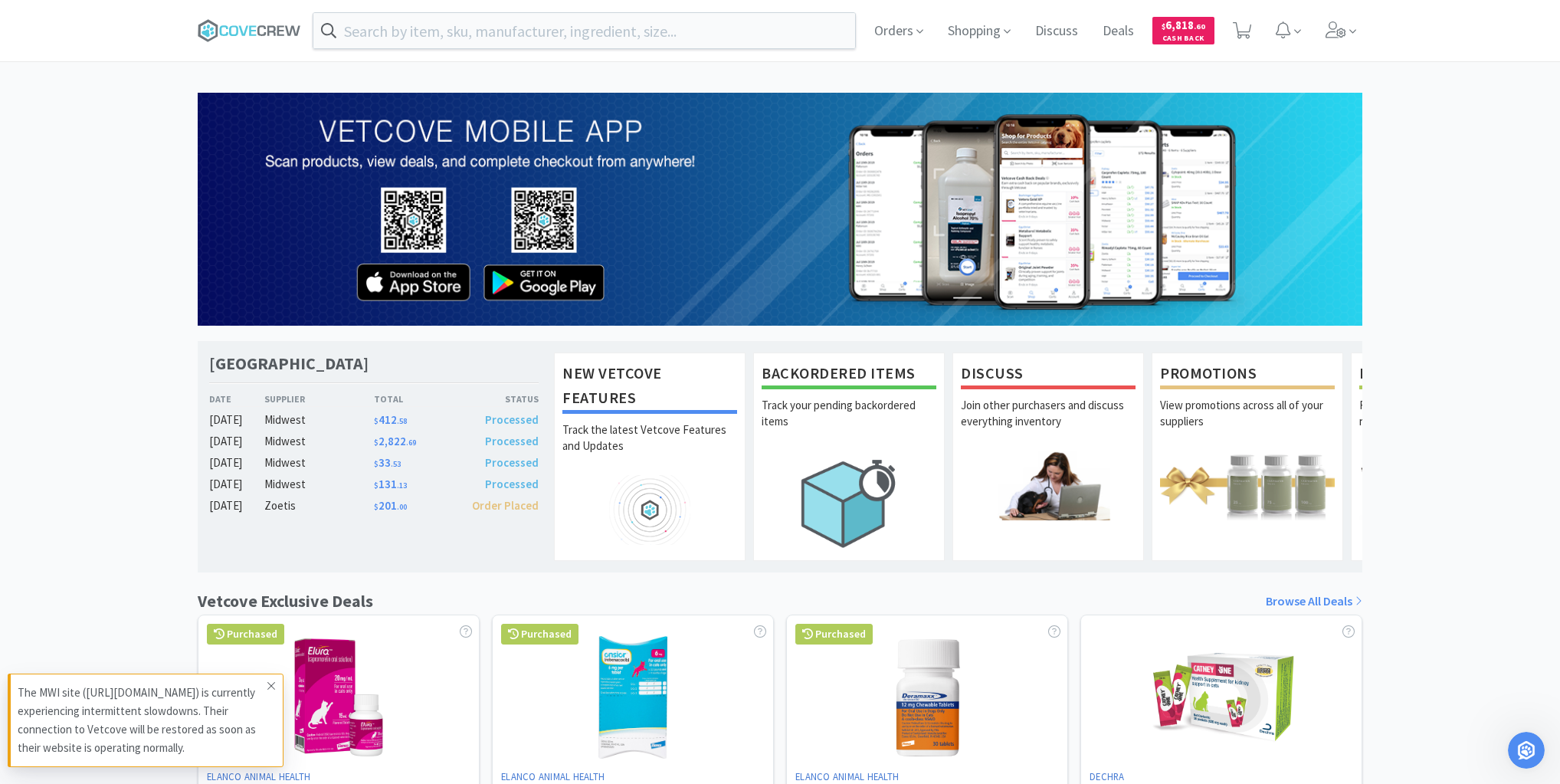
click at [270, 682] on icon at bounding box center [270, 686] width 9 height 12
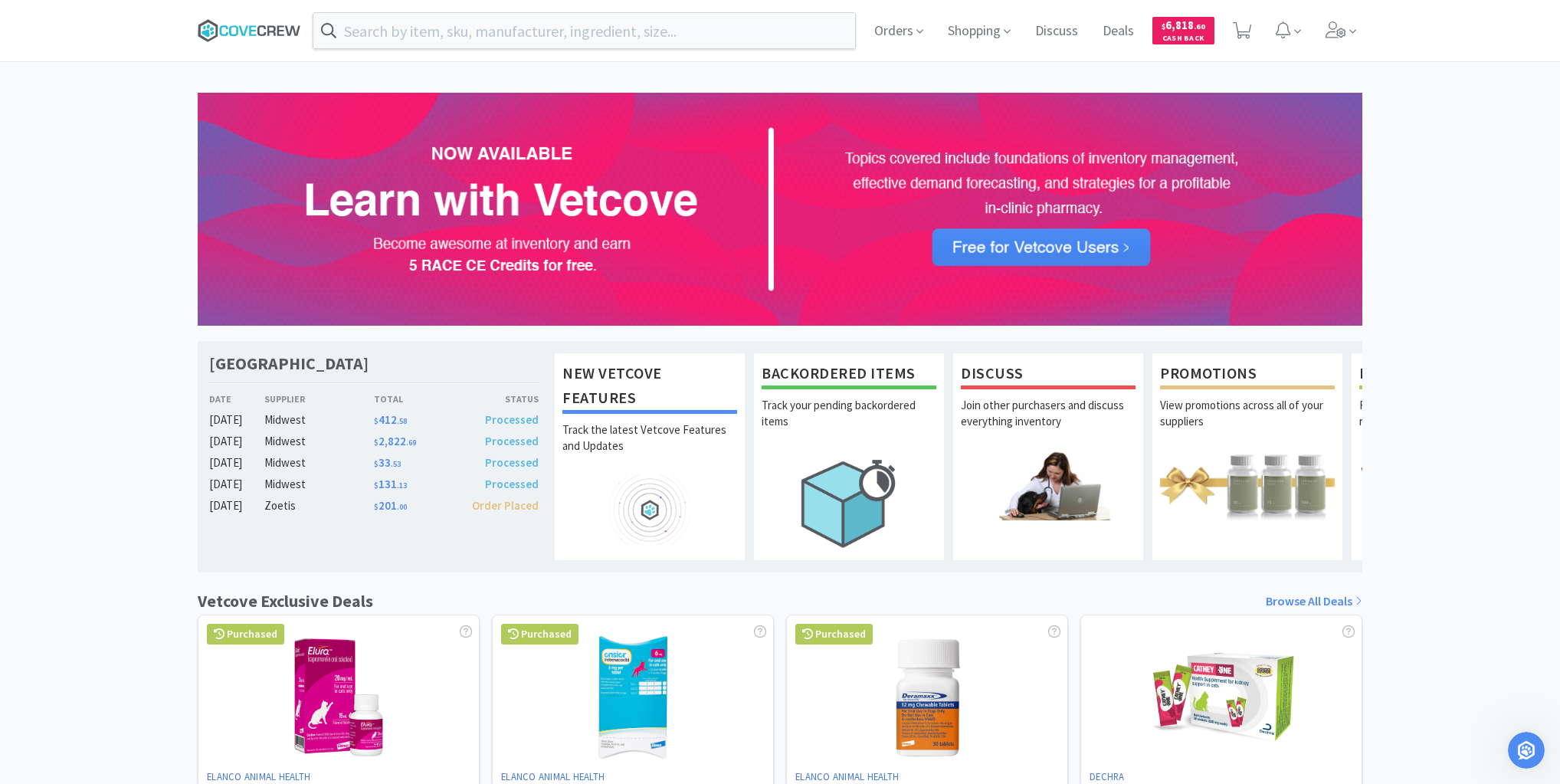
click at [227, 32] on icon at bounding box center [223, 31] width 8 height 11
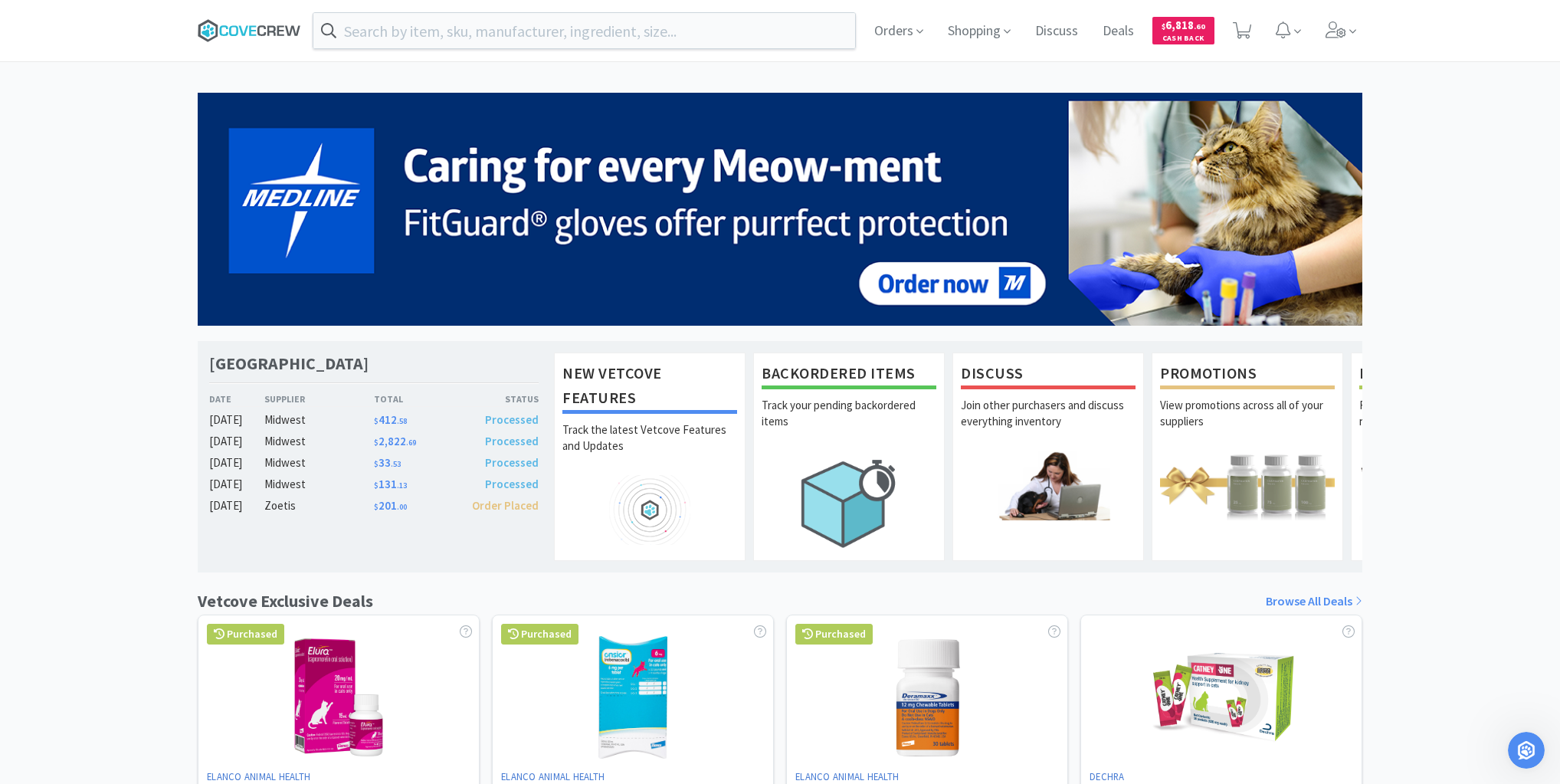
click at [223, 34] on icon at bounding box center [223, 31] width 8 height 11
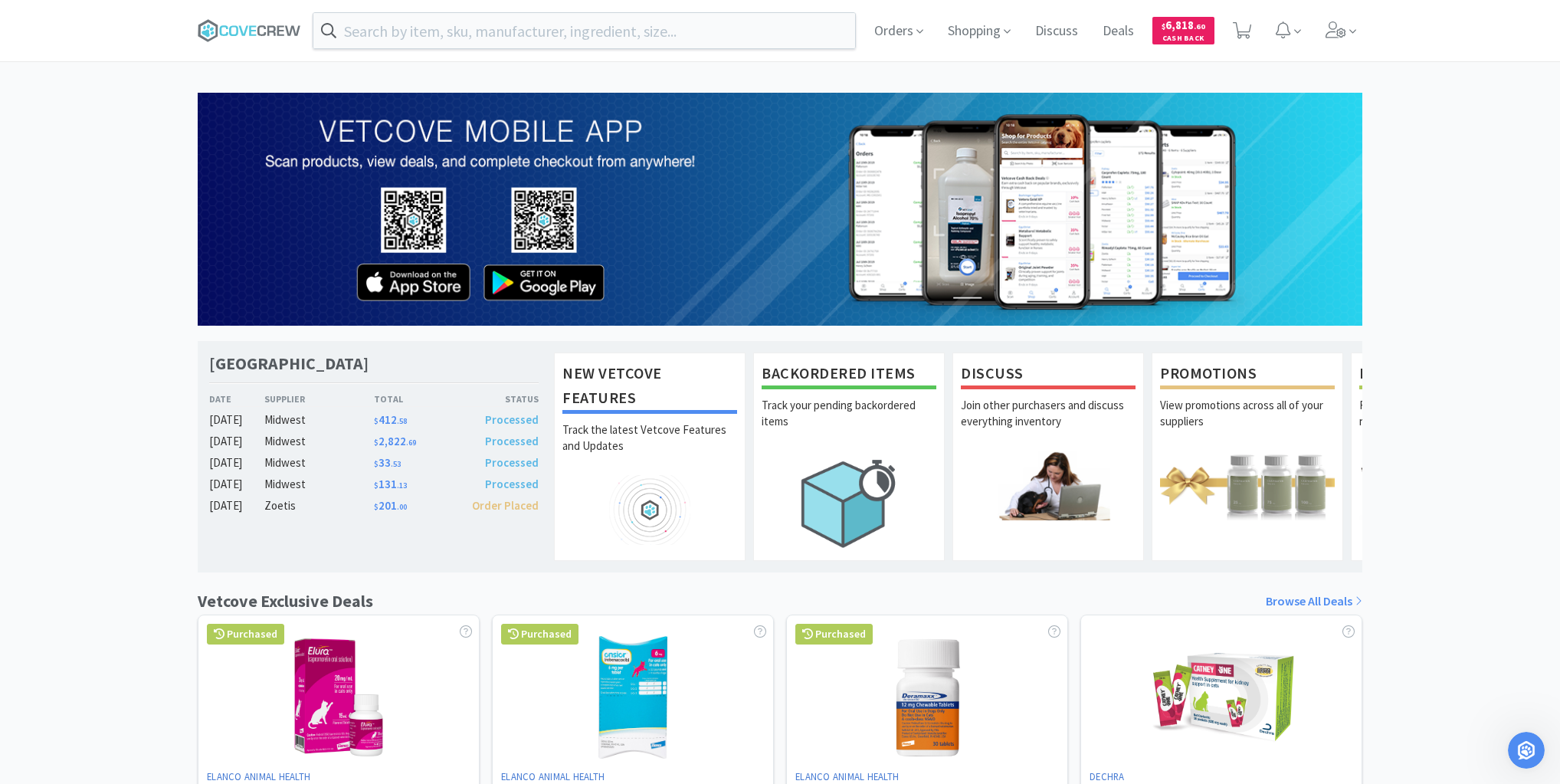
scroll to position [2, 0]
click at [254, 30] on icon at bounding box center [252, 31] width 7 height 10
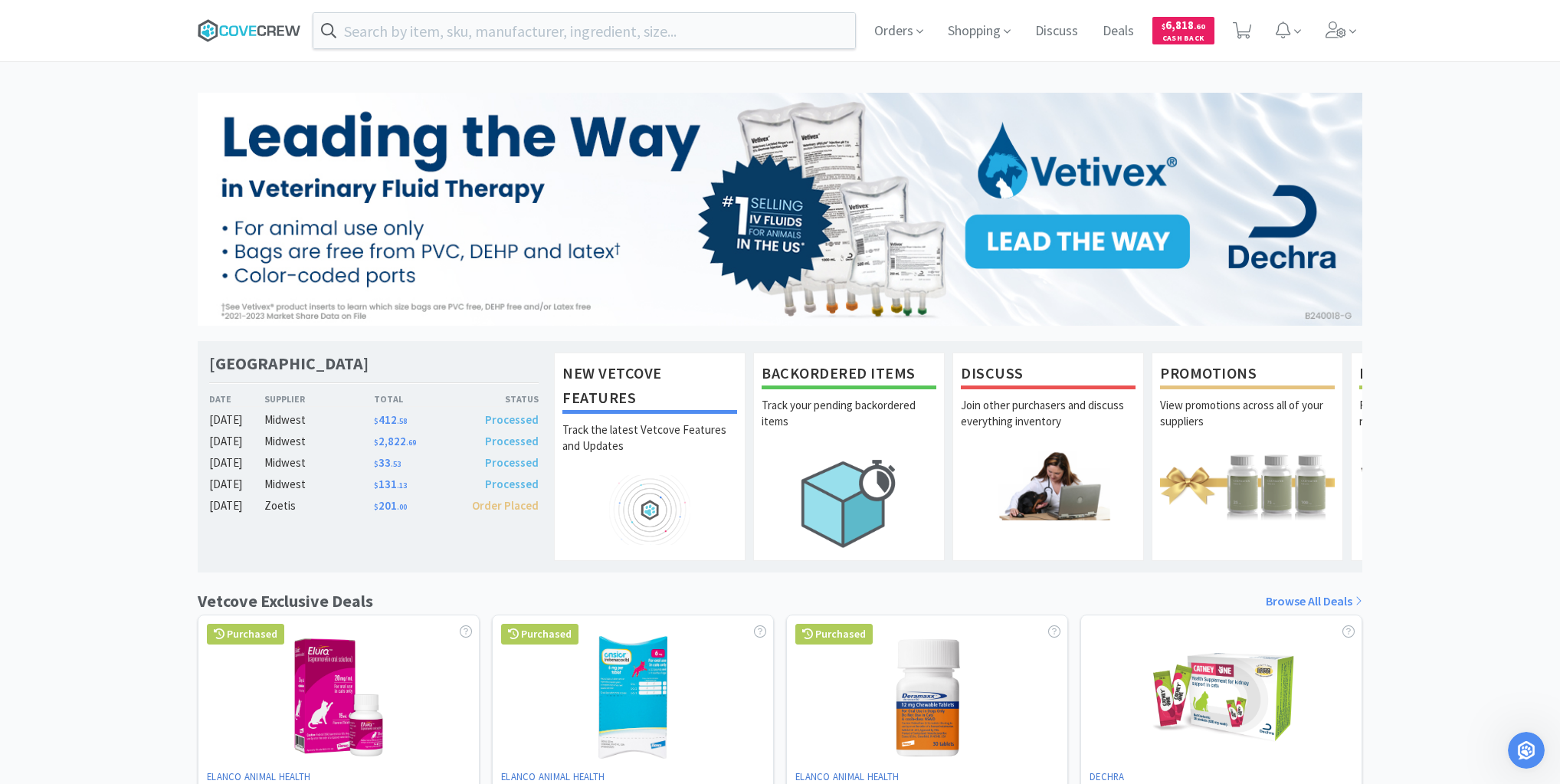
click at [257, 25] on icon at bounding box center [249, 31] width 103 height 23
click at [260, 31] on icon at bounding box center [249, 31] width 103 height 23
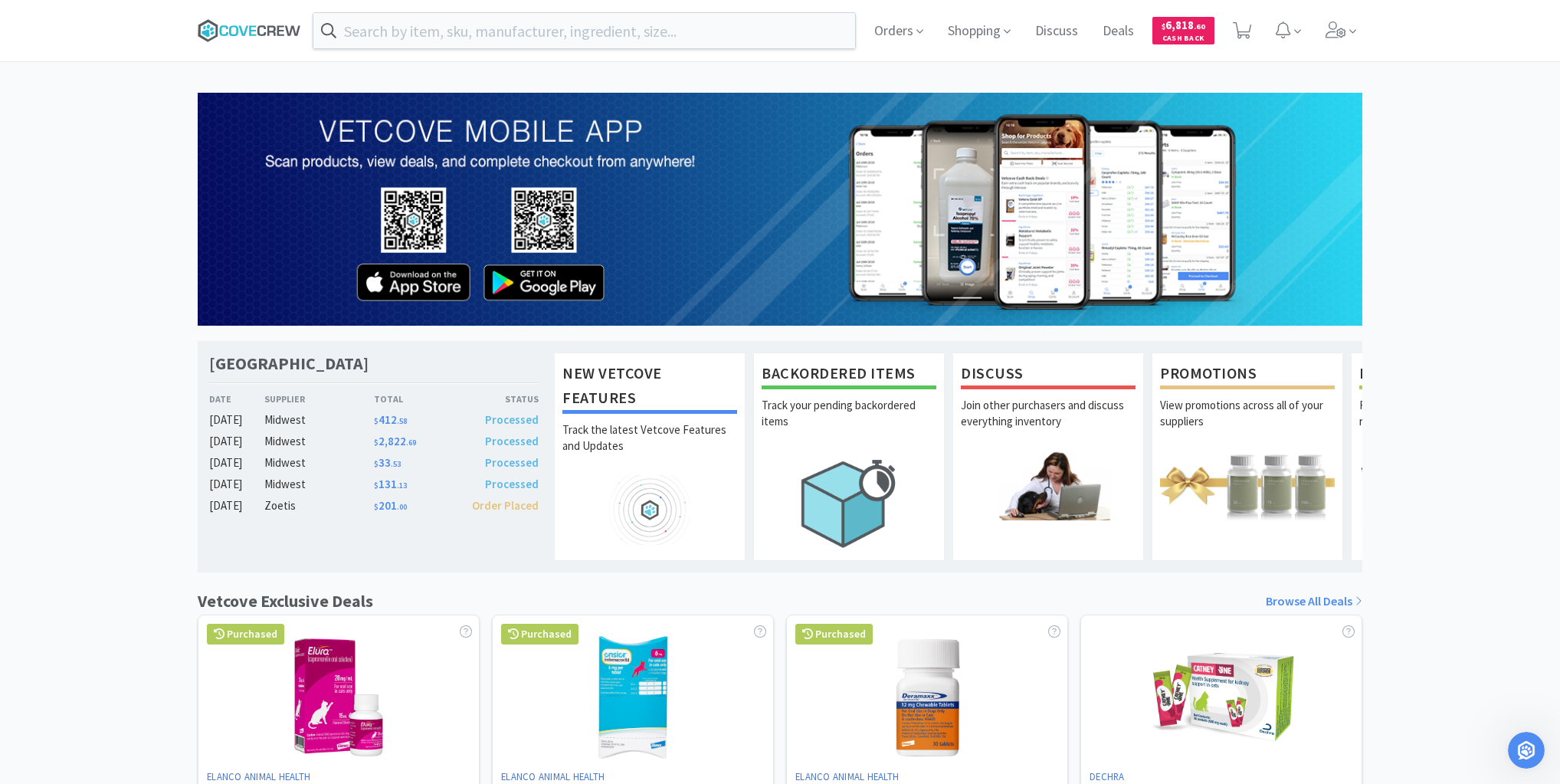
click at [249, 32] on icon at bounding box center [252, 31] width 7 height 10
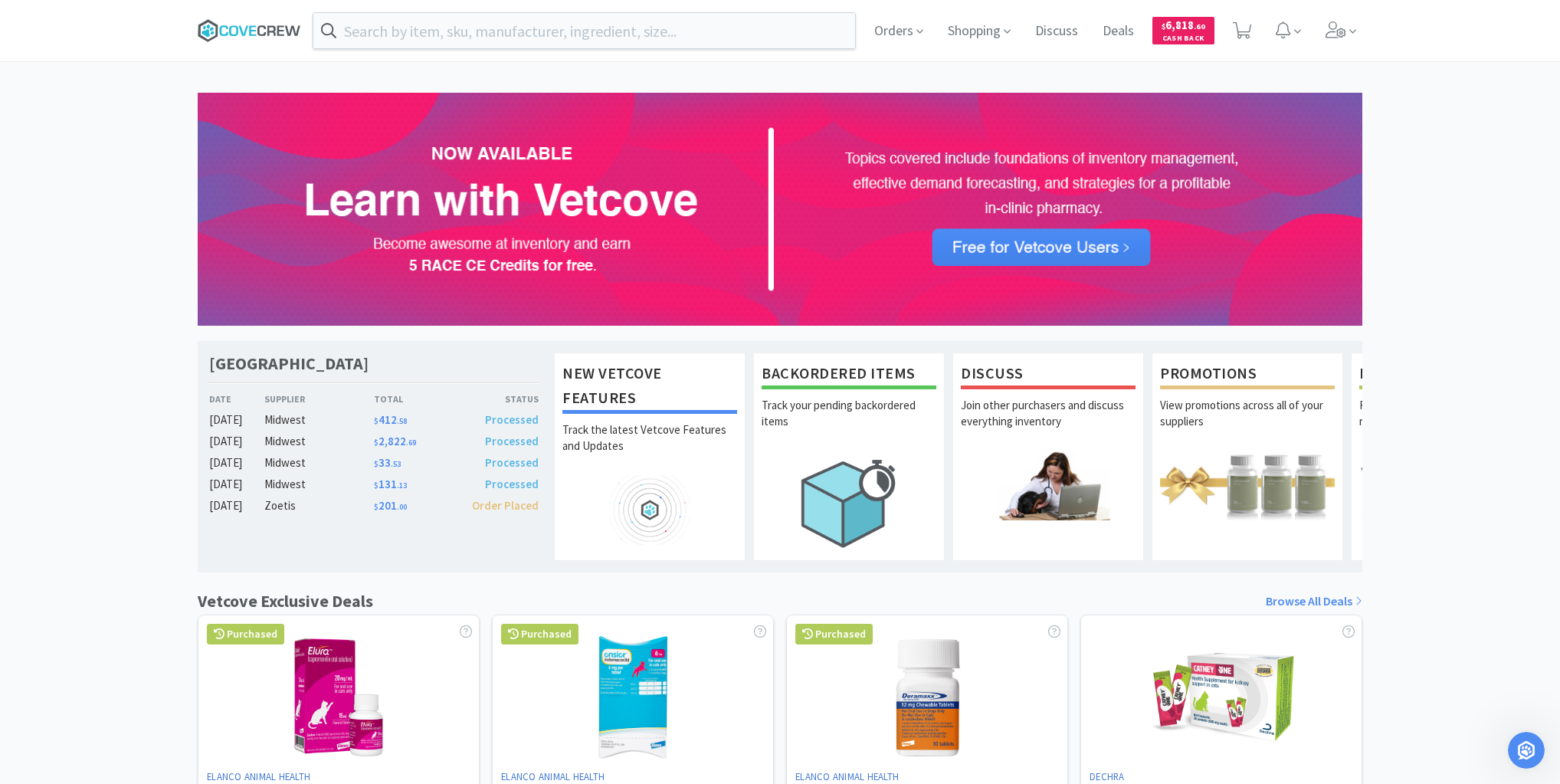
click at [260, 31] on icon at bounding box center [249, 31] width 103 height 23
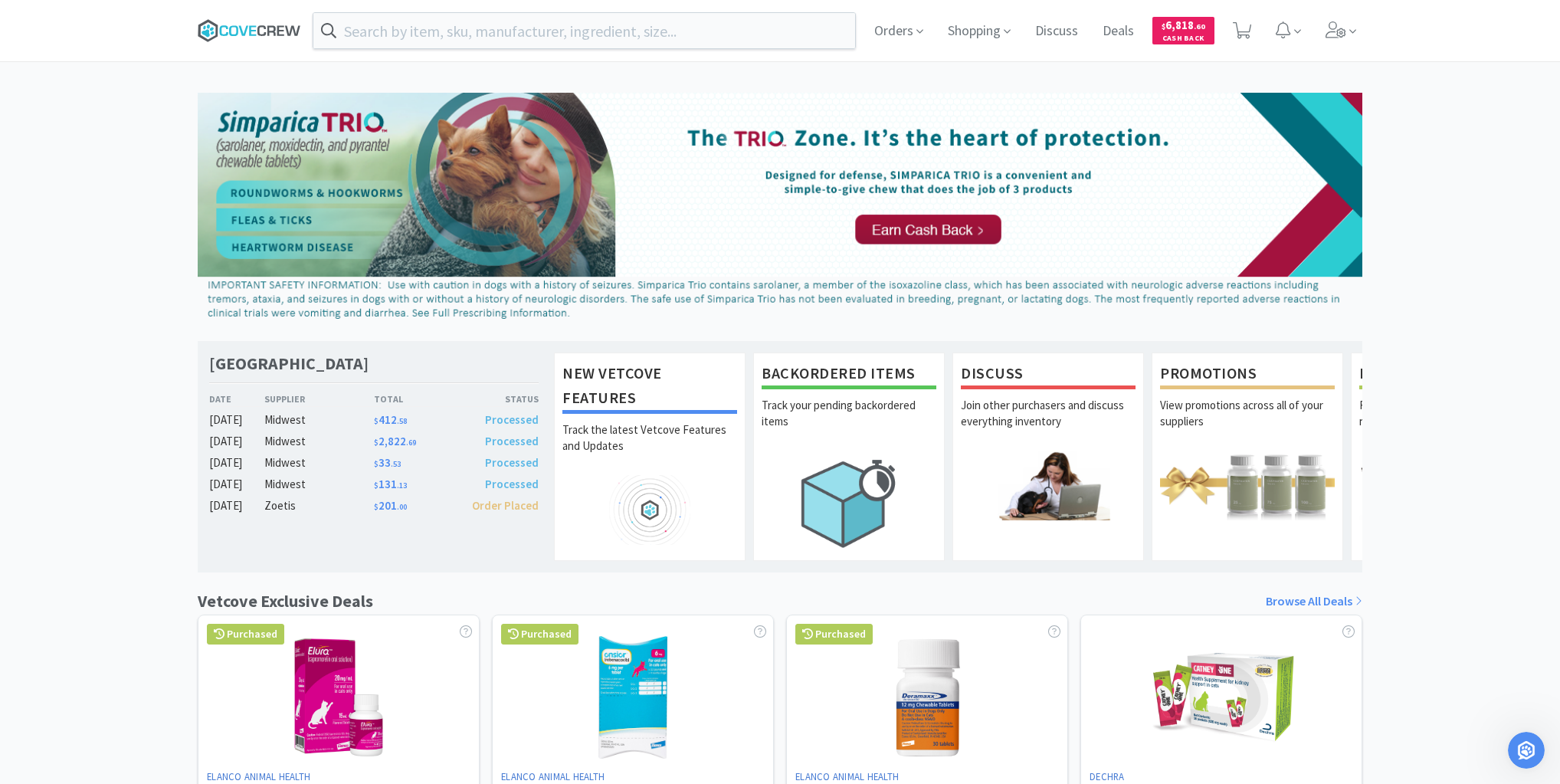
click at [248, 26] on icon at bounding box center [249, 31] width 103 height 23
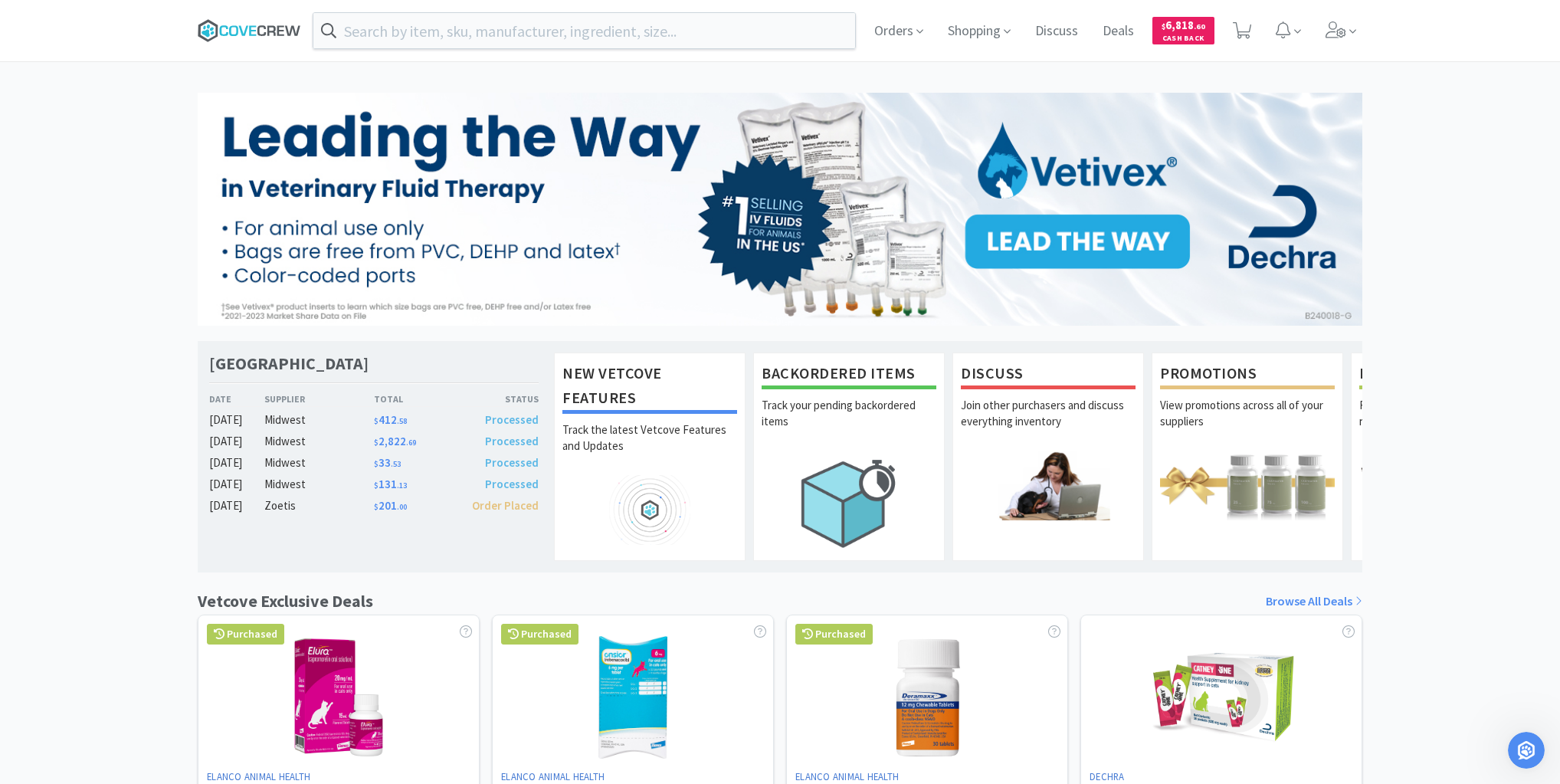
click at [284, 36] on icon at bounding box center [280, 31] width 7 height 10
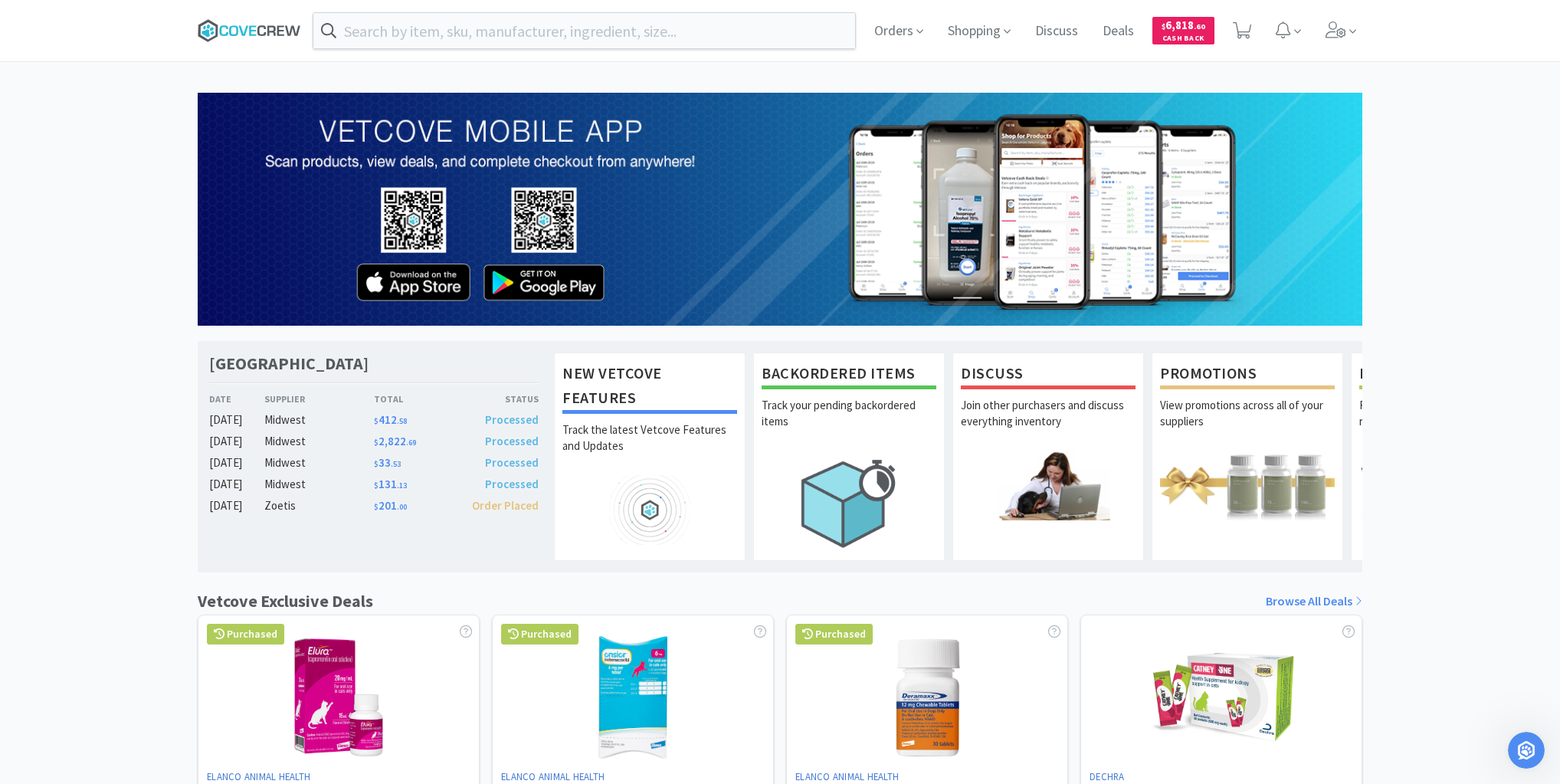
click at [246, 27] on icon at bounding box center [242, 31] width 9 height 10
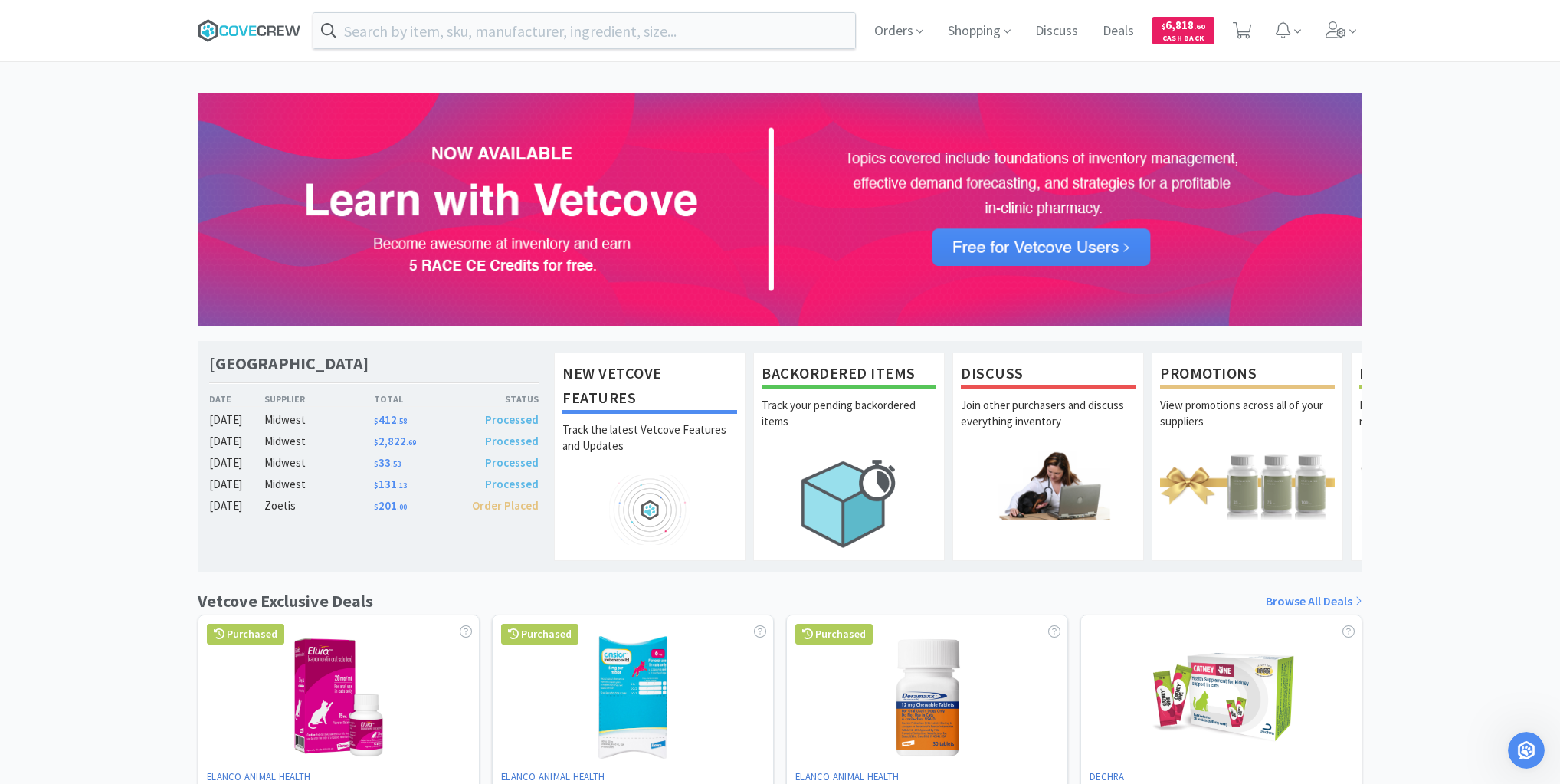
click at [270, 27] on icon at bounding box center [249, 31] width 103 height 23
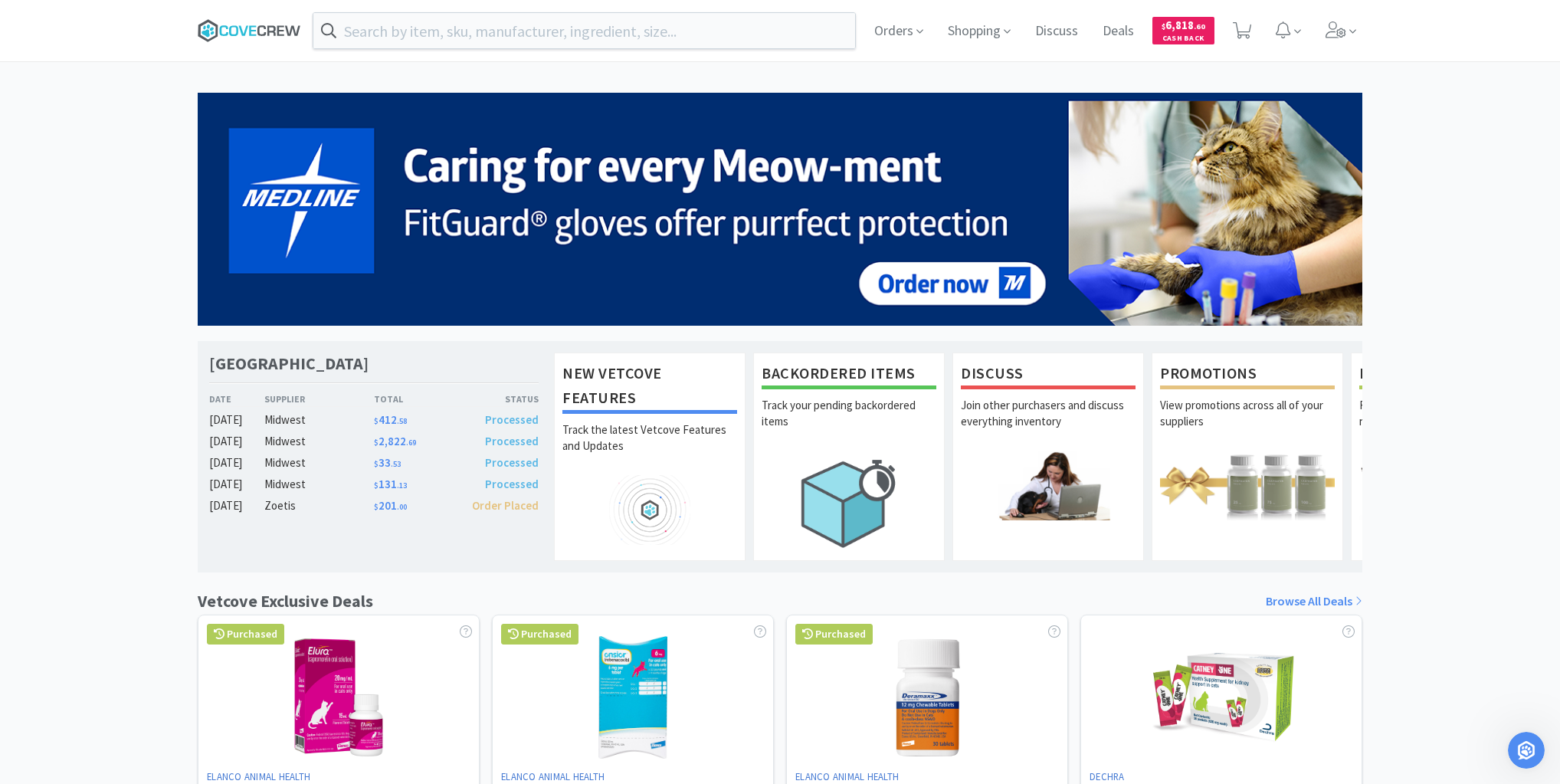
click at [273, 34] on icon at bounding box center [249, 31] width 103 height 23
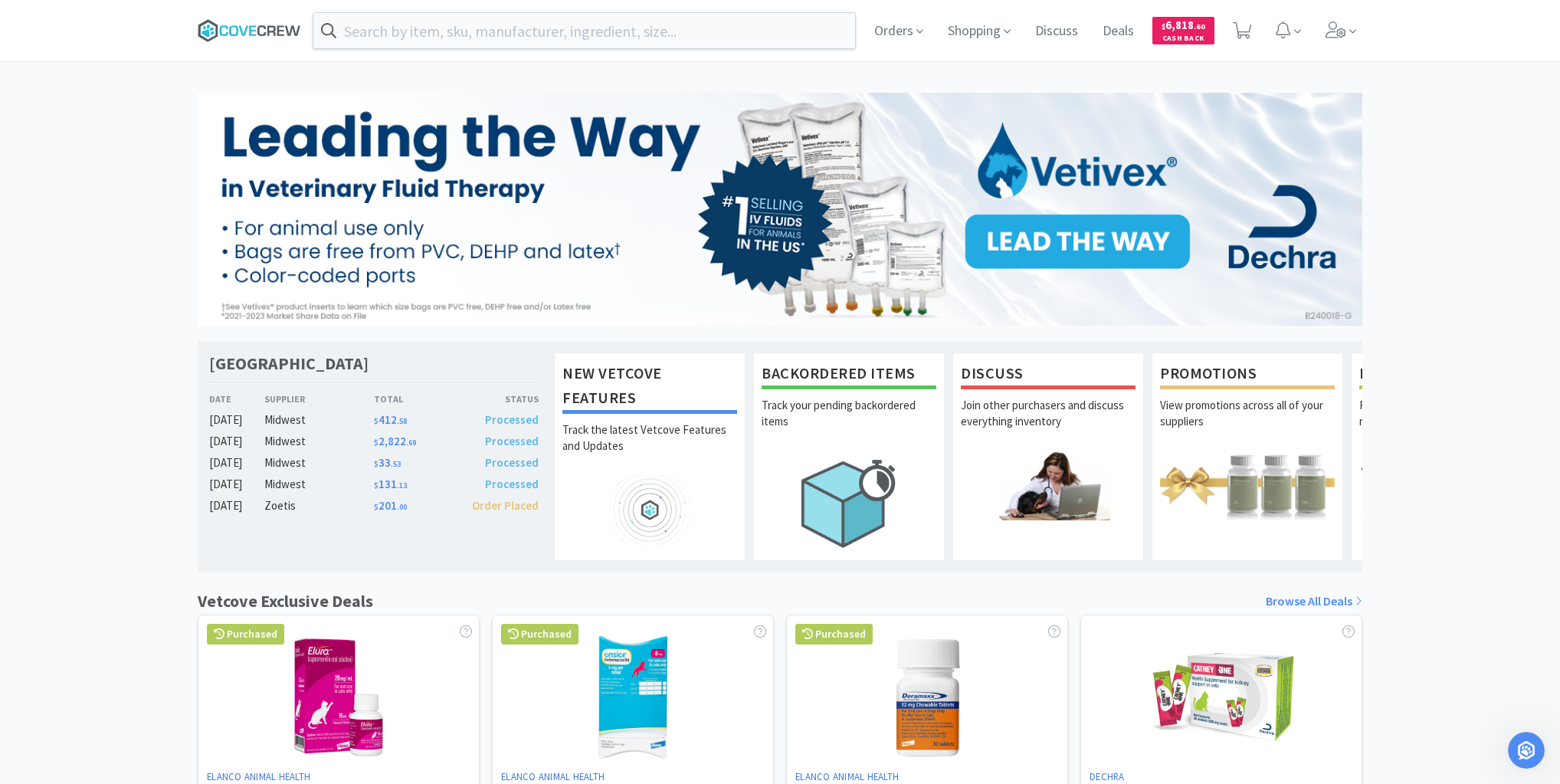
click at [247, 28] on icon at bounding box center [249, 31] width 103 height 23
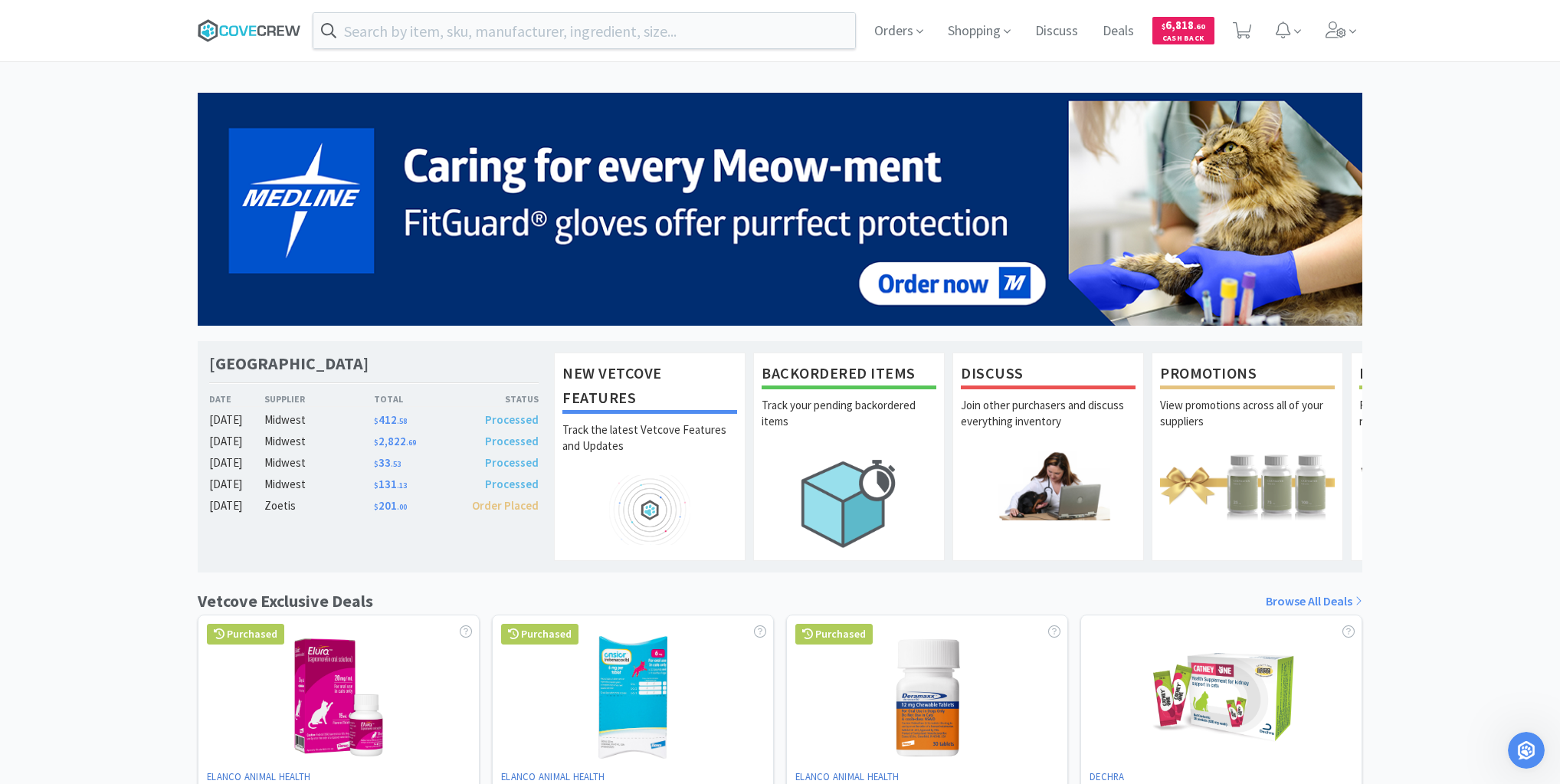
click at [247, 35] on icon at bounding box center [249, 31] width 103 height 23
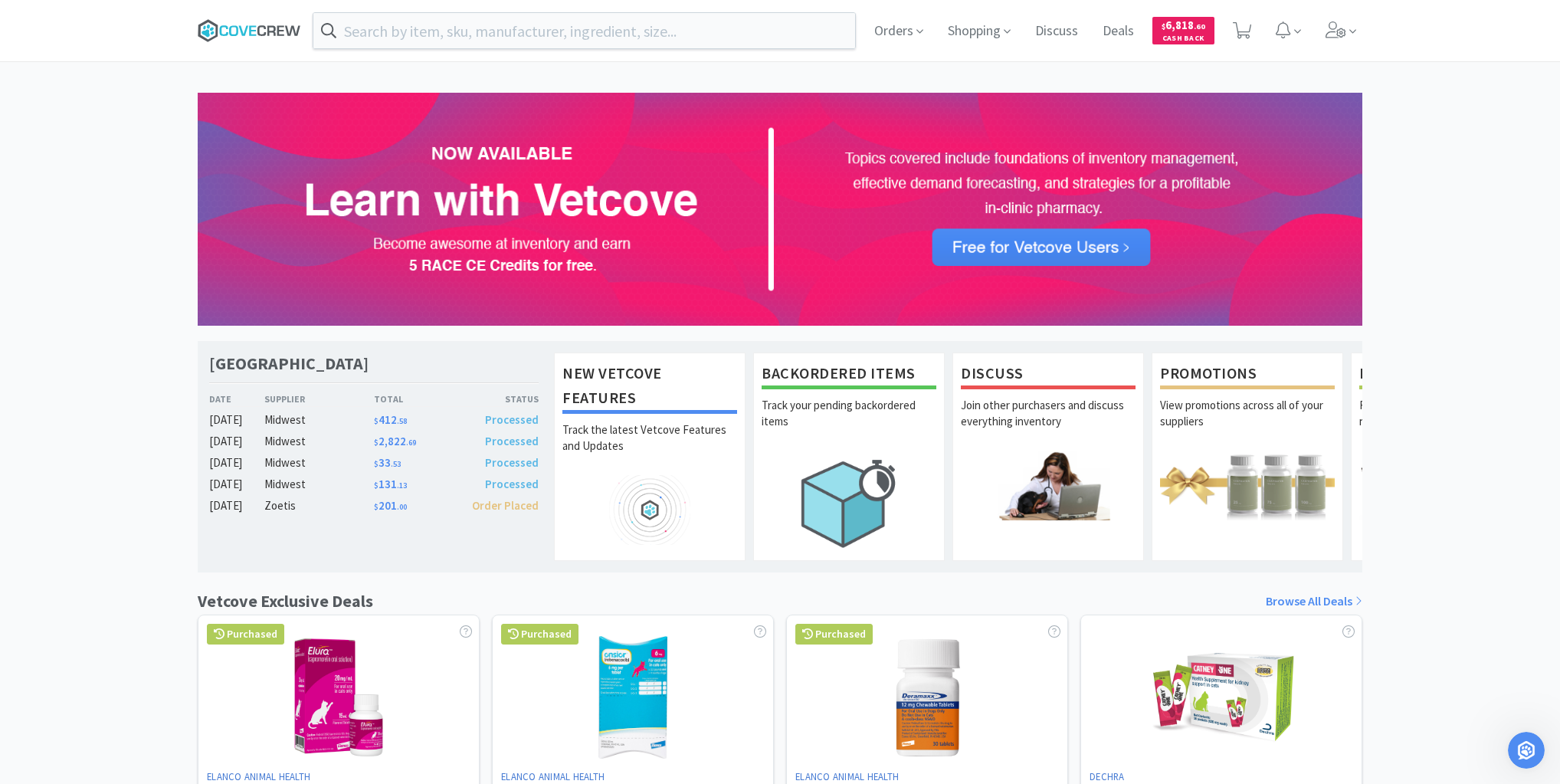
click at [235, 33] on icon at bounding box center [249, 31] width 103 height 23
click at [231, 25] on icon at bounding box center [249, 31] width 103 height 23
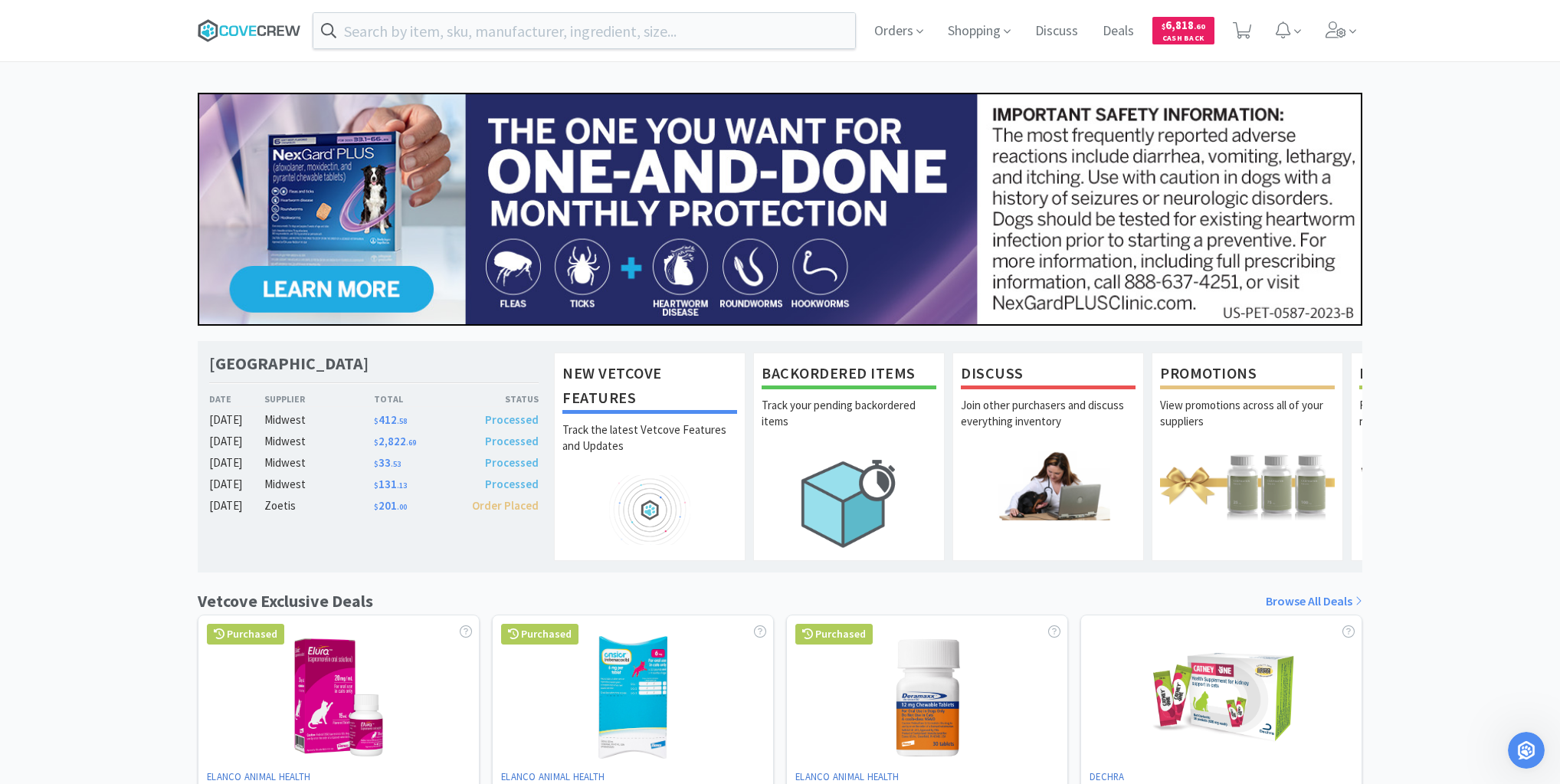
click at [242, 29] on icon at bounding box center [249, 31] width 103 height 23
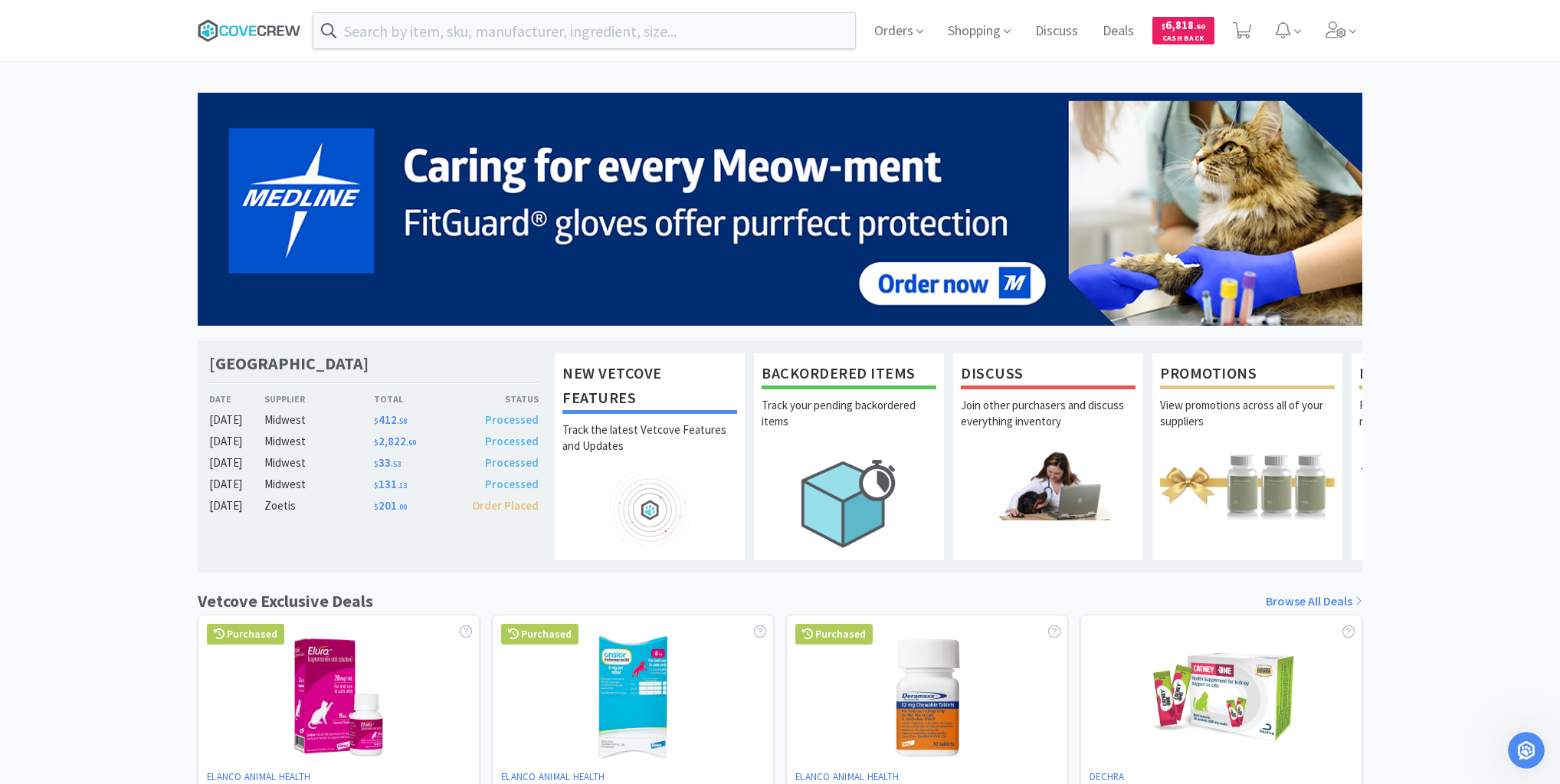
click at [251, 34] on icon at bounding box center [249, 31] width 103 height 23
